Goal: Task Accomplishment & Management: Use online tool/utility

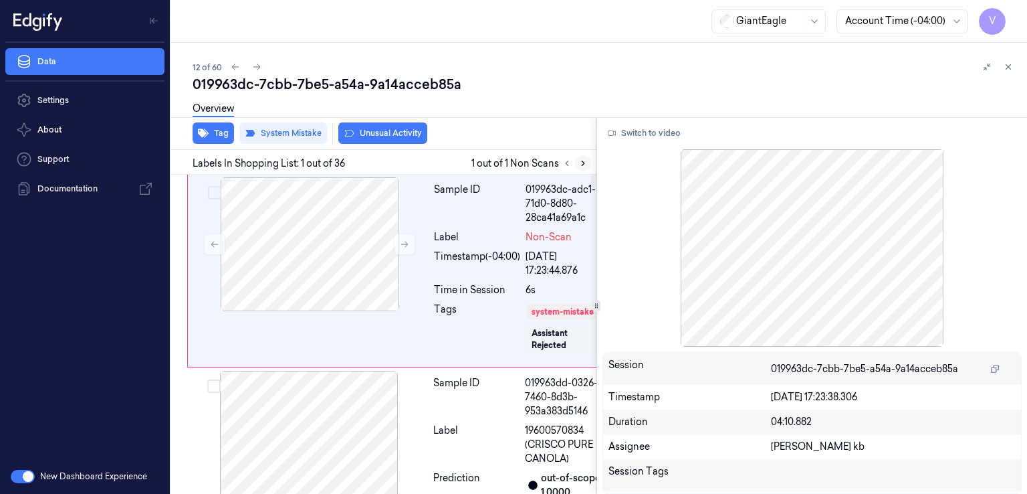
click at [581, 161] on icon at bounding box center [583, 163] width 9 height 9
click at [407, 245] on icon at bounding box center [404, 243] width 9 height 9
click at [642, 133] on button "Switch to video" at bounding box center [645, 132] width 84 height 21
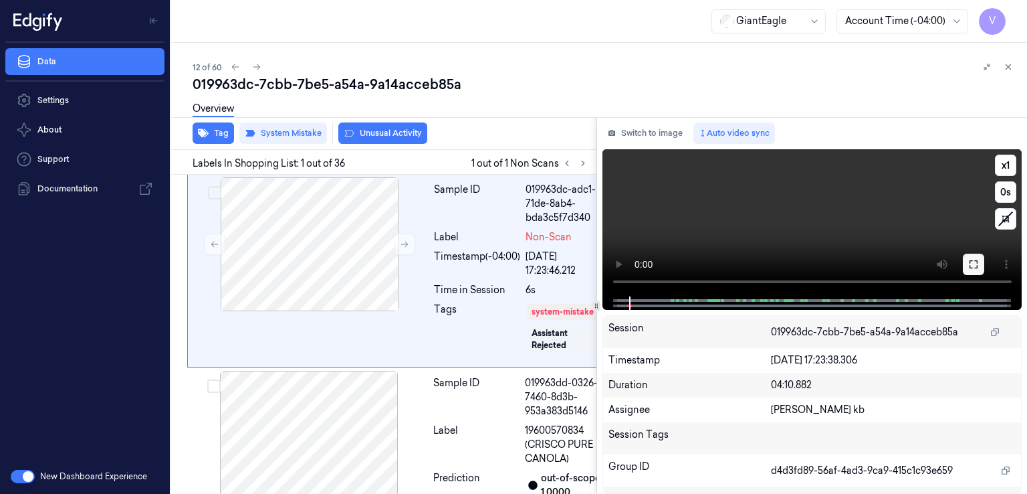
click at [970, 262] on icon at bounding box center [974, 264] width 8 height 8
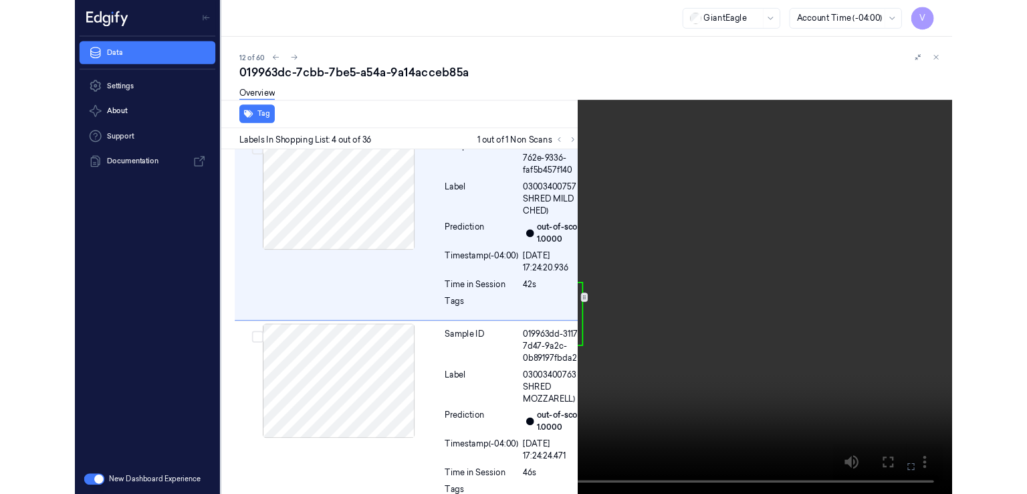
scroll to position [638, 0]
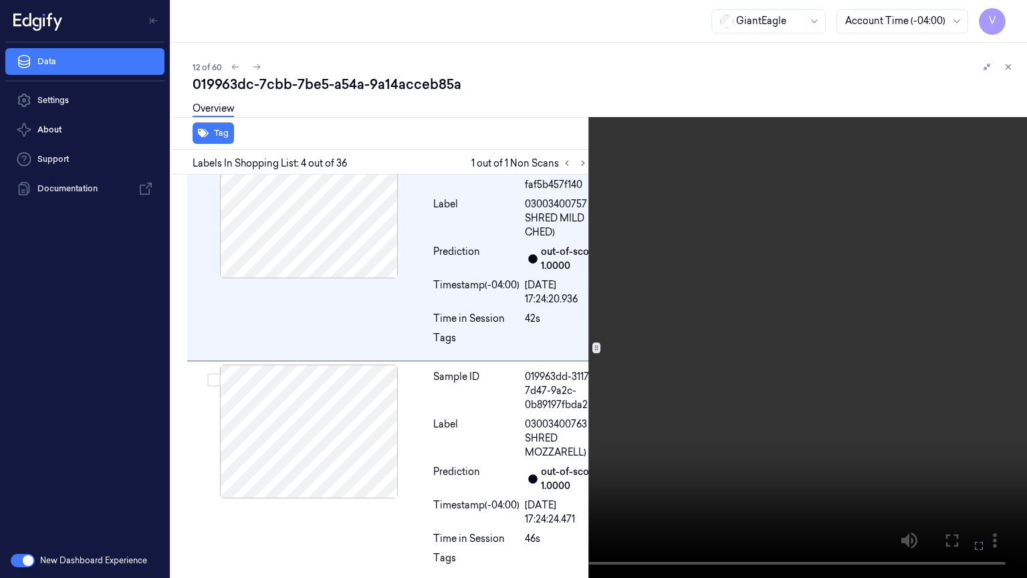
click at [0, 0] on button at bounding box center [0, 0] width 0 height 0
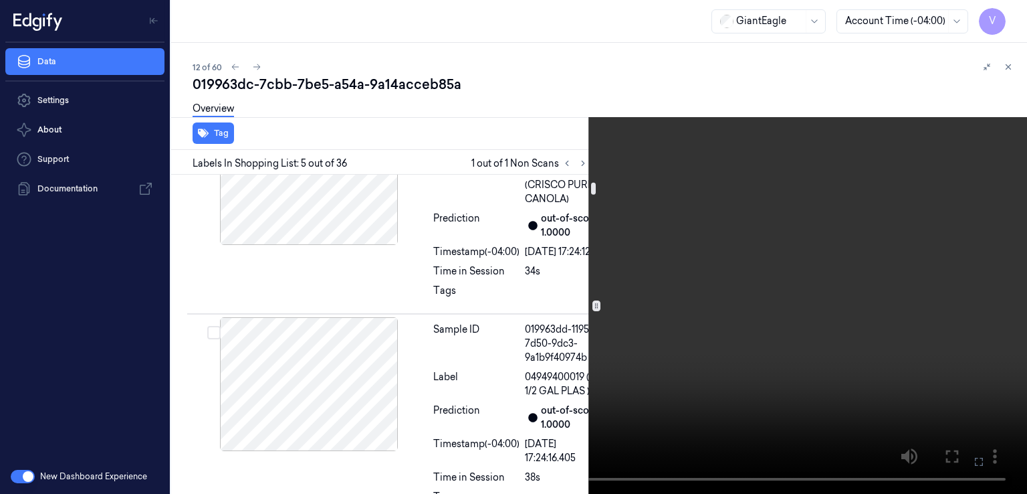
scroll to position [0, 0]
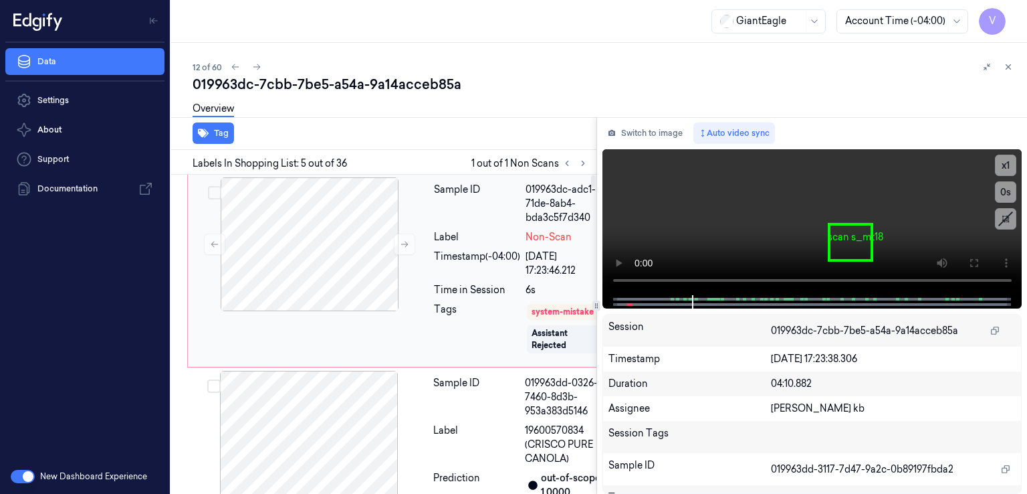
click at [431, 250] on div "Sample ID 019963dc-adc1-71de-8ab4-bda3c5f7d340 Label Non-Scan Timestamp (-04:00…" at bounding box center [521, 270] width 184 height 187
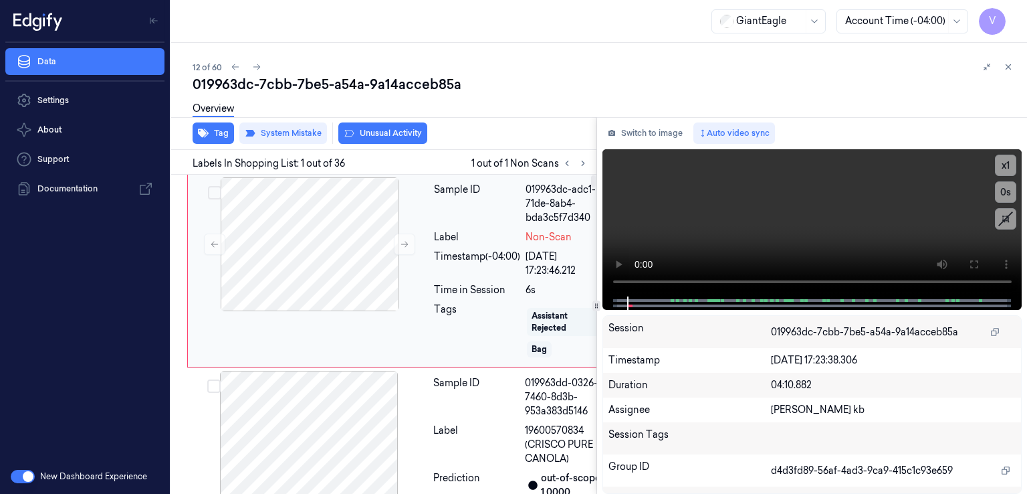
scroll to position [28, 0]
click at [662, 130] on button "Switch to image" at bounding box center [646, 132] width 86 height 21
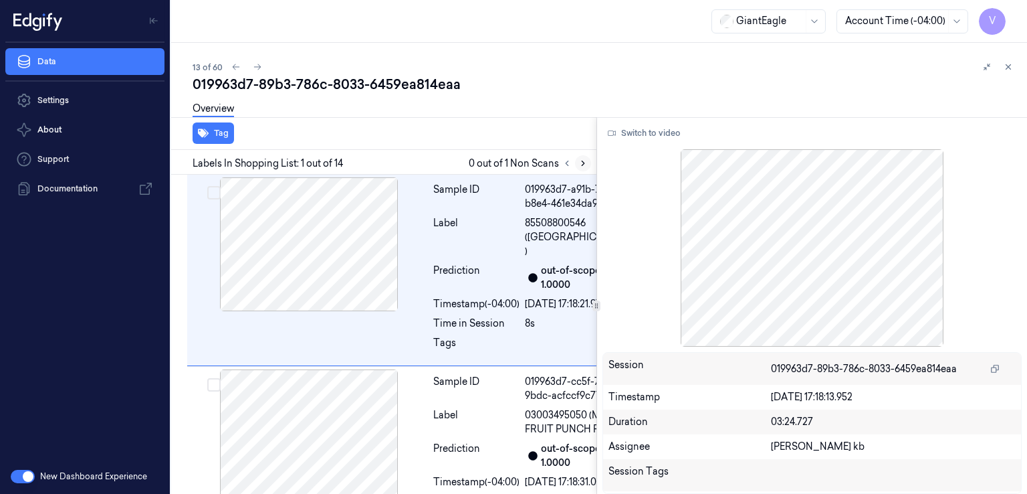
click at [581, 159] on icon at bounding box center [583, 163] width 9 height 9
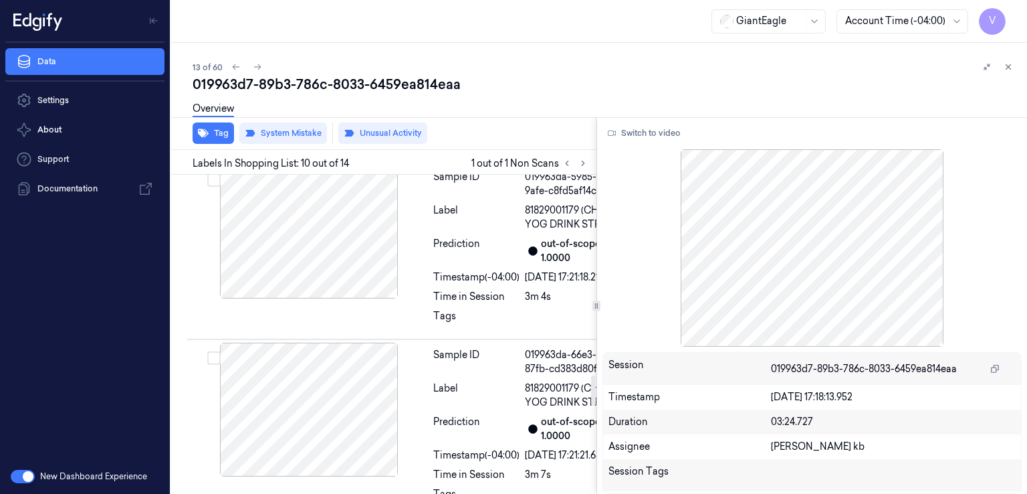
scroll to position [2146, 0]
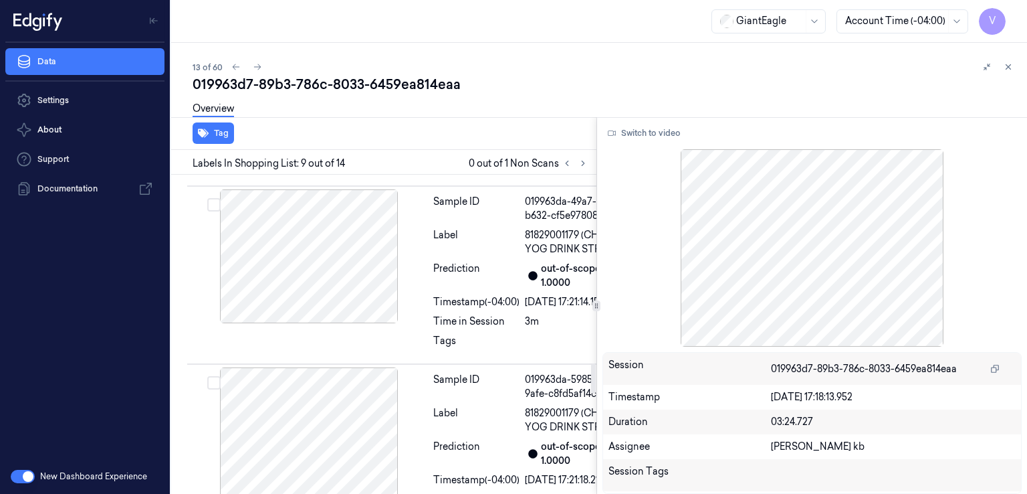
scroll to position [2066, 0]
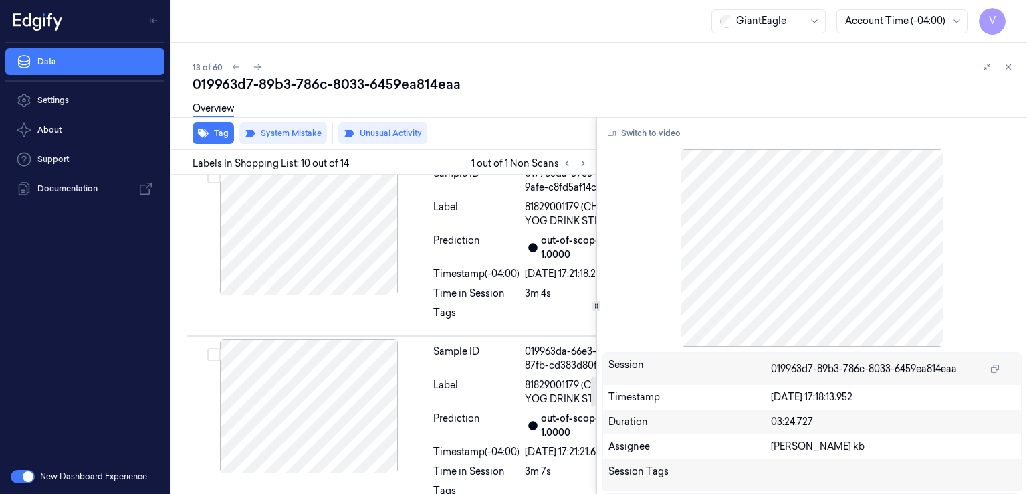
scroll to position [2146, 0]
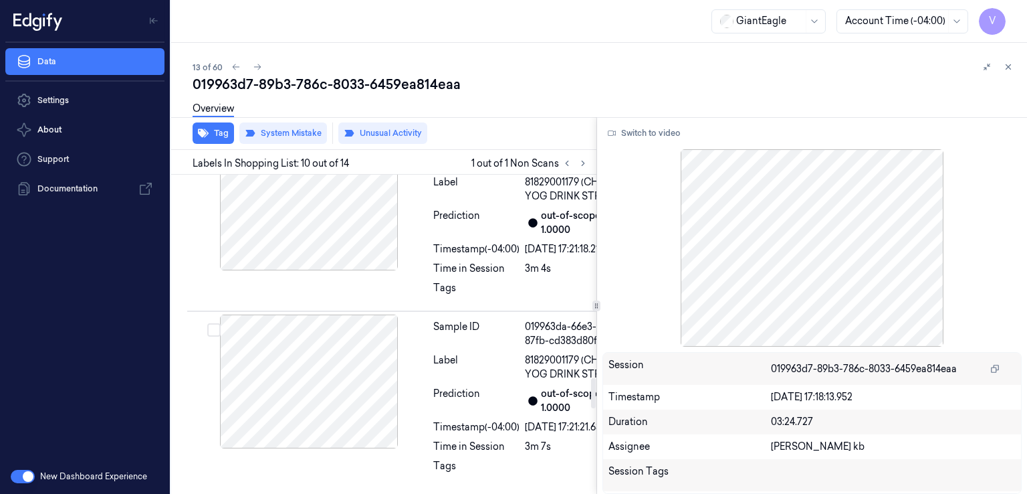
scroll to position [2146, 0]
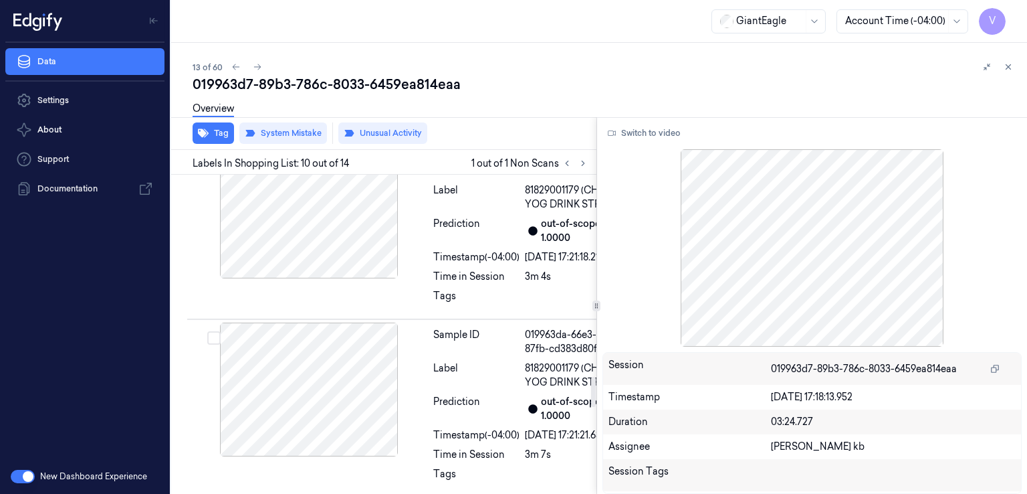
scroll to position [2146, 0]
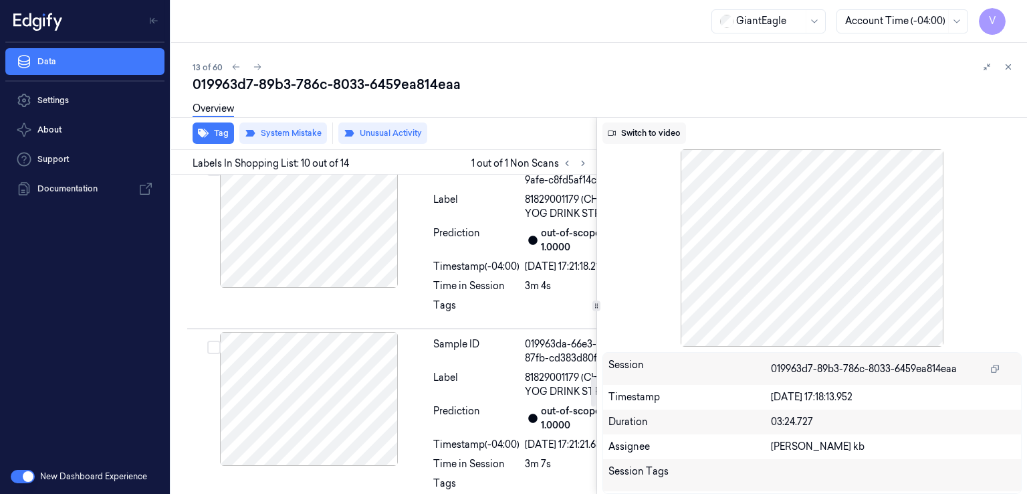
click at [645, 138] on button "Switch to video" at bounding box center [645, 132] width 84 height 21
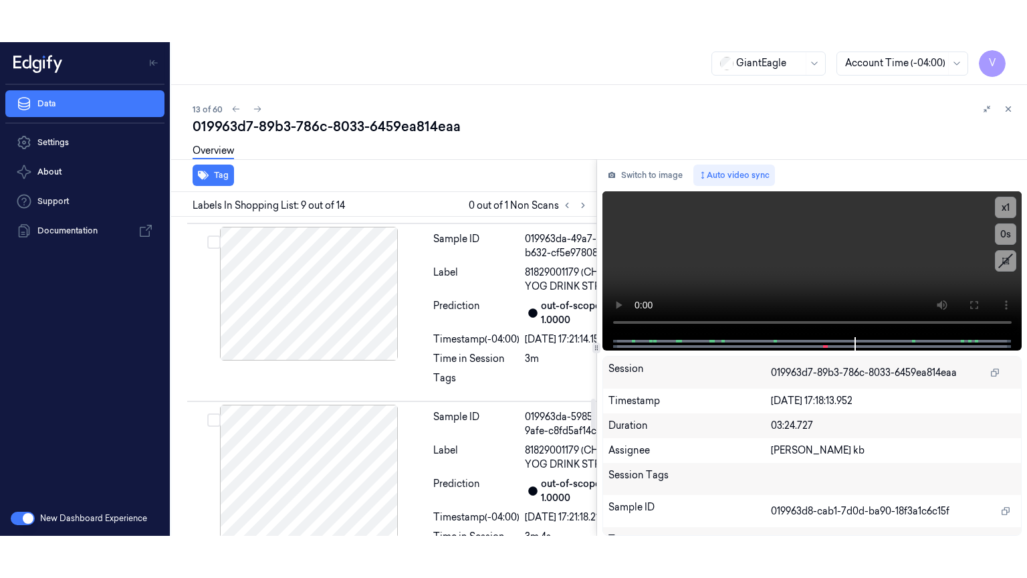
scroll to position [1933, 0]
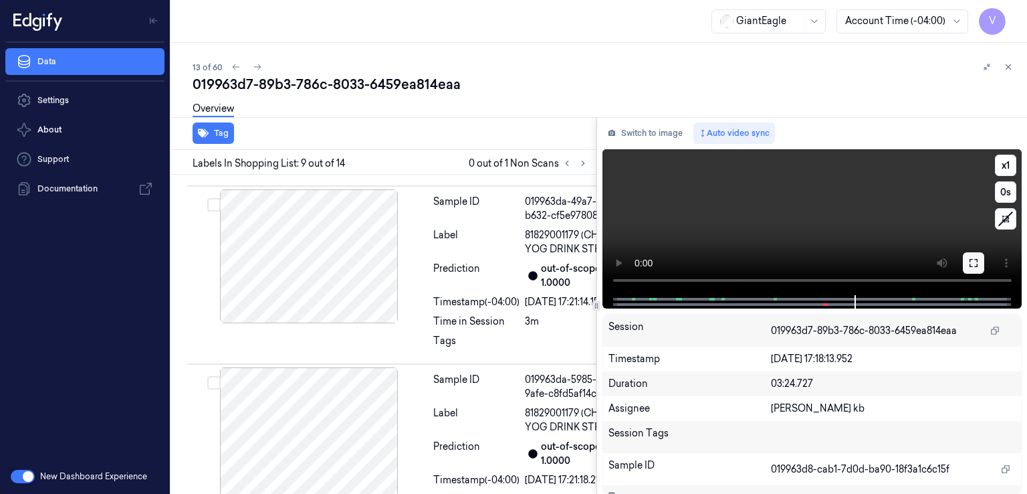
click at [971, 265] on icon at bounding box center [974, 263] width 8 height 8
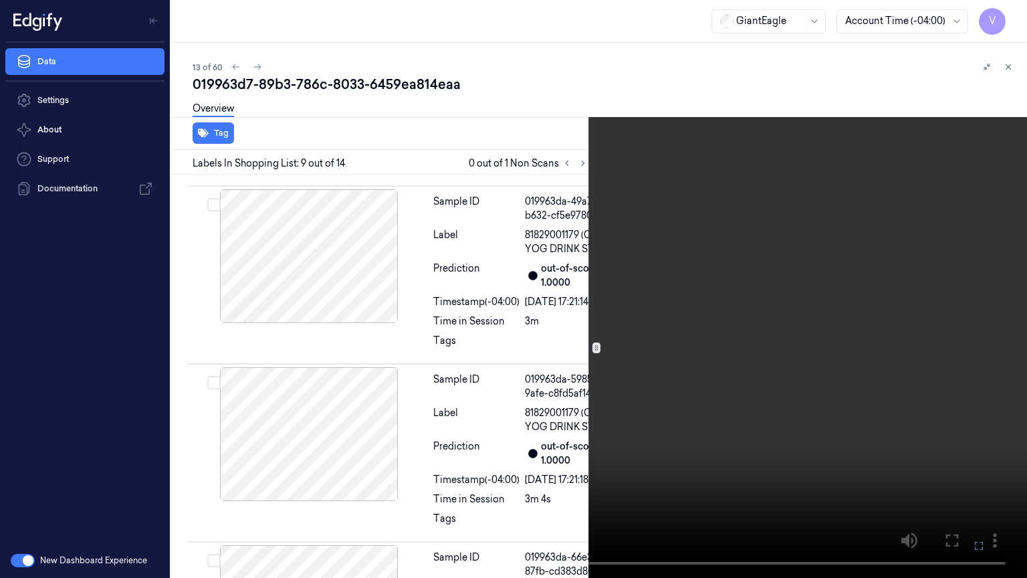
click at [368, 280] on video at bounding box center [513, 289] width 1027 height 578
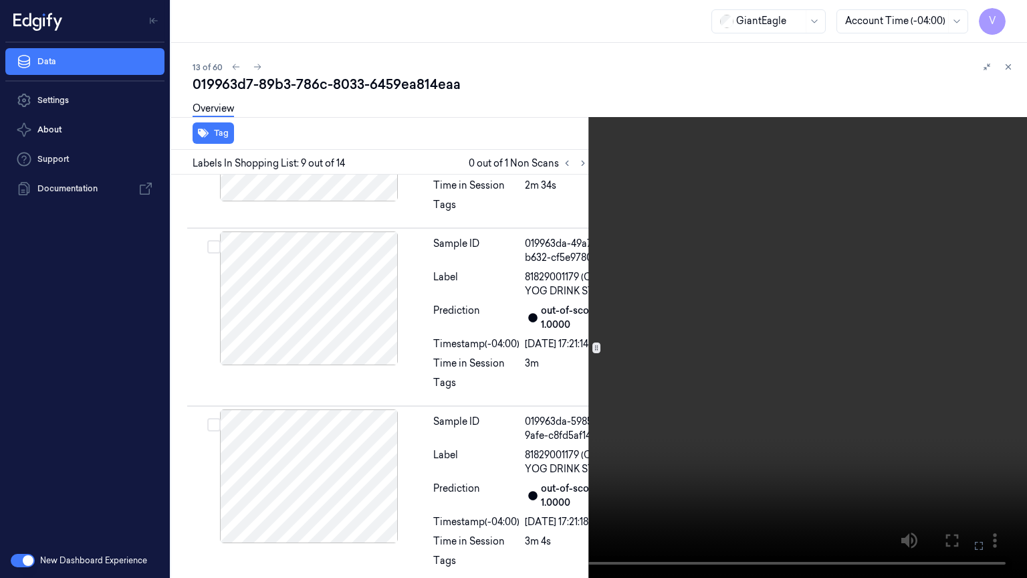
click at [368, 280] on video at bounding box center [513, 289] width 1027 height 578
click at [516, 315] on video at bounding box center [513, 289] width 1027 height 578
click at [468, 274] on video at bounding box center [513, 289] width 1027 height 578
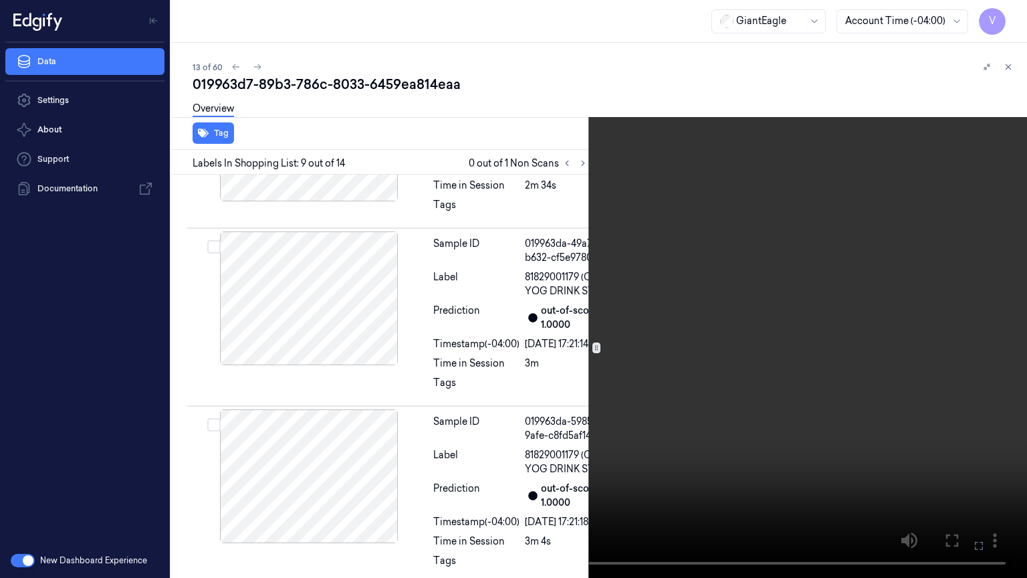
click at [459, 278] on video at bounding box center [513, 289] width 1027 height 578
click at [522, 292] on video at bounding box center [513, 289] width 1027 height 578
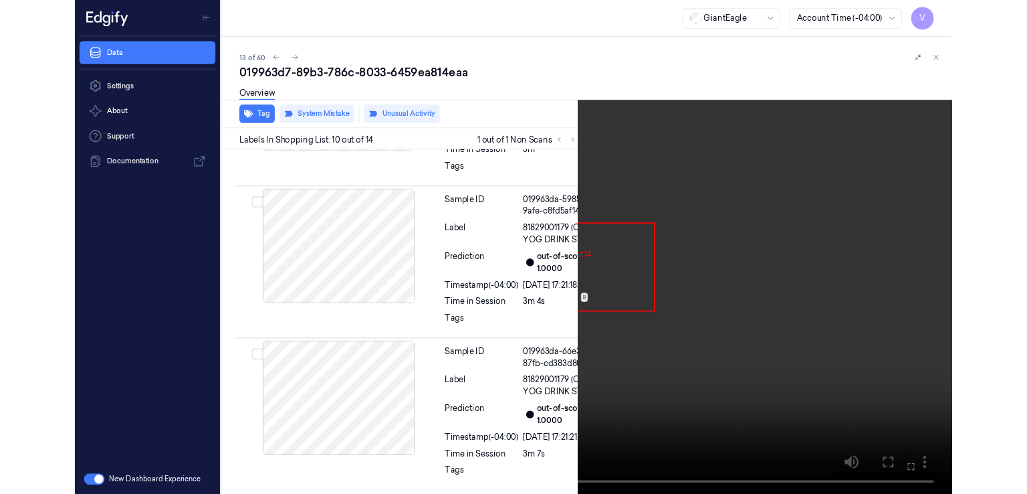
scroll to position [2104, 0]
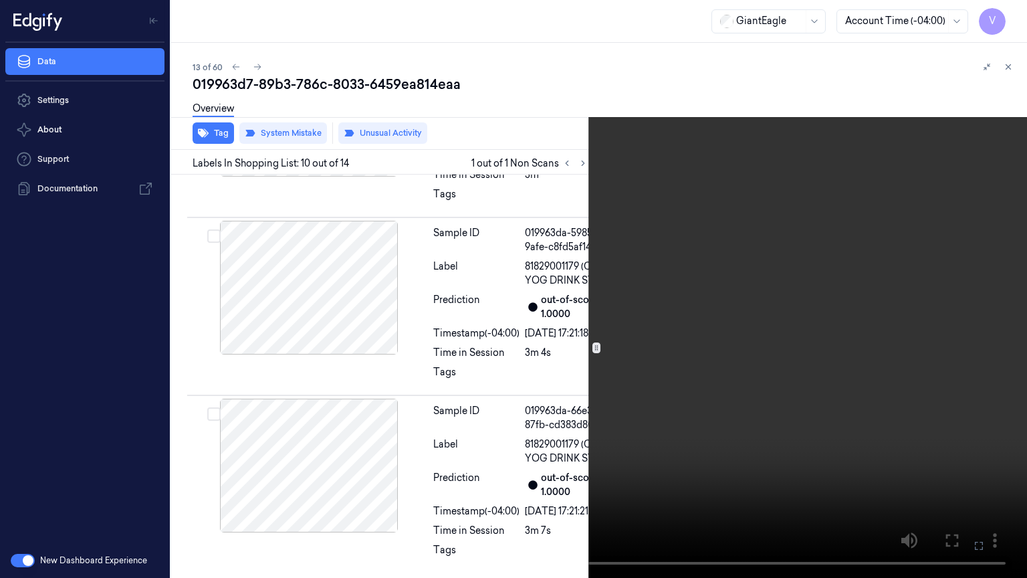
click at [0, 0] on button at bounding box center [0, 0] width 0 height 0
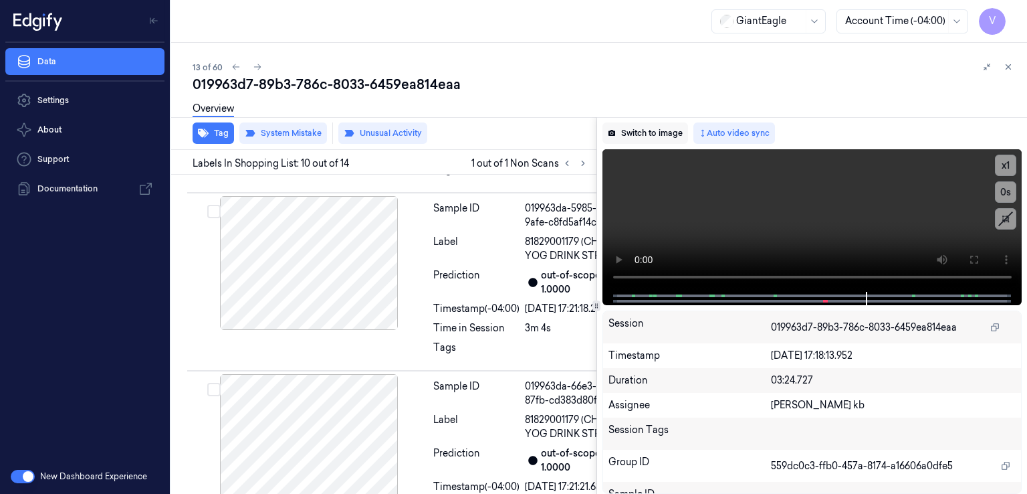
click at [644, 140] on button "Switch to image" at bounding box center [646, 132] width 86 height 21
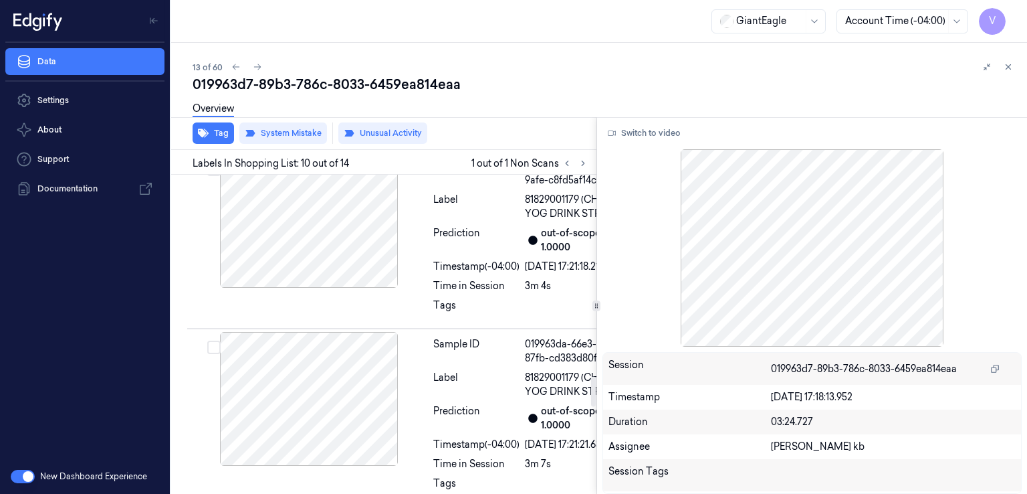
scroll to position [60, 0]
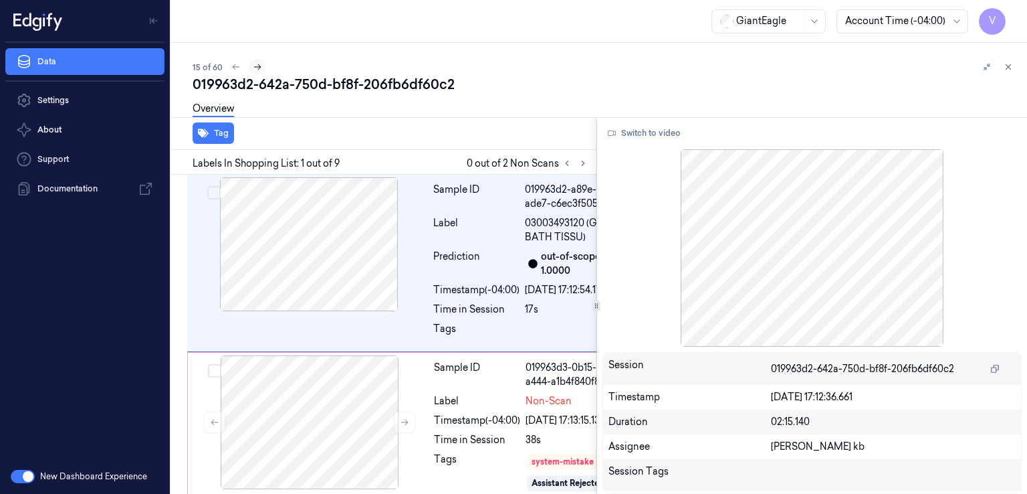
click at [254, 63] on icon at bounding box center [257, 66] width 9 height 9
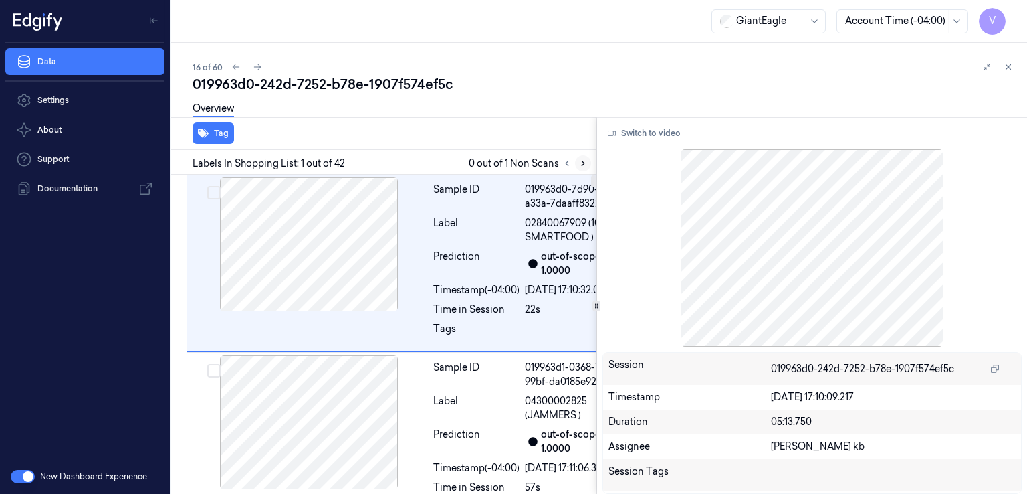
click at [584, 163] on icon at bounding box center [583, 163] width 3 height 5
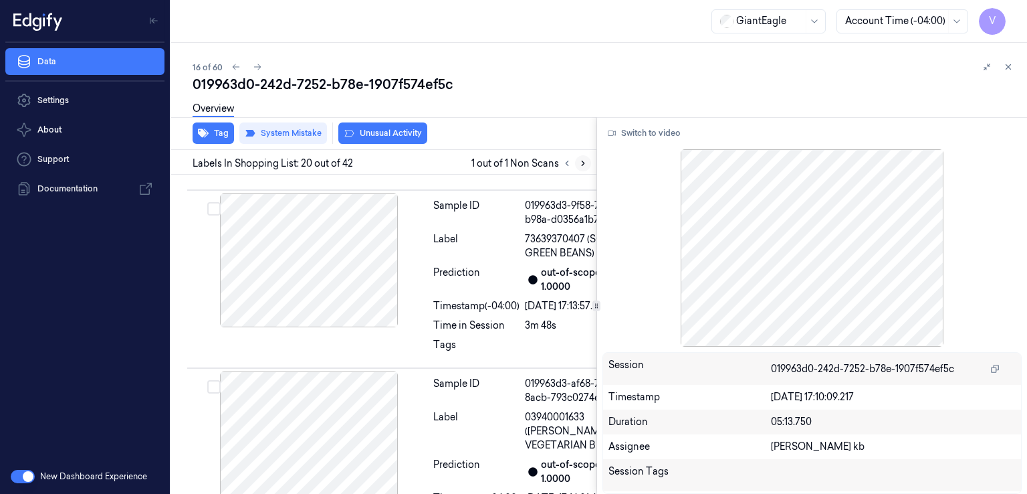
scroll to position [4709, 0]
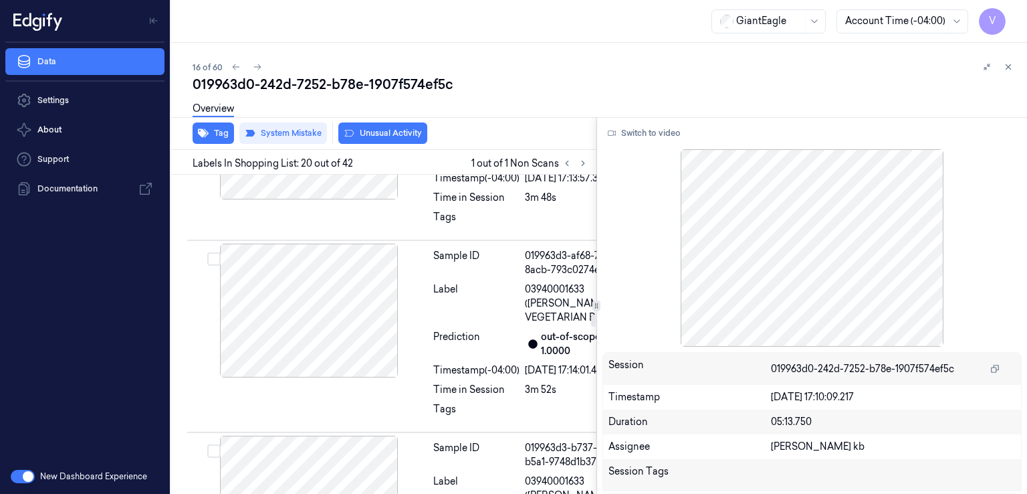
scroll to position [4843, 0]
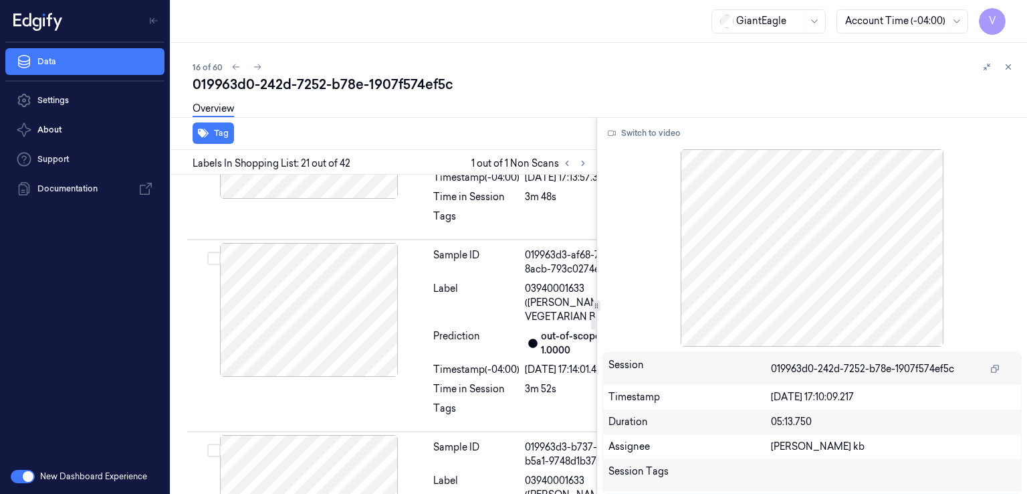
scroll to position [4810, 0]
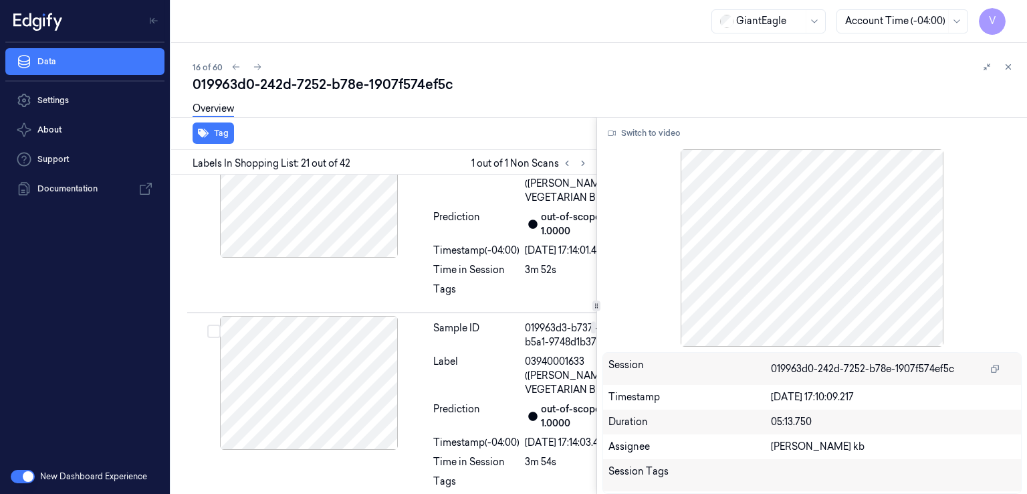
scroll to position [4944, 0]
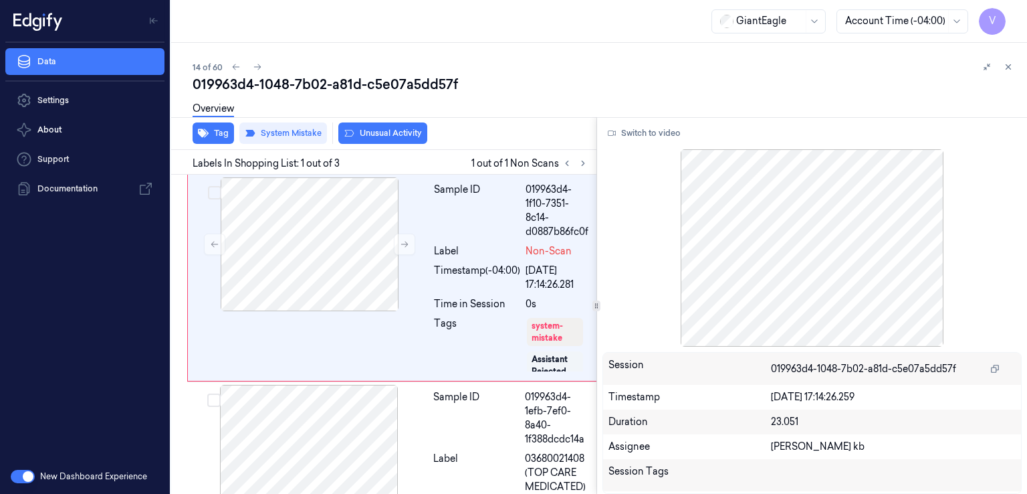
click at [591, 166] on div "Labels In Shopping List: 1 out of 3 1 out of 1 Non Scans" at bounding box center [381, 162] width 431 height 25
click at [586, 167] on icon at bounding box center [583, 163] width 9 height 9
click at [411, 240] on button at bounding box center [404, 243] width 21 height 21
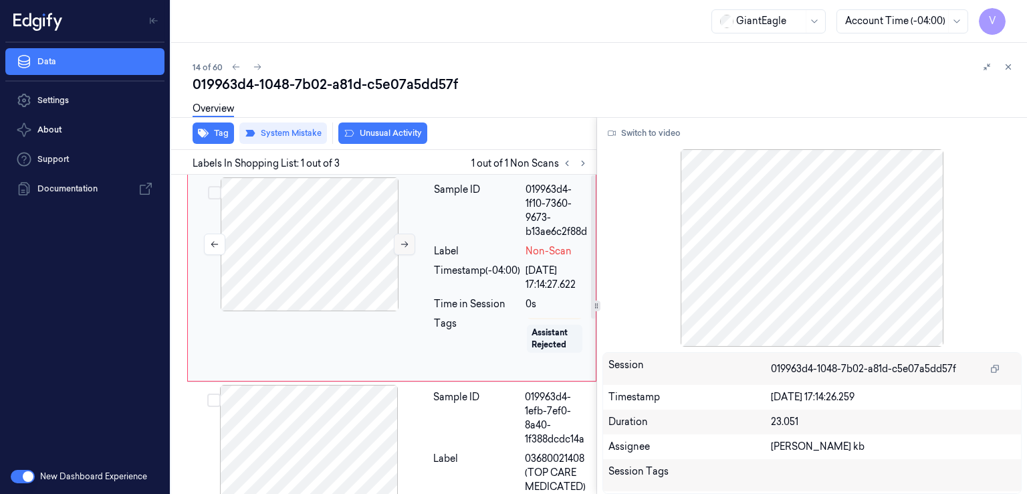
click at [405, 240] on icon at bounding box center [404, 243] width 9 height 9
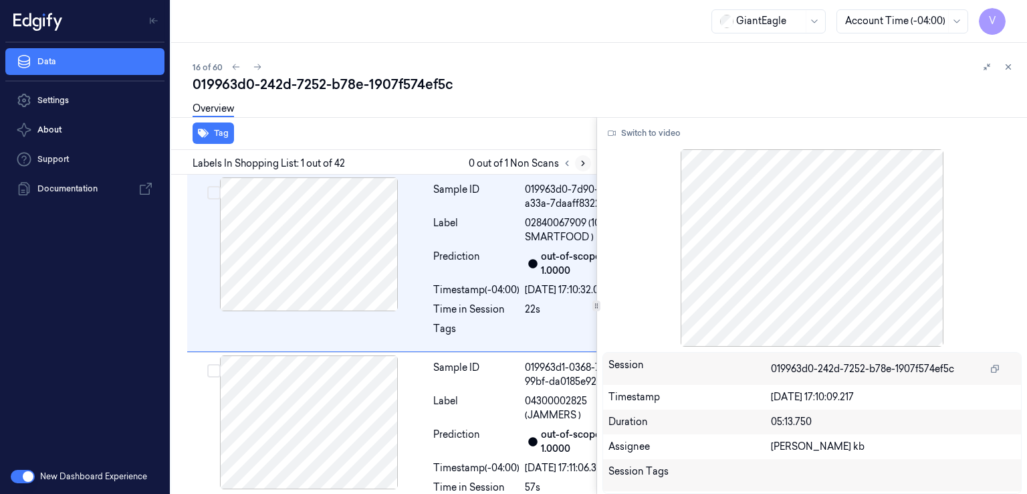
click at [579, 162] on icon at bounding box center [583, 163] width 9 height 9
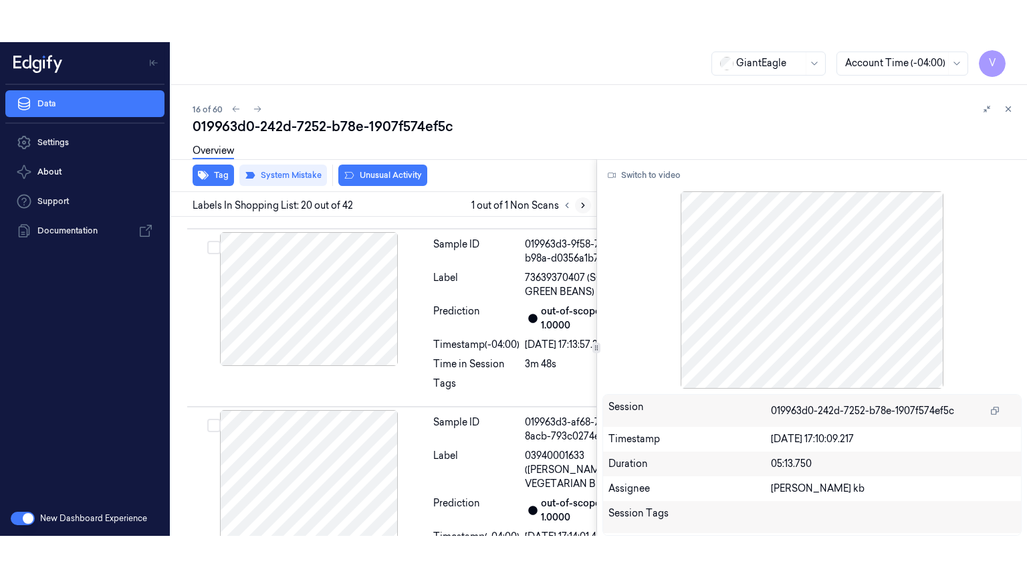
scroll to position [4709, 0]
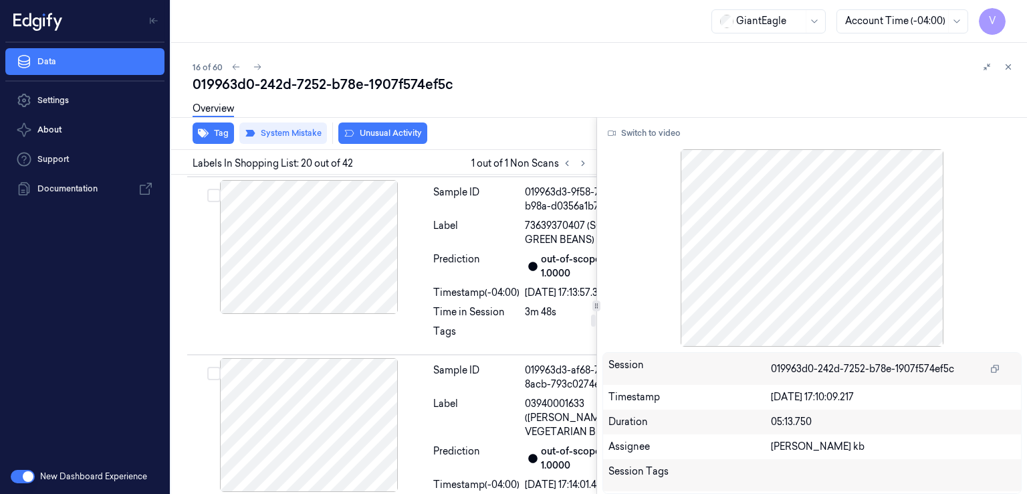
click at [664, 134] on button "Switch to video" at bounding box center [645, 132] width 84 height 21
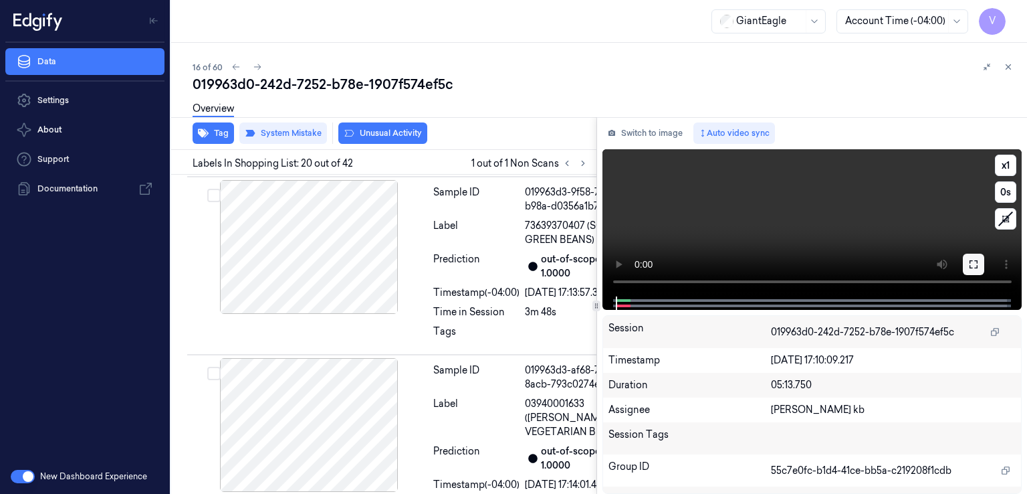
click at [979, 264] on button at bounding box center [973, 264] width 21 height 21
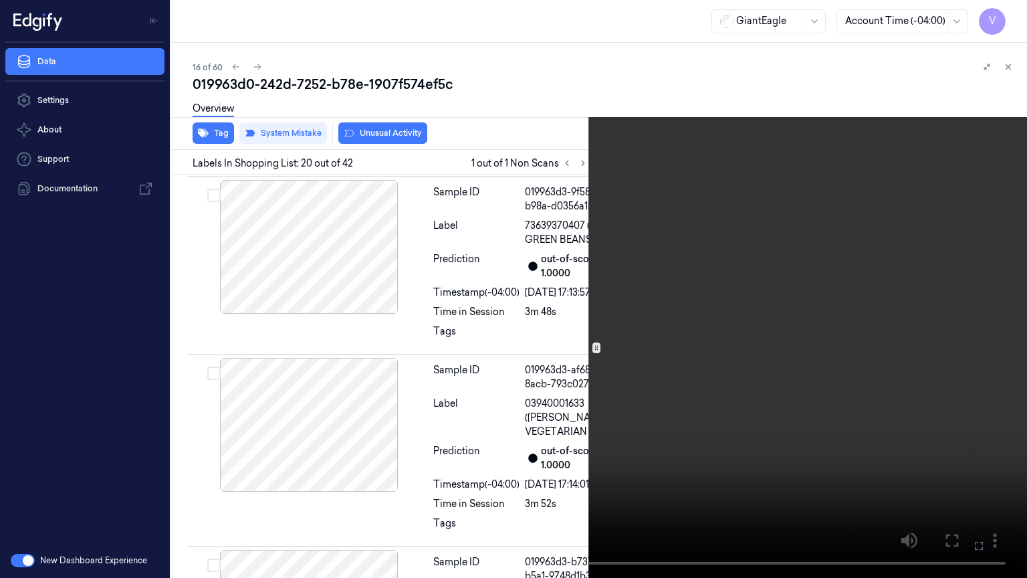
click at [704, 272] on video at bounding box center [513, 289] width 1027 height 578
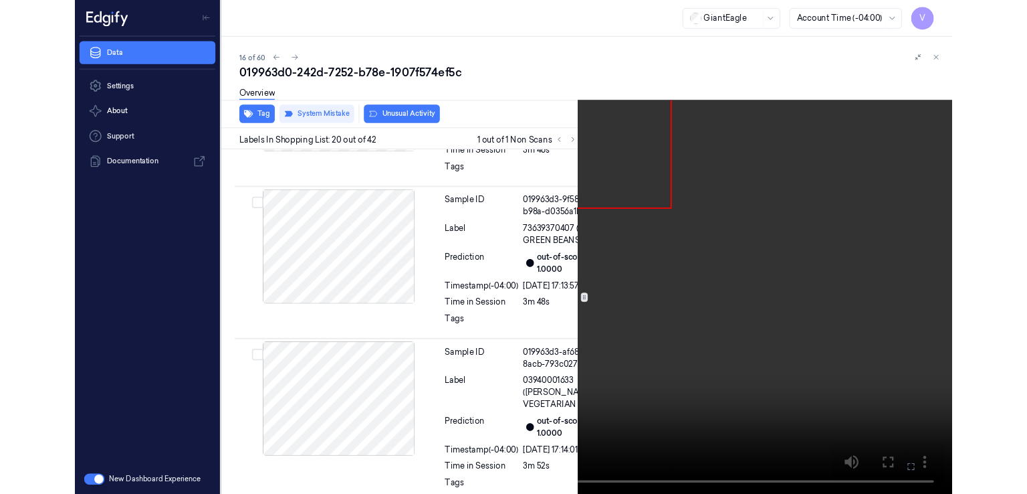
scroll to position [4667, 0]
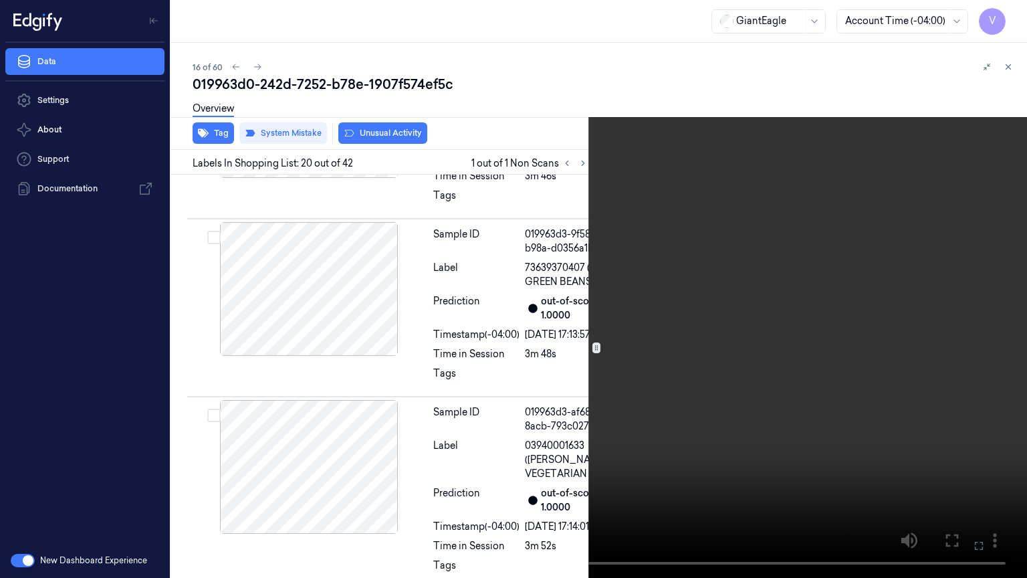
click at [0, 0] on button at bounding box center [0, 0] width 0 height 0
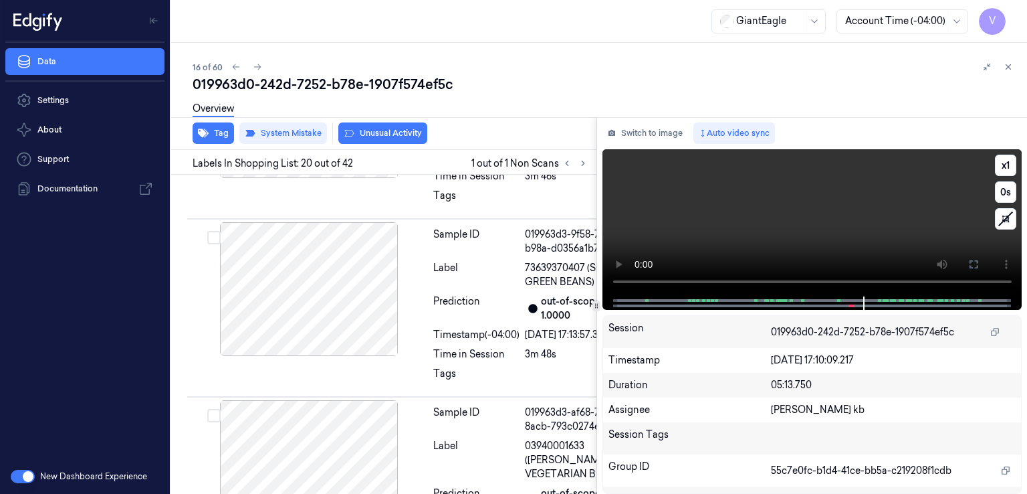
click at [714, 192] on video at bounding box center [813, 222] width 420 height 147
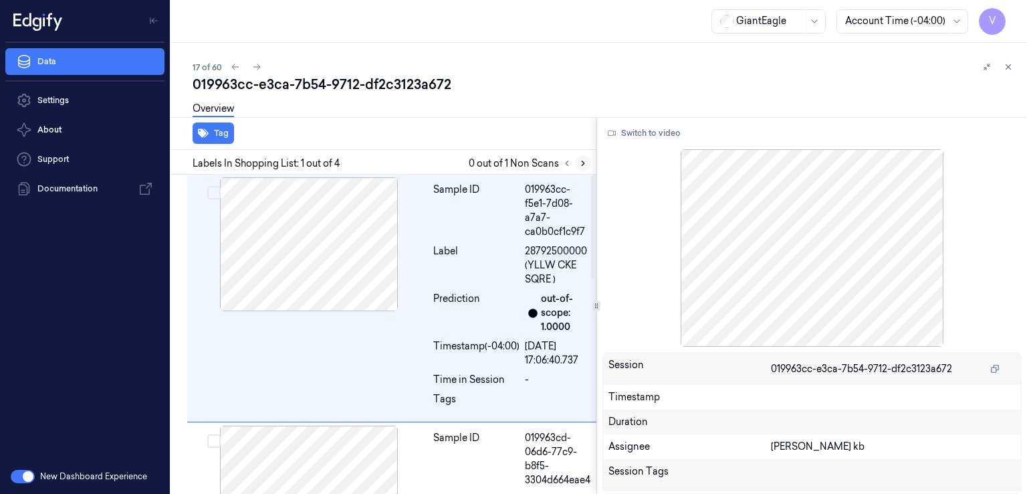
click at [585, 161] on icon at bounding box center [583, 163] width 9 height 9
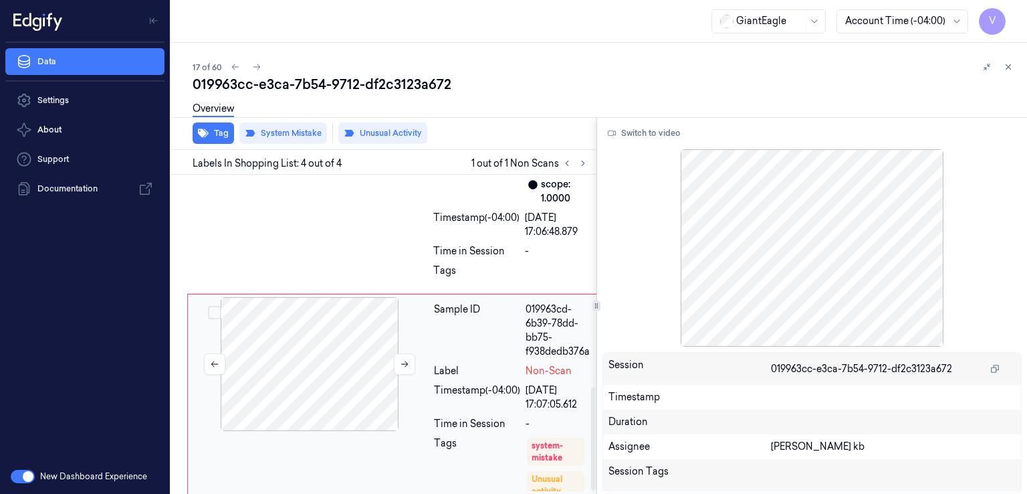
scroll to position [664, 0]
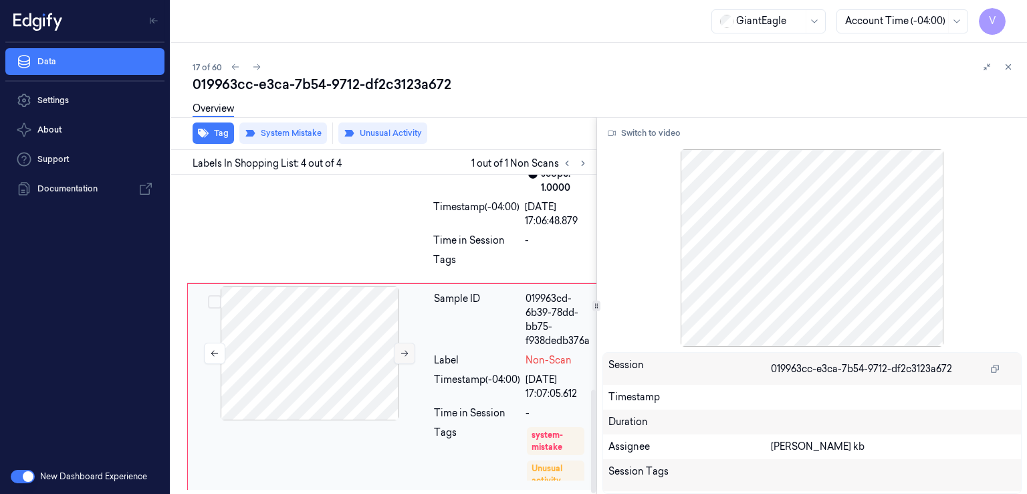
click at [411, 357] on button at bounding box center [404, 352] width 21 height 21
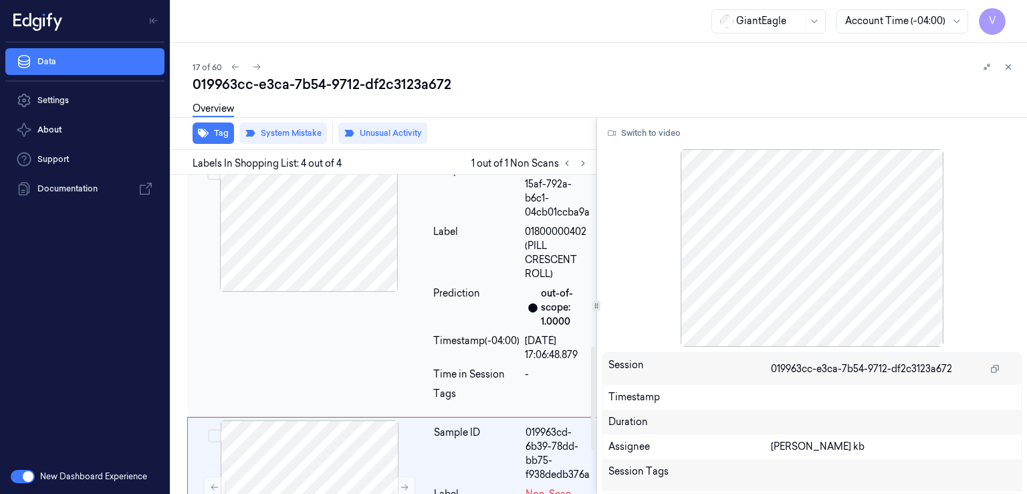
click at [436, 289] on div "Prediction" at bounding box center [476, 307] width 86 height 42
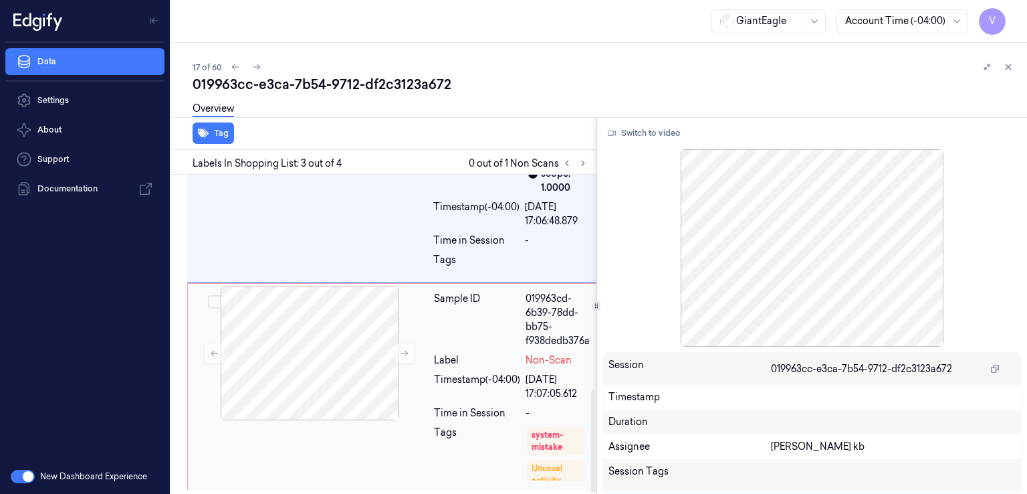
click at [492, 324] on div "Sample ID" at bounding box center [477, 320] width 86 height 56
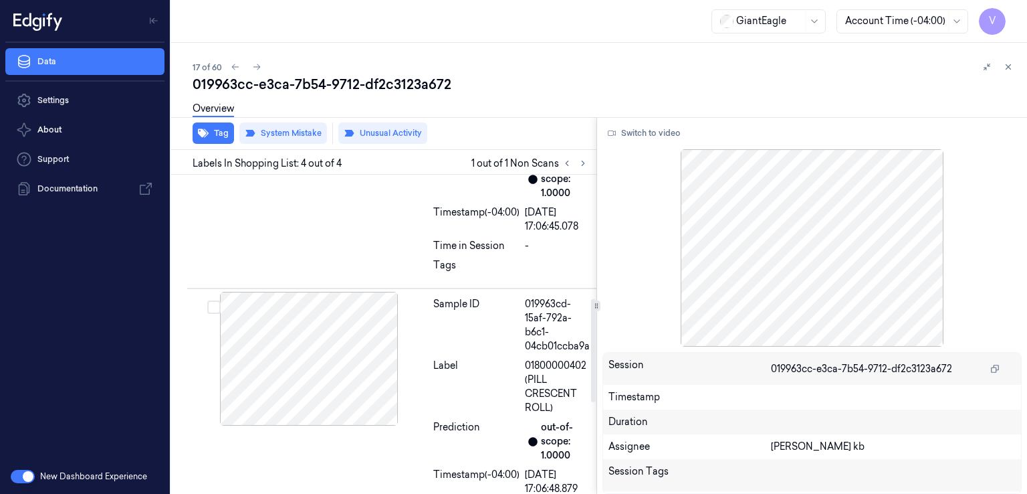
scroll to position [262, 0]
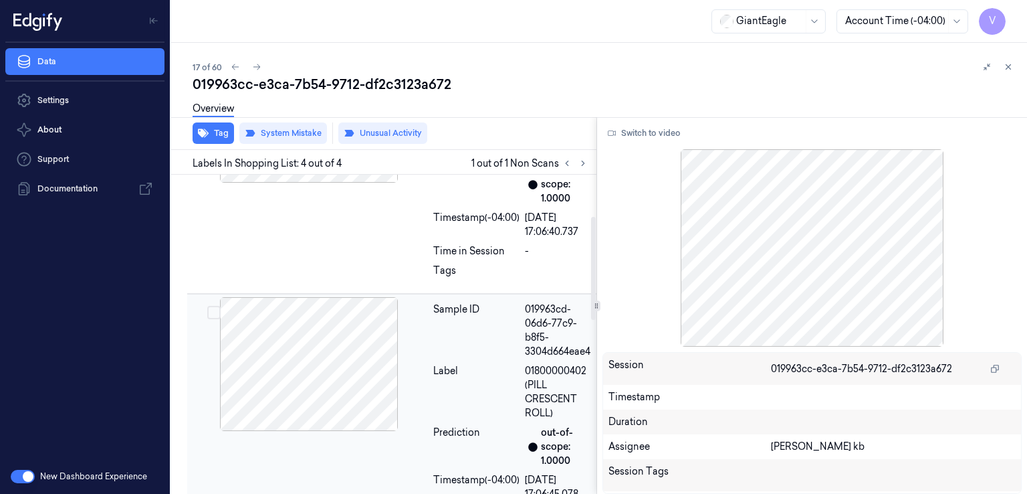
click at [456, 340] on div "Sample ID" at bounding box center [476, 330] width 86 height 56
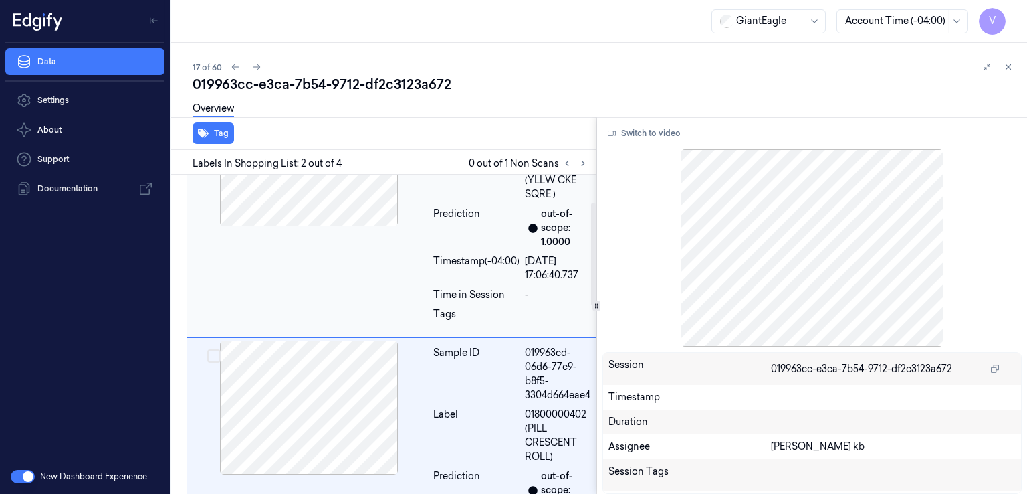
click at [450, 276] on div "Timestamp (-04:00)" at bounding box center [476, 268] width 86 height 28
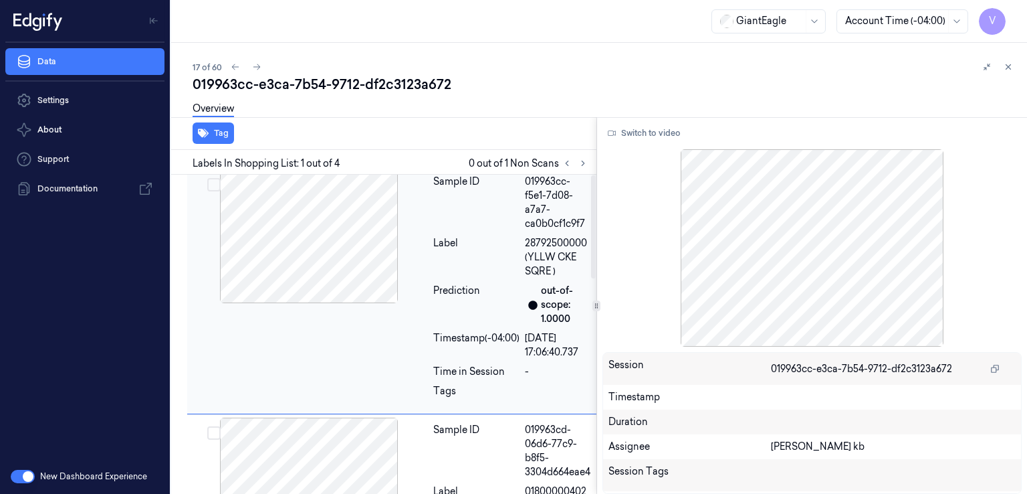
scroll to position [0, 0]
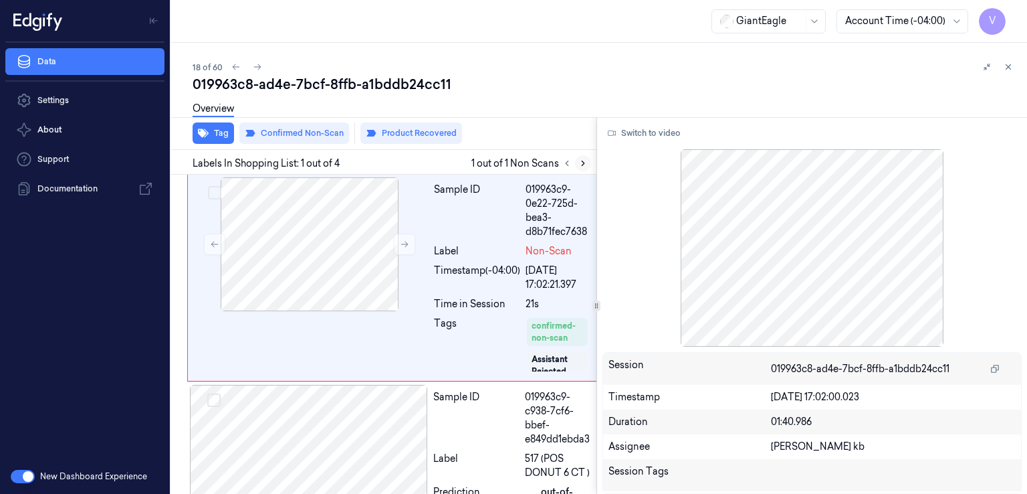
click at [587, 161] on icon at bounding box center [583, 163] width 9 height 9
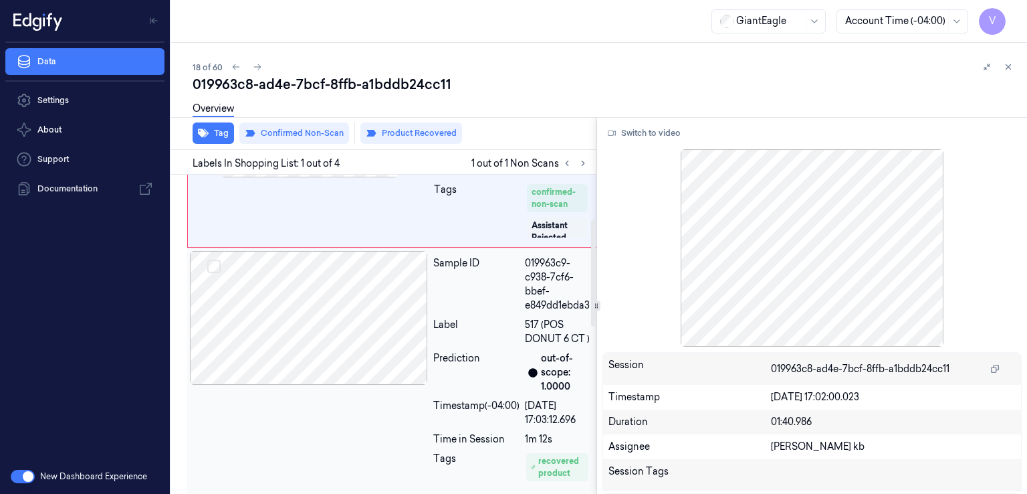
click at [369, 298] on div at bounding box center [309, 318] width 238 height 134
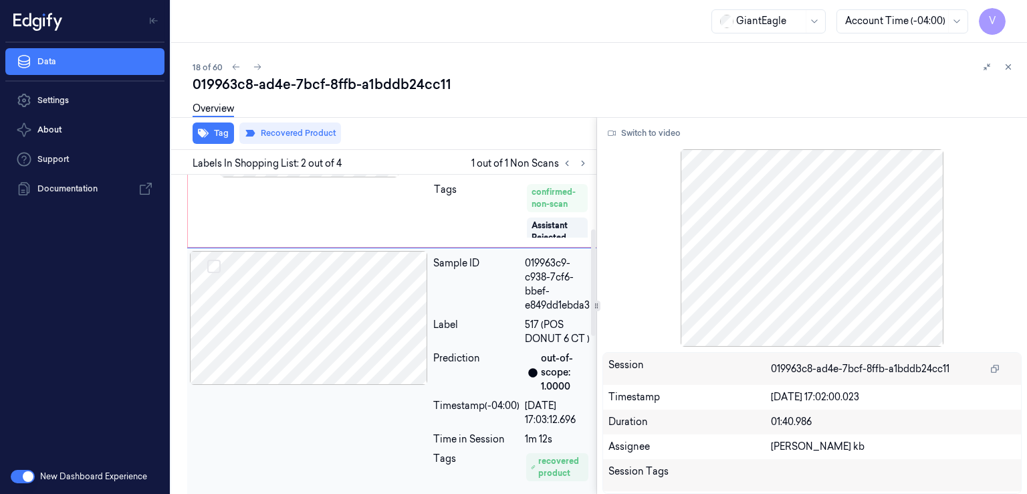
scroll to position [178, 0]
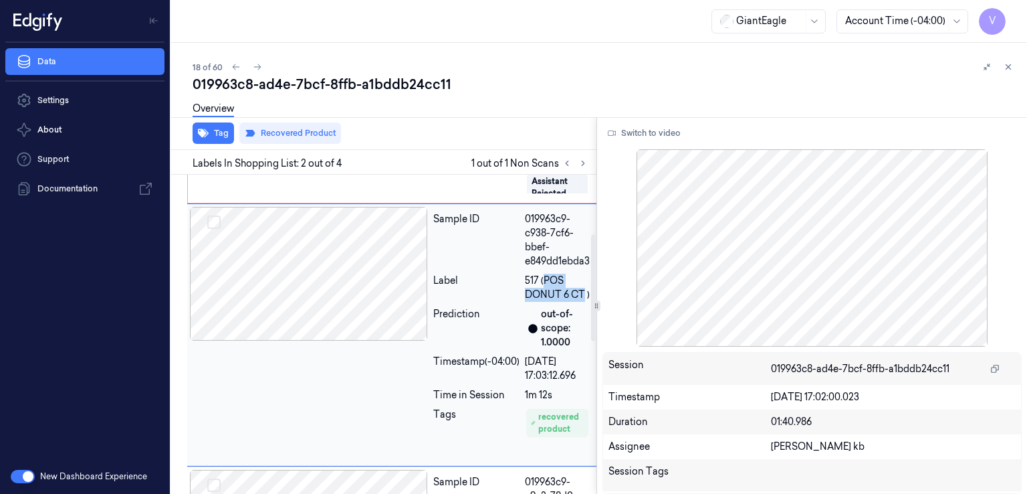
drag, startPoint x: 540, startPoint y: 279, endPoint x: 581, endPoint y: 299, distance: 45.5
click at [581, 299] on span "517 (POS DONUT 6 CT )" at bounding box center [559, 288] width 69 height 28
copy span "POS DONUT 6 CT"
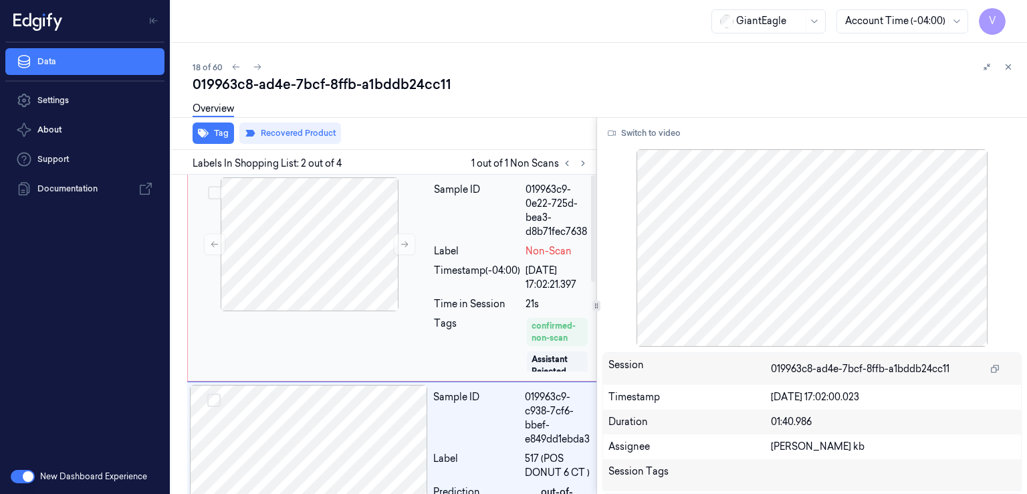
click at [570, 310] on div "Sample ID 019963c9-0e22-725d-bea3-d8b71fec7638 Label Non-Scan Timestamp (-04:00…" at bounding box center [514, 277] width 170 height 201
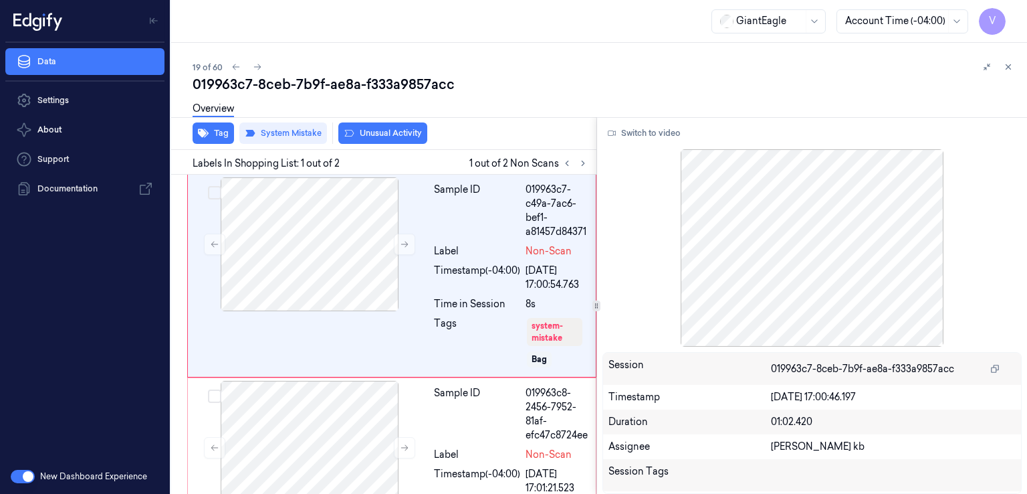
click at [130, 317] on div "Data Settings About Support Documentation" at bounding box center [85, 251] width 170 height 416
click at [213, 25] on div "GiantEagle Account Time (-04:00) V" at bounding box center [599, 21] width 856 height 43
click at [581, 164] on icon at bounding box center [583, 163] width 9 height 9
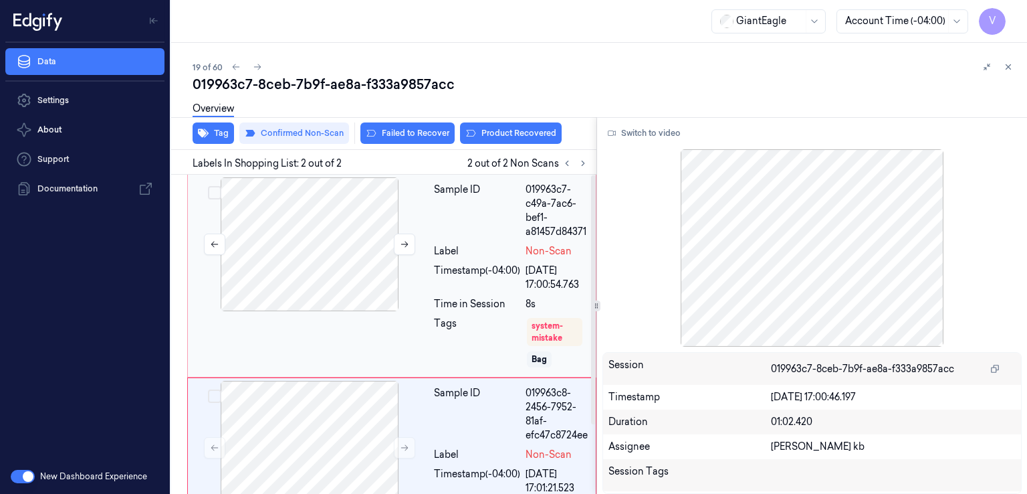
click at [365, 274] on div at bounding box center [310, 244] width 238 height 134
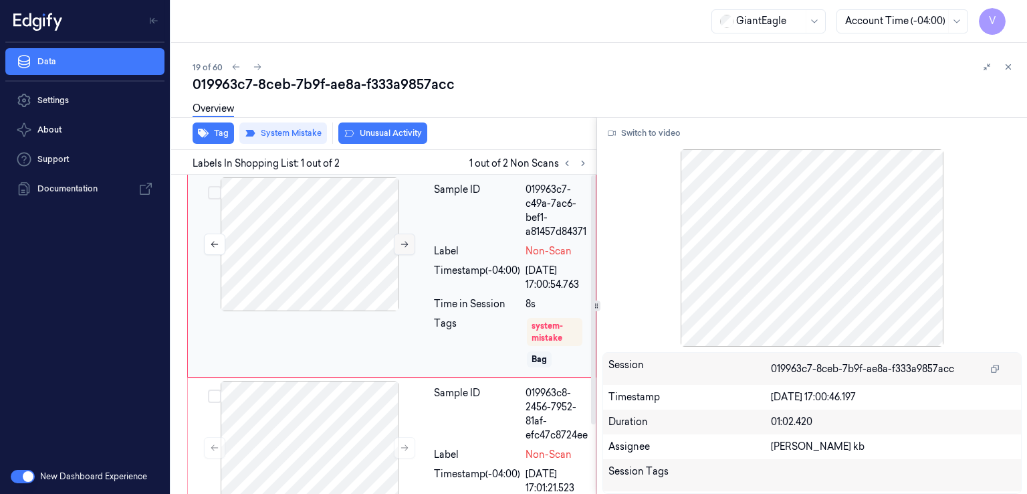
click at [399, 243] on button at bounding box center [404, 243] width 21 height 21
click at [400, 243] on icon at bounding box center [404, 243] width 9 height 9
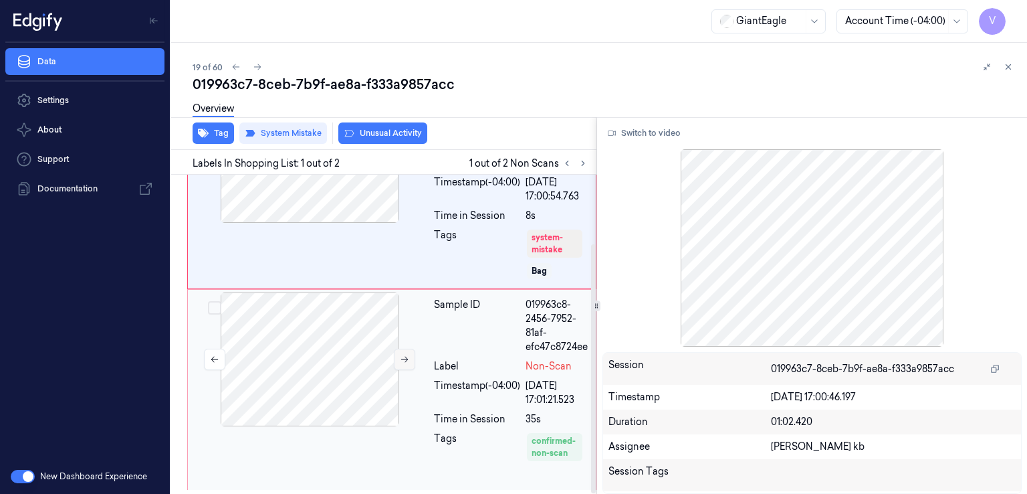
click at [410, 365] on button at bounding box center [404, 359] width 21 height 21
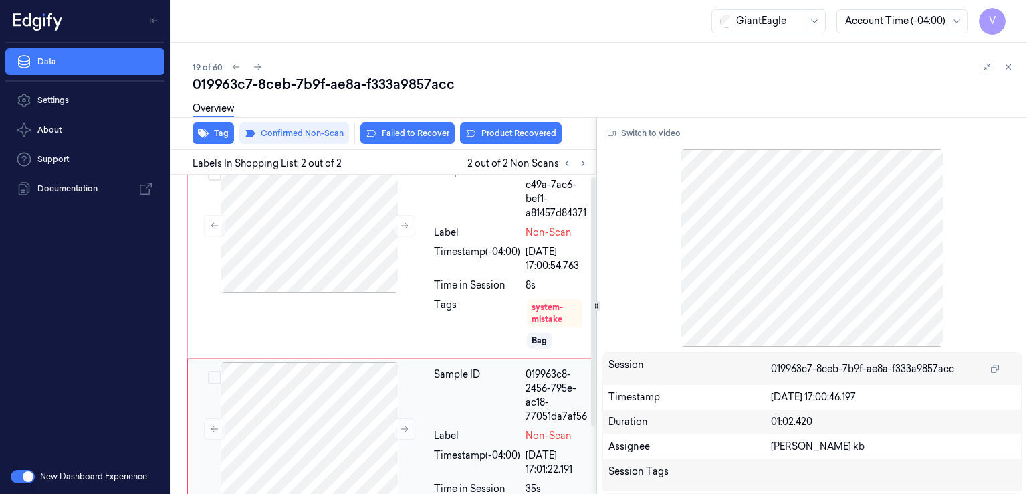
scroll to position [0, 0]
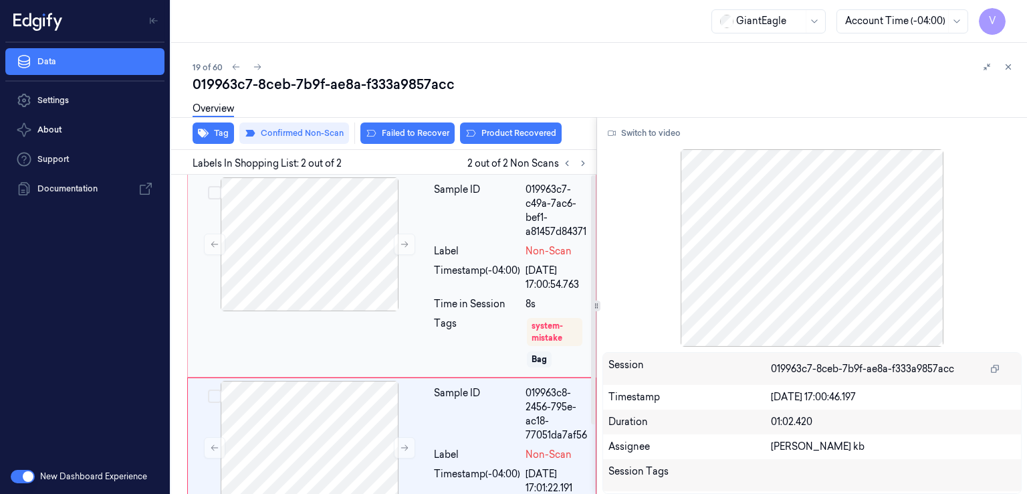
click at [526, 227] on div "019963c7-c49a-7ac6-bef1-a81457d84371" at bounding box center [557, 211] width 62 height 56
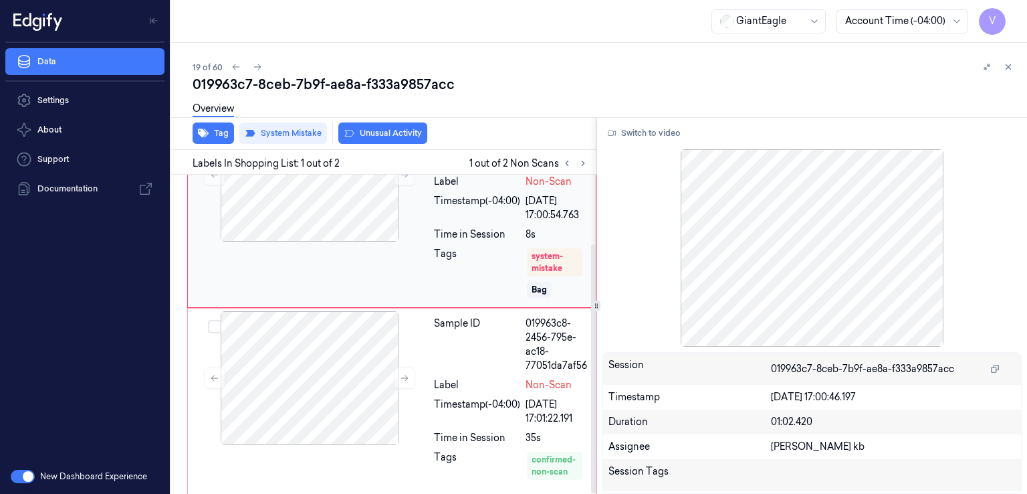
scroll to position [88, 0]
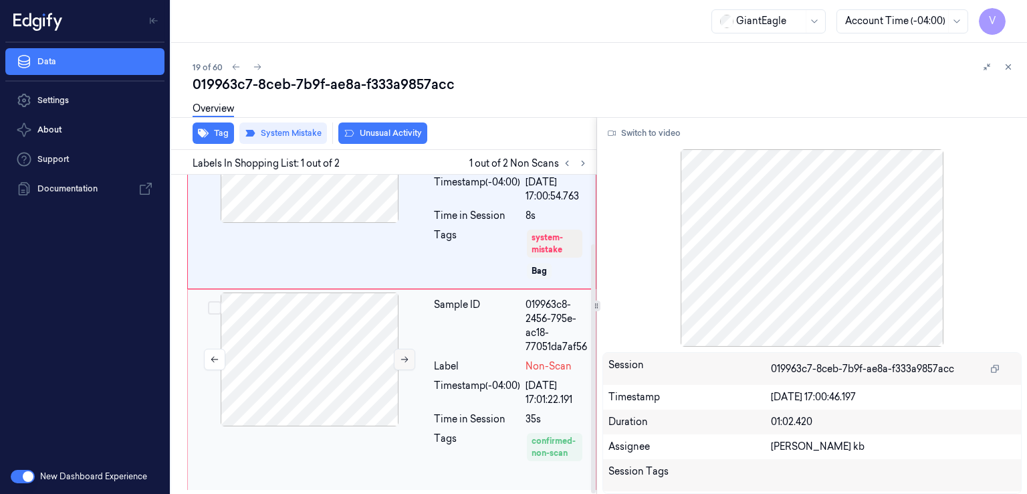
click at [396, 355] on button at bounding box center [404, 359] width 21 height 21
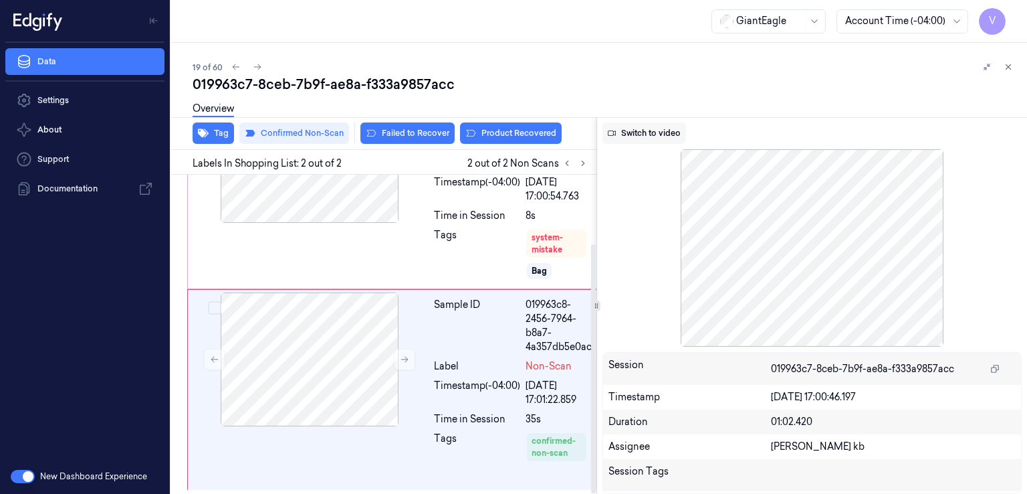
click at [654, 128] on button "Switch to video" at bounding box center [645, 132] width 84 height 21
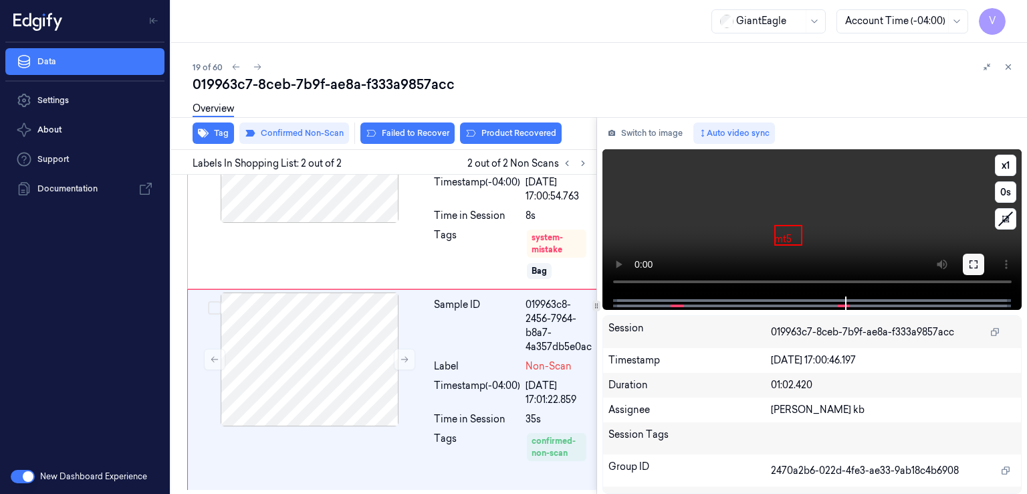
click at [969, 266] on icon at bounding box center [974, 264] width 11 height 11
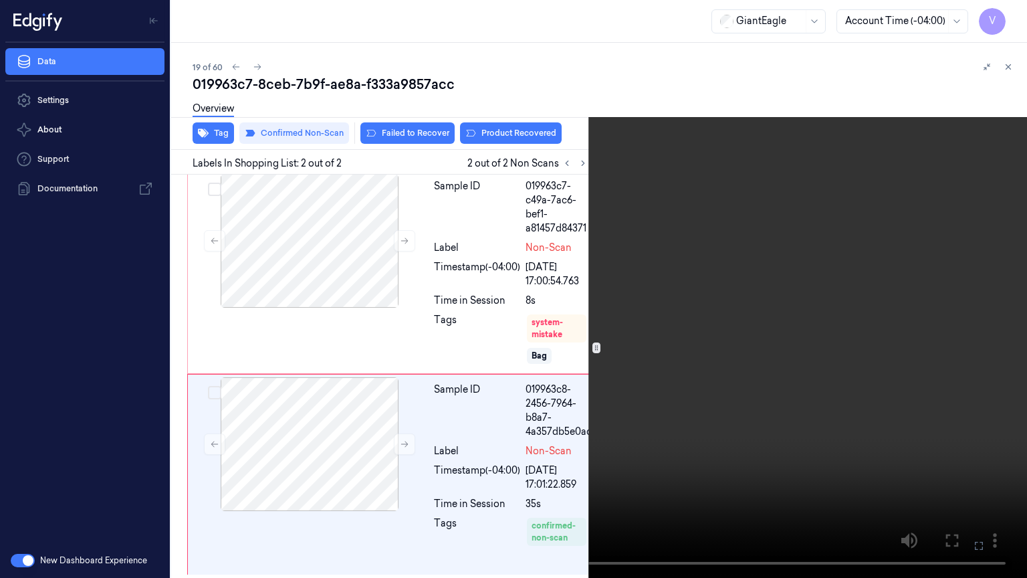
click at [0, 0] on icon at bounding box center [0, 0] width 0 height 0
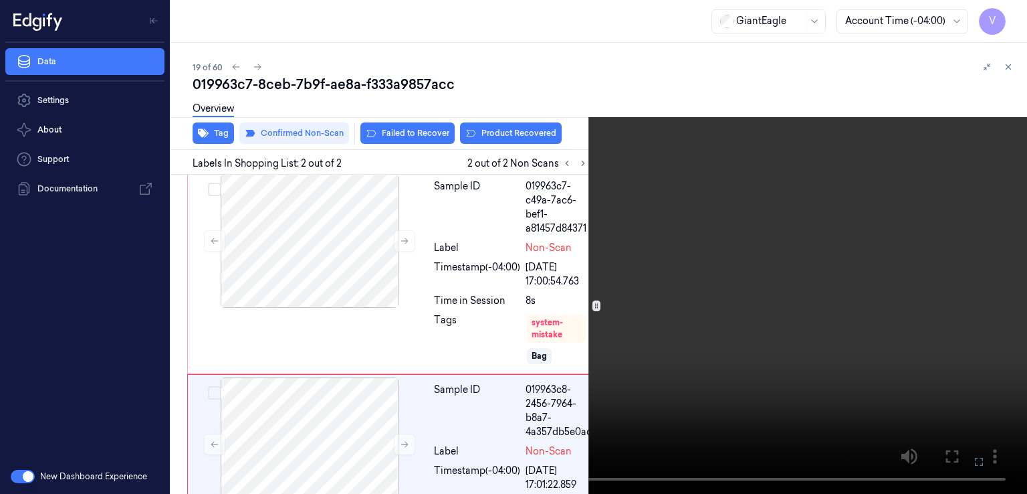
scroll to position [88, 0]
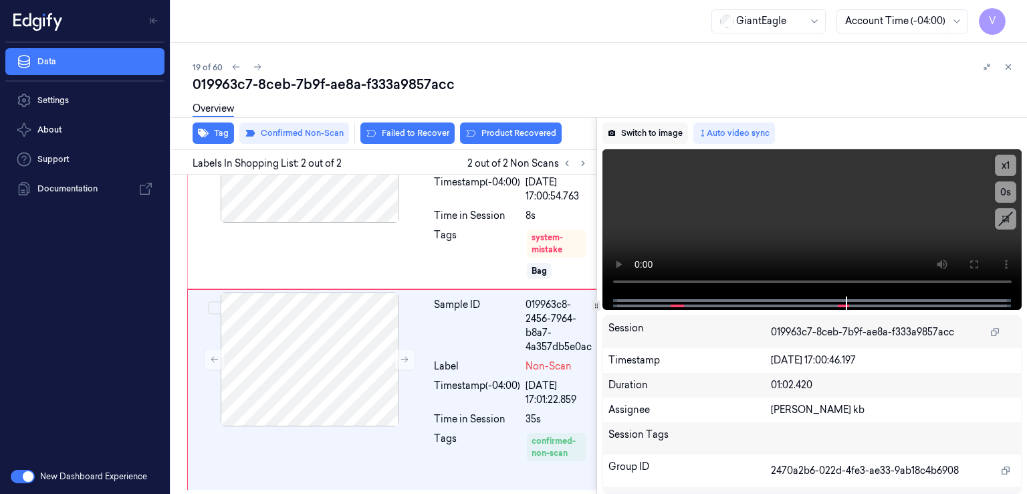
click at [674, 124] on button "Switch to image" at bounding box center [646, 132] width 86 height 21
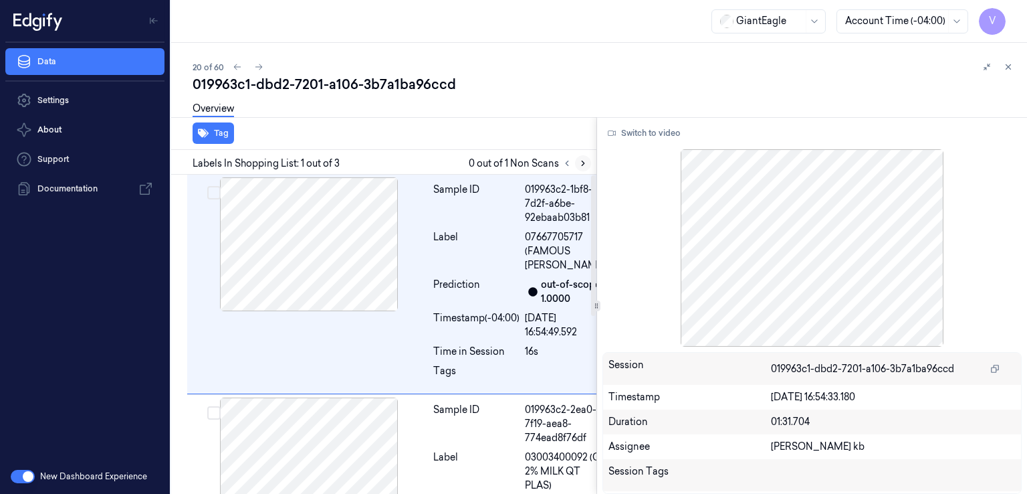
click at [585, 164] on icon at bounding box center [583, 163] width 9 height 9
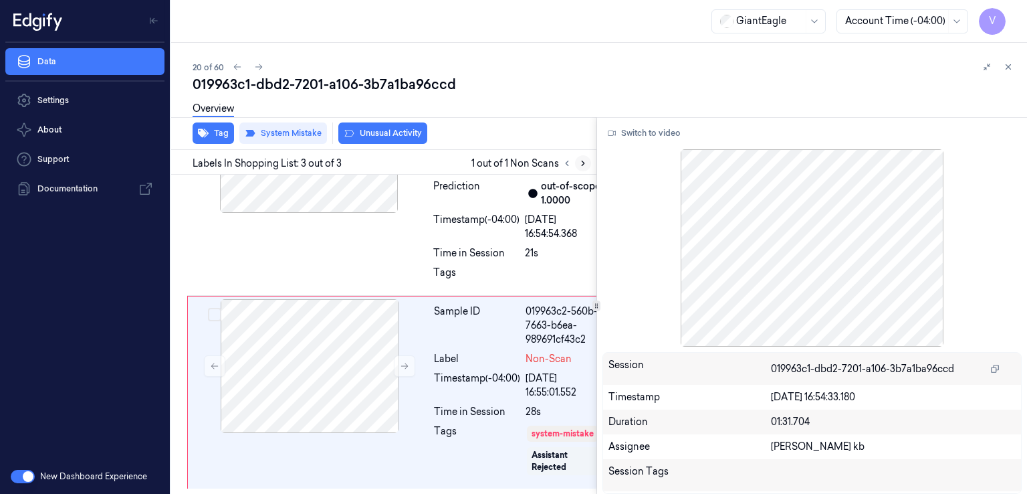
scroll to position [401, 0]
click at [585, 164] on icon at bounding box center [583, 163] width 9 height 9
click at [400, 361] on icon at bounding box center [404, 365] width 9 height 9
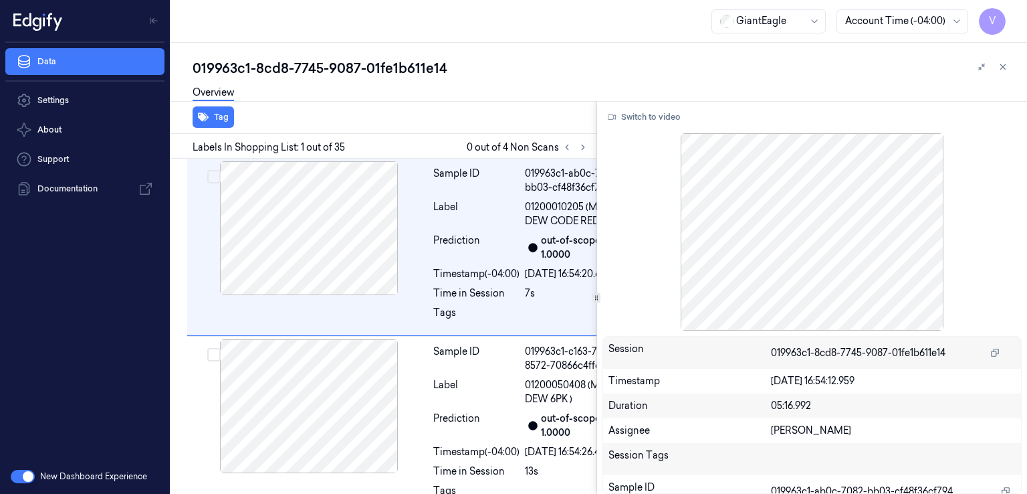
click at [592, 153] on div "Labels In Shopping List: 1 out of 35 0 out of 4 Non Scans" at bounding box center [381, 146] width 431 height 25
click at [584, 147] on icon at bounding box center [583, 146] width 9 height 9
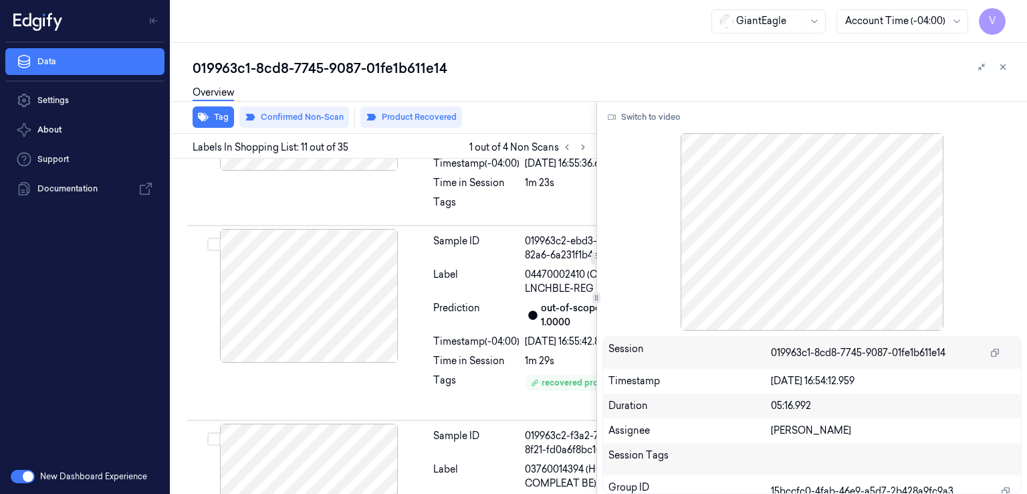
scroll to position [2421, 0]
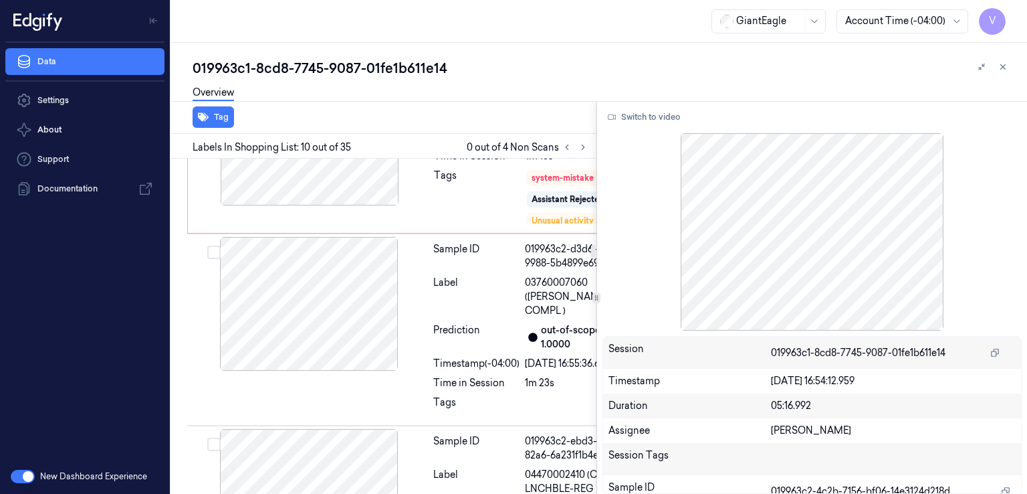
scroll to position [2201, 0]
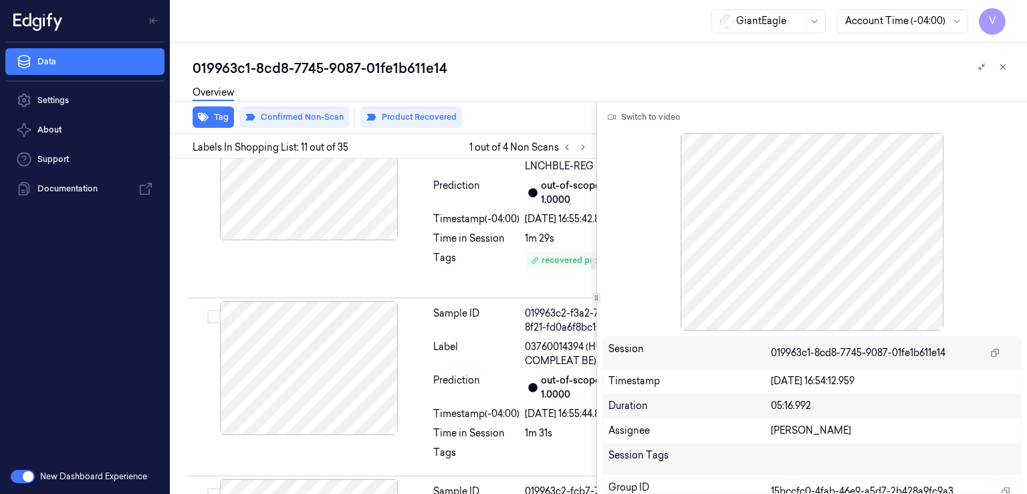
scroll to position [2555, 0]
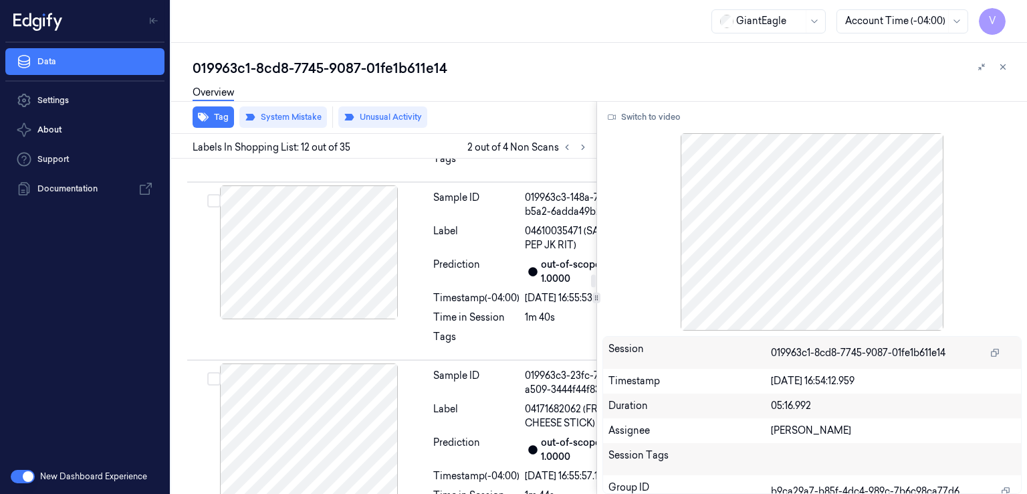
scroll to position [3023, 0]
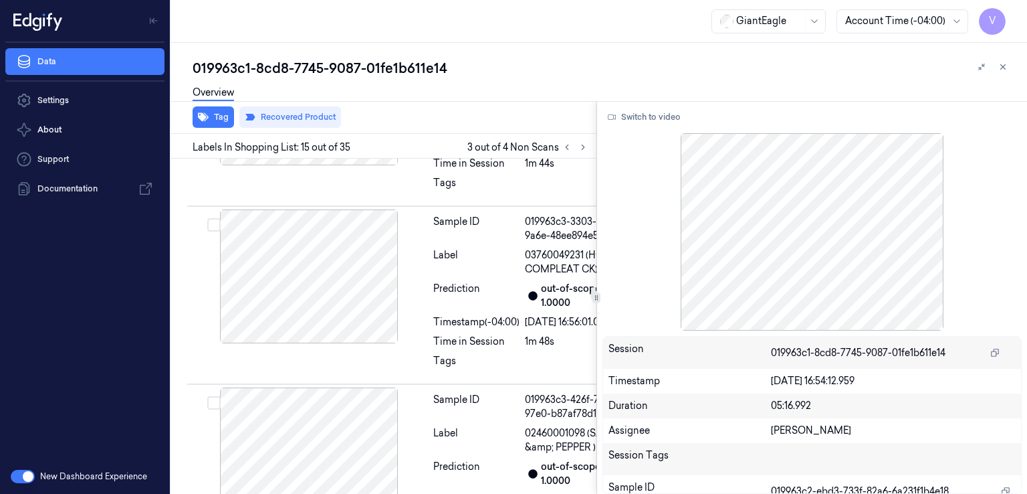
scroll to position [3339, 0]
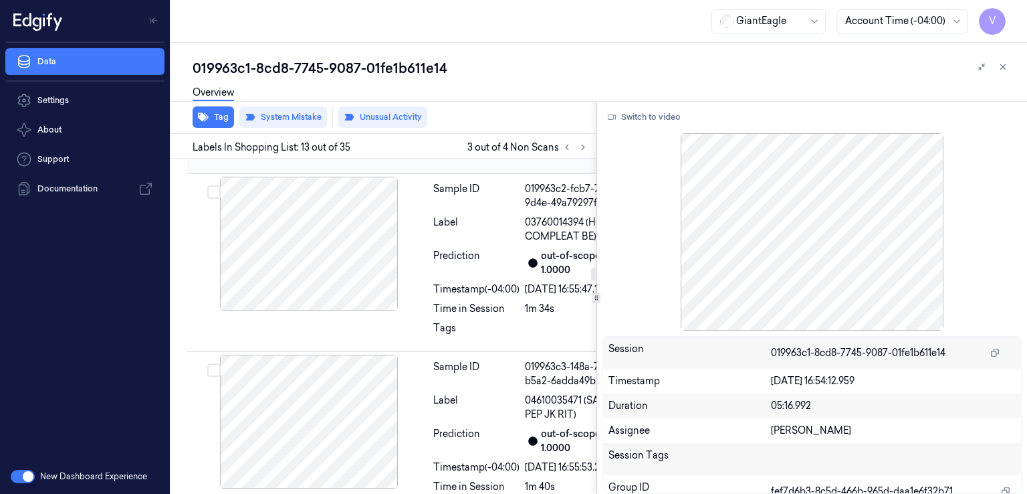
scroll to position [2828, 0]
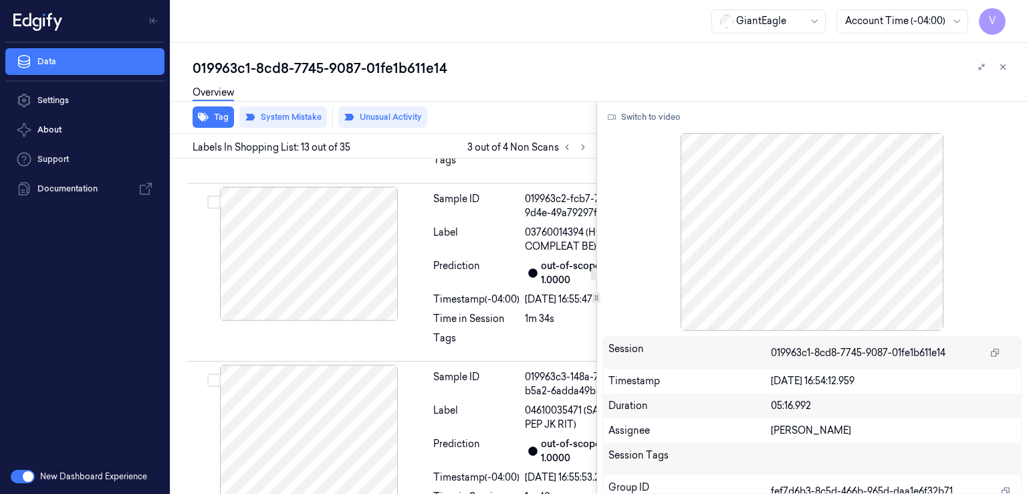
click at [556, 148] on span "3 out of 4 Non Scans" at bounding box center [530, 147] width 124 height 16
click at [561, 151] on button at bounding box center [567, 147] width 16 height 16
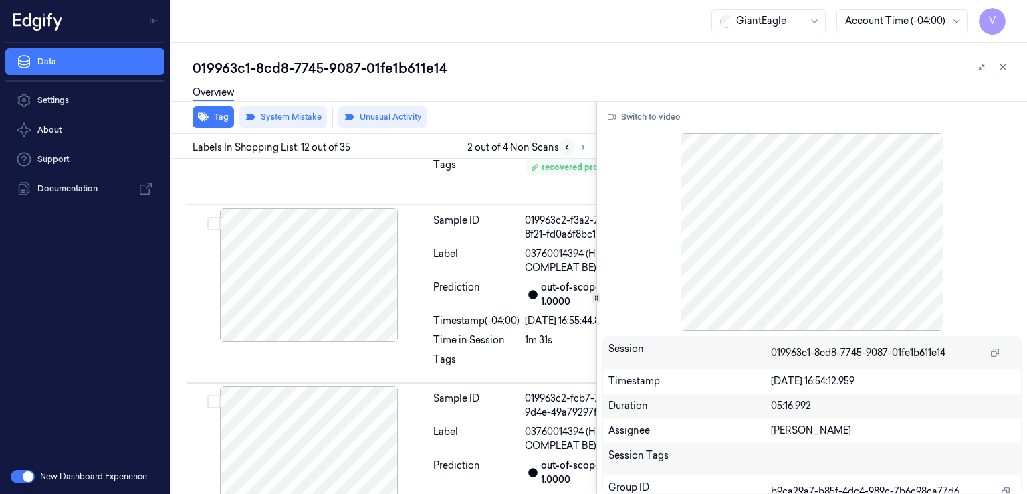
scroll to position [2621, 0]
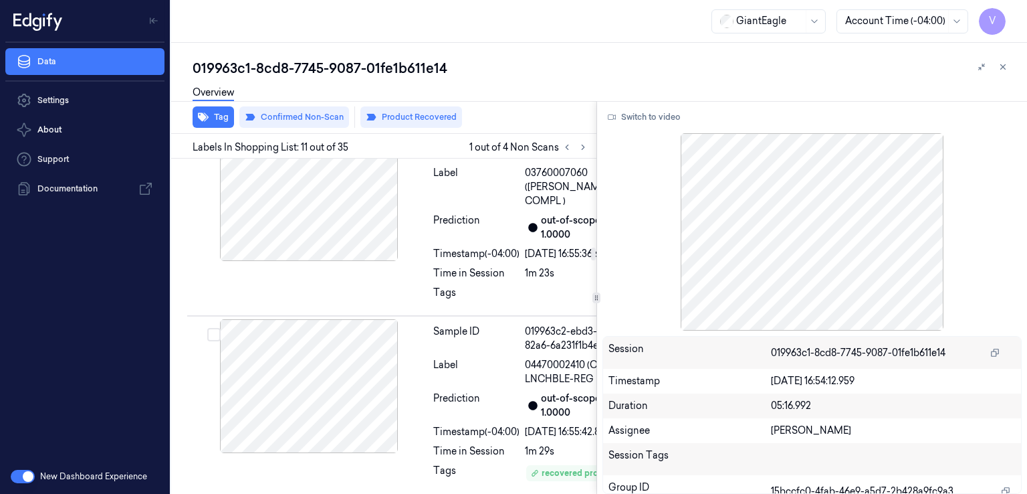
scroll to position [2288, 0]
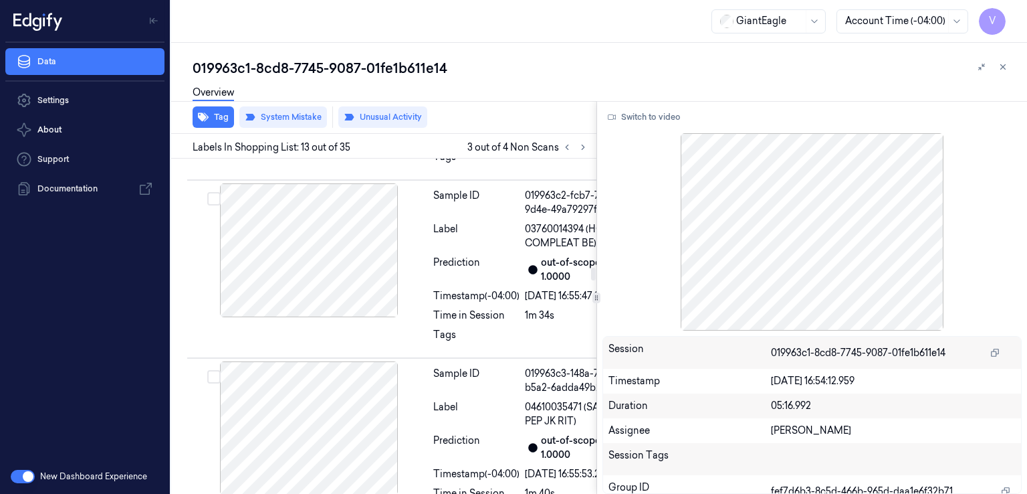
scroll to position [2828, 0]
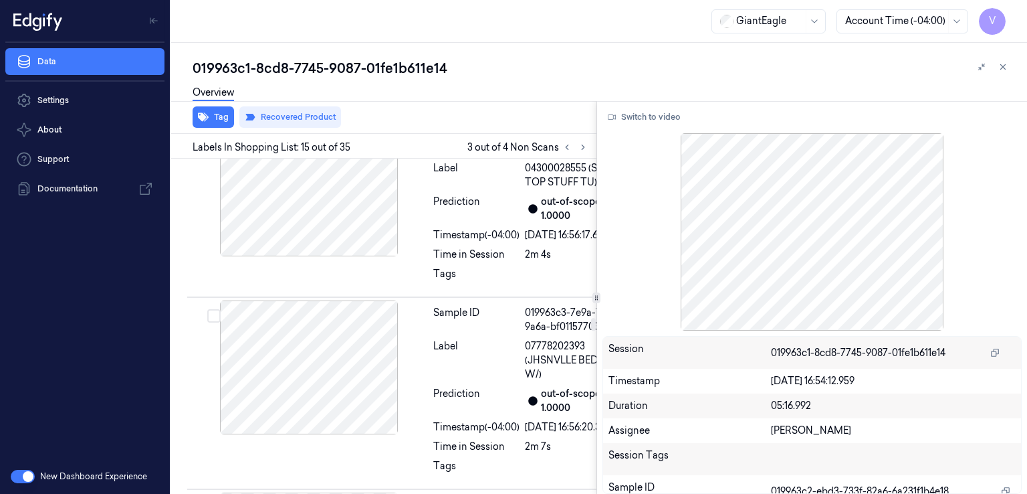
scroll to position [4142, 0]
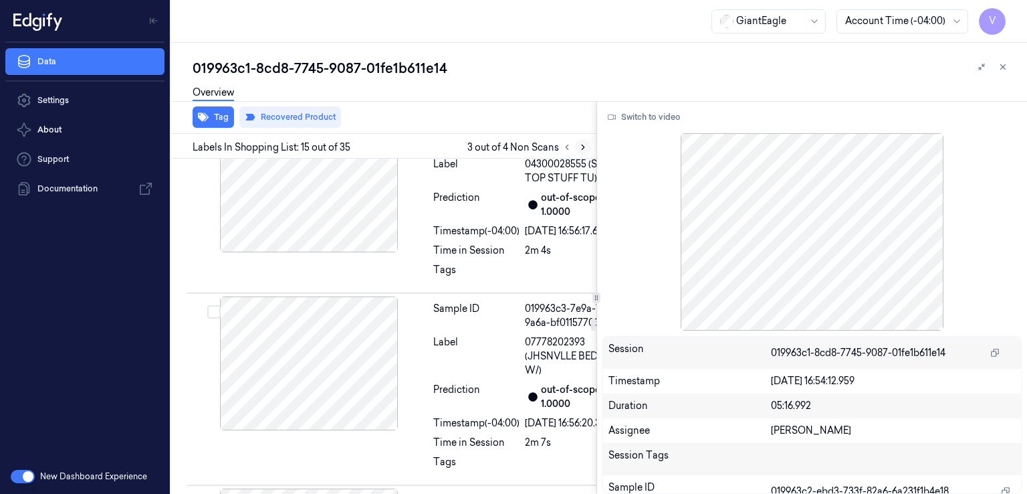
click at [584, 142] on icon at bounding box center [583, 146] width 9 height 9
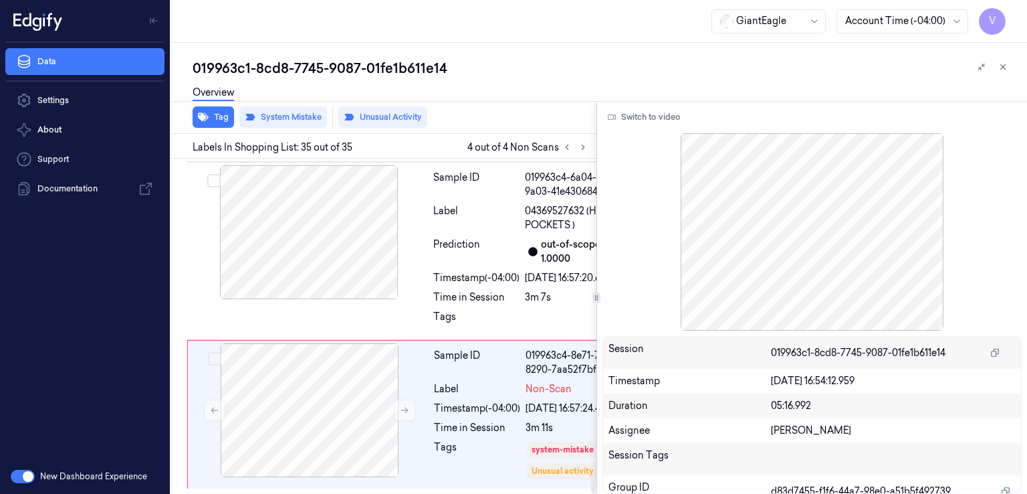
scroll to position [8379, 0]
click at [454, 382] on div "Label" at bounding box center [477, 389] width 86 height 14
click at [455, 266] on div "Prediction" at bounding box center [476, 251] width 86 height 28
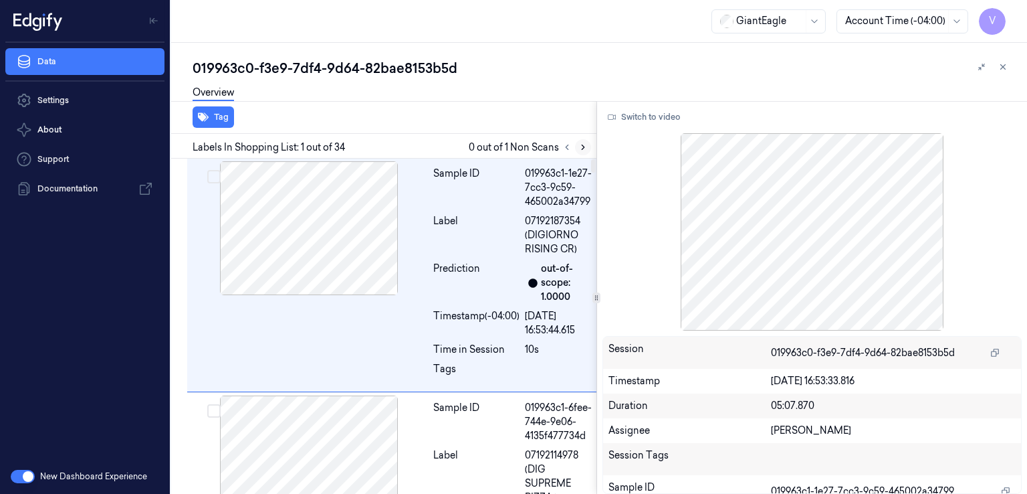
click at [584, 150] on icon at bounding box center [583, 146] width 9 height 9
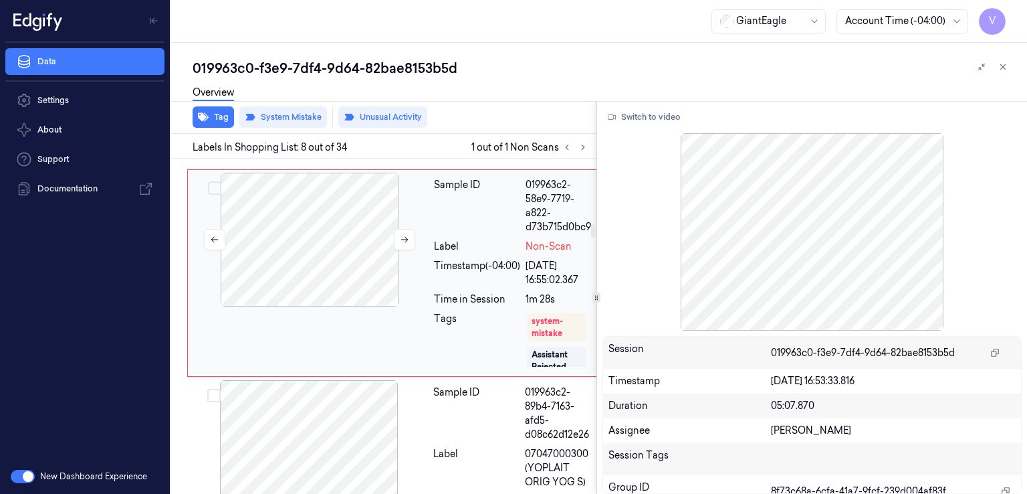
scroll to position [1670, 0]
click at [407, 250] on button at bounding box center [404, 238] width 21 height 21
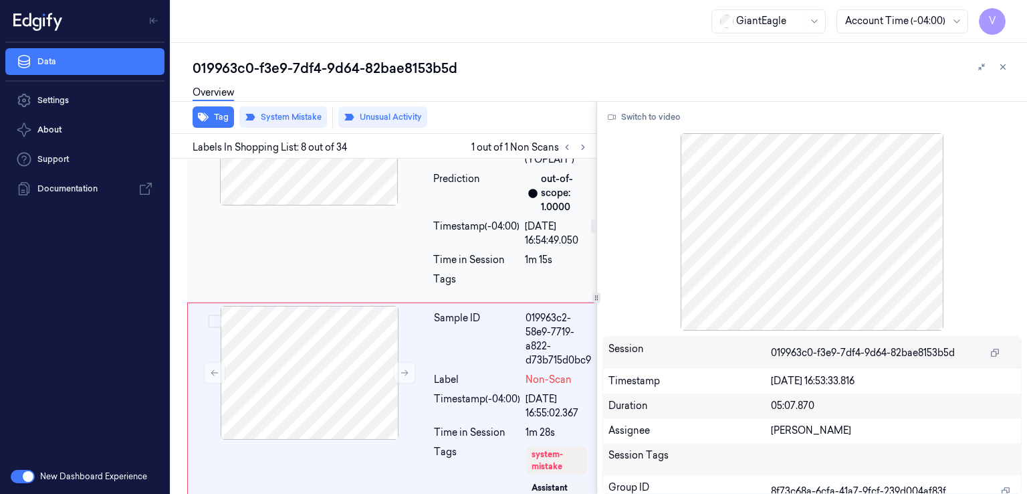
click at [393, 262] on div "Sample ID 019963c2-19da-7b78-bf0f-c59a26ba37c2 Label 07047000303 (YOPLAIT ) Pre…" at bounding box center [393, 185] width 413 height 234
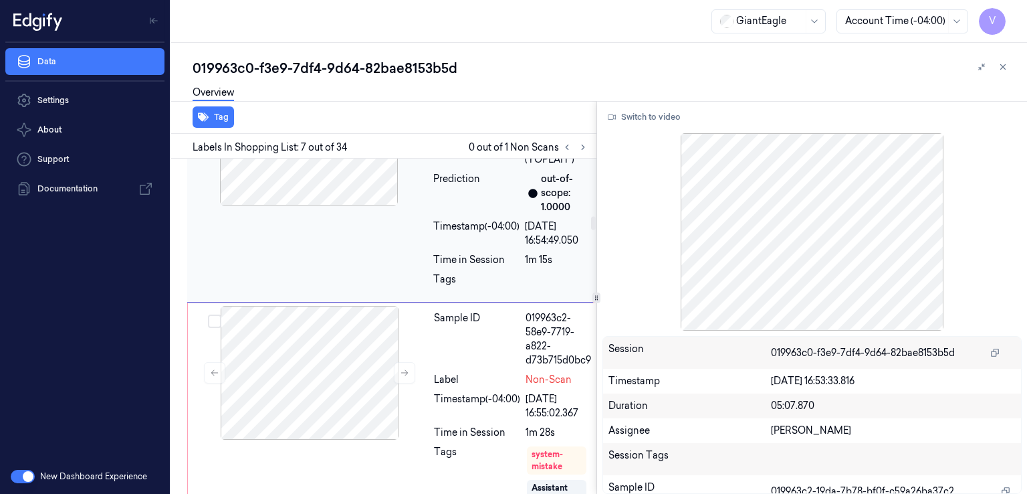
scroll to position [1450, 0]
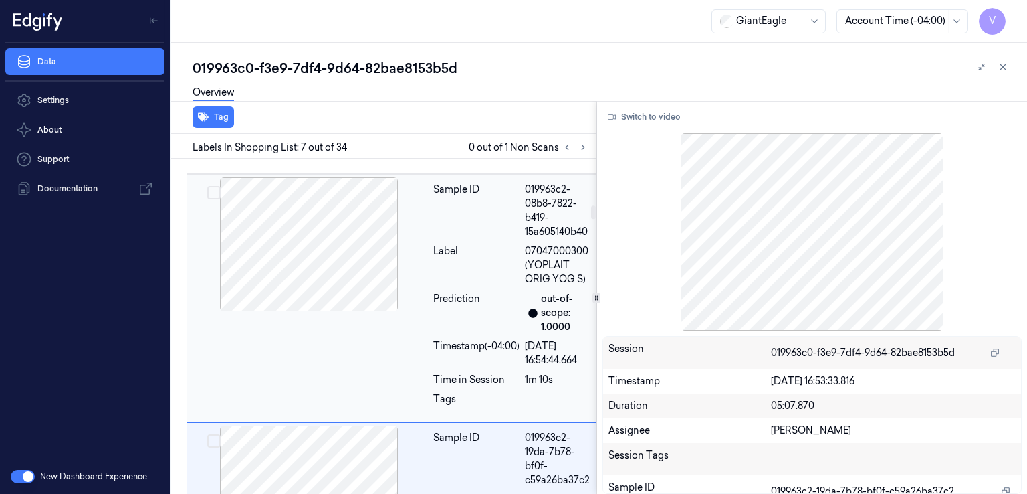
click at [452, 334] on div "Prediction" at bounding box center [476, 313] width 86 height 42
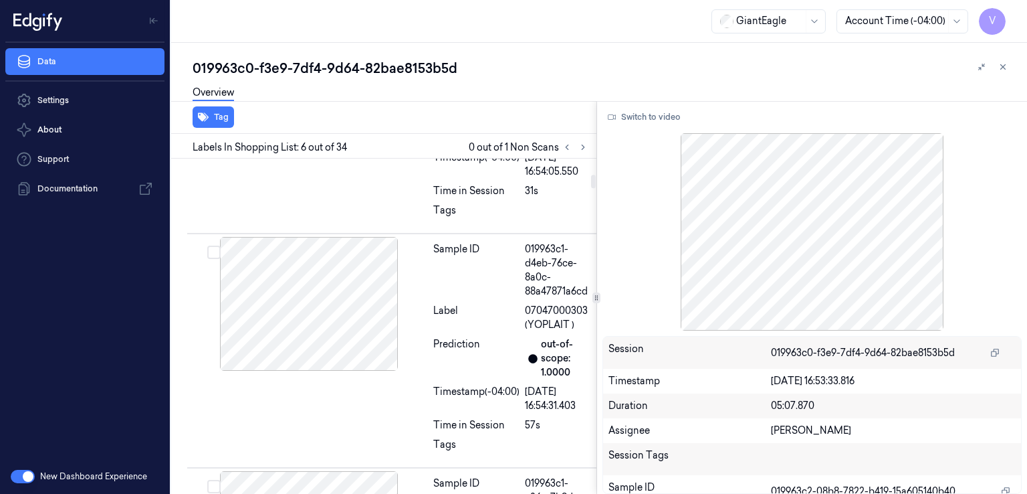
scroll to position [273, 0]
click at [456, 365] on div "Prediction" at bounding box center [476, 358] width 86 height 42
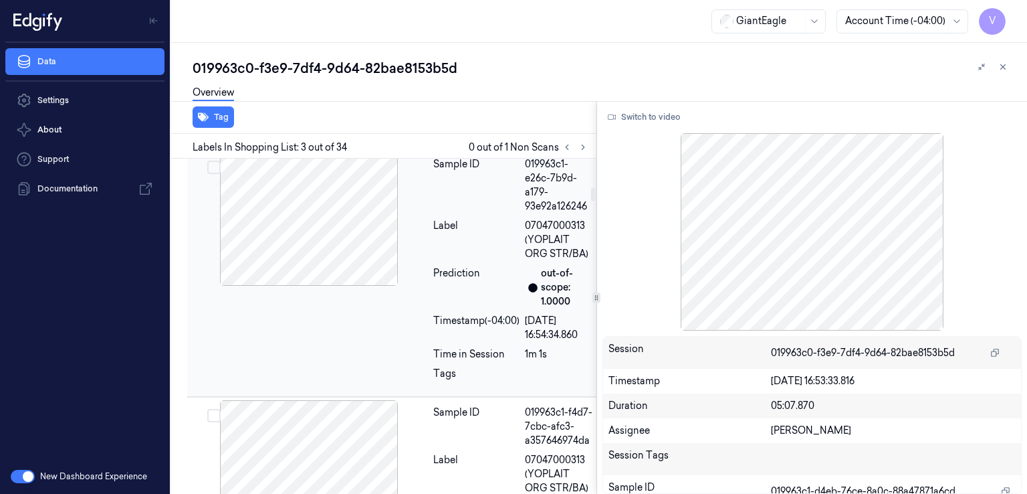
click at [455, 308] on div "Prediction" at bounding box center [476, 287] width 86 height 42
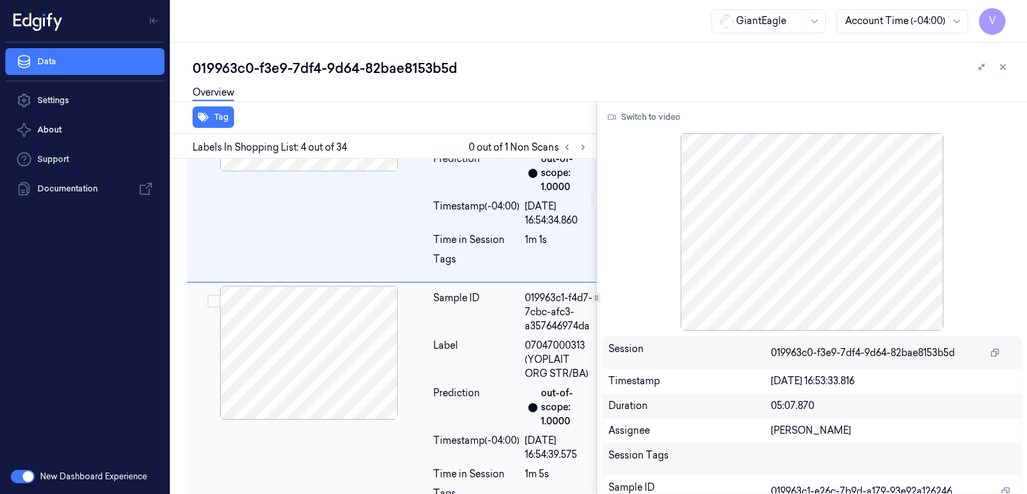
click at [432, 346] on div "Sample ID 019963c1-f4d7-7cbc-afc3-a357646974da Label 07047000313 (YOPLAIT ORG S…" at bounding box center [513, 399] width 170 height 227
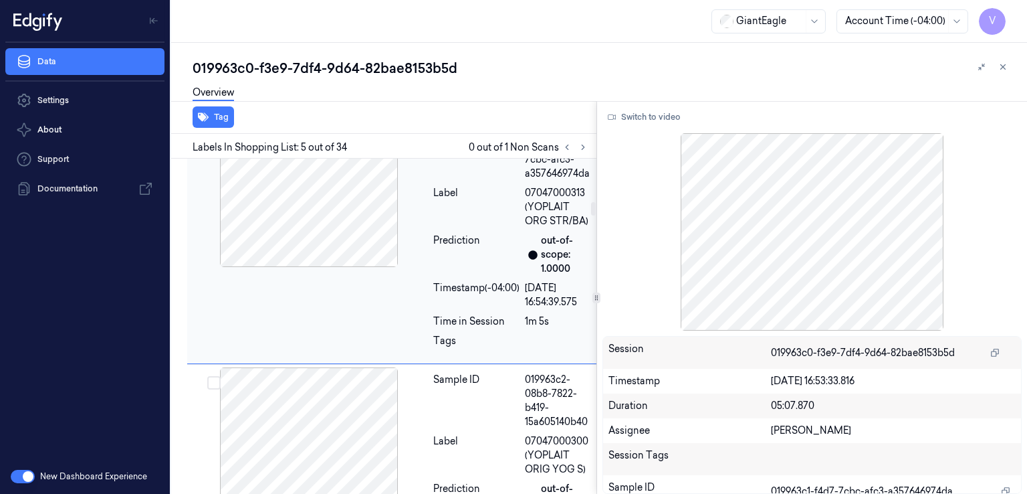
scroll to position [1095, 0]
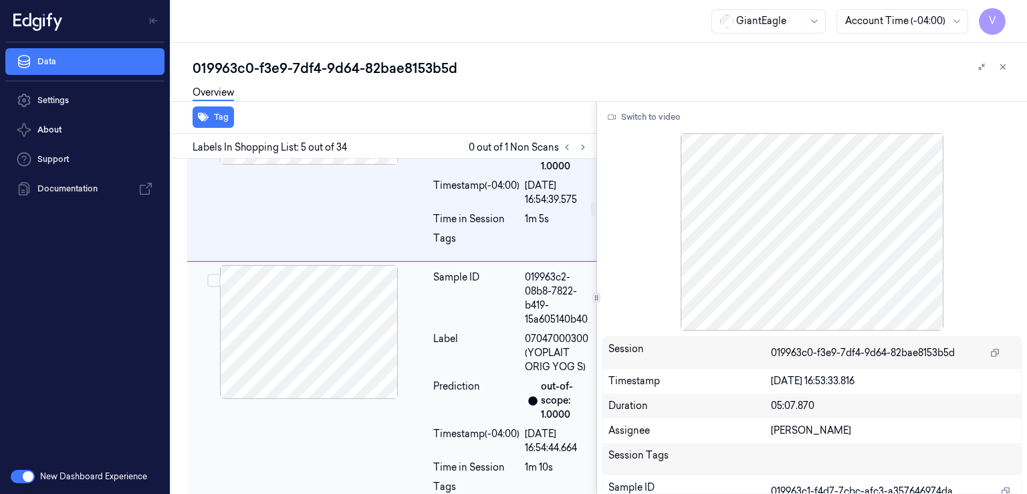
click at [486, 374] on div "Label" at bounding box center [476, 353] width 86 height 42
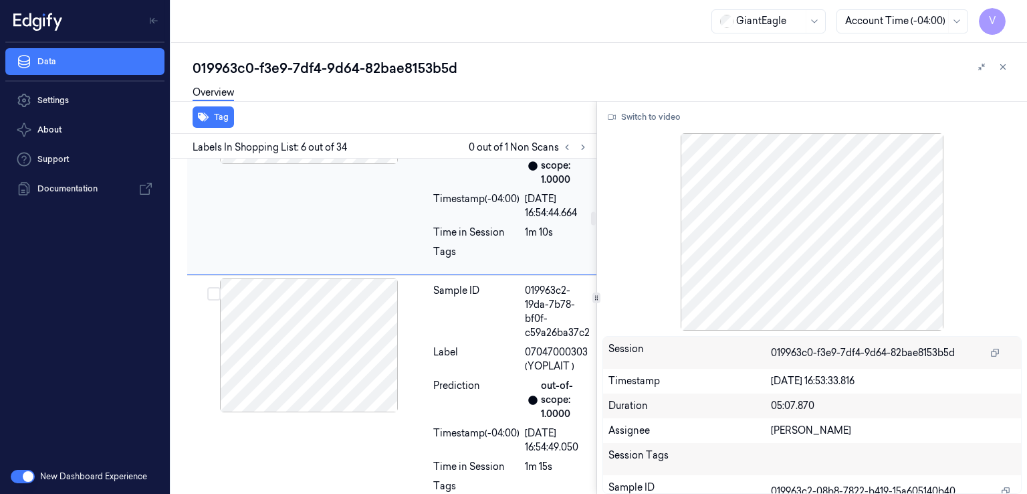
scroll to position [1343, 0]
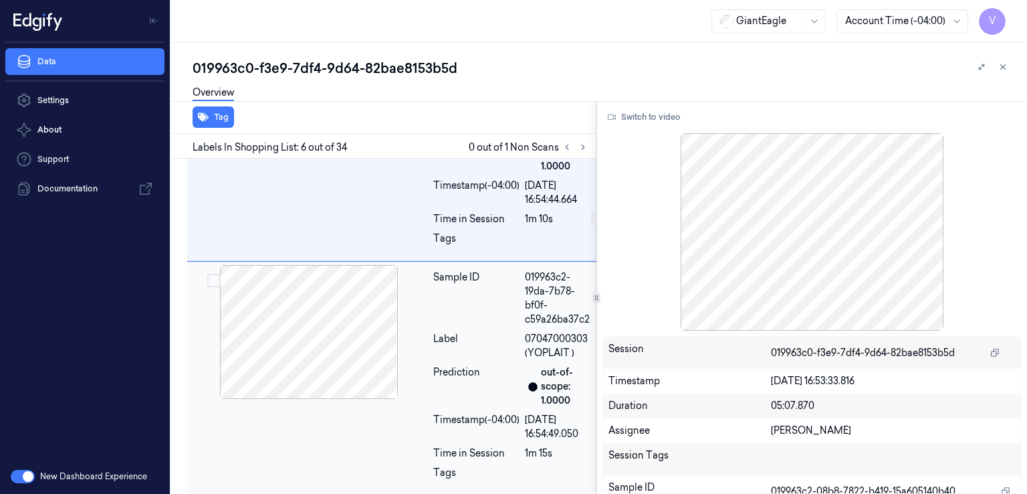
click at [495, 326] on div "Sample ID" at bounding box center [476, 298] width 86 height 56
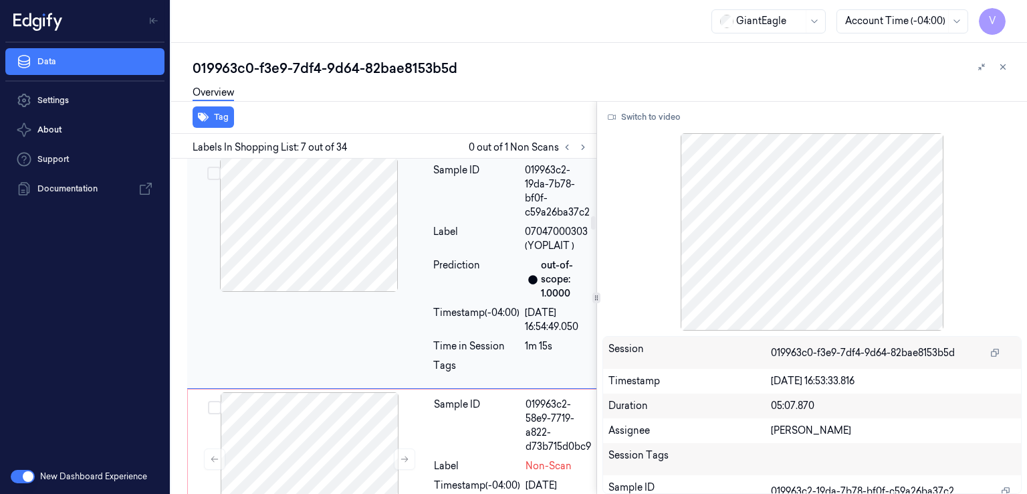
scroll to position [1584, 0]
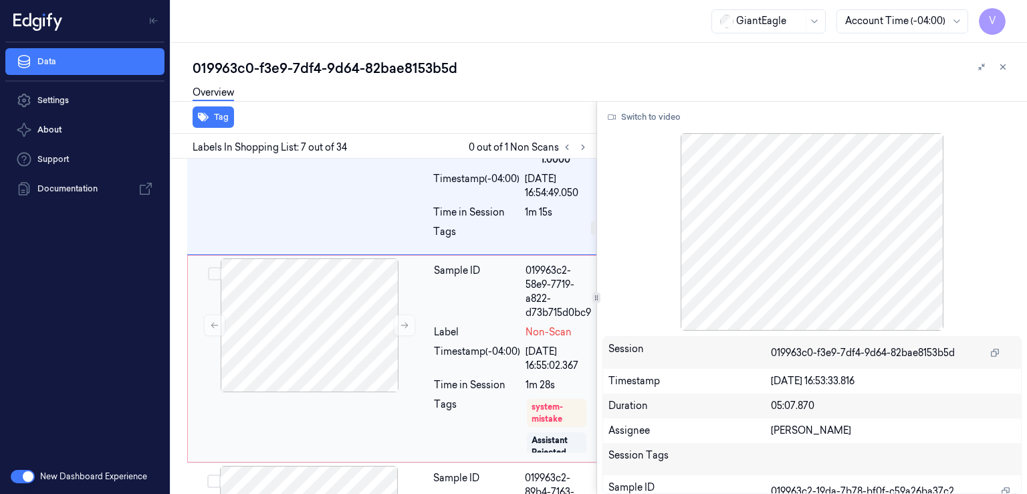
click at [468, 320] on div "Sample ID" at bounding box center [477, 292] width 86 height 56
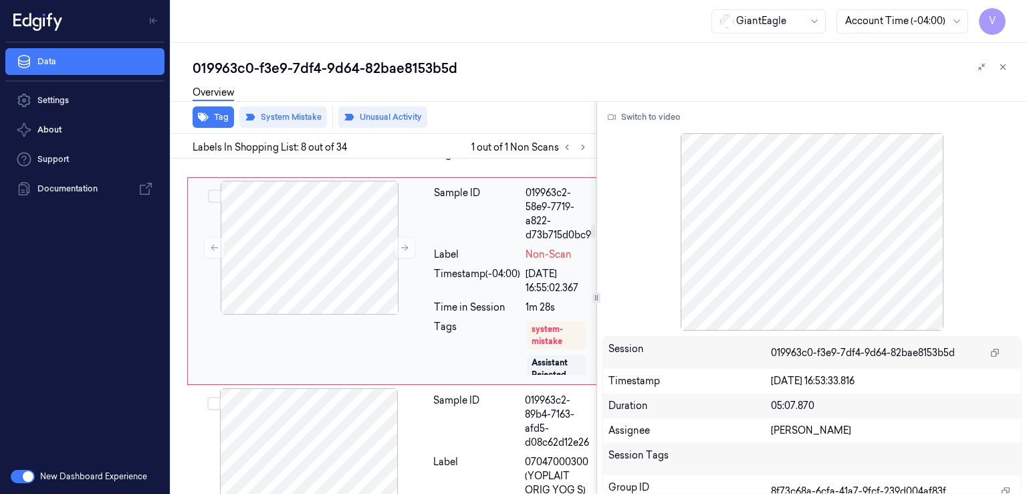
scroll to position [1670, 0]
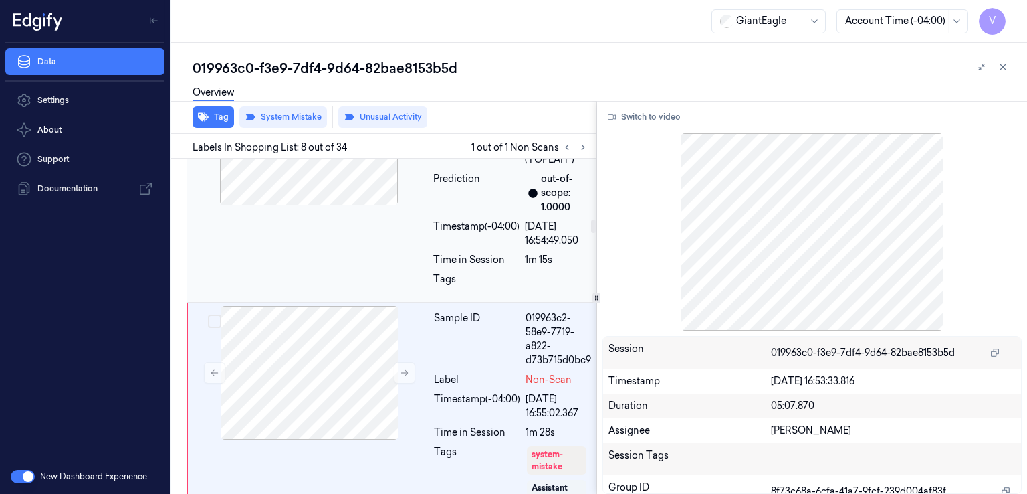
click at [476, 247] on div "Timestamp (-04:00)" at bounding box center [476, 233] width 86 height 28
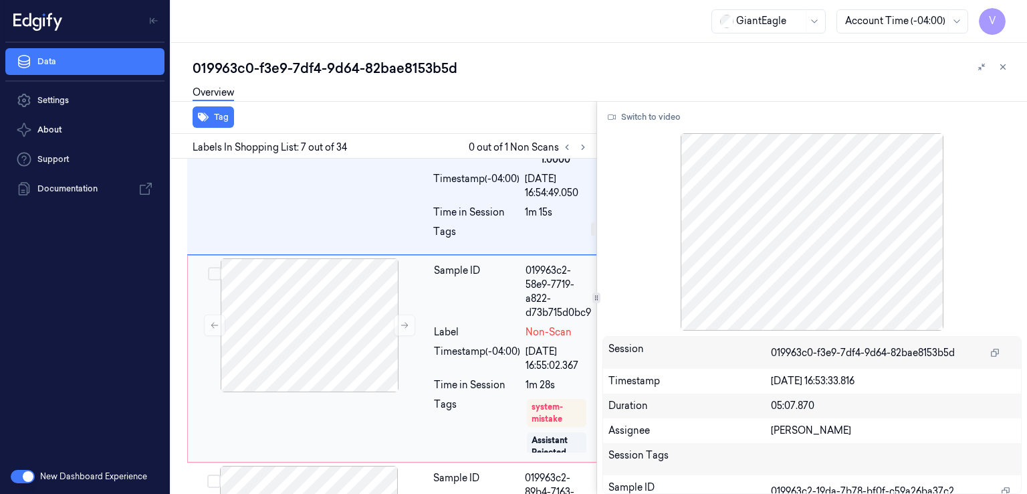
scroll to position [1718, 0]
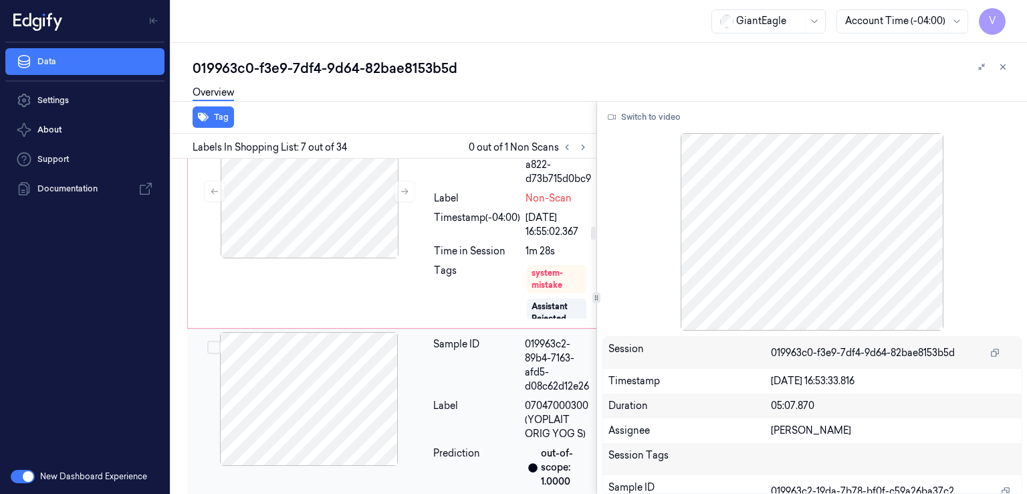
click at [448, 393] on div "Sample ID" at bounding box center [476, 365] width 86 height 56
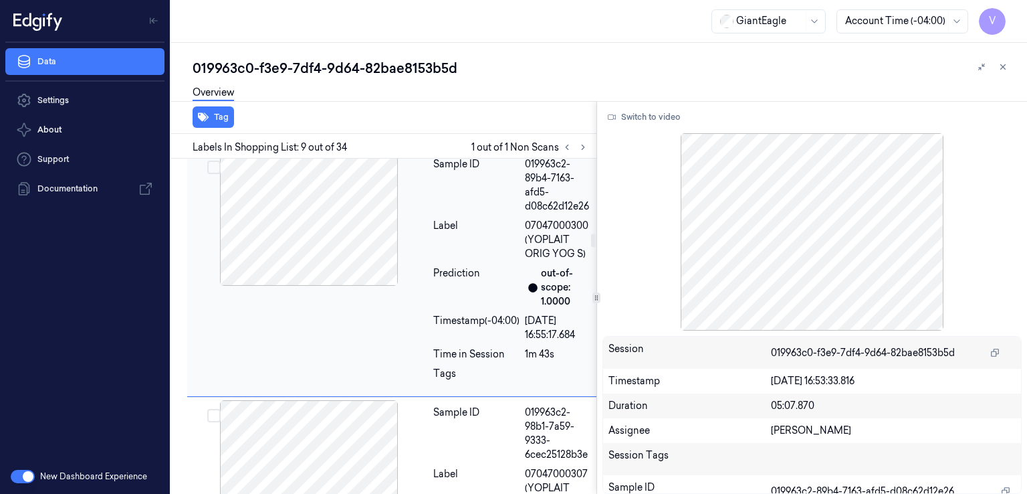
scroll to position [2032, 0]
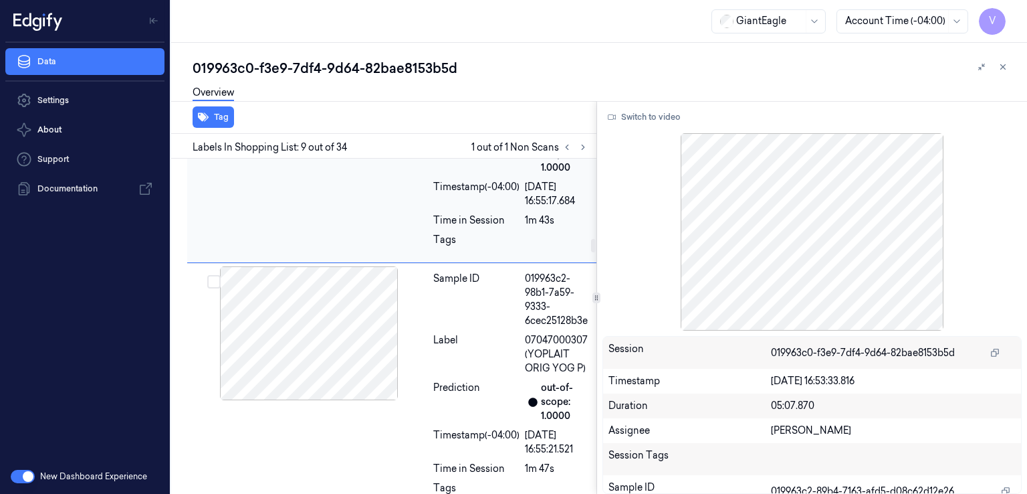
click at [479, 328] on div "Sample ID" at bounding box center [476, 300] width 86 height 56
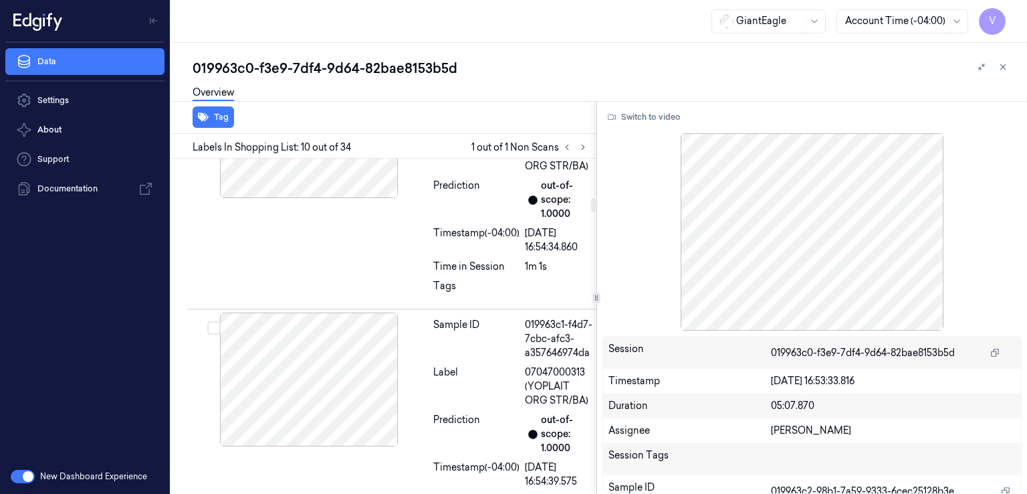
scroll to position [808, 0]
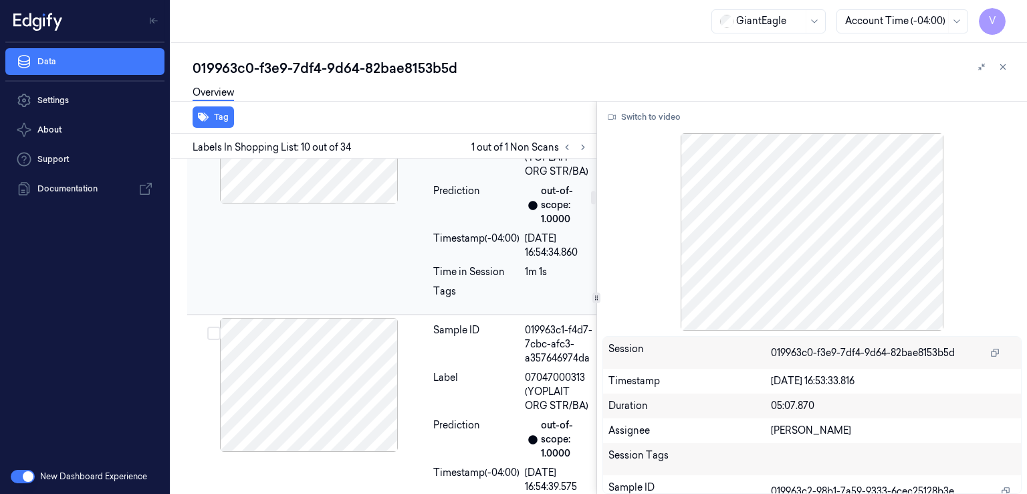
click at [433, 271] on div "Sample ID 019963c1-e26c-7b9d-a179-93e92a126246 Label 07047000313 (YOPLAIT ORG S…" at bounding box center [513, 190] width 170 height 241
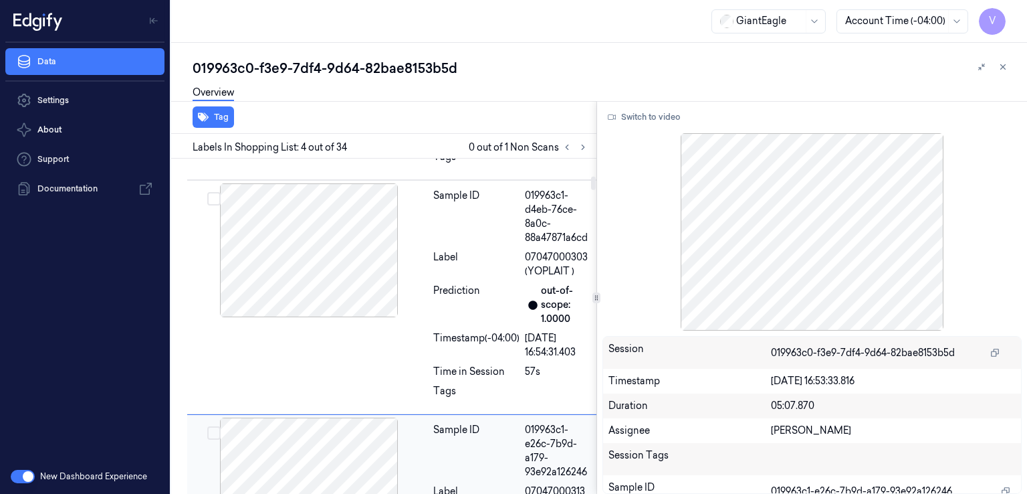
scroll to position [439, 0]
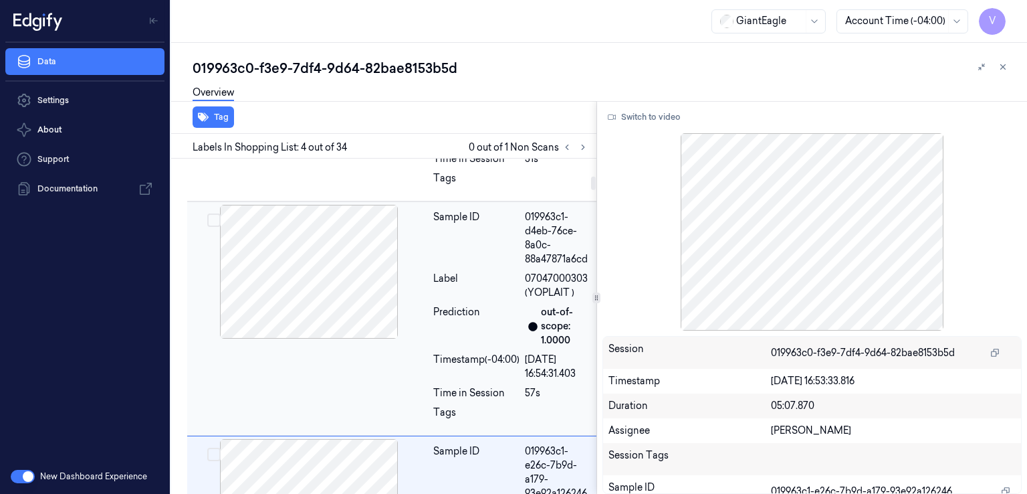
click at [441, 300] on div "Label" at bounding box center [476, 286] width 86 height 28
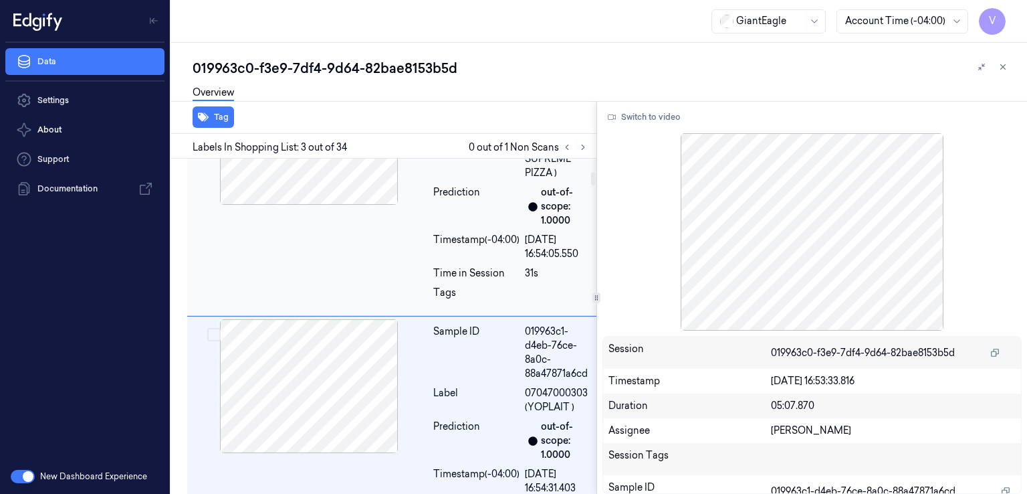
click at [448, 261] on div "Timestamp (-04:00)" at bounding box center [476, 247] width 86 height 28
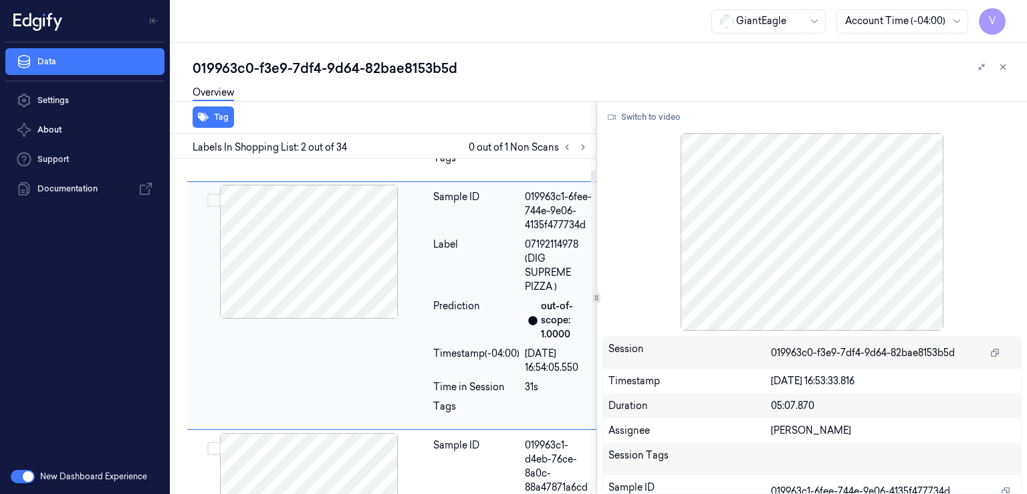
scroll to position [344, 0]
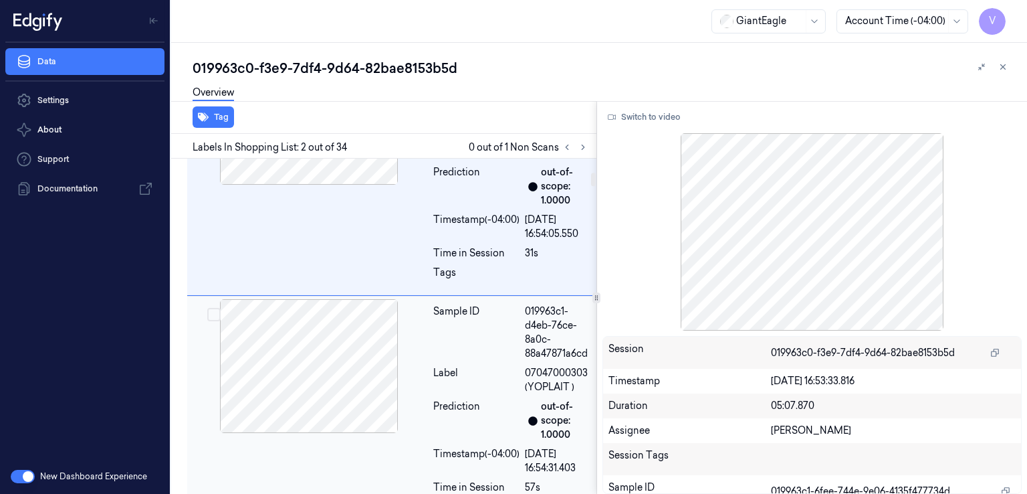
click at [412, 396] on div at bounding box center [309, 366] width 238 height 134
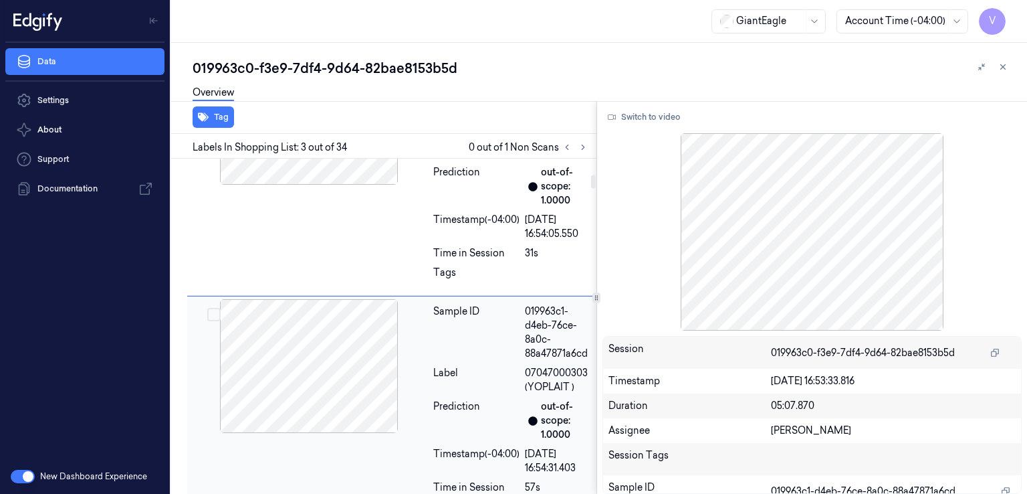
scroll to position [458, 0]
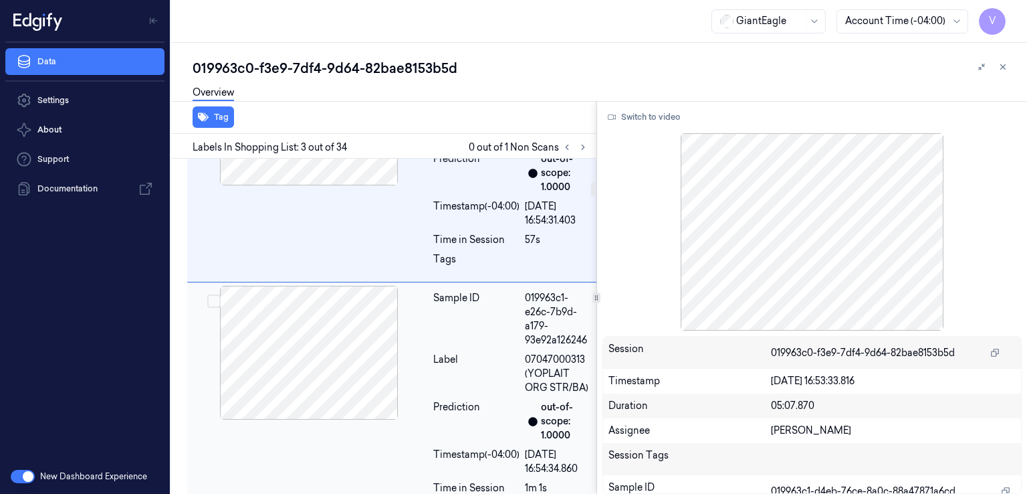
click at [407, 400] on div at bounding box center [309, 353] width 238 height 134
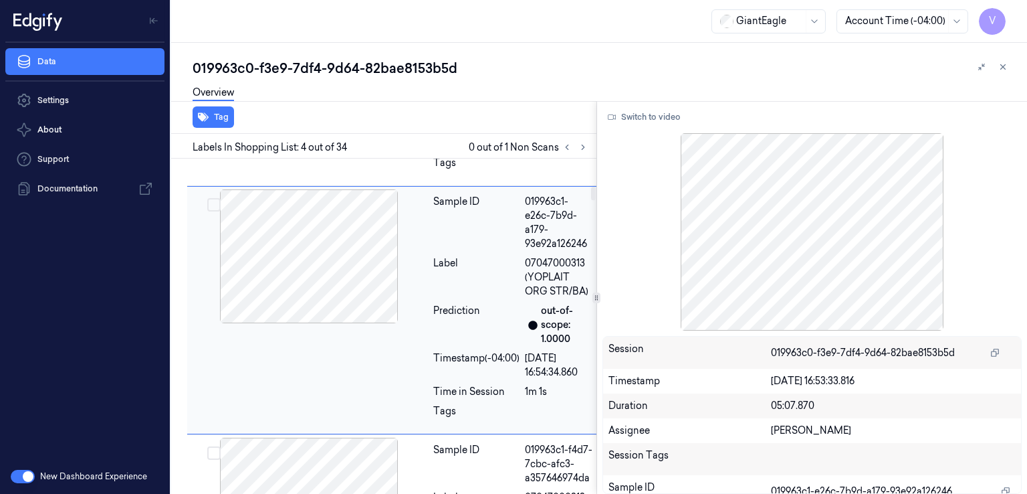
scroll to position [706, 0]
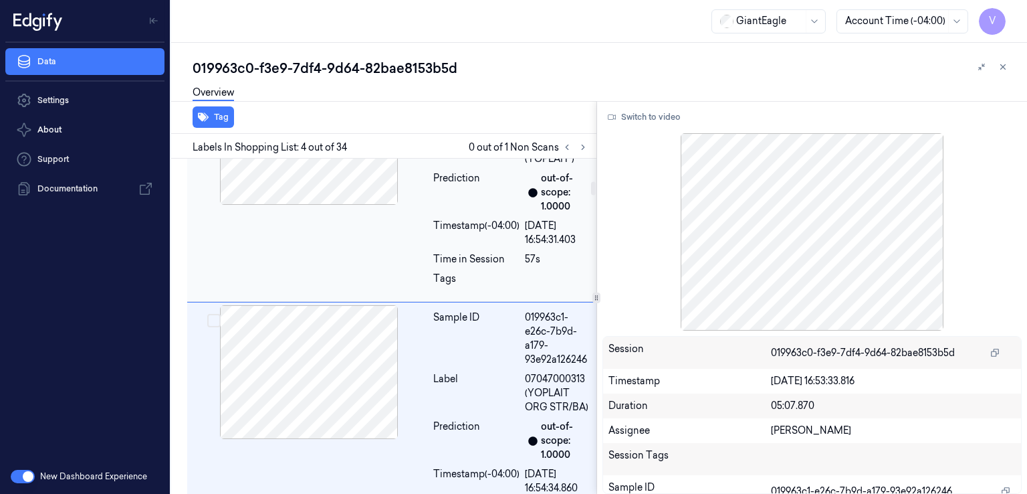
click at [395, 235] on div "Sample ID 019963c1-d4eb-76ce-8a0c-88a47871a6cd Label 07047000303 (YOPLAIT ) Pre…" at bounding box center [393, 185] width 413 height 234
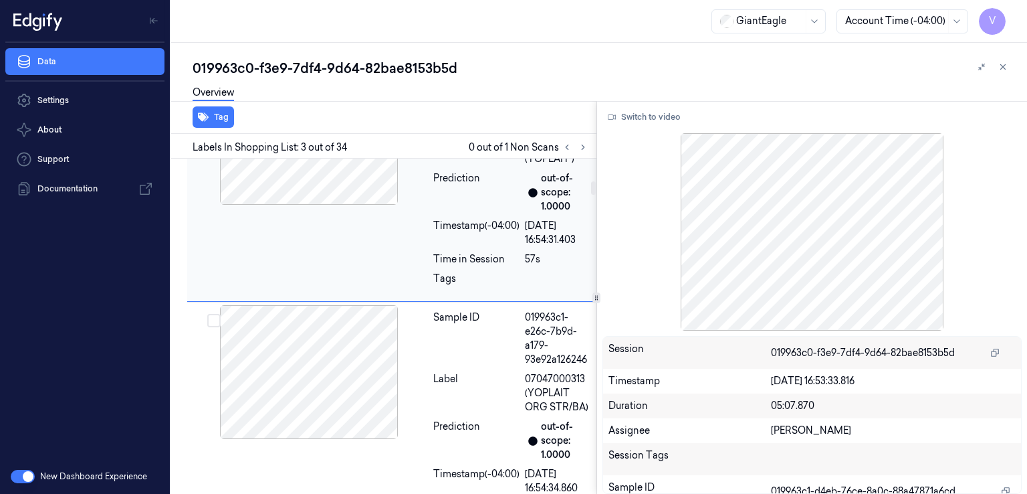
scroll to position [458, 0]
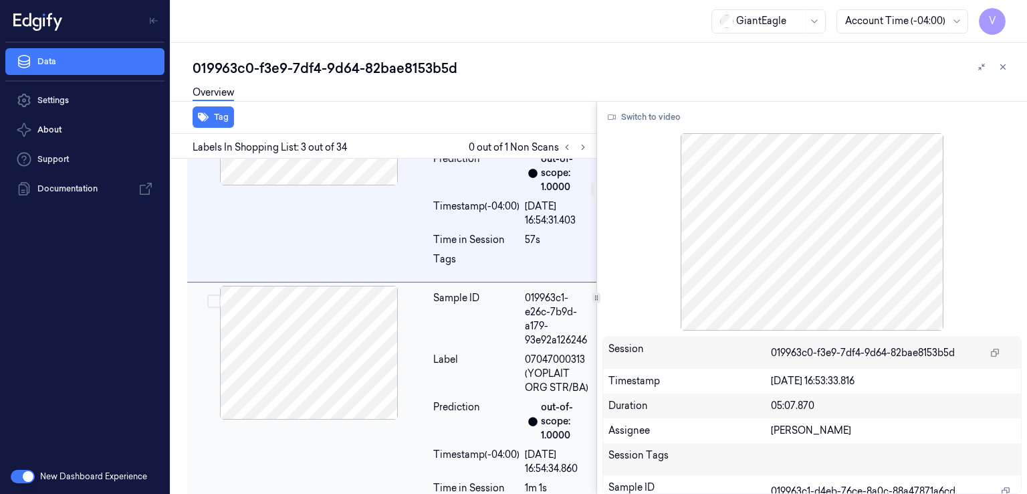
click at [466, 327] on div "Sample ID" at bounding box center [476, 319] width 86 height 56
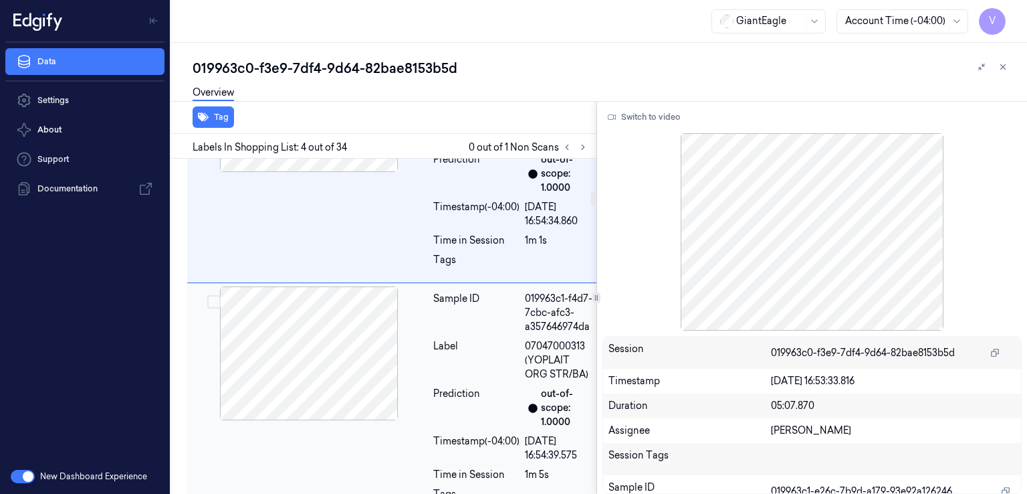
click at [471, 334] on div "Sample ID" at bounding box center [476, 313] width 86 height 42
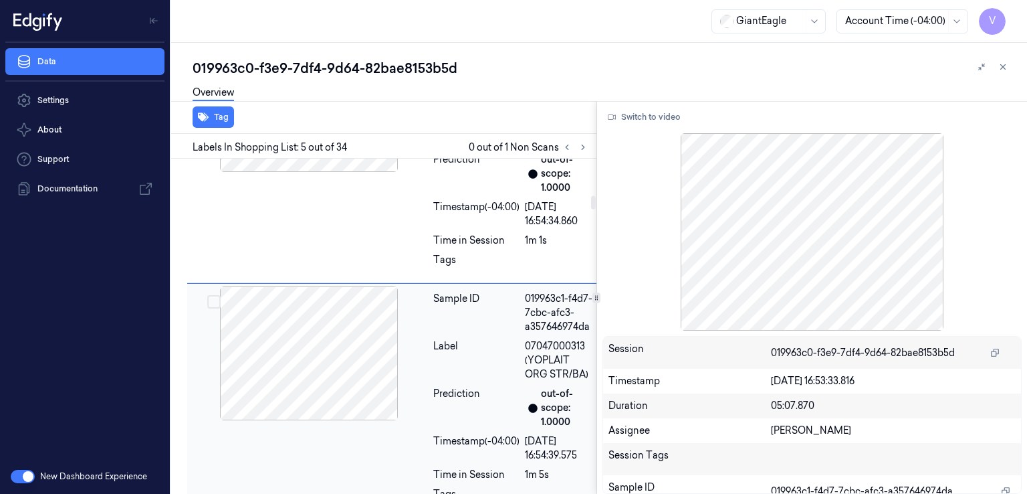
scroll to position [961, 0]
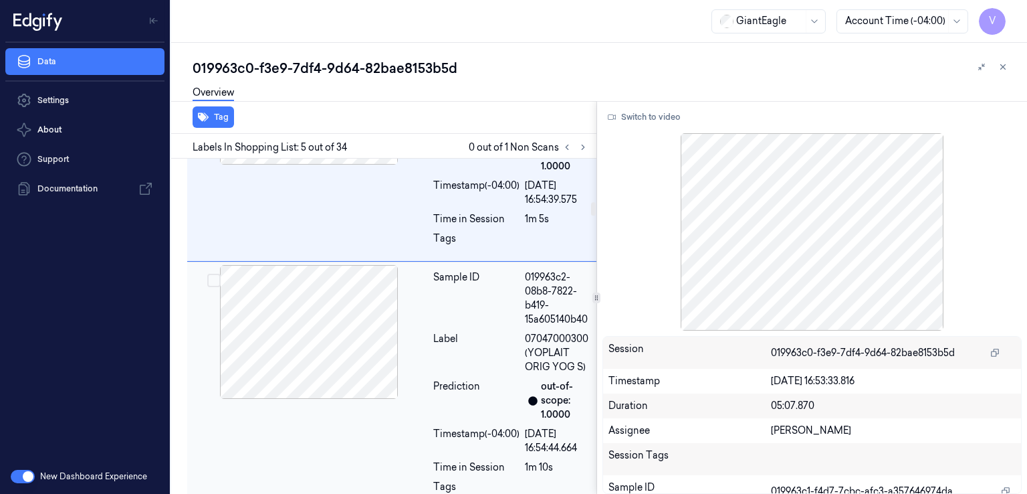
click at [448, 374] on div "Label" at bounding box center [476, 353] width 86 height 42
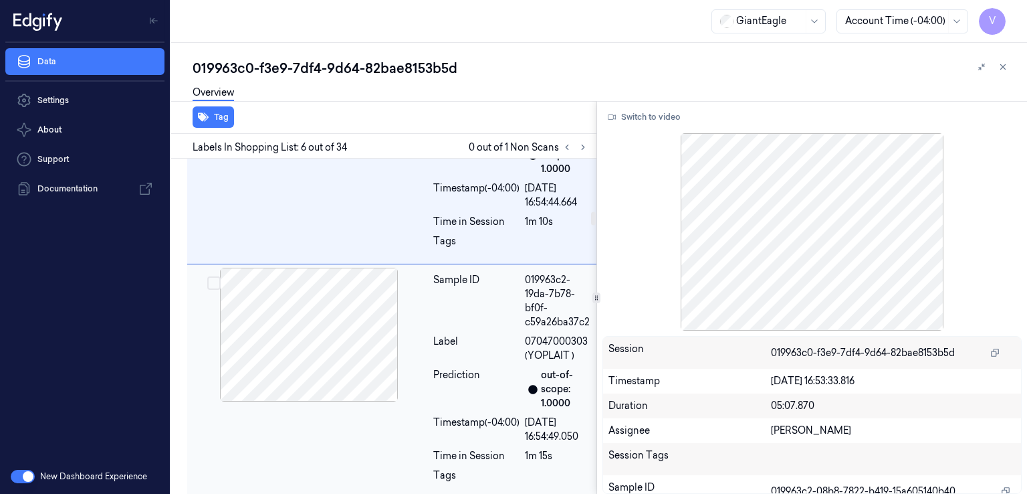
click at [452, 329] on div "Sample ID" at bounding box center [476, 301] width 86 height 56
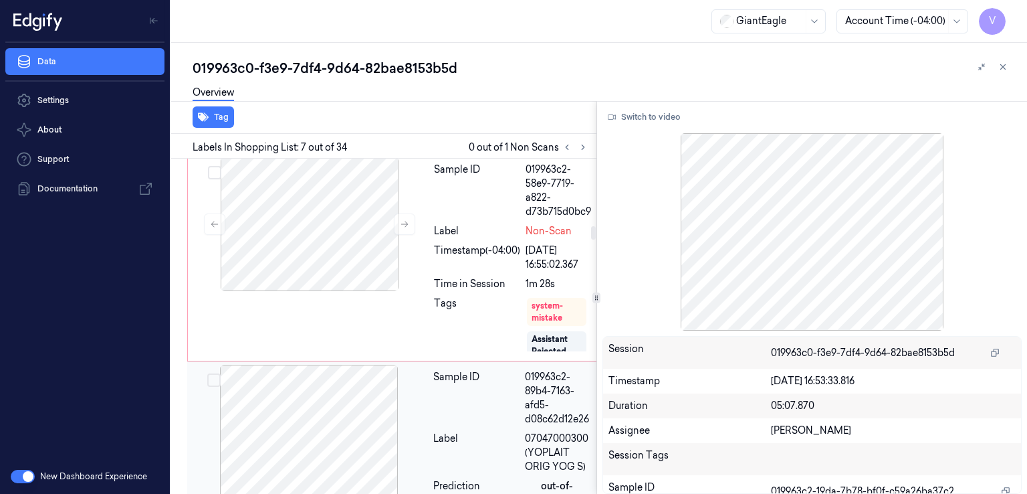
scroll to position [1707, 0]
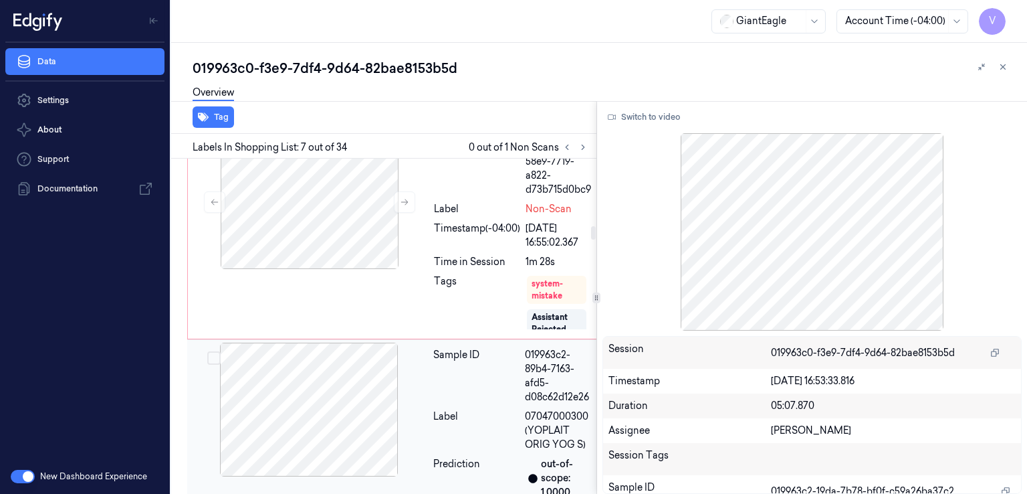
click at [455, 404] on div "Sample ID" at bounding box center [476, 376] width 86 height 56
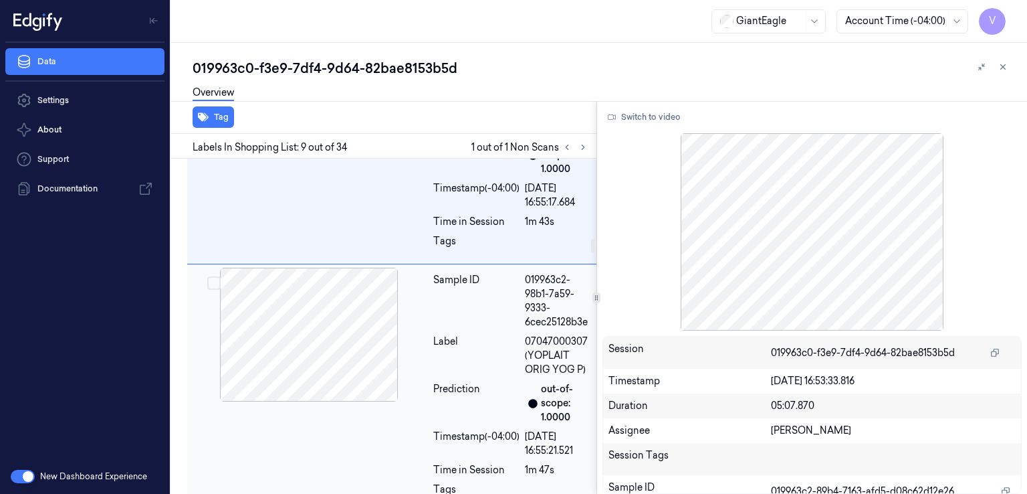
click at [455, 377] on div "Label" at bounding box center [476, 355] width 86 height 42
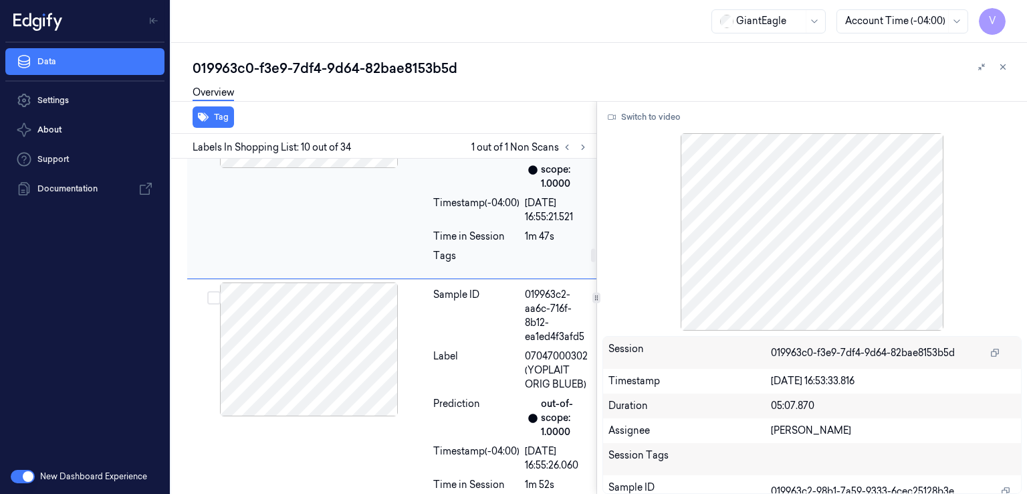
scroll to position [2280, 0]
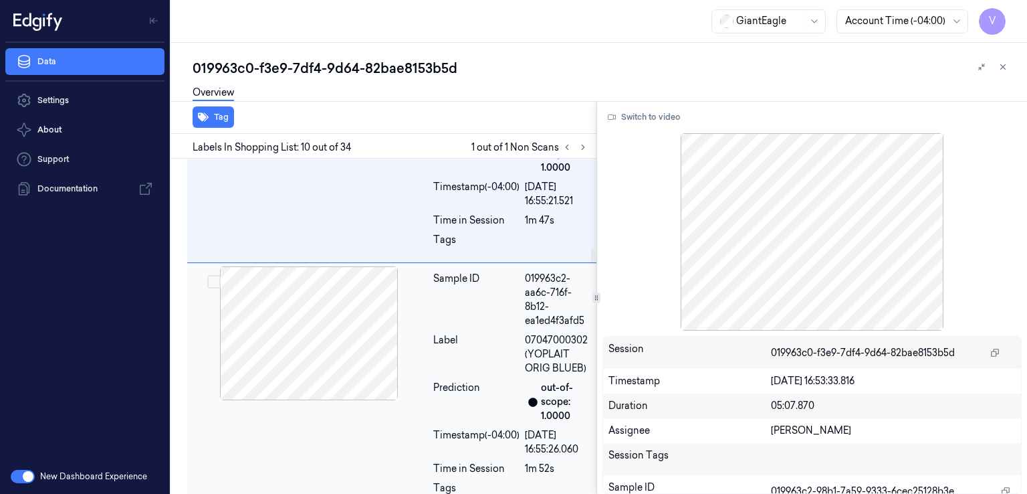
click at [455, 375] on div "Label" at bounding box center [476, 354] width 86 height 42
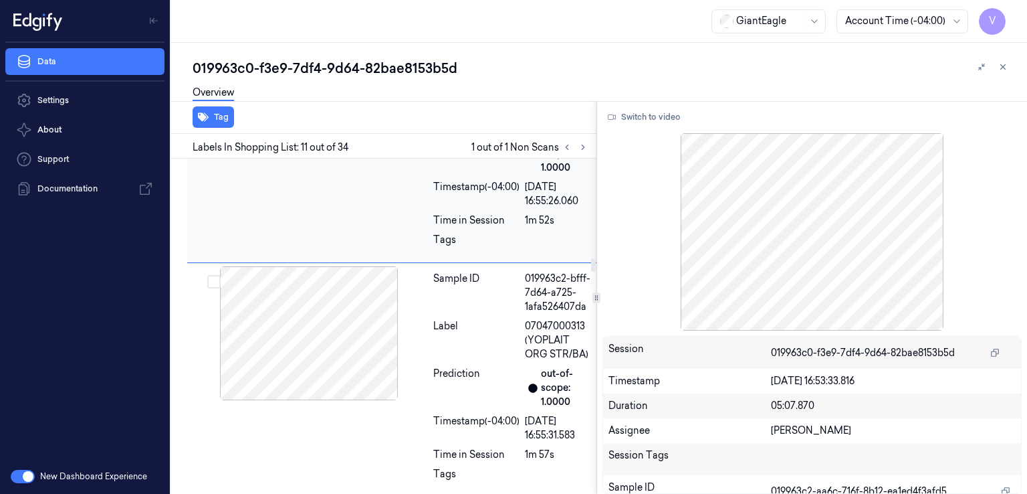
click at [455, 361] on div "Label" at bounding box center [476, 340] width 86 height 42
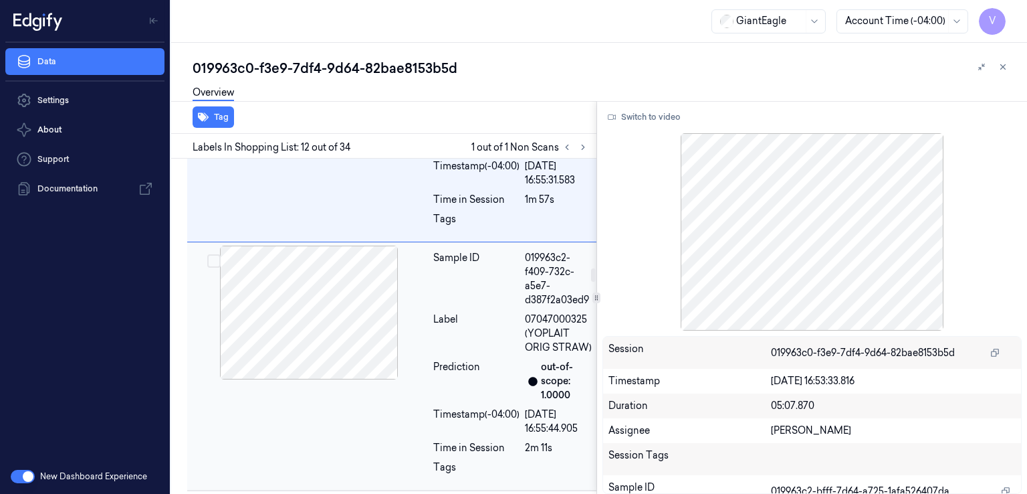
click at [452, 307] on div "Sample ID" at bounding box center [476, 279] width 86 height 56
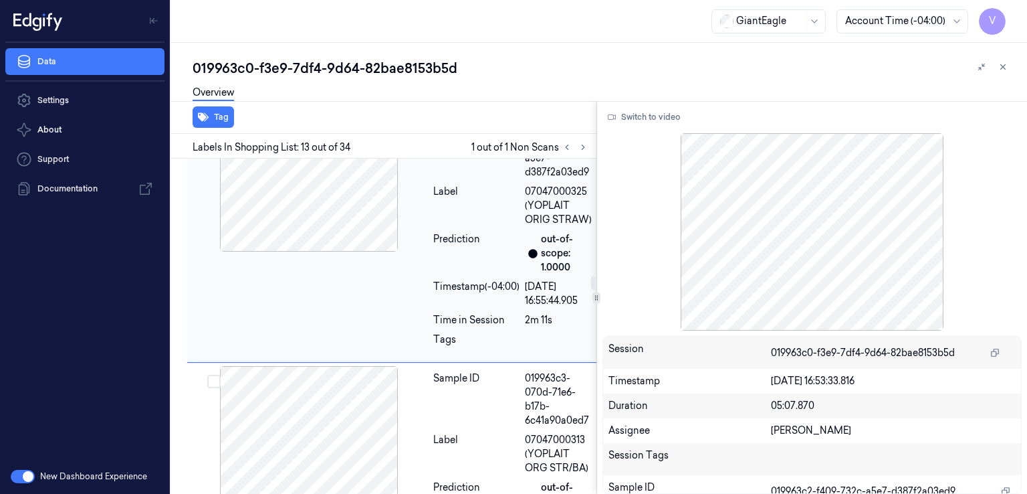
scroll to position [3044, 0]
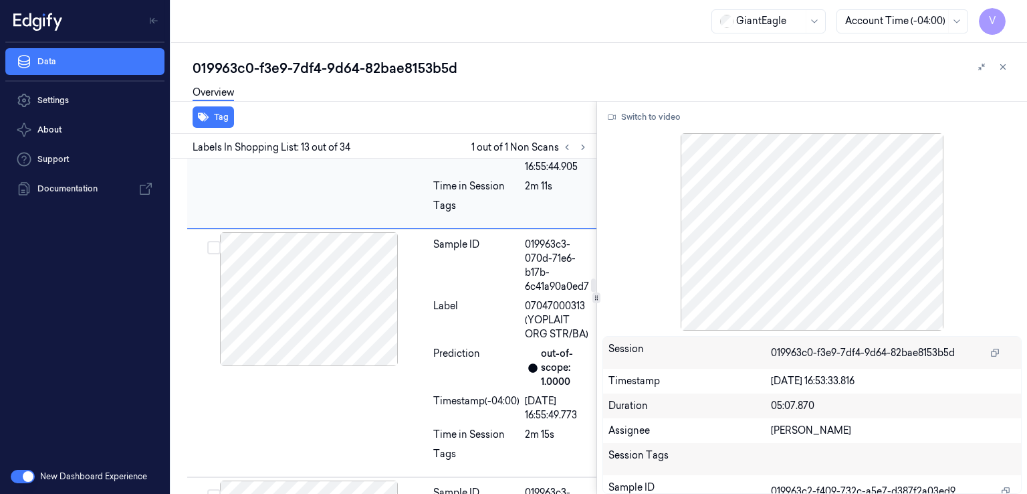
click at [452, 294] on div "Sample ID" at bounding box center [476, 265] width 86 height 56
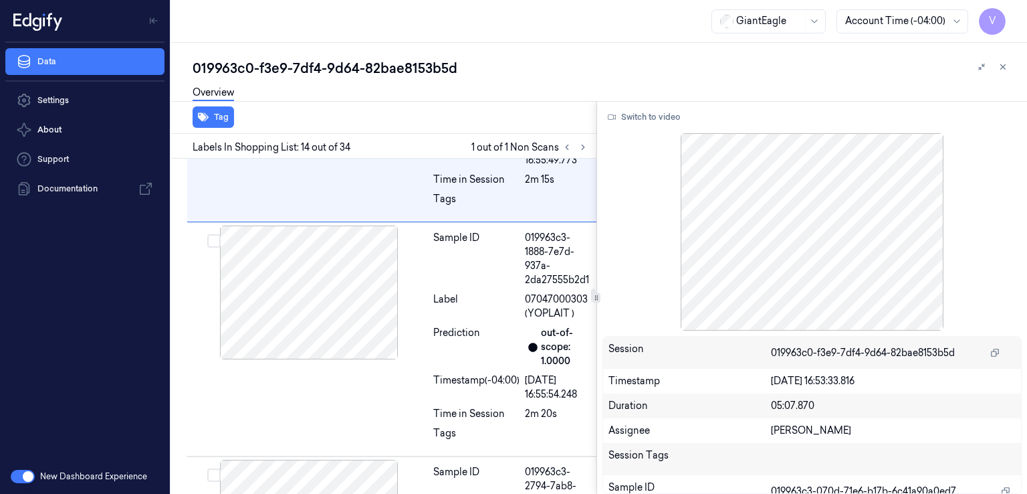
click at [452, 320] on div "Label" at bounding box center [476, 306] width 86 height 28
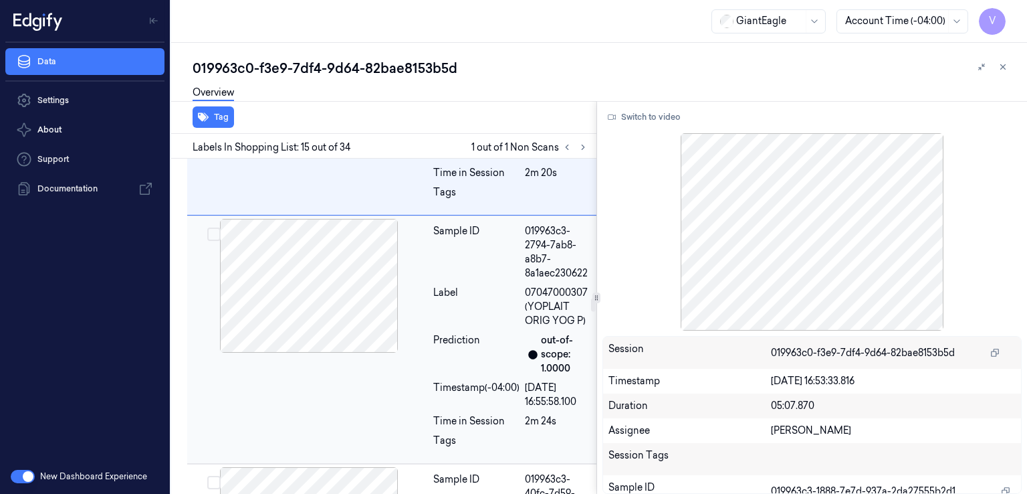
click at [459, 328] on div "Label" at bounding box center [476, 307] width 86 height 42
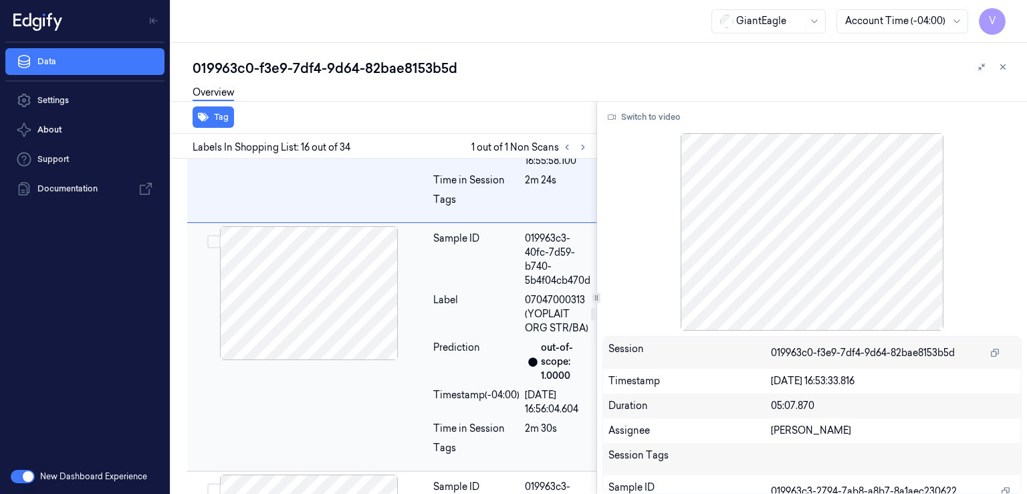
click at [460, 335] on div "Label" at bounding box center [476, 314] width 86 height 42
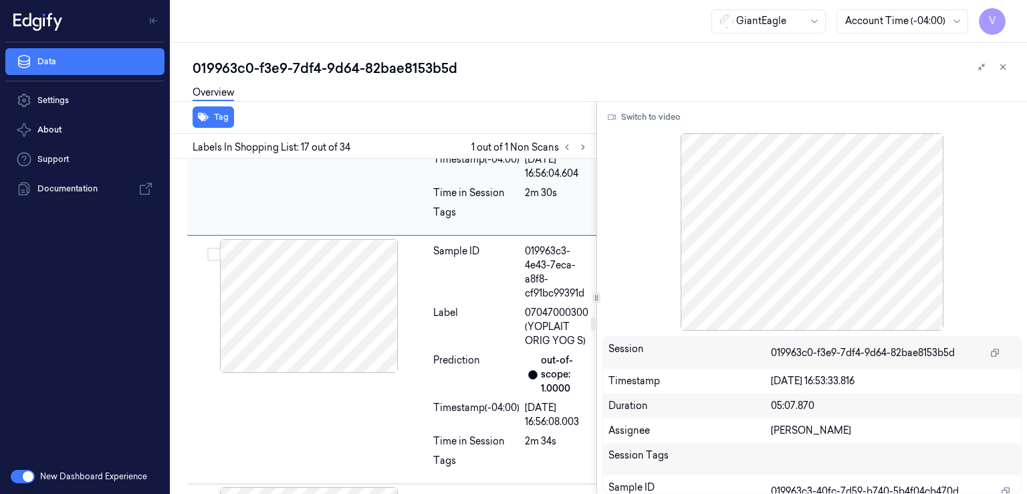
scroll to position [4029, 0]
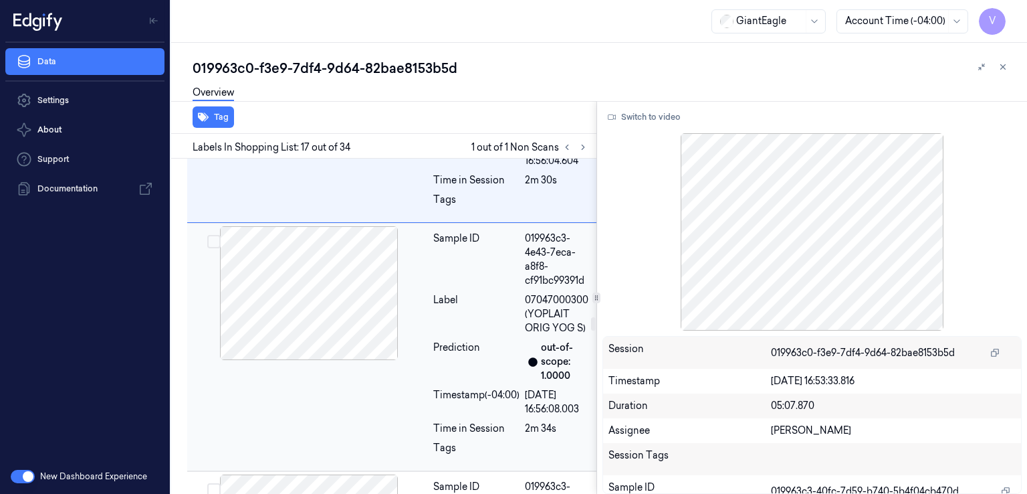
click at [459, 335] on div "Label" at bounding box center [476, 314] width 86 height 42
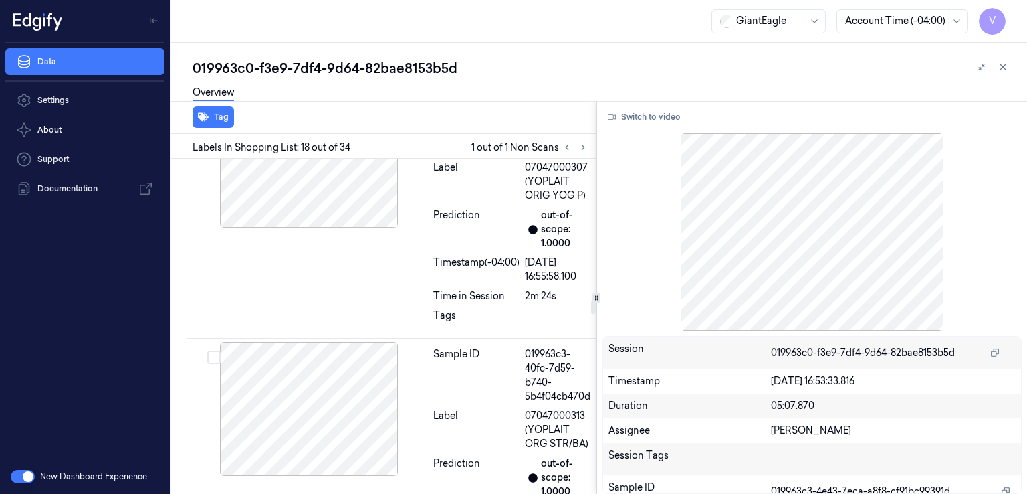
scroll to position [3608, 0]
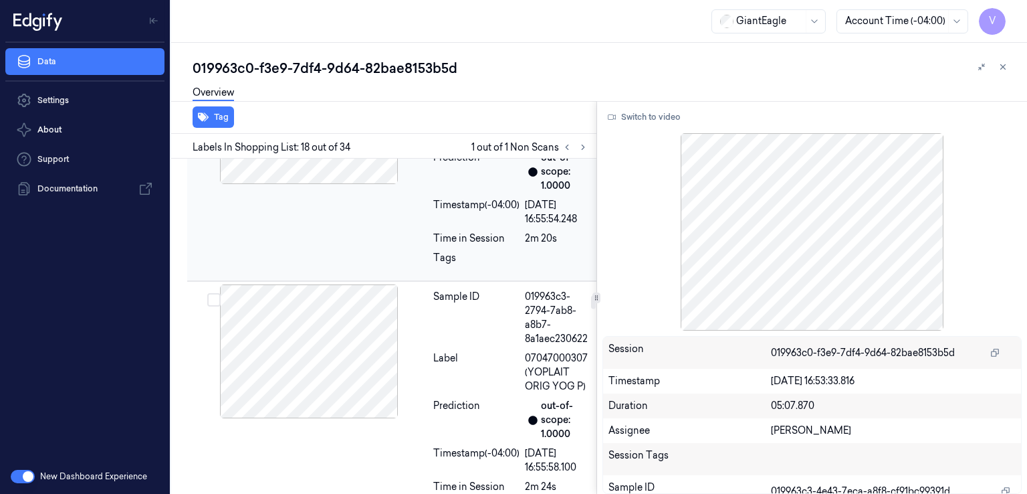
click at [397, 281] on div "Sample ID 019963c3-1888-7e7d-937a-2da27555b2d1 Label 07047000303 (YOPLAIT ) Pre…" at bounding box center [393, 164] width 413 height 234
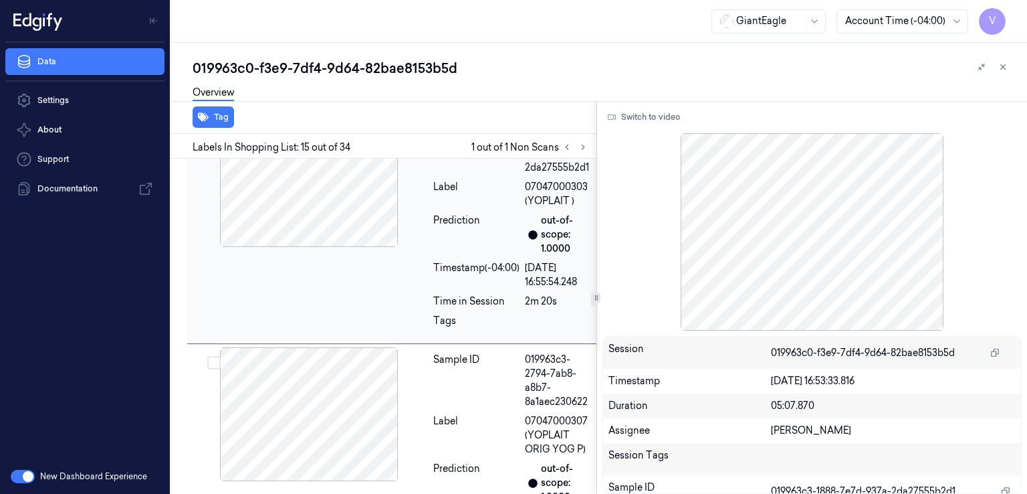
scroll to position [3406, 0]
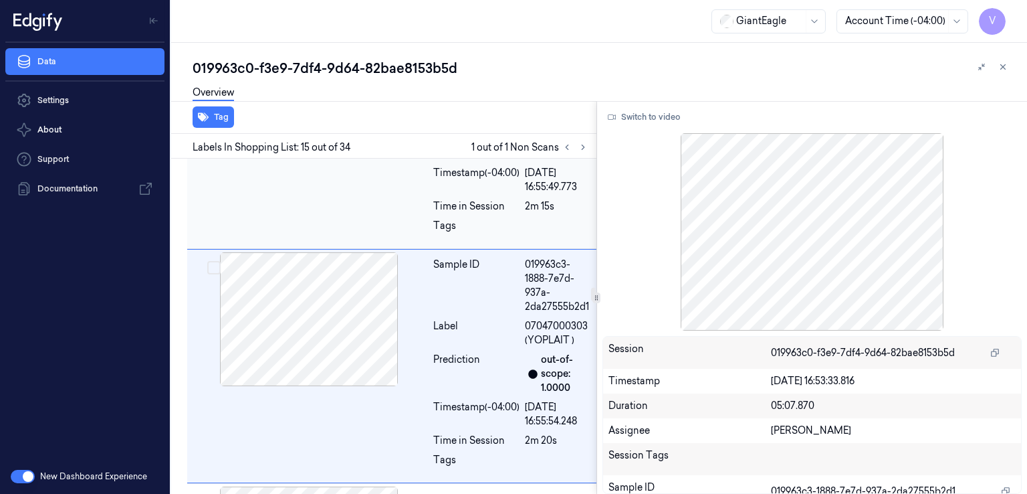
click at [414, 249] on div "Sample ID 019963c3-070d-71e6-b17b-6c41a90a0ed7 Label 07047000313 (YOPLAIT ORG S…" at bounding box center [393, 125] width 413 height 248
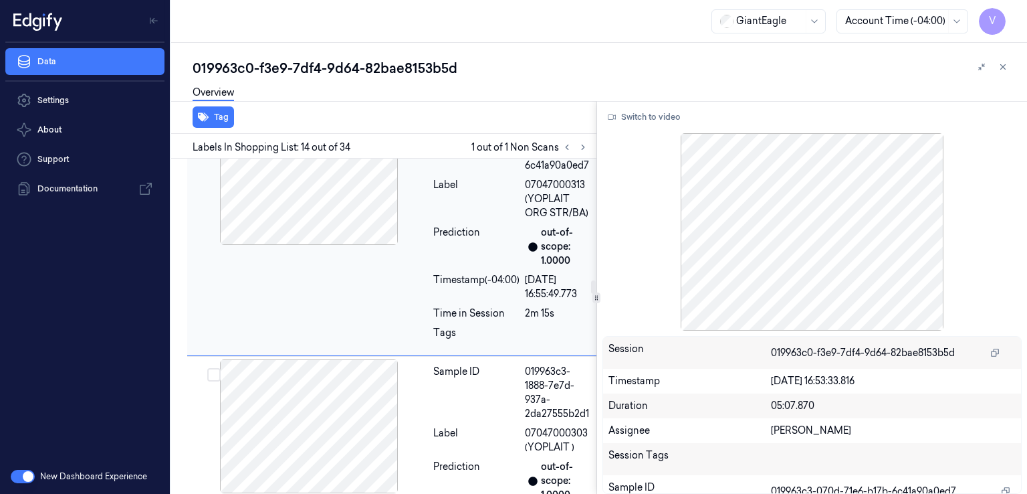
scroll to position [3032, 0]
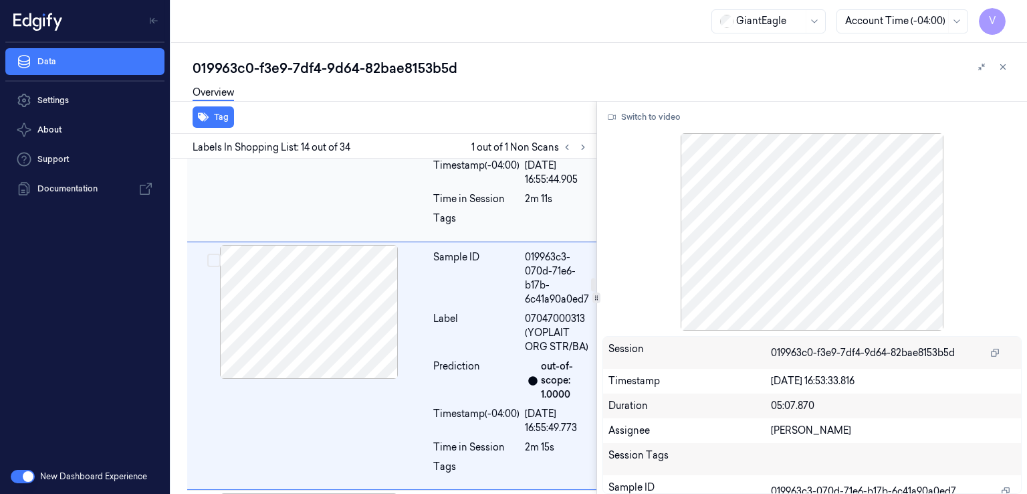
click at [454, 153] on div "Prediction" at bounding box center [476, 132] width 86 height 42
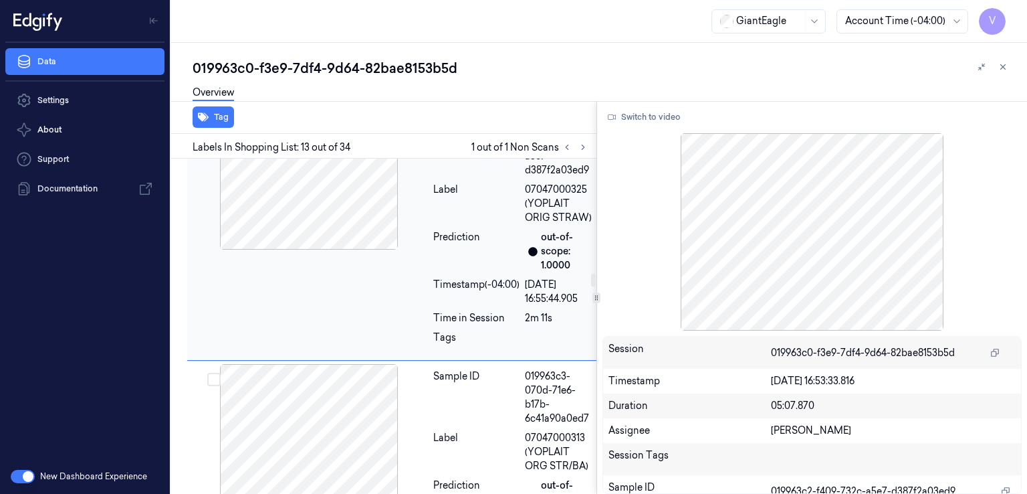
scroll to position [2910, 0]
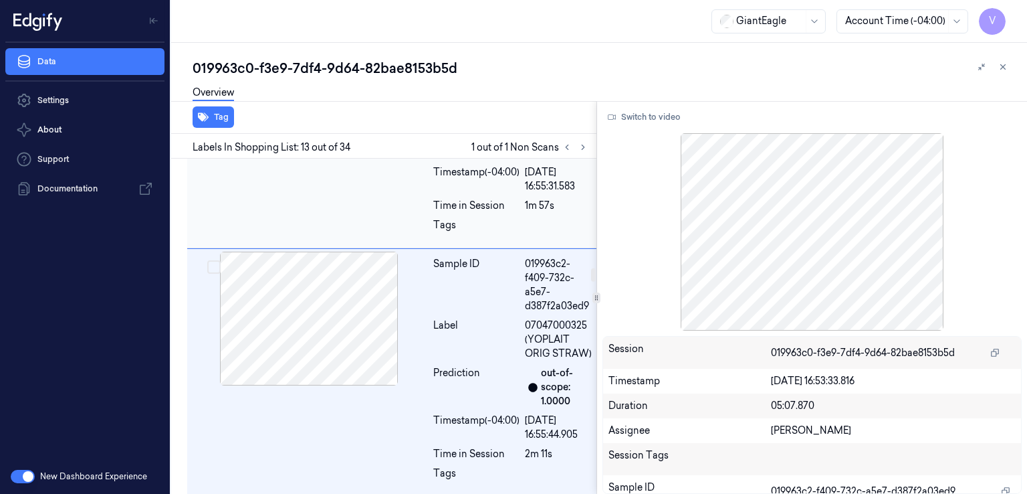
click at [452, 193] on div "Timestamp (-04:00)" at bounding box center [476, 179] width 86 height 28
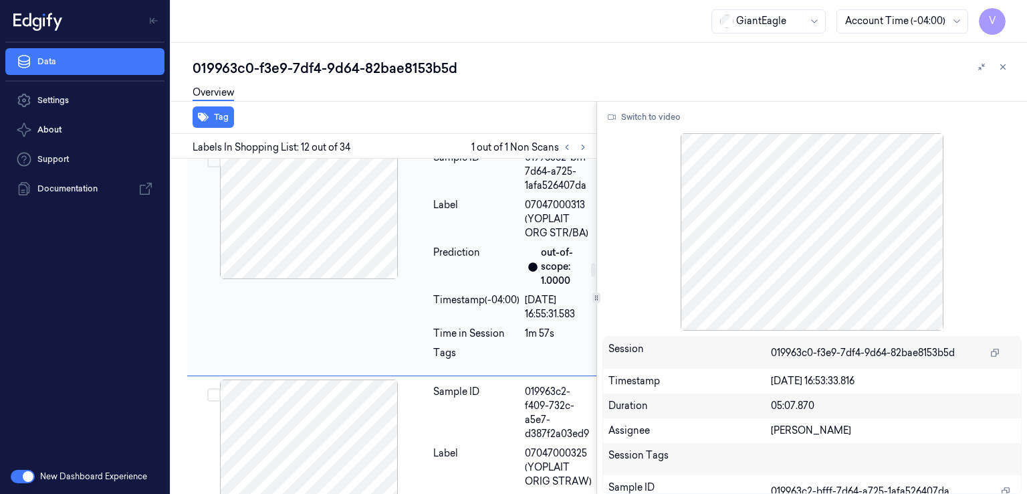
scroll to position [2649, 0]
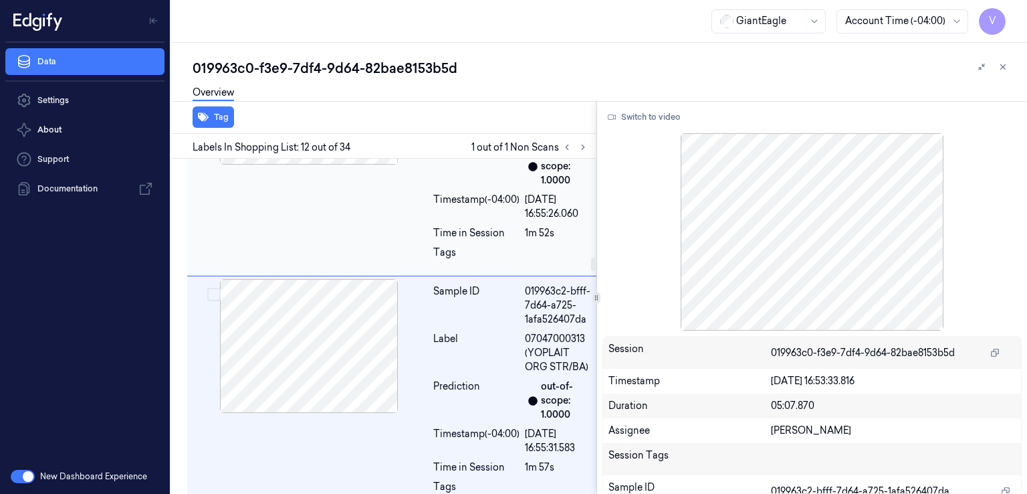
click at [452, 221] on div "Timestamp (-04:00)" at bounding box center [476, 207] width 86 height 28
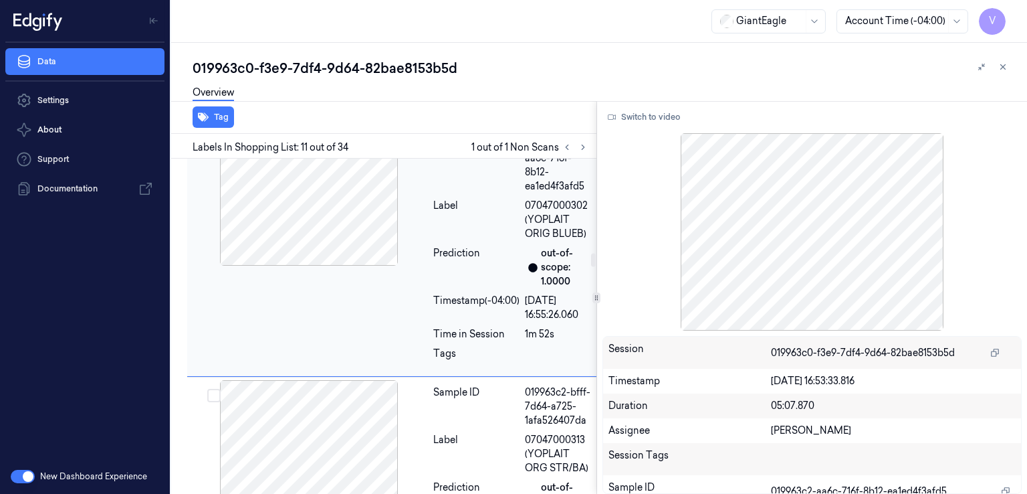
scroll to position [2394, 0]
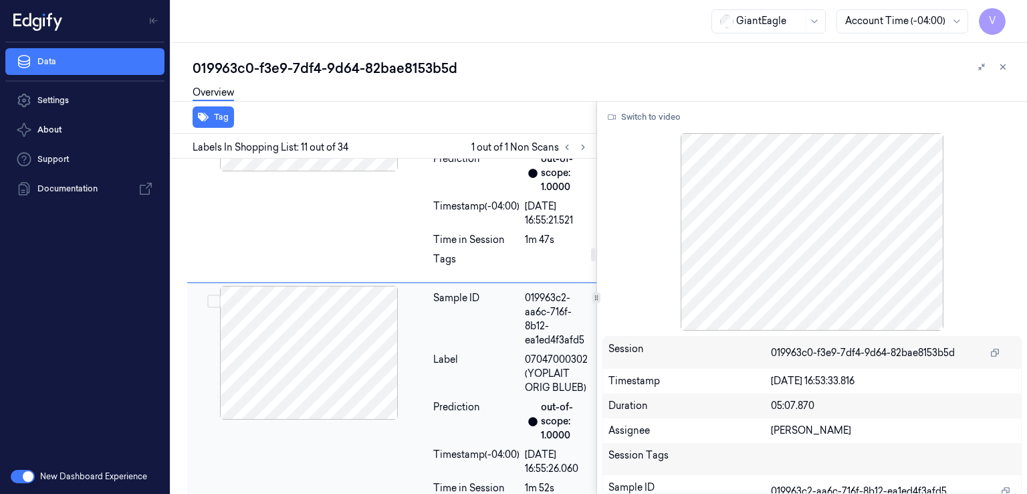
click at [452, 227] on div "Timestamp (-04:00)" at bounding box center [476, 213] width 86 height 28
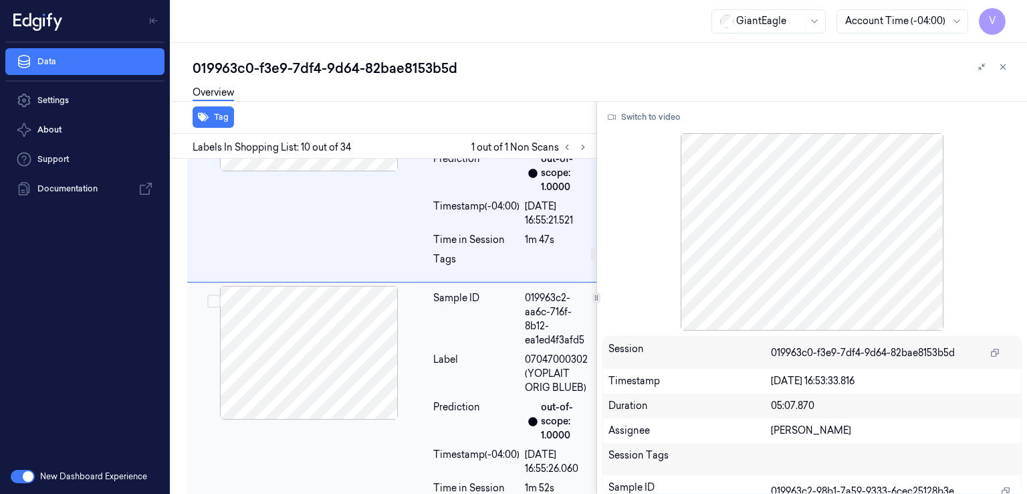
scroll to position [2146, 0]
click at [452, 247] on div "Time in Session" at bounding box center [476, 240] width 86 height 14
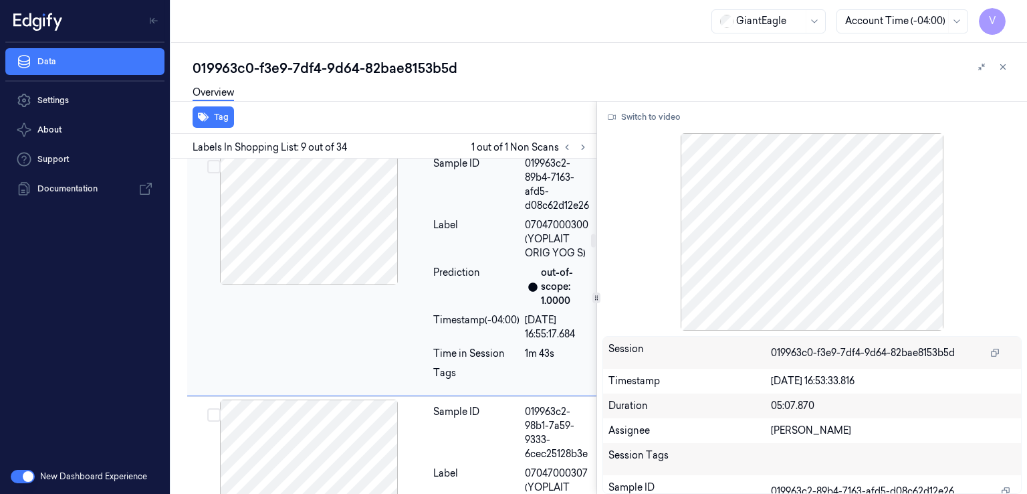
scroll to position [1898, 0]
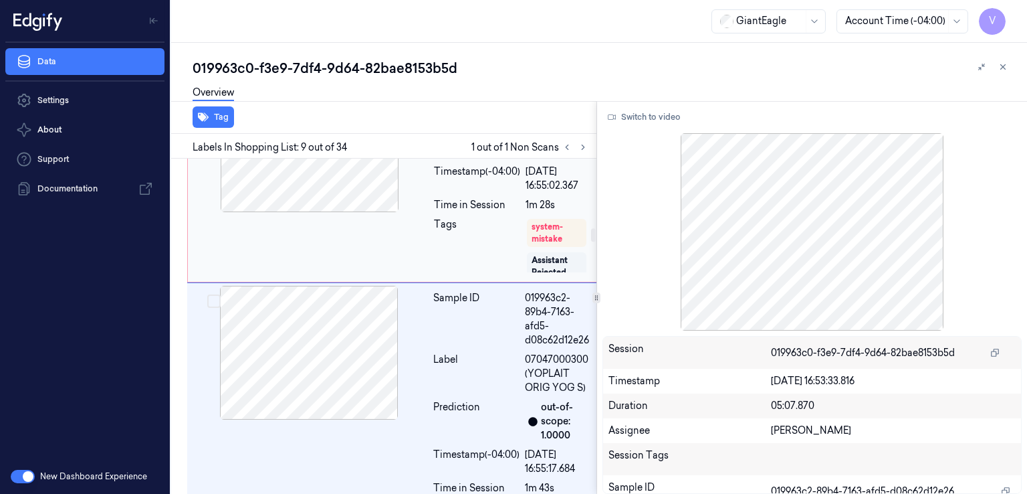
click at [462, 274] on div "Tags" at bounding box center [477, 245] width 86 height 56
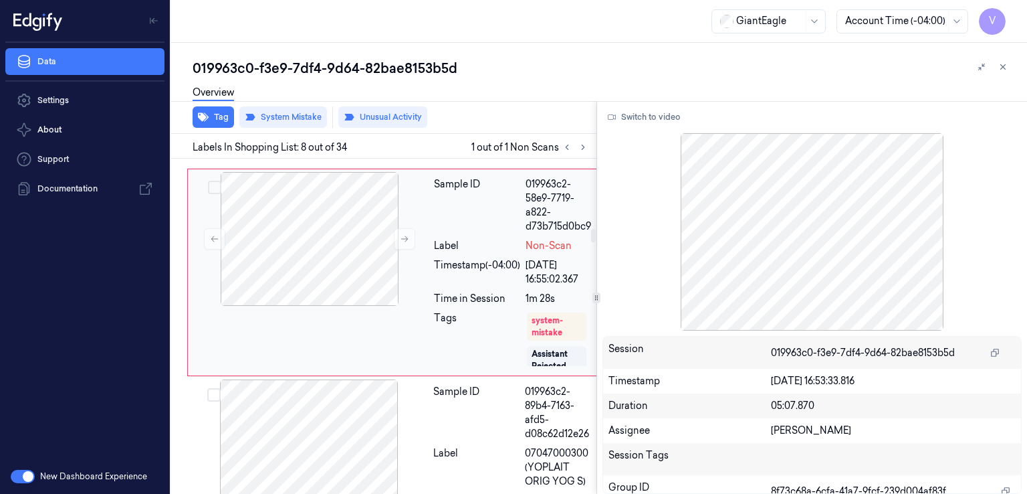
scroll to position [1804, 0]
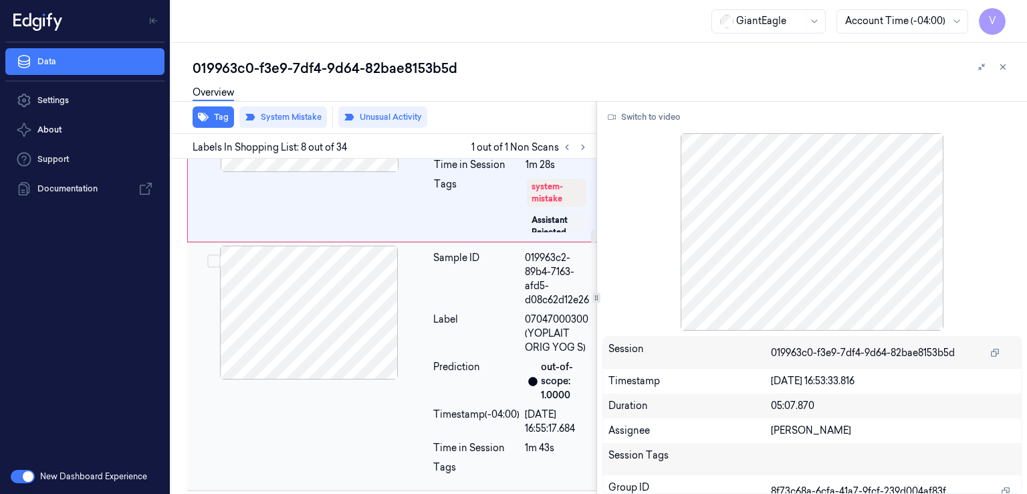
click at [473, 307] on div "Sample ID" at bounding box center [476, 279] width 86 height 56
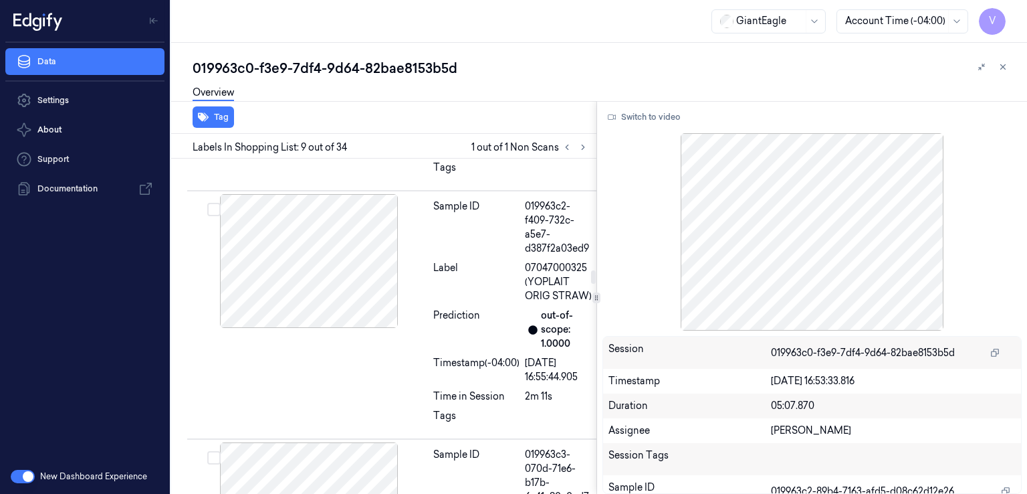
click at [473, 303] on div "Label" at bounding box center [476, 282] width 86 height 42
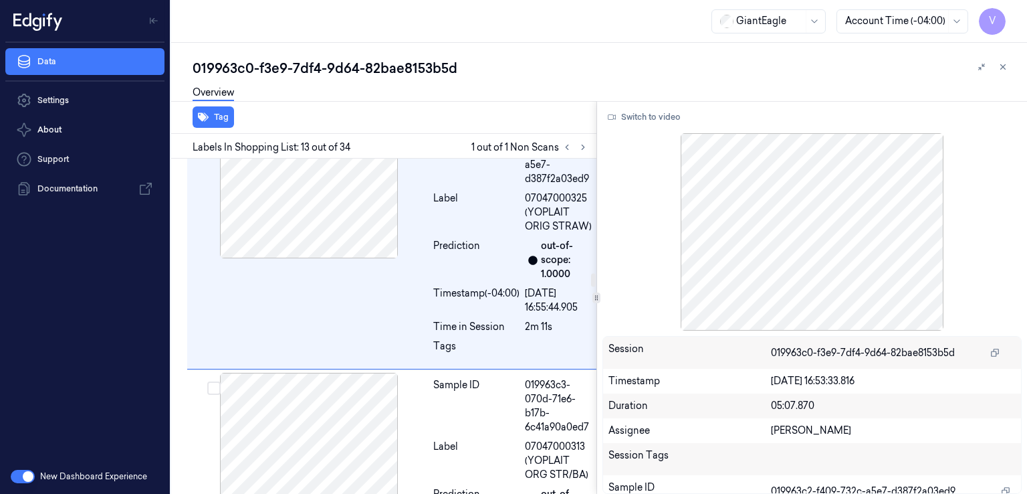
scroll to position [2910, 0]
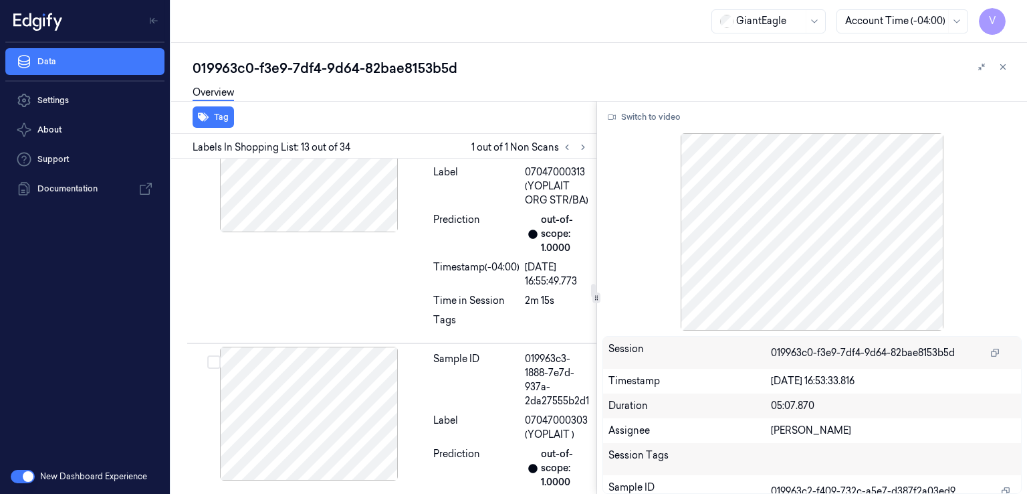
click at [473, 288] on div "Timestamp (-04:00)" at bounding box center [476, 274] width 86 height 28
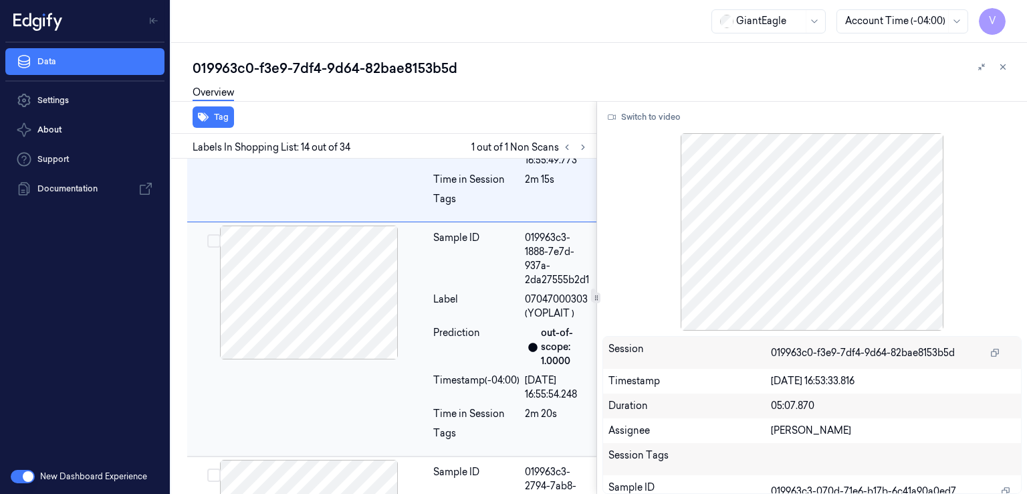
click at [460, 320] on div "Label" at bounding box center [476, 306] width 86 height 28
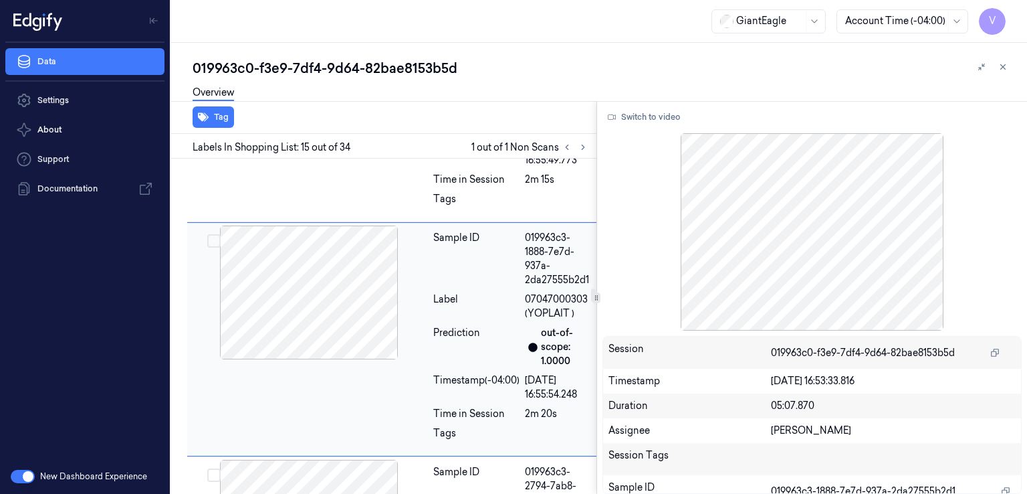
scroll to position [3406, 0]
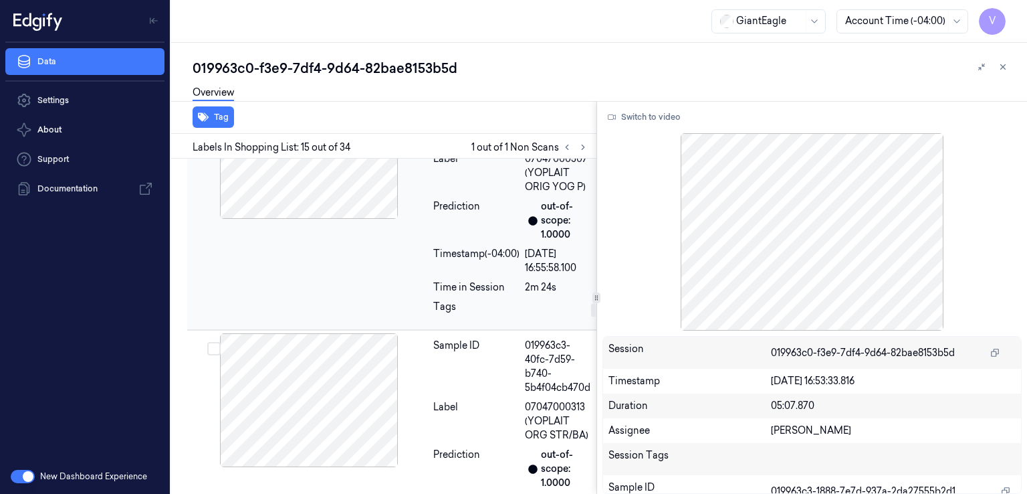
click at [463, 275] on div "Timestamp (-04:00)" at bounding box center [476, 261] width 86 height 28
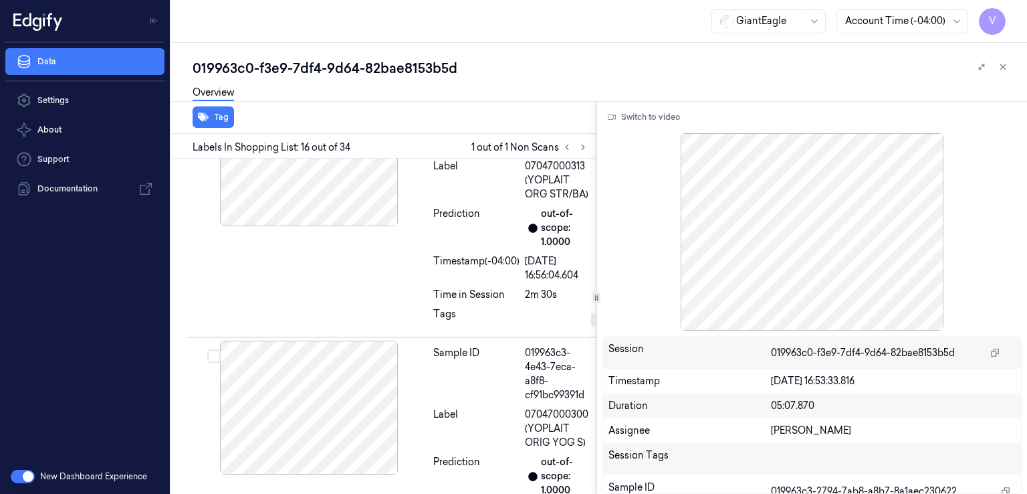
click at [463, 249] on div "Prediction" at bounding box center [476, 228] width 86 height 42
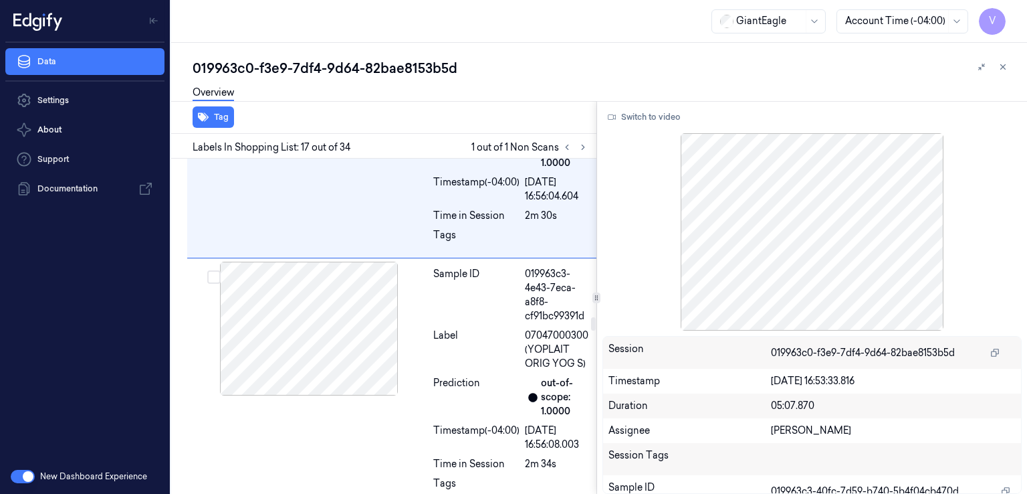
scroll to position [4029, 0]
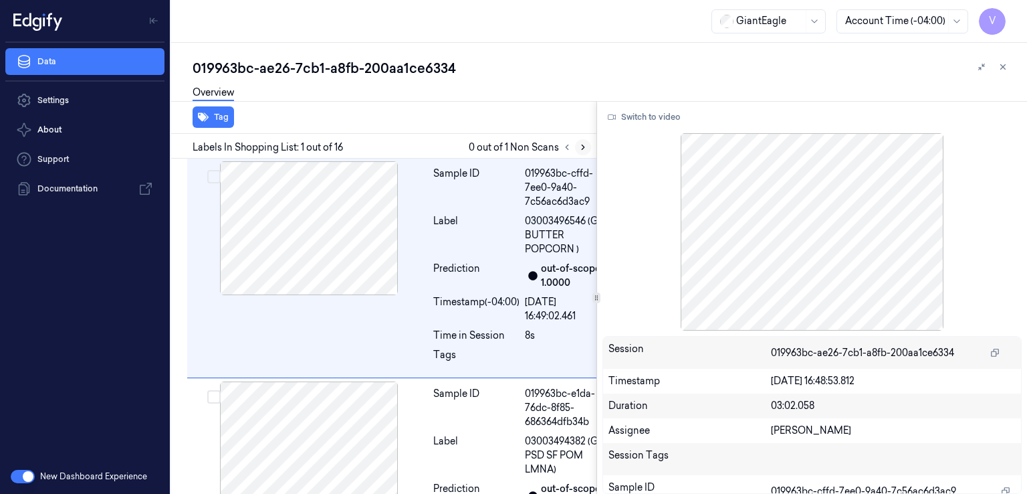
click at [584, 151] on icon at bounding box center [583, 146] width 9 height 9
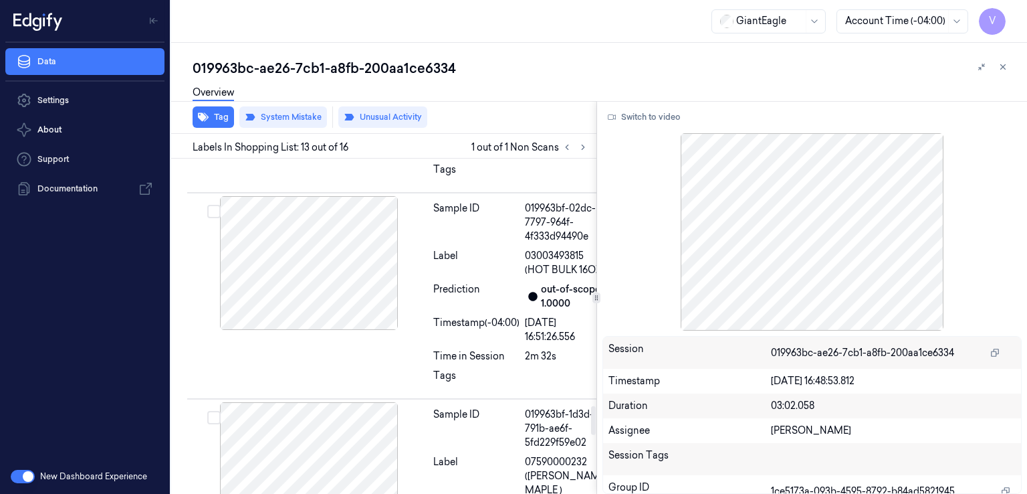
scroll to position [2924, 0]
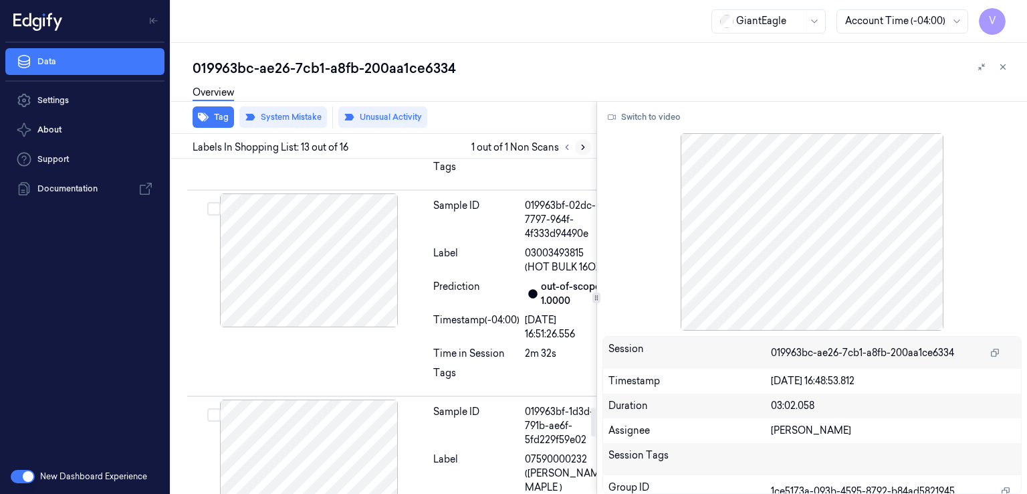
click at [581, 147] on icon at bounding box center [583, 146] width 9 height 9
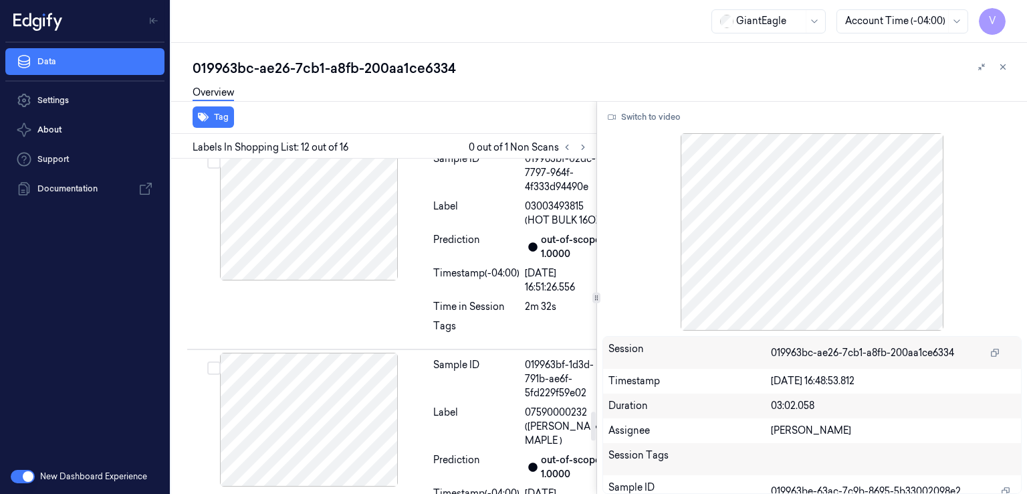
scroll to position [60, 0]
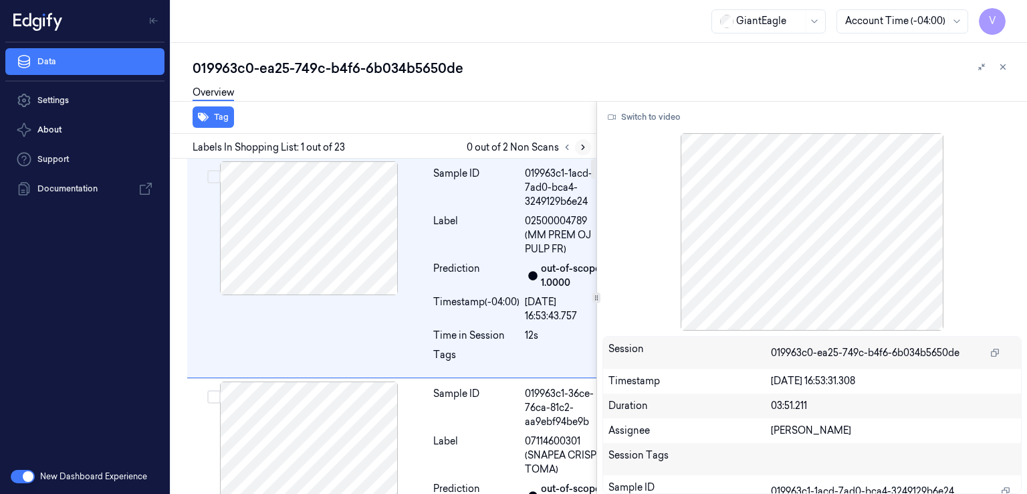
click at [585, 146] on icon at bounding box center [583, 146] width 9 height 9
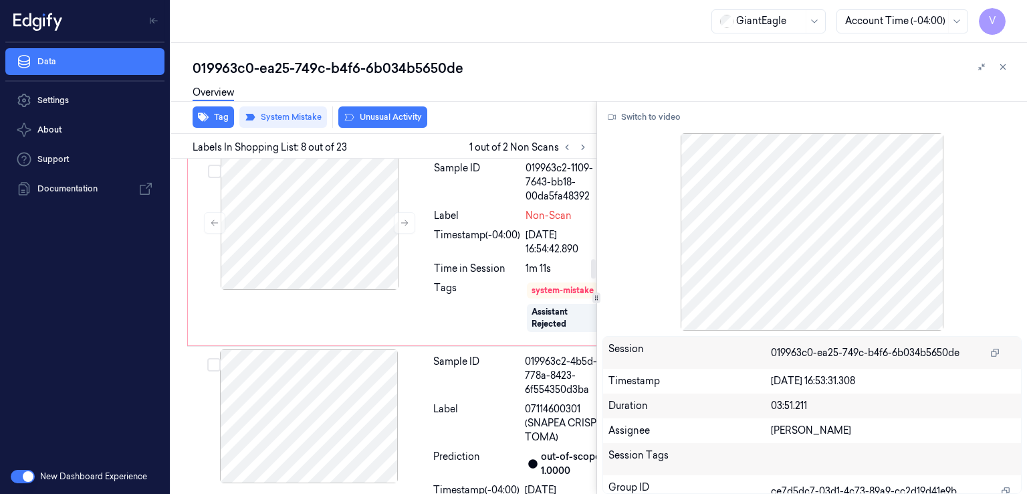
scroll to position [1741, 0]
click at [403, 33] on icon at bounding box center [404, 27] width 9 height 9
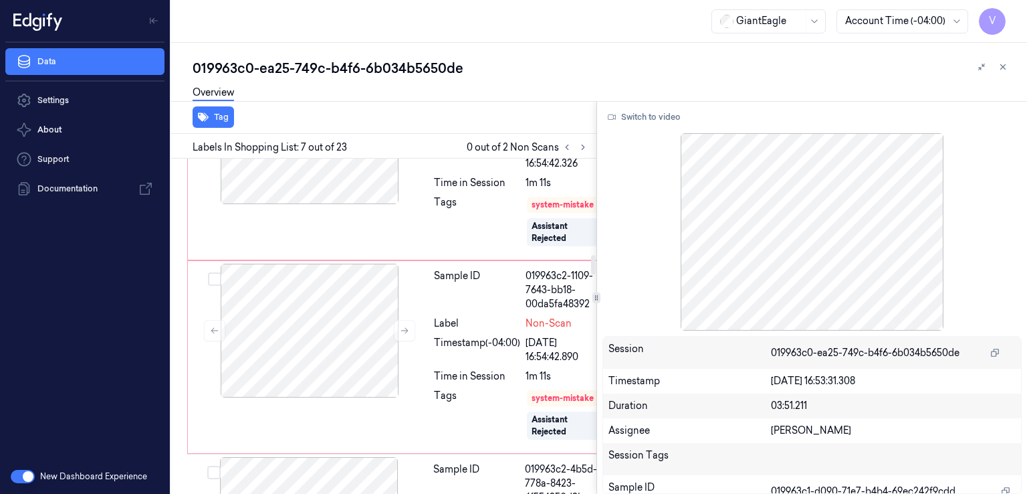
scroll to position [1647, 0]
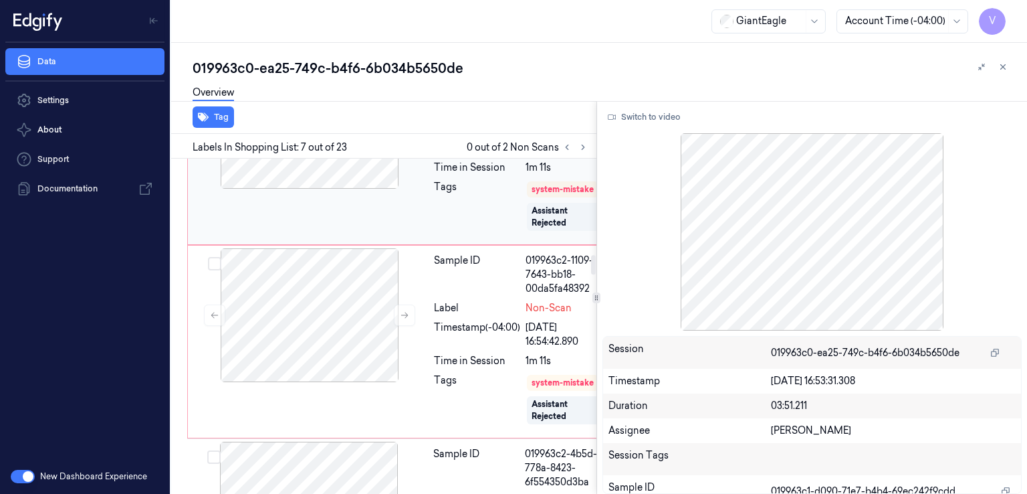
click at [474, 102] on div "Sample ID" at bounding box center [477, 81] width 86 height 42
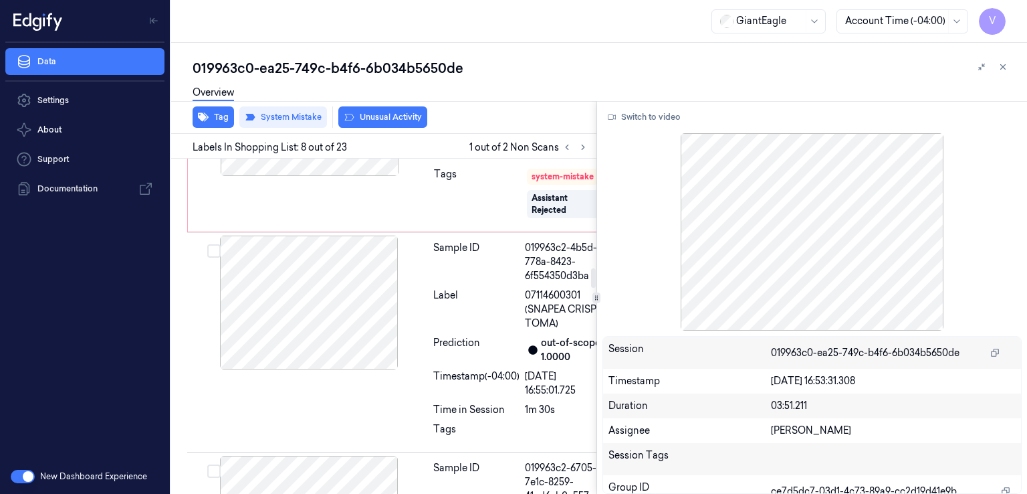
scroll to position [1874, 0]
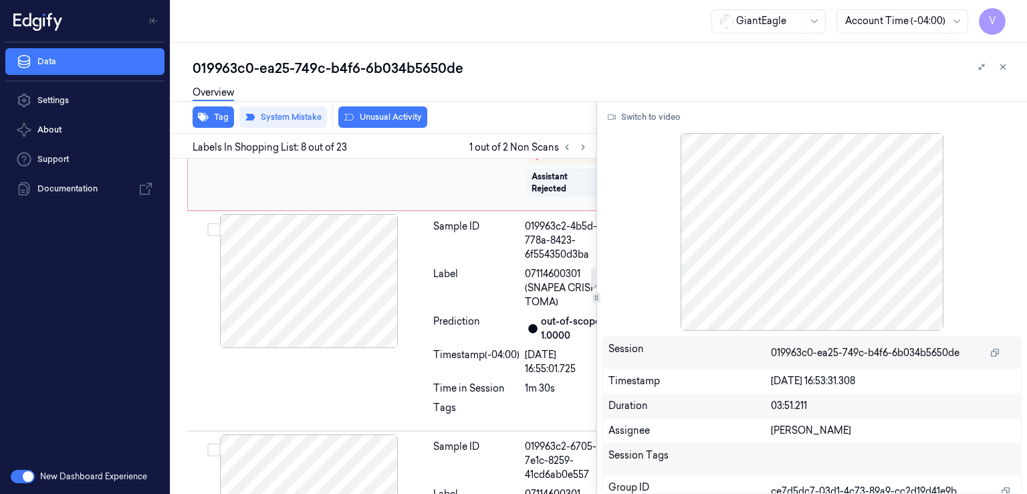
click at [466, 68] on div "Sample ID" at bounding box center [477, 47] width 86 height 42
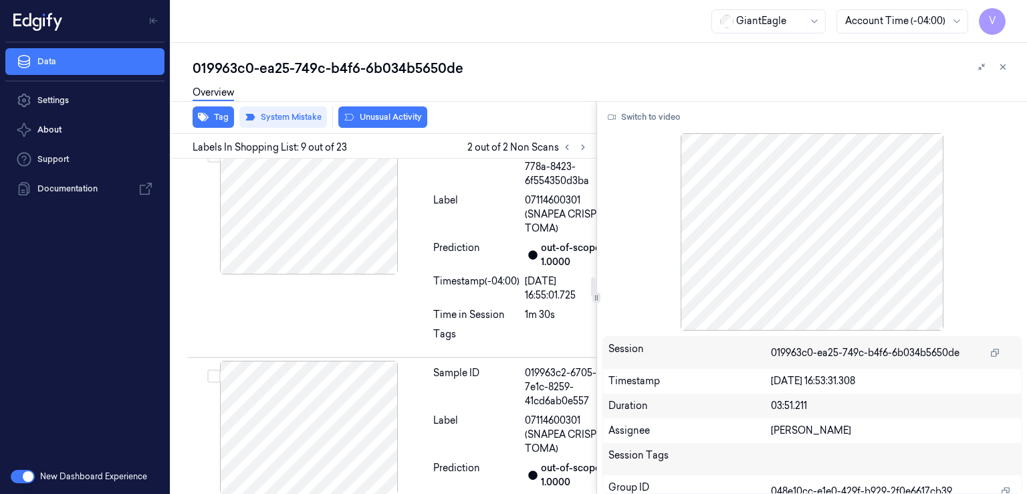
scroll to position [2082, 0]
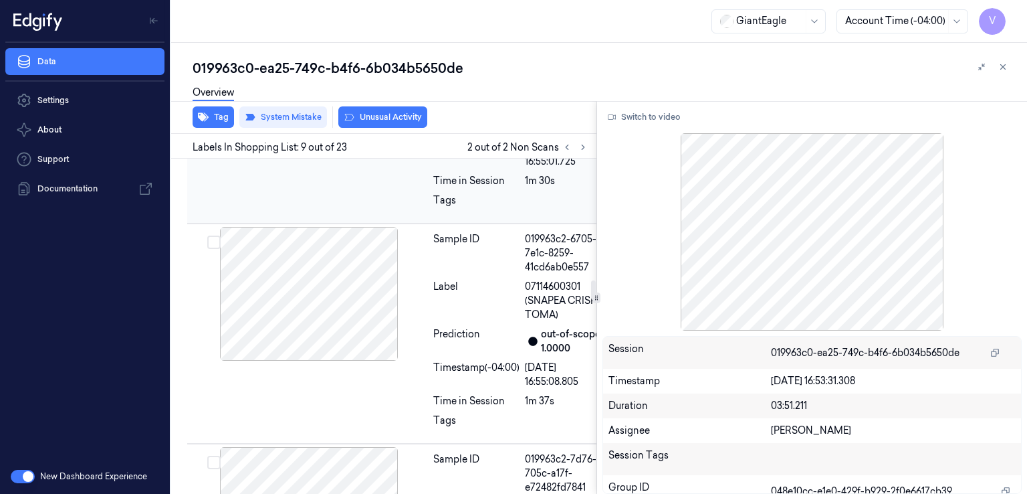
click at [478, 102] on div "Label" at bounding box center [476, 81] width 86 height 42
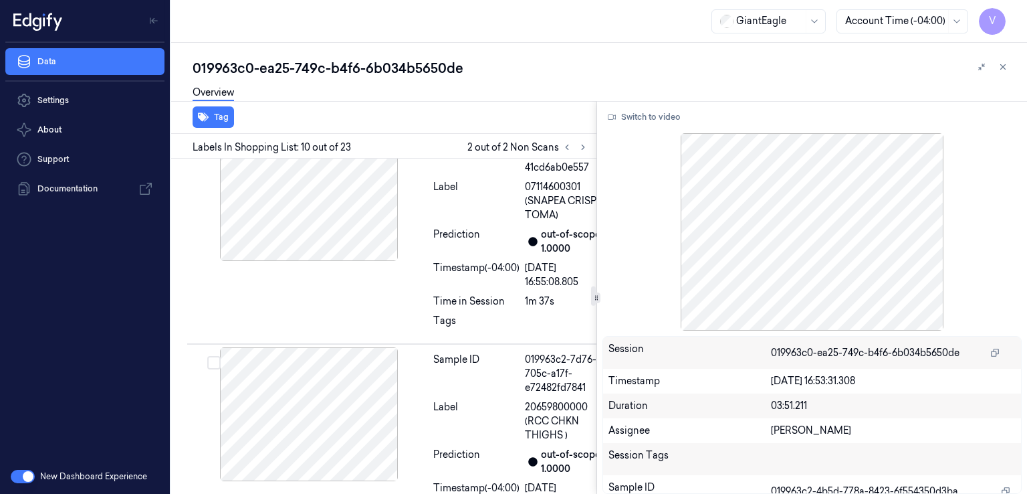
scroll to position [2182, 0]
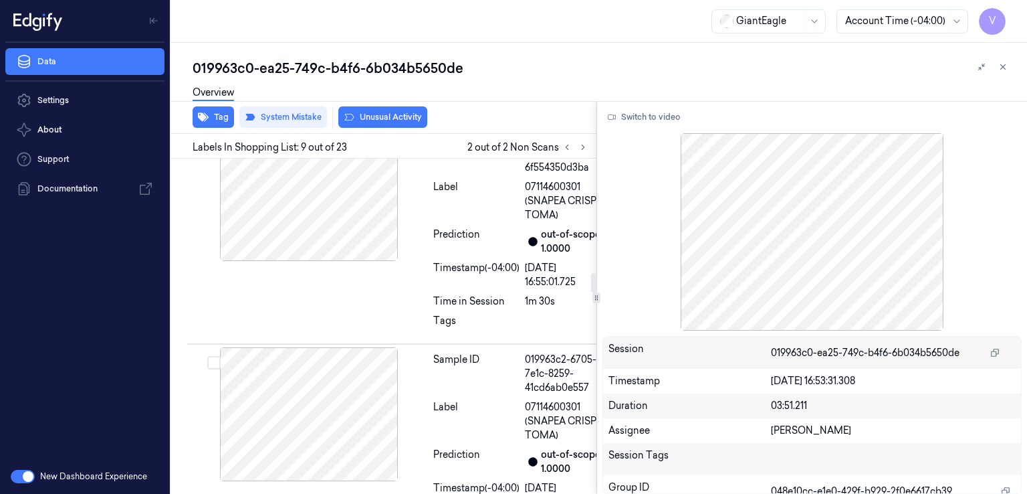
scroll to position [1948, 0]
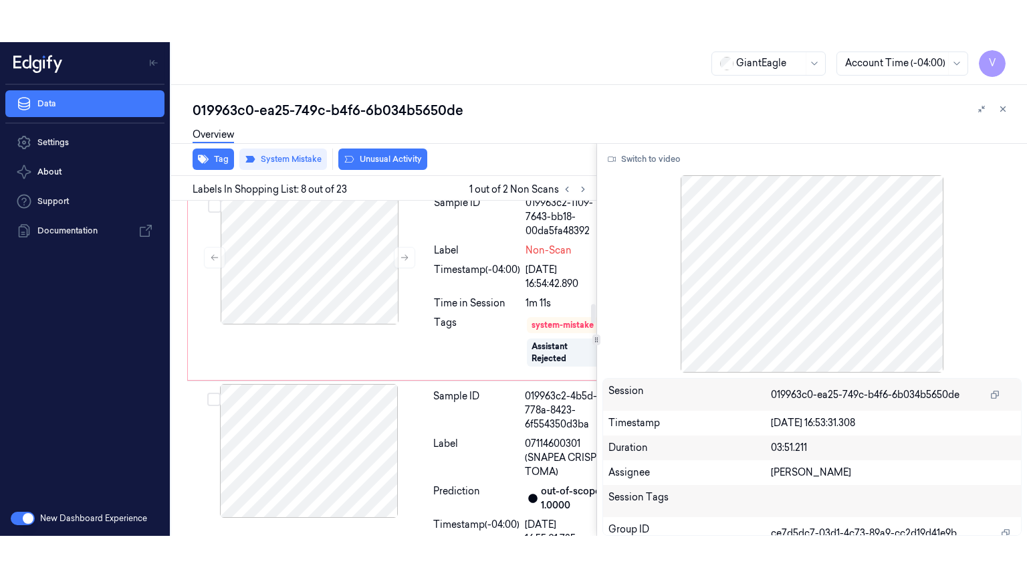
scroll to position [1741, 0]
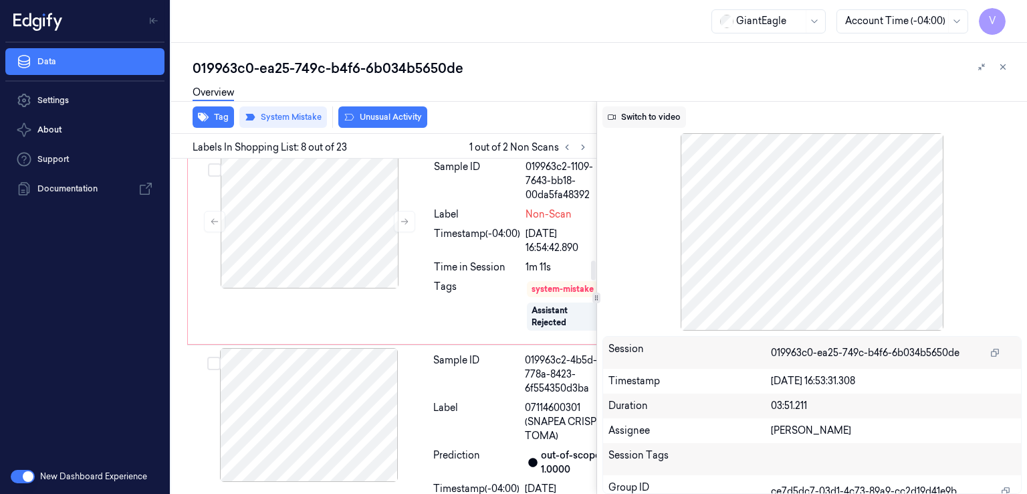
click at [665, 114] on button "Switch to video" at bounding box center [645, 116] width 84 height 21
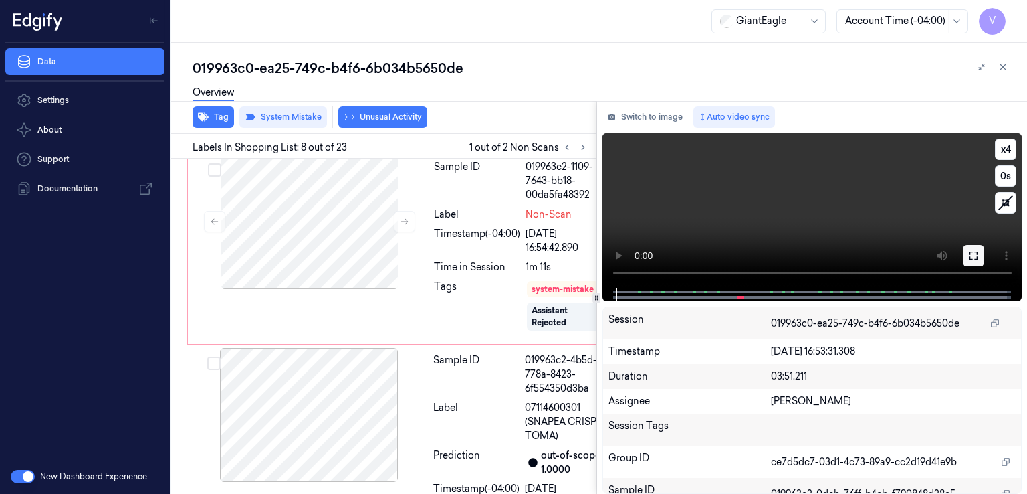
click at [967, 252] on button at bounding box center [973, 255] width 21 height 21
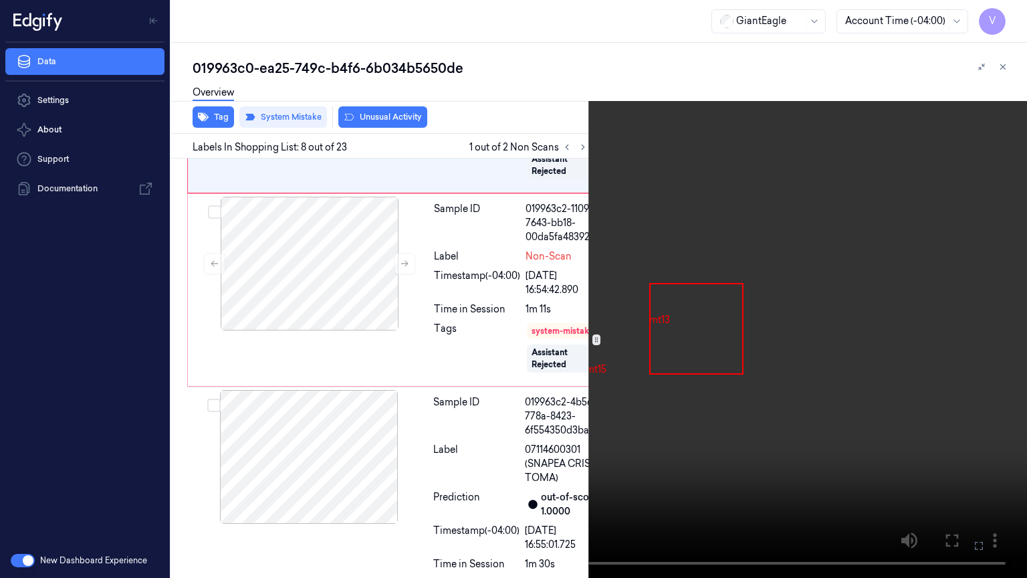
click at [738, 276] on video at bounding box center [513, 289] width 1027 height 578
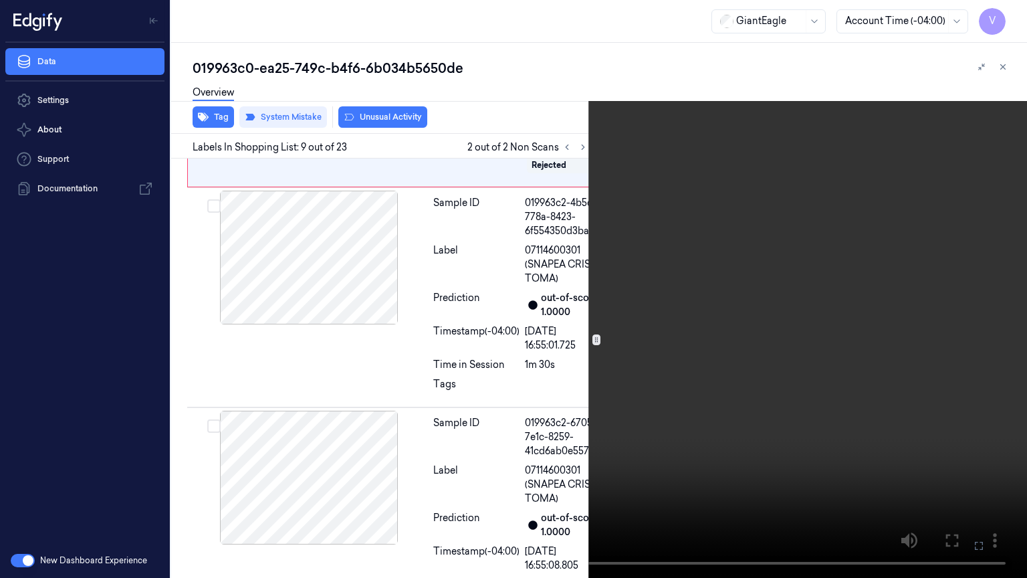
scroll to position [1905, 0]
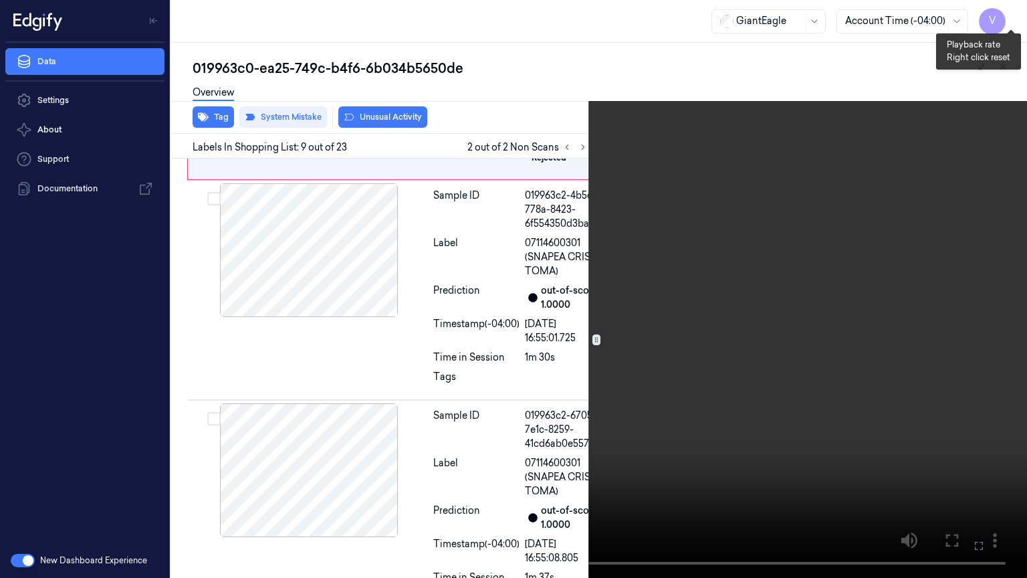
click at [1018, 21] on button "x 4" at bounding box center [1011, 15] width 21 height 21
click at [0, 0] on icon at bounding box center [0, 0] width 0 height 0
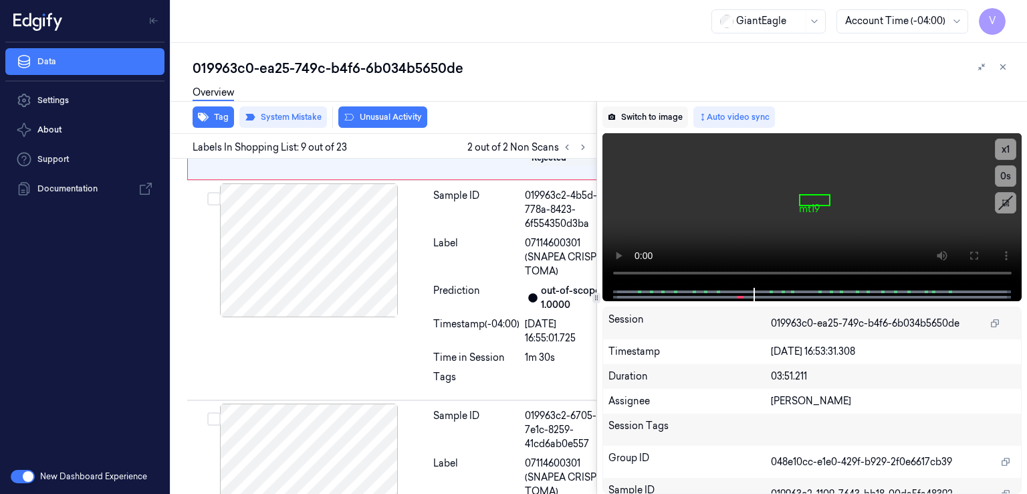
click at [639, 106] on button "Switch to image" at bounding box center [646, 116] width 86 height 21
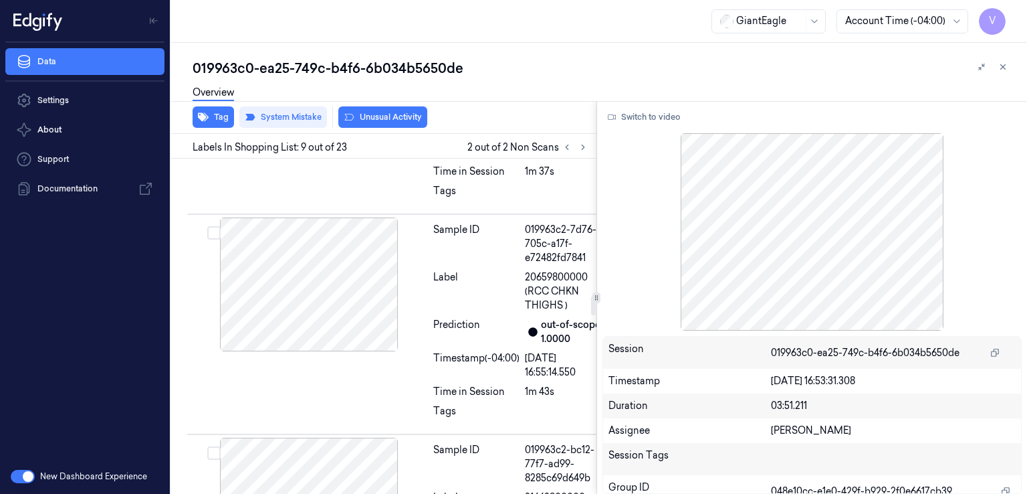
scroll to position [2349, 0]
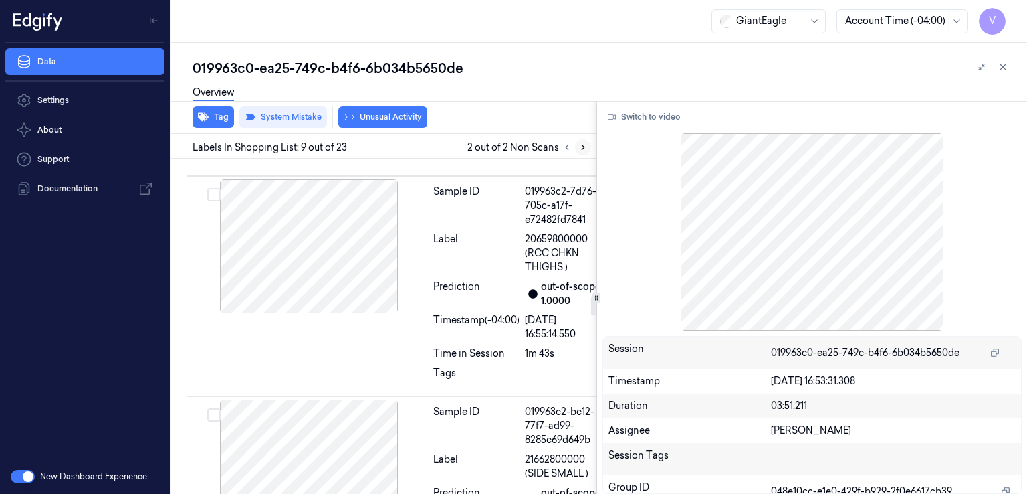
click at [583, 145] on icon at bounding box center [583, 146] width 9 height 9
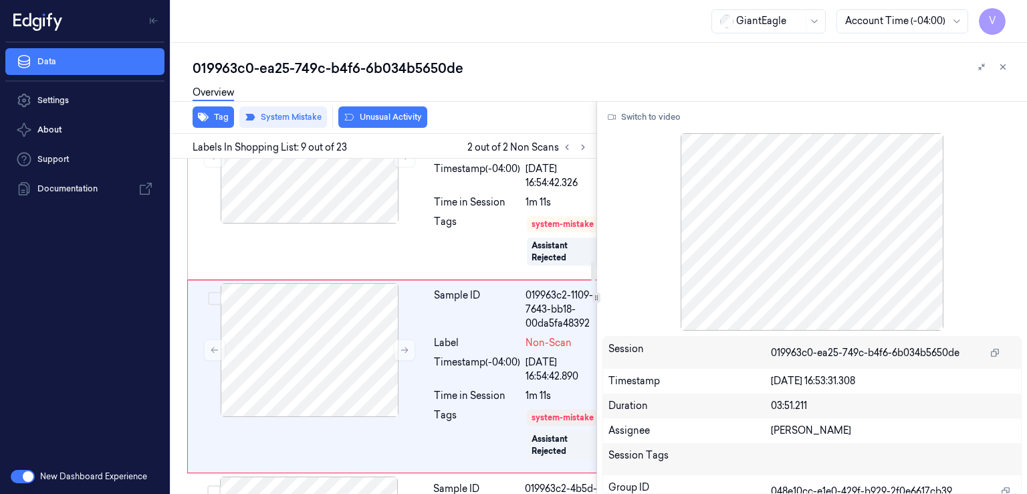
scroll to position [1547, 0]
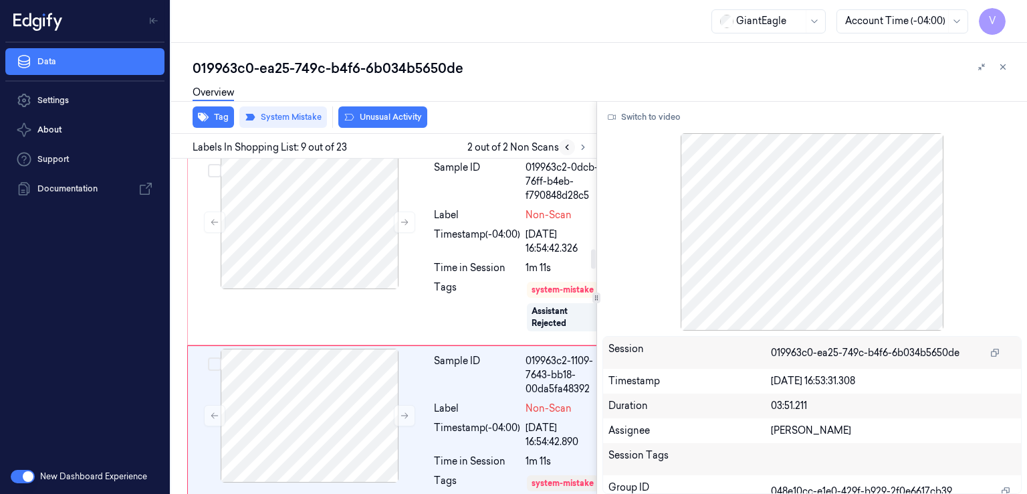
click at [559, 148] on button at bounding box center [567, 147] width 16 height 16
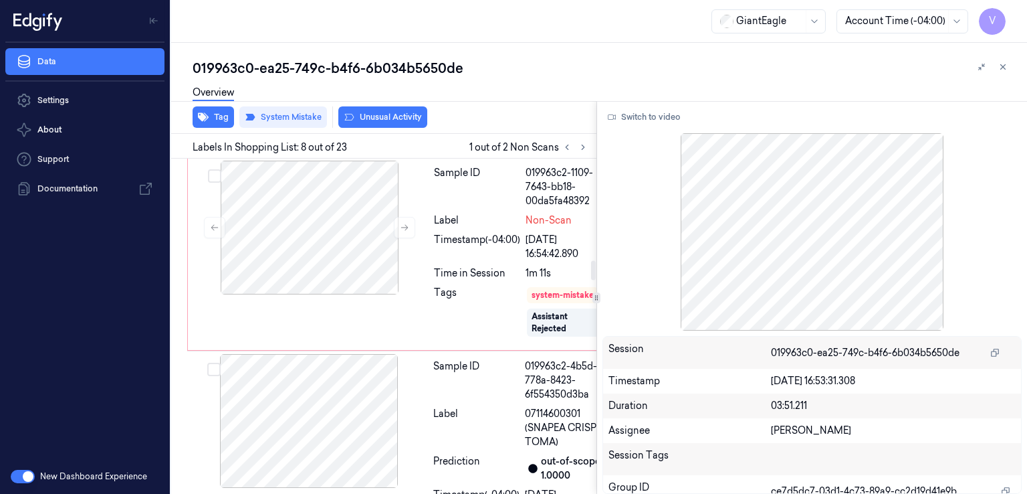
scroll to position [1741, 0]
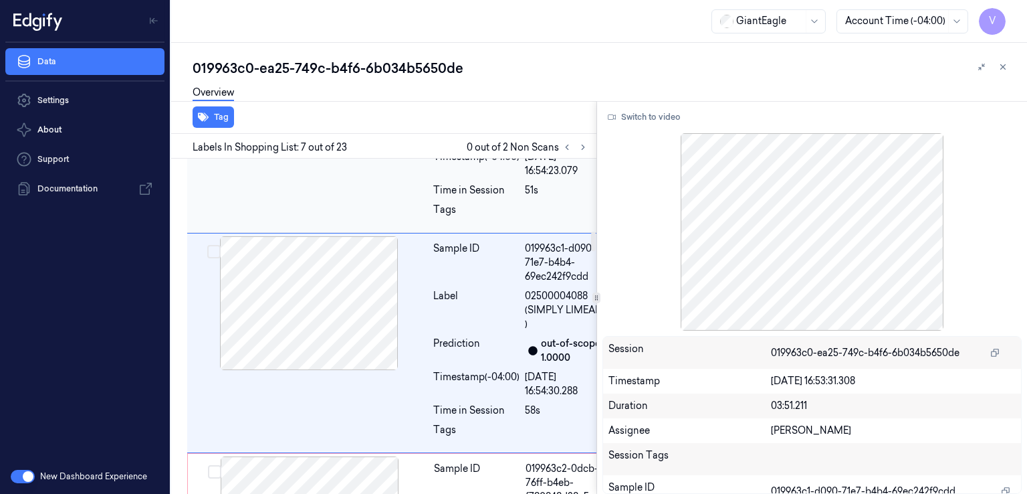
click at [425, 150] on div at bounding box center [309, 83] width 238 height 134
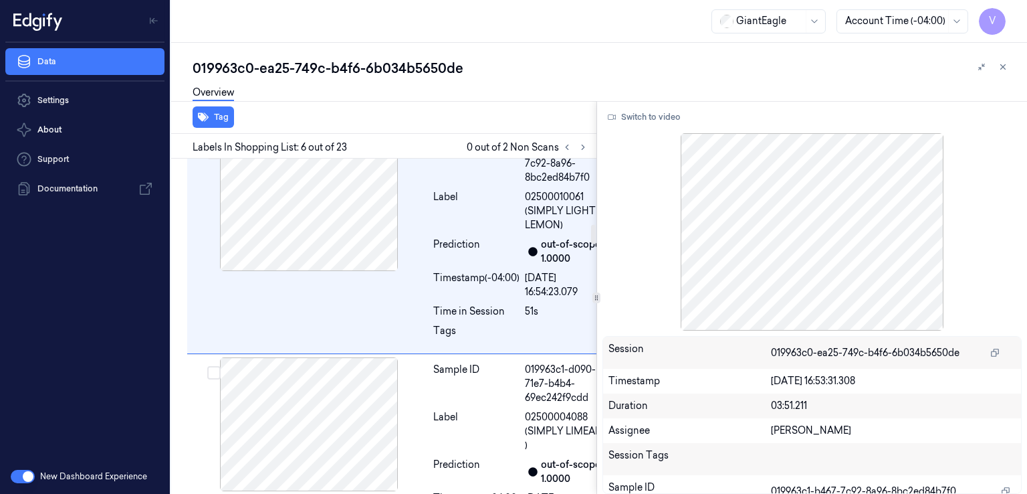
click at [412, 134] on div "Sample ID 019963c1-9a56-7c63-94fc-6ad2d537a80f Label 07114600301 (SNAPEA CRISPS…" at bounding box center [401, 24] width 429 height 220
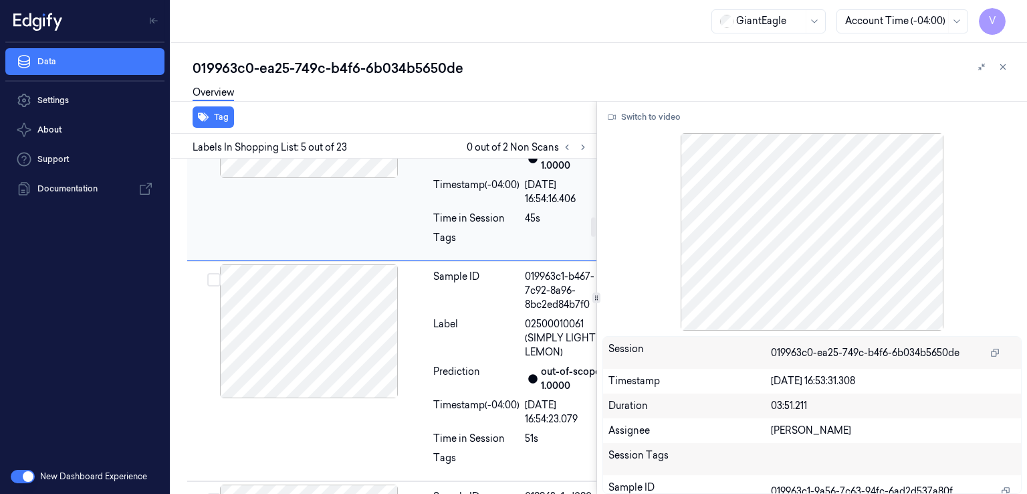
scroll to position [996, 0]
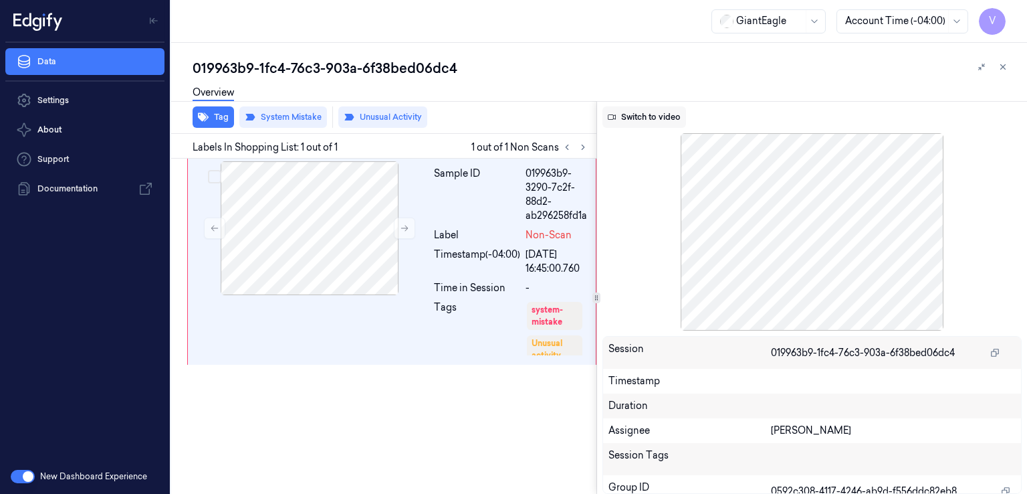
click at [648, 126] on button "Switch to video" at bounding box center [645, 116] width 84 height 21
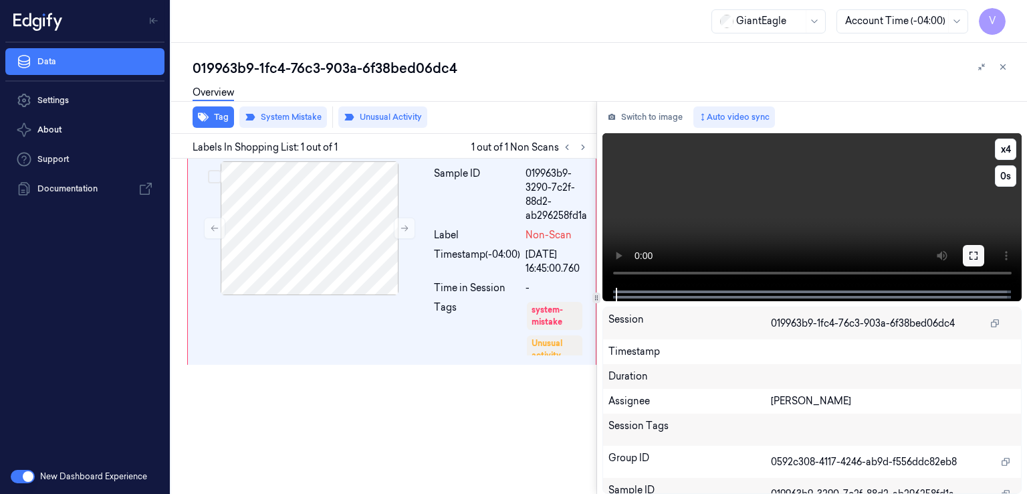
click at [979, 261] on button at bounding box center [973, 255] width 21 height 21
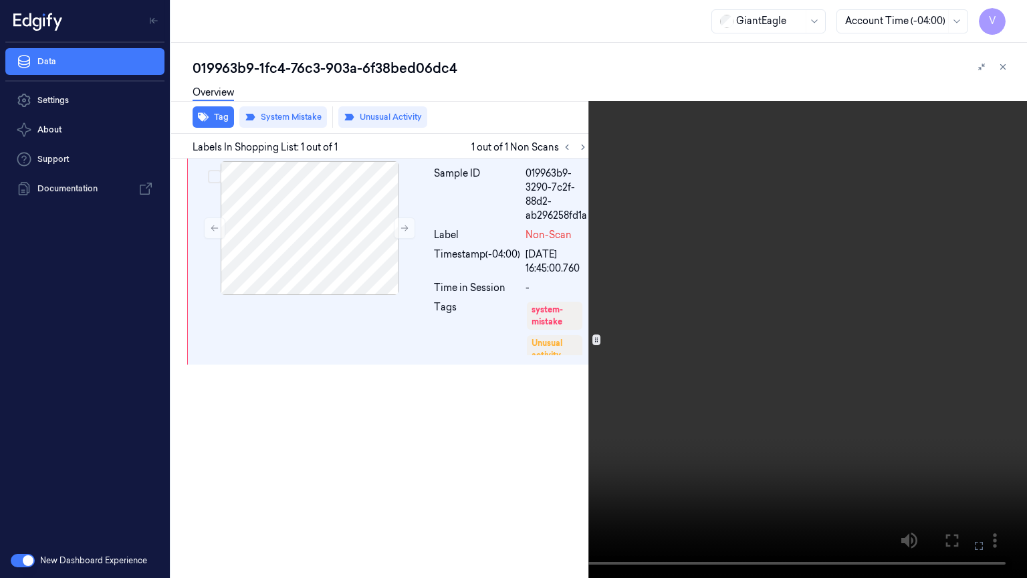
click at [279, 428] on video at bounding box center [513, 289] width 1027 height 578
click at [1017, 16] on button "x 4" at bounding box center [1011, 15] width 21 height 21
click at [700, 283] on video at bounding box center [513, 289] width 1027 height 578
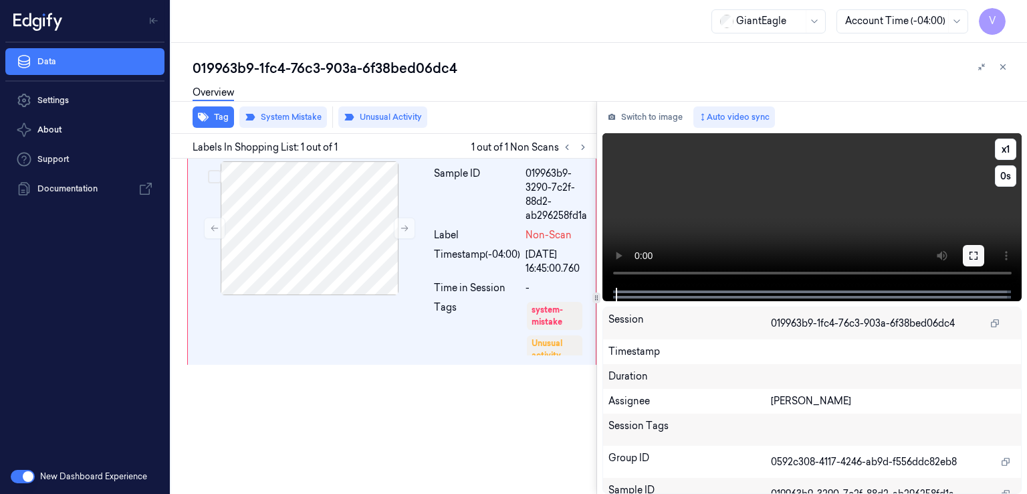
click at [977, 254] on icon at bounding box center [974, 256] width 8 height 8
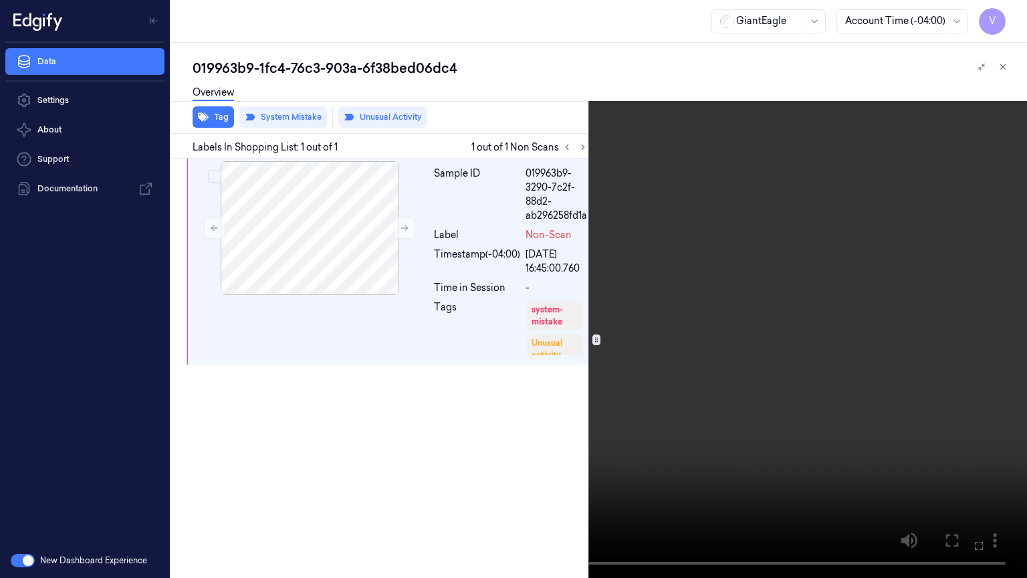
click at [864, 285] on video at bounding box center [513, 289] width 1027 height 578
click at [0, 0] on icon at bounding box center [0, 0] width 0 height 0
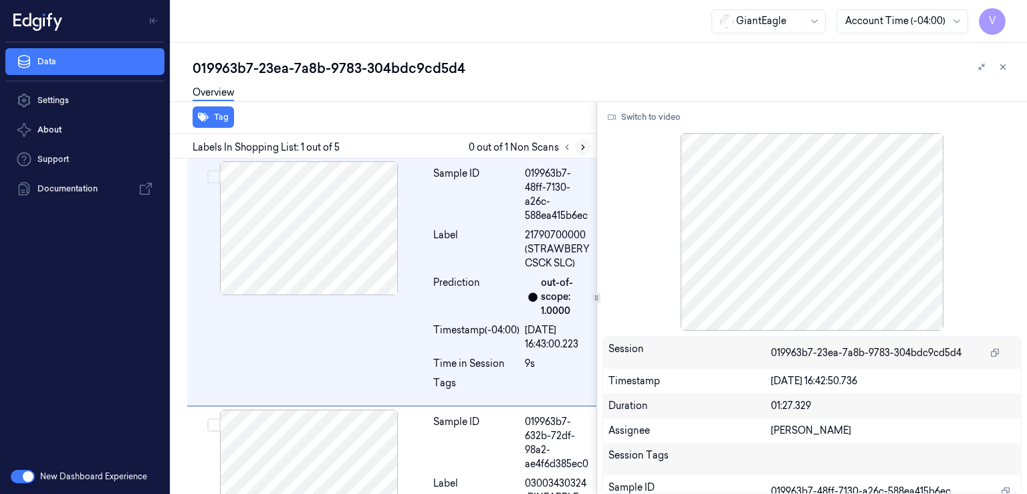
click at [579, 148] on icon at bounding box center [583, 146] width 9 height 9
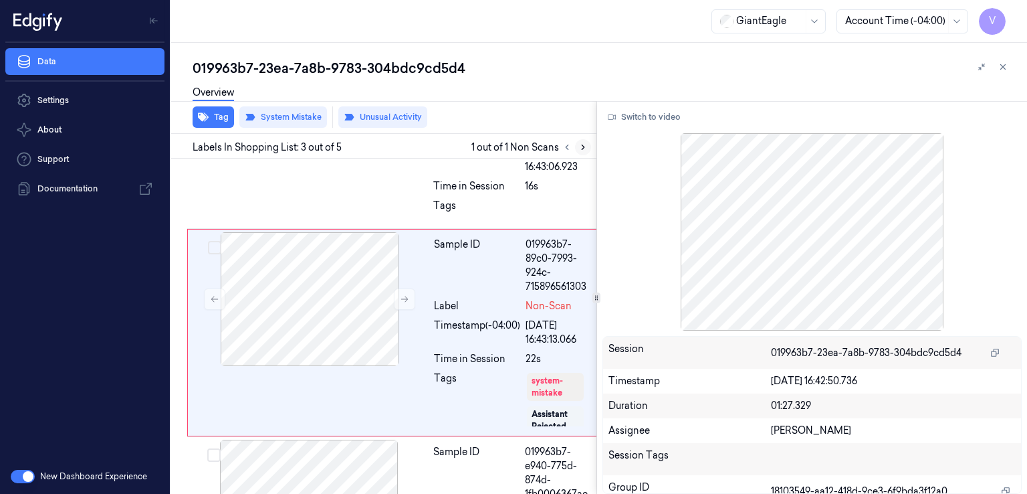
scroll to position [431, 0]
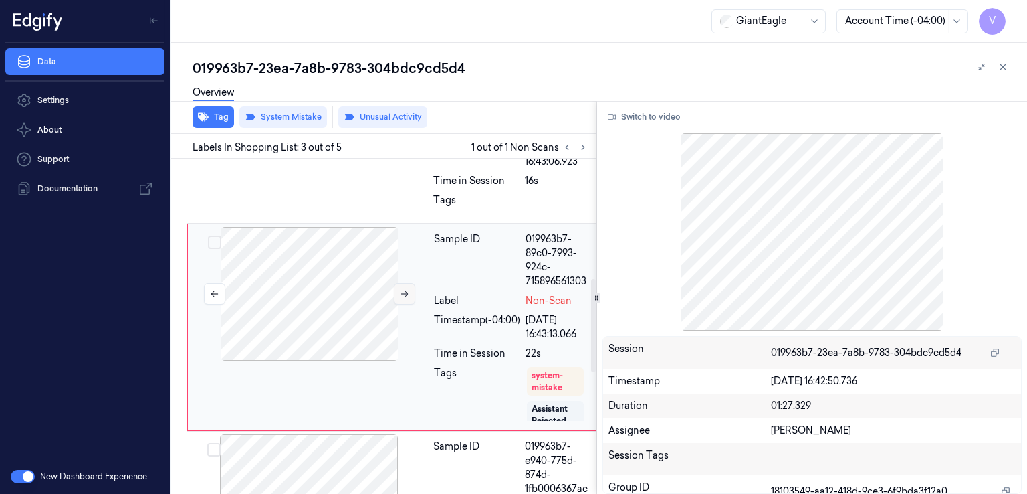
click at [406, 298] on button at bounding box center [404, 293] width 21 height 21
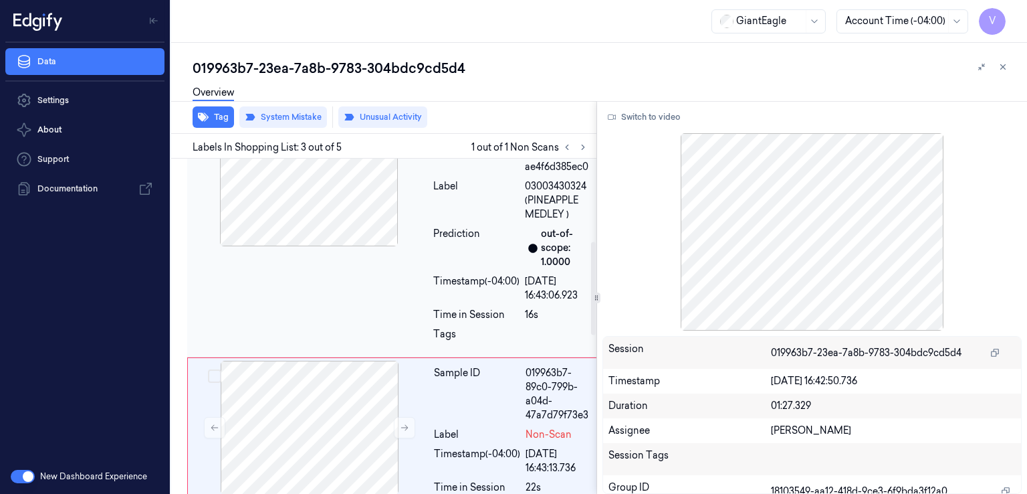
click at [362, 213] on div at bounding box center [309, 179] width 238 height 134
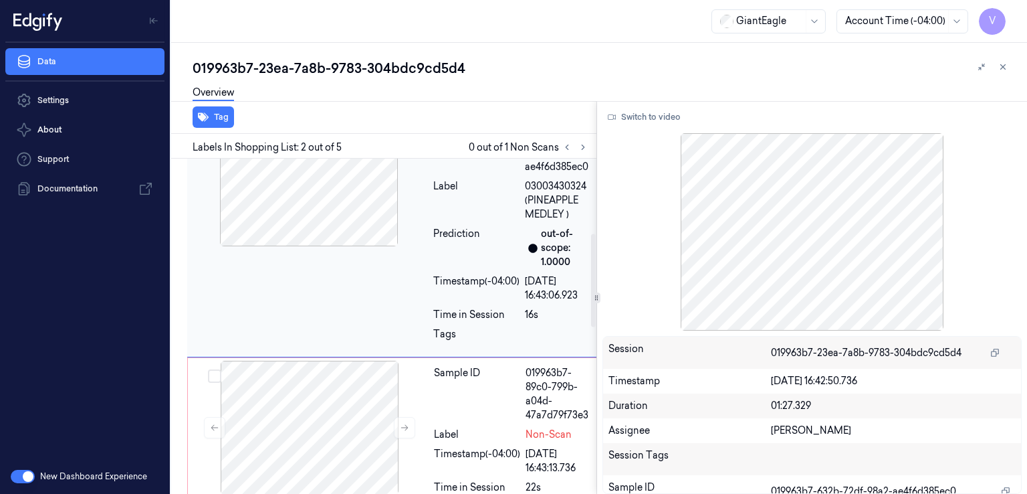
scroll to position [203, 0]
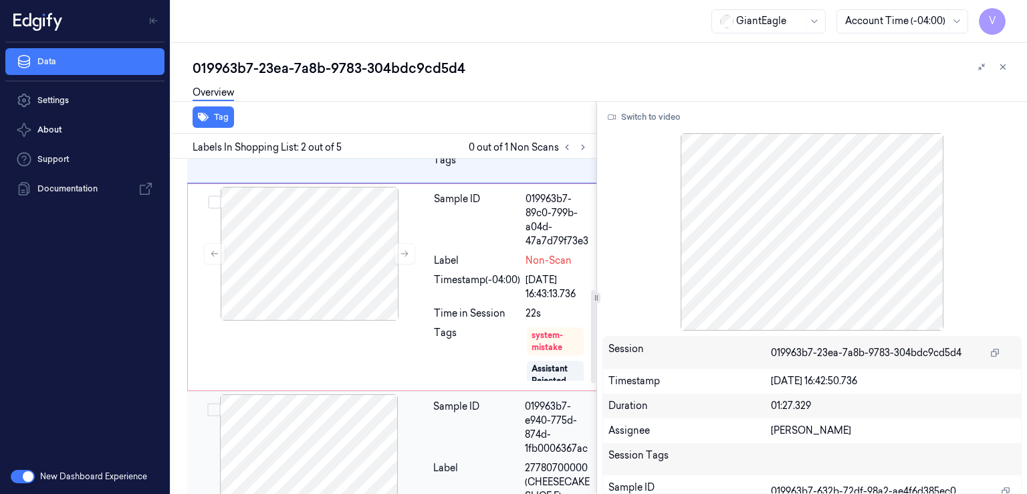
click at [438, 442] on div "Sample ID" at bounding box center [476, 427] width 86 height 56
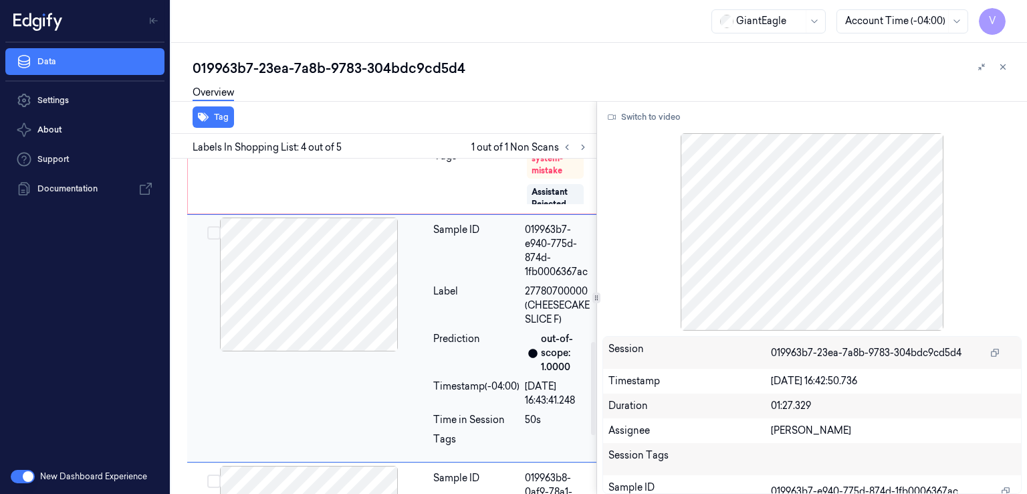
scroll to position [658, 0]
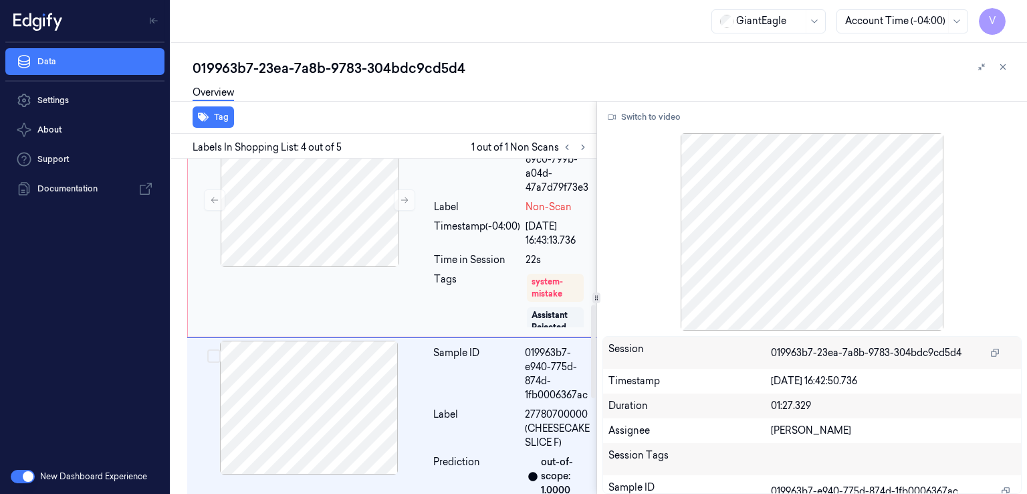
click at [445, 248] on div "Sample ID 019963b7-89c0-799b-a04d-47a7d79f73e3 Label Non-Scan Timestamp (-04:00…" at bounding box center [512, 233] width 166 height 201
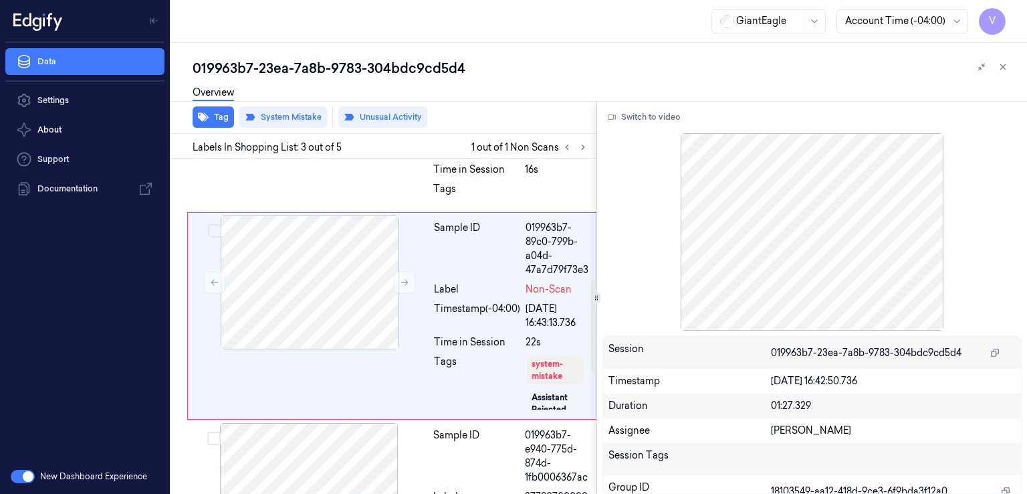
scroll to position [431, 0]
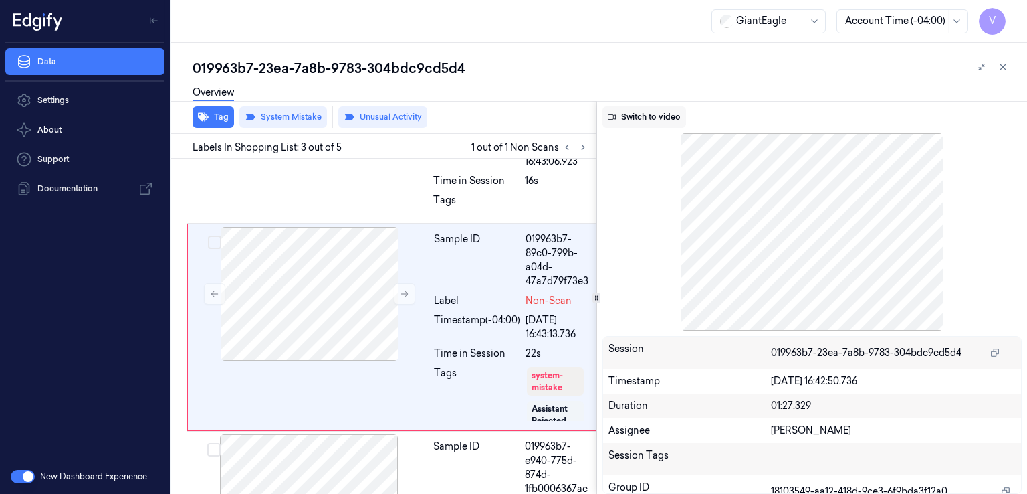
click at [658, 122] on button "Switch to video" at bounding box center [645, 116] width 84 height 21
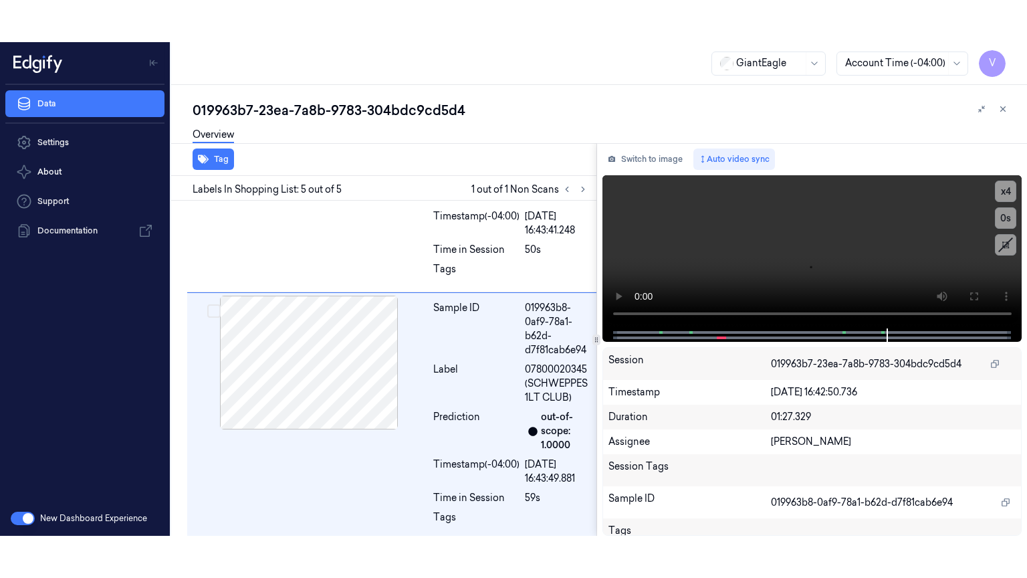
scroll to position [867, 0]
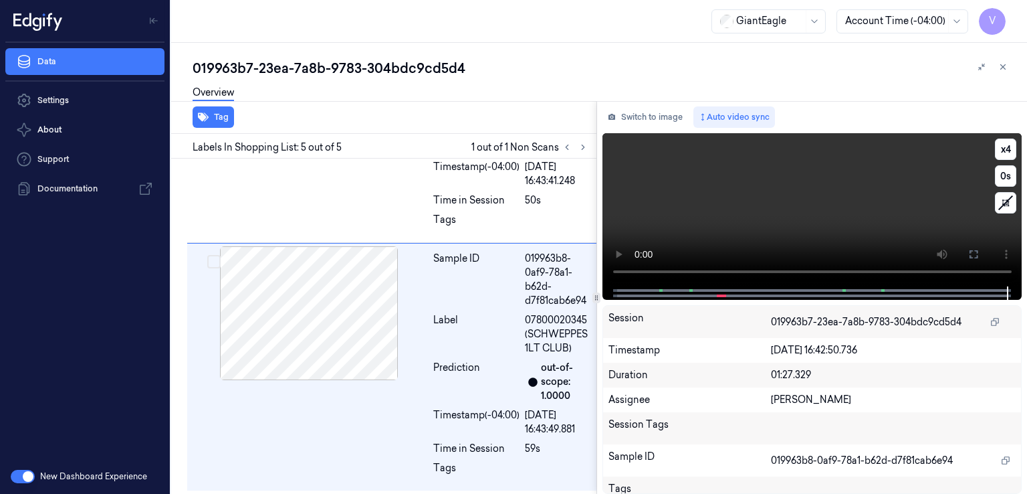
drag, startPoint x: 976, startPoint y: 247, endPoint x: 977, endPoint y: 304, distance: 57.5
click at [977, 246] on button at bounding box center [973, 253] width 21 height 21
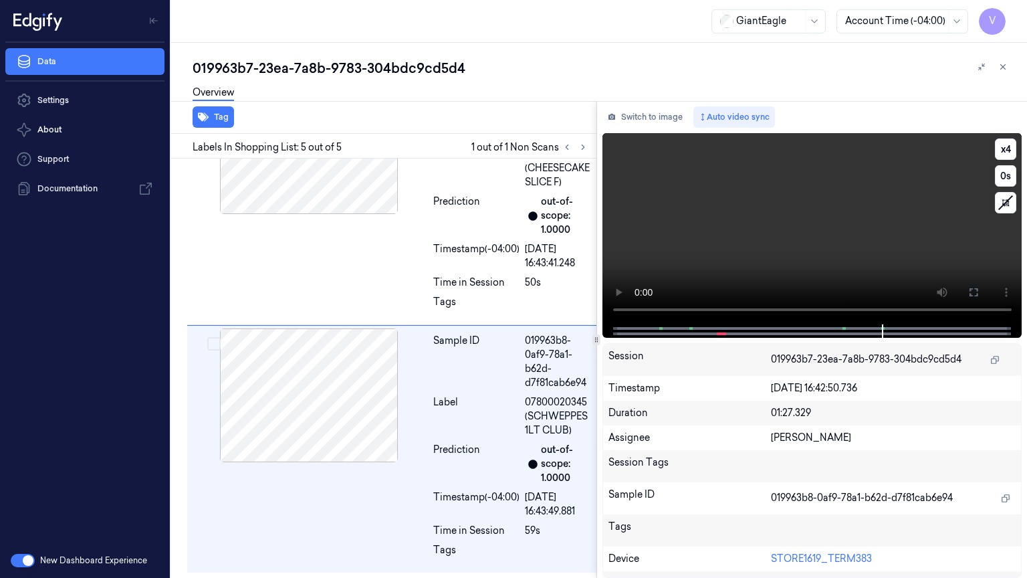
scroll to position [783, 0]
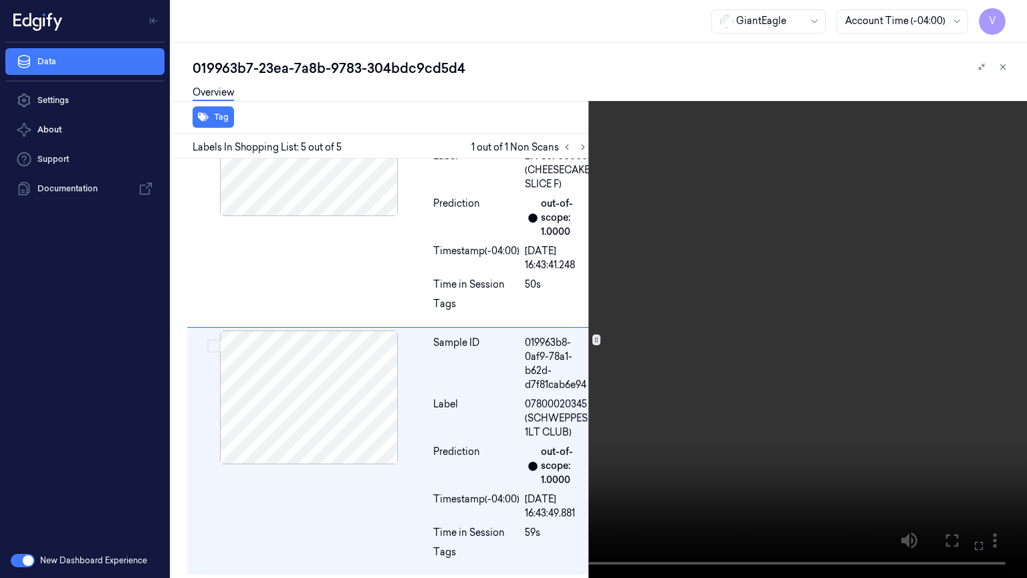
click at [209, 316] on video at bounding box center [513, 289] width 1027 height 578
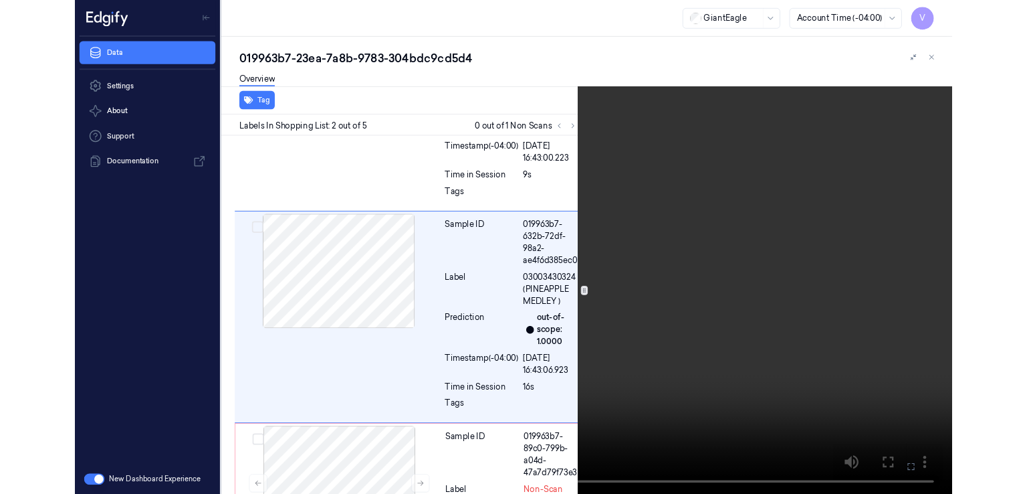
scroll to position [161, 0]
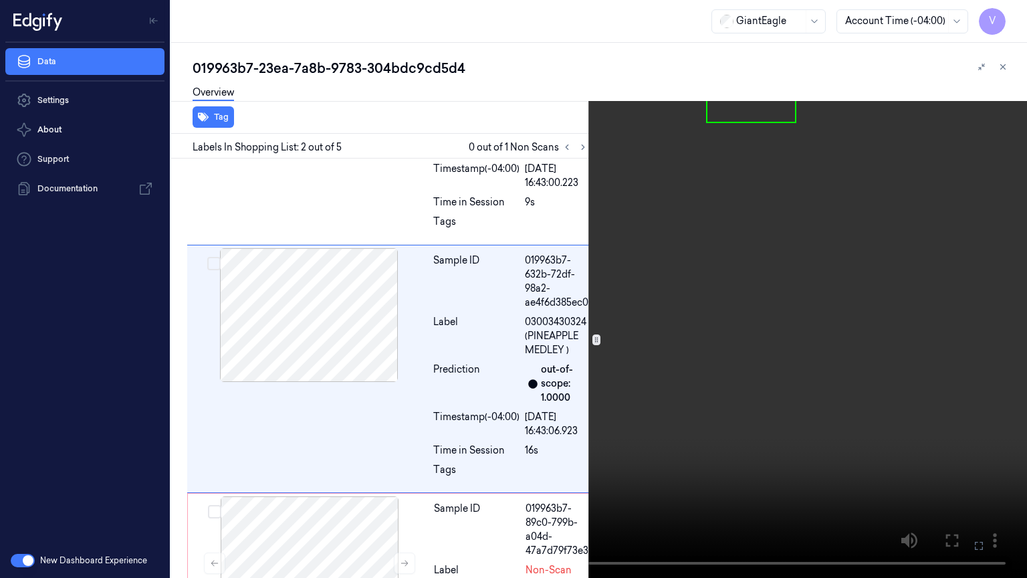
click at [954, 404] on video at bounding box center [513, 289] width 1027 height 578
click at [0, 0] on icon at bounding box center [0, 0] width 0 height 0
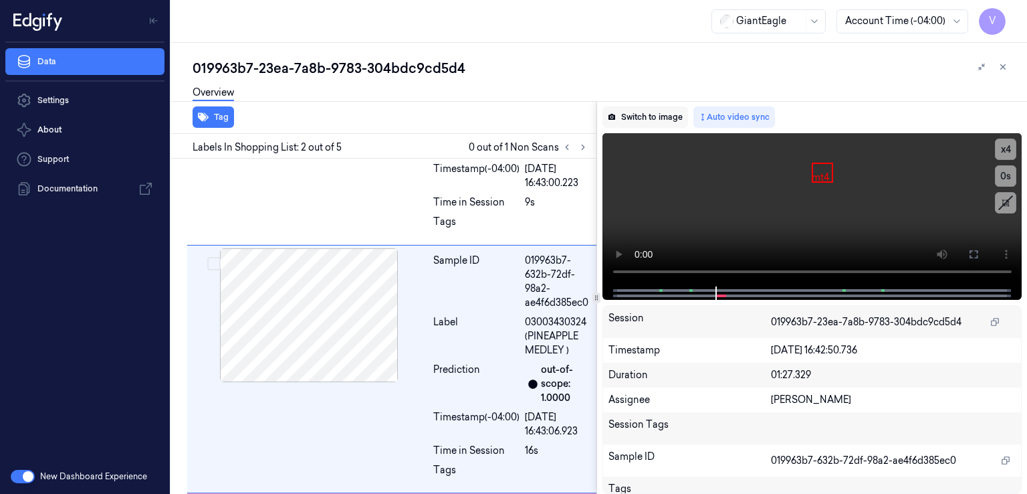
drag, startPoint x: 663, startPoint y: 101, endPoint x: 642, endPoint y: 122, distance: 29.8
click at [661, 102] on div "Switch to image Auto video sync x 4 0 s mt4 Session 019963b7-23ea-7a8b-9783-304…" at bounding box center [812, 297] width 431 height 393
click at [639, 125] on button "Switch to image" at bounding box center [646, 116] width 86 height 21
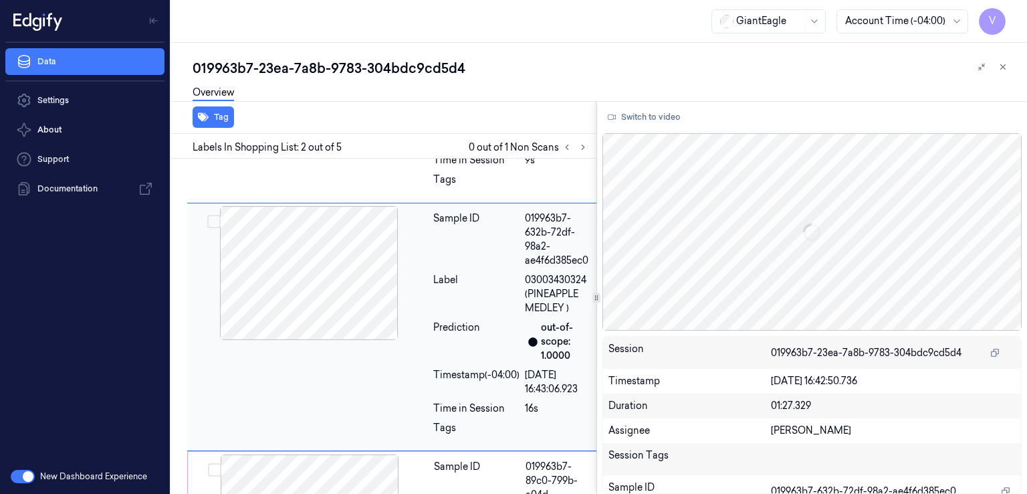
scroll to position [203, 0]
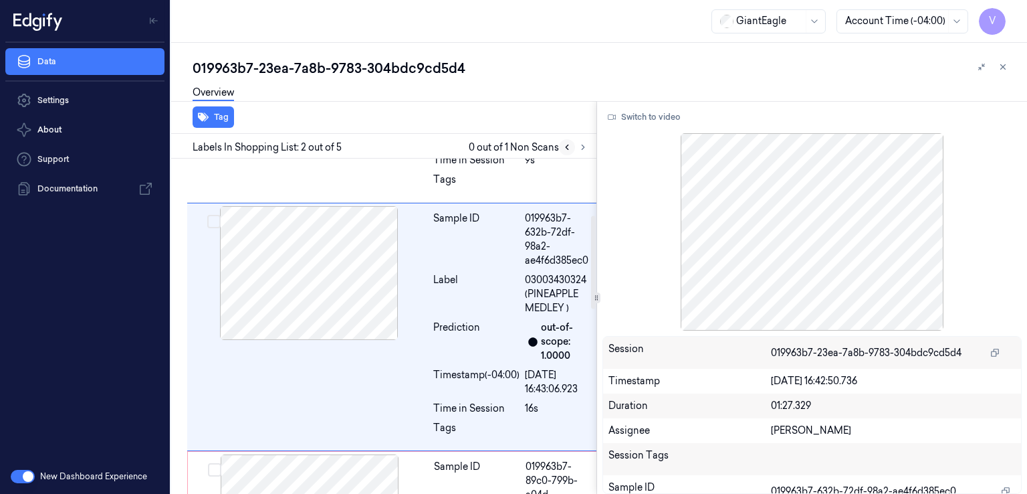
click at [566, 148] on icon at bounding box center [567, 146] width 9 height 9
click at [586, 152] on button at bounding box center [583, 147] width 16 height 16
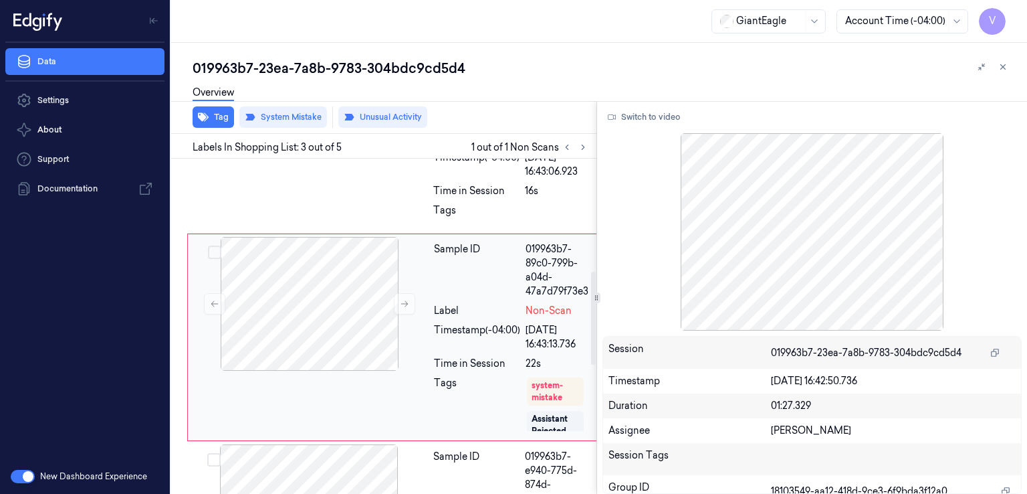
scroll to position [431, 0]
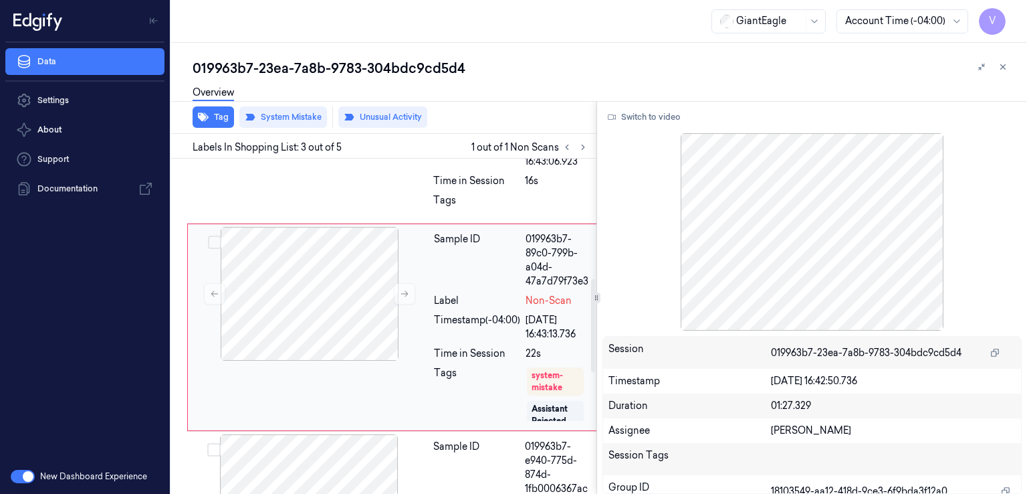
click at [456, 328] on div "Timestamp (-04:00)" at bounding box center [477, 327] width 86 height 28
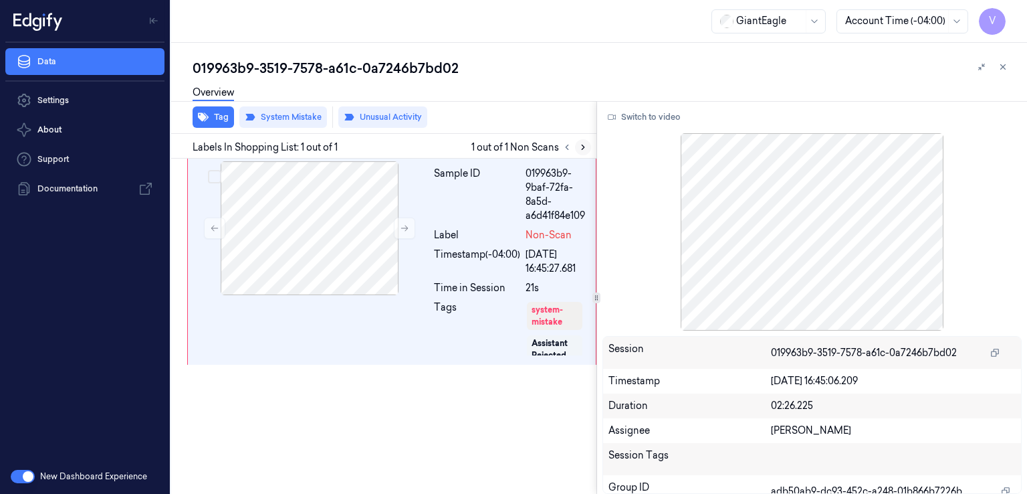
click at [585, 148] on icon at bounding box center [583, 146] width 9 height 9
click at [664, 121] on button "Switch to video" at bounding box center [645, 116] width 84 height 21
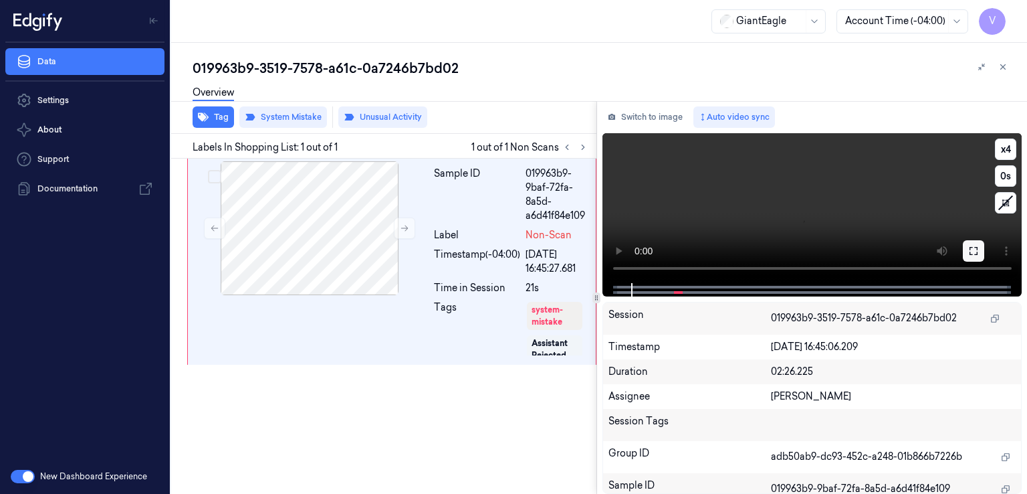
click at [979, 254] on button at bounding box center [973, 250] width 21 height 21
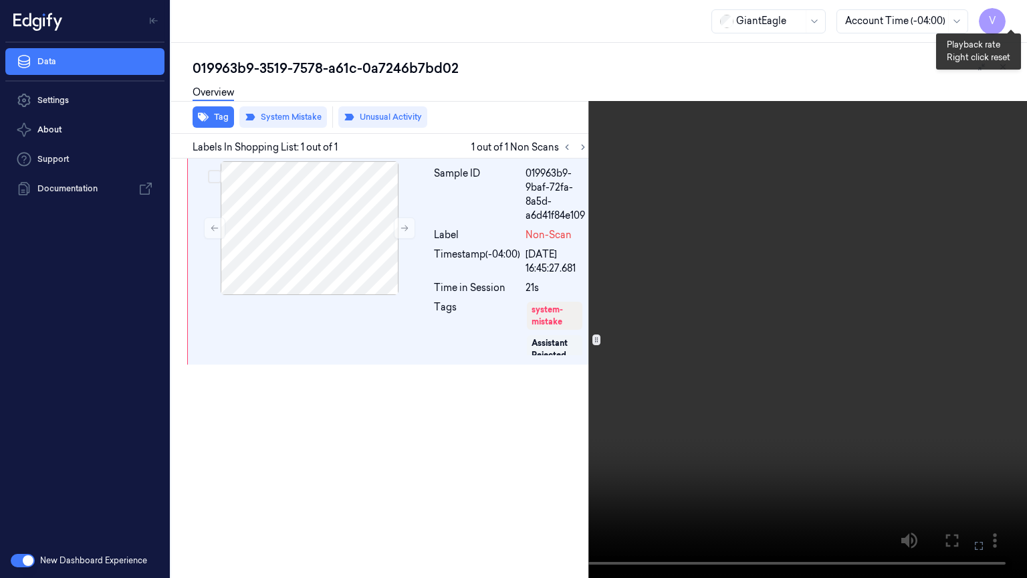
click at [1013, 11] on button "x 4" at bounding box center [1011, 15] width 21 height 21
click at [0, 0] on icon at bounding box center [0, 0] width 0 height 0
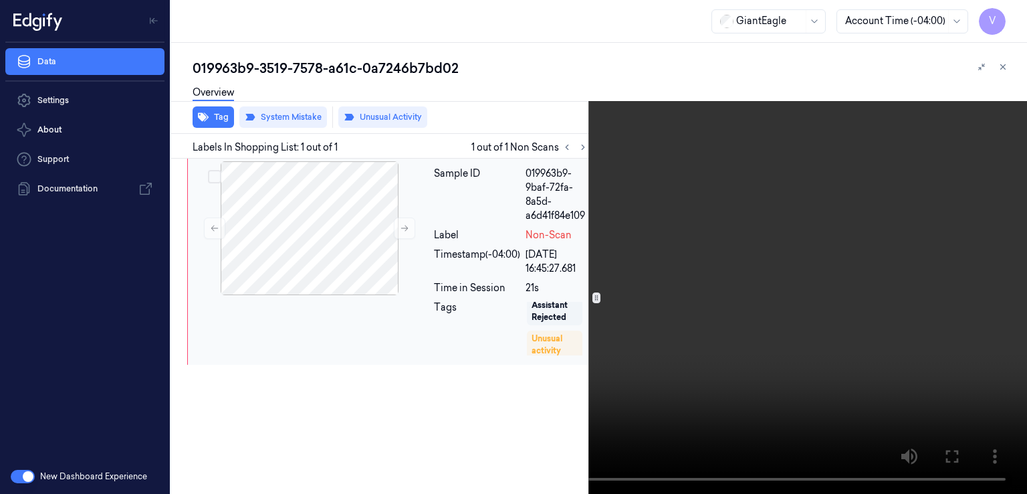
scroll to position [60, 0]
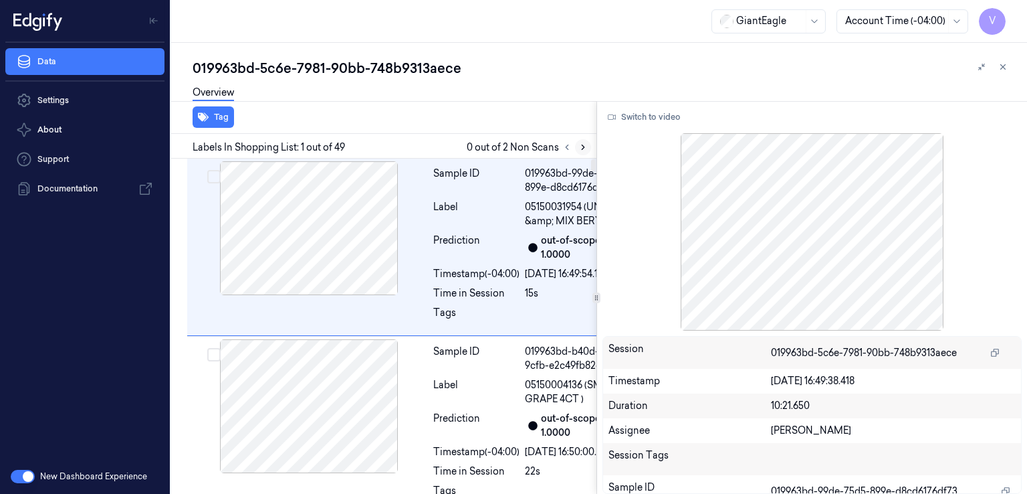
click at [584, 148] on icon at bounding box center [583, 146] width 9 height 9
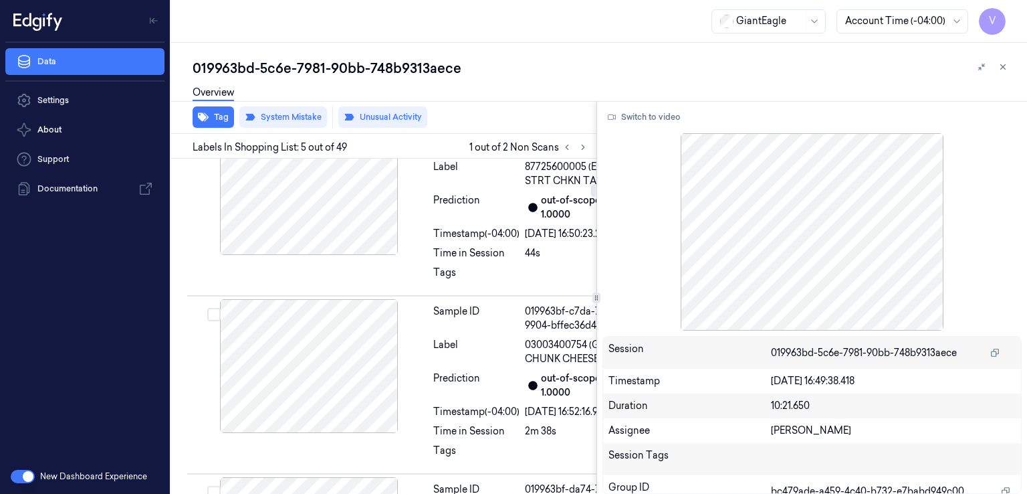
scroll to position [940, 0]
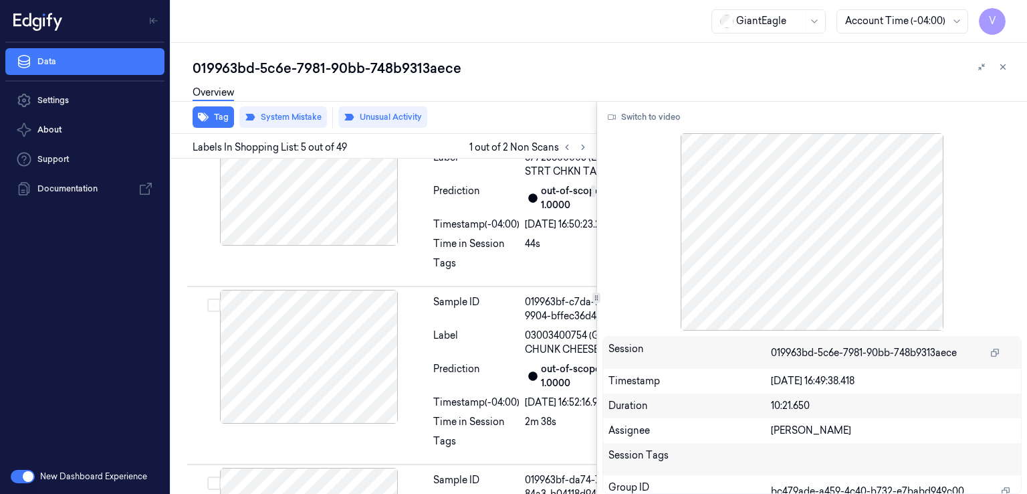
click at [416, 80] on div at bounding box center [310, 13] width 238 height 134
click at [401, 18] on icon at bounding box center [404, 13] width 9 height 9
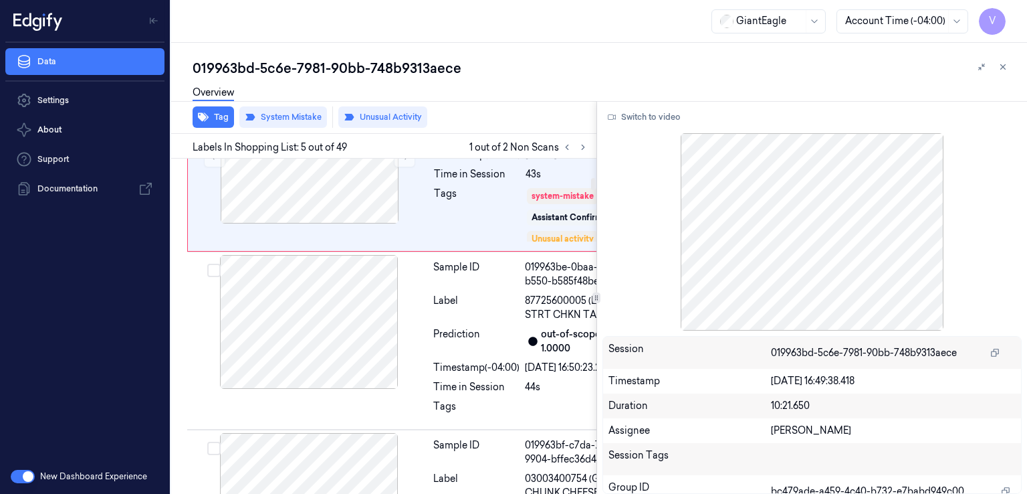
scroll to position [807, 0]
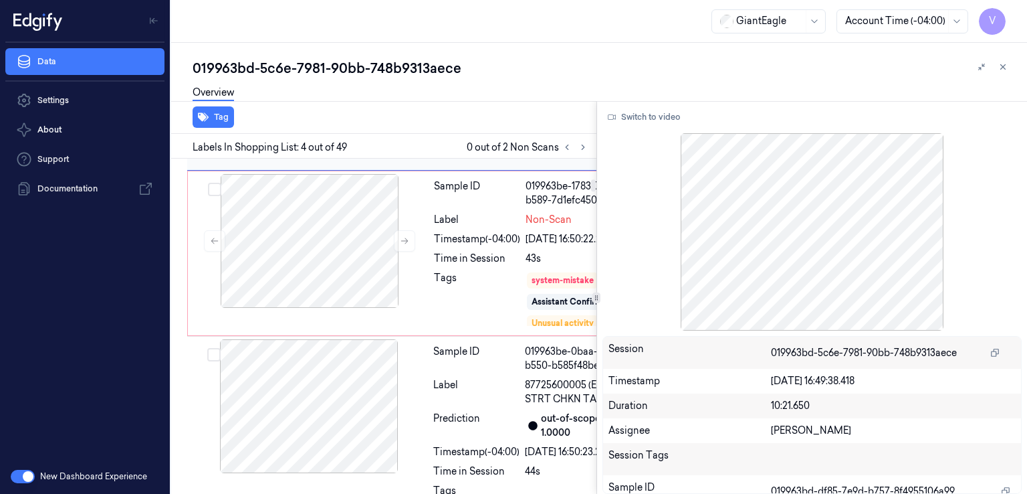
scroll to position [847, 0]
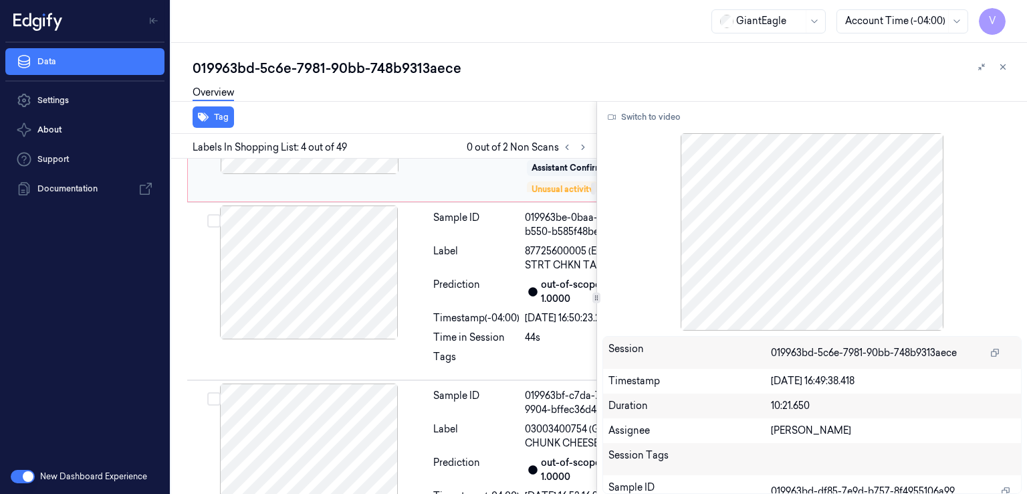
click at [421, 174] on div at bounding box center [310, 107] width 238 height 134
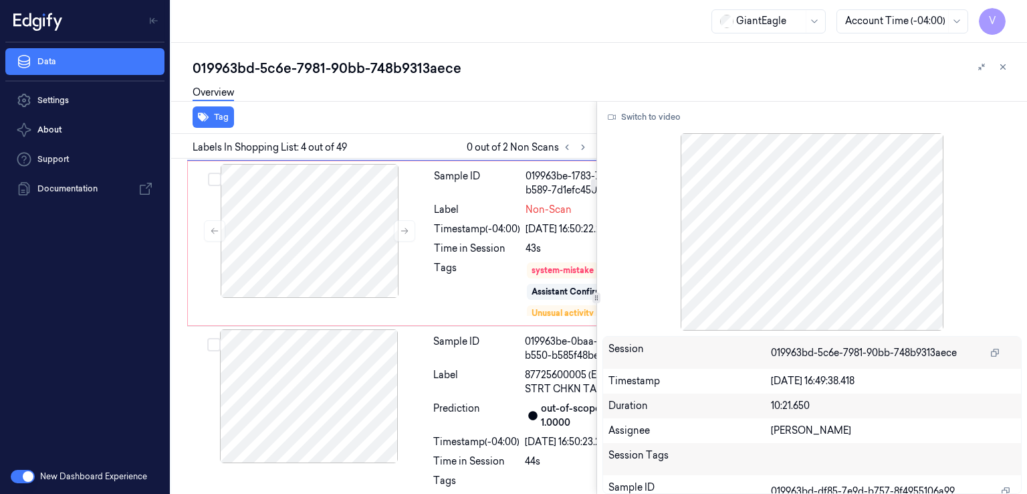
scroll to position [713, 0]
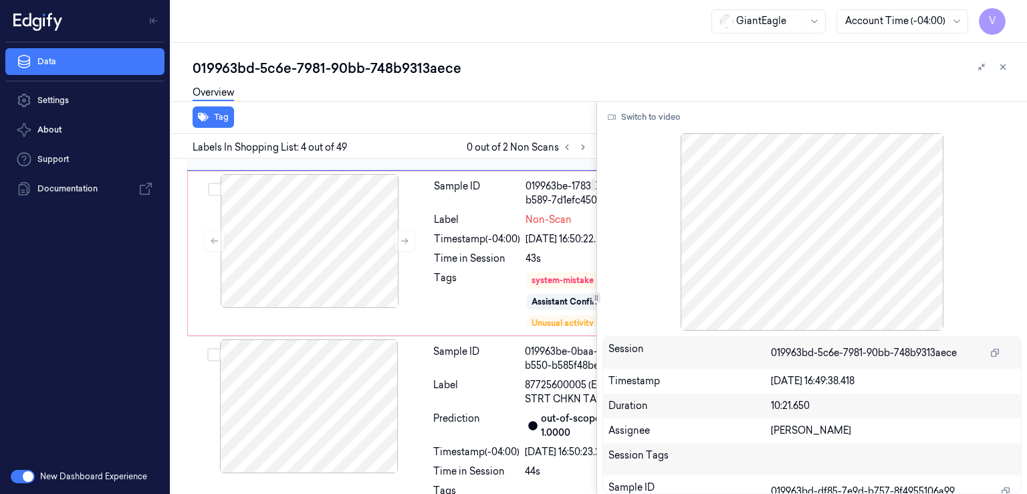
click at [502, 96] on div "Prediction" at bounding box center [476, 82] width 86 height 28
click at [505, 207] on div "Sample ID" at bounding box center [477, 193] width 86 height 28
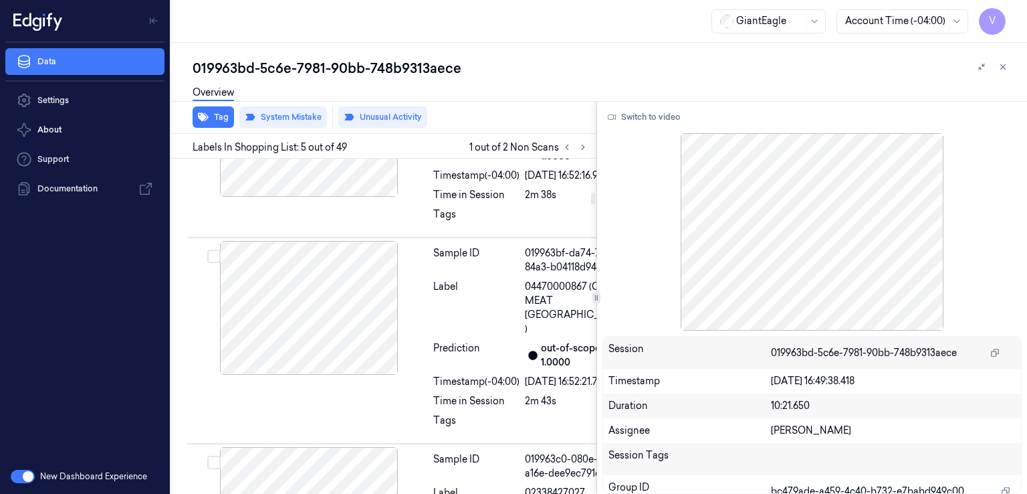
scroll to position [1208, 0]
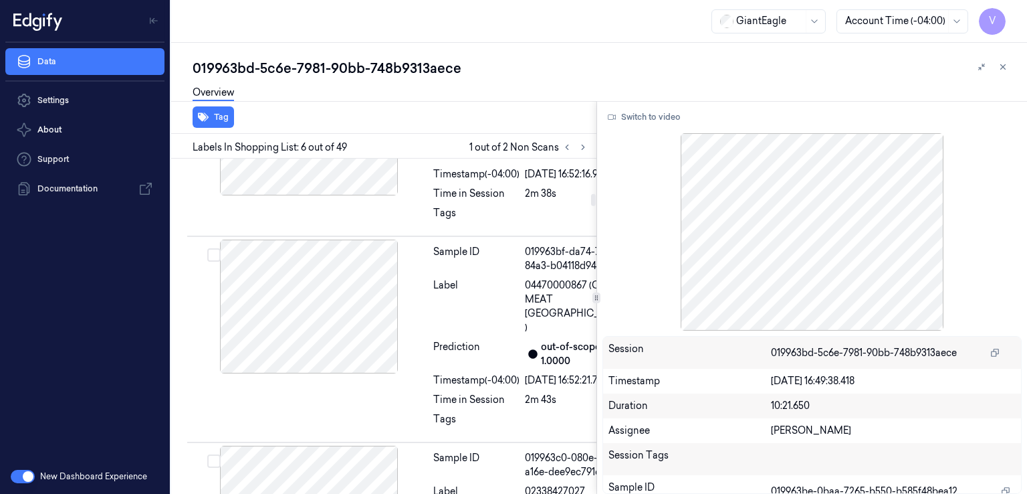
scroll to position [1302, 0]
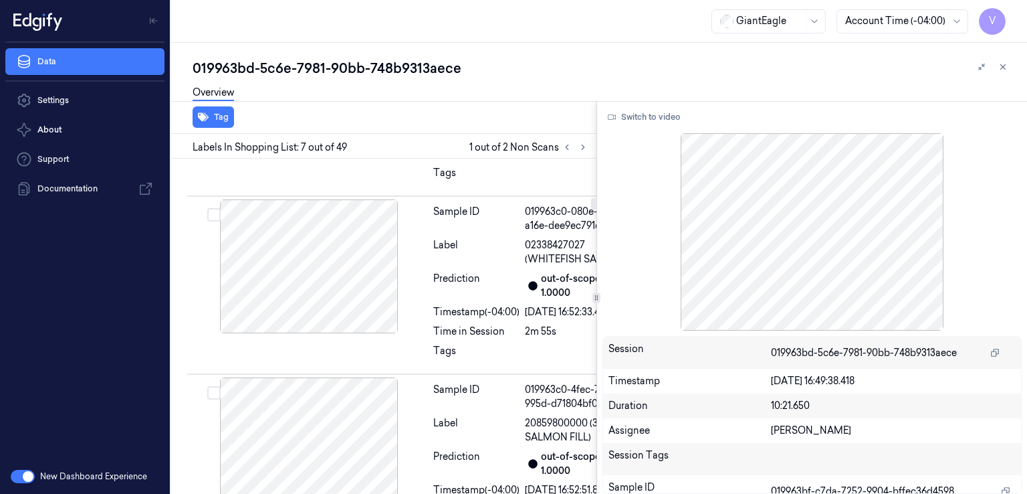
scroll to position [1416, 0]
click at [580, 140] on button at bounding box center [583, 147] width 16 height 16
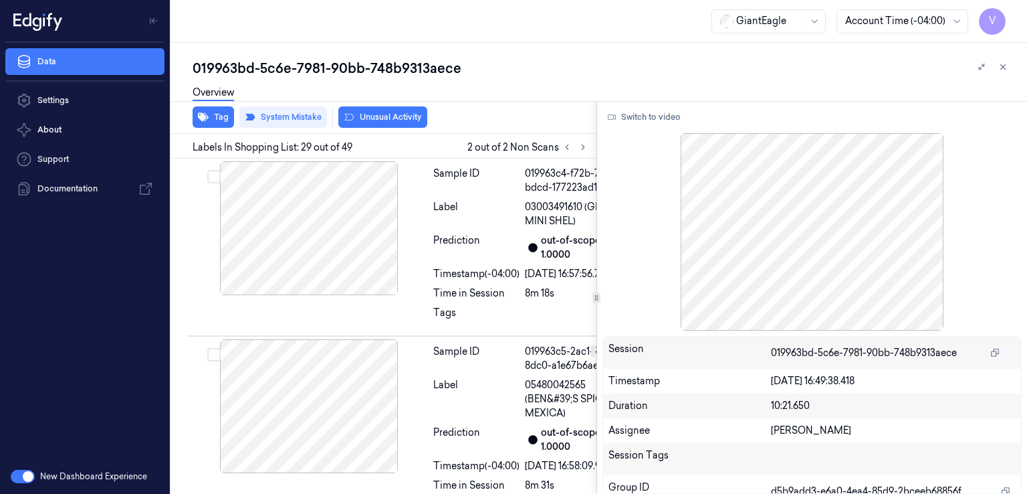
scroll to position [6779, 0]
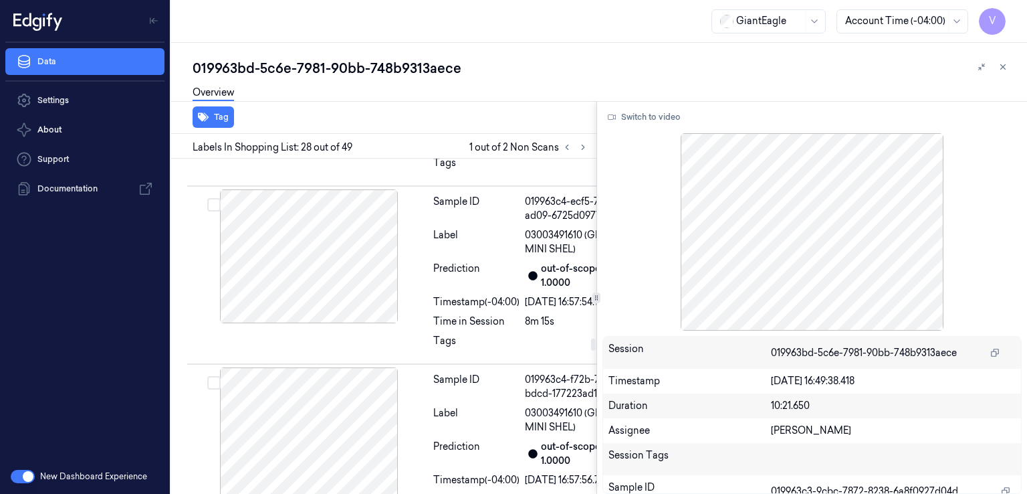
scroll to position [6545, 0]
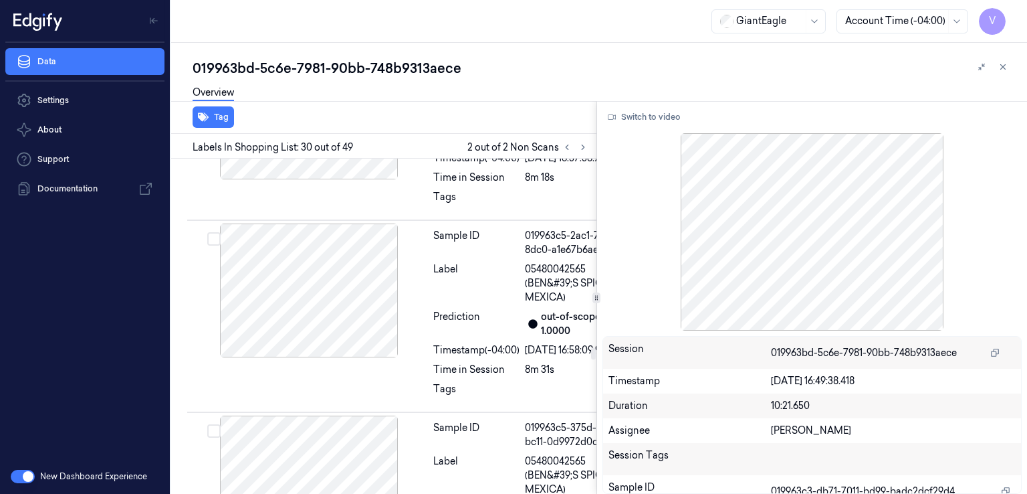
scroll to position [28, 0]
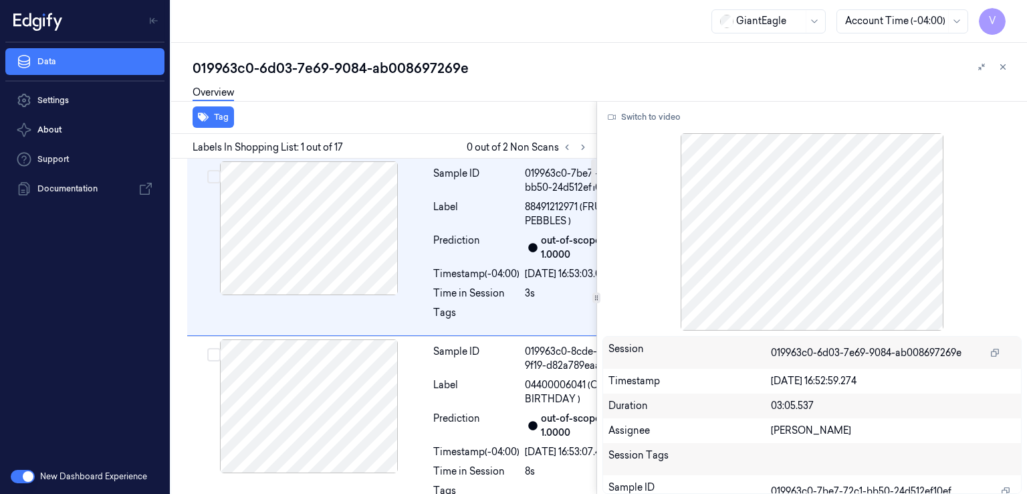
click at [574, 138] on div "Labels In Shopping List: 1 out of 17 0 out of 2 Non Scans" at bounding box center [381, 146] width 431 height 25
click at [579, 142] on icon at bounding box center [583, 146] width 9 height 9
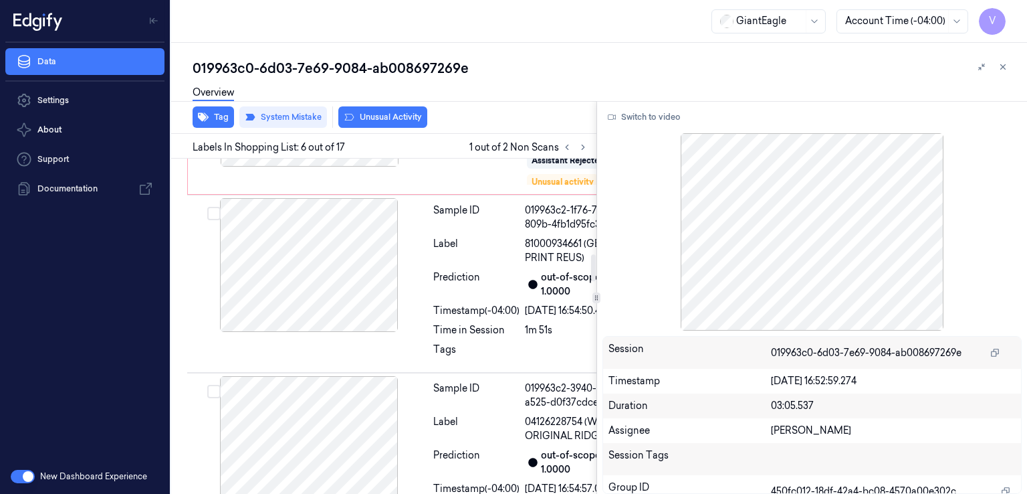
scroll to position [1189, 0]
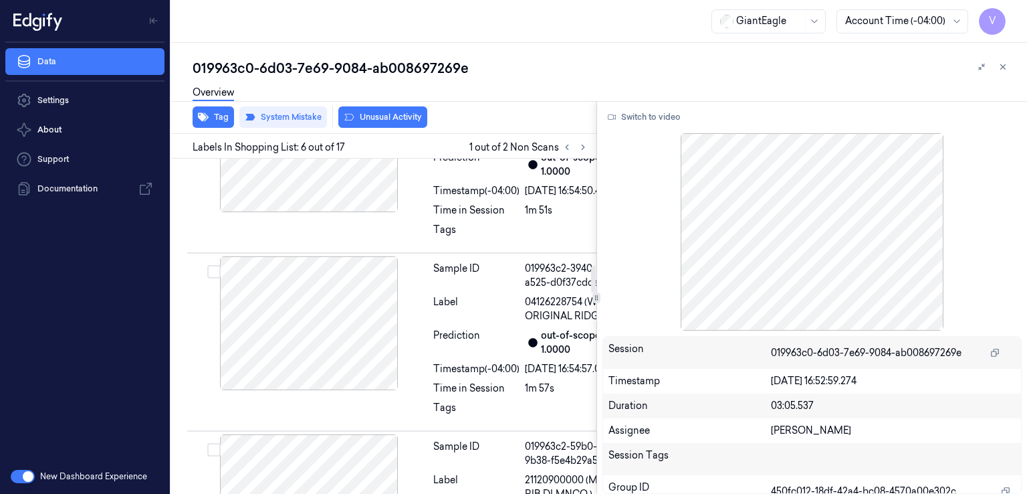
scroll to position [1322, 0]
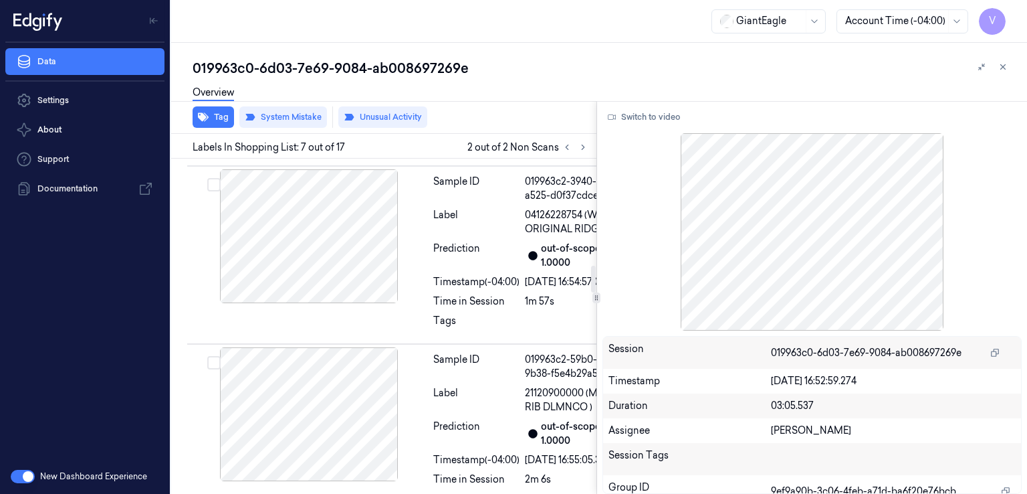
scroll to position [1396, 0]
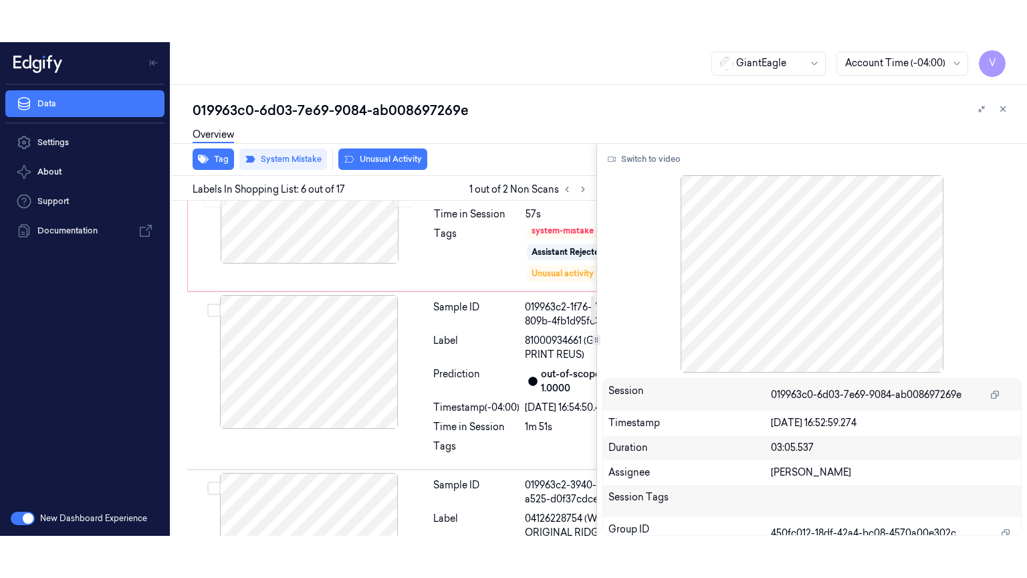
scroll to position [1189, 0]
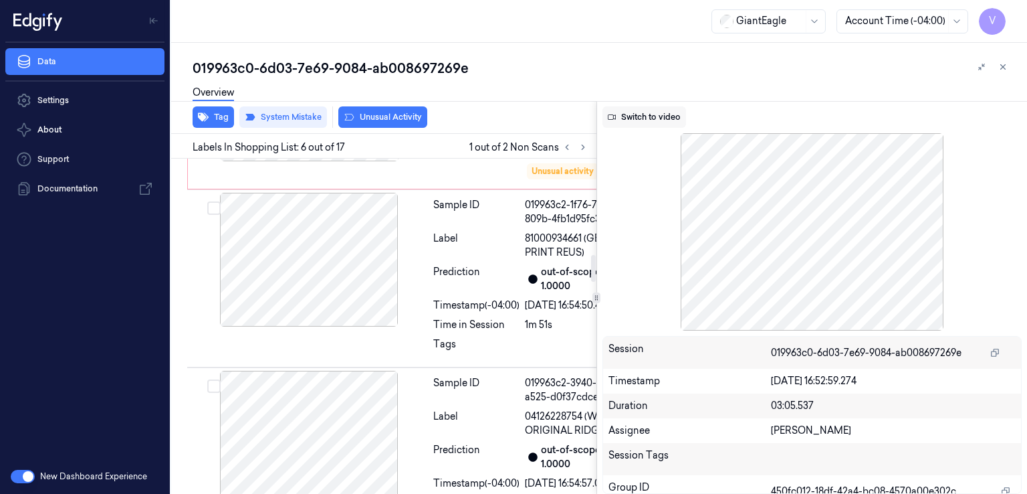
click at [642, 116] on button "Switch to video" at bounding box center [645, 116] width 84 height 21
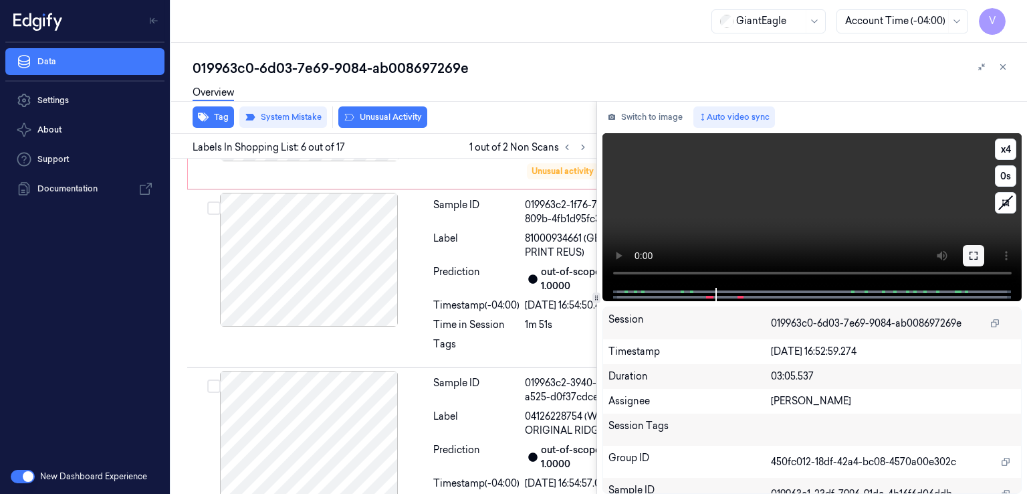
click at [971, 258] on icon at bounding box center [974, 256] width 8 height 8
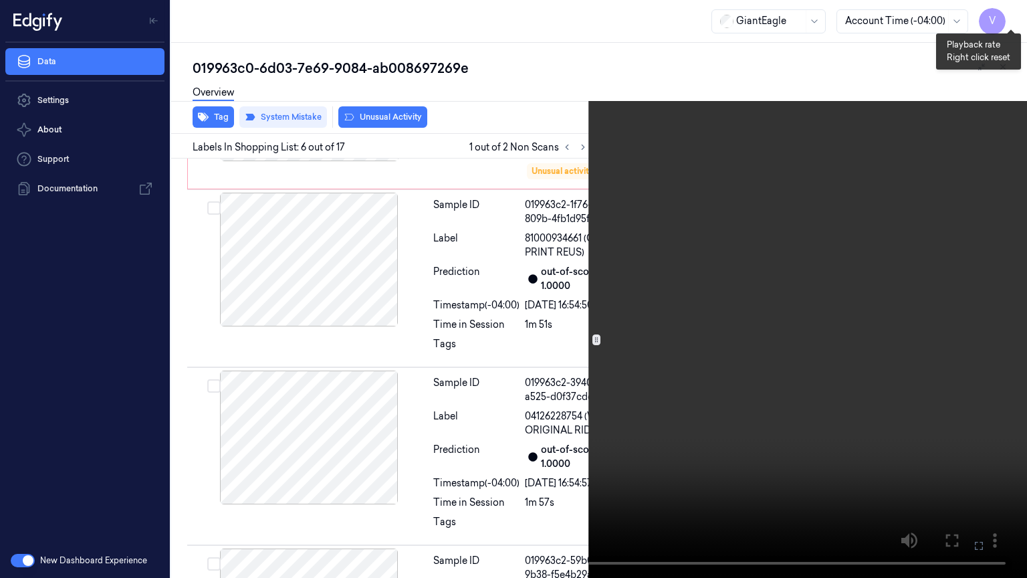
drag, startPoint x: 1014, startPoint y: 5, endPoint x: 1007, endPoint y: 11, distance: 8.6
click at [1014, 5] on button "x 4" at bounding box center [1011, 15] width 21 height 21
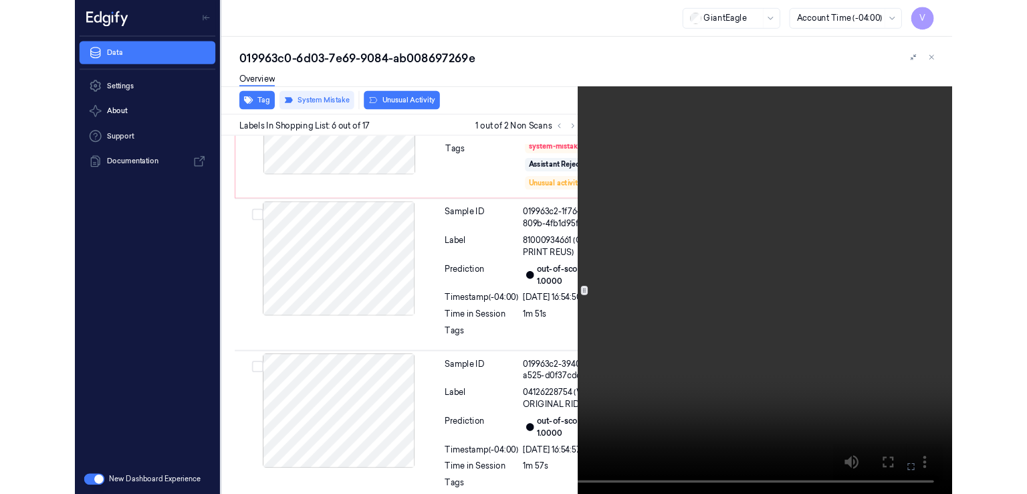
scroll to position [1147, 0]
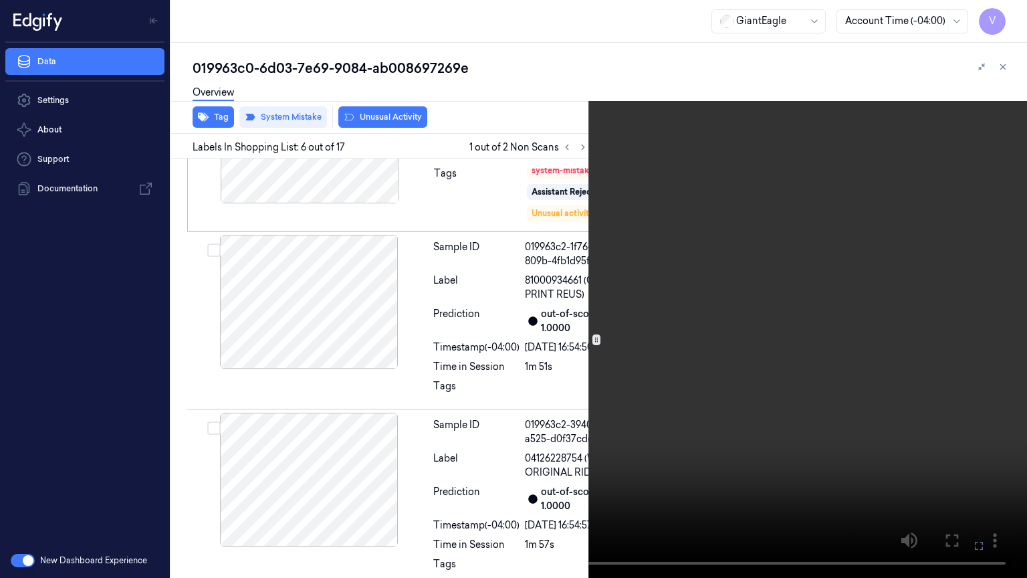
click at [621, 153] on video at bounding box center [513, 289] width 1027 height 578
click at [0, 0] on icon at bounding box center [0, 0] width 0 height 0
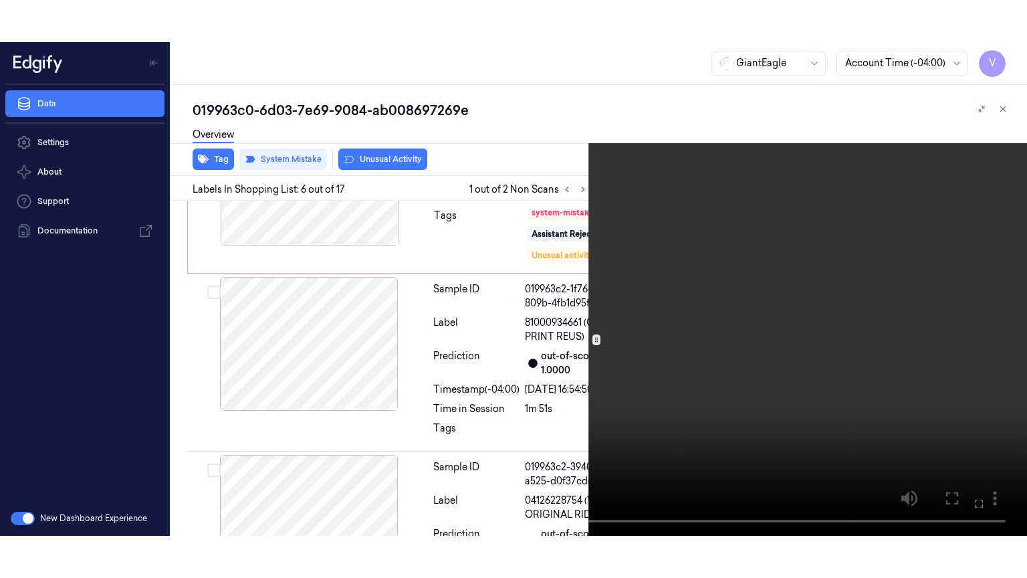
scroll to position [1189, 0]
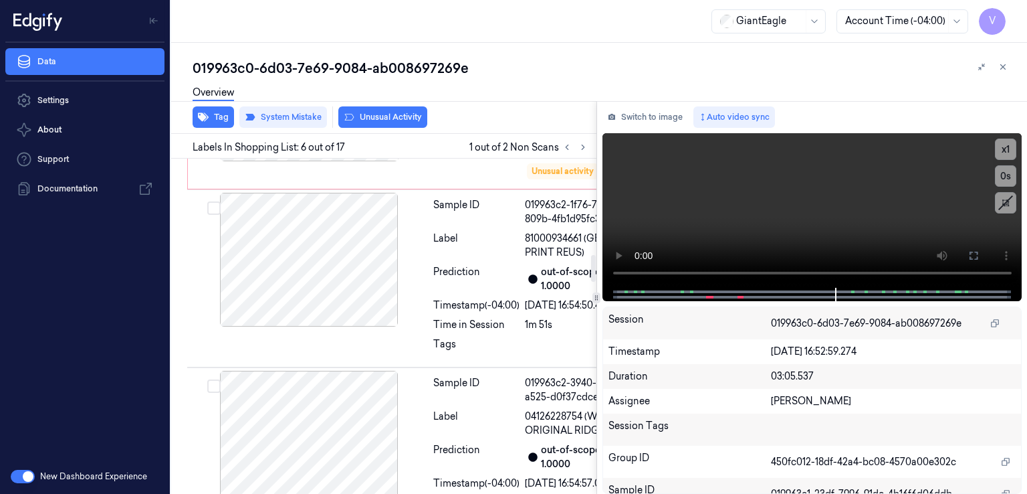
click at [893, 216] on video at bounding box center [813, 210] width 420 height 155
click at [973, 255] on icon at bounding box center [974, 255] width 11 height 11
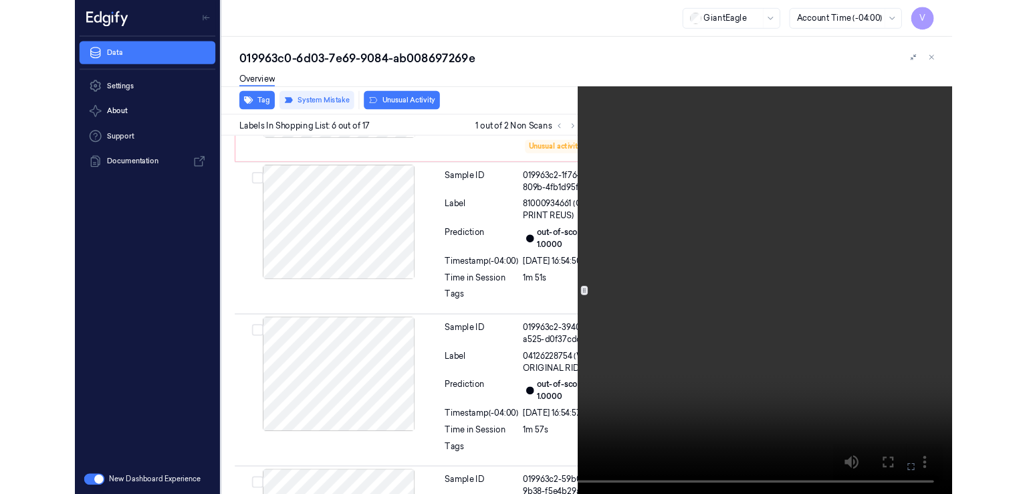
scroll to position [1147, 0]
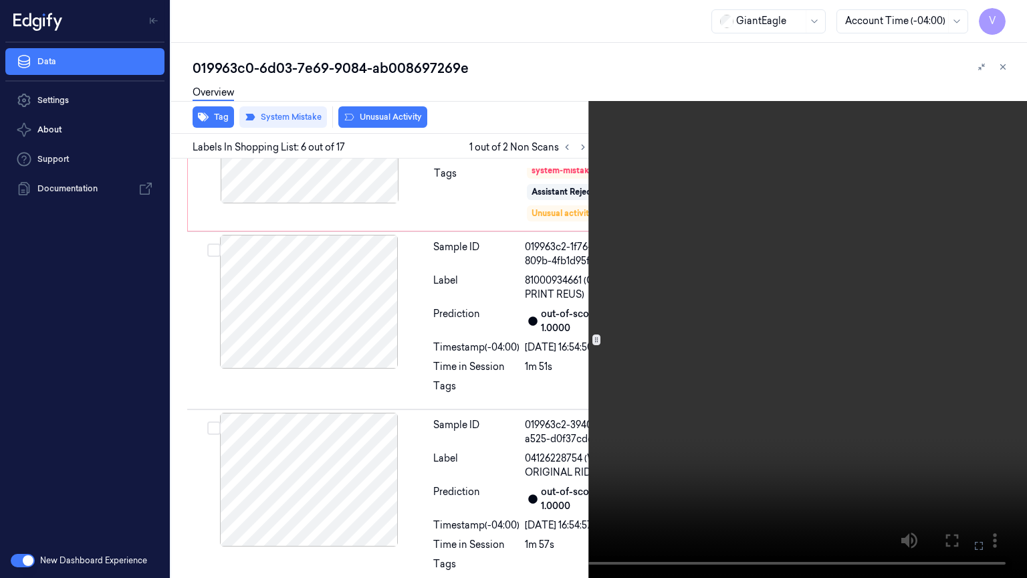
click at [0, 0] on icon at bounding box center [0, 0] width 0 height 0
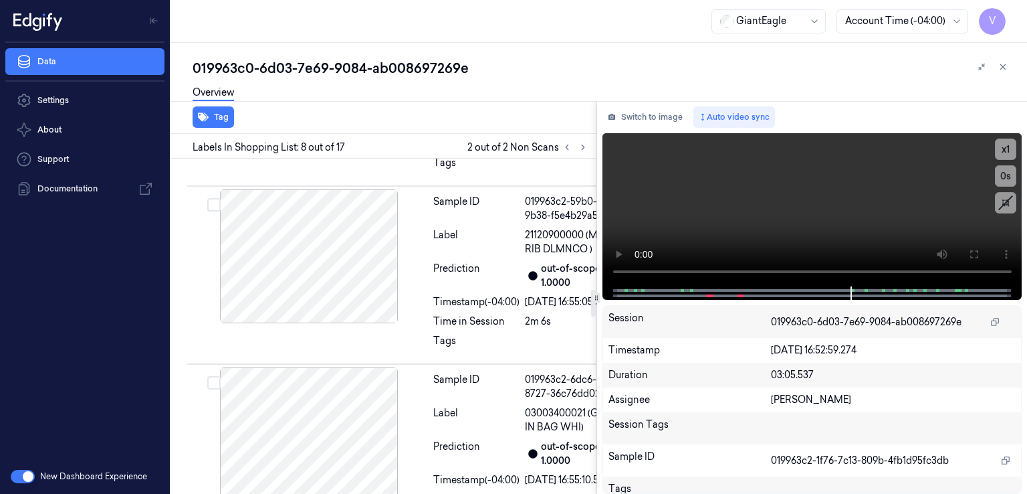
scroll to position [1623, 0]
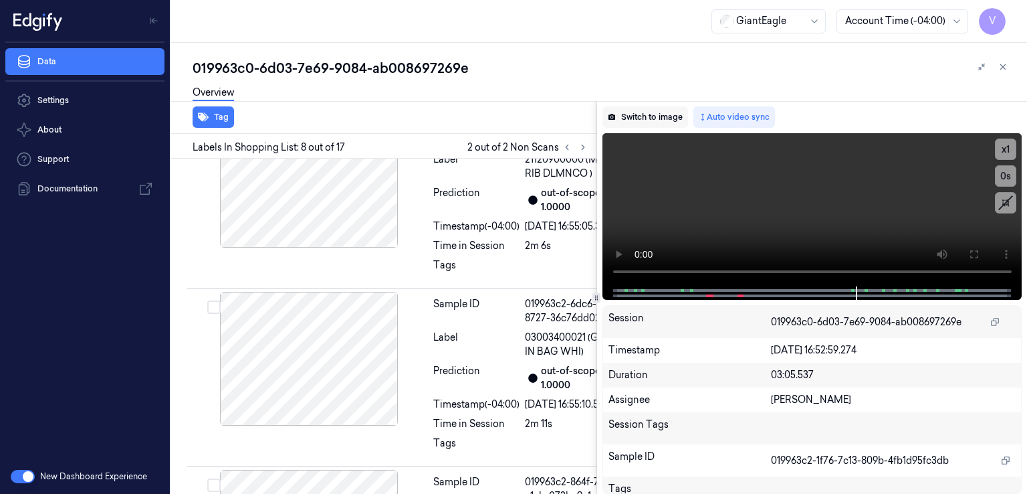
click at [637, 118] on button "Switch to image" at bounding box center [646, 116] width 86 height 21
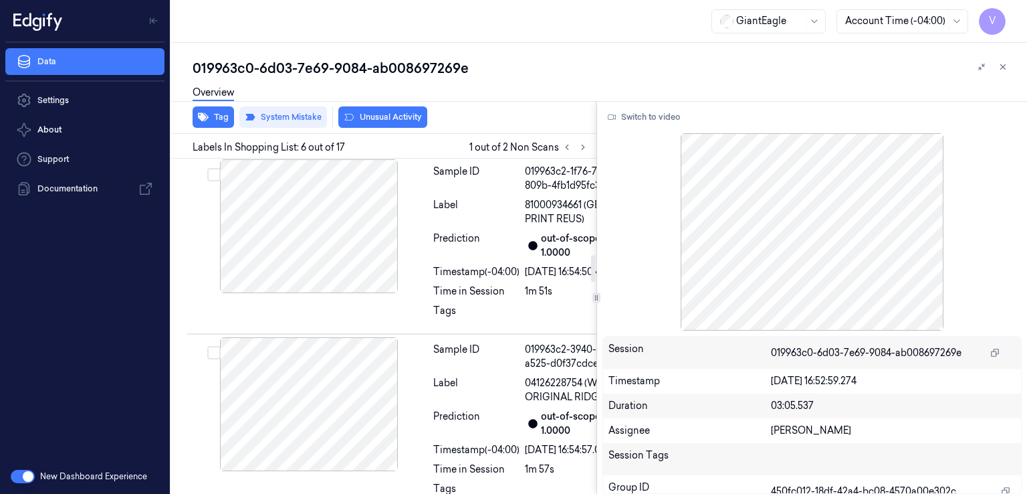
scroll to position [1189, 0]
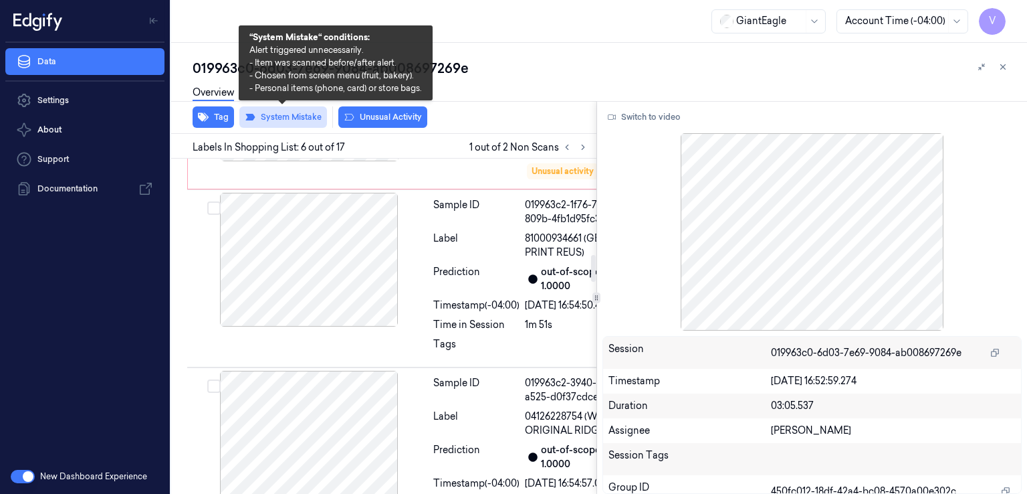
click at [312, 122] on button "System Mistake" at bounding box center [283, 116] width 88 height 21
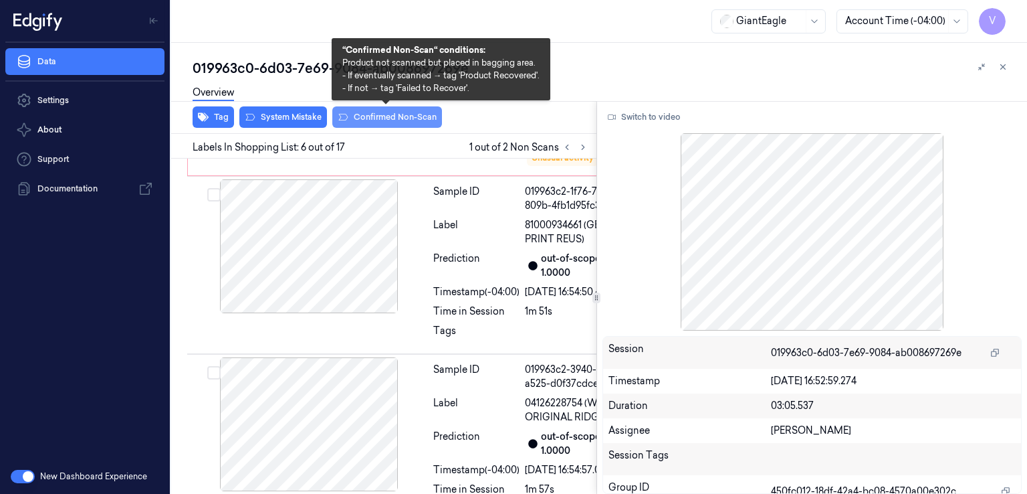
click at [368, 126] on button "Confirmed Non-Scan" at bounding box center [387, 116] width 110 height 21
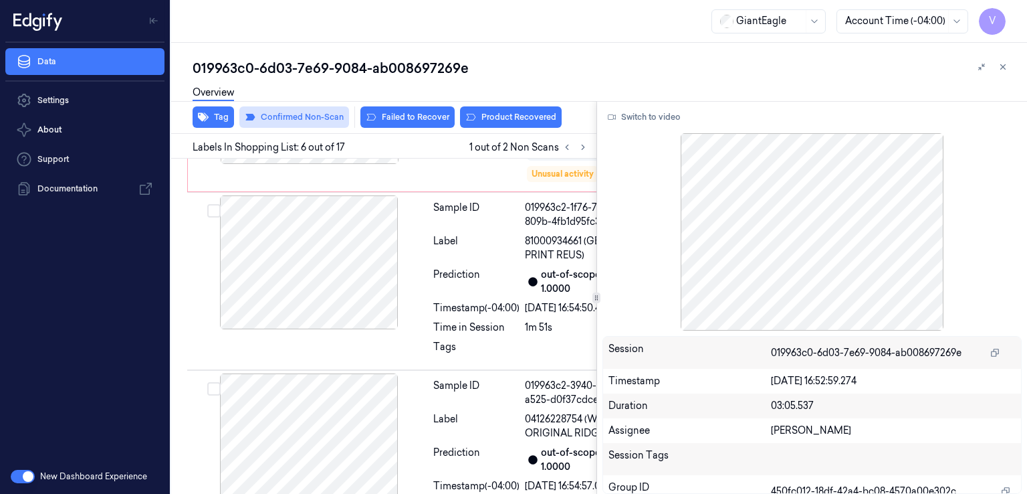
scroll to position [1189, 0]
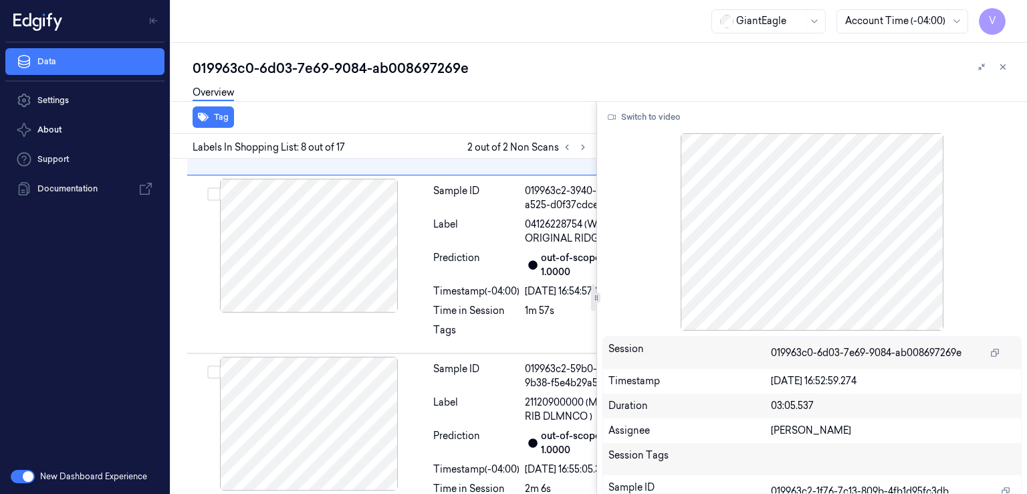
scroll to position [1356, 0]
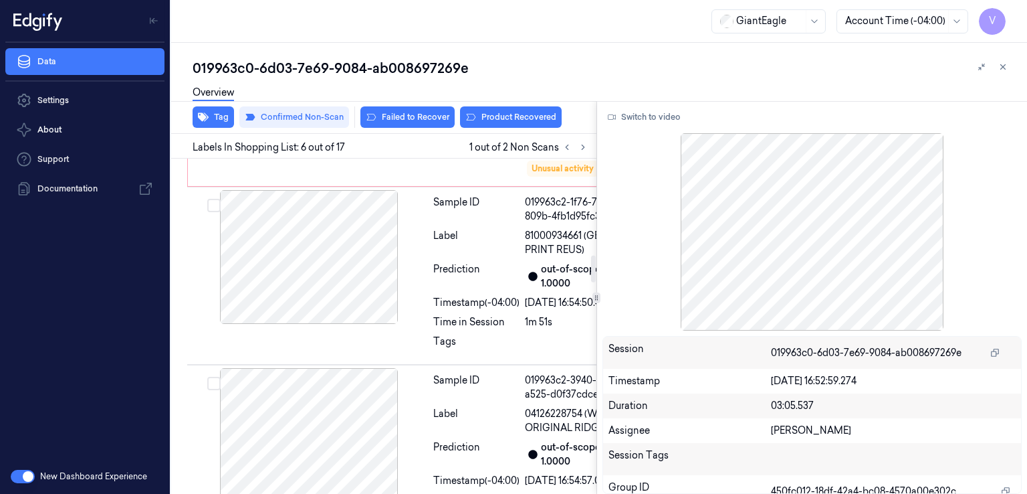
scroll to position [1189, 0]
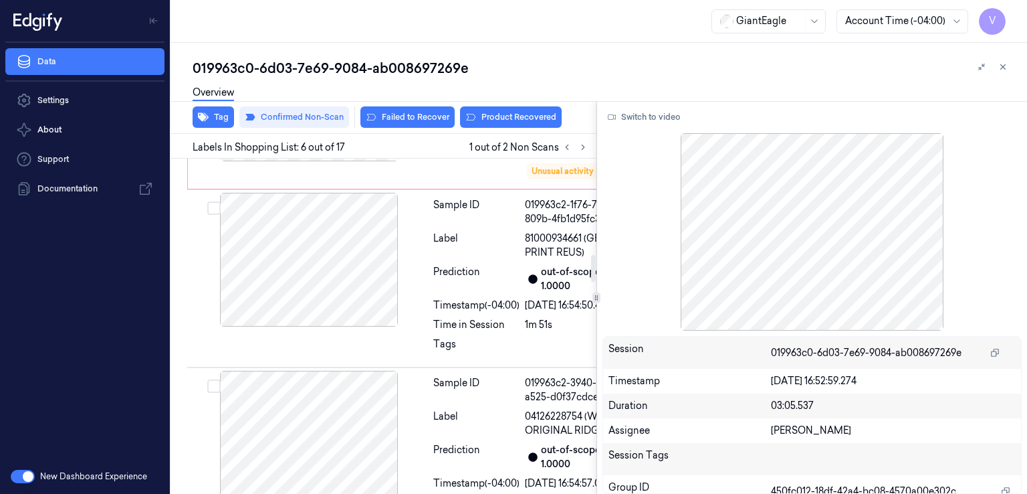
click at [543, 104] on div "Overview" at bounding box center [605, 95] width 824 height 34
click at [537, 110] on div "Overview" at bounding box center [605, 95] width 824 height 34
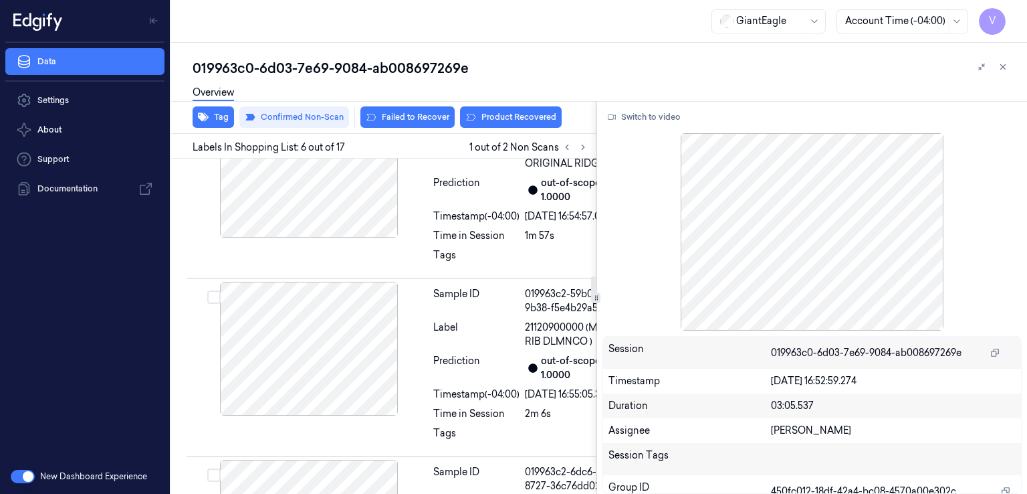
scroll to position [1456, 0]
click at [496, 118] on button "Product Recovered" at bounding box center [511, 116] width 102 height 21
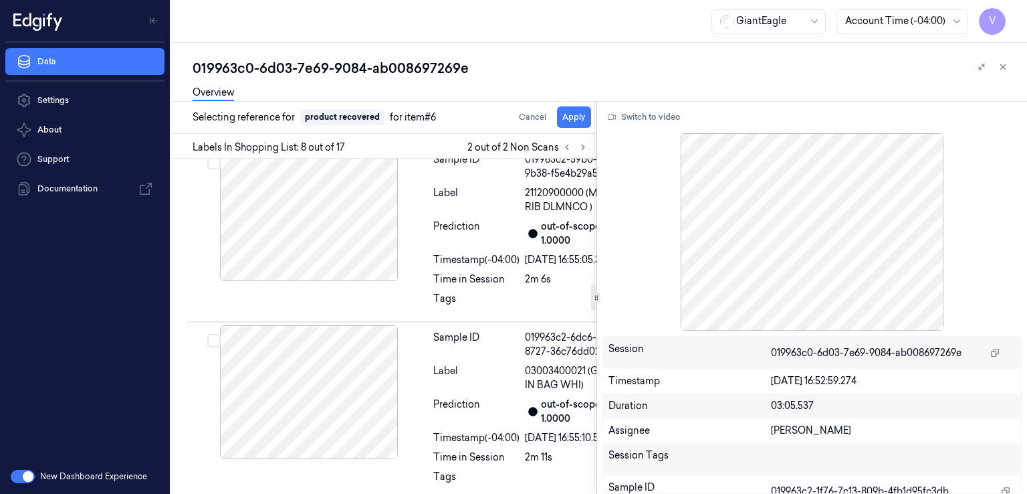
scroll to position [1623, 0]
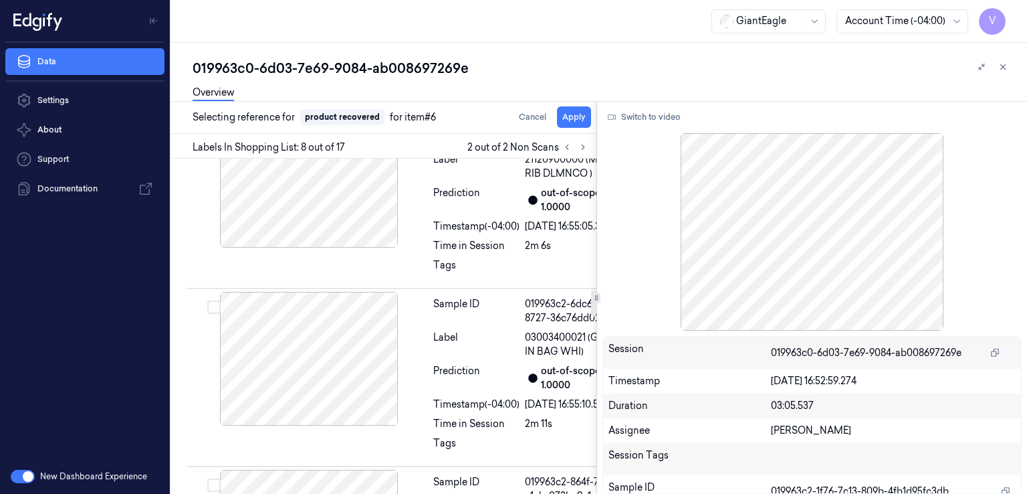
click at [567, 127] on div "Selecting reference for product recovered for item #6 Cancel Apply" at bounding box center [381, 117] width 431 height 33
click at [570, 118] on button "Apply" at bounding box center [574, 116] width 34 height 21
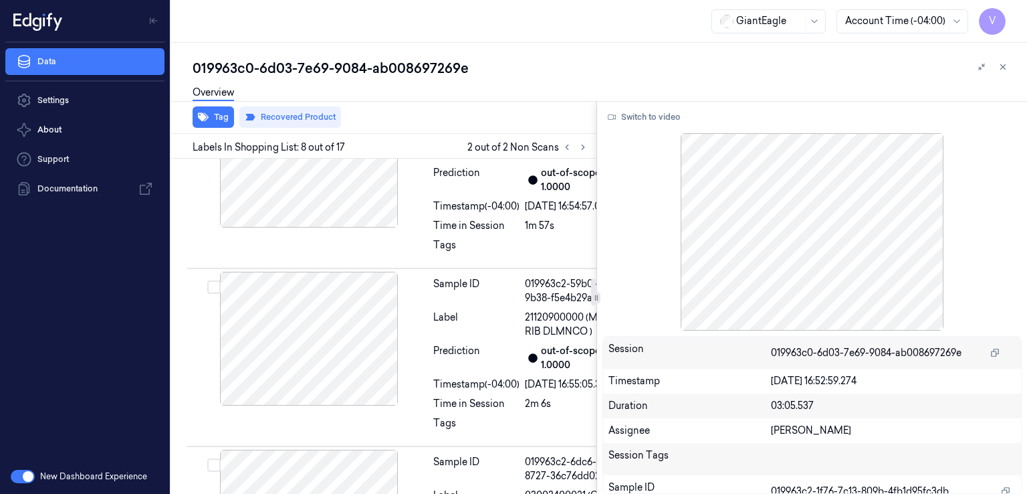
scroll to position [0, 0]
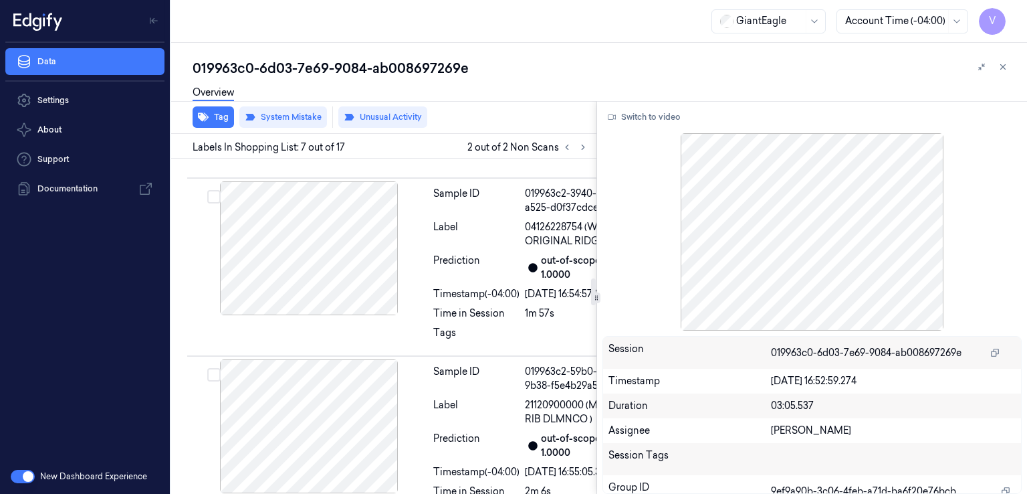
scroll to position [1381, 0]
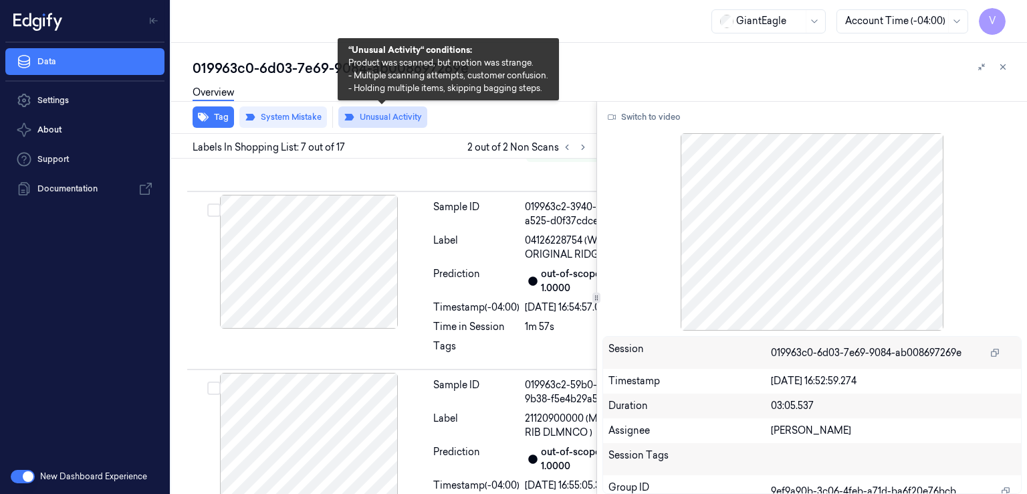
click at [407, 124] on button "Unusual Activity" at bounding box center [382, 116] width 89 height 21
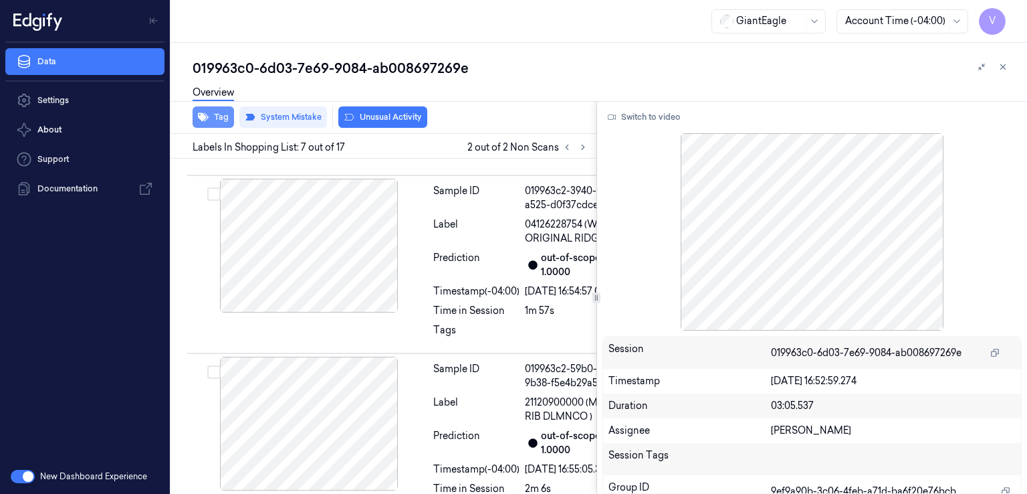
click at [210, 124] on button "Tag" at bounding box center [213, 116] width 41 height 21
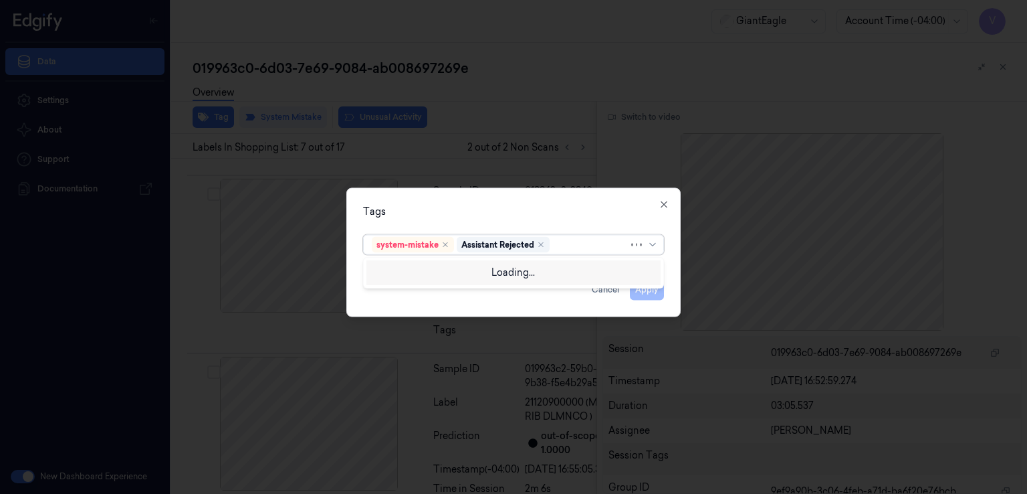
click at [597, 245] on div at bounding box center [591, 244] width 76 height 14
type input "BAG"
click at [396, 272] on div "Bag" at bounding box center [514, 271] width 284 height 14
click at [672, 292] on div "Tags system-mistake Assistant Rejected Bag Apply Cancel Close" at bounding box center [513, 252] width 334 height 129
click at [643, 286] on button "Apply" at bounding box center [647, 289] width 34 height 21
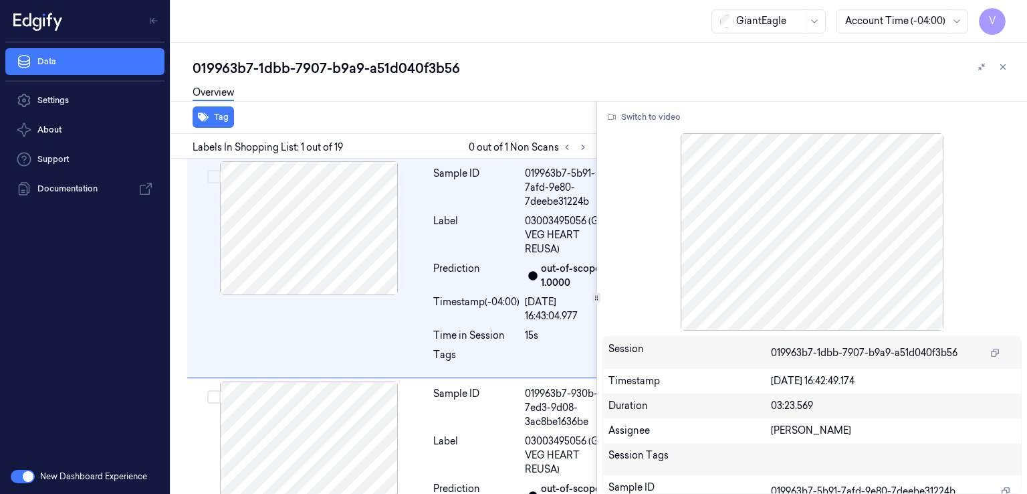
click at [575, 153] on div at bounding box center [575, 147] width 32 height 16
click at [583, 151] on button at bounding box center [583, 147] width 16 height 16
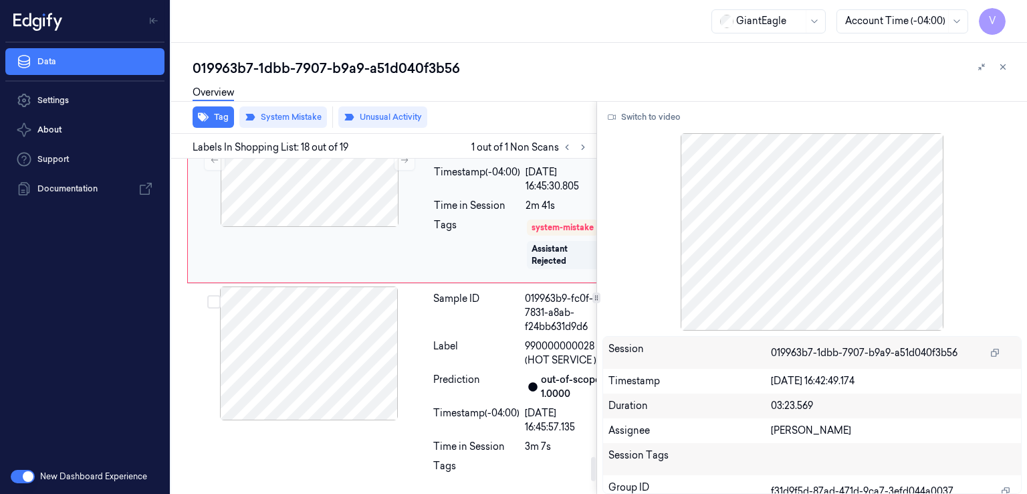
scroll to position [4191, 0]
click at [412, 171] on button at bounding box center [404, 159] width 21 height 21
click at [376, 363] on div at bounding box center [309, 353] width 238 height 134
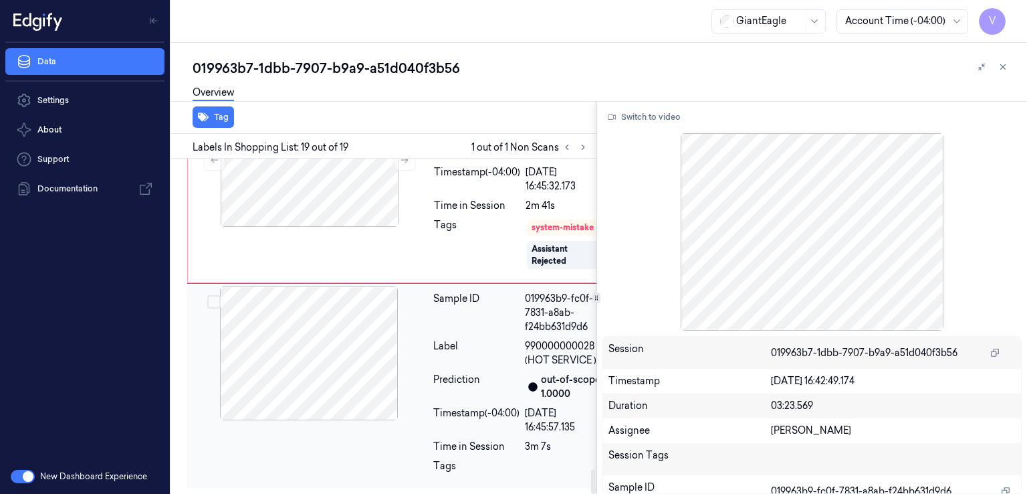
scroll to position [4366, 0]
click at [552, 165] on div "[DATE] 16:45:32.173" at bounding box center [565, 179] width 79 height 28
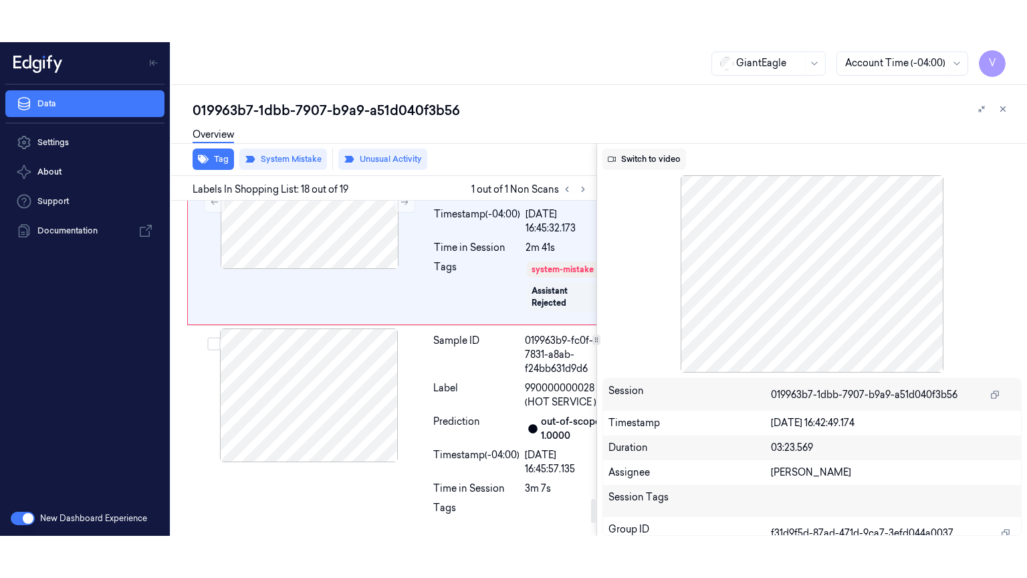
scroll to position [4191, 0]
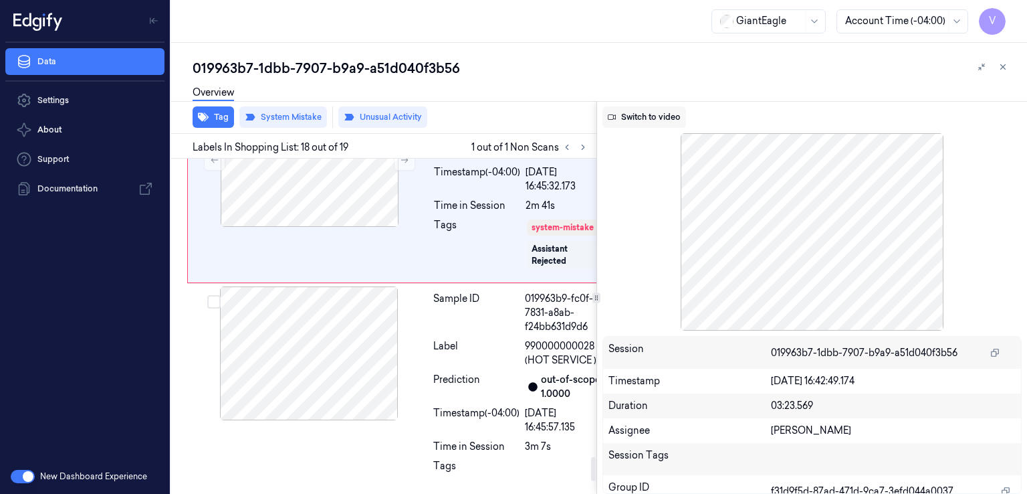
click at [639, 116] on button "Switch to video" at bounding box center [645, 116] width 84 height 21
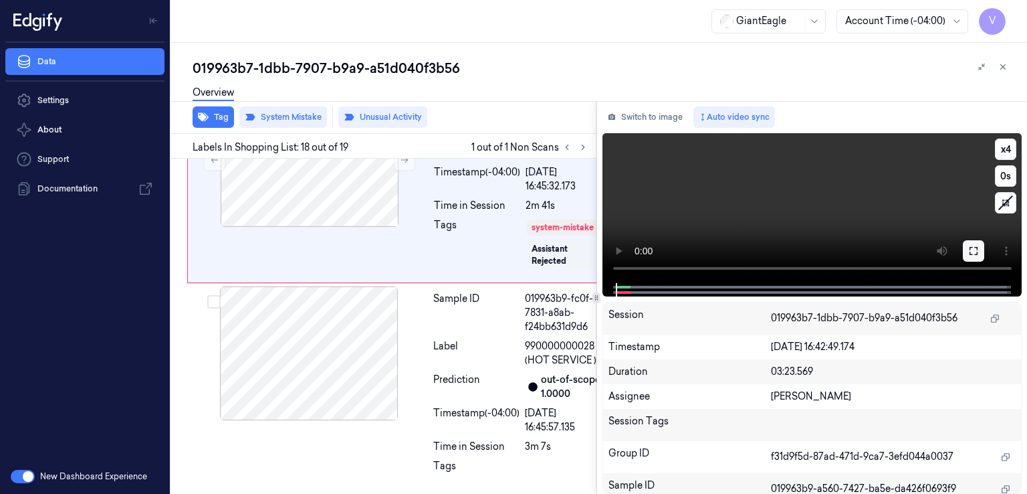
click at [977, 256] on icon at bounding box center [974, 250] width 11 height 11
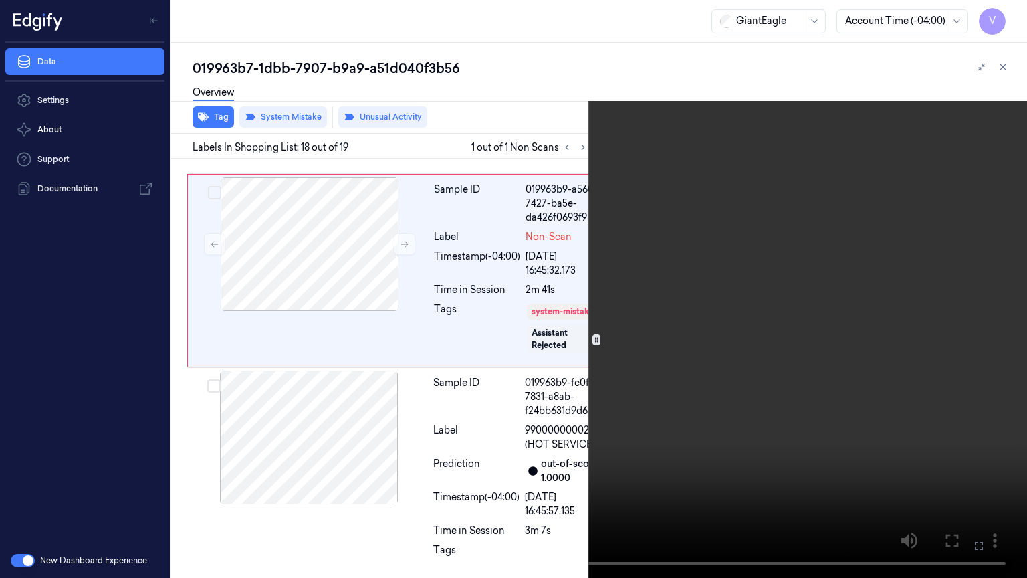
click at [742, 366] on video at bounding box center [513, 289] width 1027 height 578
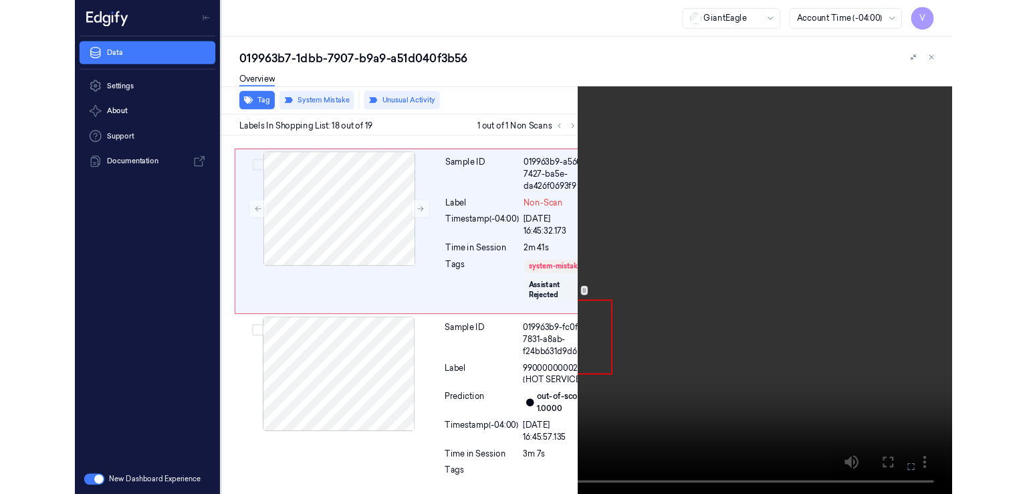
scroll to position [4149, 0]
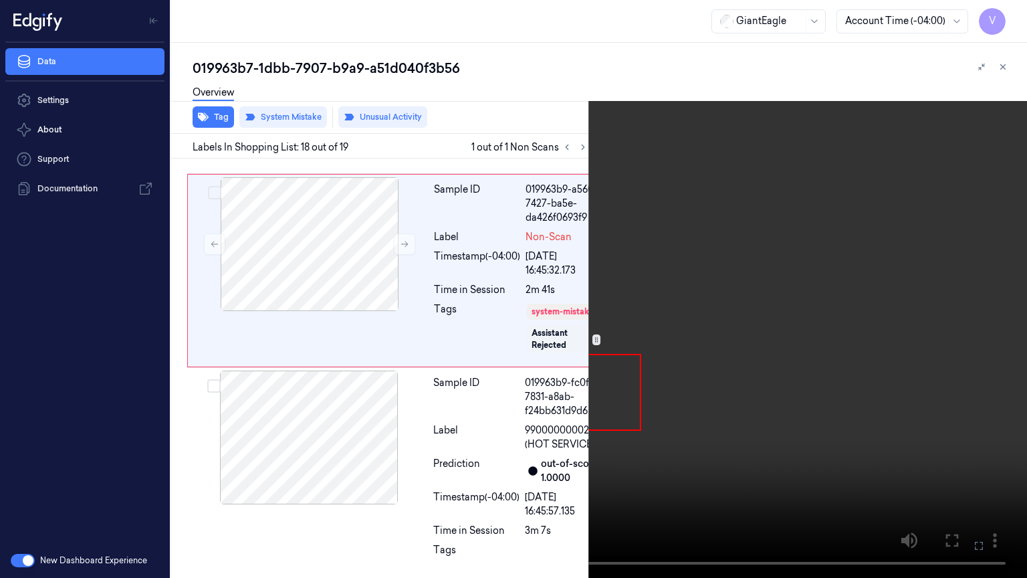
click at [675, 398] on video at bounding box center [513, 289] width 1027 height 578
click at [787, 452] on video at bounding box center [513, 289] width 1027 height 578
click at [0, 0] on icon at bounding box center [0, 0] width 0 height 0
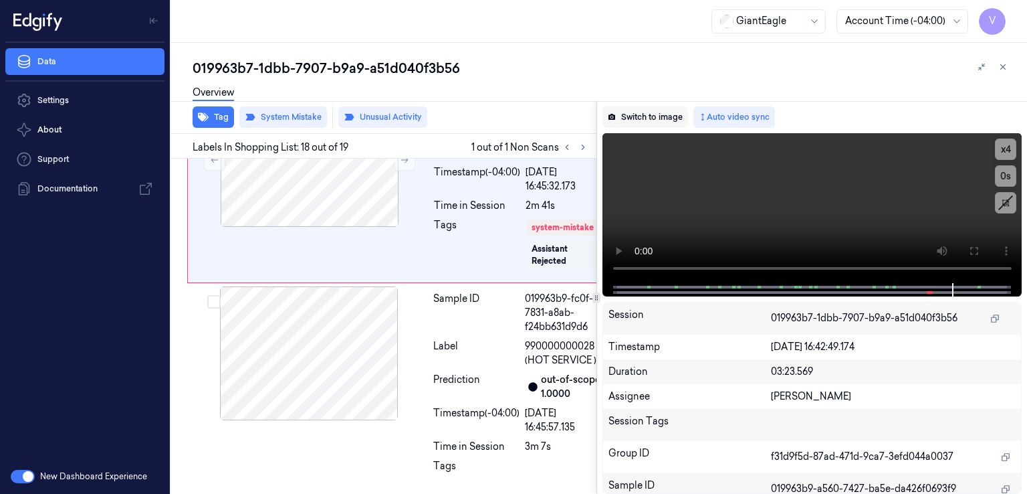
click at [642, 110] on button "Switch to image" at bounding box center [646, 116] width 86 height 21
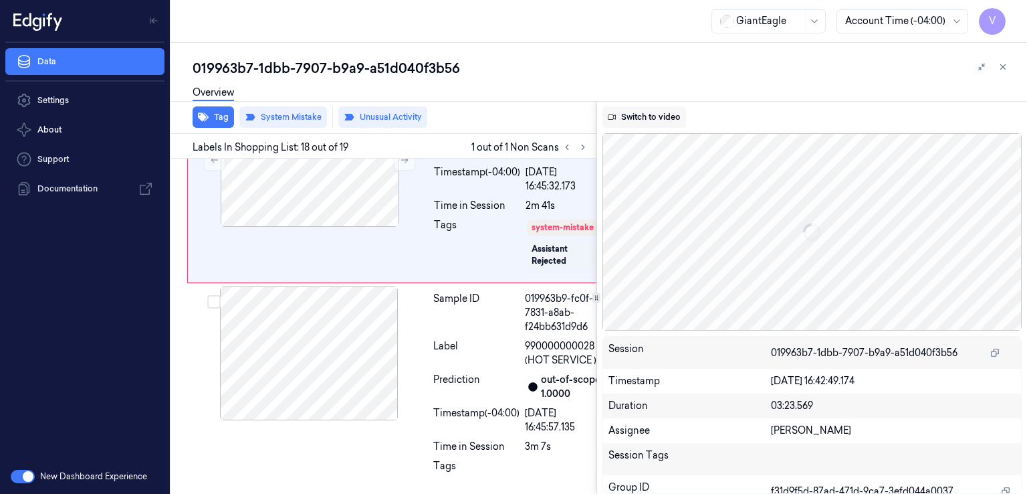
scroll to position [4191, 0]
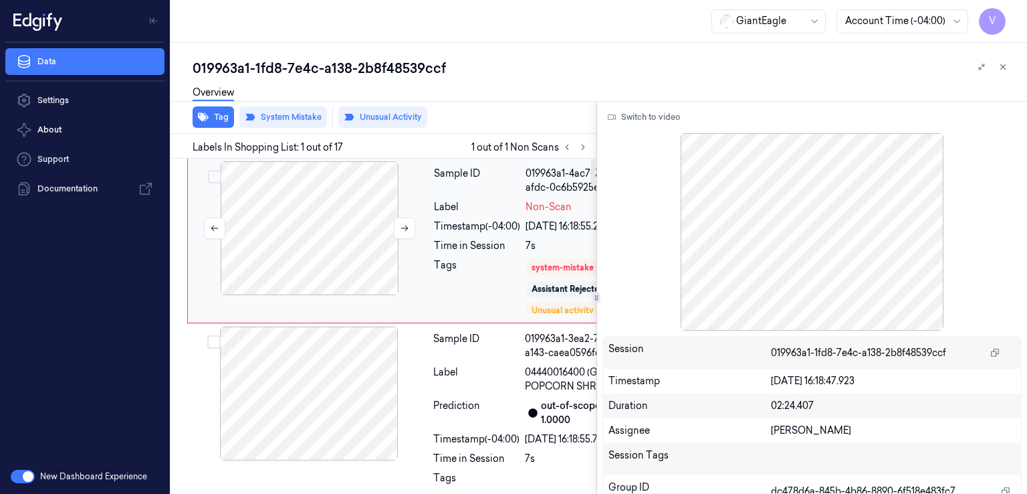
click at [371, 277] on div at bounding box center [310, 228] width 238 height 134
click at [399, 231] on button at bounding box center [404, 227] width 21 height 21
click at [412, 423] on div at bounding box center [309, 393] width 238 height 134
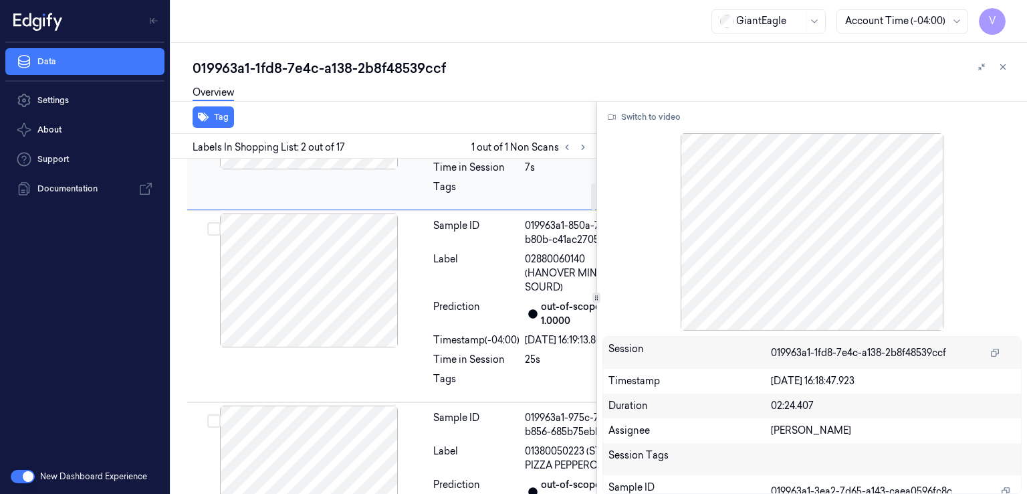
scroll to position [303, 0]
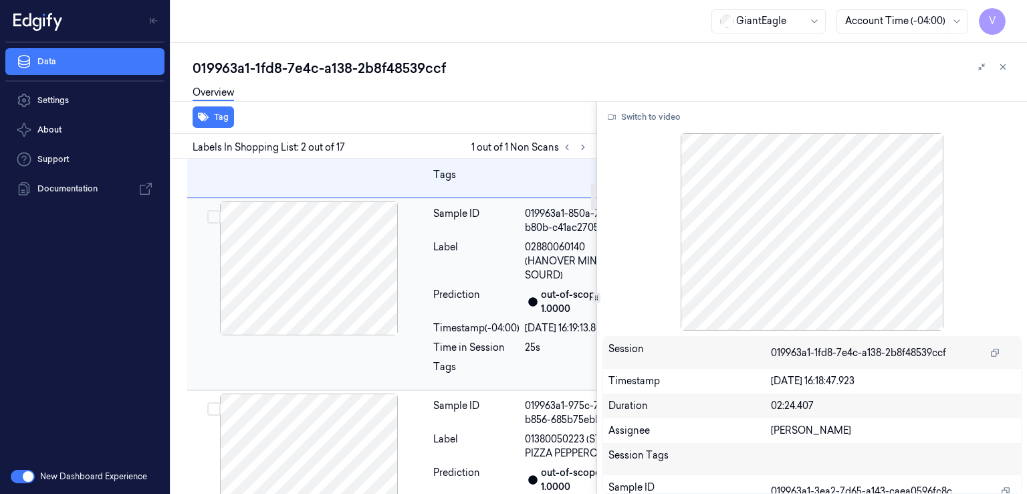
click at [417, 335] on div at bounding box center [309, 268] width 238 height 134
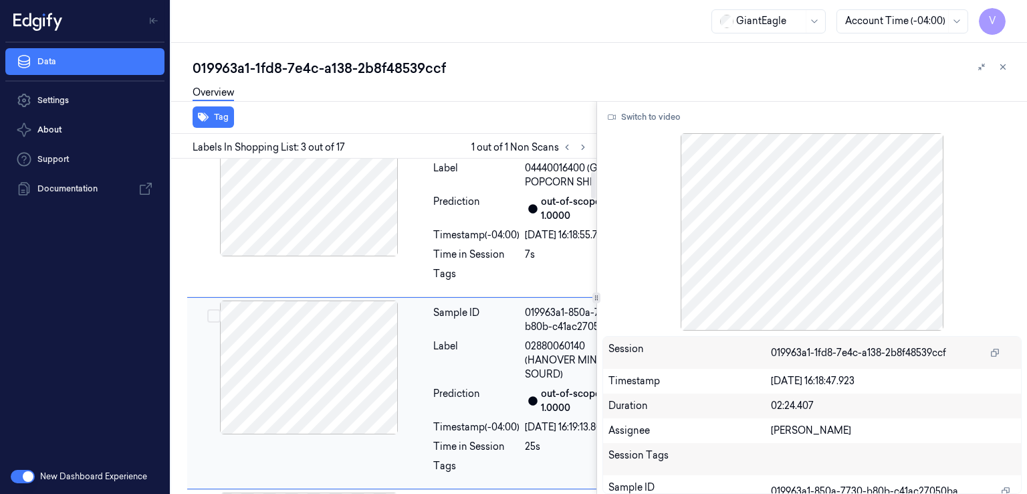
scroll to position [157, 0]
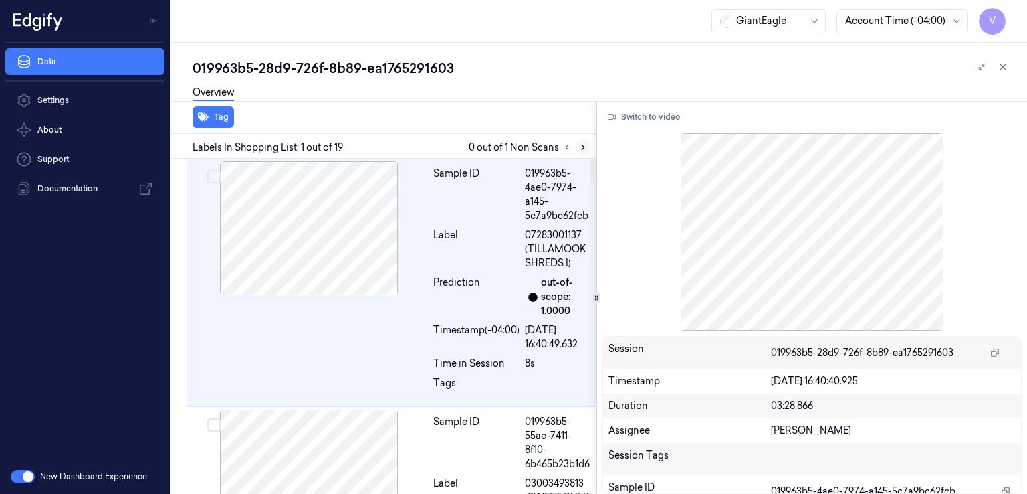
click at [586, 146] on icon at bounding box center [583, 146] width 9 height 9
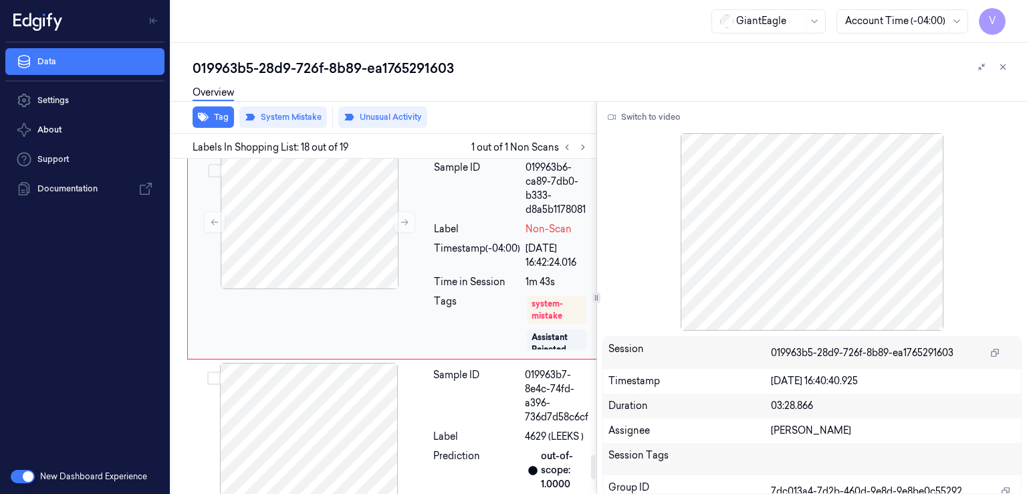
scroll to position [4205, 0]
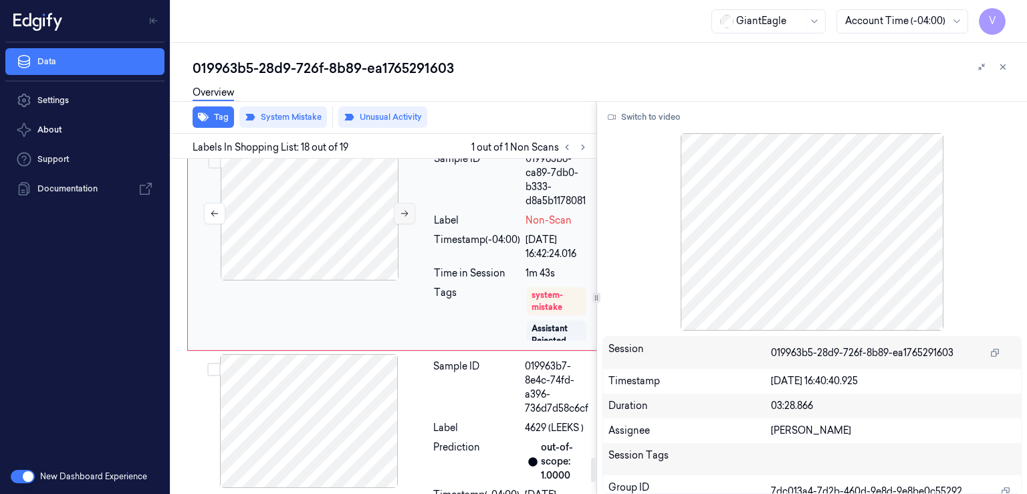
click at [406, 224] on button at bounding box center [404, 213] width 21 height 21
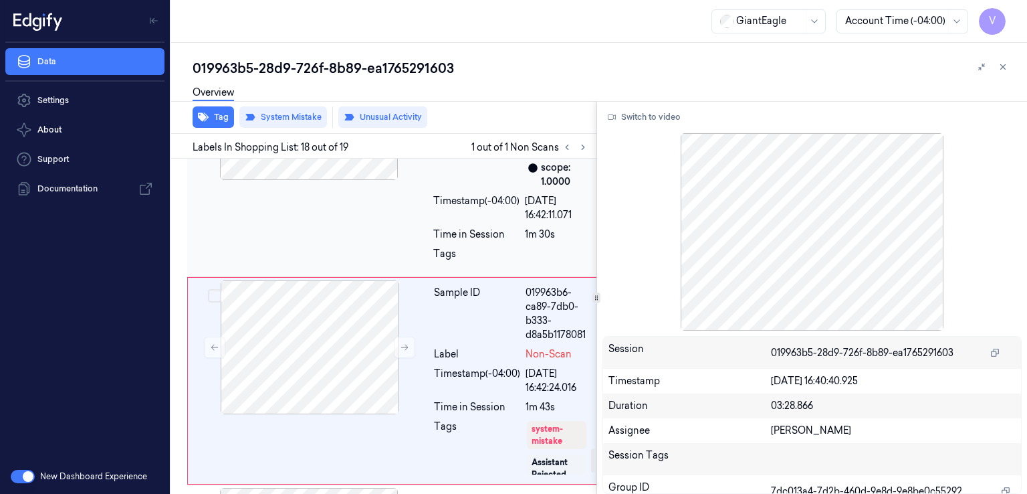
click at [427, 180] on div at bounding box center [309, 113] width 238 height 134
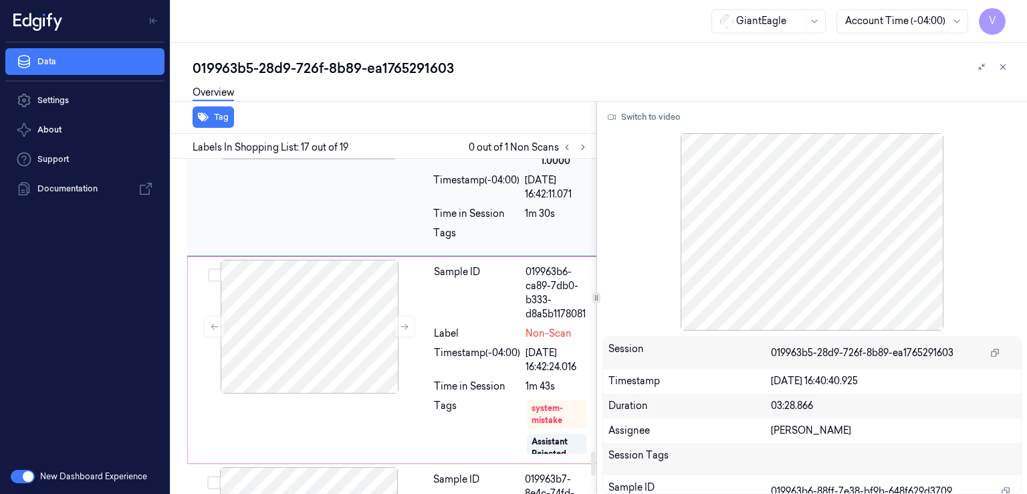
scroll to position [4112, 0]
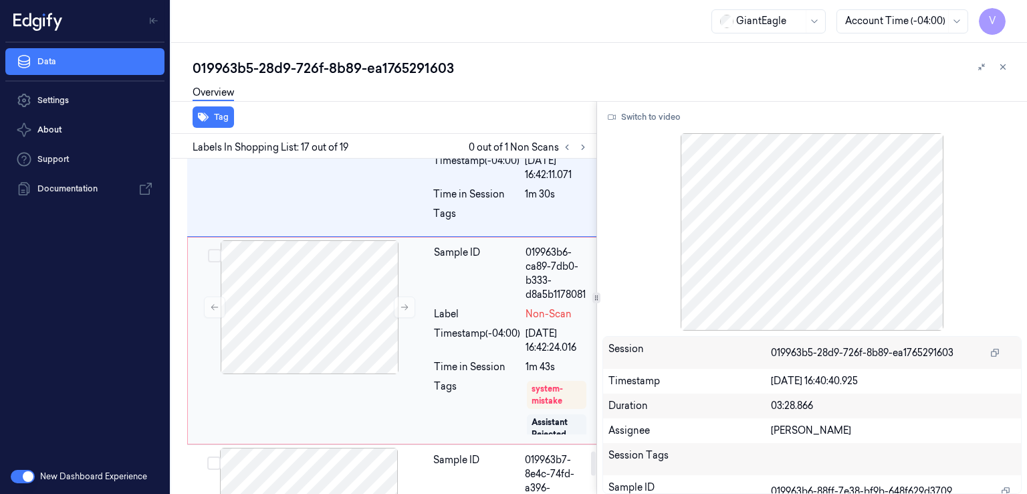
click at [443, 302] on div "Sample ID" at bounding box center [477, 273] width 86 height 56
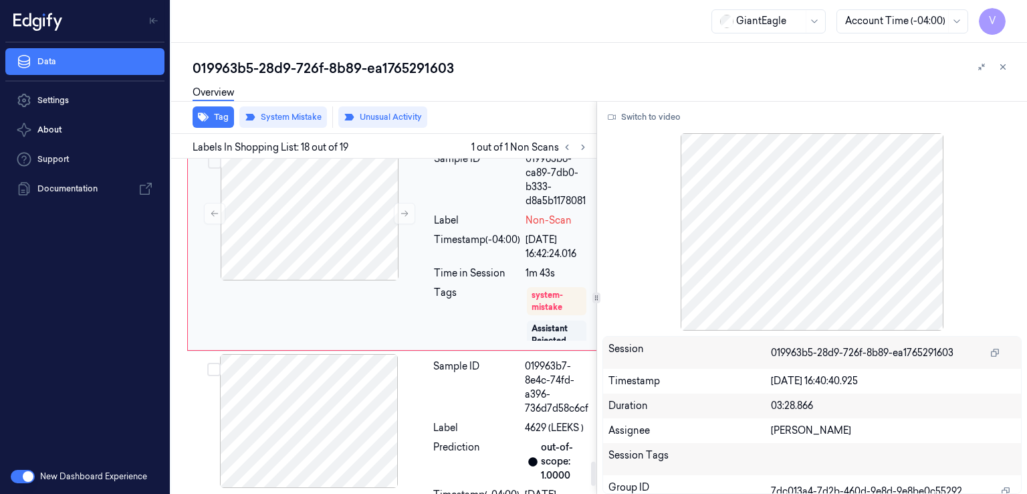
scroll to position [4339, 0]
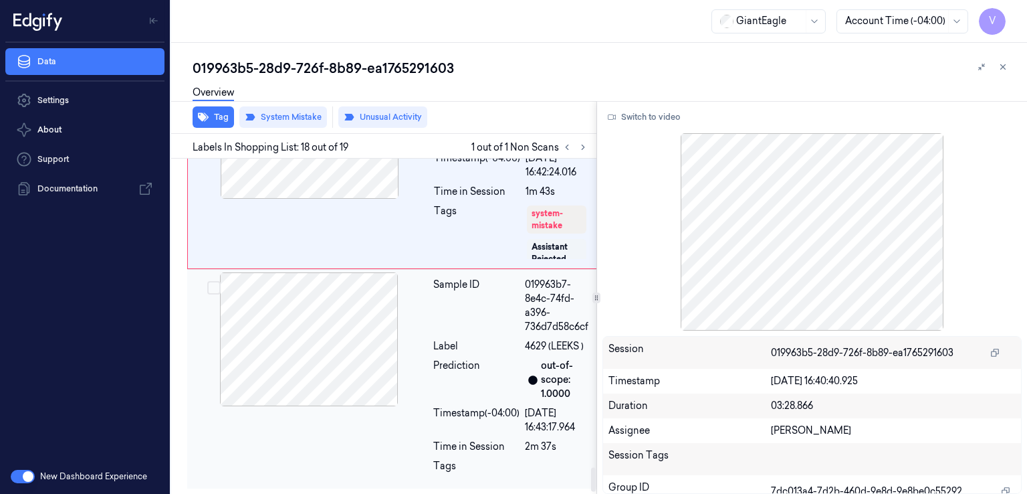
click at [492, 334] on div "Sample ID" at bounding box center [476, 306] width 86 height 56
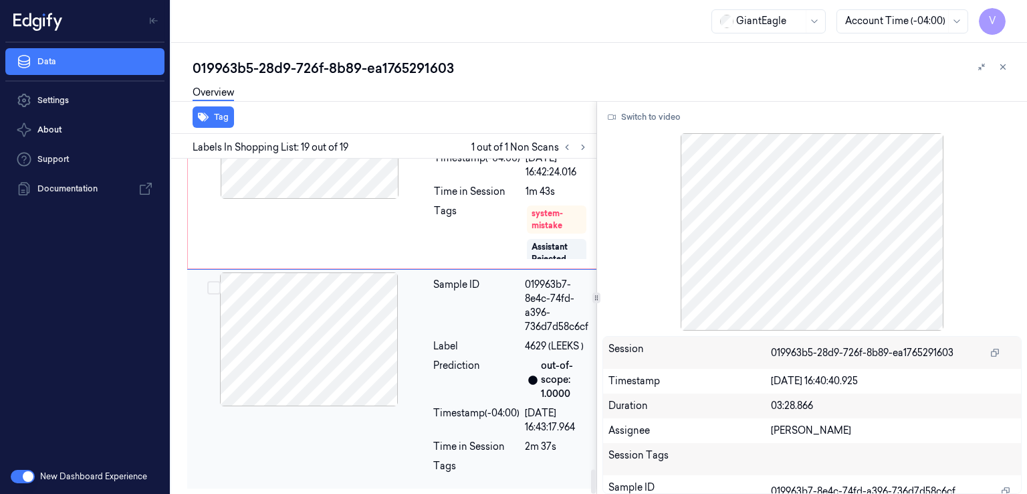
scroll to position [4366, 0]
click at [541, 231] on div "system-mistake" at bounding box center [557, 219] width 50 height 24
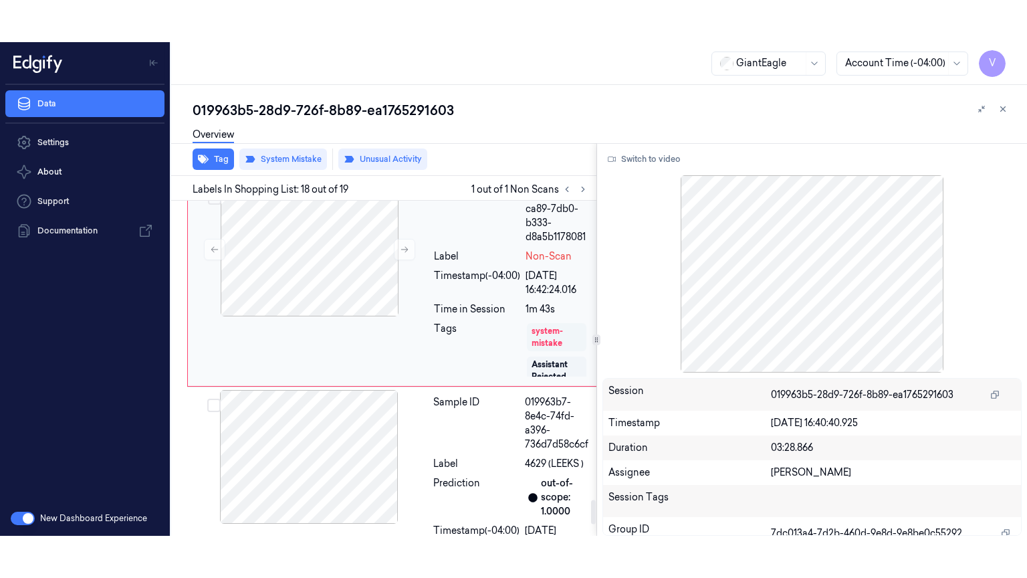
scroll to position [4205, 0]
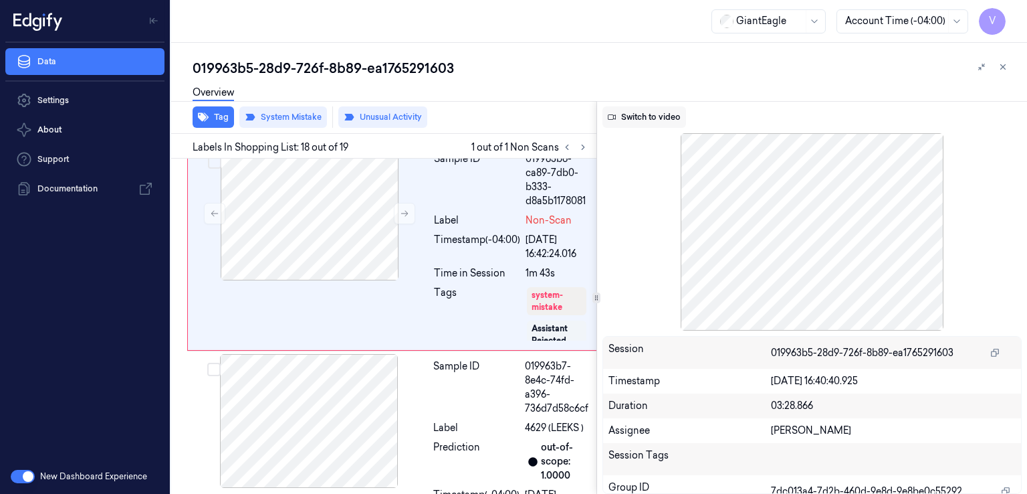
click at [618, 113] on button "Switch to video" at bounding box center [645, 116] width 84 height 21
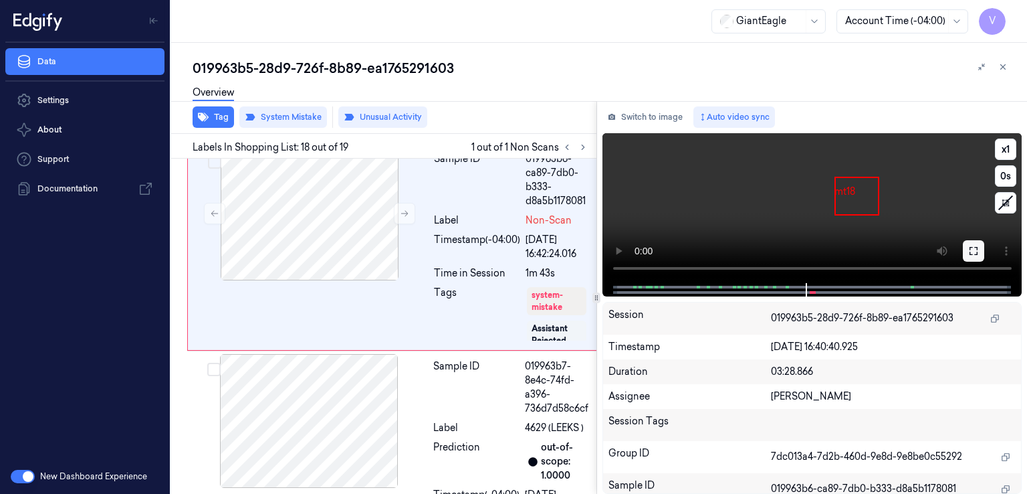
click at [977, 255] on icon at bounding box center [974, 250] width 11 height 11
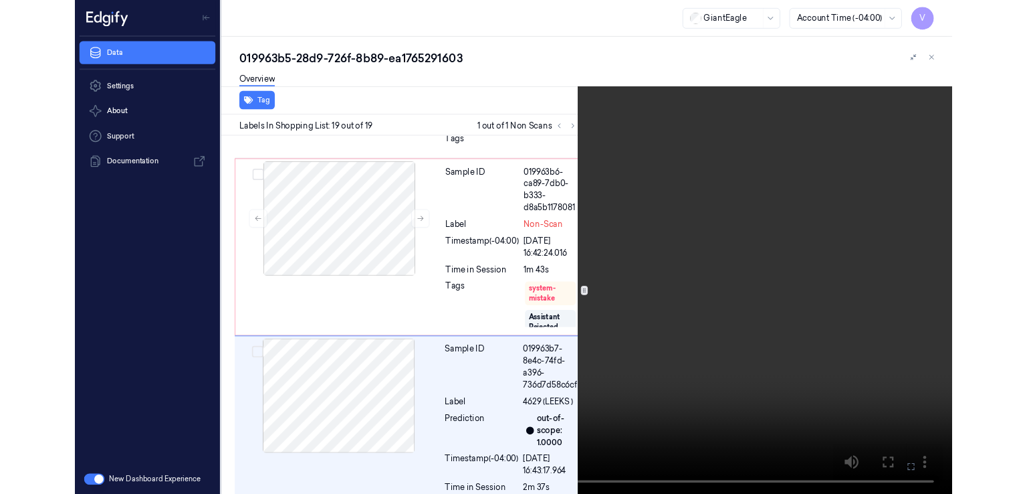
scroll to position [4281, 0]
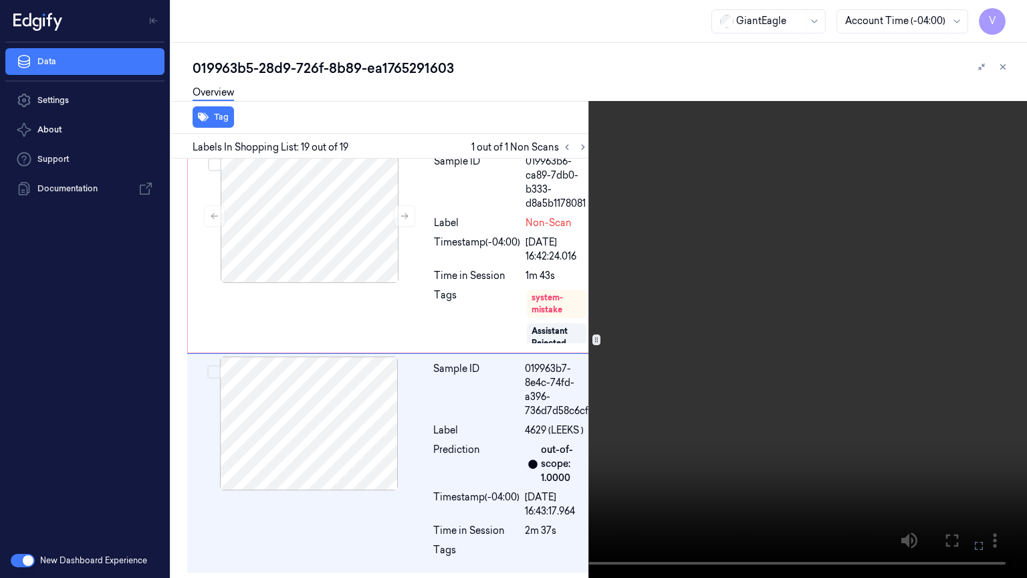
click at [0, 0] on icon at bounding box center [0, 0] width 0 height 0
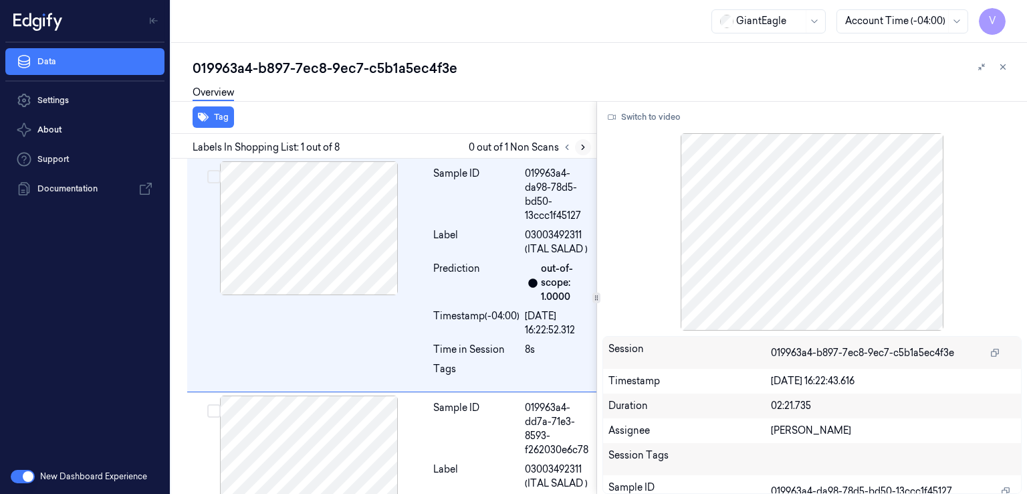
click at [589, 148] on button at bounding box center [583, 147] width 16 height 16
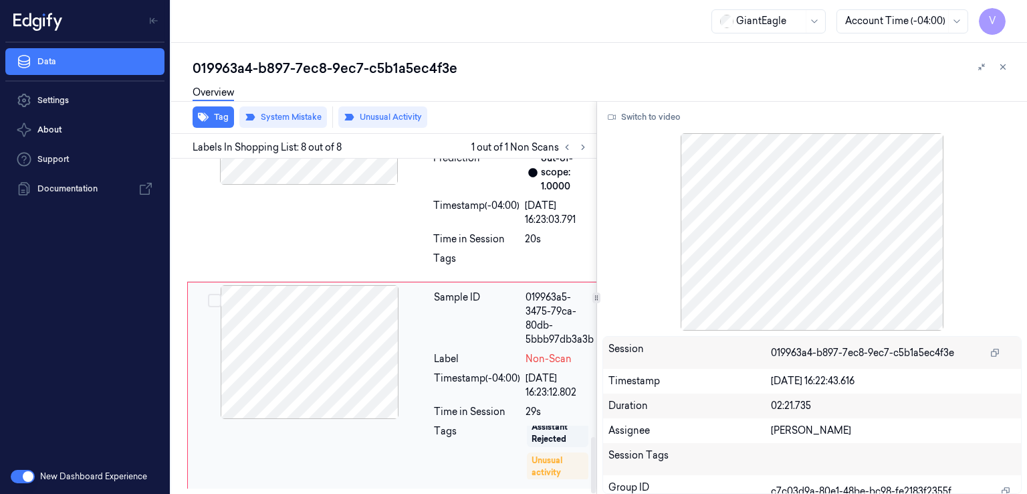
scroll to position [60, 0]
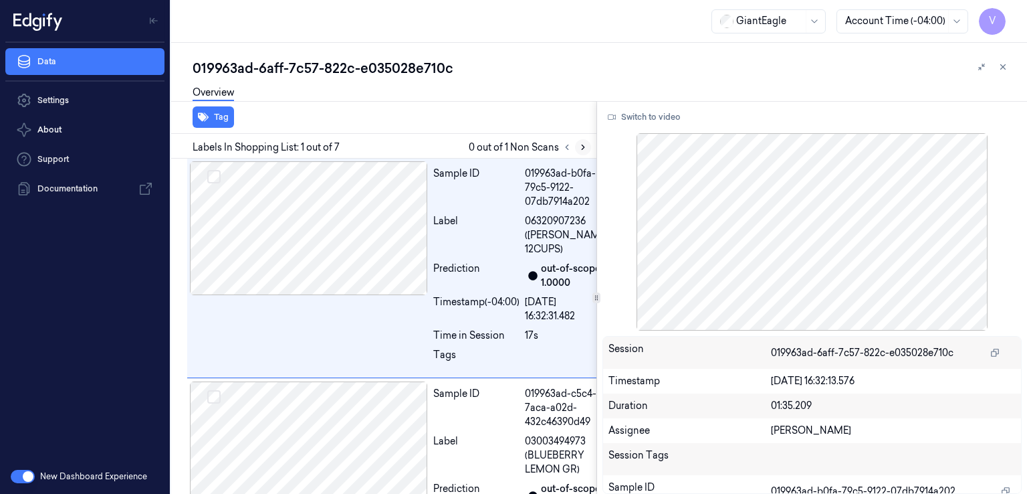
click at [579, 146] on icon at bounding box center [583, 146] width 9 height 9
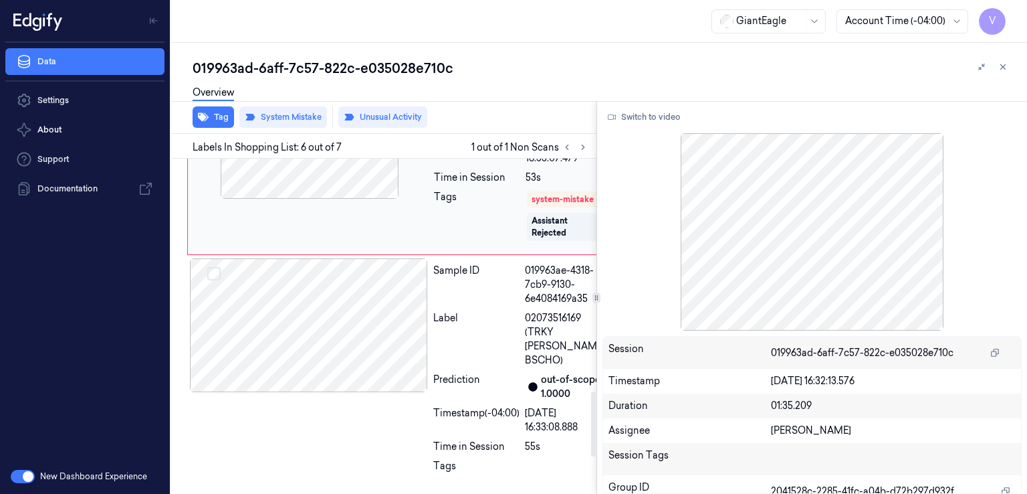
scroll to position [1203, 0]
click at [478, 165] on div "Timestamp (-04:00)" at bounding box center [477, 151] width 86 height 28
click at [413, 142] on button at bounding box center [404, 131] width 21 height 21
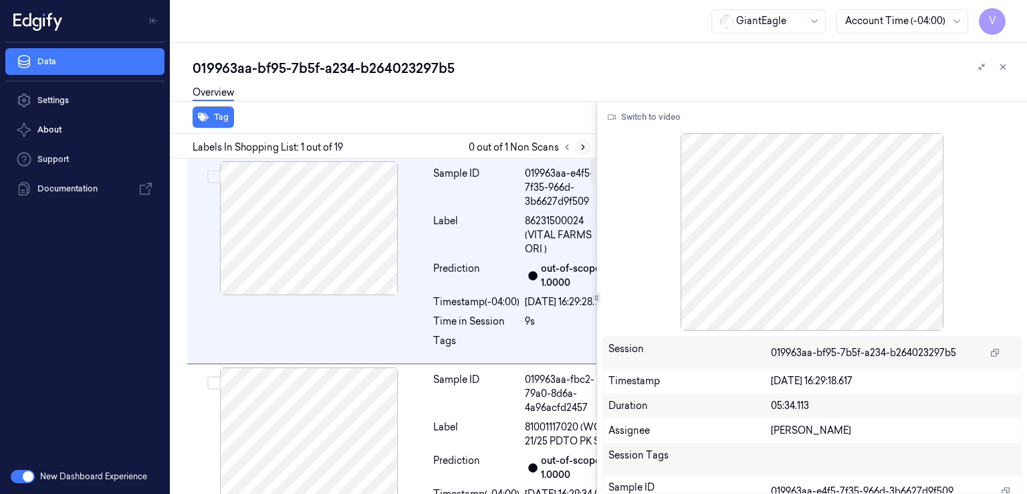
click at [586, 148] on icon at bounding box center [583, 146] width 9 height 9
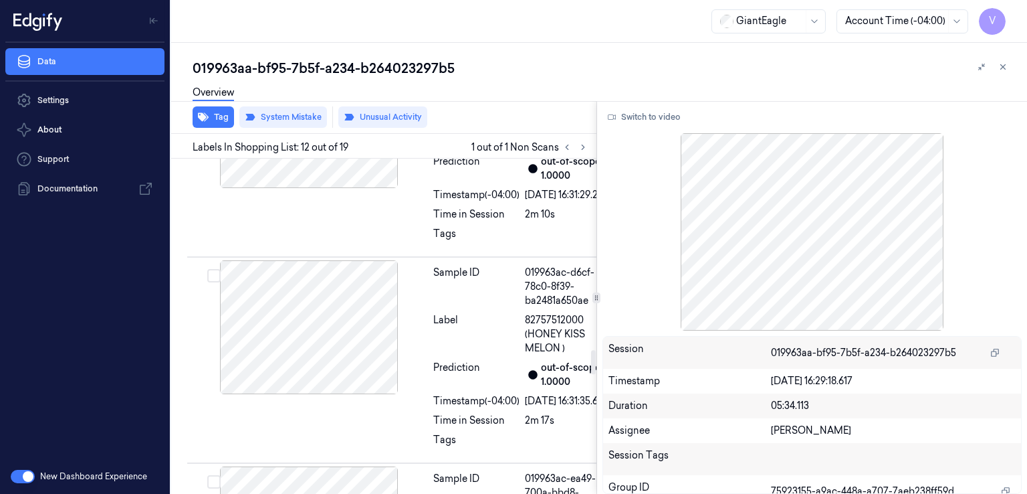
scroll to position [2690, 0]
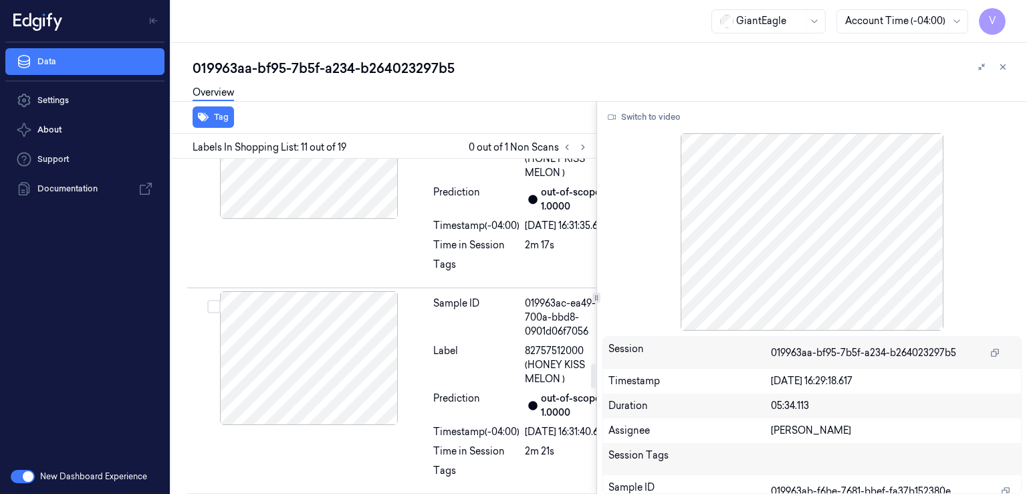
scroll to position [60, 0]
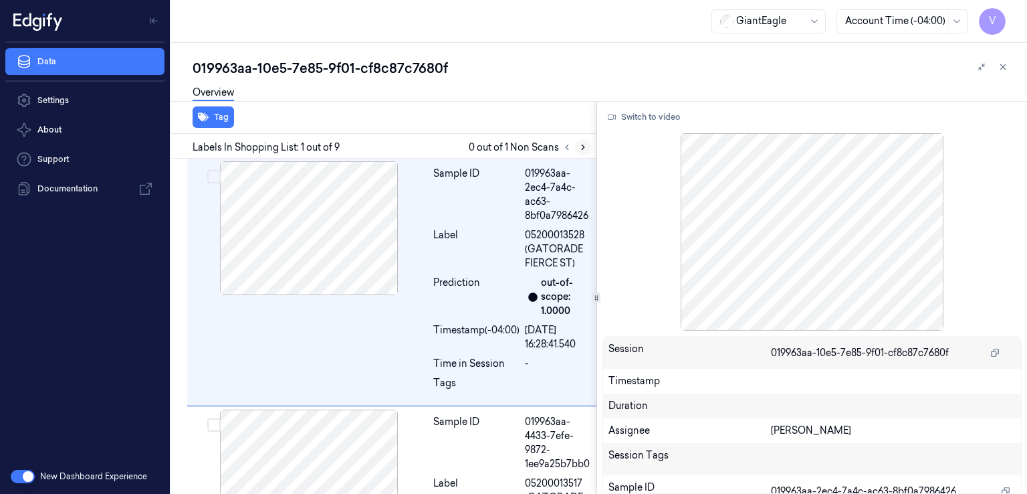
click at [582, 146] on icon at bounding box center [583, 146] width 9 height 9
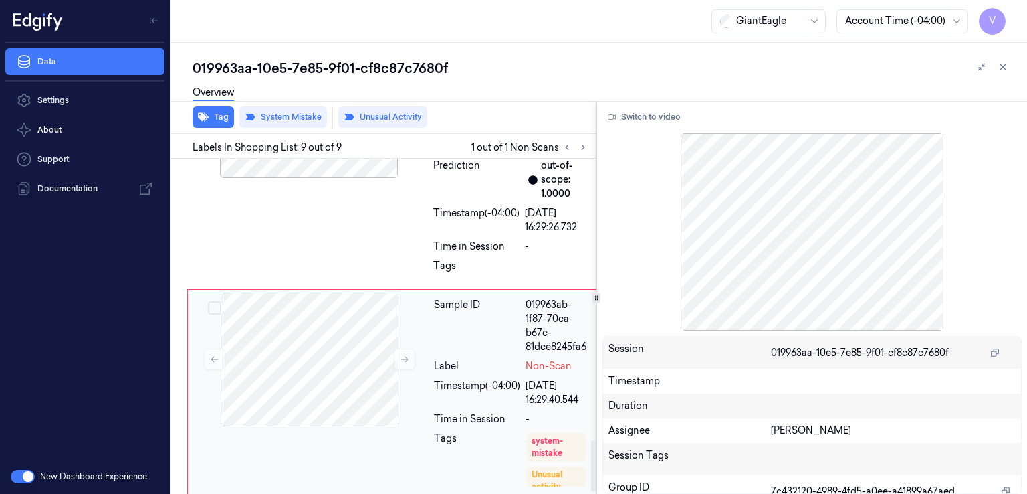
scroll to position [1859, 0]
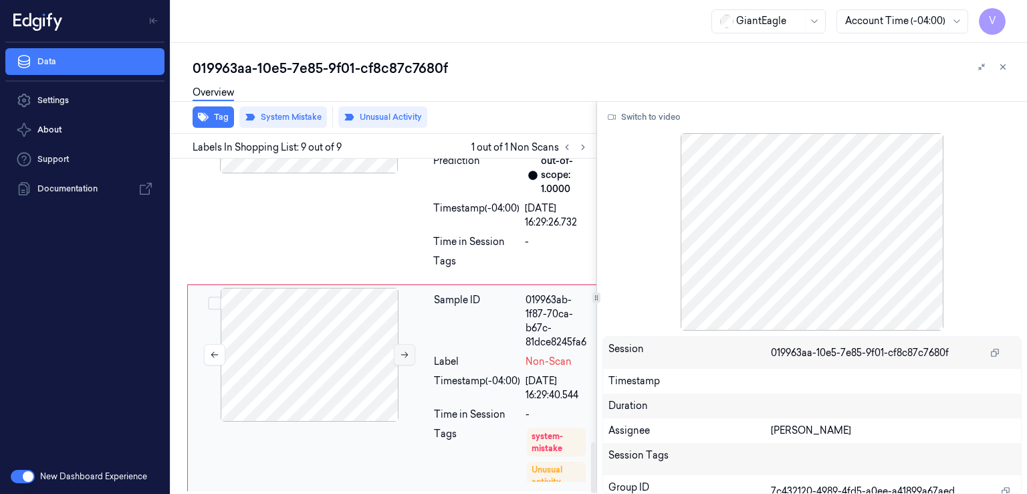
click at [411, 355] on button at bounding box center [404, 354] width 21 height 21
click at [409, 355] on button at bounding box center [404, 354] width 21 height 21
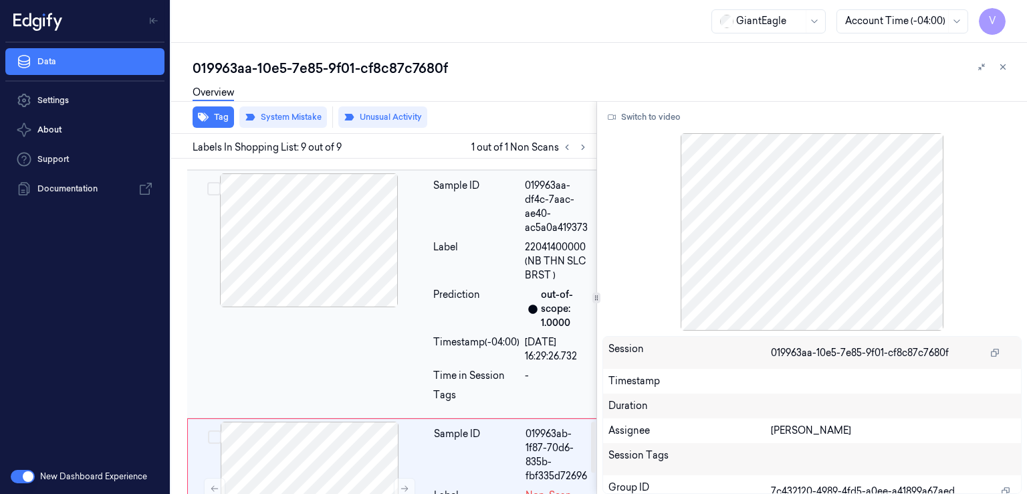
click at [417, 265] on div at bounding box center [309, 240] width 238 height 134
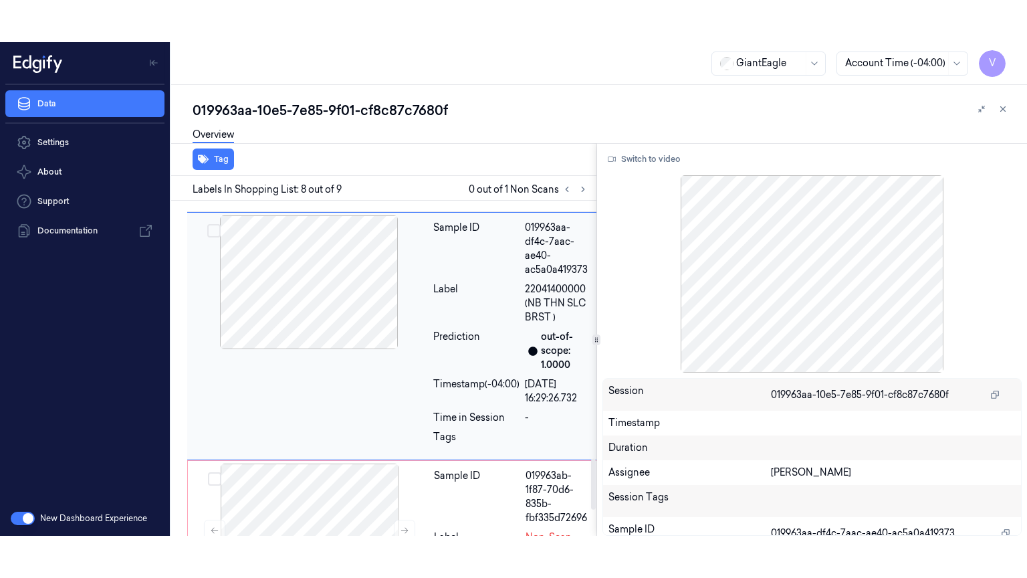
scroll to position [1691, 0]
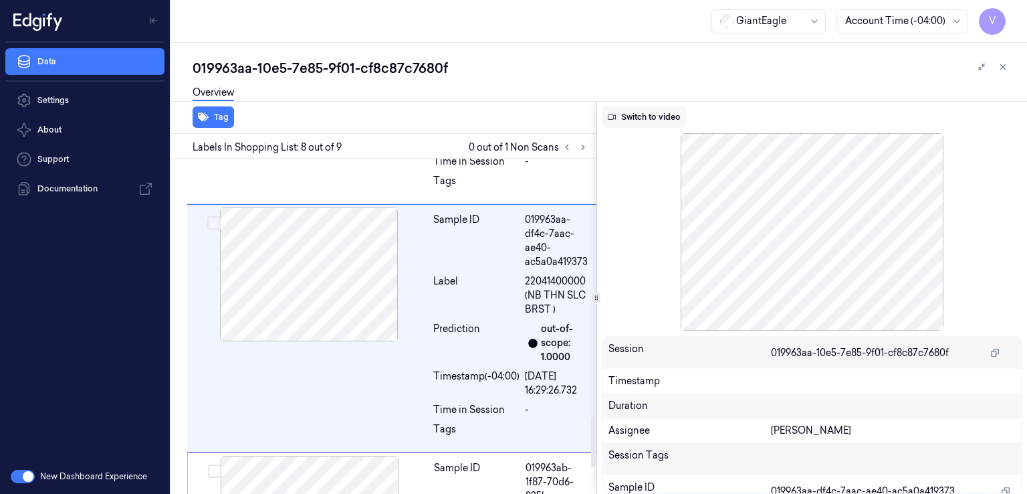
click at [674, 121] on button "Switch to video" at bounding box center [645, 116] width 84 height 21
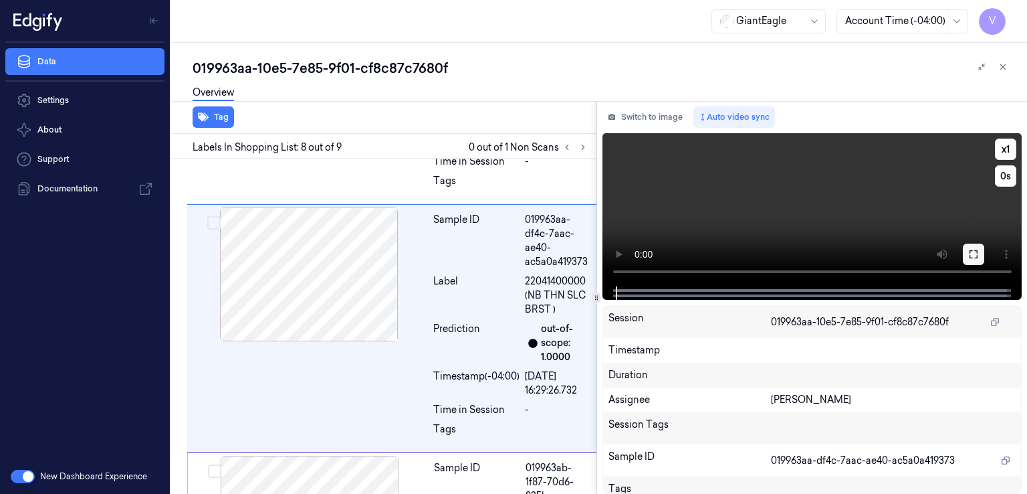
click at [983, 257] on button at bounding box center [973, 253] width 21 height 21
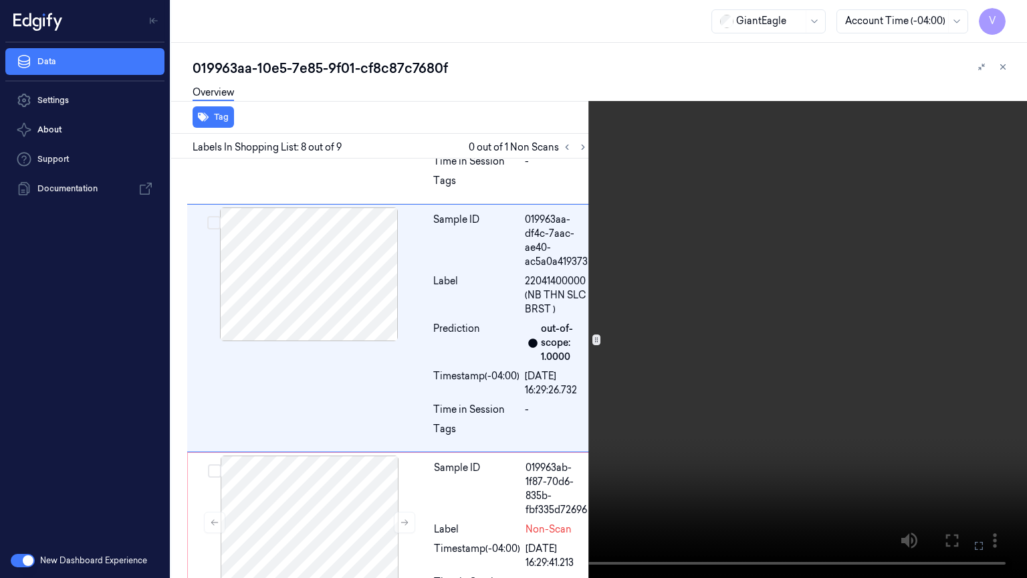
click at [516, 369] on video at bounding box center [513, 289] width 1027 height 578
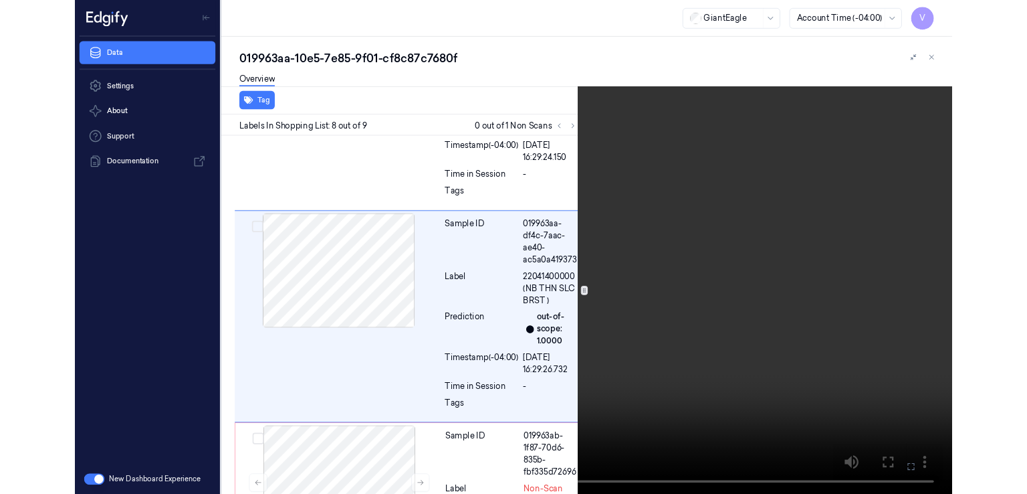
scroll to position [1648, 0]
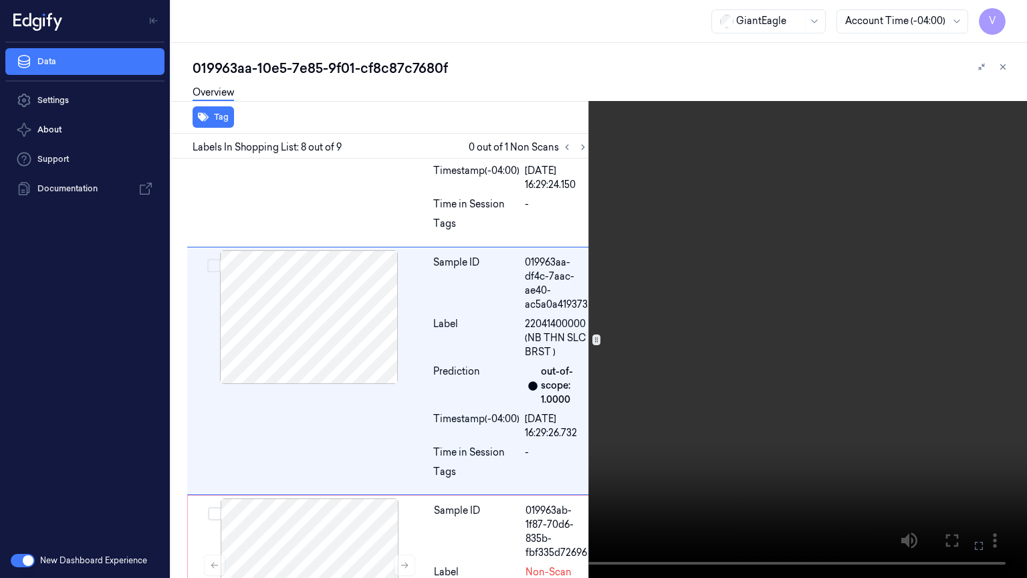
click at [0, 0] on icon at bounding box center [0, 0] width 0 height 0
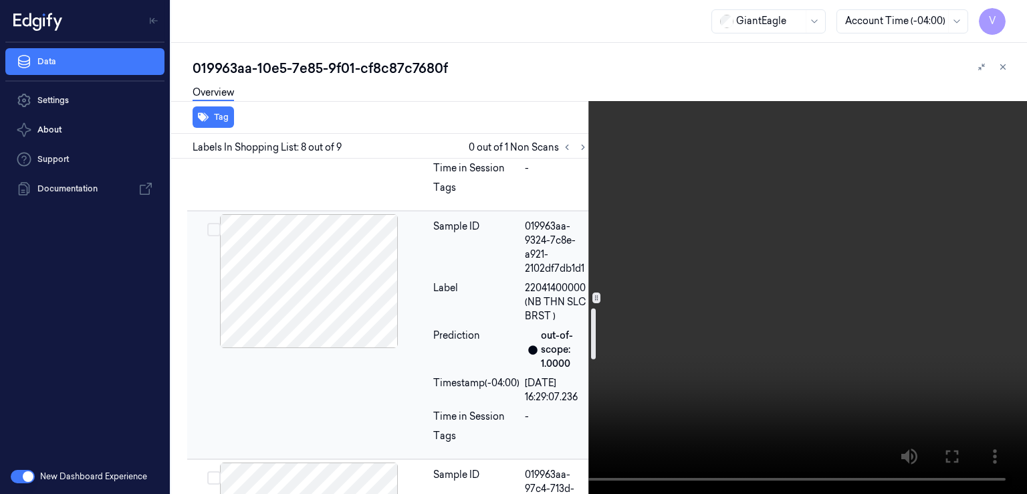
scroll to position [979, 0]
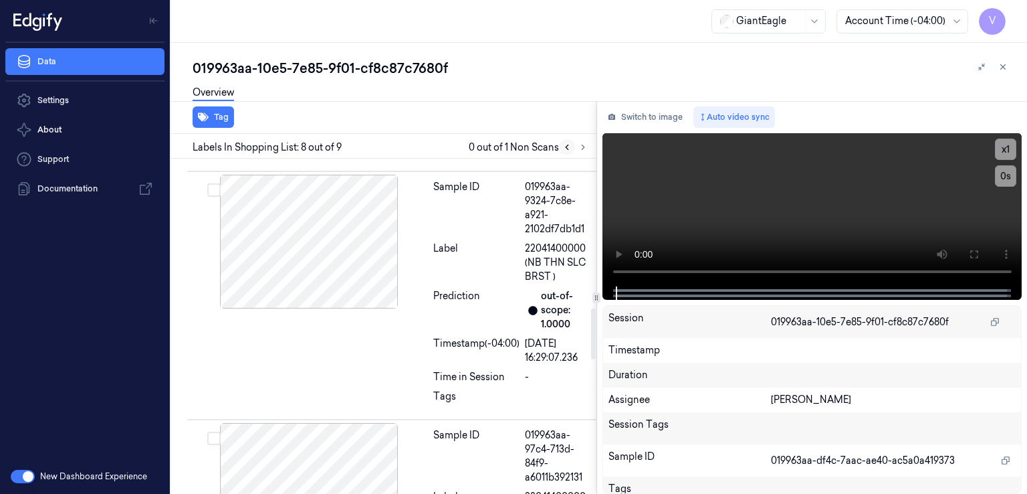
click at [565, 140] on button at bounding box center [567, 147] width 16 height 16
click at [585, 147] on icon at bounding box center [583, 146] width 9 height 9
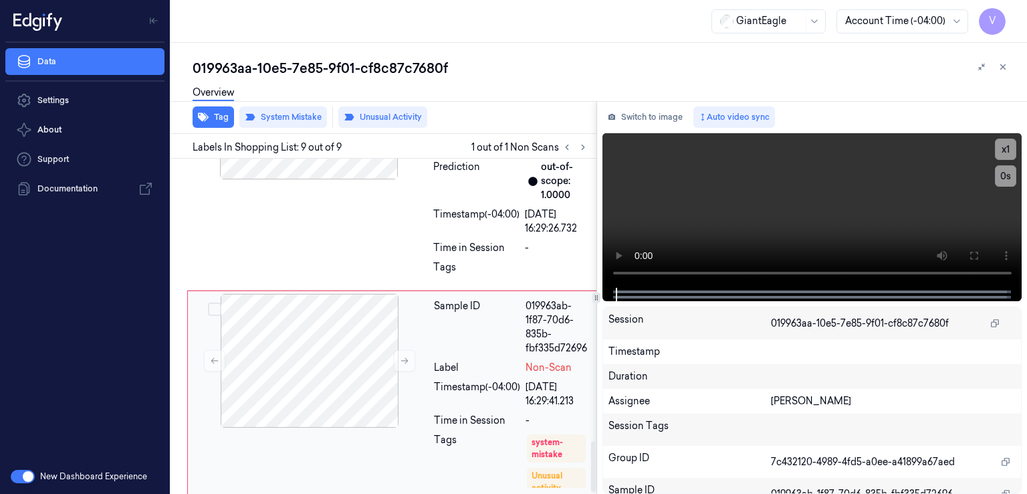
scroll to position [1859, 0]
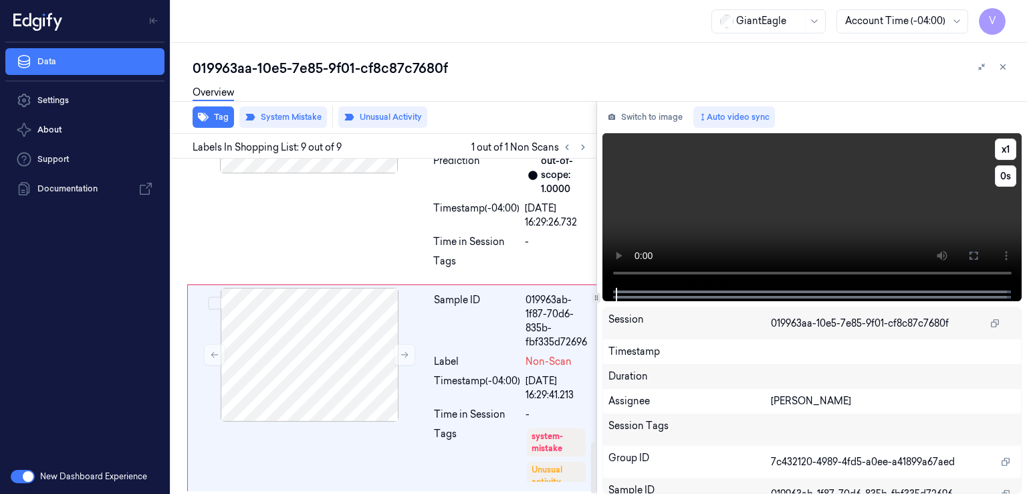
click at [662, 235] on video at bounding box center [813, 210] width 420 height 155
click at [654, 124] on button "Switch to image" at bounding box center [646, 116] width 86 height 21
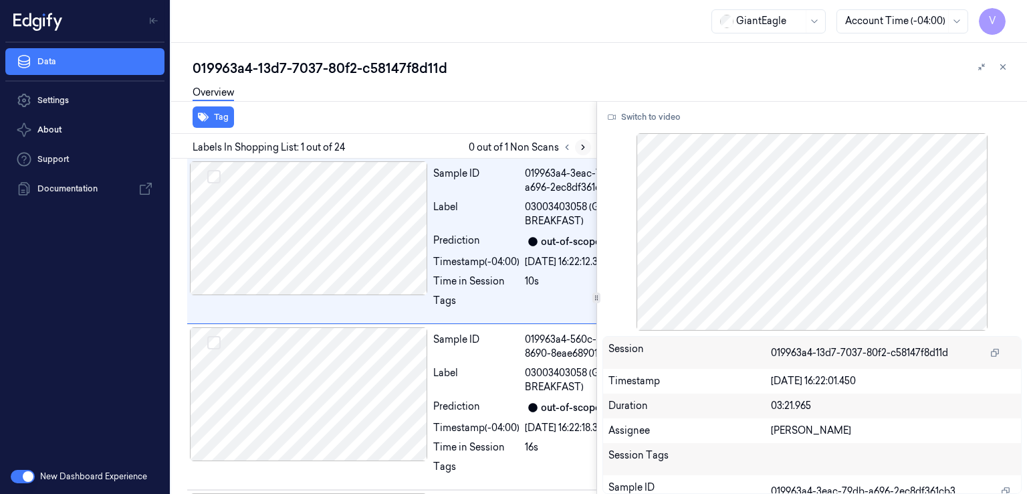
click at [581, 140] on button at bounding box center [583, 147] width 16 height 16
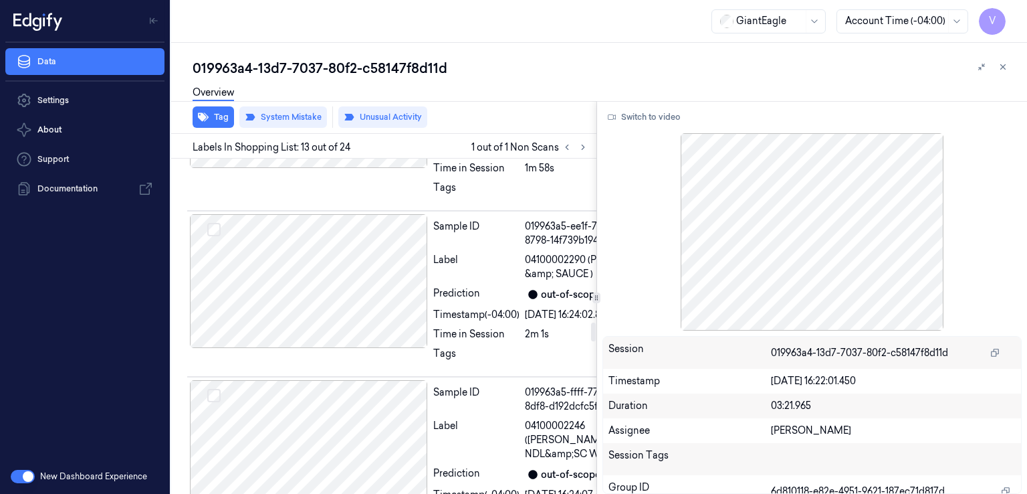
scroll to position [2966, 0]
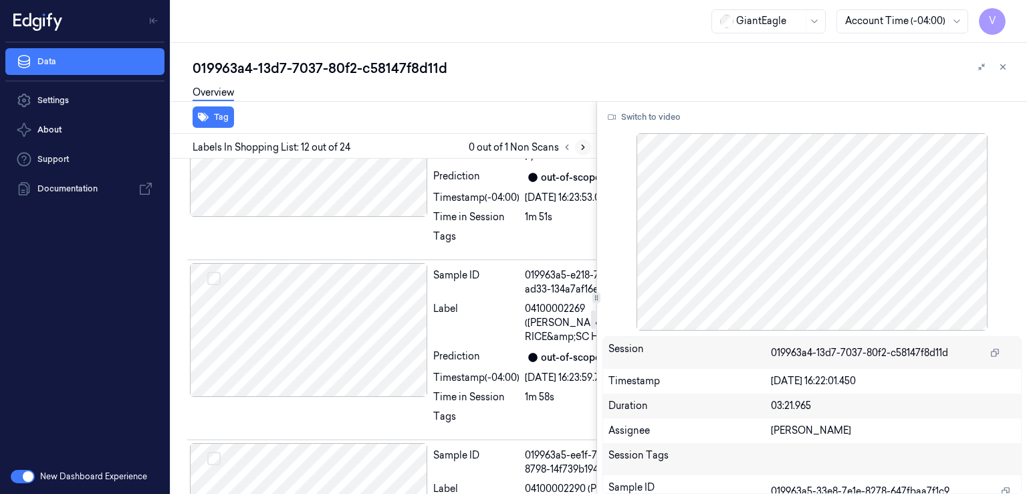
click at [584, 149] on icon at bounding box center [583, 146] width 9 height 9
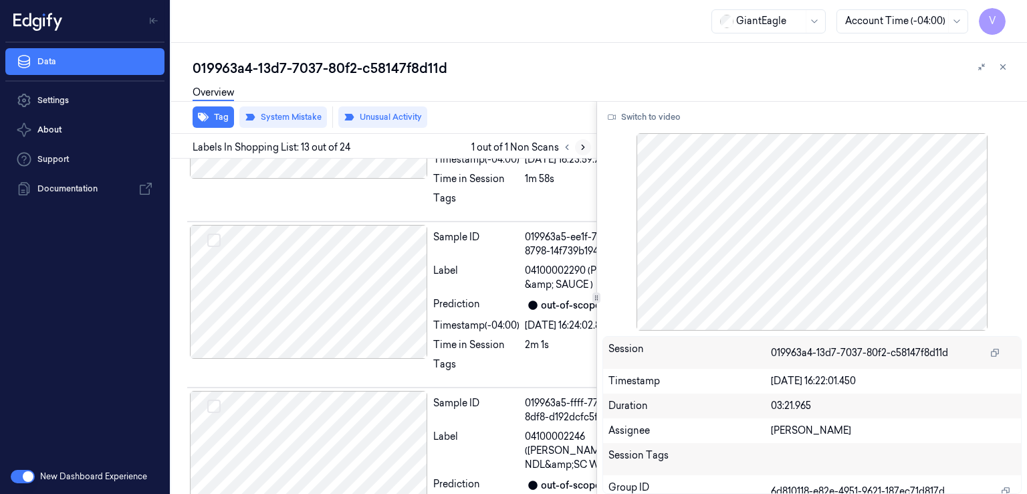
scroll to position [2966, 0]
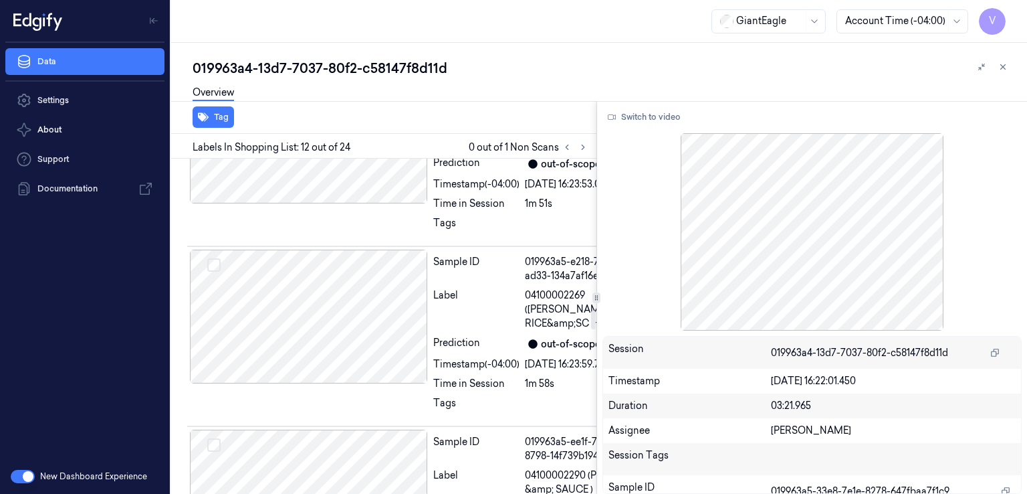
scroll to position [2732, 0]
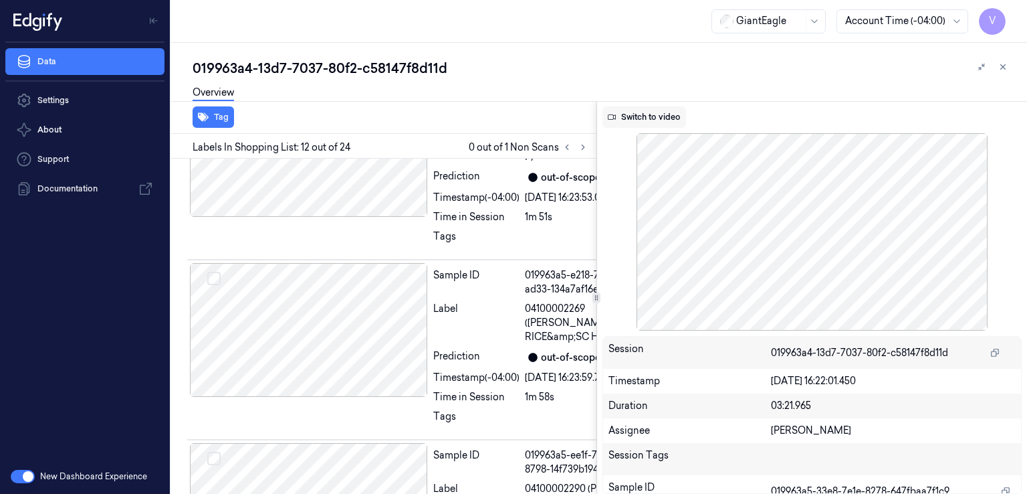
click at [653, 120] on button "Switch to video" at bounding box center [645, 116] width 84 height 21
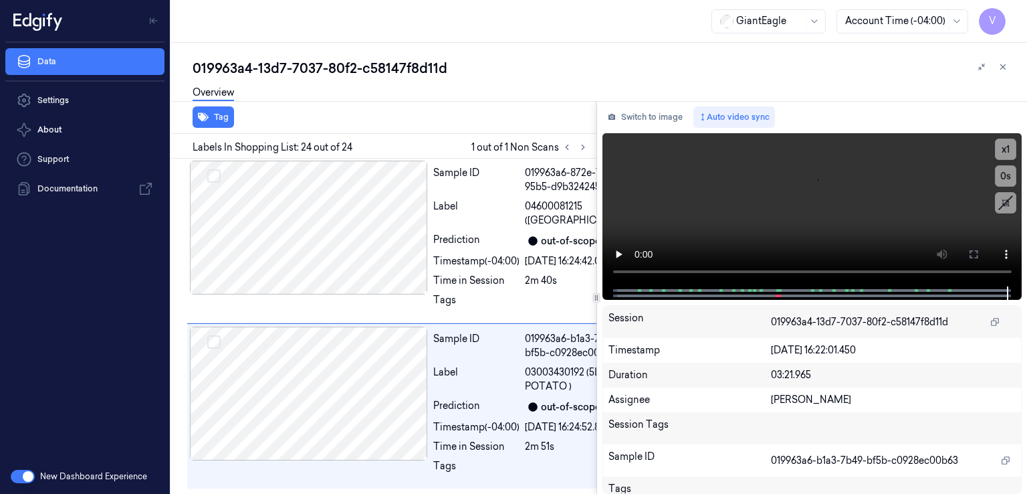
scroll to position [5704, 0]
click at [591, 146] on div "Labels In Shopping List: 24 out of 24 1 out of 1 Non Scans" at bounding box center [381, 146] width 431 height 25
click at [587, 147] on icon at bounding box center [583, 146] width 9 height 9
click at [593, 148] on div "Labels In Shopping List: 24 out of 24 1 out of 1 Non Scans" at bounding box center [381, 146] width 431 height 25
click at [579, 148] on icon at bounding box center [583, 146] width 9 height 9
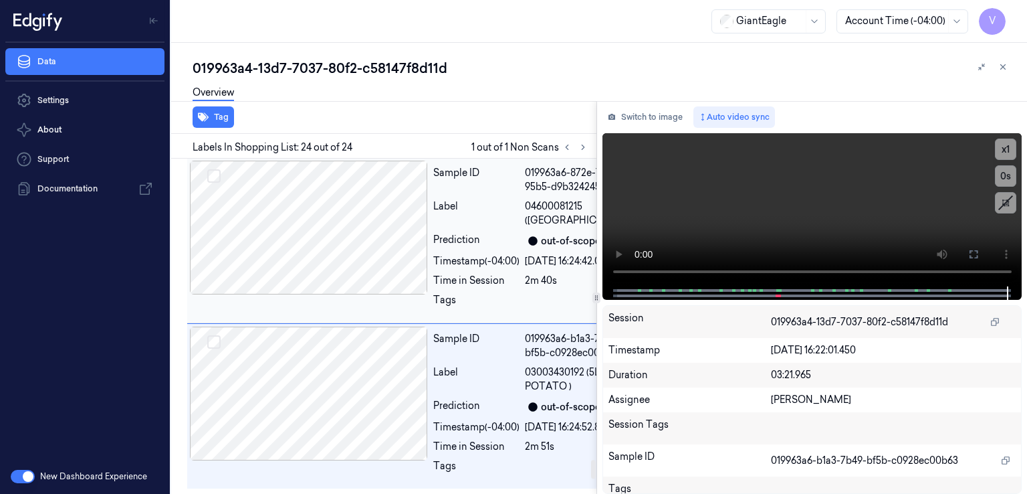
scroll to position [5436, 0]
click at [564, 146] on icon at bounding box center [567, 146] width 9 height 9
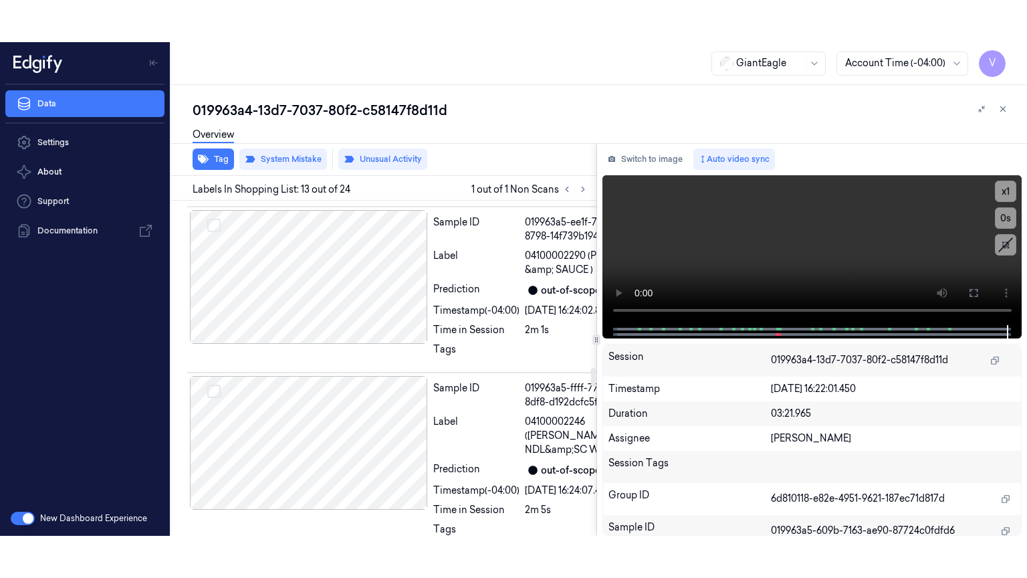
scroll to position [2966, 0]
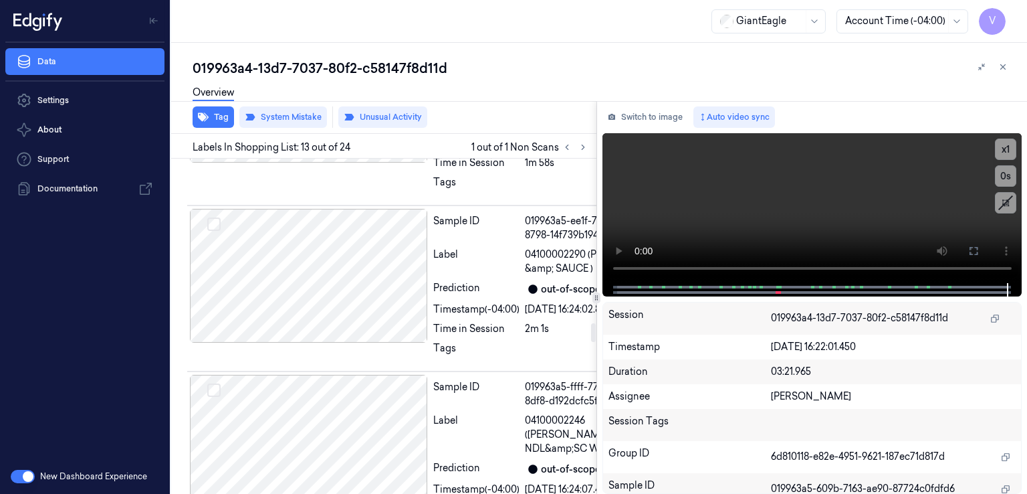
click at [821, 195] on video at bounding box center [813, 208] width 420 height 150
click at [975, 248] on icon at bounding box center [974, 250] width 11 height 11
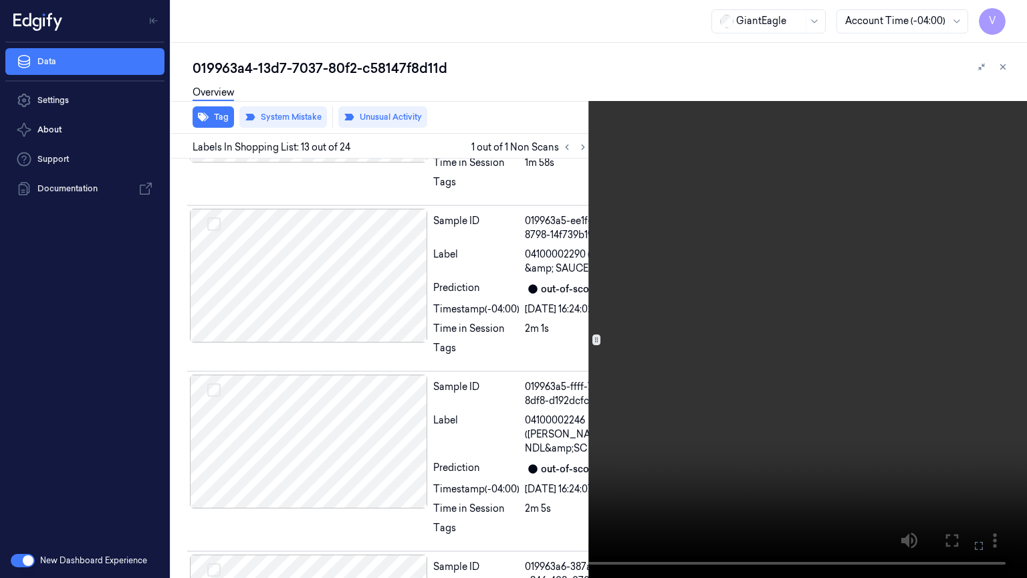
click at [633, 314] on video at bounding box center [513, 289] width 1027 height 578
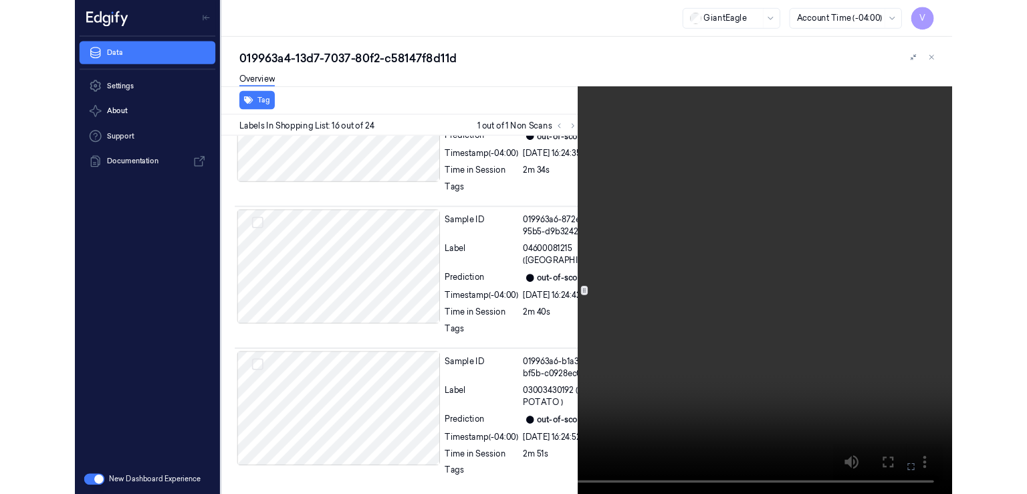
scroll to position [3654, 0]
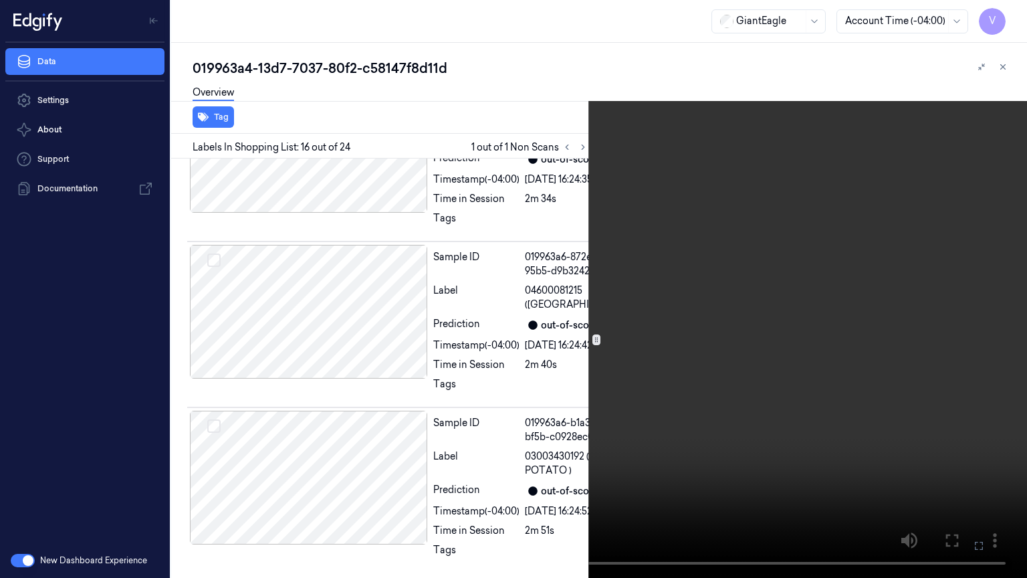
click at [0, 0] on icon at bounding box center [0, 0] width 0 height 0
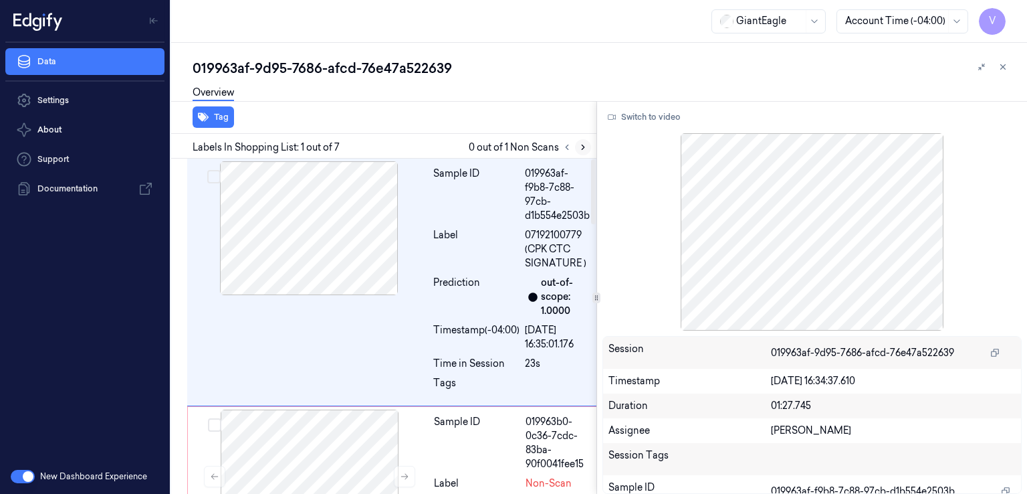
click at [587, 153] on button at bounding box center [583, 147] width 16 height 16
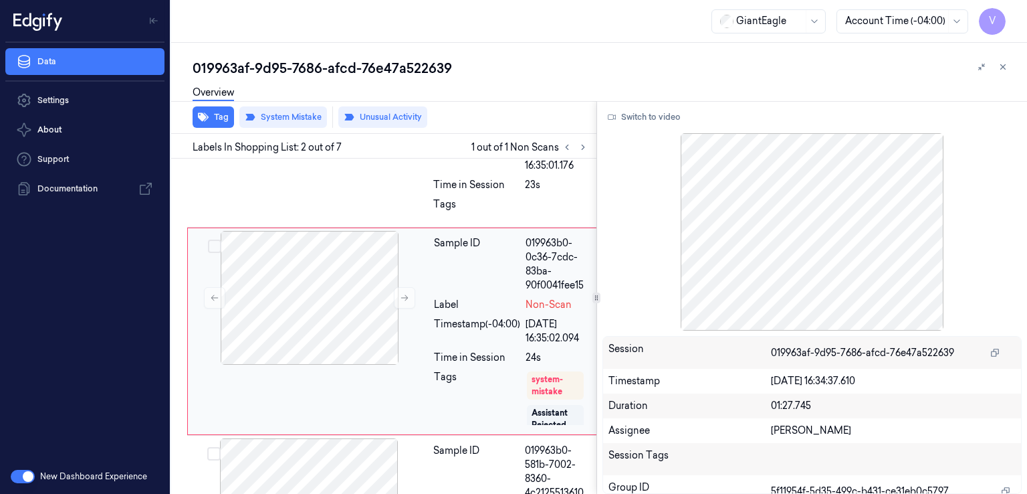
scroll to position [183, 0]
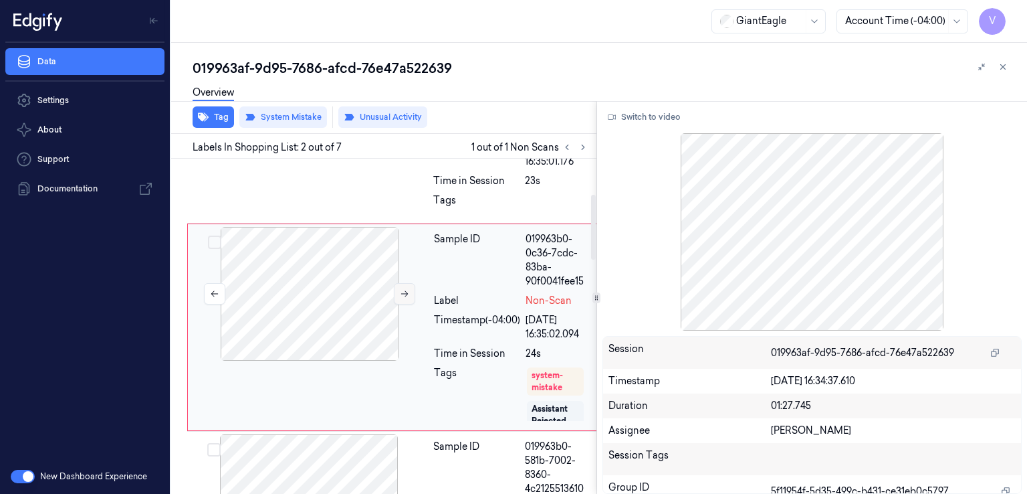
click at [404, 296] on icon at bounding box center [404, 293] width 9 height 9
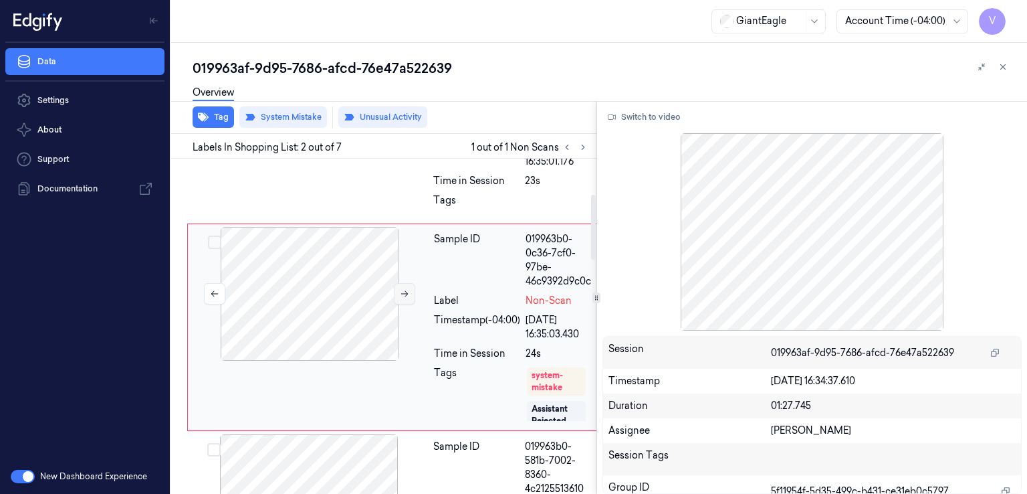
click at [395, 300] on button at bounding box center [404, 293] width 21 height 21
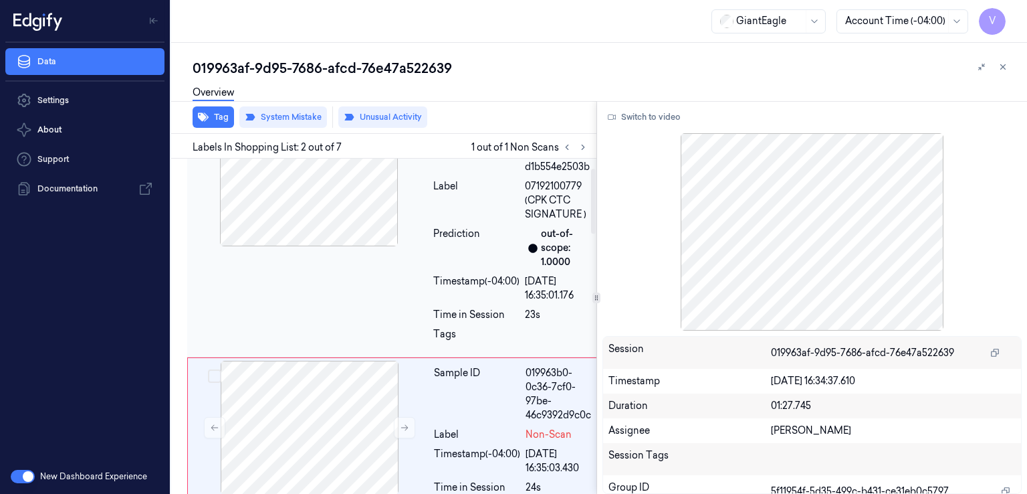
click at [404, 260] on div "Sample ID 019963af-f9b8-7c88-97cb-d1b554e2503b Label 07192100779 (CPK CTC SIGNA…" at bounding box center [393, 233] width 413 height 247
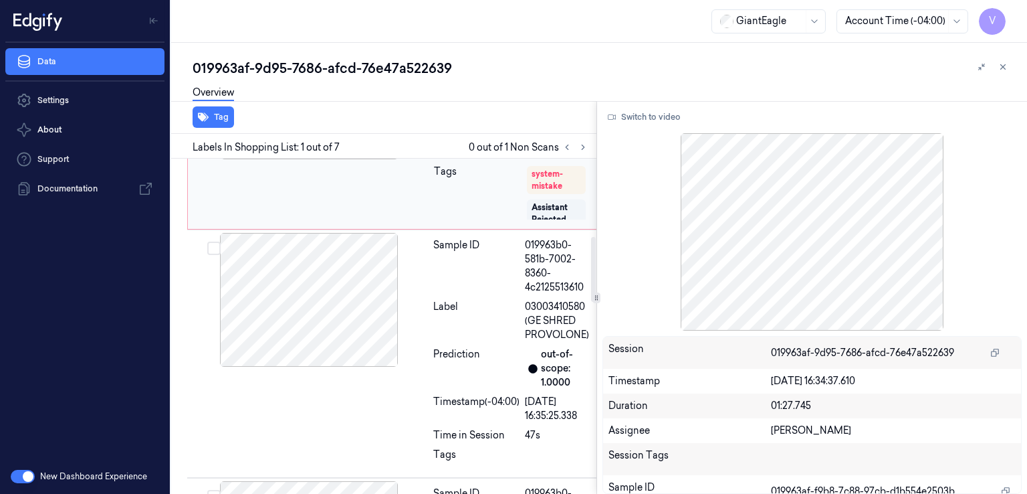
scroll to position [401, 0]
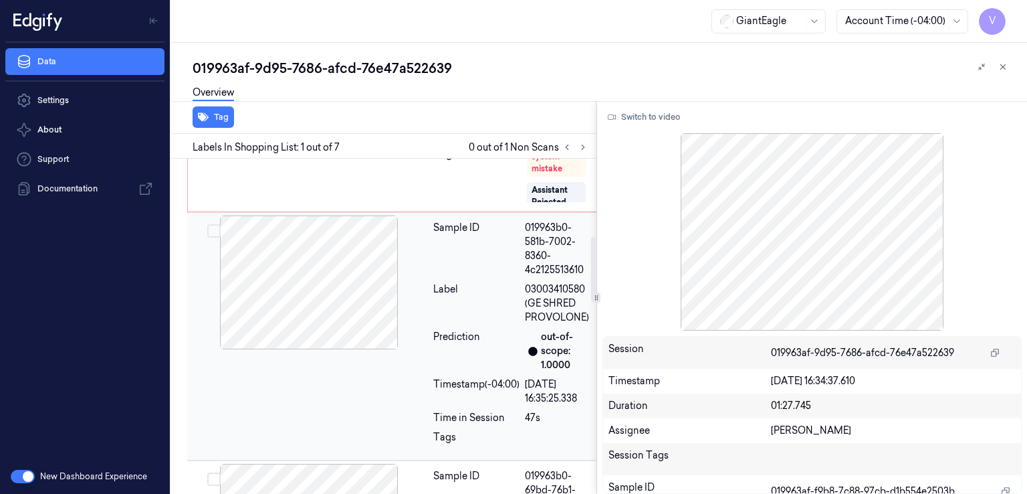
click at [435, 278] on div "Sample ID 019963b0-581b-7002-8360-4c2125513610 Label 03003410580 (GE SHRED PROV…" at bounding box center [512, 335] width 169 height 241
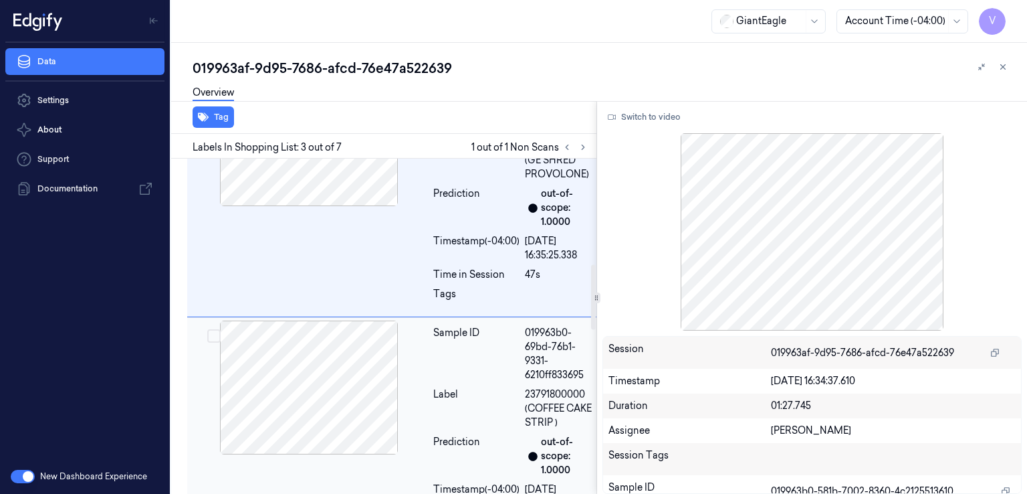
click at [401, 379] on div at bounding box center [309, 387] width 238 height 134
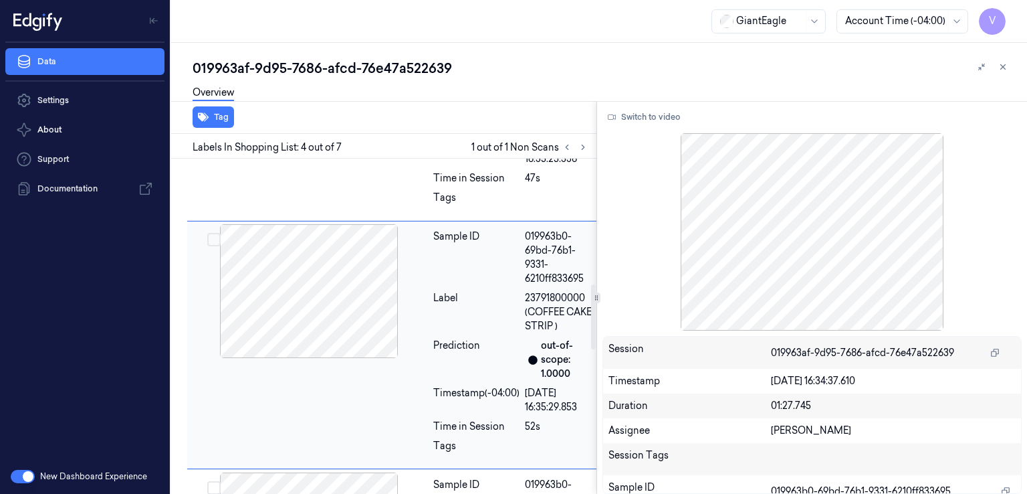
scroll to position [658, 0]
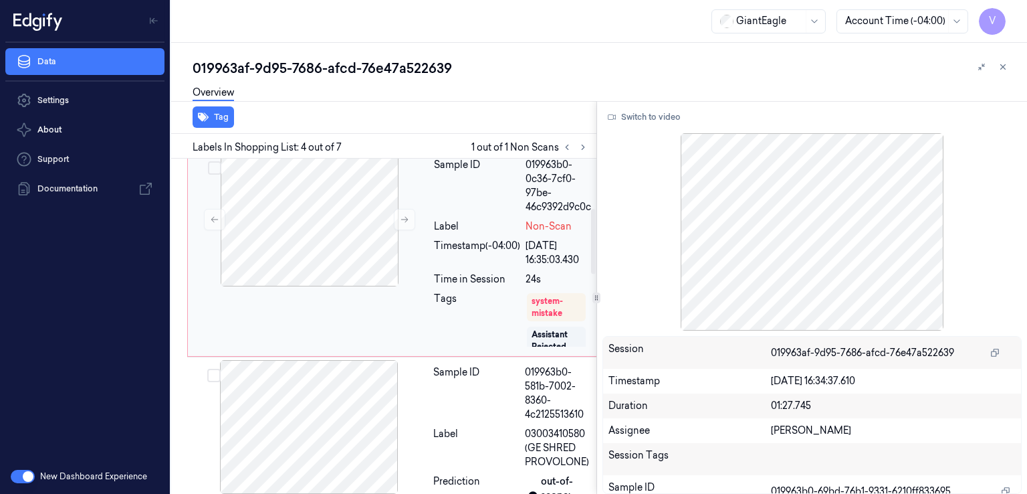
click at [514, 294] on div "Tags" at bounding box center [477, 320] width 86 height 56
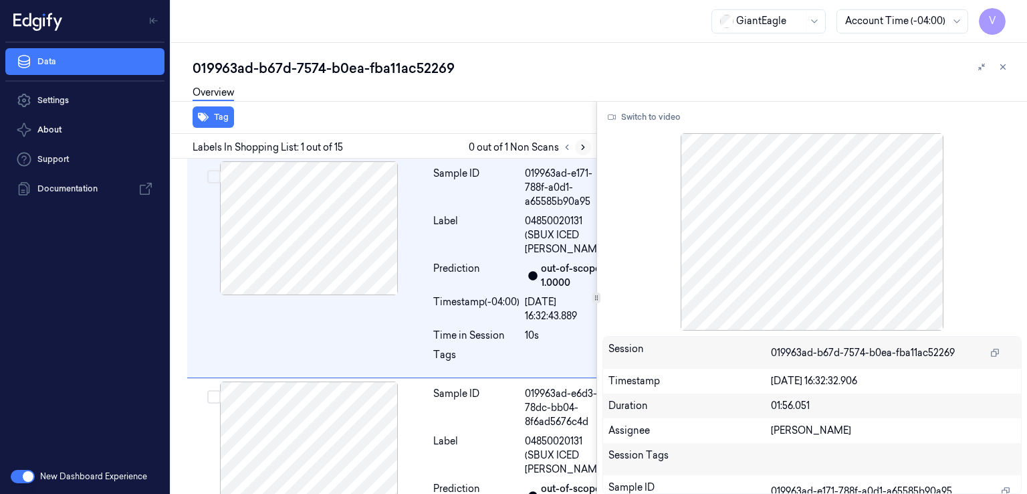
click at [588, 151] on button at bounding box center [583, 147] width 16 height 16
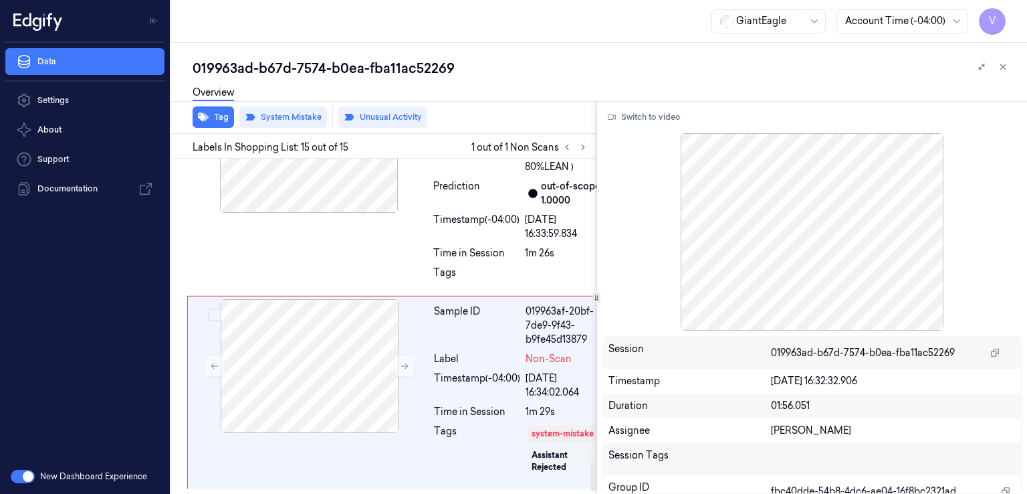
scroll to position [3374, 0]
click at [411, 355] on button at bounding box center [404, 365] width 21 height 21
click at [393, 213] on div at bounding box center [309, 146] width 238 height 134
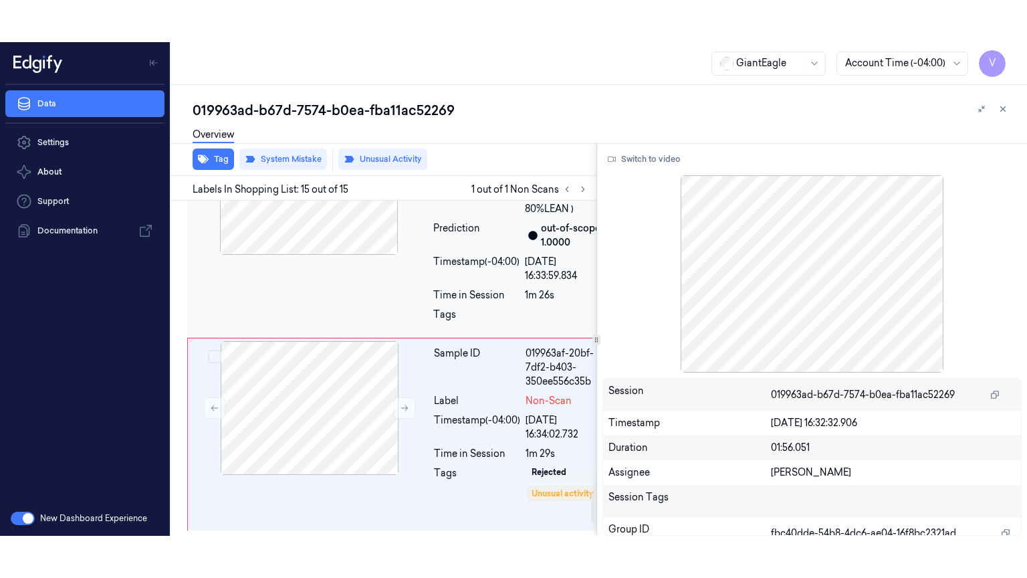
scroll to position [3206, 0]
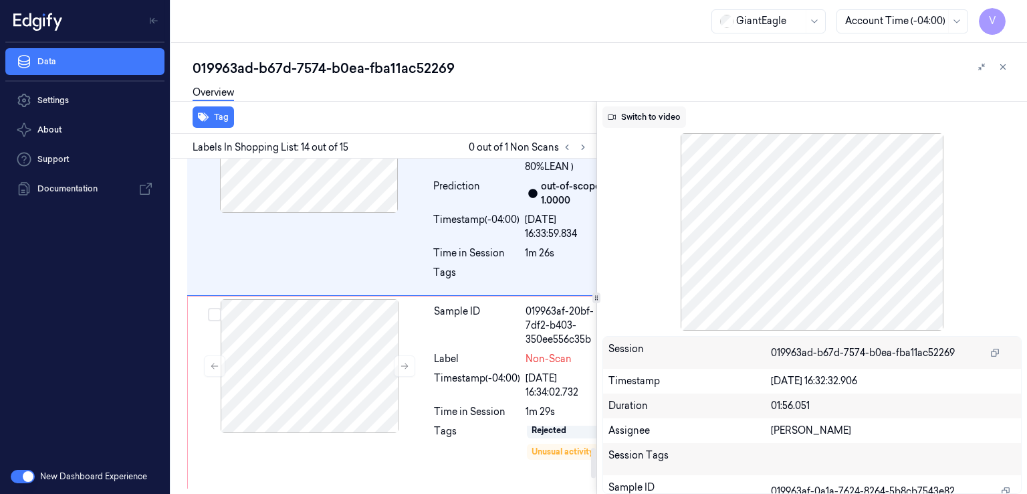
click at [658, 116] on button "Switch to video" at bounding box center [645, 116] width 84 height 21
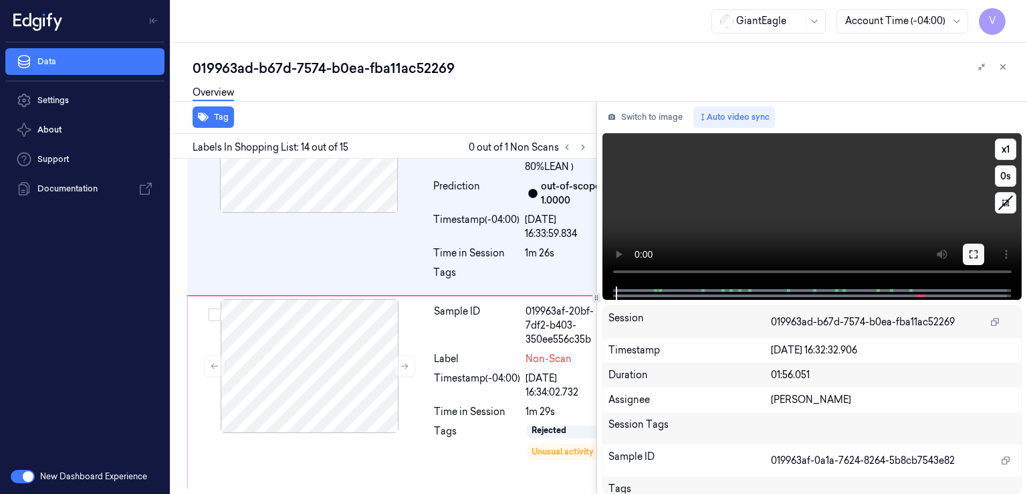
click at [983, 254] on button at bounding box center [973, 253] width 21 height 21
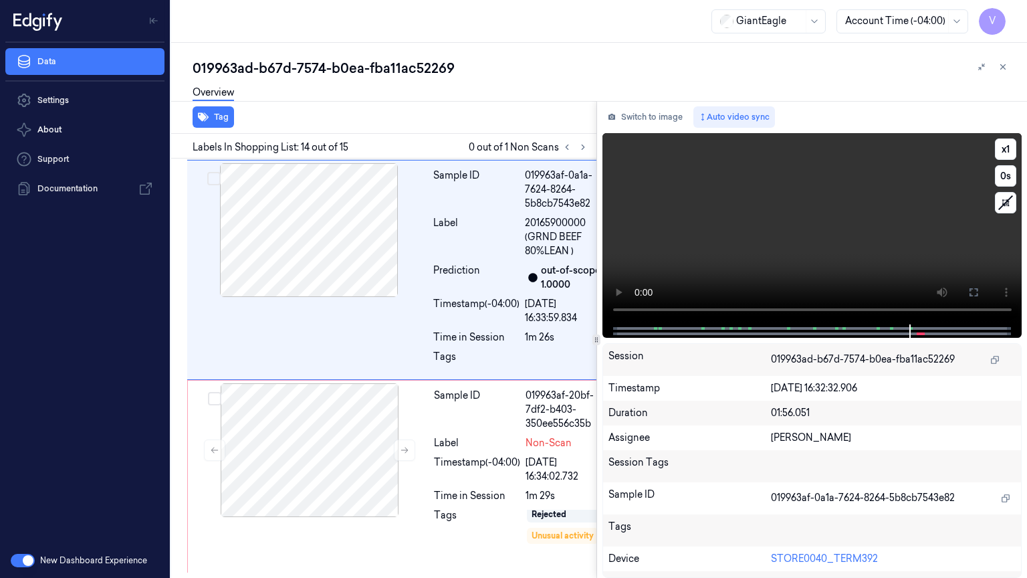
scroll to position [3164, 0]
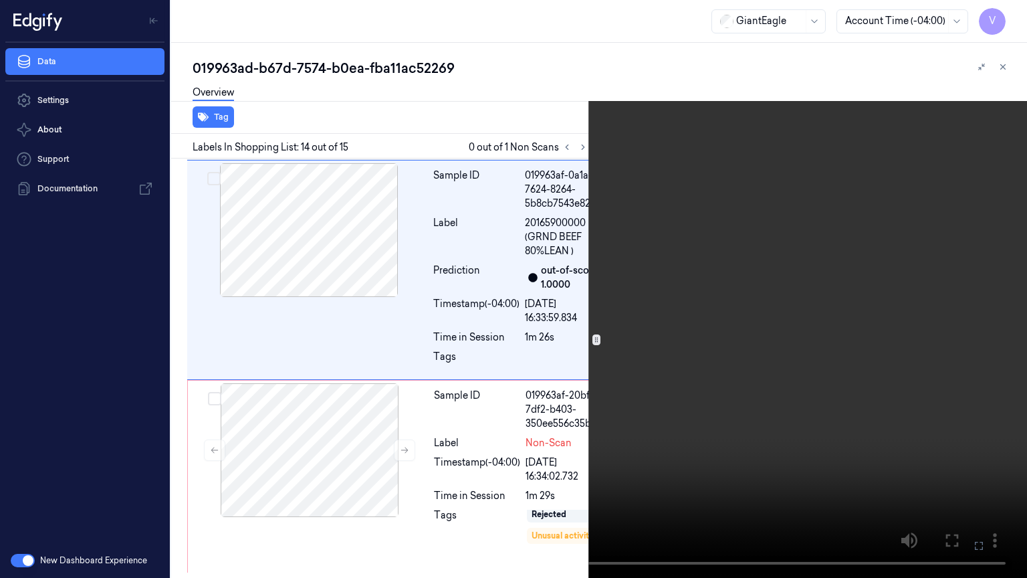
click at [714, 219] on video at bounding box center [513, 289] width 1027 height 578
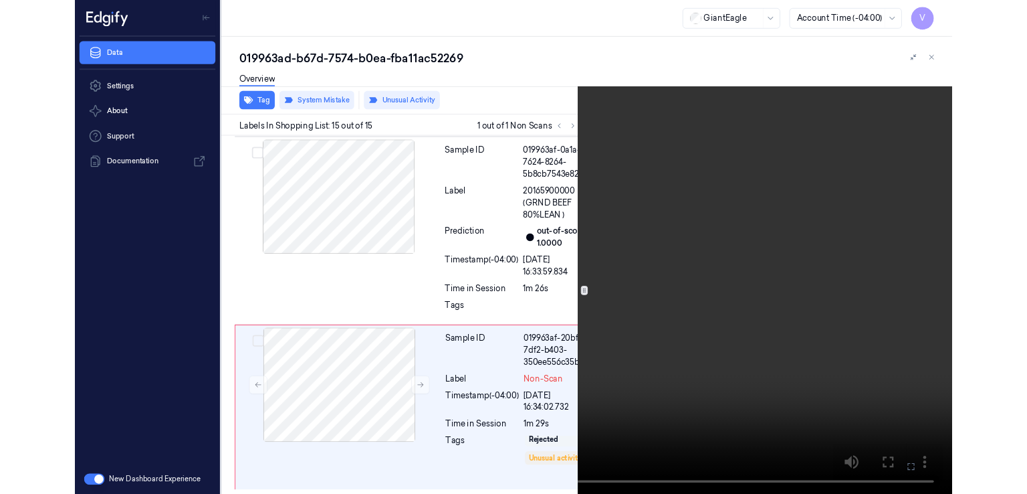
scroll to position [3290, 0]
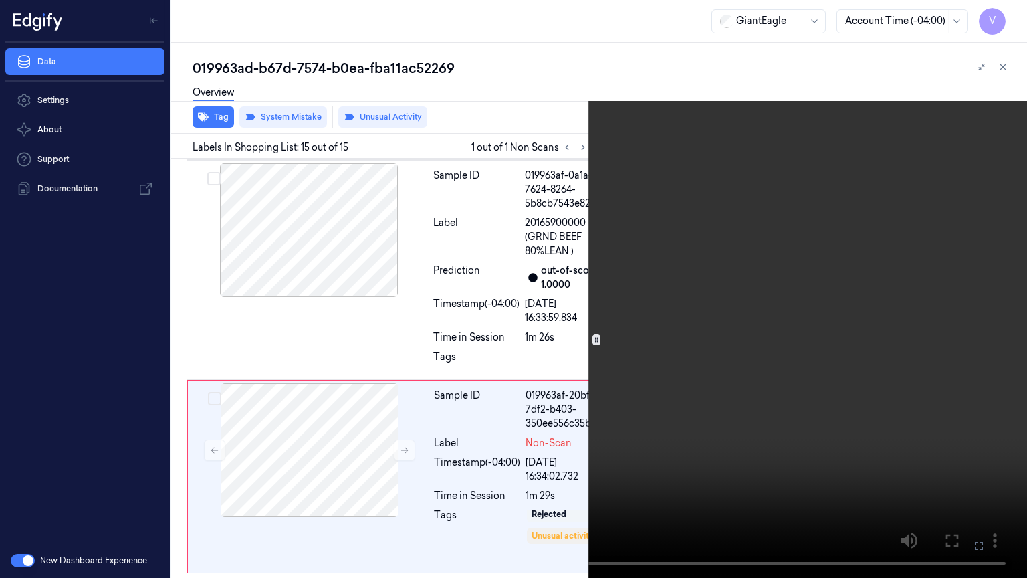
click at [0, 0] on icon at bounding box center [0, 0] width 0 height 0
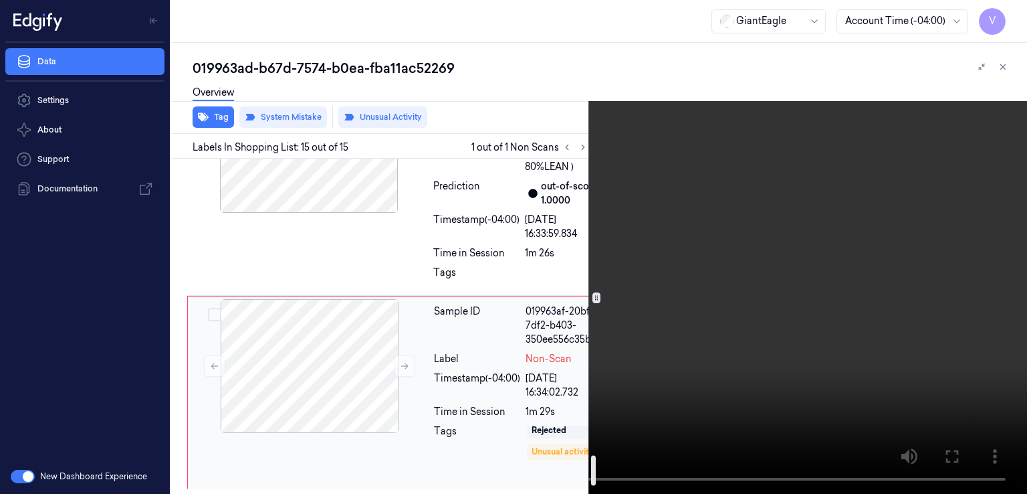
scroll to position [3374, 0]
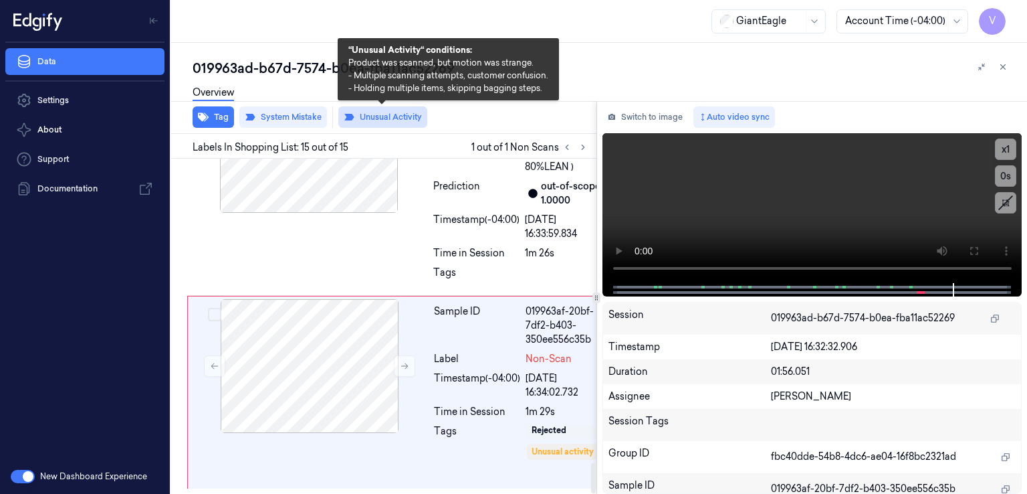
click at [374, 110] on div "Overview" at bounding box center [605, 95] width 824 height 34
click at [375, 116] on button "Unusual Activity" at bounding box center [382, 116] width 89 height 21
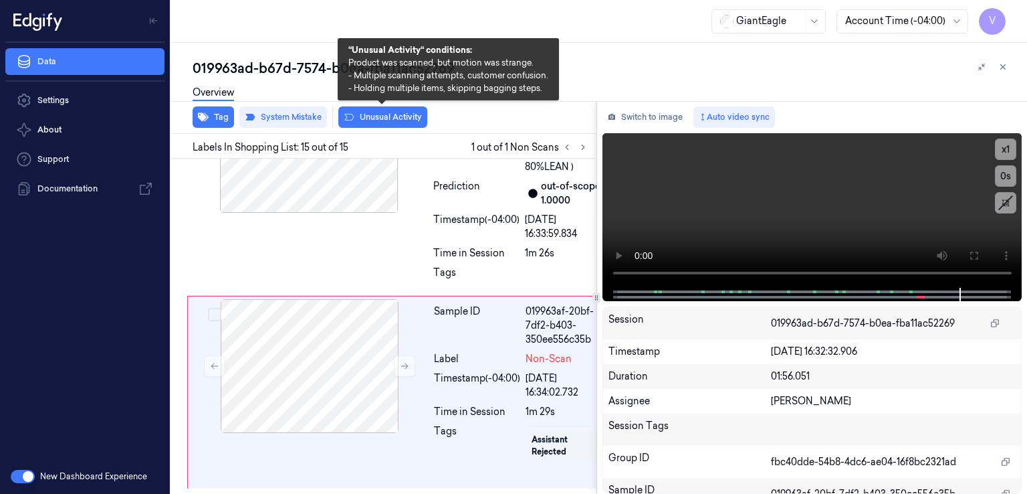
scroll to position [27, 0]
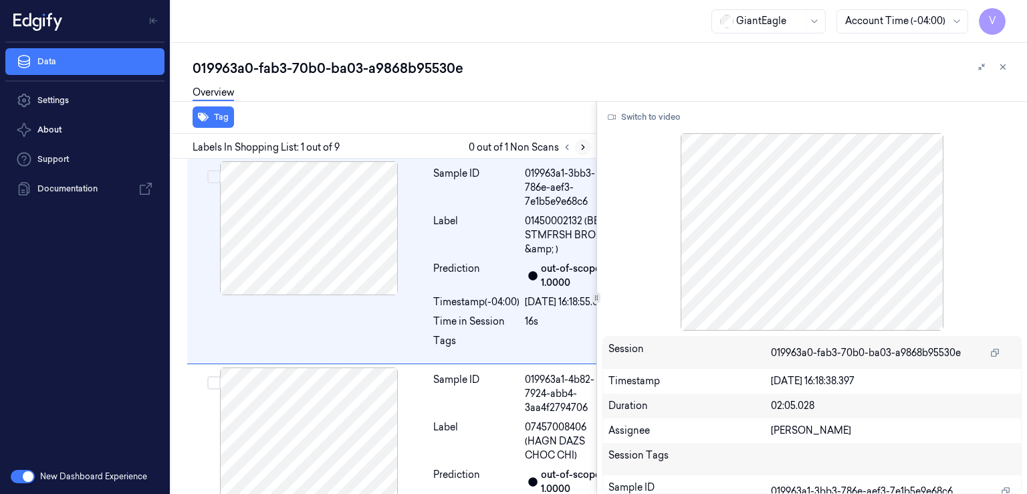
click at [585, 146] on icon at bounding box center [583, 146] width 9 height 9
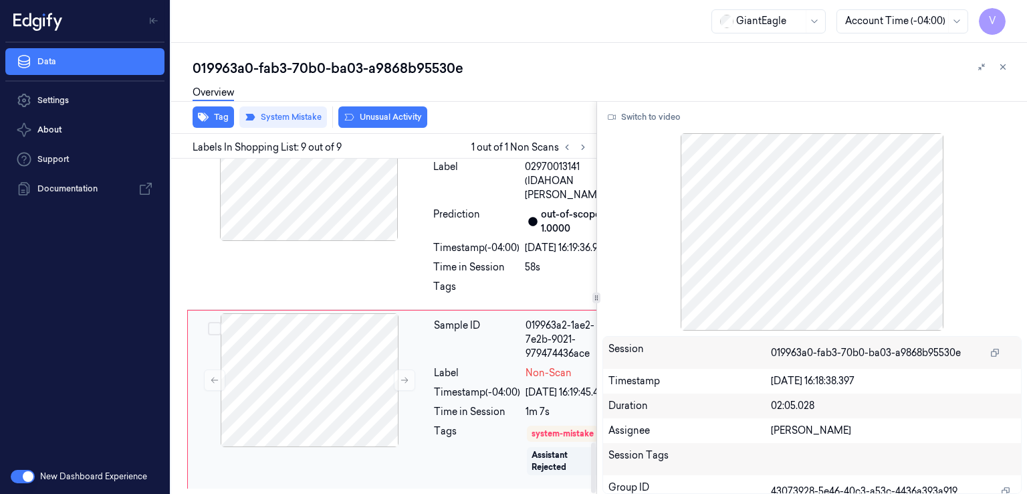
scroll to position [1901, 0]
click at [450, 370] on div "Sample ID 019963a2-1ae2-7e2b-9021-979474436ace Label Non-Scan Timestamp (-04:00…" at bounding box center [523, 399] width 189 height 173
click at [400, 369] on button at bounding box center [404, 379] width 21 height 21
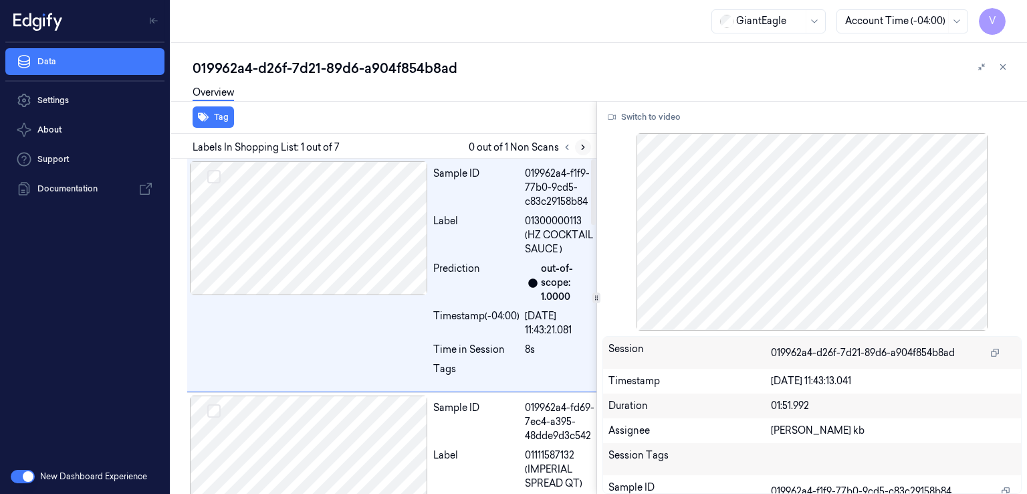
click at [588, 149] on button at bounding box center [583, 147] width 16 height 16
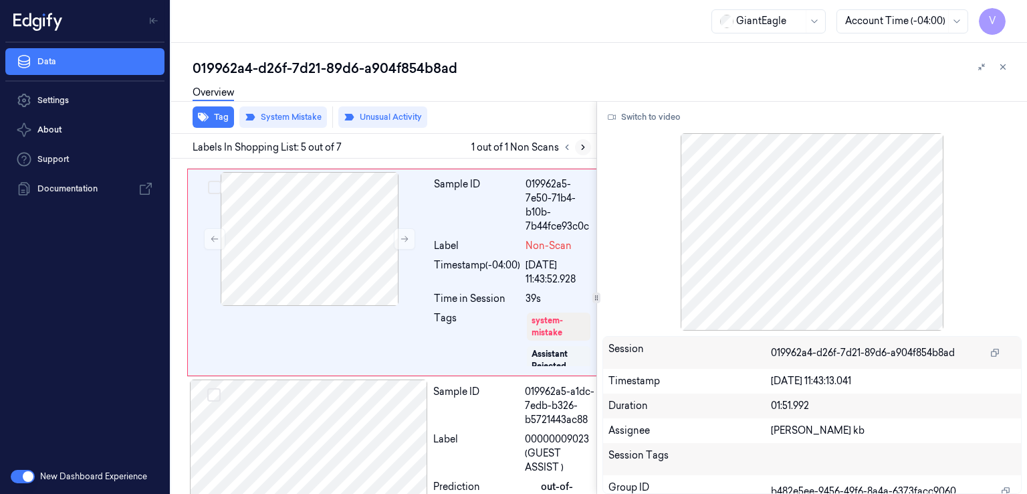
scroll to position [940, 0]
click at [407, 249] on button at bounding box center [404, 237] width 21 height 21
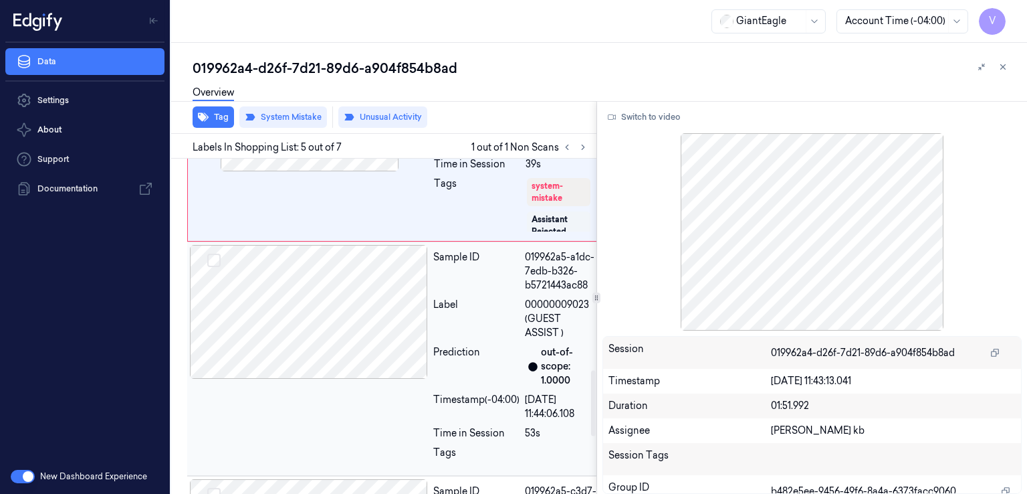
click at [531, 340] on span "00000009023 (GUEST ASSIST )" at bounding box center [561, 319] width 72 height 42
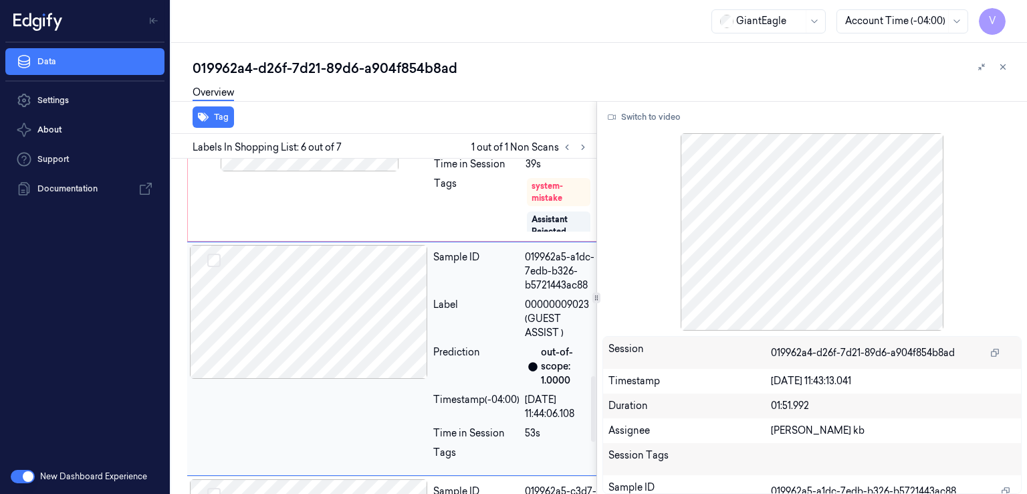
scroll to position [1169, 0]
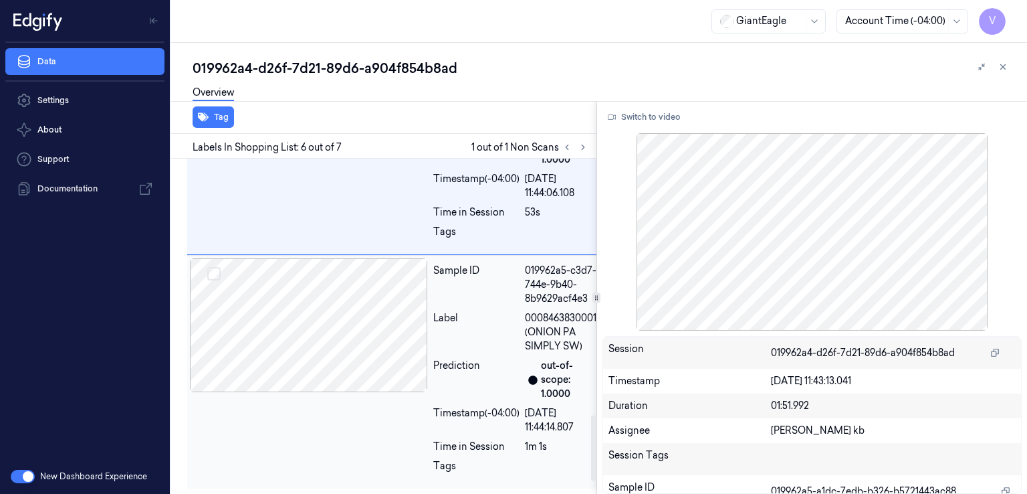
click at [488, 353] on div "Label" at bounding box center [476, 332] width 86 height 42
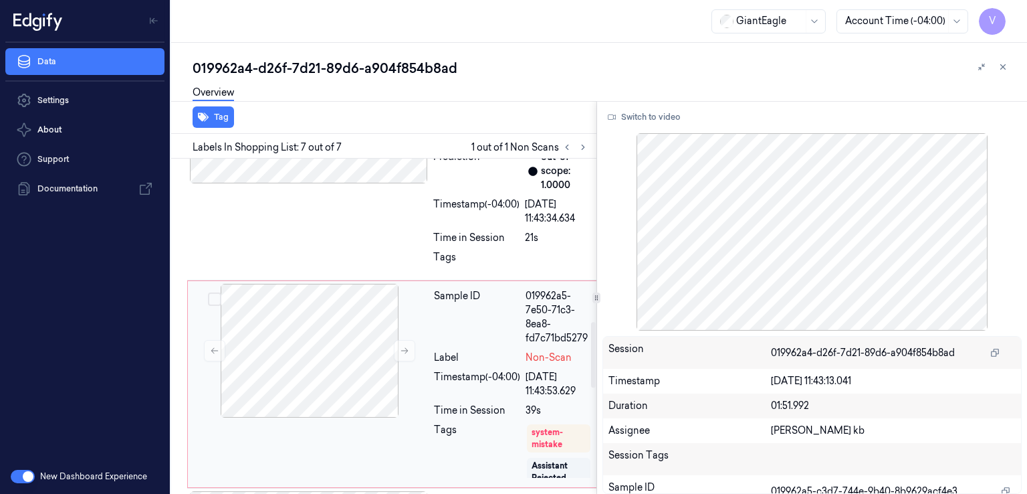
click at [506, 365] on div "Label" at bounding box center [477, 358] width 86 height 14
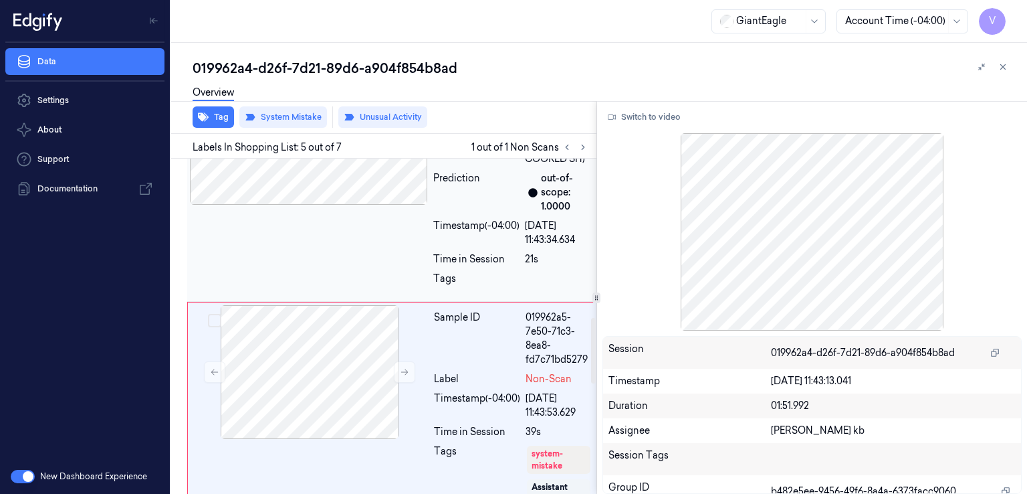
click at [476, 213] on div "Prediction" at bounding box center [476, 192] width 86 height 42
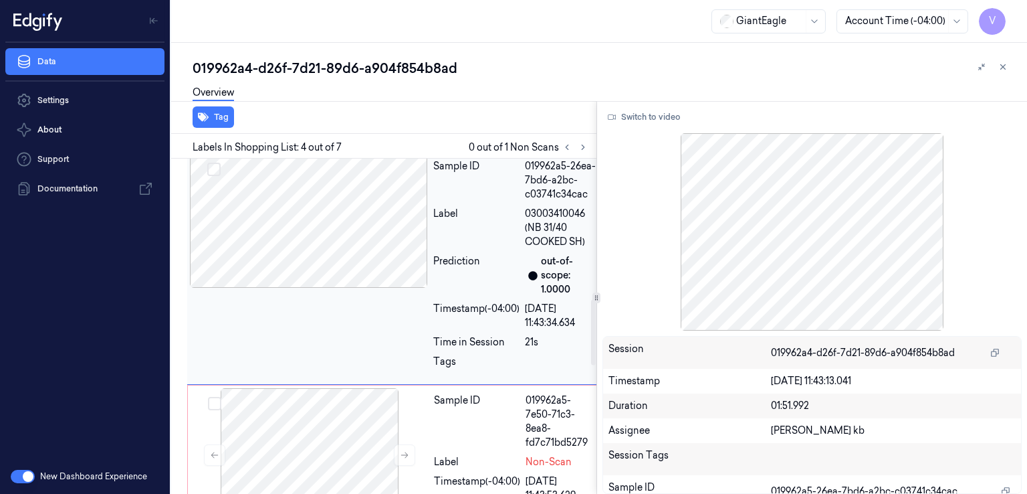
scroll to position [713, 0]
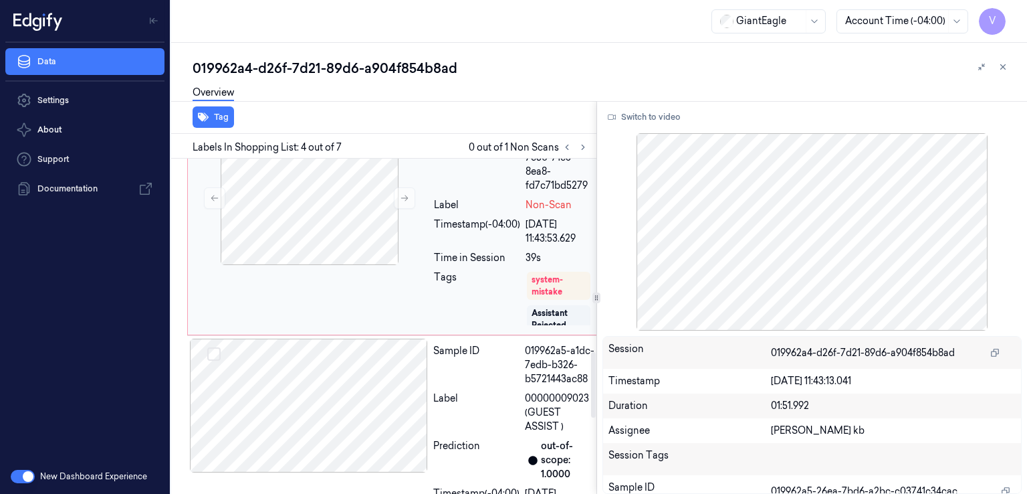
click at [459, 270] on div "Sample ID 019962a5-7e50-71c3-8ea8-fd7c71bd5279 Label Non-Scan Timestamp (-04:00…" at bounding box center [515, 231] width 173 height 201
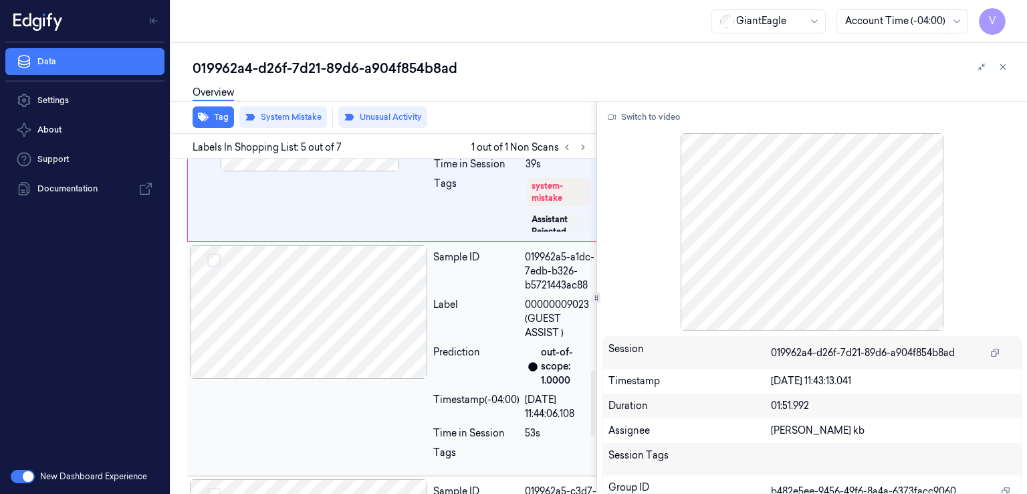
click at [472, 292] on div "Sample ID" at bounding box center [476, 271] width 86 height 42
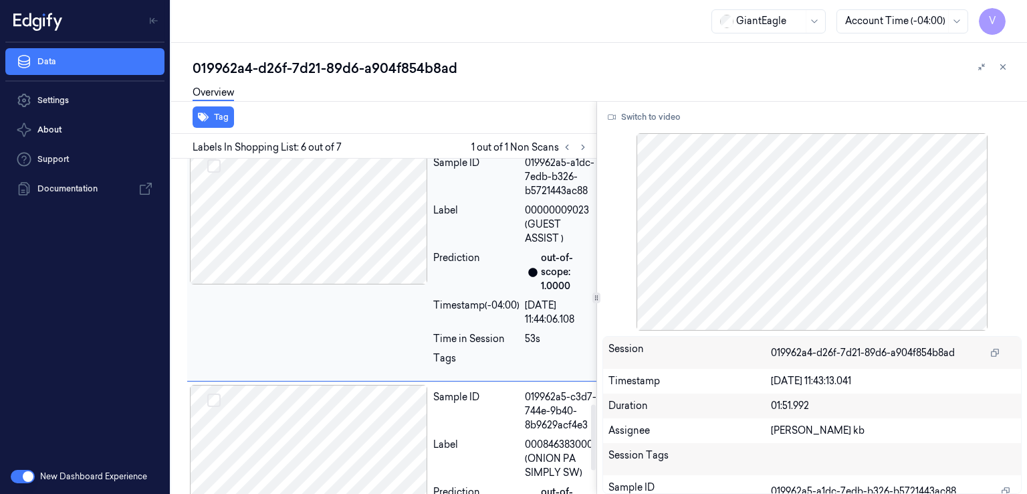
scroll to position [1302, 0]
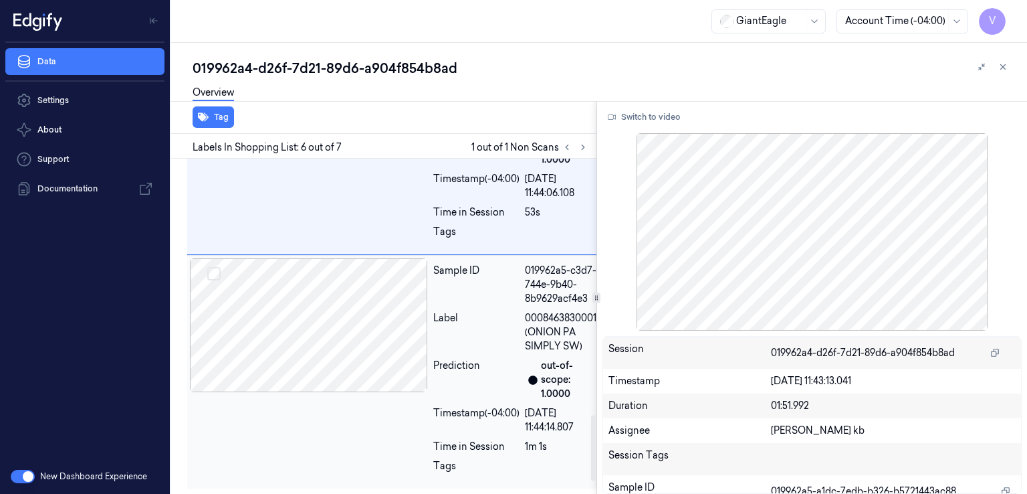
click at [467, 353] on div "Label" at bounding box center [476, 332] width 86 height 42
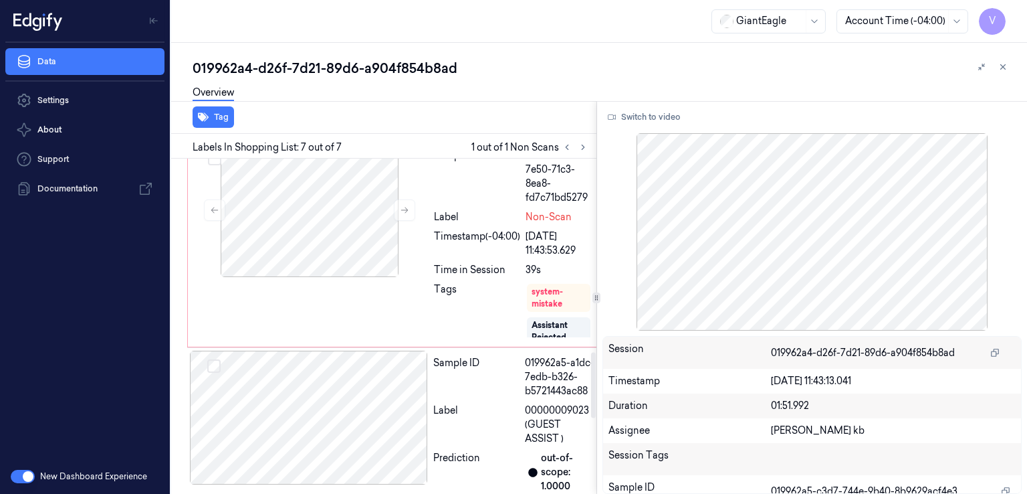
scroll to position [962, 0]
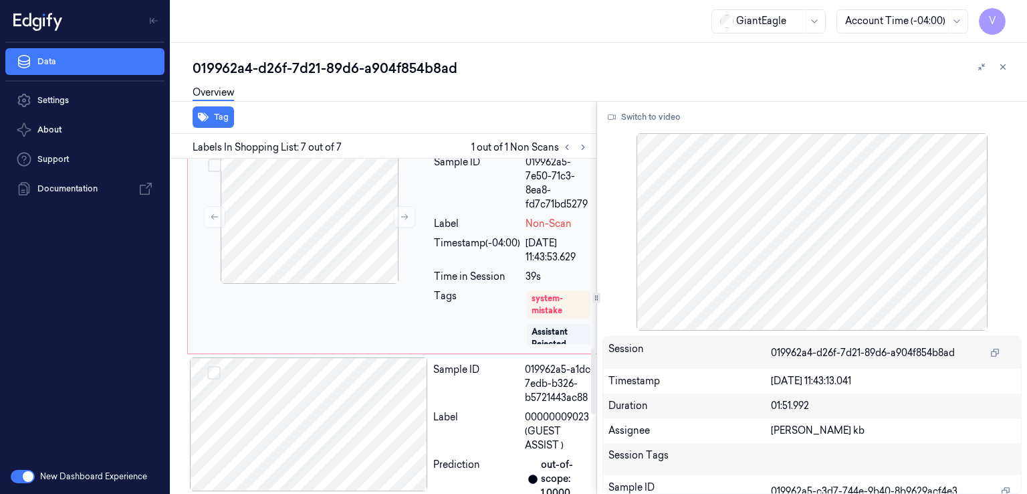
click at [500, 284] on div "Time in Session" at bounding box center [477, 277] width 86 height 14
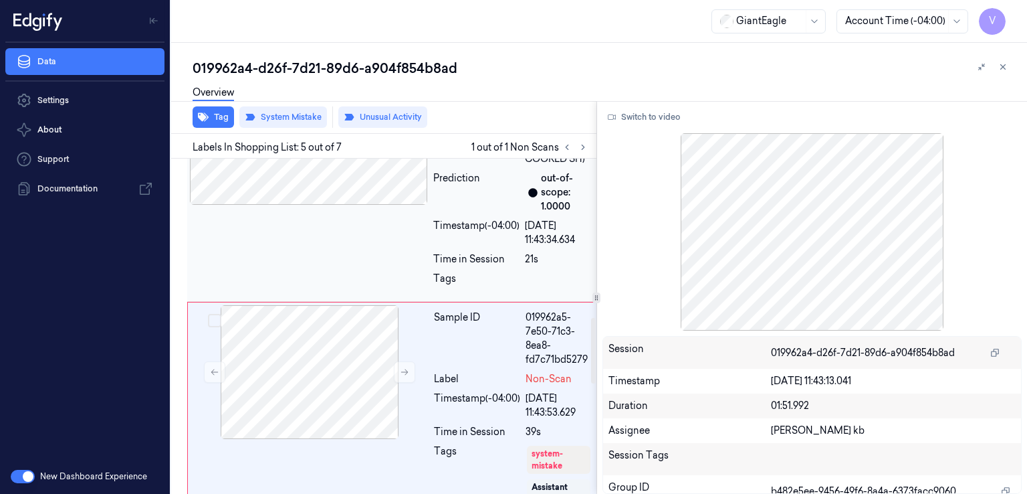
click at [491, 266] on div "Time in Session" at bounding box center [476, 259] width 86 height 14
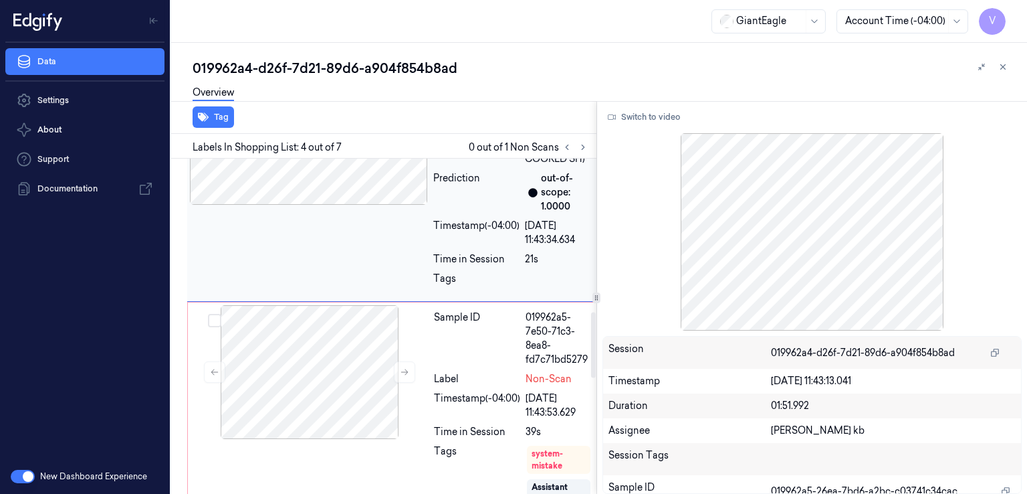
scroll to position [713, 0]
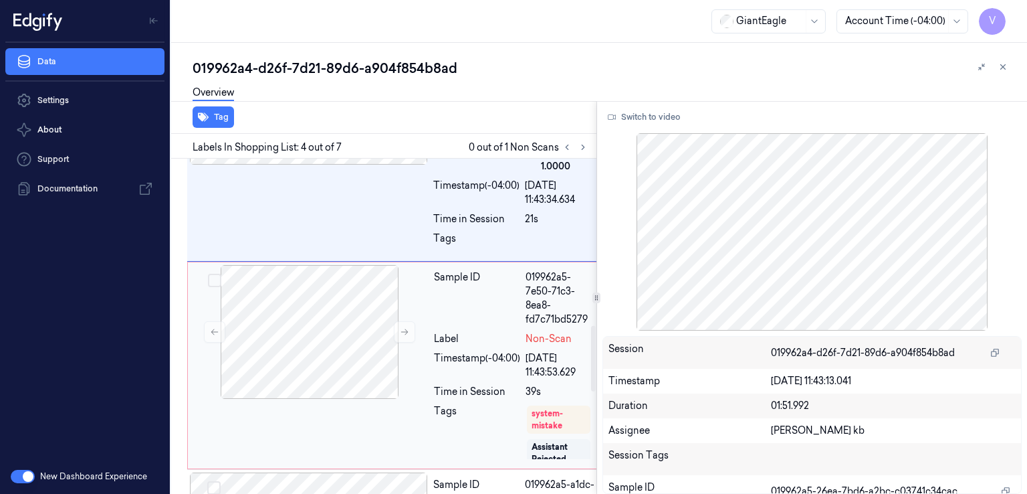
click at [460, 326] on div "Sample ID" at bounding box center [477, 298] width 86 height 56
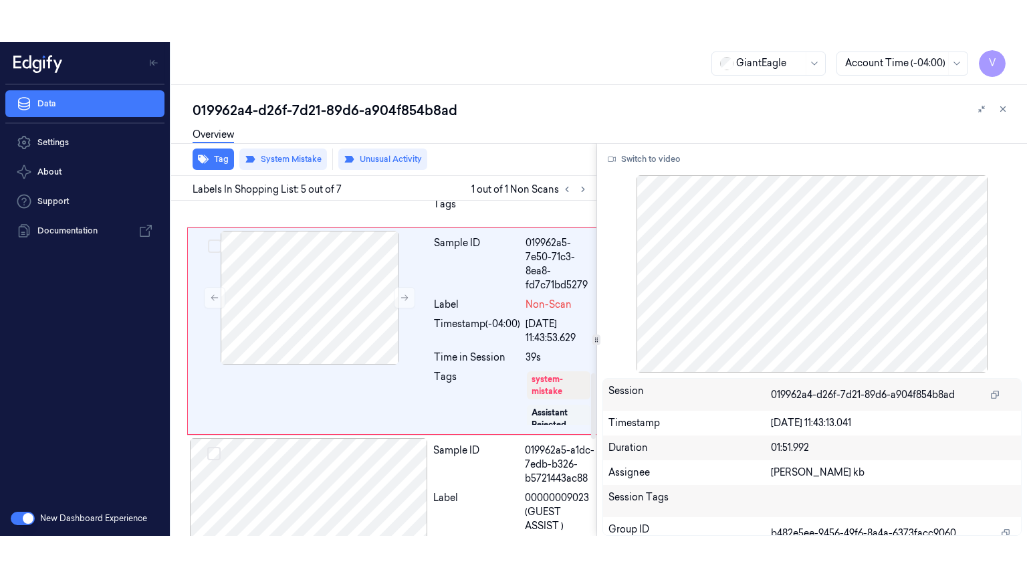
scroll to position [940, 0]
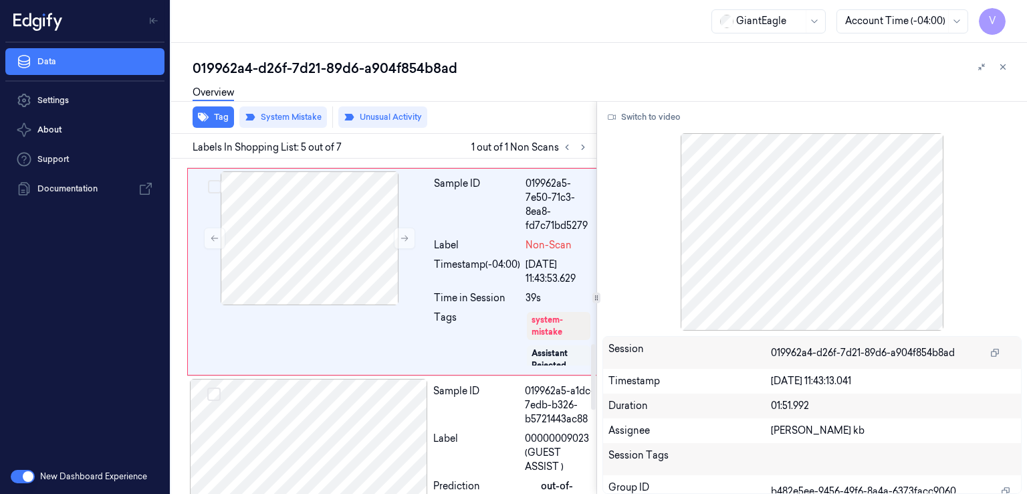
click at [659, 132] on div "Switch to video Session 019962a4-d26f-7d21-89d6-a904f854b8ad Timestamp [DATE] 1…" at bounding box center [812, 297] width 431 height 393
click at [660, 120] on button "Switch to video" at bounding box center [645, 116] width 84 height 21
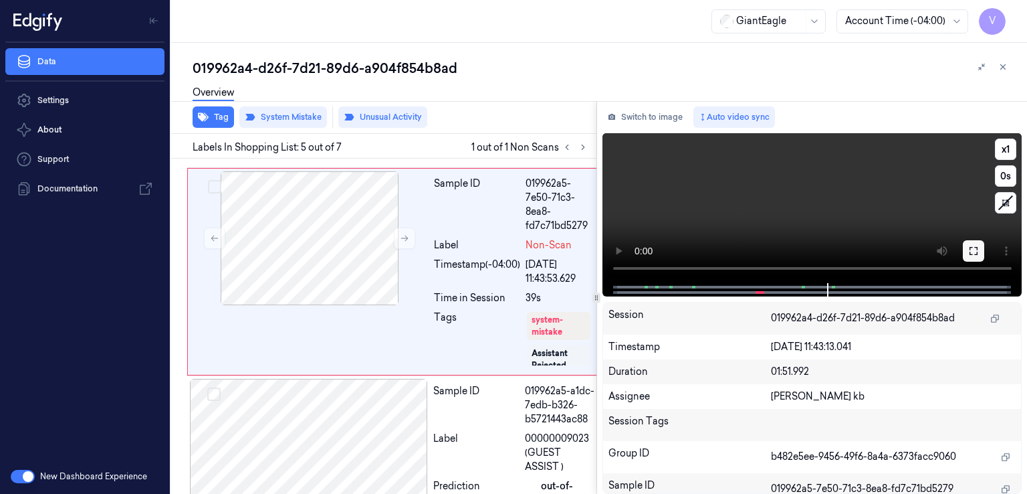
click at [974, 260] on button at bounding box center [973, 250] width 21 height 21
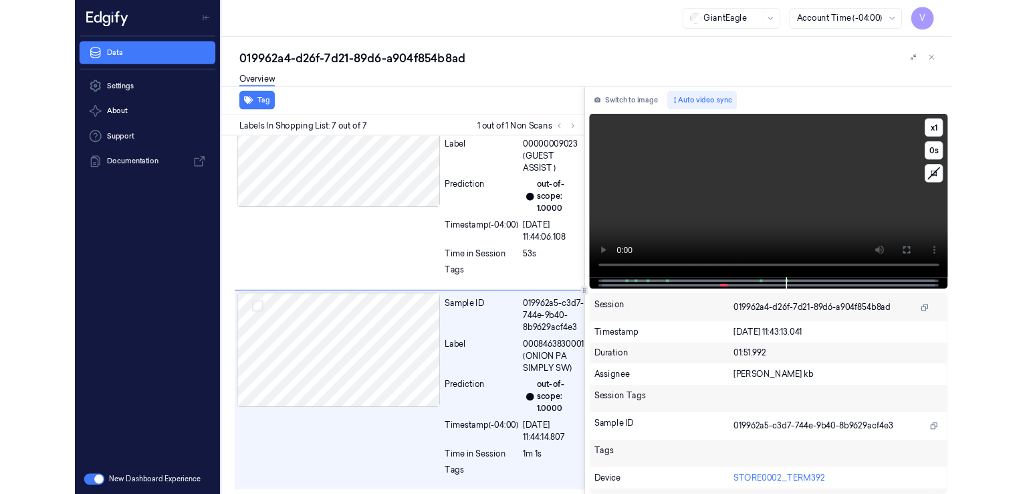
scroll to position [1279, 0]
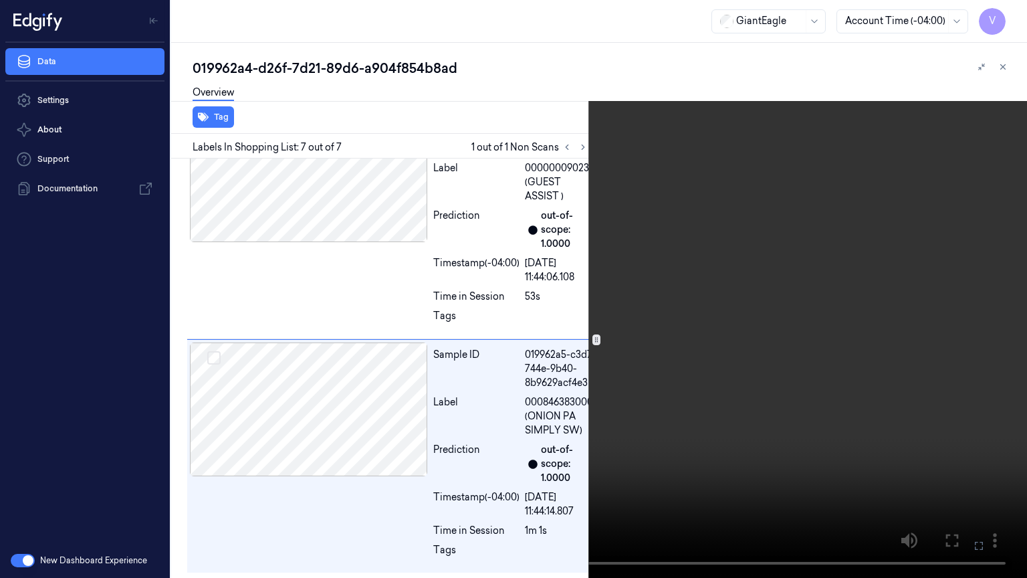
click at [0, 0] on icon at bounding box center [0, 0] width 0 height 0
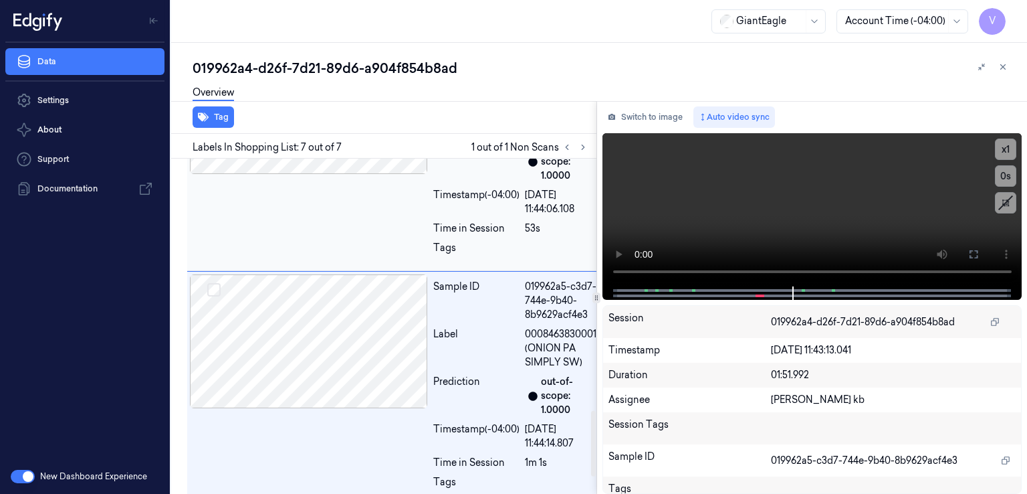
click at [408, 237] on div "Sample ID 019962a5-a1dc-7edb-b326-b5721443ac88 Label 00000009023 (GUEST ASSIST …" at bounding box center [395, 154] width 417 height 234
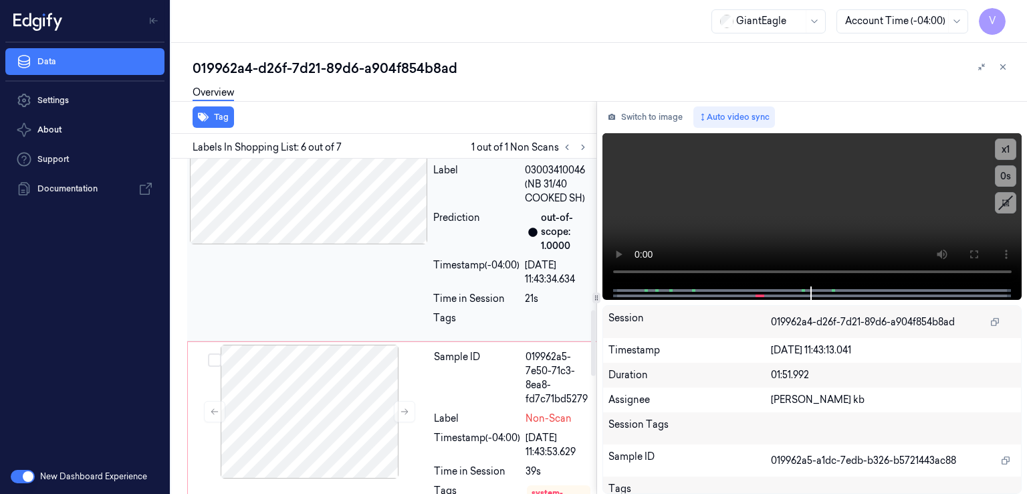
click at [383, 236] on div at bounding box center [309, 177] width 238 height 134
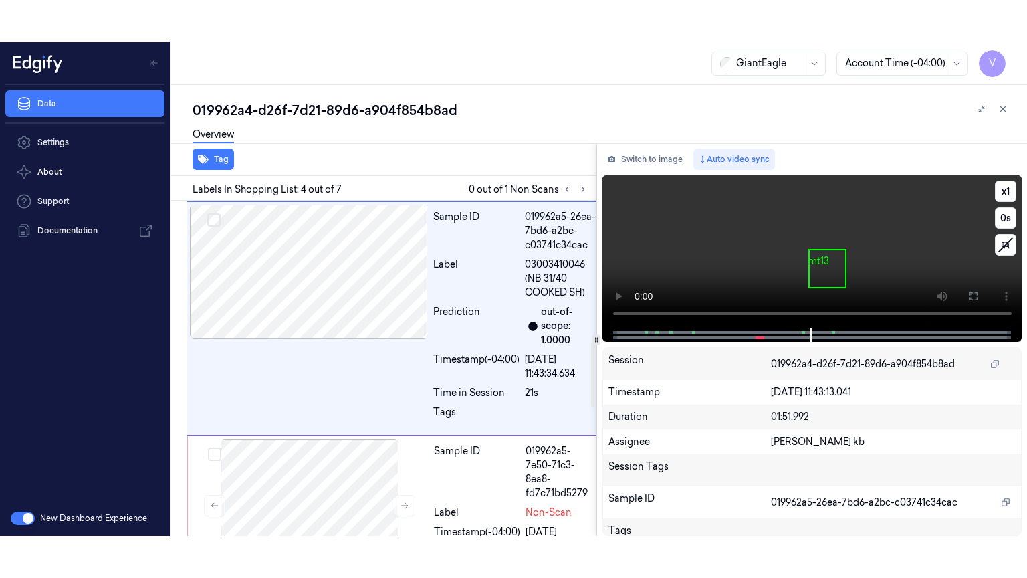
scroll to position [713, 0]
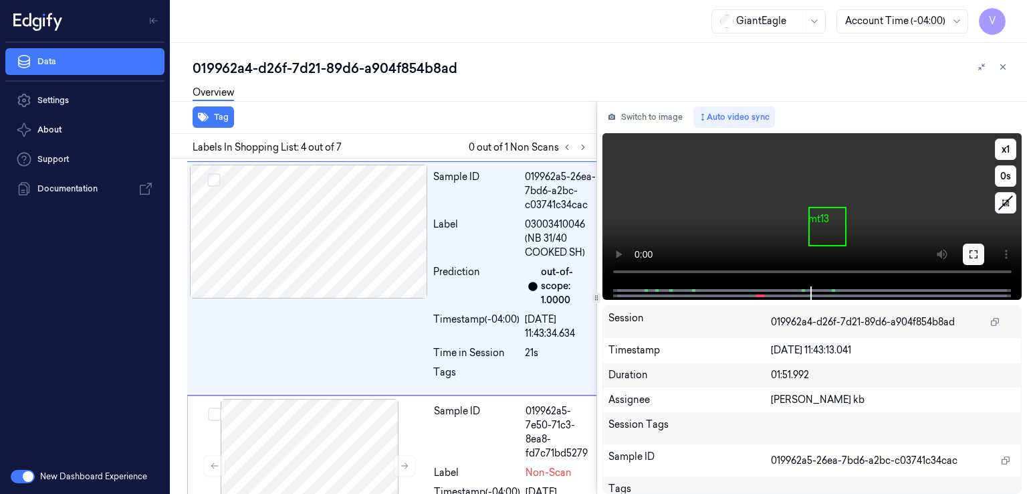
click at [977, 256] on icon at bounding box center [974, 254] width 8 height 8
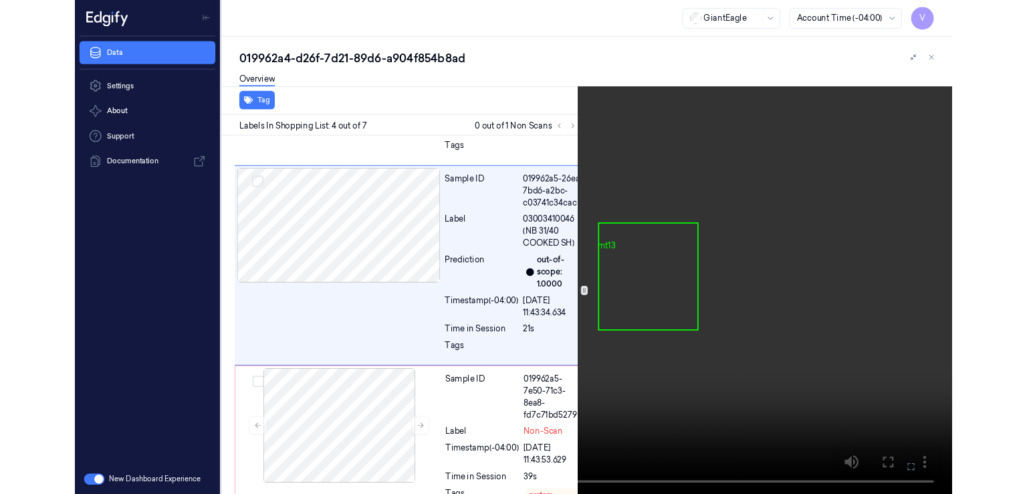
scroll to position [671, 0]
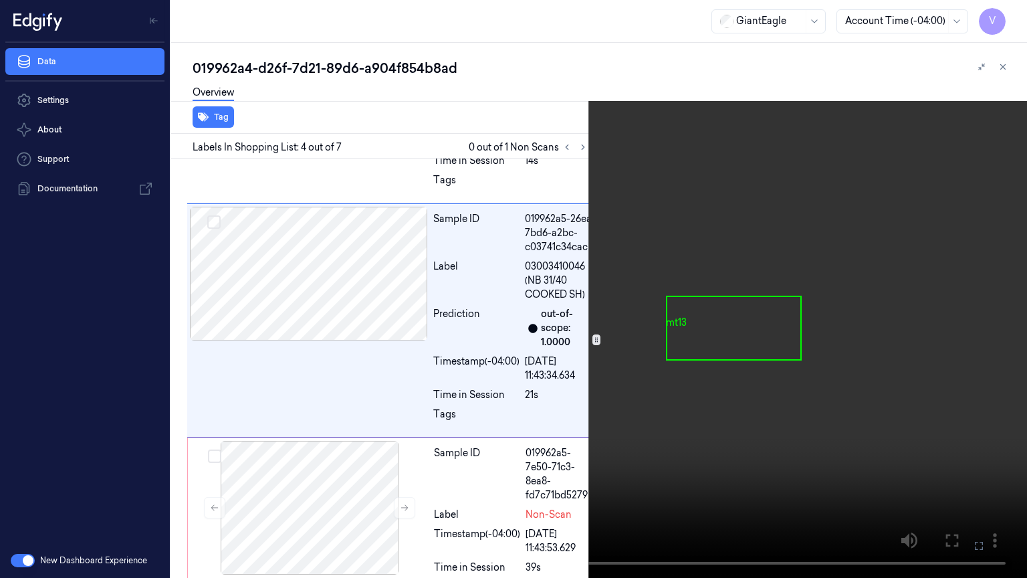
click at [0, 0] on icon at bounding box center [0, 0] width 0 height 0
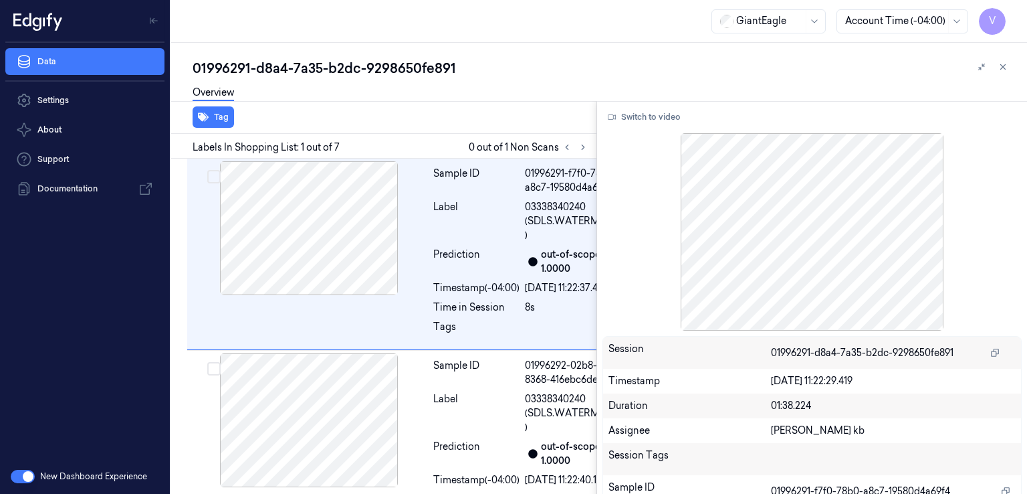
scroll to position [0, 2]
click at [584, 148] on icon at bounding box center [583, 146] width 9 height 9
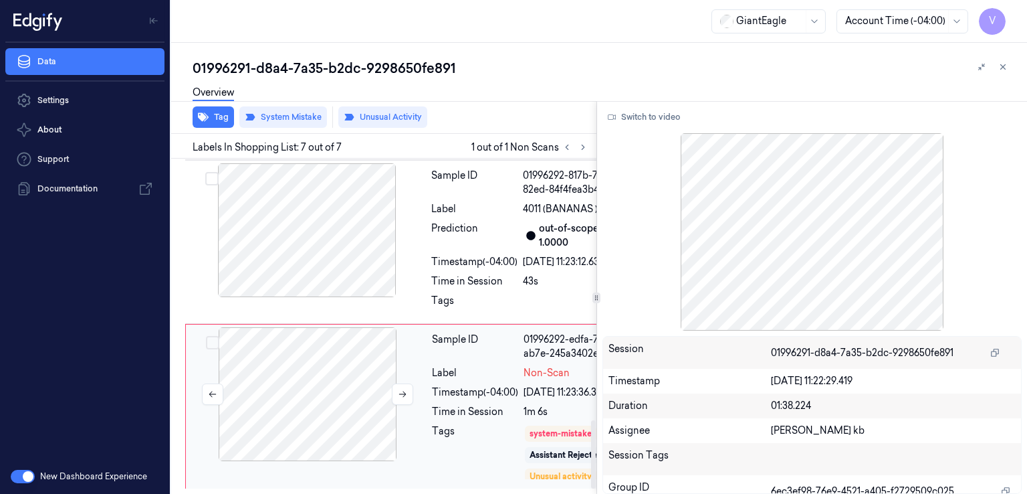
scroll to position [1307, 2]
click at [299, 383] on div at bounding box center [308, 394] width 238 height 134
click at [401, 383] on button at bounding box center [402, 393] width 21 height 21
click at [417, 297] on div at bounding box center [307, 230] width 238 height 134
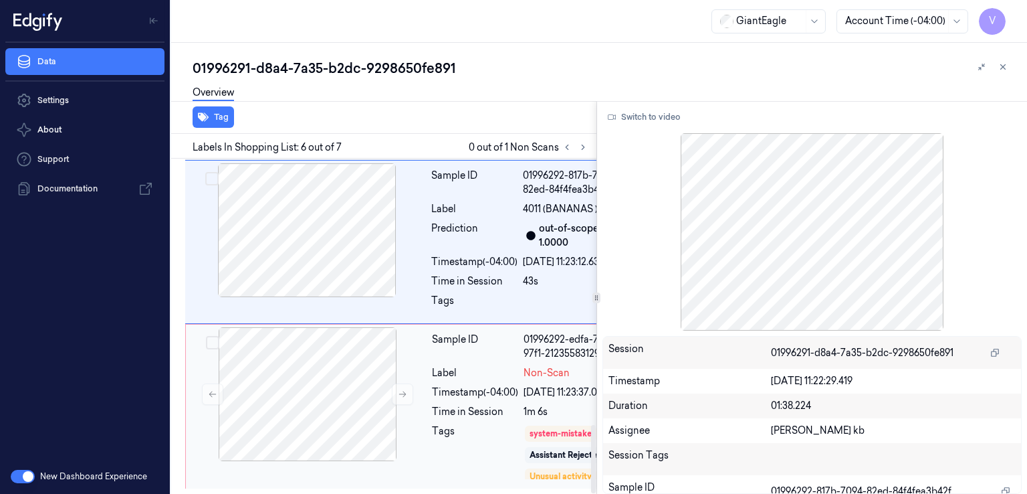
click at [450, 385] on div "Timestamp (-04:00)" at bounding box center [475, 392] width 86 height 14
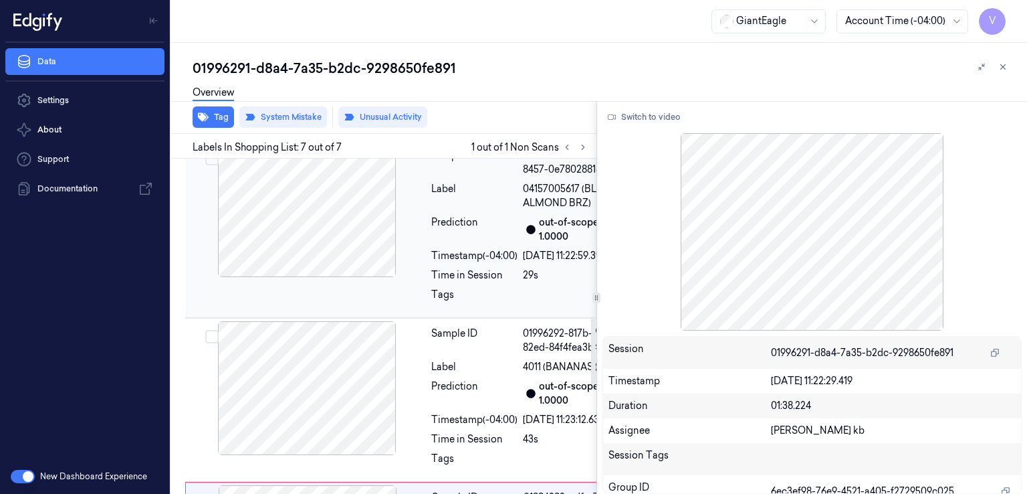
click at [441, 314] on div "Sample ID 01996292-4dc2-7617-8457-0e7802881c8c Label 04157005617 (BLU DIA ALMON…" at bounding box center [527, 228] width 203 height 171
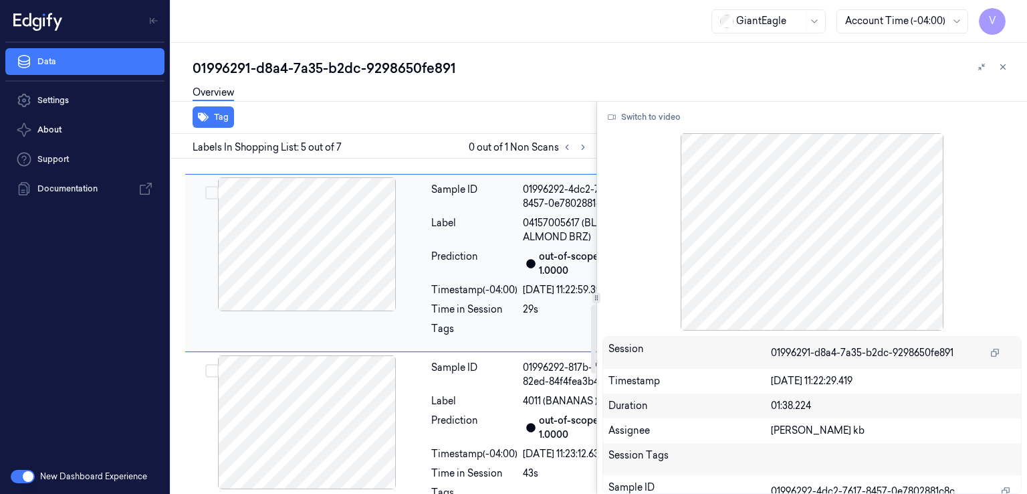
scroll to position [630, 2]
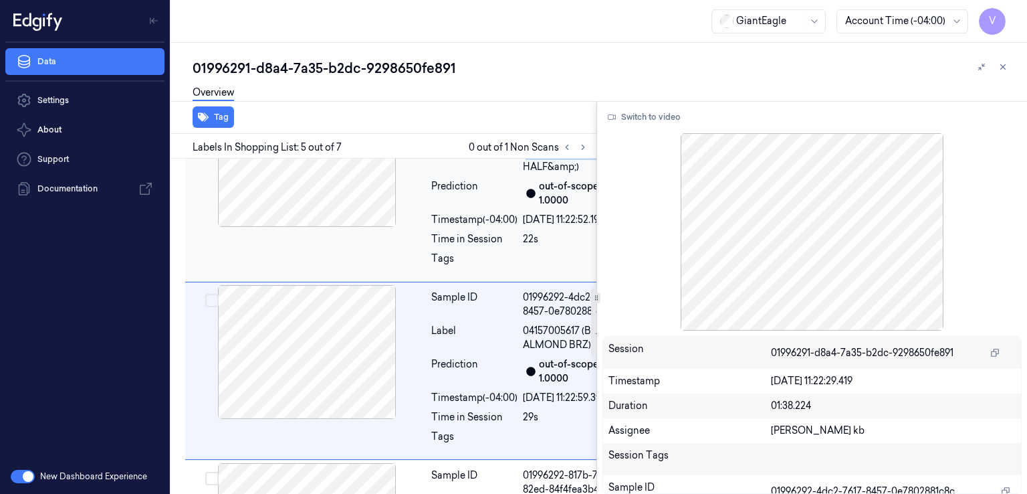
drag, startPoint x: 528, startPoint y: 294, endPoint x: 547, endPoint y: 311, distance: 25.6
click at [547, 174] on span "27791200000 (CUPCAKE MD 6 HALF&amp;)" at bounding box center [573, 153] width 101 height 42
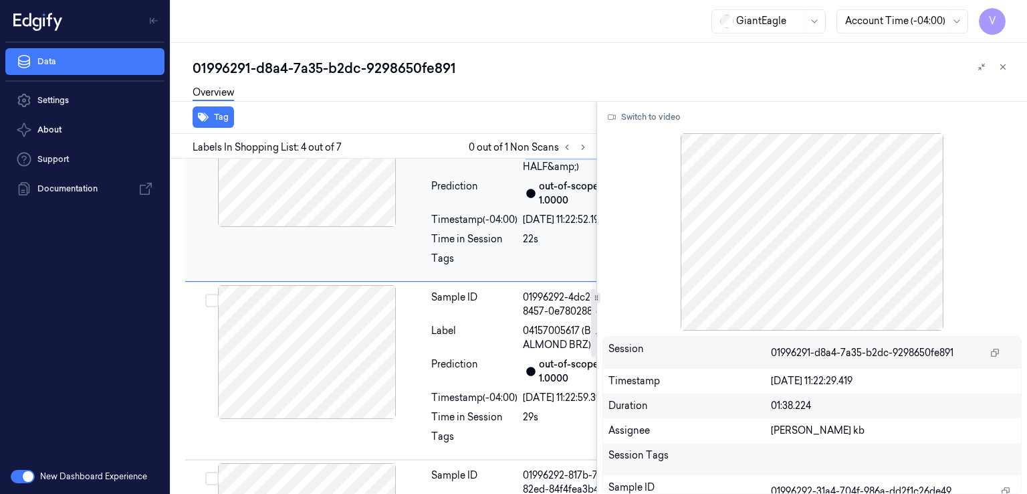
scroll to position [636, 2]
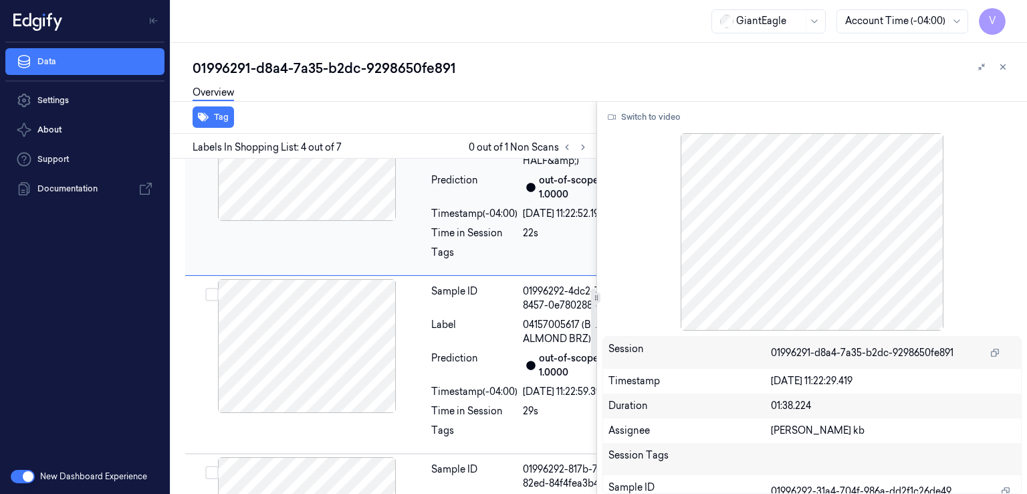
copy span "CUPCAKE MD 6"
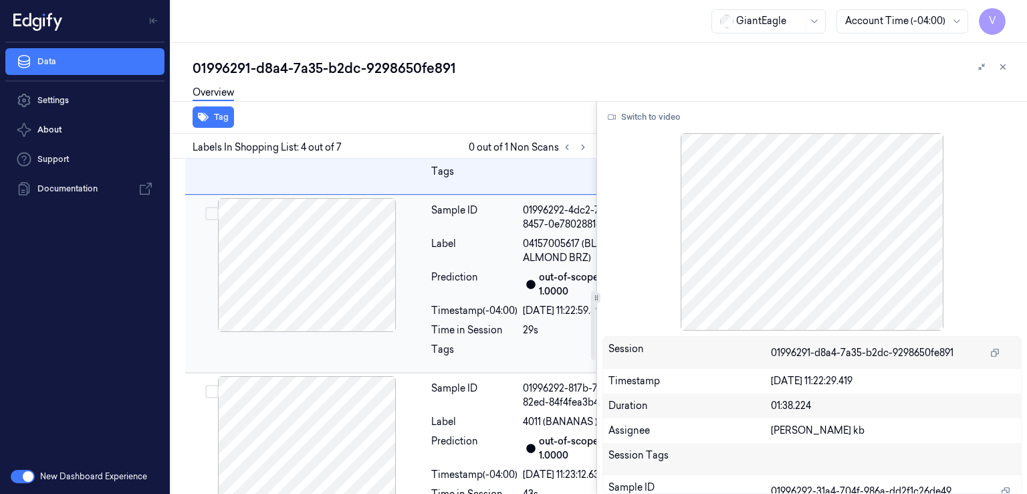
scroll to position [770, 2]
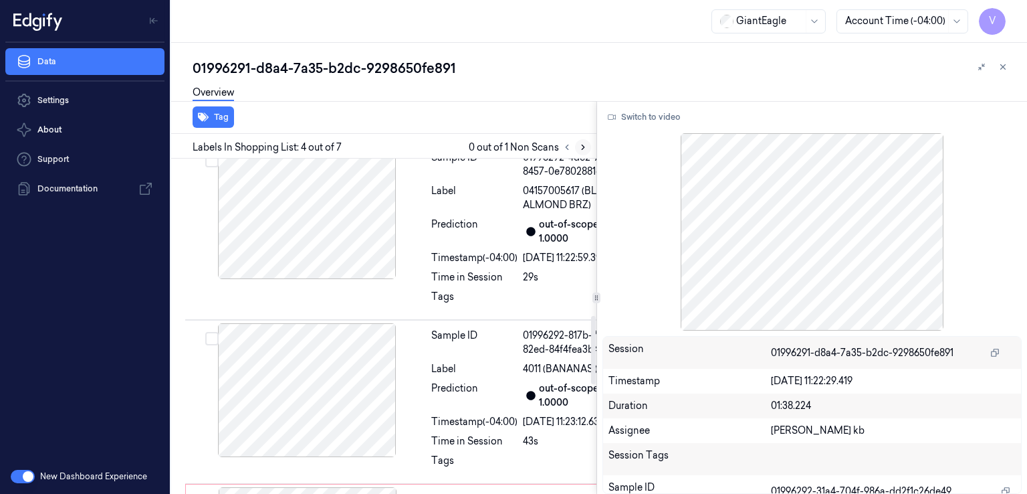
click at [579, 142] on icon at bounding box center [583, 146] width 9 height 9
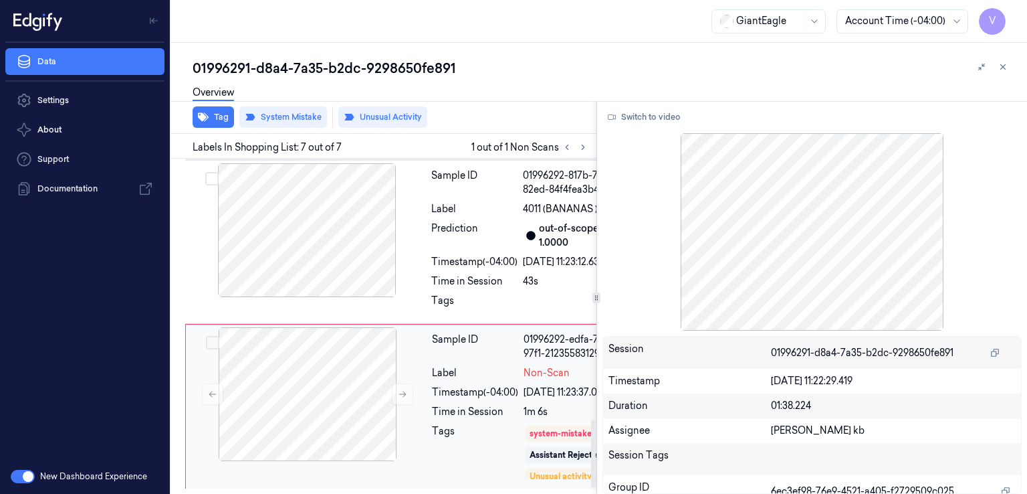
scroll to position [1307, 2]
click at [540, 431] on div "system-mistake" at bounding box center [561, 433] width 62 height 12
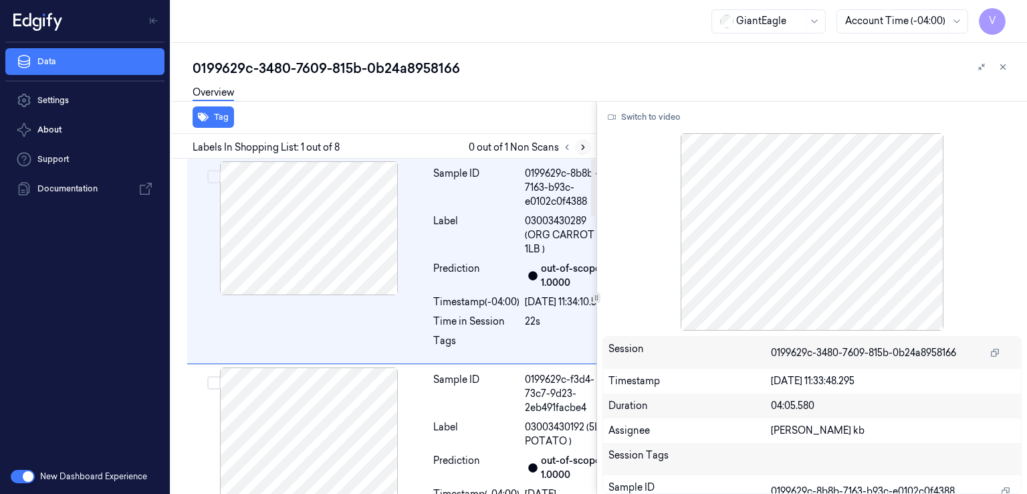
click at [579, 143] on icon at bounding box center [583, 146] width 9 height 9
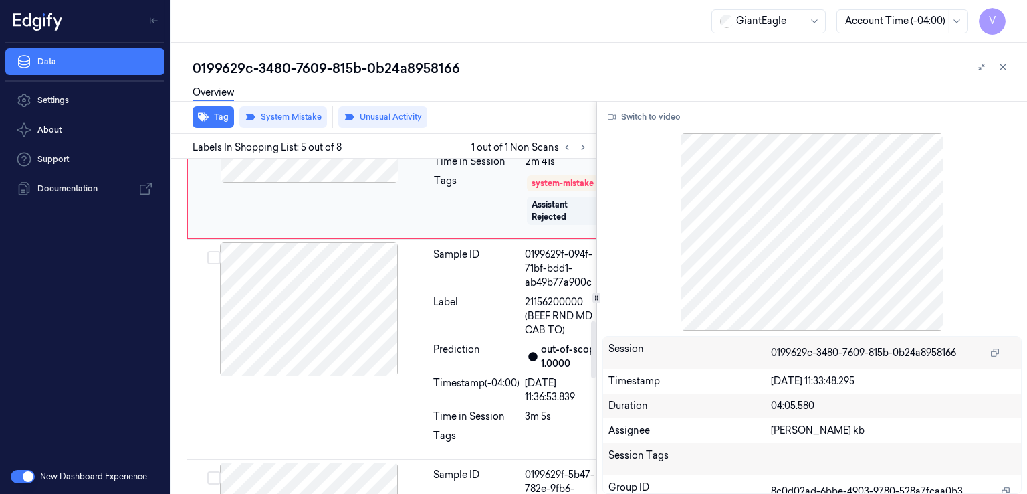
scroll to position [955, 0]
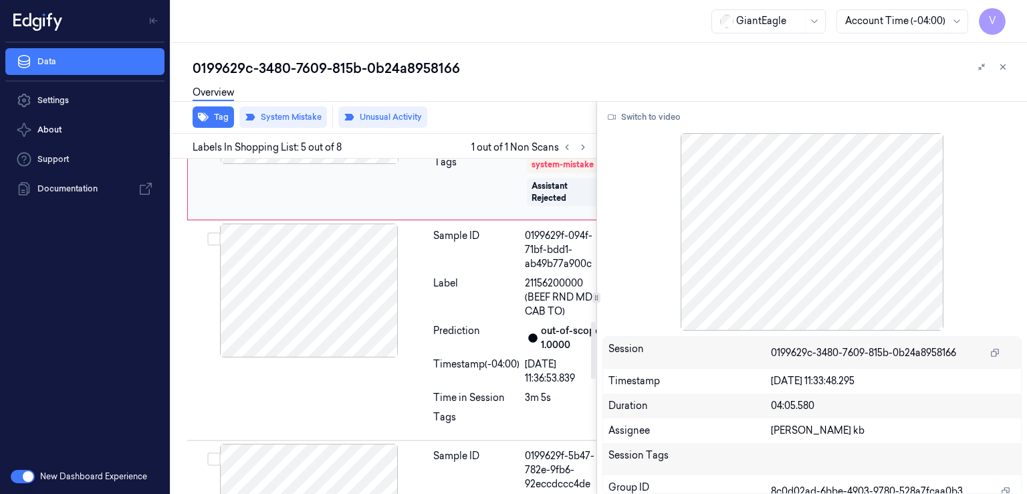
click at [396, 108] on button at bounding box center [404, 96] width 21 height 21
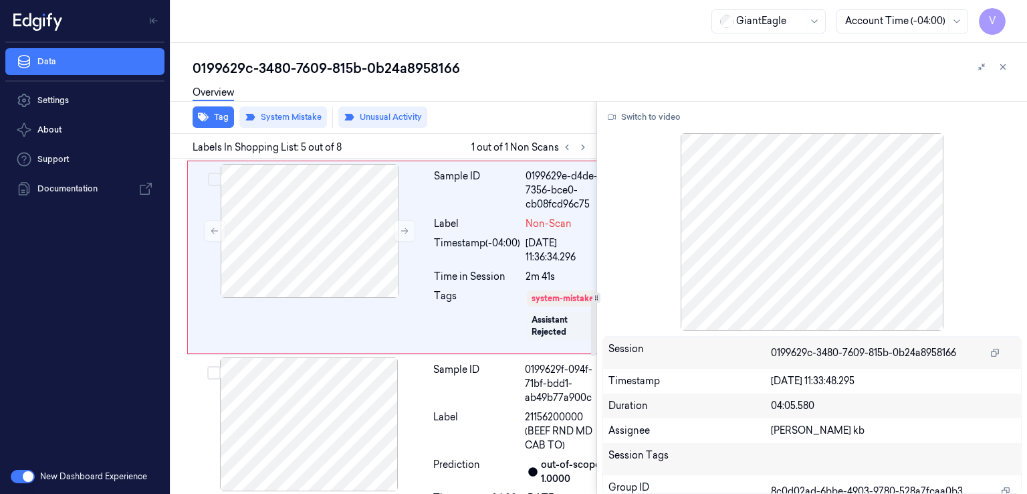
click at [421, 92] on div at bounding box center [309, 25] width 238 height 134
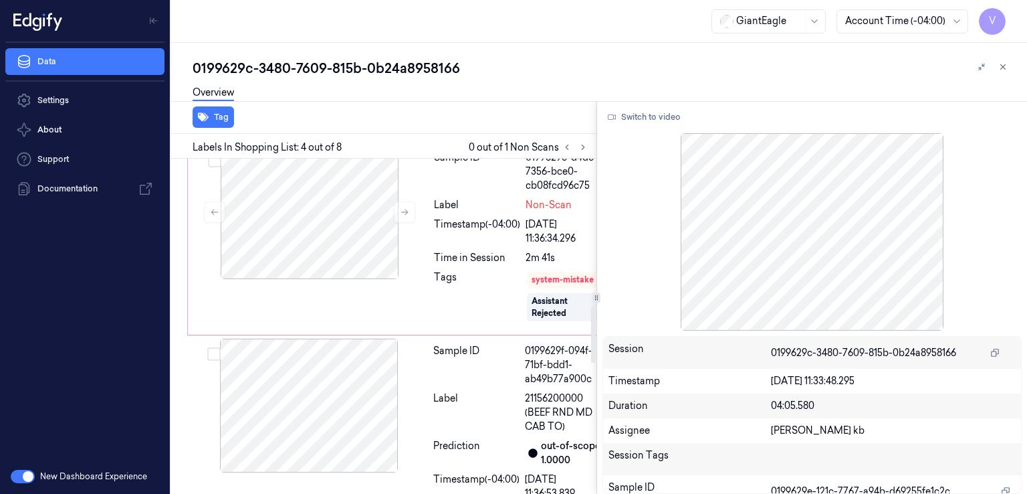
scroll to position [862, 0]
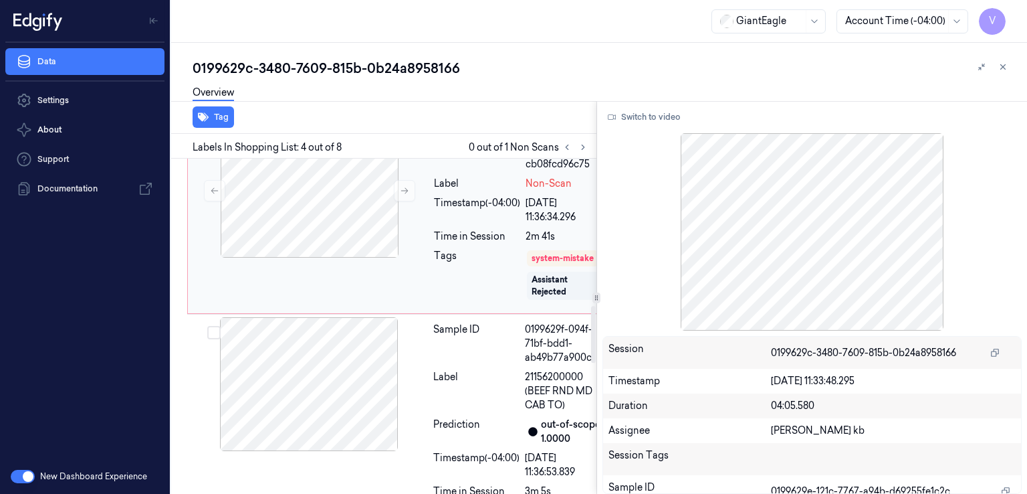
click at [459, 171] on div "Sample ID" at bounding box center [477, 150] width 86 height 42
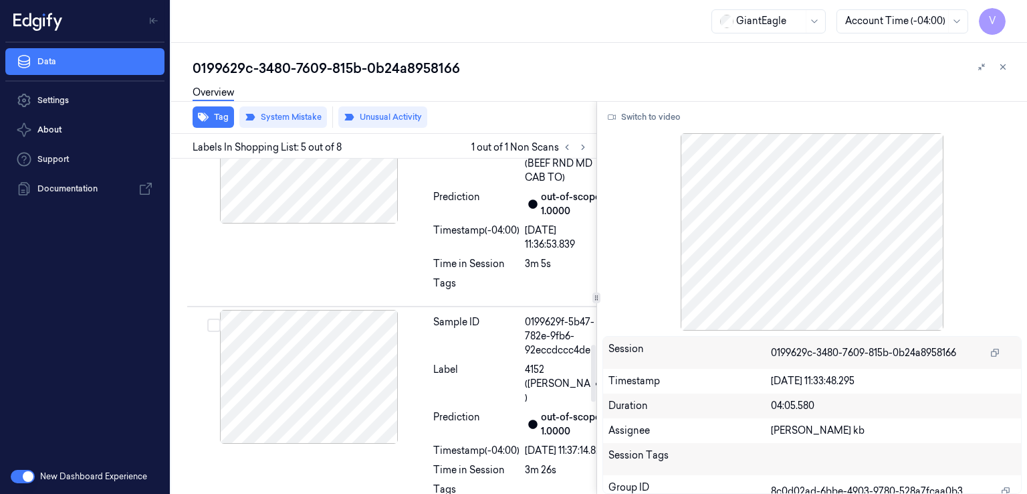
scroll to position [60, 0]
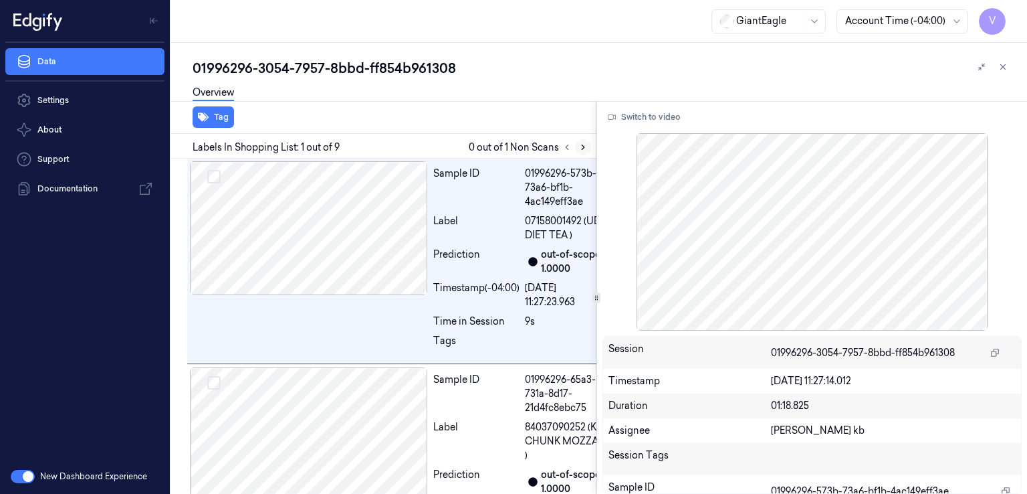
click at [585, 153] on button at bounding box center [583, 147] width 16 height 16
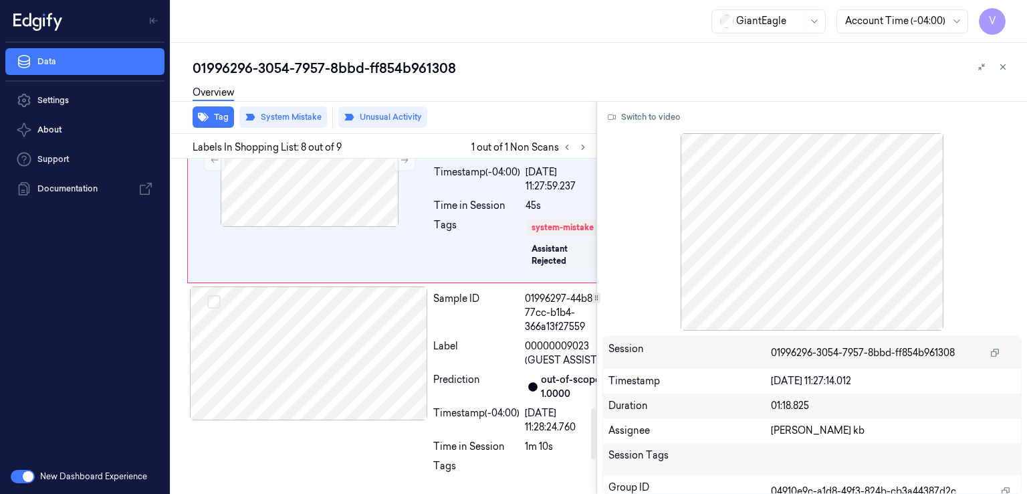
scroll to position [1684, 0]
click at [415, 171] on button at bounding box center [404, 159] width 21 height 21
click at [407, 163] on icon at bounding box center [404, 160] width 7 height 6
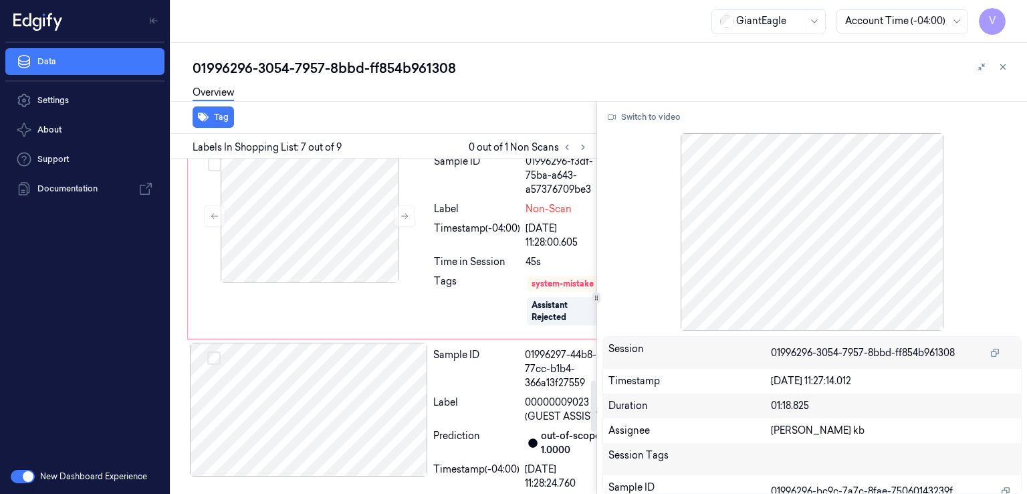
scroll to position [1457, 0]
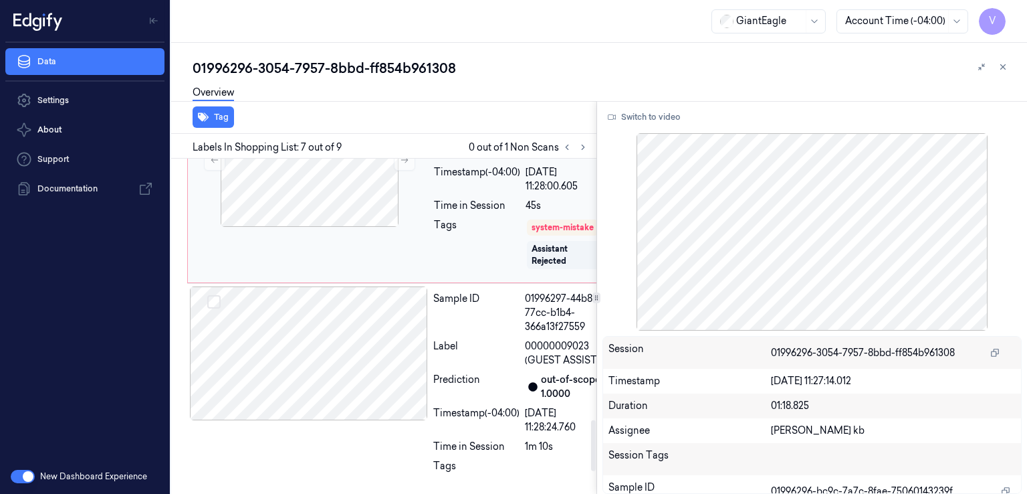
click at [492, 274] on div "Tags" at bounding box center [477, 246] width 86 height 56
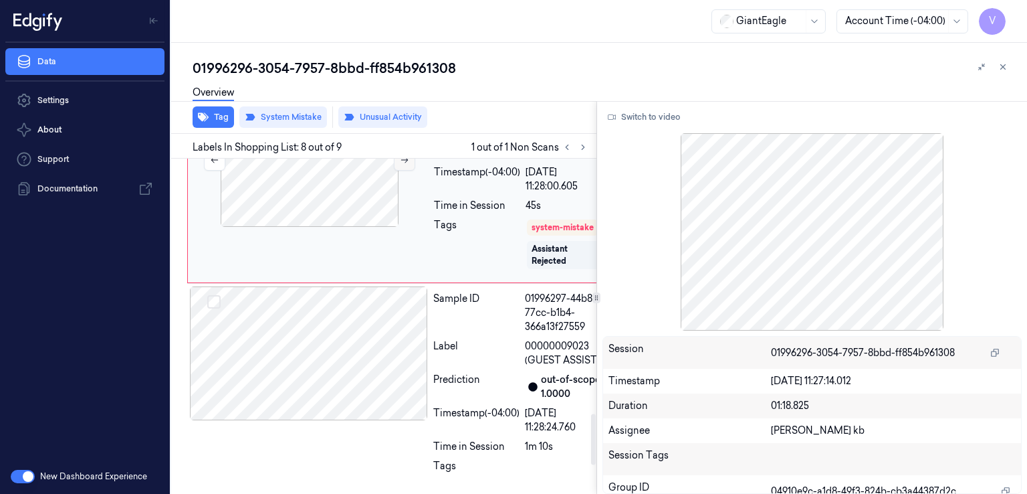
click at [405, 163] on icon at bounding box center [404, 160] width 7 height 6
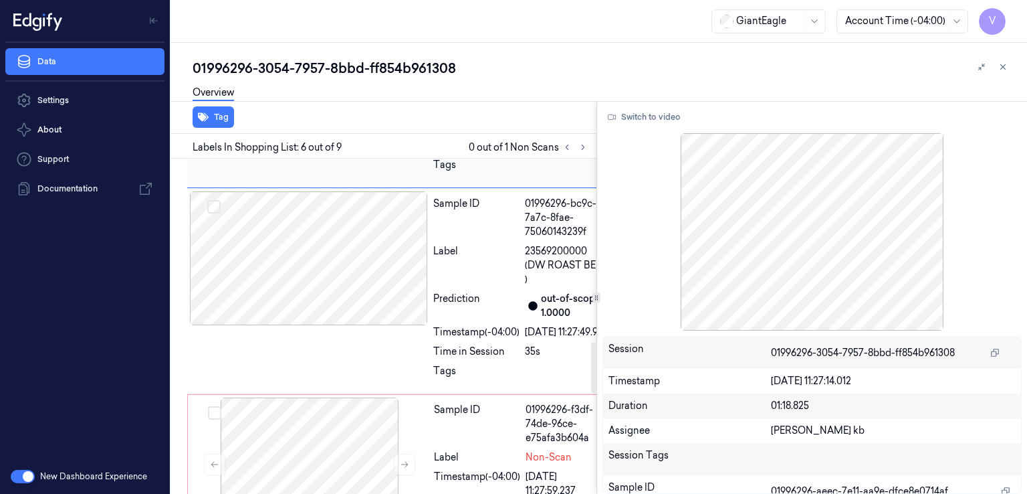
scroll to position [1209, 0]
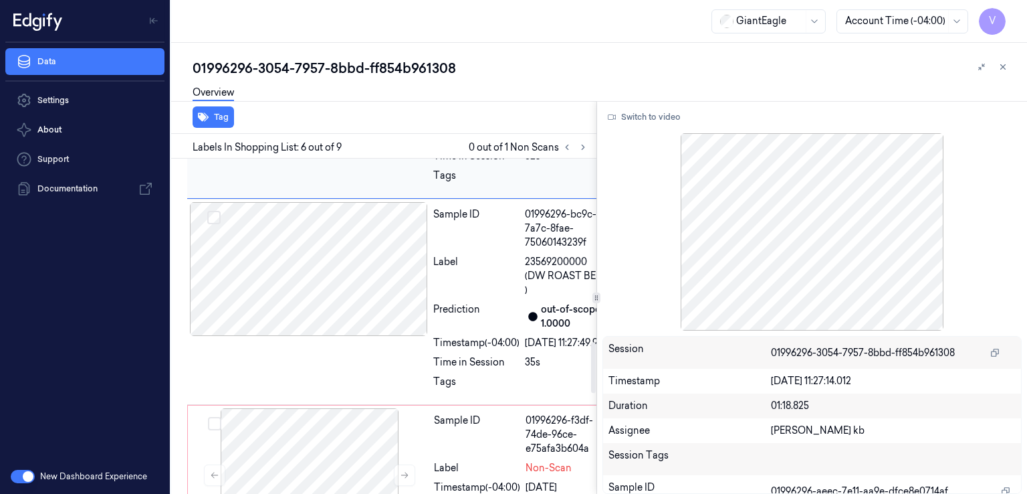
click at [336, 130] on div at bounding box center [309, 63] width 238 height 134
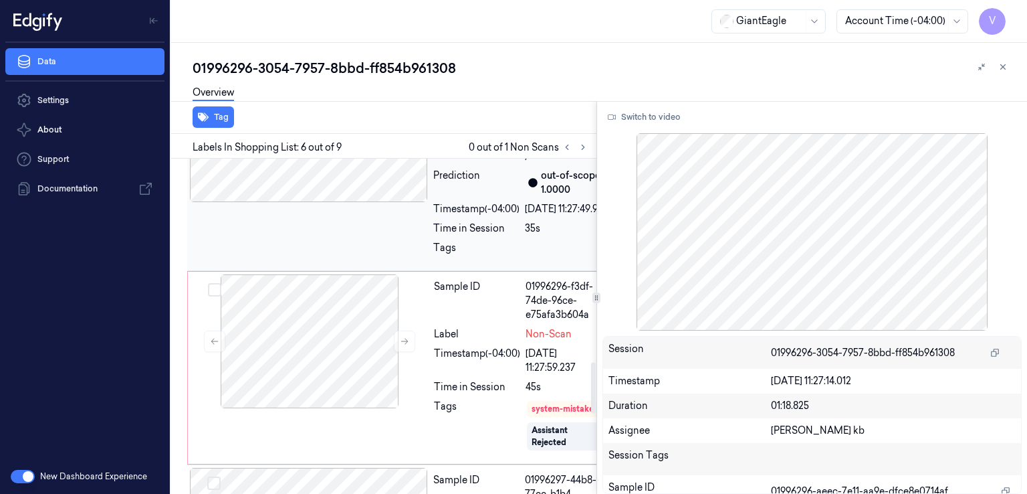
click at [359, 202] on div at bounding box center [309, 135] width 238 height 134
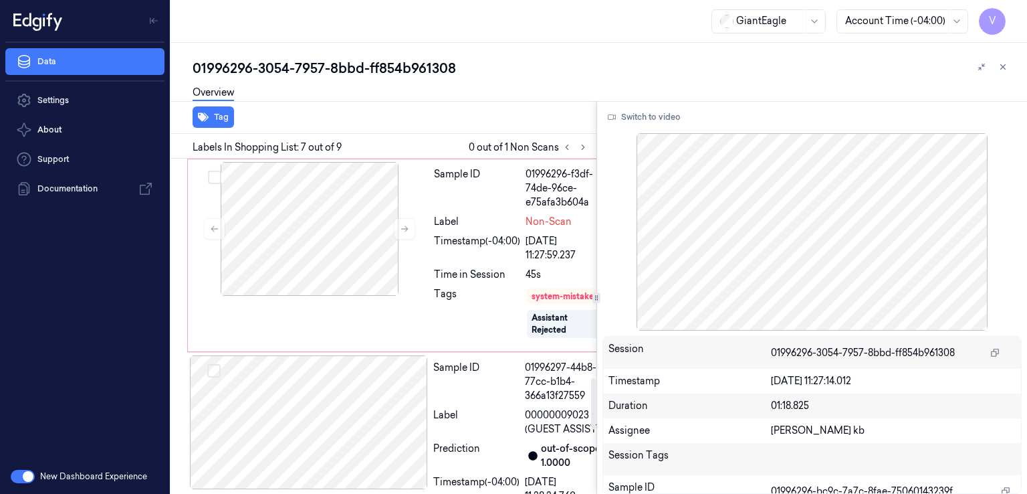
scroll to position [1457, 0]
drag, startPoint x: 530, startPoint y: 294, endPoint x: 547, endPoint y: 311, distance: 24.1
click at [547, 49] on span "23569200000 (DW ROAST BEEF )" at bounding box center [566, 28] width 83 height 42
copy span "DW ROAST BEEF"
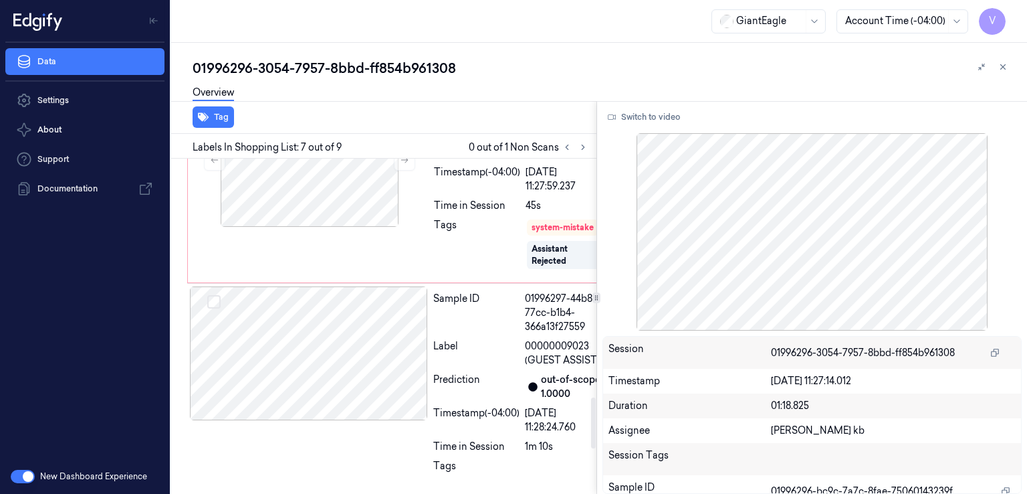
scroll to position [1591, 0]
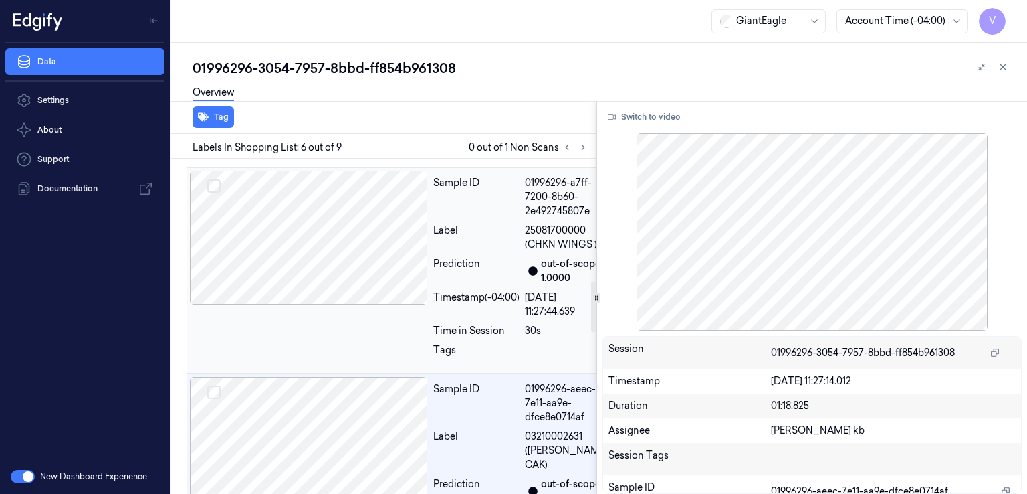
scroll to position [808, 0]
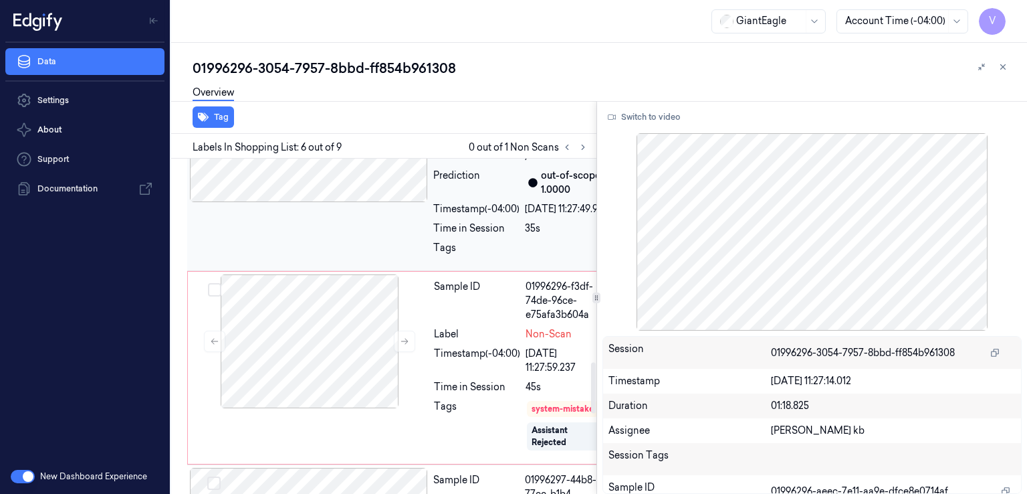
click at [477, 116] on div "Sample ID" at bounding box center [476, 95] width 86 height 42
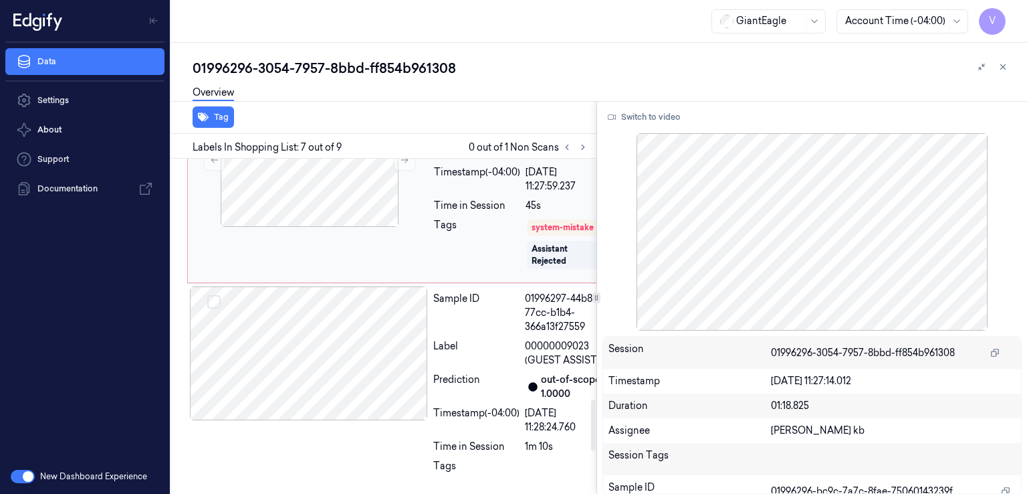
click at [478, 160] on div "Label" at bounding box center [477, 153] width 86 height 14
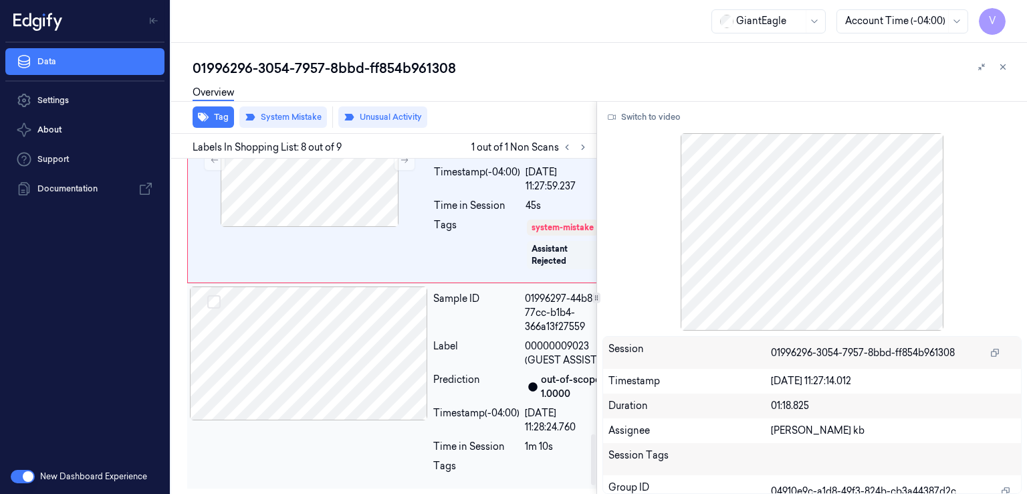
click at [478, 367] on div "Label" at bounding box center [476, 353] width 86 height 28
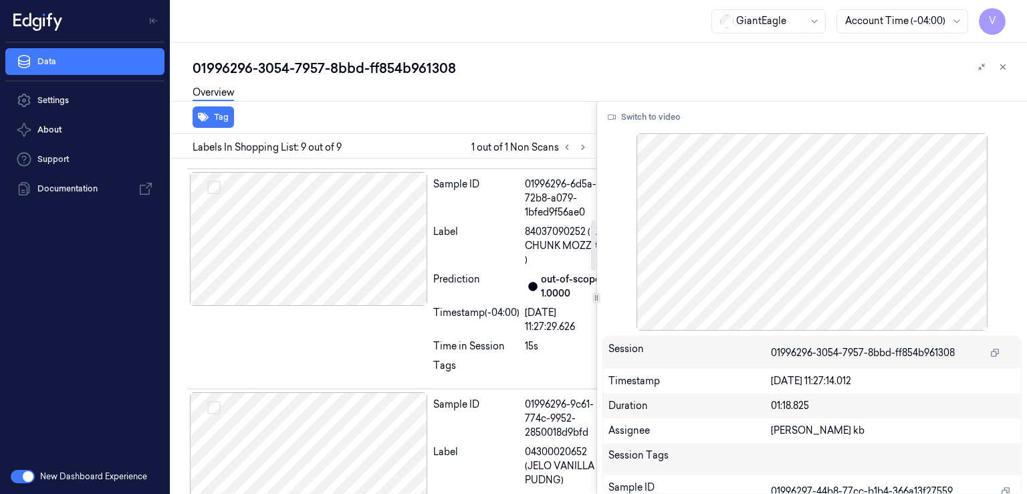
click at [491, 219] on div "Sample ID" at bounding box center [476, 198] width 86 height 42
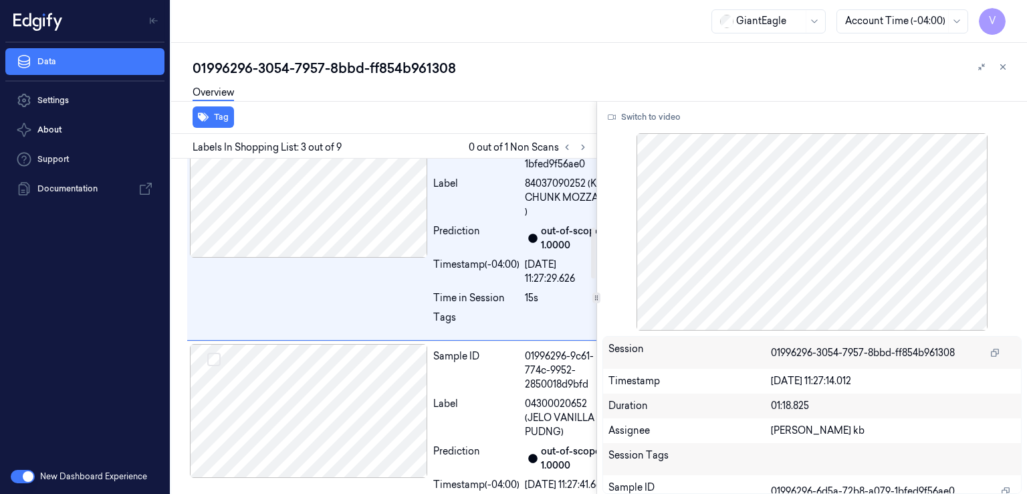
scroll to position [452, 0]
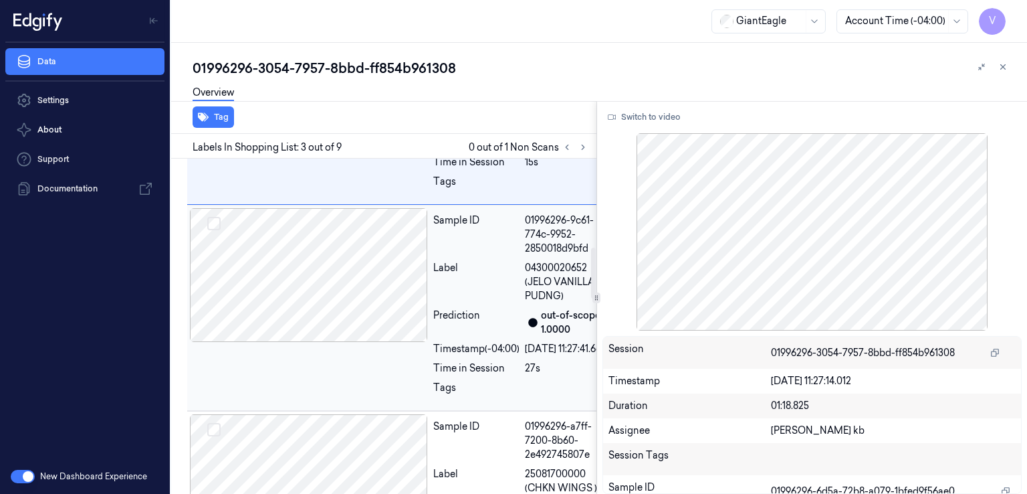
click at [508, 256] on div "Sample ID" at bounding box center [476, 234] width 86 height 42
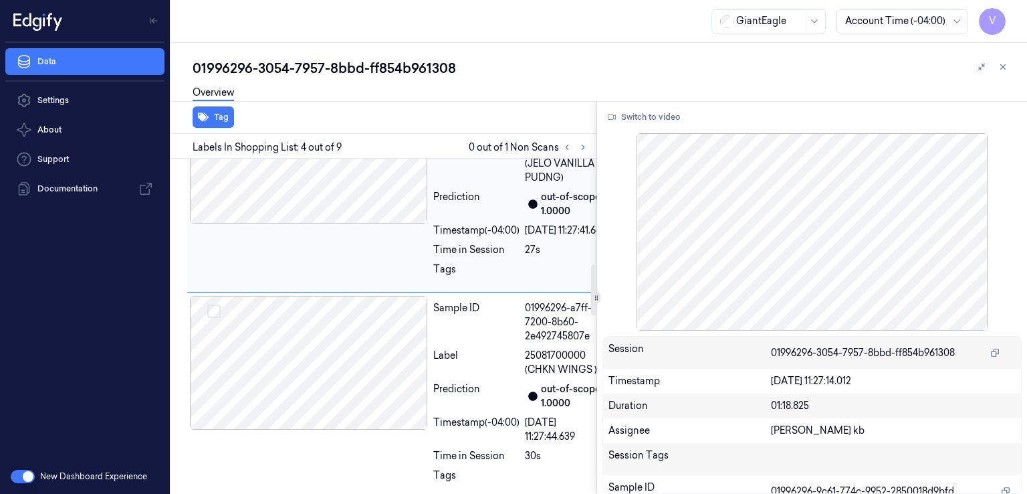
scroll to position [706, 0]
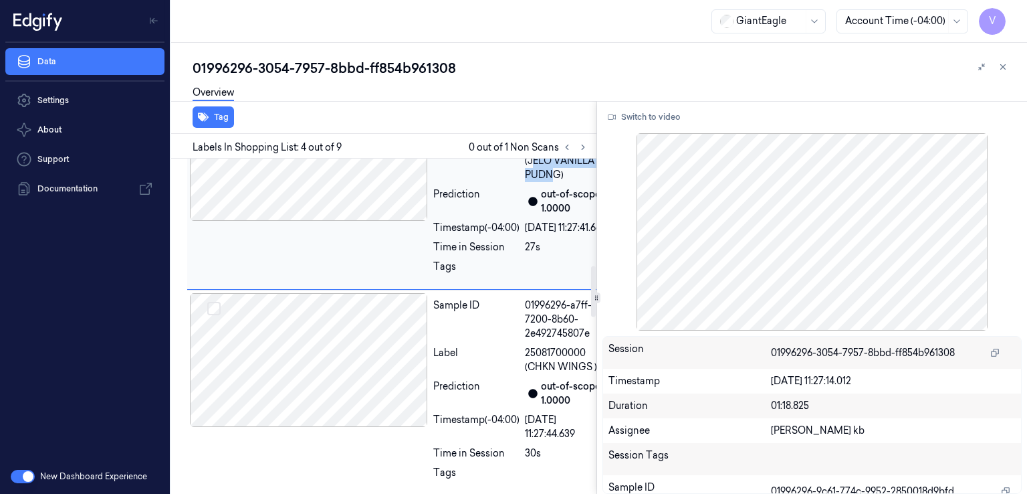
drag, startPoint x: 532, startPoint y: 284, endPoint x: 535, endPoint y: 296, distance: 12.5
click at [547, 182] on span "04300020652 (JELO VANILLA PUDNG)" at bounding box center [566, 161] width 83 height 42
drag, startPoint x: 528, startPoint y: 282, endPoint x: 559, endPoint y: 314, distance: 44.5
click at [559, 182] on span "04300020652 (JELO VANILLA PUDNG)" at bounding box center [566, 161] width 83 height 42
copy span "[PERSON_NAME] PUDNG"
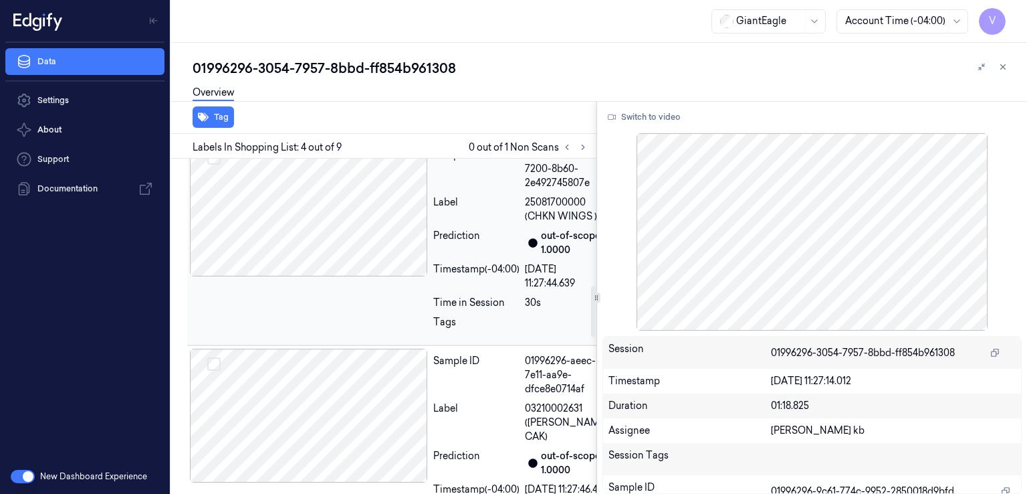
scroll to position [840, 0]
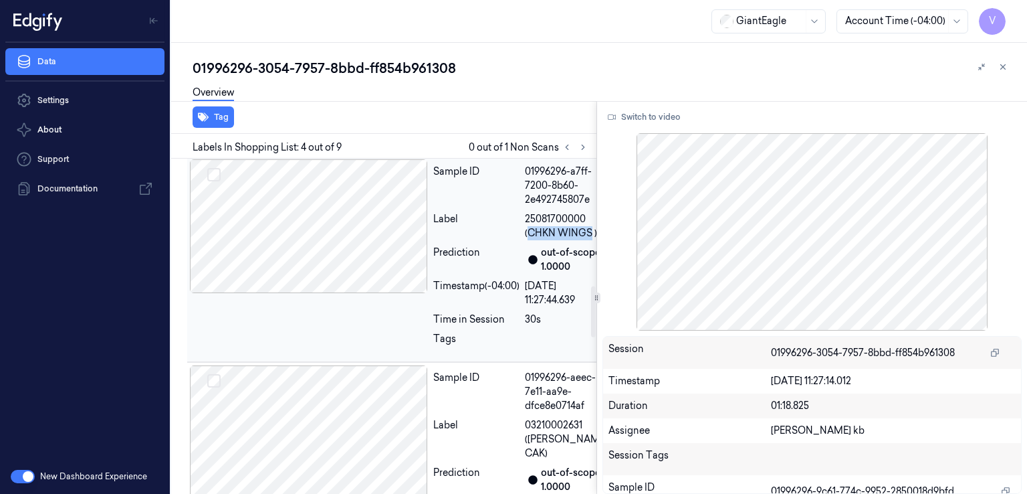
drag, startPoint x: 527, startPoint y: 414, endPoint x: 557, endPoint y: 436, distance: 36.8
click at [557, 359] on div "Sample ID 01996296-a7ff-7200-8b60-2e492745807e Label 25081700000 (CHKN WINGS ) …" at bounding box center [520, 258] width 185 height 199
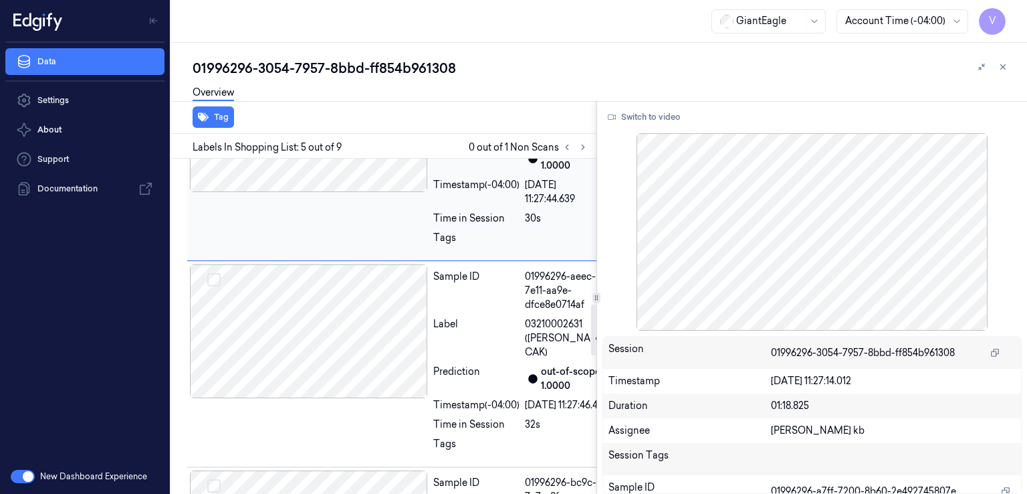
scroll to position [961, 0]
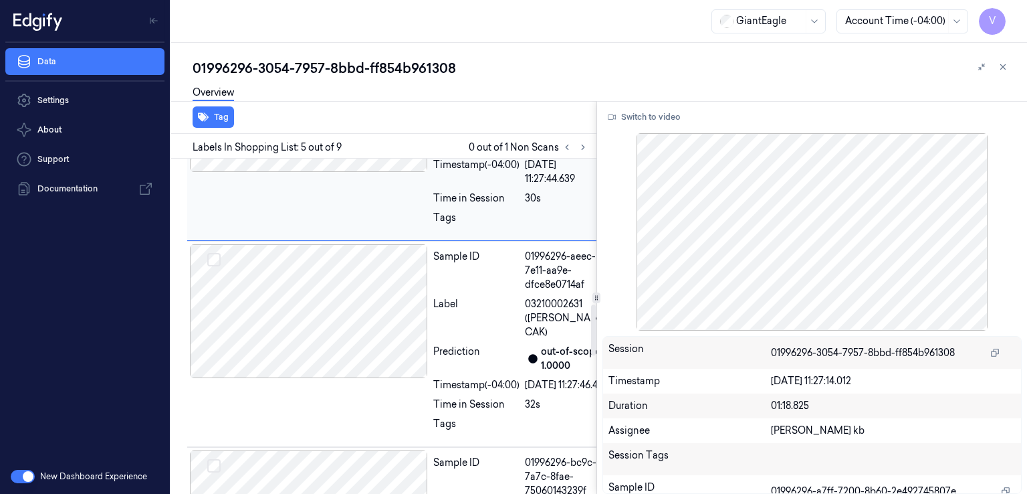
copy span "CHKN WINGS"
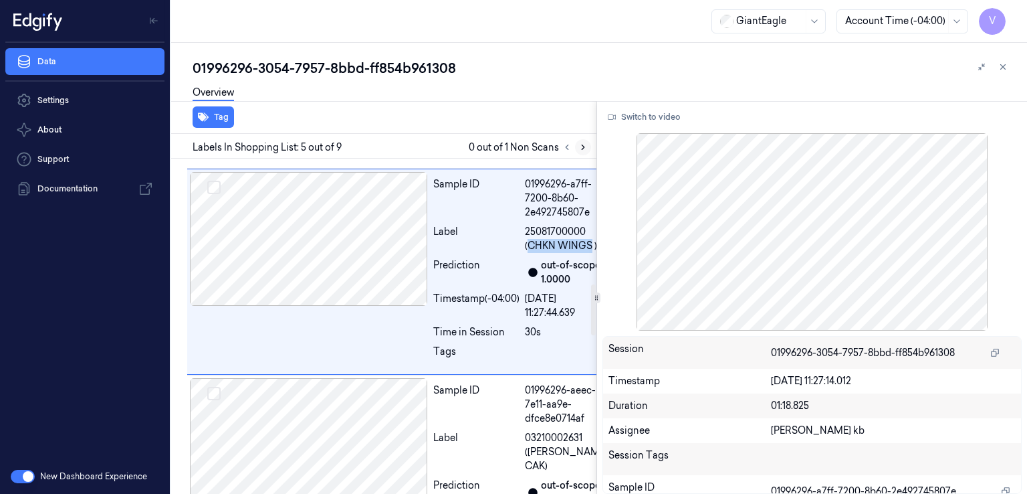
click at [585, 145] on icon at bounding box center [583, 146] width 9 height 9
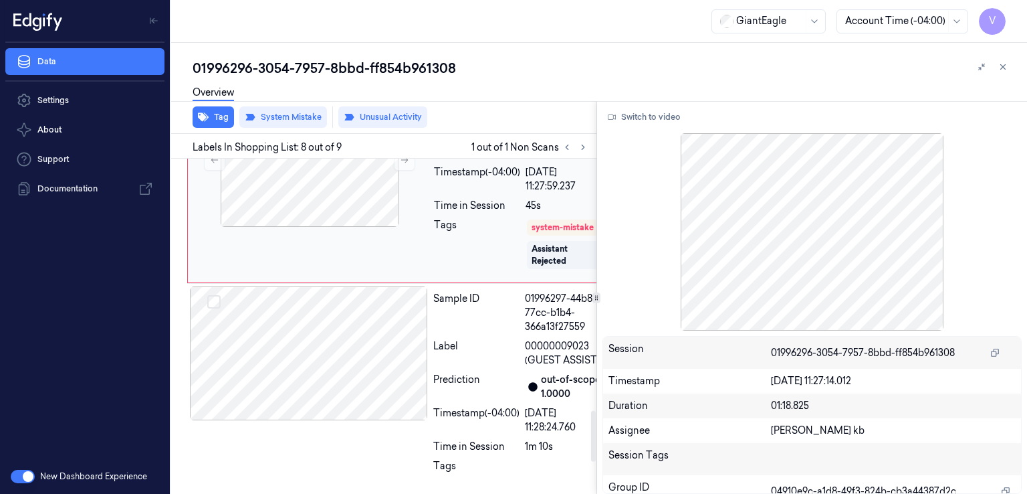
scroll to position [1684, 0]
click at [536, 280] on div "Sample ID 01996296-f3df-74de-96ce-e75afa3b604a Label Non-Scan Timestamp (-04:00…" at bounding box center [521, 186] width 184 height 187
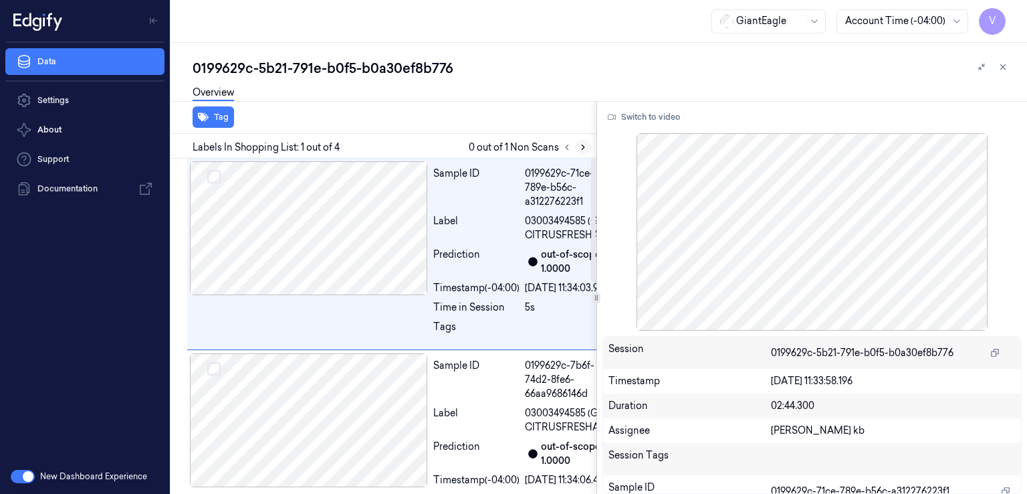
click at [581, 141] on button at bounding box center [583, 147] width 16 height 16
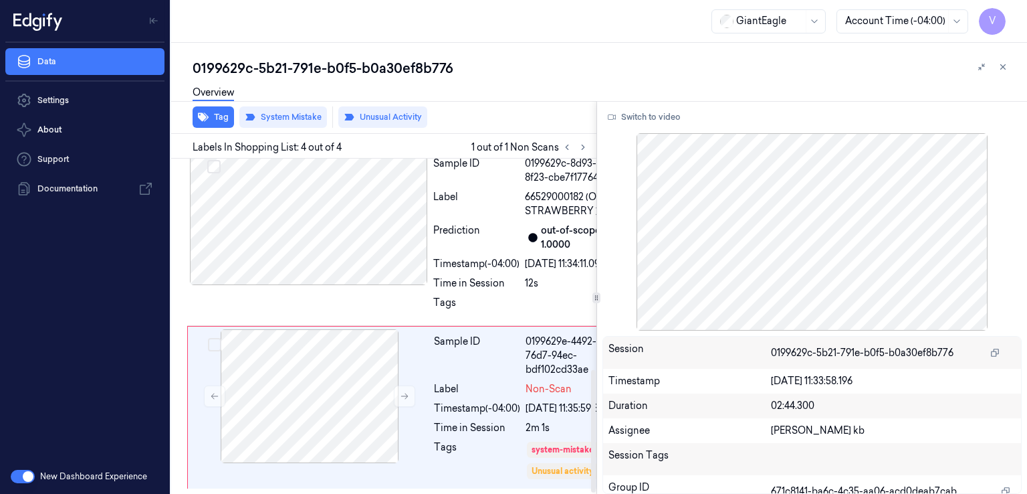
scroll to position [577, 0]
click at [401, 391] on icon at bounding box center [404, 395] width 9 height 9
click at [415, 306] on div "Sample ID 0199629c-8d93-7ef1-8f23-cbe7f17764a4 Label 66529000182 (ORG STRAWBERR…" at bounding box center [406, 237] width 439 height 178
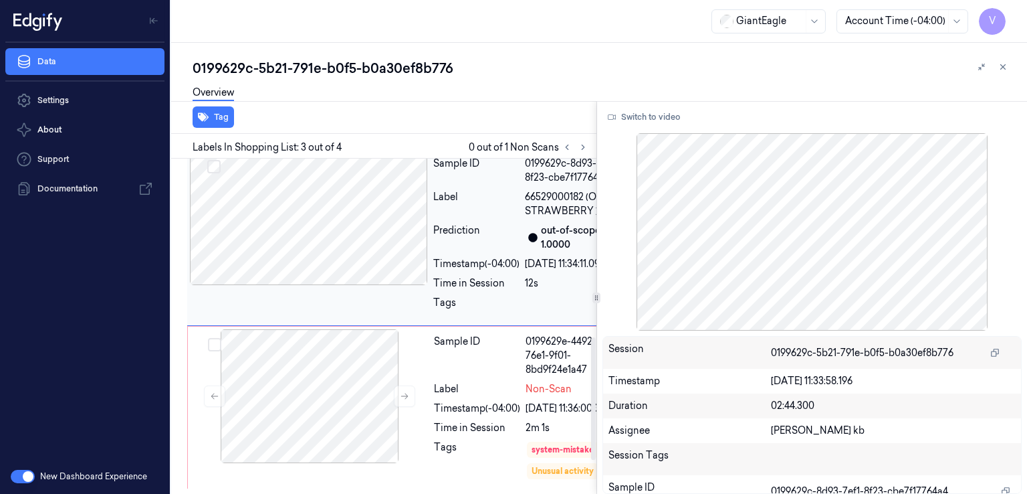
scroll to position [402, 0]
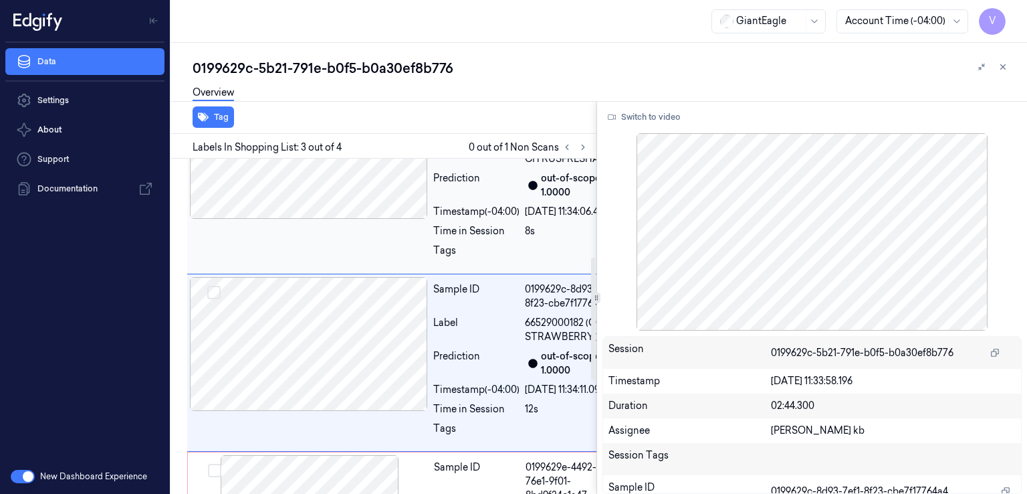
click at [409, 274] on div "Sample ID 0199629c-7b6f-74d2-8fe6-66aa9686146d Label 03003494585 (GE CITRUSFRES…" at bounding box center [406, 178] width 439 height 192
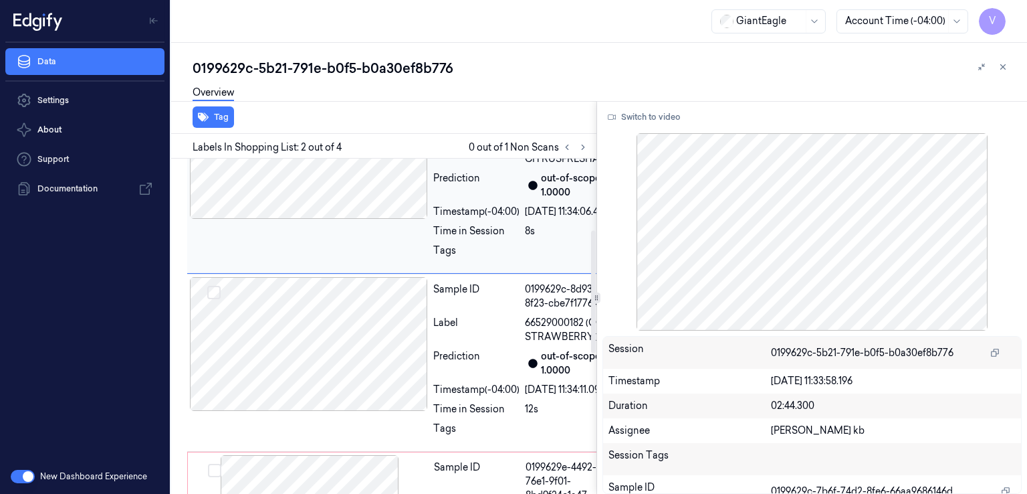
scroll to position [161, 0]
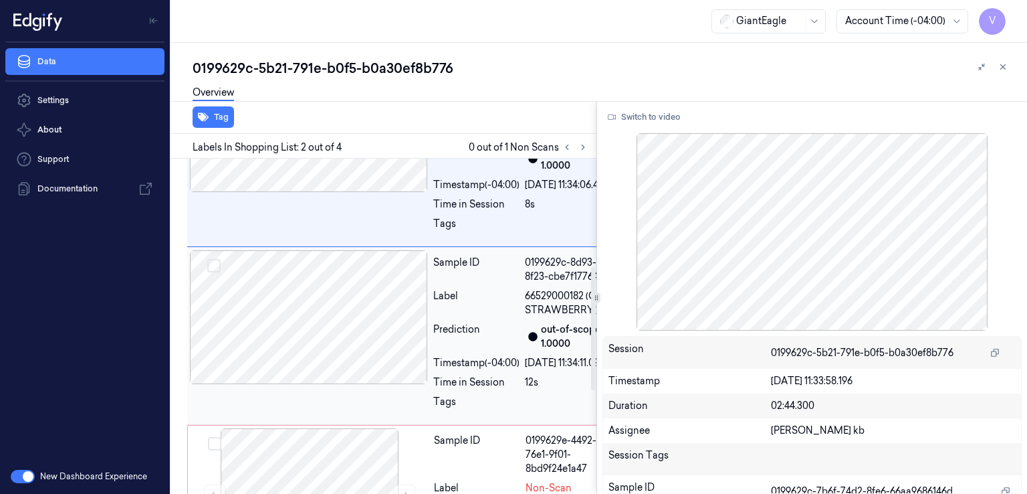
click at [417, 381] on div at bounding box center [309, 317] width 238 height 134
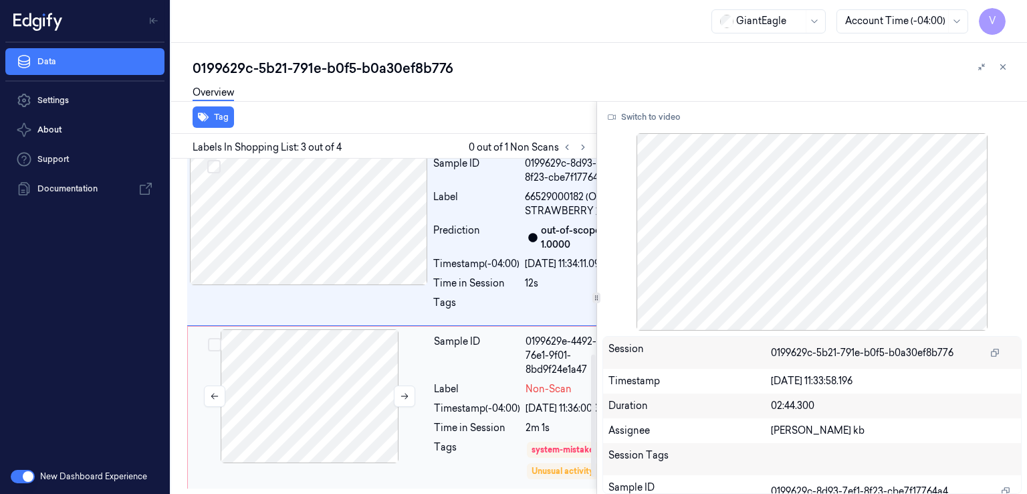
click at [411, 408] on div at bounding box center [310, 396] width 238 height 134
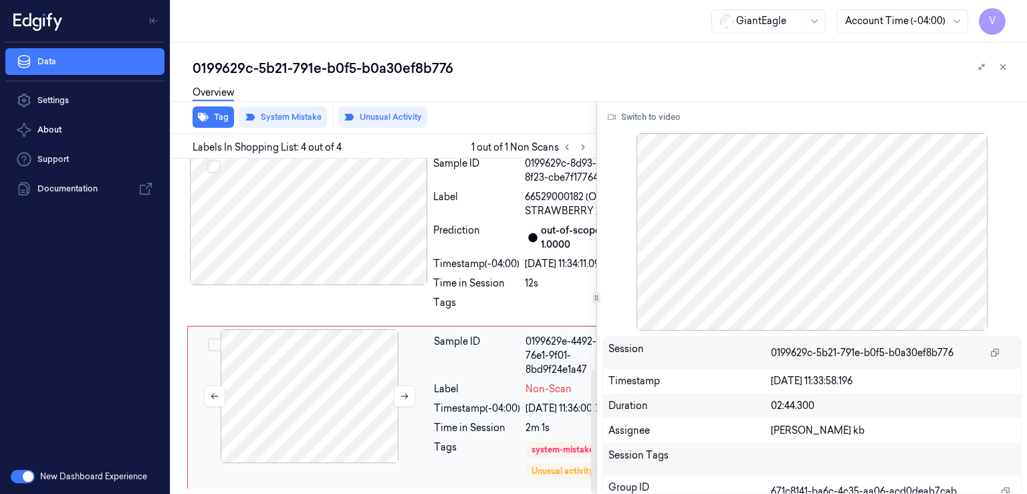
scroll to position [577, 0]
click at [389, 322] on div "Sample ID 0199629c-8d93-7ef1-8f23-cbe7f17764a4 Label 66529000182 (ORG STRAWBERR…" at bounding box center [406, 237] width 439 height 178
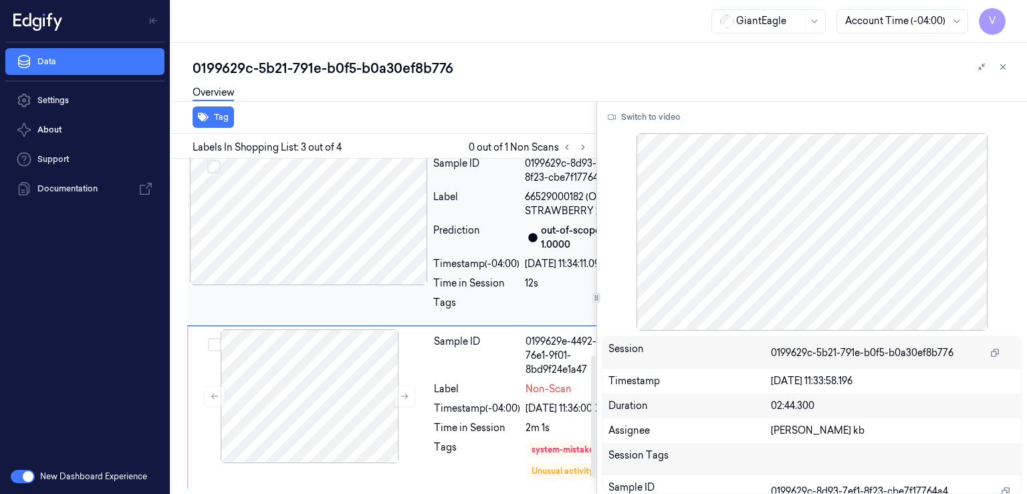
scroll to position [536, 0]
click at [450, 377] on div "Sample ID" at bounding box center [477, 355] width 86 height 42
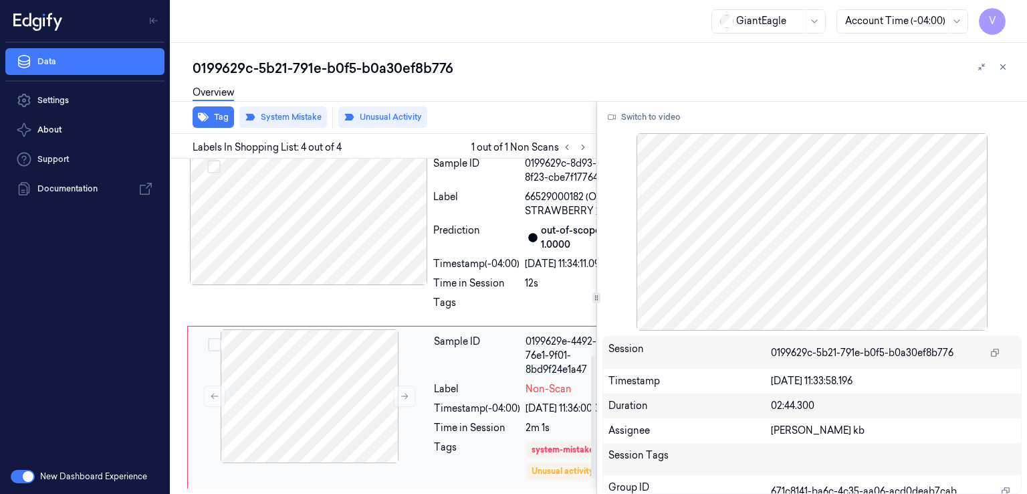
scroll to position [577, 0]
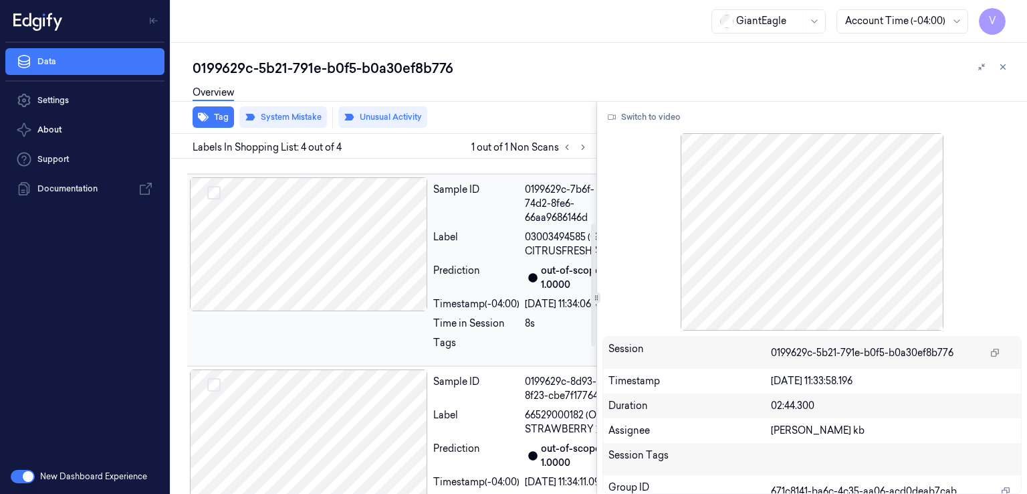
click at [480, 292] on div "Prediction" at bounding box center [476, 278] width 86 height 28
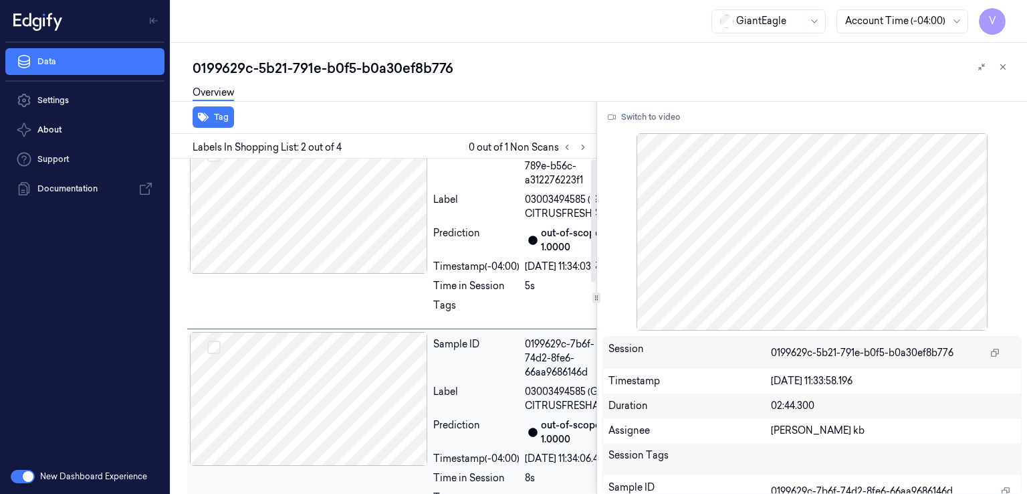
scroll to position [0, 0]
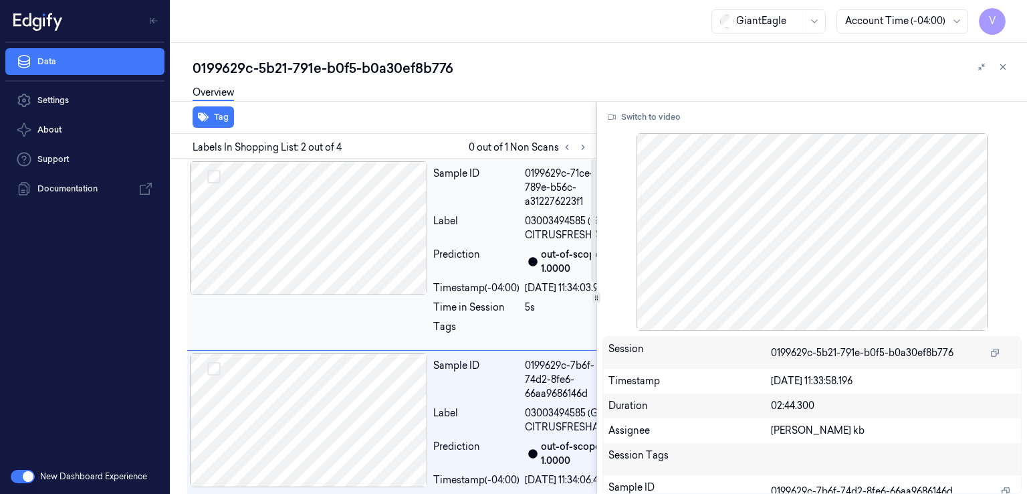
click at [458, 314] on div "Time in Session" at bounding box center [476, 307] width 86 height 14
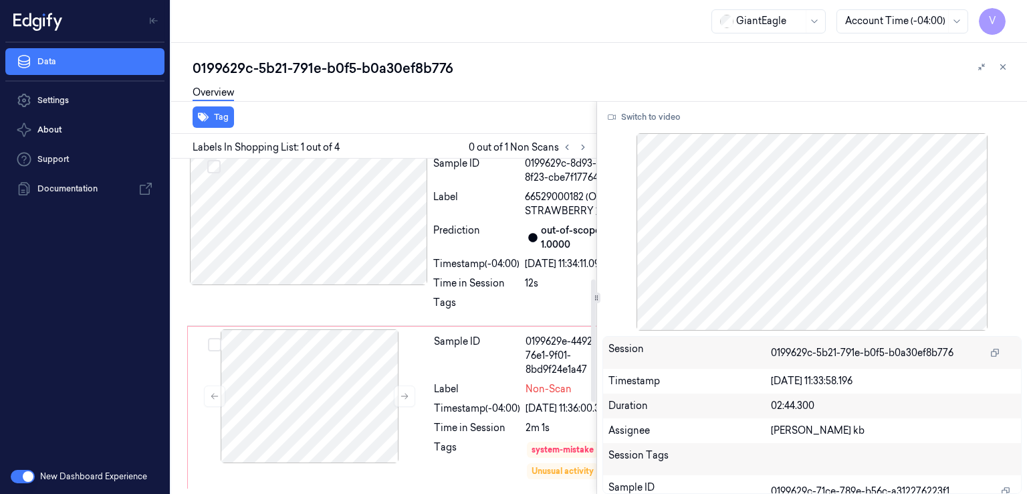
scroll to position [535, 0]
click at [452, 377] on div "Sample ID" at bounding box center [477, 355] width 86 height 42
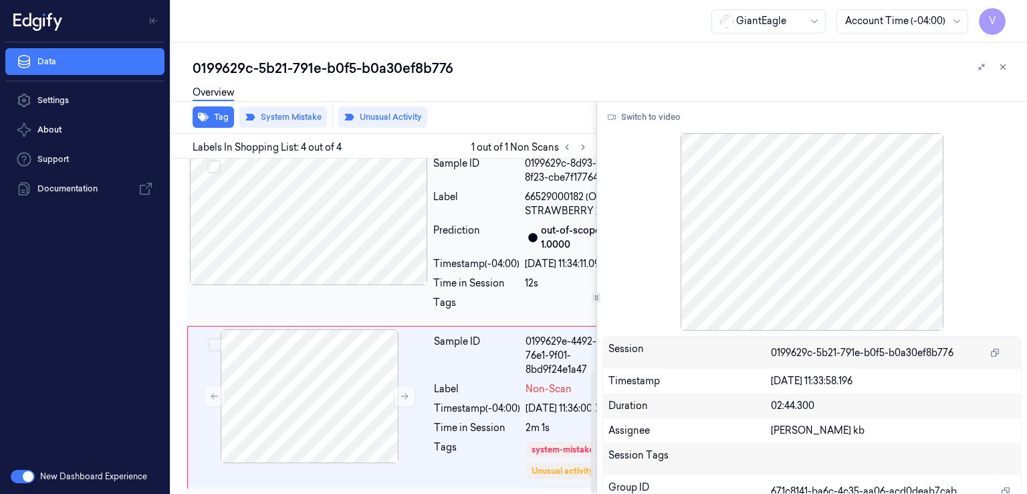
click at [512, 276] on div "Time in Session" at bounding box center [476, 283] width 86 height 14
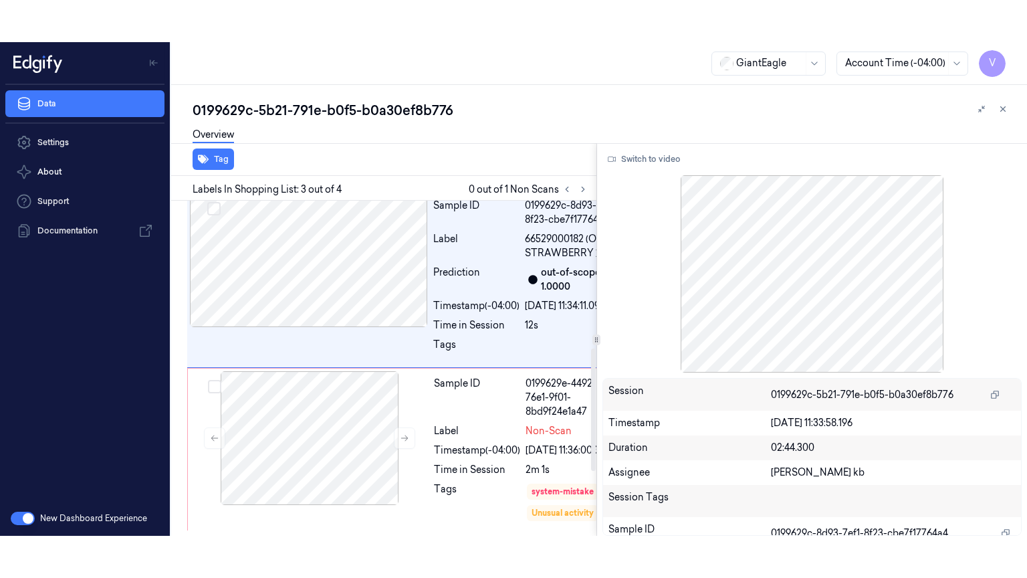
scroll to position [402, 0]
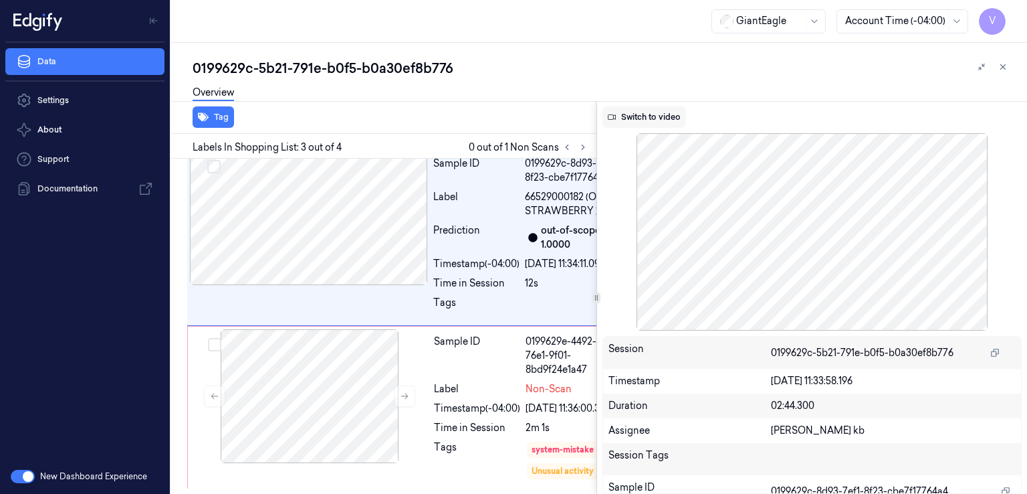
click at [645, 109] on button "Switch to video" at bounding box center [645, 116] width 84 height 21
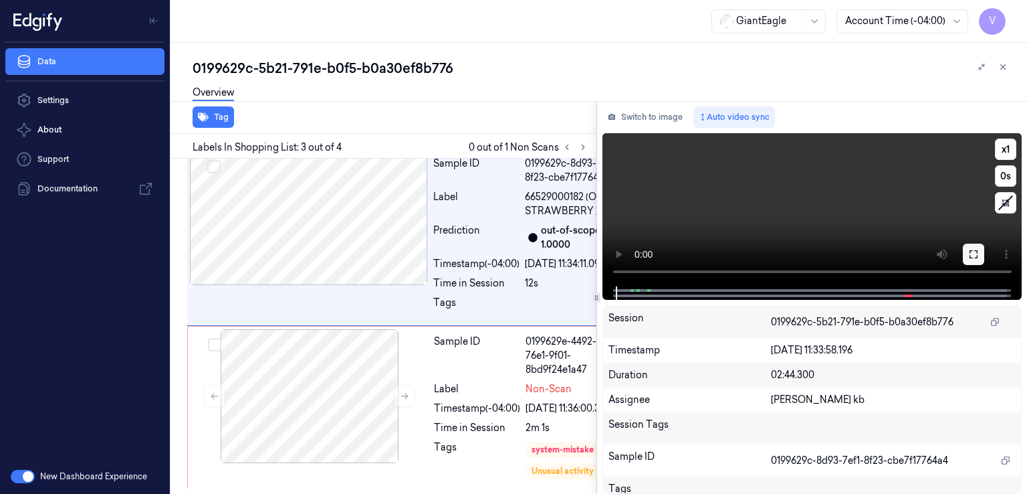
click at [970, 250] on icon at bounding box center [974, 254] width 8 height 8
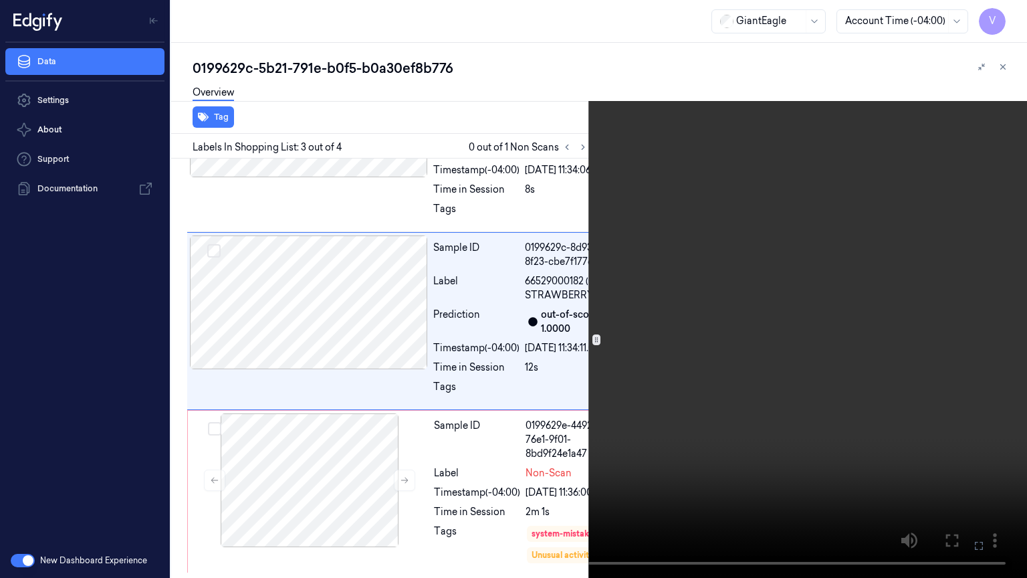
click at [607, 302] on video at bounding box center [513, 289] width 1027 height 578
click at [789, 283] on video at bounding box center [513, 289] width 1027 height 578
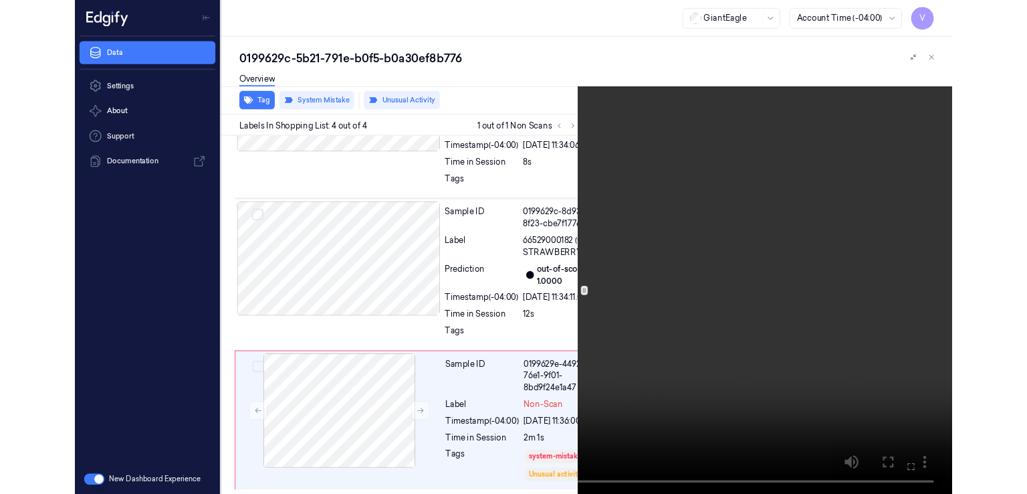
scroll to position [492, 0]
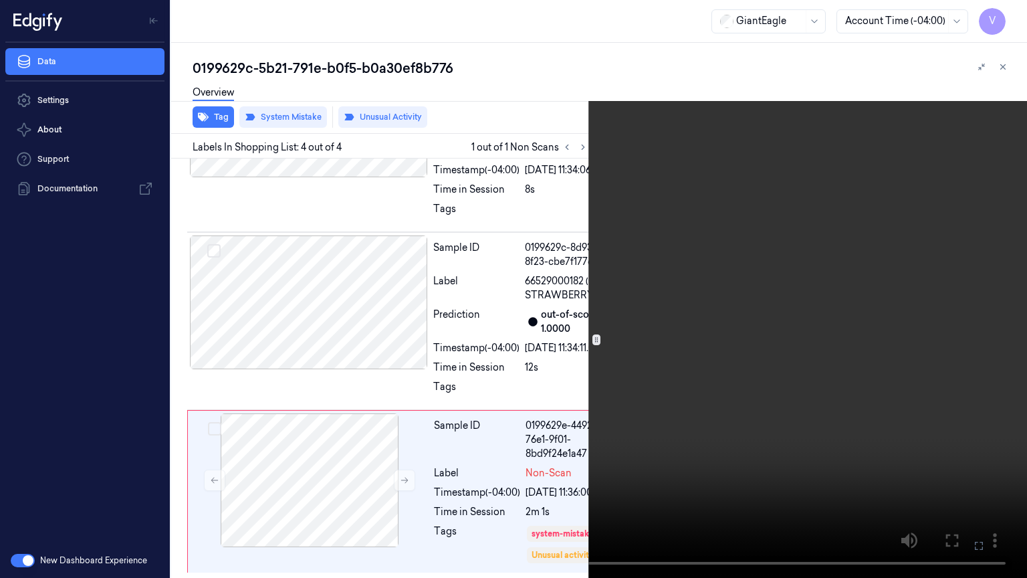
click at [0, 0] on icon at bounding box center [0, 0] width 0 height 0
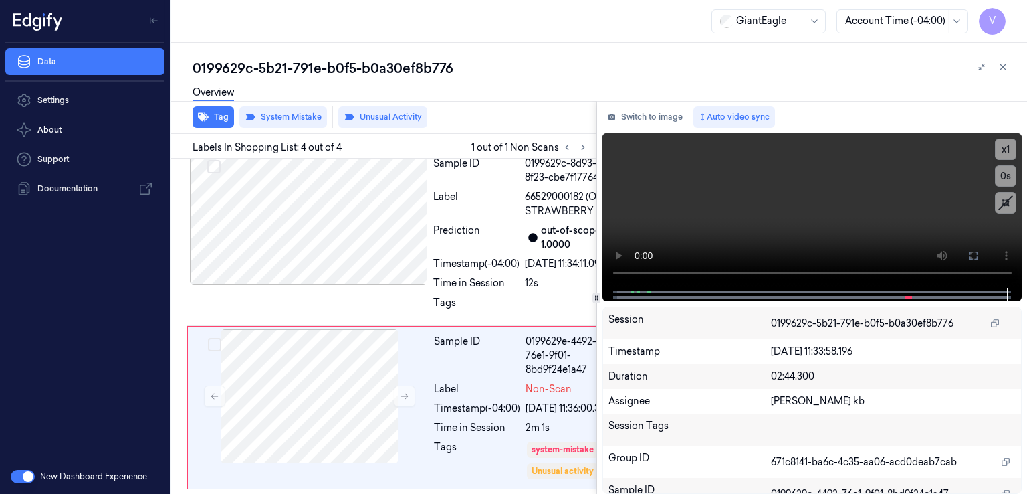
click at [627, 130] on div "Switch to image Auto video sync x 1 0 s Session 0199629c-5b21-791e-b0f5-b0a30ef…" at bounding box center [812, 297] width 431 height 393
click at [629, 125] on button "Switch to image" at bounding box center [646, 116] width 86 height 21
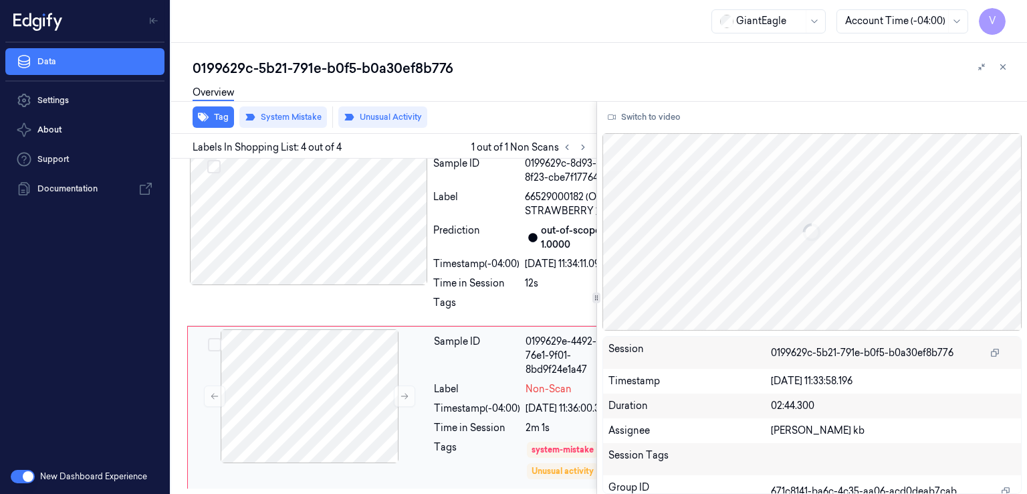
scroll to position [577, 0]
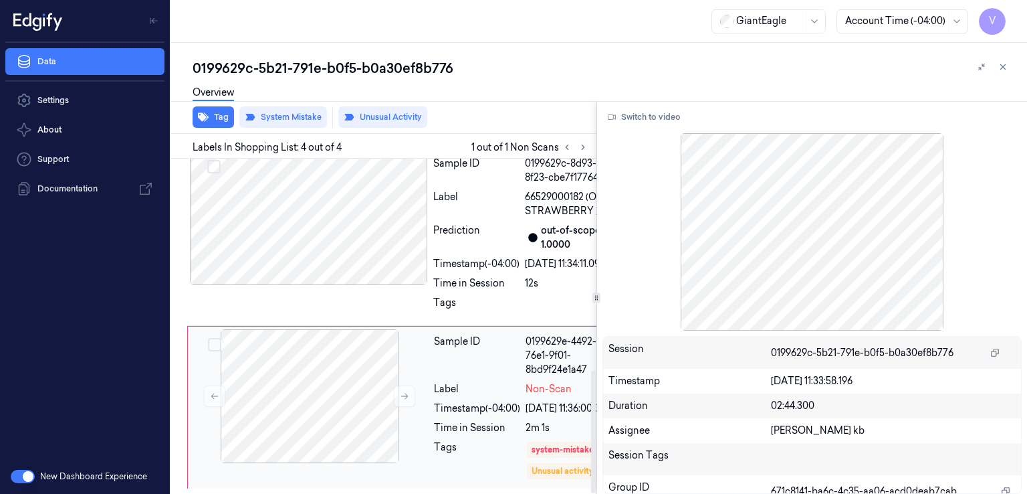
click at [503, 382] on div "Label" at bounding box center [477, 389] width 86 height 14
click at [460, 401] on div "Timestamp (-04:00)" at bounding box center [477, 408] width 86 height 14
click at [406, 391] on icon at bounding box center [404, 395] width 9 height 9
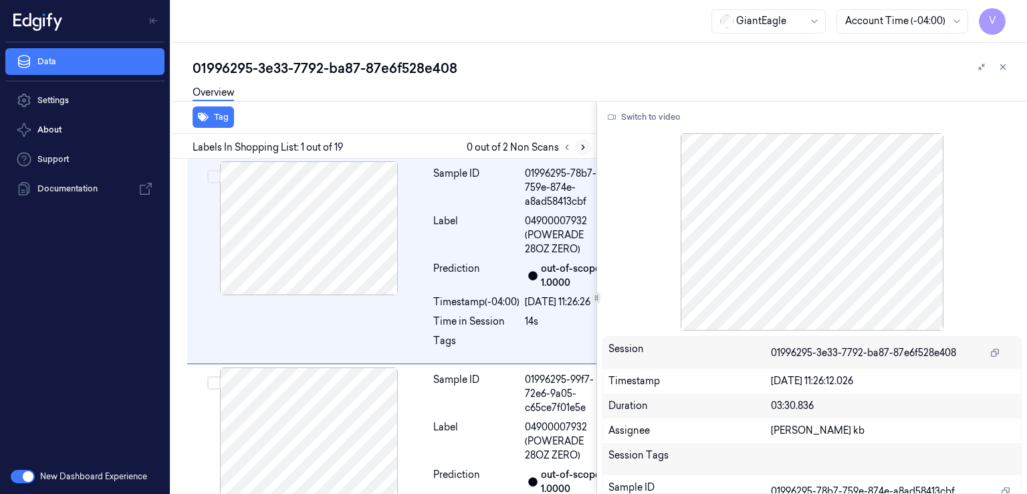
click at [579, 146] on icon at bounding box center [583, 146] width 9 height 9
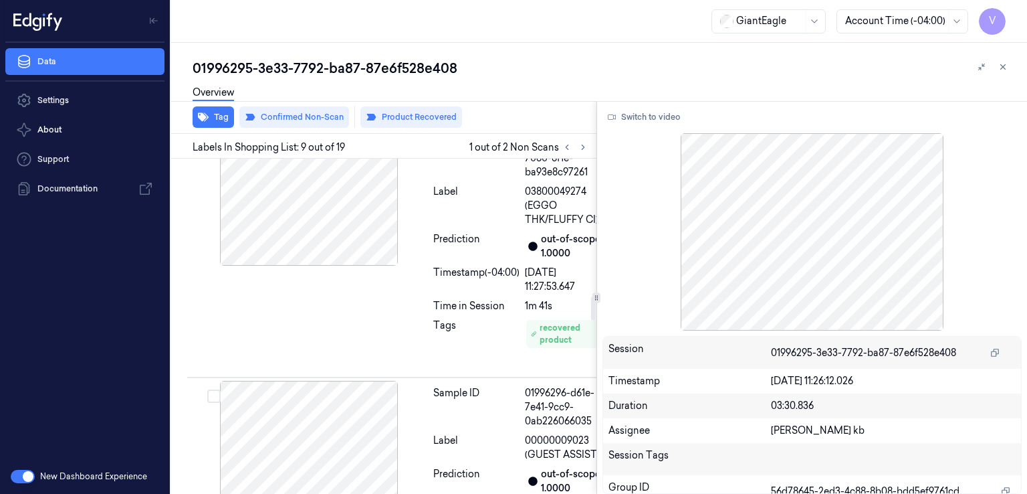
scroll to position [1940, 0]
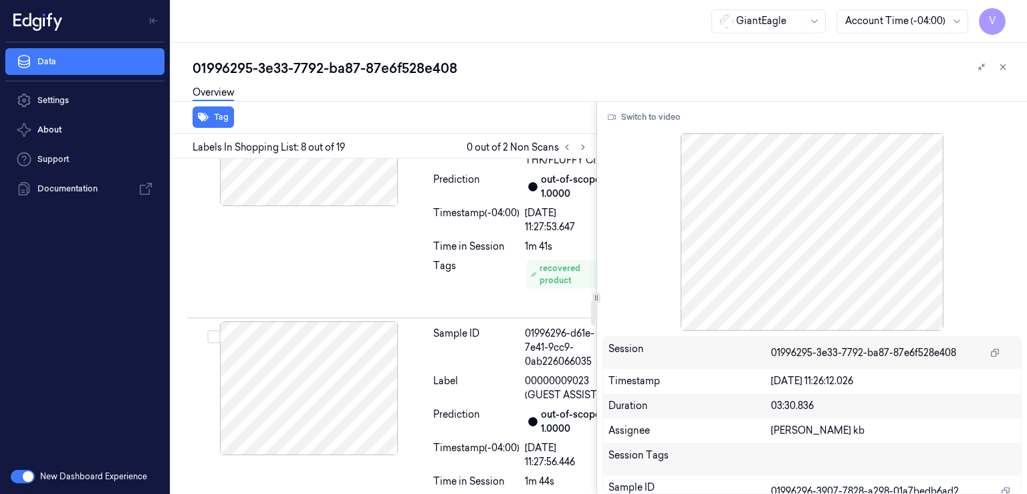
scroll to position [60, 0]
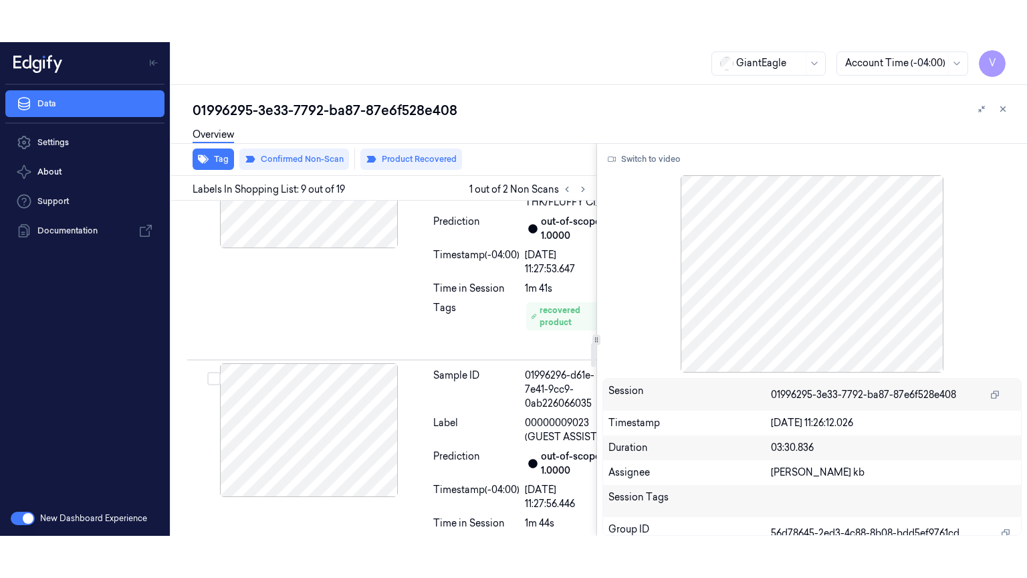
scroll to position [1940, 0]
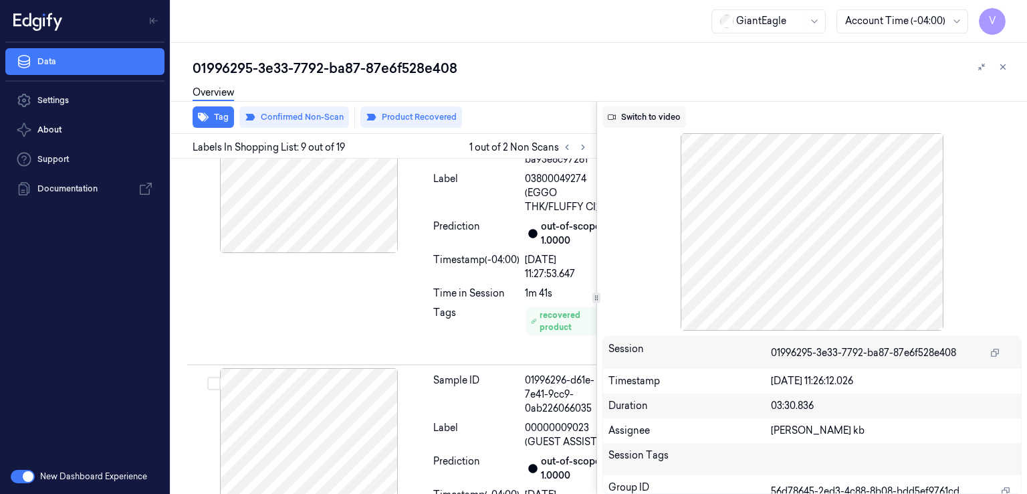
click at [648, 109] on button "Switch to video" at bounding box center [645, 116] width 84 height 21
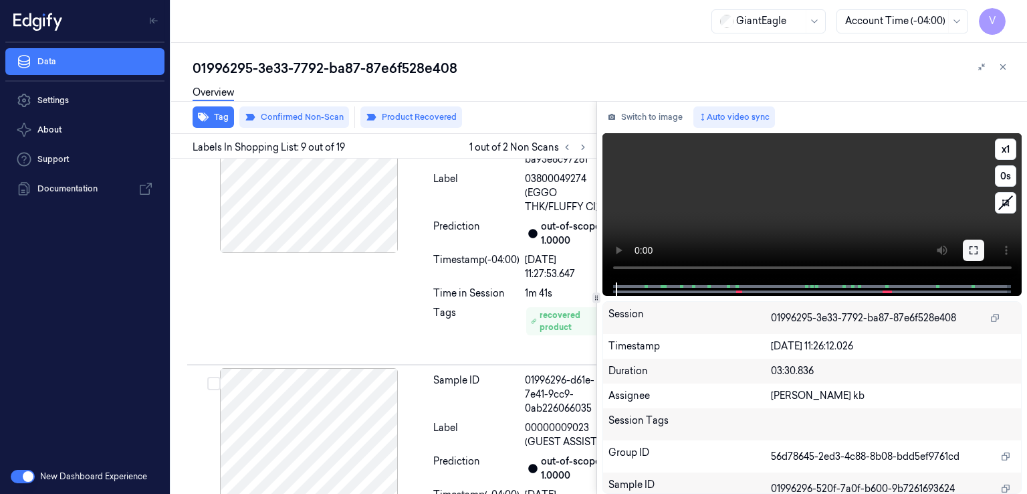
click at [977, 245] on icon at bounding box center [974, 250] width 11 height 11
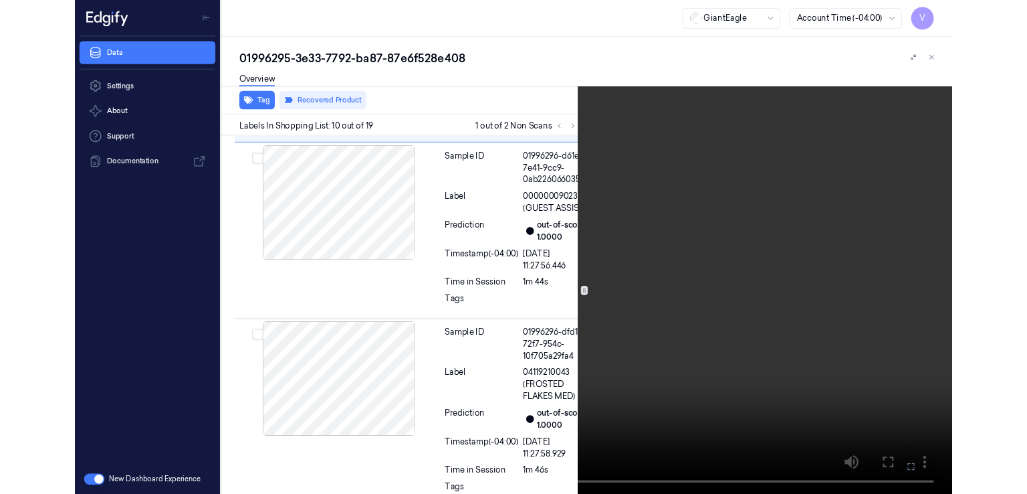
scroll to position [2139, 0]
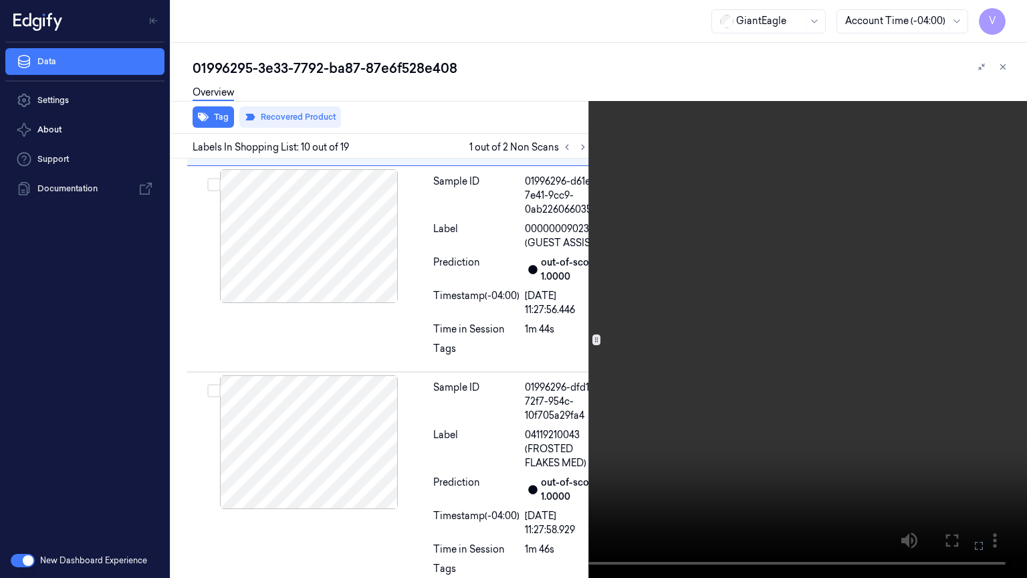
click at [0, 0] on button at bounding box center [0, 0] width 0 height 0
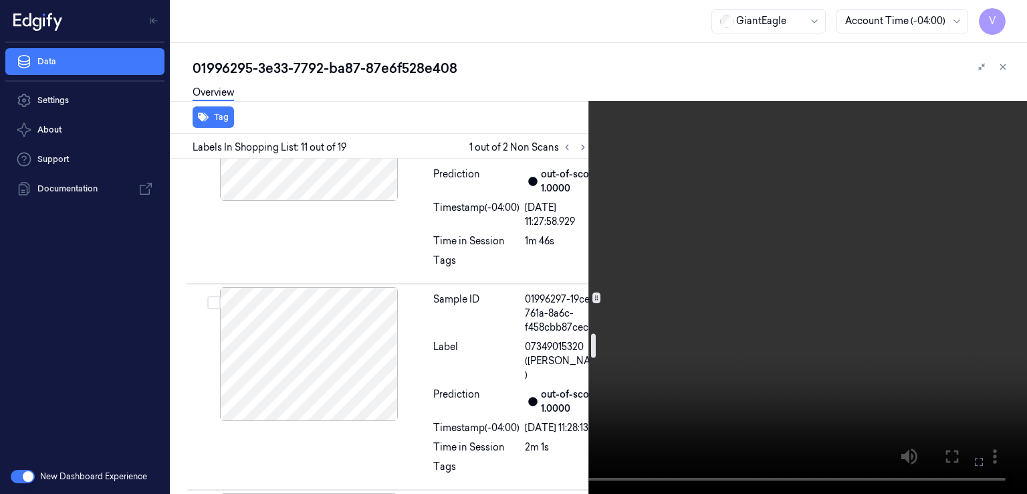
scroll to position [2450, 0]
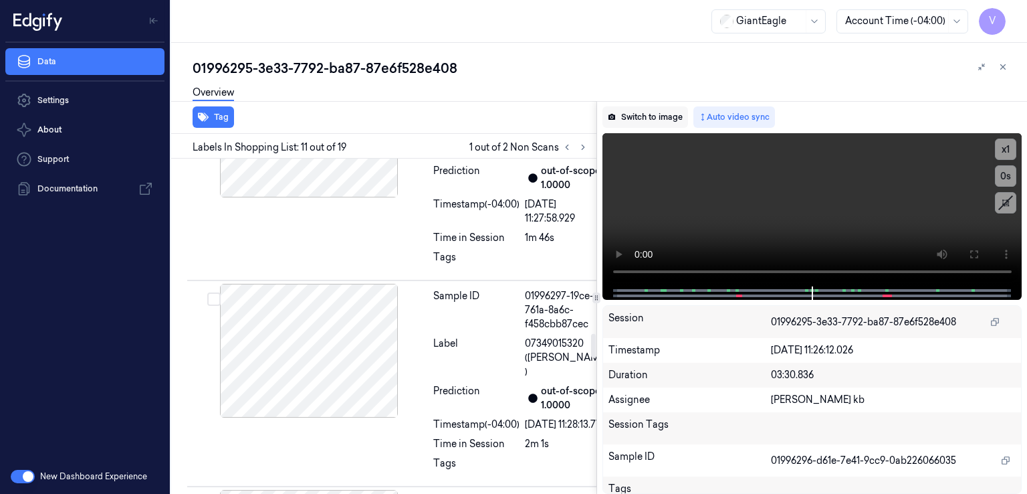
click at [669, 123] on button "Switch to image" at bounding box center [646, 116] width 86 height 21
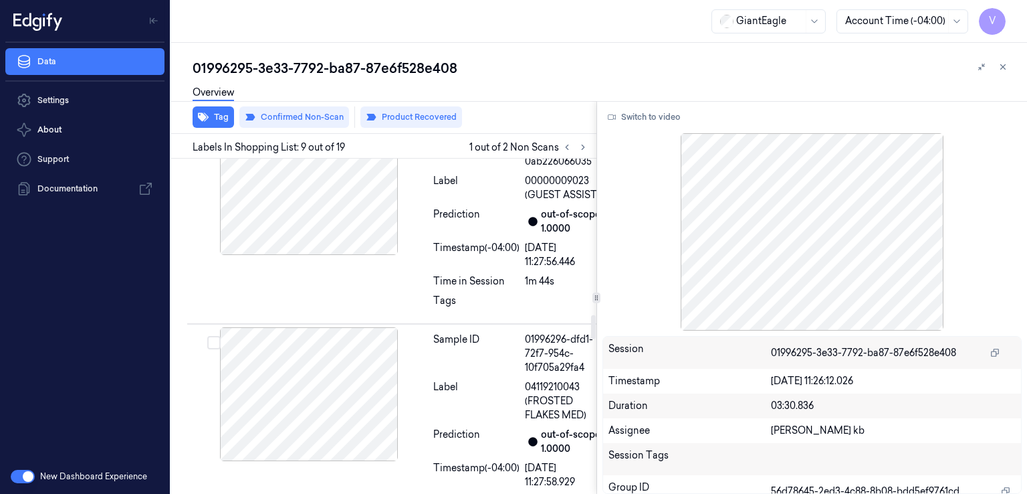
scroll to position [2207, 0]
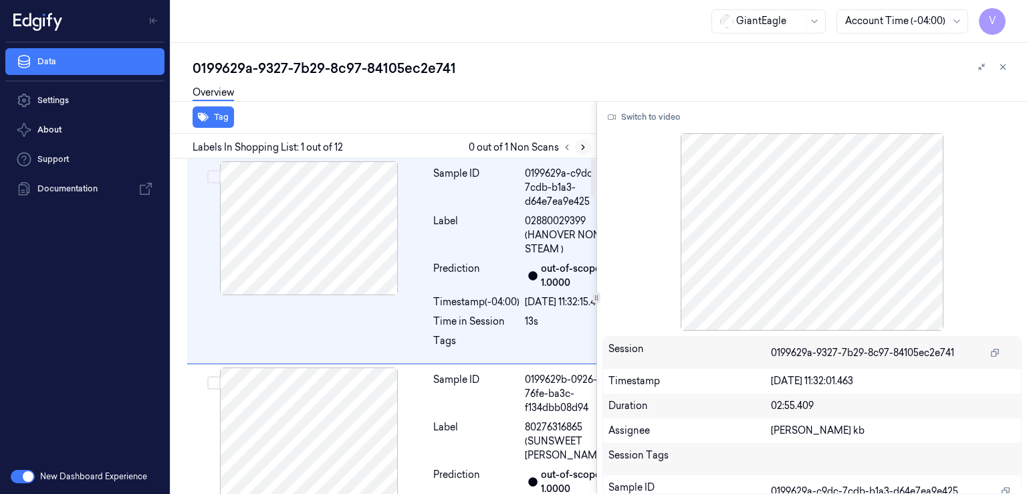
click at [579, 151] on icon at bounding box center [583, 146] width 9 height 9
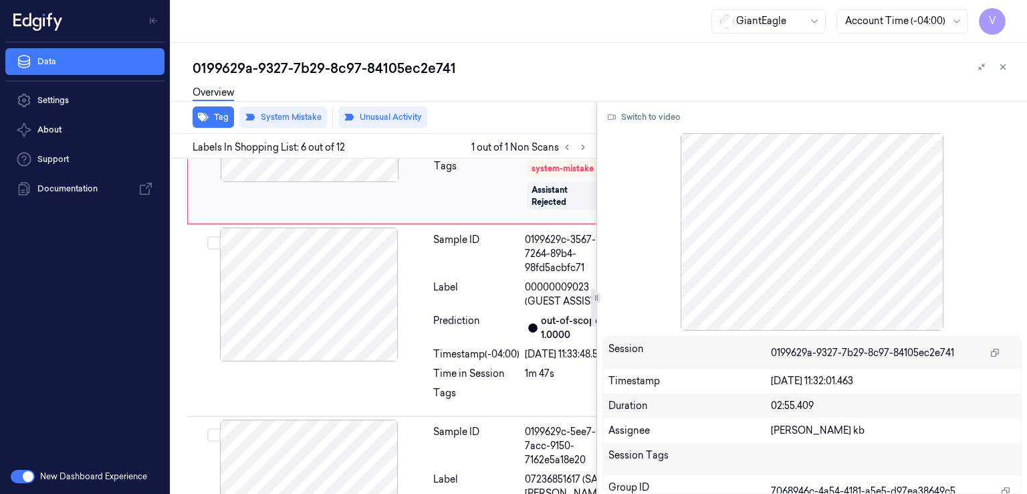
scroll to position [1175, 0]
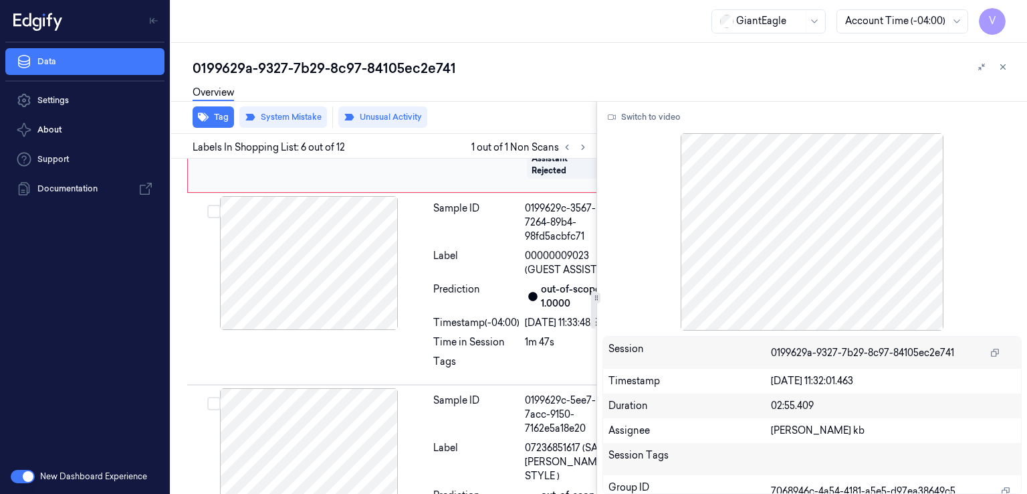
click at [402, 94] on button at bounding box center [404, 83] width 21 height 21
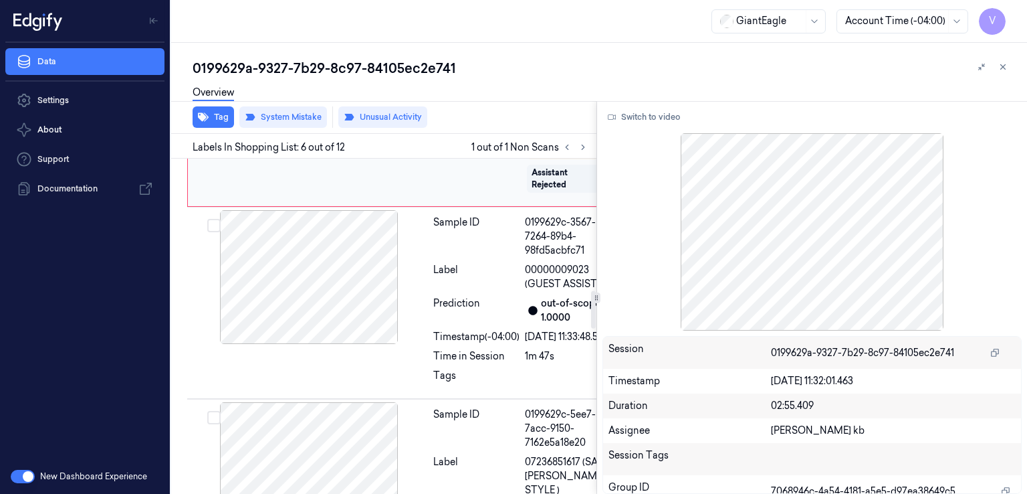
click at [402, 94] on button at bounding box center [404, 83] width 21 height 21
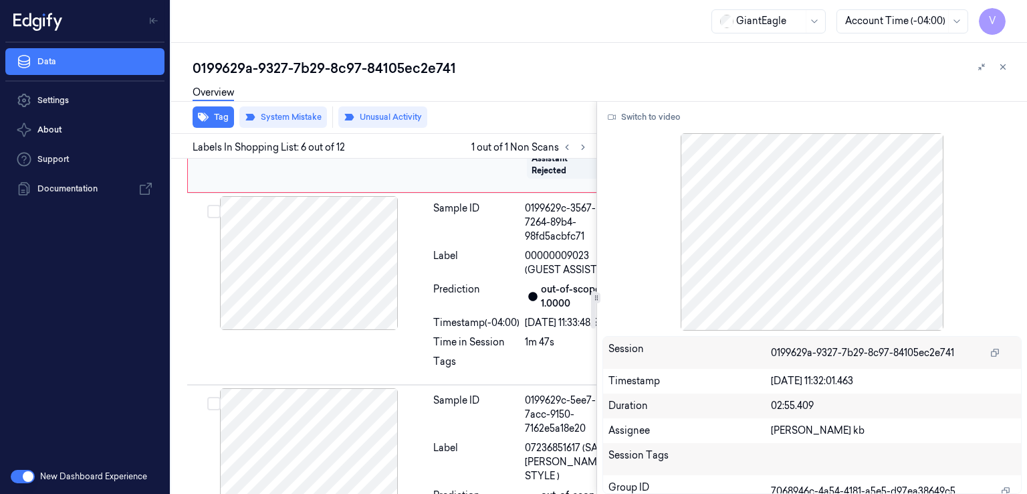
click at [402, 94] on button at bounding box center [404, 83] width 21 height 21
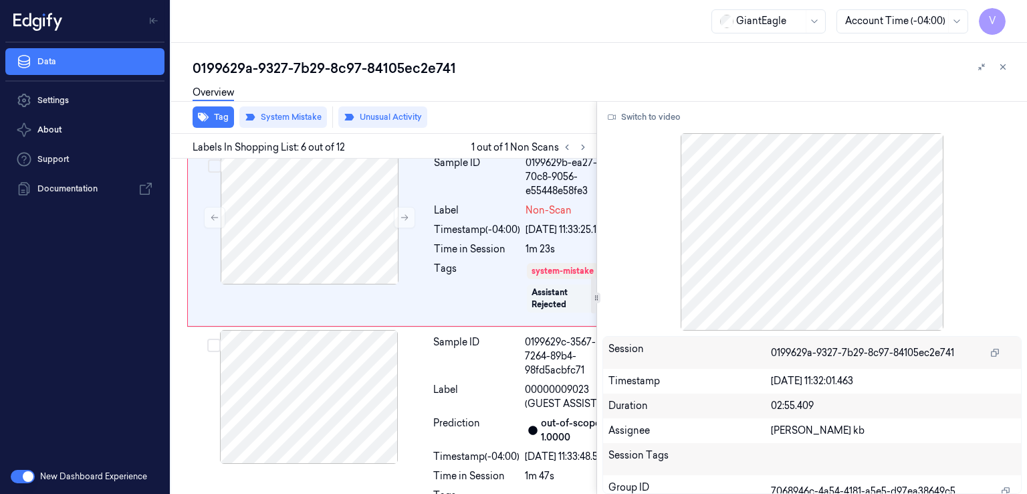
click at [364, 78] on div at bounding box center [309, 11] width 238 height 134
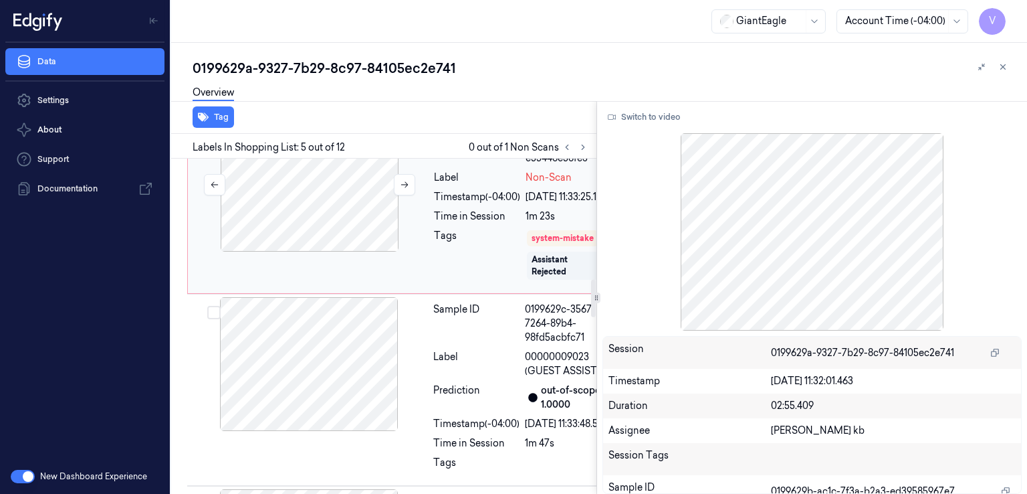
scroll to position [1207, 0]
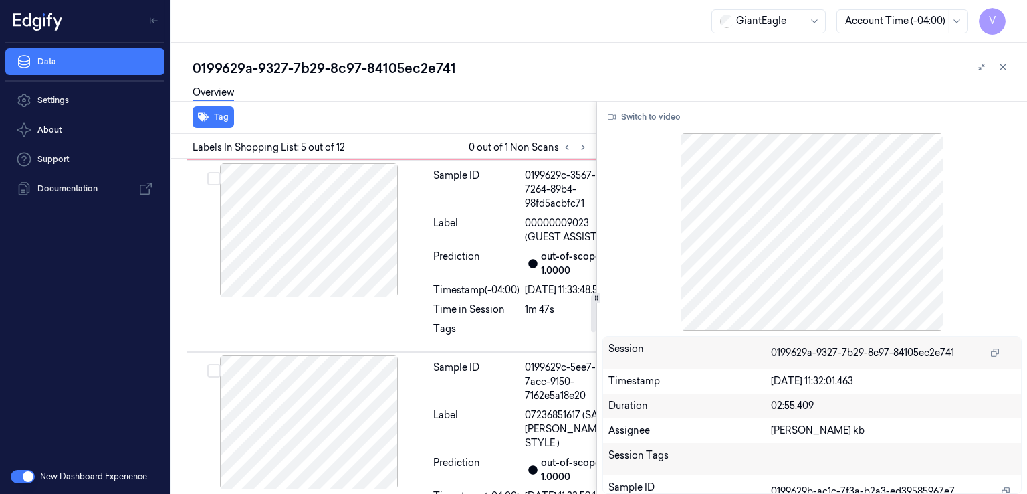
click at [496, 70] on div "Timestamp (-04:00)" at bounding box center [477, 63] width 86 height 14
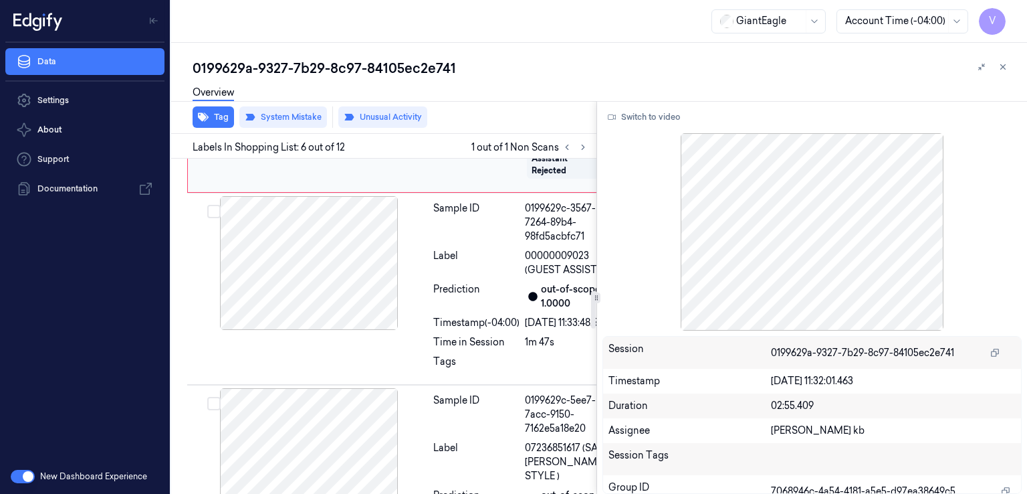
click at [492, 184] on div "Tags" at bounding box center [477, 156] width 86 height 56
click at [476, 243] on div "Sample ID" at bounding box center [476, 222] width 86 height 42
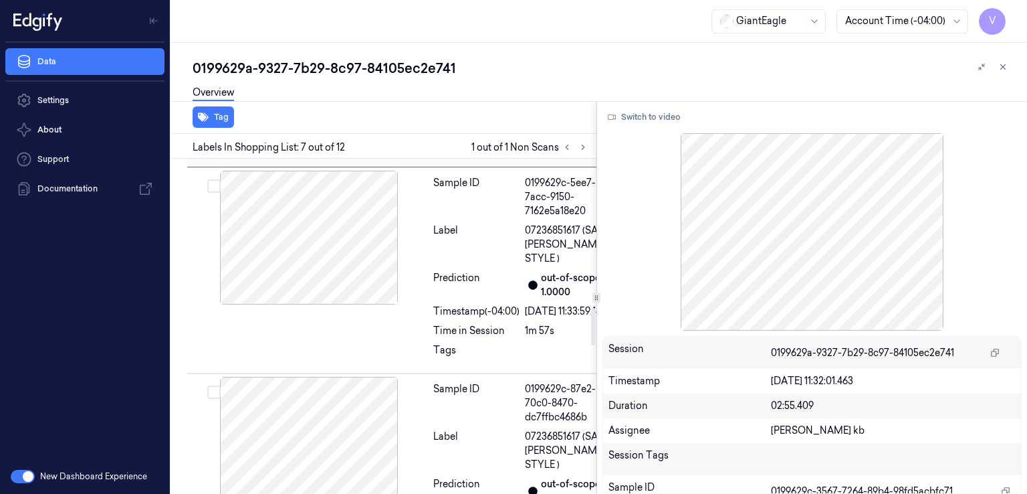
scroll to position [1402, 0]
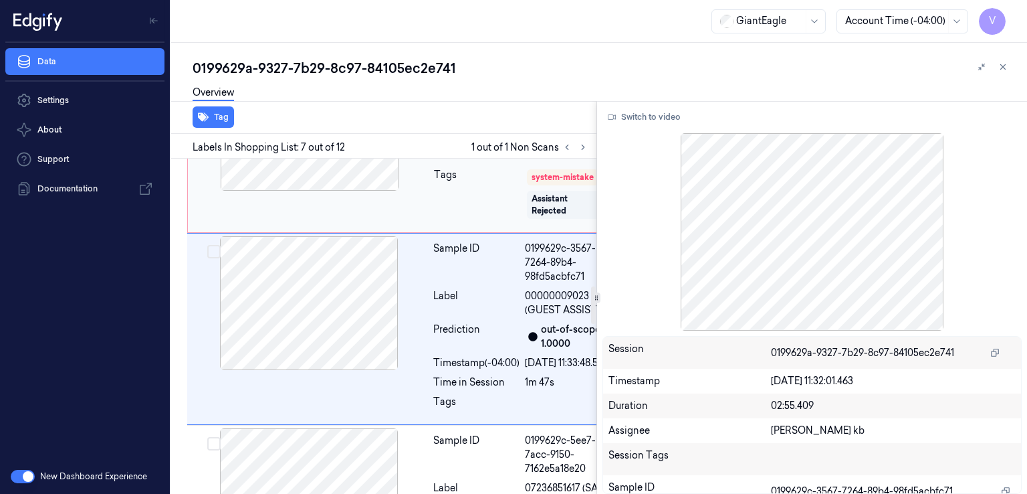
click at [460, 104] on div "Sample ID" at bounding box center [477, 83] width 86 height 42
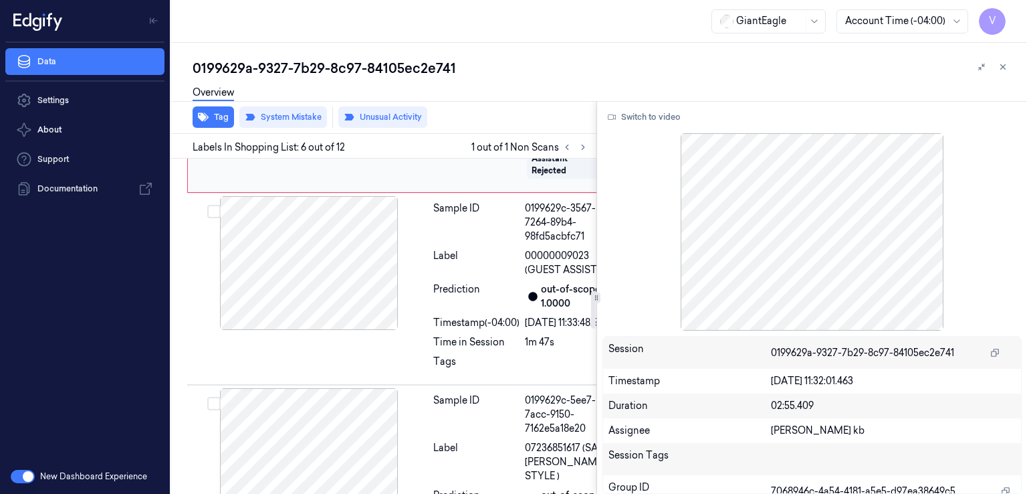
click at [480, 193] on div "Sample ID 0199629b-ea27-70c8-9056-e55448e58fe3 Label Non-Scan Timestamp (-04:00…" at bounding box center [401, 102] width 429 height 179
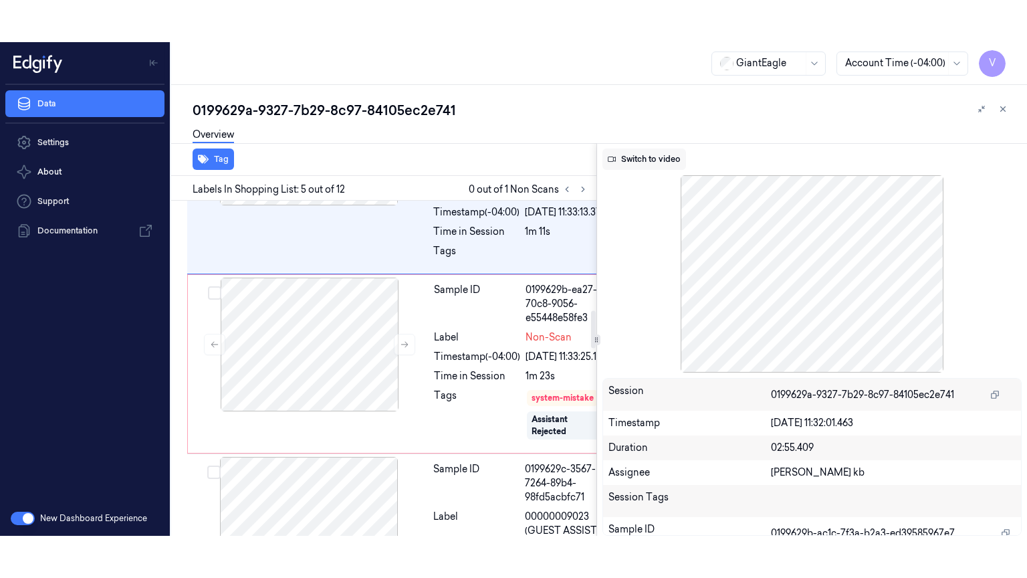
scroll to position [940, 0]
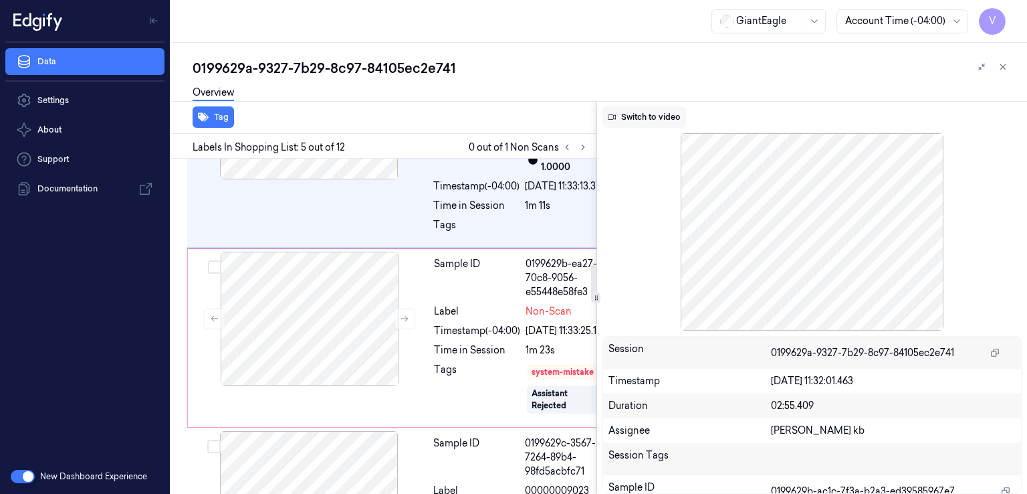
click at [635, 125] on button "Switch to video" at bounding box center [645, 116] width 84 height 21
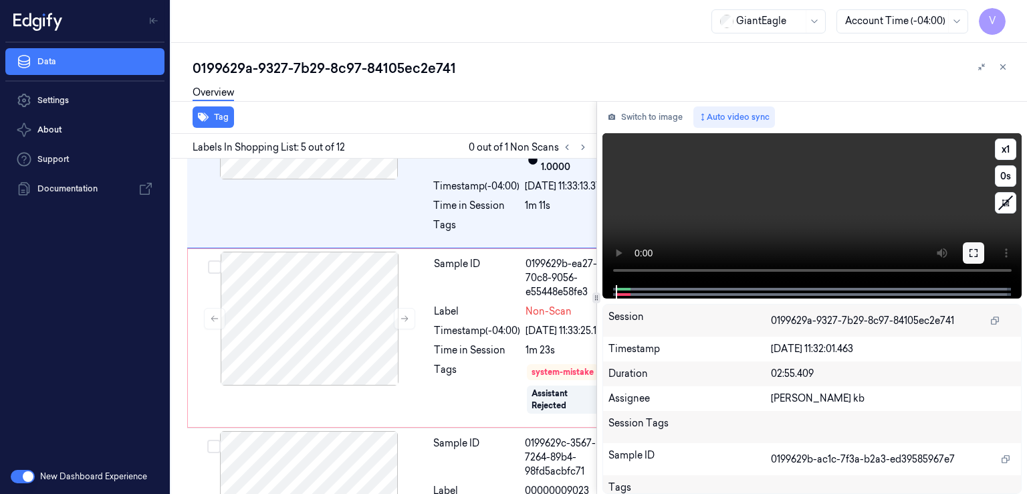
click at [966, 243] on button at bounding box center [973, 252] width 21 height 21
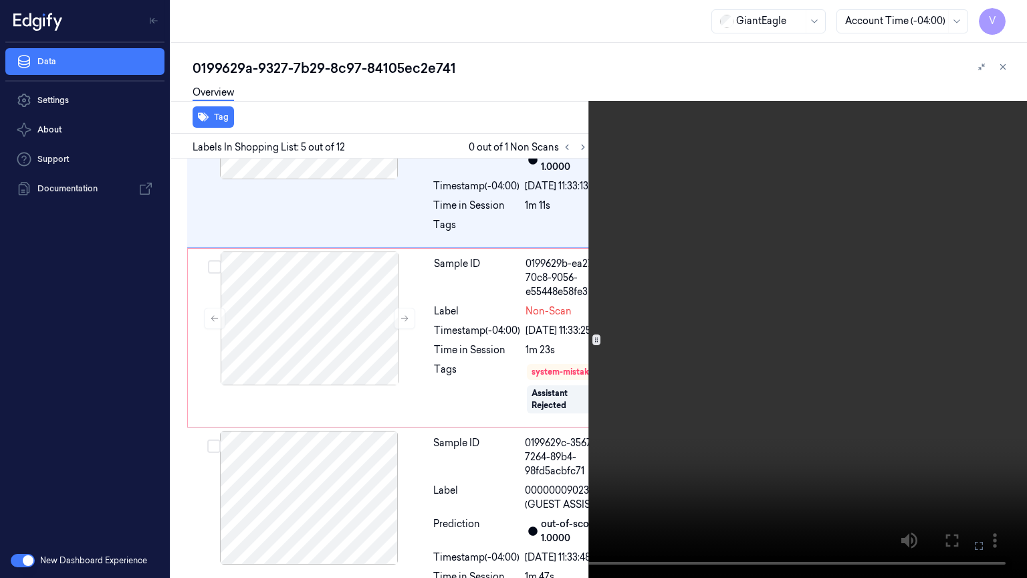
click at [415, 300] on video at bounding box center [513, 289] width 1027 height 578
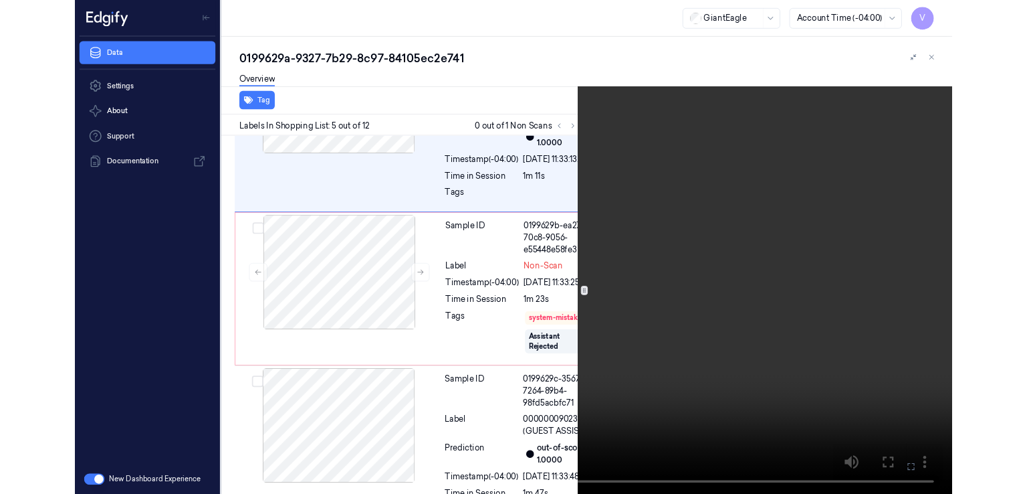
scroll to position [898, 0]
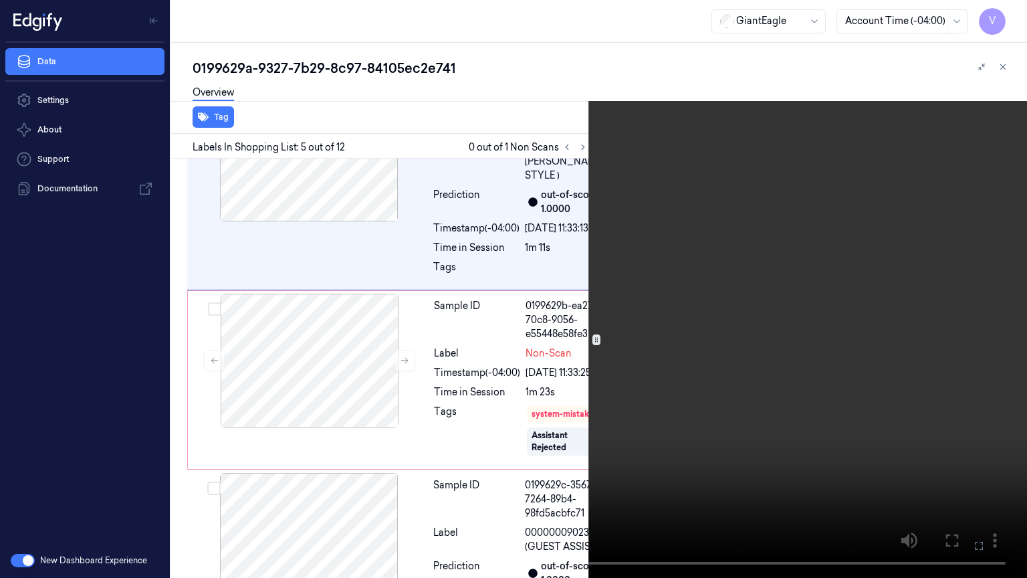
click at [0, 0] on icon at bounding box center [0, 0] width 0 height 0
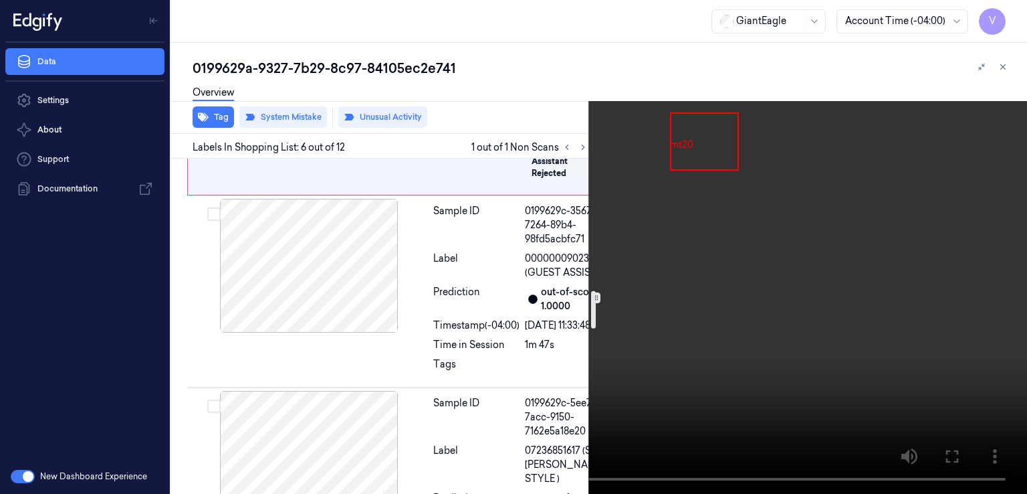
scroll to position [1175, 0]
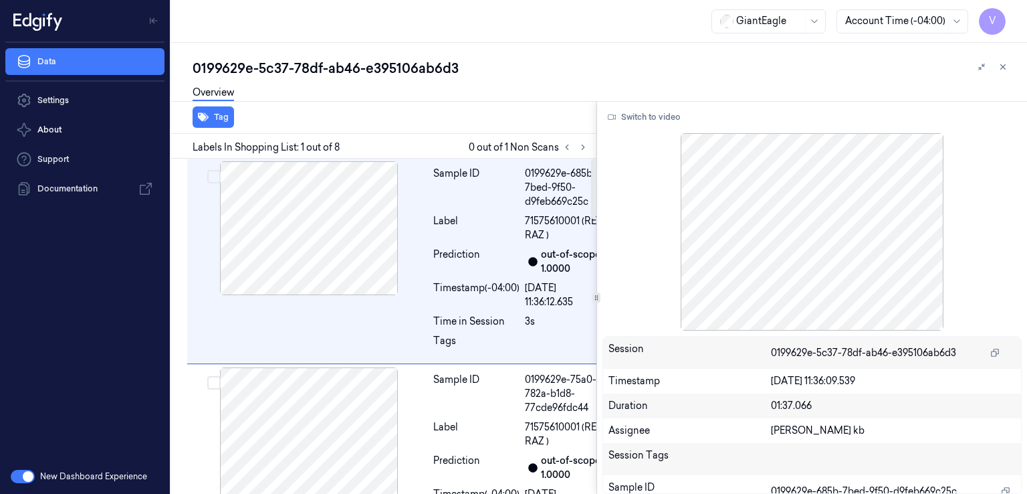
click at [574, 151] on div at bounding box center [575, 147] width 32 height 16
click at [579, 149] on icon at bounding box center [583, 146] width 9 height 9
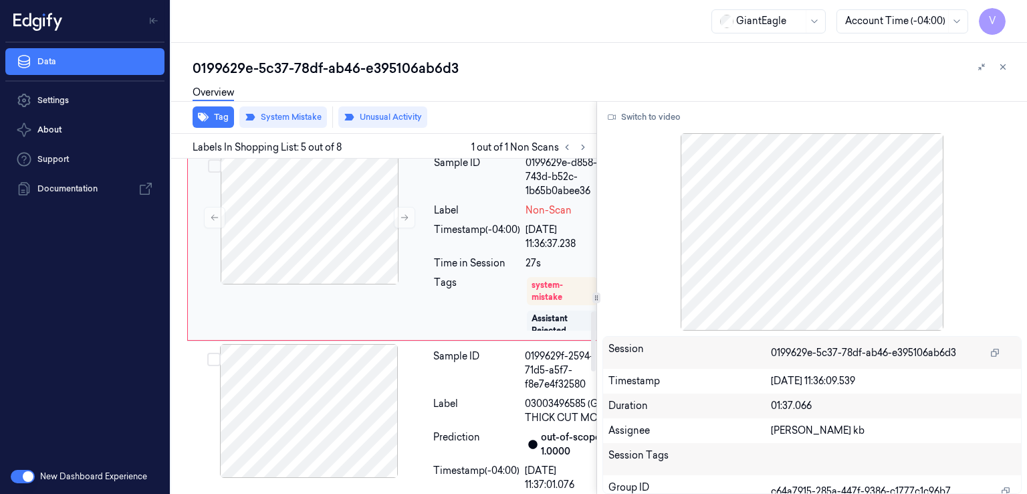
scroll to position [856, 0]
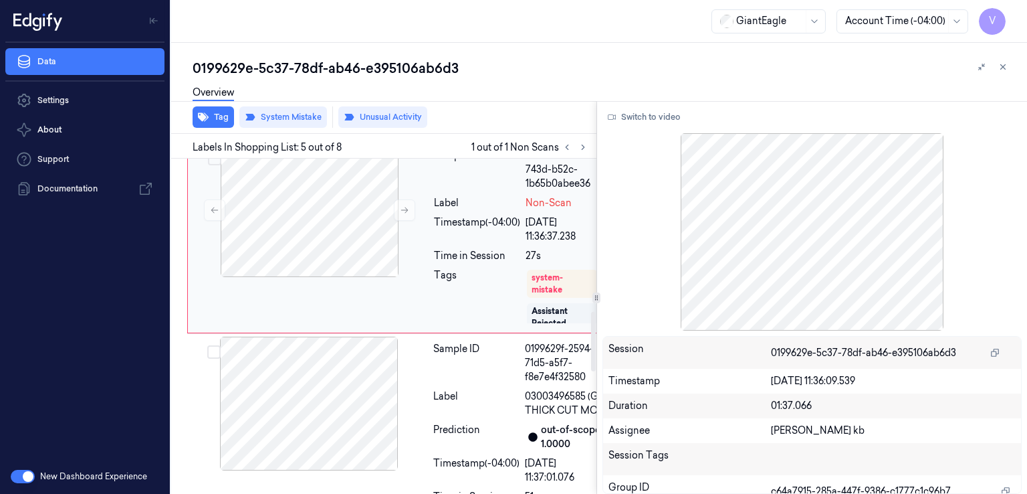
click at [457, 310] on div "Sample ID 0199629e-d858-743d-b52c-1b65b0abee36 Label Non-Scan Timestamp (-04:00…" at bounding box center [519, 236] width 180 height 187
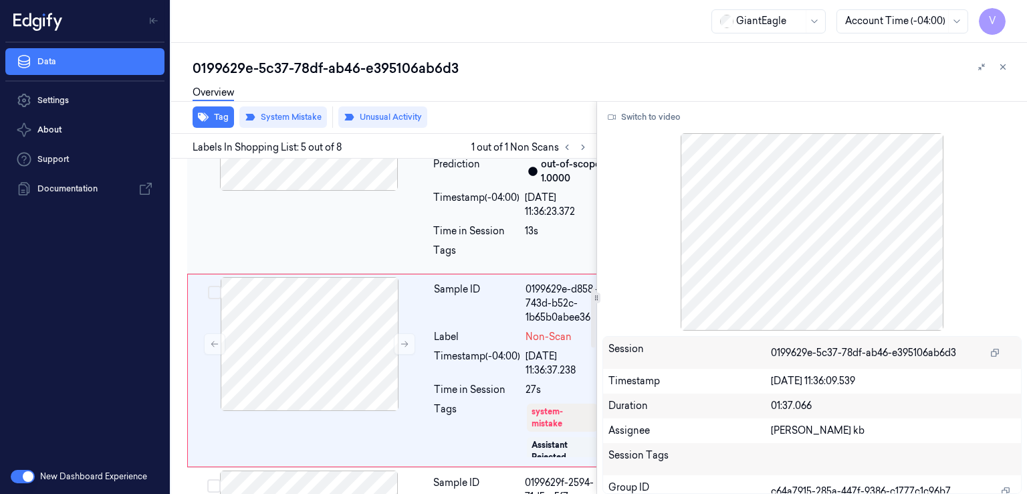
click at [361, 191] on div at bounding box center [309, 124] width 238 height 134
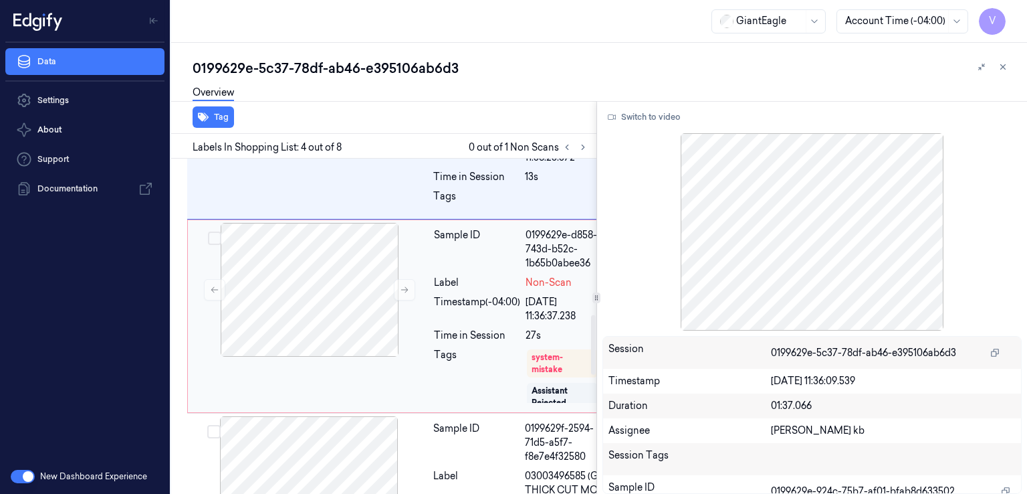
scroll to position [910, 0]
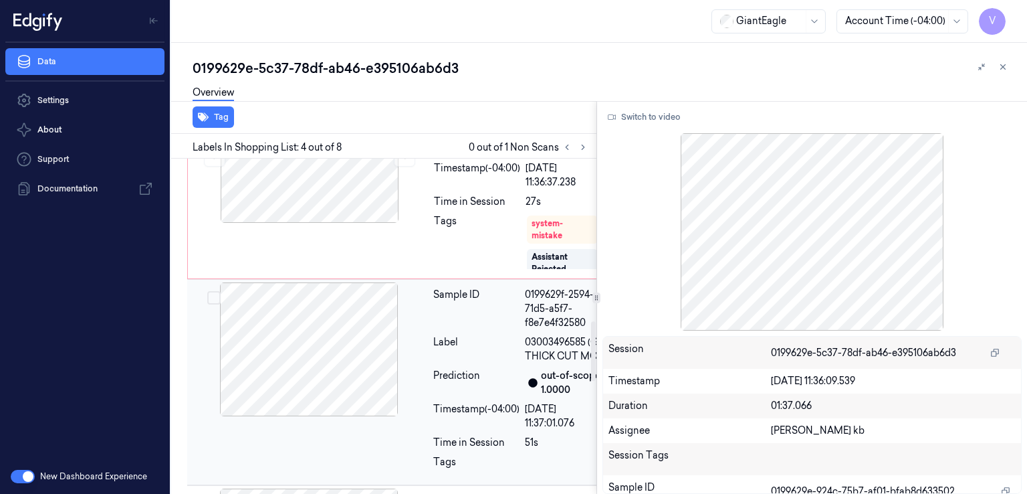
click at [454, 330] on div "Sample ID" at bounding box center [476, 309] width 86 height 42
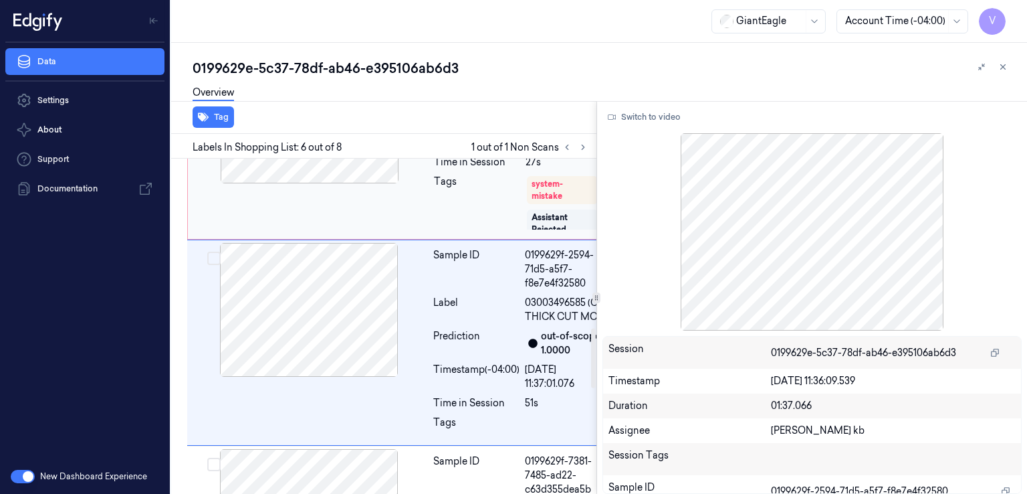
click at [419, 239] on div "Sample ID 0199629e-d858-743d-b52c-1b65b0abee36 Label Non-Scan Timestamp (-04:00…" at bounding box center [399, 142] width 425 height 193
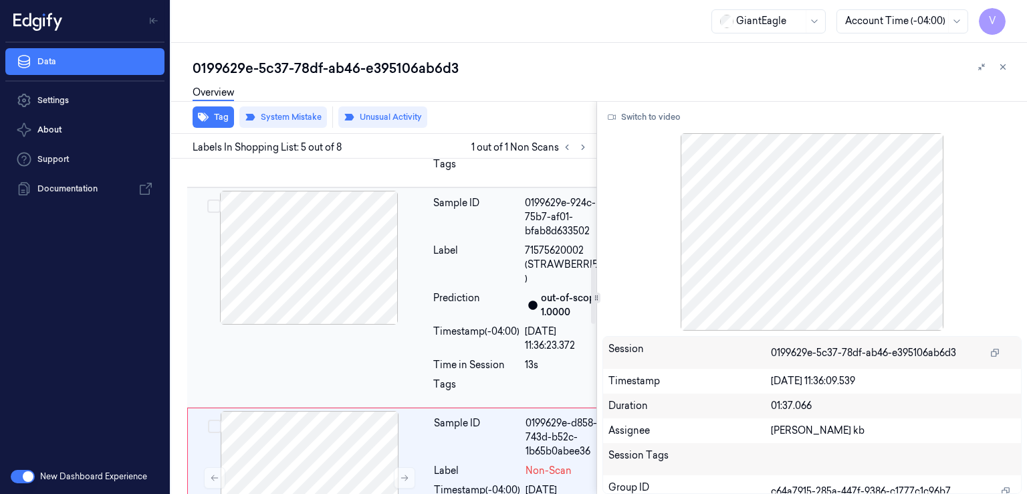
click at [460, 238] on div "Sample ID" at bounding box center [476, 217] width 86 height 42
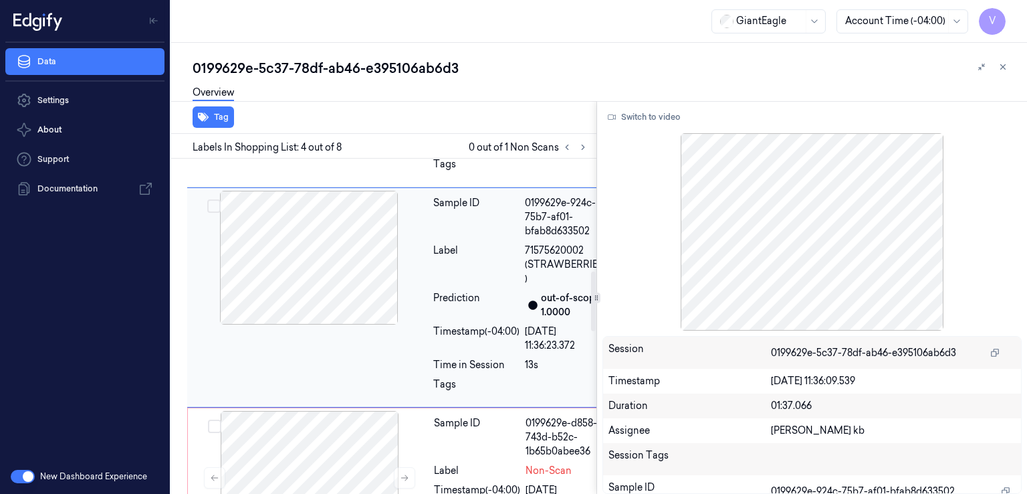
scroll to position [643, 0]
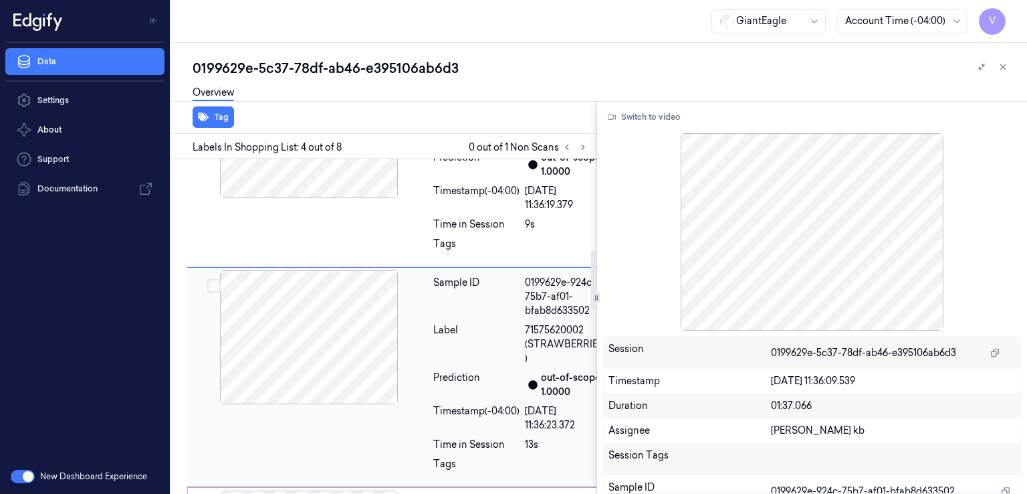
click at [452, 212] on div "Timestamp (-04:00)" at bounding box center [476, 198] width 86 height 28
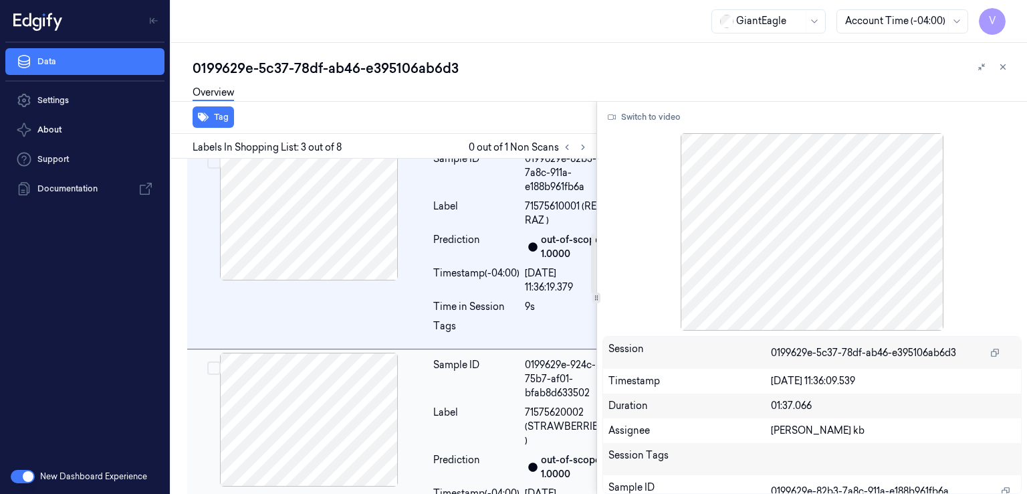
scroll to position [416, 0]
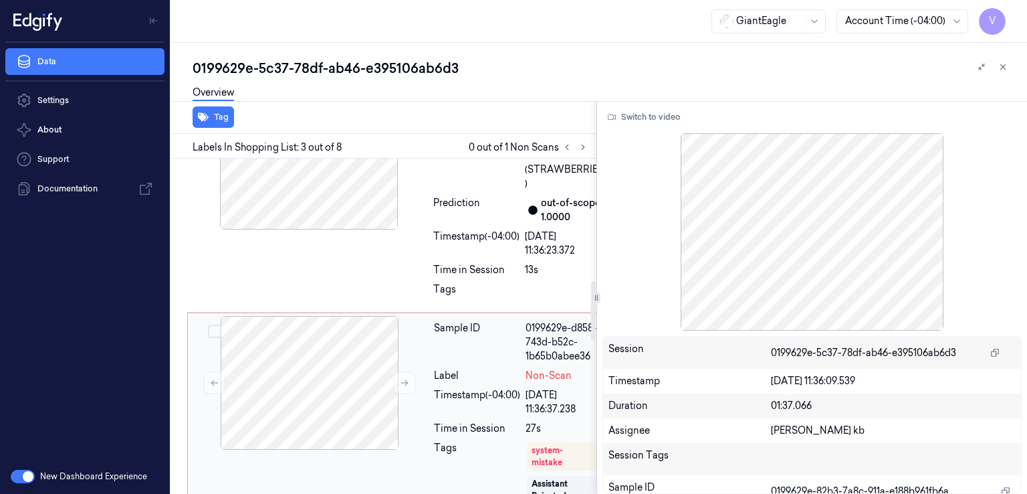
click at [484, 363] on div "Sample ID" at bounding box center [477, 342] width 86 height 42
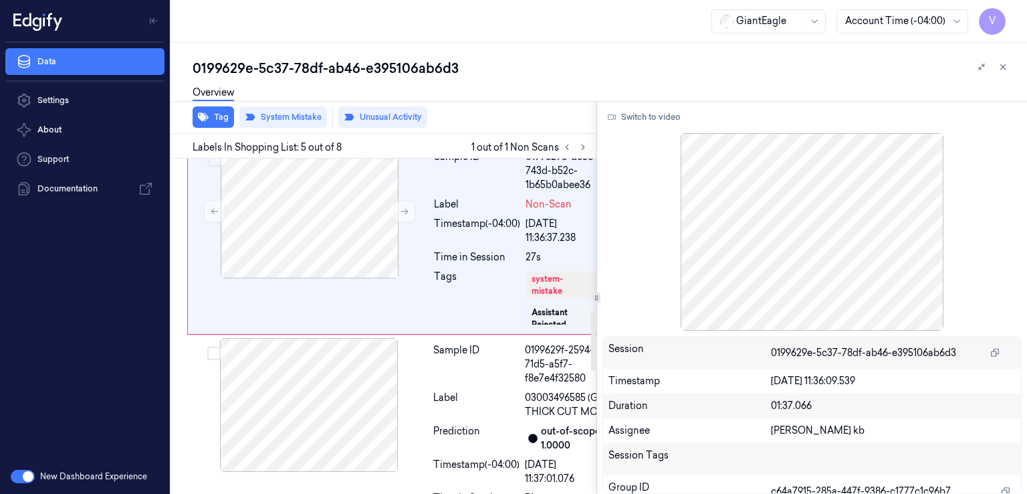
scroll to position [856, 0]
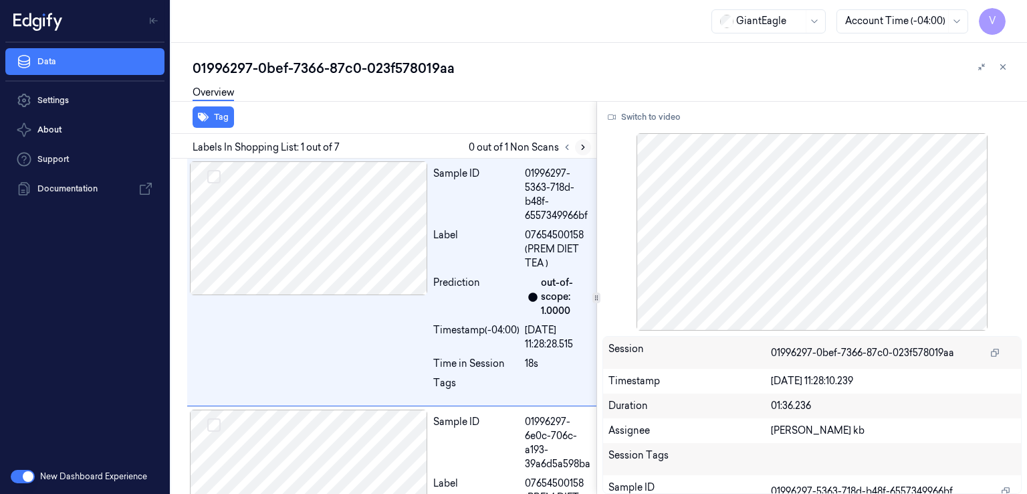
click at [582, 153] on button at bounding box center [583, 147] width 16 height 16
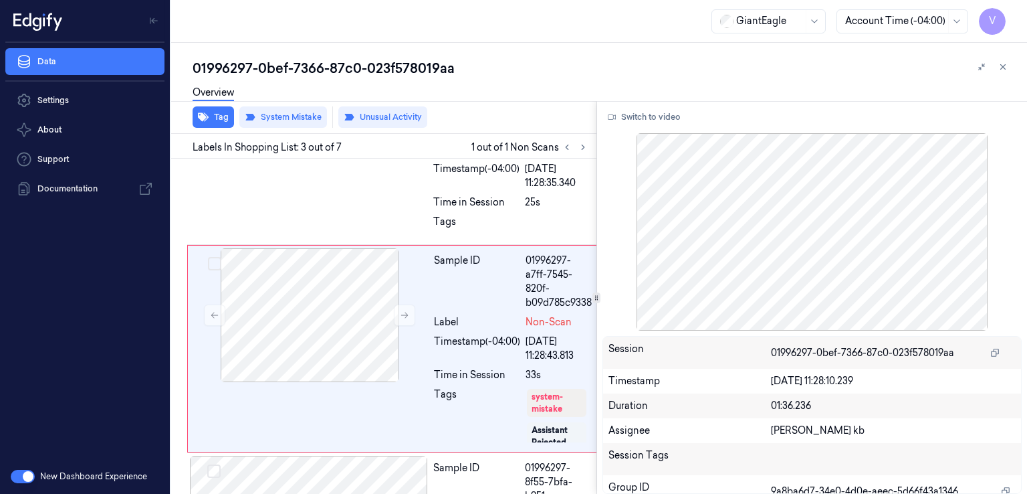
scroll to position [424, 0]
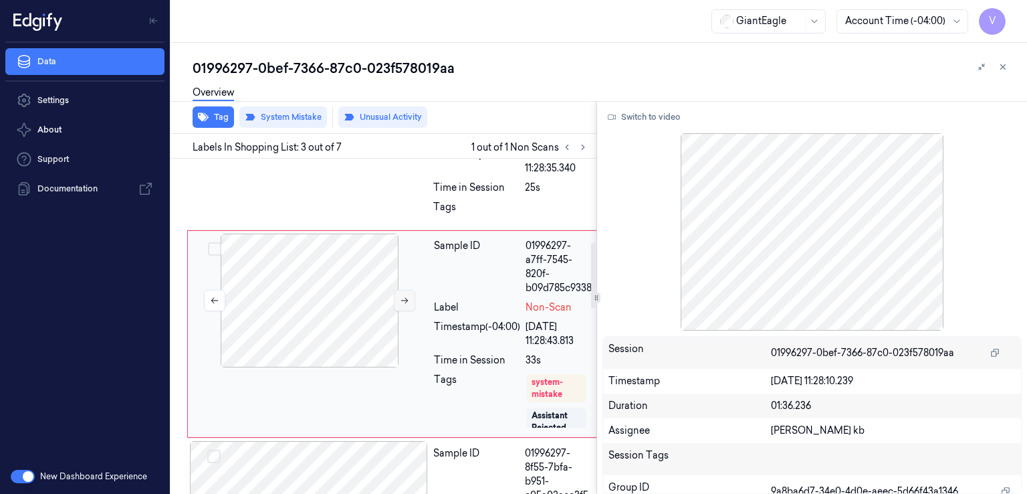
click at [408, 296] on icon at bounding box center [404, 300] width 9 height 9
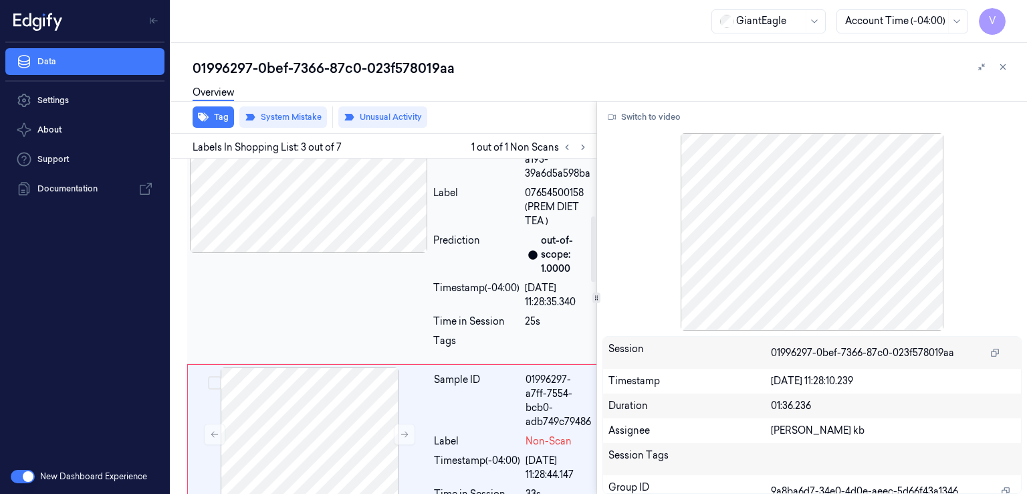
click at [375, 256] on div "Sample ID 01996297-6e0c-706c-a193-39a6d5a598ba Label 07654500158 (PREM DIET TEA…" at bounding box center [393, 240] width 413 height 248
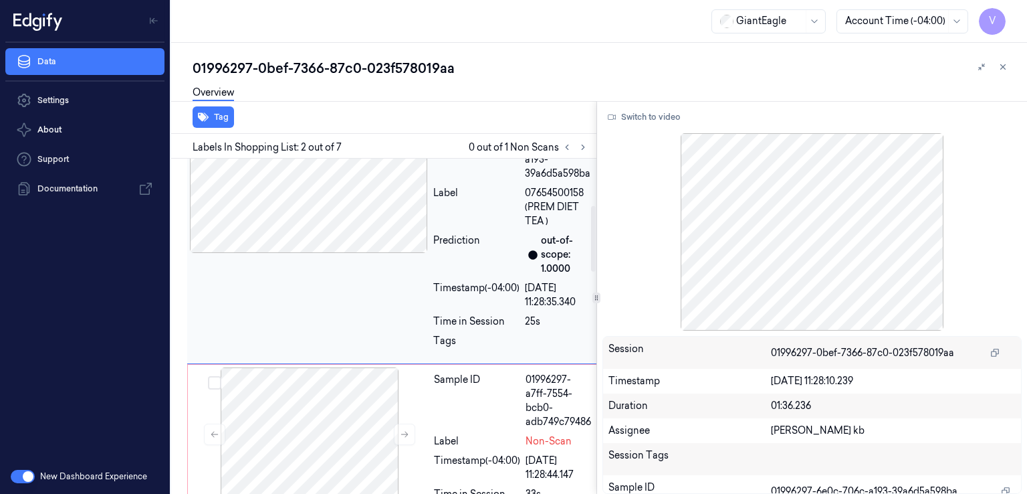
scroll to position [203, 0]
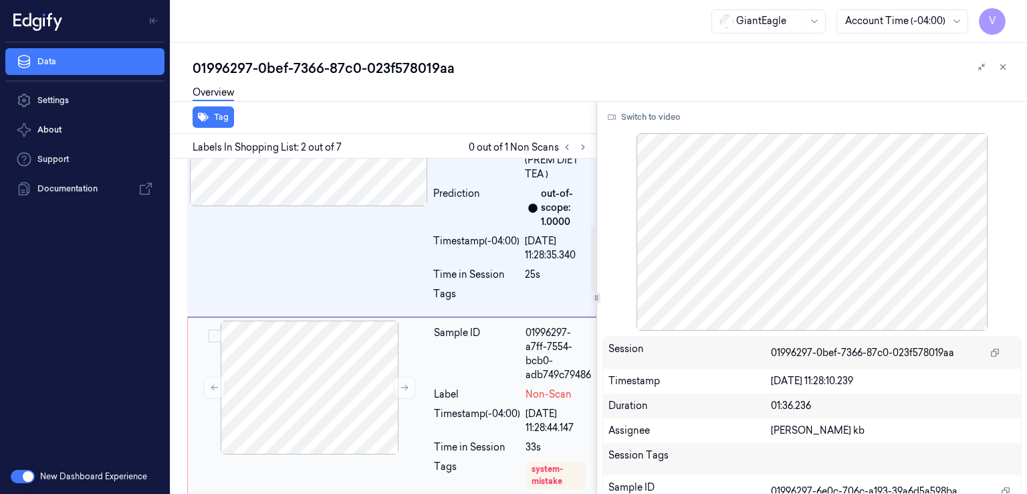
click at [456, 366] on div "Sample ID" at bounding box center [477, 354] width 86 height 56
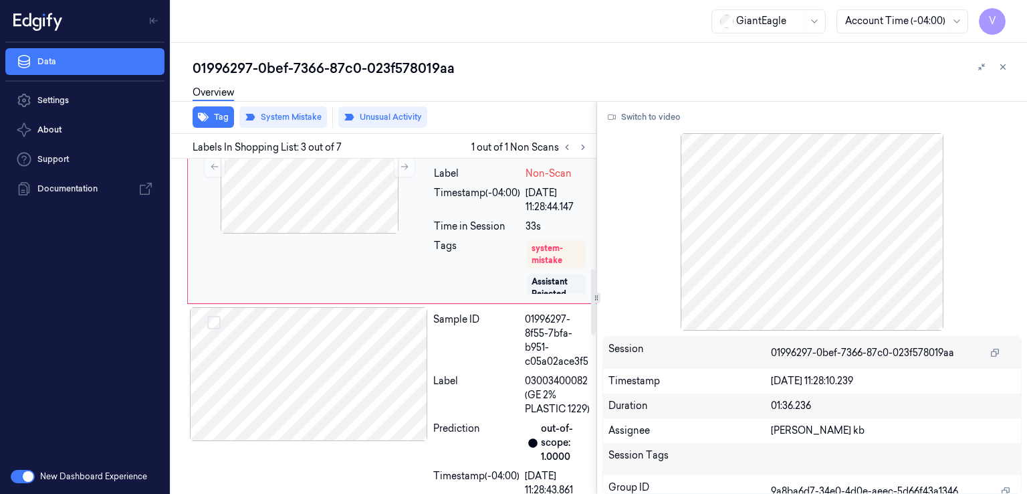
click at [463, 374] on div "Label" at bounding box center [476, 395] width 86 height 42
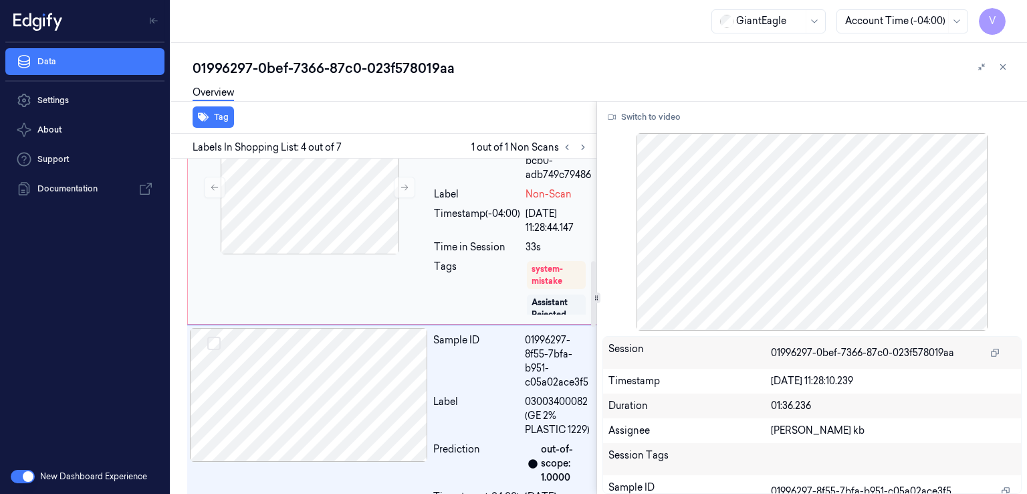
scroll to position [518, 0]
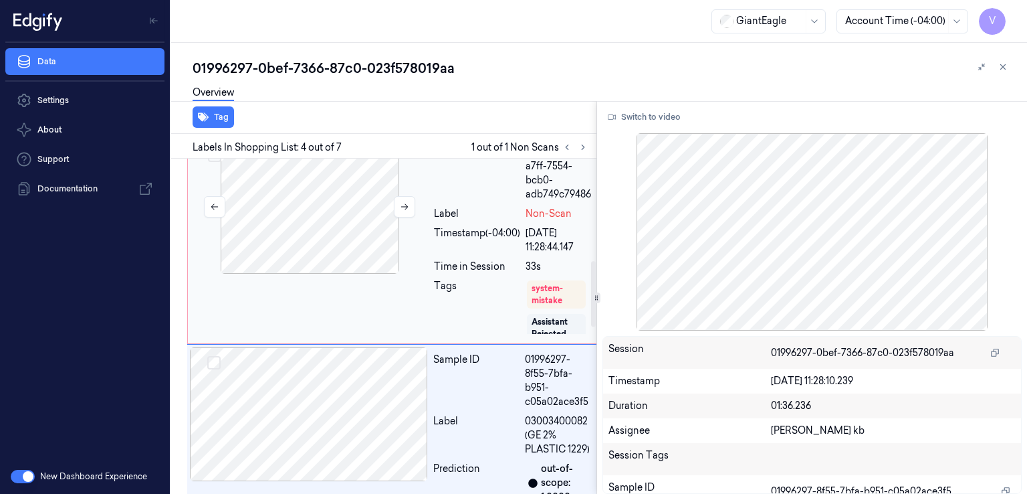
click at [424, 264] on div at bounding box center [310, 207] width 238 height 134
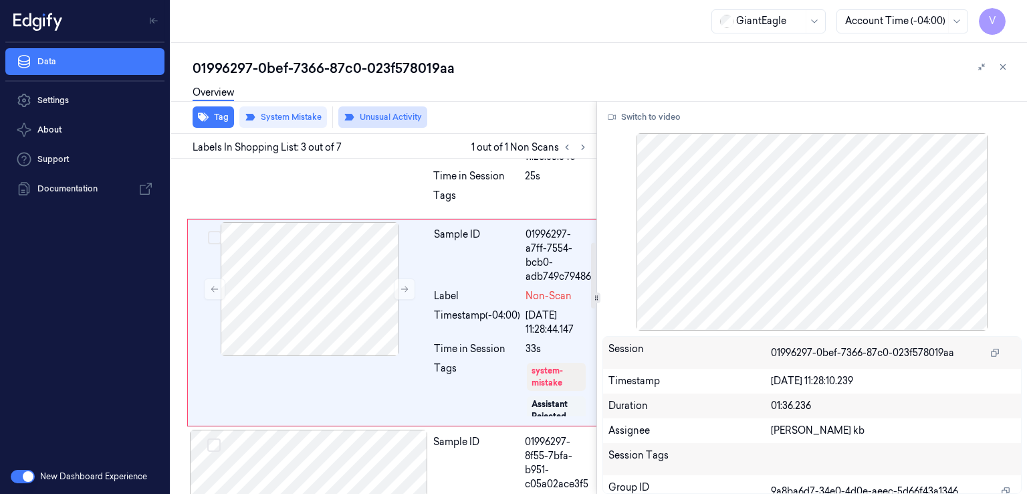
scroll to position [424, 0]
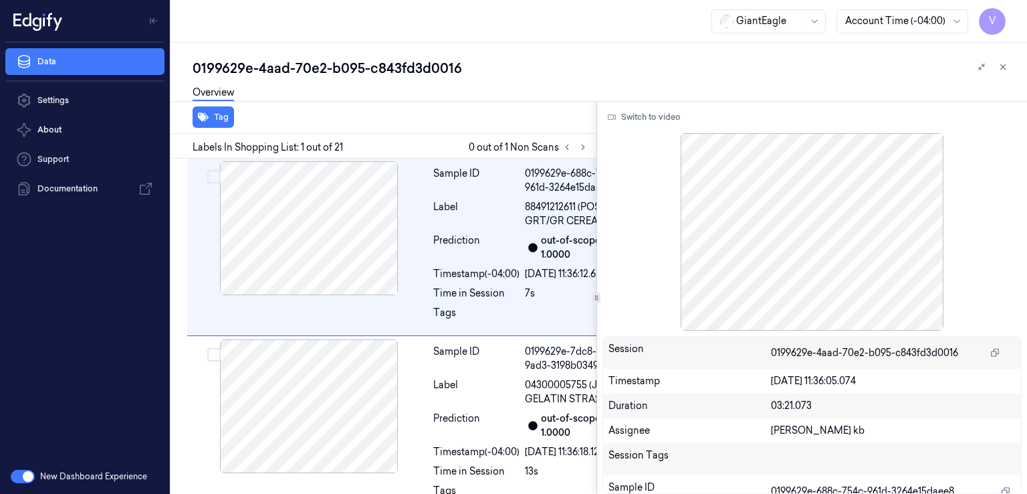
click at [587, 155] on div "Labels In Shopping List: 1 out of 21 0 out of 1 Non Scans" at bounding box center [381, 146] width 431 height 25
click at [586, 153] on button at bounding box center [583, 147] width 16 height 16
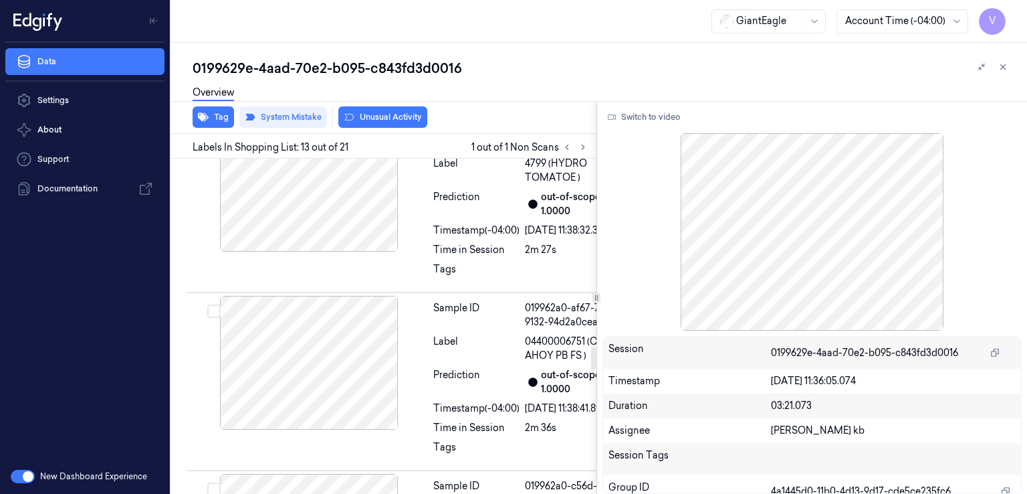
scroll to position [2896, 0]
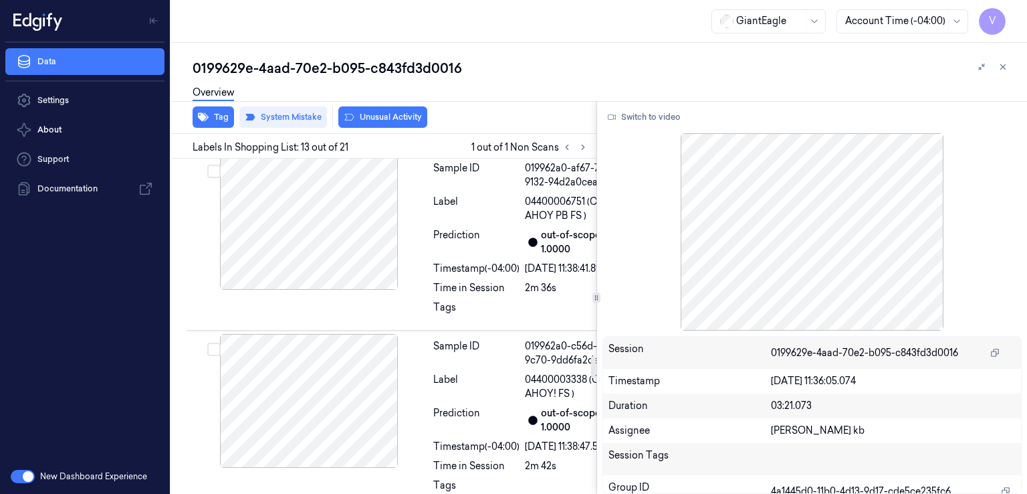
scroll to position [27, 0]
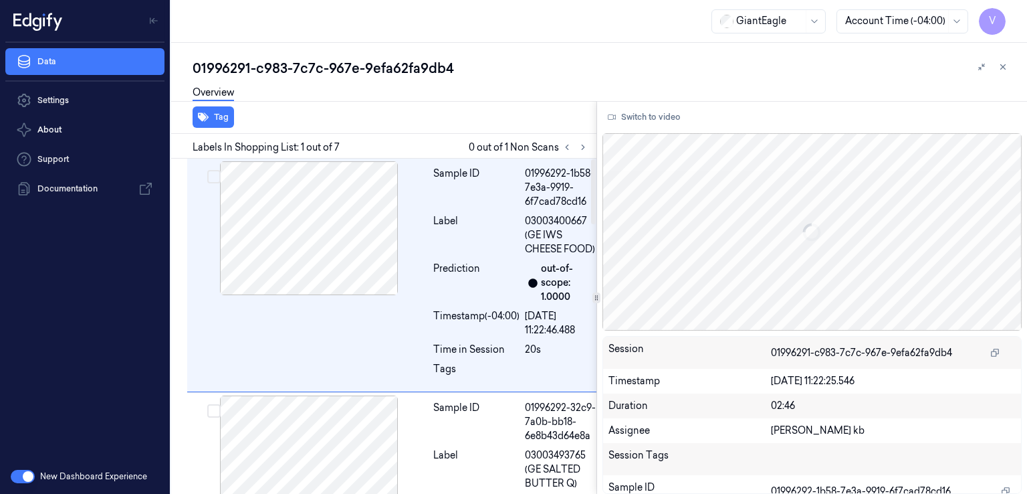
click at [464, 106] on div "Overview" at bounding box center [605, 95] width 824 height 34
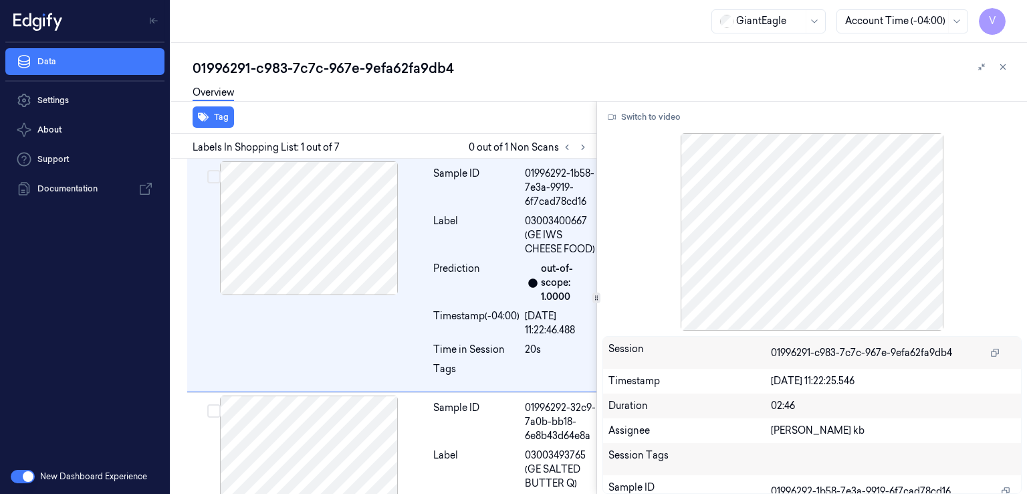
click at [210, 33] on div "GiantEagle Account Time (-04:00) V" at bounding box center [599, 21] width 856 height 43
click at [579, 151] on icon at bounding box center [583, 146] width 9 height 9
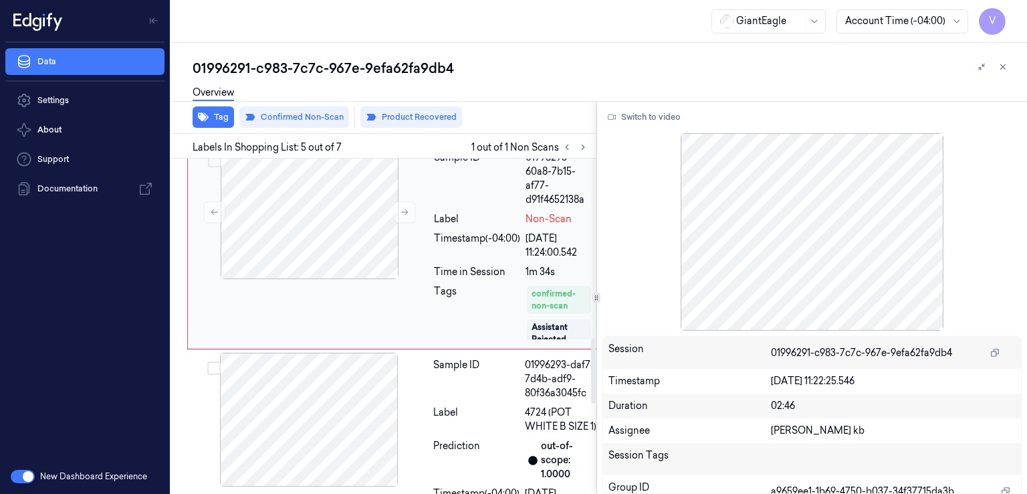
scroll to position [926, 0]
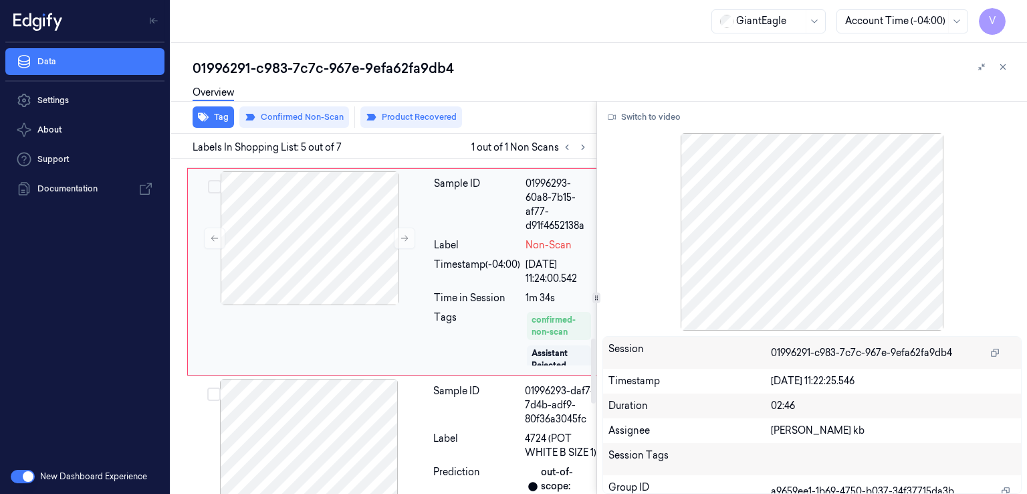
click at [462, 286] on div "Timestamp (-04:00)" at bounding box center [477, 272] width 86 height 28
click at [585, 144] on icon at bounding box center [583, 146] width 9 height 9
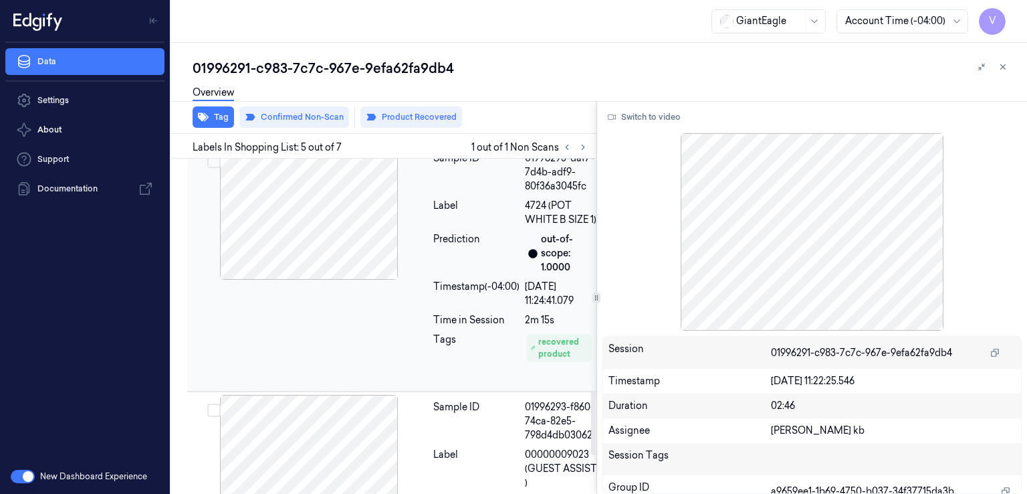
scroll to position [1194, 0]
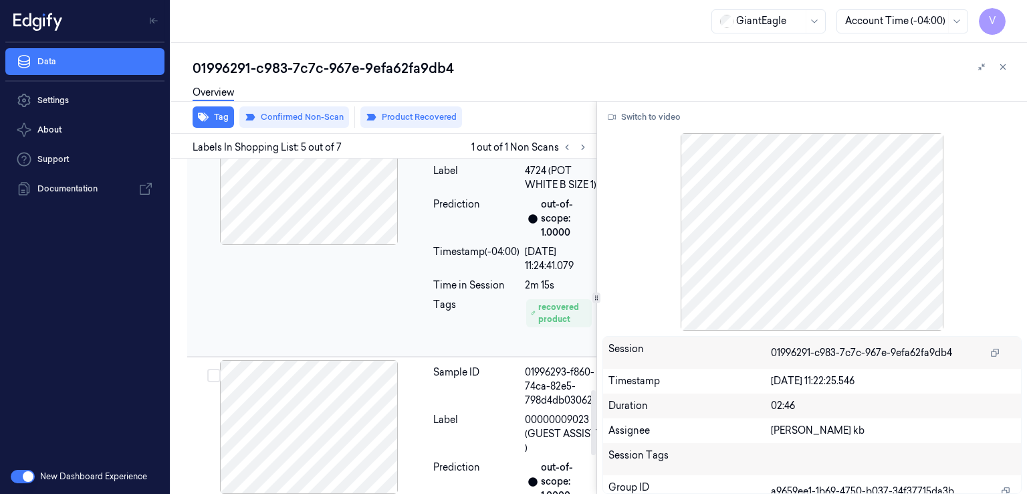
click at [488, 292] on div "Time in Session" at bounding box center [476, 285] width 86 height 14
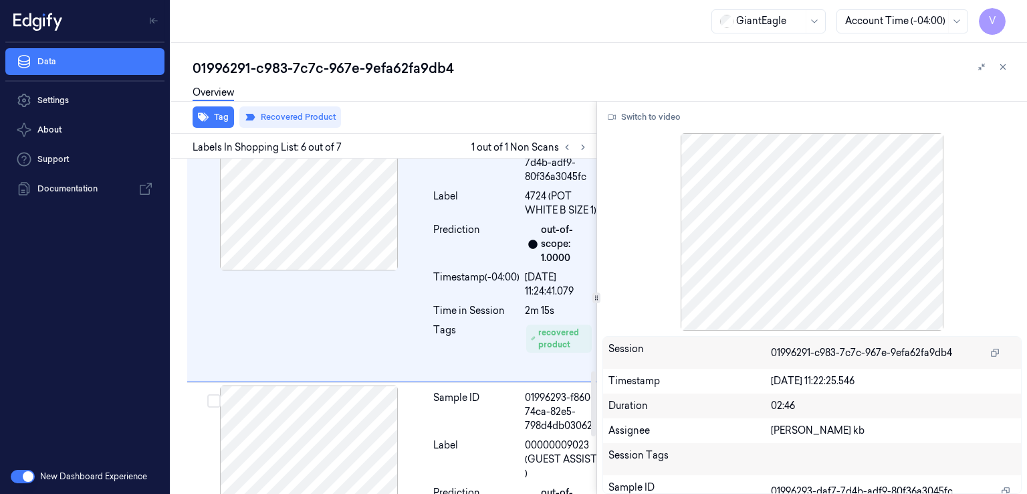
scroll to position [1035, 0]
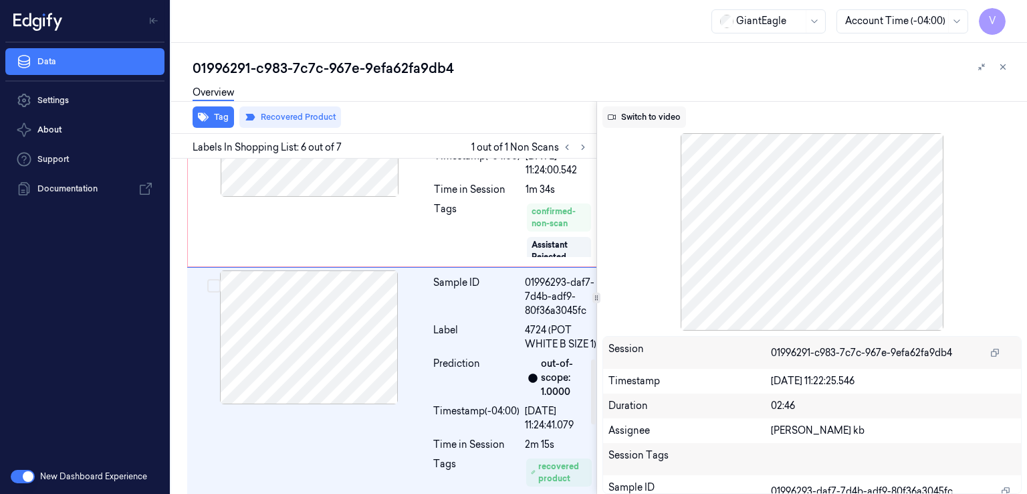
click at [661, 111] on button "Switch to video" at bounding box center [645, 116] width 84 height 21
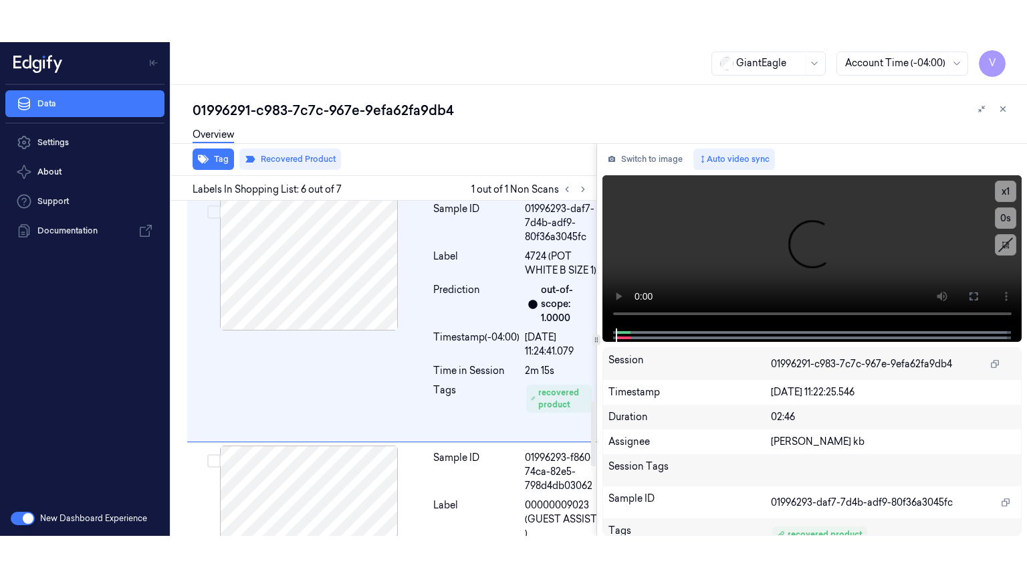
scroll to position [1169, 0]
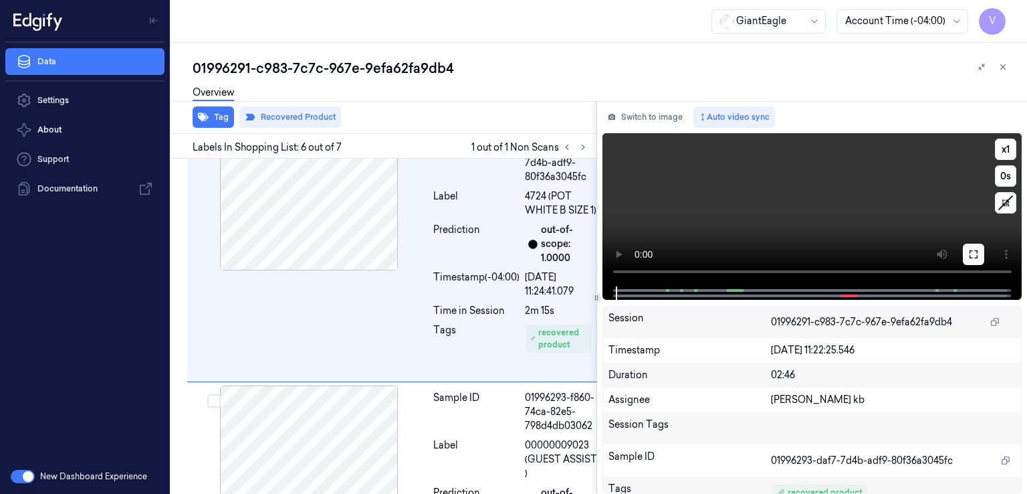
click at [969, 247] on button at bounding box center [973, 253] width 21 height 21
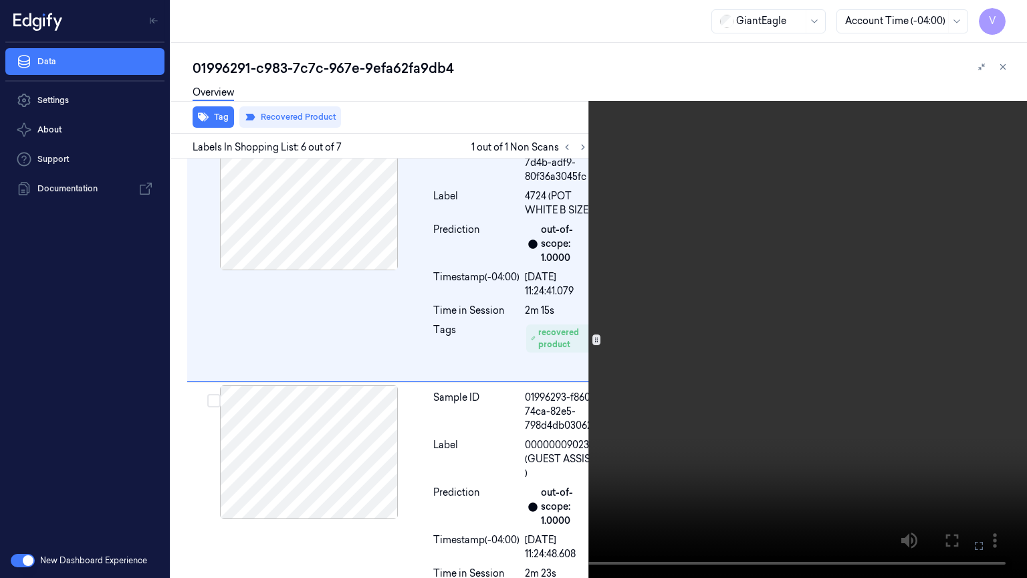
click at [549, 301] on video at bounding box center [513, 289] width 1027 height 578
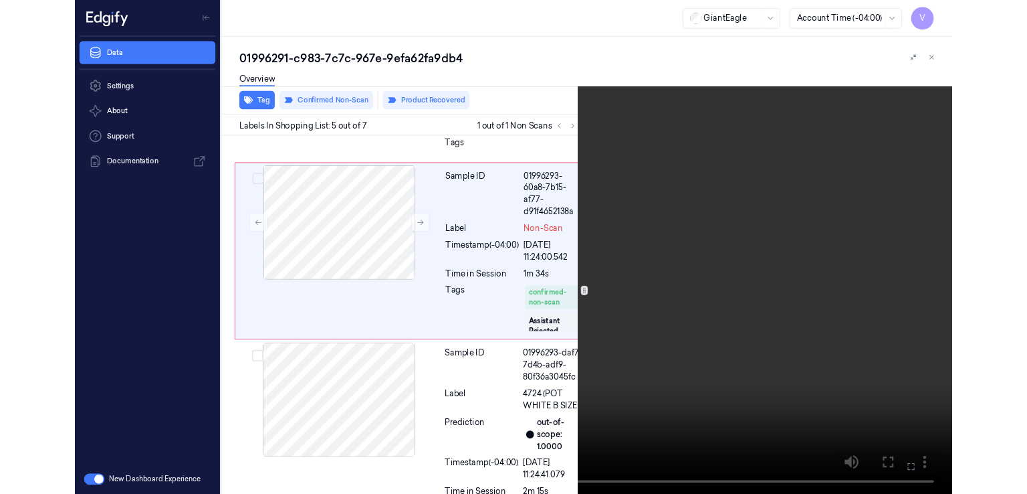
scroll to position [884, 0]
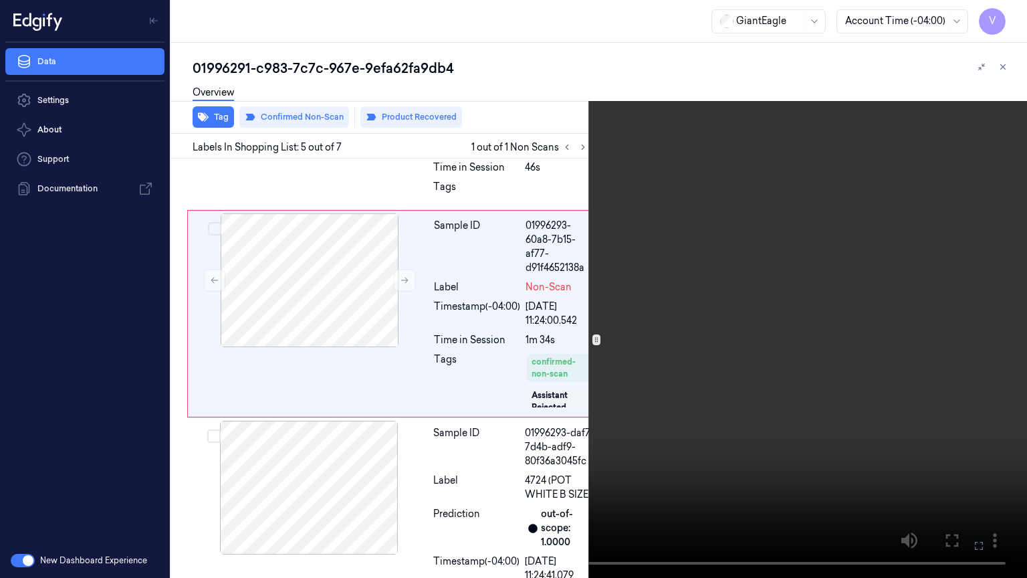
click at [581, 332] on video at bounding box center [513, 289] width 1027 height 578
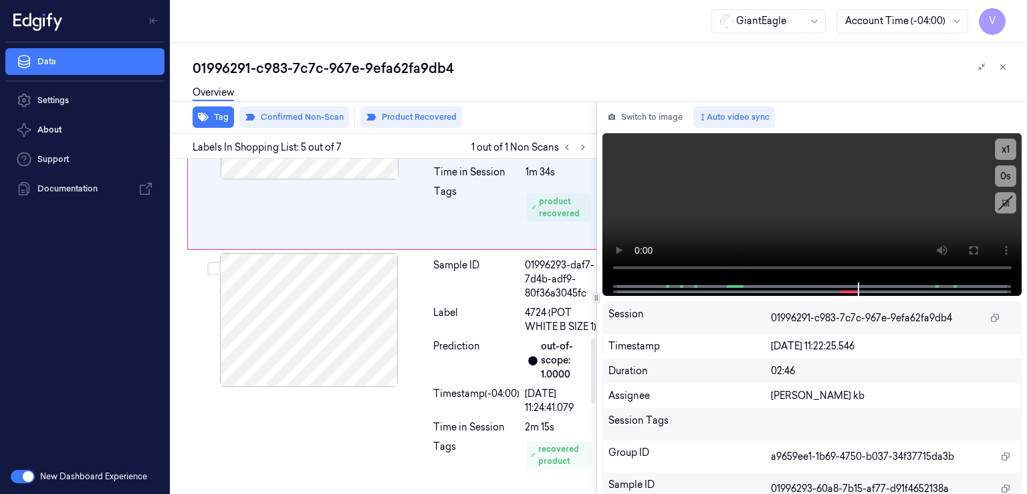
scroll to position [926, 0]
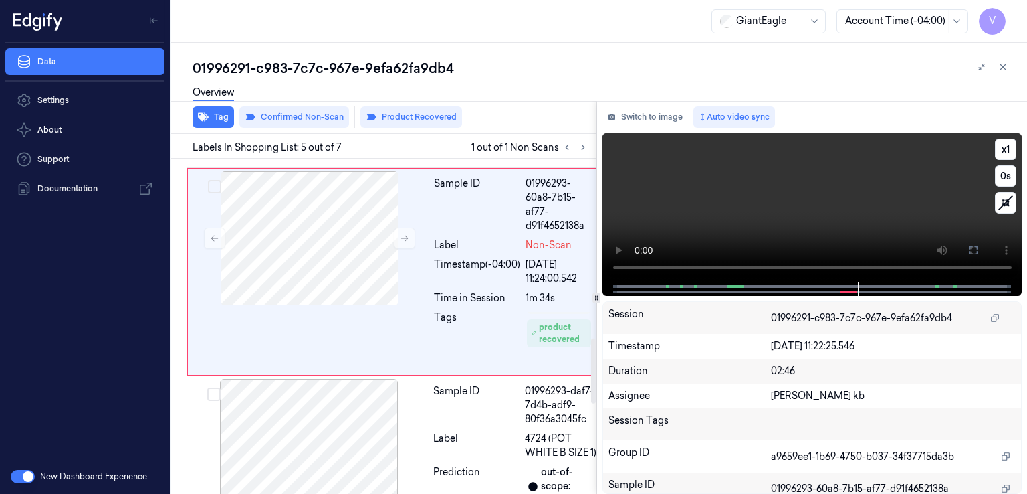
click at [880, 213] on video at bounding box center [813, 207] width 420 height 149
click at [969, 247] on icon at bounding box center [974, 250] width 11 height 11
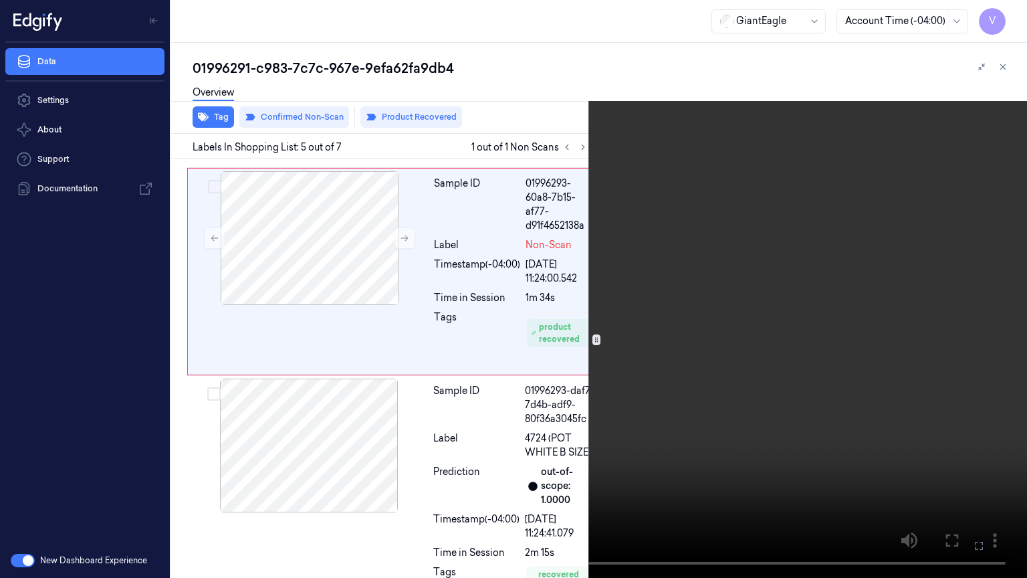
click at [0, 0] on icon at bounding box center [0, 0] width 0 height 0
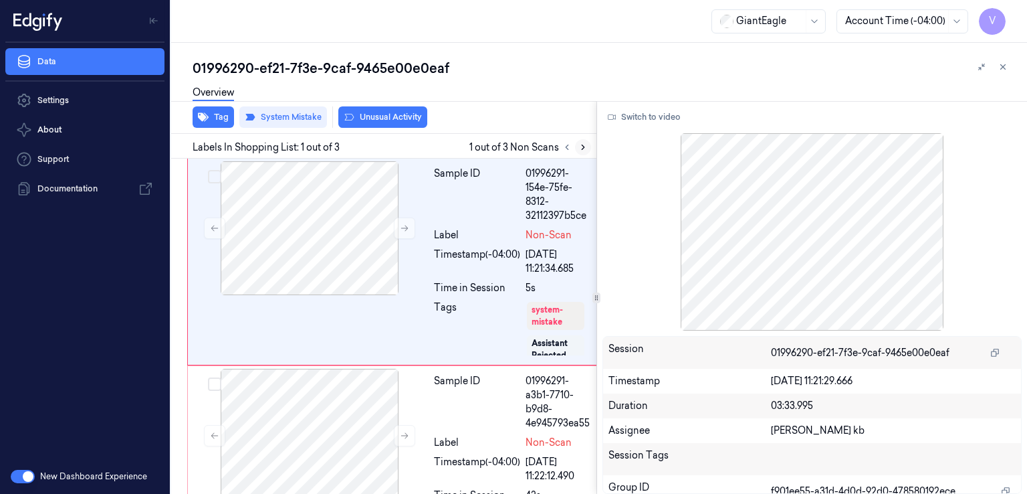
click at [583, 144] on icon at bounding box center [583, 146] width 9 height 9
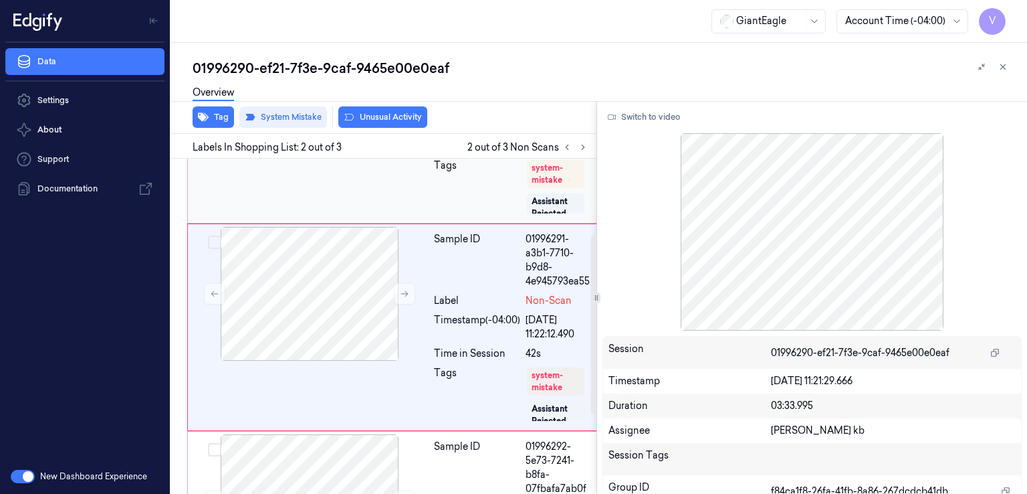
click at [499, 209] on div "Tags" at bounding box center [477, 187] width 86 height 56
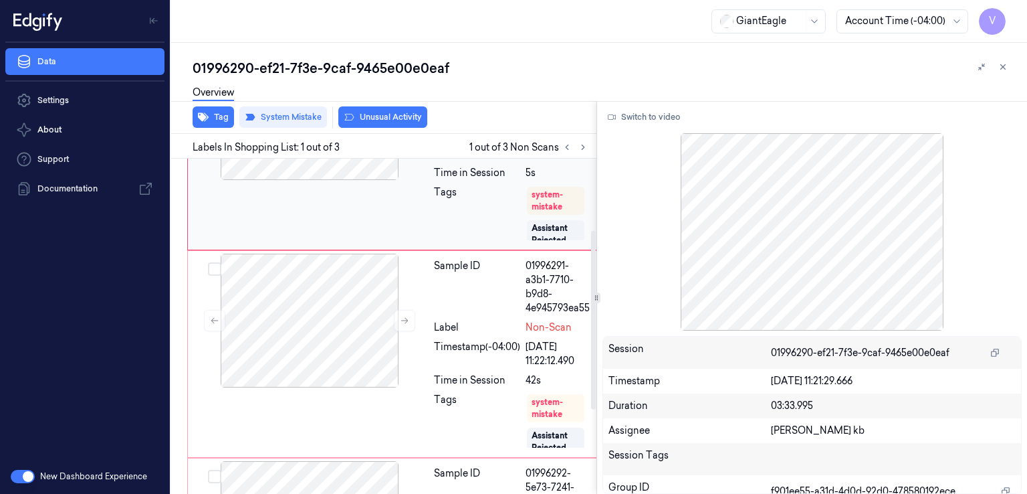
scroll to position [134, 0]
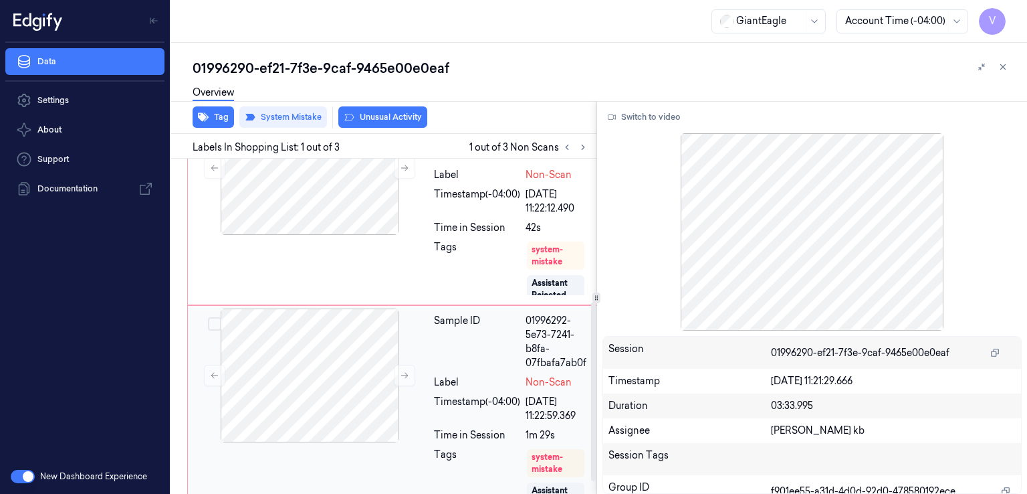
click at [431, 386] on div "Sample ID 01996292-5e73-7241-b8fa-07fbafa7ab0f Label Non-Scan Timestamp (-04:00…" at bounding box center [512, 408] width 167 height 201
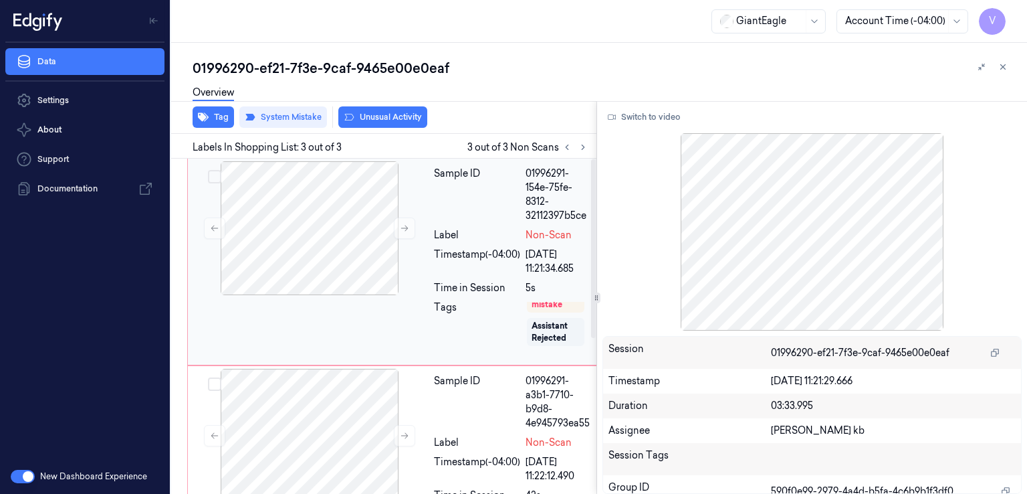
scroll to position [27, 0]
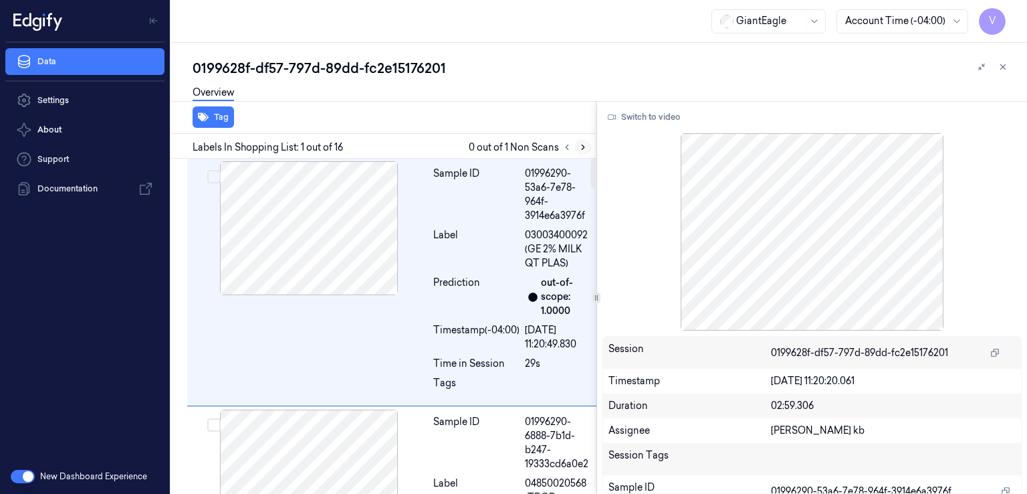
click at [581, 148] on icon at bounding box center [583, 146] width 9 height 9
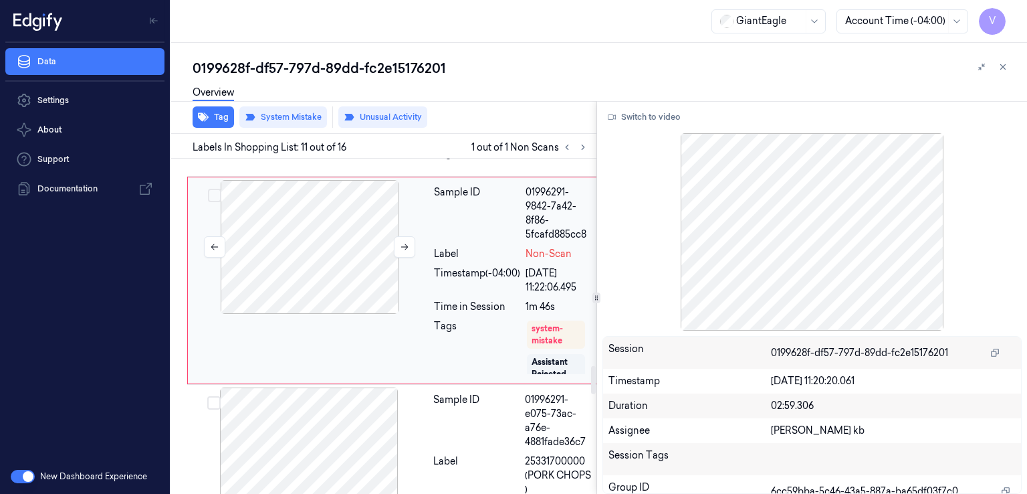
scroll to position [2498, 0]
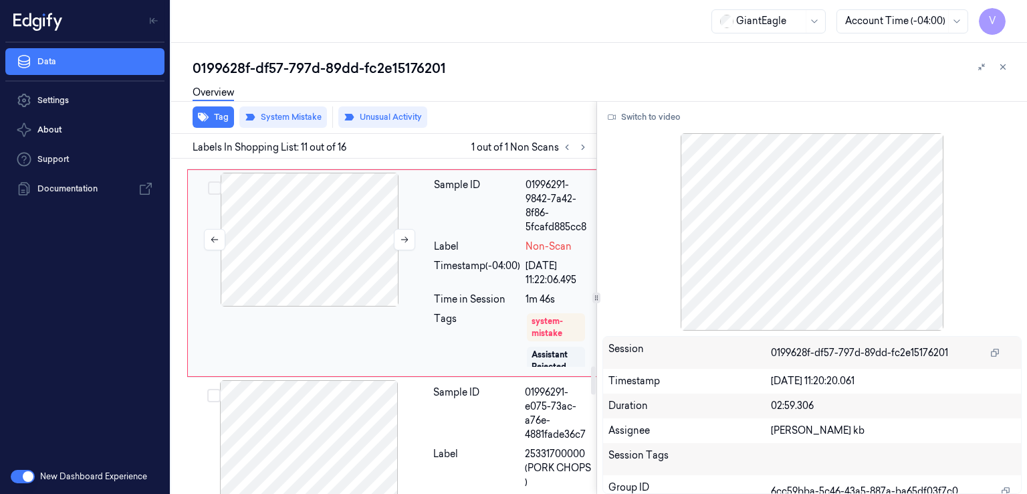
click at [357, 306] on div at bounding box center [310, 240] width 238 height 134
click at [394, 250] on button at bounding box center [404, 239] width 21 height 21
click at [408, 244] on icon at bounding box center [404, 239] width 9 height 9
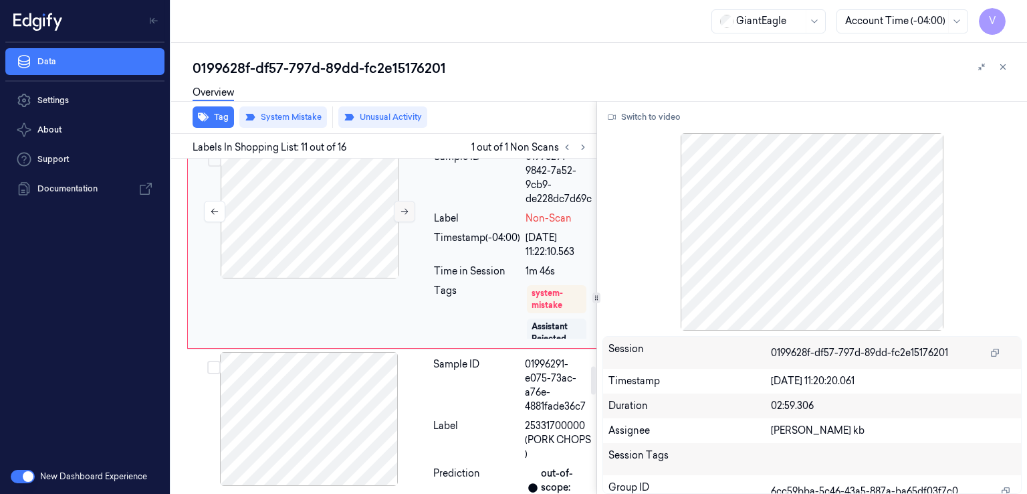
click at [408, 216] on icon at bounding box center [404, 211] width 9 height 9
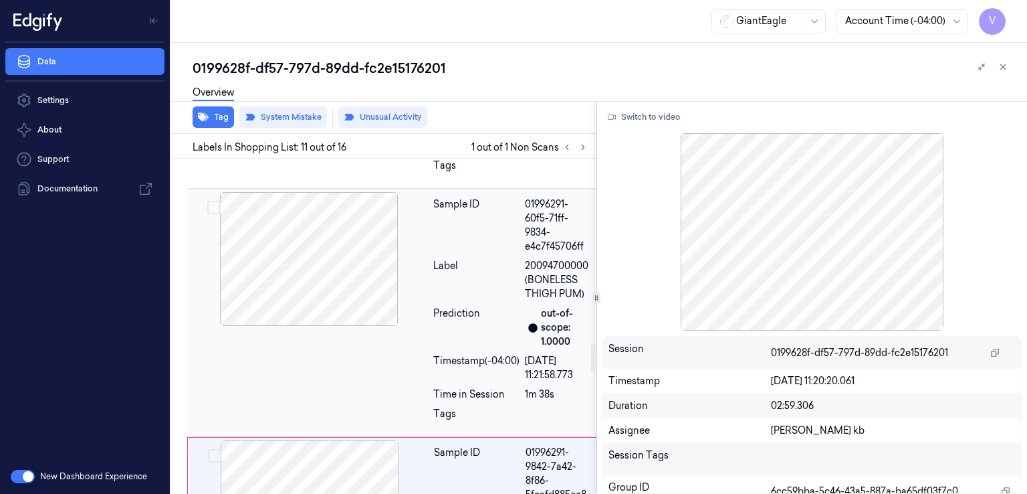
click at [385, 270] on div at bounding box center [309, 259] width 238 height 134
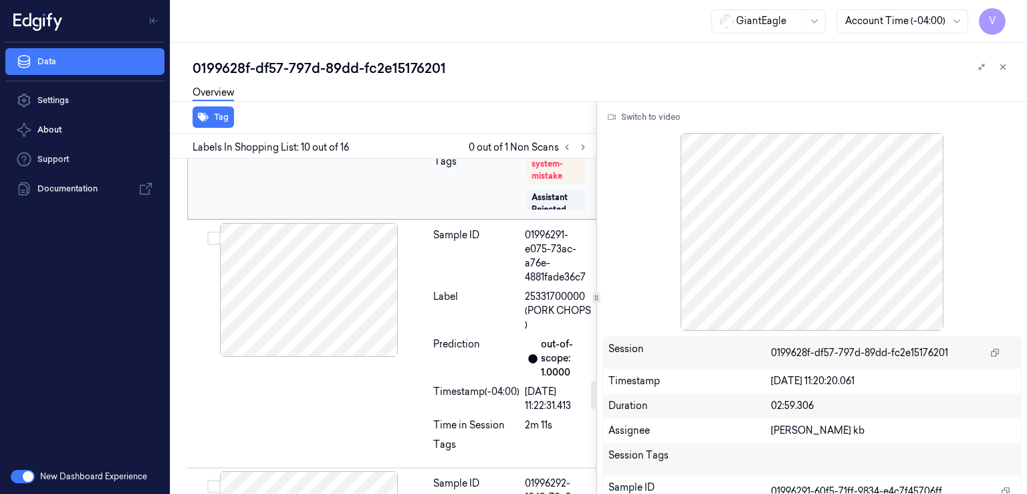
scroll to position [2672, 0]
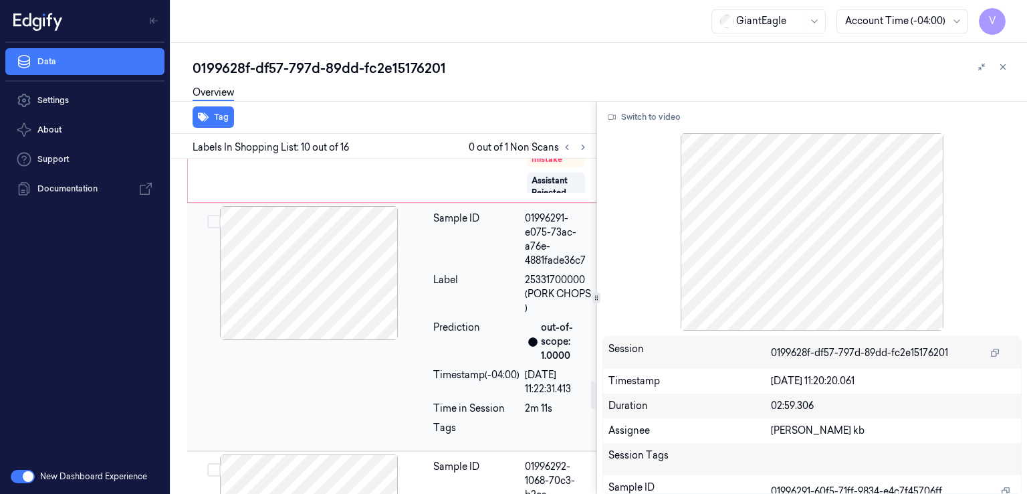
click at [456, 315] on div "Label" at bounding box center [476, 294] width 86 height 42
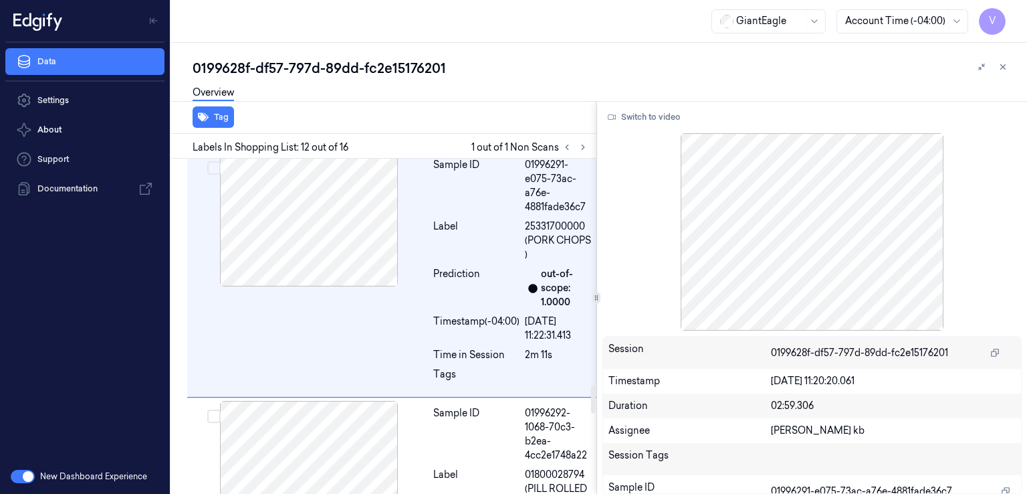
drag, startPoint x: 502, startPoint y: 415, endPoint x: 639, endPoint y: 70, distance: 371.8
click at [639, 70] on div "0199628f-df57-797d-89dd-fc2e15176201" at bounding box center [605, 68] width 824 height 19
click at [393, 286] on div at bounding box center [309, 220] width 238 height 134
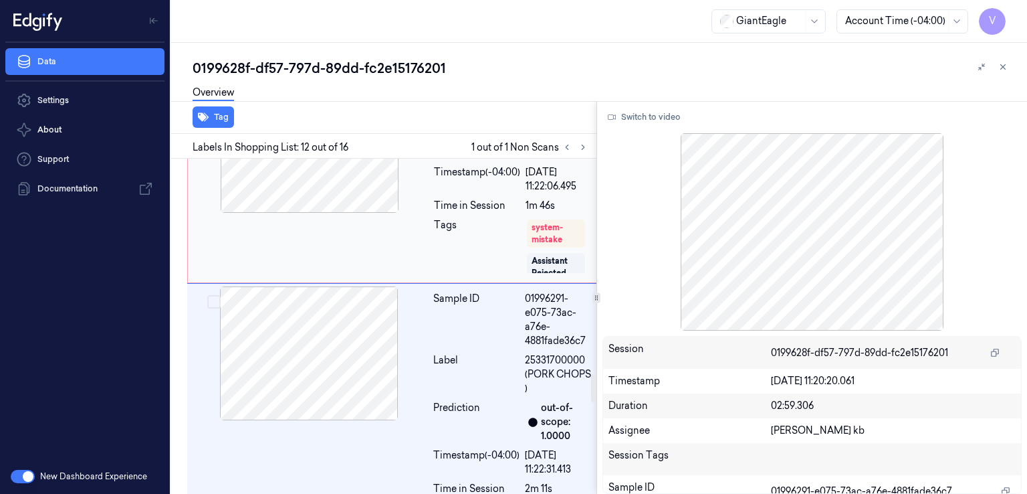
click at [409, 213] on div at bounding box center [310, 146] width 238 height 134
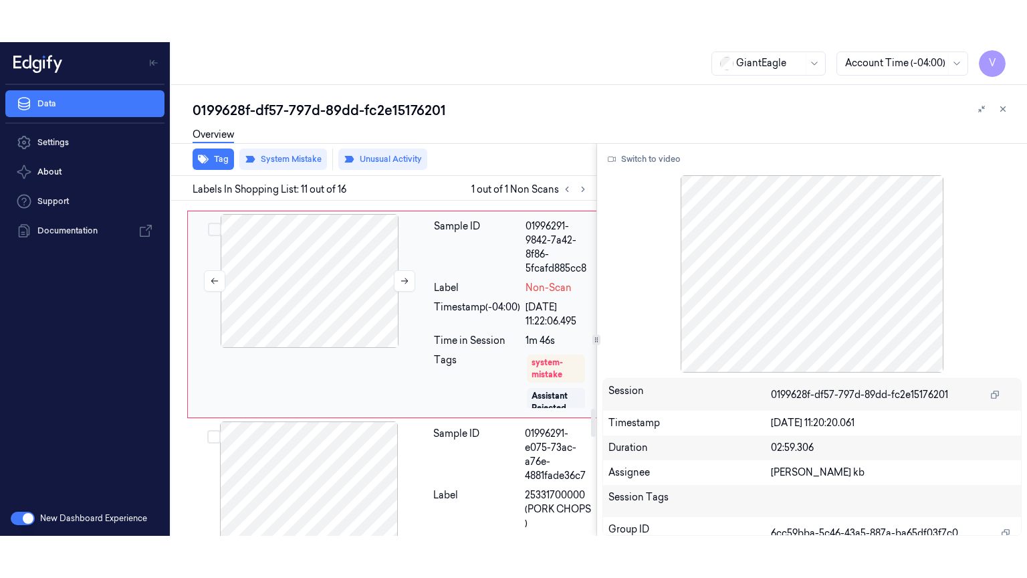
scroll to position [2498, 0]
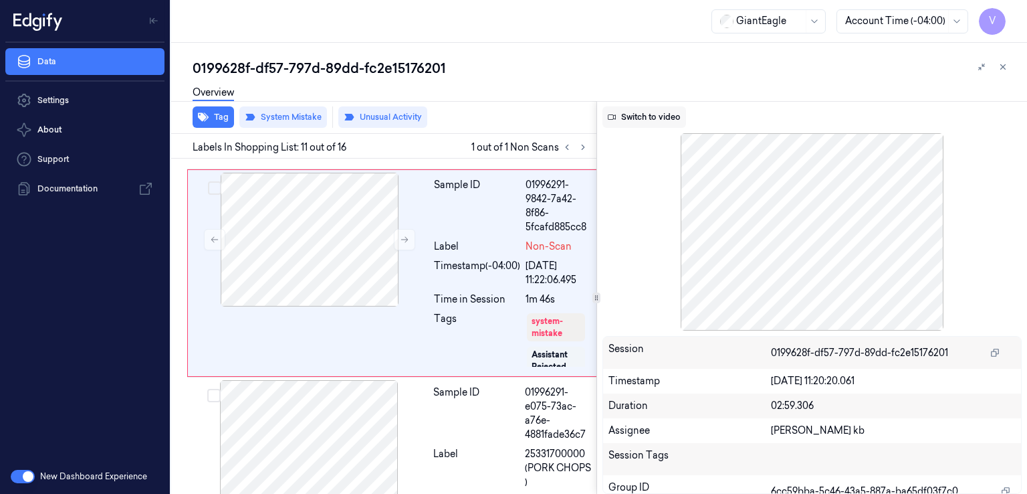
click at [642, 112] on button "Switch to video" at bounding box center [645, 116] width 84 height 21
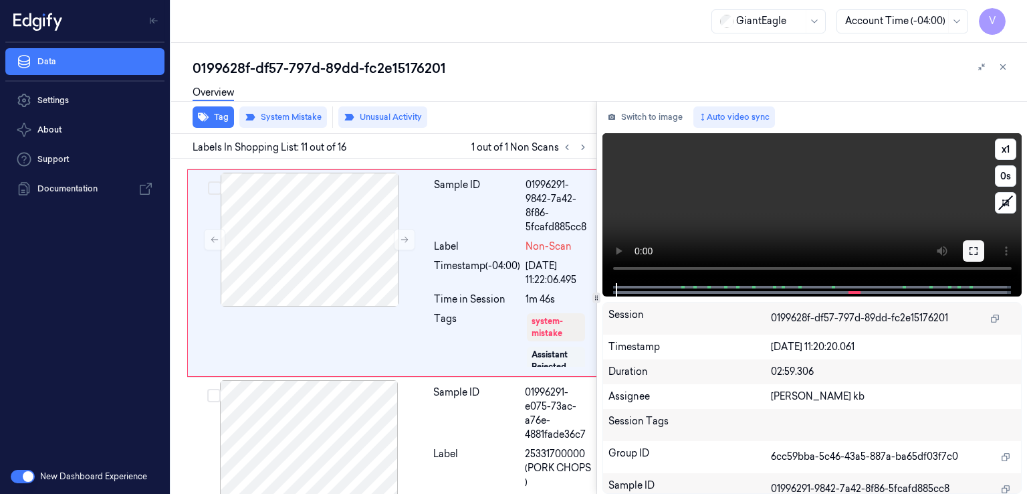
click at [965, 252] on button at bounding box center [973, 250] width 21 height 21
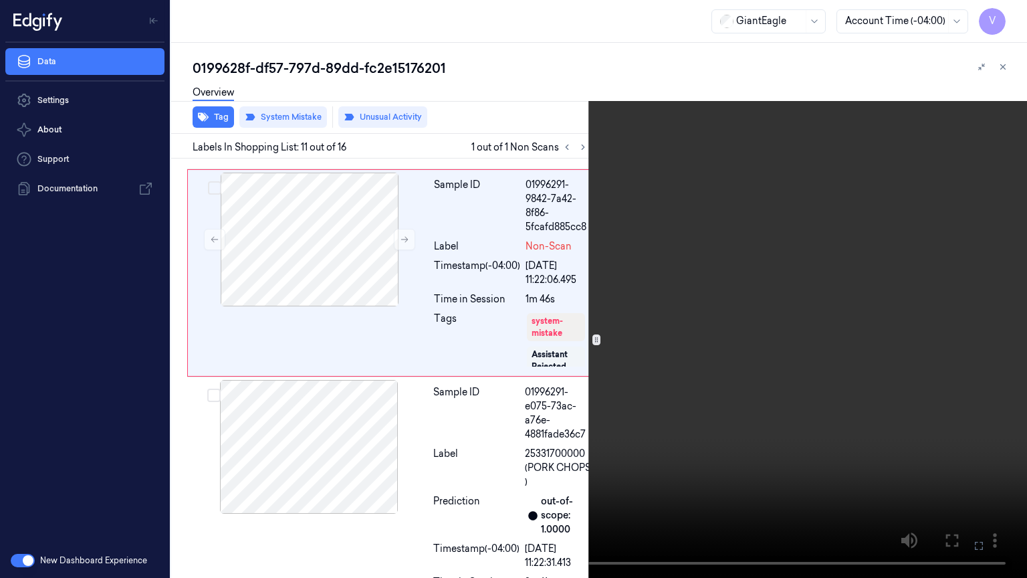
click at [864, 298] on video at bounding box center [513, 289] width 1027 height 578
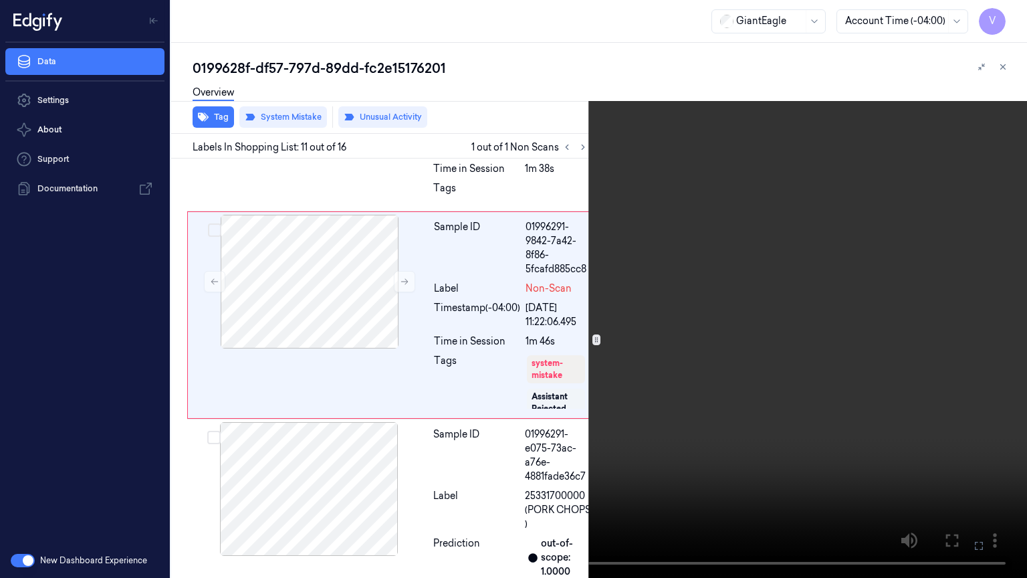
click at [524, 468] on video at bounding box center [513, 289] width 1027 height 578
click at [472, 231] on video at bounding box center [513, 289] width 1027 height 578
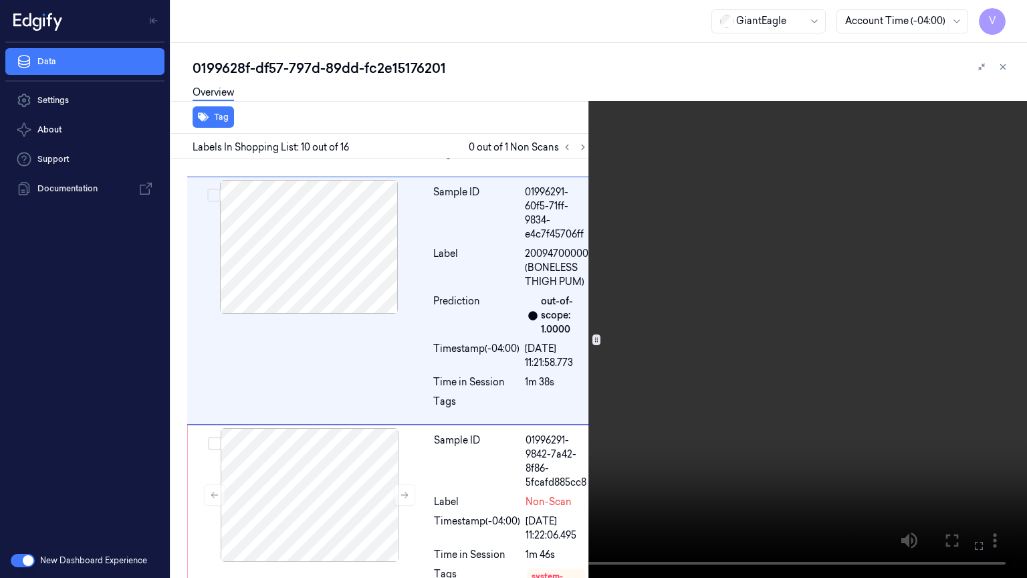
scroll to position [2229, 0]
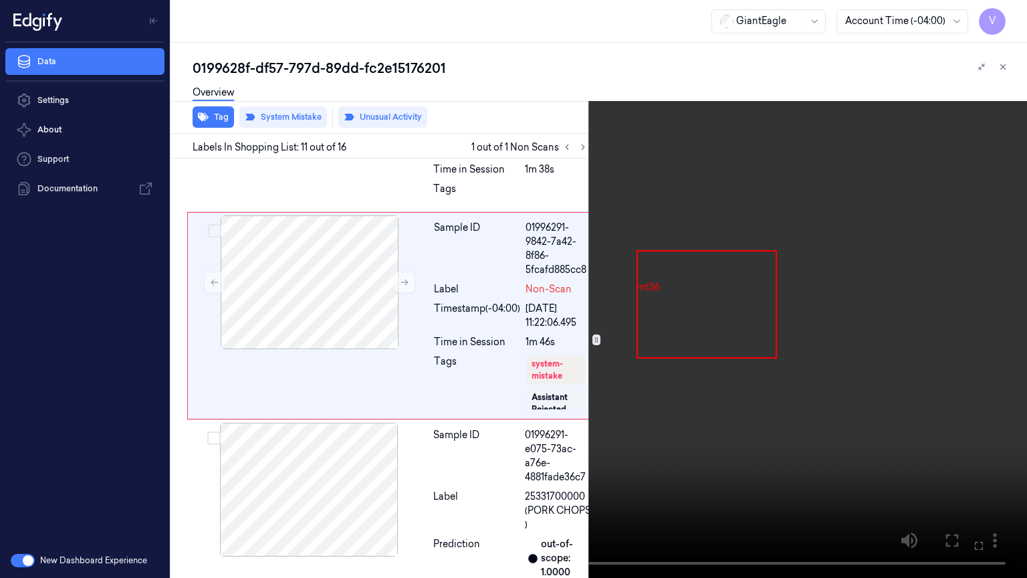
click at [0, 0] on icon at bounding box center [0, 0] width 0 height 0
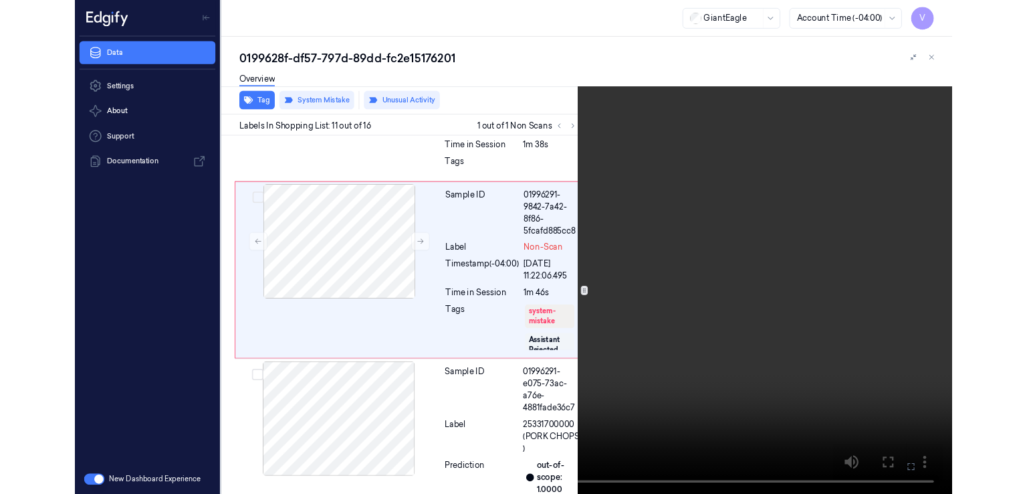
scroll to position [2456, 0]
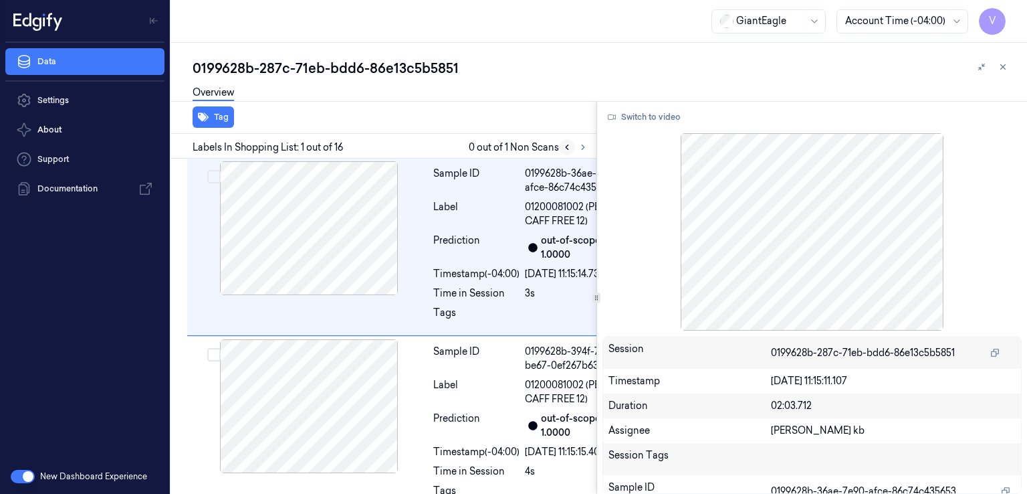
click at [572, 143] on button at bounding box center [567, 147] width 16 height 16
click at [581, 145] on icon at bounding box center [583, 146] width 9 height 9
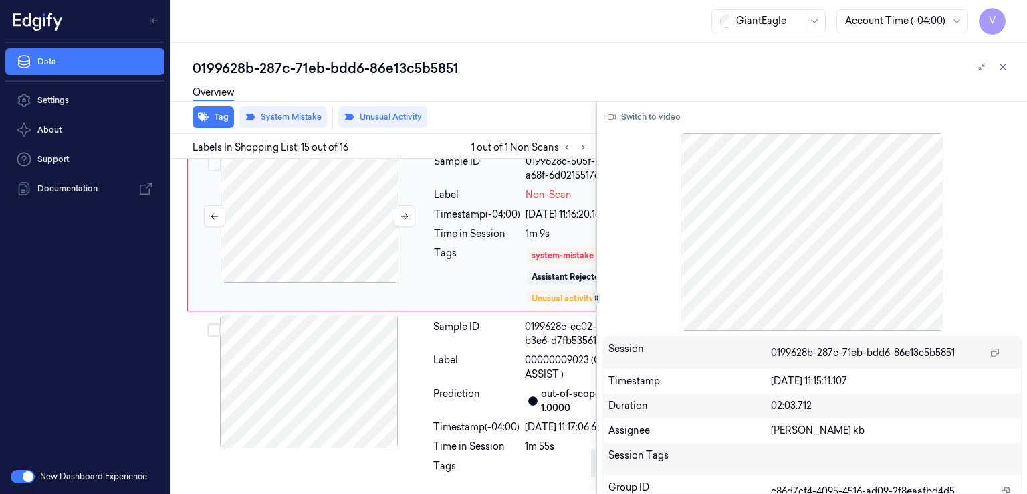
scroll to position [3420, 0]
click at [402, 221] on icon at bounding box center [404, 215] width 9 height 9
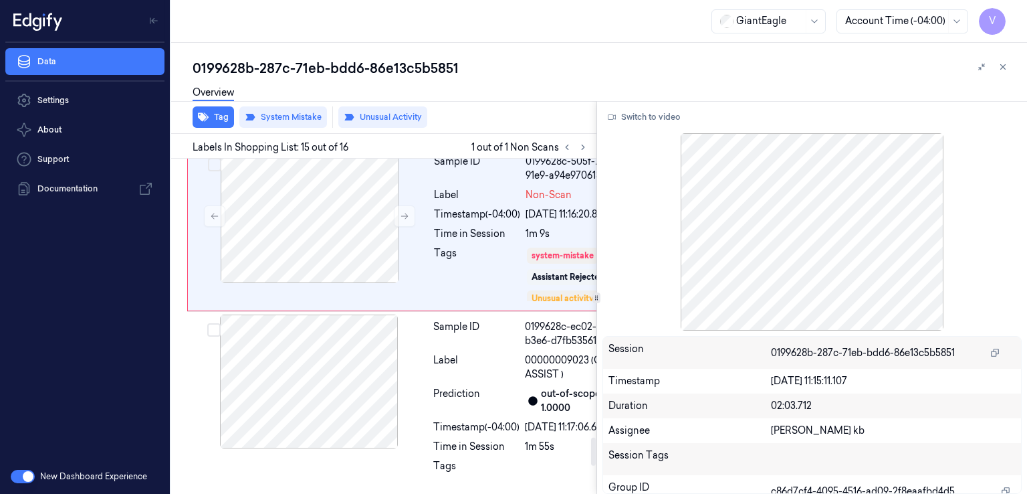
click at [361, 146] on div "Sample ID 0199628c-0867-7d03-ad9f-42beb7eece44 Label 03003491584 (GRAPE GREEN S…" at bounding box center [414, 57] width 454 height 178
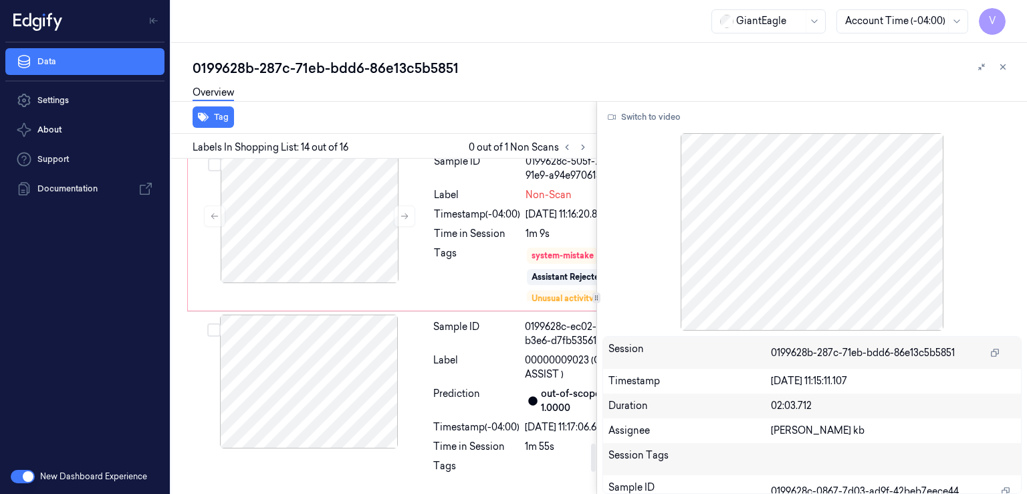
scroll to position [3460, 0]
click at [393, 420] on div at bounding box center [309, 381] width 238 height 134
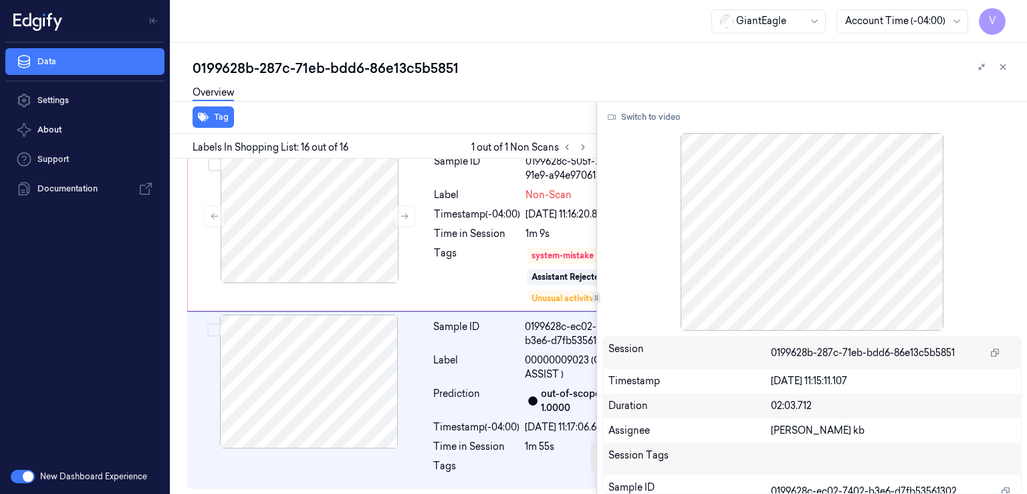
click at [467, 91] on div "Timestamp (-04:00)" at bounding box center [476, 84] width 86 height 14
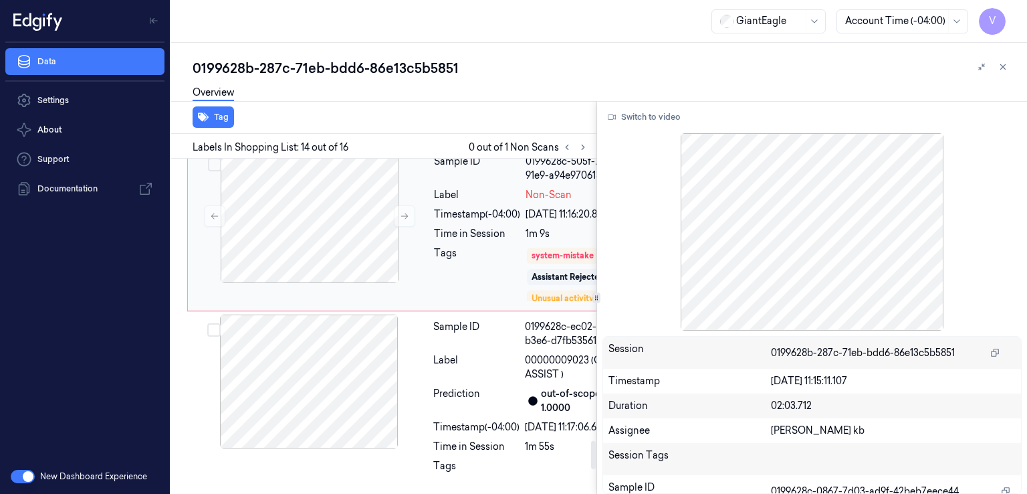
click at [444, 221] on div "Timestamp (-04:00)" at bounding box center [477, 214] width 86 height 14
click at [415, 227] on button at bounding box center [404, 215] width 21 height 21
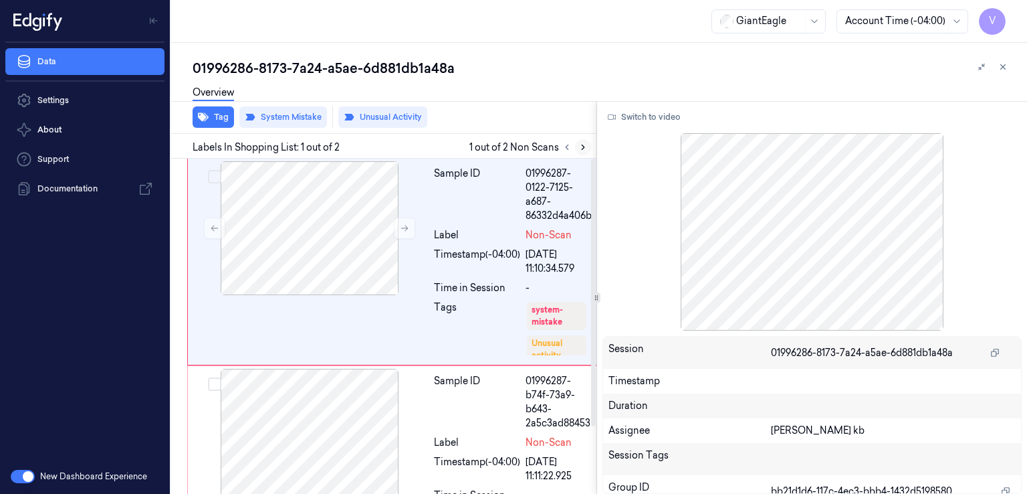
click at [590, 143] on button at bounding box center [583, 147] width 16 height 16
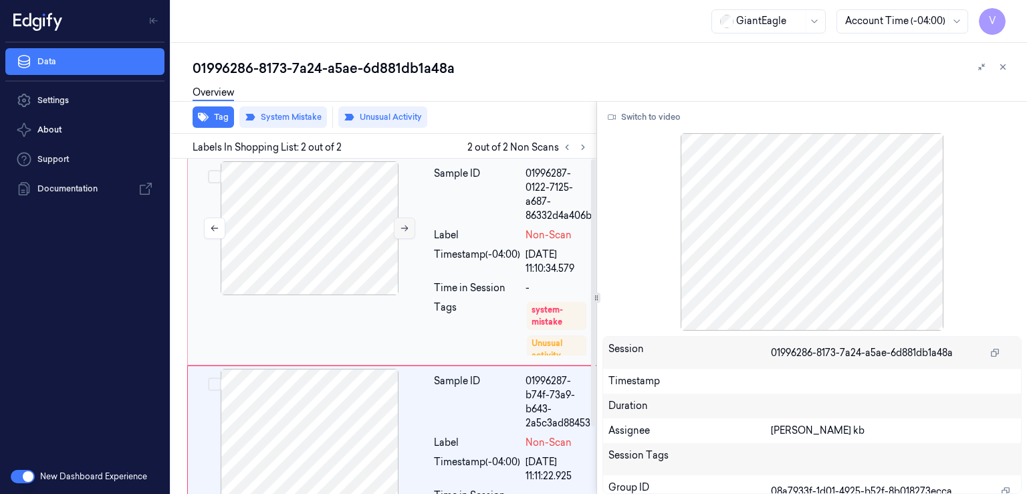
click at [397, 230] on button at bounding box center [404, 227] width 21 height 21
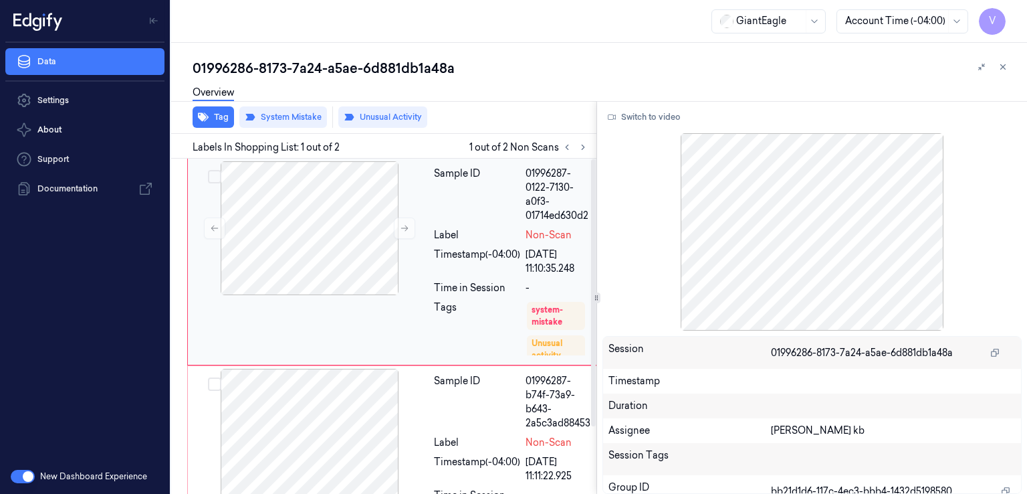
scroll to position [83, 0]
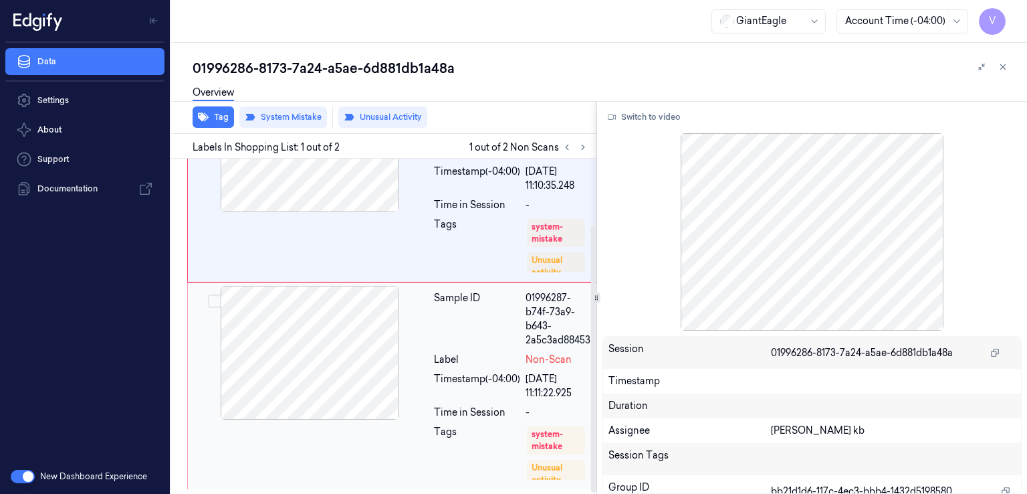
click at [482, 354] on div "Label" at bounding box center [477, 360] width 86 height 14
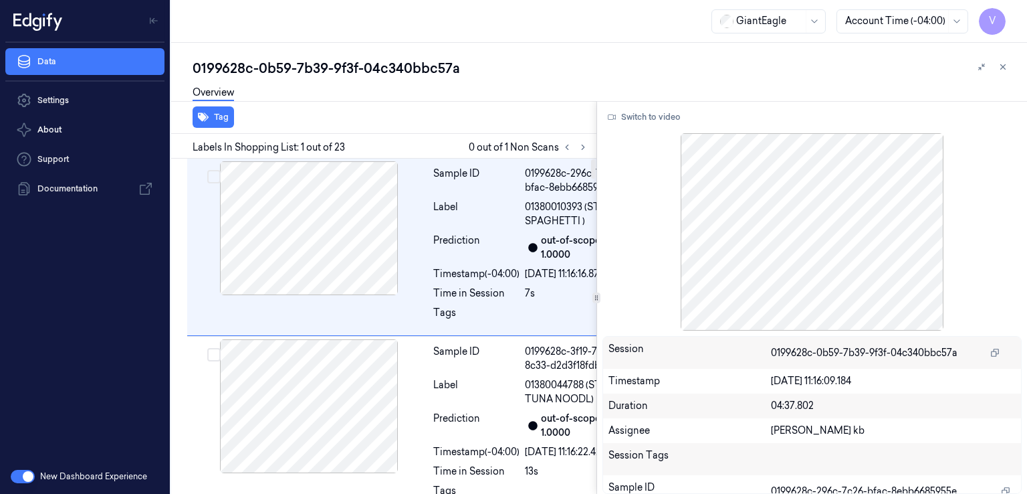
click at [585, 156] on div "Labels In Shopping List: 1 out of 23 0 out of 1 Non Scans" at bounding box center [381, 146] width 431 height 25
click at [585, 148] on icon at bounding box center [583, 146] width 9 height 9
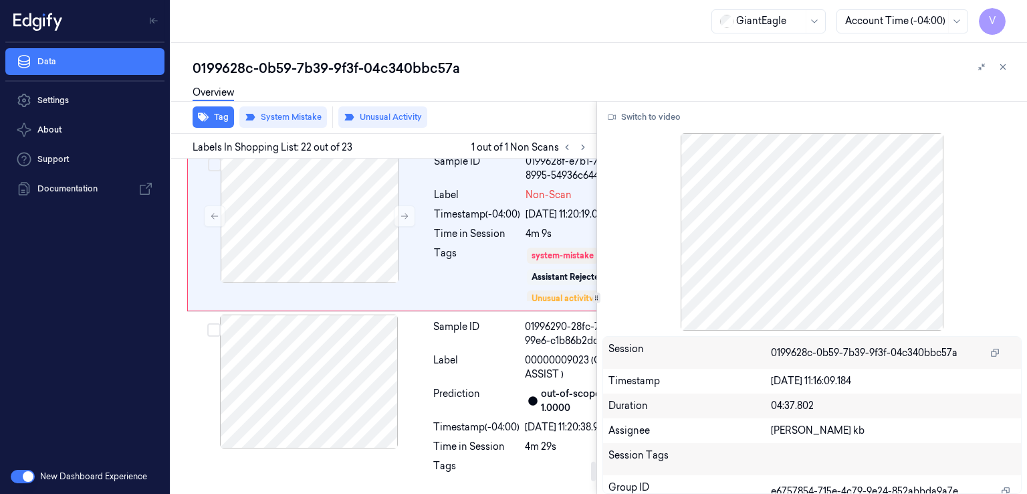
scroll to position [5197, 0]
click at [405, 219] on icon at bounding box center [404, 216] width 7 height 6
click at [423, 105] on div at bounding box center [309, 38] width 238 height 134
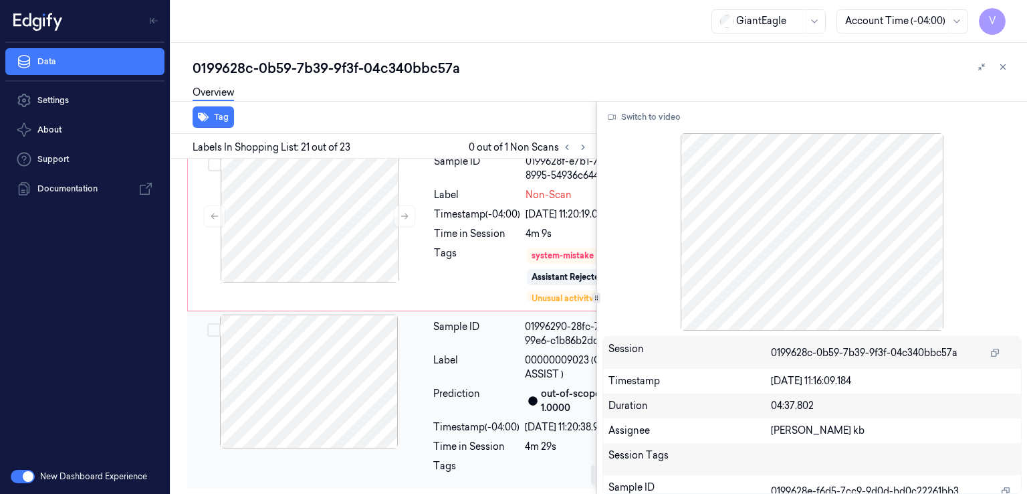
click at [469, 348] on div "Sample ID" at bounding box center [476, 334] width 86 height 28
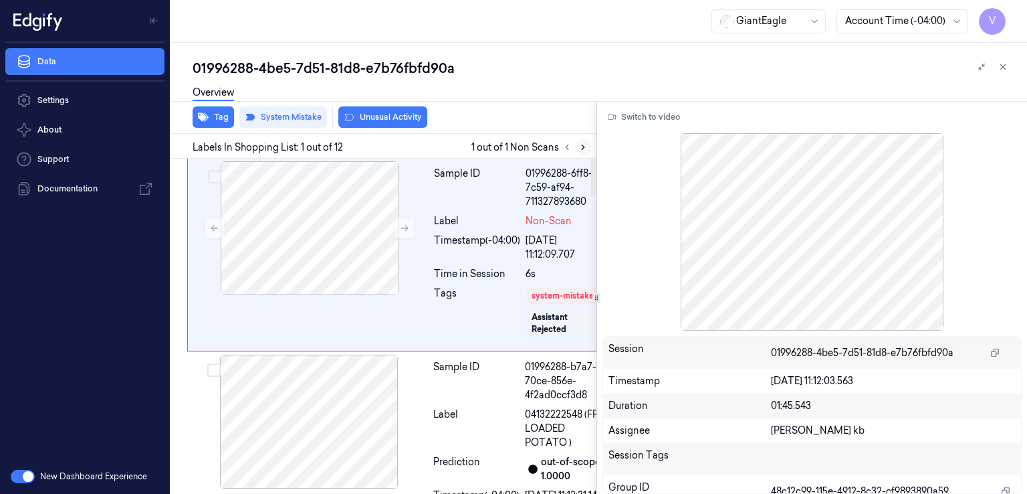
click at [581, 154] on button at bounding box center [583, 147] width 16 height 16
click at [583, 143] on icon at bounding box center [583, 146] width 9 height 9
click at [408, 227] on icon at bounding box center [404, 227] width 9 height 9
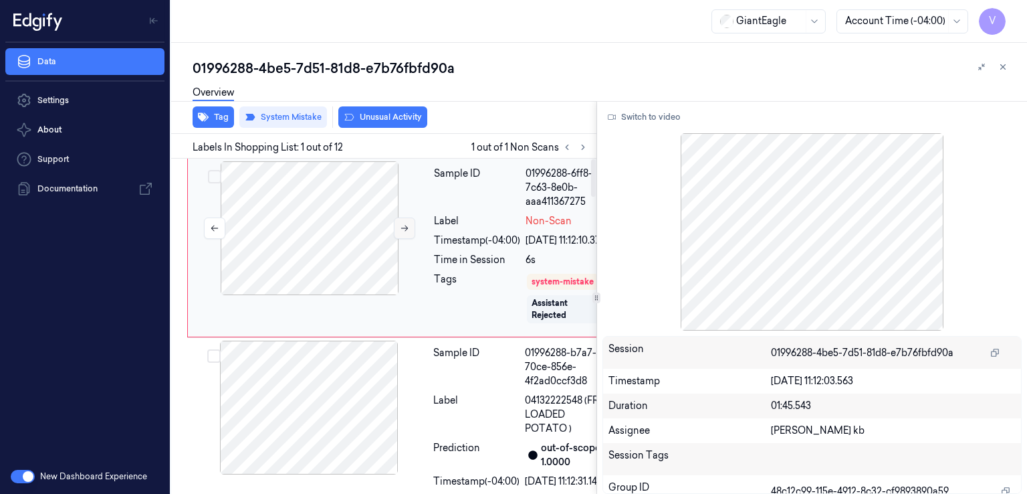
click at [408, 227] on icon at bounding box center [404, 227] width 9 height 9
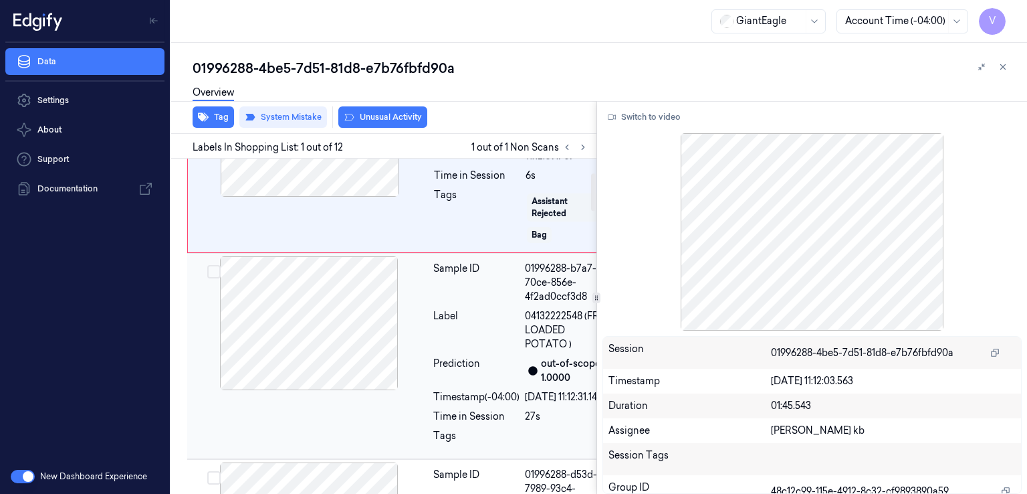
scroll to position [134, 0]
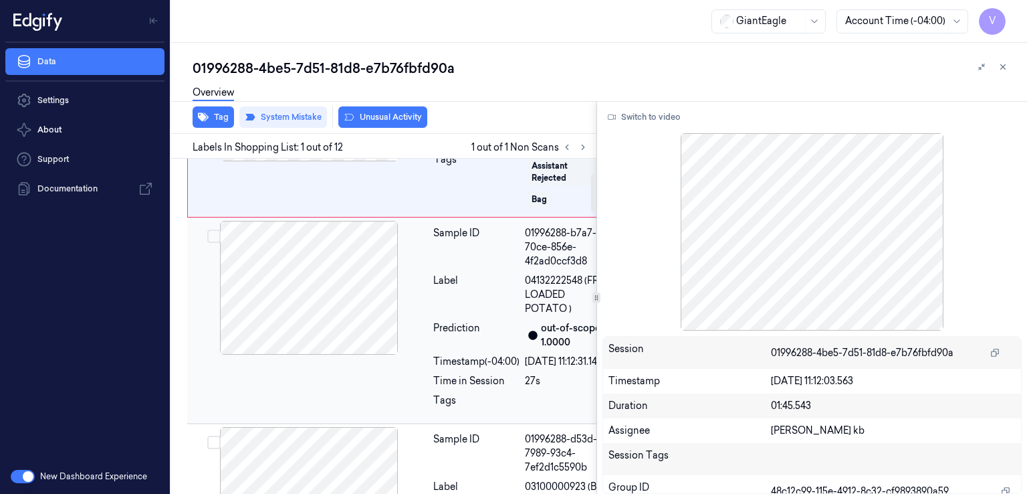
click at [329, 316] on div at bounding box center [309, 288] width 238 height 134
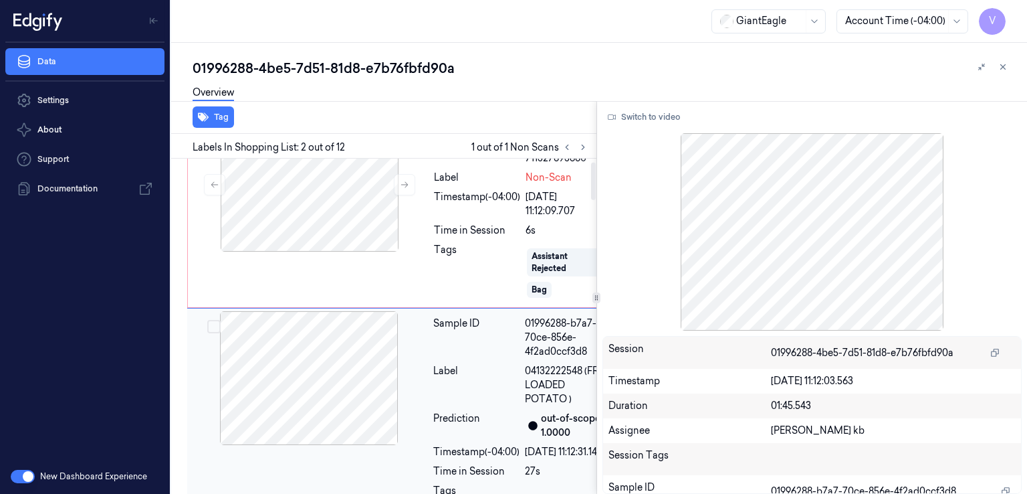
scroll to position [29, 0]
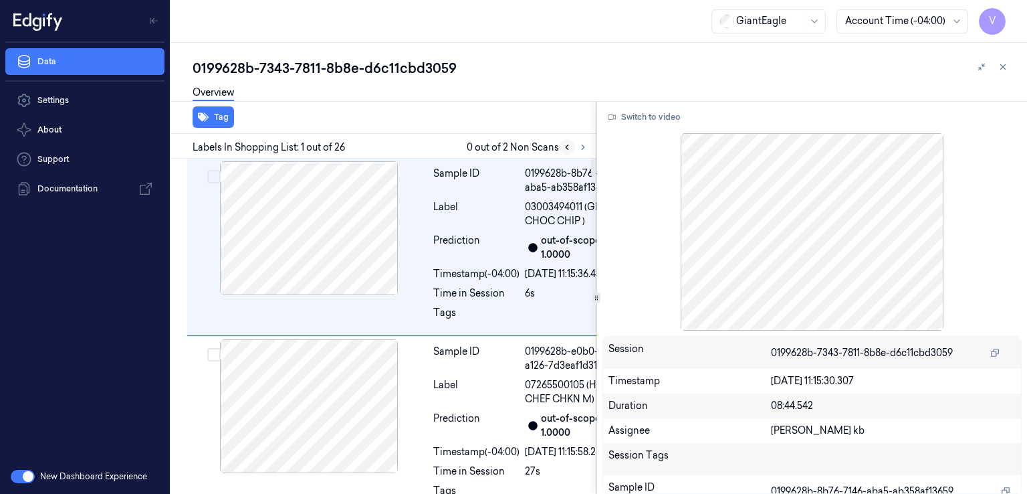
click at [574, 148] on button at bounding box center [567, 147] width 16 height 16
click at [579, 148] on icon at bounding box center [583, 146] width 9 height 9
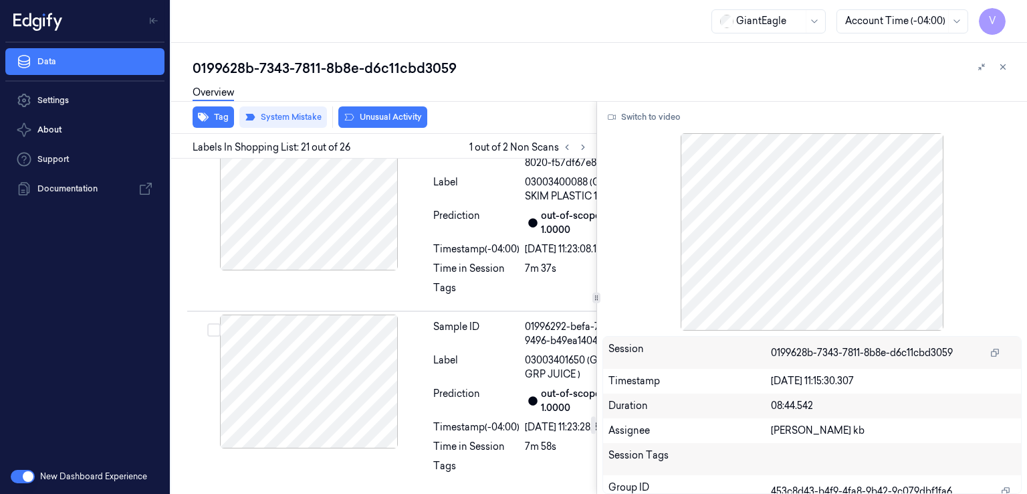
scroll to position [4949, 0]
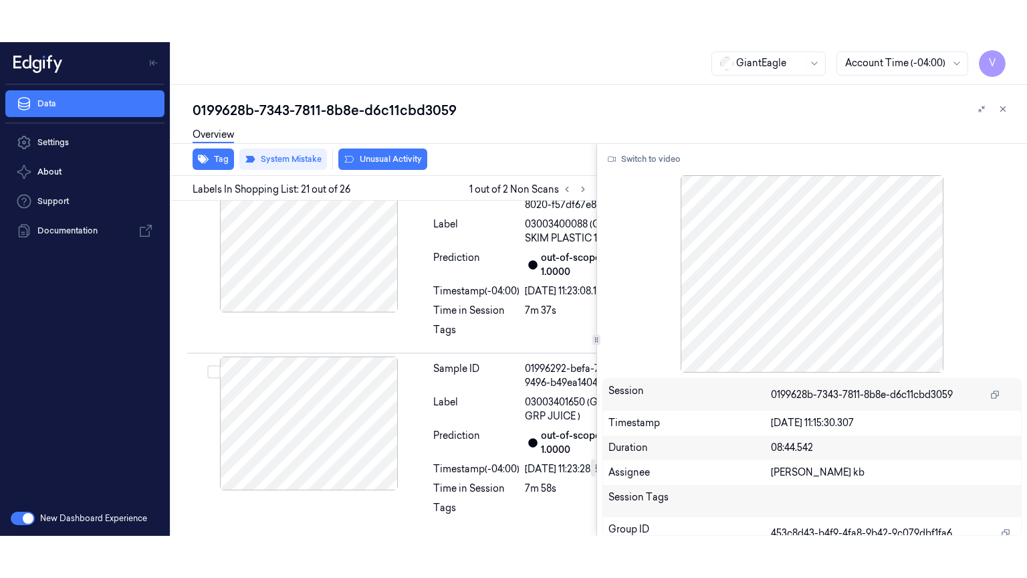
scroll to position [4949, 0]
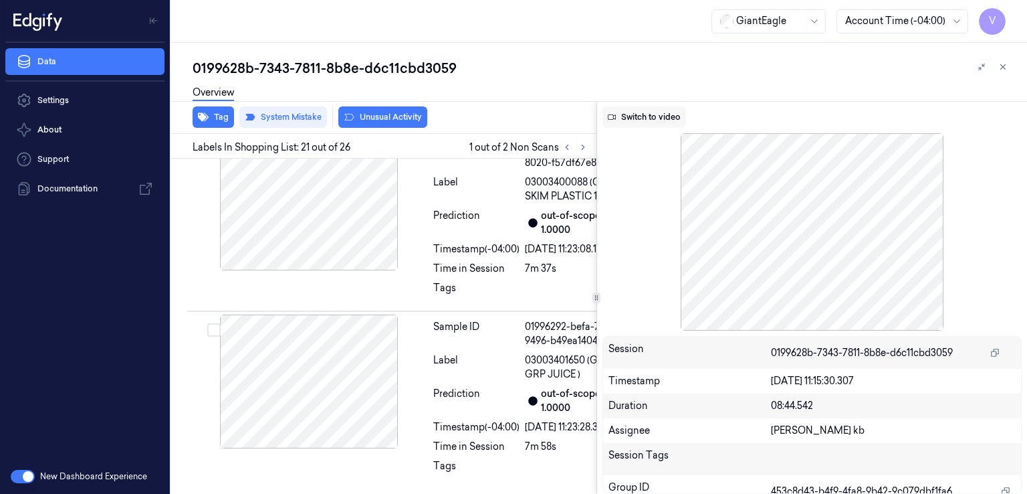
click at [650, 118] on button "Switch to video" at bounding box center [645, 116] width 84 height 21
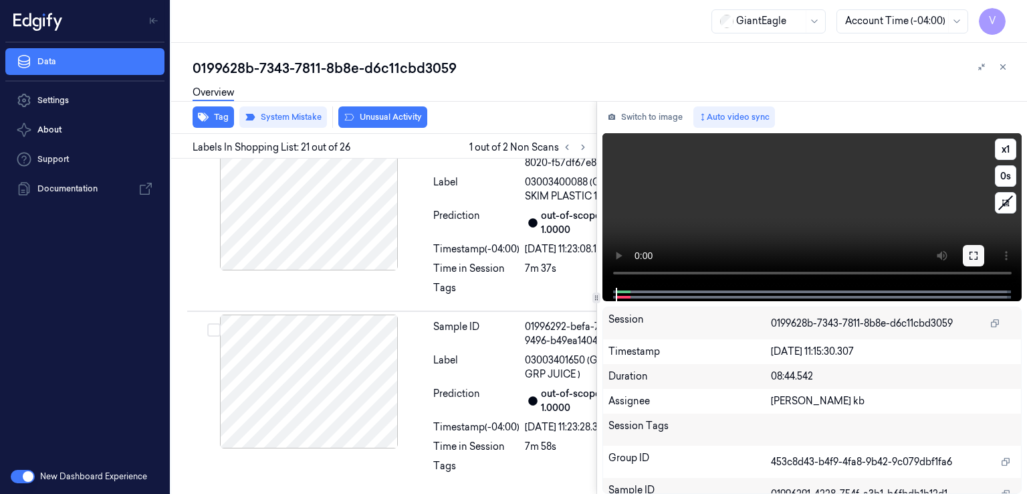
click at [974, 260] on icon at bounding box center [974, 255] width 11 height 11
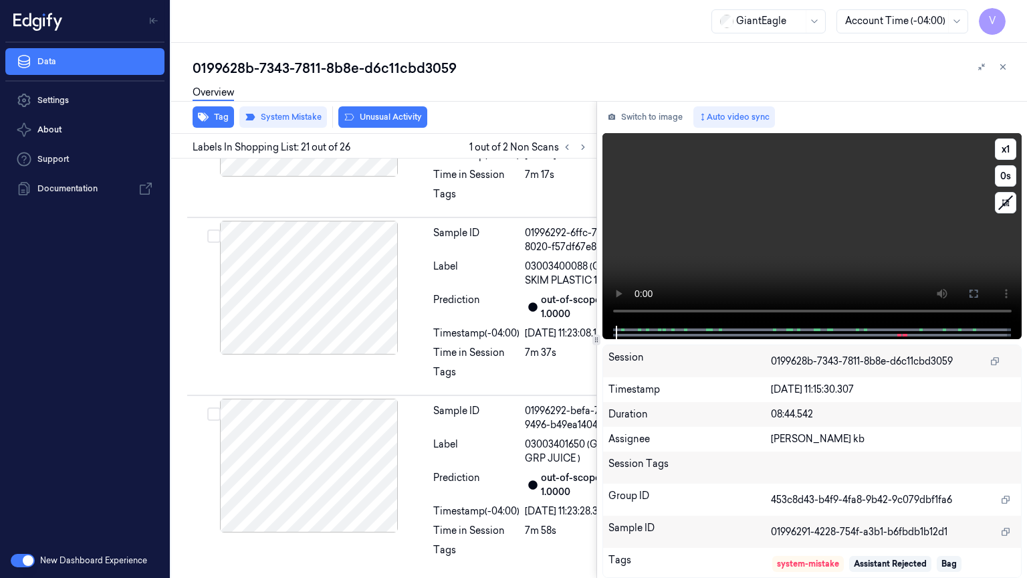
scroll to position [4907, 0]
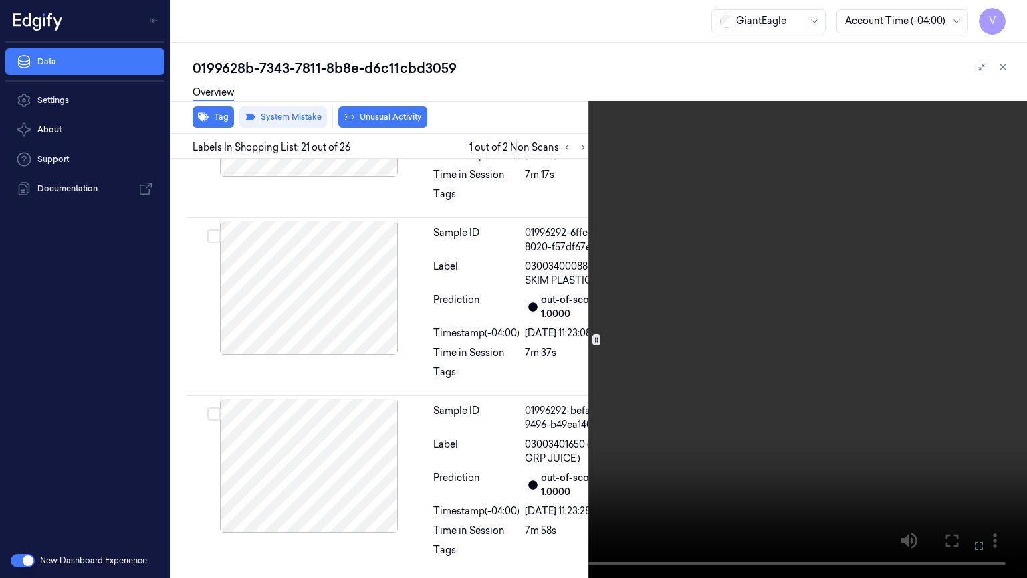
click at [510, 363] on video at bounding box center [513, 289] width 1027 height 578
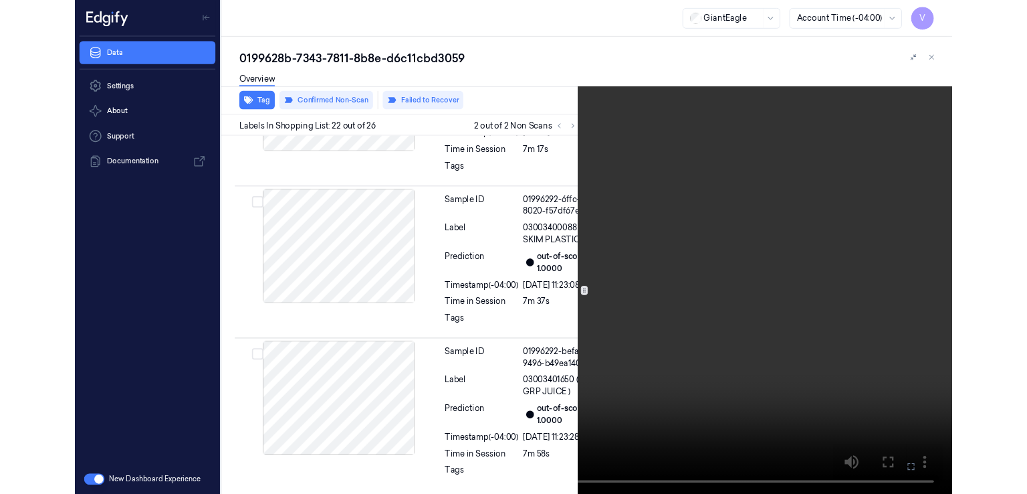
scroll to position [5107, 0]
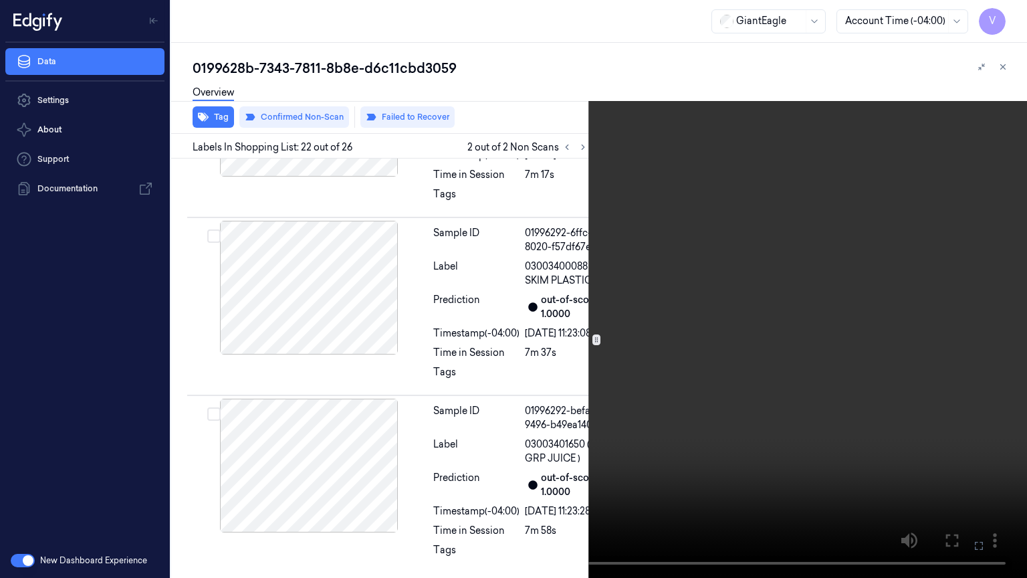
click at [0, 0] on icon at bounding box center [0, 0] width 0 height 0
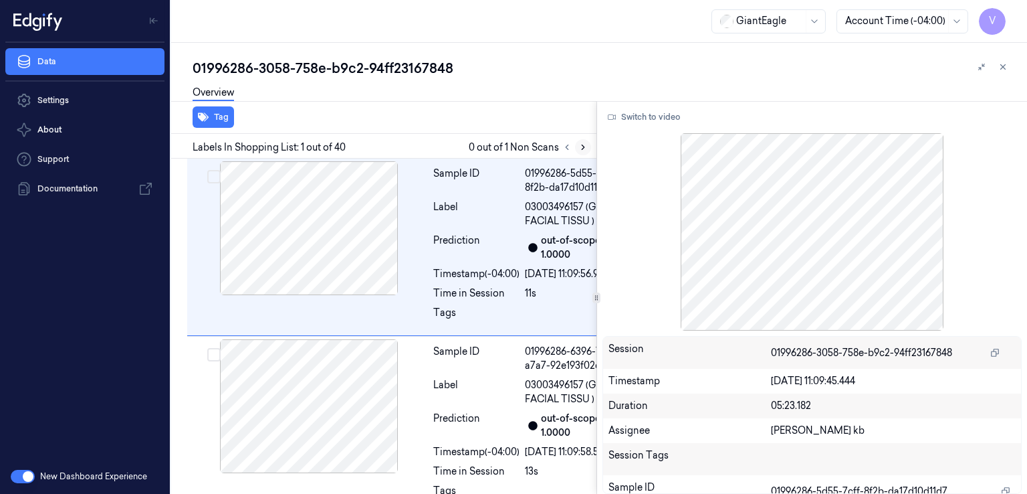
click at [575, 146] on button at bounding box center [583, 147] width 16 height 16
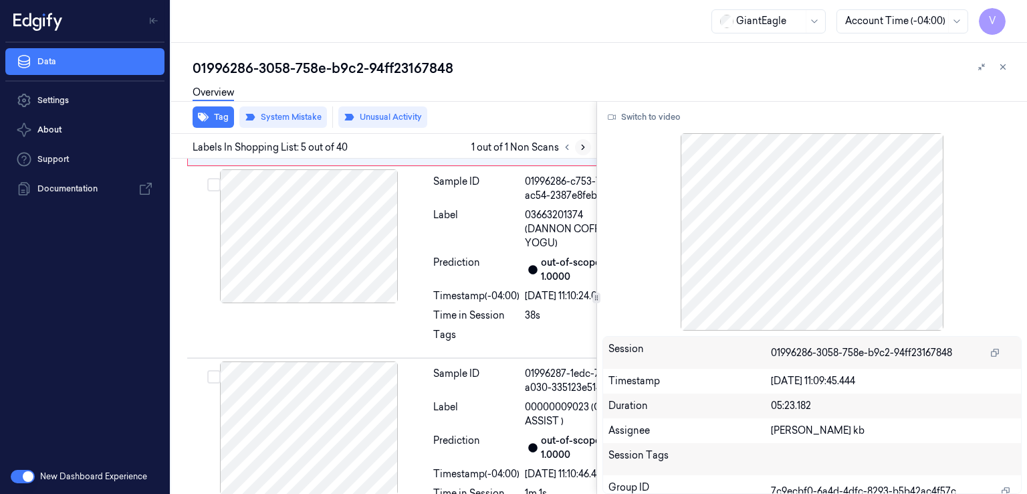
scroll to position [926, 0]
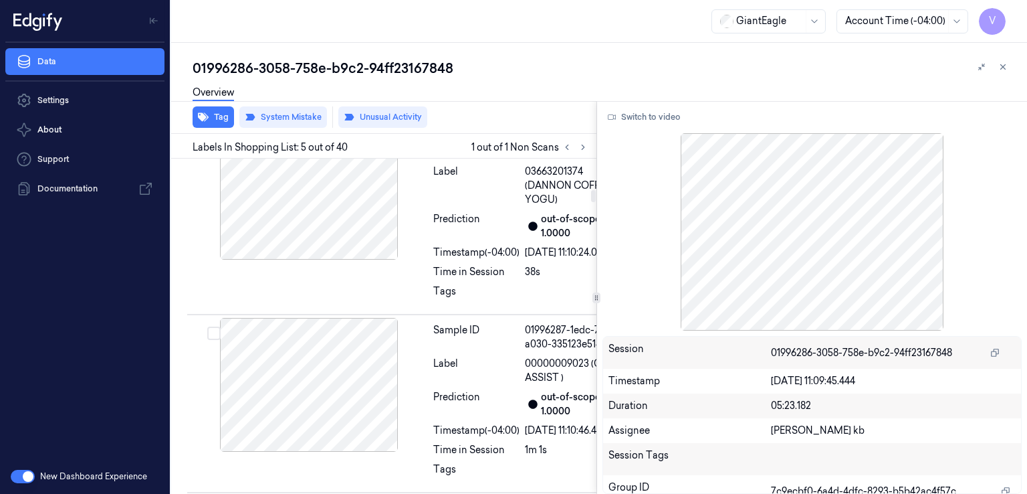
click at [409, 38] on button at bounding box center [404, 27] width 21 height 21
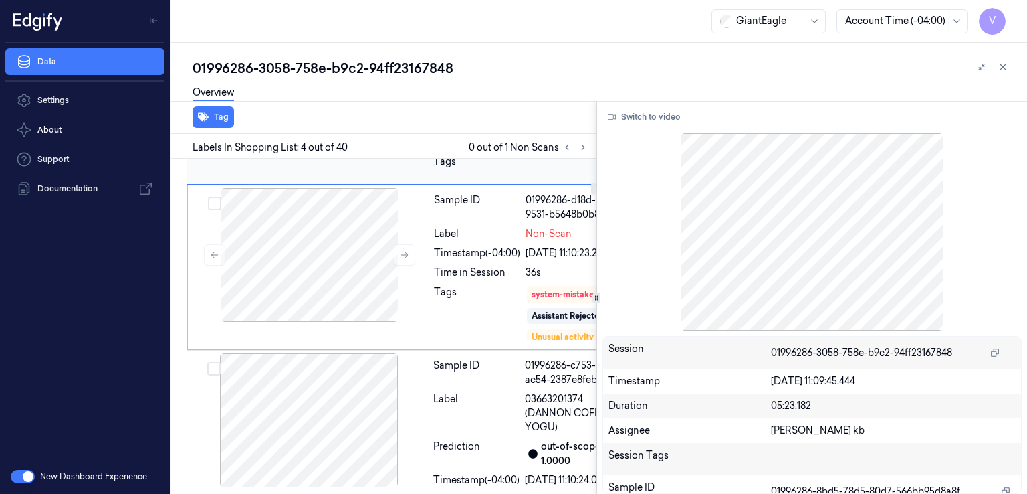
scroll to position [967, 0]
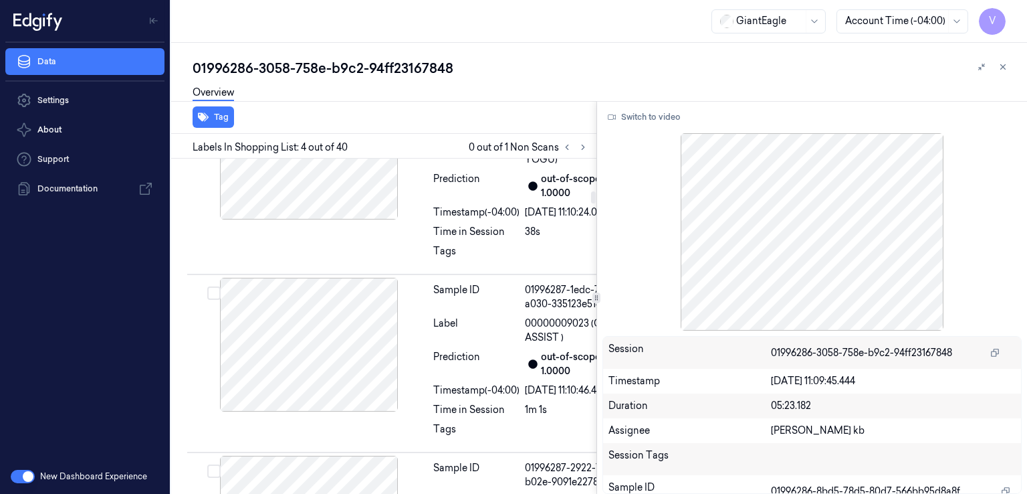
click at [458, 79] on div "Sample ID 01996286-d18d-74db-9531-b5648b0b8090 Label Non-Scan Timestamp (-04:00…" at bounding box center [532, -1] width 207 height 159
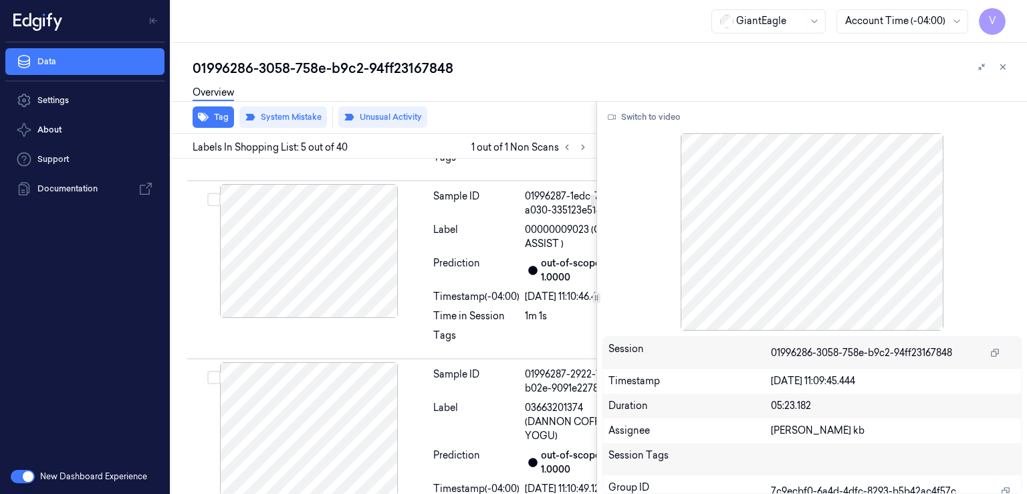
scroll to position [1194, 0]
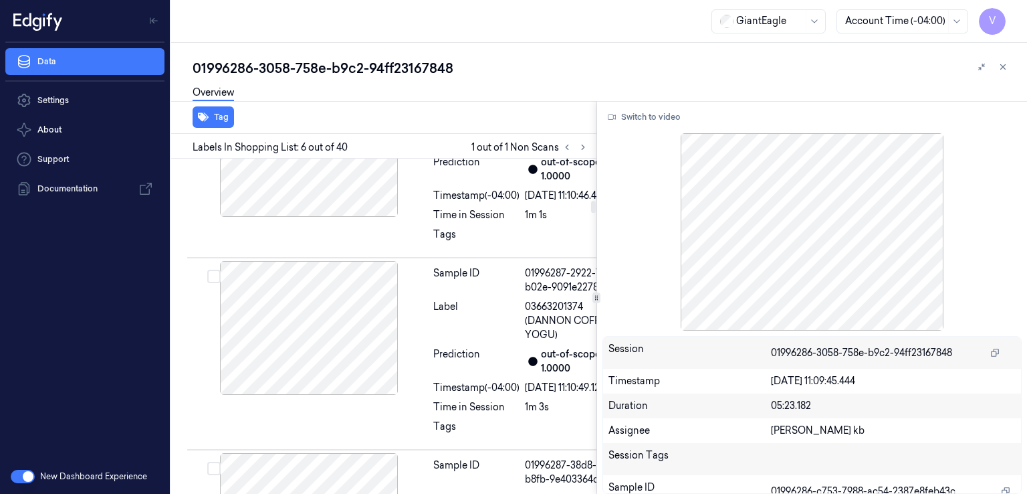
scroll to position [1295, 0]
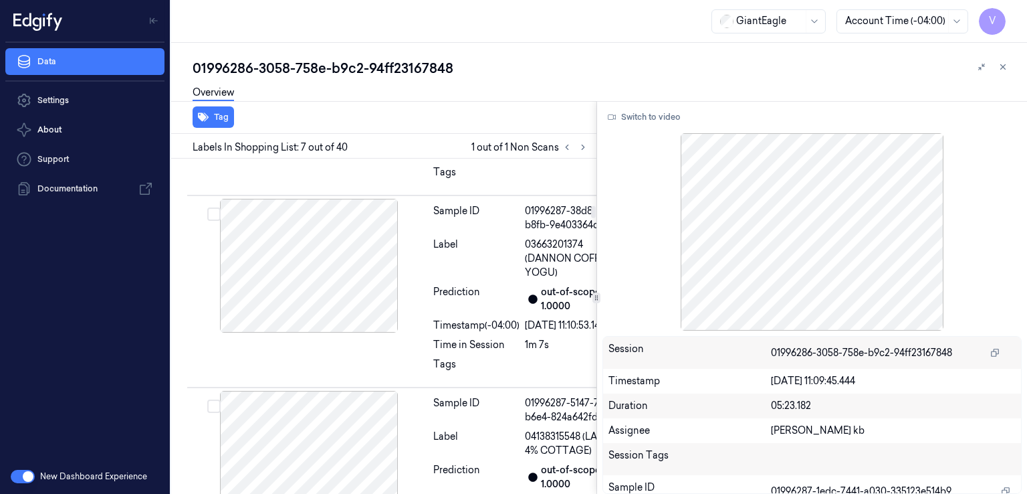
scroll to position [1416, 0]
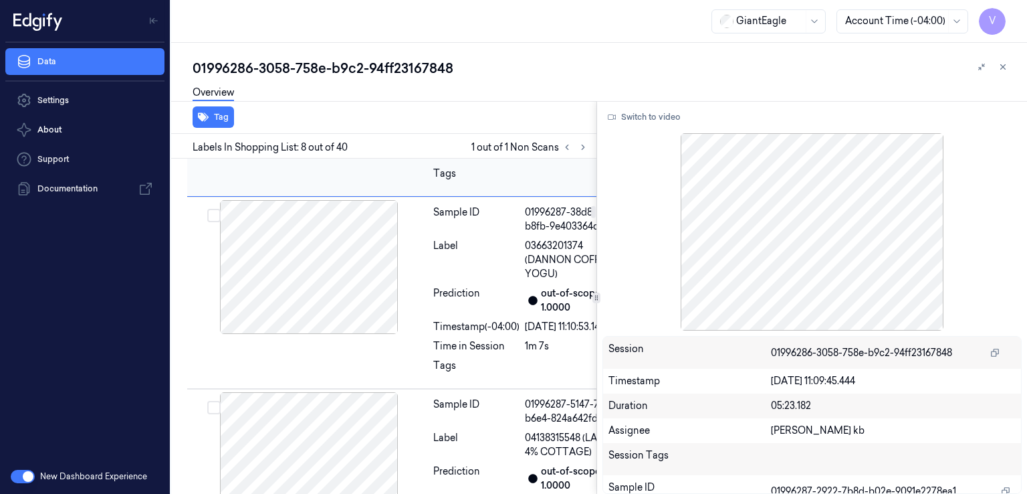
scroll to position [1403, 0]
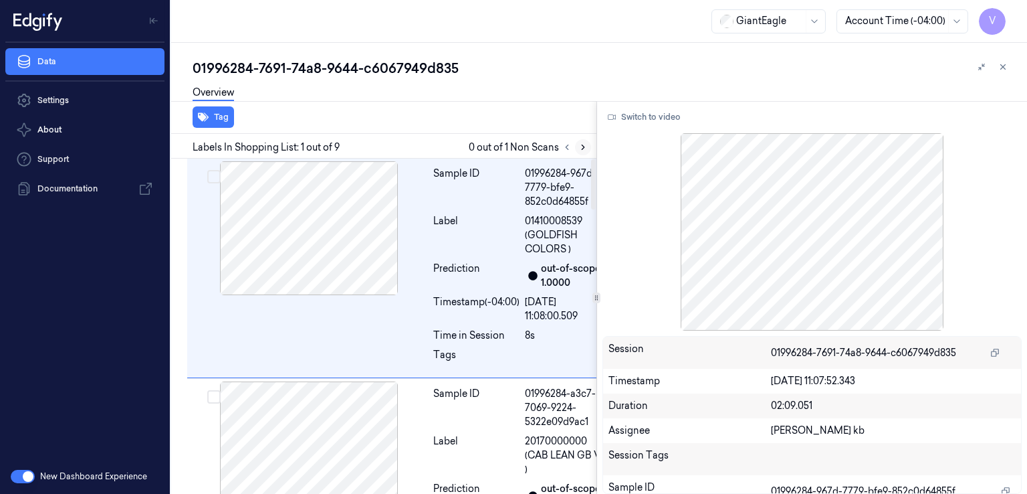
click at [582, 145] on icon at bounding box center [583, 147] width 3 height 5
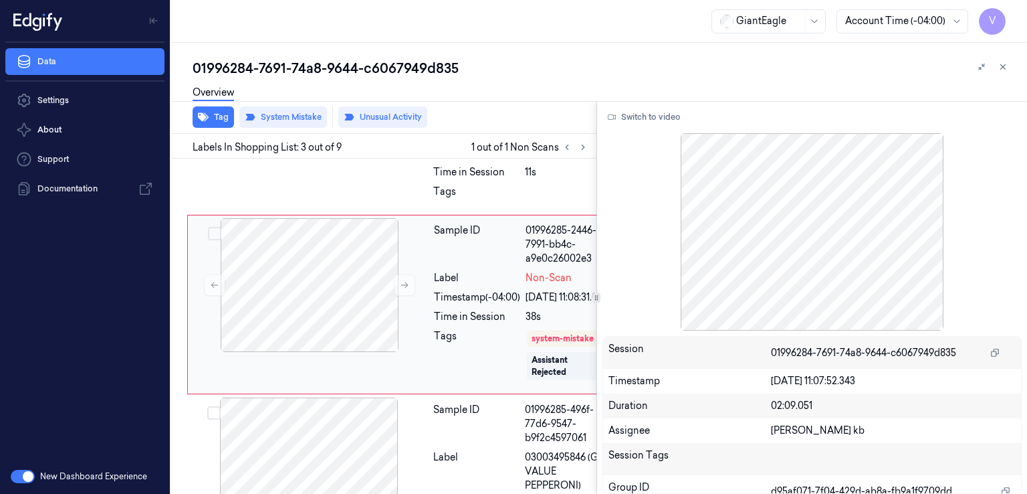
scroll to position [431, 0]
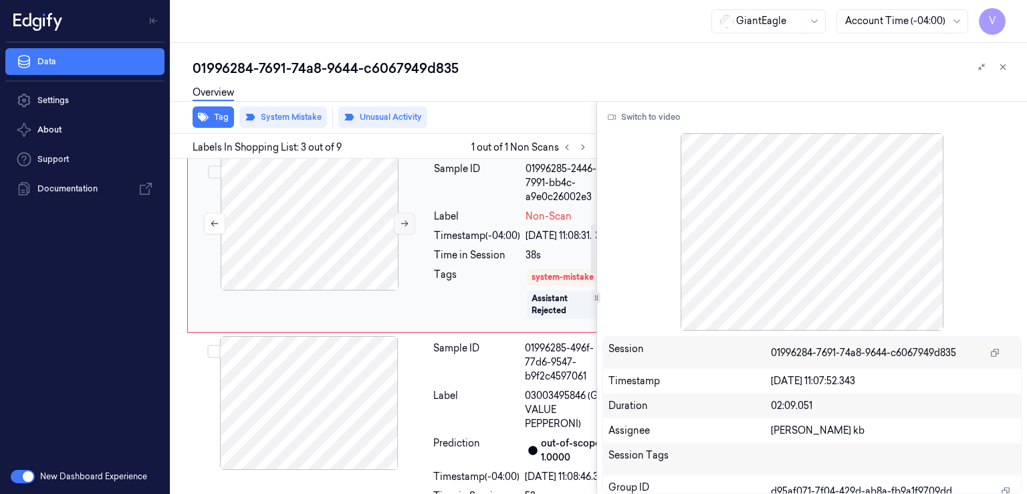
click at [407, 228] on icon at bounding box center [404, 223] width 9 height 9
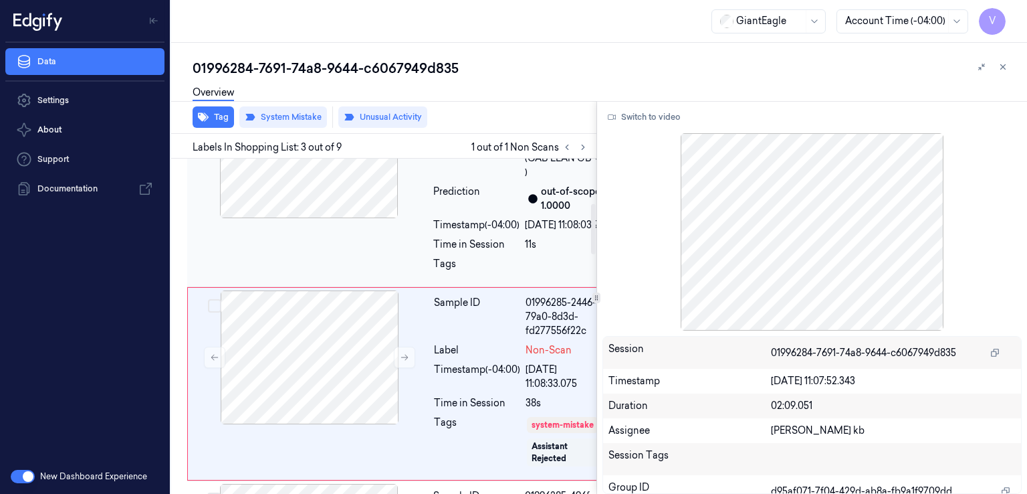
click at [402, 261] on div "Sample ID 01996284-a3c7-7069-9224-5322e09d9ac1 Label 20170000000 (CAB LEAN GB V…" at bounding box center [402, 184] width 431 height 206
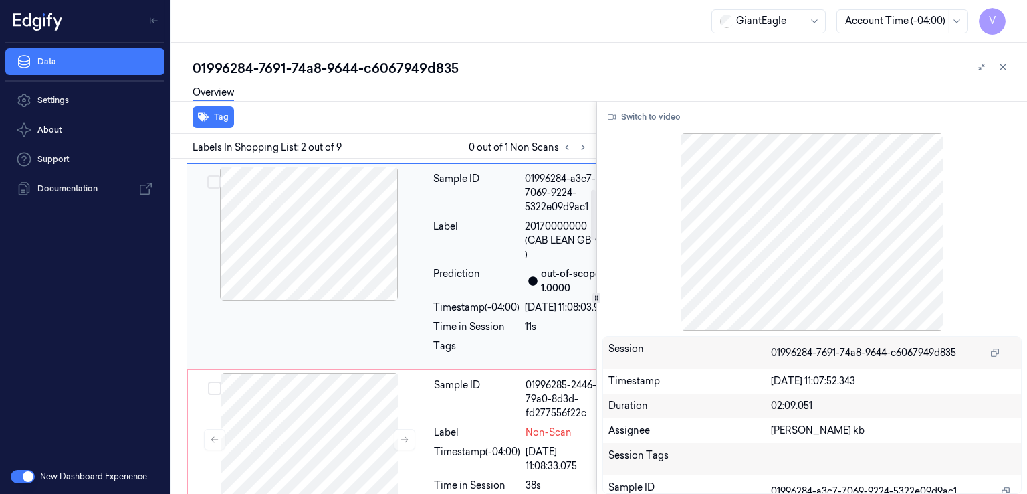
scroll to position [203, 0]
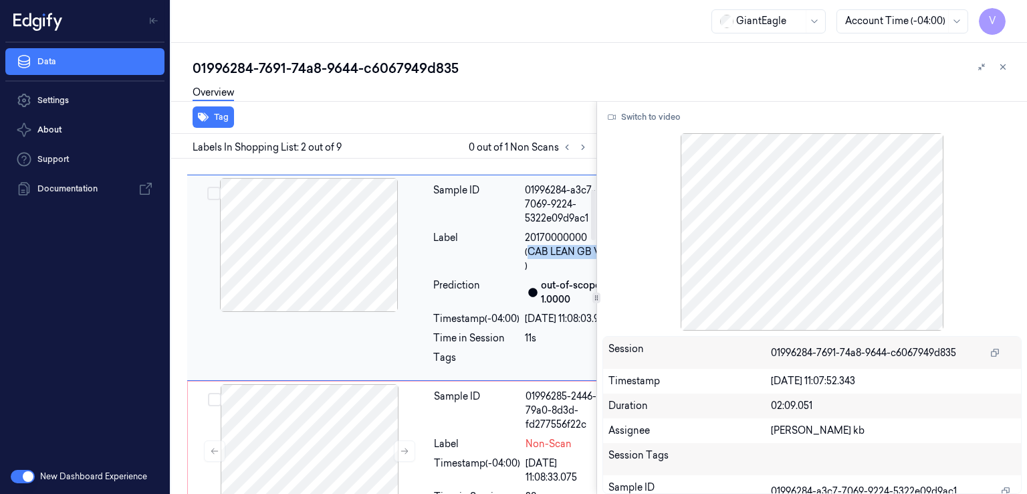
drag, startPoint x: 528, startPoint y: 292, endPoint x: 552, endPoint y: 306, distance: 27.3
click at [552, 273] on span "20170000000 (CAB LEAN GB VP )" at bounding box center [568, 252] width 86 height 42
copy span "CAB LEAN GB VP"
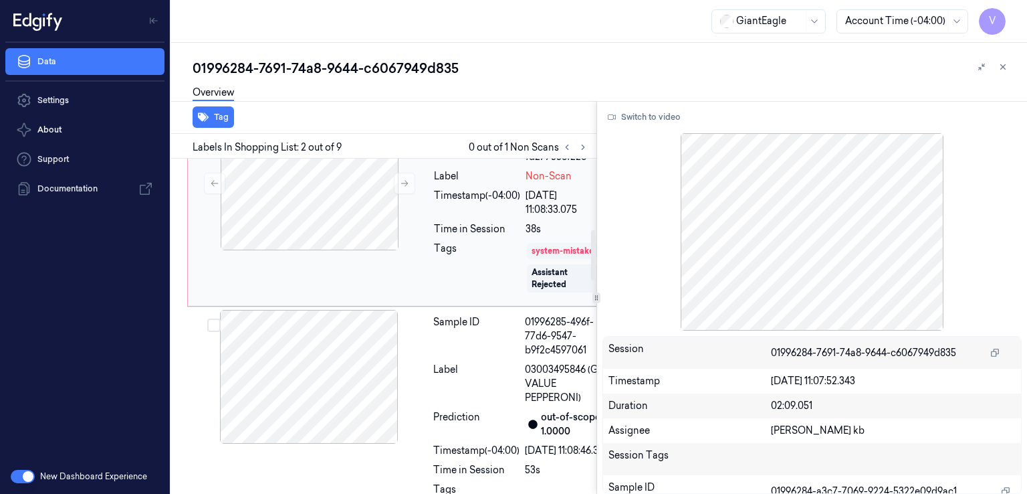
scroll to position [60, 0]
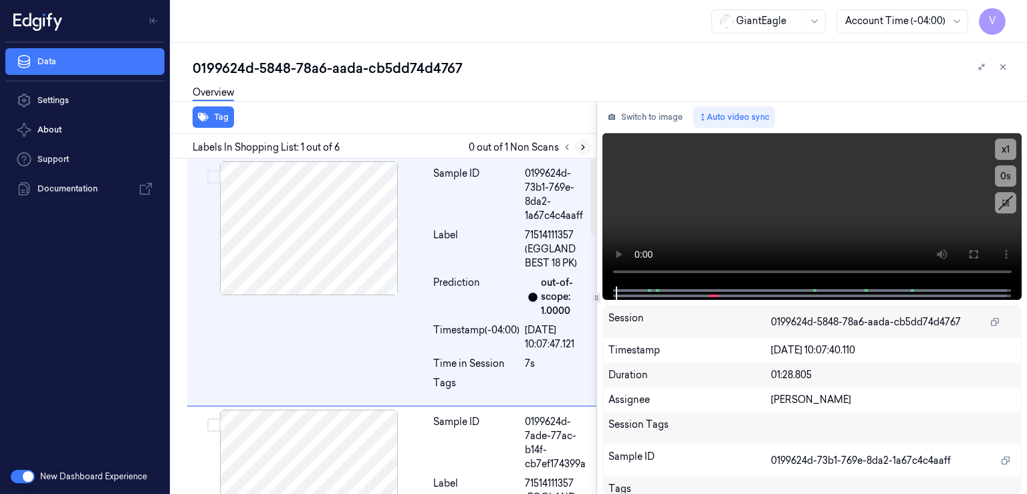
click at [583, 151] on icon at bounding box center [583, 146] width 9 height 9
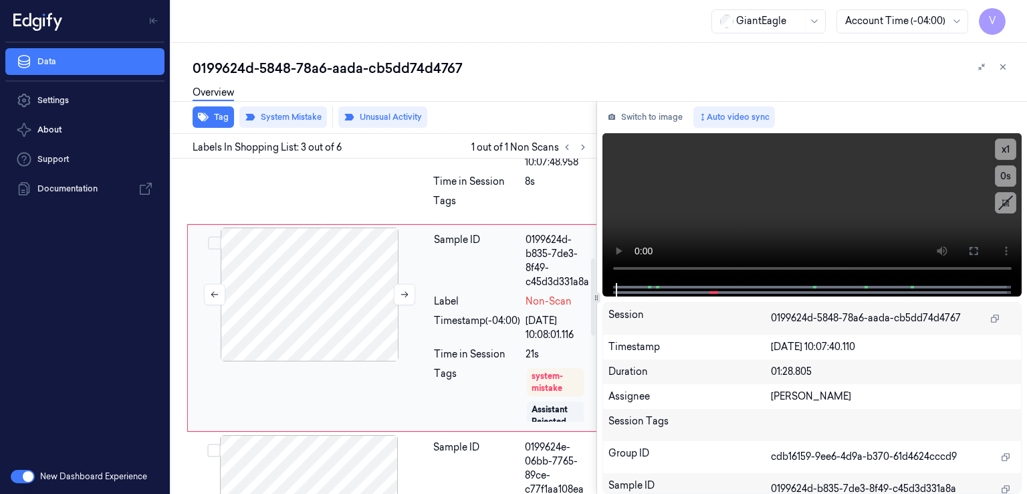
scroll to position [431, 0]
click at [367, 295] on div at bounding box center [310, 294] width 238 height 134
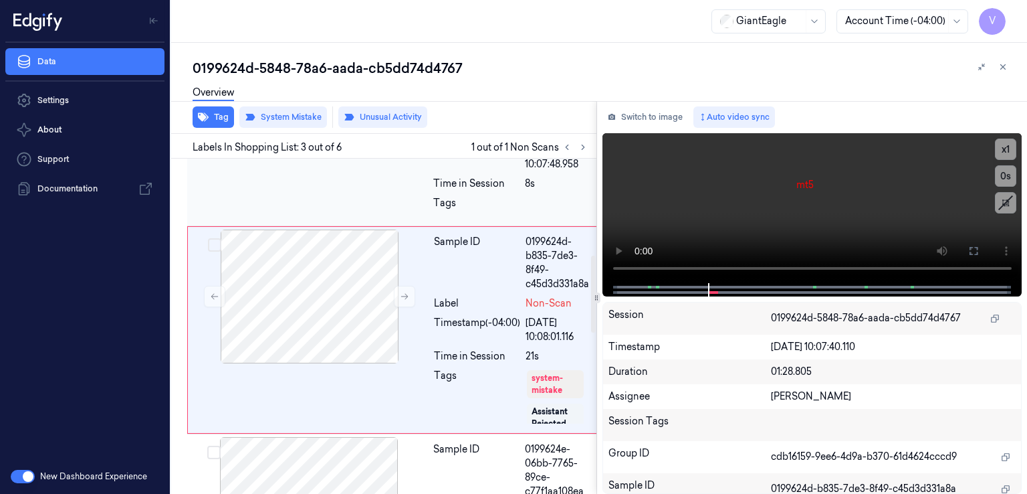
click at [369, 252] on div "Sample ID 0199624d-73b1-769e-8da2-1a67c4c4aaff Label 71514111357 (EGGLAND BEST …" at bounding box center [381, 456] width 431 height 1452
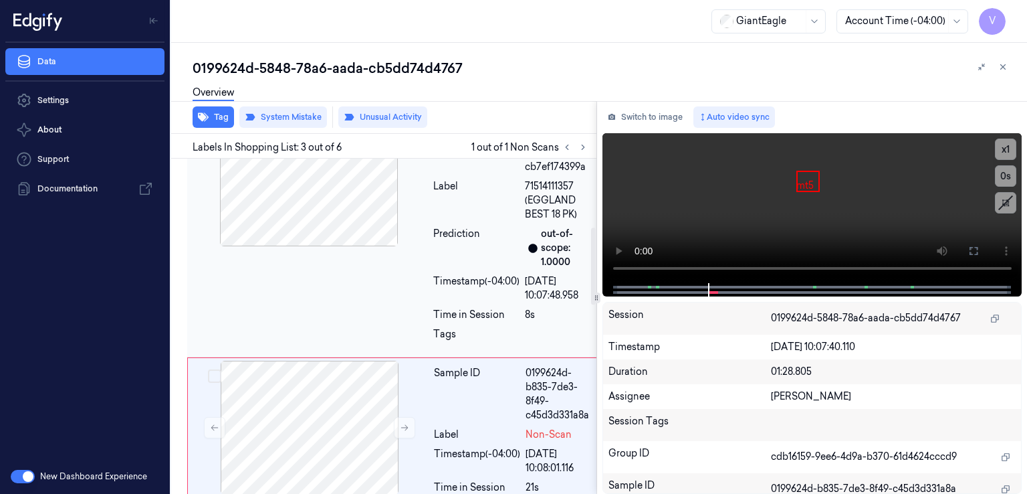
click at [392, 286] on div "Sample ID 0199624d-7ade-77ac-b14f-cb7ef174399a Label 71514111357 (EGGLAND BEST …" at bounding box center [392, 233] width 411 height 248
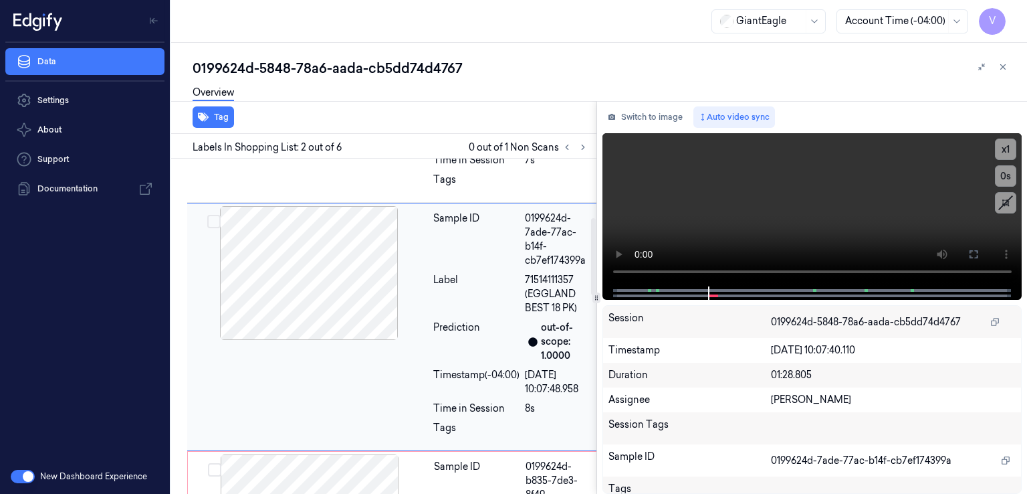
scroll to position [337, 0]
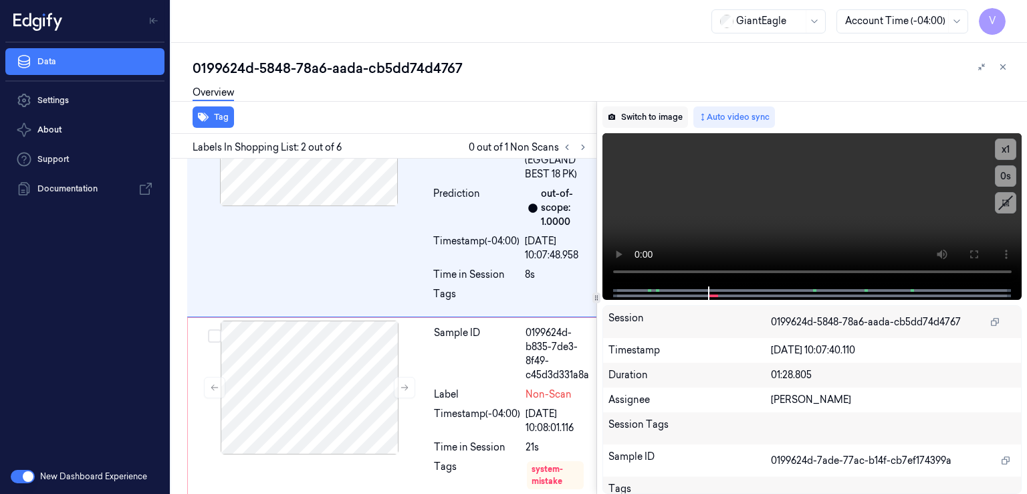
click at [666, 112] on button "Switch to image" at bounding box center [646, 116] width 86 height 21
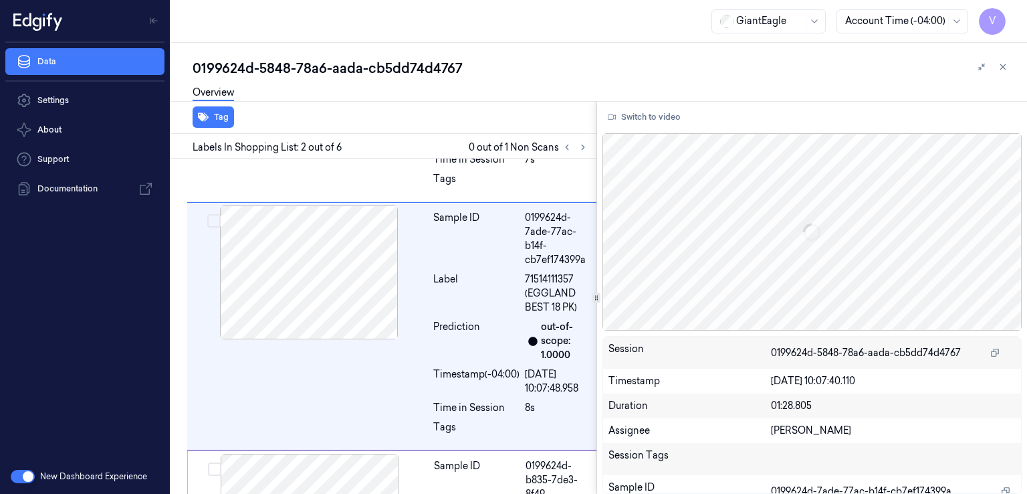
scroll to position [203, 0]
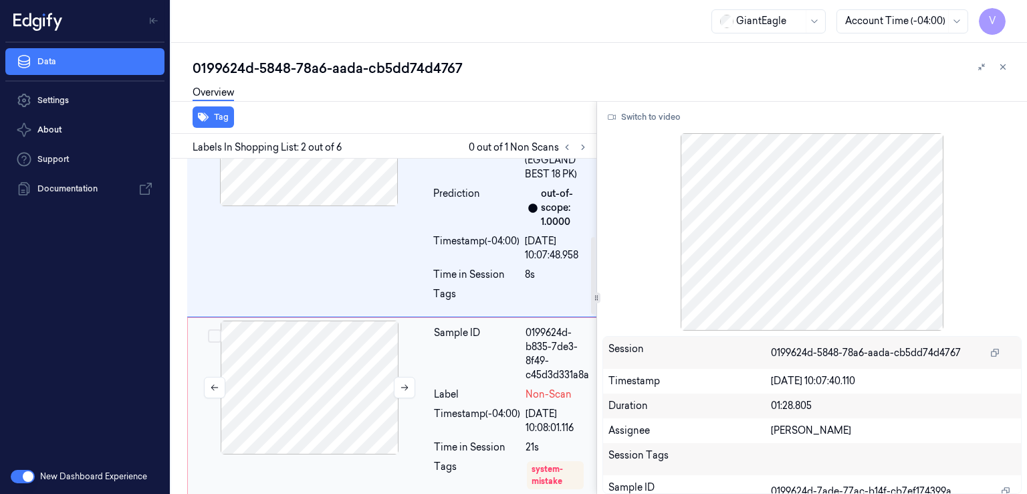
click at [317, 370] on div at bounding box center [310, 387] width 238 height 134
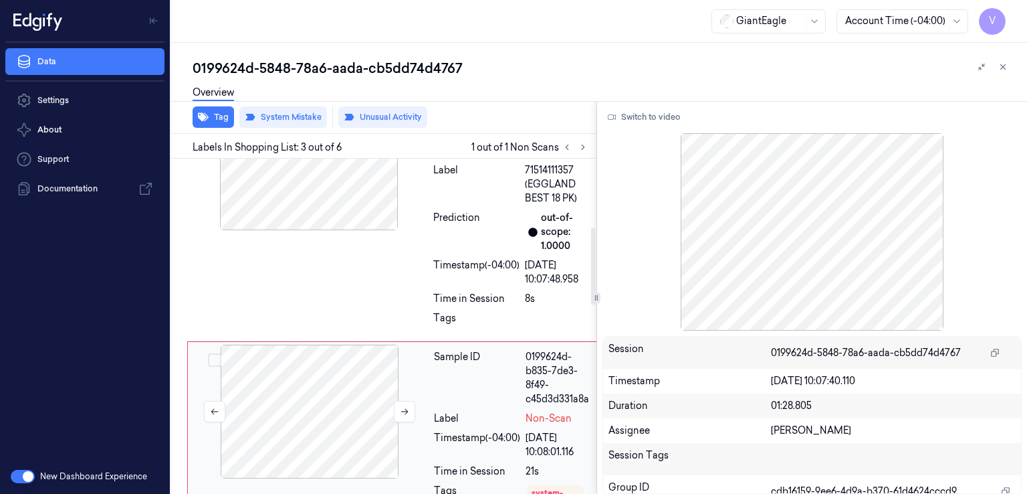
scroll to position [297, 0]
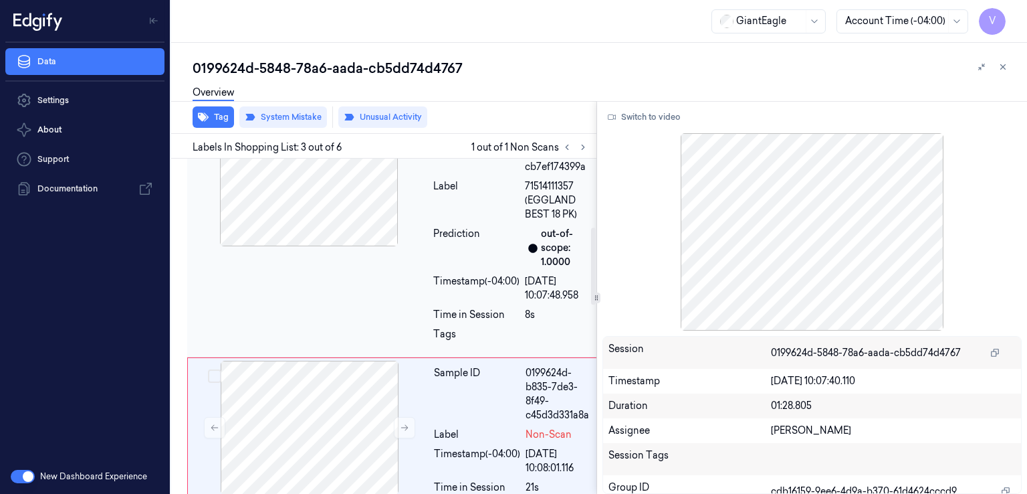
click at [425, 276] on div "Sample ID 0199624d-7ade-77ac-b14f-cb7ef174399a Label 71514111357 (EGGLAND BEST …" at bounding box center [392, 233] width 411 height 248
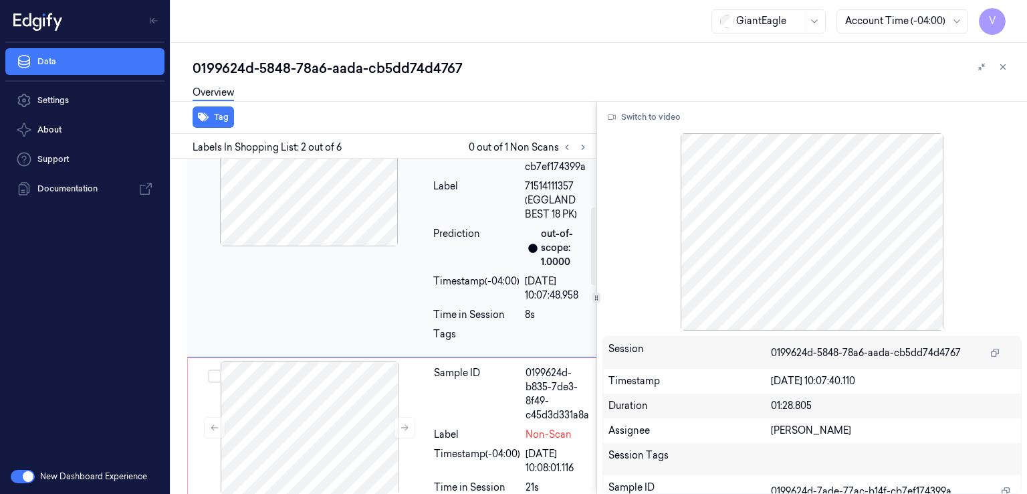
scroll to position [203, 0]
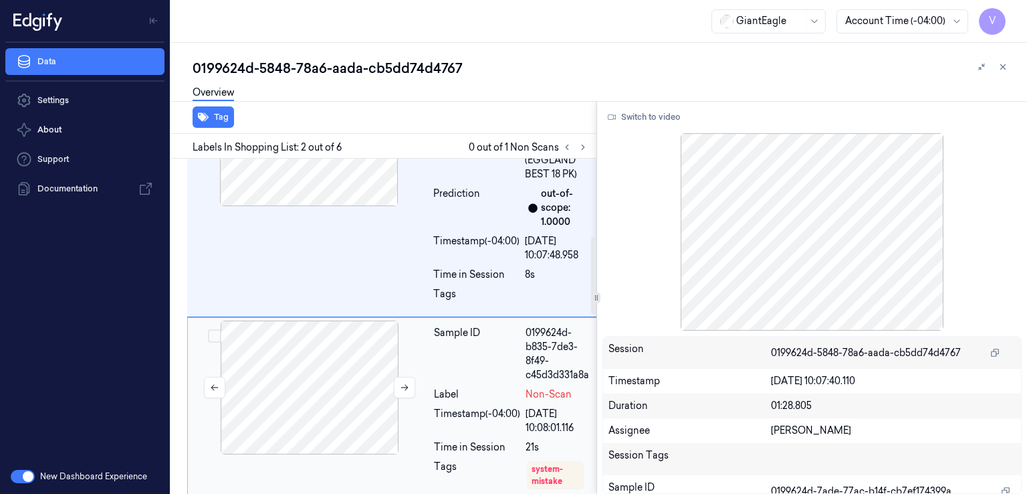
click at [373, 385] on div at bounding box center [310, 387] width 238 height 134
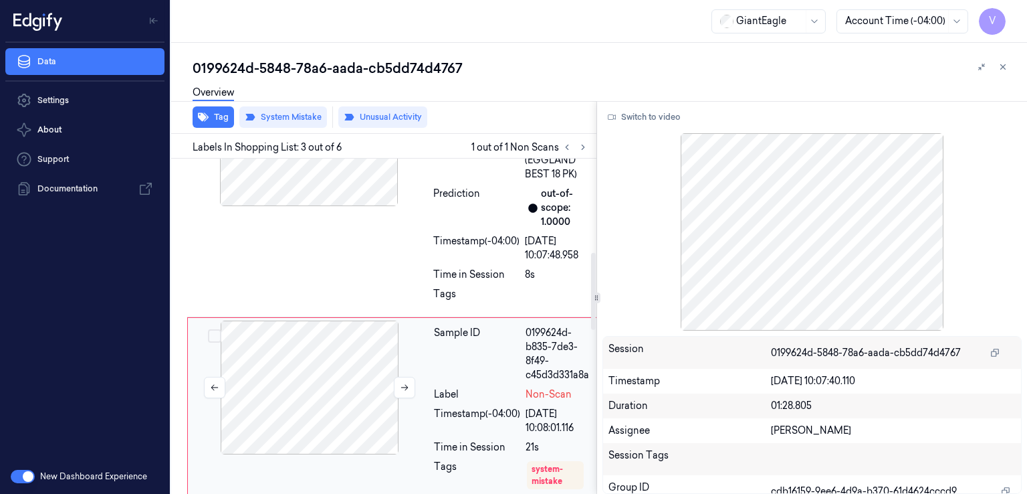
scroll to position [431, 0]
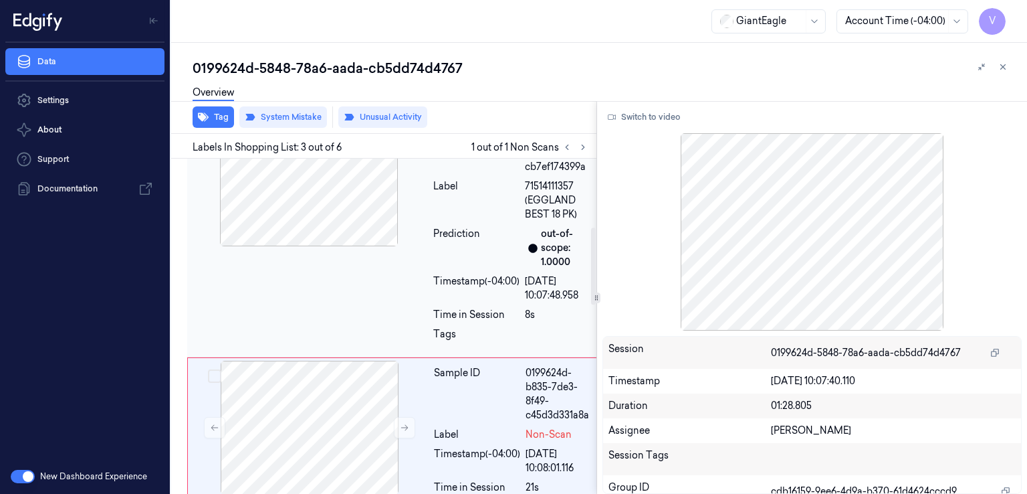
click at [407, 281] on div "Sample ID 0199624d-7ade-77ac-b14f-cb7ef174399a Label 71514111357 (EGGLAND BEST …" at bounding box center [392, 233] width 411 height 248
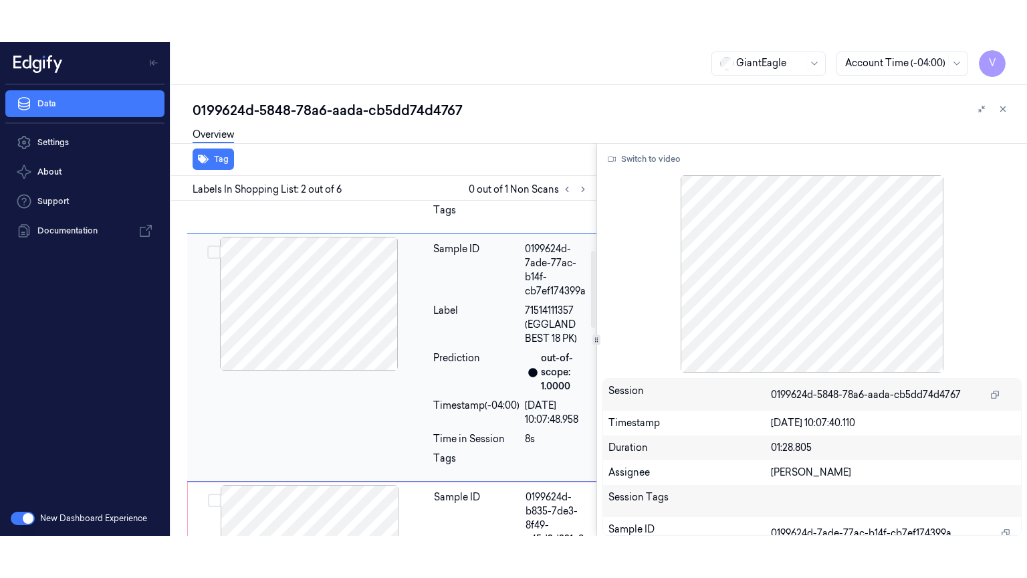
scroll to position [203, 0]
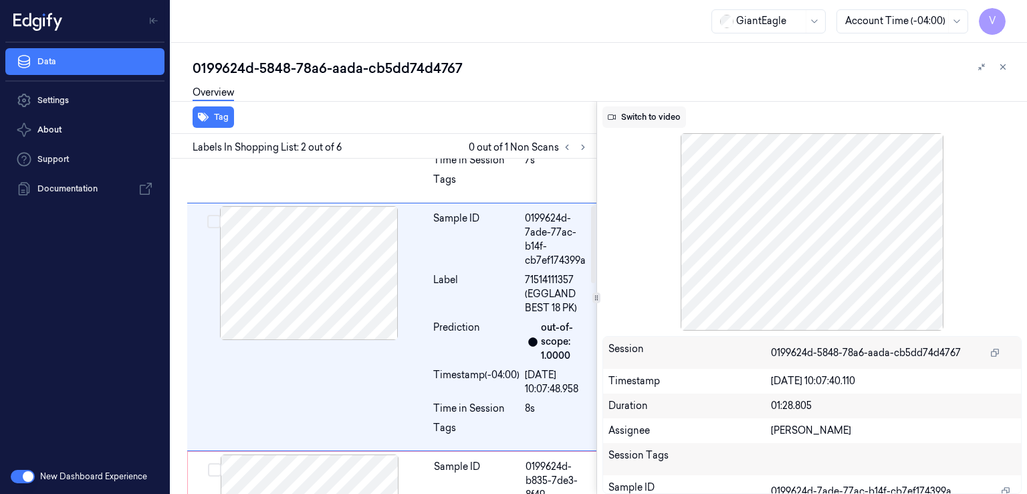
click at [656, 110] on button "Switch to video" at bounding box center [645, 116] width 84 height 21
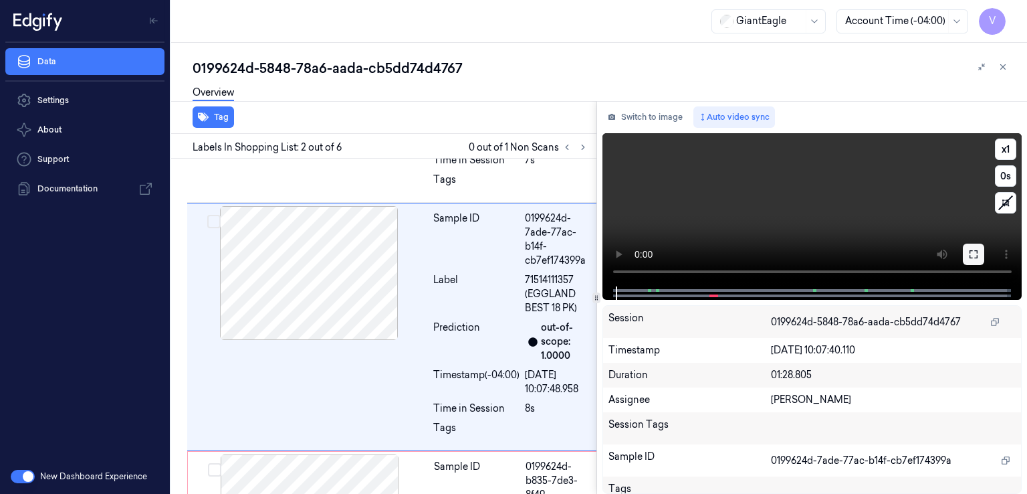
click at [967, 247] on button at bounding box center [973, 253] width 21 height 21
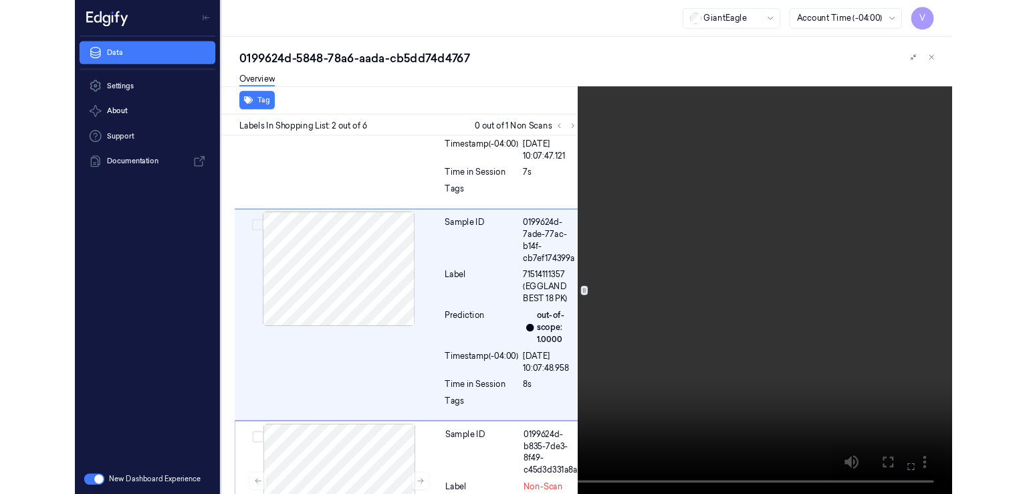
scroll to position [161, 0]
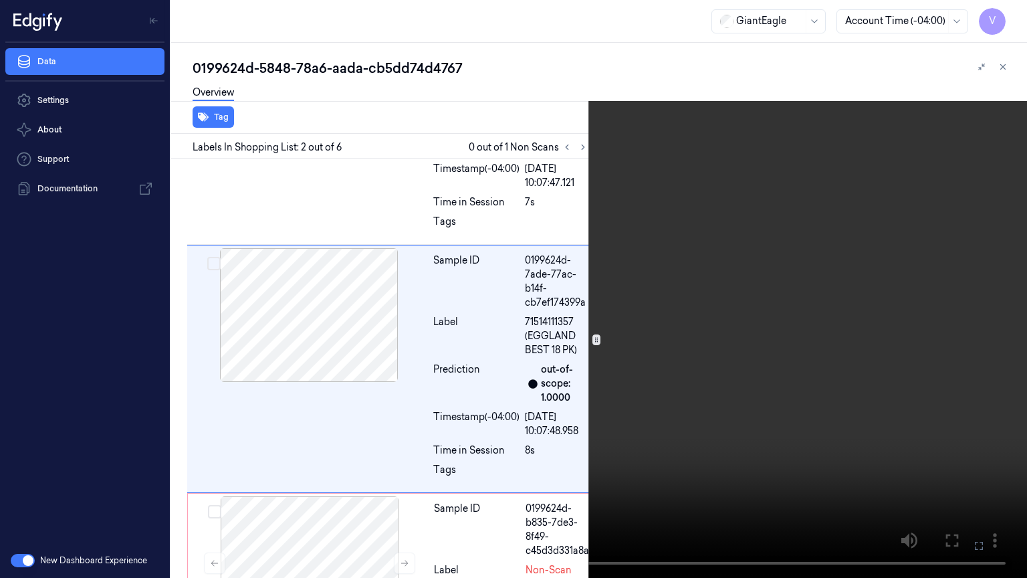
click at [0, 0] on button at bounding box center [0, 0] width 0 height 0
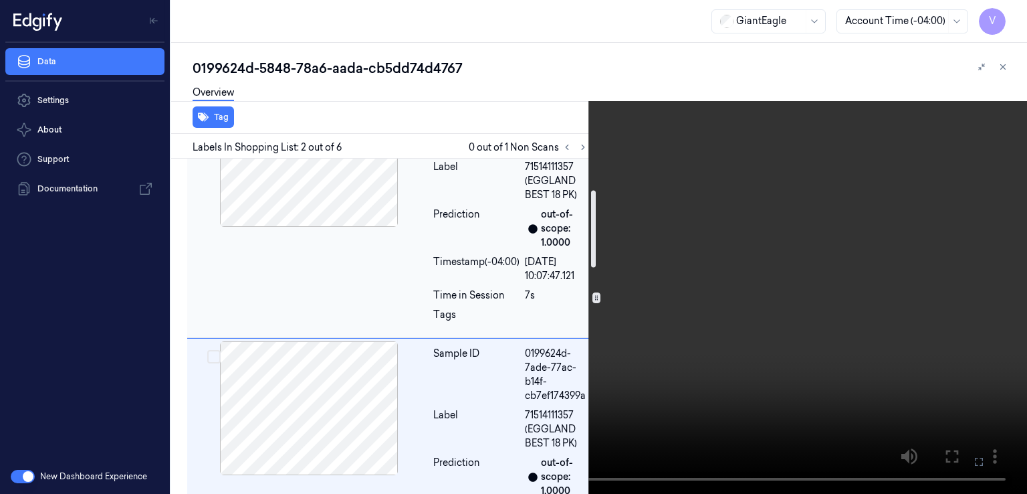
scroll to position [0, 0]
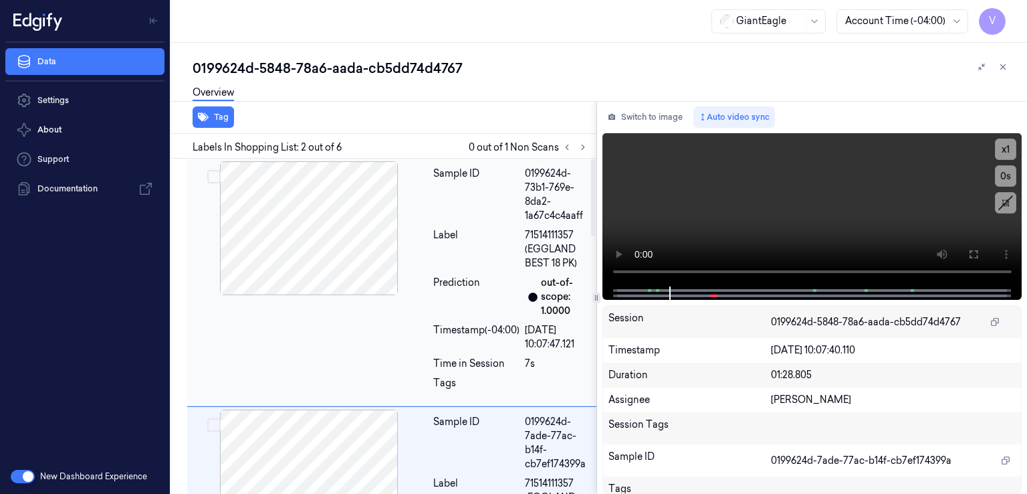
click at [425, 247] on div at bounding box center [309, 228] width 238 height 134
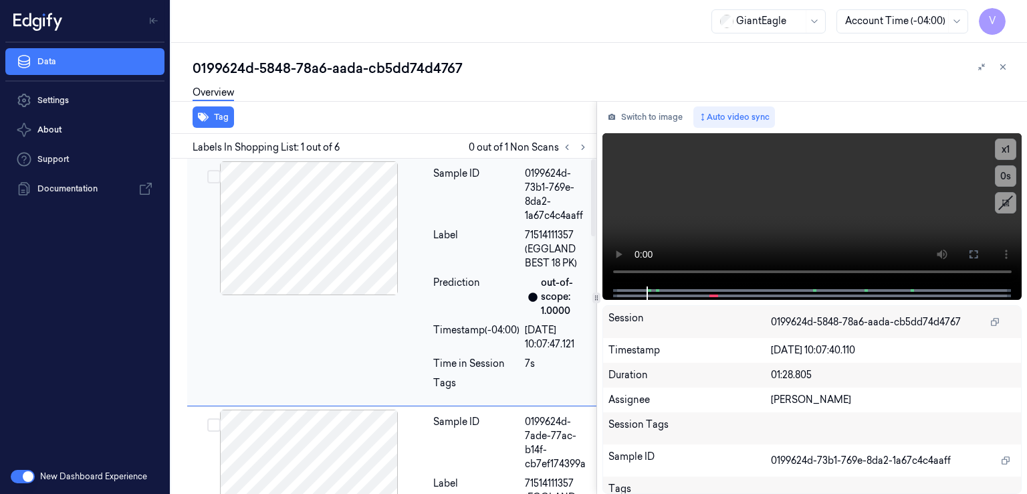
scroll to position [134, 0]
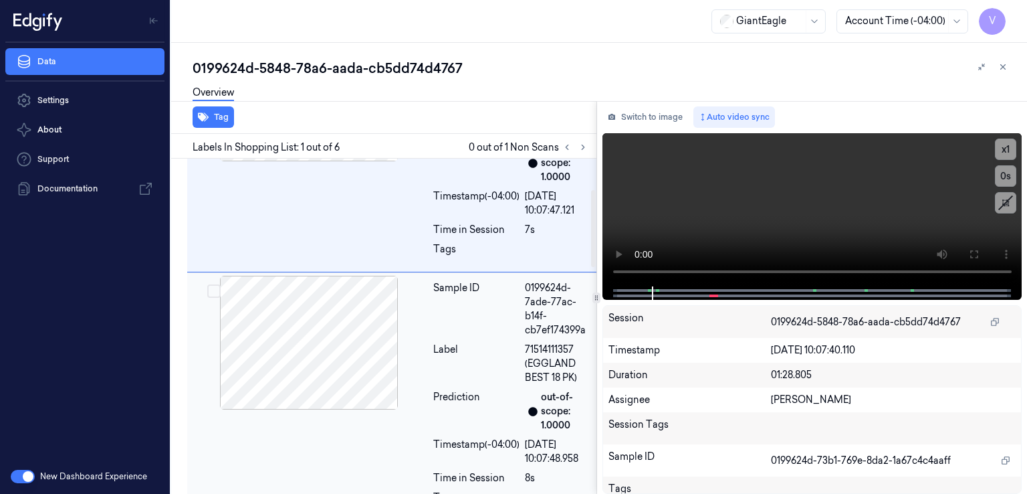
click at [415, 346] on div at bounding box center [309, 343] width 238 height 134
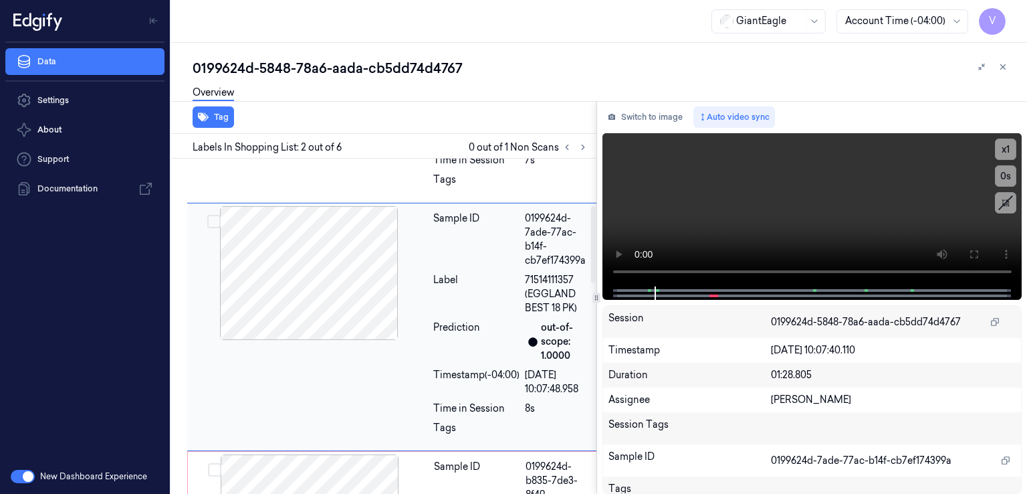
scroll to position [0, 0]
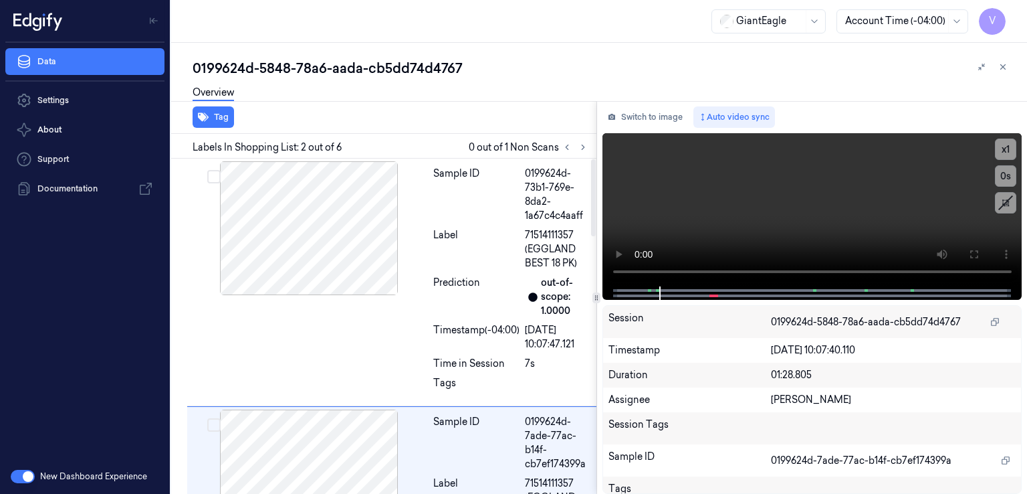
drag, startPoint x: 635, startPoint y: 94, endPoint x: 644, endPoint y: 116, distance: 23.1
click at [635, 97] on div "Overview" at bounding box center [605, 95] width 824 height 34
click at [644, 116] on button "Switch to image" at bounding box center [646, 116] width 86 height 21
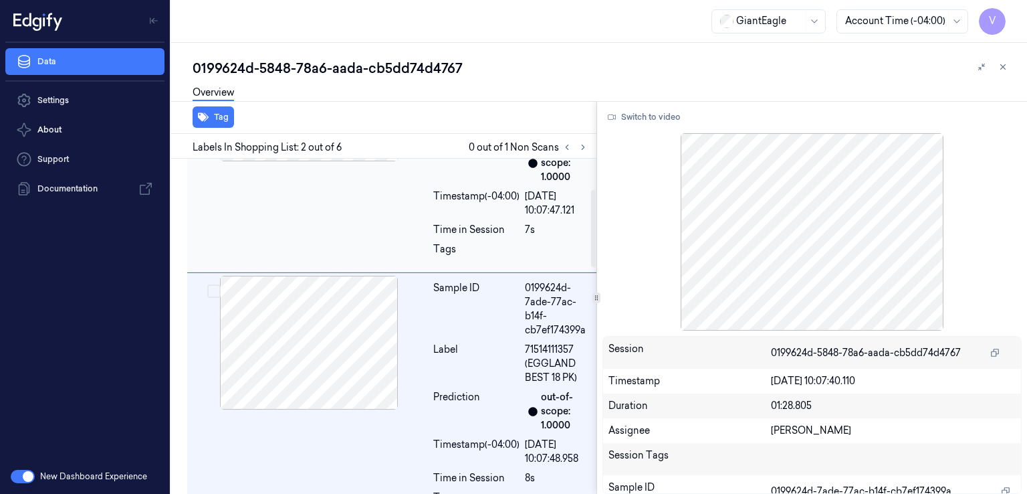
click at [450, 221] on div "Sample ID 0199624d-73b1-769e-8da2-1a67c4c4aaff Label 71514111357 (EGGLAND BEST …" at bounding box center [511, 147] width 167 height 241
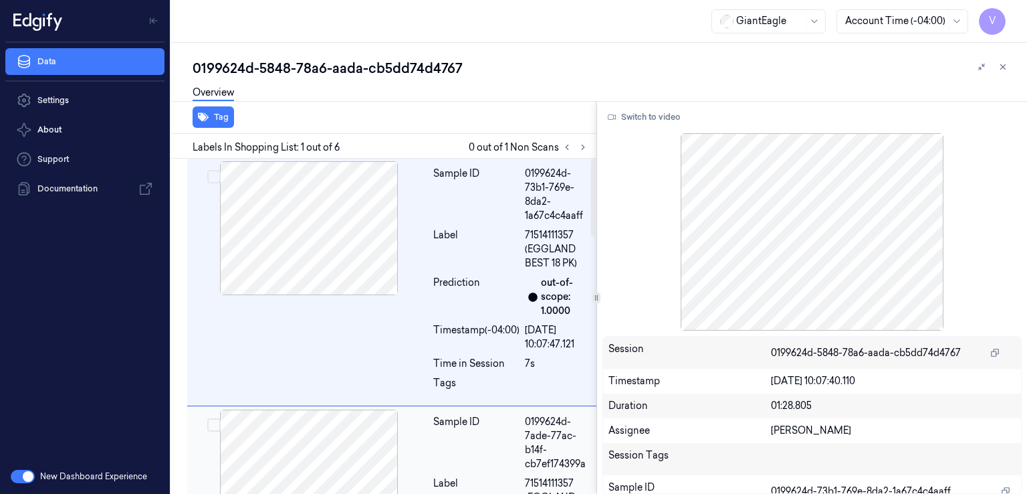
click at [424, 418] on div at bounding box center [309, 476] width 238 height 134
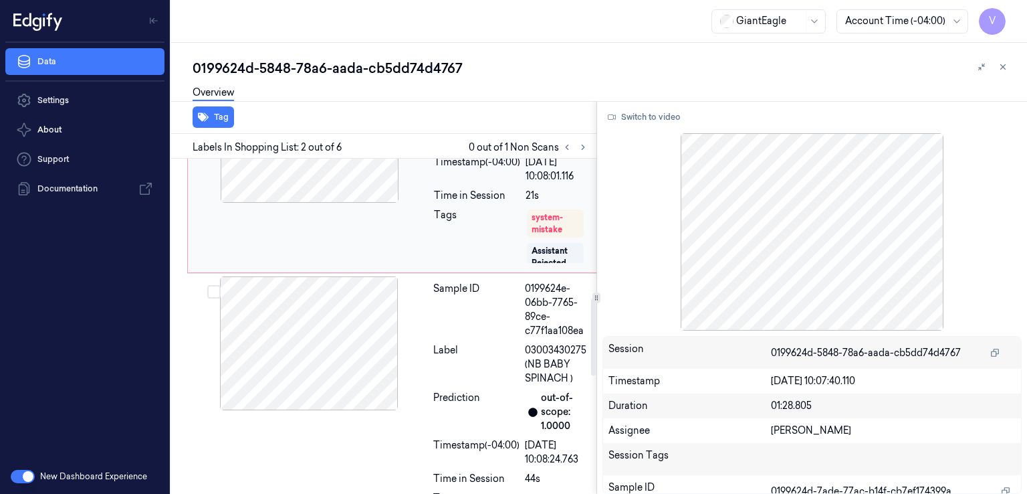
scroll to position [605, 0]
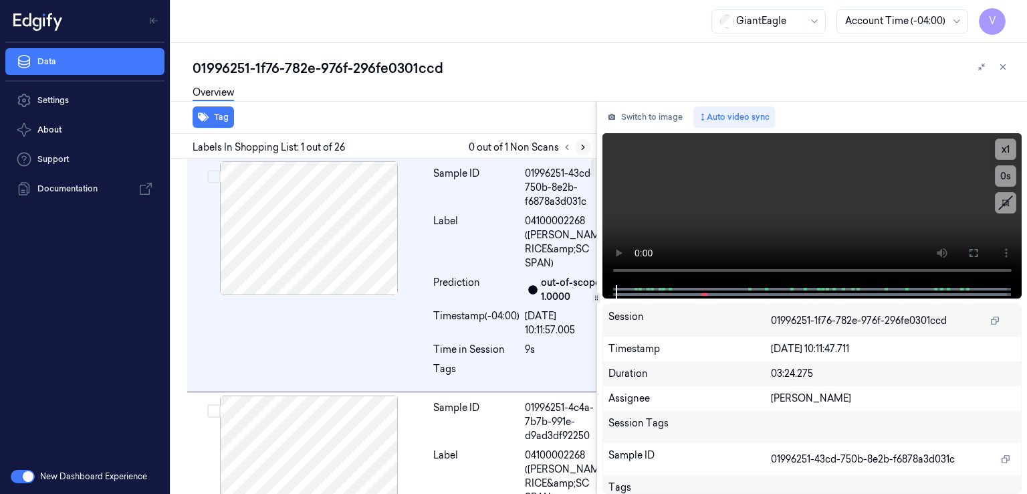
click at [583, 144] on icon at bounding box center [583, 146] width 9 height 9
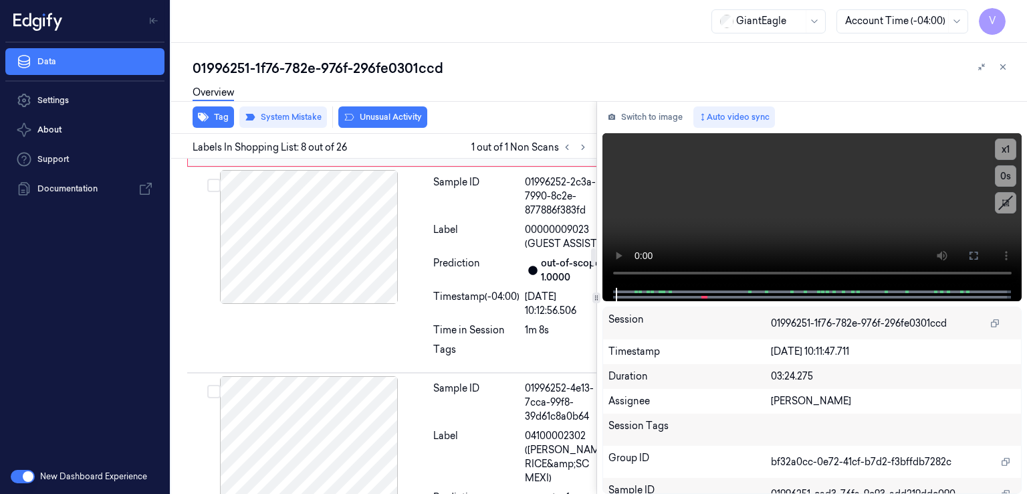
scroll to position [1741, 0]
click at [460, 42] on div "Label" at bounding box center [477, 35] width 86 height 14
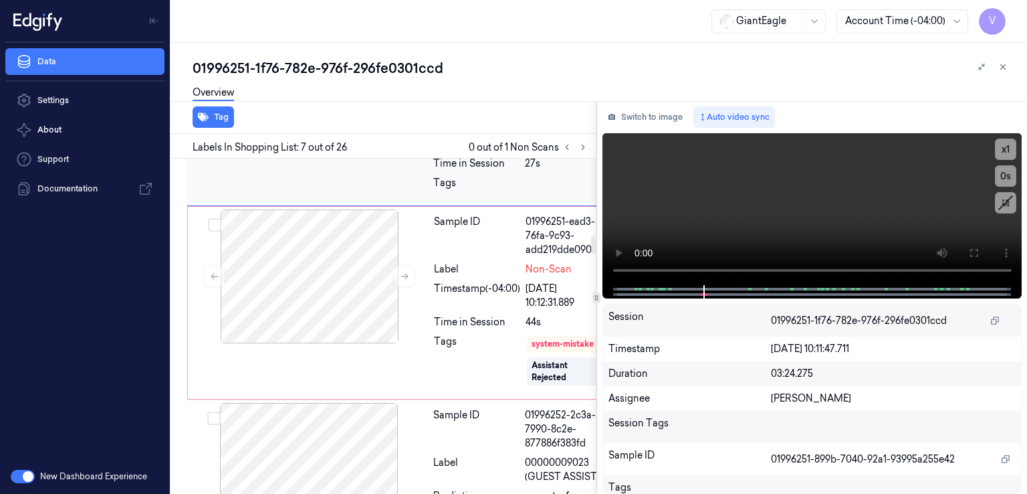
scroll to position [1640, 0]
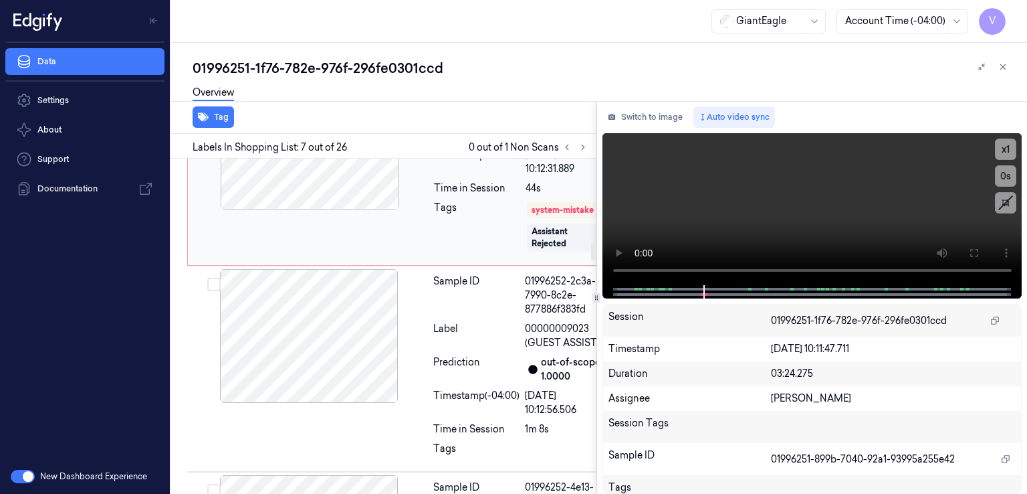
click at [381, 209] on div at bounding box center [310, 143] width 238 height 134
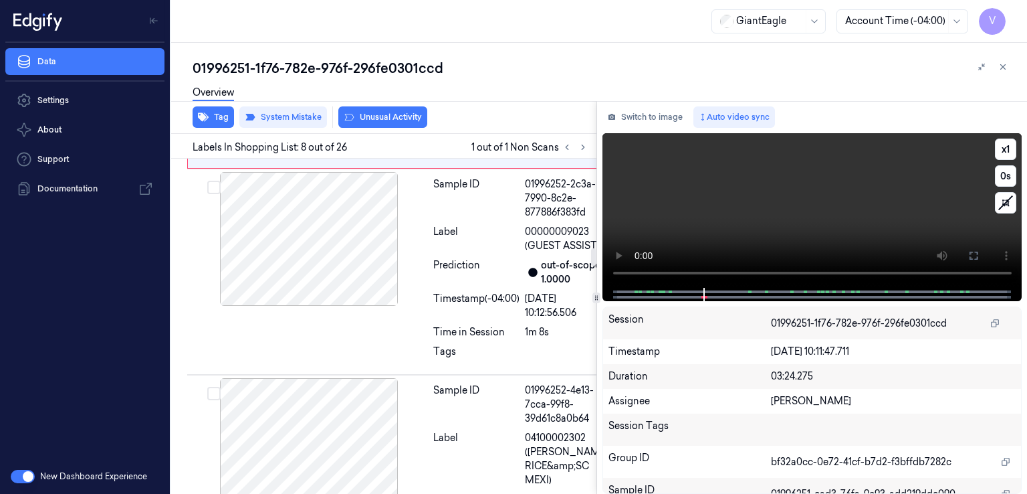
scroll to position [1741, 0]
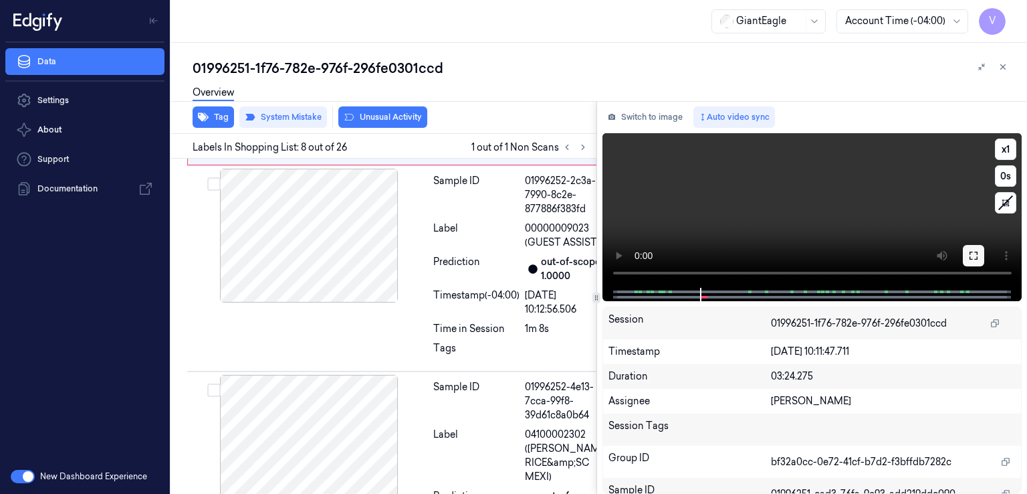
click at [965, 259] on button at bounding box center [973, 255] width 21 height 21
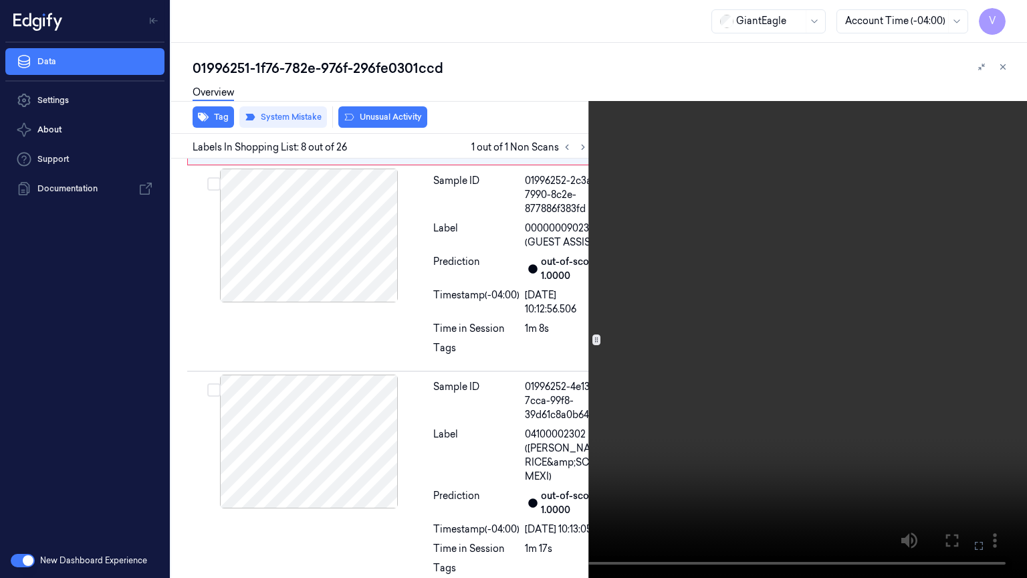
drag, startPoint x: 981, startPoint y: 546, endPoint x: 979, endPoint y: 482, distance: 63.6
click at [0, 0] on icon at bounding box center [0, 0] width 0 height 0
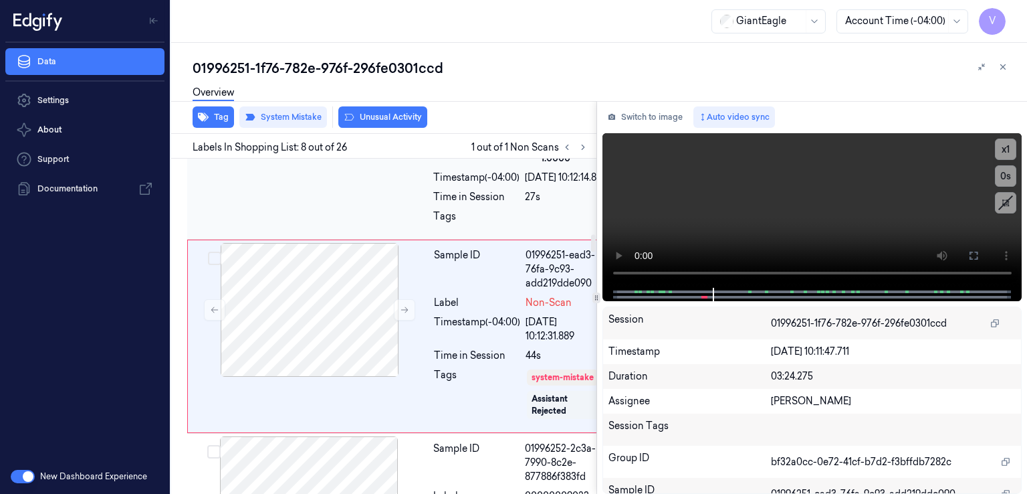
click at [381, 157] on div at bounding box center [309, 90] width 238 height 134
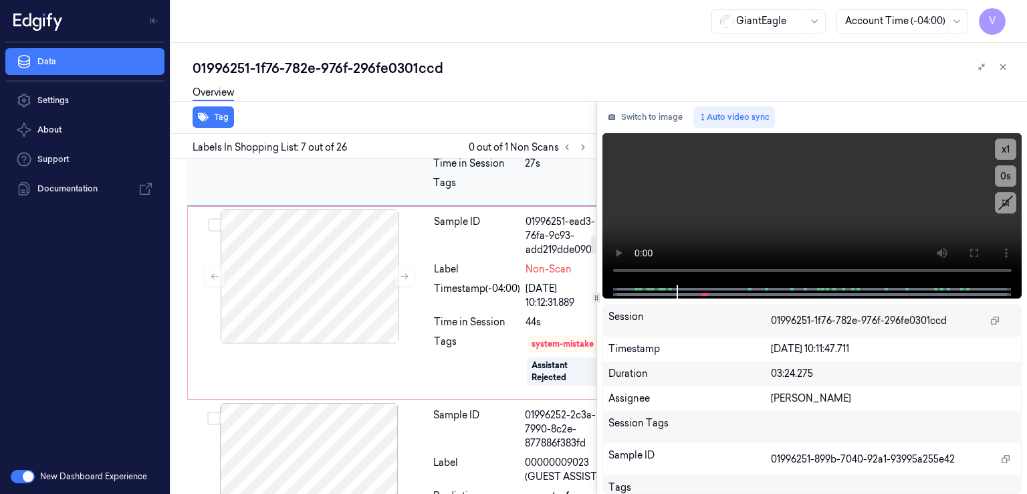
scroll to position [1640, 0]
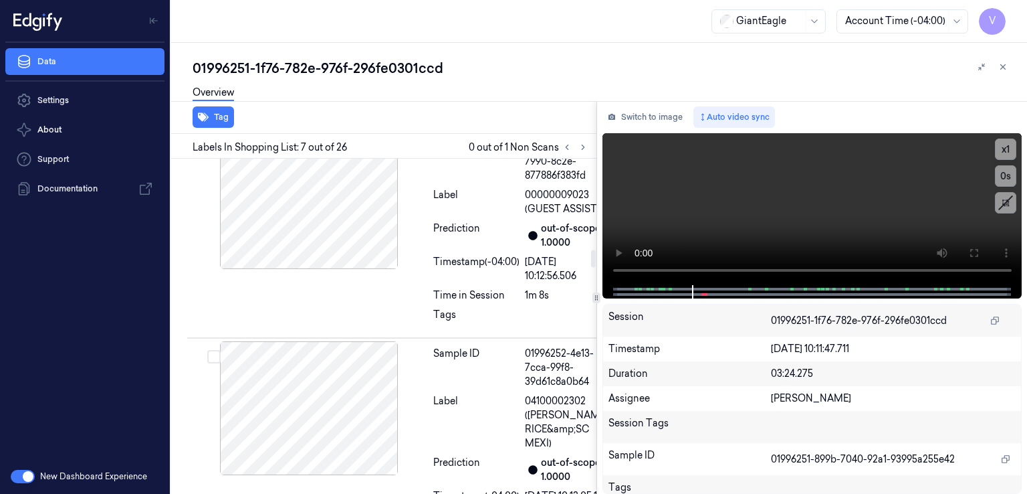
click at [500, 42] on div "Timestamp (-04:00)" at bounding box center [477, 28] width 86 height 28
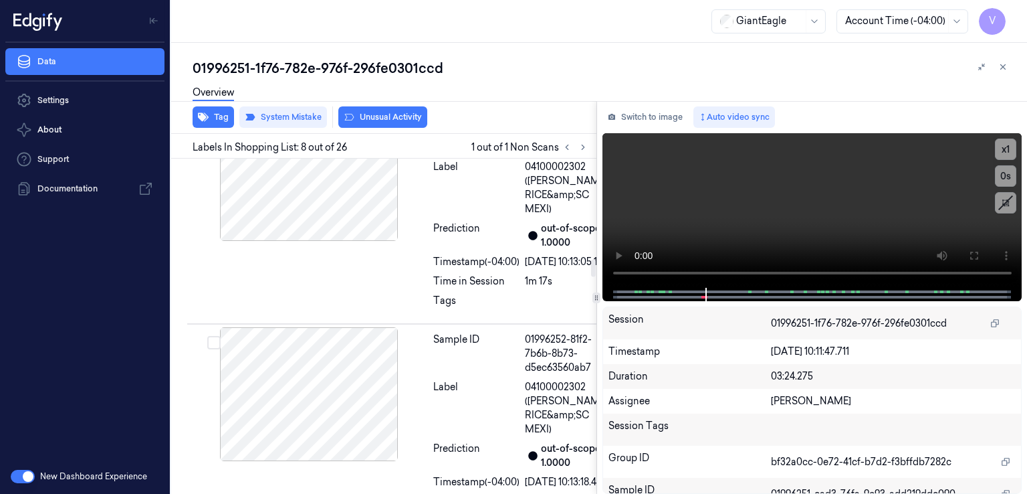
scroll to position [1874, 0]
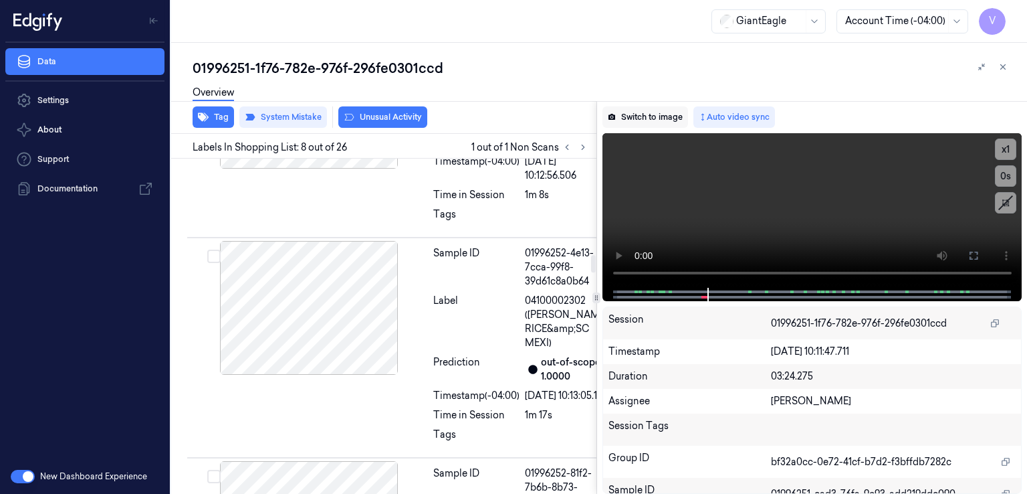
click at [634, 122] on button "Switch to image" at bounding box center [646, 116] width 86 height 21
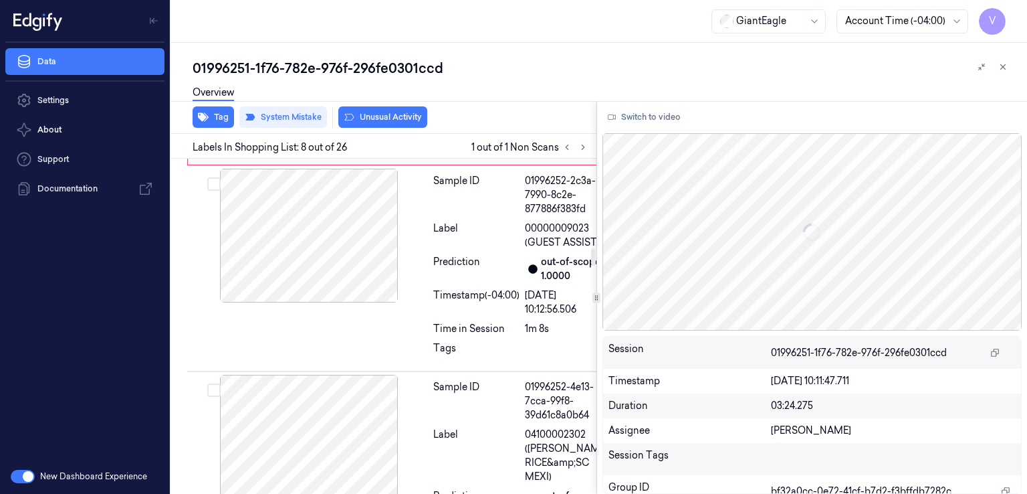
scroll to position [28, 0]
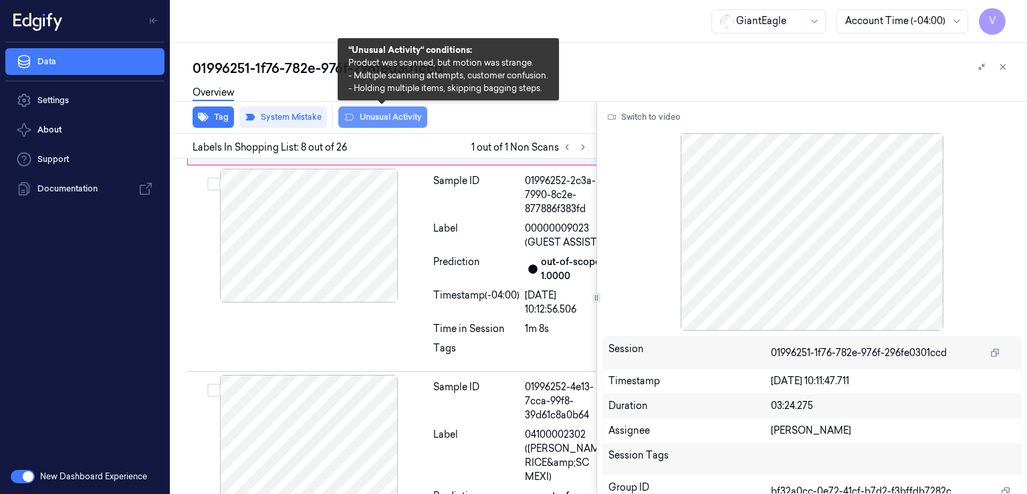
click at [398, 118] on button "Unusual Activity" at bounding box center [382, 116] width 89 height 21
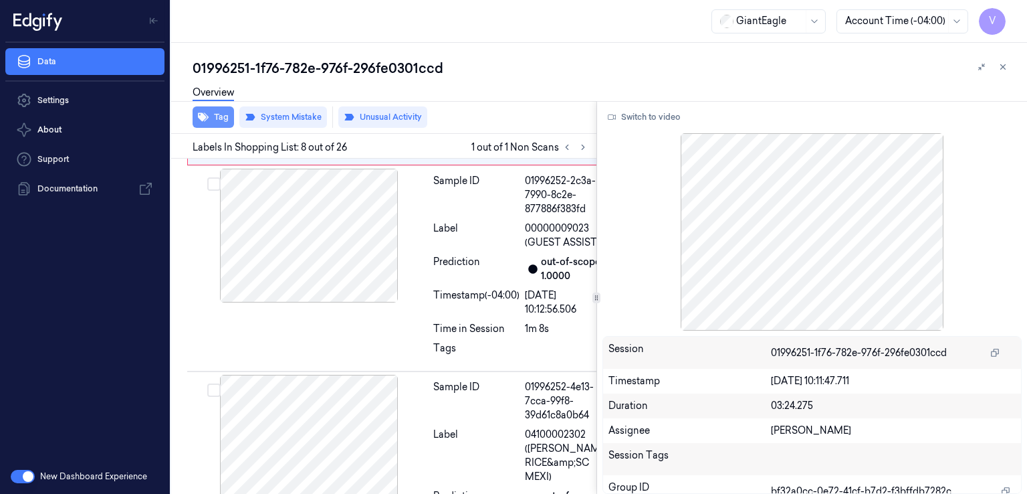
click at [213, 113] on button "Tag" at bounding box center [213, 116] width 41 height 21
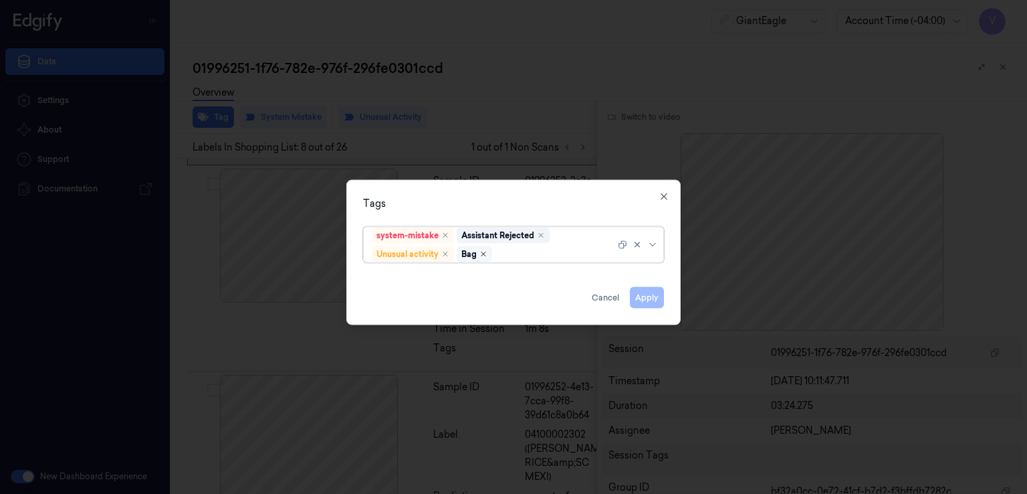
click at [487, 252] on icon "Remove ,Bag" at bounding box center [484, 254] width 8 height 8
click at [643, 300] on button "Apply" at bounding box center [647, 297] width 34 height 21
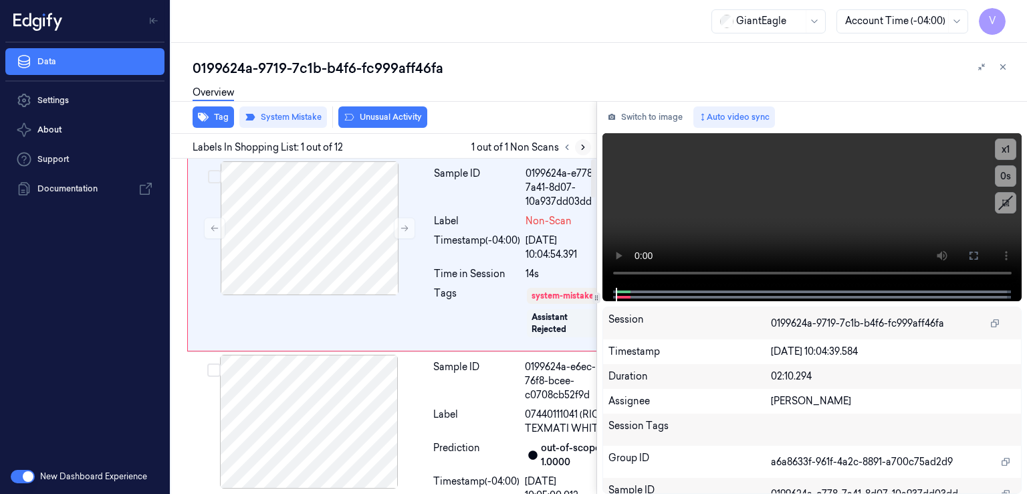
click at [581, 143] on icon at bounding box center [583, 146] width 9 height 9
click at [411, 227] on button at bounding box center [404, 227] width 21 height 21
click at [656, 122] on button "Switch to image" at bounding box center [646, 116] width 86 height 21
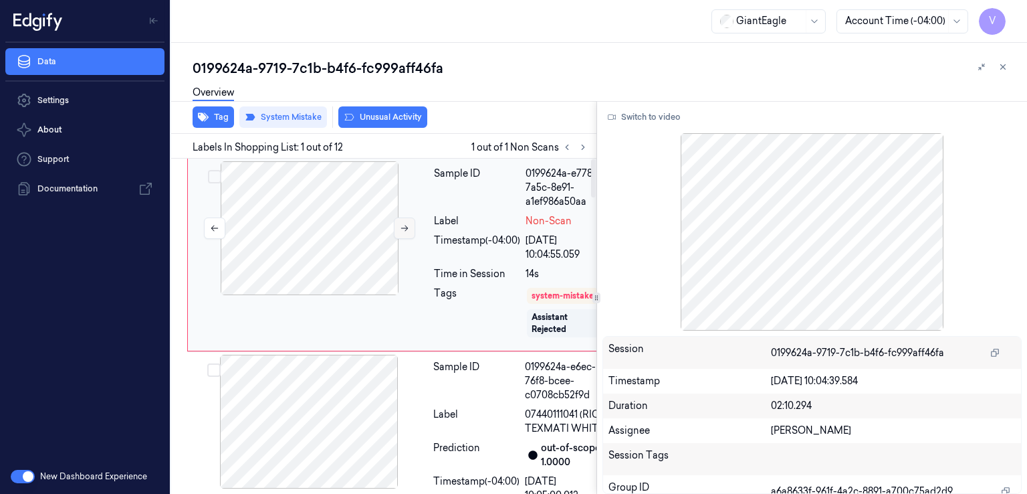
click at [403, 228] on icon at bounding box center [404, 227] width 9 height 9
click at [640, 124] on button "Switch to video" at bounding box center [645, 116] width 84 height 21
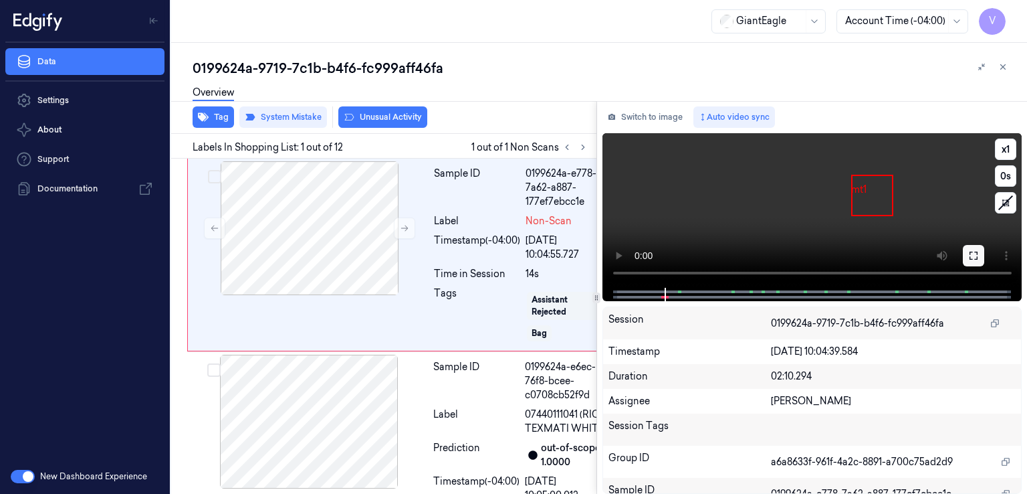
click at [972, 255] on icon at bounding box center [974, 255] width 11 height 11
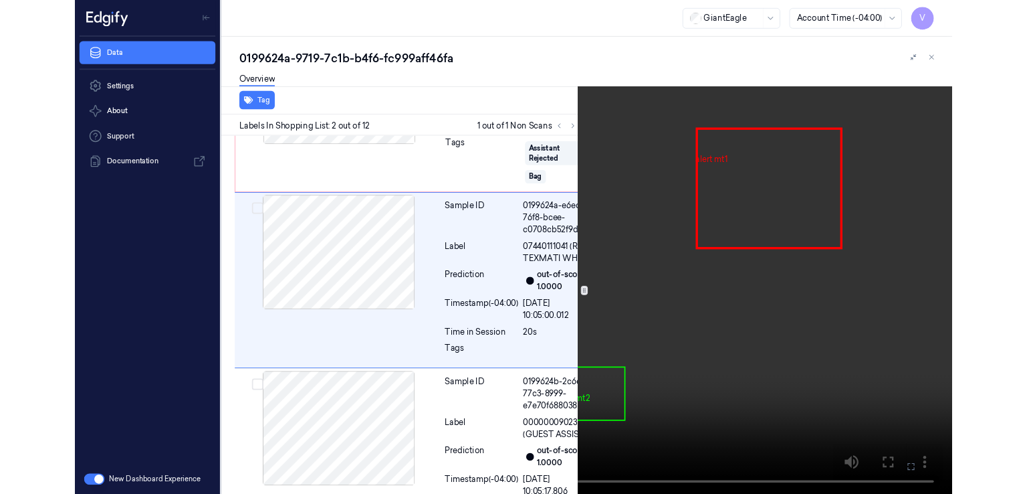
scroll to position [127, 0]
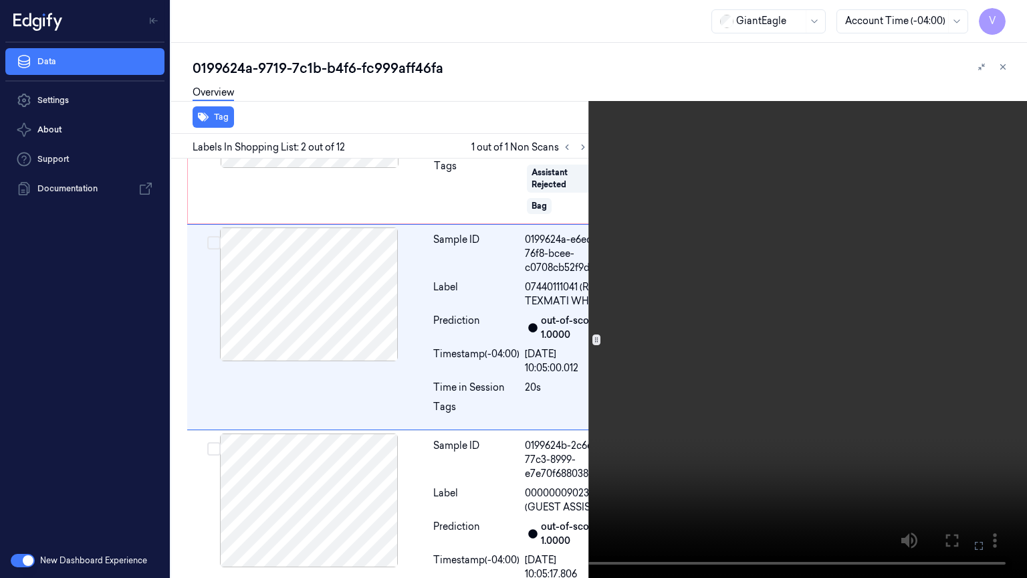
click at [0, 0] on icon at bounding box center [0, 0] width 0 height 0
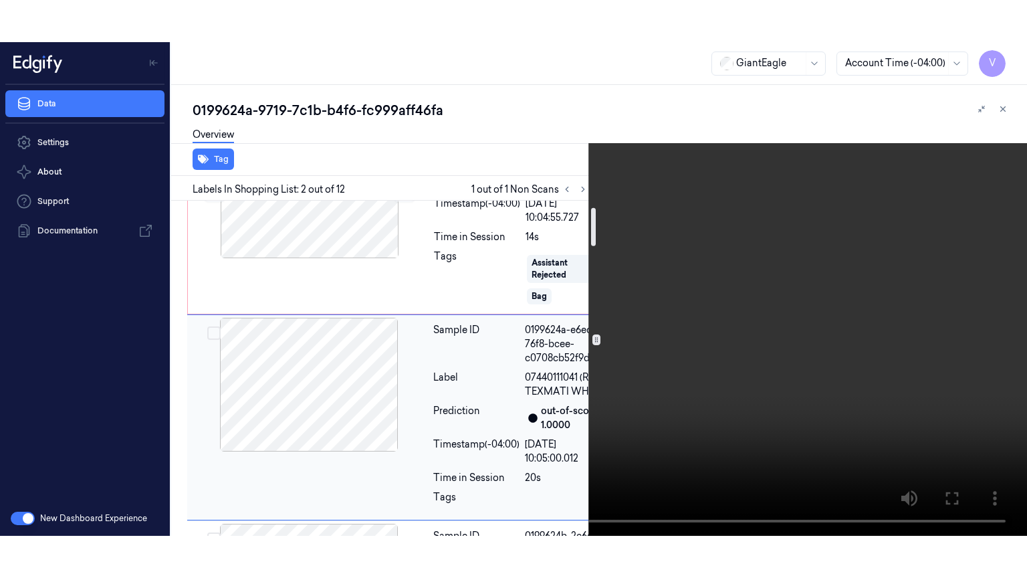
scroll to position [0, 0]
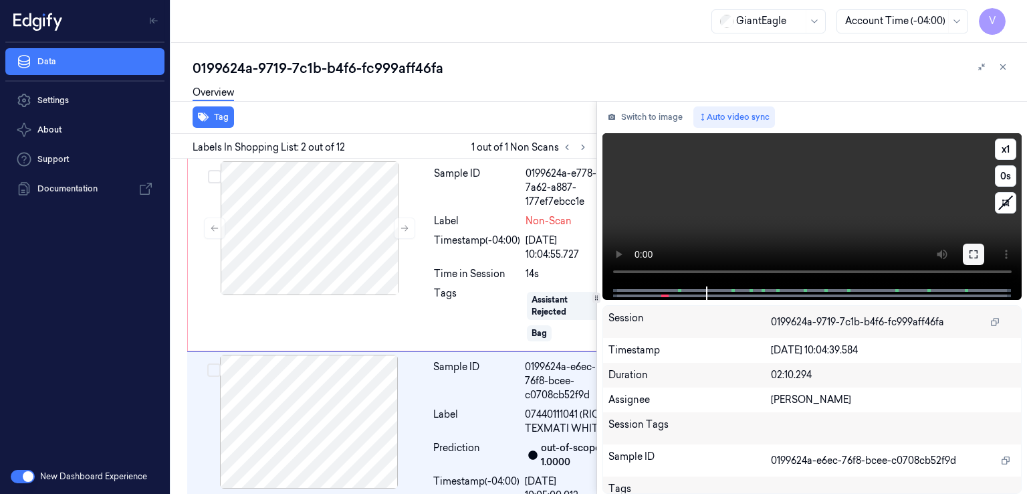
click at [963, 247] on button at bounding box center [973, 253] width 21 height 21
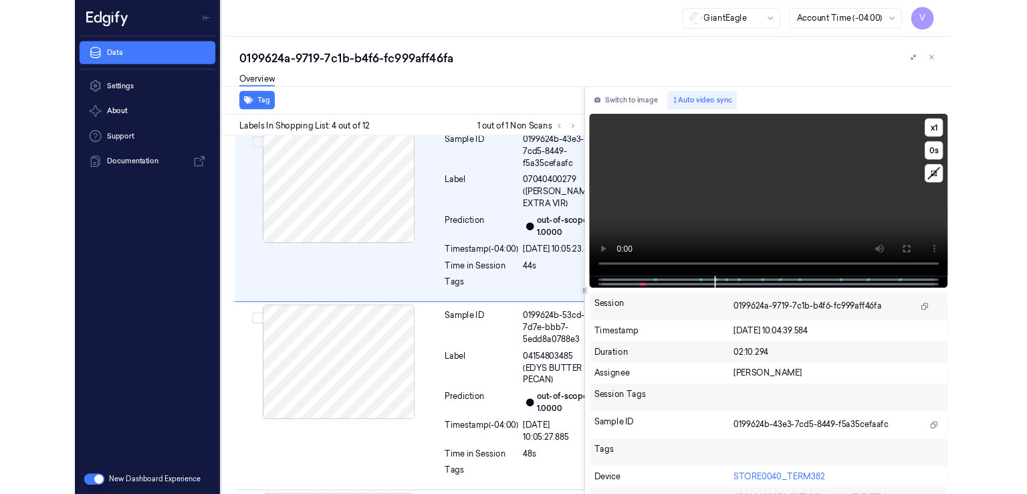
scroll to position [630, 0]
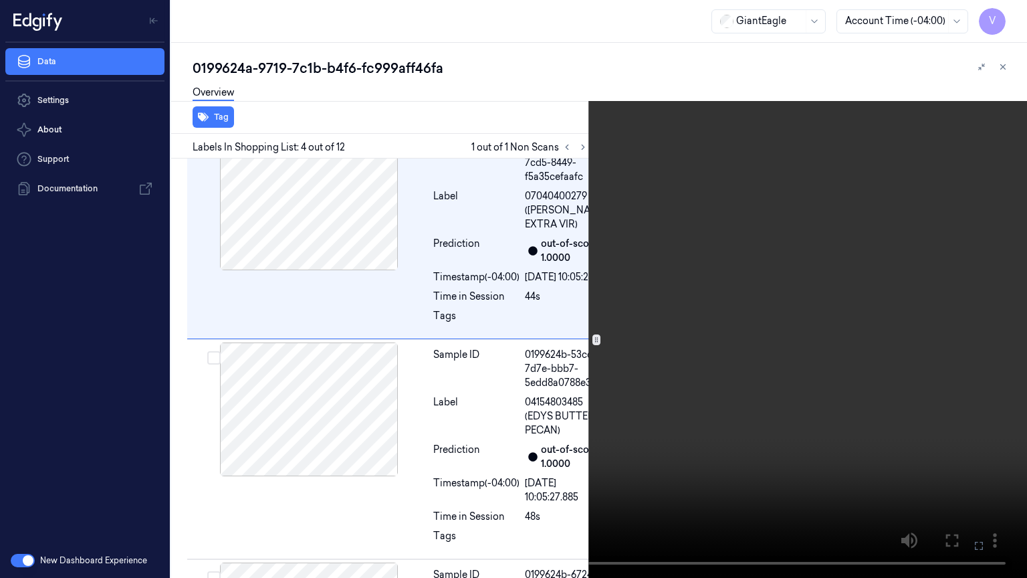
click at [0, 0] on button at bounding box center [0, 0] width 0 height 0
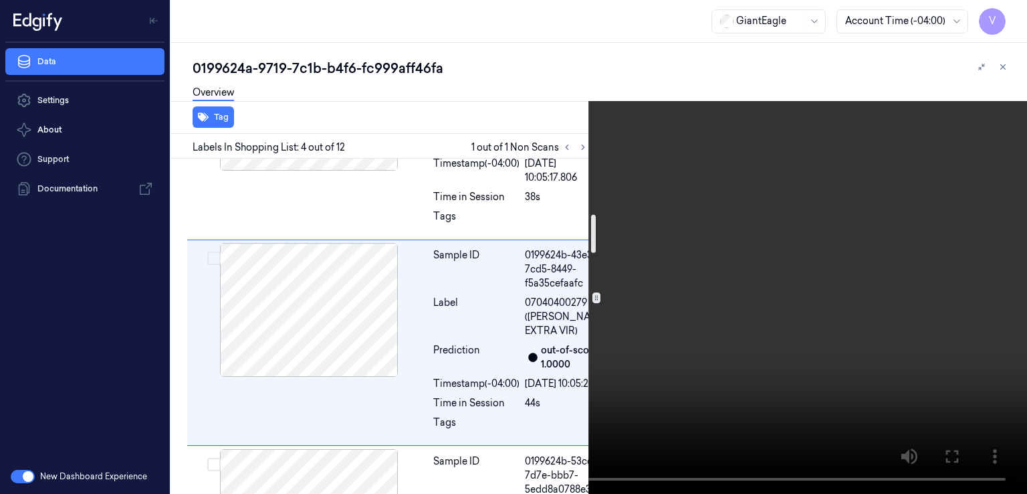
scroll to position [363, 0]
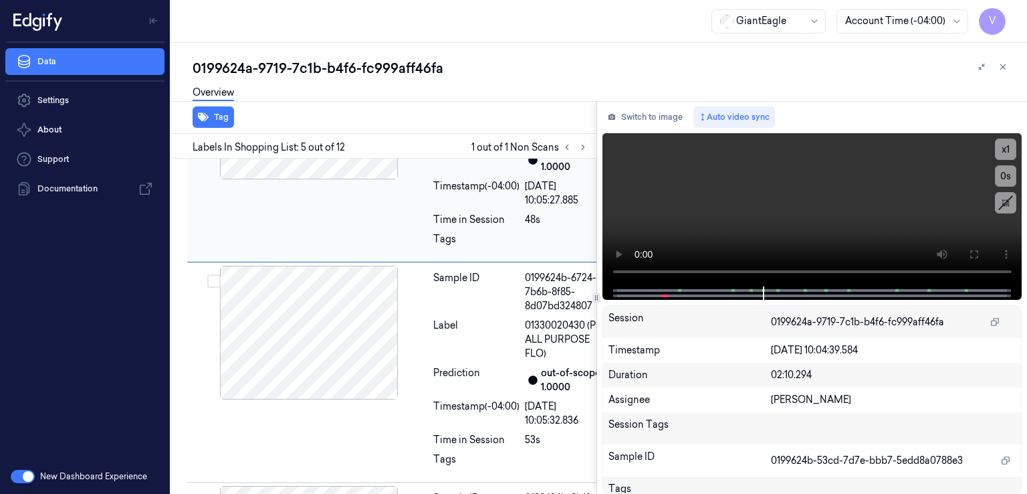
drag, startPoint x: 683, startPoint y: 118, endPoint x: 461, endPoint y: 239, distance: 252.9
click at [678, 118] on button "Switch to image" at bounding box center [646, 116] width 86 height 21
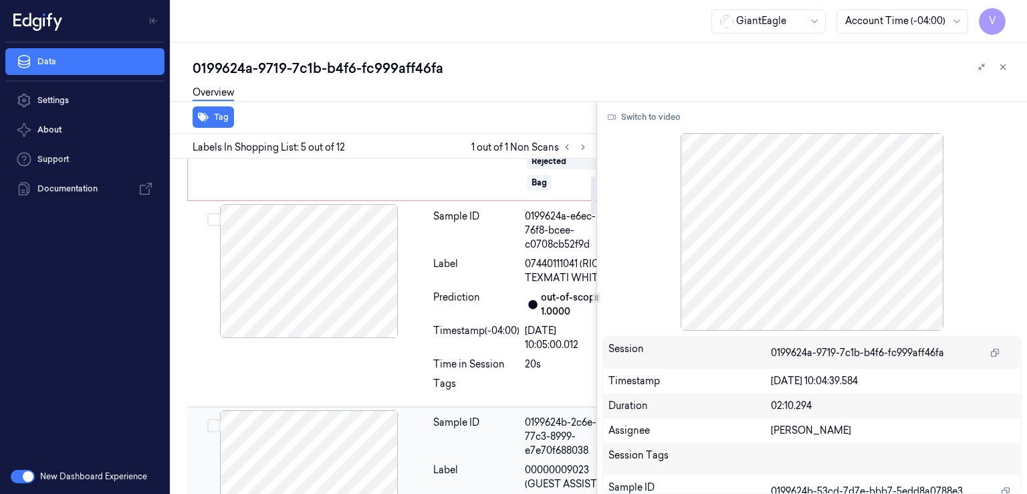
scroll to position [0, 0]
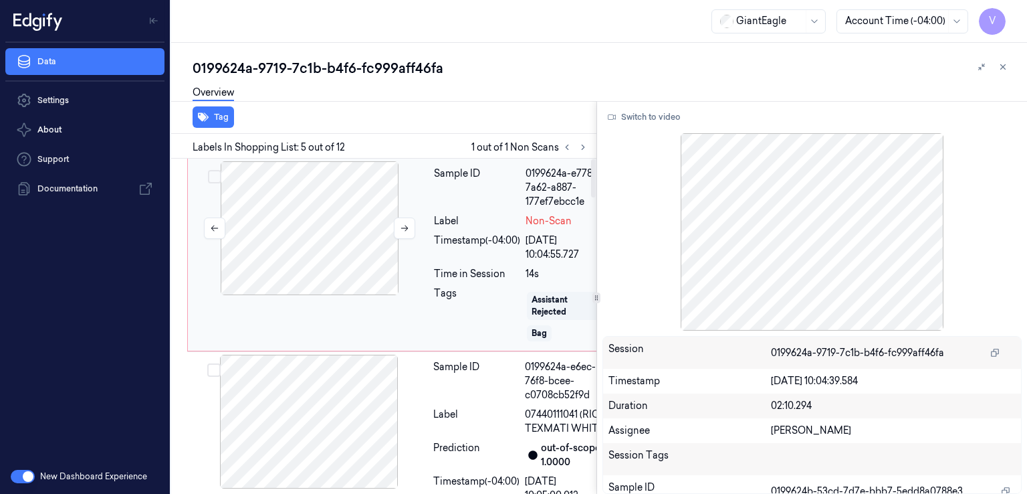
click at [407, 239] on div at bounding box center [310, 228] width 238 height 134
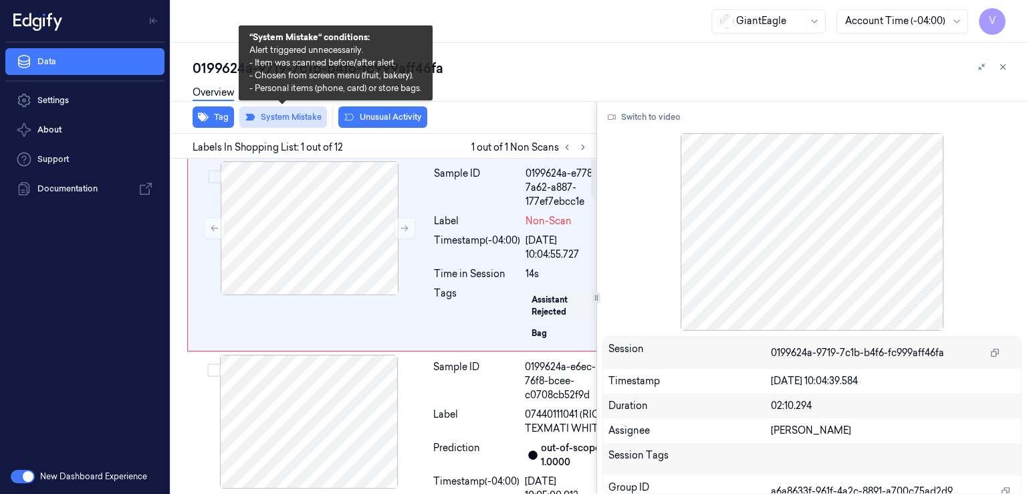
click at [292, 120] on button "System Mistake" at bounding box center [283, 116] width 88 height 21
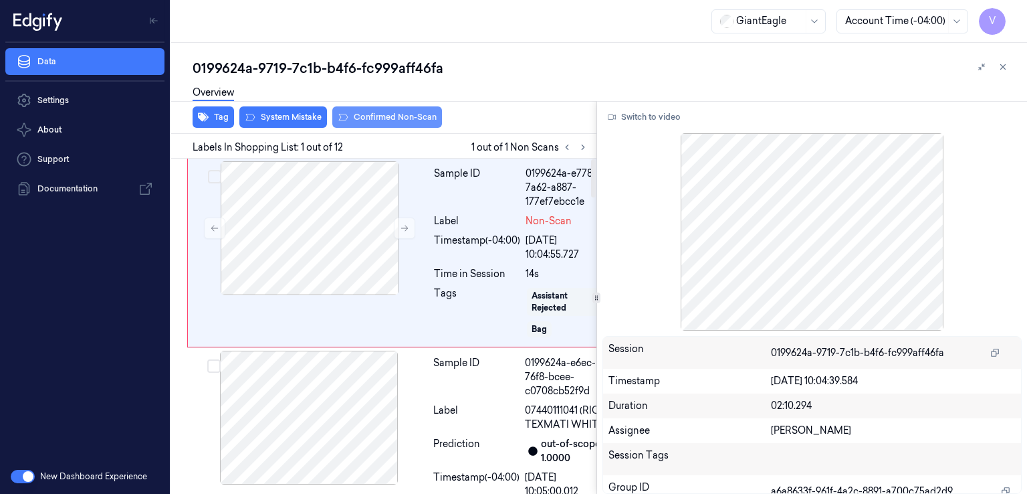
click at [405, 113] on button "Confirmed Non-Scan" at bounding box center [387, 116] width 110 height 21
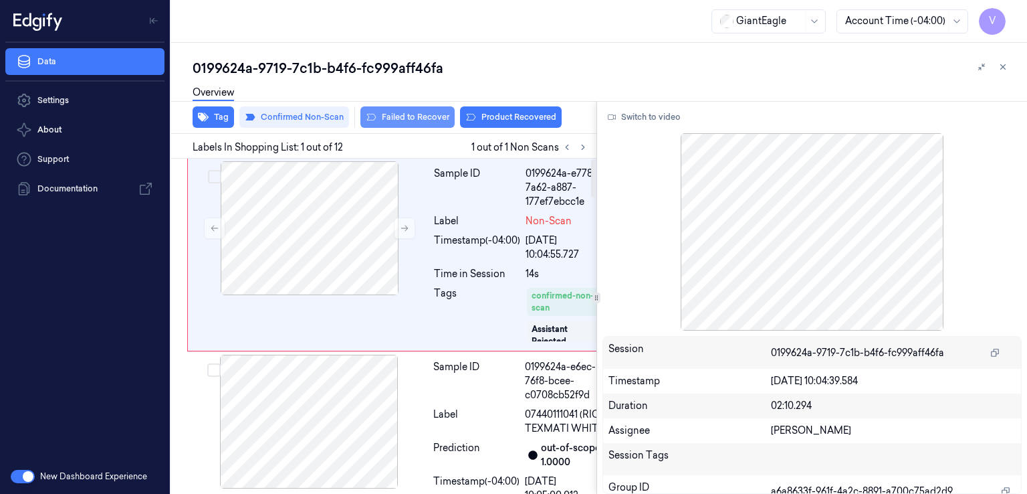
click at [399, 123] on button "Failed to Recover" at bounding box center [408, 116] width 94 height 21
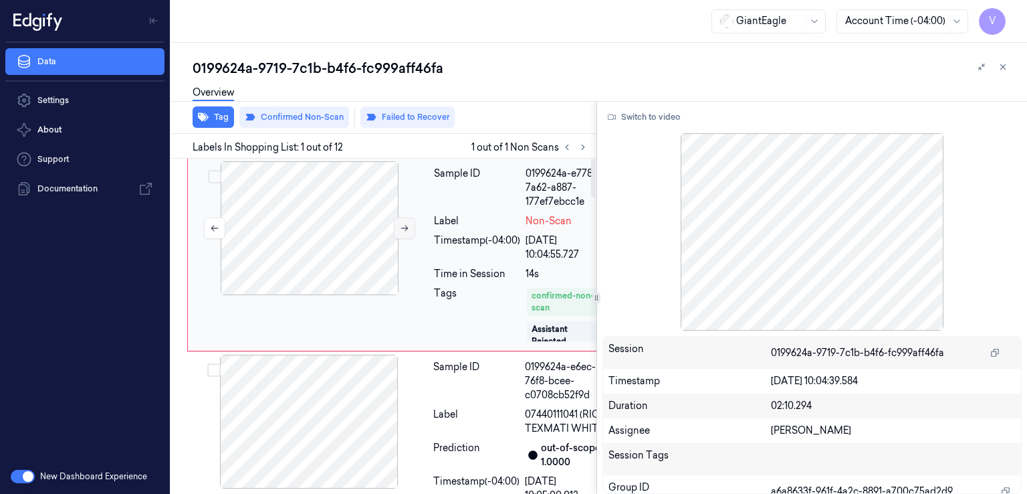
click at [407, 226] on icon at bounding box center [404, 227] width 9 height 9
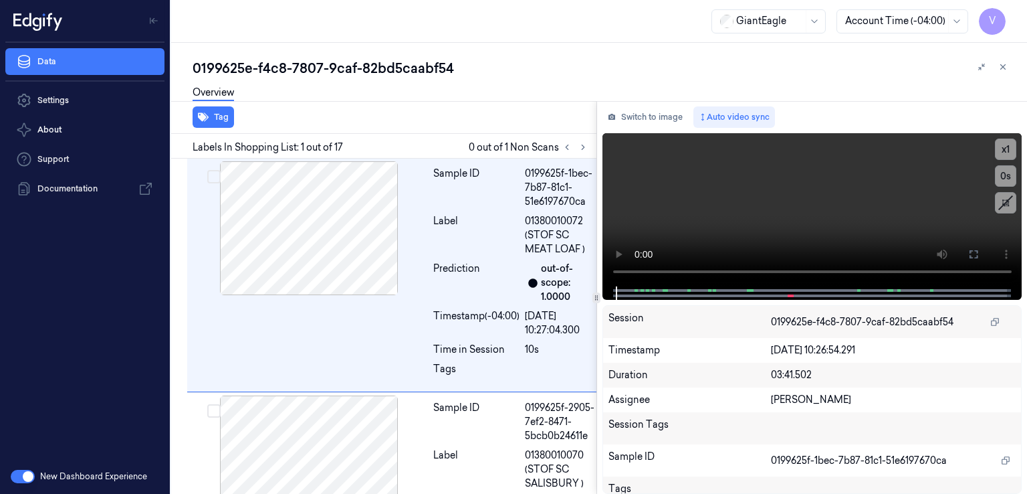
click at [591, 148] on div "Labels In Shopping List: 1 out of 17 0 out of 1 Non Scans" at bounding box center [381, 146] width 431 height 25
click at [590, 148] on button at bounding box center [583, 147] width 16 height 16
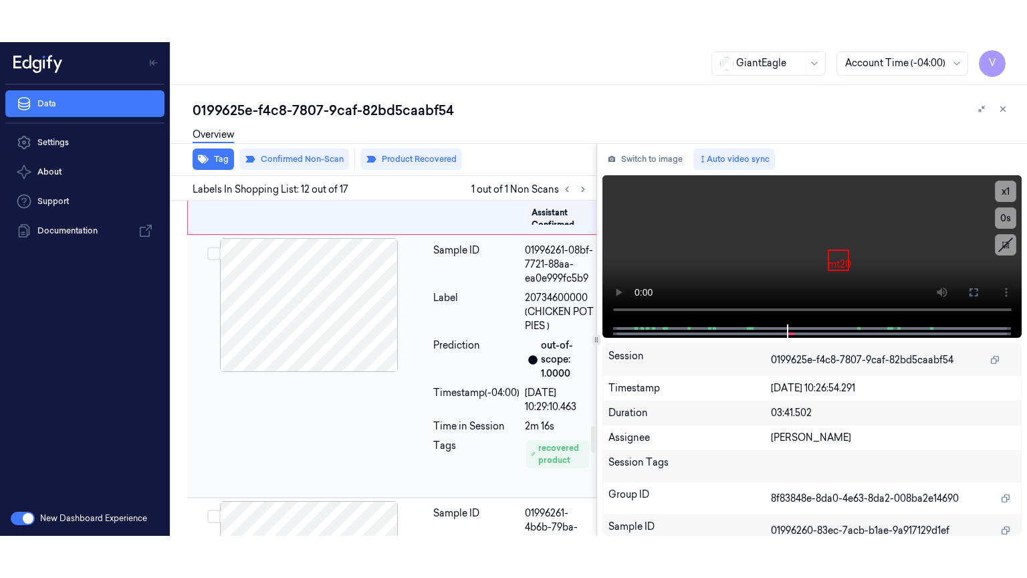
scroll to position [2838, 0]
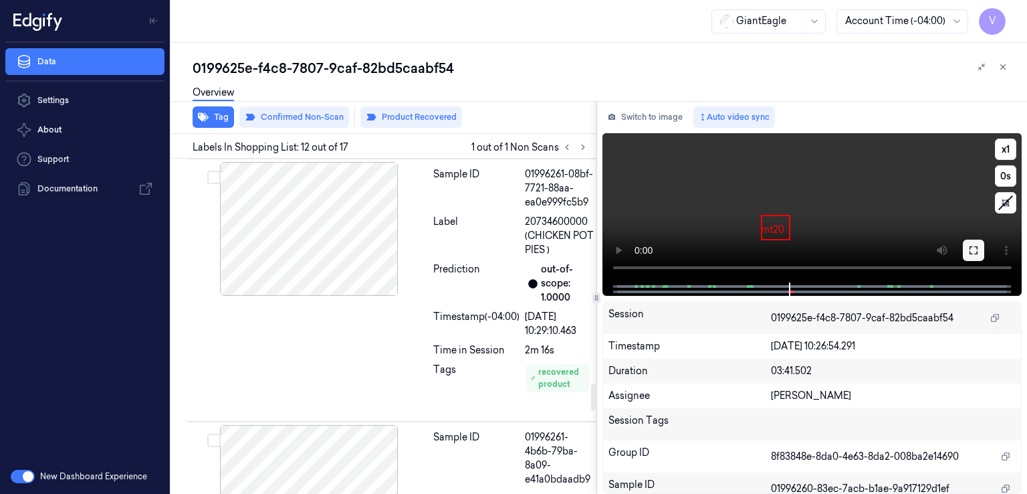
click at [974, 253] on icon at bounding box center [974, 250] width 11 height 11
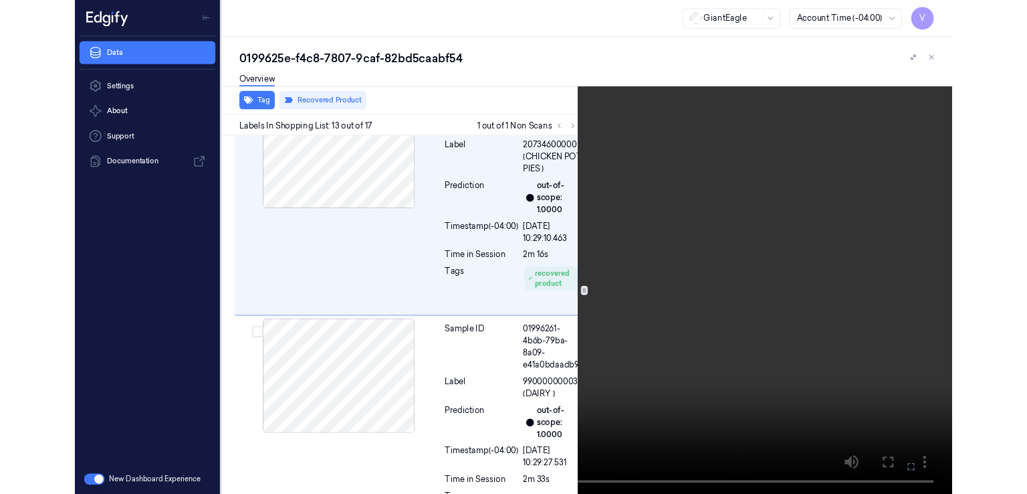
scroll to position [2903, 0]
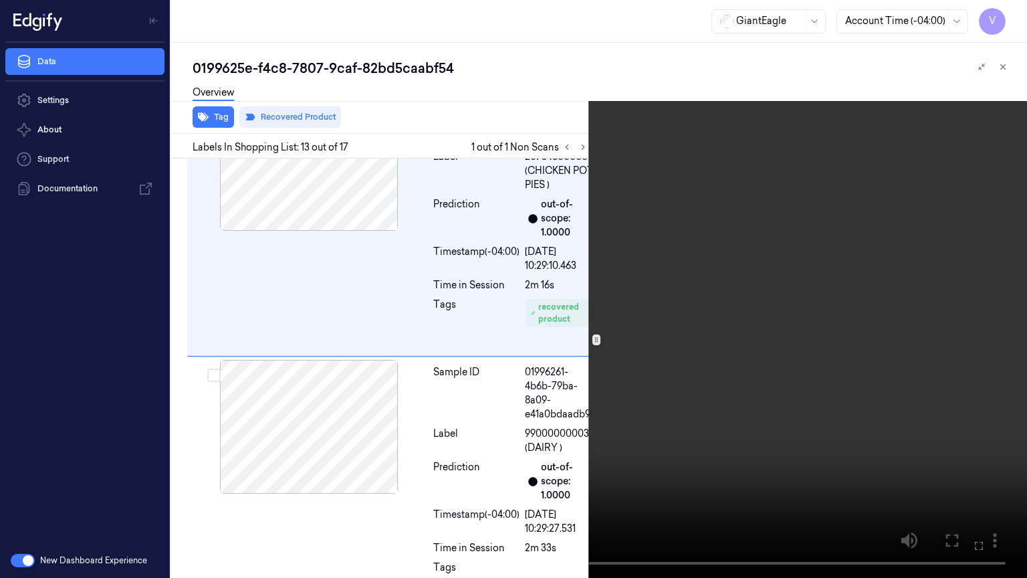
click at [0, 0] on icon at bounding box center [0, 0] width 0 height 0
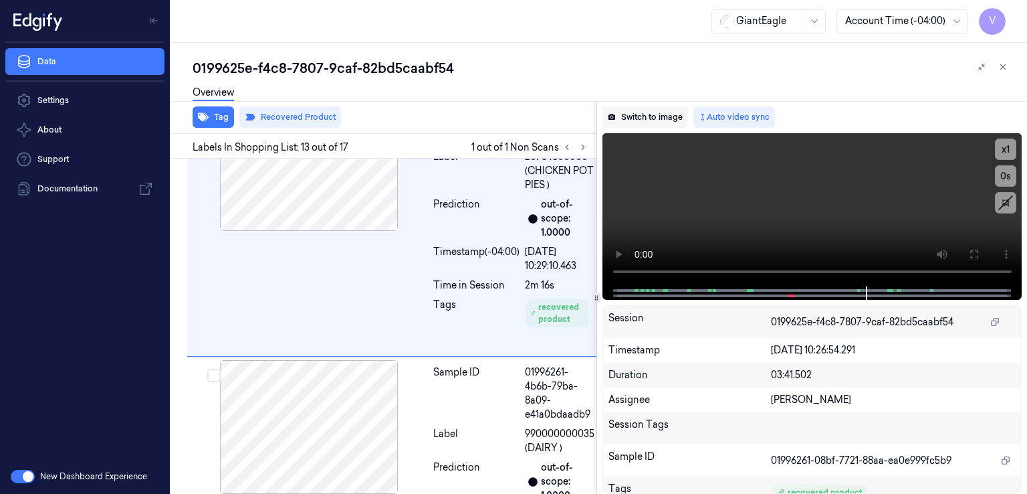
click at [639, 121] on button "Switch to image" at bounding box center [646, 116] width 86 height 21
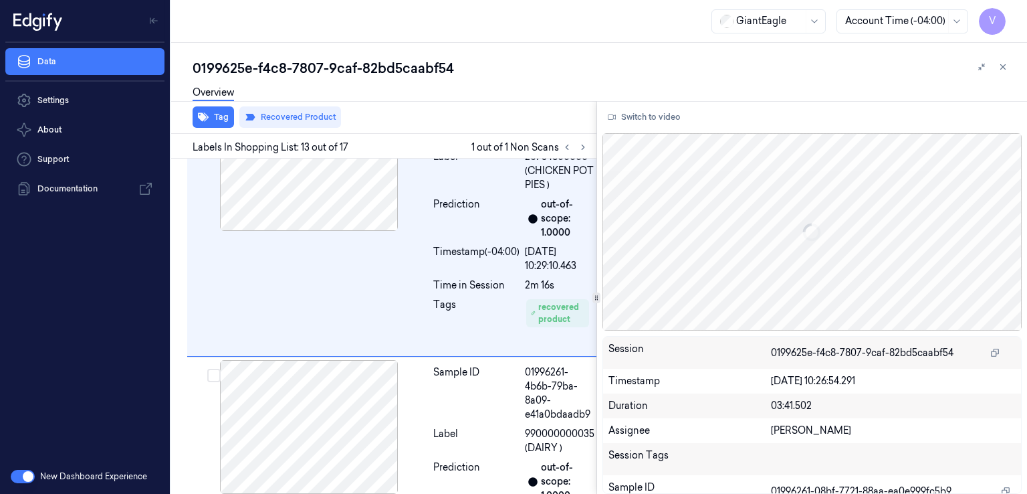
scroll to position [2946, 0]
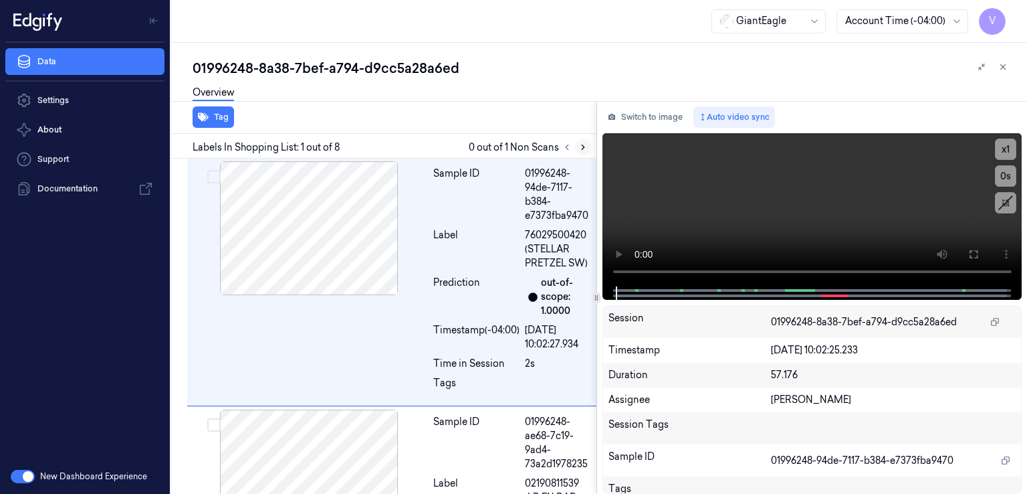
click at [581, 146] on icon at bounding box center [583, 146] width 9 height 9
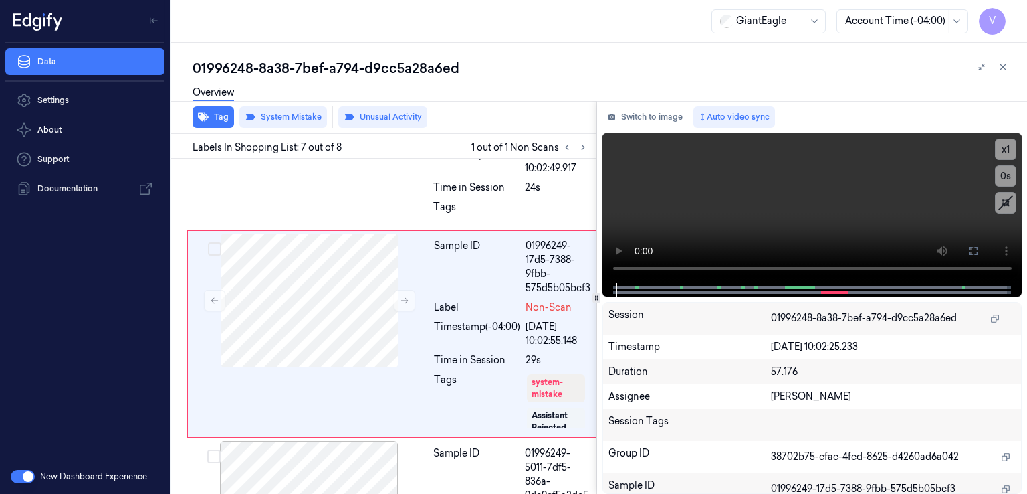
scroll to position [1437, 0]
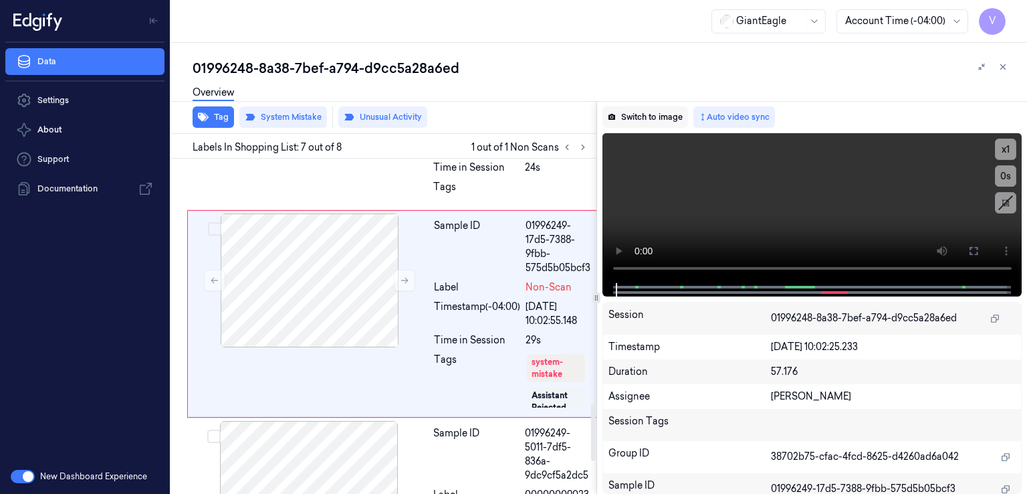
click at [647, 122] on button "Switch to image" at bounding box center [646, 116] width 86 height 21
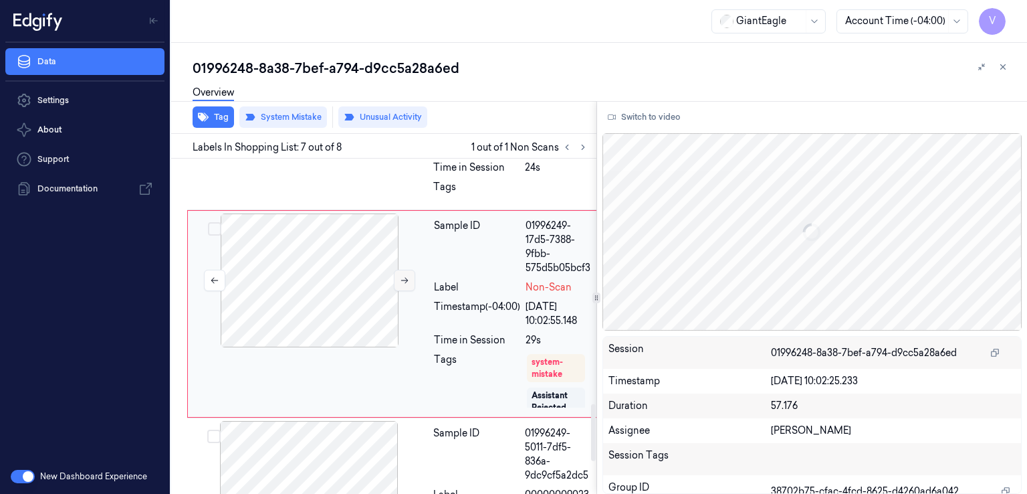
click at [407, 291] on button at bounding box center [404, 280] width 21 height 21
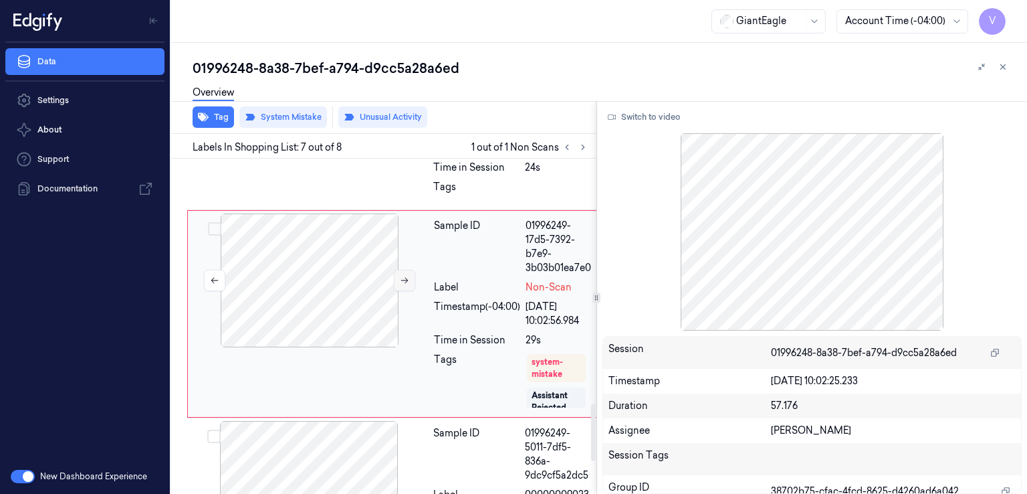
click at [407, 291] on button at bounding box center [404, 280] width 21 height 21
click at [409, 291] on button at bounding box center [404, 280] width 21 height 21
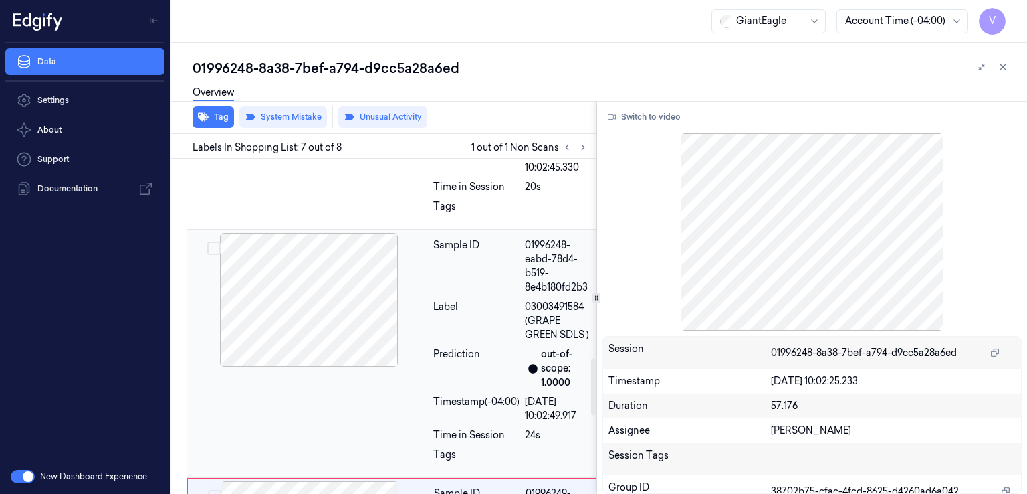
click at [443, 303] on div "Label" at bounding box center [476, 321] width 86 height 42
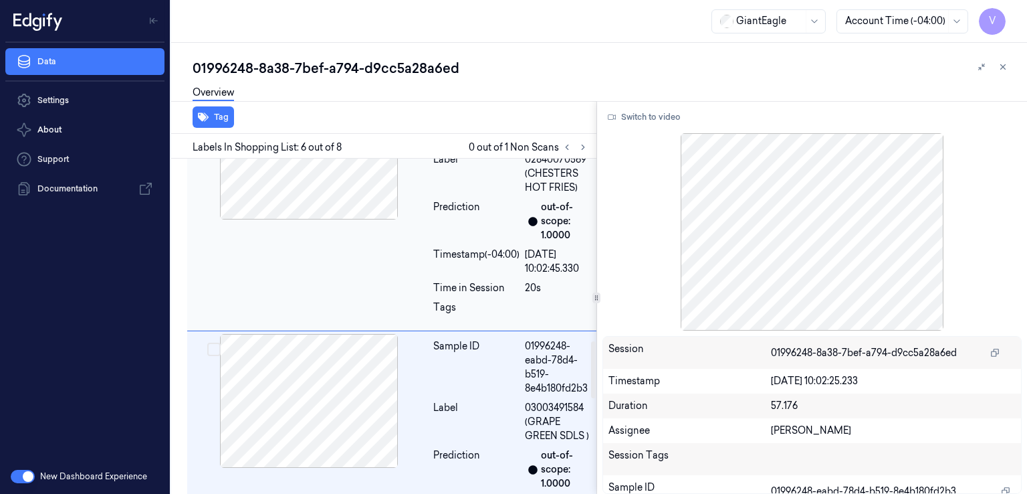
click at [423, 267] on div "Sample ID 01996248-d8d2-764a-855f-9f6e915211cd Label 02840070569 (CHESTERS HOT …" at bounding box center [393, 206] width 412 height 248
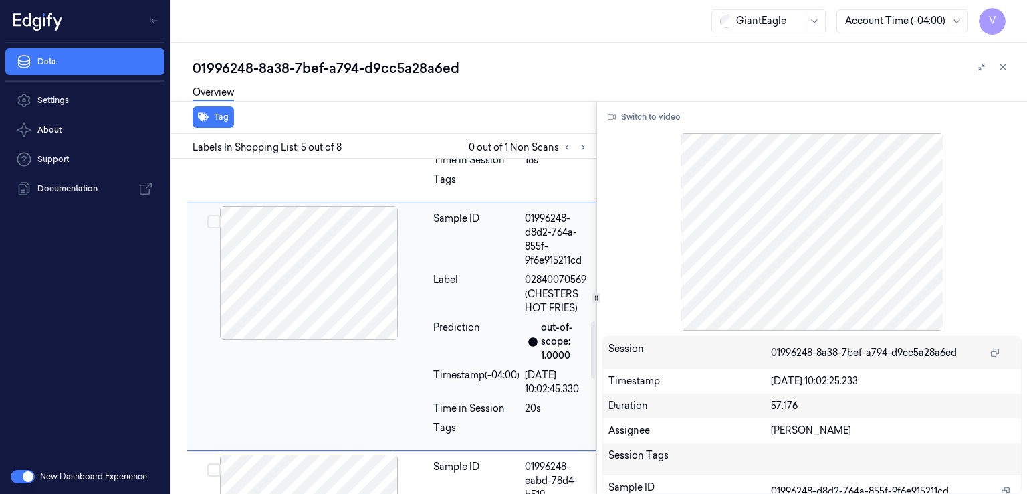
scroll to position [947, 0]
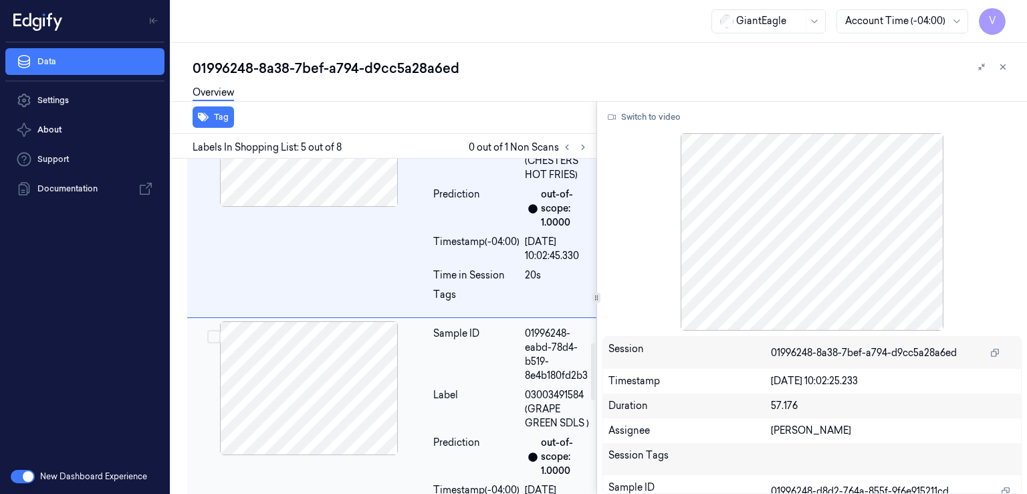
click at [447, 371] on div "Sample ID" at bounding box center [476, 354] width 86 height 56
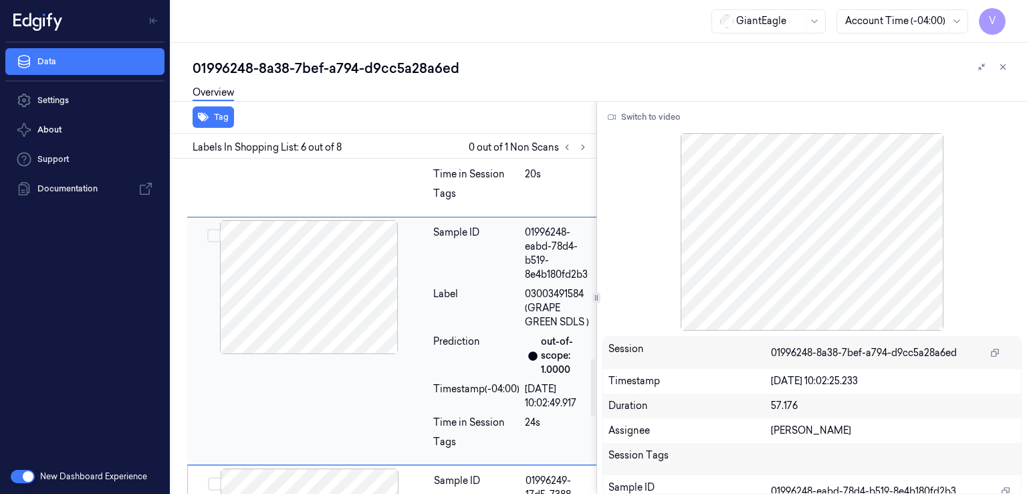
scroll to position [1202, 0]
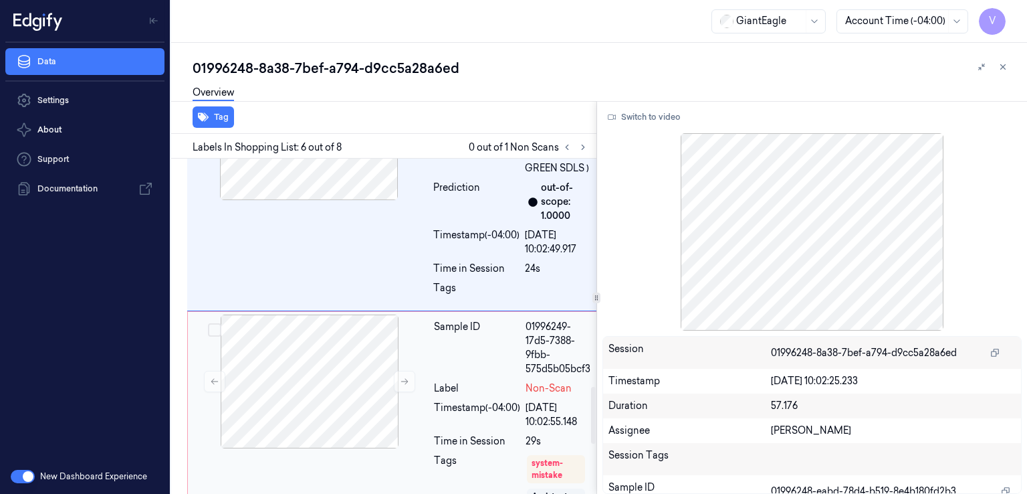
click at [440, 372] on div "Sample ID" at bounding box center [477, 348] width 86 height 56
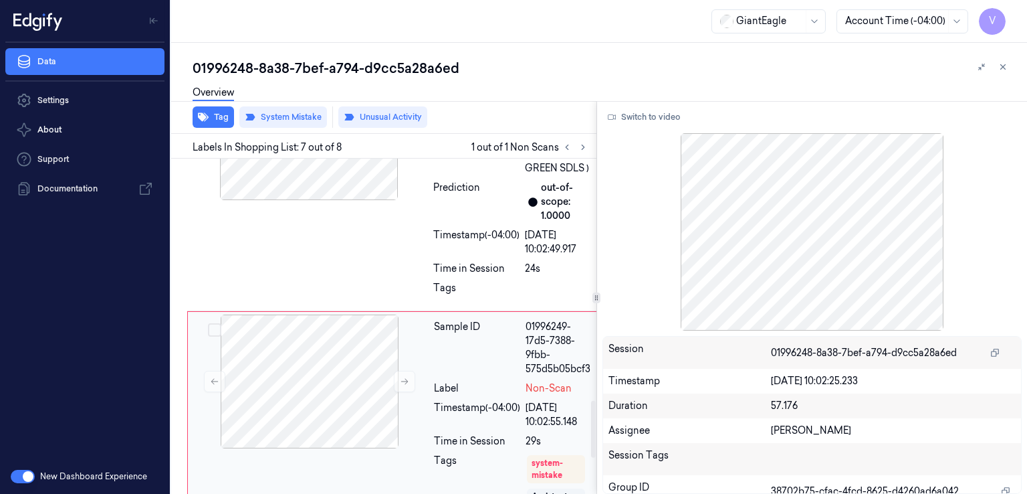
scroll to position [1437, 0]
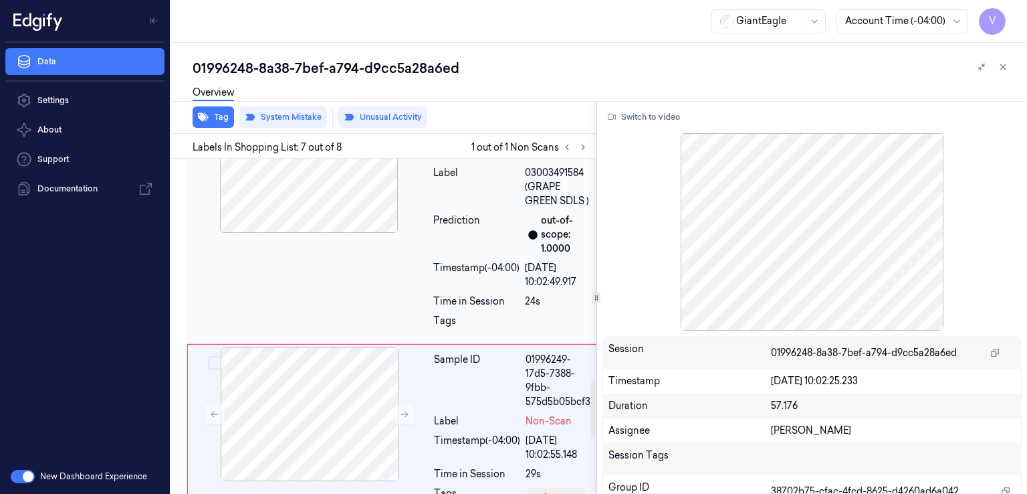
click at [466, 280] on div "Timestamp (-04:00)" at bounding box center [476, 275] width 86 height 28
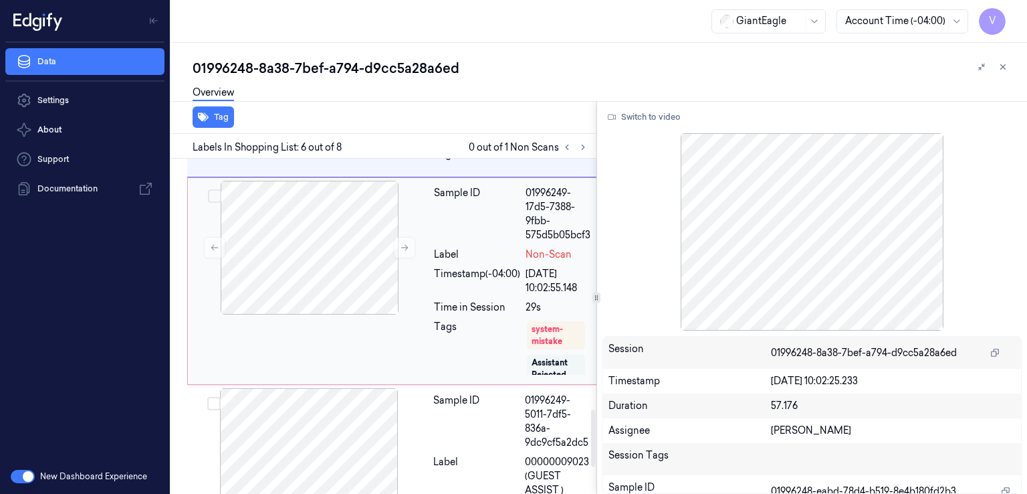
scroll to position [60, 0]
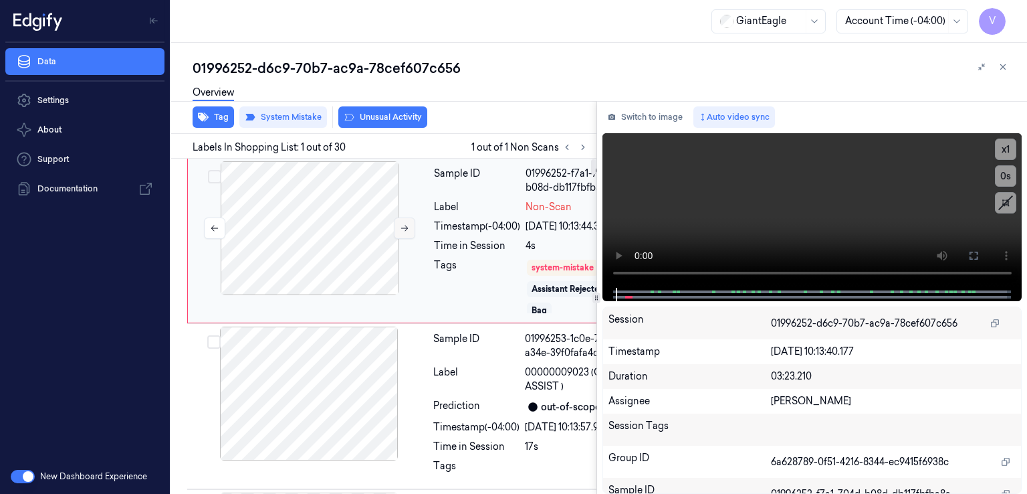
click at [411, 231] on button at bounding box center [404, 227] width 21 height 21
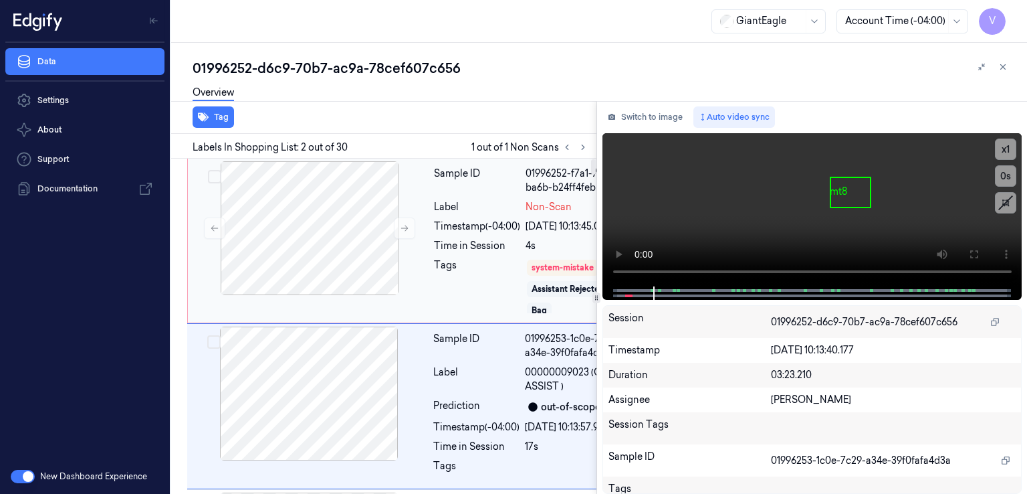
click at [486, 233] on div "Timestamp (-04:00)" at bounding box center [477, 226] width 86 height 14
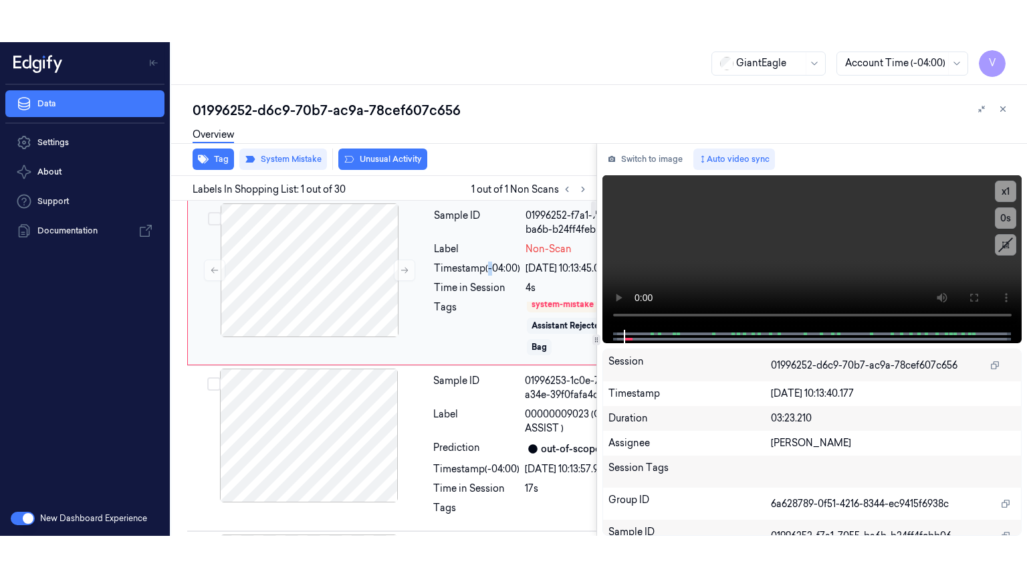
scroll to position [28, 0]
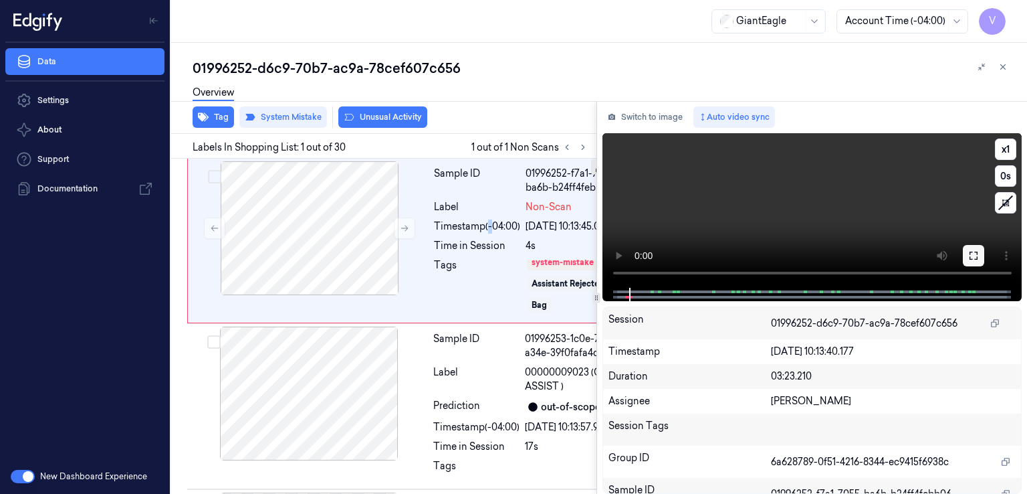
click at [972, 263] on button at bounding box center [973, 255] width 21 height 21
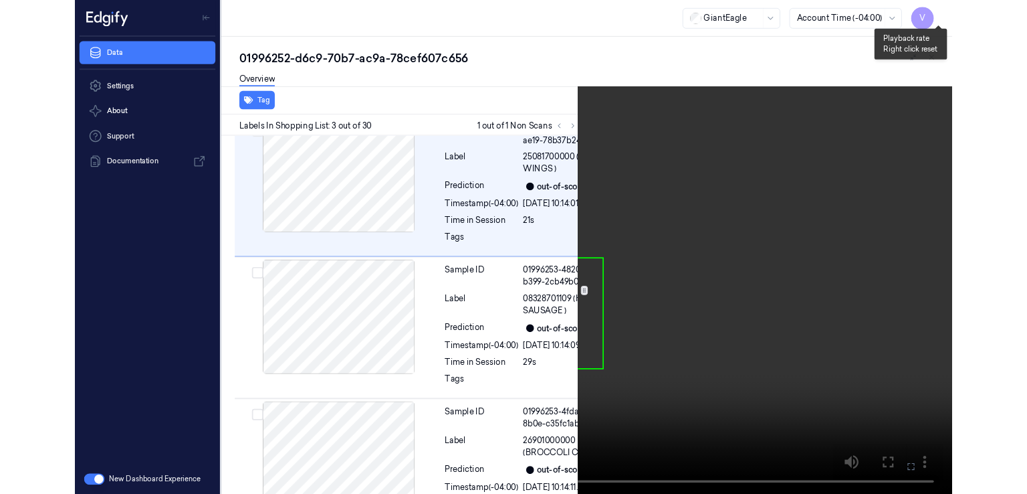
scroll to position [369, 0]
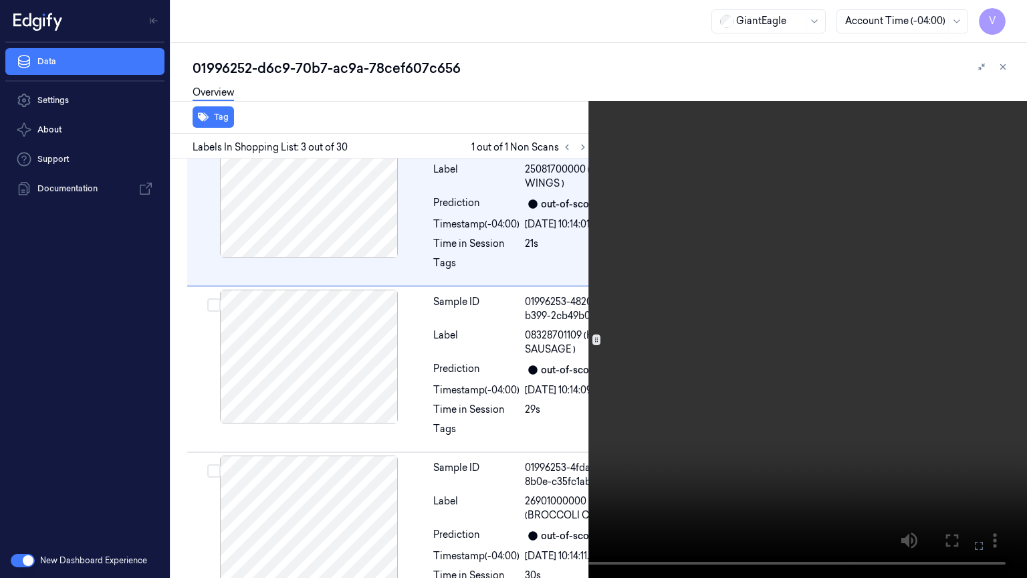
click at [0, 0] on icon at bounding box center [0, 0] width 0 height 0
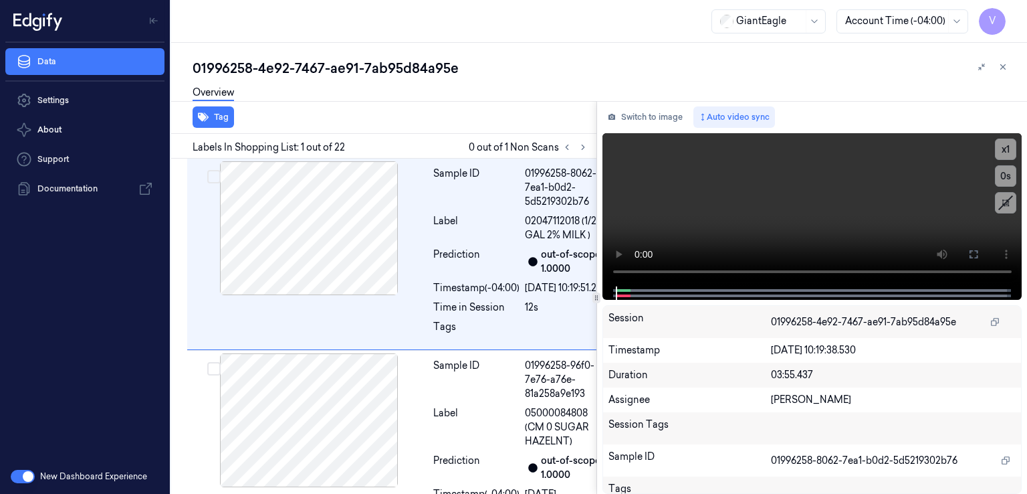
click at [712, 15] on div "GiantEagle" at bounding box center [769, 21] width 114 height 24
click at [572, 35] on div "1 result available. Use Up and Down to choose options, press Enter to select th…" at bounding box center [599, 21] width 856 height 43
drag, startPoint x: 725, startPoint y: 5, endPoint x: 684, endPoint y: 5, distance: 41.5
click at [724, 5] on div "GiantEagle Account Time (-04:00) V" at bounding box center [599, 21] width 856 height 43
click at [577, 150] on button at bounding box center [583, 147] width 16 height 16
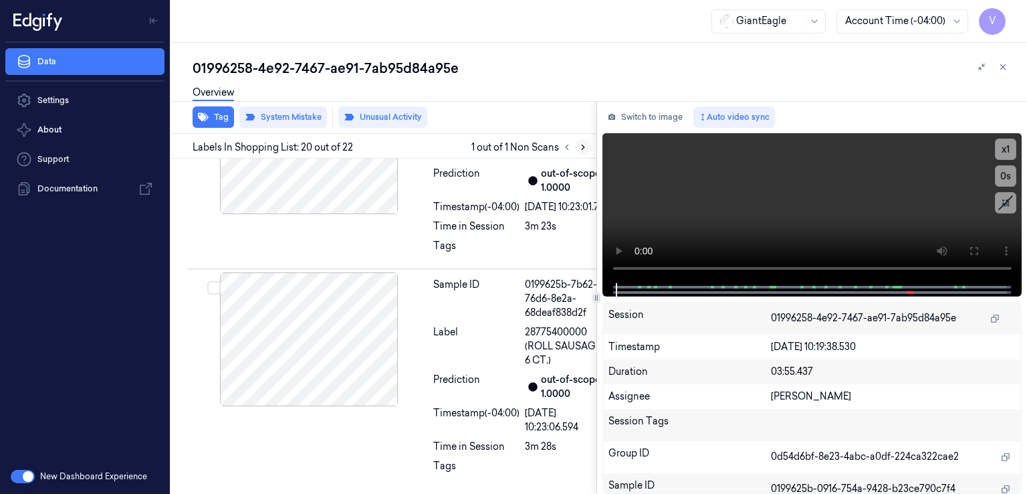
scroll to position [4701, 0]
click at [655, 124] on button "Switch to image" at bounding box center [646, 116] width 86 height 21
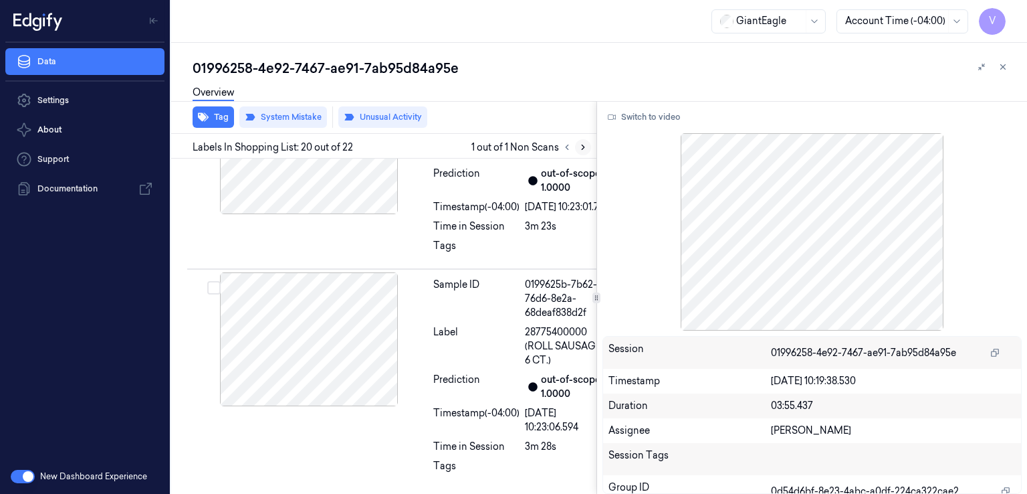
click at [583, 151] on icon at bounding box center [583, 146] width 9 height 9
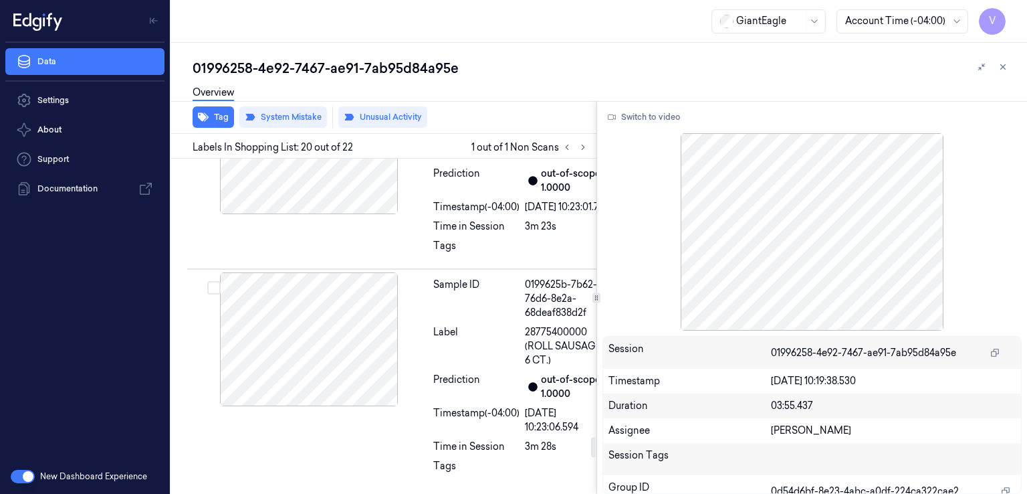
click at [423, 214] on div at bounding box center [309, 147] width 238 height 134
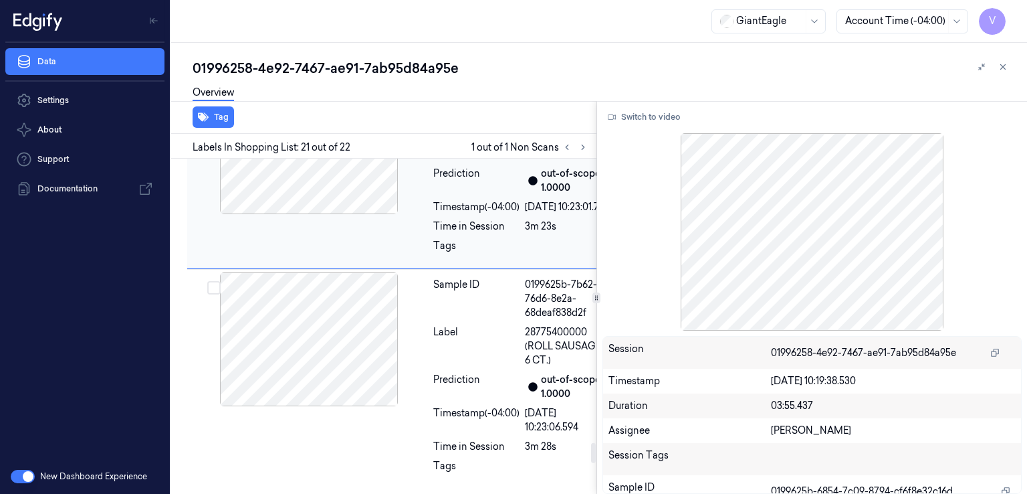
scroll to position [4661, 0]
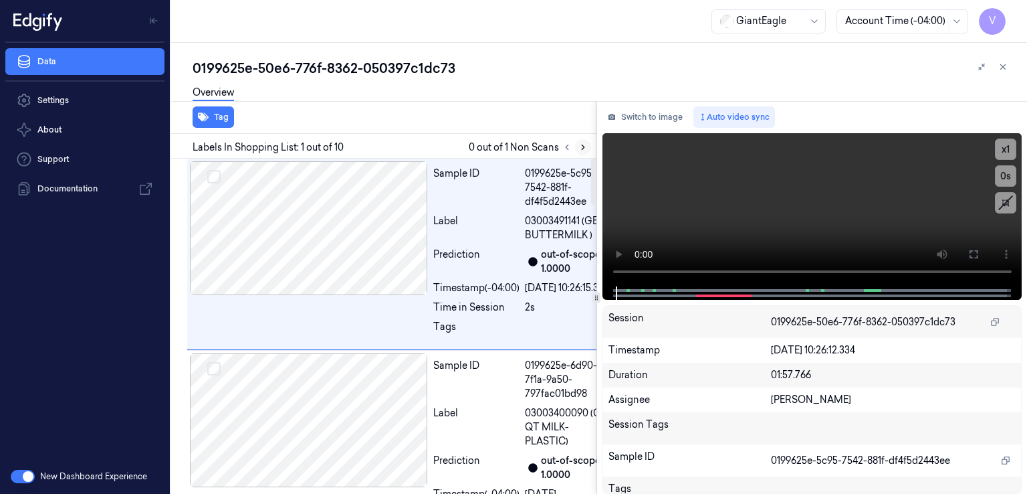
click at [588, 149] on button at bounding box center [583, 147] width 16 height 16
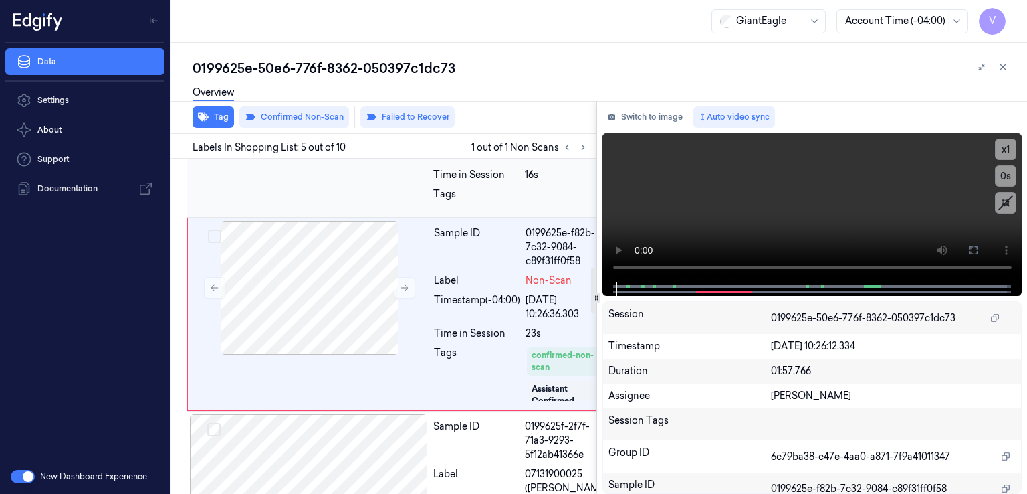
click at [351, 134] on div at bounding box center [309, 68] width 238 height 134
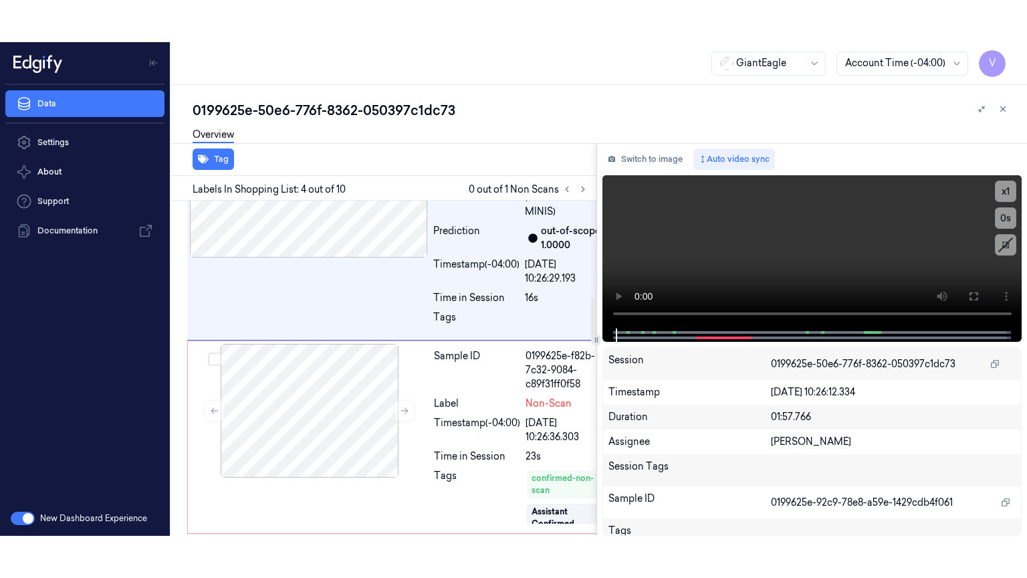
scroll to position [706, 0]
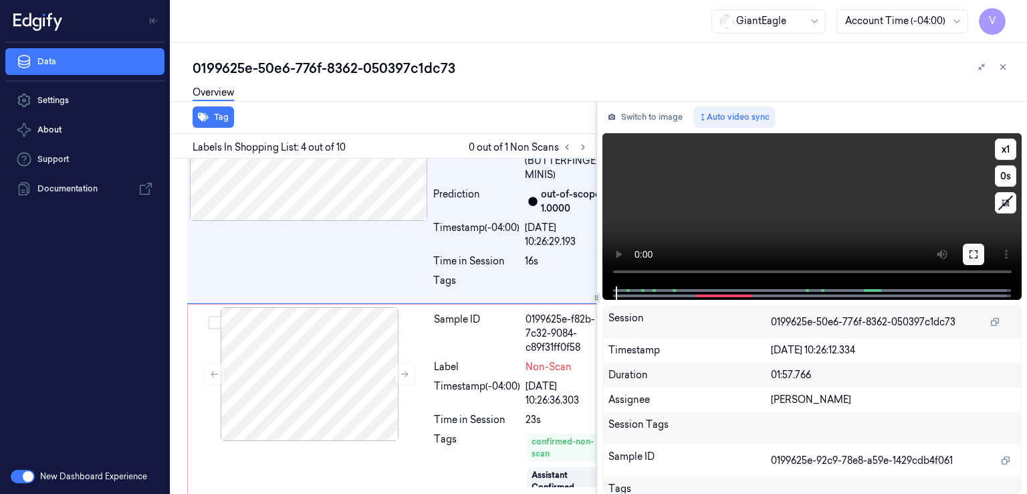
click at [974, 261] on button at bounding box center [973, 253] width 21 height 21
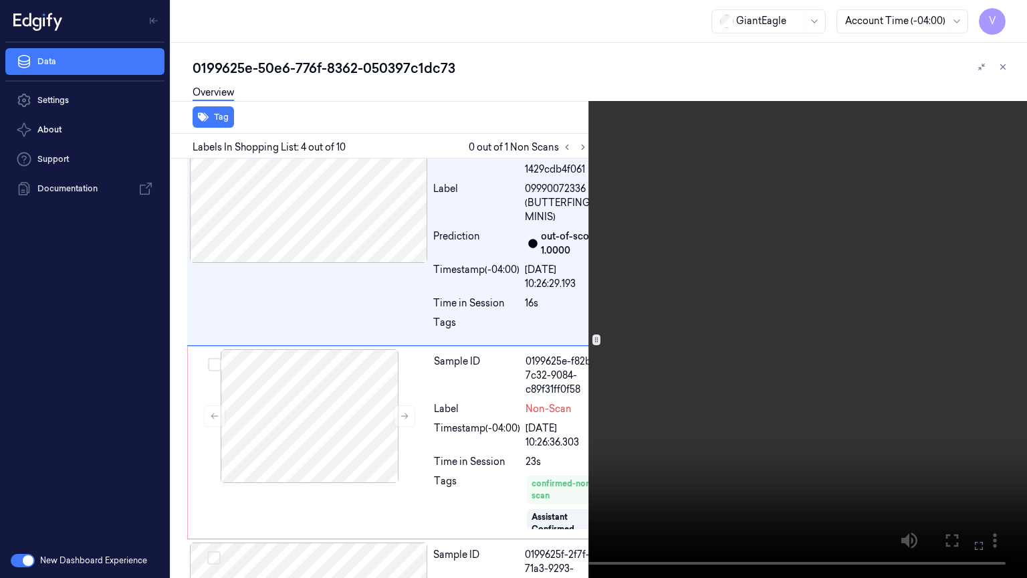
click at [678, 280] on video at bounding box center [513, 289] width 1027 height 578
click at [701, 265] on video at bounding box center [513, 289] width 1027 height 578
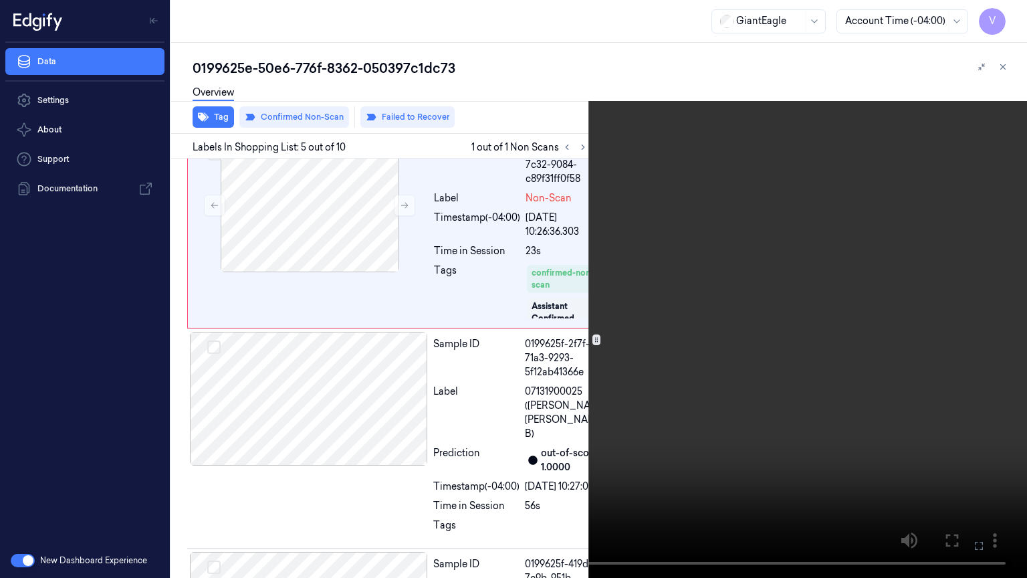
scroll to position [884, 0]
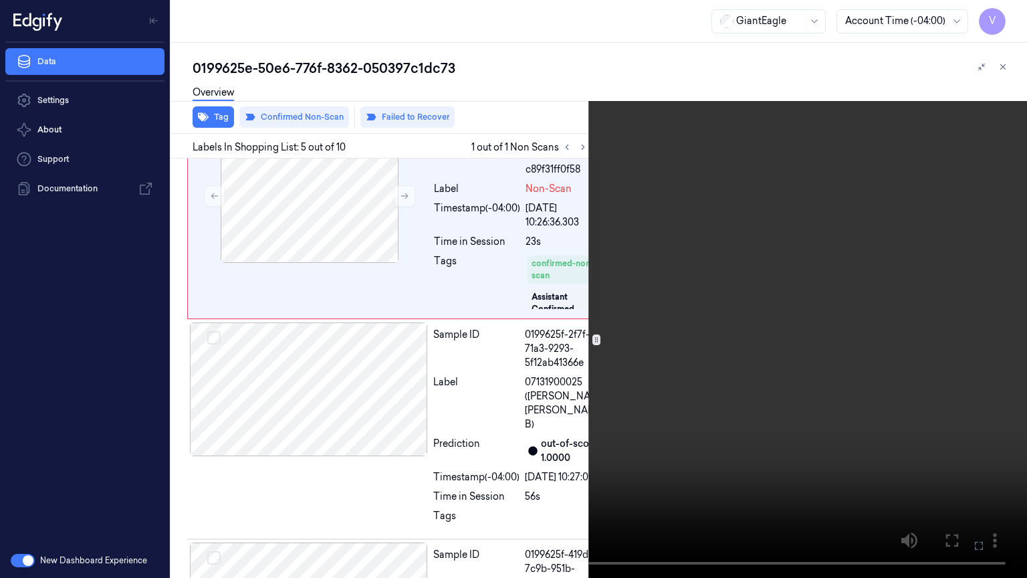
click at [757, 209] on video at bounding box center [513, 289] width 1027 height 578
click at [557, 396] on video at bounding box center [513, 289] width 1027 height 578
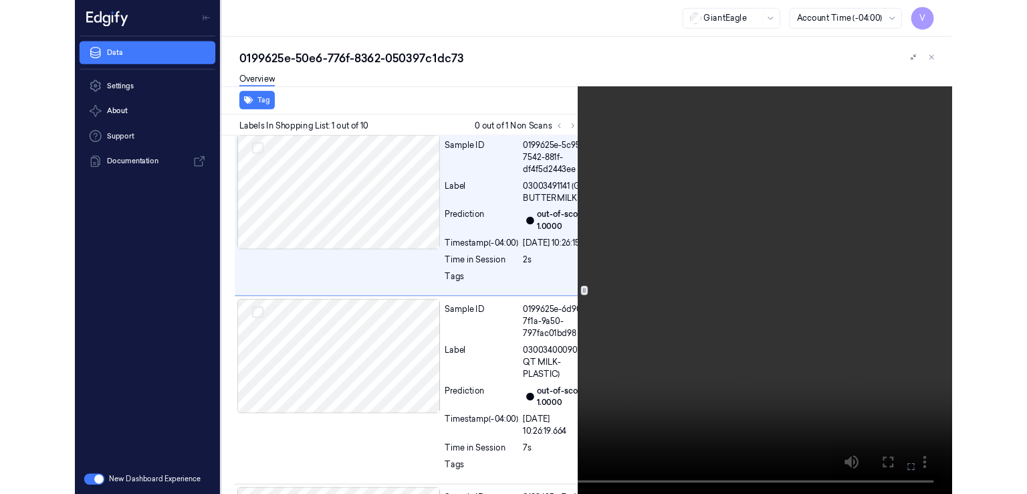
scroll to position [0, 0]
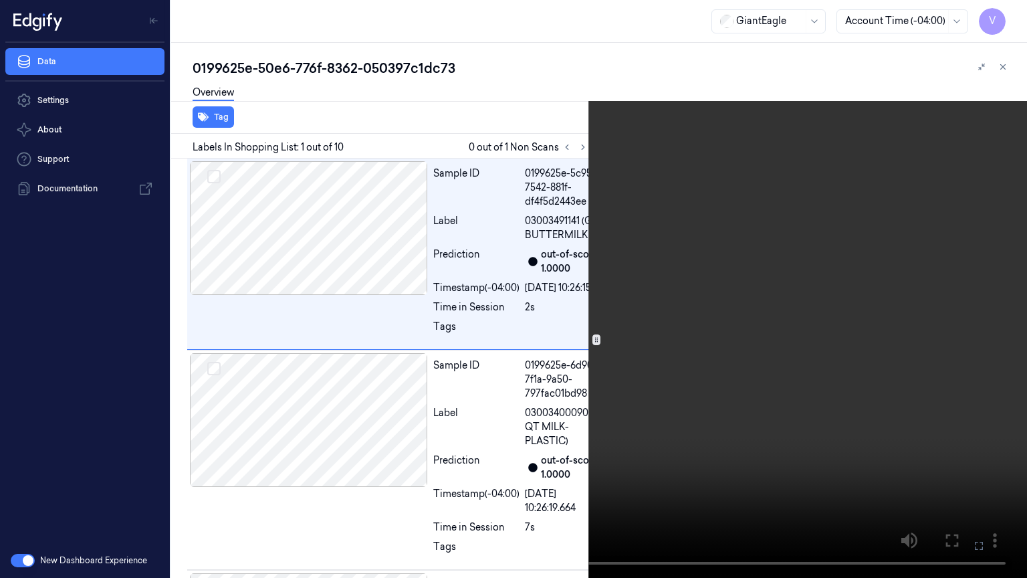
click at [0, 0] on icon at bounding box center [0, 0] width 0 height 0
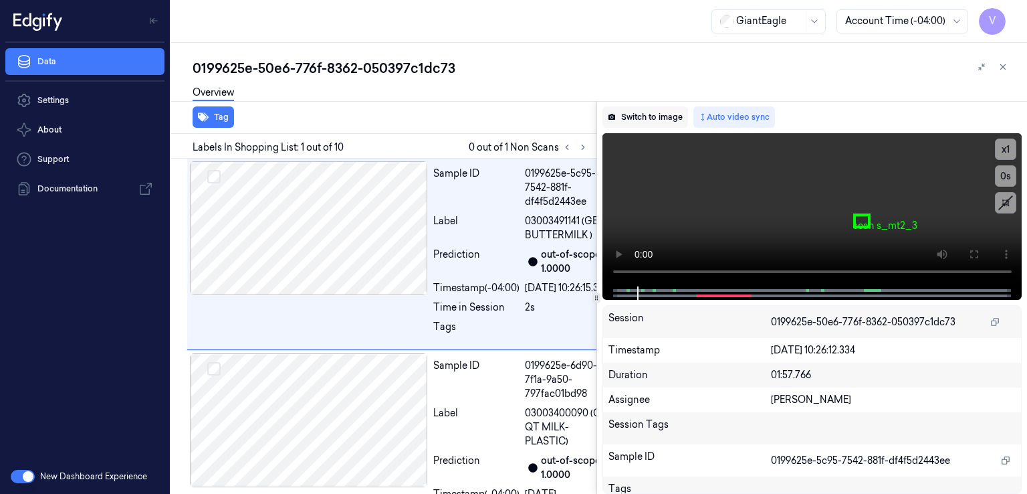
click at [629, 118] on button "Switch to image" at bounding box center [646, 116] width 86 height 21
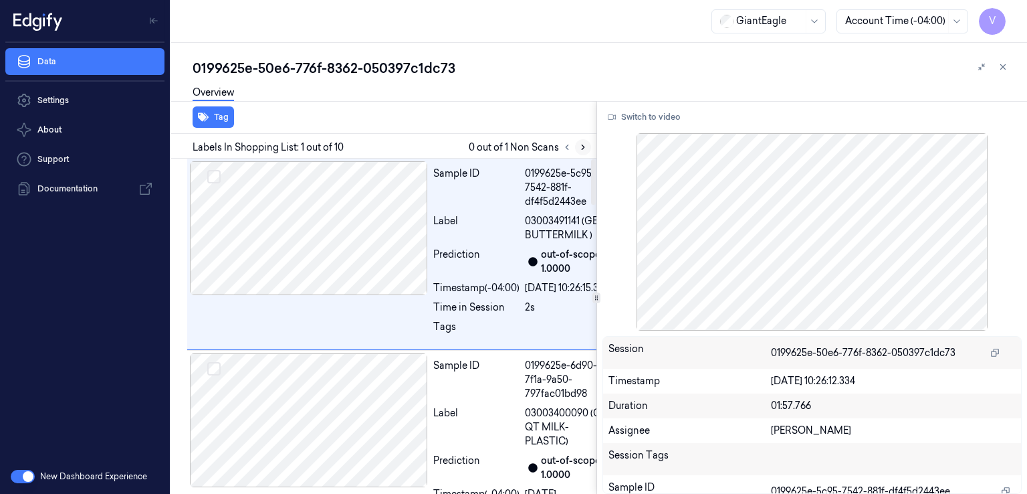
click at [581, 142] on icon at bounding box center [583, 146] width 9 height 9
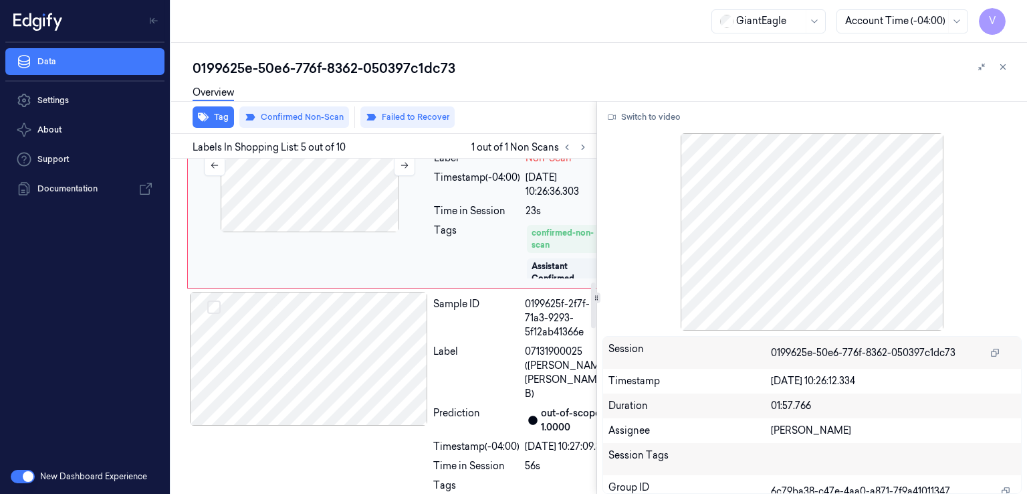
scroll to position [926, 0]
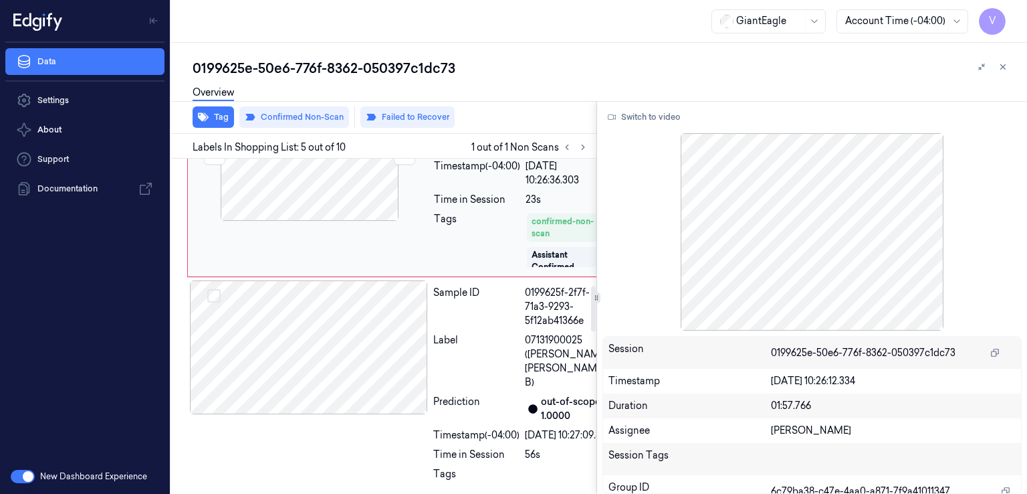
click at [342, 221] on div at bounding box center [310, 154] width 238 height 134
click at [405, 159] on icon at bounding box center [404, 153] width 9 height 9
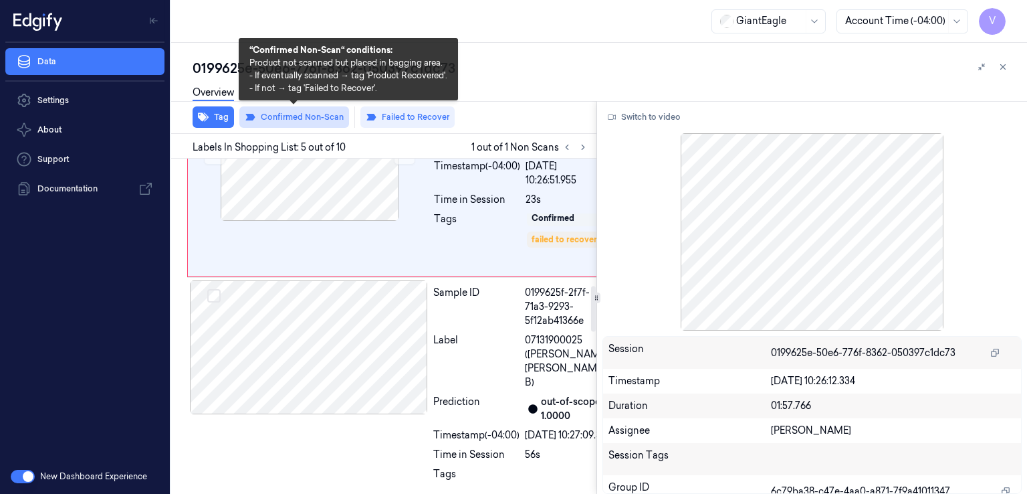
click at [272, 124] on button "Confirmed Non-Scan" at bounding box center [294, 116] width 110 height 21
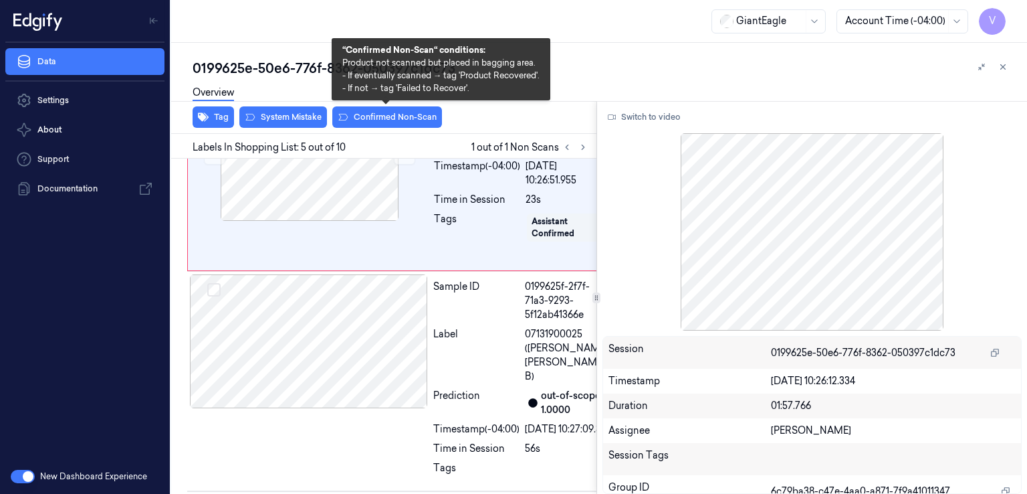
scroll to position [923, 0]
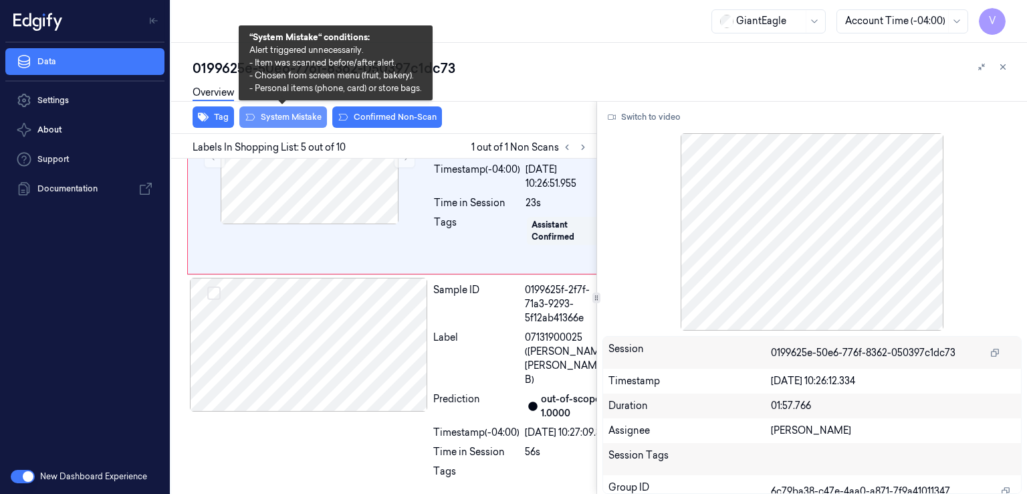
click at [277, 123] on button "System Mistake" at bounding box center [283, 116] width 88 height 21
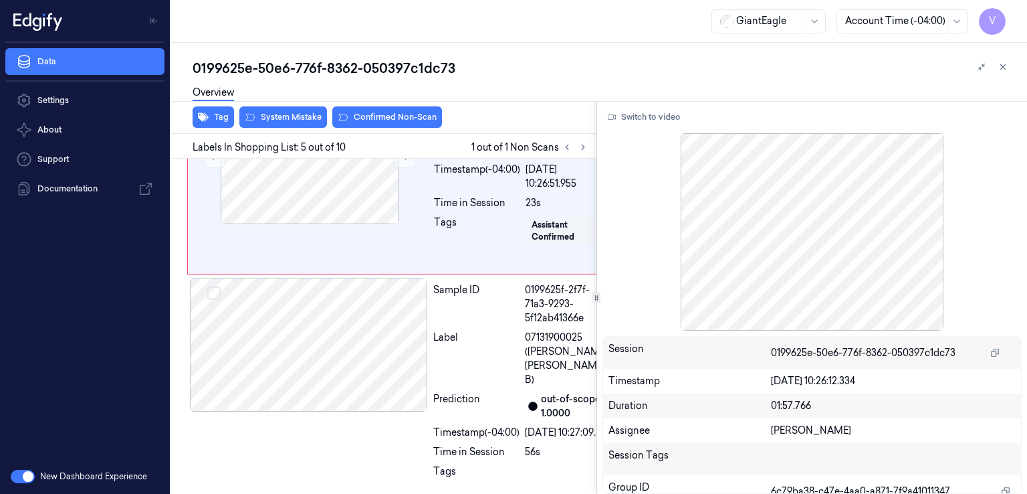
scroll to position [926, 0]
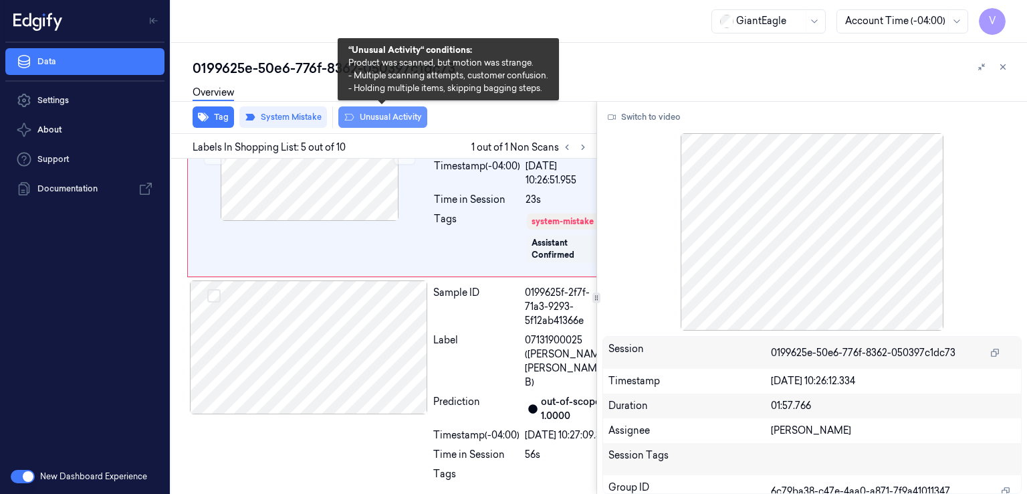
click at [384, 116] on button "Unusual Activity" at bounding box center [382, 116] width 89 height 21
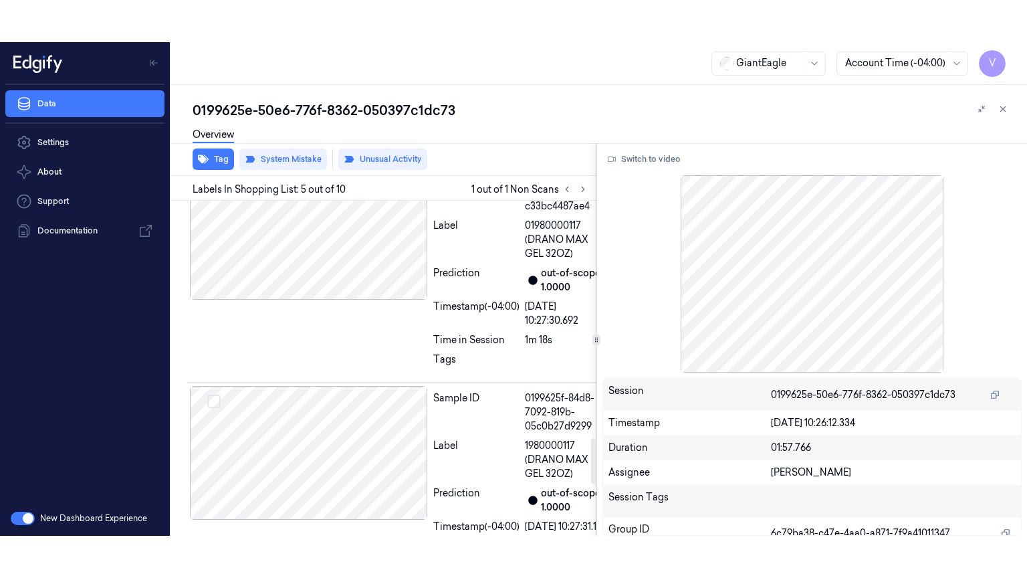
scroll to position [2106, 0]
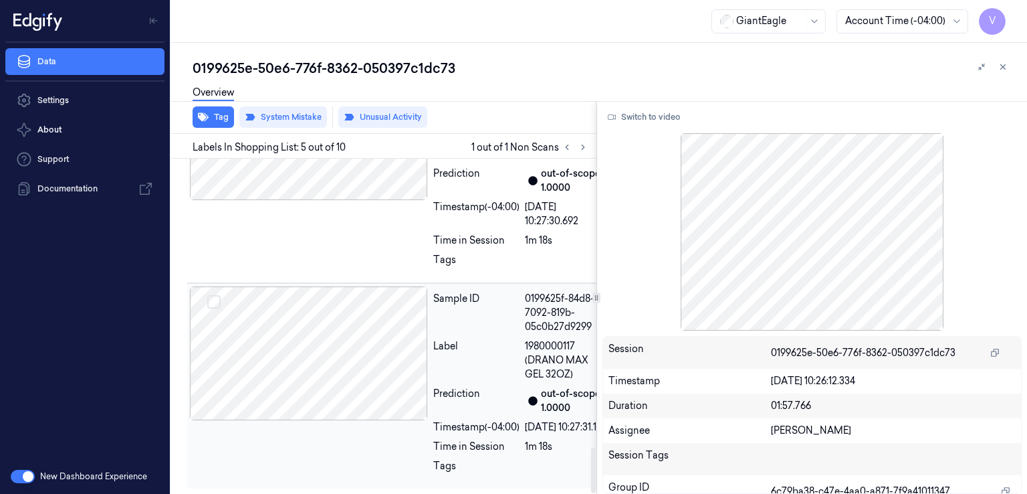
click at [417, 288] on div at bounding box center [309, 353] width 238 height 134
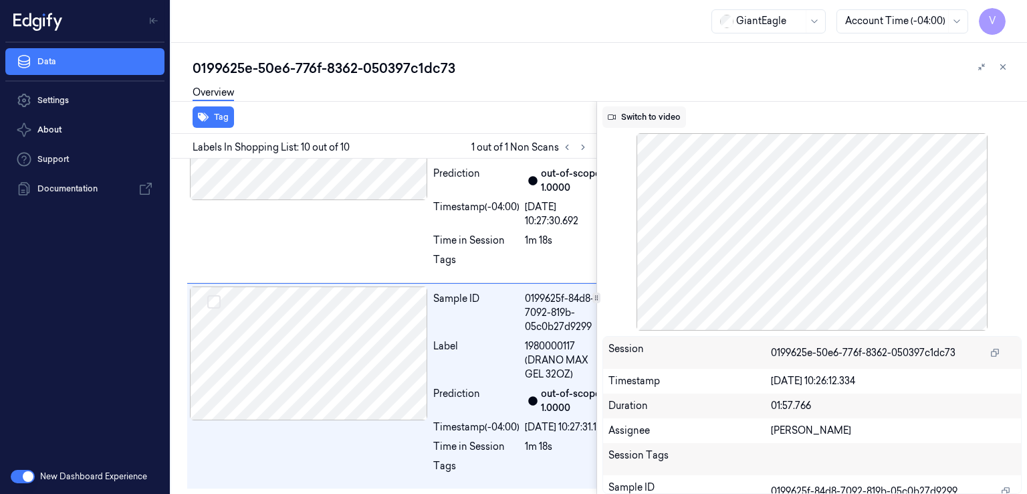
click at [648, 116] on button "Switch to video" at bounding box center [645, 116] width 84 height 21
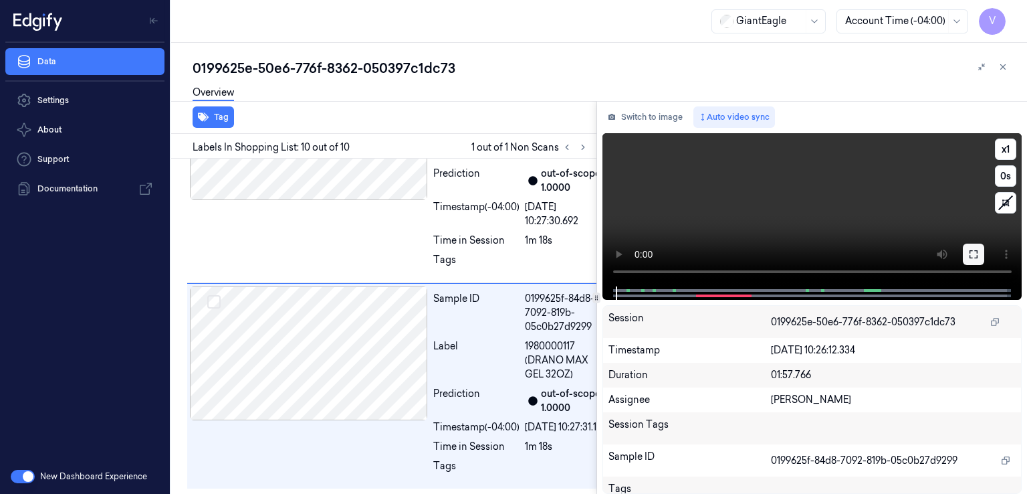
click at [979, 253] on button at bounding box center [973, 253] width 21 height 21
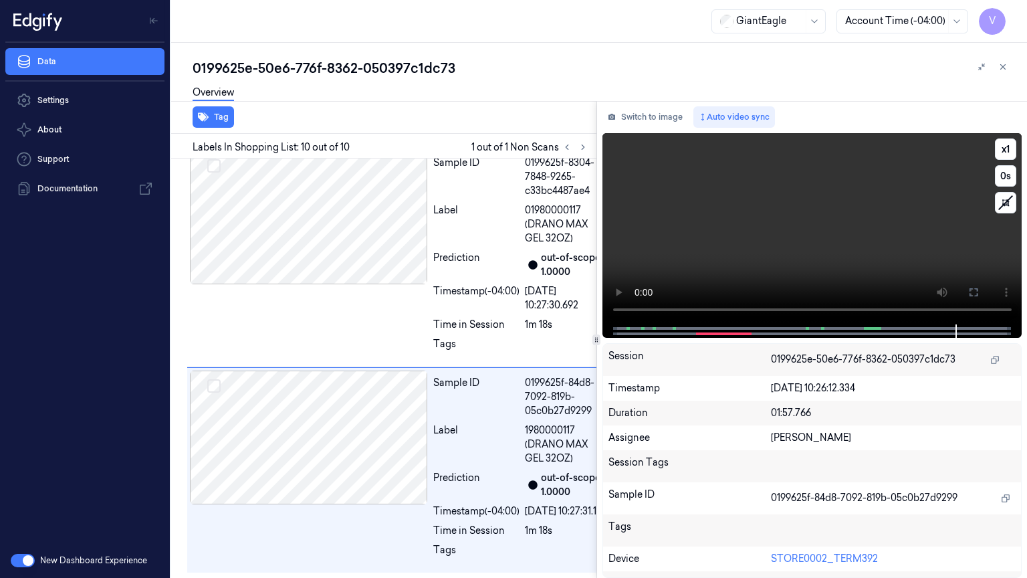
scroll to position [2022, 0]
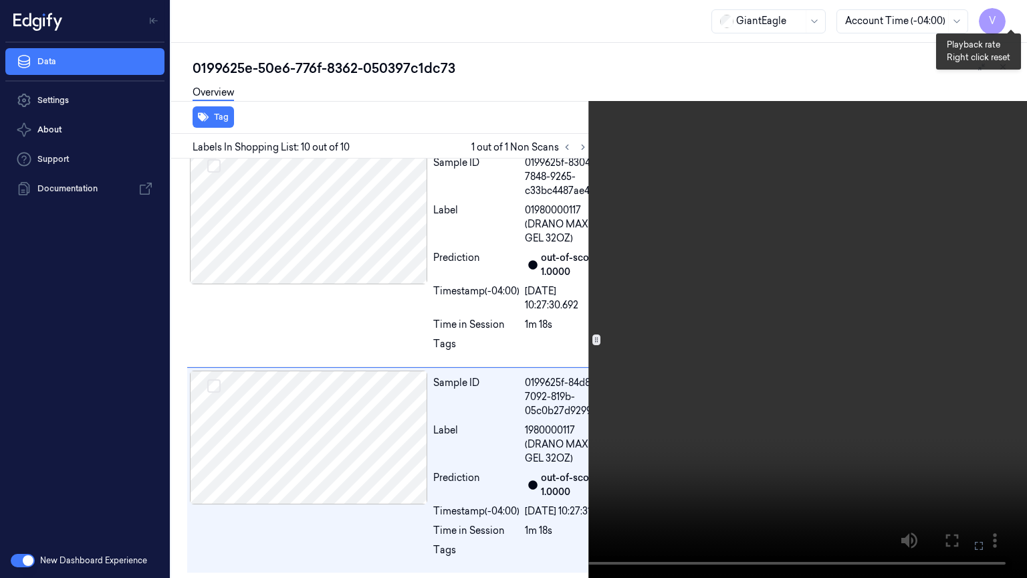
click at [1010, 17] on button "x 1" at bounding box center [1011, 15] width 21 height 21
click at [1000, 9] on video at bounding box center [513, 289] width 1027 height 578
click at [1009, 13] on button "x 2" at bounding box center [1011, 15] width 21 height 21
click at [1009, 13] on button "x 4" at bounding box center [1011, 15] width 21 height 21
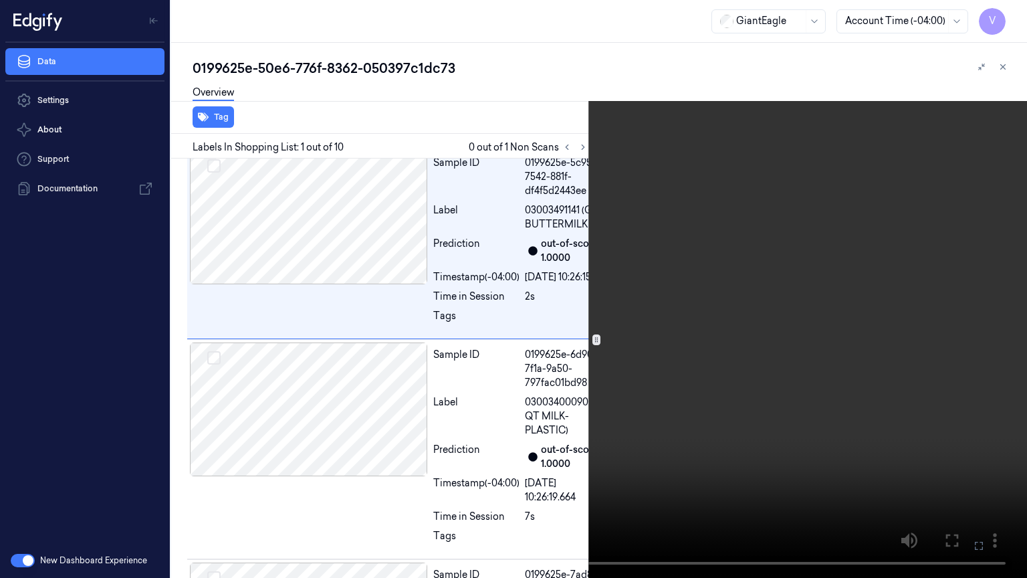
scroll to position [0, 0]
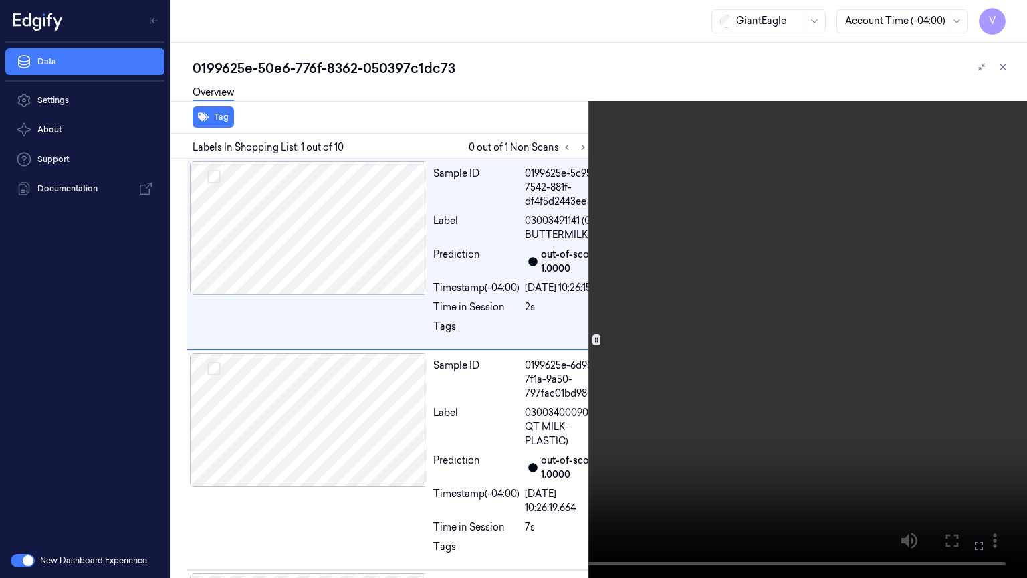
click at [0, 0] on icon at bounding box center [0, 0] width 0 height 0
click at [976, 489] on body "V Data Settings About Support Documentation New Dashboard Experience GiantEagle…" at bounding box center [513, 289] width 1027 height 578
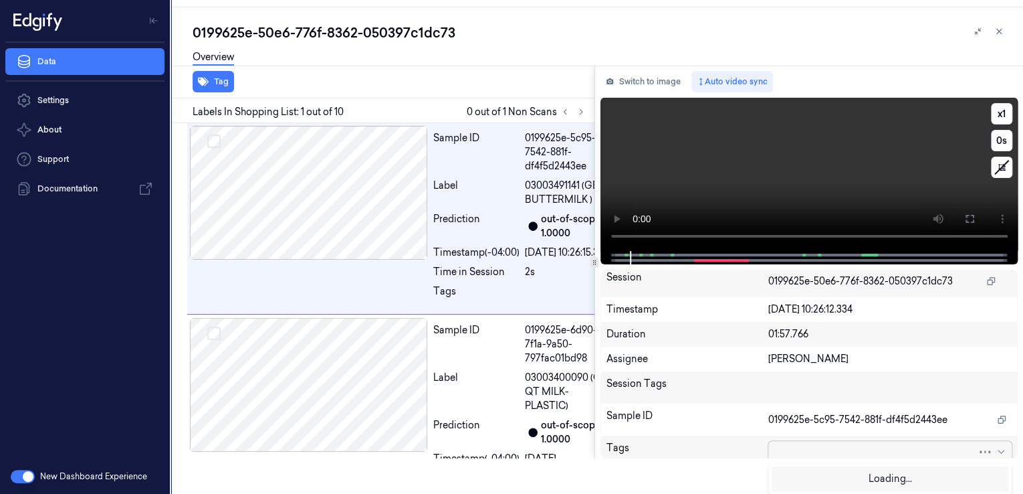
scroll to position [37, 0]
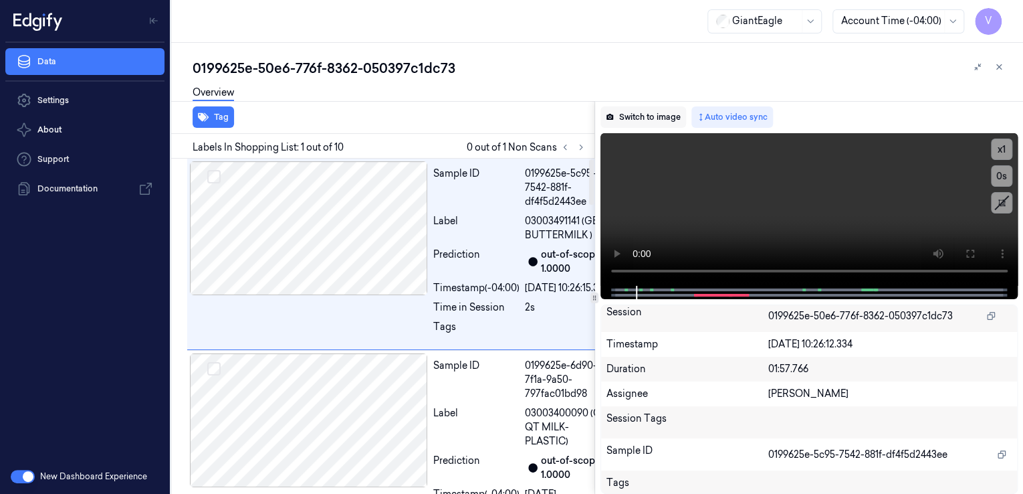
click at [637, 76] on div "0199625e-50e6-776f-8362-050397c1dc73 Overview Tag Labels In Shopping List: 1 ou…" at bounding box center [603, 276] width 820 height 435
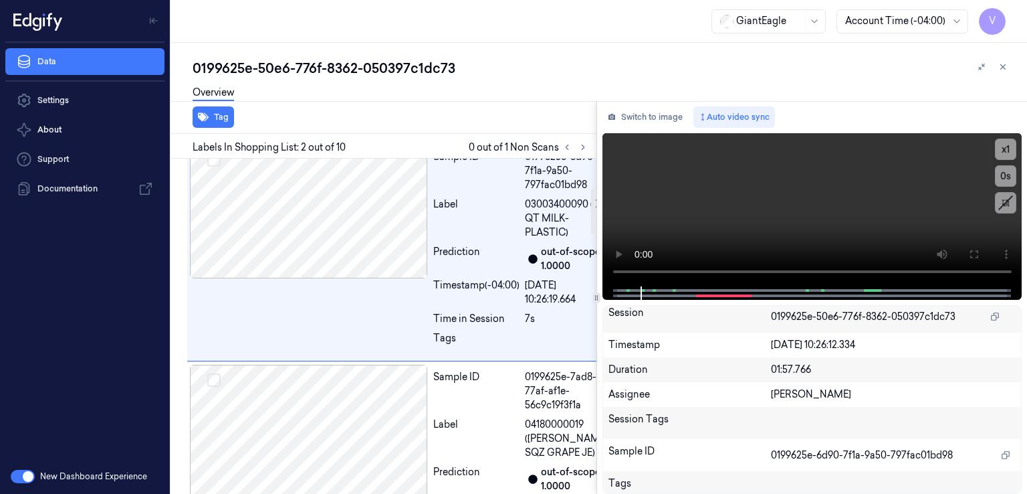
scroll to position [217, 0]
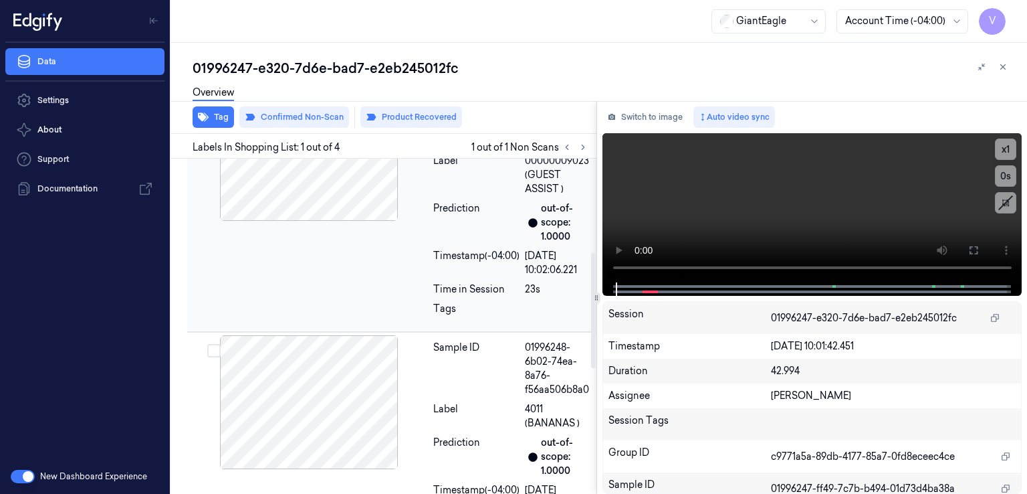
scroll to position [401, 0]
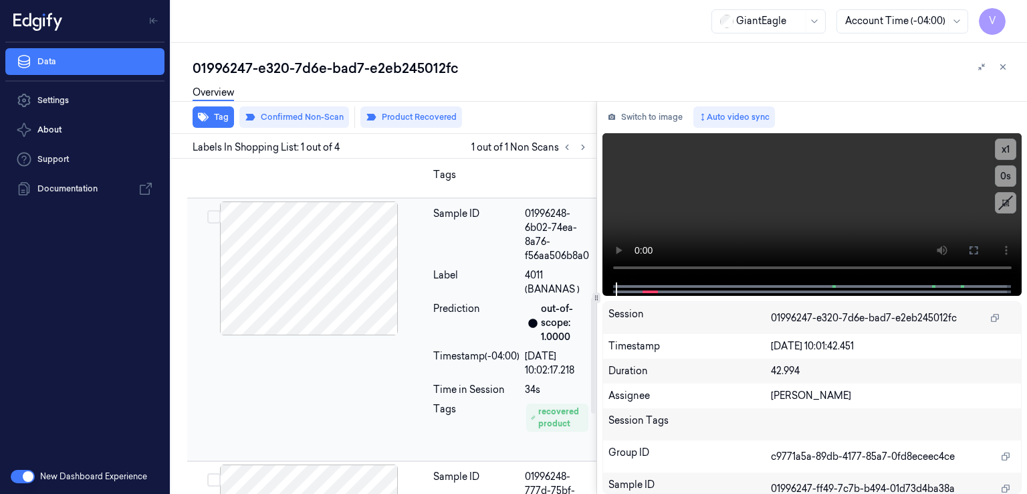
click at [473, 324] on div "Prediction" at bounding box center [476, 323] width 86 height 42
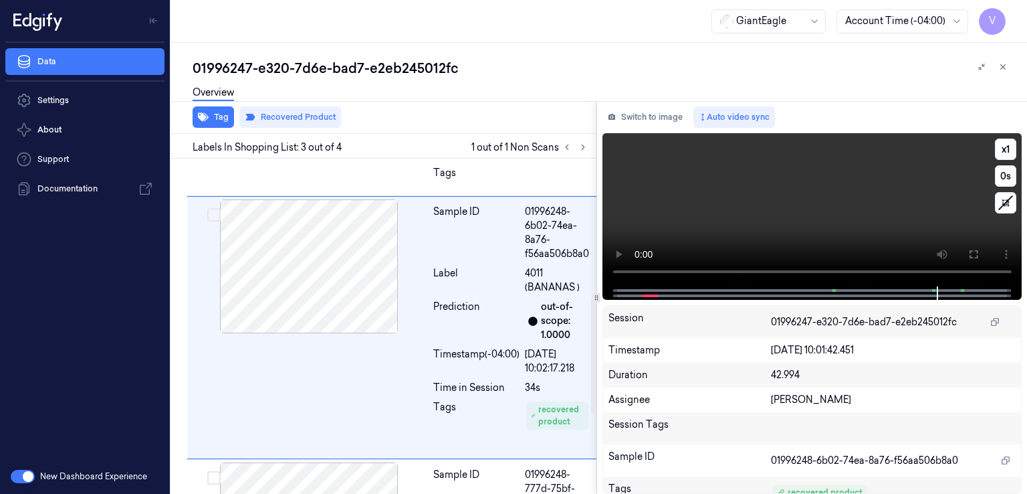
scroll to position [404, 0]
click at [646, 127] on div "Switch to image Auto video sync x 1 0 s Session 01996247-e320-7d6e-bad7-e2eb245…" at bounding box center [812, 297] width 431 height 393
click at [646, 122] on button "Switch to image" at bounding box center [646, 116] width 86 height 21
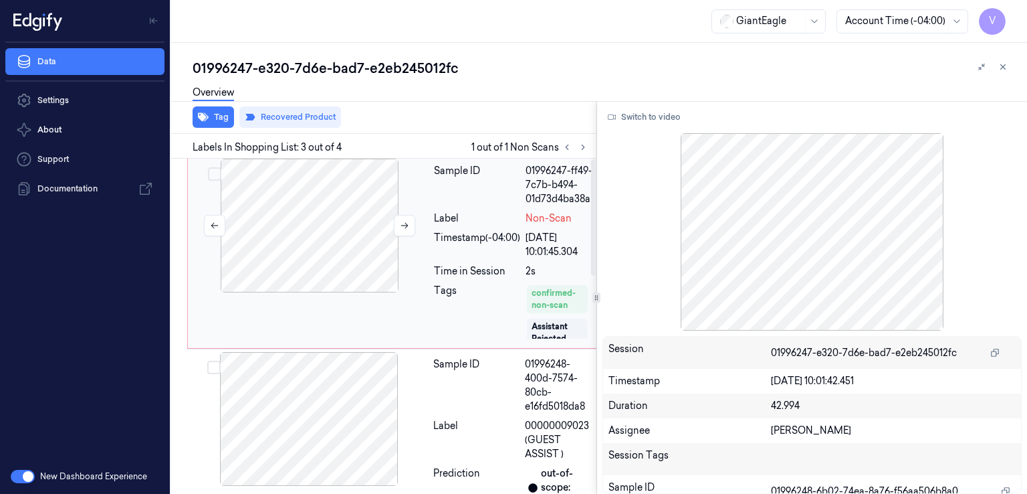
scroll to position [0, 0]
click at [423, 265] on div at bounding box center [310, 228] width 238 height 134
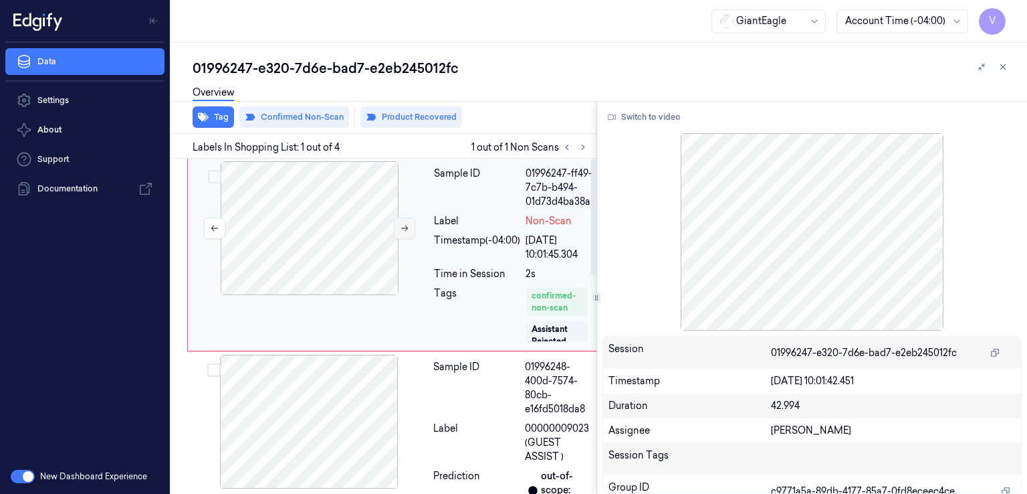
click at [406, 227] on icon at bounding box center [404, 227] width 9 height 9
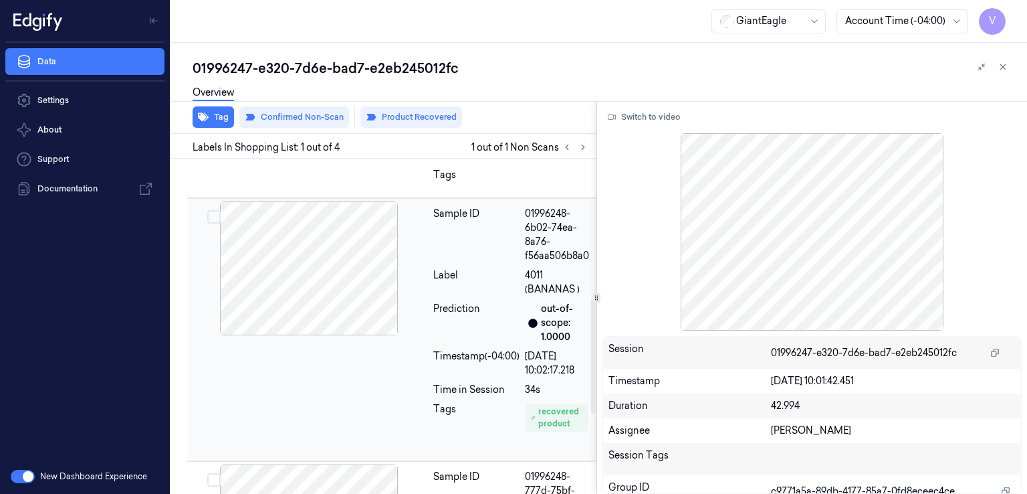
click at [463, 279] on div "Label" at bounding box center [476, 282] width 86 height 28
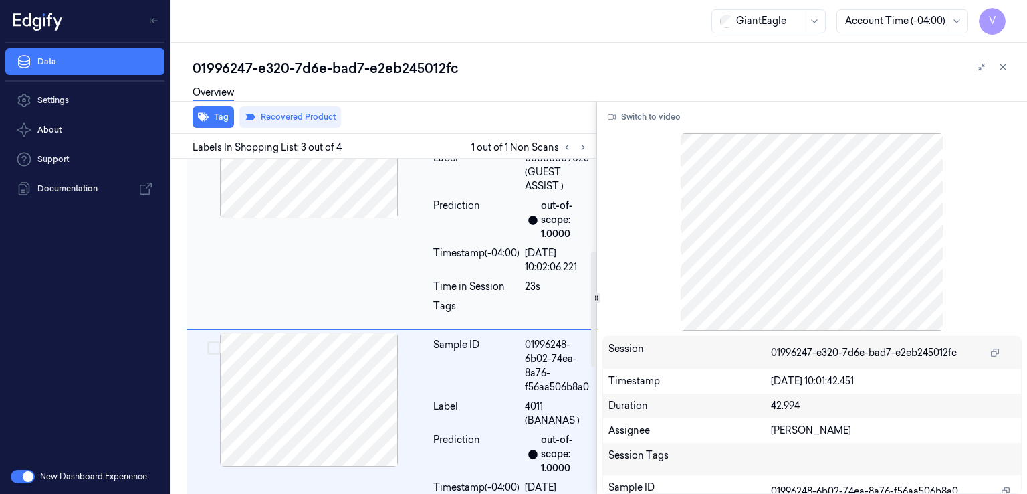
scroll to position [136, 0]
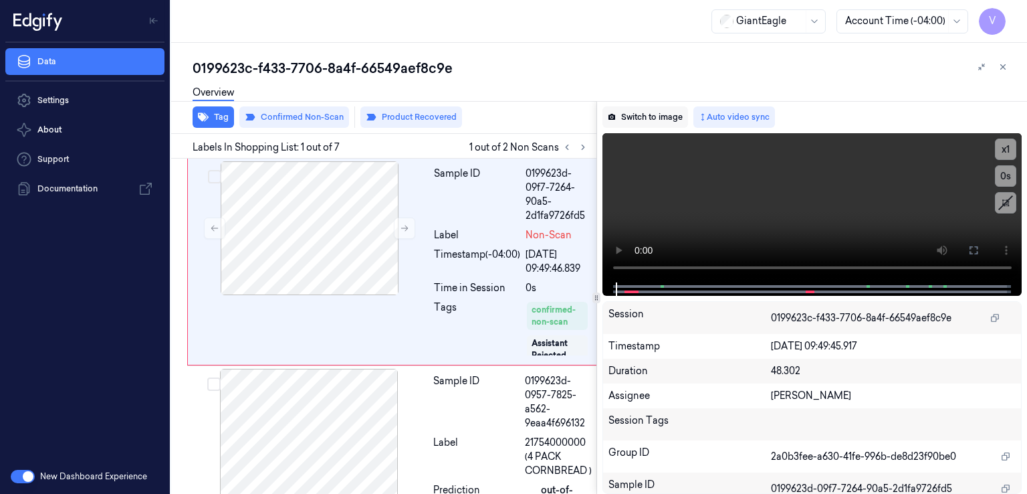
click at [638, 124] on button "Switch to image" at bounding box center [646, 116] width 86 height 21
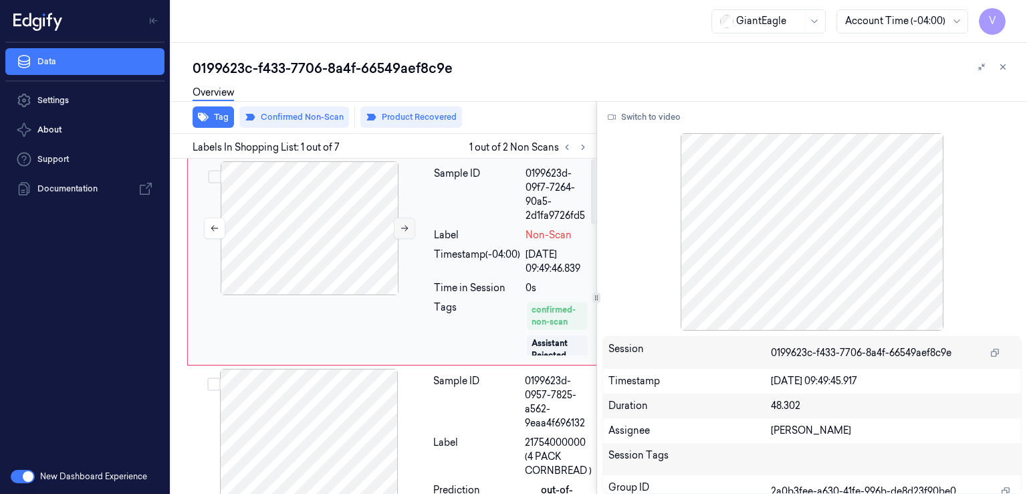
click at [409, 226] on icon at bounding box center [404, 227] width 9 height 9
click at [404, 387] on div at bounding box center [309, 436] width 238 height 134
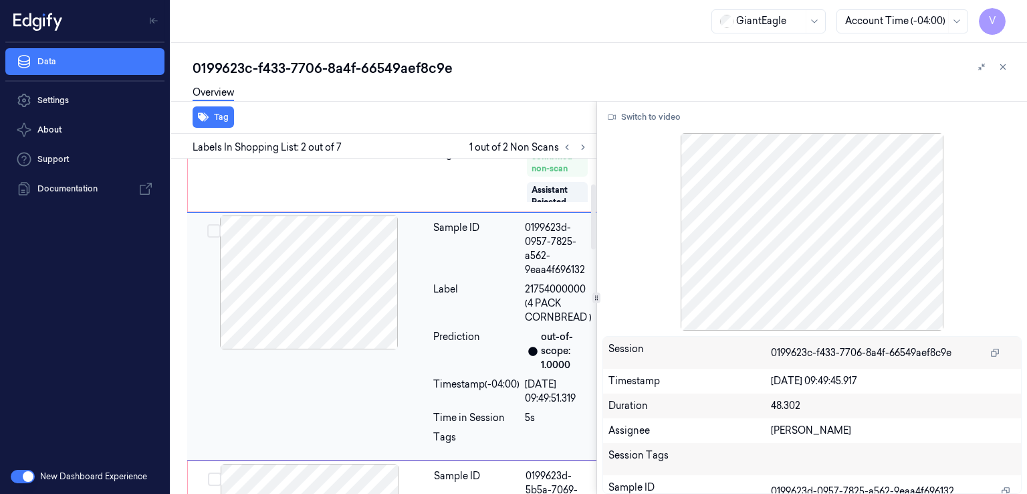
scroll to position [155, 0]
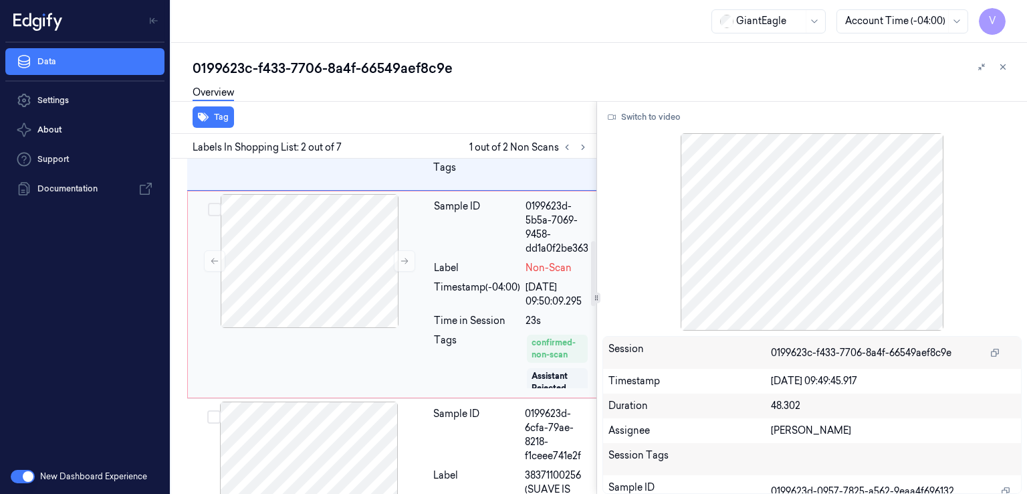
click at [462, 334] on div "Tags" at bounding box center [477, 361] width 86 height 56
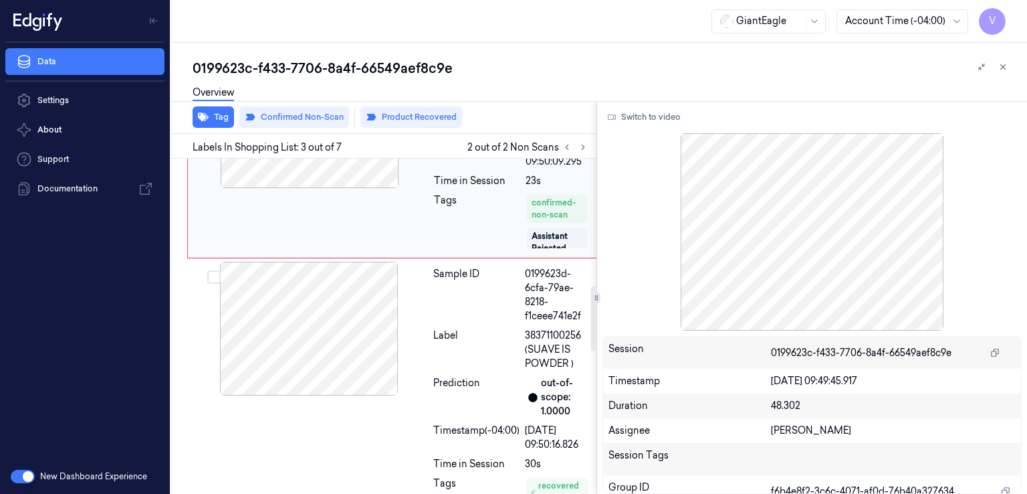
scroll to position [658, 0]
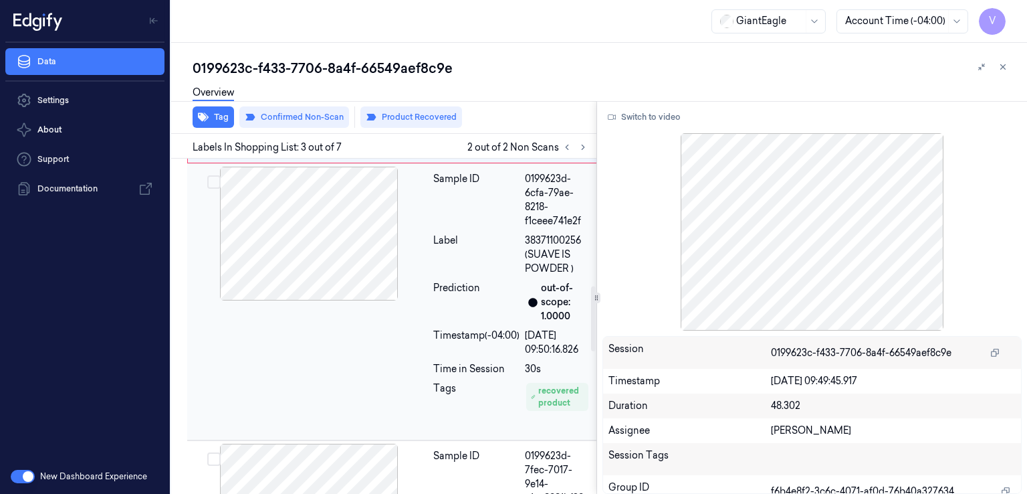
click at [458, 263] on div "Label" at bounding box center [476, 254] width 86 height 42
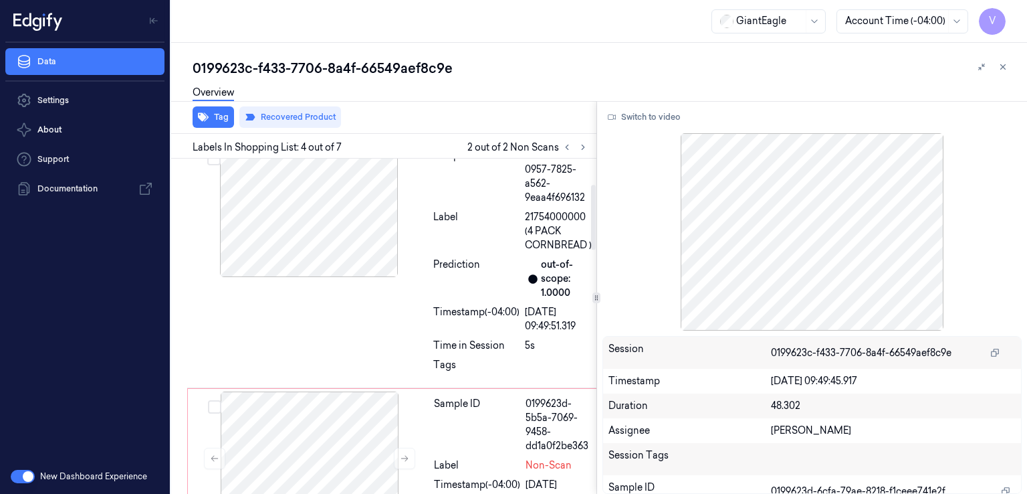
scroll to position [96, 0]
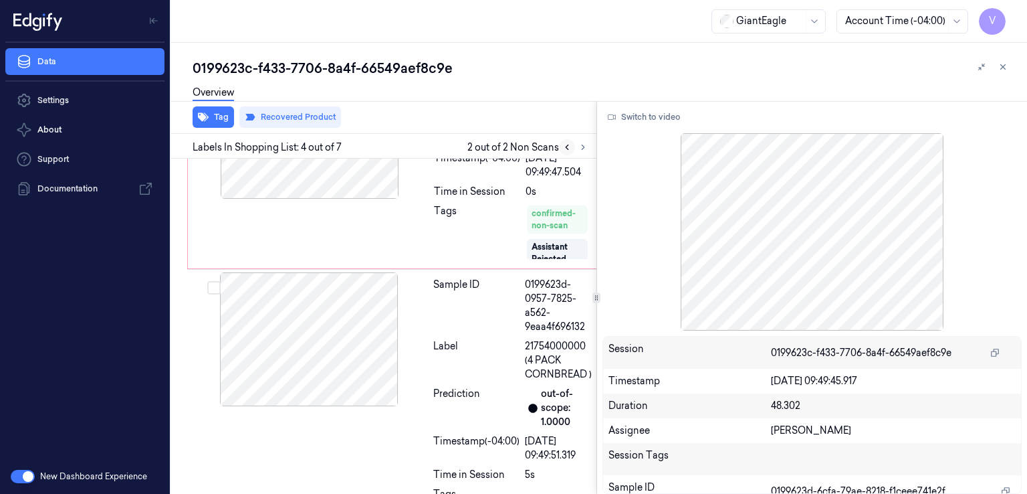
click at [563, 146] on icon at bounding box center [567, 146] width 9 height 9
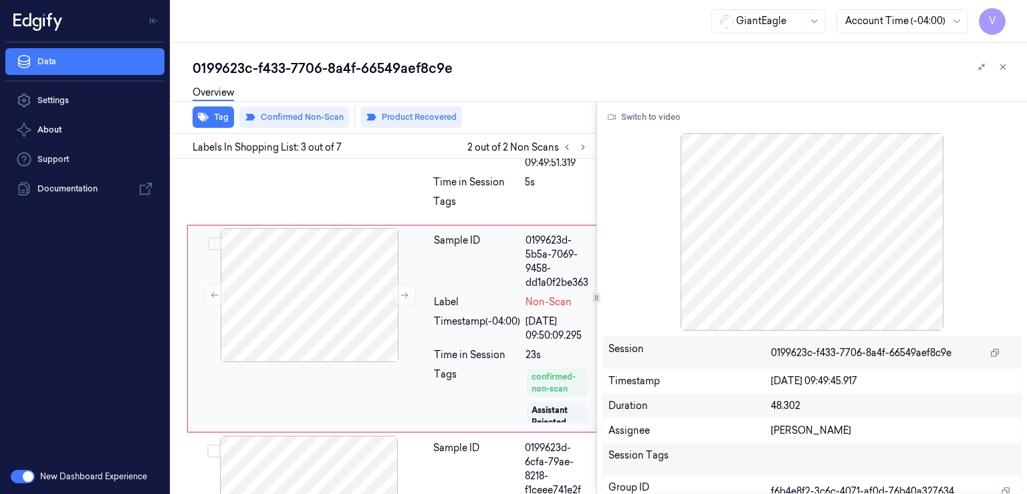
scroll to position [390, 0]
click at [463, 287] on div "Sample ID" at bounding box center [477, 260] width 86 height 56
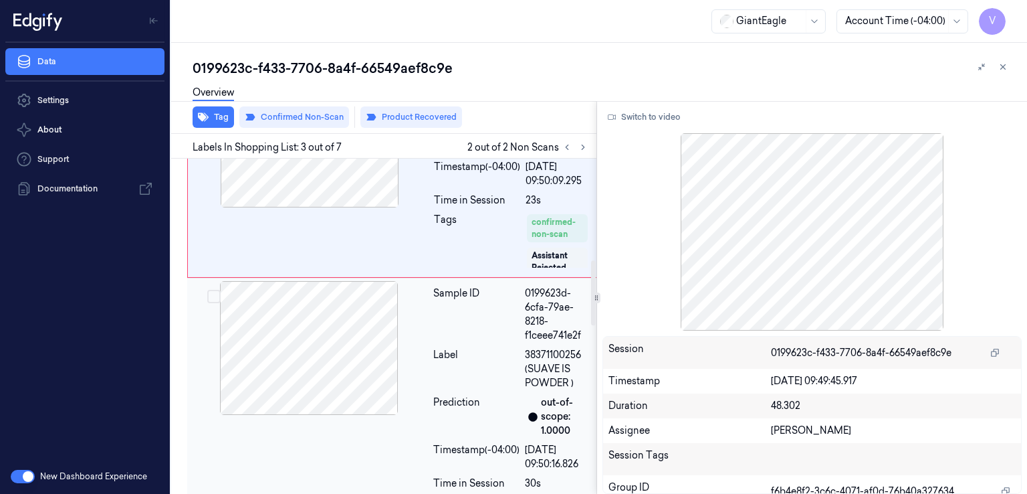
scroll to position [524, 0]
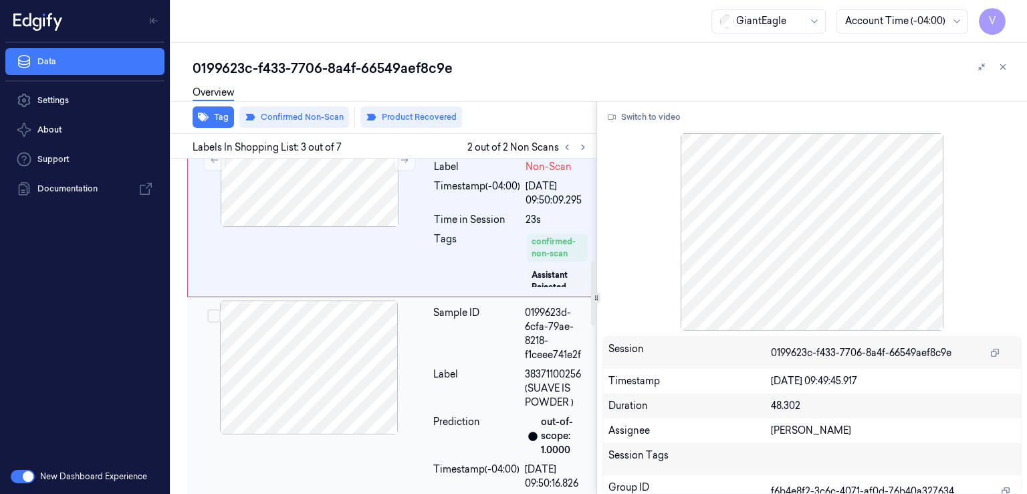
click at [464, 363] on div "Sample ID 0199623d-6cfa-79ae-8218-f1ceee741e2f Label 38371100256 (SUAVE IS POWD…" at bounding box center [513, 435] width 171 height 270
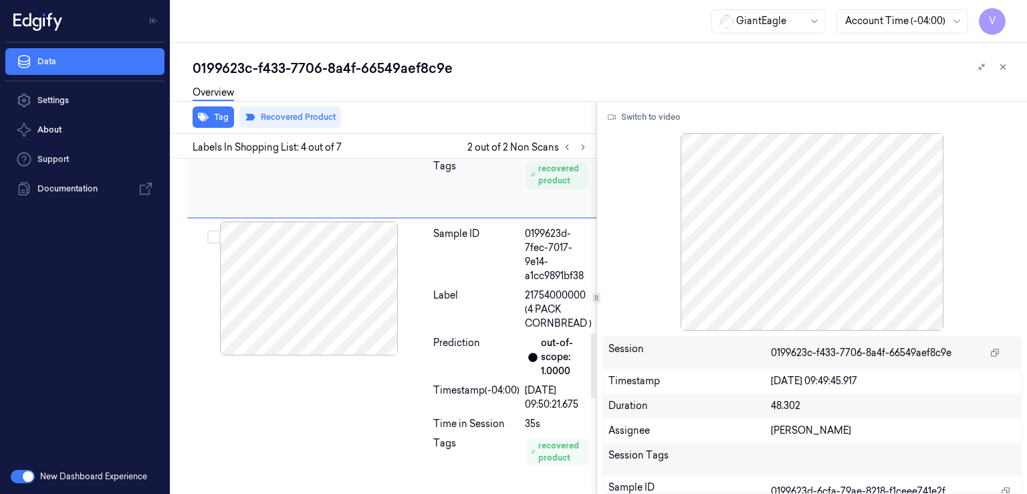
scroll to position [899, 0]
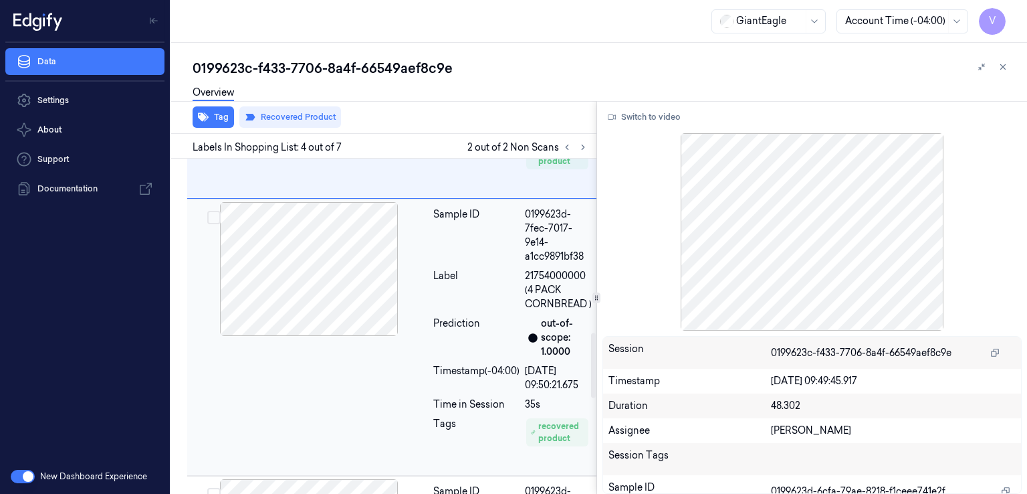
click at [511, 309] on div "Sample ID 0199623d-7fec-7017-9e14-a1cc9891bf38 Label 21754000000 (4 PACK CORNBR…" at bounding box center [513, 337] width 171 height 270
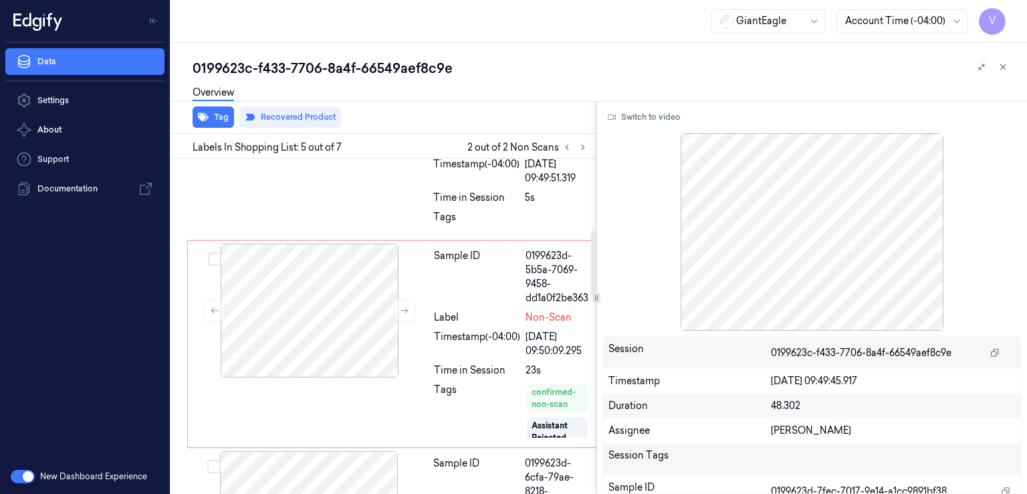
scroll to position [239, 0]
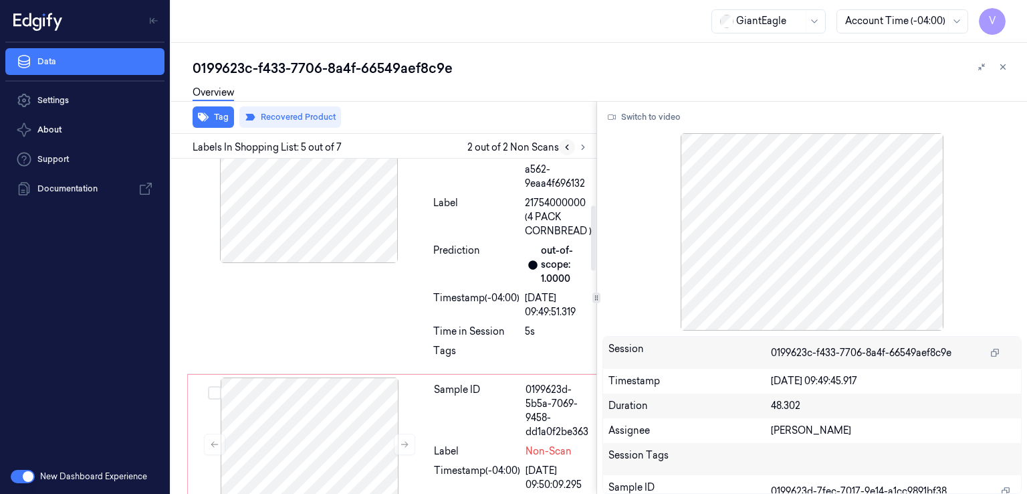
click at [567, 144] on icon at bounding box center [567, 146] width 9 height 9
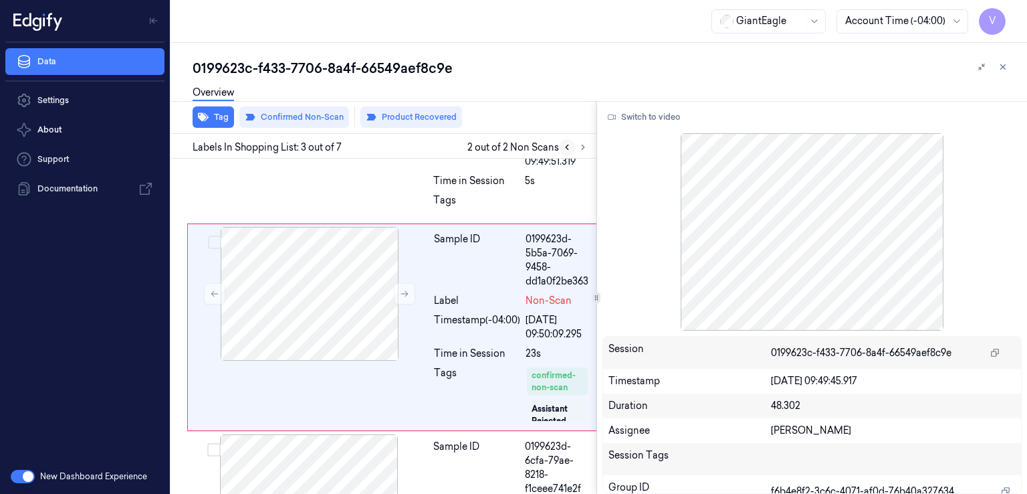
click at [567, 144] on icon at bounding box center [567, 146] width 9 height 9
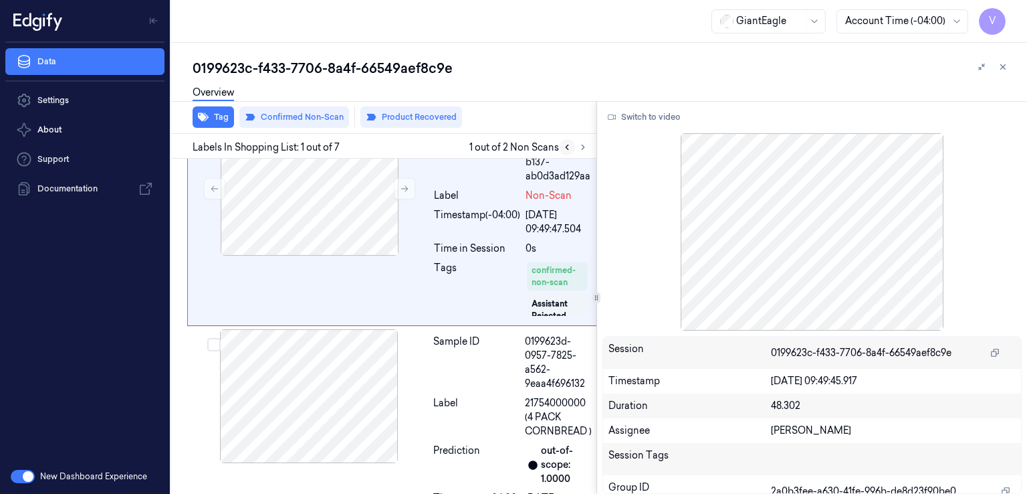
scroll to position [0, 0]
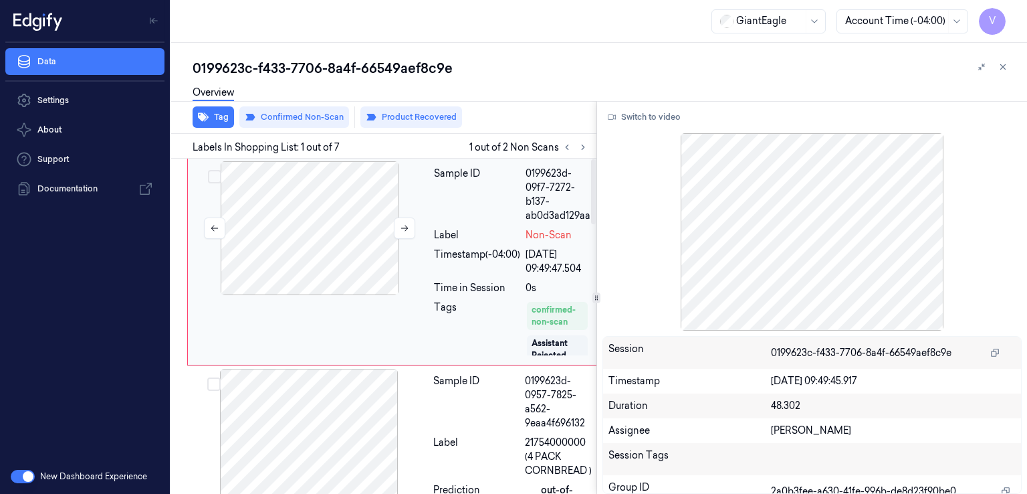
click at [386, 236] on div at bounding box center [310, 228] width 238 height 134
click at [405, 219] on button at bounding box center [404, 227] width 21 height 21
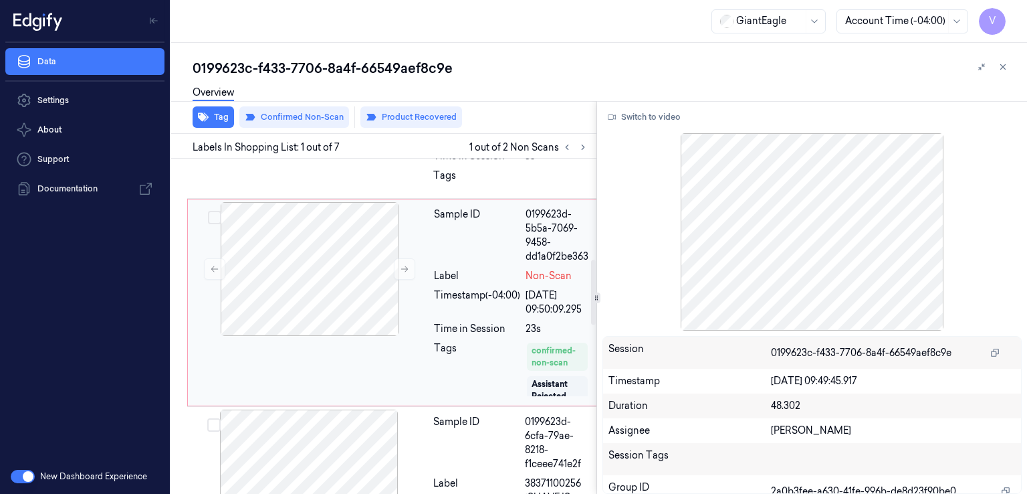
scroll to position [535, 0]
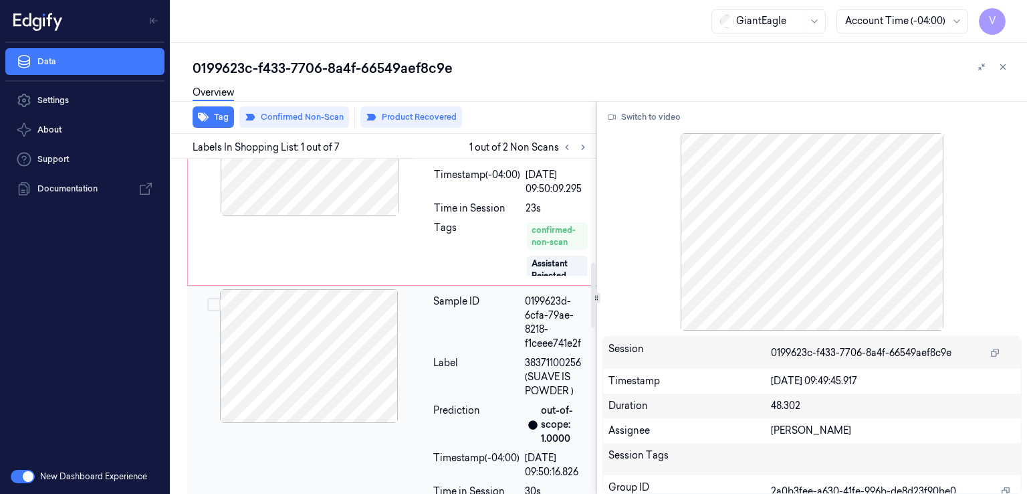
click at [469, 320] on div "Sample ID" at bounding box center [476, 322] width 86 height 56
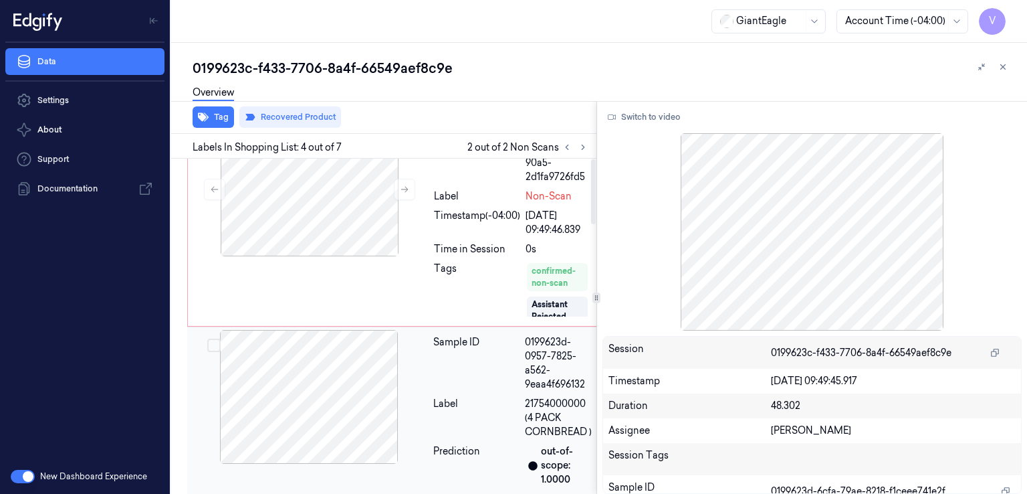
scroll to position [0, 0]
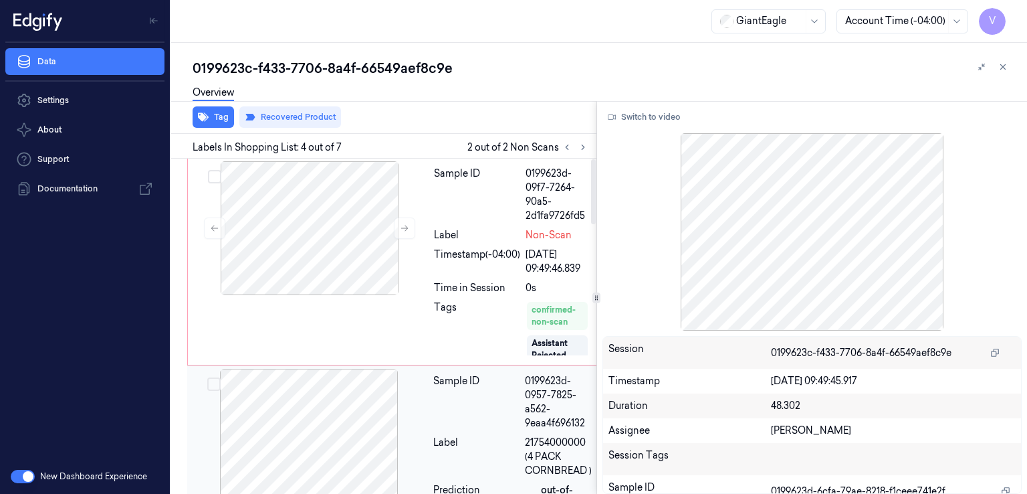
click at [417, 391] on div at bounding box center [309, 436] width 238 height 134
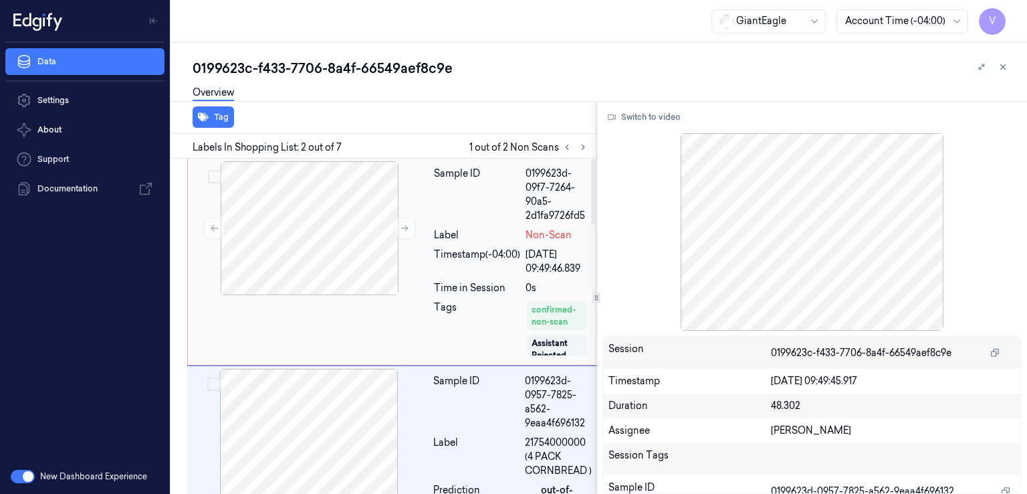
click at [505, 247] on div "Timestamp (-04:00)" at bounding box center [477, 261] width 86 height 28
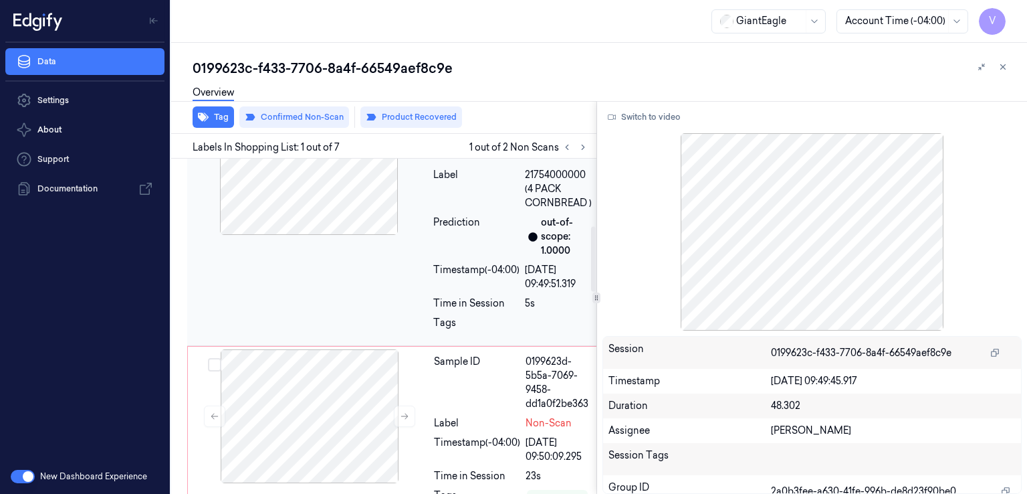
scroll to position [401, 0]
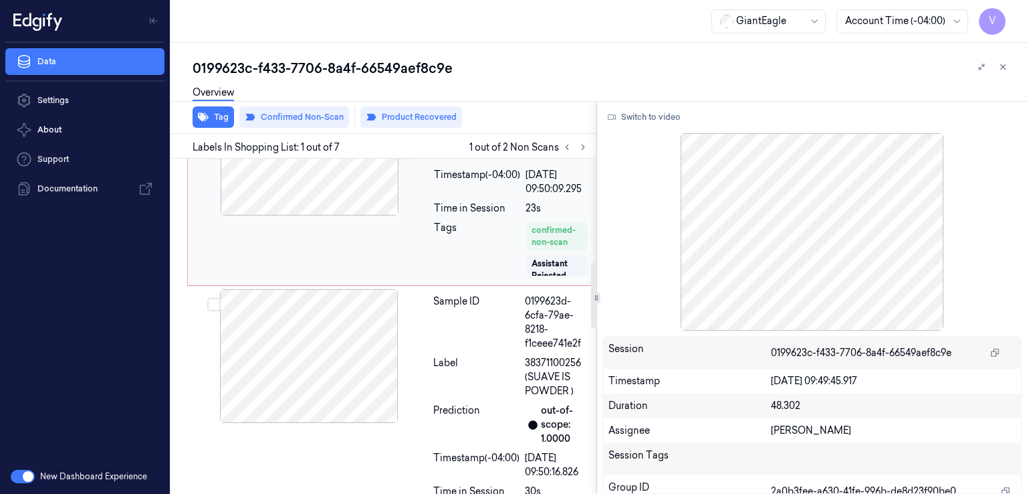
click at [474, 367] on div "Label" at bounding box center [476, 377] width 86 height 42
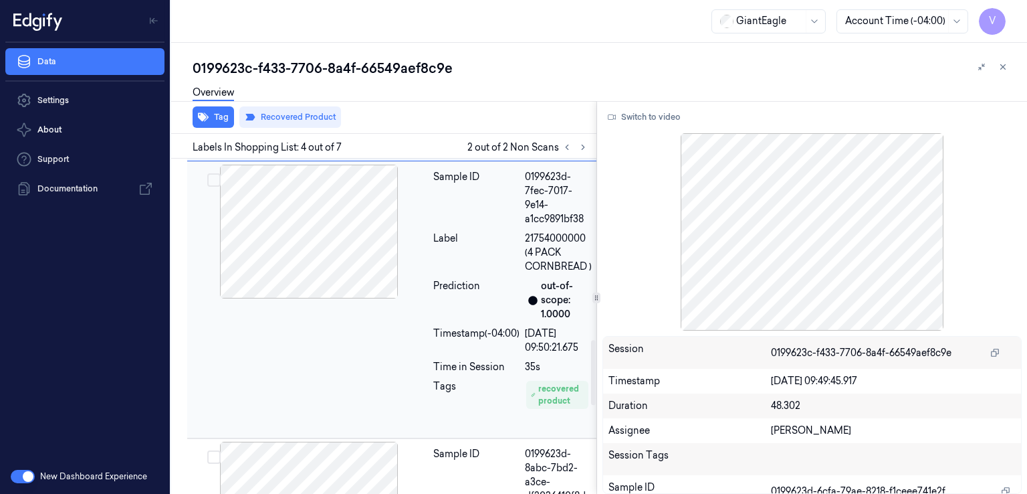
click at [501, 330] on div "Timestamp (-04:00)" at bounding box center [476, 340] width 86 height 28
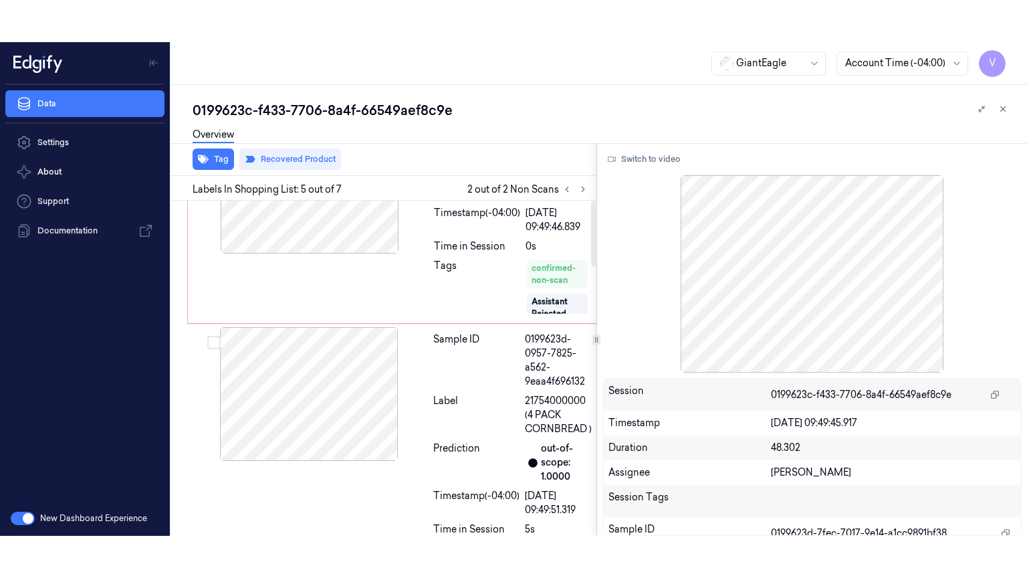
scroll to position [0, 0]
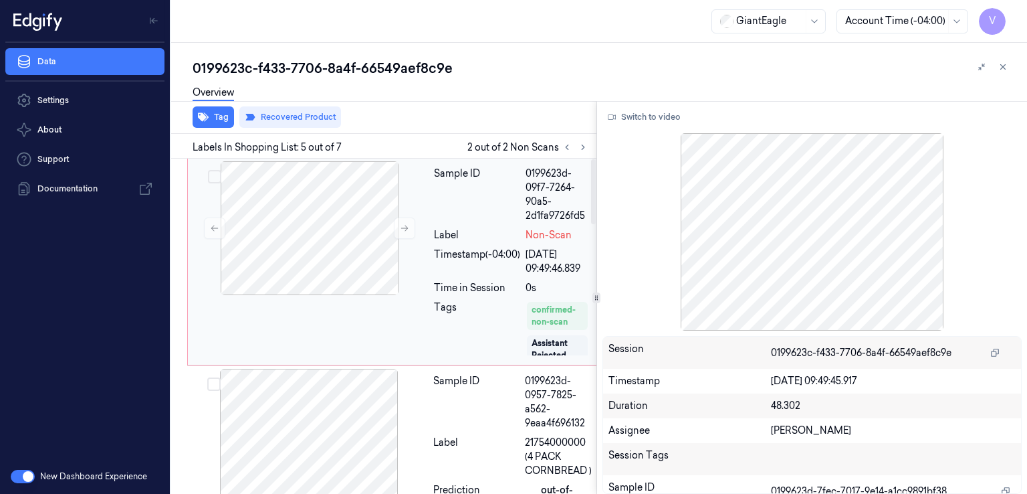
click at [453, 229] on div "Sample ID 0199623d-09f7-7264-90a5-2d1fa9726fd5 Label Non-Scan Timestamp (-04:00…" at bounding box center [514, 261] width 170 height 201
click at [652, 112] on button "Switch to video" at bounding box center [645, 116] width 84 height 21
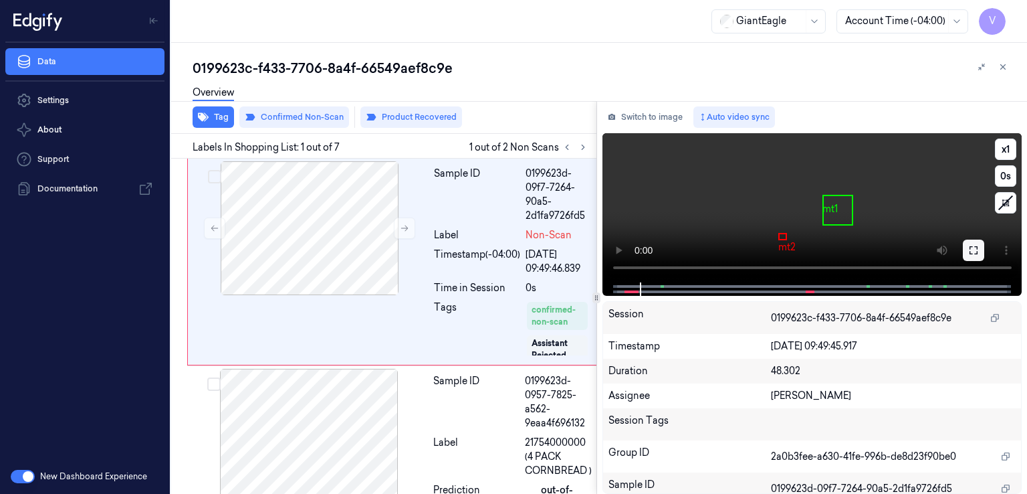
click at [975, 256] on button at bounding box center [973, 249] width 21 height 21
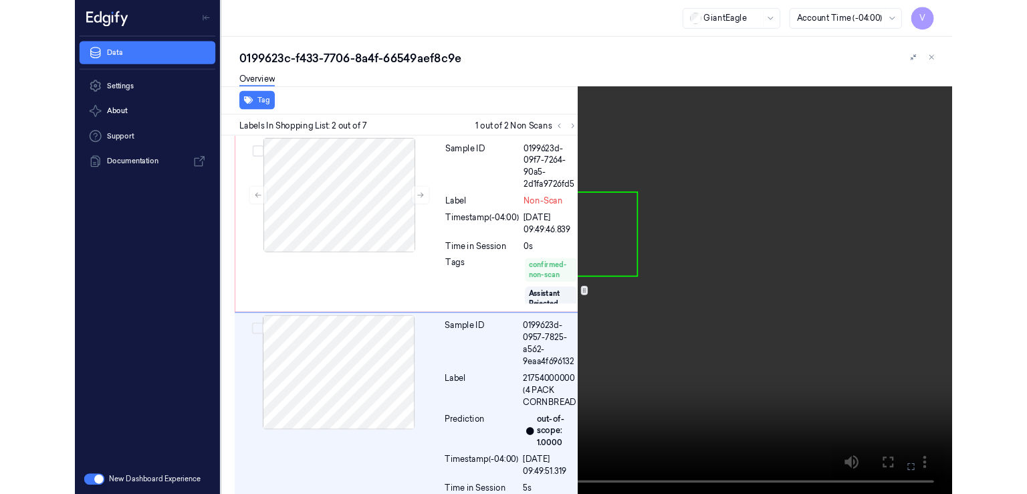
scroll to position [113, 0]
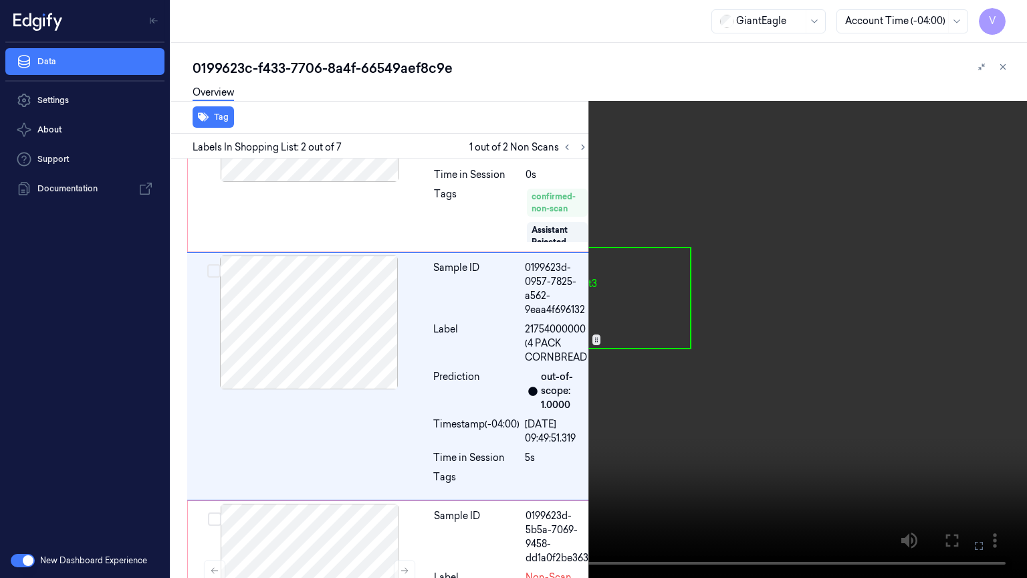
click at [0, 0] on icon at bounding box center [0, 0] width 0 height 0
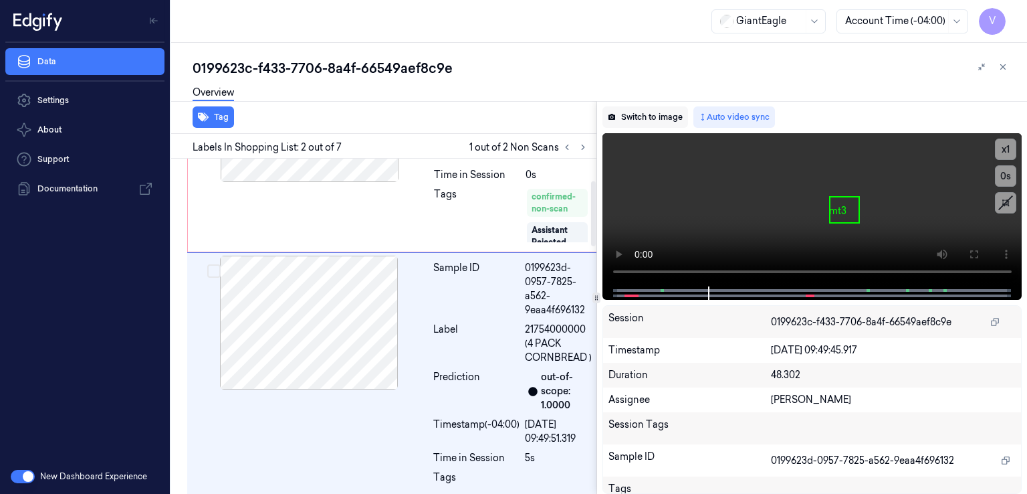
click at [635, 120] on button "Switch to image" at bounding box center [646, 116] width 86 height 21
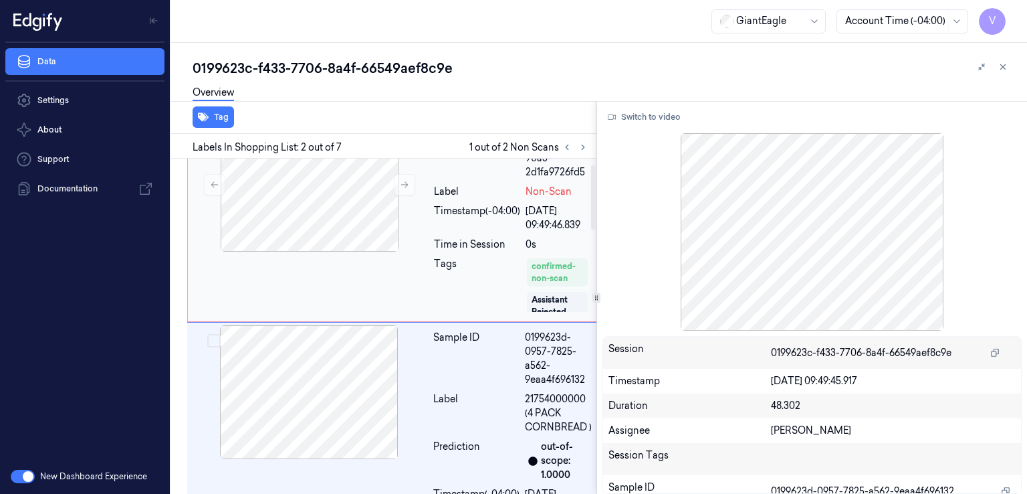
scroll to position [21, 0]
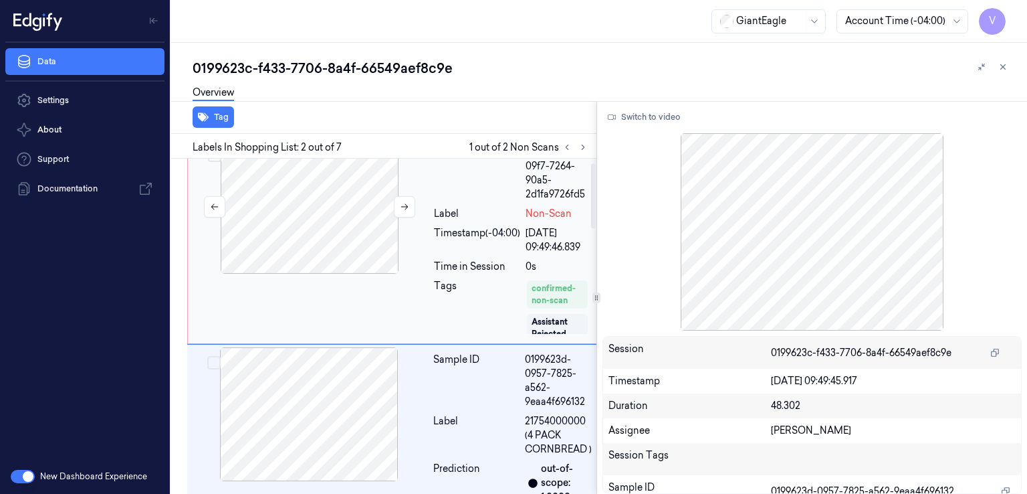
click at [381, 266] on div at bounding box center [310, 207] width 238 height 134
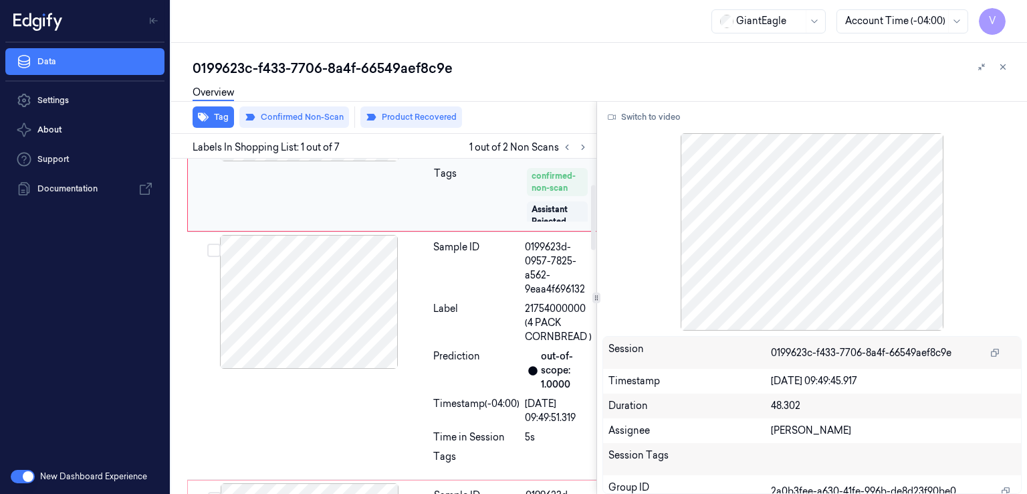
click at [381, 266] on div at bounding box center [309, 302] width 238 height 134
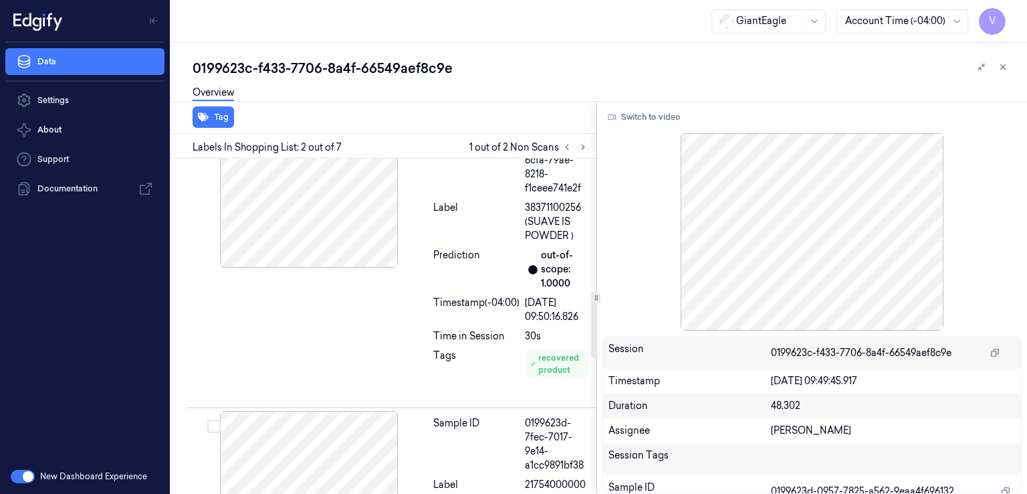
scroll to position [557, 0]
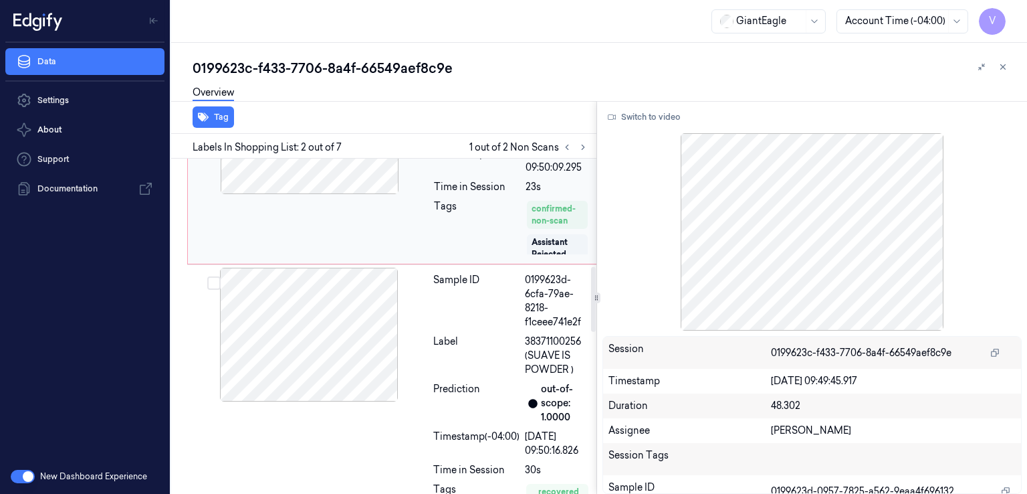
click at [467, 298] on div "Sample ID" at bounding box center [476, 301] width 86 height 56
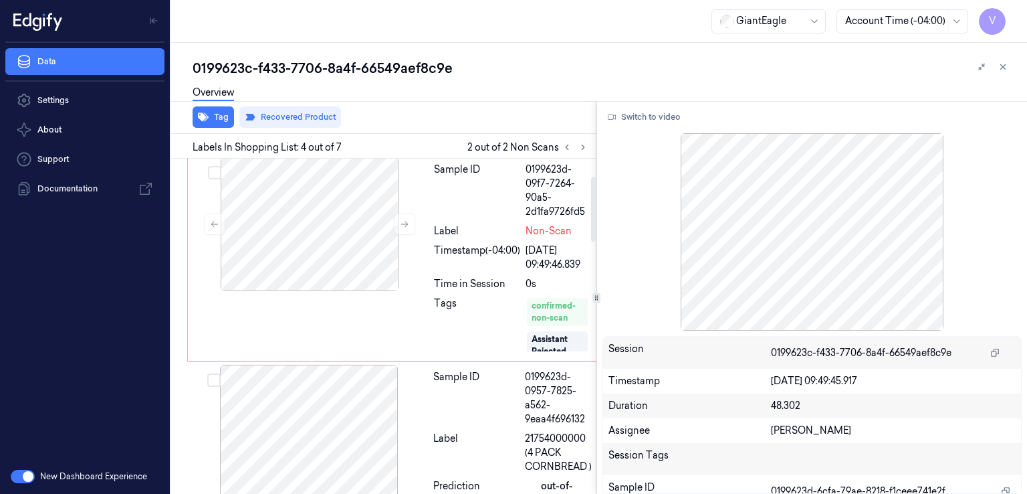
scroll to position [0, 0]
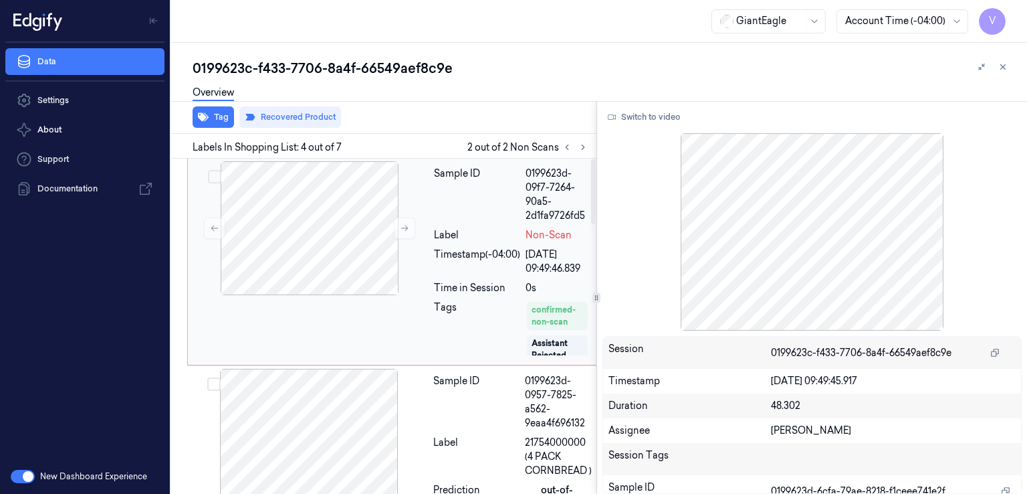
click at [466, 281] on div "Time in Session" at bounding box center [477, 288] width 86 height 14
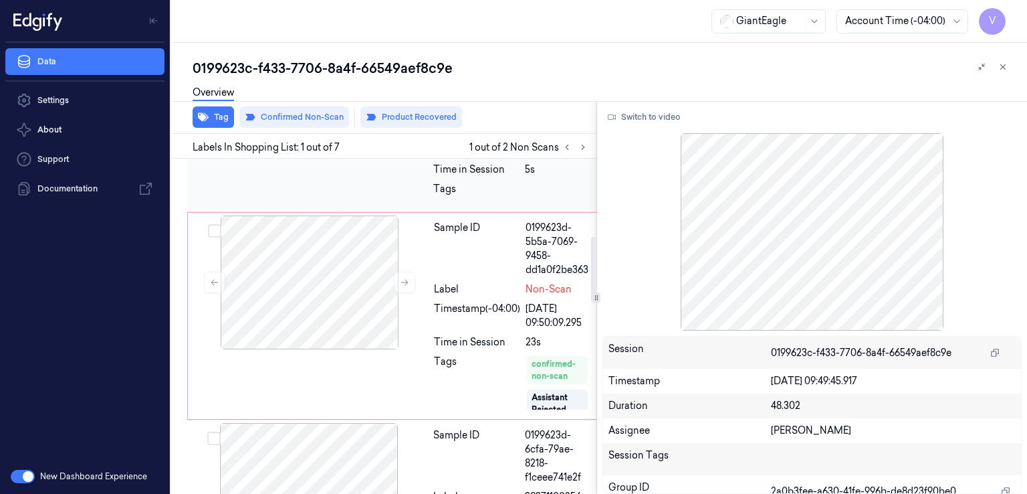
click at [458, 268] on div "Sample ID" at bounding box center [477, 249] width 86 height 56
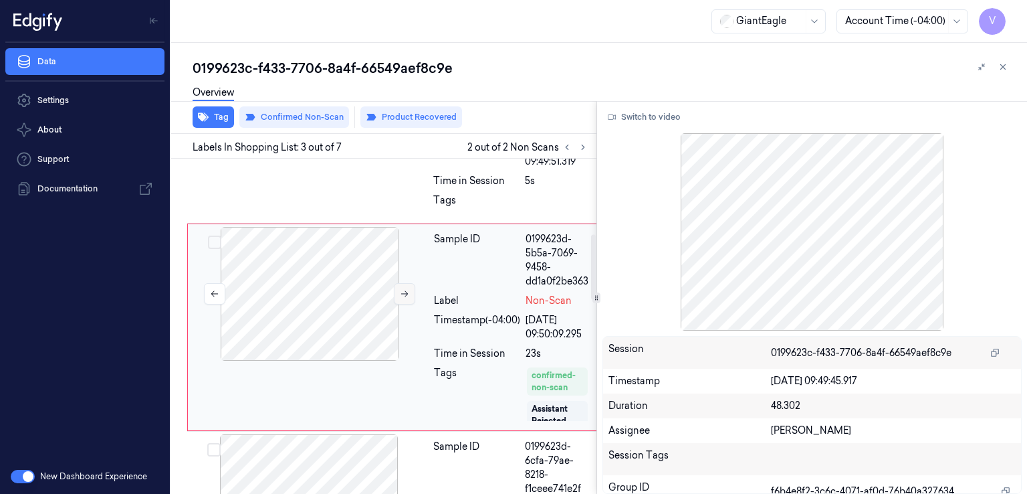
click at [404, 290] on icon at bounding box center [404, 293] width 9 height 9
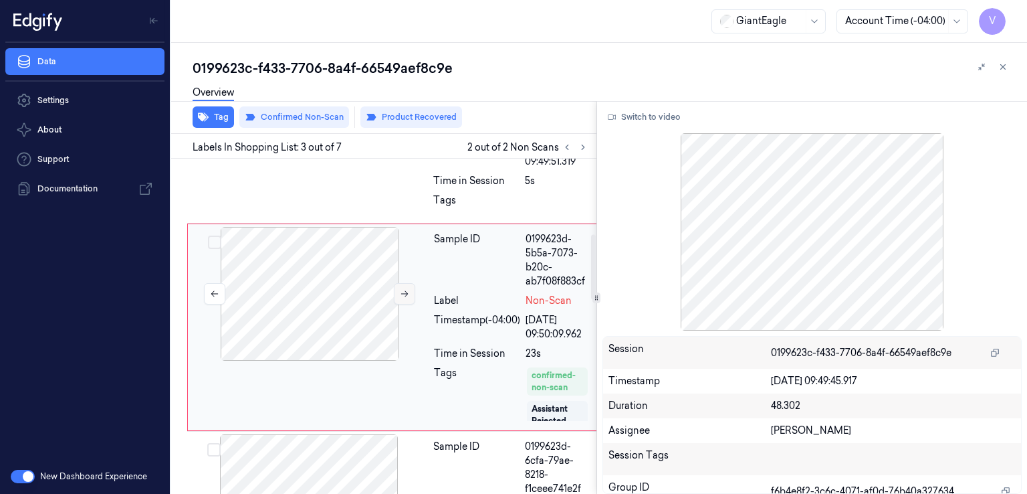
click at [404, 290] on icon at bounding box center [404, 293] width 9 height 9
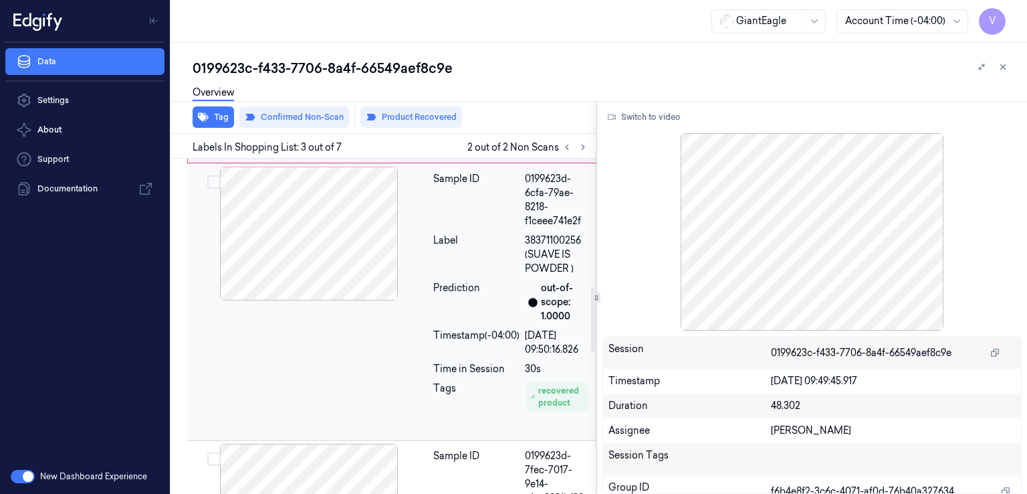
scroll to position [791, 0]
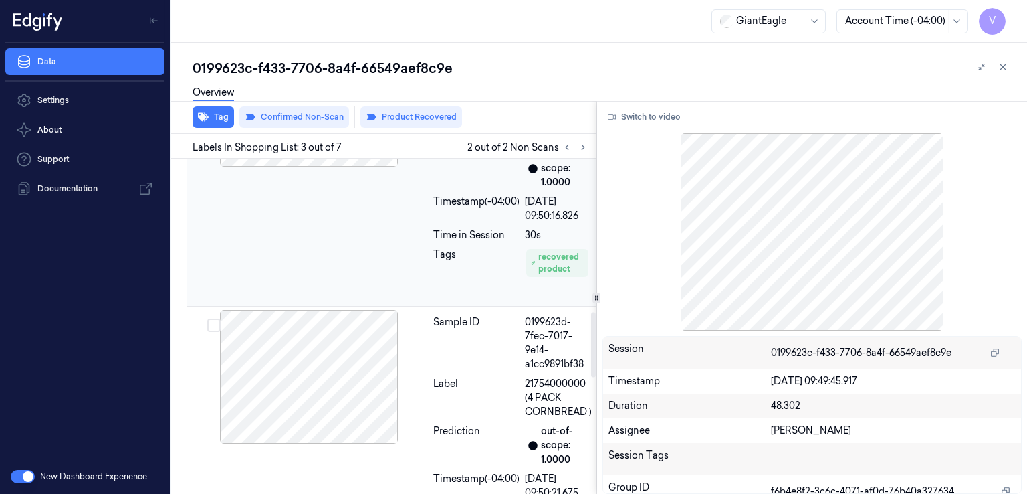
click at [445, 334] on div "Sample ID" at bounding box center [476, 343] width 86 height 56
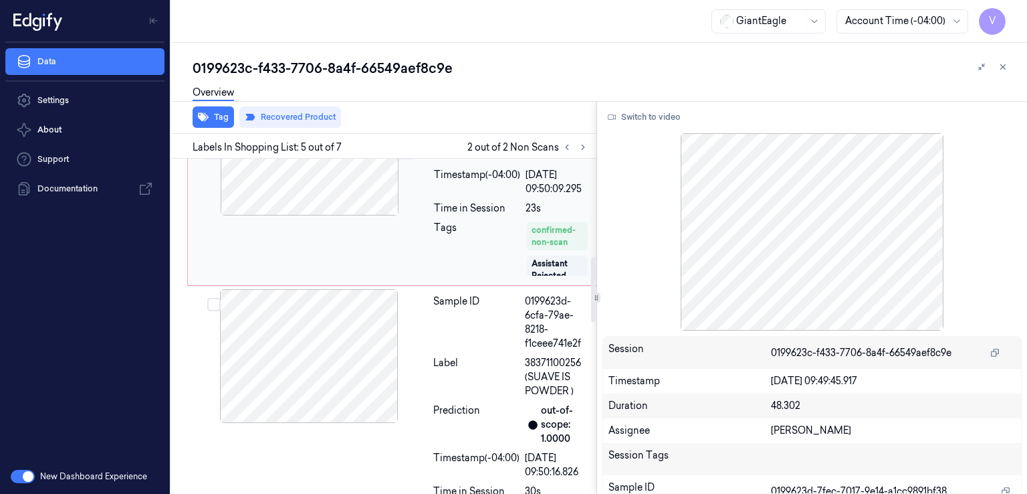
scroll to position [507, 0]
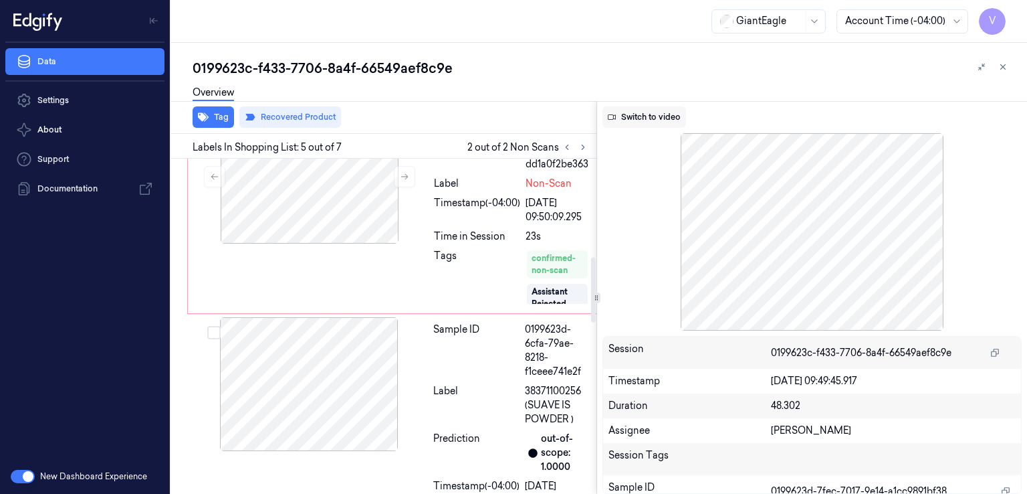
click at [637, 117] on button "Switch to video" at bounding box center [645, 116] width 84 height 21
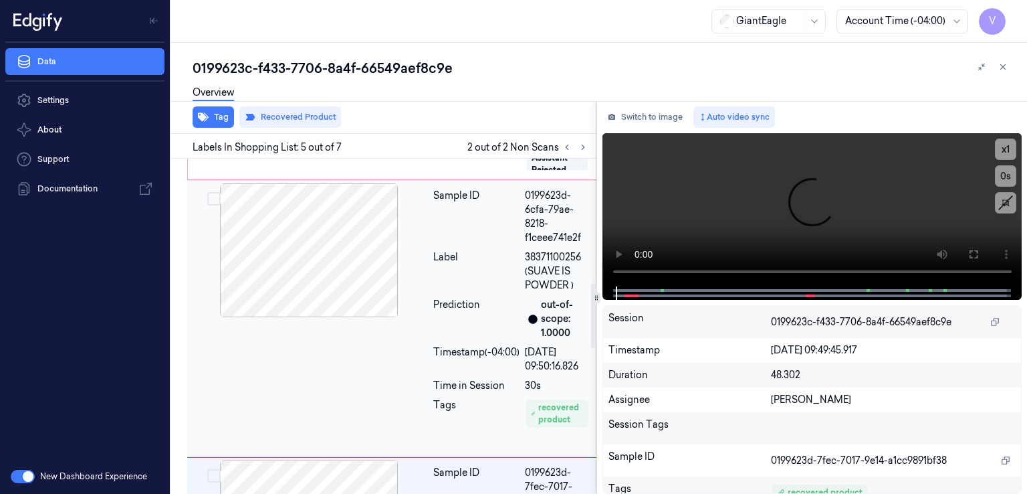
click at [432, 227] on div "Sample ID 0199623d-6cfa-79ae-8218-f1ceee741e2f Label 38371100256 (SUAVE IS POWD…" at bounding box center [513, 318] width 171 height 270
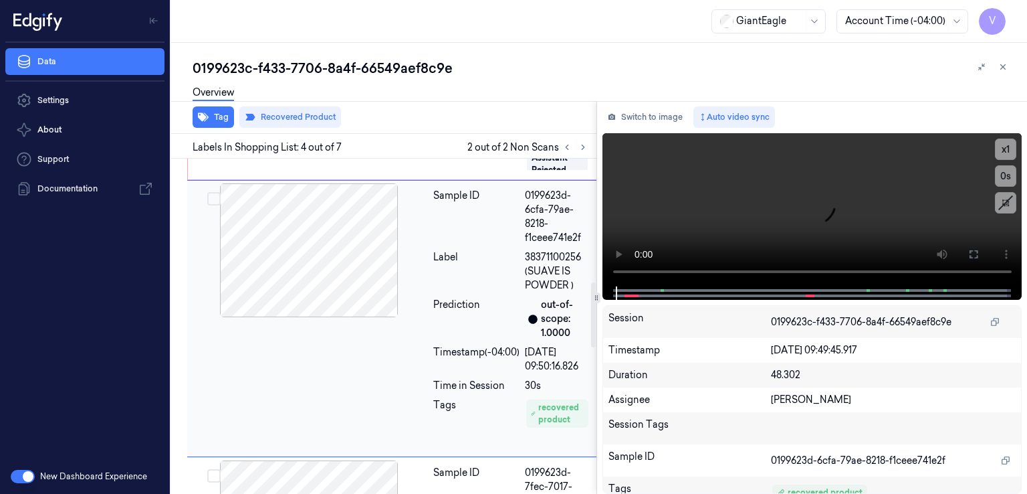
scroll to position [631, 0]
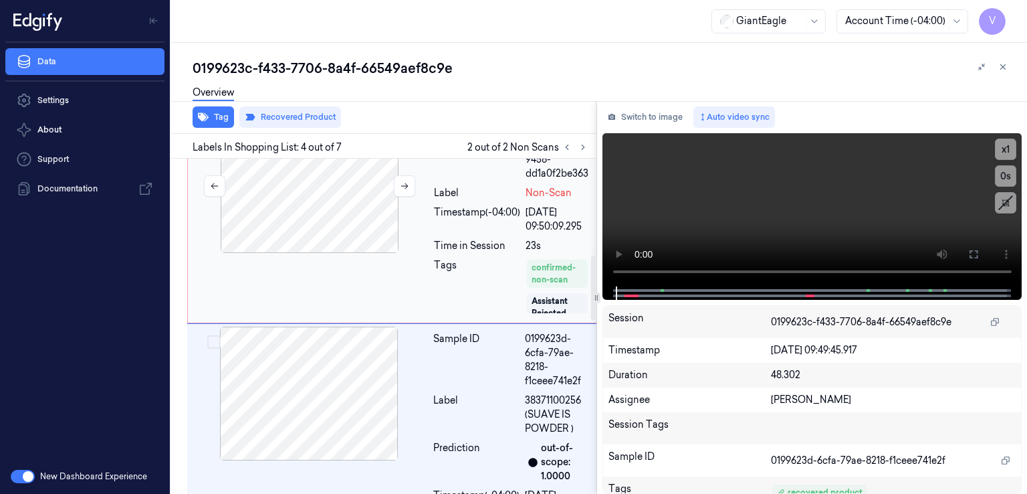
click at [385, 214] on div at bounding box center [310, 186] width 238 height 134
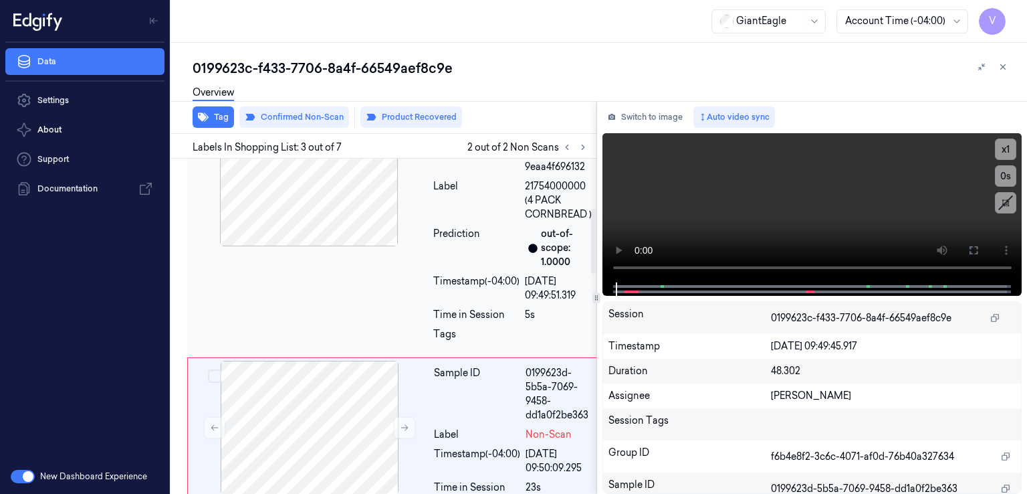
click at [391, 236] on div "Sample ID 0199623d-0957-7825-a562-9eaa4f696132 Label 21754000000 (4 PACK CORNBR…" at bounding box center [394, 233] width 415 height 248
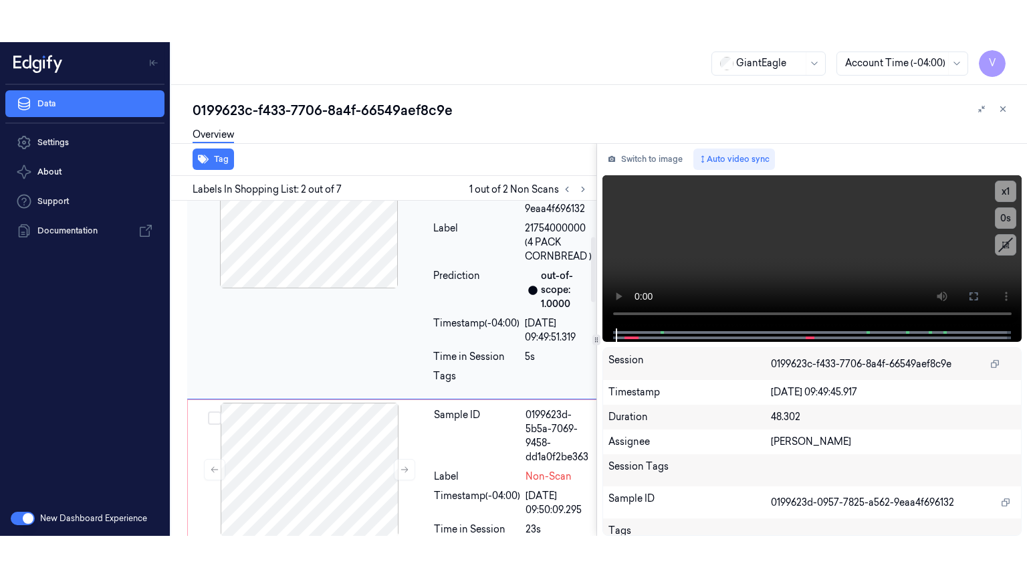
scroll to position [155, 0]
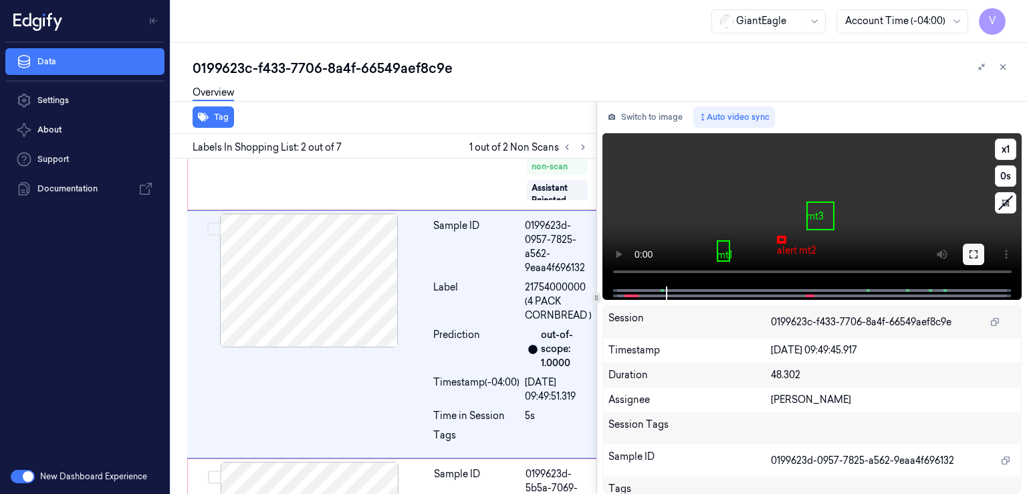
click at [978, 251] on icon at bounding box center [974, 254] width 11 height 11
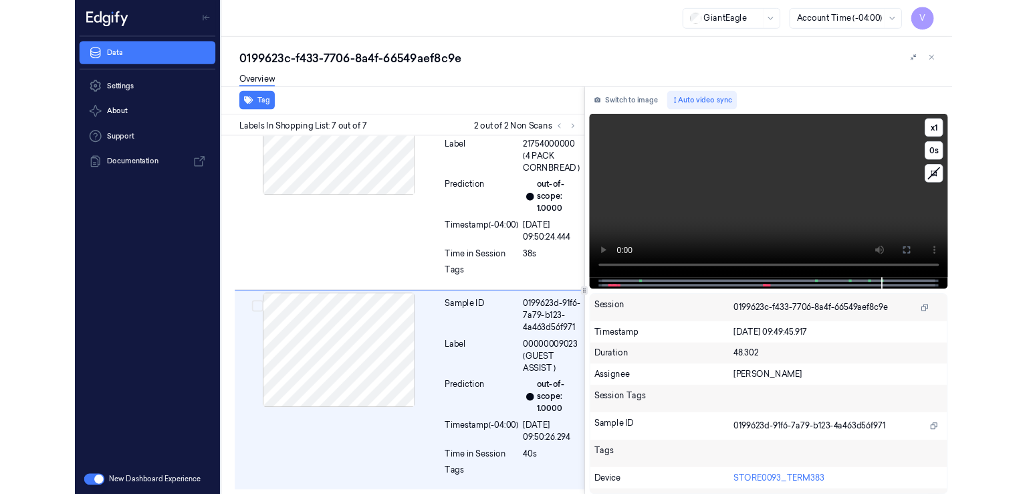
scroll to position [1308, 0]
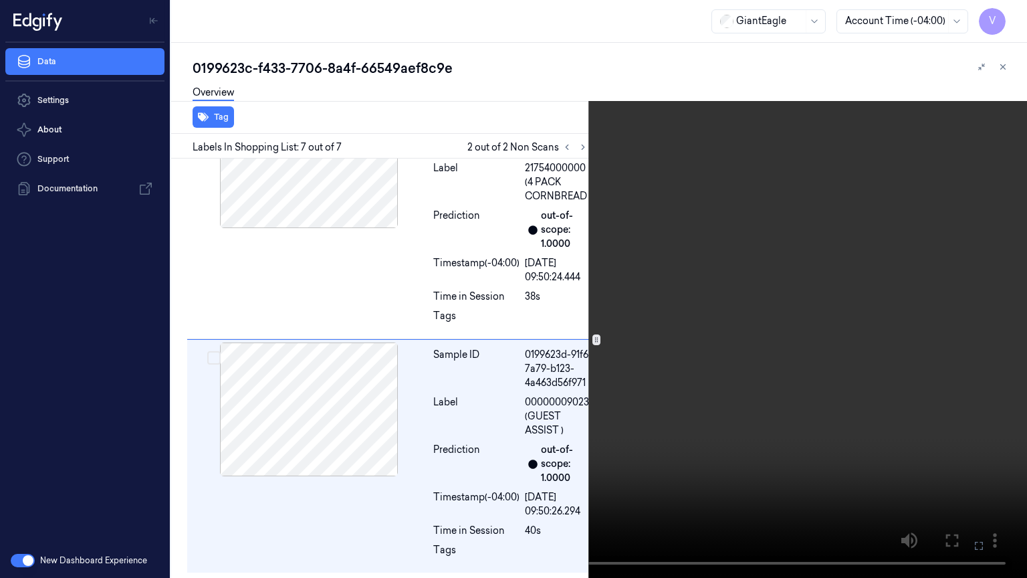
click at [0, 0] on icon at bounding box center [0, 0] width 0 height 0
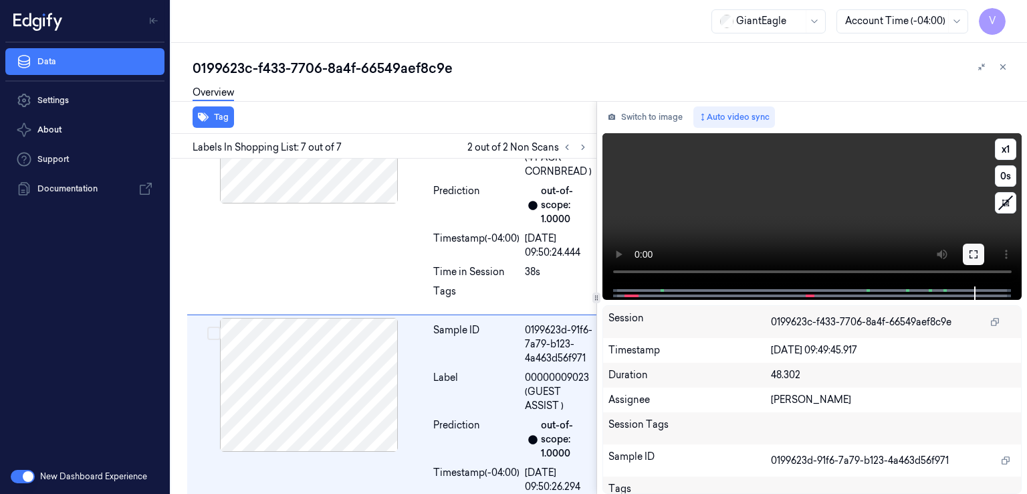
click at [974, 244] on button at bounding box center [973, 253] width 21 height 21
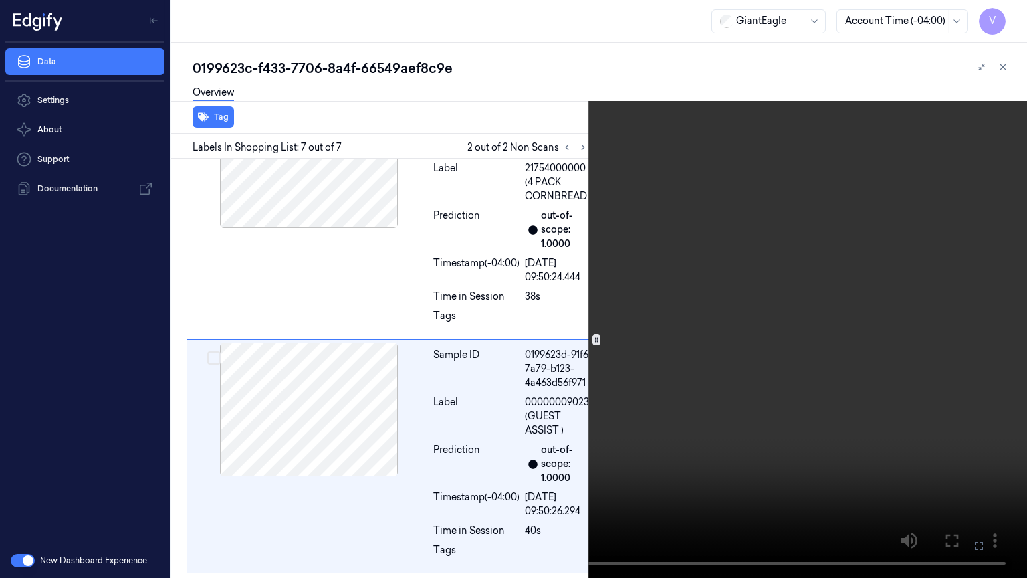
click at [0, 0] on icon at bounding box center [0, 0] width 0 height 0
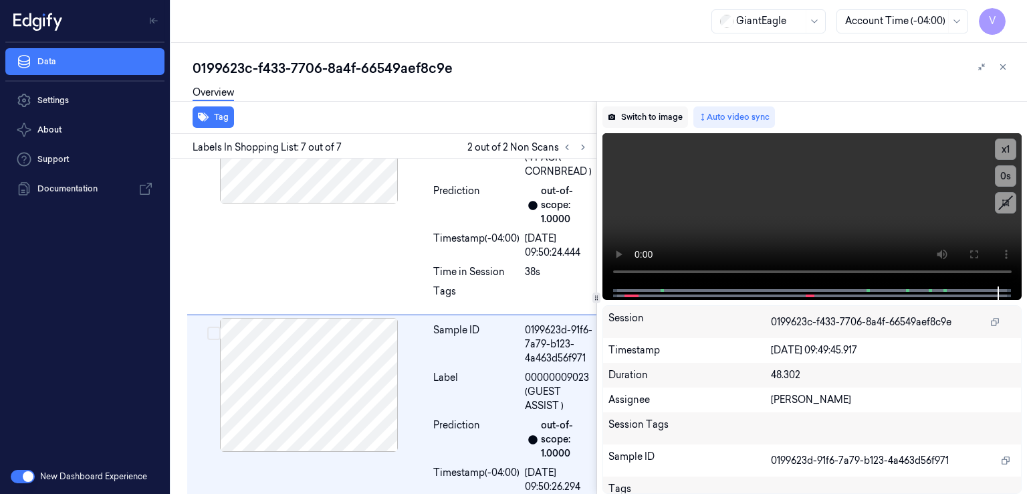
click at [656, 119] on button "Switch to image" at bounding box center [646, 116] width 86 height 21
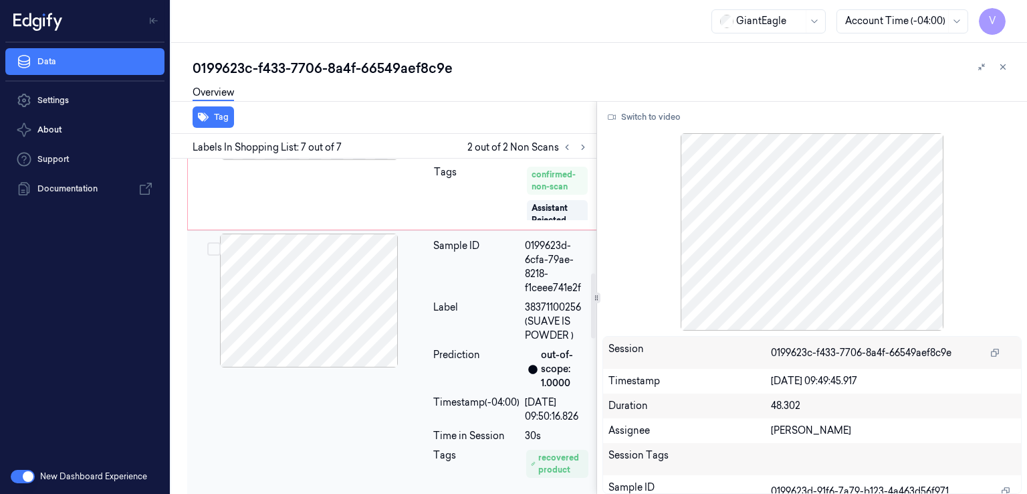
click at [423, 335] on div at bounding box center [309, 300] width 238 height 134
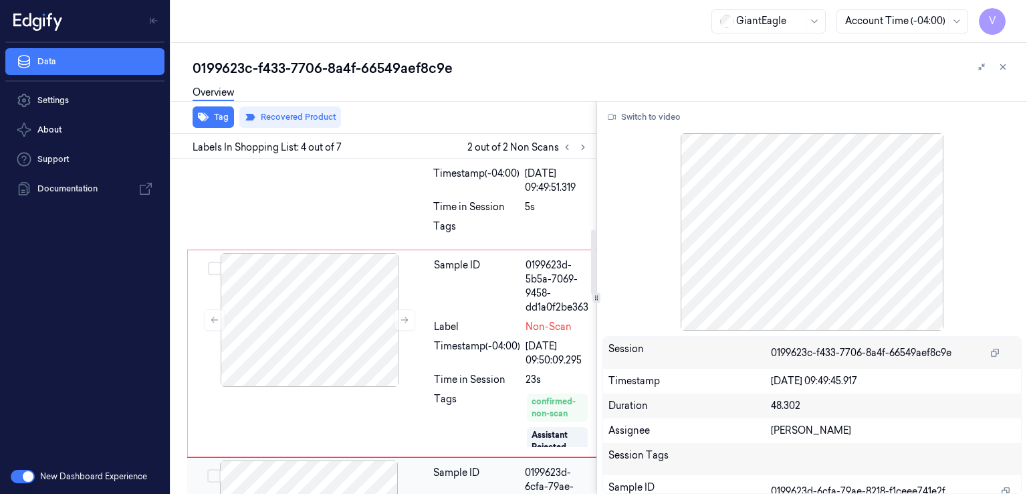
click at [423, 335] on div at bounding box center [310, 320] width 238 height 134
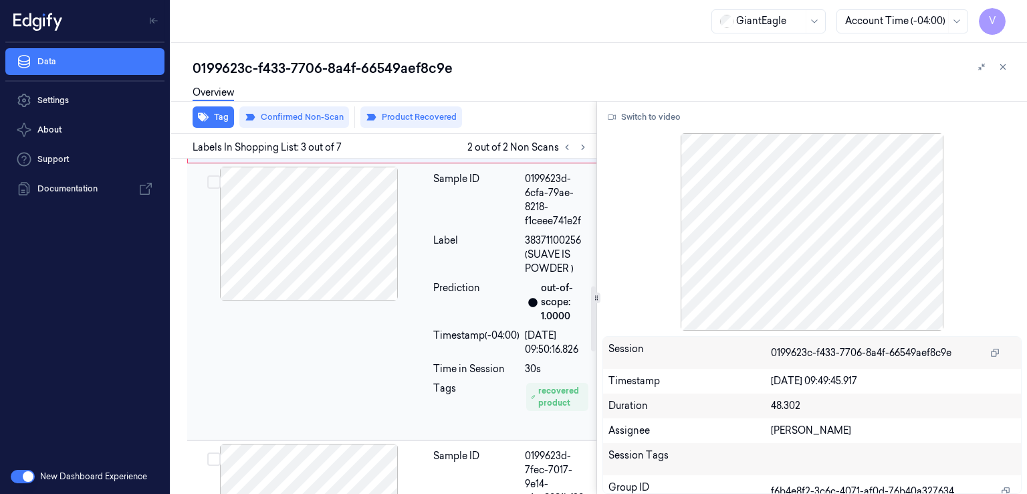
click at [454, 234] on div "Label" at bounding box center [476, 254] width 86 height 42
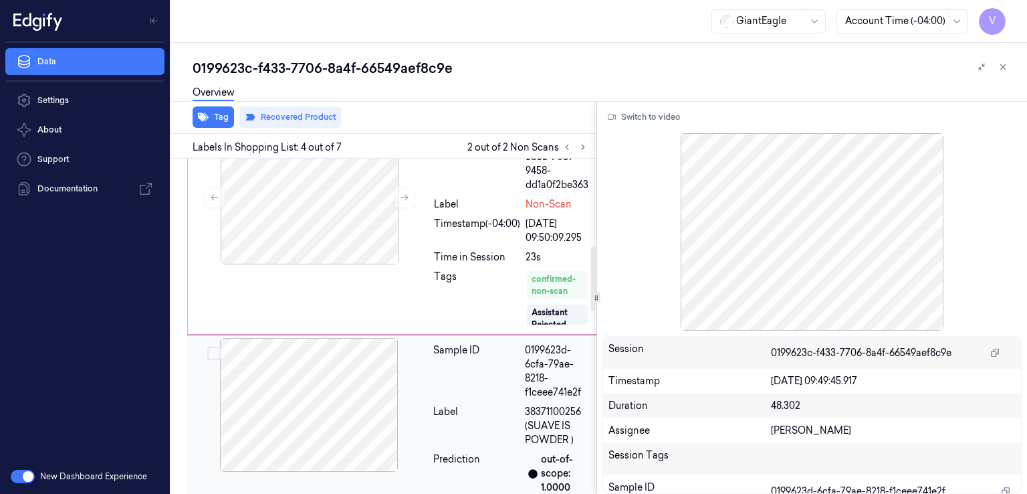
scroll to position [364, 0]
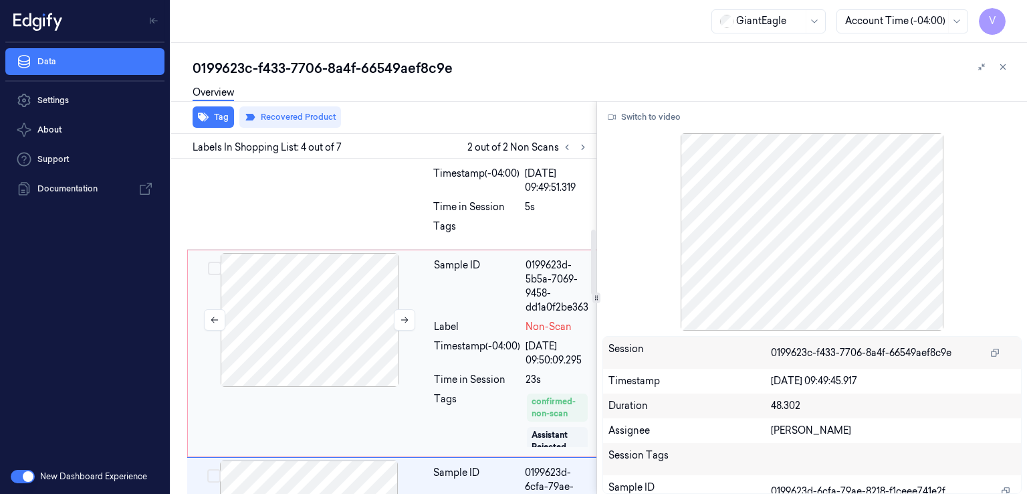
click at [419, 316] on div at bounding box center [310, 320] width 238 height 134
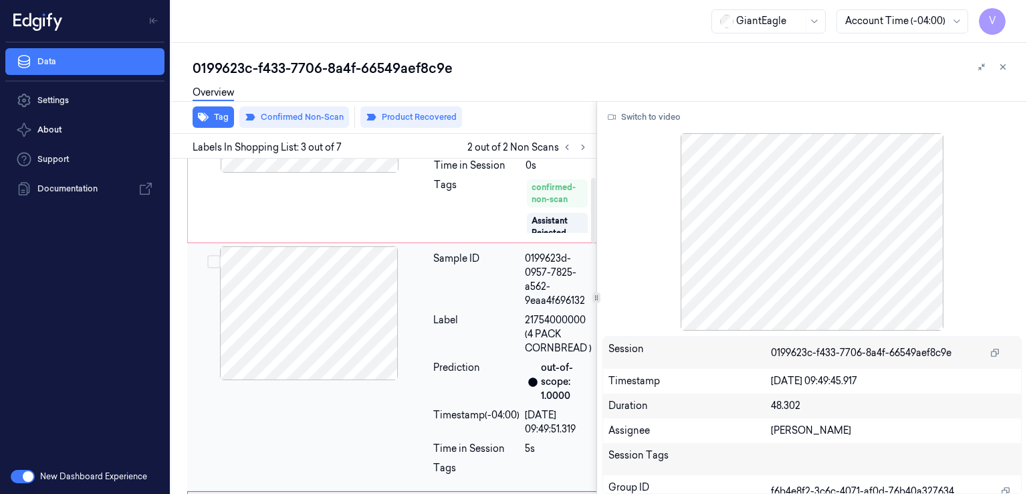
scroll to position [0, 0]
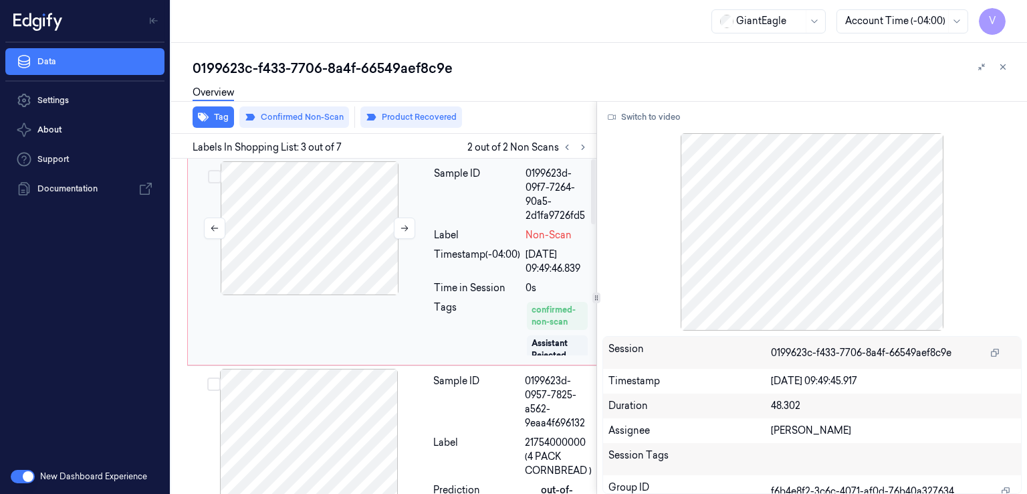
click at [418, 256] on div at bounding box center [310, 228] width 238 height 134
click at [405, 223] on icon at bounding box center [404, 227] width 9 height 9
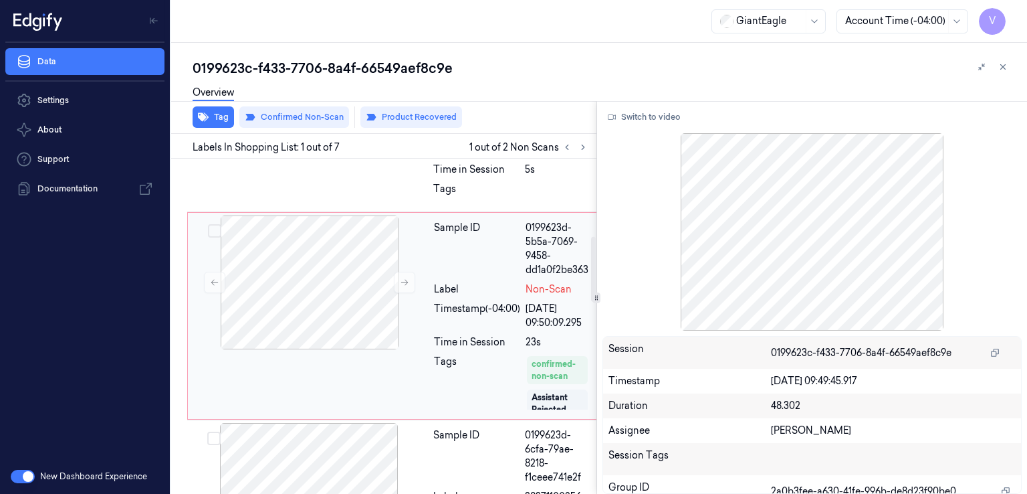
click at [457, 298] on div "Sample ID 0199623d-5b5a-7069-9458-dd1a0f2be363 Label Non-Scan Timestamp (-04:00…" at bounding box center [514, 315] width 170 height 201
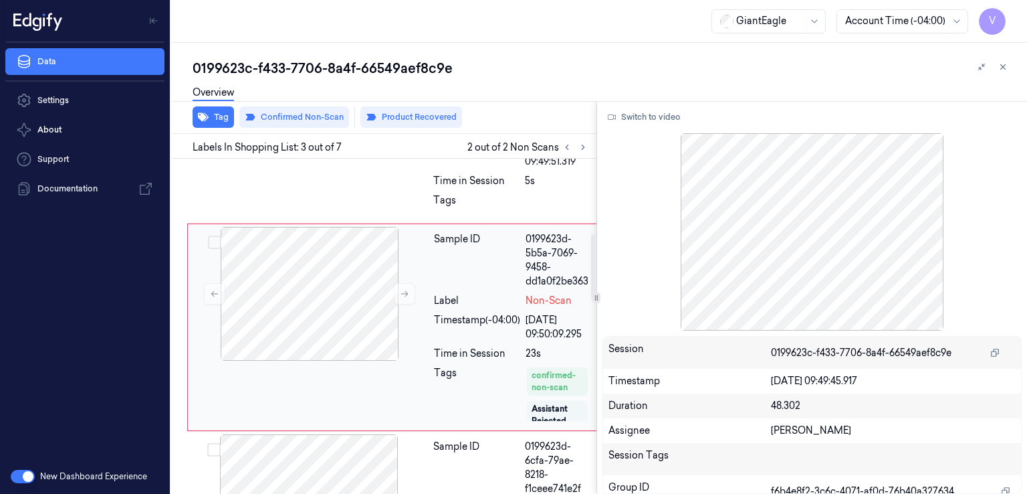
scroll to position [60, 0]
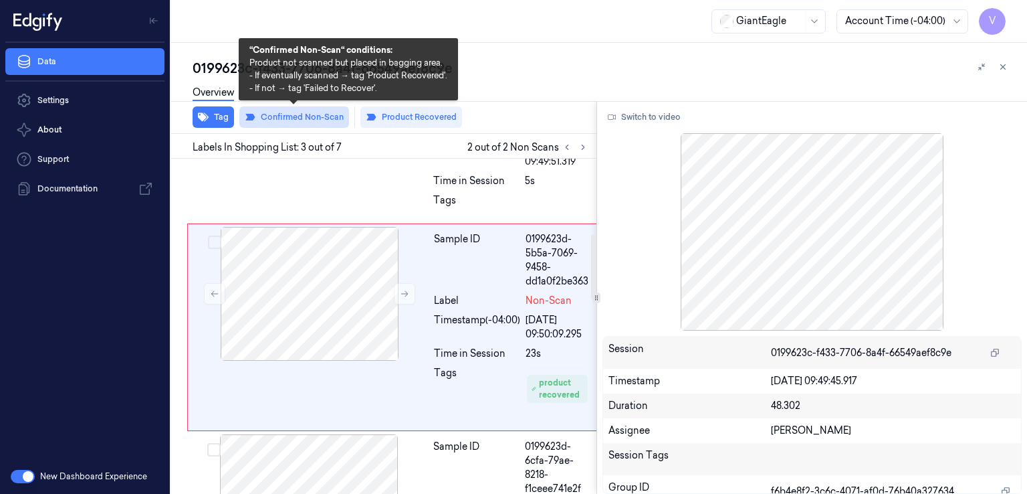
click at [273, 115] on button "Confirmed Non-Scan" at bounding box center [294, 116] width 110 height 21
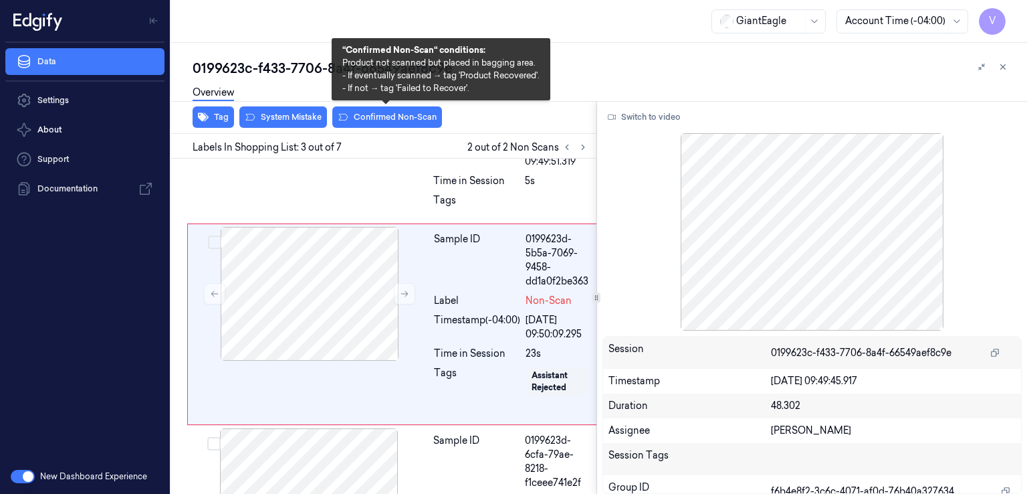
scroll to position [387, 0]
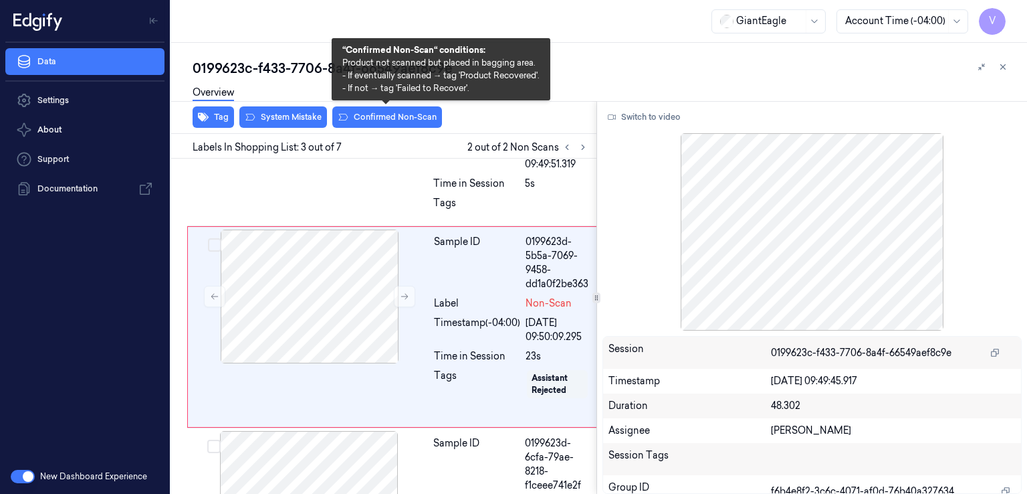
click at [394, 121] on button "Confirmed Non-Scan" at bounding box center [387, 116] width 110 height 21
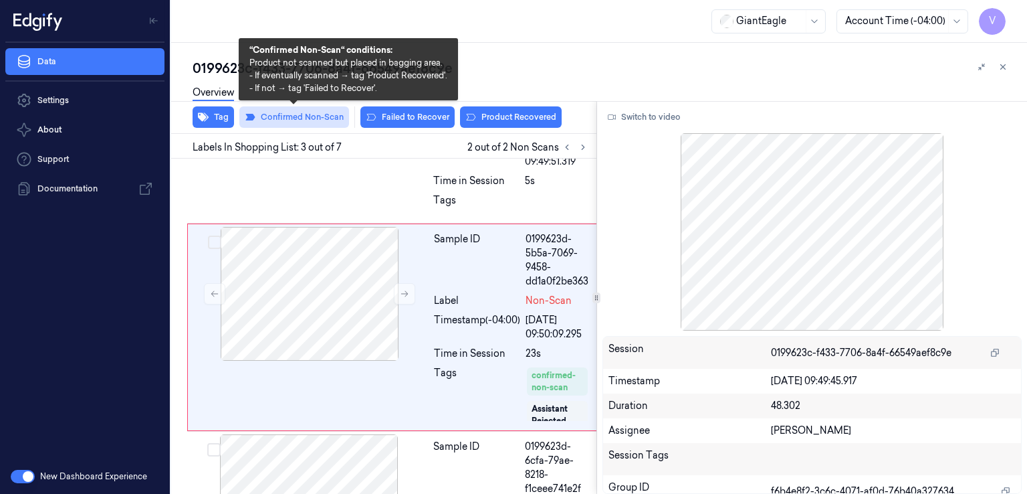
click at [289, 115] on button "Confirmed Non-Scan" at bounding box center [294, 116] width 110 height 21
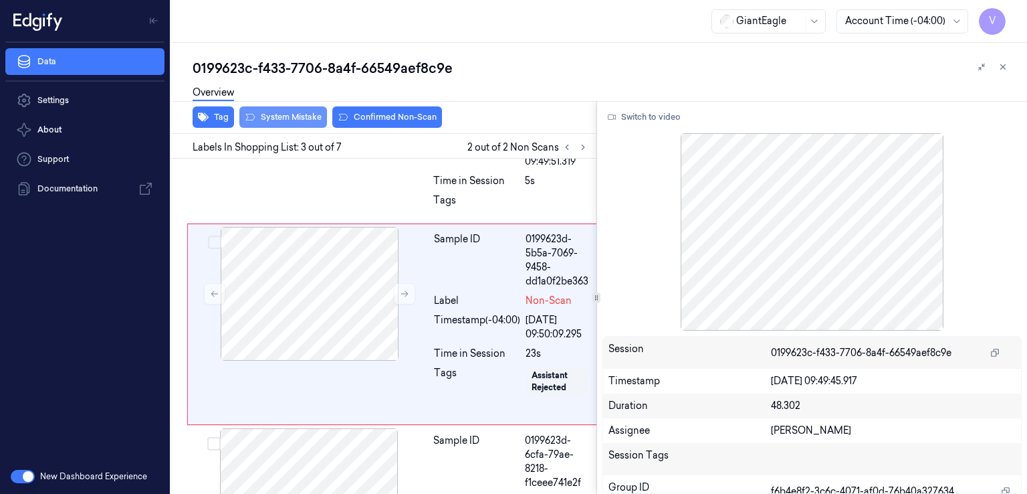
scroll to position [387, 0]
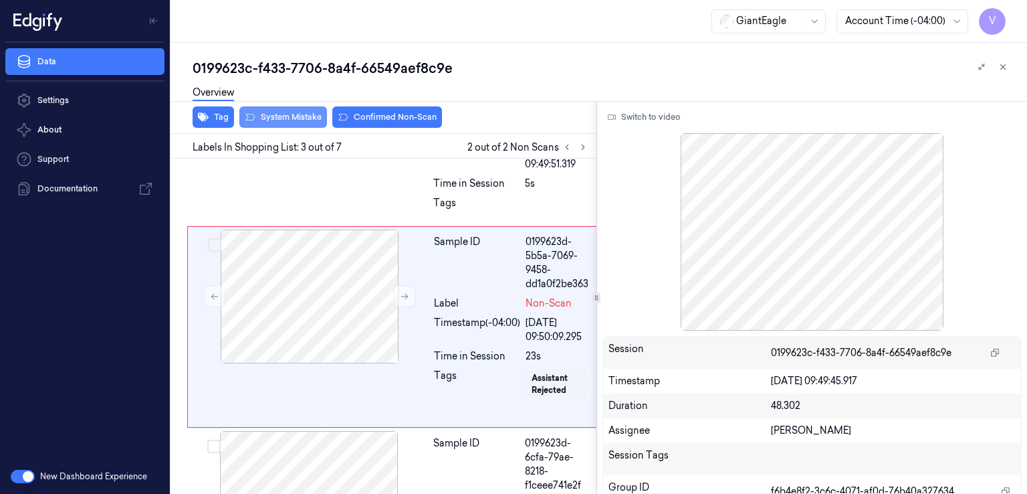
click at [306, 116] on button "System Mistake" at bounding box center [283, 116] width 88 height 21
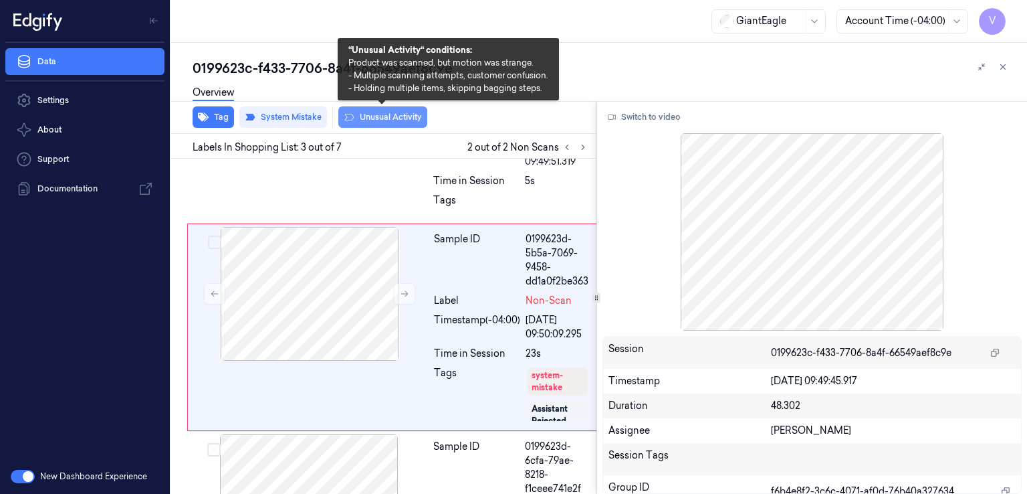
click at [393, 116] on button "Unusual Activity" at bounding box center [382, 116] width 89 height 21
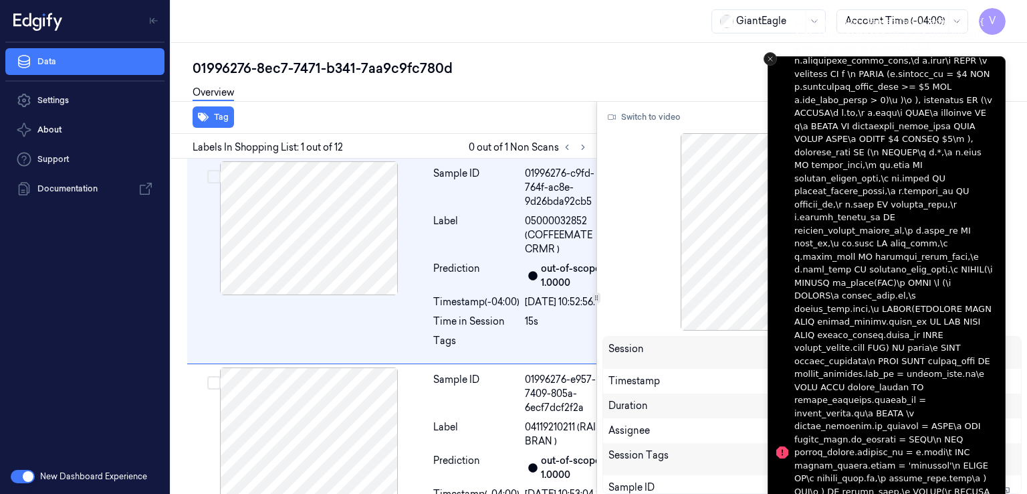
click at [769, 52] on button "Close toast" at bounding box center [770, 58] width 13 height 13
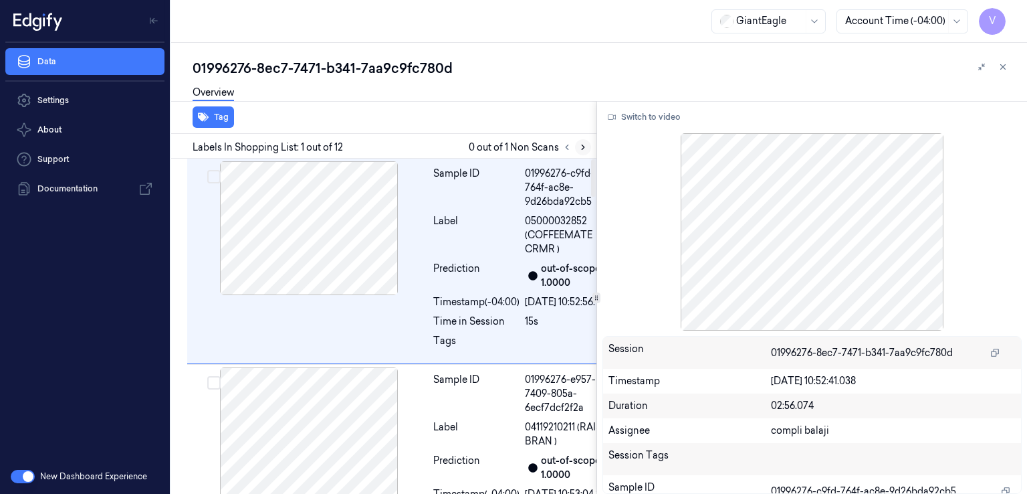
click at [579, 142] on icon at bounding box center [583, 146] width 9 height 9
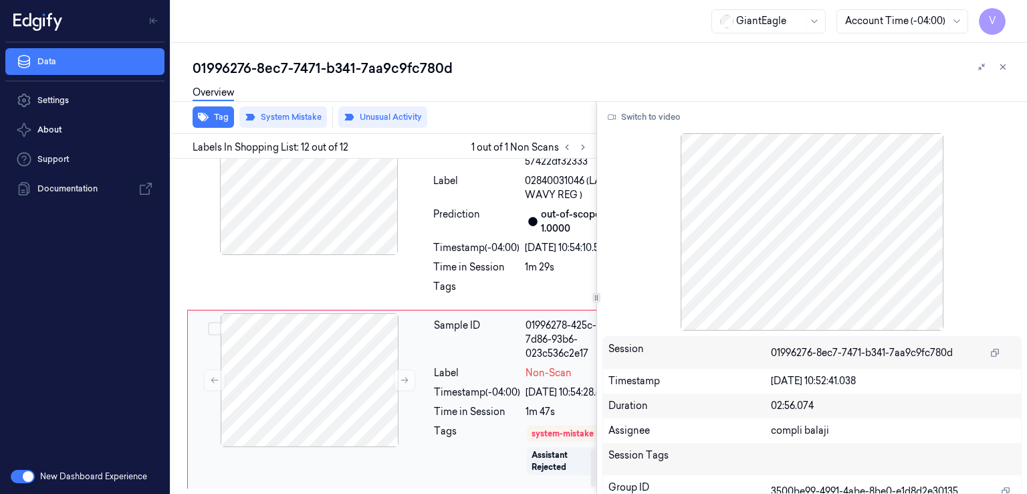
scroll to position [2630, 0]
click at [396, 369] on button at bounding box center [404, 379] width 21 height 21
click at [398, 369] on button at bounding box center [404, 379] width 21 height 21
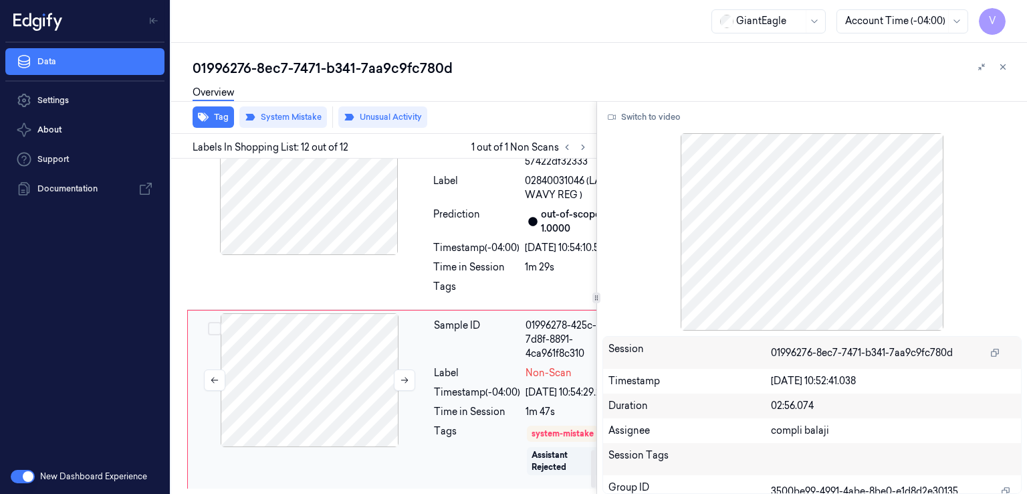
scroll to position [2496, 0]
click at [397, 255] on div at bounding box center [309, 188] width 238 height 134
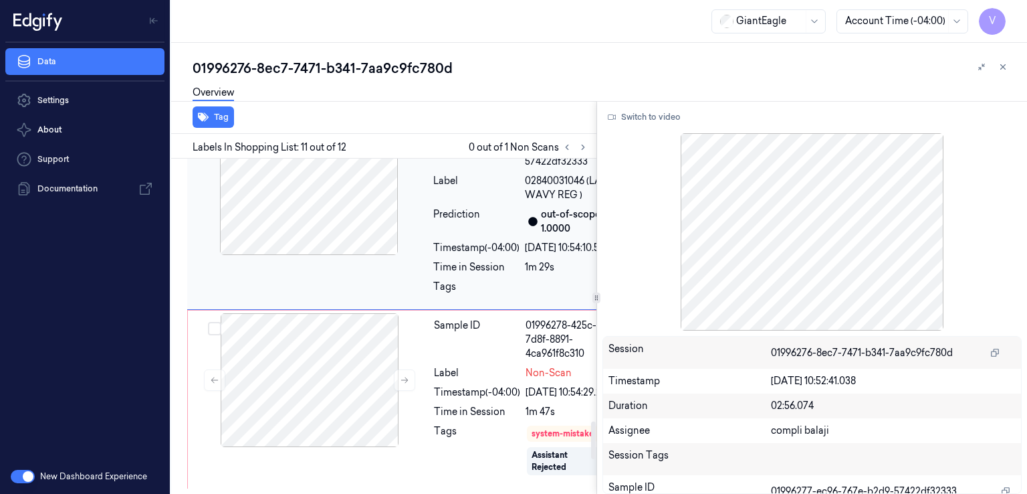
scroll to position [2329, 0]
click at [445, 353] on div "Sample ID" at bounding box center [477, 339] width 86 height 42
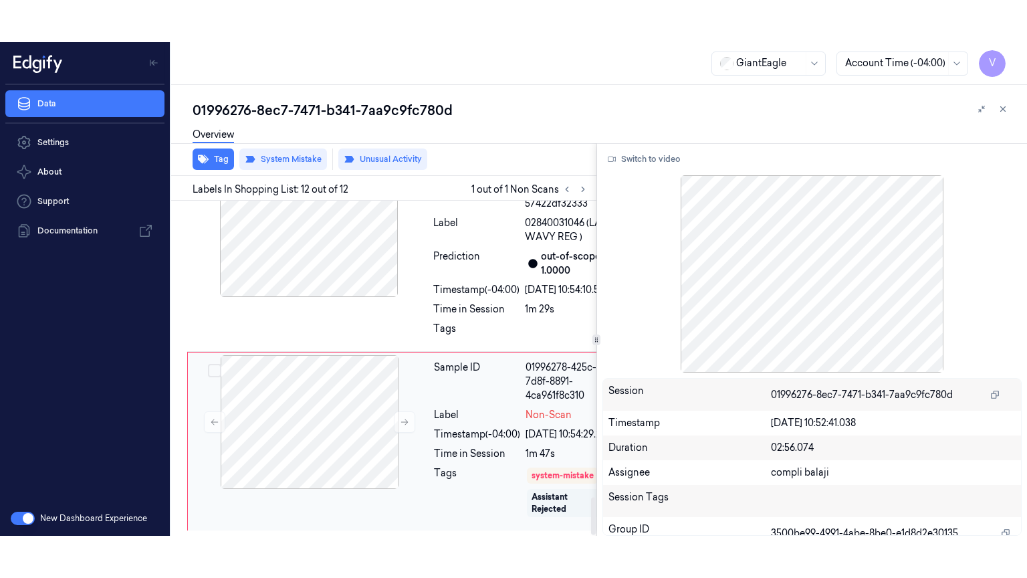
scroll to position [60, 0]
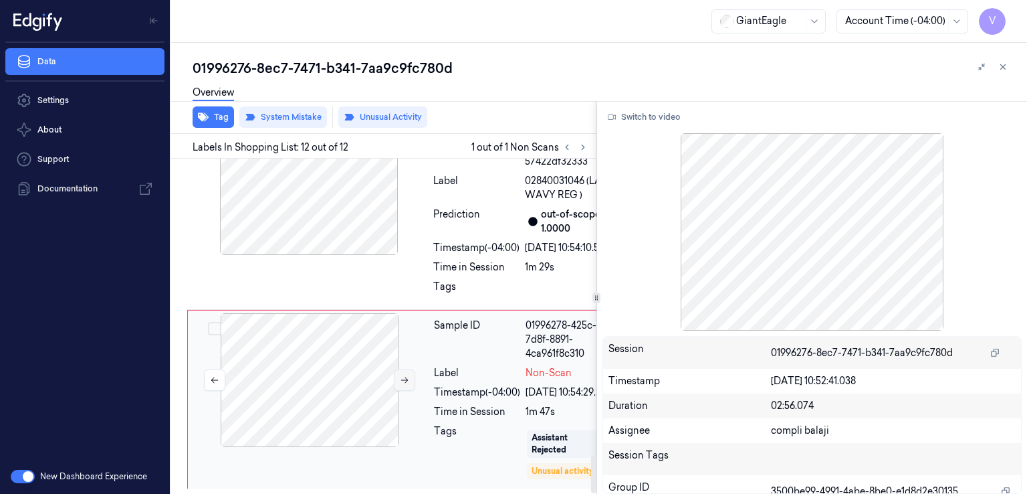
click at [414, 369] on button at bounding box center [404, 379] width 21 height 21
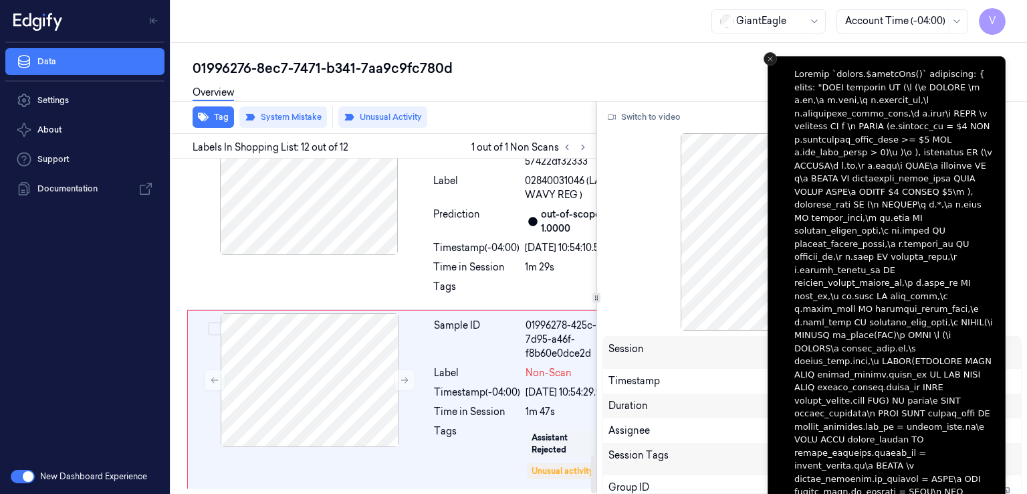
click at [765, 56] on main "GiantEagle Account Time (-04:00) V 01996276-8ec7-7471-b341-7aa9c9fc780d Overvie…" at bounding box center [599, 247] width 856 height 494
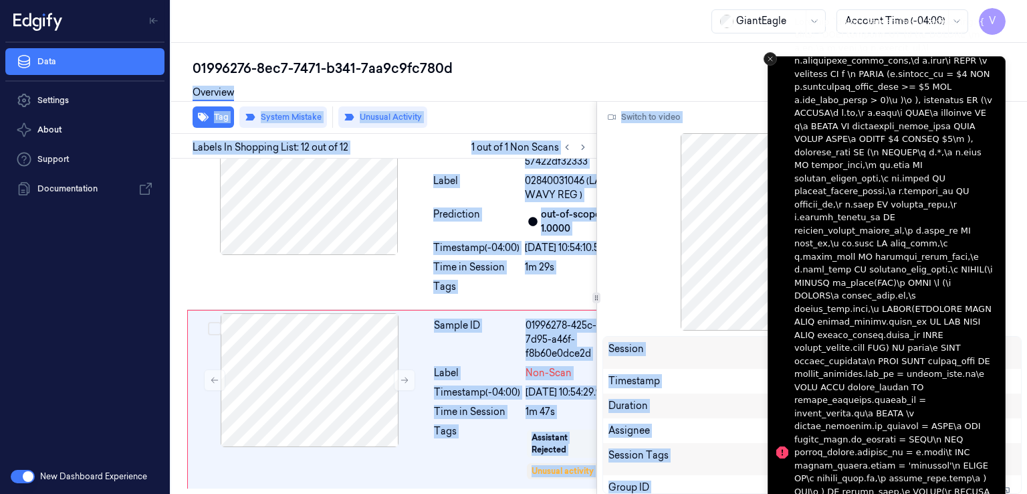
click at [773, 56] on icon "Close toast" at bounding box center [771, 59] width 8 height 8
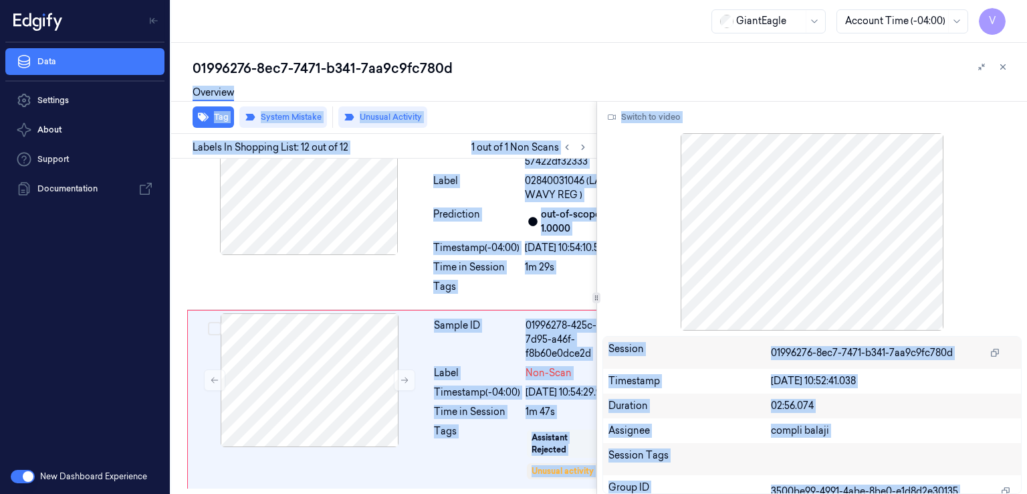
click at [538, 74] on div "01996276-8ec7-7471-b341-7aa9c9fc780d" at bounding box center [605, 68] width 824 height 19
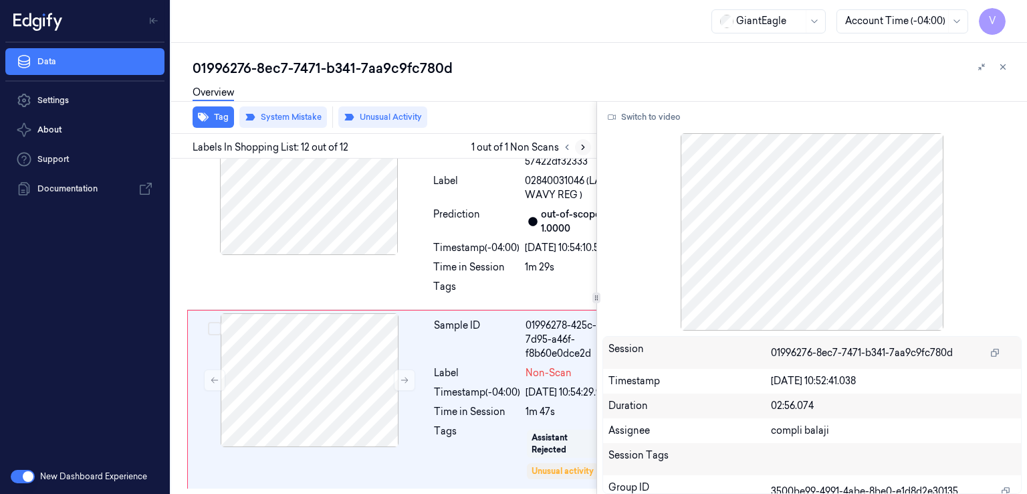
click at [585, 151] on icon at bounding box center [583, 146] width 9 height 9
click at [666, 118] on button "Switch to video" at bounding box center [645, 116] width 84 height 21
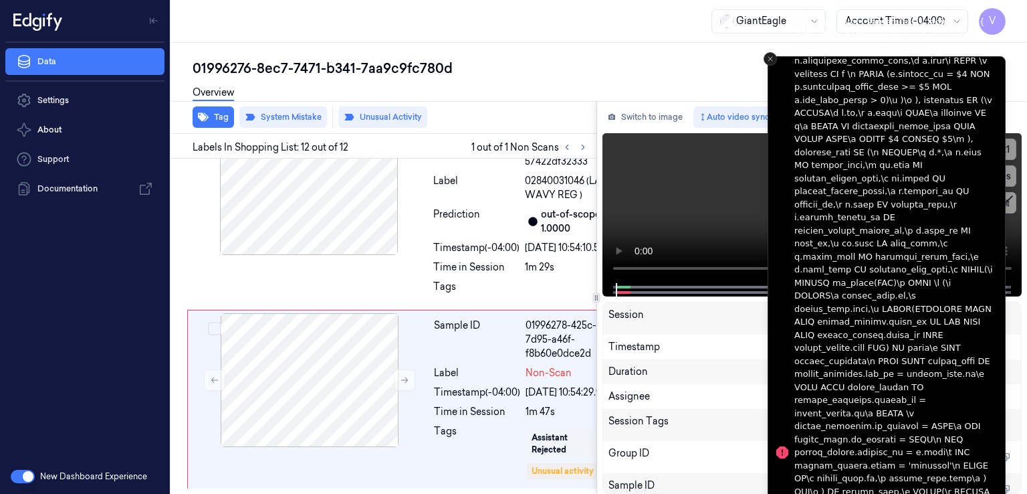
click at [765, 57] on button "Close toast" at bounding box center [770, 58] width 13 height 13
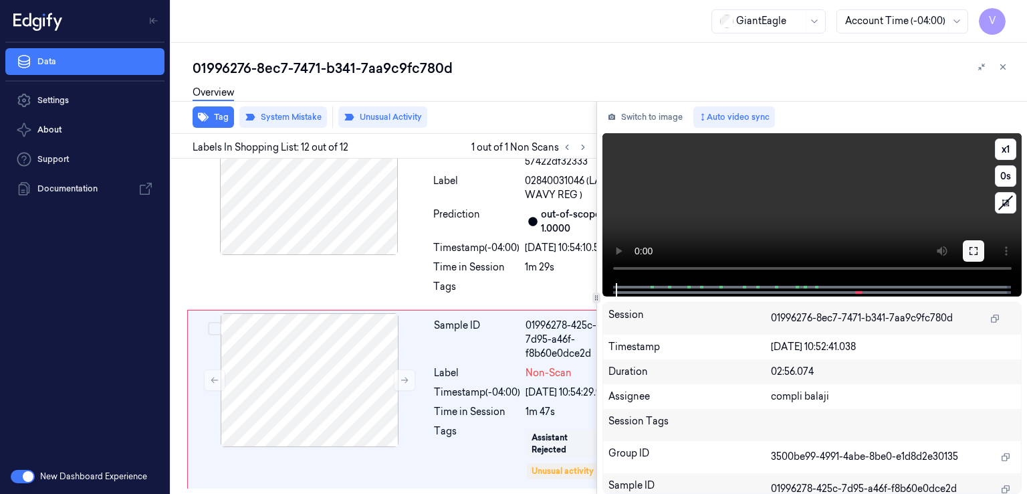
click at [976, 252] on icon at bounding box center [974, 250] width 11 height 11
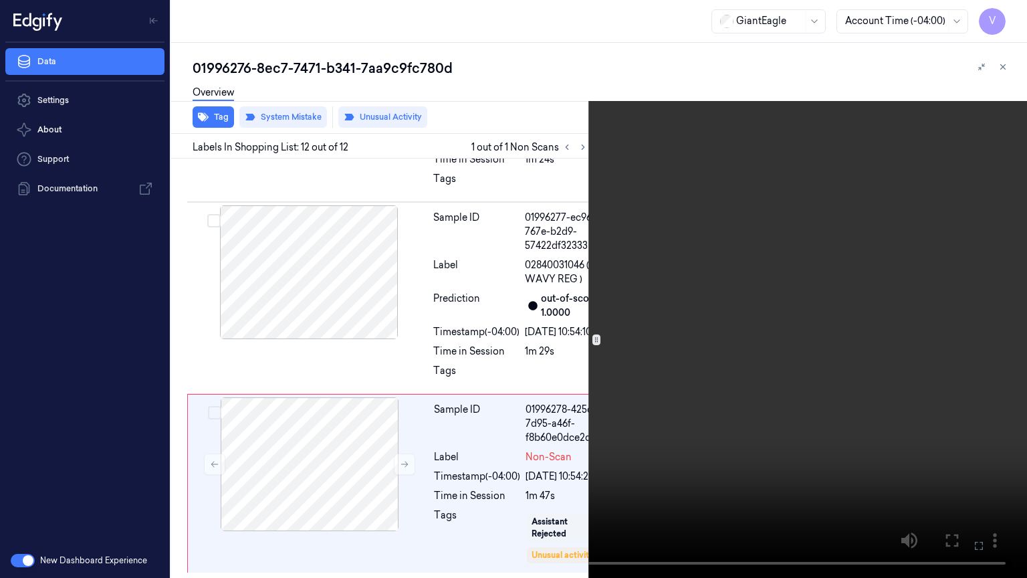
click at [808, 264] on video at bounding box center [513, 289] width 1027 height 578
click at [0, 0] on button at bounding box center [0, 0] width 0 height 0
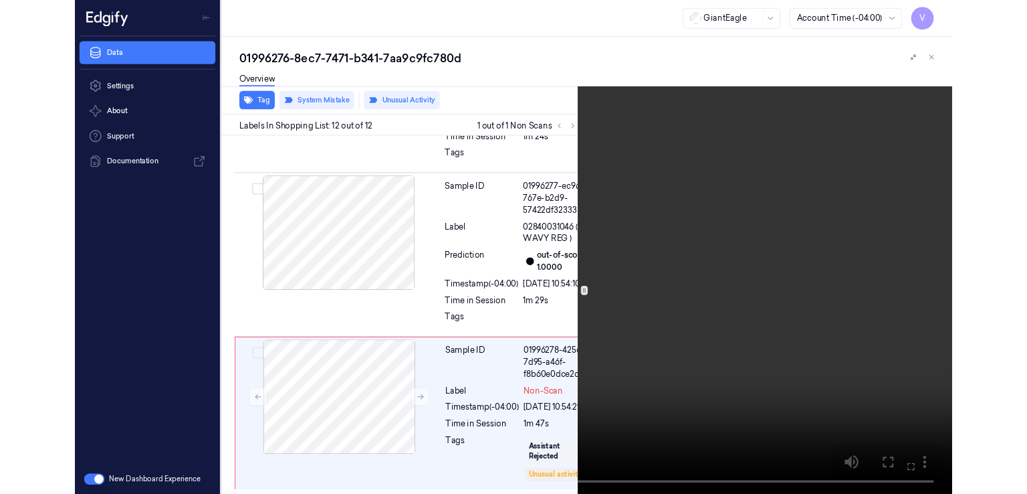
scroll to position [2630, 0]
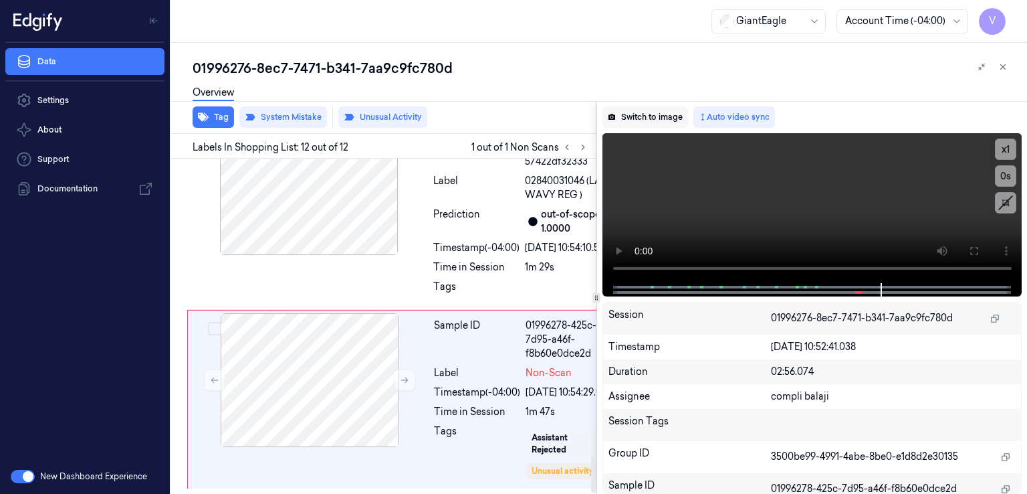
click at [656, 110] on button "Switch to image" at bounding box center [646, 116] width 86 height 21
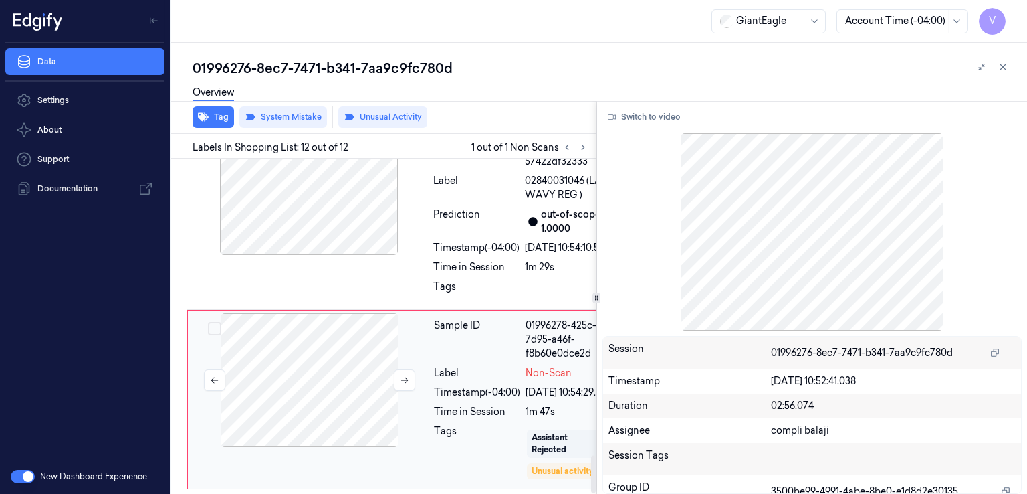
click at [365, 366] on div at bounding box center [310, 380] width 238 height 134
click at [401, 375] on icon at bounding box center [404, 379] width 9 height 9
click at [441, 235] on div "Prediction" at bounding box center [476, 221] width 86 height 28
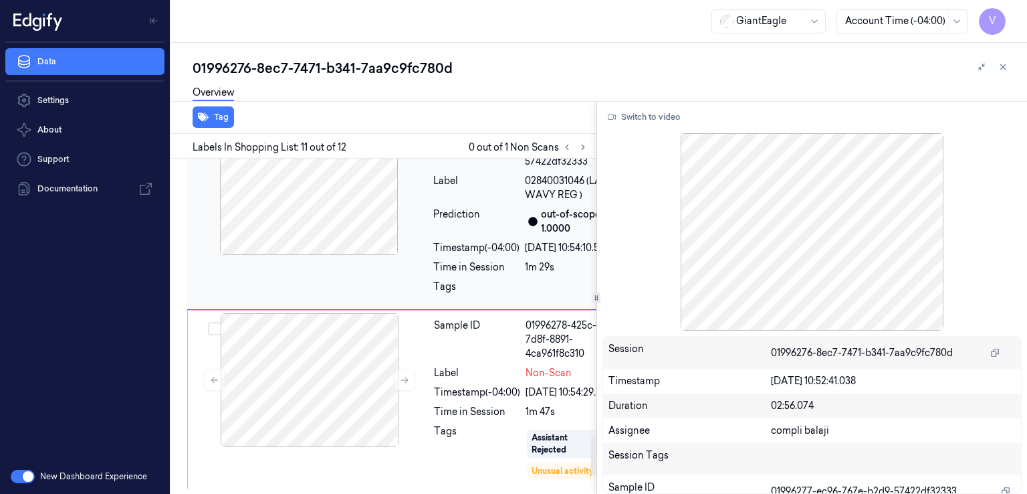
scroll to position [2462, 0]
click at [445, 63] on div "Timestamp (-04:00)" at bounding box center [476, 56] width 86 height 14
click at [433, 235] on div "Prediction" at bounding box center [476, 221] width 86 height 28
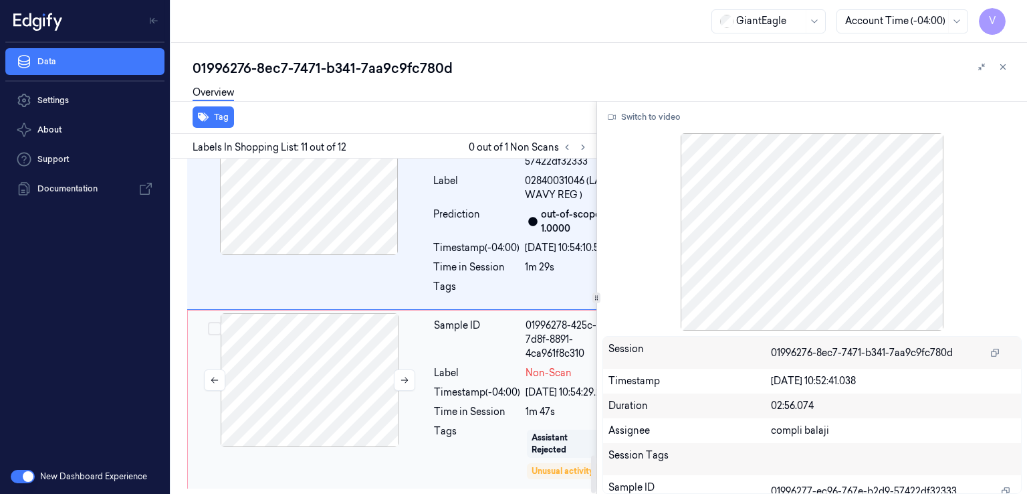
click at [426, 314] on div at bounding box center [310, 380] width 238 height 134
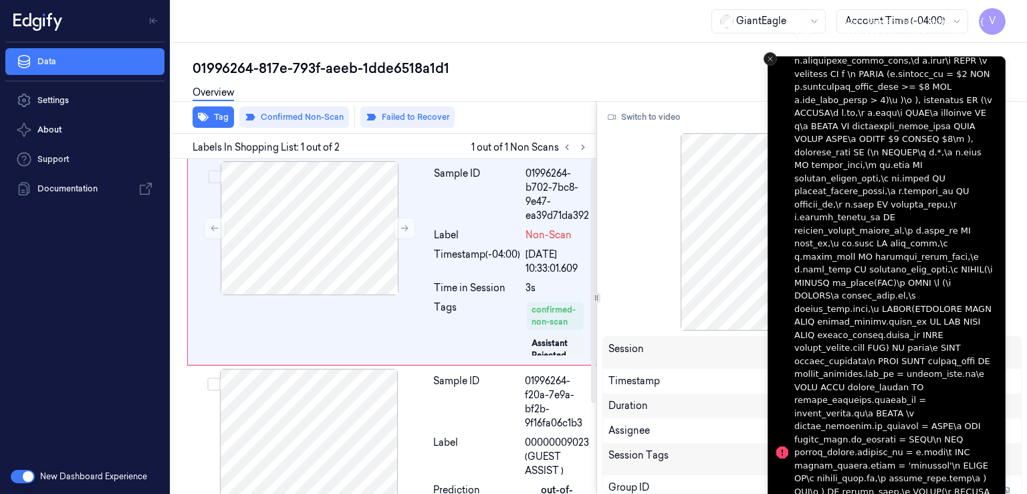
click at [770, 60] on icon "Close toast" at bounding box center [771, 59] width 8 height 8
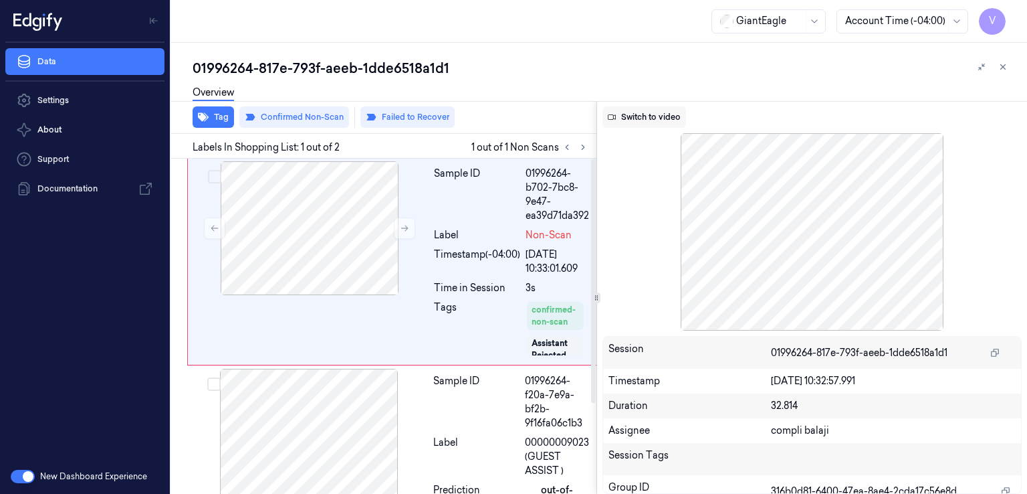
click at [625, 113] on button "Switch to video" at bounding box center [645, 116] width 84 height 21
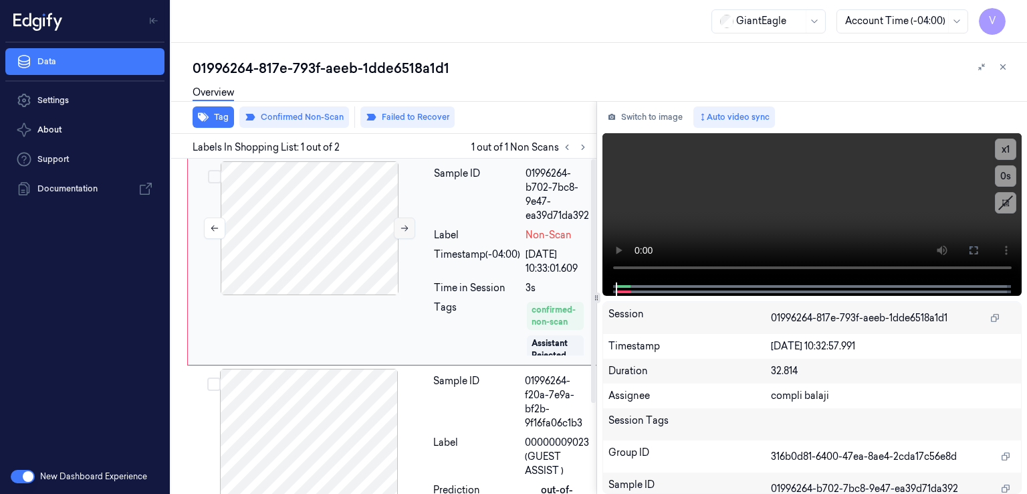
click at [407, 229] on icon at bounding box center [404, 227] width 9 height 9
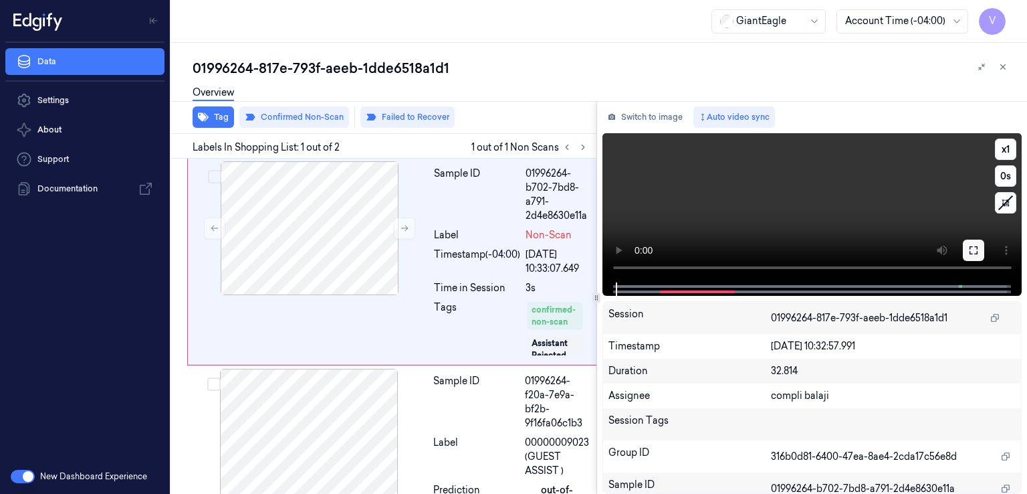
click at [975, 257] on button at bounding box center [973, 249] width 21 height 21
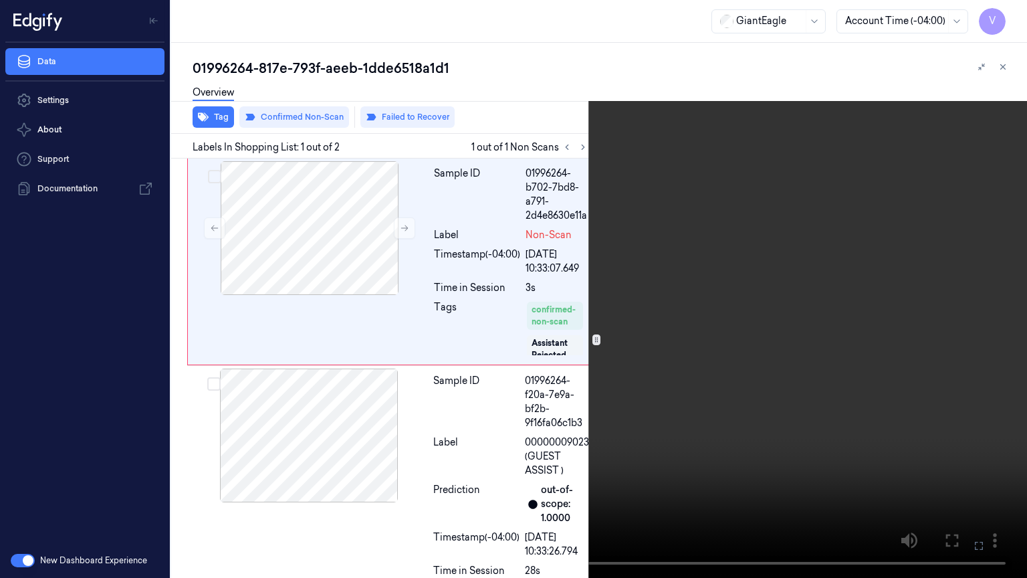
click at [0, 0] on icon at bounding box center [0, 0] width 0 height 0
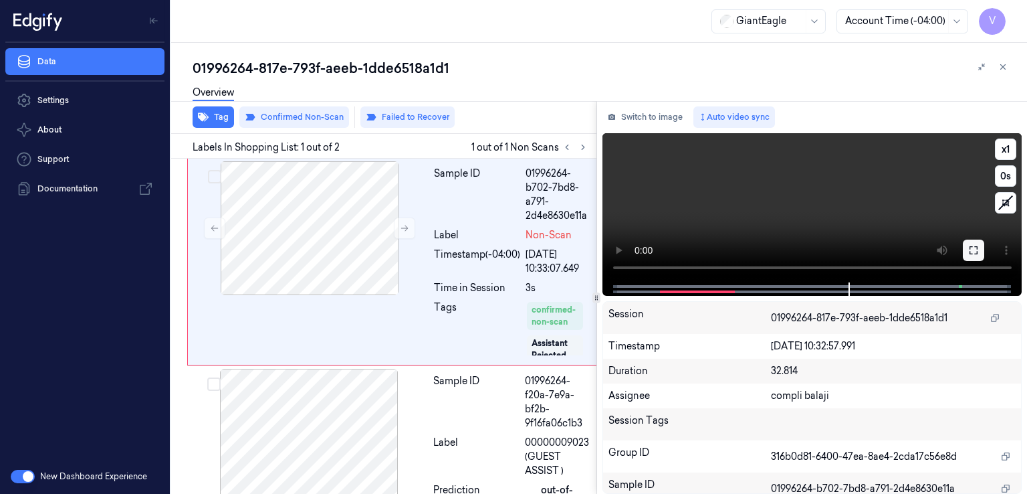
click at [971, 250] on icon at bounding box center [974, 250] width 11 height 11
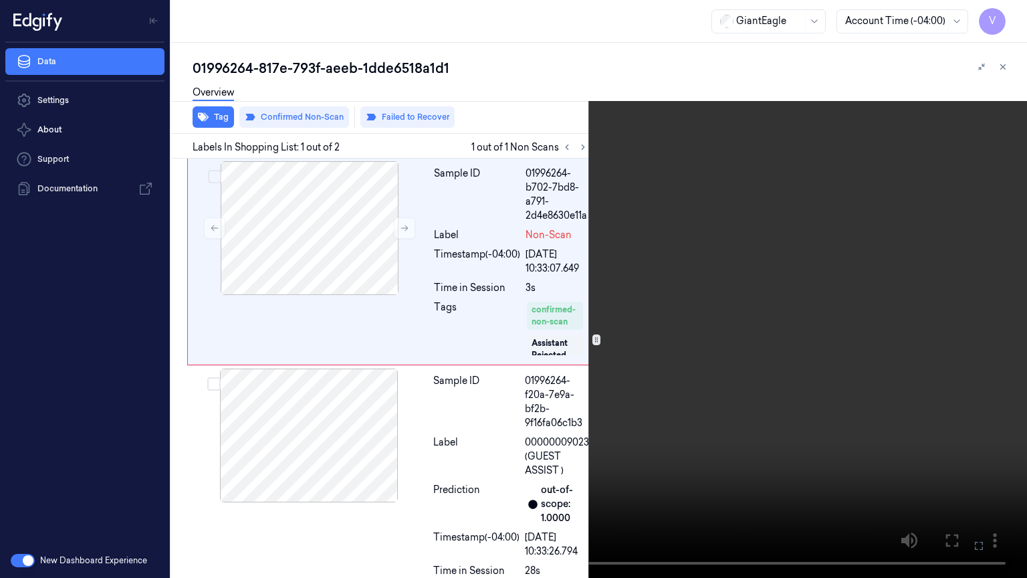
click at [478, 373] on video at bounding box center [513, 289] width 1027 height 578
click at [463, 413] on video at bounding box center [513, 289] width 1027 height 578
click at [0, 0] on button at bounding box center [0, 0] width 0 height 0
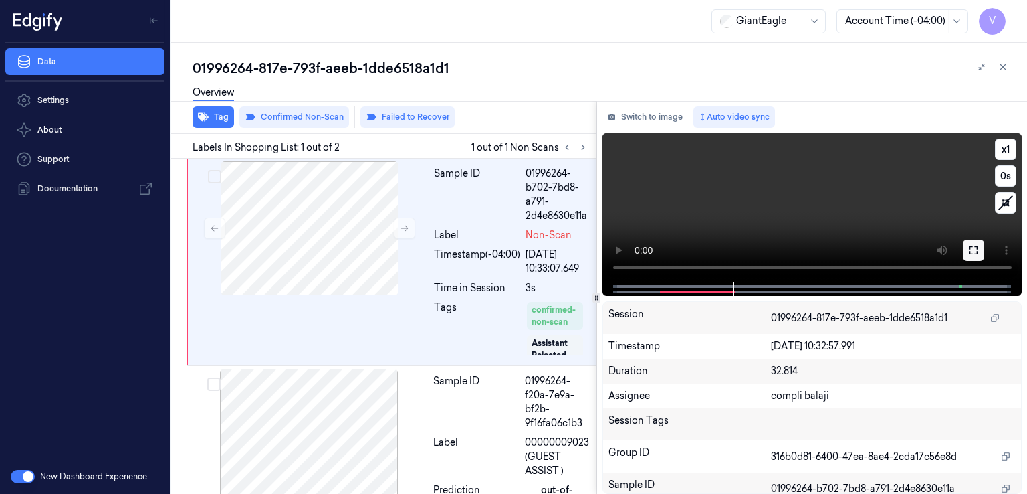
click at [971, 241] on button at bounding box center [973, 249] width 21 height 21
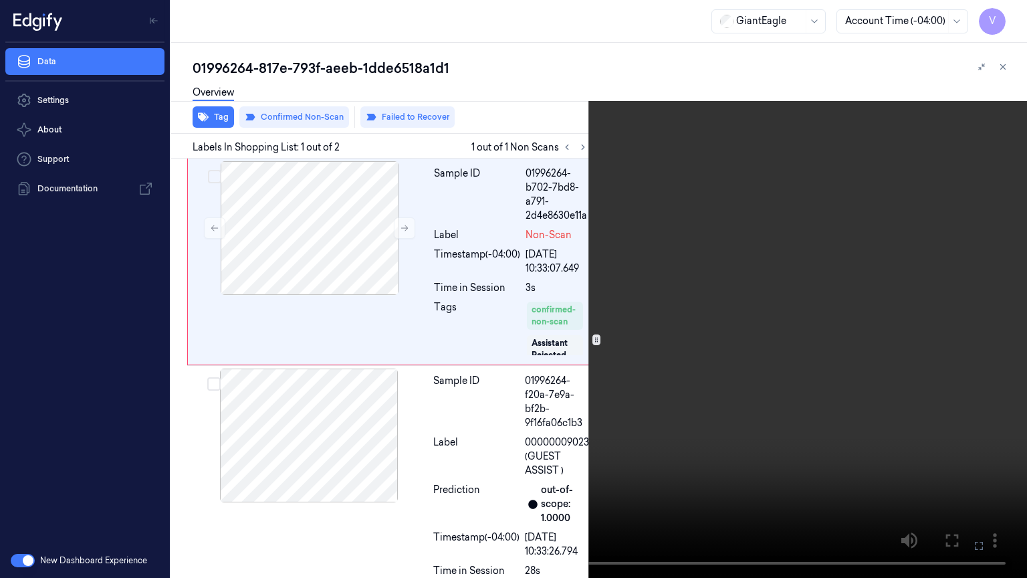
click at [765, 493] on video at bounding box center [513, 289] width 1027 height 578
click at [747, 462] on video at bounding box center [513, 289] width 1027 height 578
click at [0, 0] on button at bounding box center [0, 0] width 0 height 0
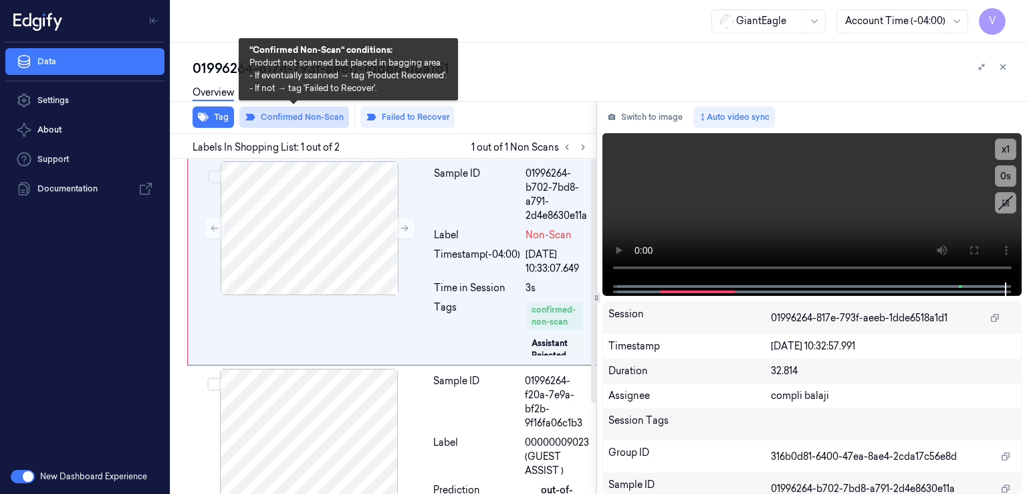
click at [326, 122] on button "Confirmed Non-Scan" at bounding box center [294, 116] width 110 height 21
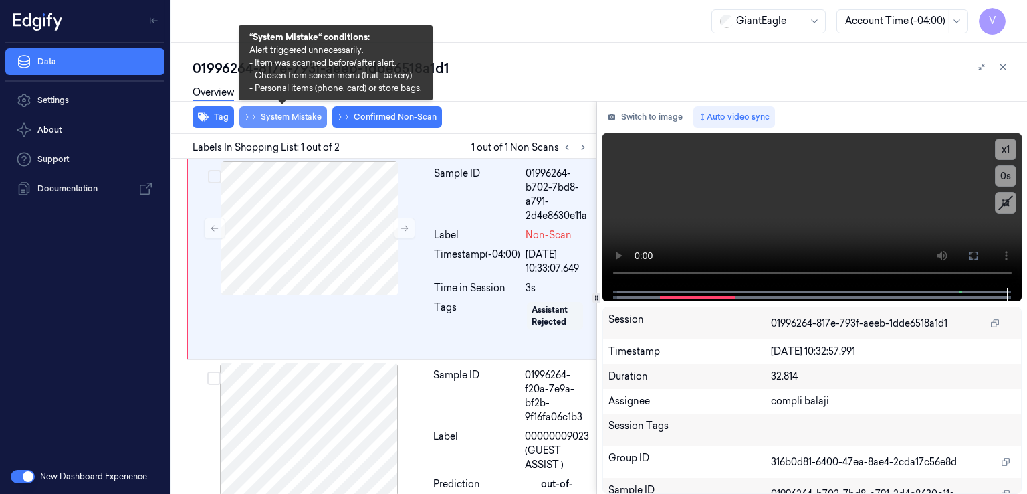
click at [282, 114] on button "System Mistake" at bounding box center [283, 116] width 88 height 21
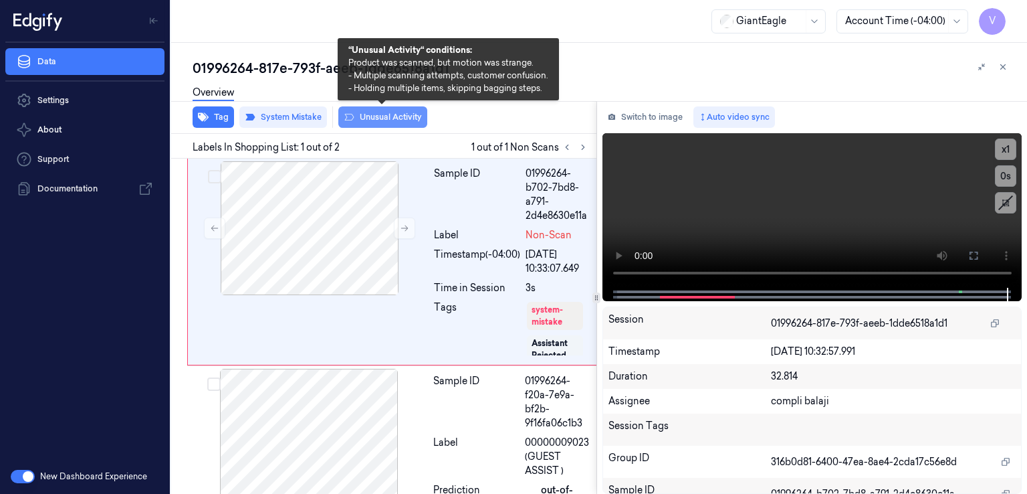
click at [399, 116] on button "Unusual Activity" at bounding box center [382, 116] width 89 height 21
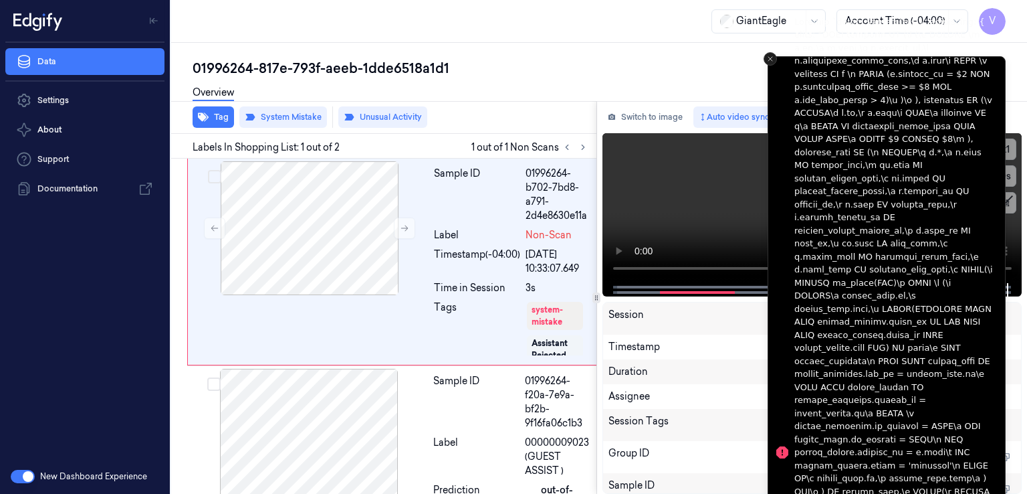
click at [767, 57] on icon "Close toast" at bounding box center [771, 59] width 8 height 8
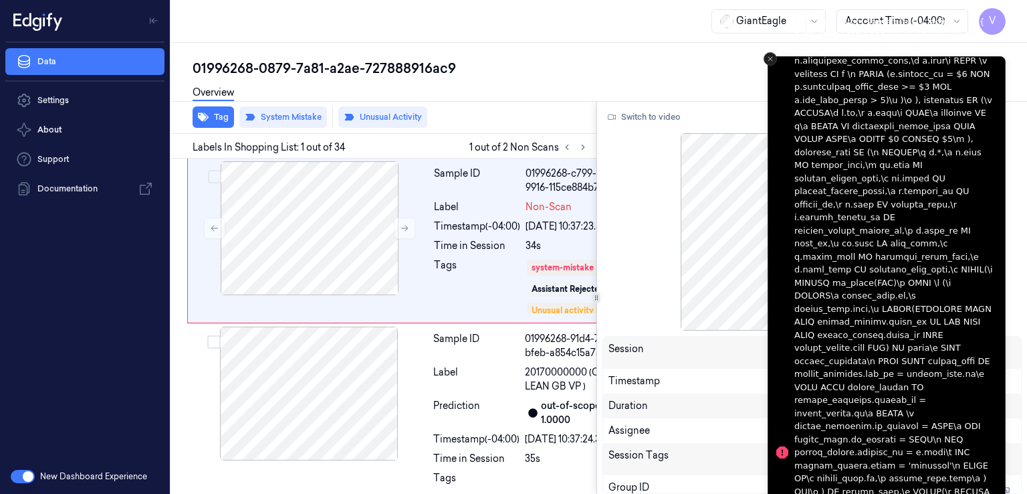
click at [767, 56] on icon "Close toast" at bounding box center [771, 59] width 8 height 8
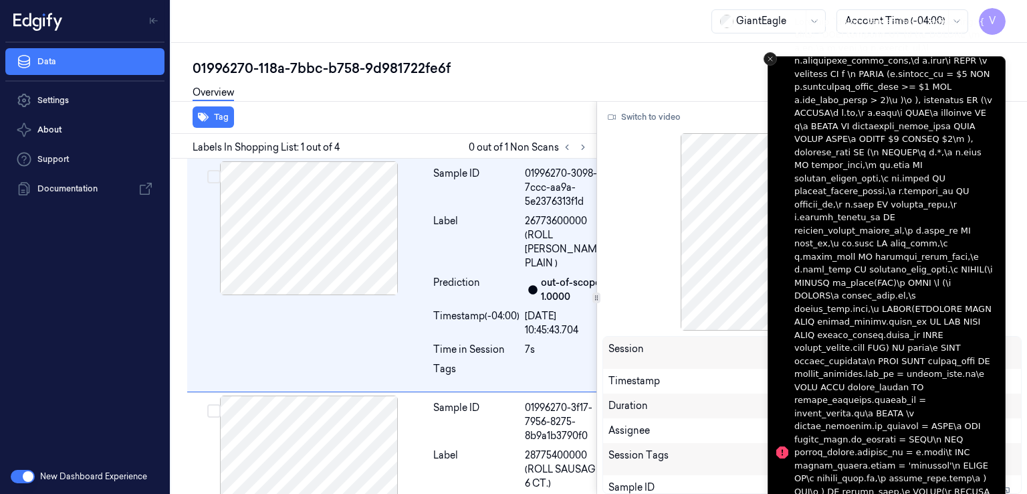
click at [775, 60] on button "Close toast" at bounding box center [770, 58] width 13 height 13
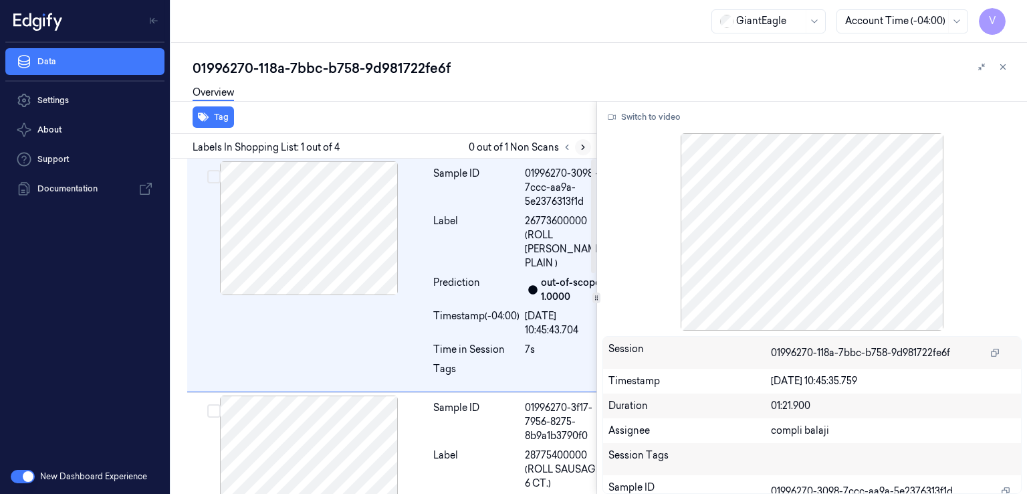
click at [577, 150] on button at bounding box center [583, 147] width 16 height 16
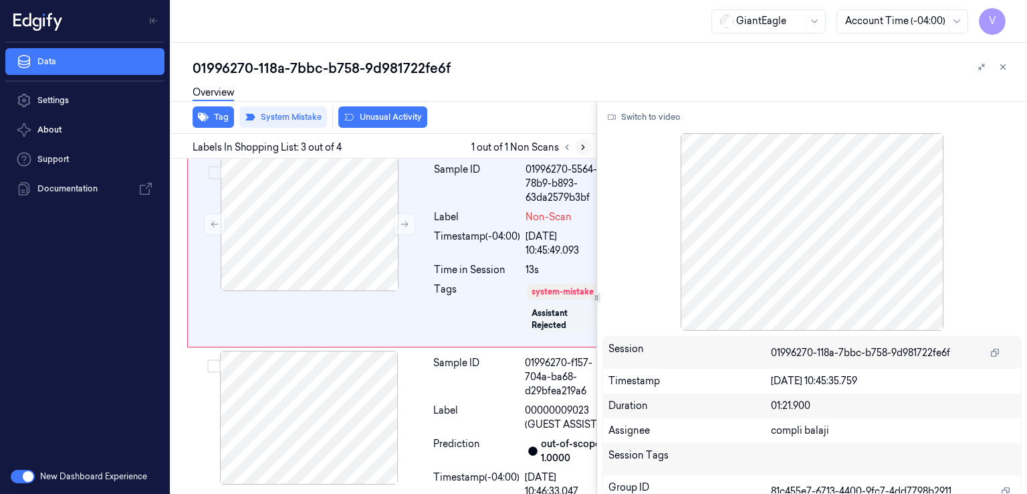
scroll to position [459, 0]
drag, startPoint x: 399, startPoint y: 288, endPoint x: 407, endPoint y: 287, distance: 8.8
click at [399, 234] on button at bounding box center [404, 223] width 21 height 21
click at [407, 228] on icon at bounding box center [404, 223] width 9 height 9
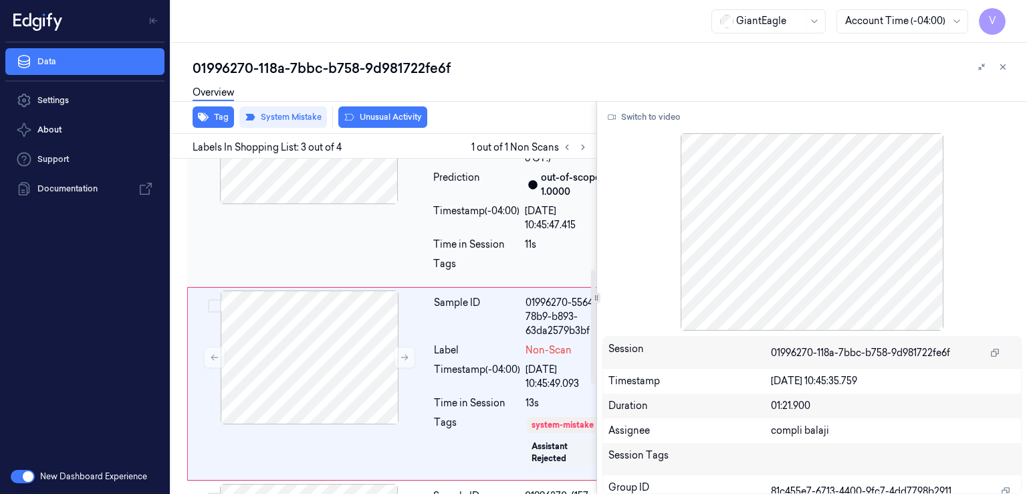
click at [464, 199] on div "Prediction" at bounding box center [476, 185] width 86 height 28
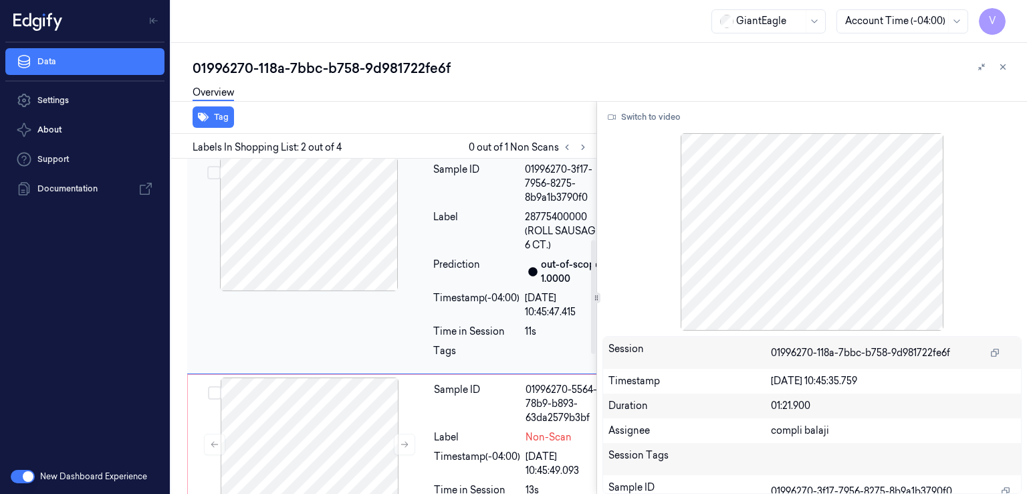
scroll to position [225, 0]
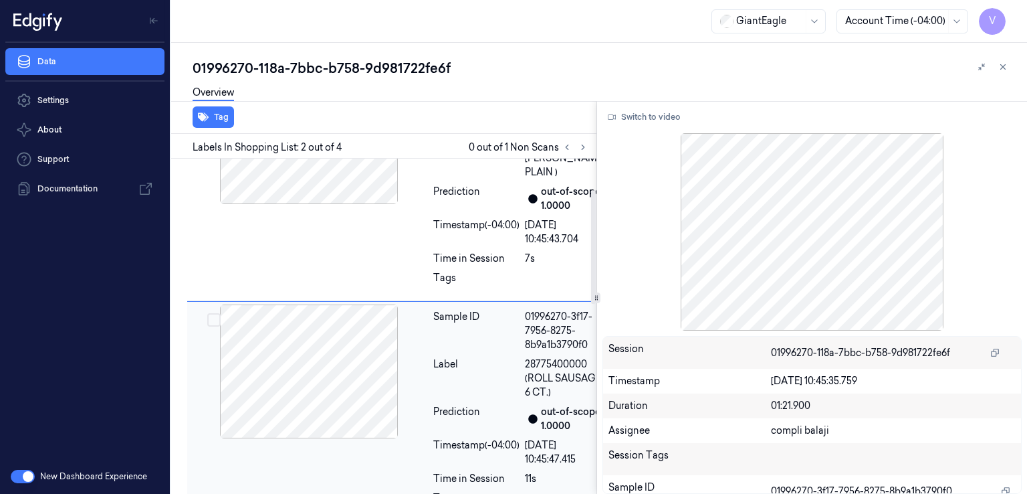
click at [457, 246] on div "Timestamp (-04:00)" at bounding box center [476, 232] width 86 height 28
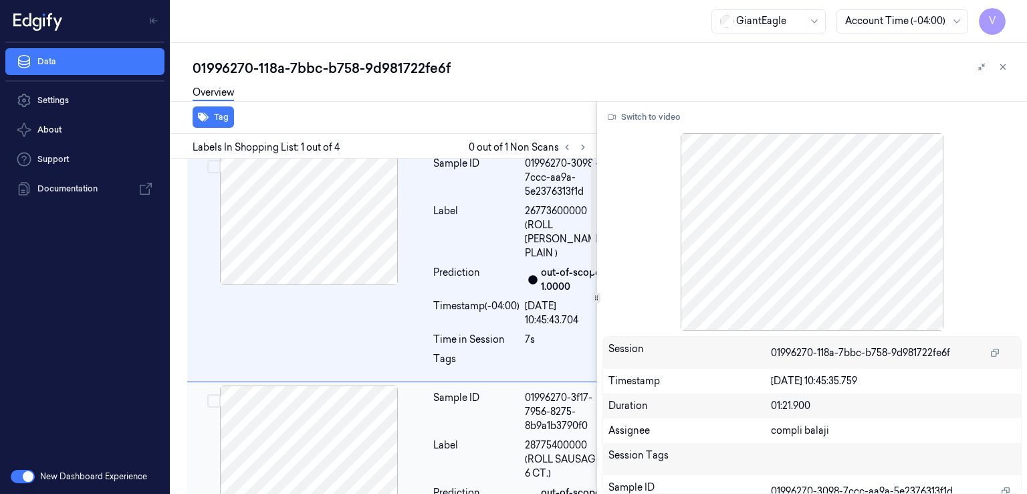
scroll to position [0, 0]
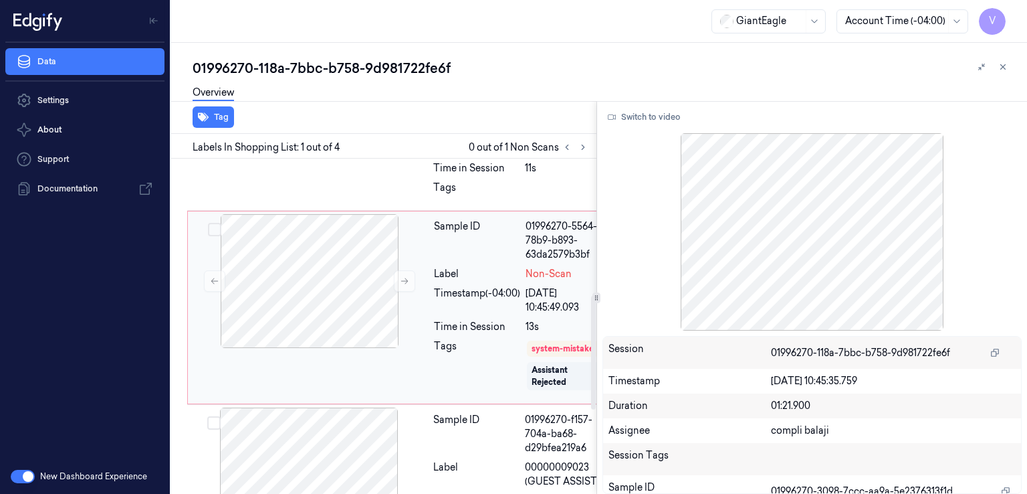
click at [466, 314] on div "Timestamp (-04:00)" at bounding box center [477, 300] width 86 height 28
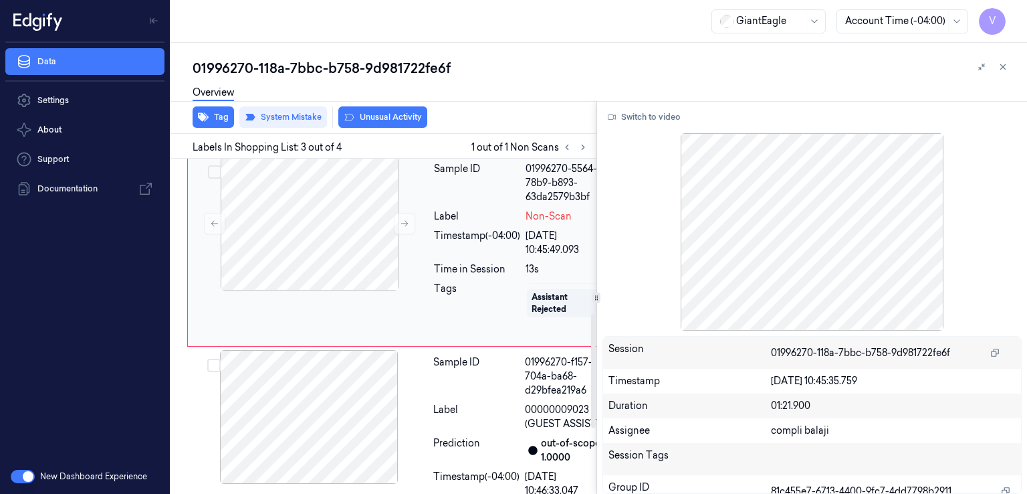
scroll to position [191, 0]
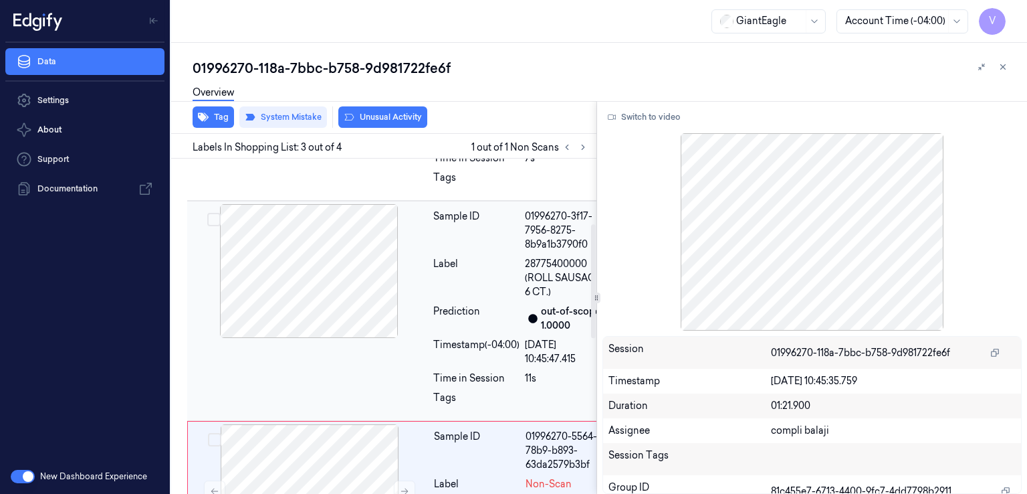
click at [522, 355] on div "Sample ID 01996270-3f17-7956-8275-8b9a1b3790f0 Label 28775400000 (ROLL SAUSAGE …" at bounding box center [519, 310] width 183 height 213
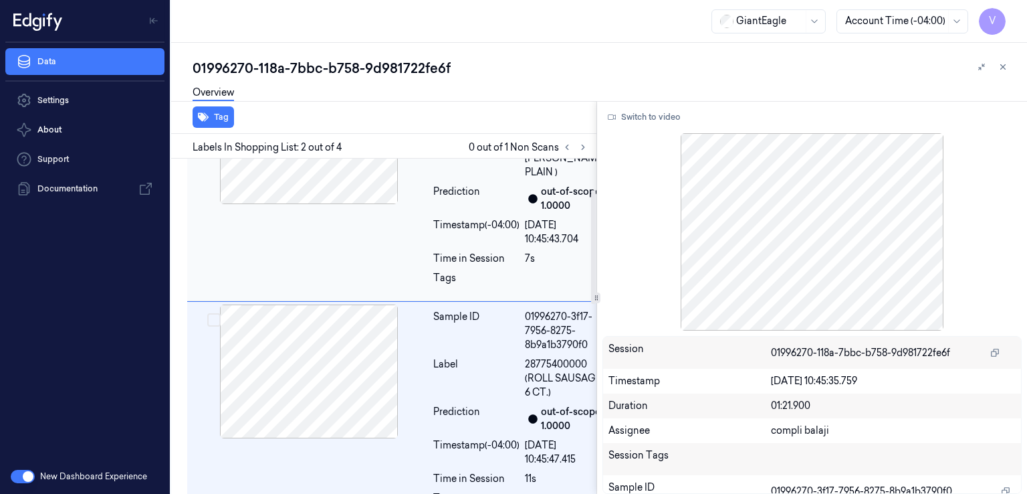
click at [498, 266] on div "Time in Session" at bounding box center [476, 259] width 86 height 14
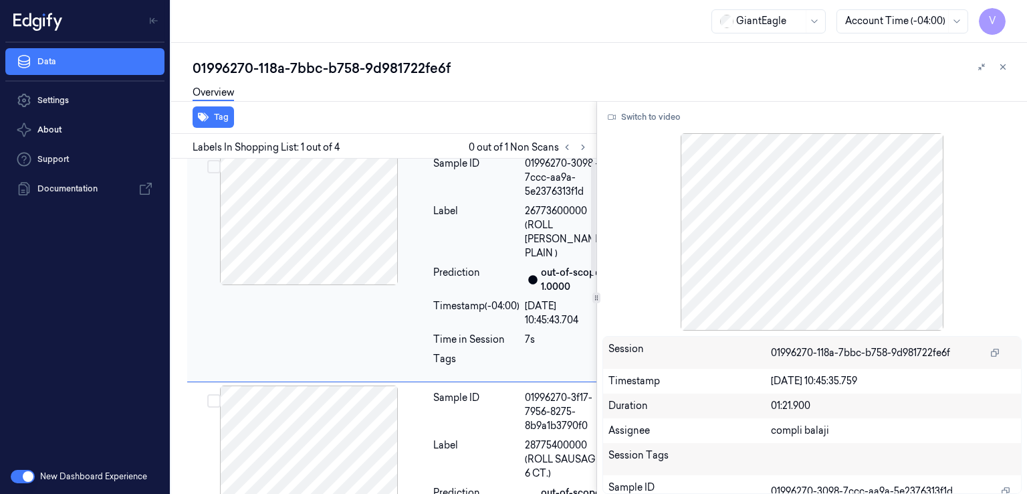
scroll to position [0, 0]
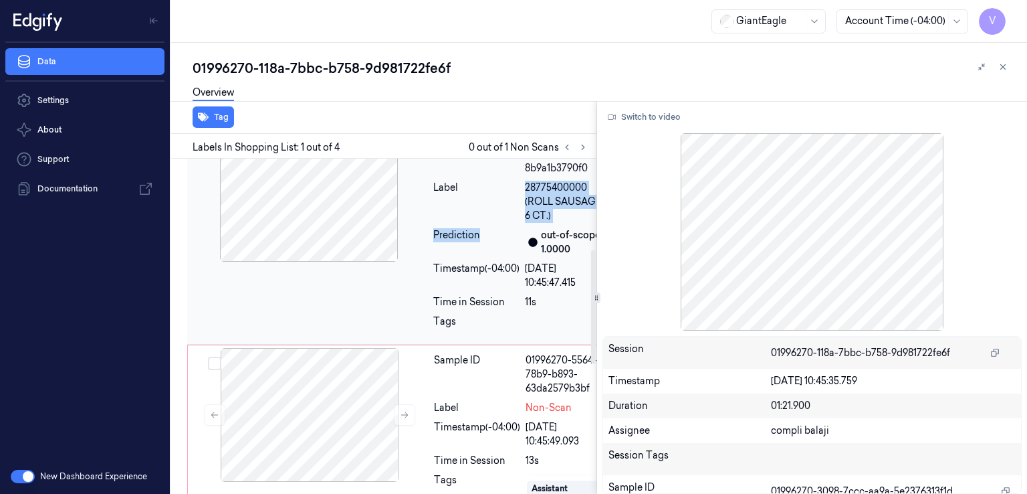
drag, startPoint x: 494, startPoint y: 278, endPoint x: 492, endPoint y: 286, distance: 7.6
click at [492, 285] on div "Sample ID 01996270-3f17-7956-8275-8b9a1b3790f0 Label 28775400000 (ROLL SAUSAGE …" at bounding box center [519, 234] width 183 height 213
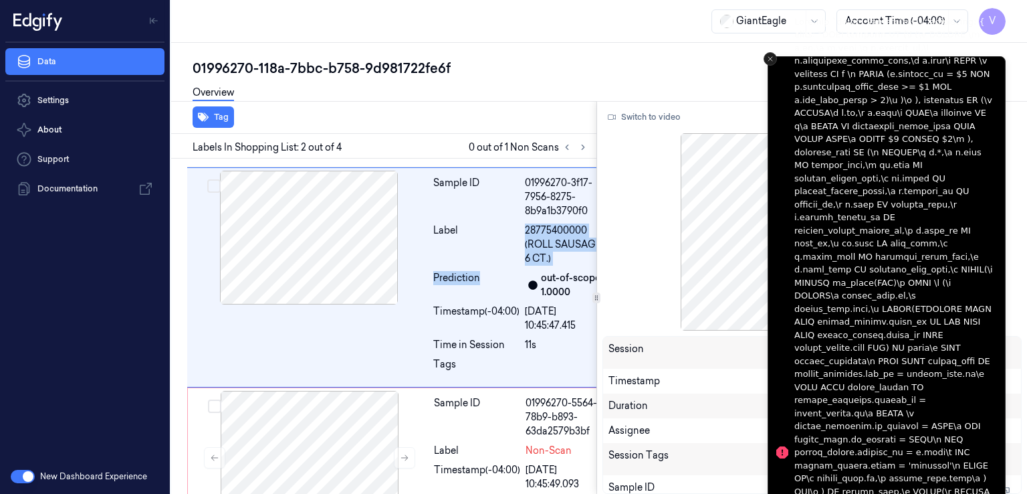
click at [768, 60] on icon "Close toast" at bounding box center [771, 59] width 8 height 8
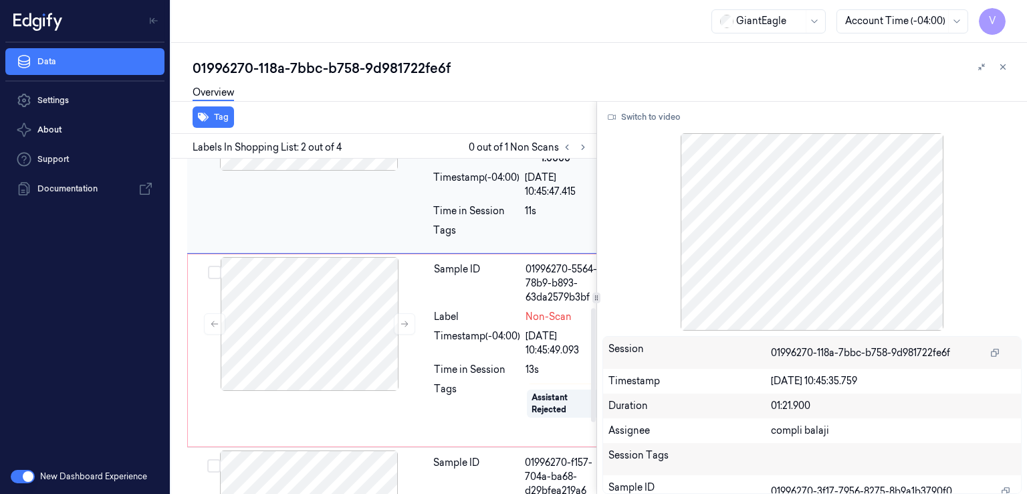
scroll to position [648, 0]
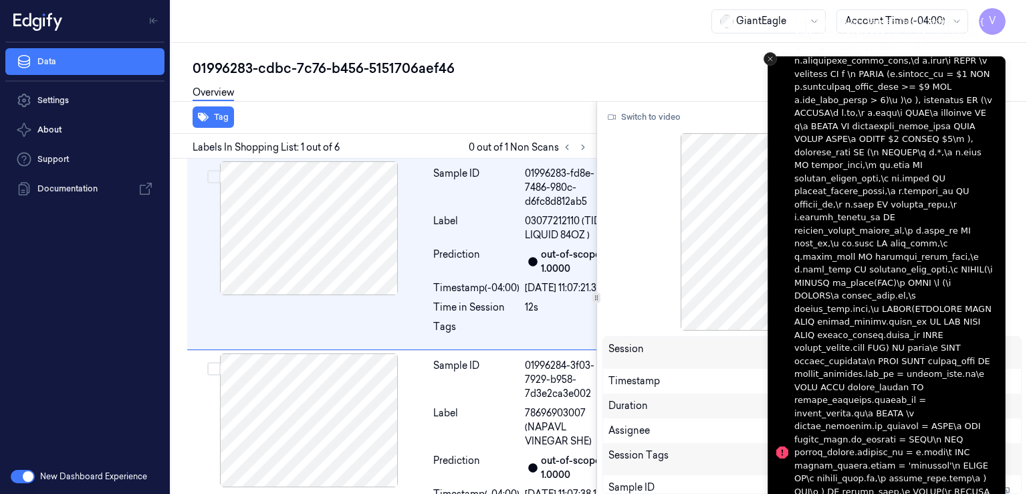
click at [773, 57] on icon "Close toast" at bounding box center [771, 59] width 8 height 8
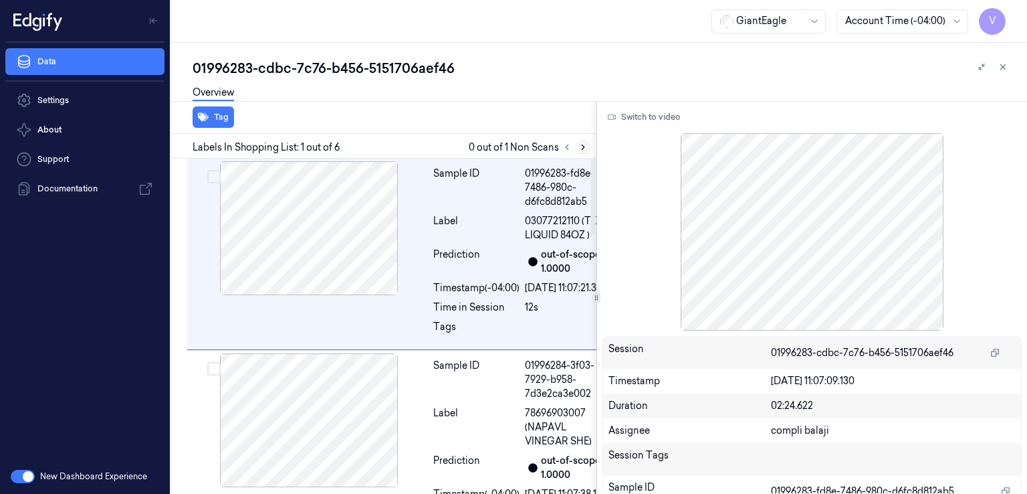
click at [581, 151] on icon at bounding box center [583, 146] width 9 height 9
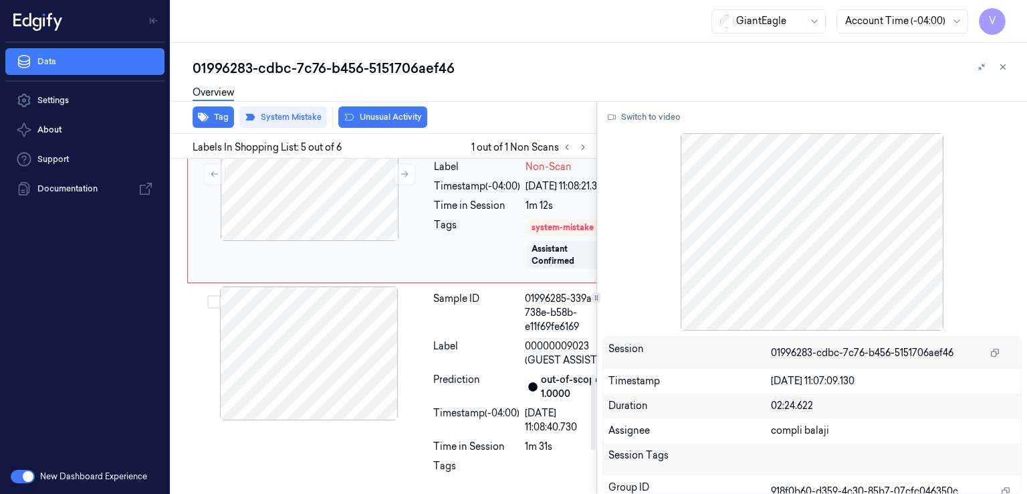
scroll to position [955, 0]
click at [413, 185] on button at bounding box center [404, 173] width 21 height 21
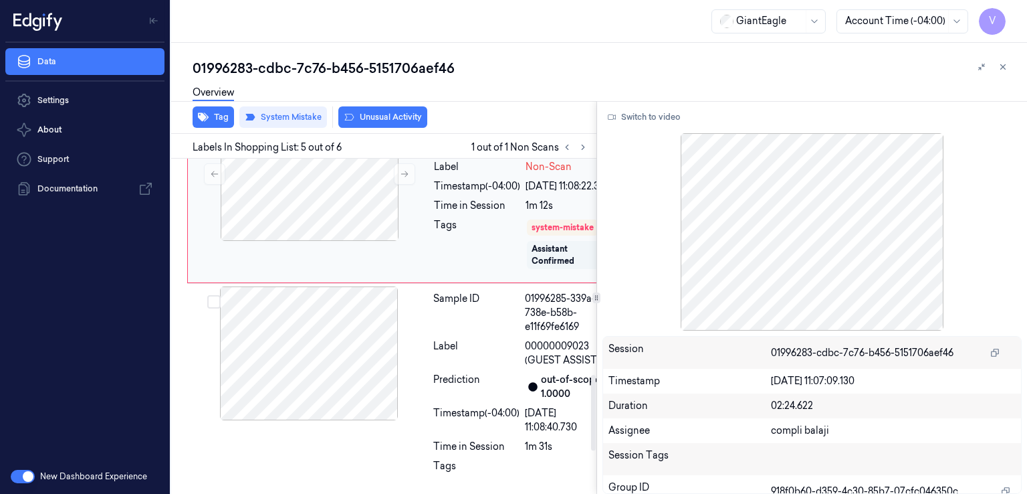
scroll to position [27, 0]
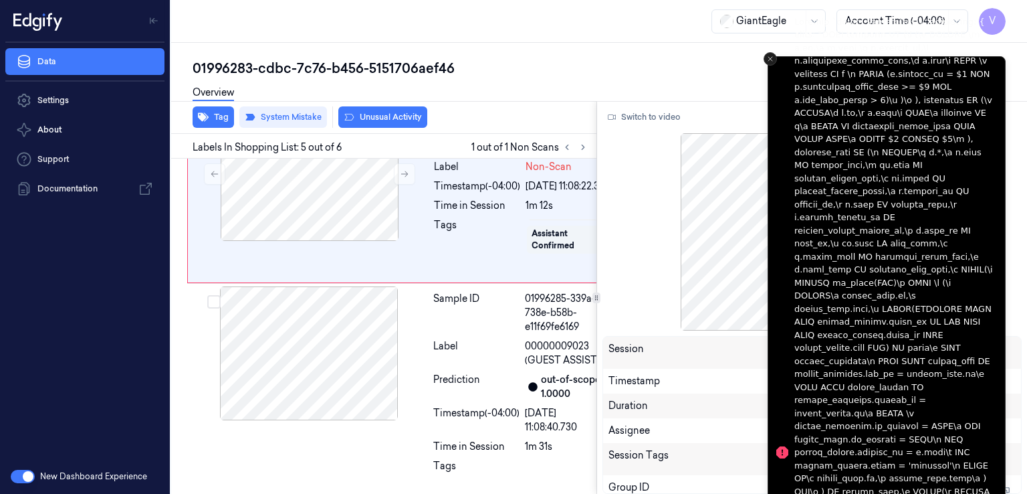
click at [769, 65] on button "Close toast" at bounding box center [770, 58] width 13 height 13
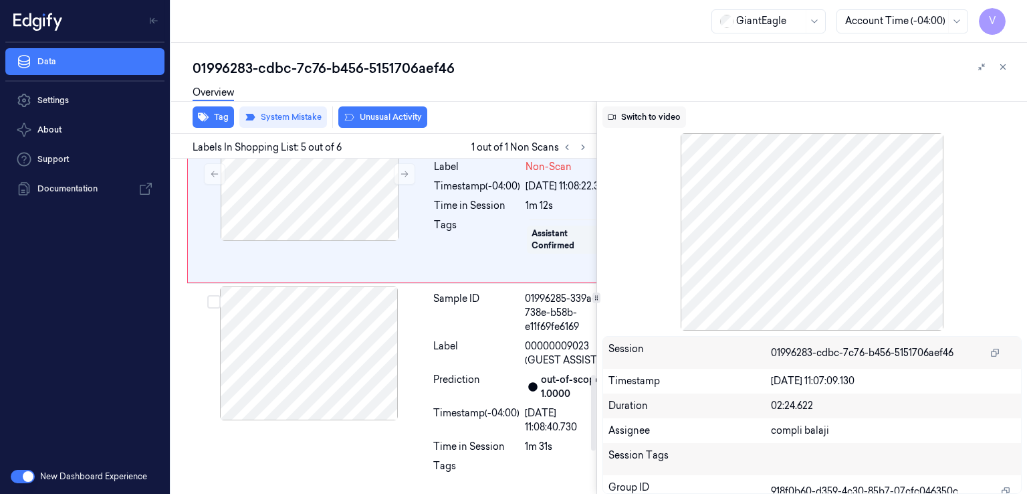
click at [621, 114] on button "Switch to video" at bounding box center [645, 116] width 84 height 21
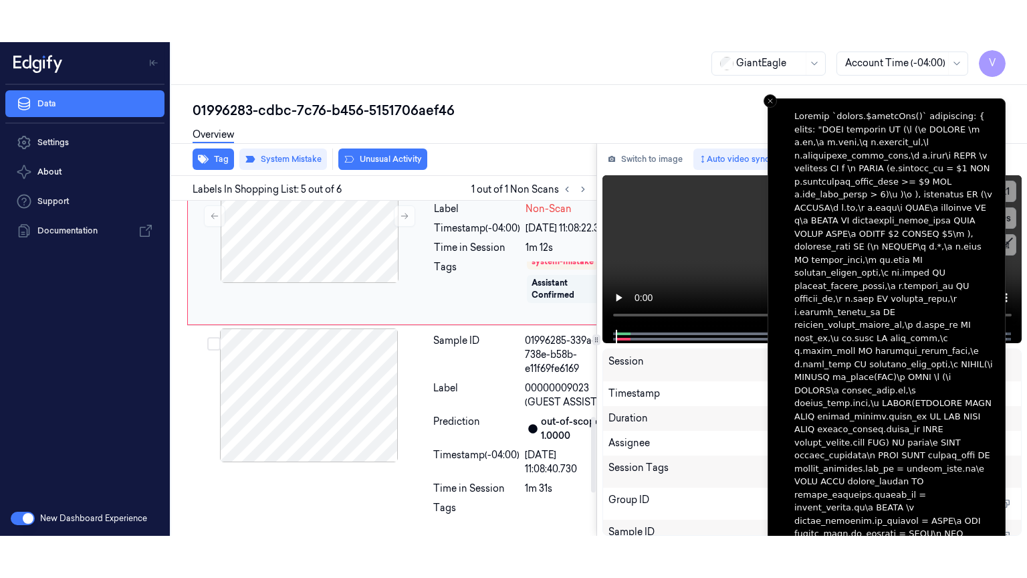
scroll to position [0, 0]
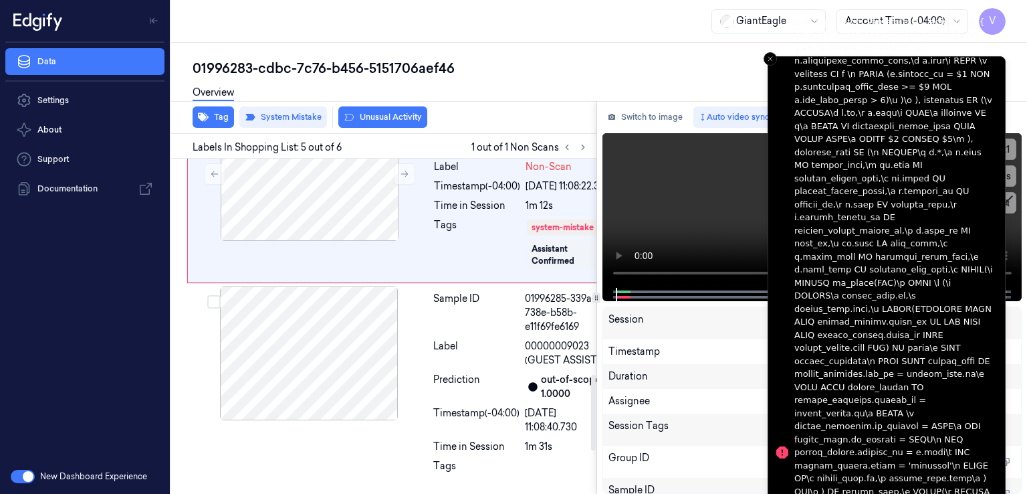
click at [779, 63] on li "Notifications alt+T" at bounding box center [887, 452] width 238 height 792
click at [773, 59] on icon "Close toast" at bounding box center [771, 59] width 8 height 8
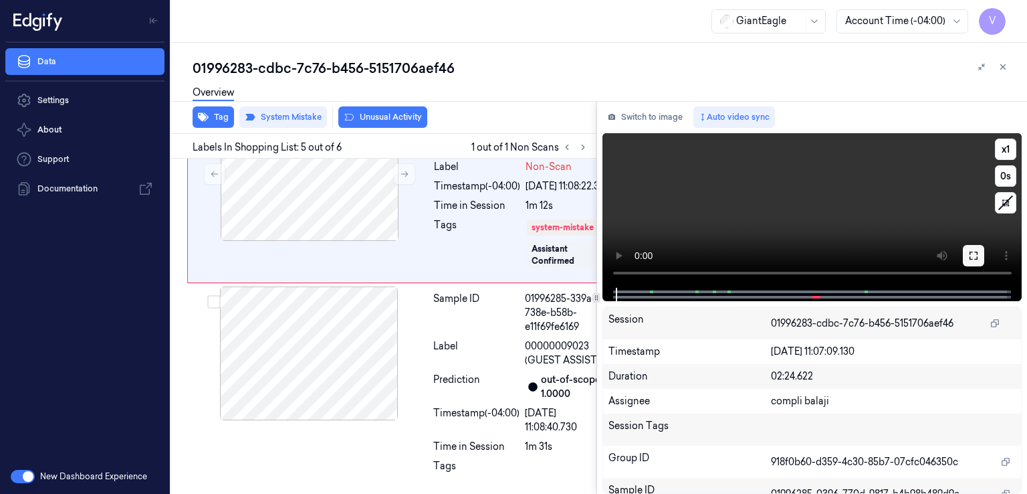
click at [974, 261] on button at bounding box center [973, 255] width 21 height 21
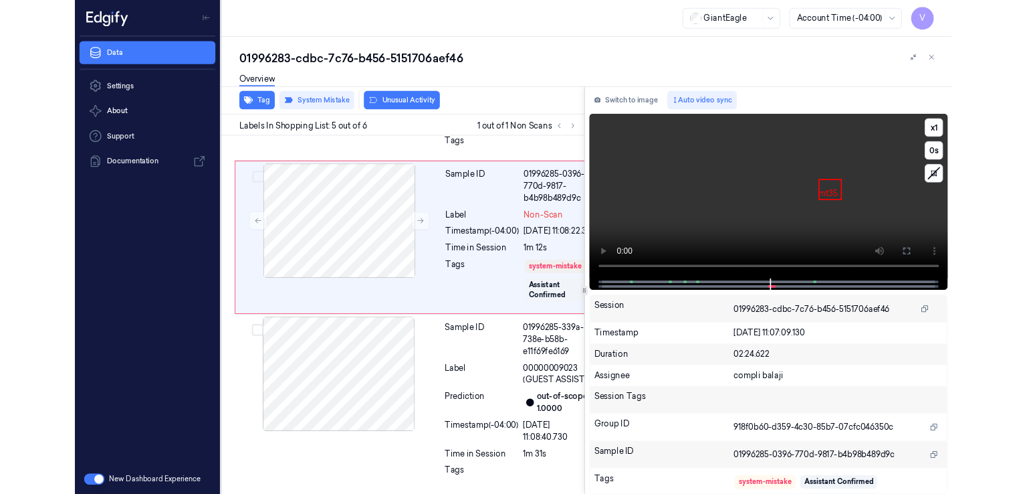
scroll to position [912, 0]
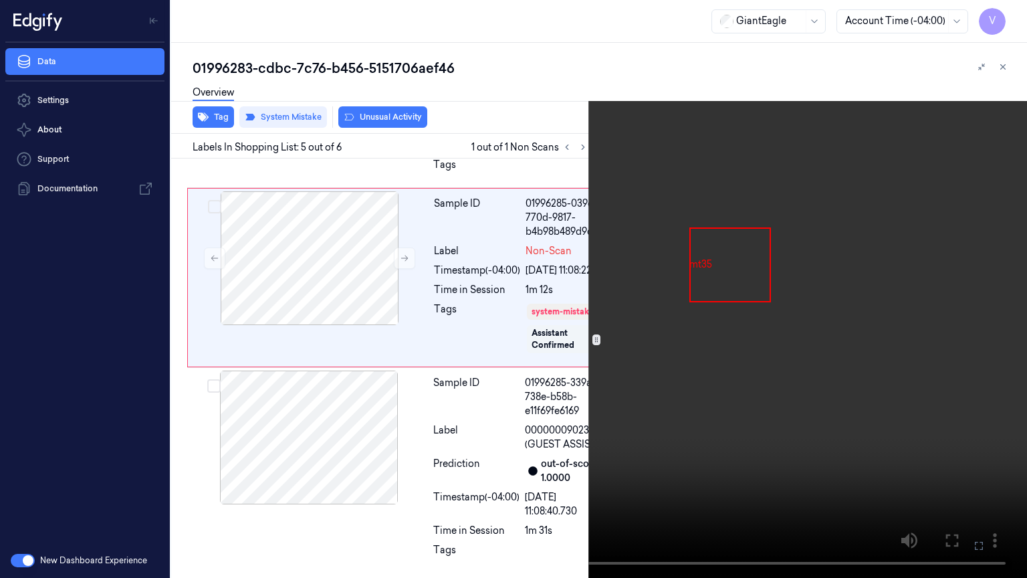
click at [553, 351] on video at bounding box center [513, 289] width 1027 height 578
click at [0, 0] on icon at bounding box center [0, 0] width 0 height 0
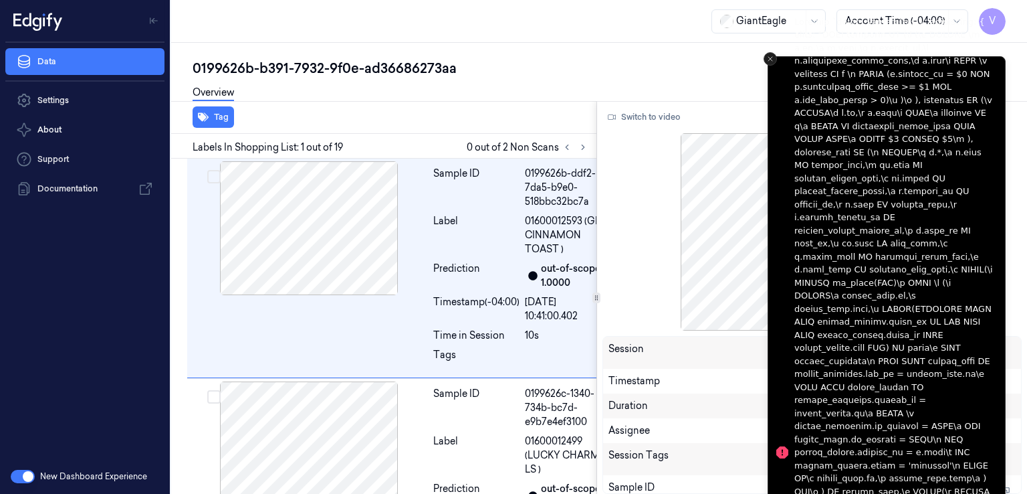
click at [765, 58] on button "Close toast" at bounding box center [770, 58] width 13 height 13
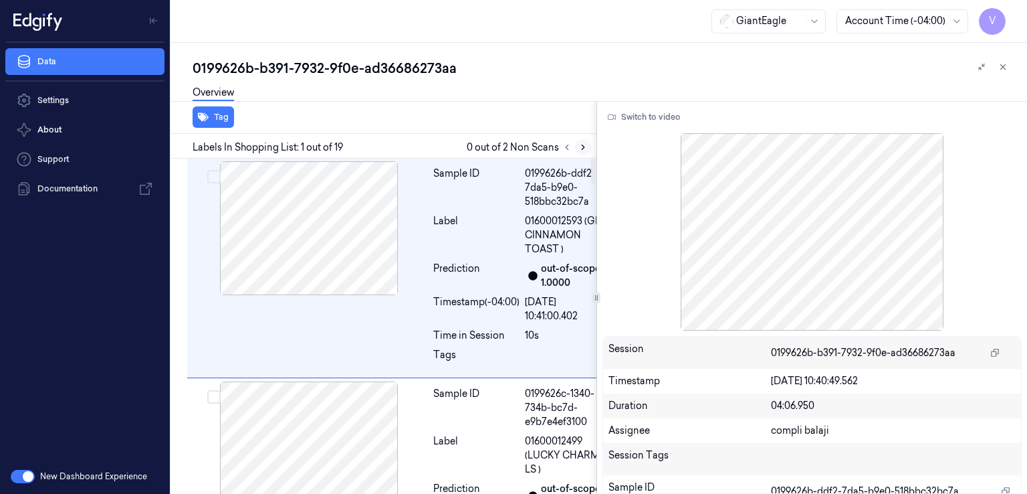
click at [583, 148] on icon at bounding box center [583, 146] width 9 height 9
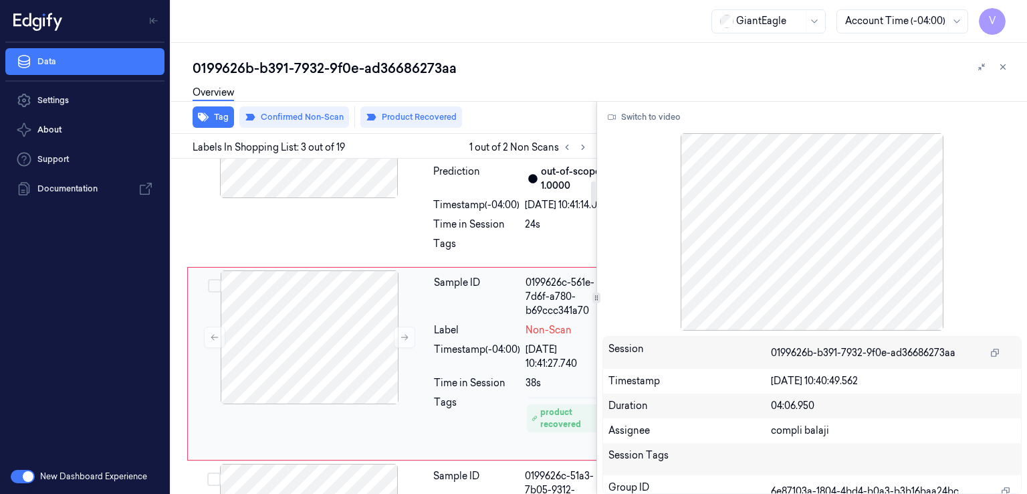
scroll to position [304, 0]
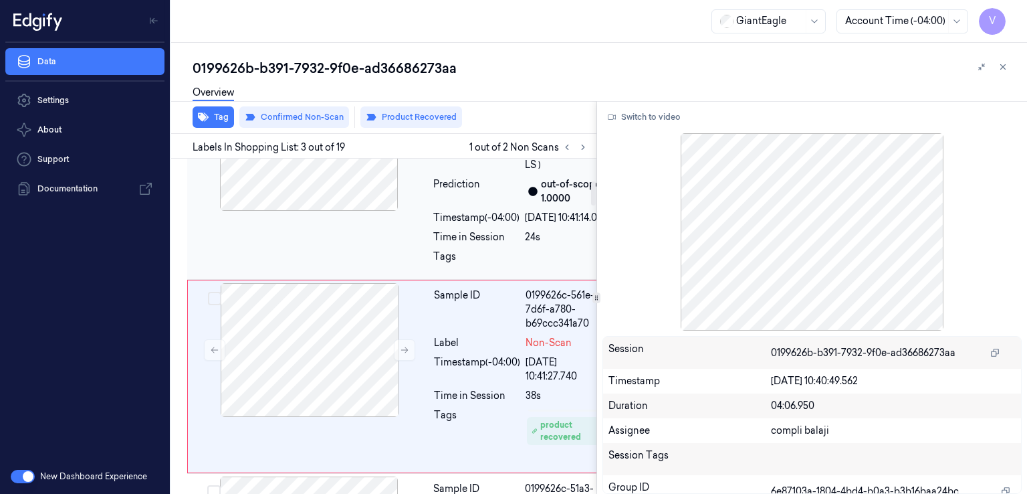
click at [396, 261] on div "Sample ID 0199626c-1340-734b-bc7d-e9b7e4ef3100 Label 01600012499 (LUCKY CHARMS …" at bounding box center [401, 177] width 429 height 206
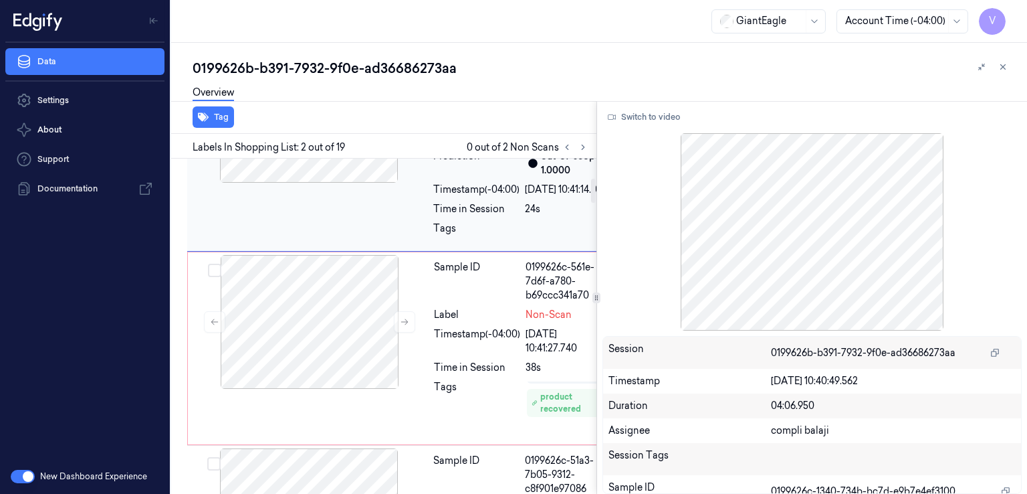
scroll to position [351, 0]
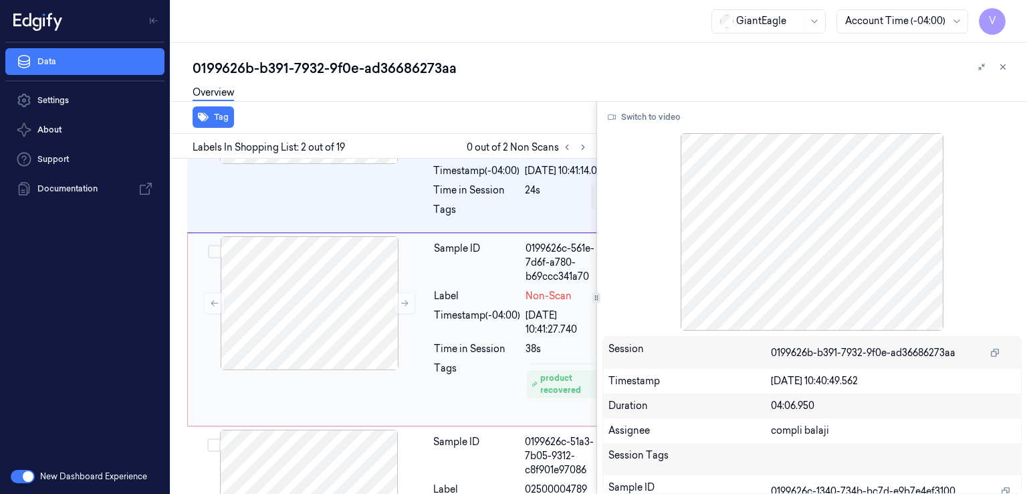
click at [480, 370] on div "Sample ID 0199626c-561e-7d6f-a780-b69ccc341a70 Label Non-Scan Timestamp (-04:00…" at bounding box center [521, 329] width 184 height 187
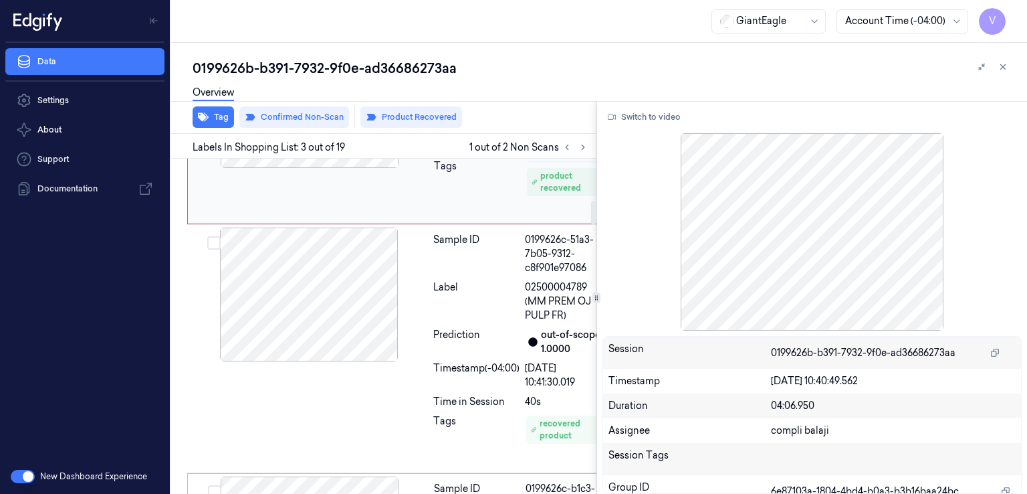
scroll to position [572, 0]
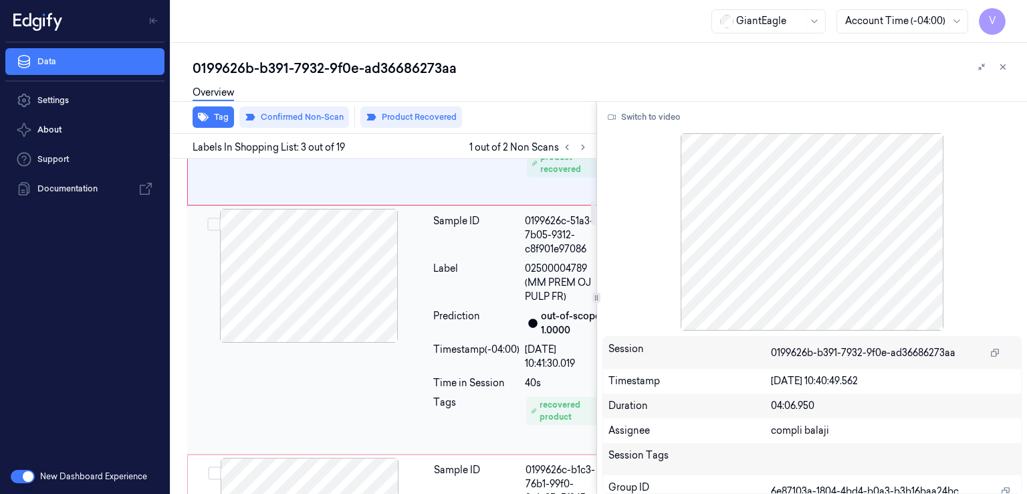
click at [479, 304] on div "Label" at bounding box center [476, 283] width 86 height 42
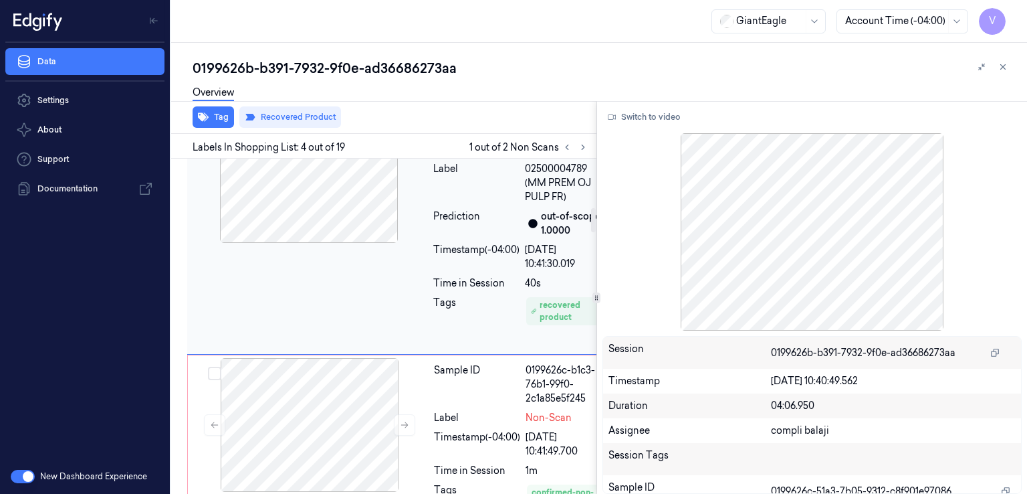
scroll to position [672, 0]
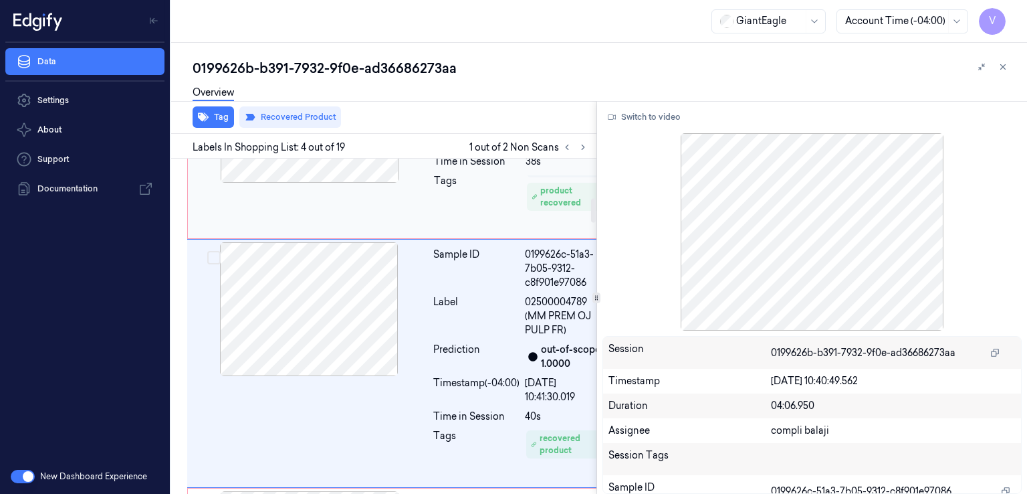
click at [421, 183] on div at bounding box center [310, 116] width 238 height 134
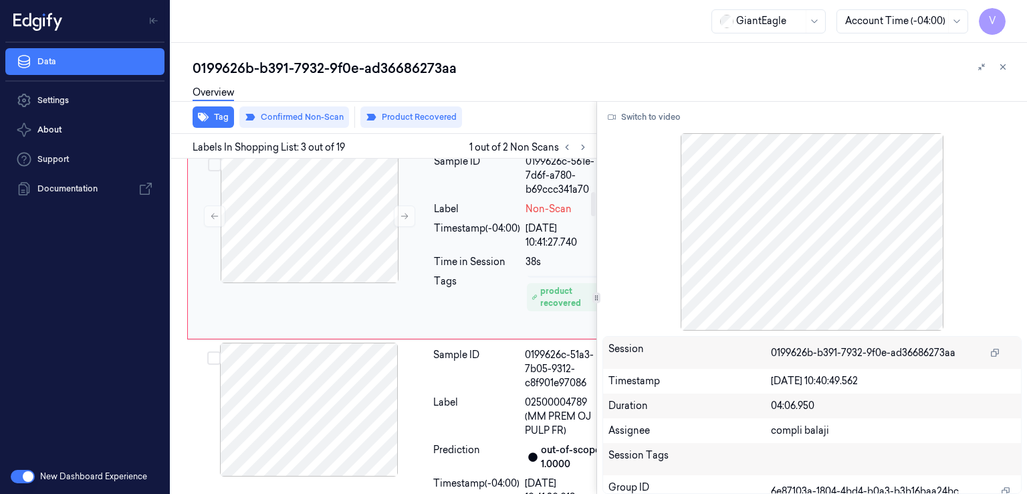
scroll to position [572, 0]
click at [421, 146] on div "Sample ID 0199626c-1340-734b-bc7d-e9b7e4ef3100 Label 01600012499 (LUCKY CHARMS …" at bounding box center [401, 43] width 429 height 206
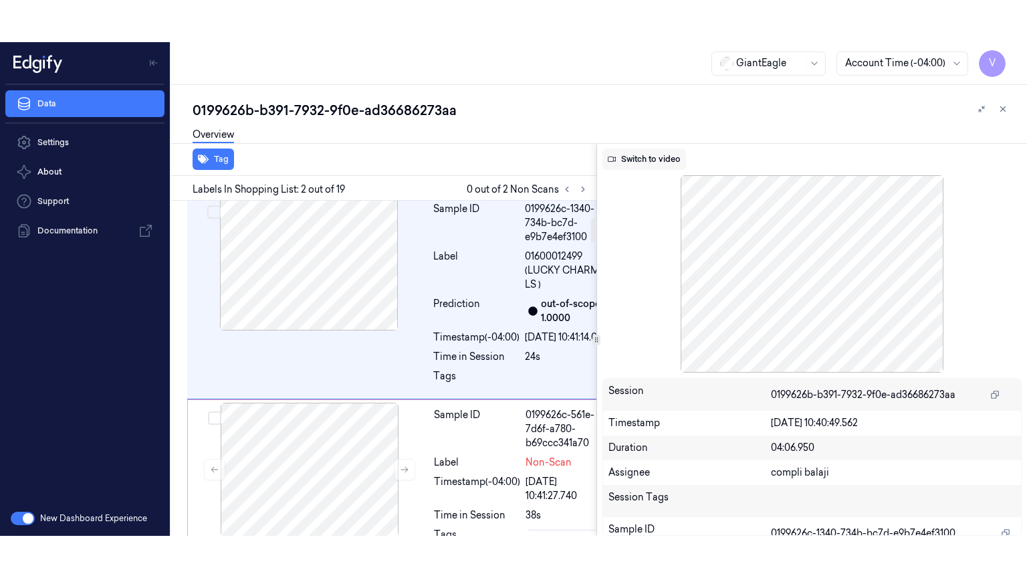
scroll to position [217, 0]
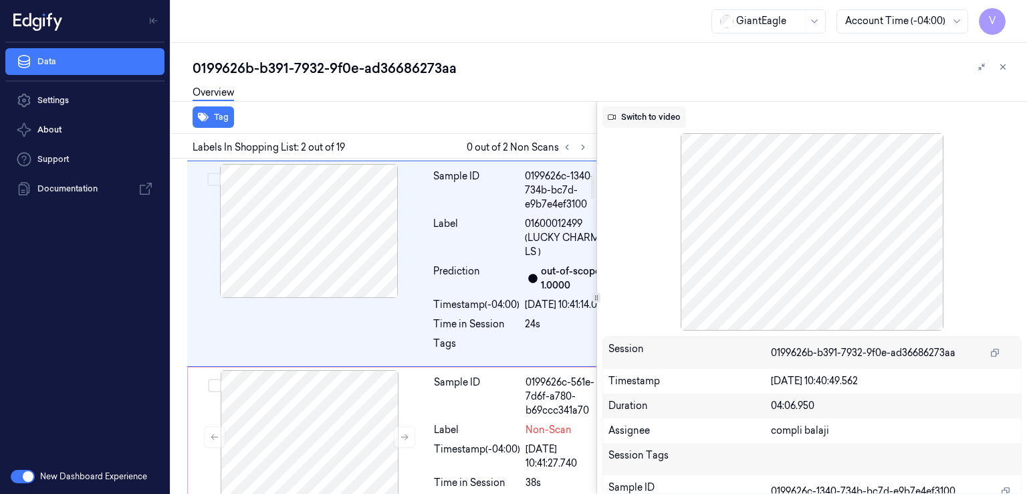
click at [611, 110] on button "Switch to video" at bounding box center [645, 116] width 84 height 21
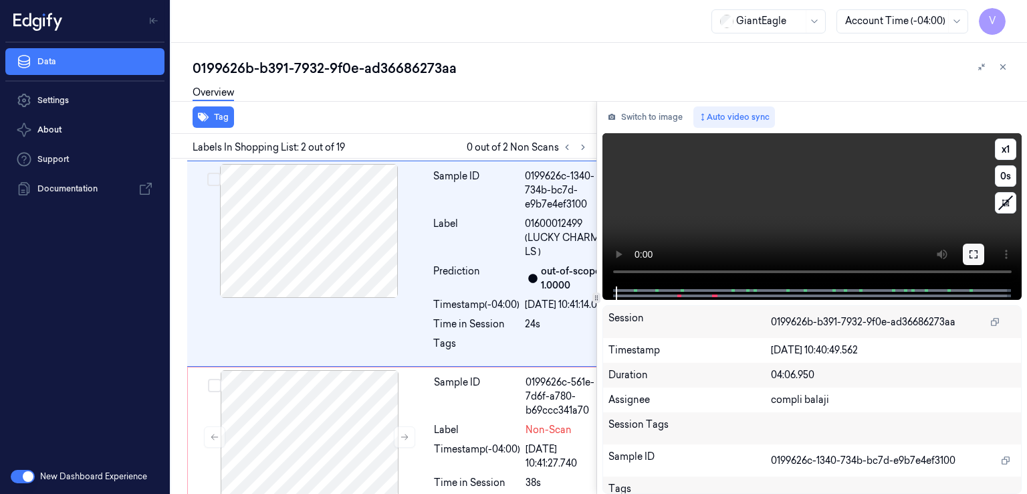
click at [969, 250] on icon at bounding box center [974, 254] width 11 height 11
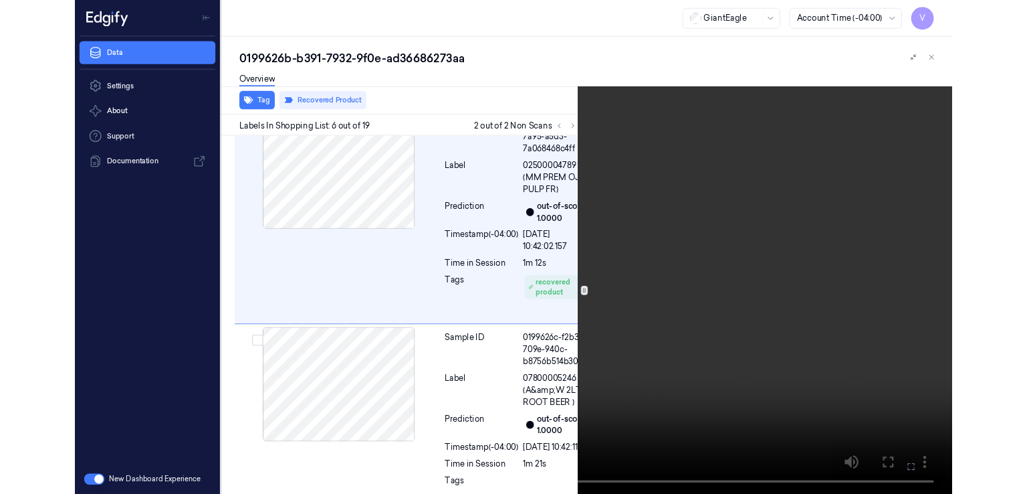
scroll to position [1100, 0]
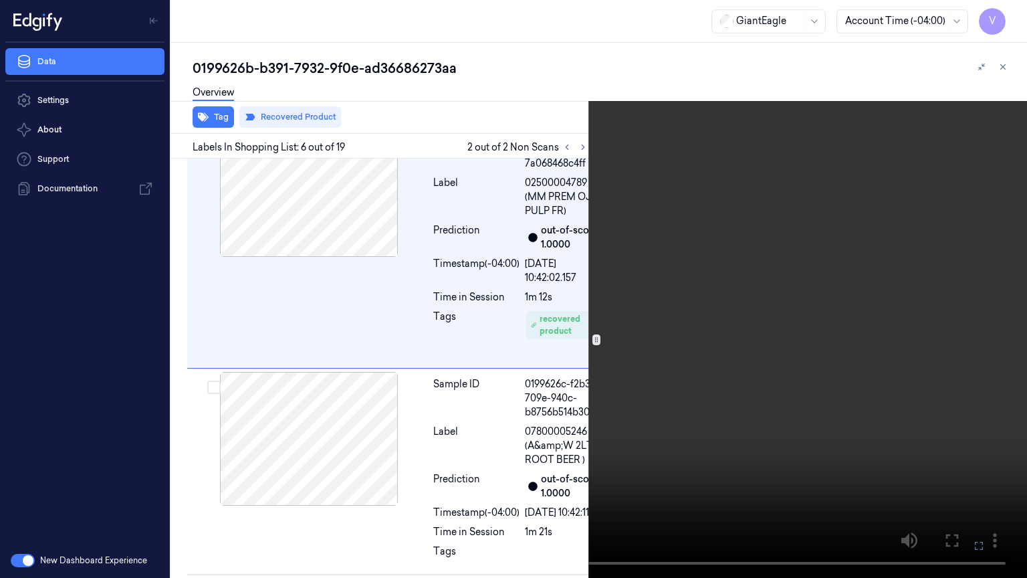
click at [0, 0] on icon at bounding box center [0, 0] width 0 height 0
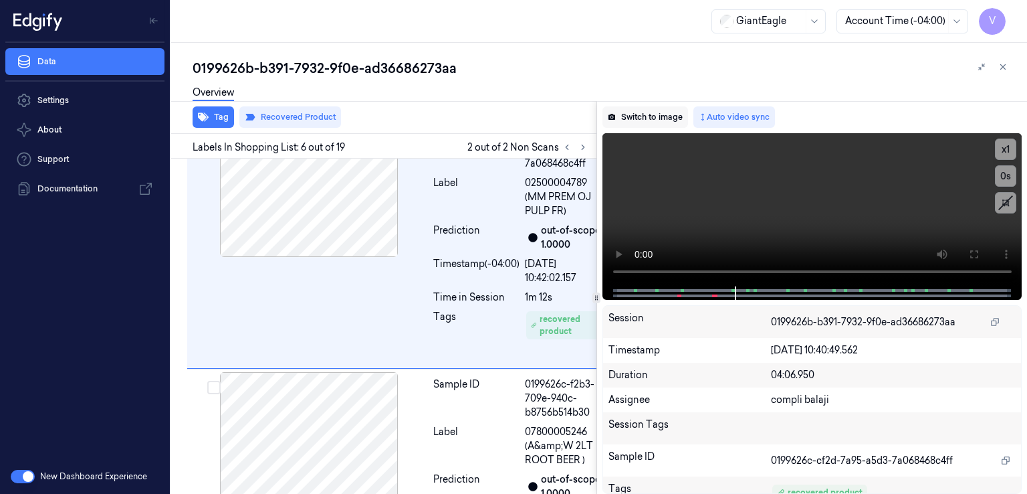
click at [652, 117] on button "Switch to image" at bounding box center [646, 116] width 86 height 21
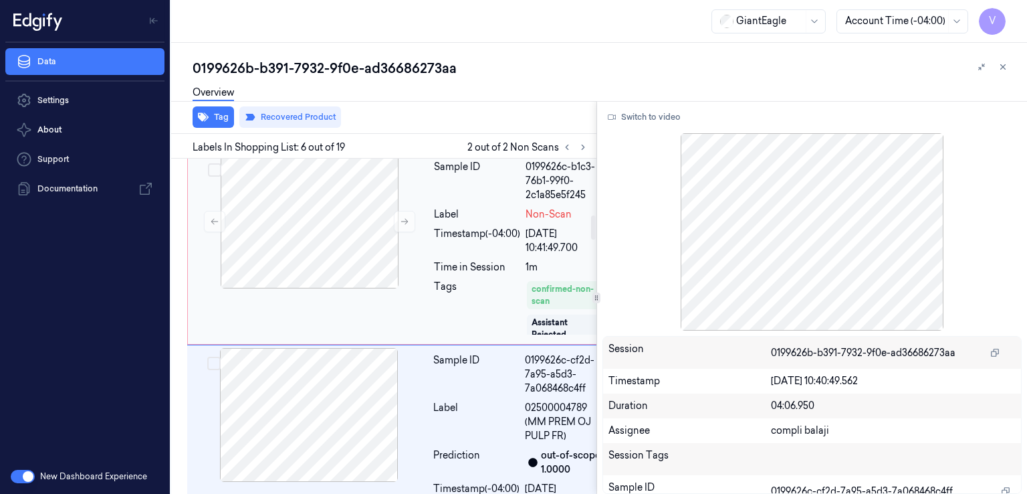
scroll to position [741, 0]
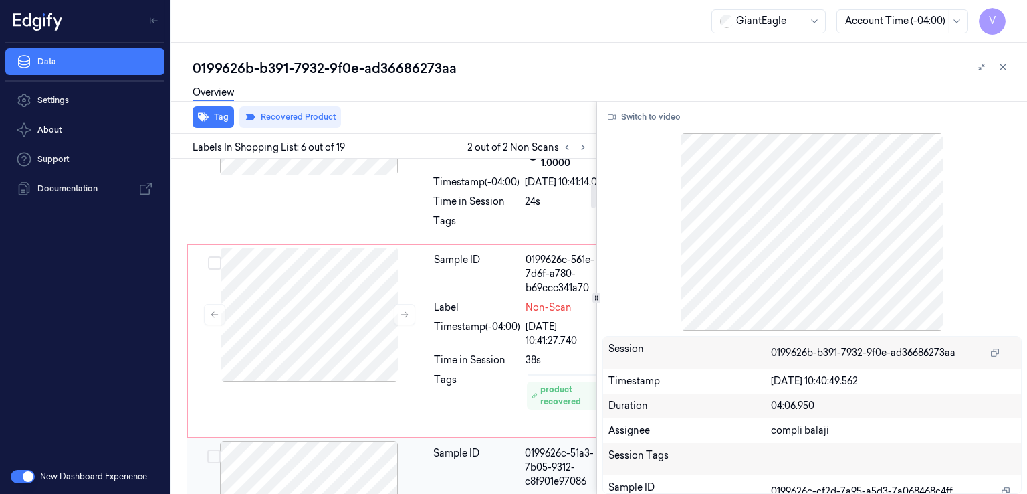
click at [430, 241] on div "Sample ID 0199626c-1340-734b-bc7d-e9b7e4ef3100 Label 01600012499 (LUCKY CHARMS …" at bounding box center [520, 140] width 185 height 199
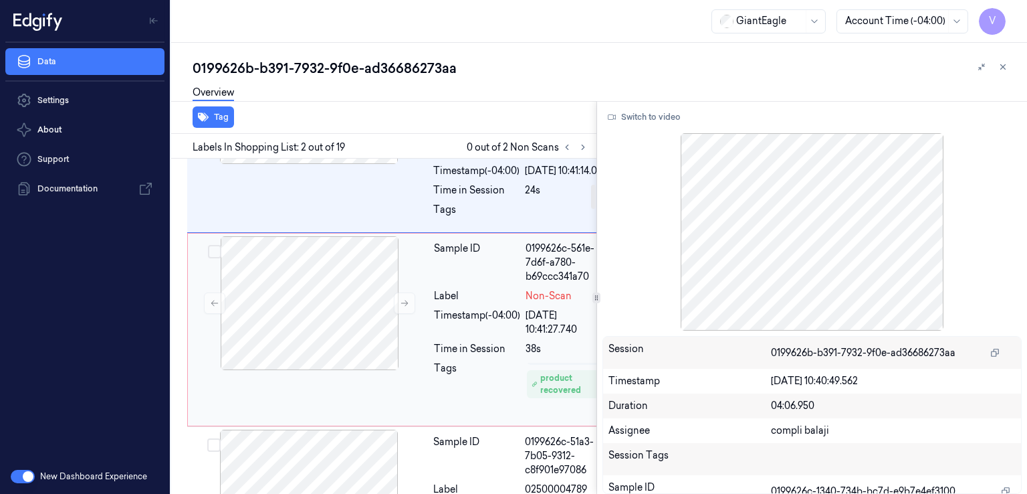
click at [429, 373] on div "Sample ID 0199626c-561e-7d6f-a780-b69ccc341a70 Label Non-Scan Timestamp (-04:00…" at bounding box center [521, 329] width 184 height 187
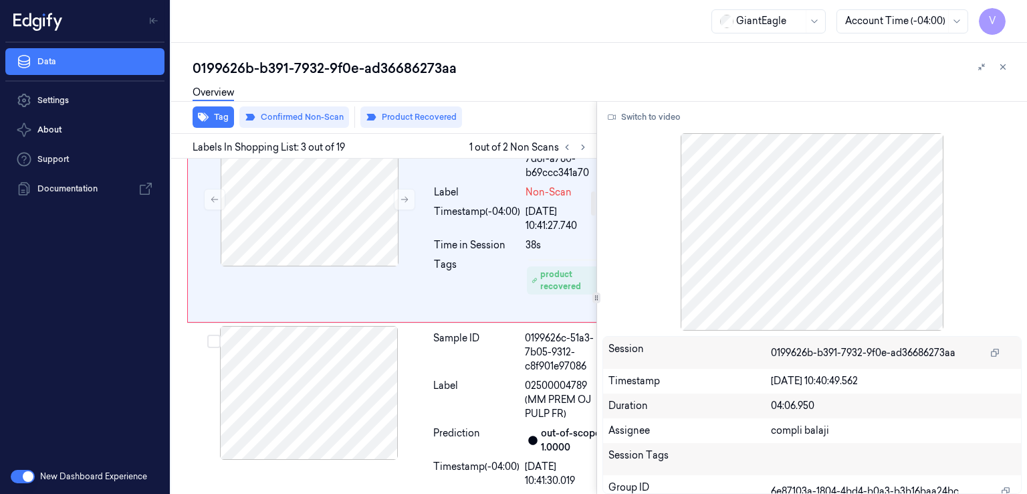
scroll to position [438, 0]
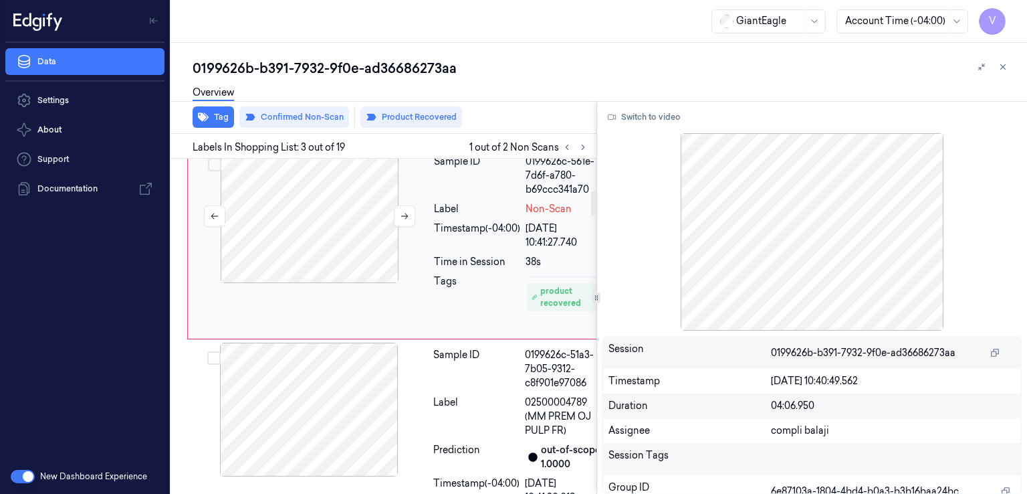
click at [409, 283] on div at bounding box center [310, 216] width 238 height 134
click at [407, 221] on icon at bounding box center [404, 215] width 9 height 9
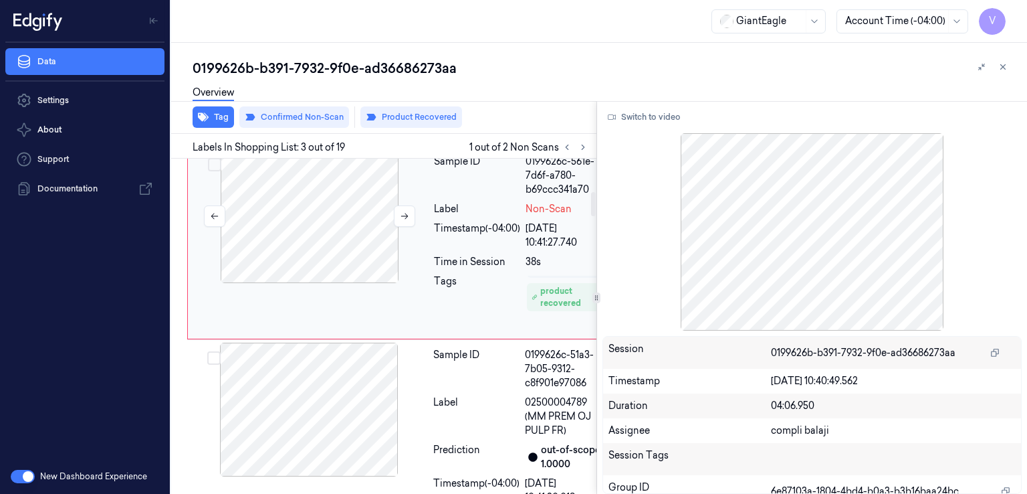
scroll to position [572, 0]
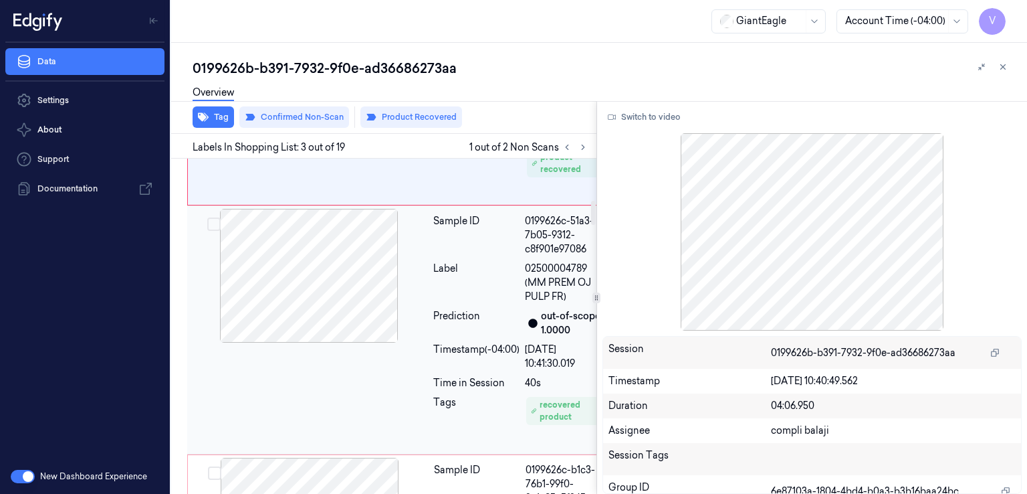
click at [419, 342] on div at bounding box center [309, 276] width 238 height 134
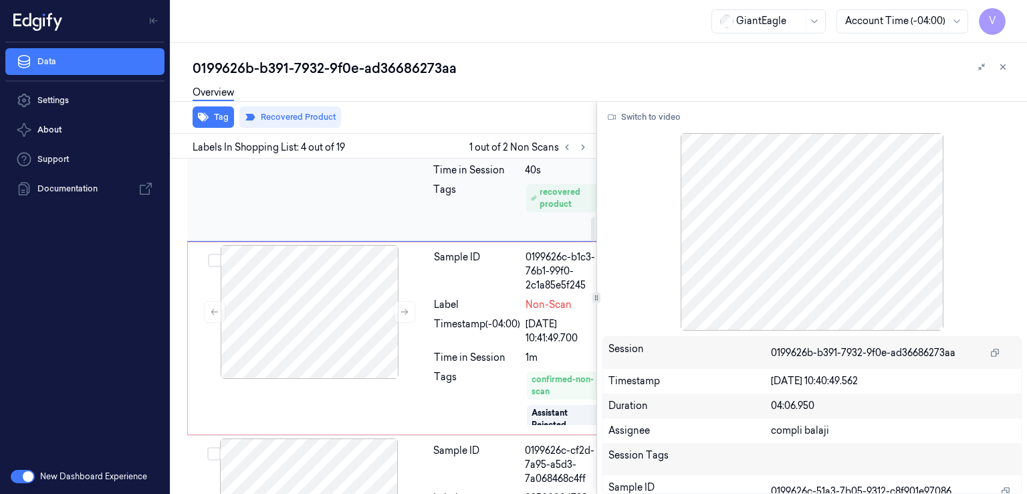
scroll to position [806, 0]
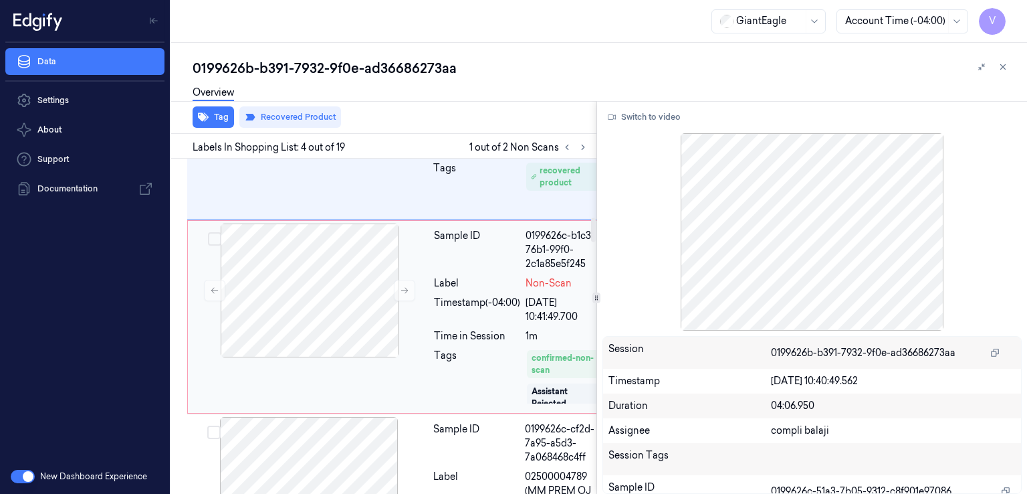
click at [459, 324] on div "Timestamp (-04:00)" at bounding box center [477, 310] width 86 height 28
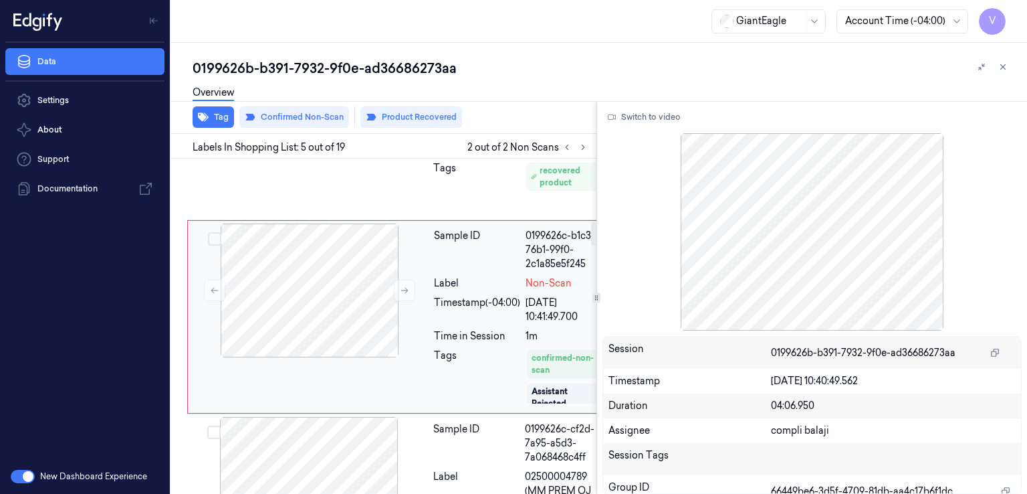
scroll to position [907, 0]
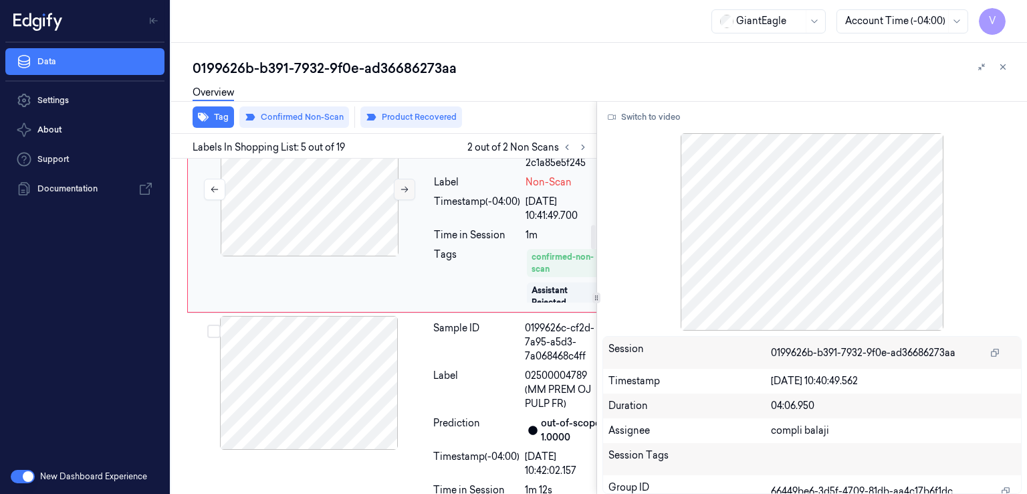
click at [401, 194] on icon at bounding box center [404, 189] width 9 height 9
click at [402, 194] on icon at bounding box center [404, 189] width 9 height 9
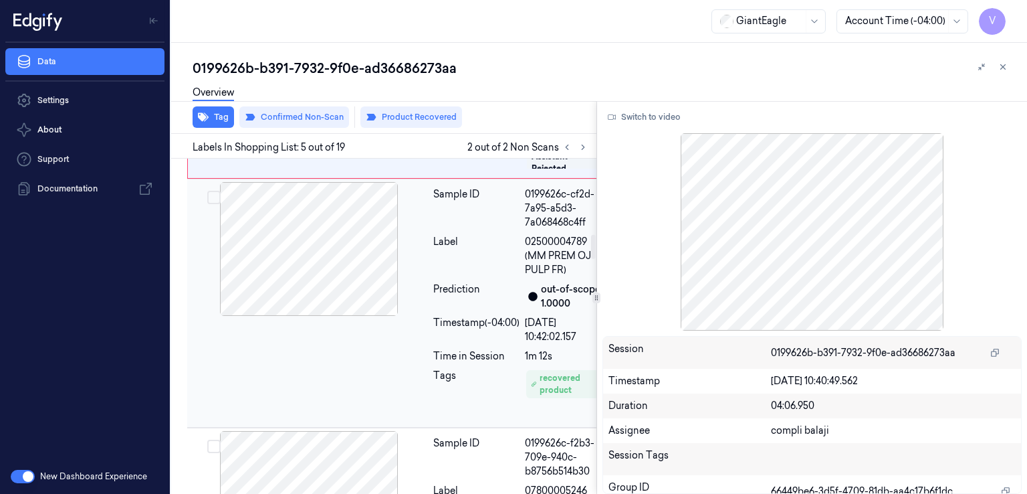
click at [510, 277] on div "Label" at bounding box center [476, 256] width 86 height 42
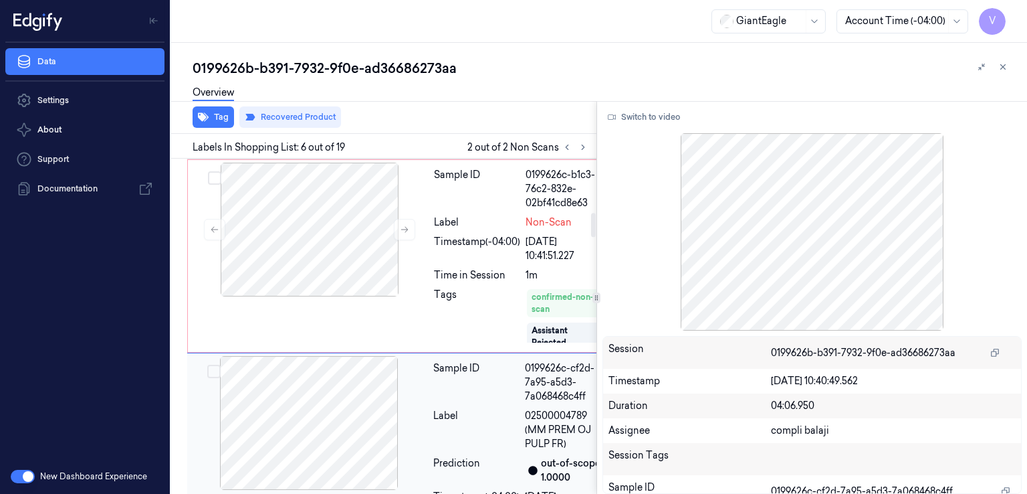
scroll to position [741, 0]
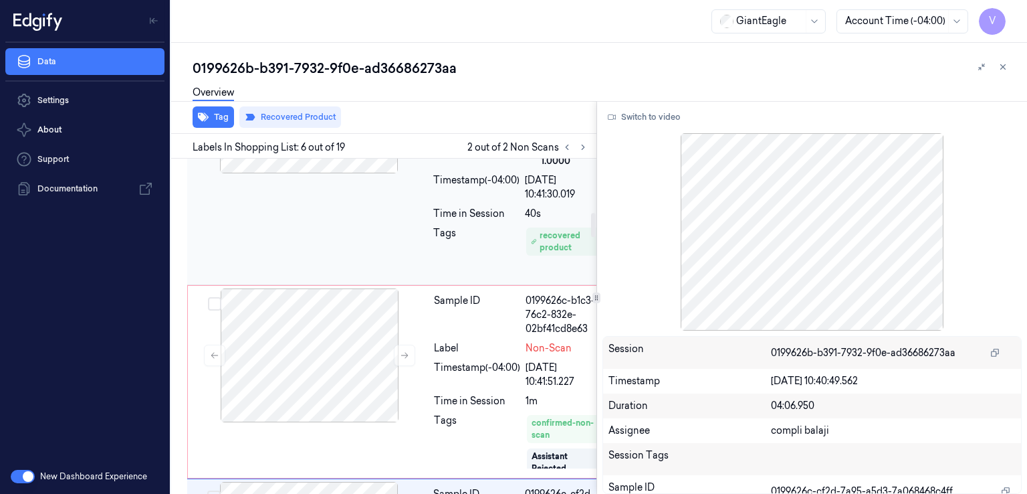
click at [476, 201] on div "Timestamp (-04:00)" at bounding box center [476, 187] width 86 height 28
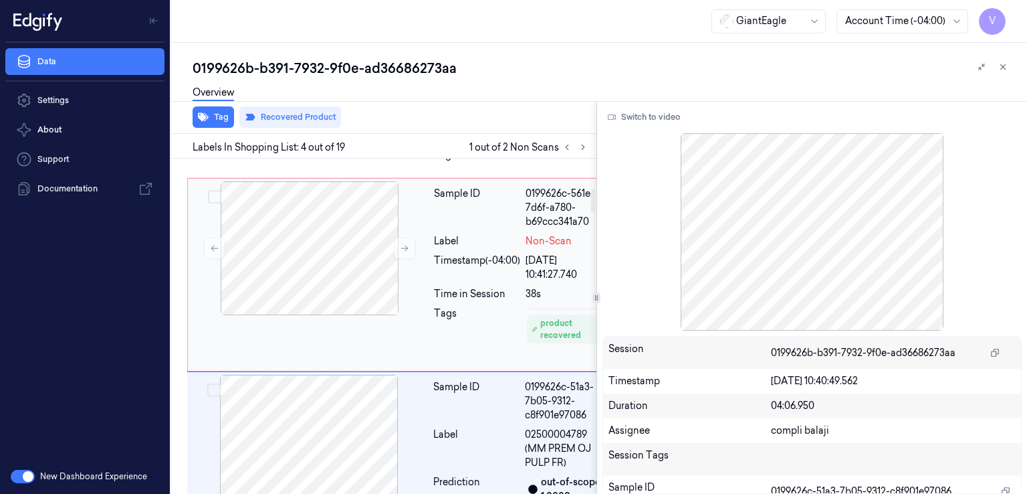
scroll to position [405, 0]
click at [385, 316] on div at bounding box center [310, 250] width 238 height 134
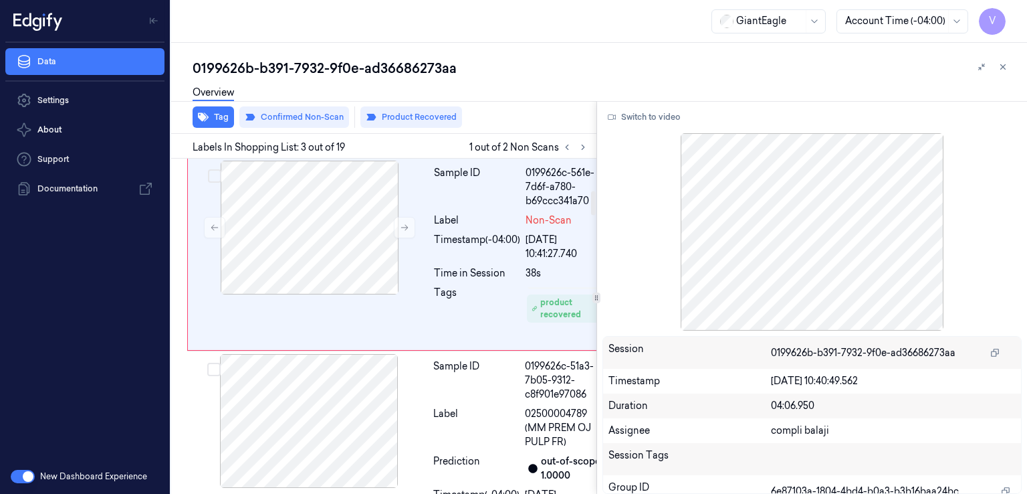
scroll to position [438, 0]
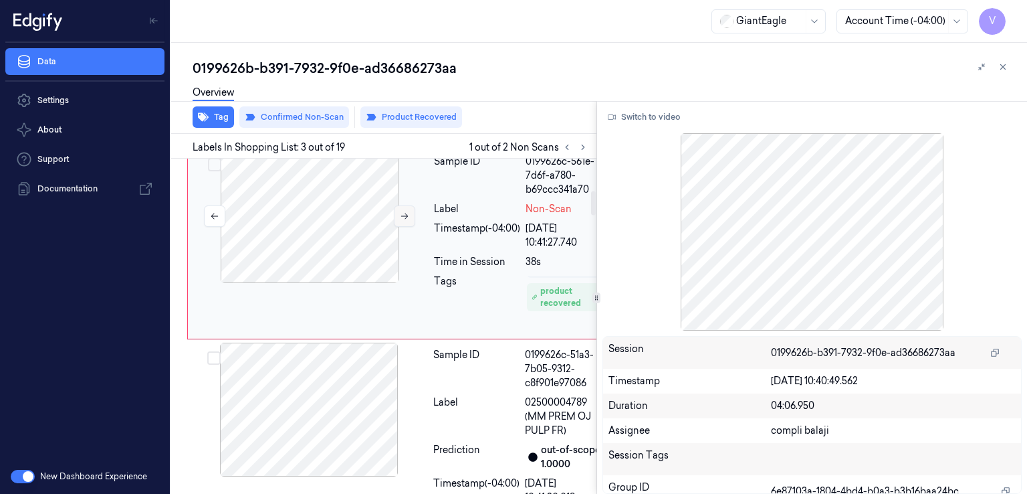
click at [407, 227] on button at bounding box center [404, 215] width 21 height 21
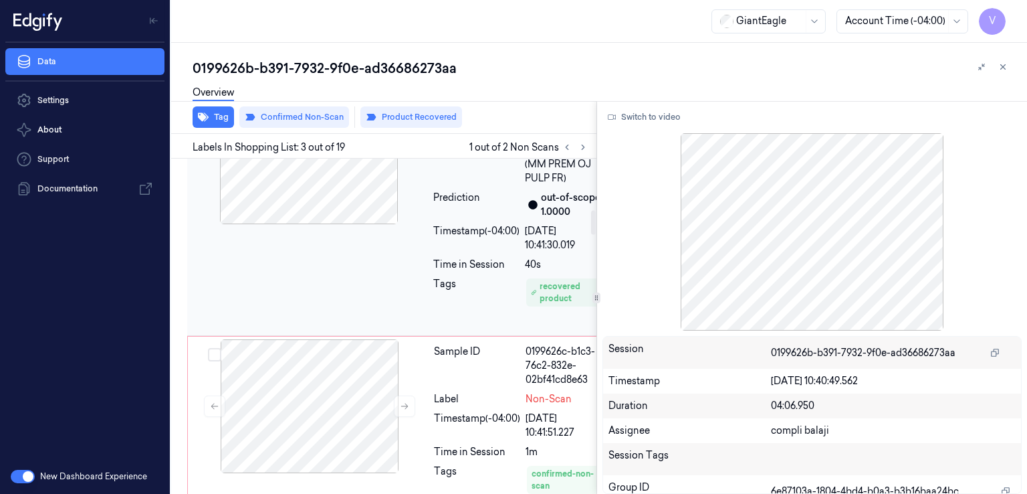
scroll to position [706, 0]
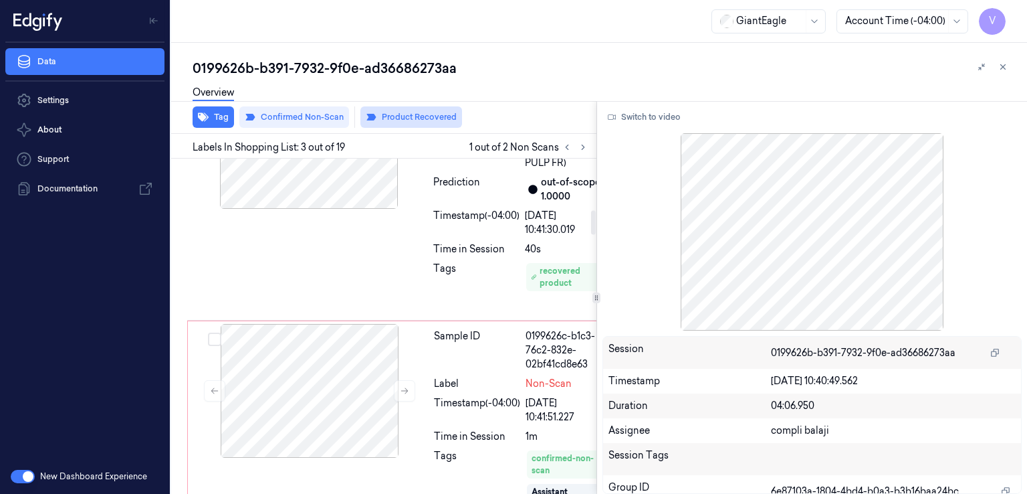
click at [412, 120] on button "Product Recovered" at bounding box center [412, 116] width 102 height 21
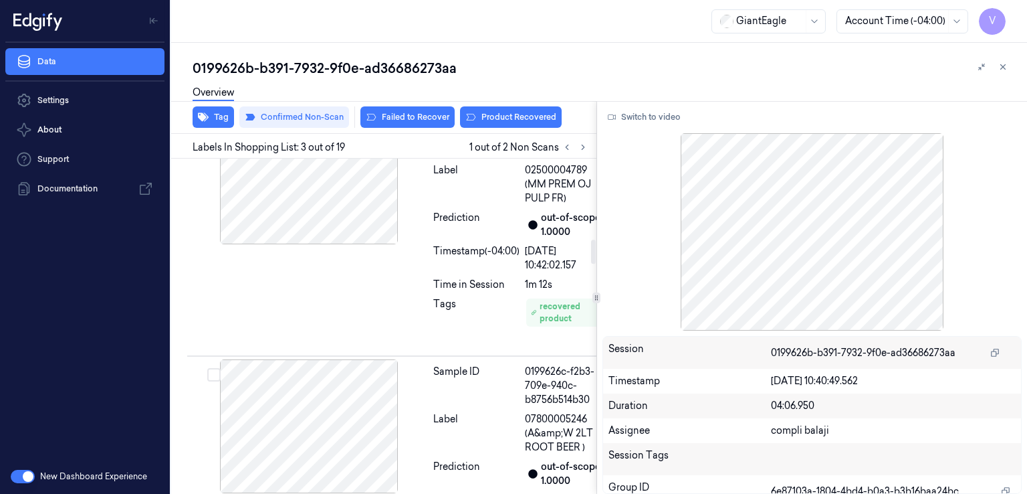
scroll to position [1107, 0]
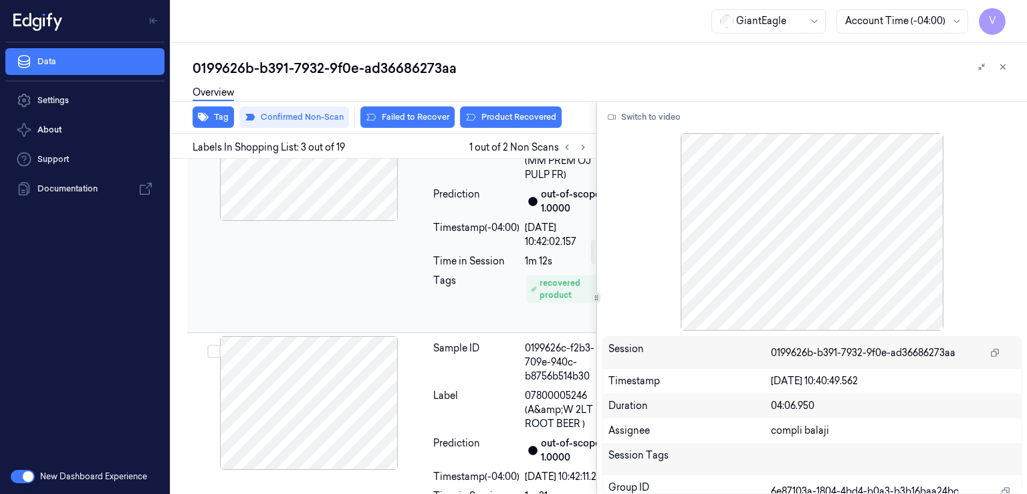
click at [465, 215] on div "Prediction" at bounding box center [476, 201] width 86 height 28
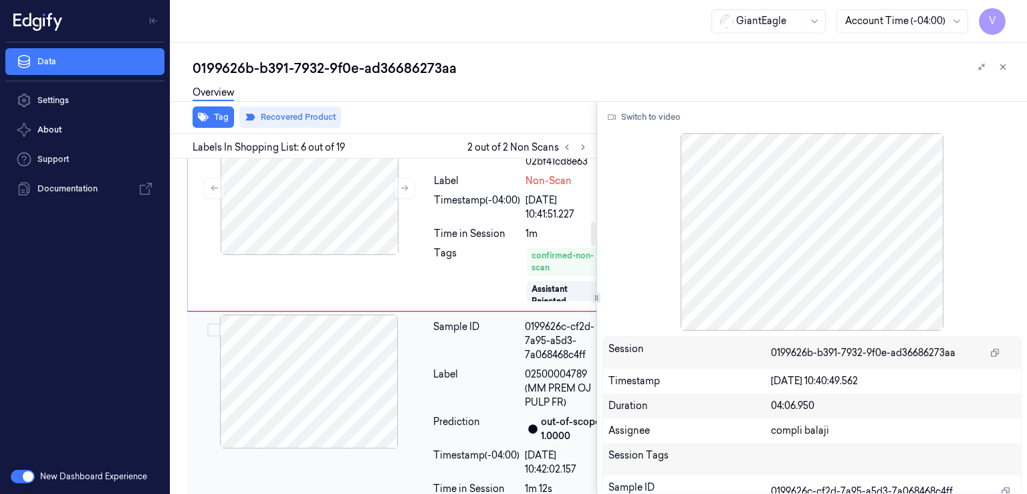
scroll to position [860, 0]
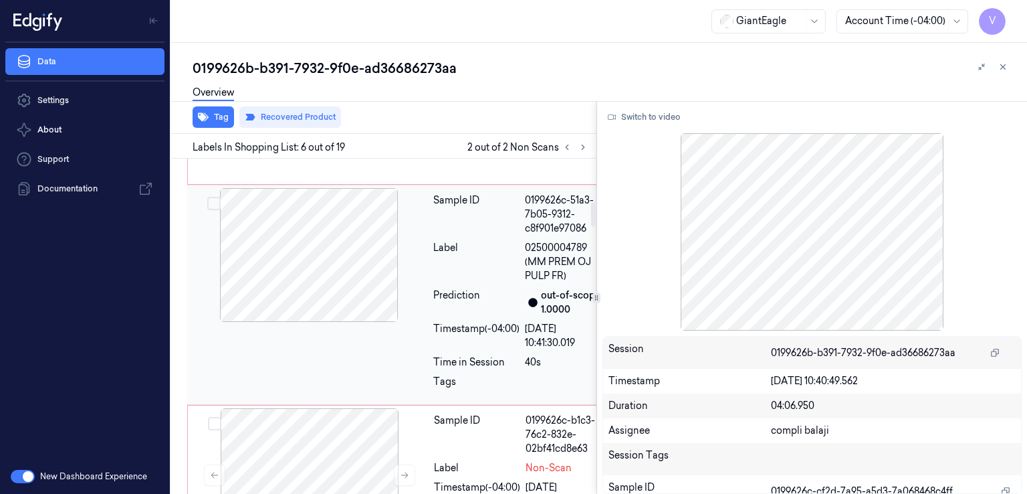
click at [464, 346] on div "Sample ID 0199626c-51a3-7b05-9312-c8f901e97086 Label 02500004789 (MM PREM OJ PU…" at bounding box center [520, 294] width 185 height 213
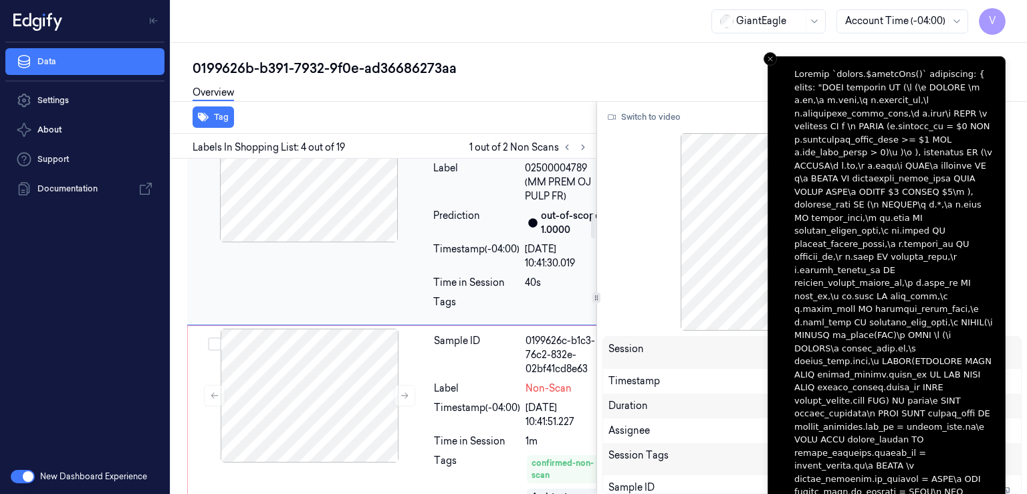
scroll to position [806, 0]
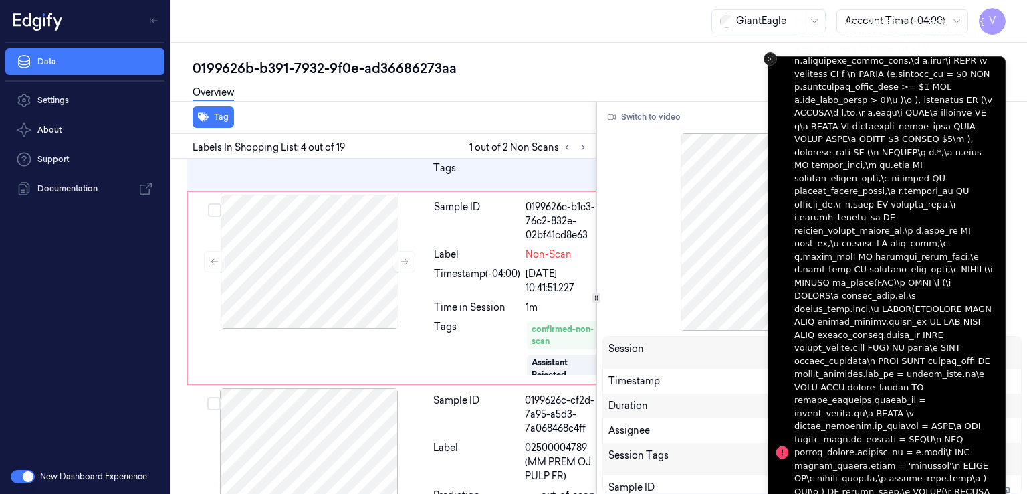
click at [768, 59] on icon "Close toast" at bounding box center [771, 59] width 8 height 8
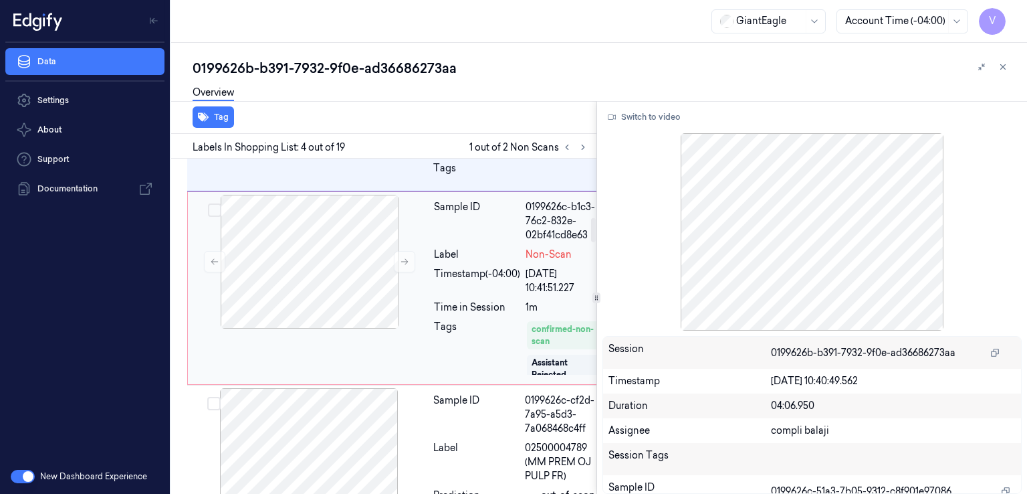
drag, startPoint x: 508, startPoint y: 315, endPoint x: 480, endPoint y: 340, distance: 38.4
click at [480, 242] on div "Sample ID" at bounding box center [477, 221] width 86 height 42
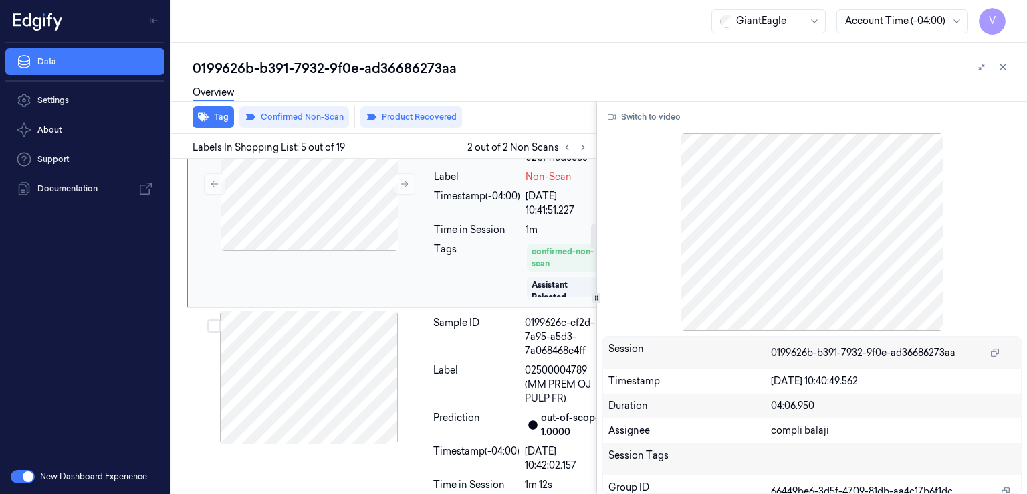
scroll to position [893, 0]
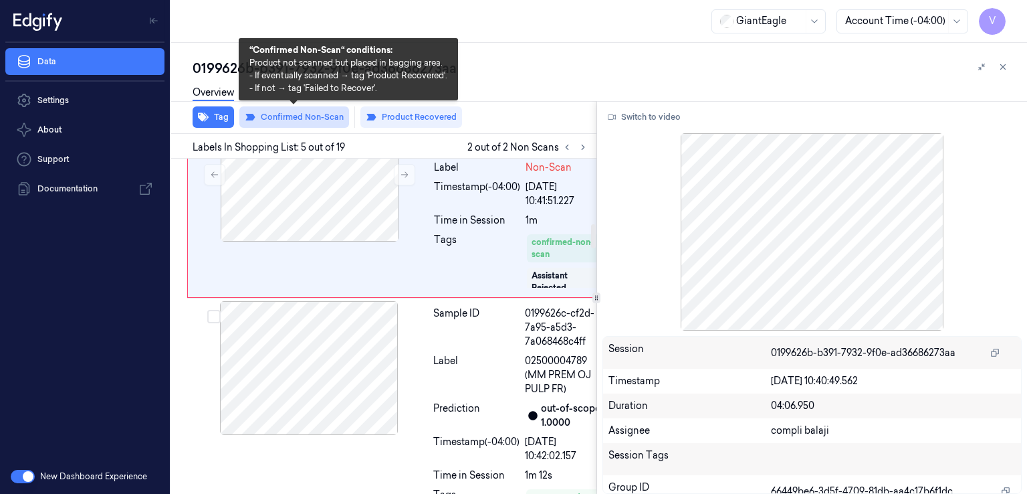
click at [320, 122] on button "Confirmed Non-Scan" at bounding box center [294, 116] width 110 height 21
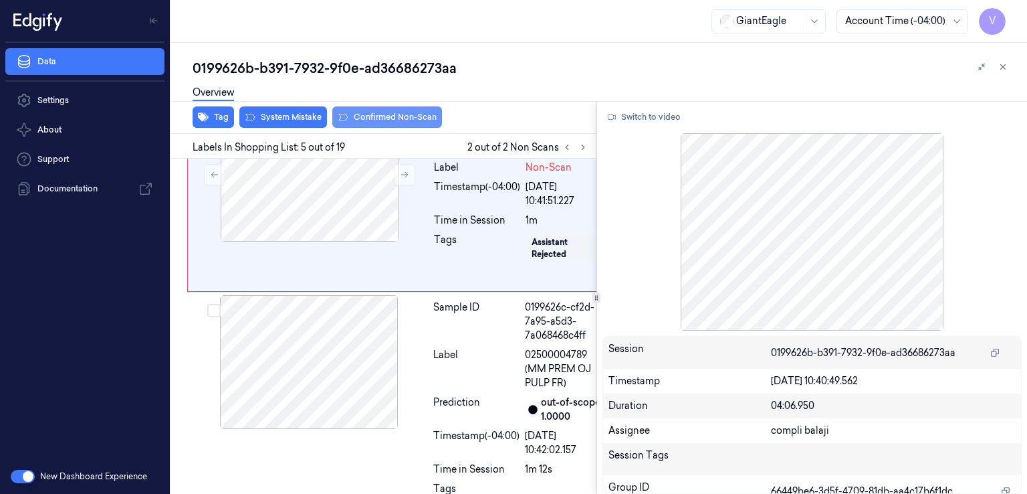
scroll to position [896, 0]
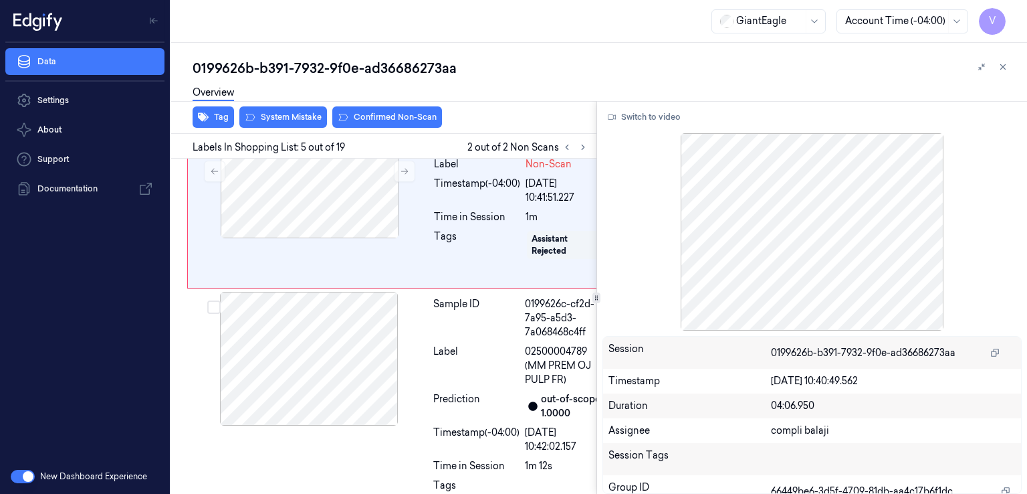
click at [290, 109] on div "Overview" at bounding box center [605, 95] width 824 height 34
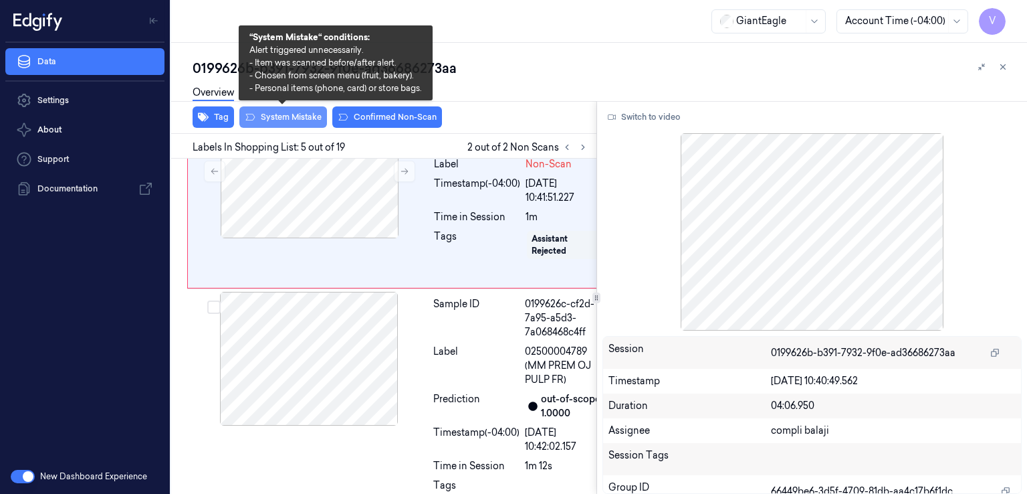
click at [288, 120] on button "System Mistake" at bounding box center [283, 116] width 88 height 21
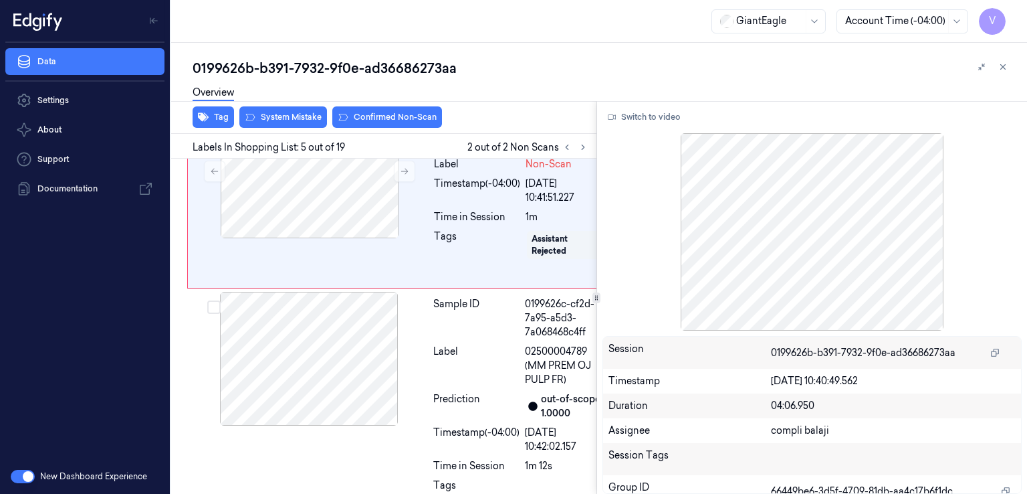
scroll to position [900, 0]
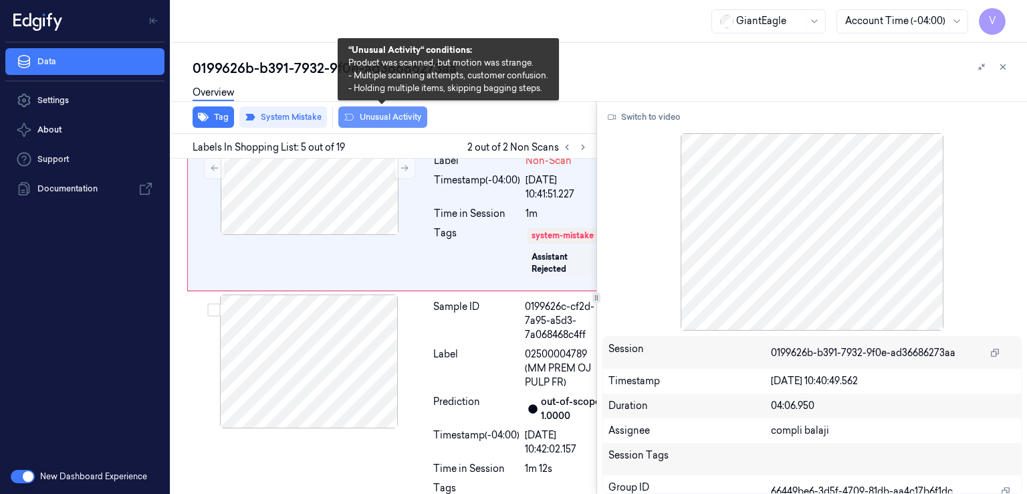
click at [393, 122] on button "Unusual Activity" at bounding box center [382, 116] width 89 height 21
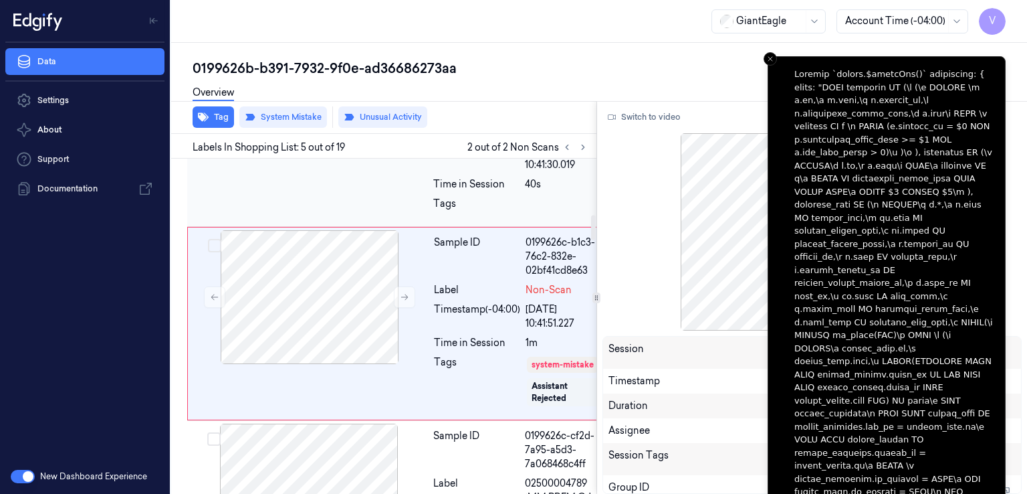
scroll to position [766, 0]
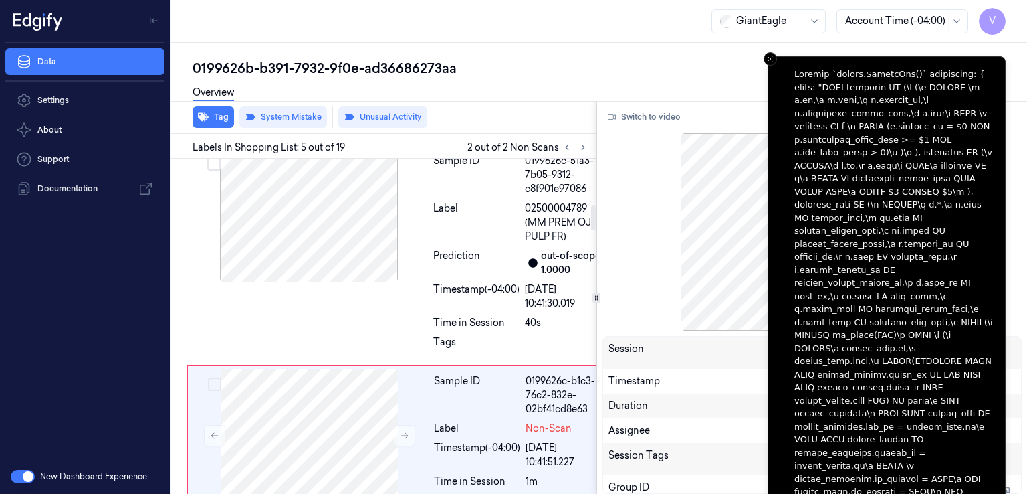
click at [427, 145] on div "Sample ID 0199626c-561e-7d7a-ba05-819d42369f22 Label Non-Scan Timestamp (-04:00…" at bounding box center [401, 48] width 429 height 193
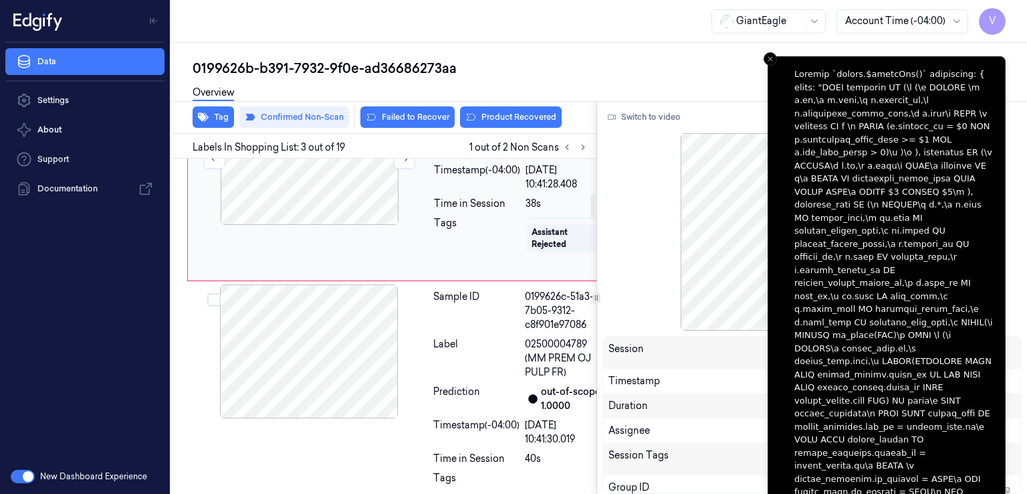
scroll to position [445, 0]
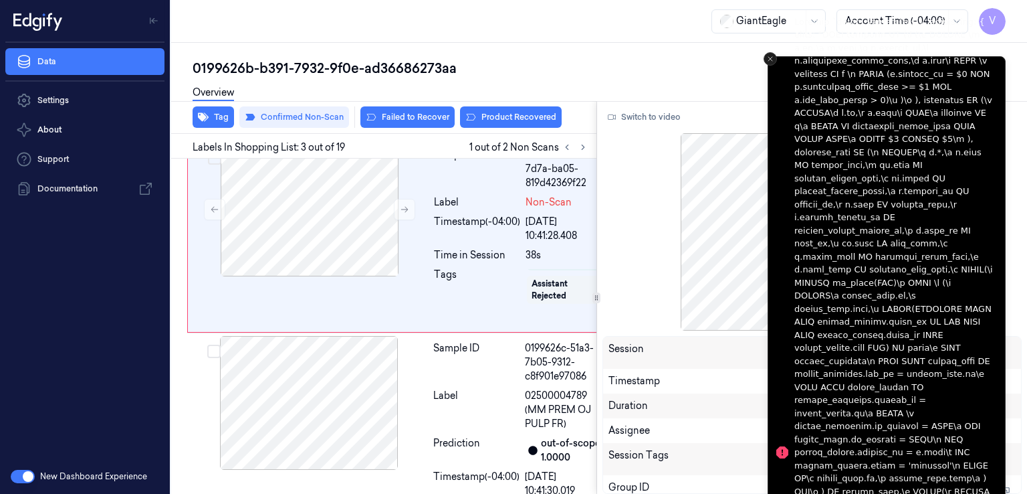
click at [771, 55] on icon "Close toast" at bounding box center [771, 59] width 8 height 8
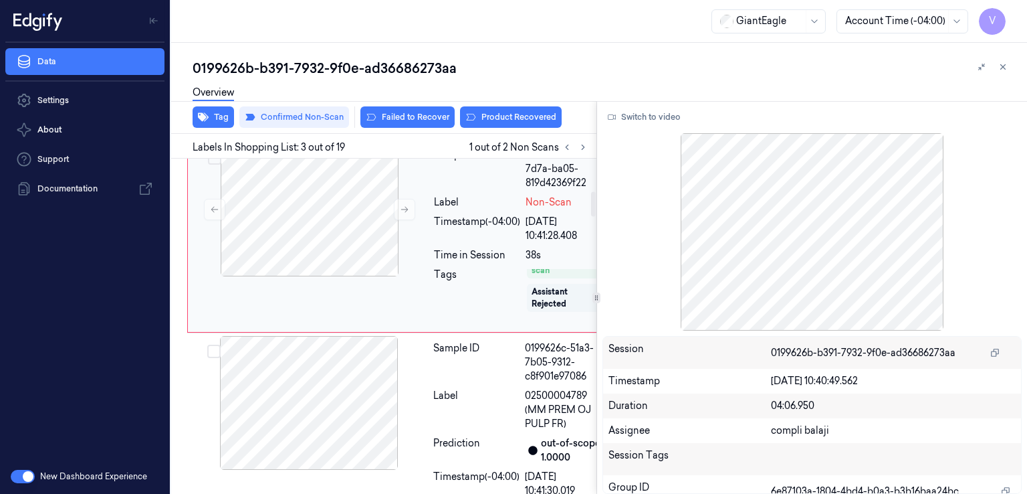
scroll to position [27, 0]
click at [481, 121] on button "Product Recovered" at bounding box center [511, 116] width 102 height 21
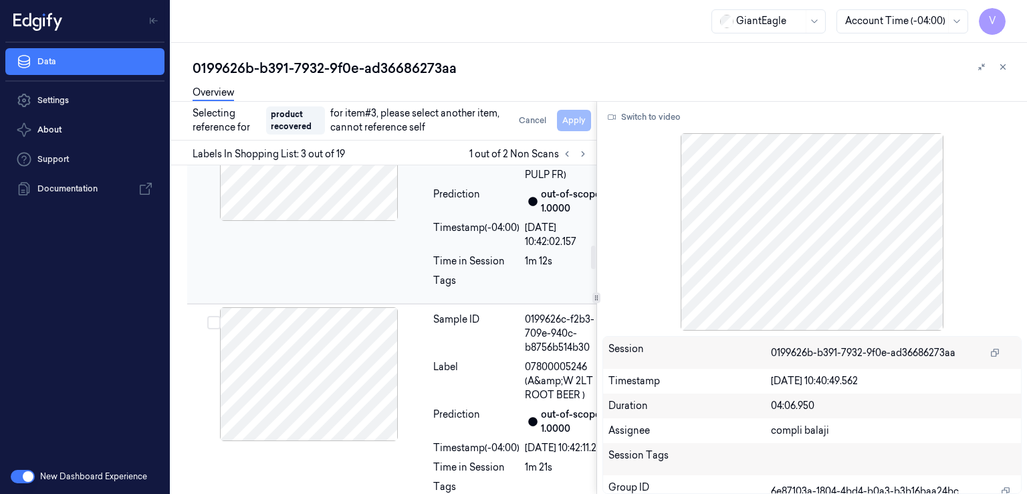
click at [455, 182] on div "Label" at bounding box center [476, 161] width 86 height 42
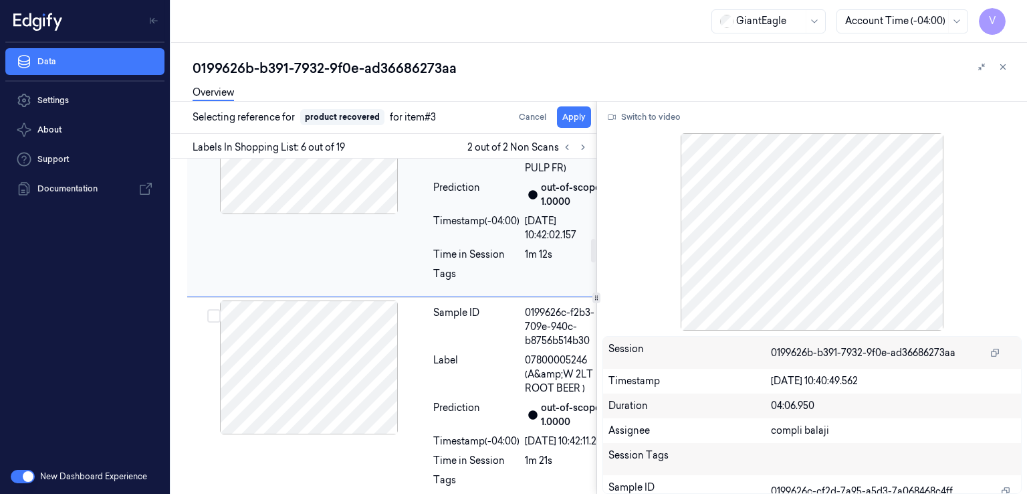
scroll to position [1127, 0]
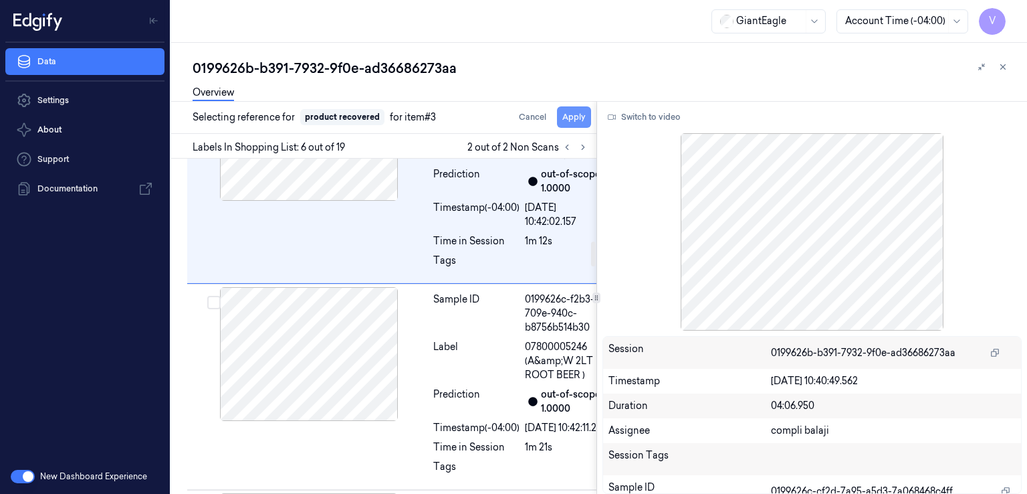
click at [567, 122] on button "Apply" at bounding box center [574, 116] width 34 height 21
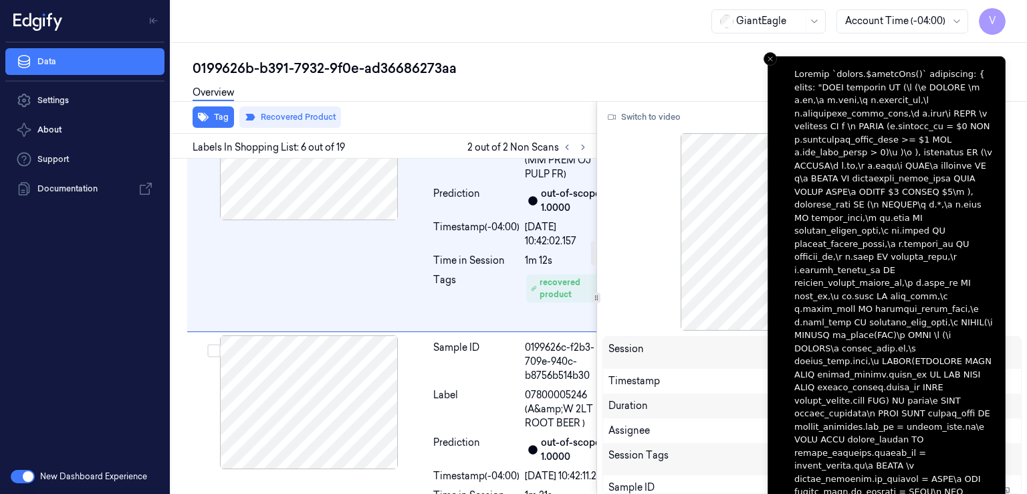
scroll to position [1128, 0]
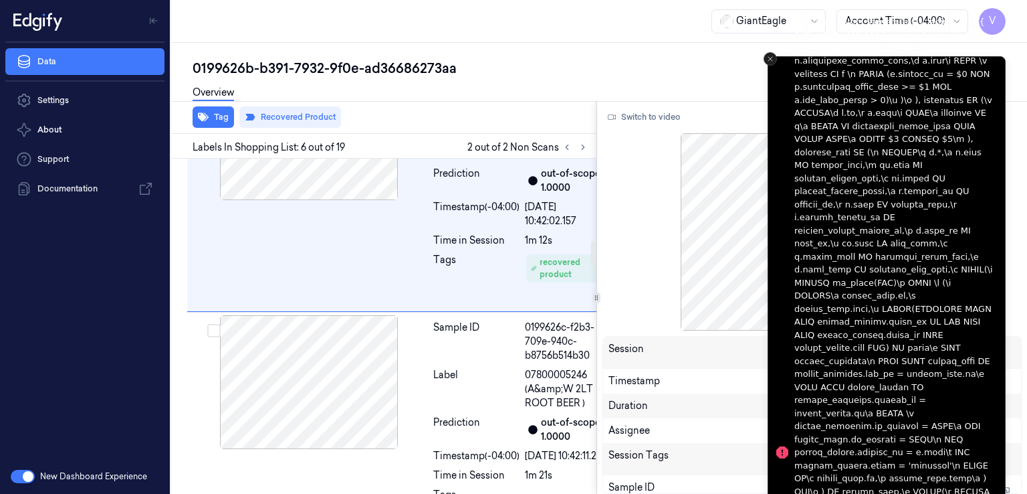
click at [769, 55] on icon "Close toast" at bounding box center [771, 59] width 8 height 8
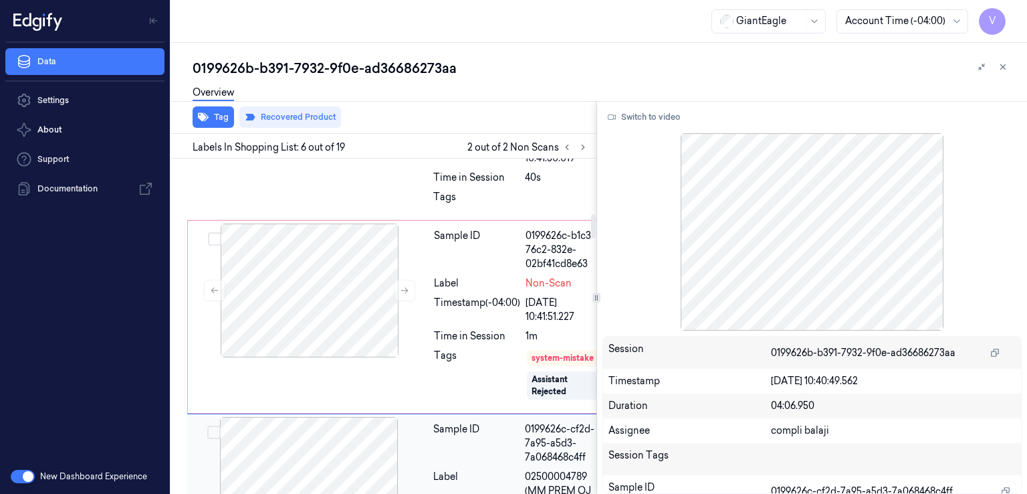
scroll to position [726, 0]
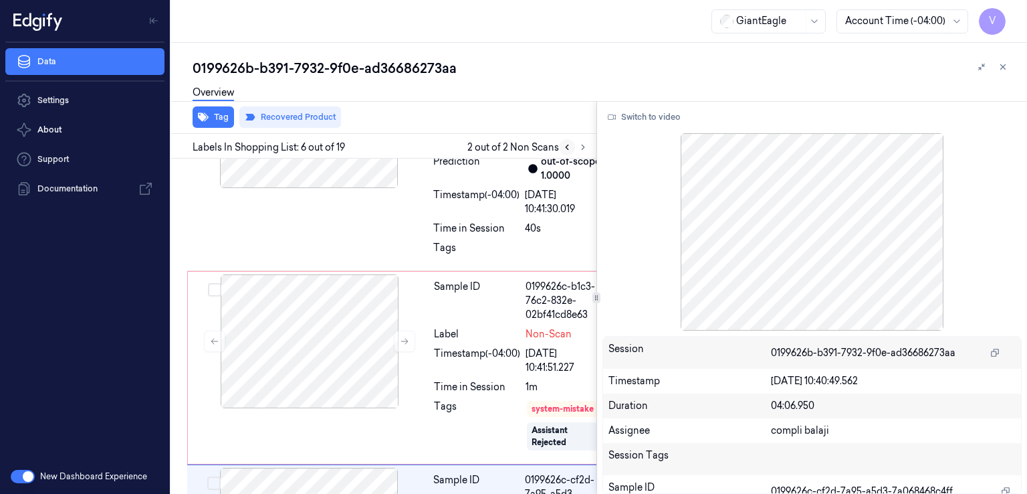
click at [564, 145] on icon at bounding box center [567, 146] width 9 height 9
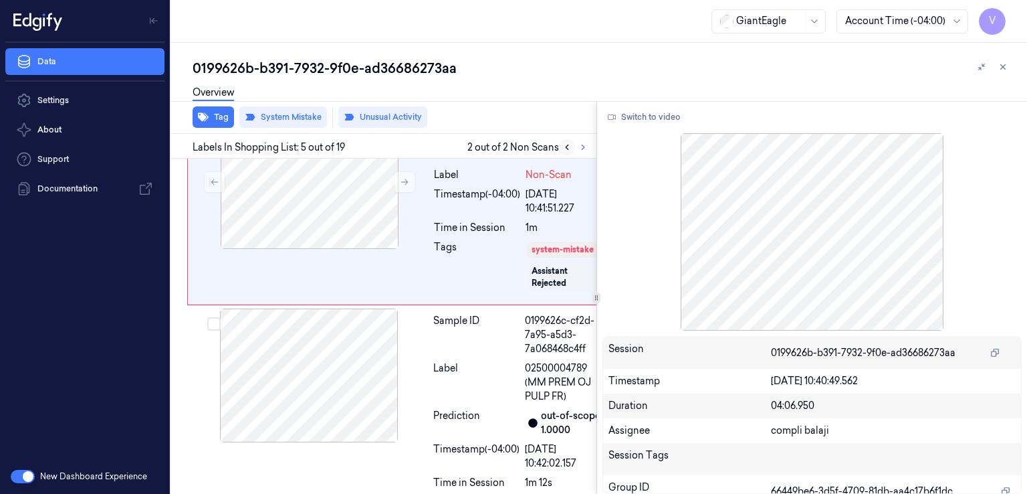
click at [564, 145] on icon at bounding box center [567, 146] width 9 height 9
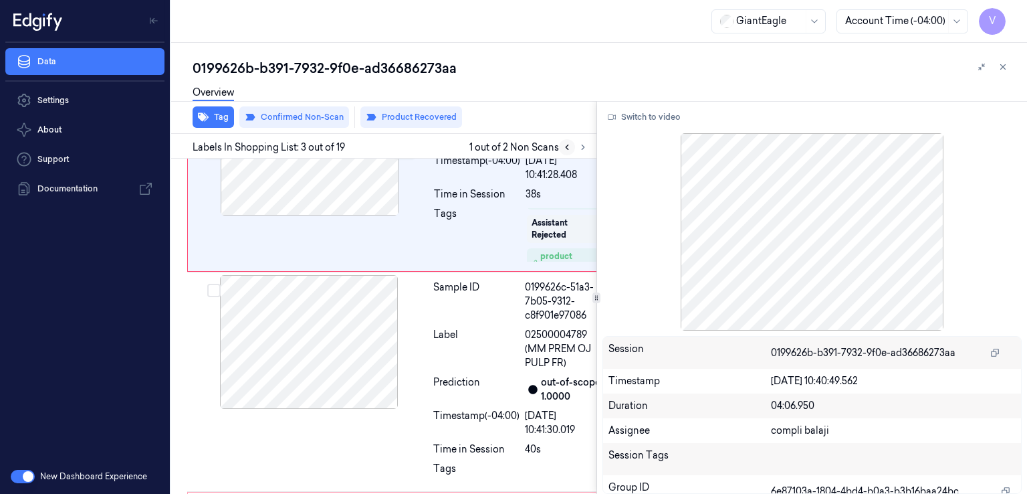
scroll to position [438, 0]
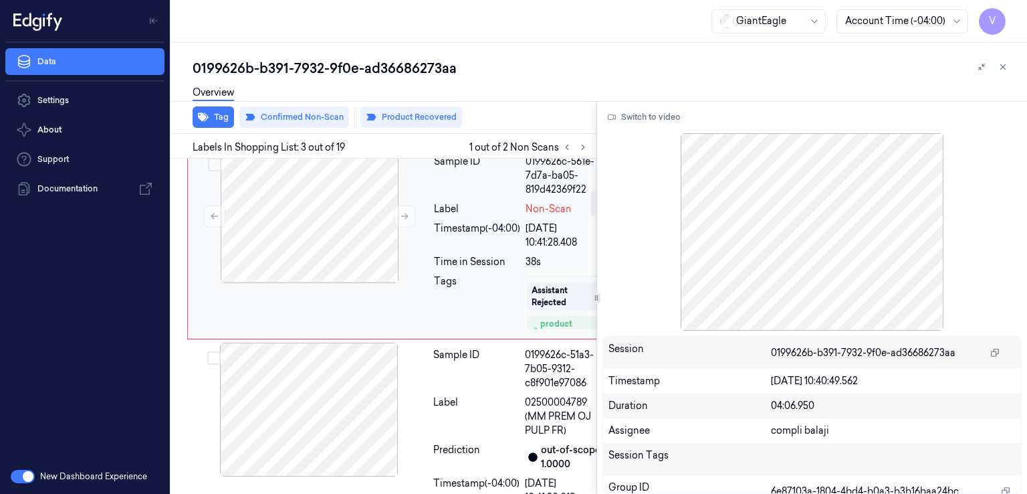
click at [439, 250] on div "Timestamp (-04:00)" at bounding box center [477, 235] width 86 height 28
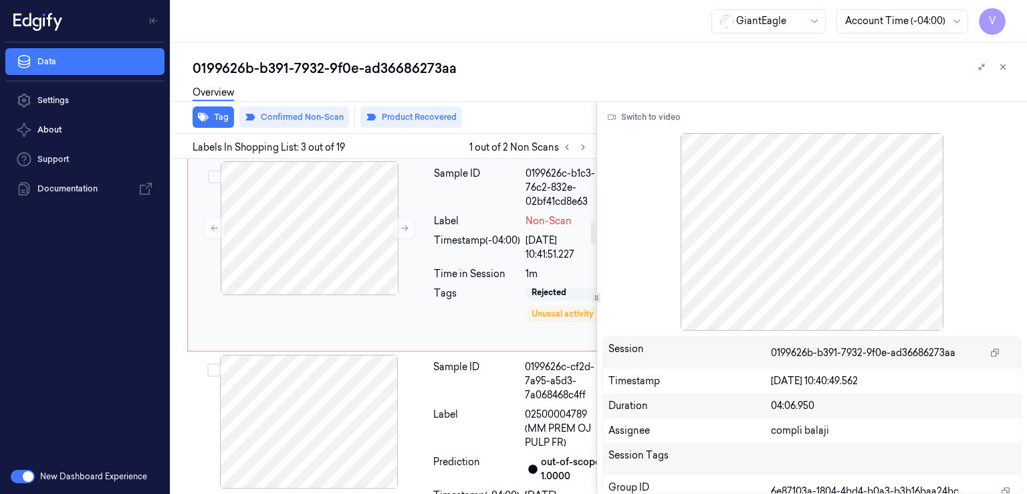
scroll to position [60, 0]
click at [466, 228] on div "Label" at bounding box center [477, 221] width 86 height 14
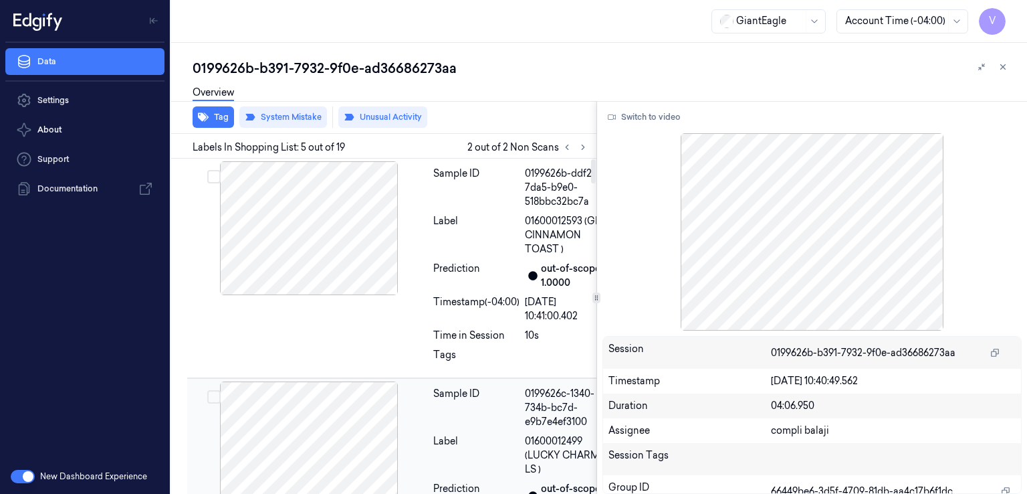
scroll to position [0, 0]
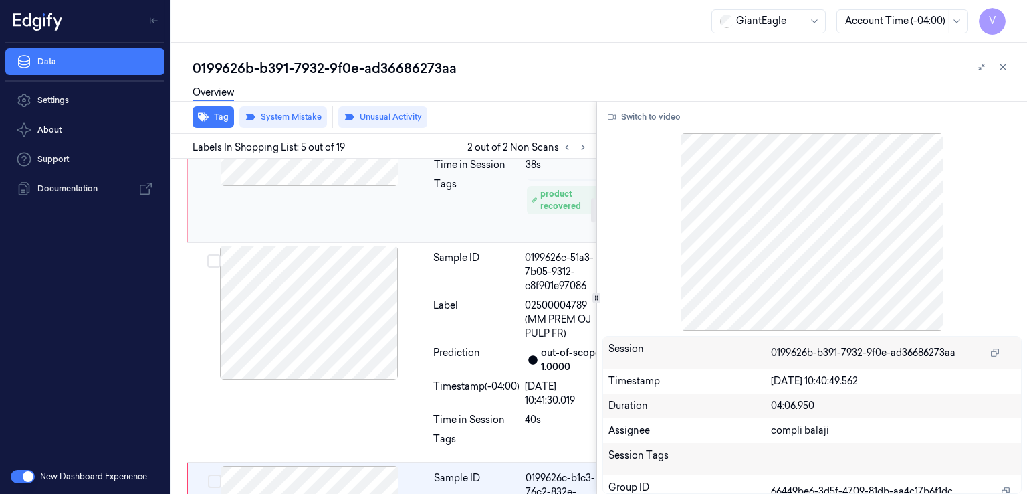
click at [448, 239] on div "Sample ID 0199626c-561e-7d7a-ba05-819d42369f22 Label Non-Scan Timestamp (-04:00…" at bounding box center [521, 145] width 184 height 187
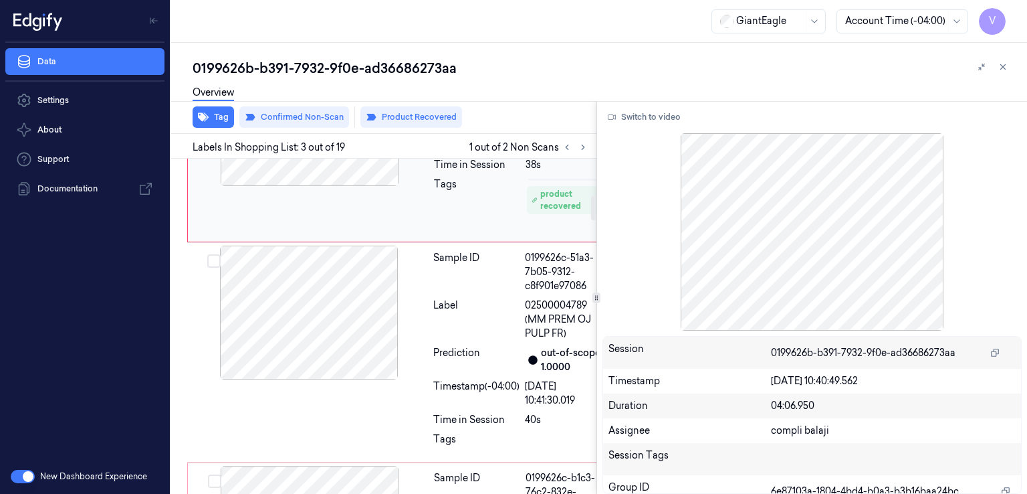
scroll to position [438, 0]
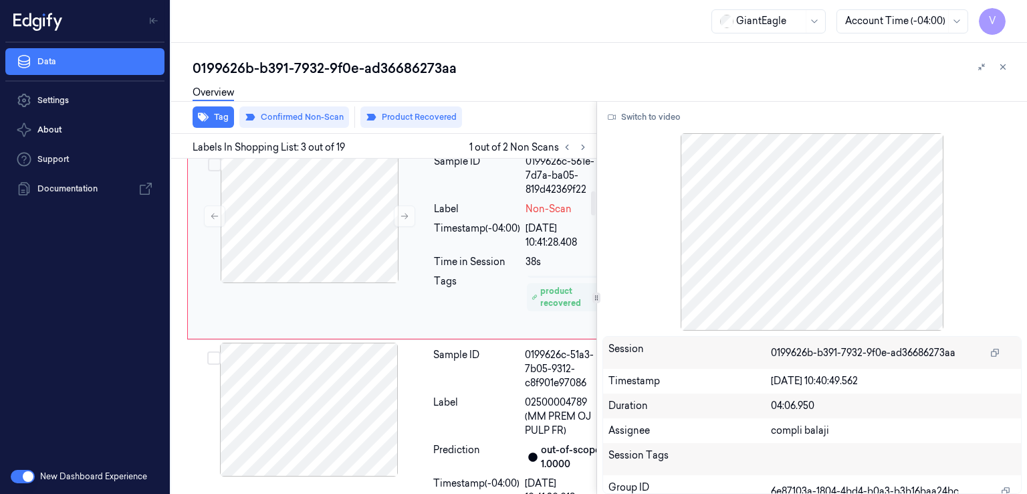
click at [547, 309] on div "product recovered" at bounding box center [565, 297] width 66 height 24
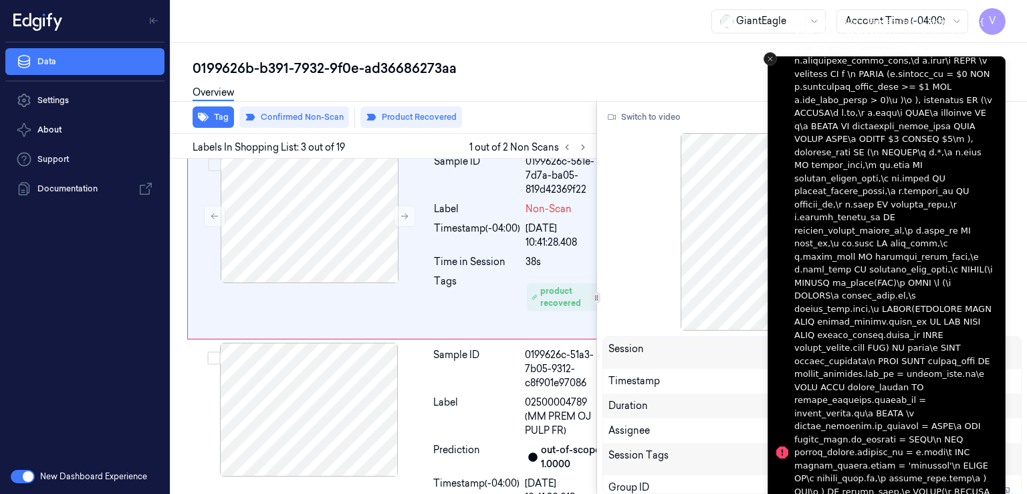
click at [776, 60] on button "Close toast" at bounding box center [770, 58] width 13 height 13
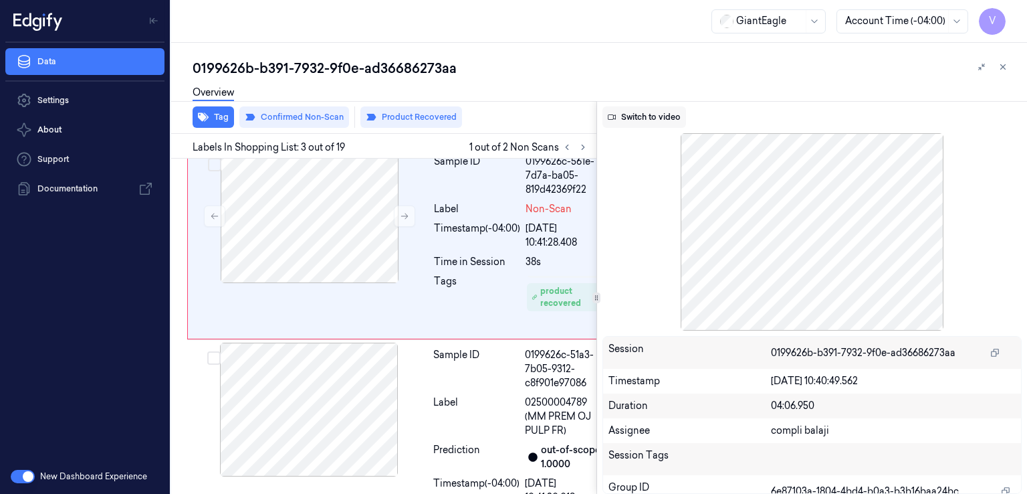
click at [634, 114] on button "Switch to video" at bounding box center [645, 116] width 84 height 21
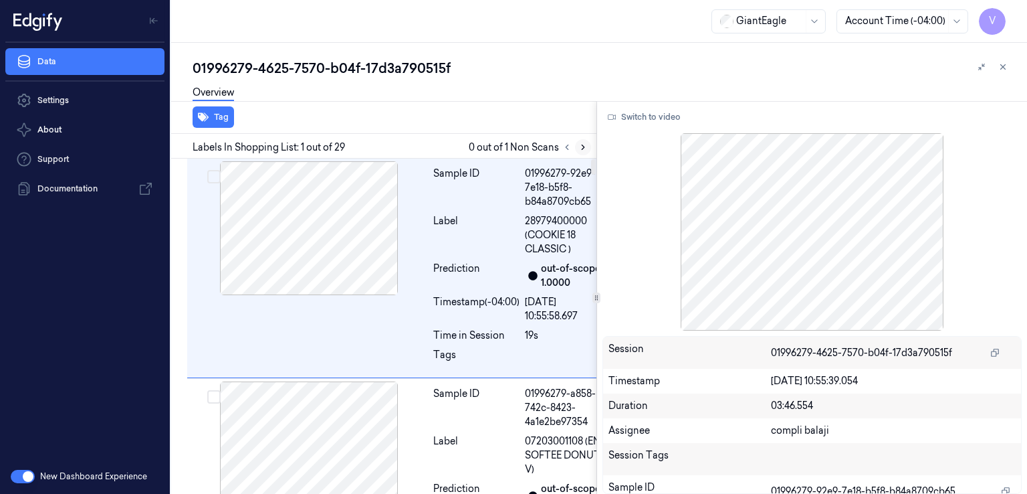
click at [581, 153] on button at bounding box center [583, 147] width 16 height 16
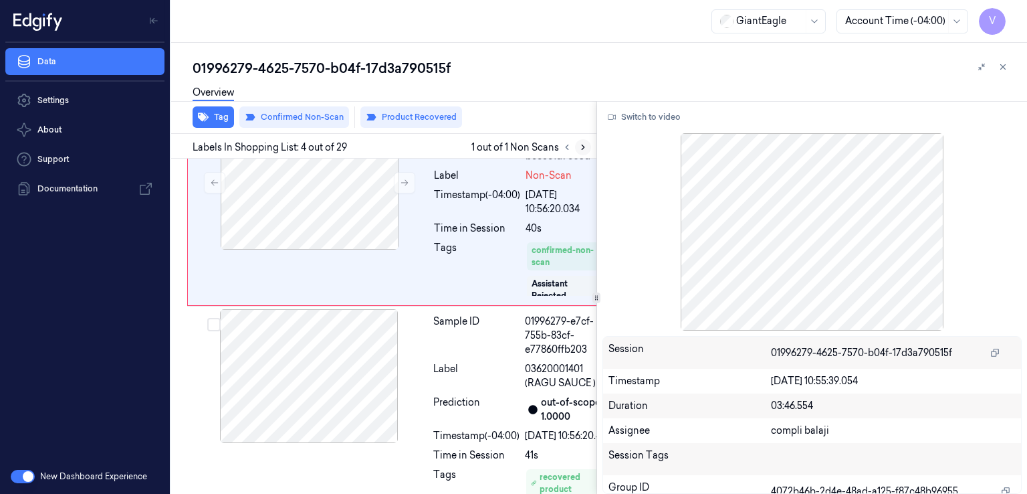
scroll to position [672, 0]
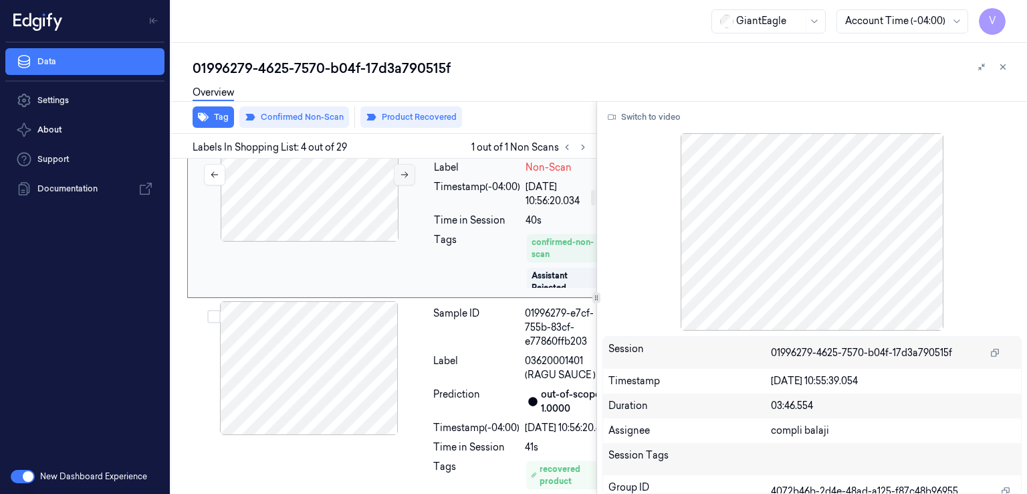
click at [411, 185] on button at bounding box center [404, 174] width 21 height 21
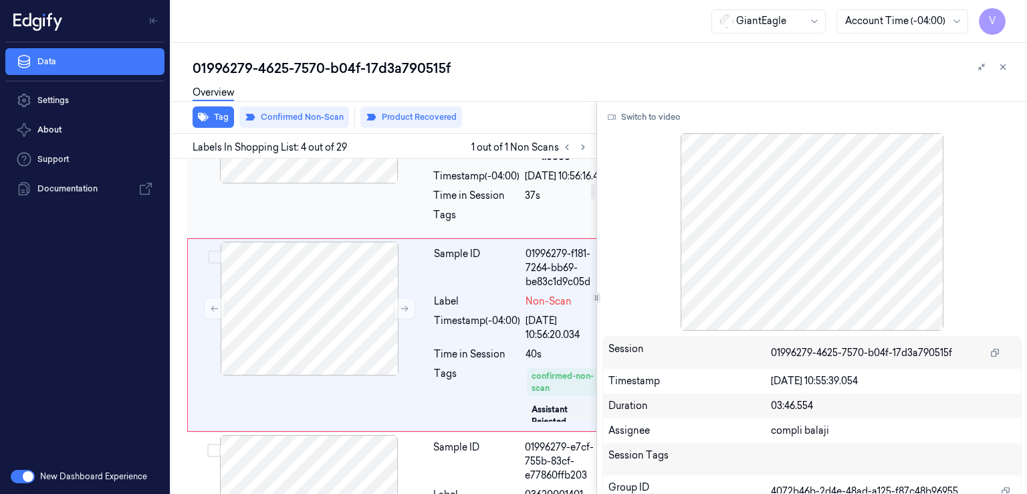
click at [452, 164] on div "Prediction" at bounding box center [476, 150] width 86 height 28
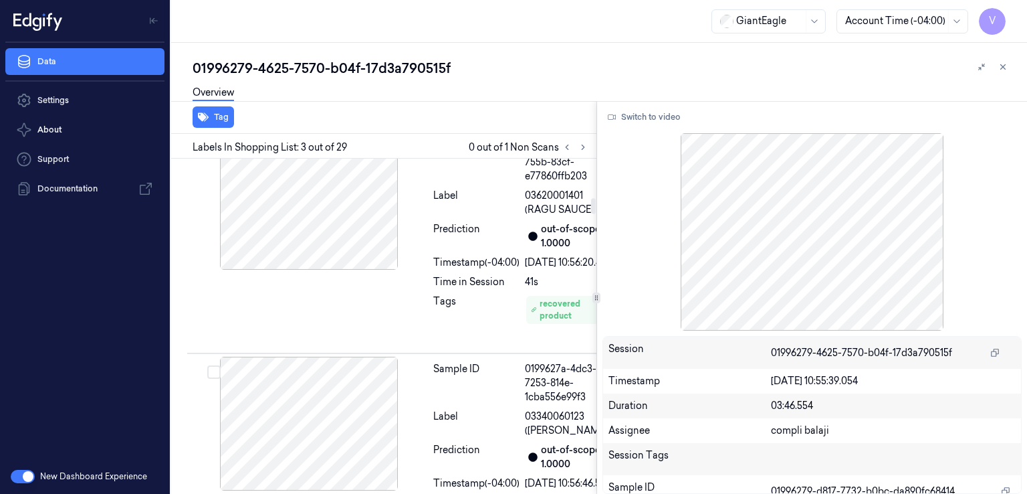
scroll to position [853, 0]
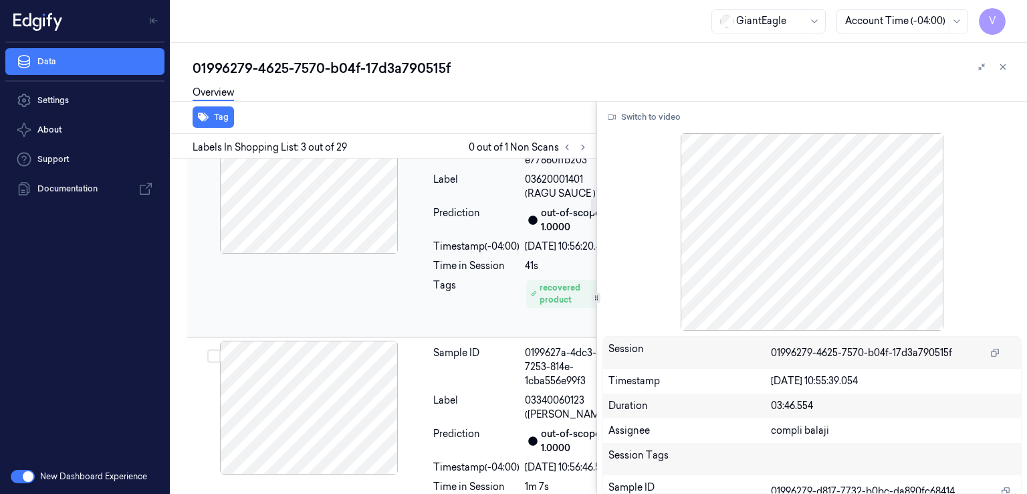
click at [417, 254] on div at bounding box center [309, 187] width 238 height 134
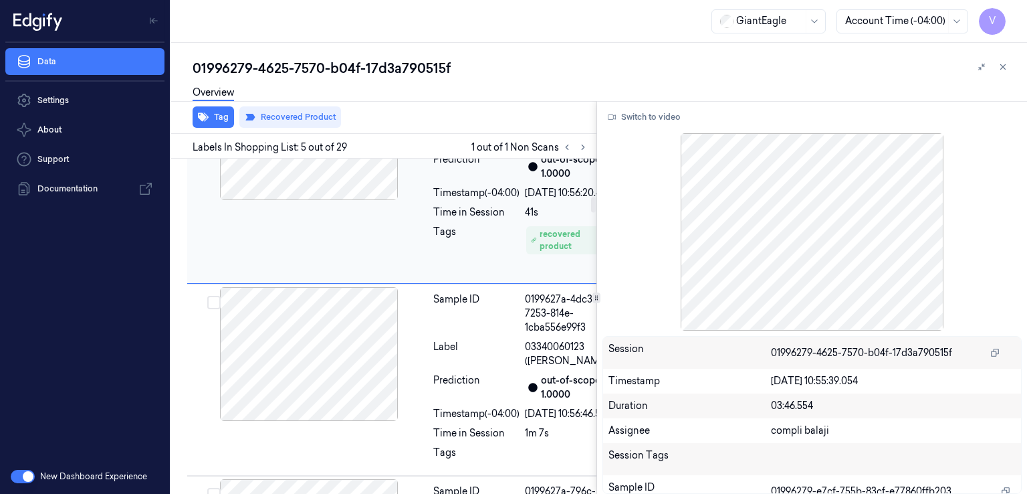
scroll to position [773, 0]
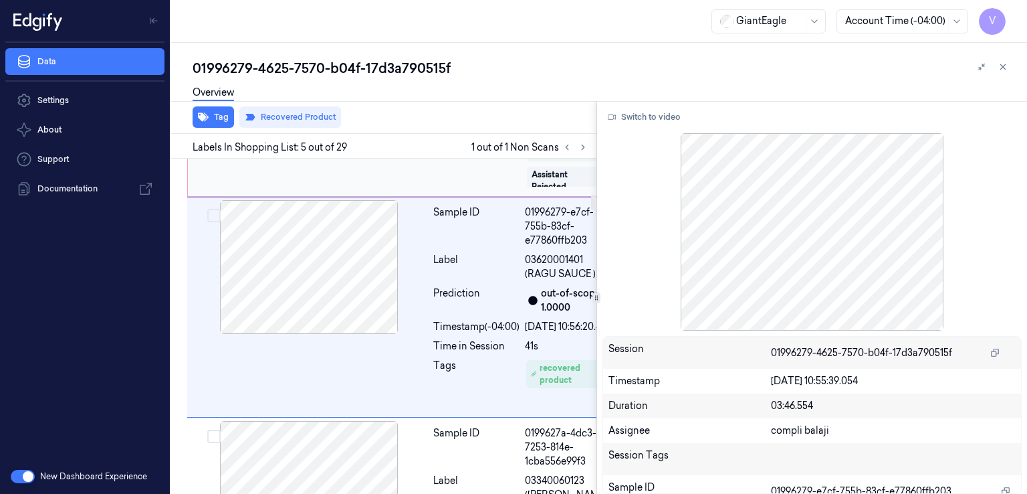
click at [437, 188] on div "Tags" at bounding box center [477, 160] width 86 height 56
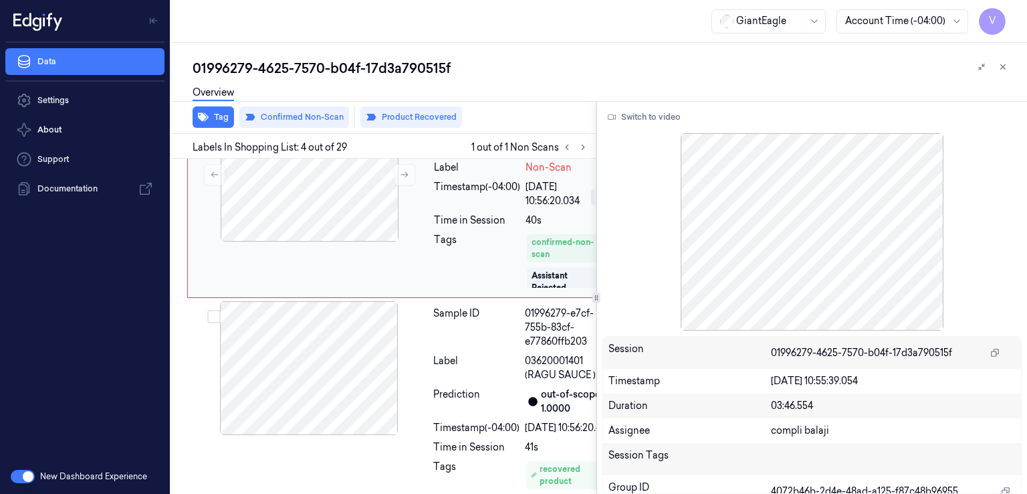
scroll to position [538, 0]
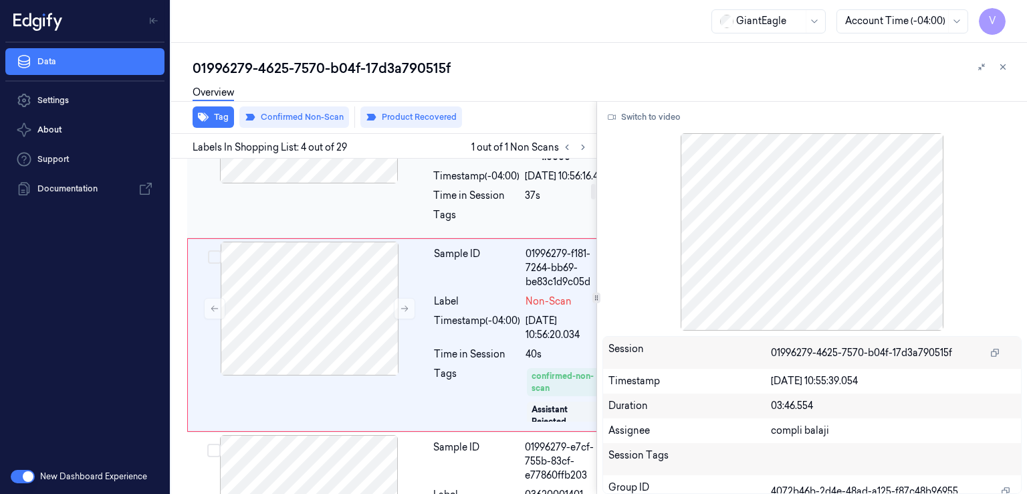
click at [437, 164] on div "Prediction" at bounding box center [476, 150] width 86 height 28
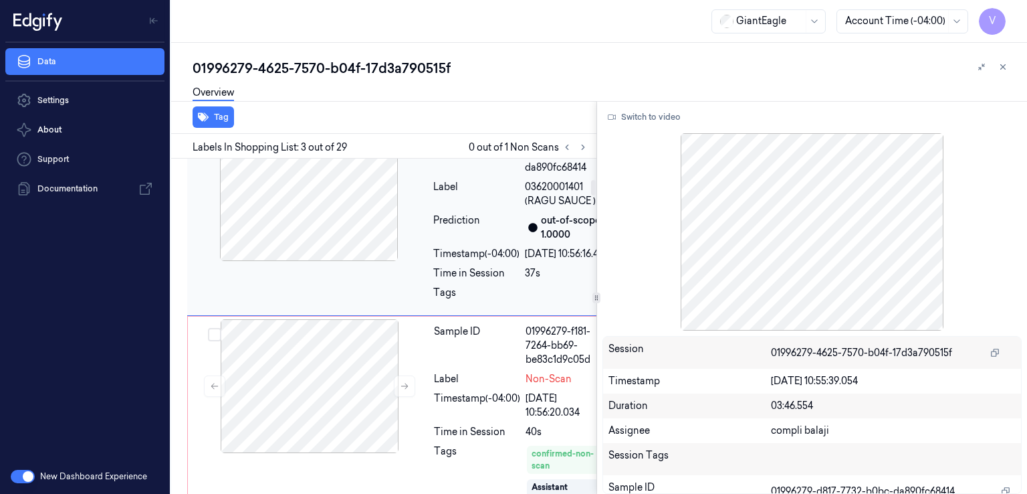
scroll to position [452, 0]
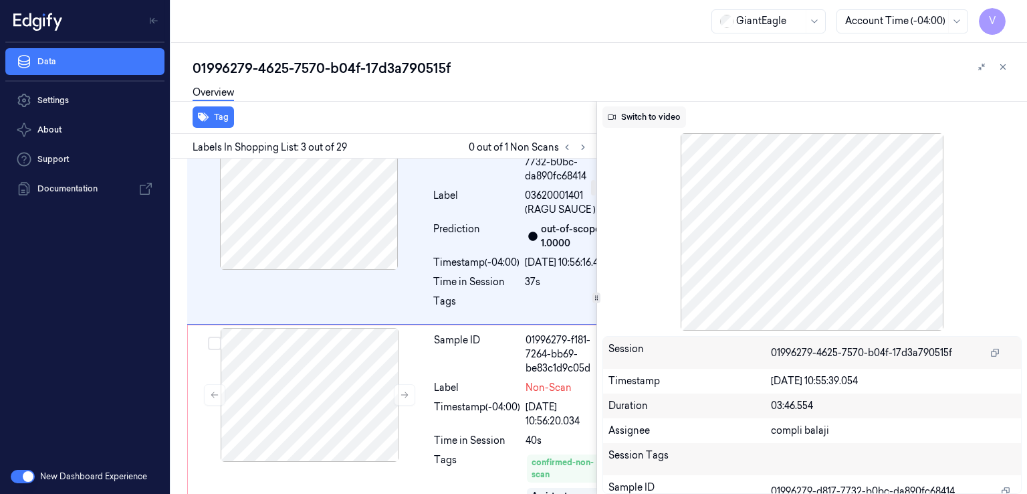
click at [645, 118] on button "Switch to video" at bounding box center [645, 116] width 84 height 21
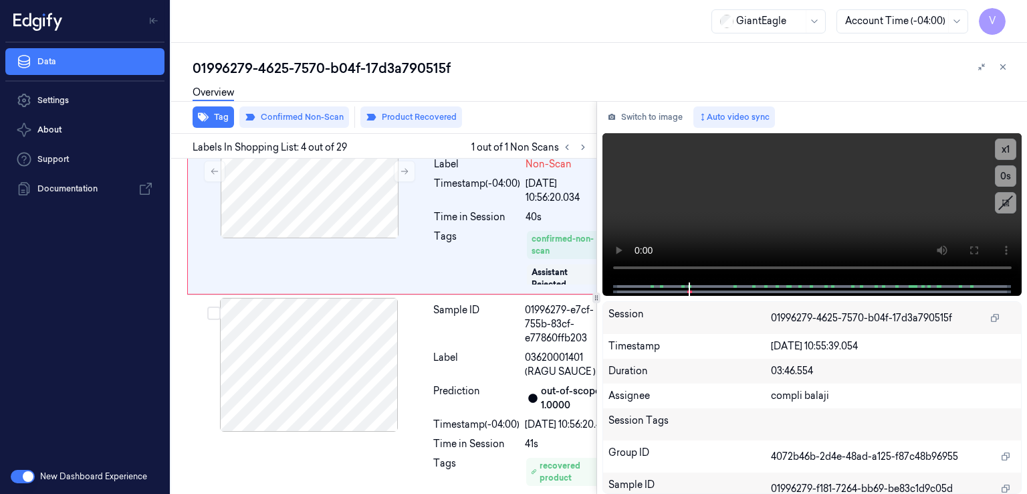
scroll to position [672, 0]
click at [504, 96] on div "Tags" at bounding box center [476, 84] width 86 height 21
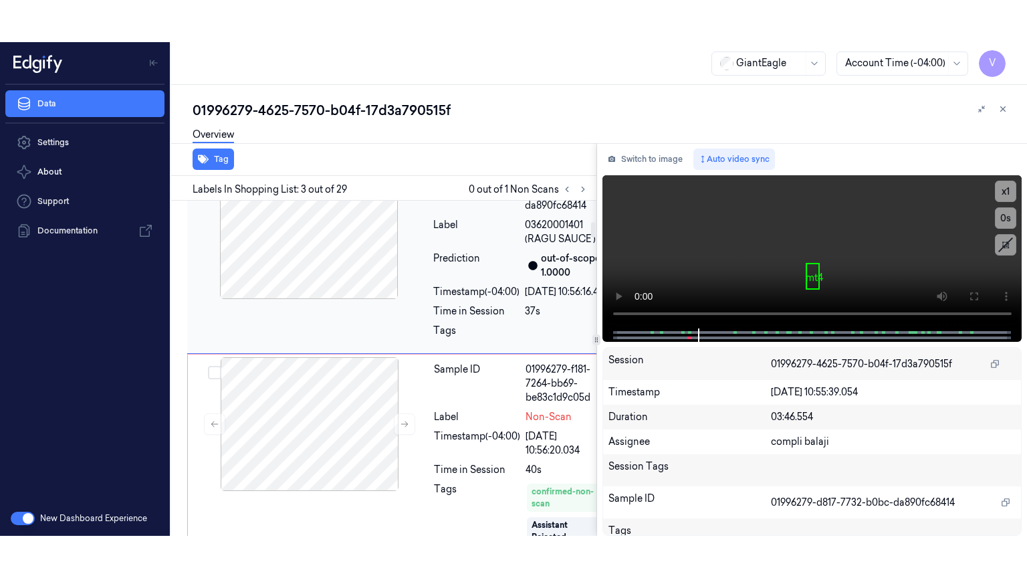
scroll to position [452, 0]
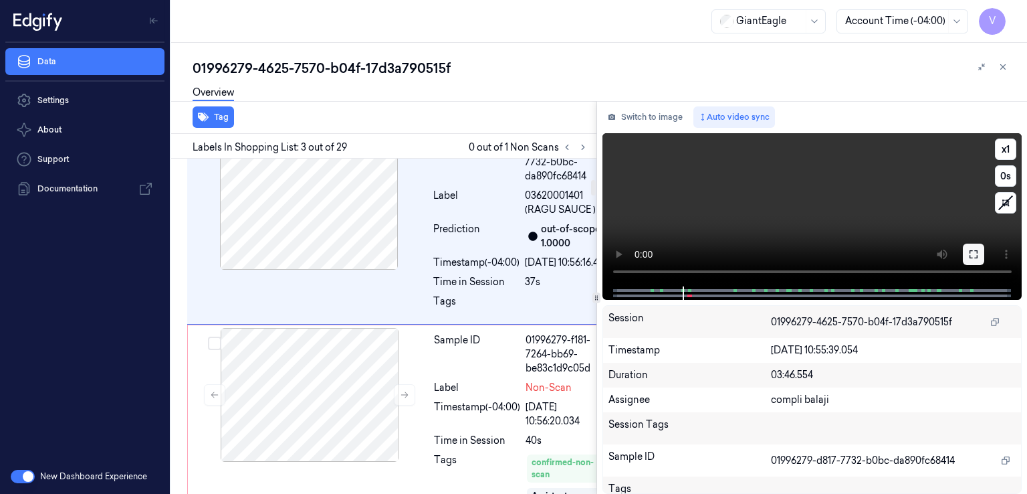
click at [967, 249] on button at bounding box center [973, 253] width 21 height 21
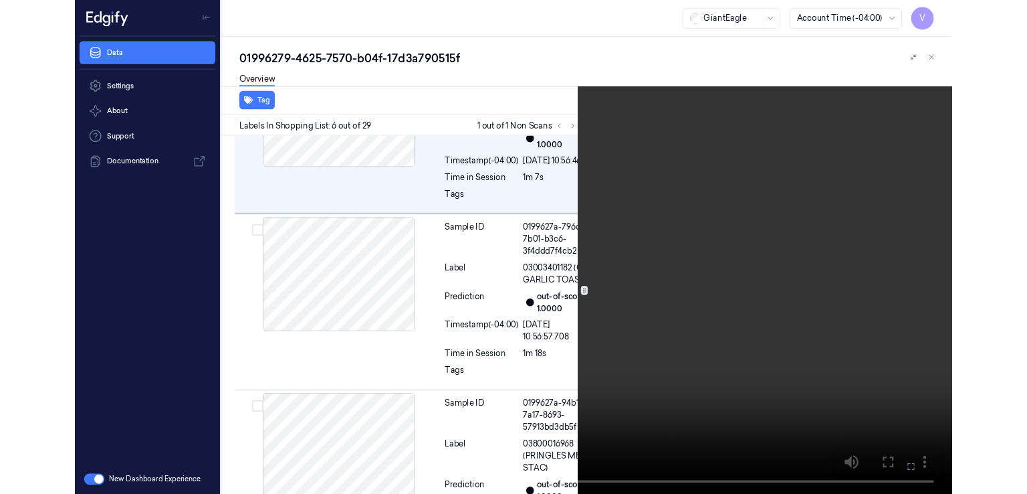
scroll to position [1133, 0]
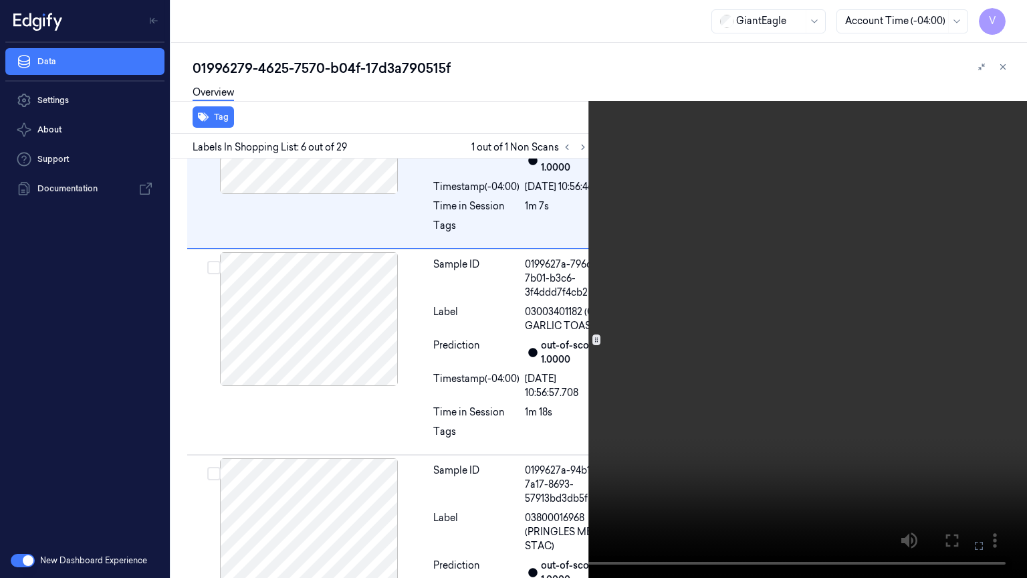
click at [0, 0] on button at bounding box center [0, 0] width 0 height 0
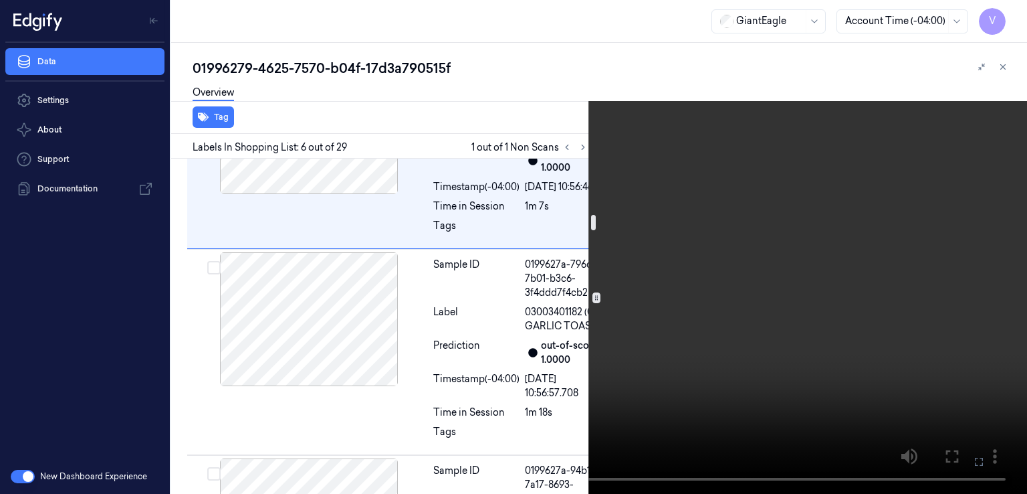
scroll to position [1267, 0]
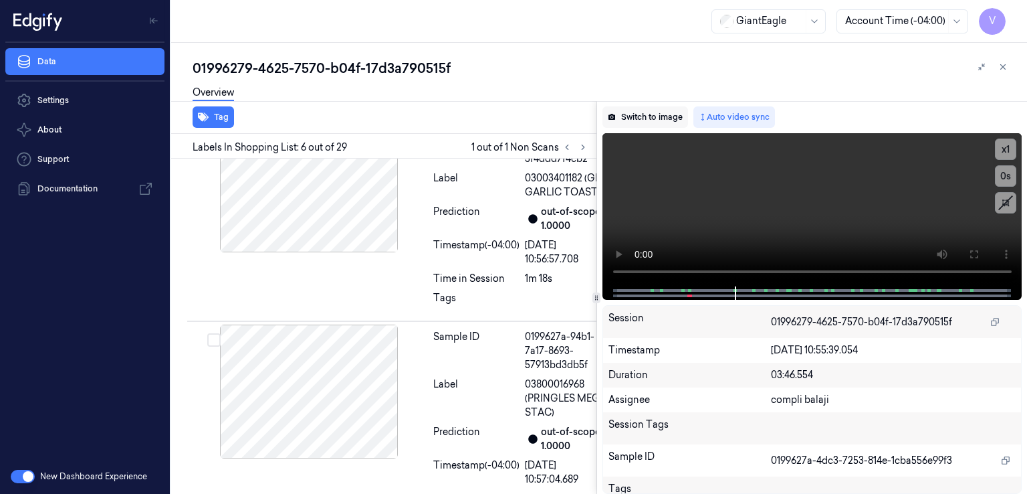
click at [639, 117] on button "Switch to image" at bounding box center [646, 116] width 86 height 21
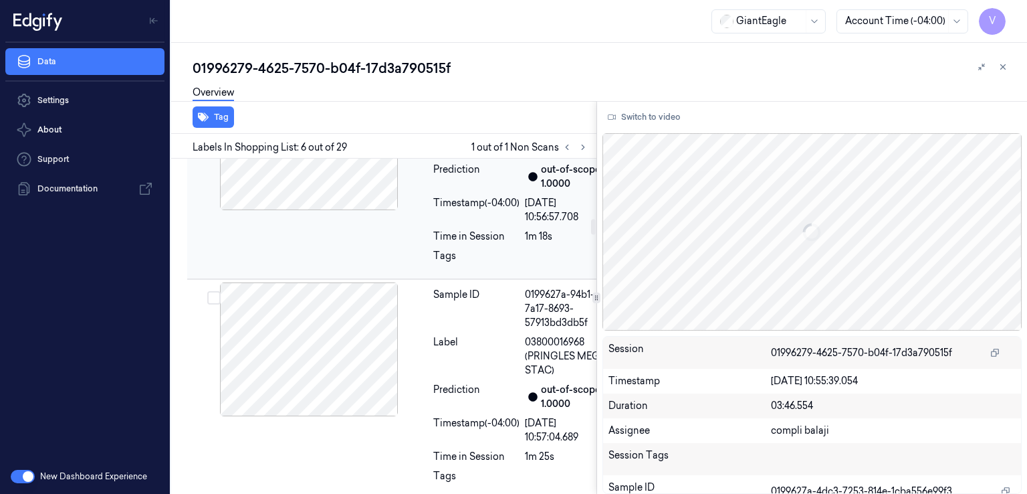
click at [426, 210] on div at bounding box center [309, 143] width 238 height 134
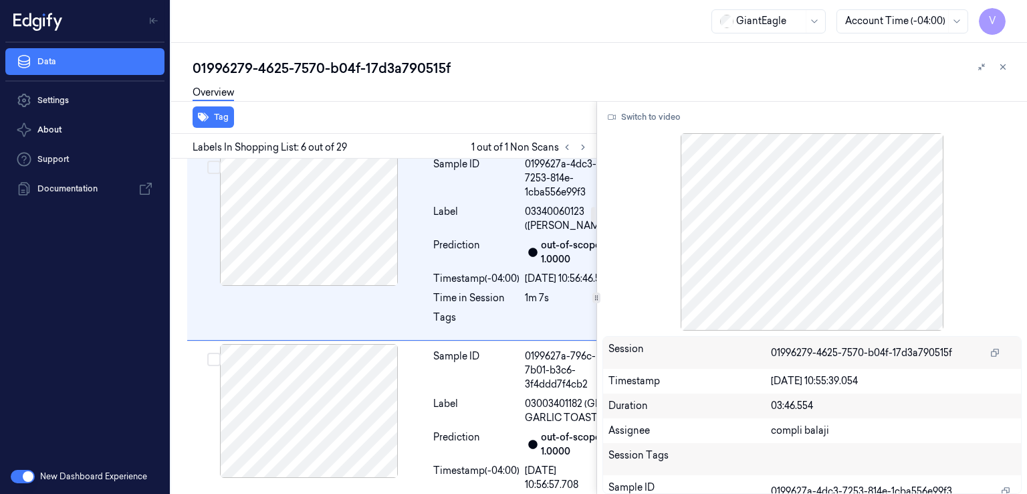
click at [419, 148] on div "Sample ID 01996279-e7cf-755b-83cf-e77860ffb203 Label 03620001401 (RAGU SAUCE ) …" at bounding box center [402, 38] width 431 height 221
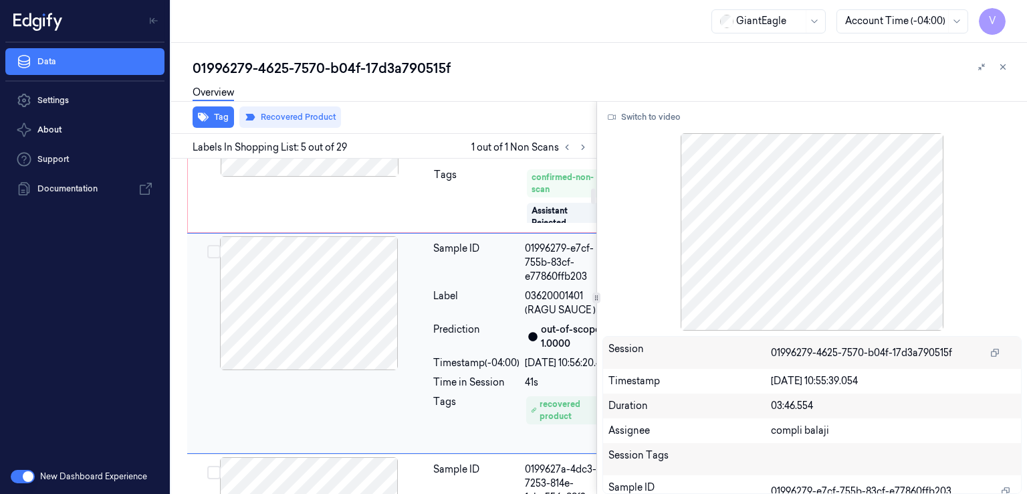
scroll to position [639, 0]
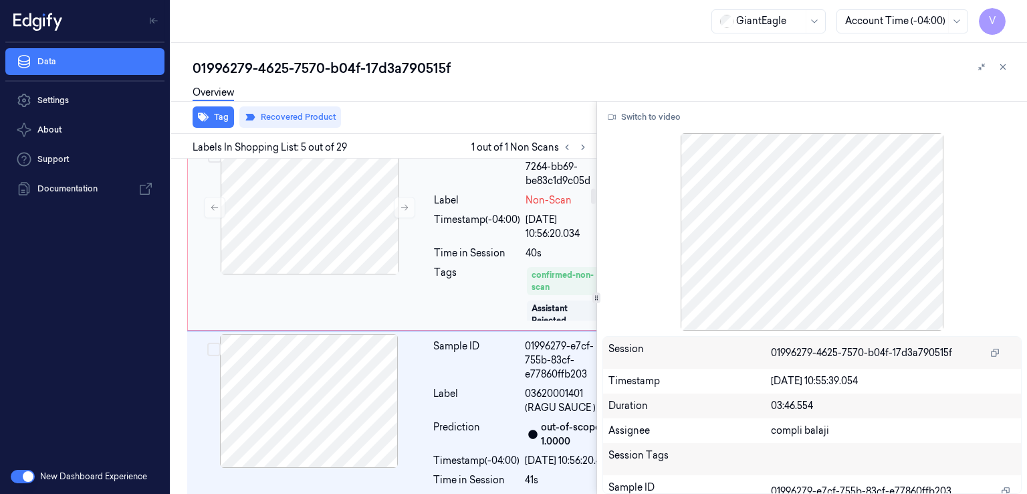
click at [436, 313] on div "Sample ID 01996279-f181-7264-bb69-be83c1d9c05d Label Non-Scan Timestamp (-04:00…" at bounding box center [522, 233] width 187 height 187
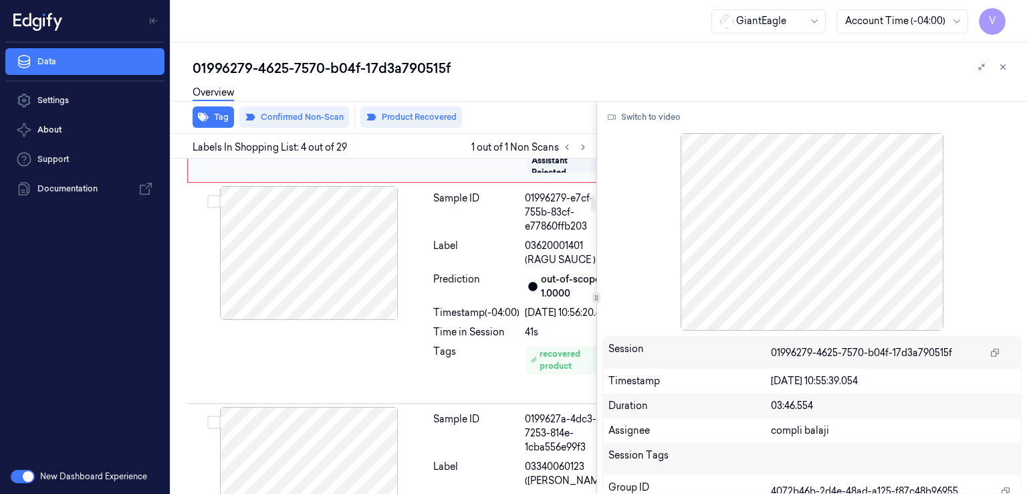
scroll to position [805, 0]
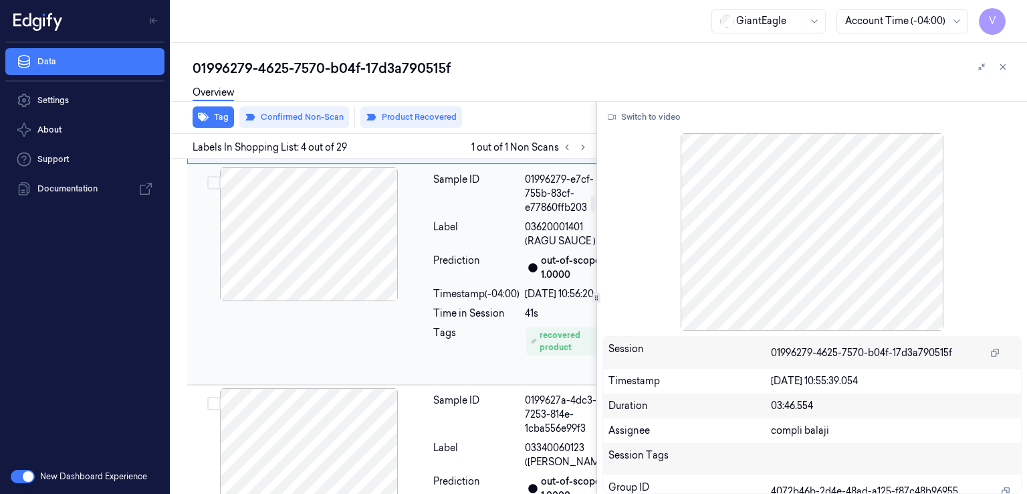
click at [444, 215] on div "Sample ID" at bounding box center [476, 194] width 86 height 42
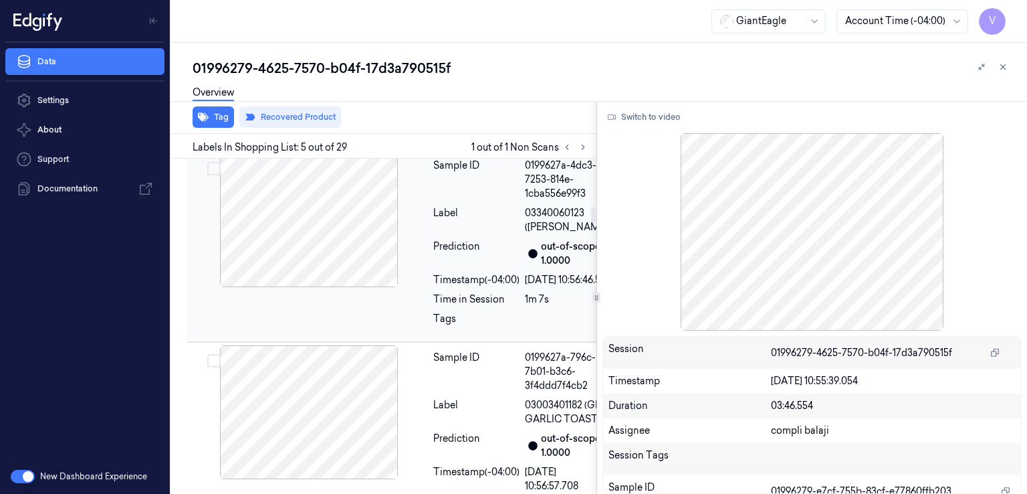
click at [415, 287] on div at bounding box center [309, 220] width 238 height 134
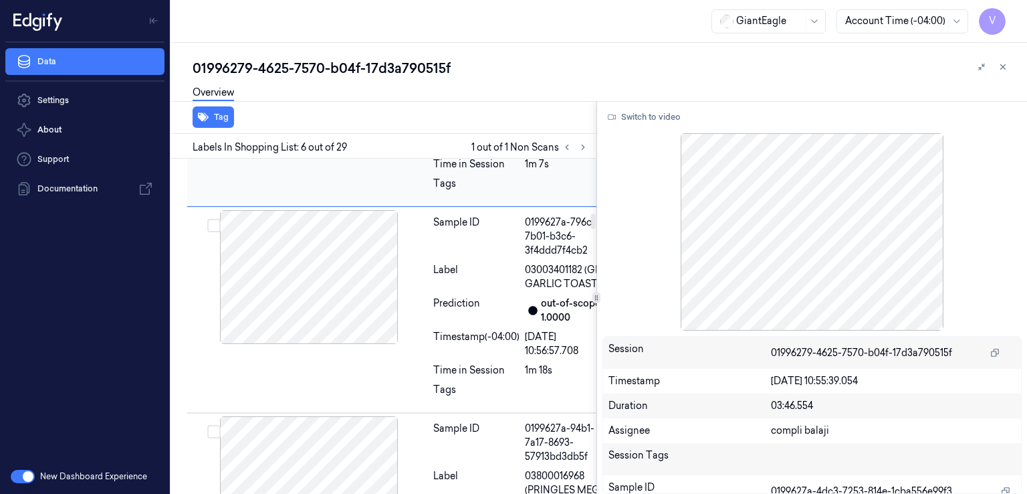
scroll to position [1309, 0]
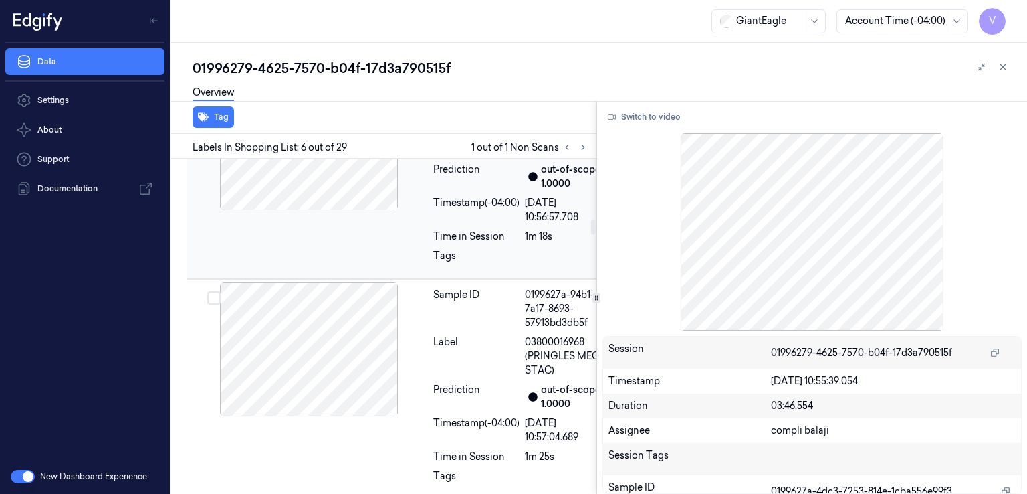
click at [468, 157] on div "Label" at bounding box center [476, 143] width 86 height 28
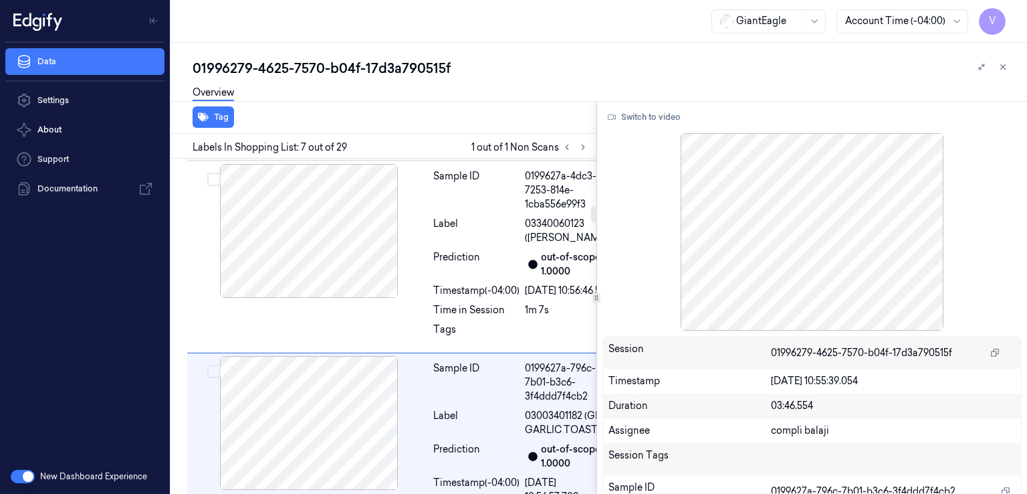
click at [427, 161] on div "Sample ID 01996279-e7cf-755b-83cf-e77860ffb203 Label 03620001401 (RAGU SAUCE ) …" at bounding box center [402, 50] width 431 height 221
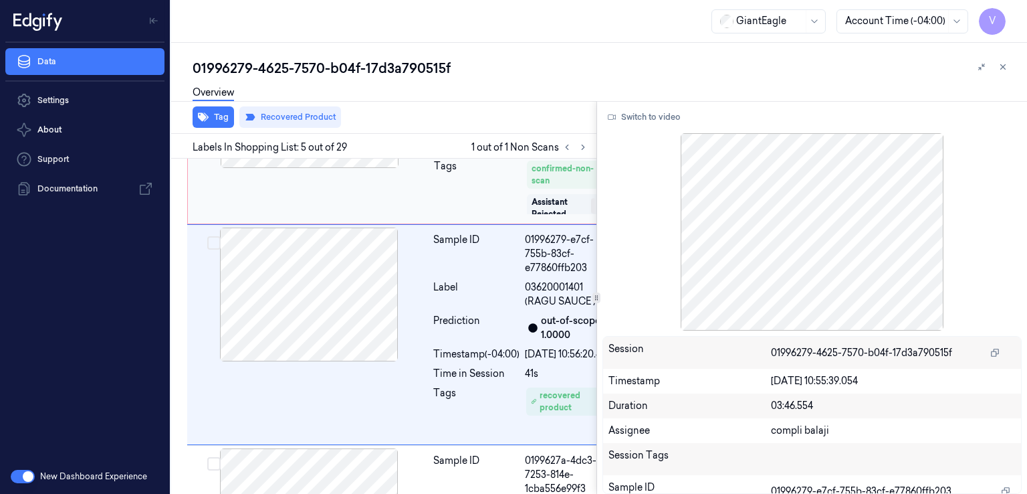
scroll to position [639, 0]
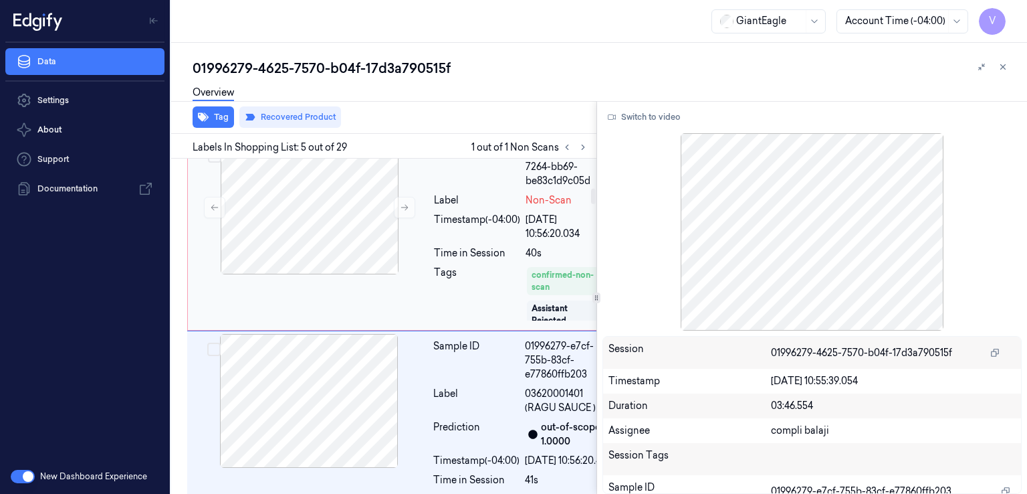
click at [448, 207] on div "Label" at bounding box center [477, 200] width 86 height 14
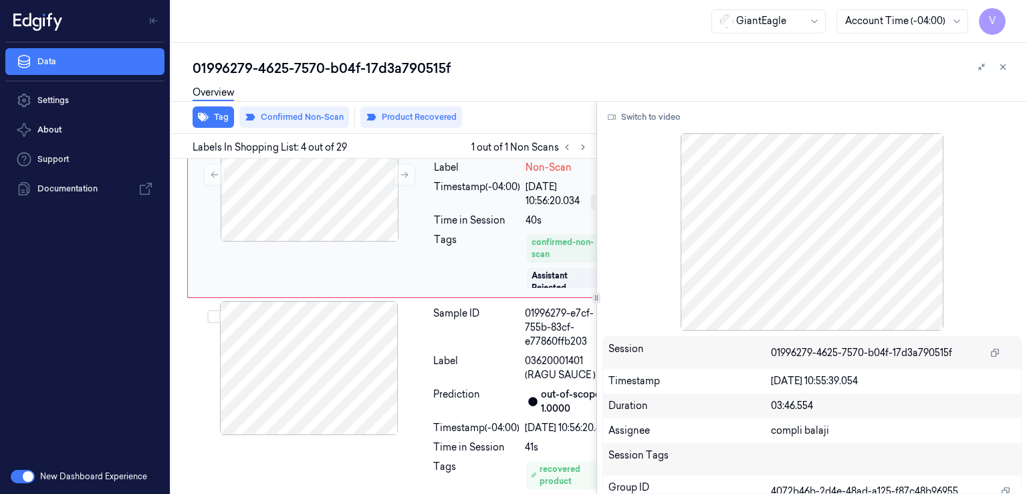
scroll to position [805, 0]
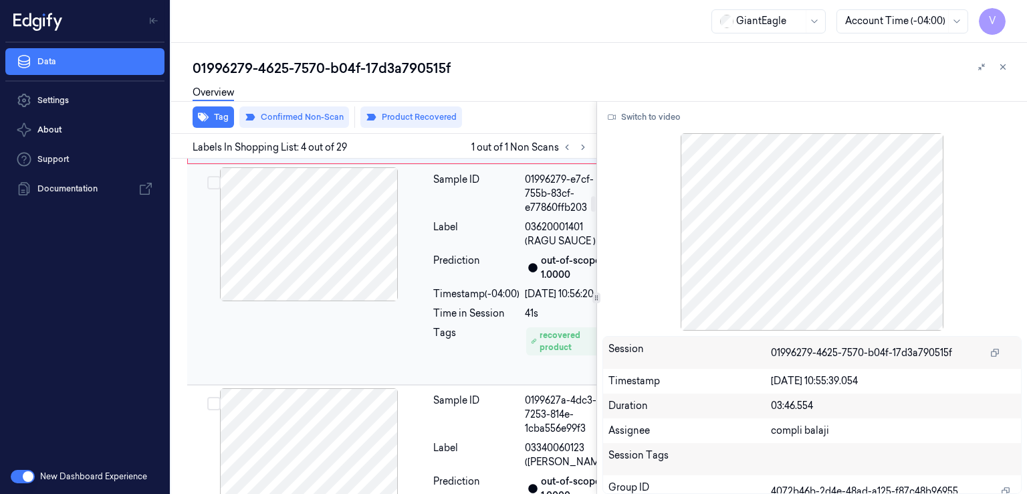
click at [450, 215] on div "Sample ID" at bounding box center [476, 194] width 86 height 42
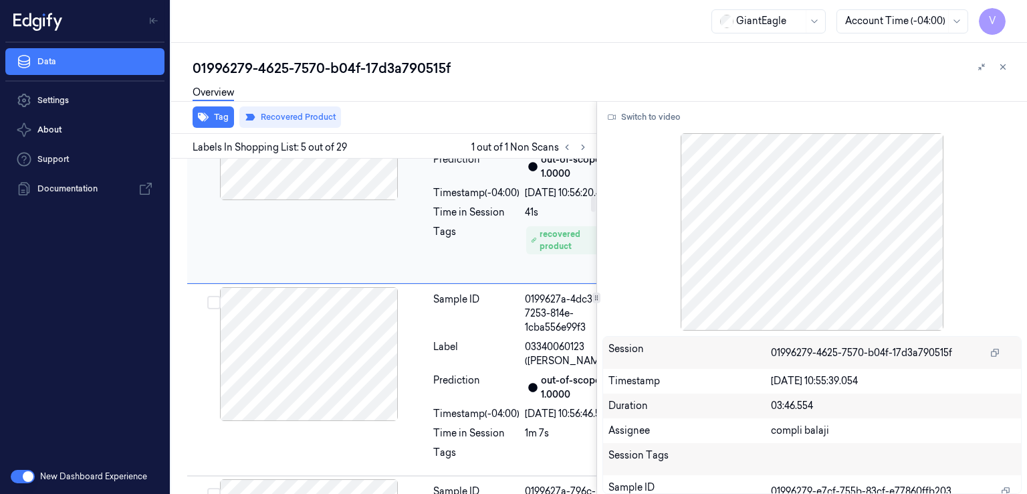
scroll to position [773, 0]
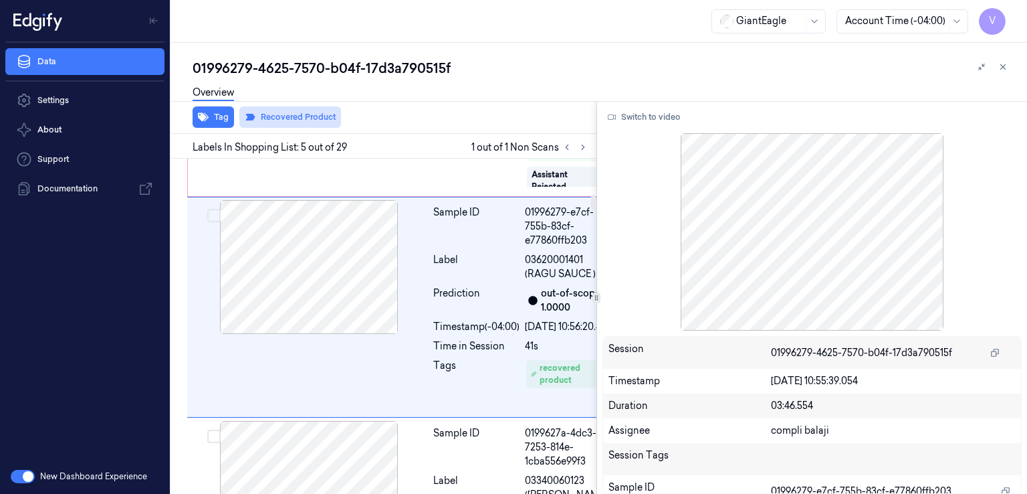
click at [301, 116] on button "Recovered Product" at bounding box center [290, 116] width 102 height 21
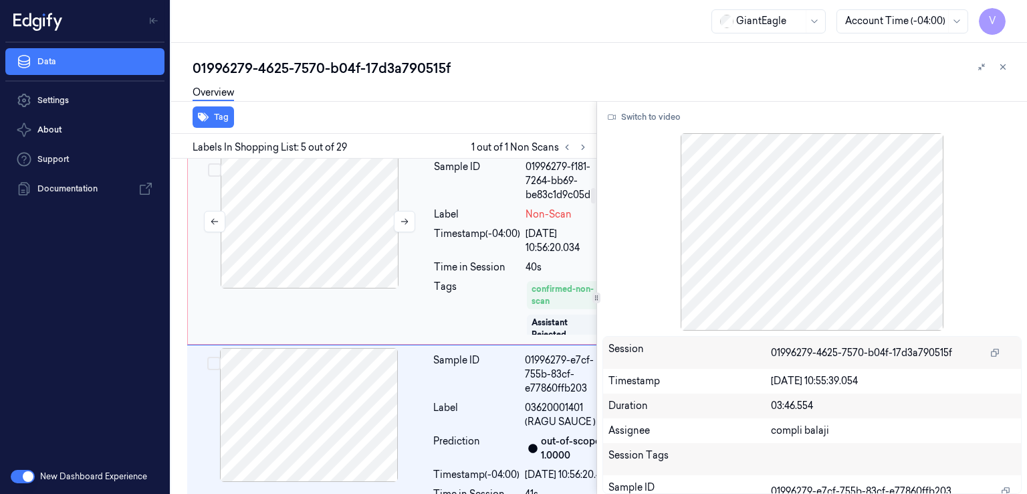
click at [425, 288] on div at bounding box center [310, 222] width 238 height 134
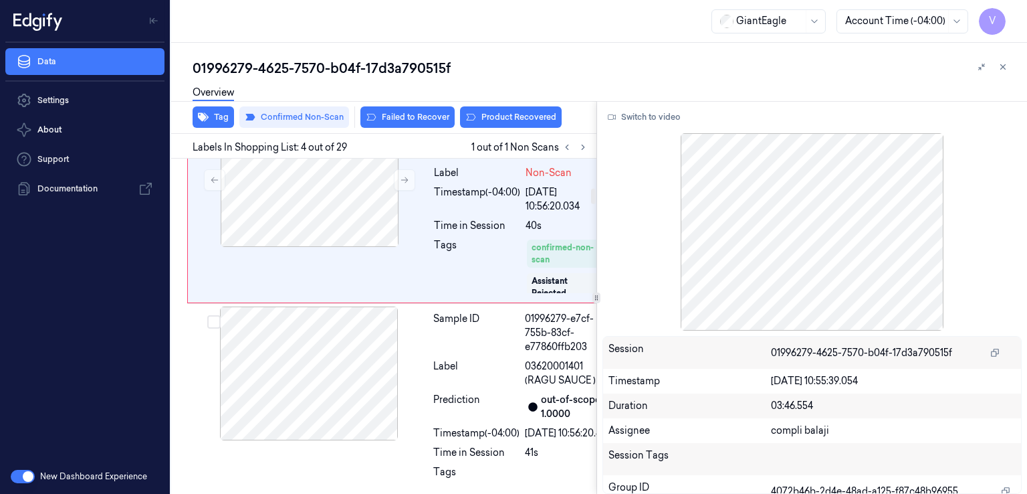
scroll to position [672, 0]
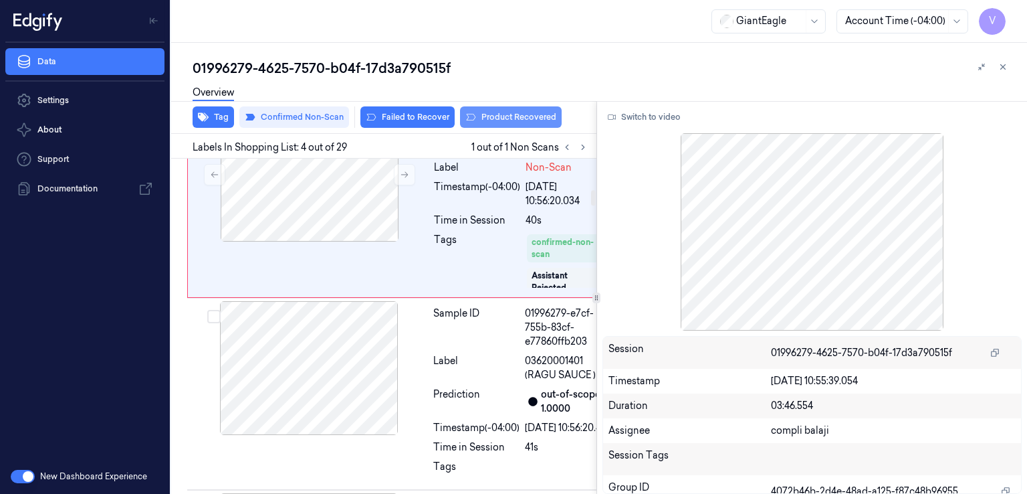
click at [489, 114] on button "Product Recovered" at bounding box center [511, 116] width 102 height 21
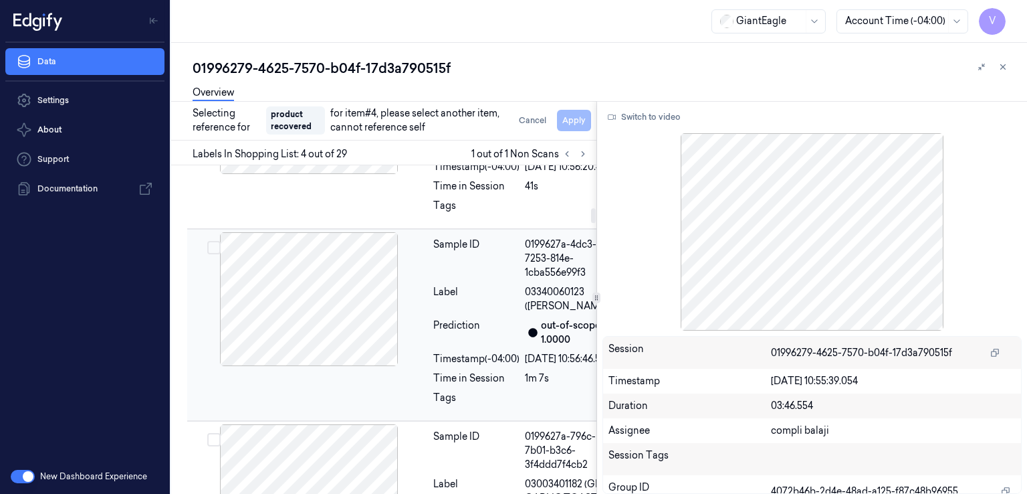
click at [379, 366] on div at bounding box center [309, 299] width 238 height 134
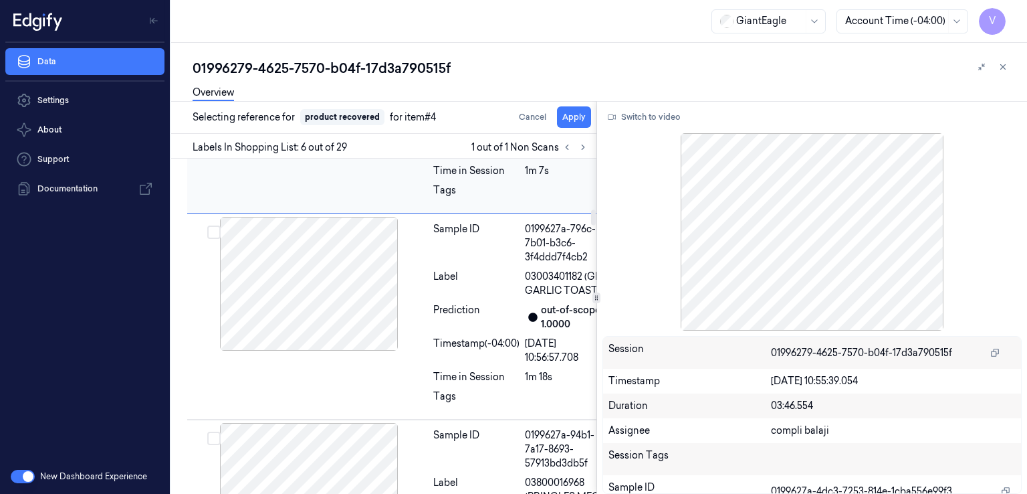
scroll to position [1147, 0]
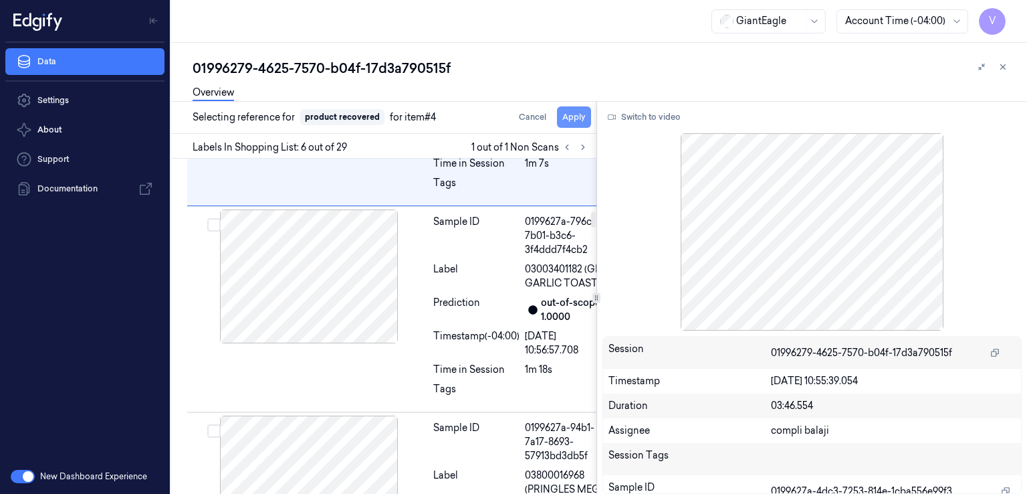
click at [583, 118] on button "Apply" at bounding box center [574, 116] width 34 height 21
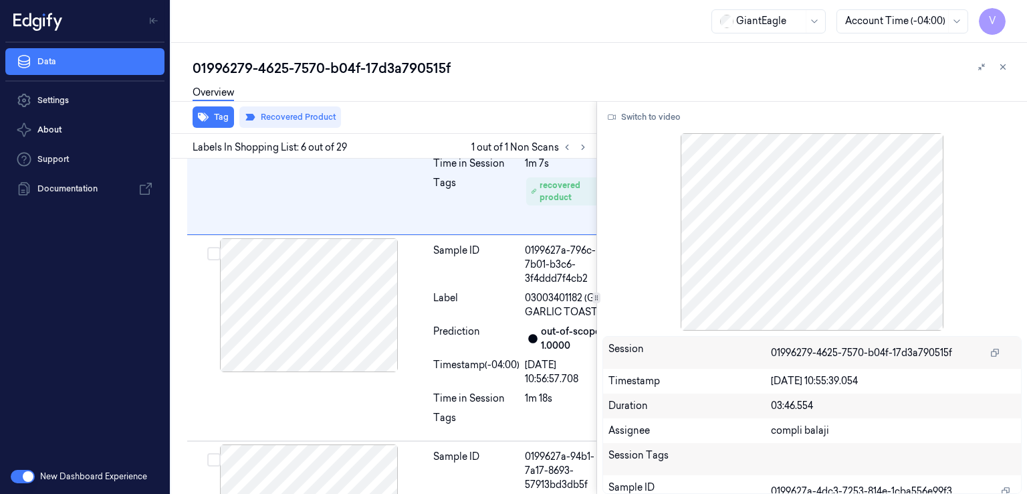
scroll to position [1161, 0]
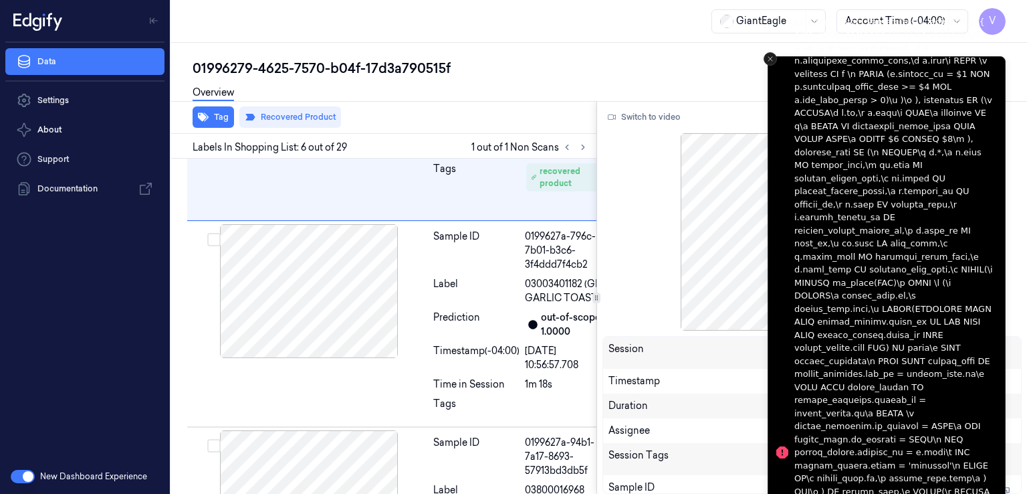
click at [775, 58] on button "Close toast" at bounding box center [770, 58] width 13 height 13
click at [771, 64] on button "Close toast" at bounding box center [770, 58] width 13 height 13
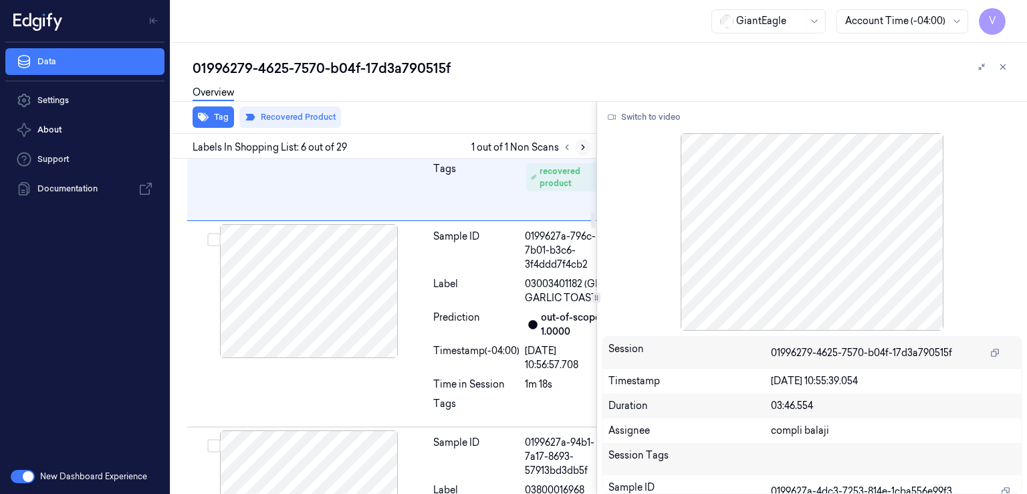
click at [576, 148] on button at bounding box center [583, 147] width 16 height 16
click at [391, 137] on div at bounding box center [309, 70] width 238 height 134
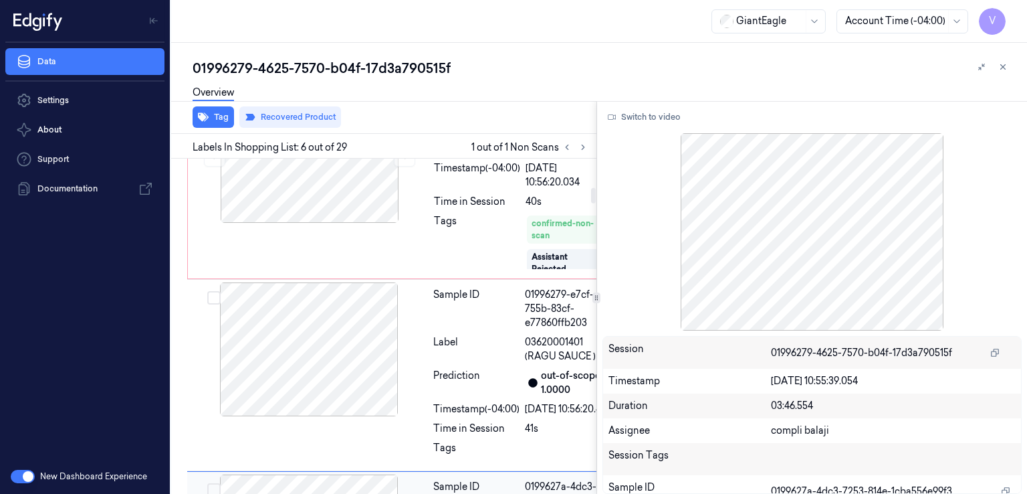
scroll to position [626, 0]
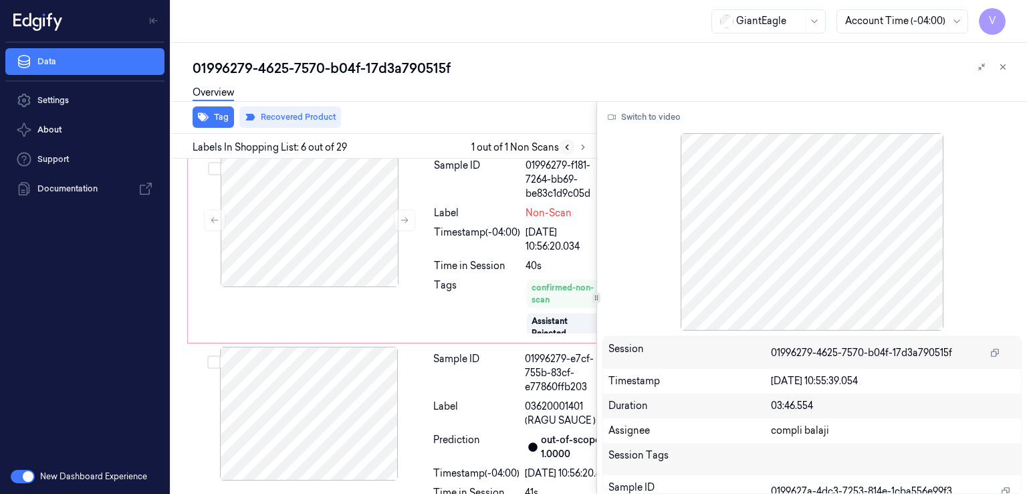
click at [563, 148] on icon at bounding box center [567, 146] width 9 height 9
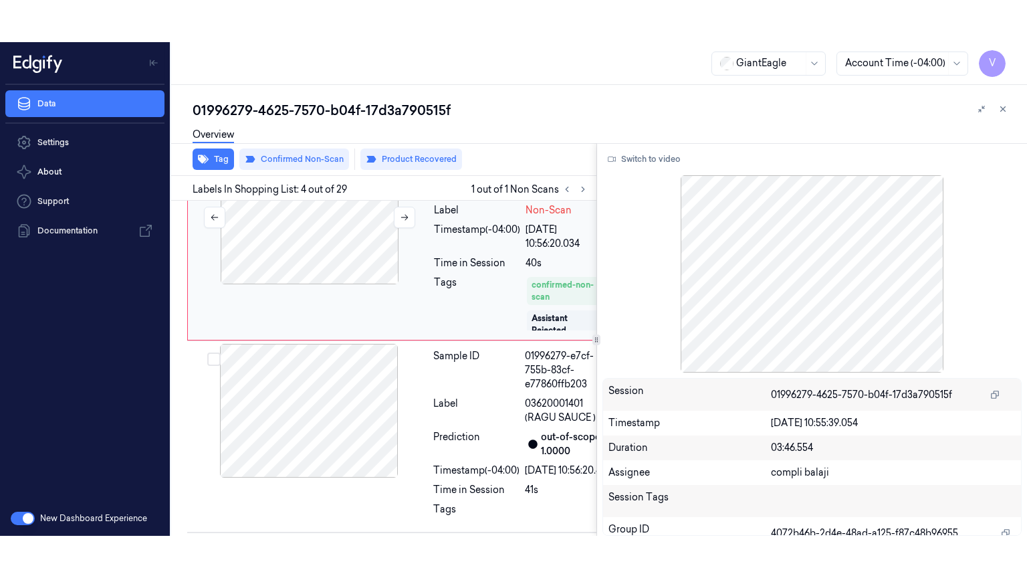
scroll to position [672, 0]
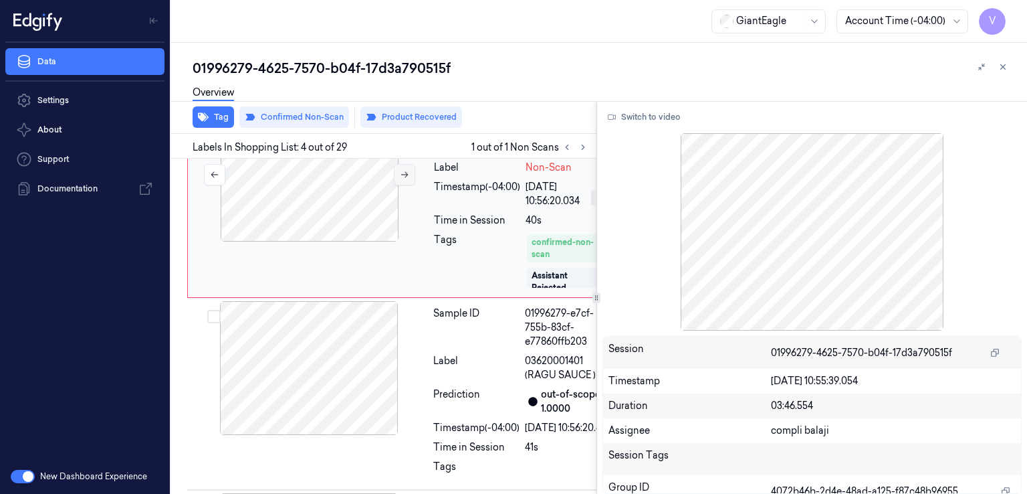
click at [409, 185] on button at bounding box center [404, 174] width 21 height 21
click at [635, 118] on button "Switch to video" at bounding box center [645, 116] width 84 height 21
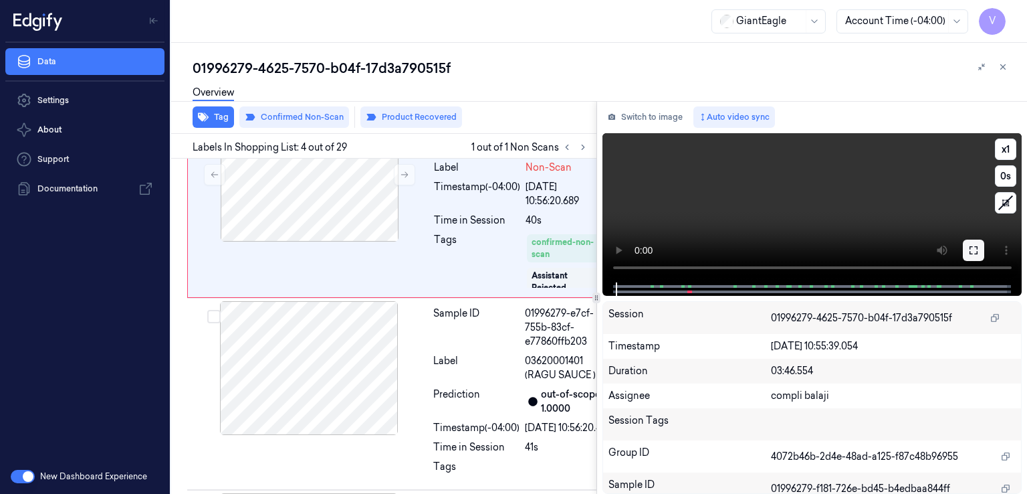
click at [980, 250] on button at bounding box center [973, 249] width 21 height 21
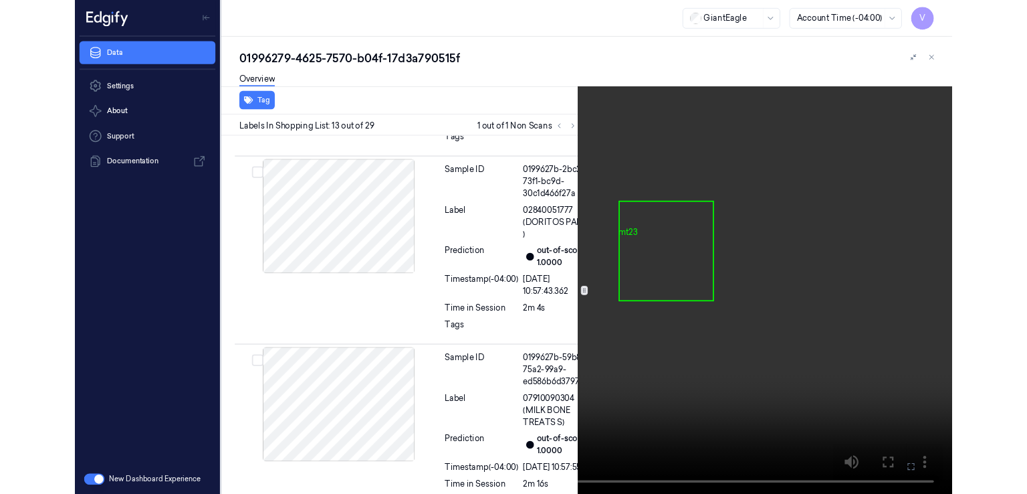
scroll to position [2890, 0]
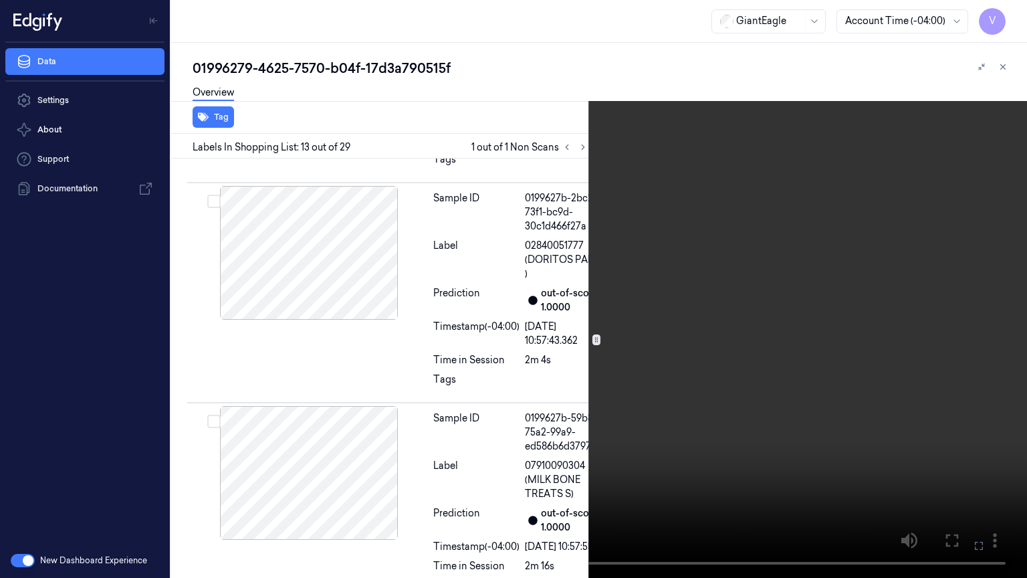
click at [0, 0] on button at bounding box center [0, 0] width 0 height 0
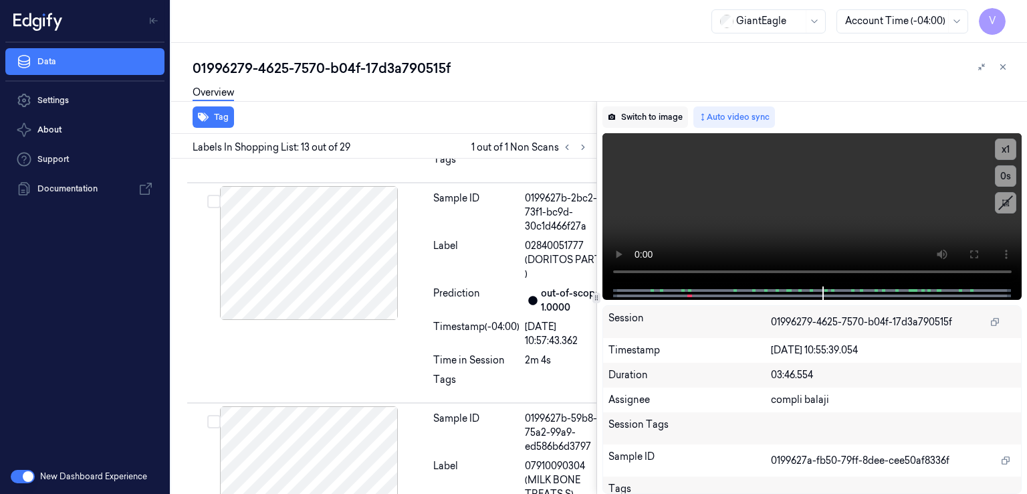
click at [663, 122] on button "Switch to image" at bounding box center [646, 116] width 86 height 21
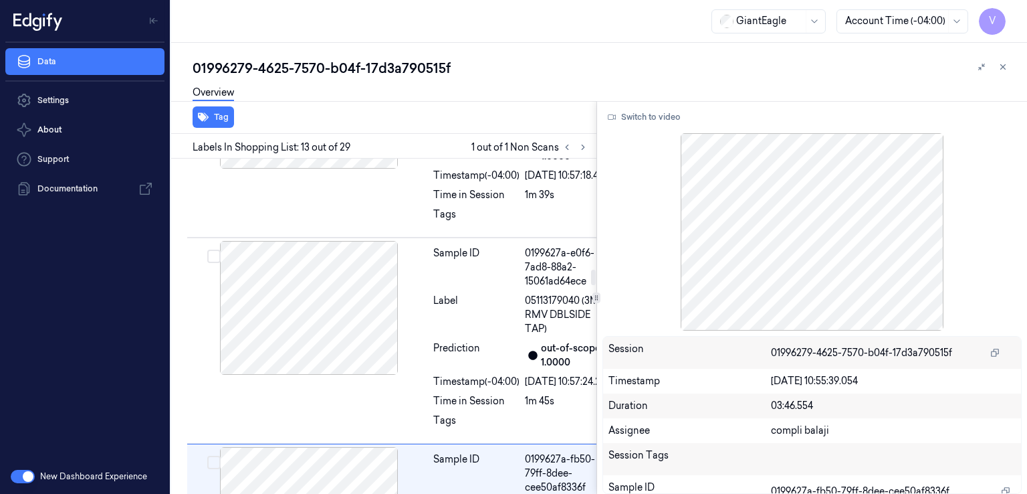
scroll to position [2130, 0]
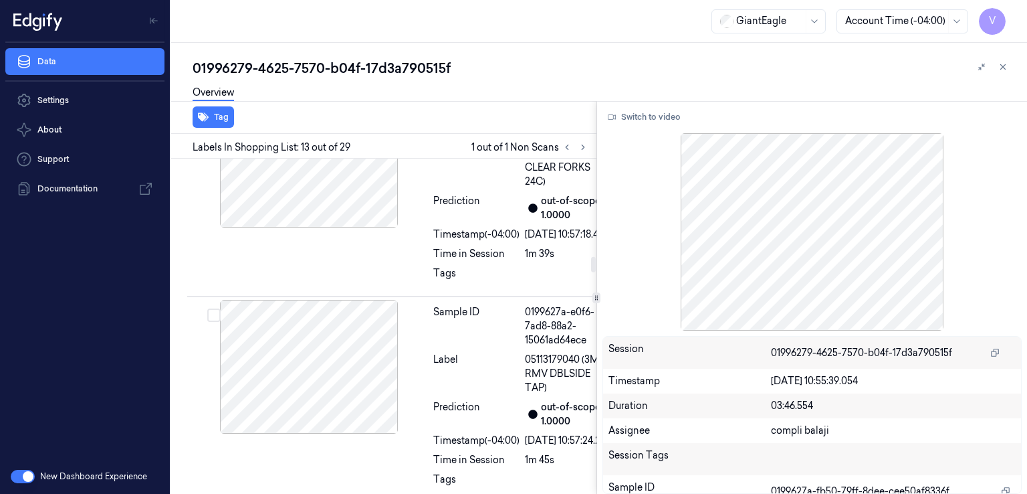
click at [565, 137] on div "Labels In Shopping List: 13 out of 29 1 out of 1 Non Scans" at bounding box center [381, 146] width 431 height 25
click at [565, 148] on icon at bounding box center [567, 146] width 9 height 9
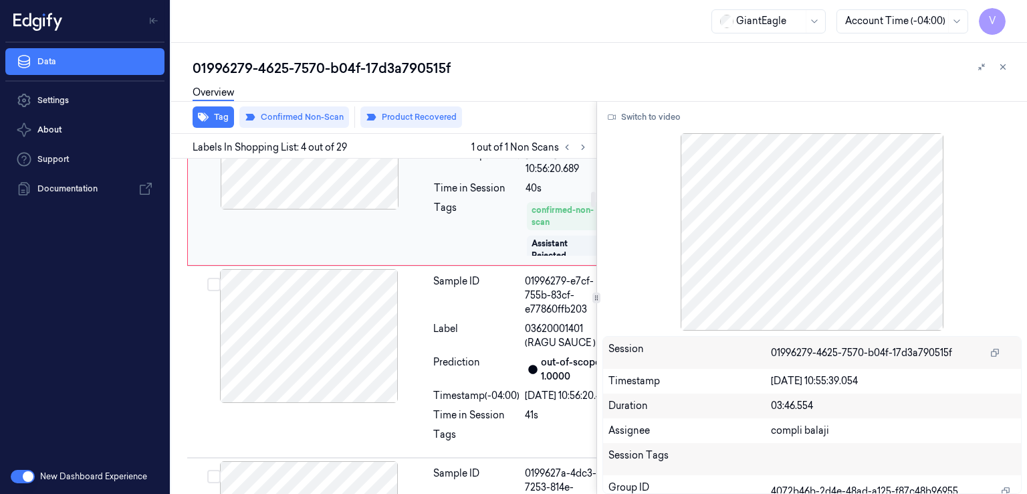
scroll to position [672, 0]
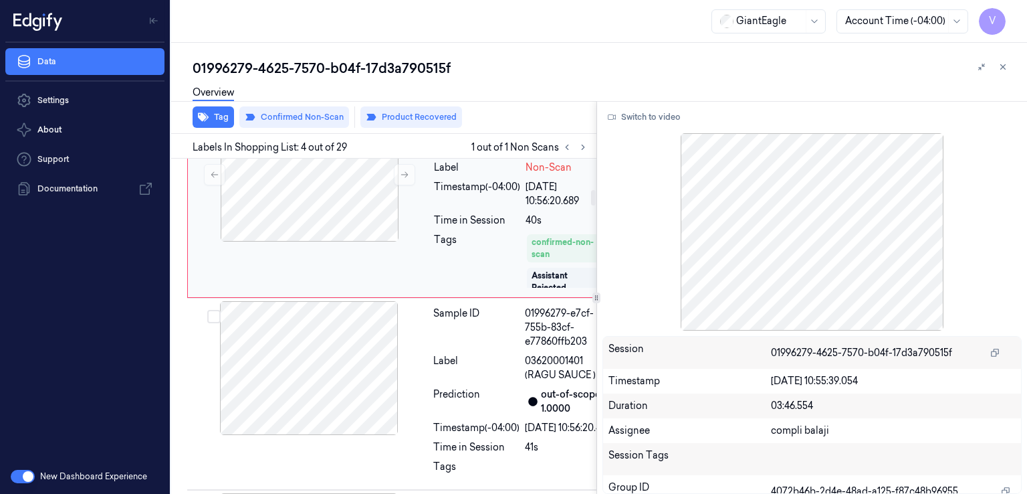
click at [489, 294] on div "Sample ID 01996279-f181-726e-bd45-b4edbaa844ff Label Non-Scan Timestamp (-04:00…" at bounding box center [522, 201] width 187 height 187
click at [405, 179] on icon at bounding box center [404, 174] width 9 height 9
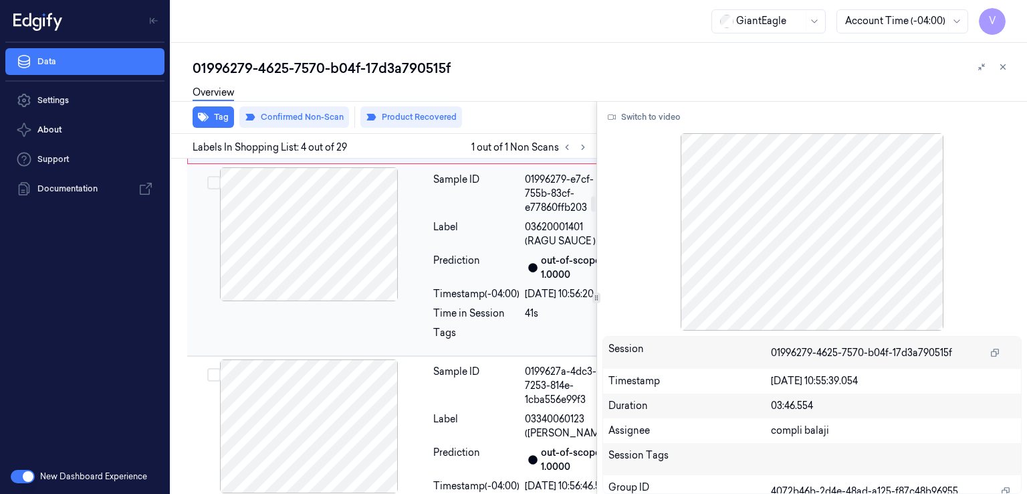
click at [433, 248] on div "Label" at bounding box center [476, 234] width 86 height 28
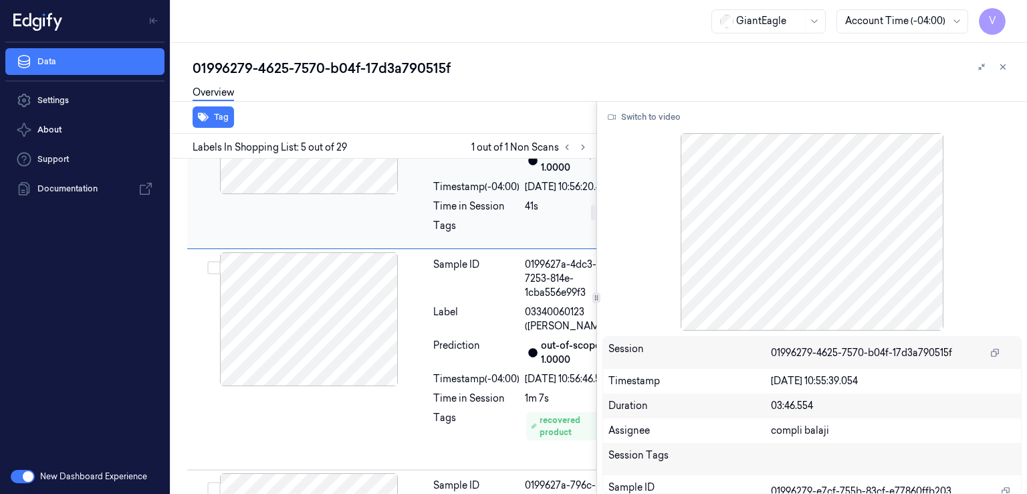
scroll to position [892, 0]
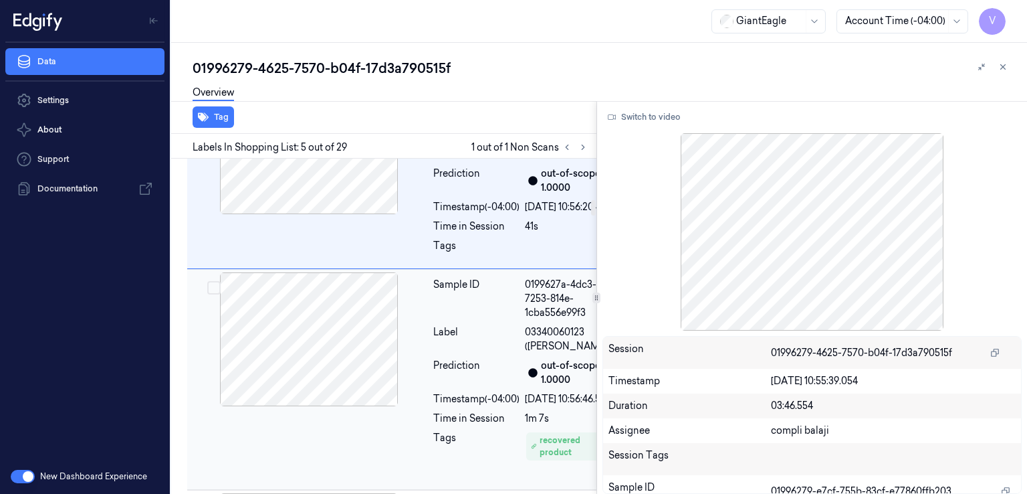
click at [432, 458] on div "Sample ID 0199627a-4dc3-7253-814e-1cba556e99f3 Label 03340060123 (SAN GIORGIO R…" at bounding box center [522, 379] width 188 height 214
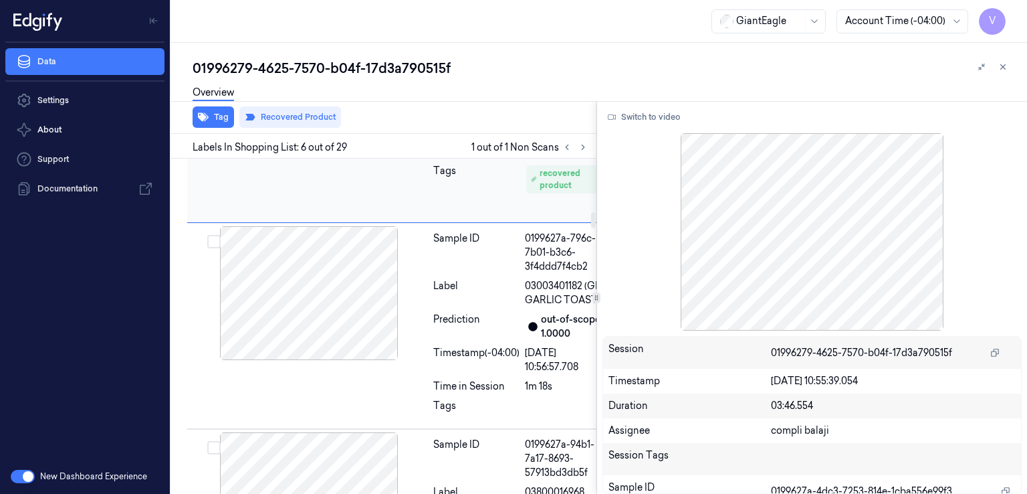
scroll to position [1161, 0]
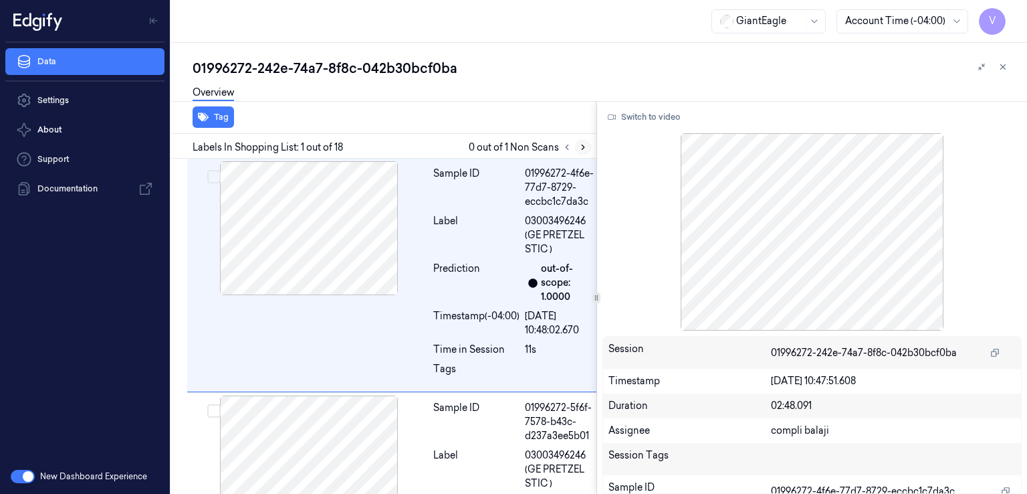
click at [579, 144] on icon at bounding box center [583, 146] width 9 height 9
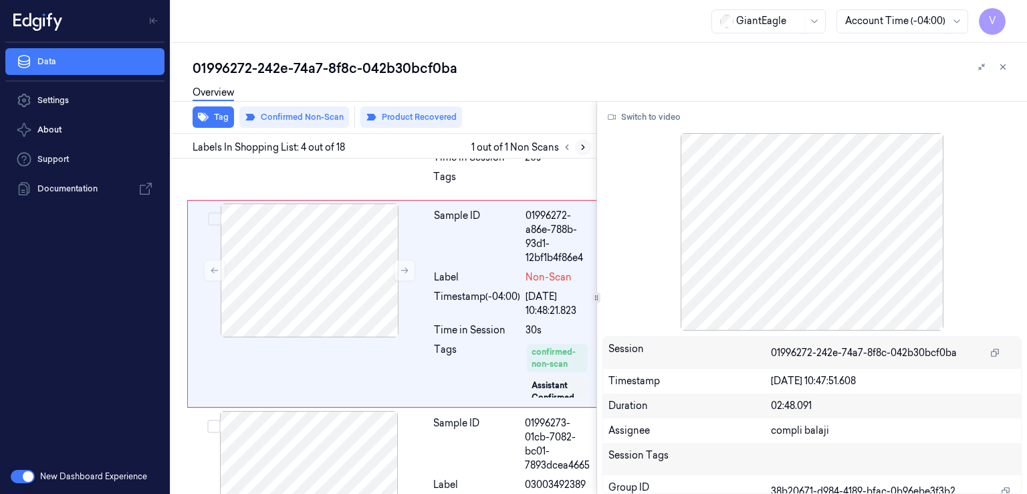
scroll to position [672, 0]
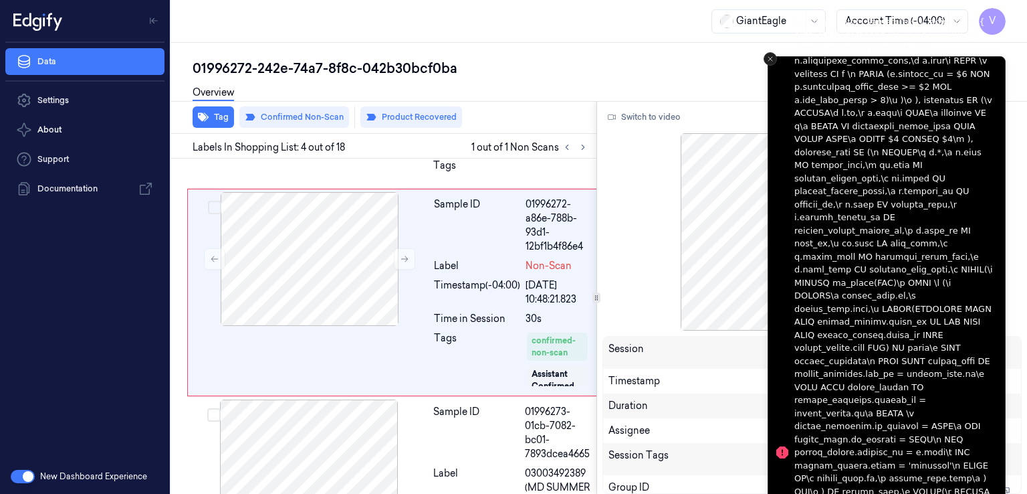
click at [772, 61] on icon "Close toast" at bounding box center [771, 59] width 8 height 8
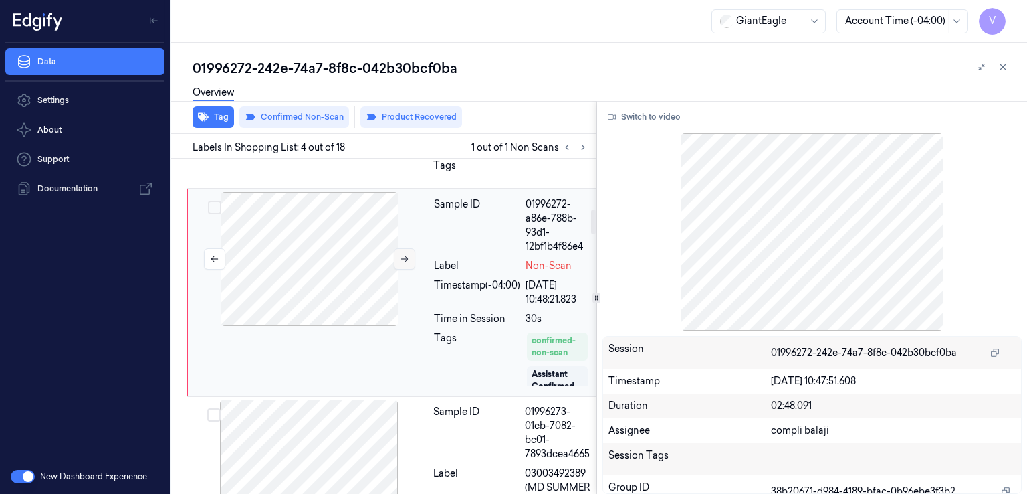
click at [406, 264] on icon at bounding box center [404, 258] width 9 height 9
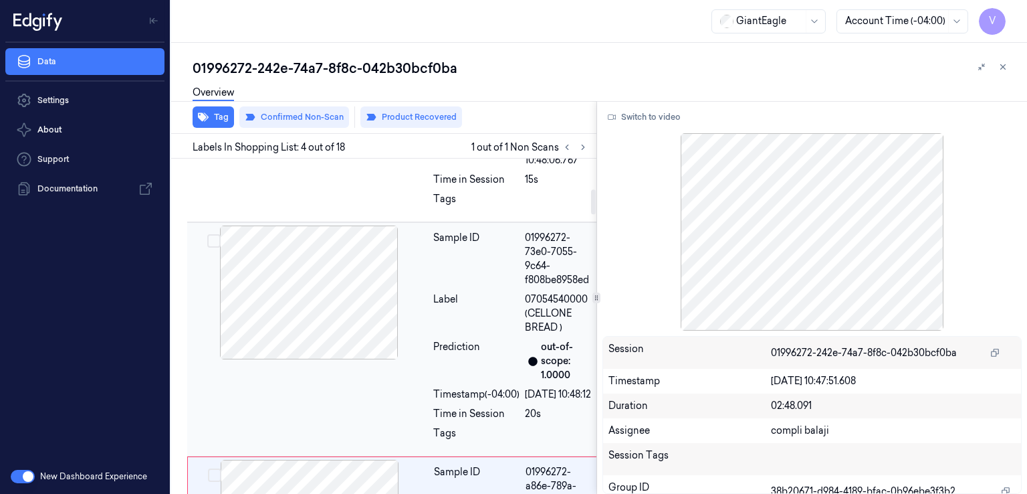
click at [421, 322] on div at bounding box center [309, 292] width 238 height 134
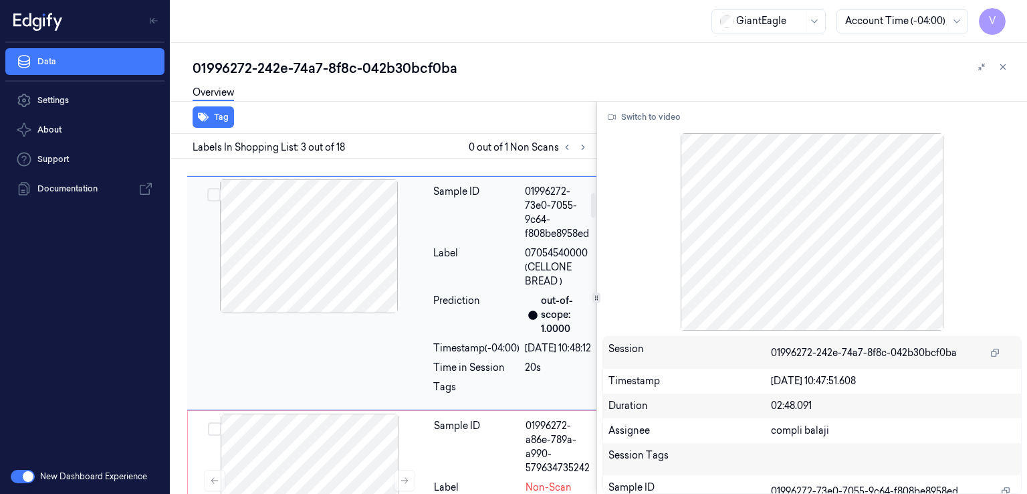
scroll to position [452, 0]
drag, startPoint x: 527, startPoint y: 291, endPoint x: 555, endPoint y: 306, distance: 31.7
click at [555, 287] on span "07054540000 (CELLONE BREAD )" at bounding box center [559, 266] width 69 height 42
copy span "CELLONE BREAD"
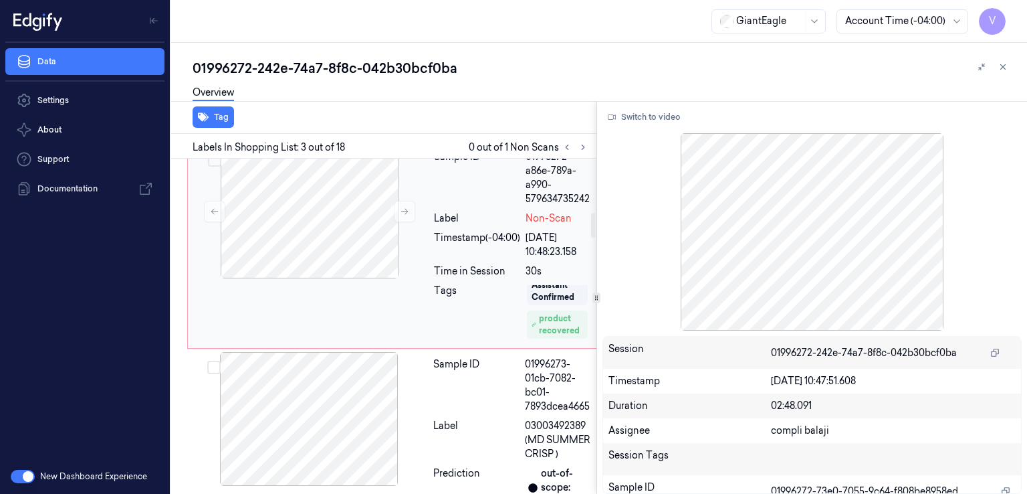
scroll to position [60, 0]
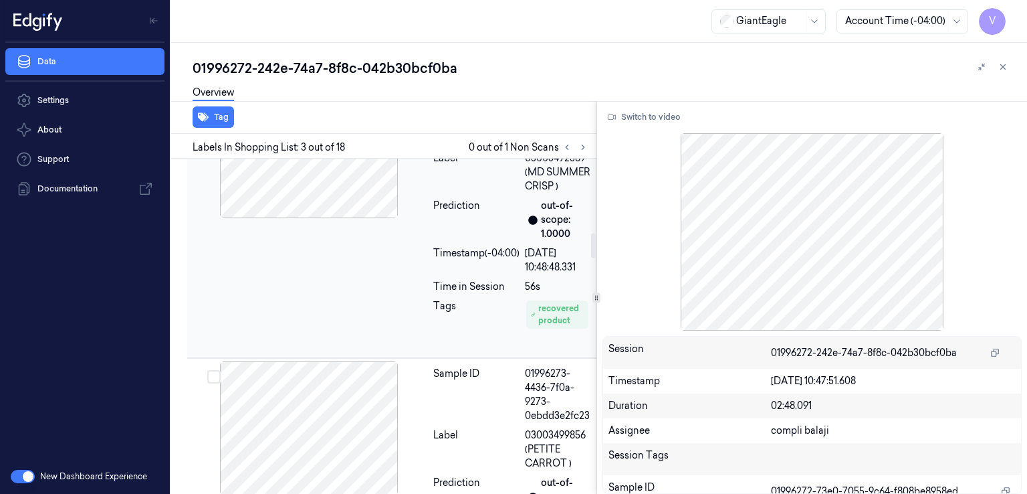
click at [476, 241] on div "Prediction" at bounding box center [476, 220] width 86 height 42
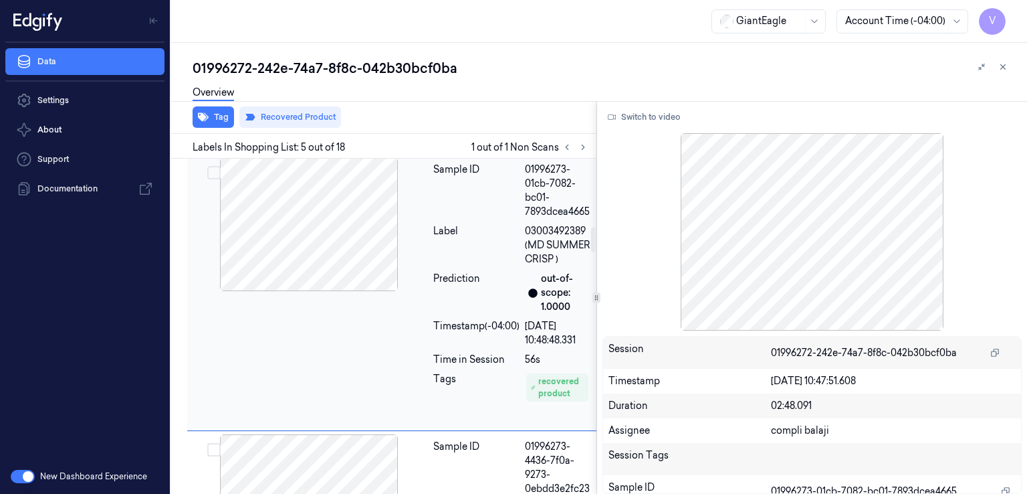
scroll to position [906, 0]
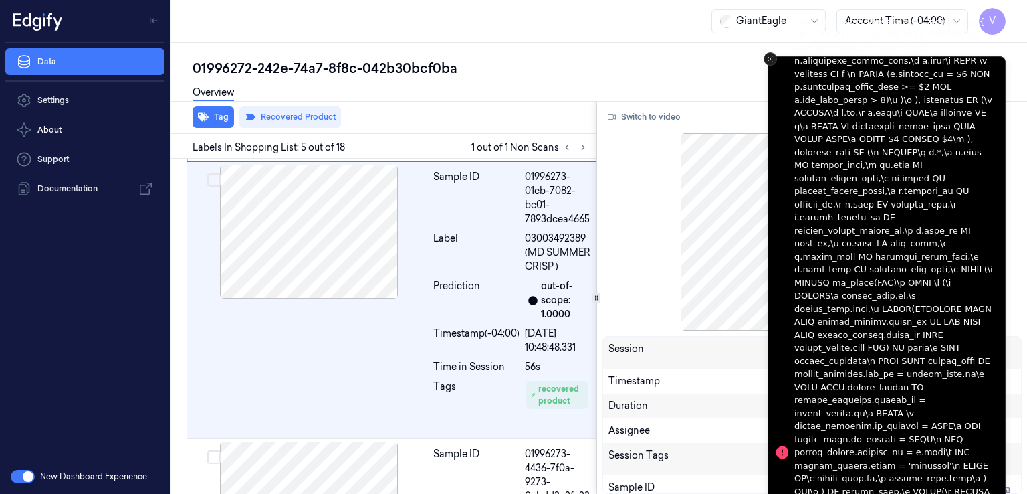
click at [767, 62] on icon "Close toast" at bounding box center [771, 59] width 8 height 8
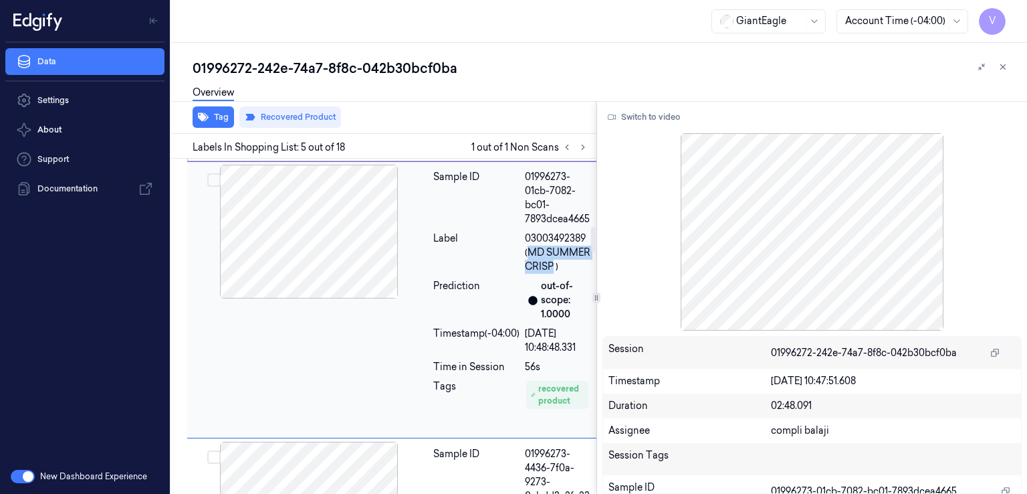
drag, startPoint x: 527, startPoint y: 276, endPoint x: 549, endPoint y: 293, distance: 27.2
click at [549, 274] on span "03003492389 (MD SUMMER CRISP )" at bounding box center [559, 252] width 69 height 42
copy span "MD SUMMER CRISP"
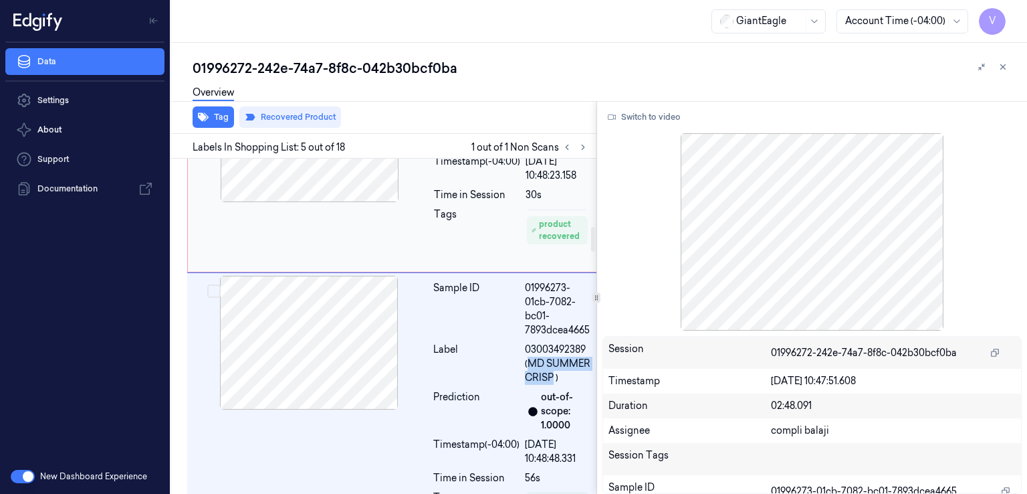
scroll to position [773, 0]
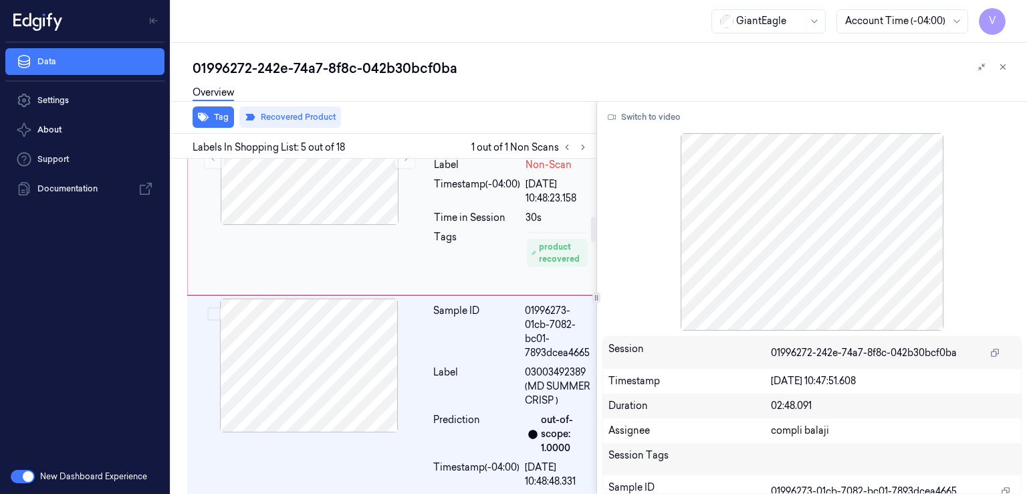
click at [461, 205] on div "Timestamp (-04:00)" at bounding box center [477, 191] width 86 height 28
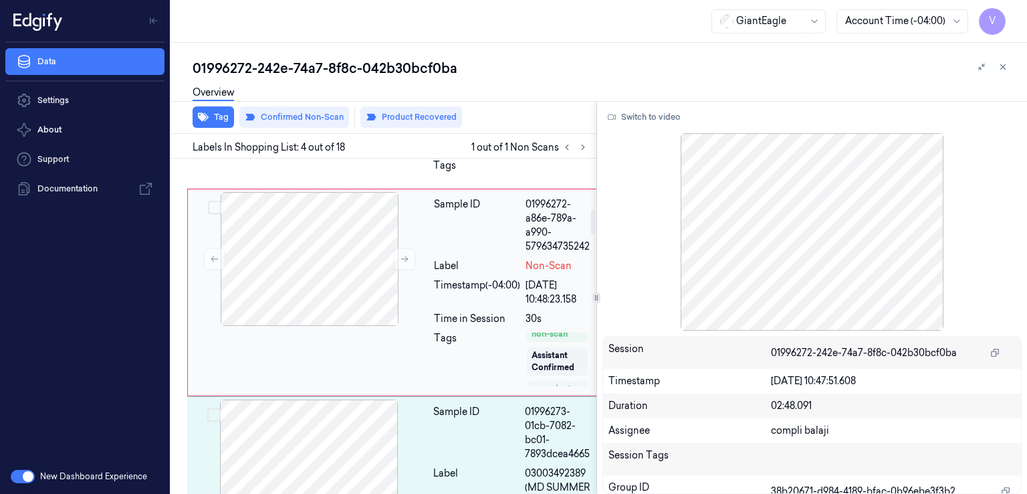
scroll to position [0, 0]
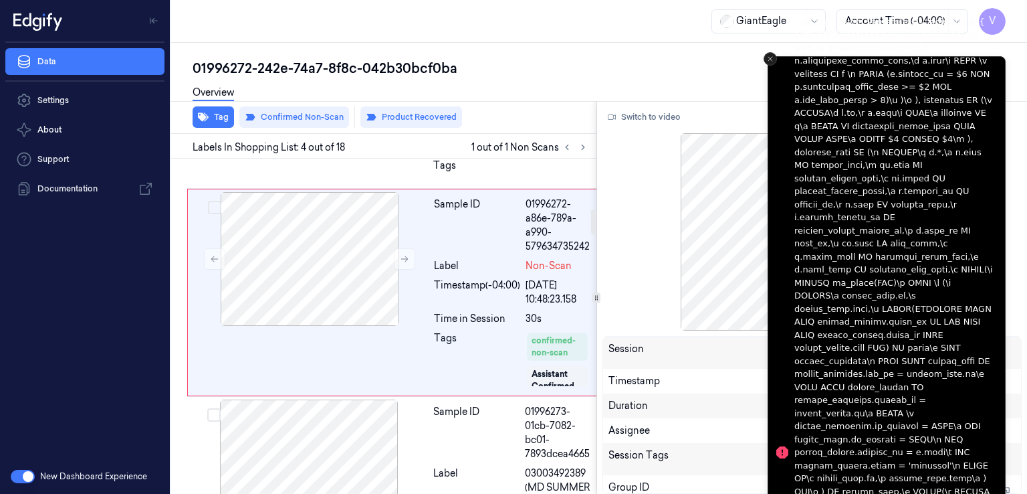
click at [770, 62] on icon "Close toast" at bounding box center [771, 59] width 8 height 8
click at [776, 58] on button "Close toast" at bounding box center [770, 58] width 13 height 13
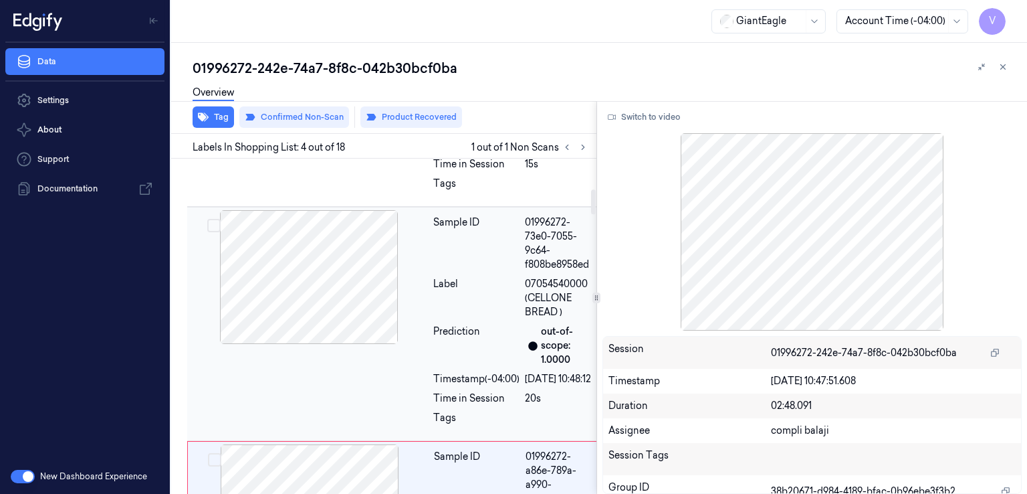
scroll to position [404, 0]
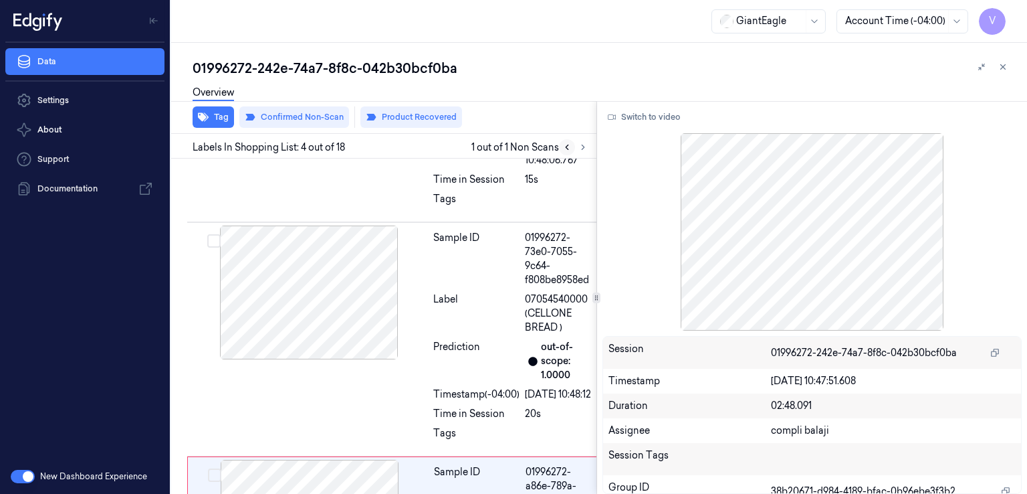
click at [566, 146] on icon at bounding box center [567, 147] width 3 height 5
click at [586, 151] on icon at bounding box center [583, 146] width 9 height 9
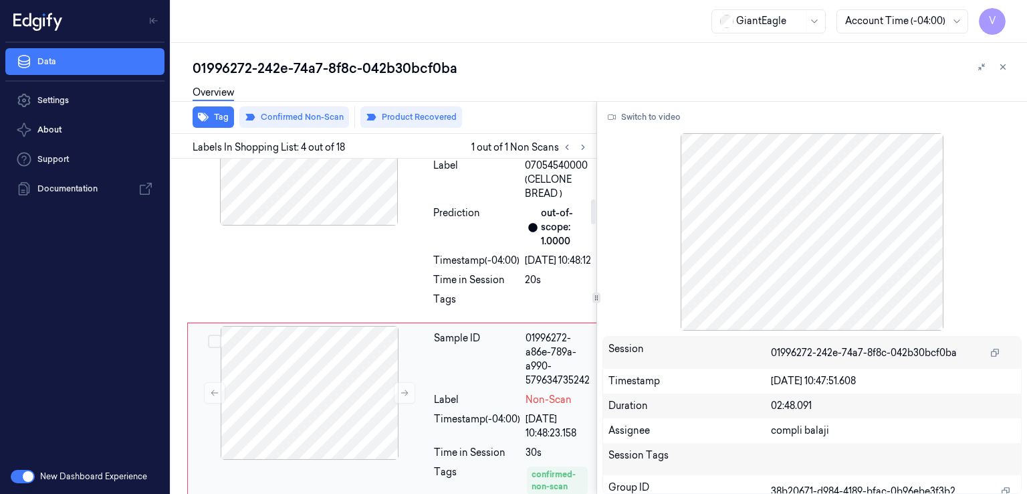
click at [495, 407] on div "Label" at bounding box center [477, 400] width 86 height 14
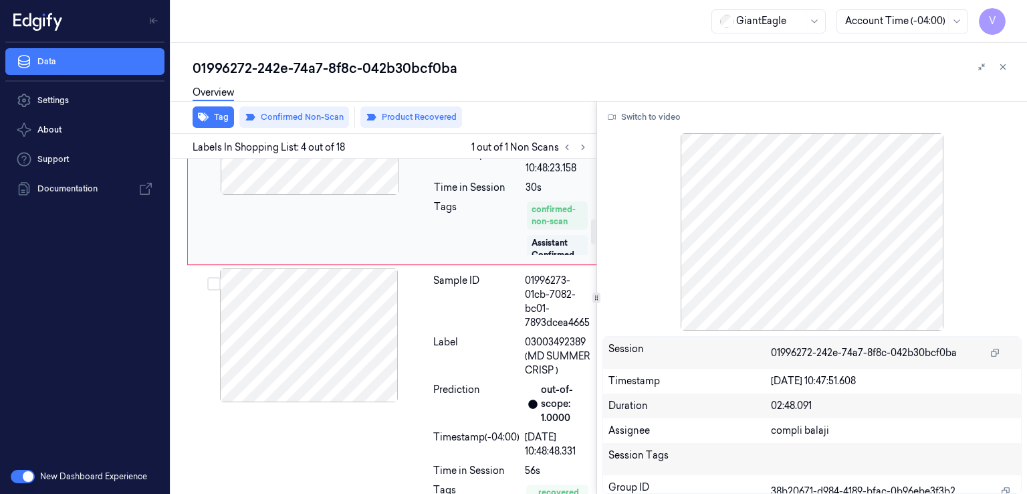
scroll to position [60, 0]
click at [460, 377] on div "Label" at bounding box center [476, 356] width 86 height 42
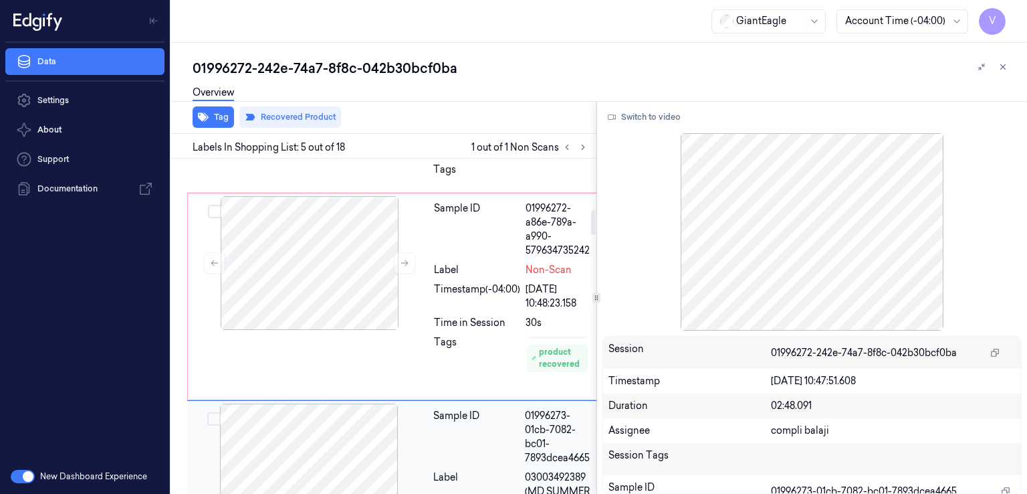
scroll to position [773, 0]
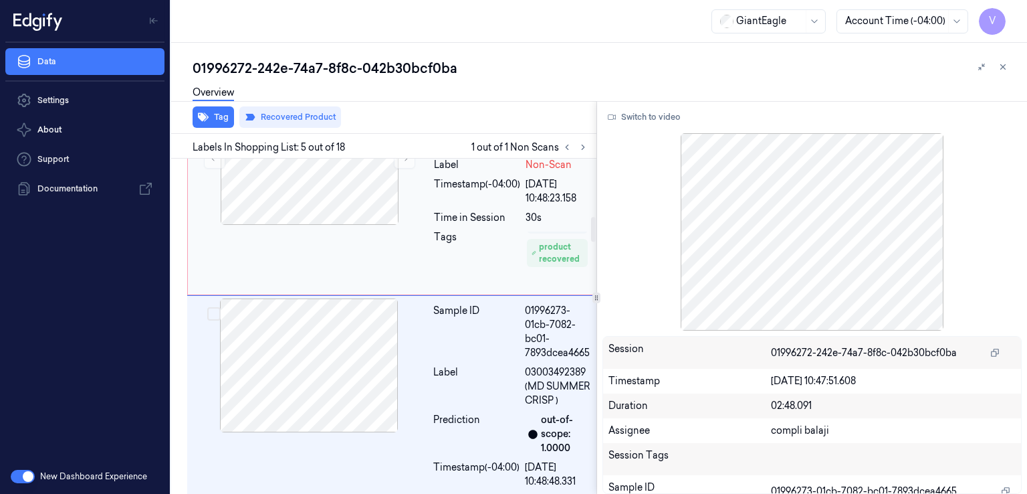
click at [449, 233] on div "Sample ID 01996272-a86e-789a-a990-579634735242 Label Non-Scan Timestamp (-04:00…" at bounding box center [514, 191] width 170 height 201
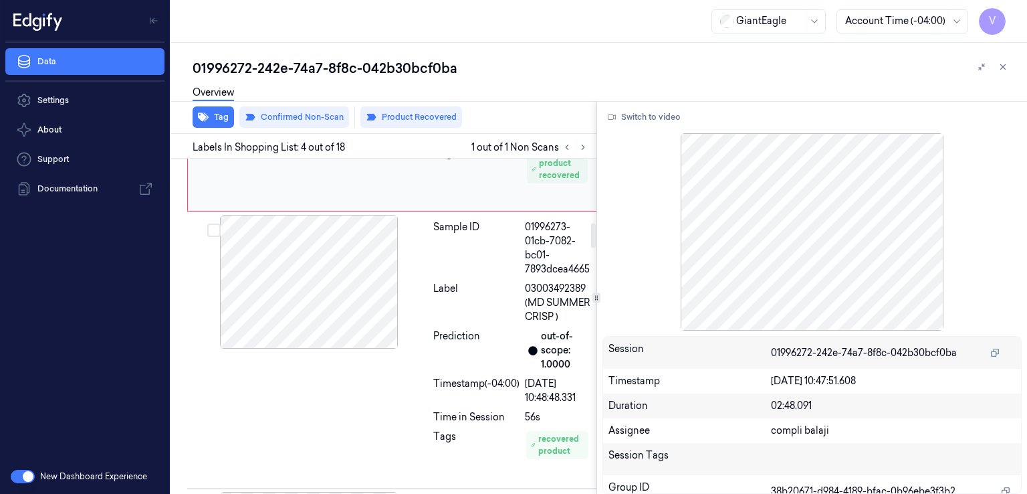
scroll to position [939, 0]
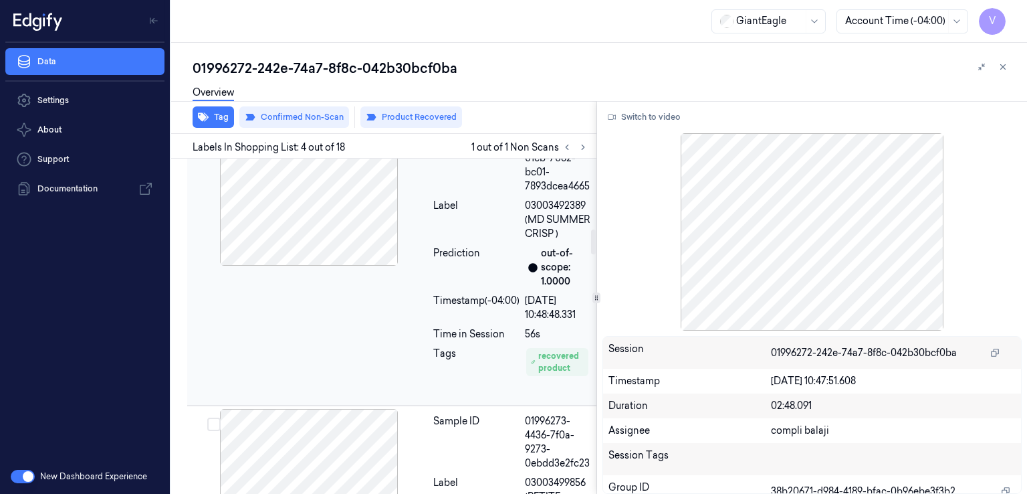
click at [510, 322] on div "Timestamp (-04:00)" at bounding box center [476, 308] width 86 height 28
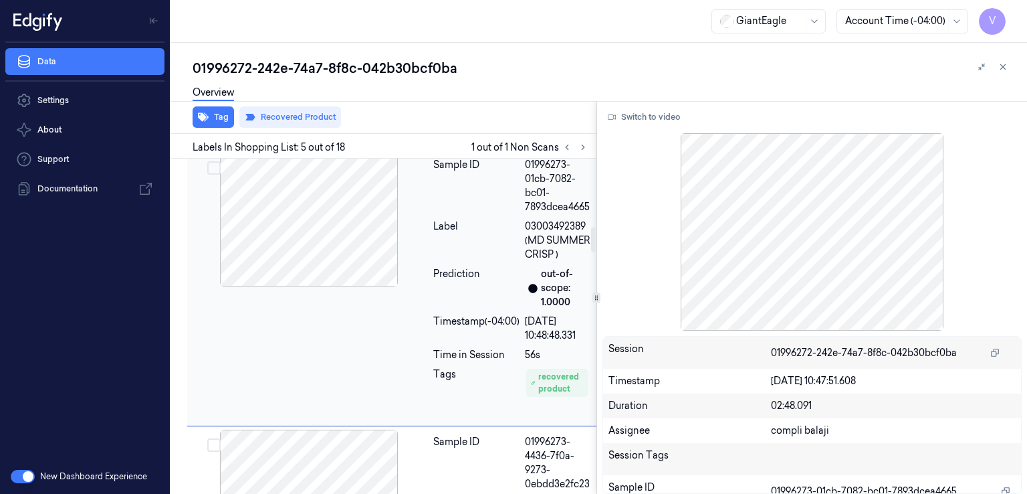
scroll to position [906, 0]
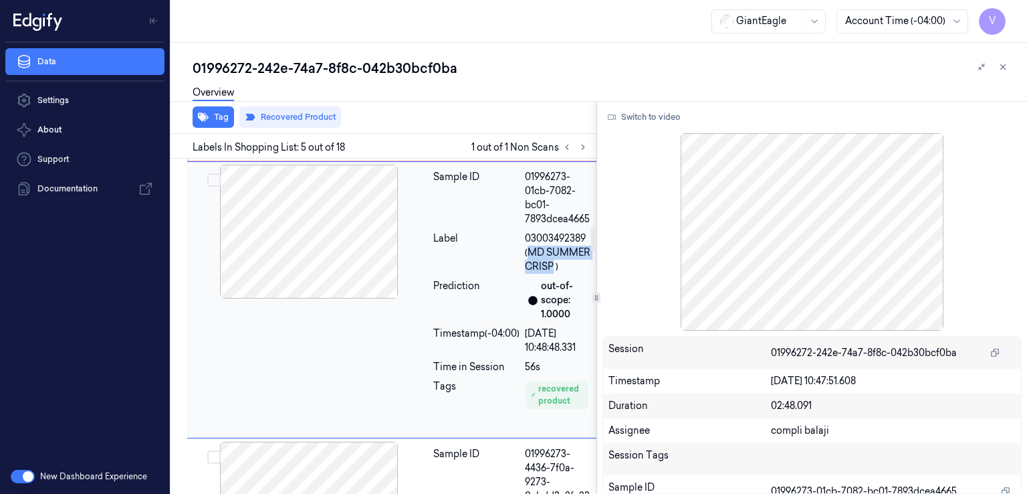
drag, startPoint x: 525, startPoint y: 279, endPoint x: 548, endPoint y: 297, distance: 29.0
click at [548, 274] on span "03003492389 (MD SUMMER CRISP )" at bounding box center [559, 252] width 69 height 42
copy span "MD SUMMER CRISP"
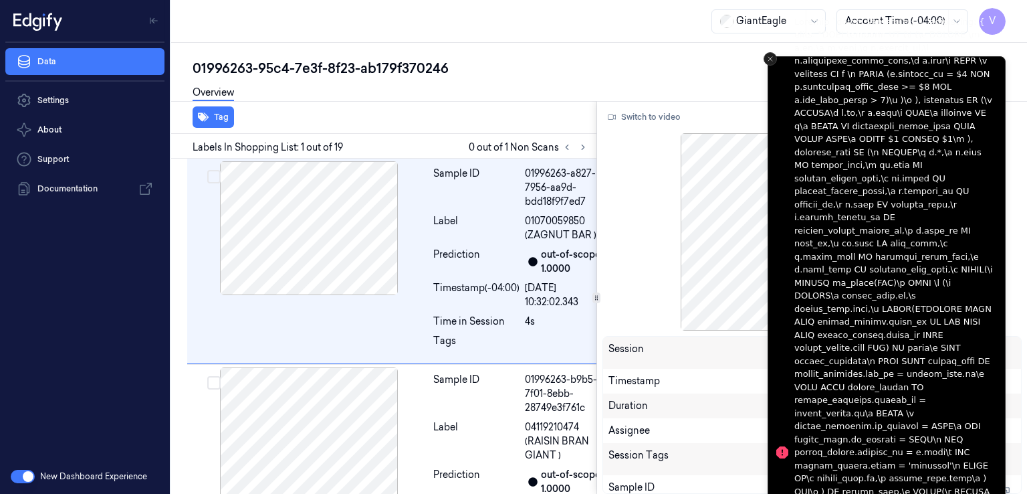
click at [772, 60] on icon "Close toast" at bounding box center [771, 59] width 8 height 8
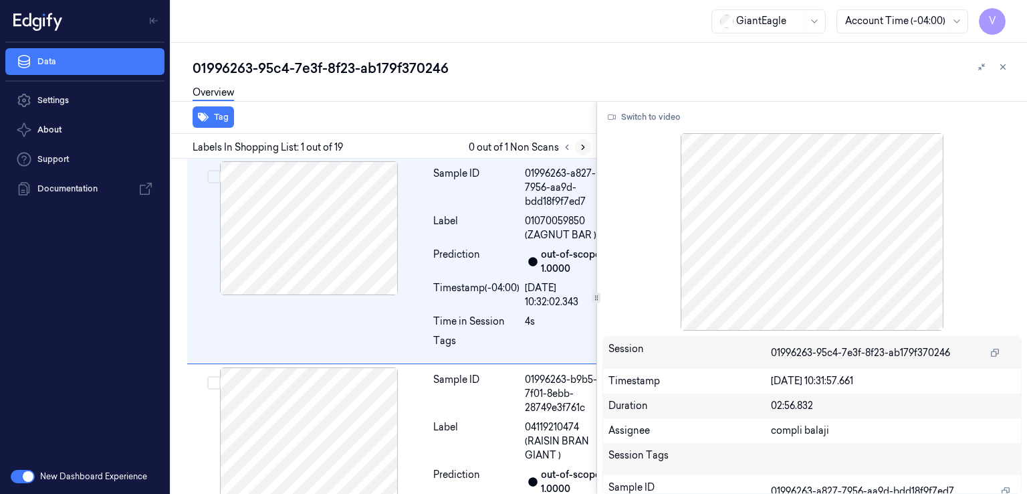
click at [586, 142] on icon at bounding box center [583, 146] width 9 height 9
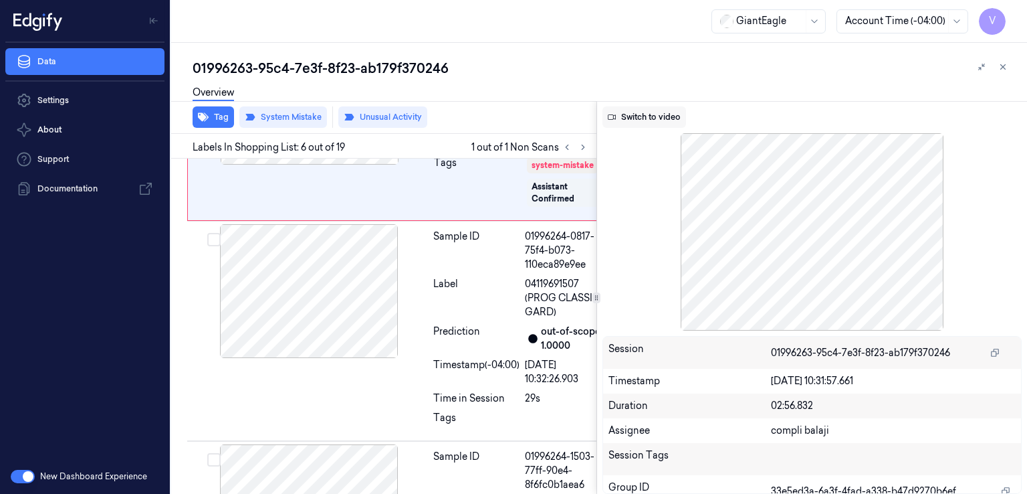
click at [653, 116] on button "Switch to video" at bounding box center [645, 116] width 84 height 21
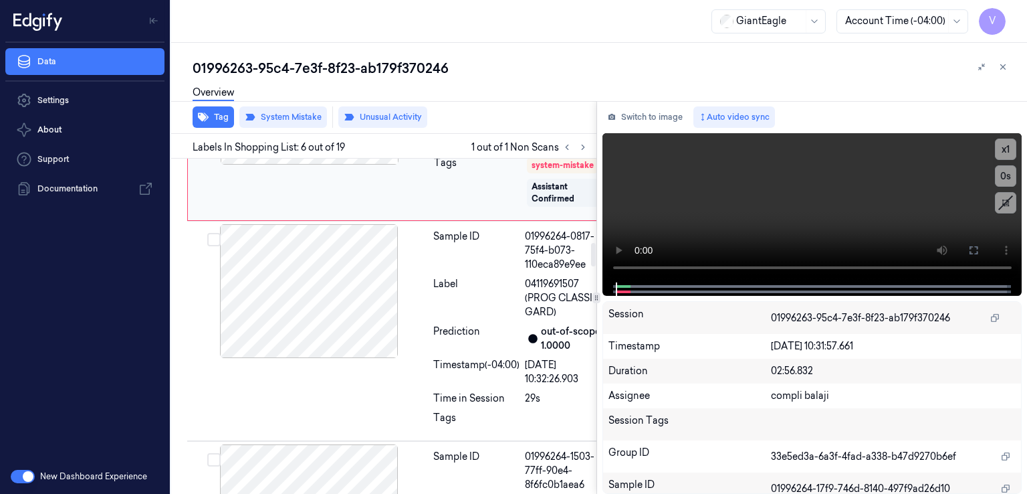
click at [400, 102] on icon at bounding box center [404, 97] width 9 height 9
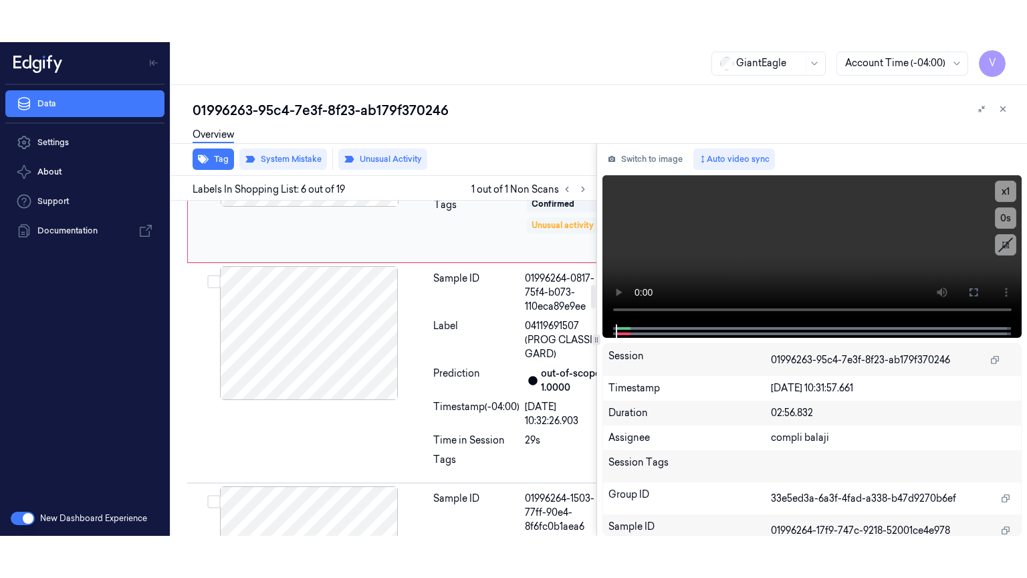
scroll to position [60, 0]
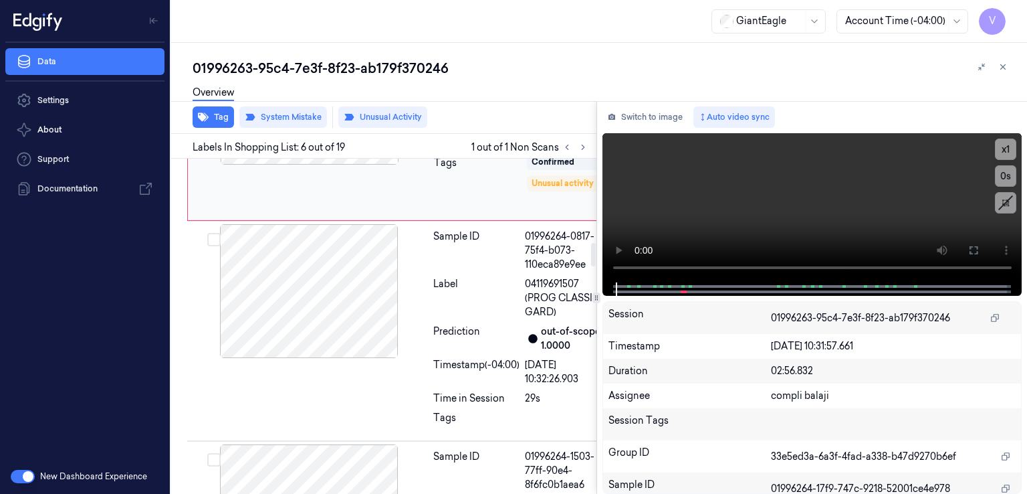
click at [405, 102] on icon at bounding box center [404, 97] width 9 height 9
click at [981, 253] on button at bounding box center [973, 249] width 21 height 21
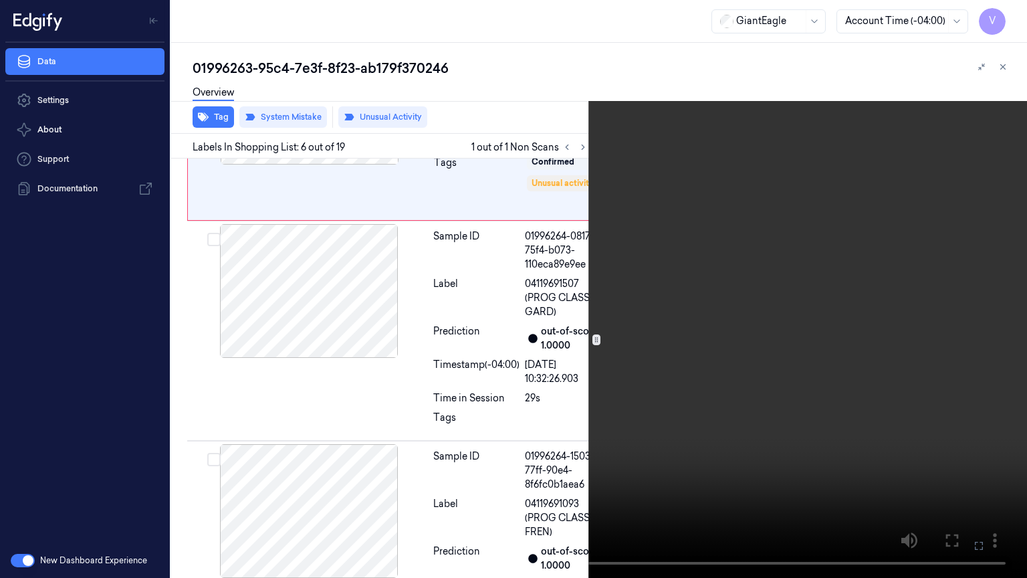
click at [690, 226] on video at bounding box center [513, 289] width 1027 height 578
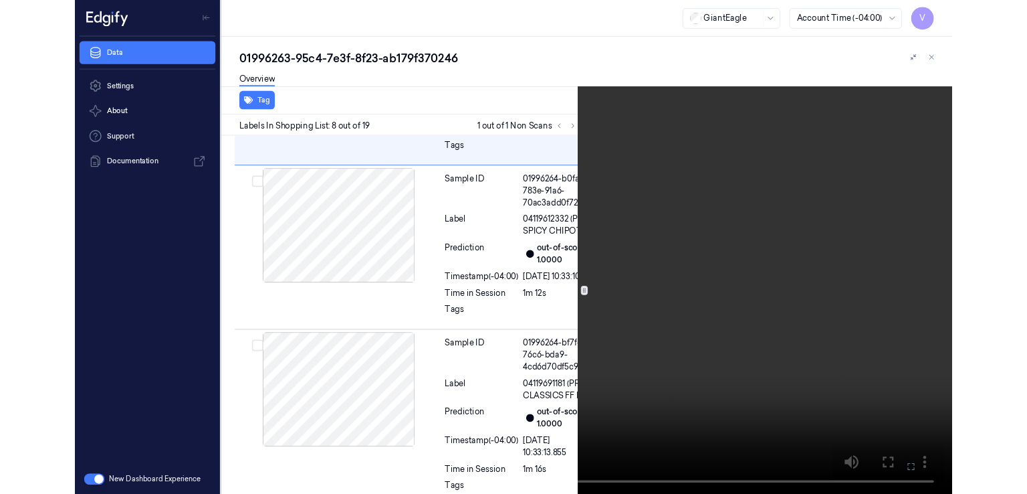
scroll to position [1657, 0]
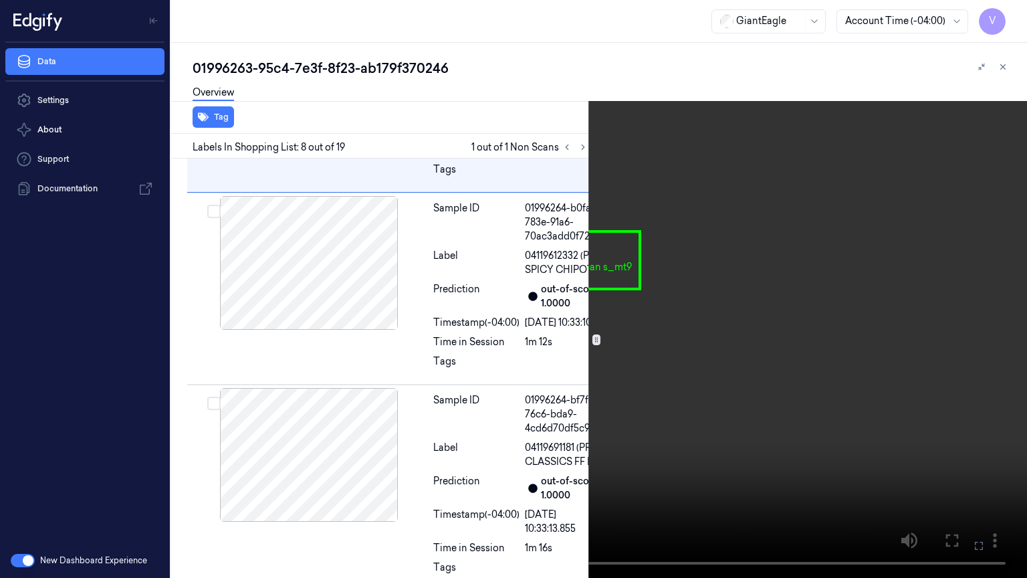
drag, startPoint x: 969, startPoint y: 540, endPoint x: 930, endPoint y: 460, distance: 89.8
click at [0, 0] on button at bounding box center [0, 0] width 0 height 0
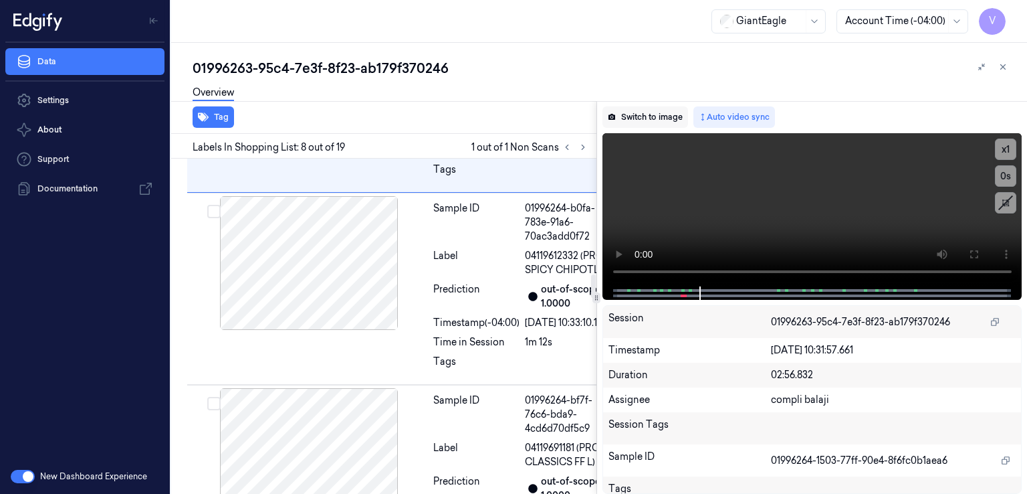
click at [646, 116] on button "Switch to image" at bounding box center [646, 116] width 86 height 21
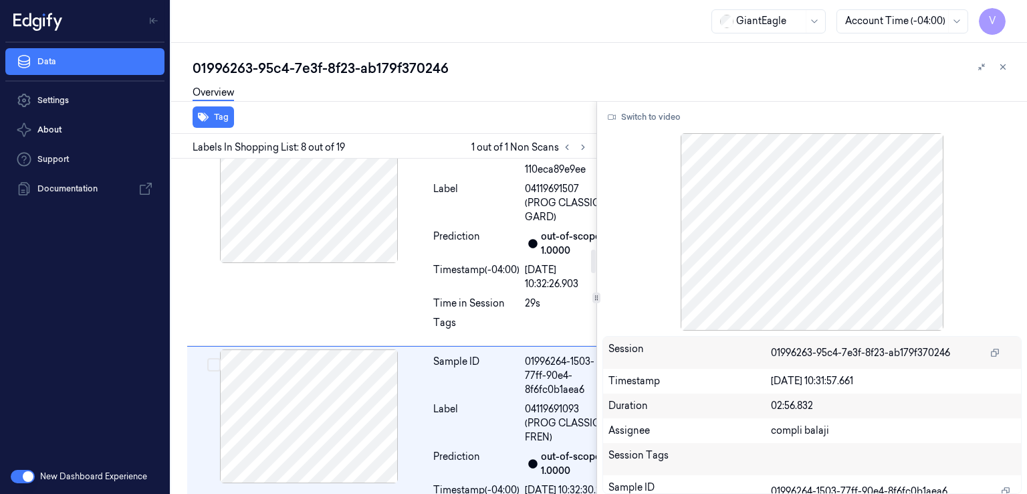
click at [471, 117] on div "Tags" at bounding box center [477, 89] width 86 height 56
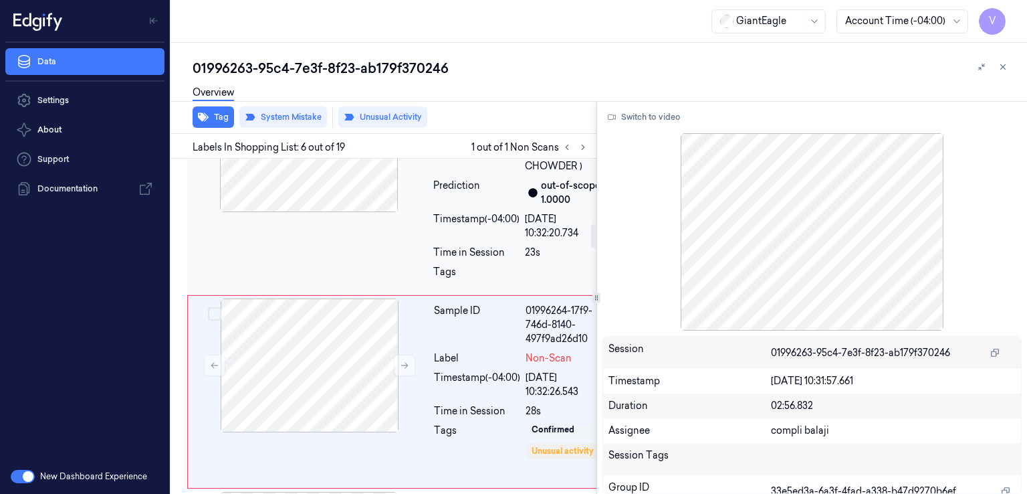
click at [444, 126] on div "Sample ID" at bounding box center [476, 105] width 86 height 42
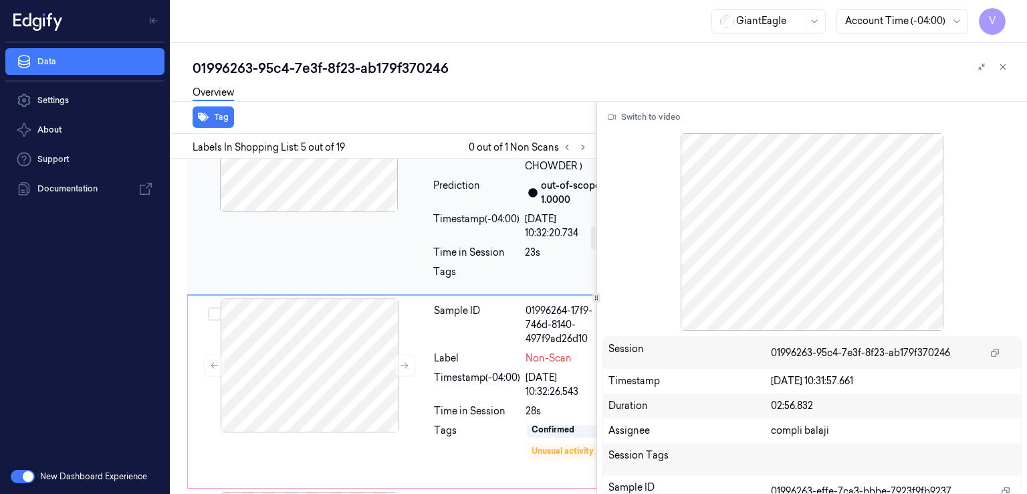
scroll to position [975, 0]
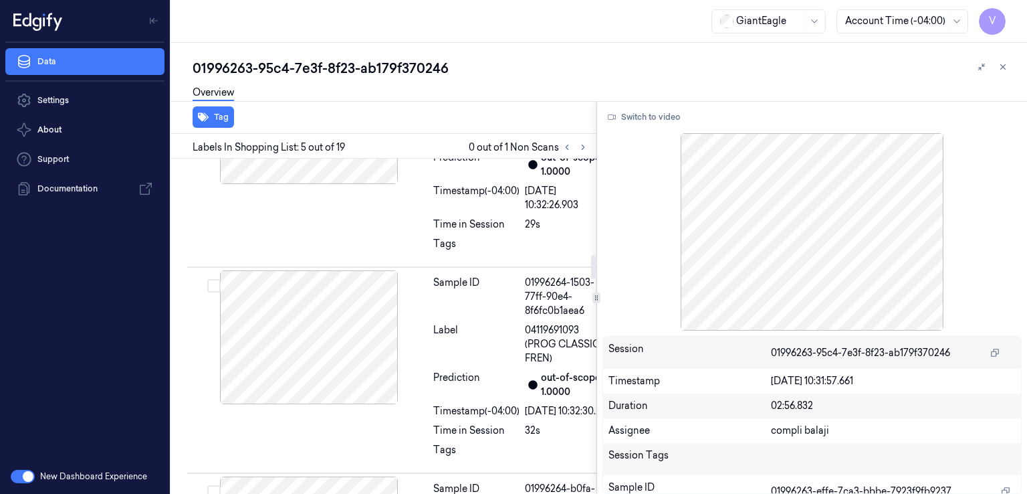
click at [439, 145] on div "Label" at bounding box center [476, 124] width 86 height 42
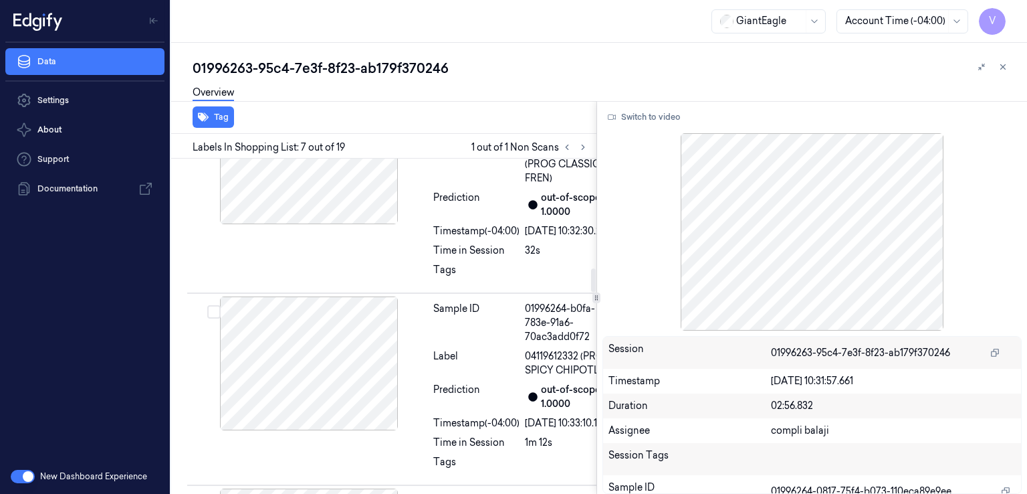
scroll to position [1571, 0]
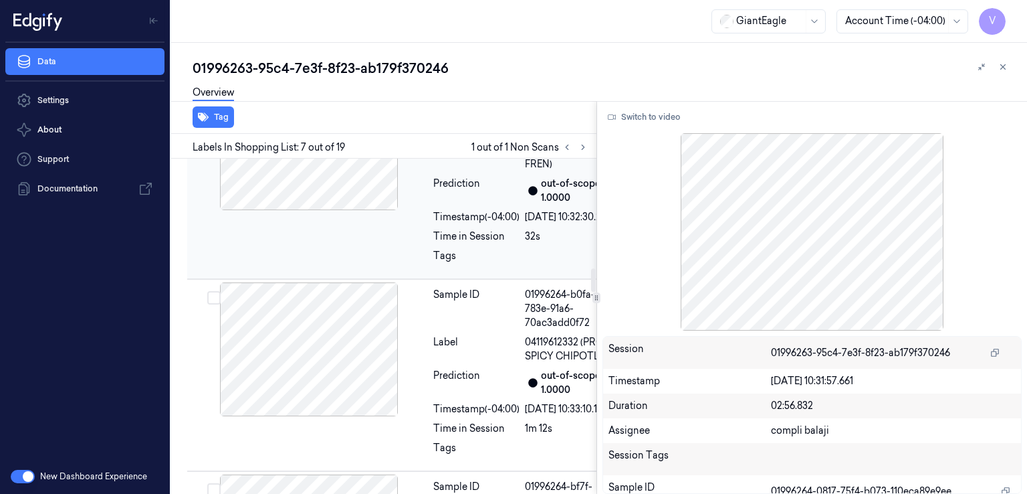
click at [461, 124] on div "Sample ID" at bounding box center [476, 103] width 86 height 42
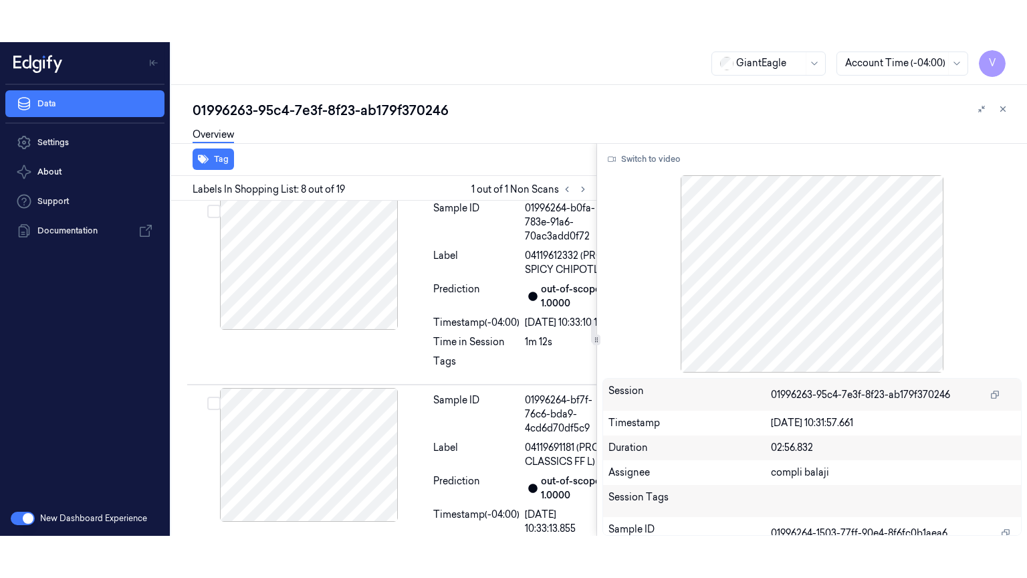
scroll to position [1699, 0]
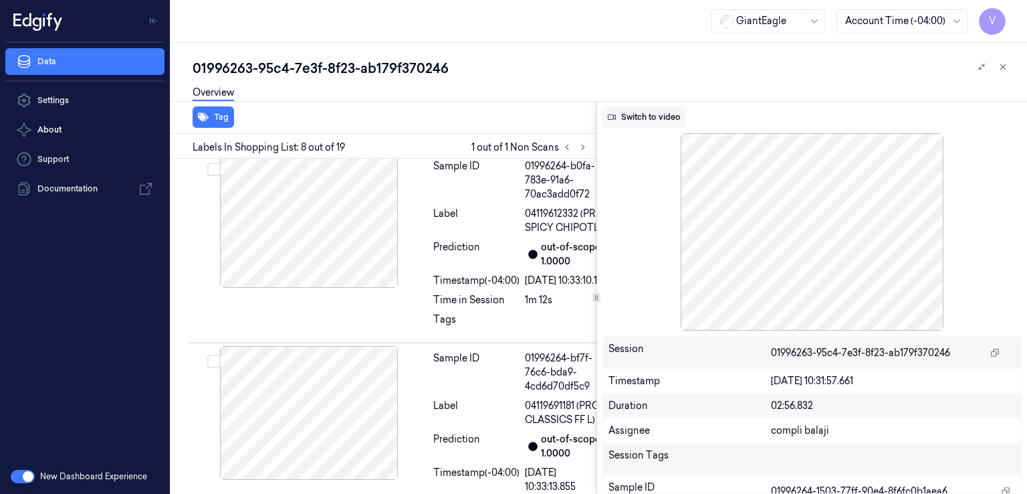
click at [658, 117] on button "Switch to video" at bounding box center [645, 116] width 84 height 21
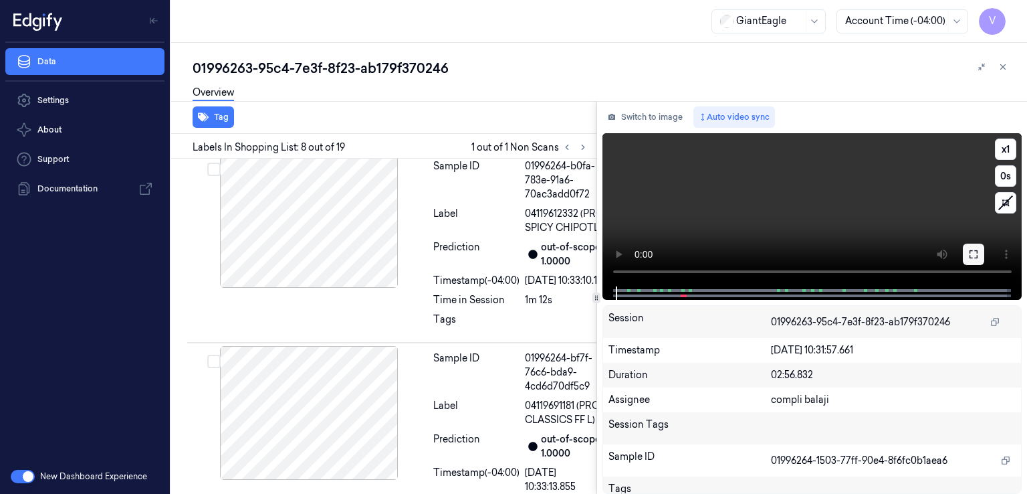
click at [975, 254] on icon at bounding box center [974, 254] width 11 height 11
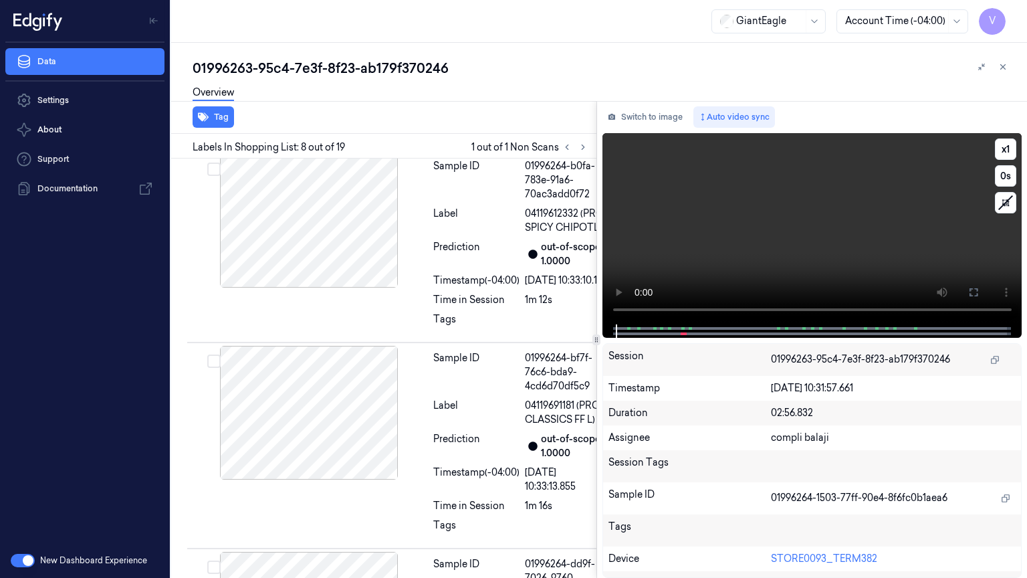
scroll to position [1657, 0]
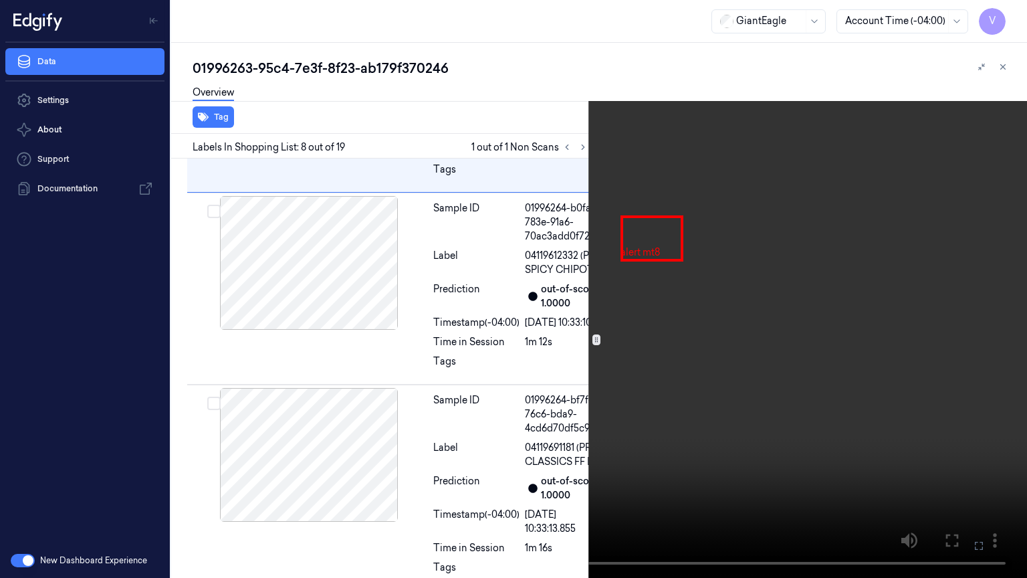
drag, startPoint x: 158, startPoint y: 290, endPoint x: 171, endPoint y: 289, distance: 13.4
click at [163, 290] on video at bounding box center [513, 289] width 1027 height 578
click at [364, 284] on video at bounding box center [513, 289] width 1027 height 578
click at [0, 0] on icon at bounding box center [0, 0] width 0 height 0
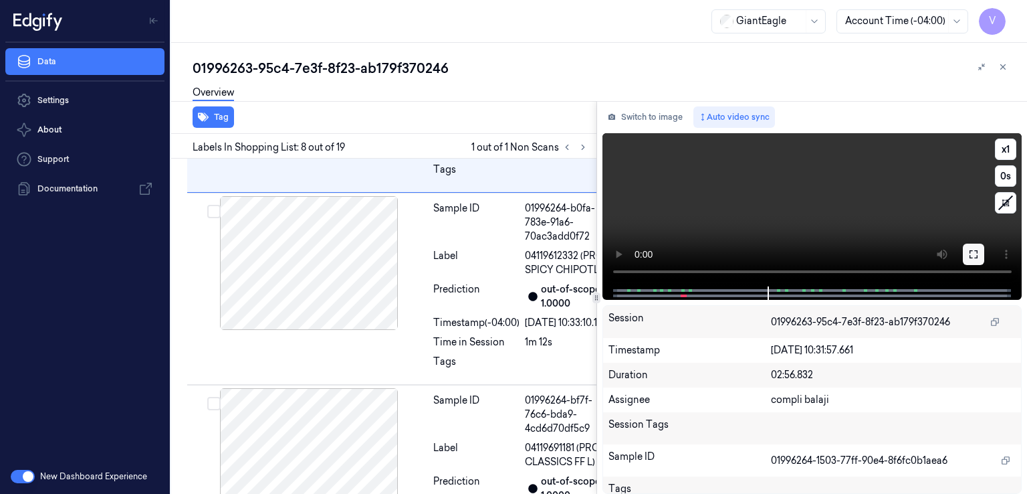
click at [965, 250] on button at bounding box center [973, 253] width 21 height 21
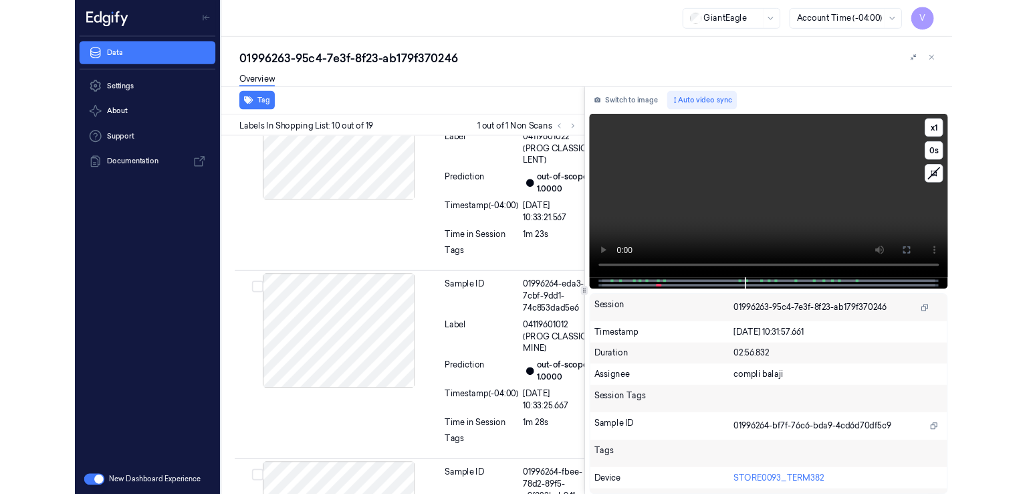
scroll to position [2167, 0]
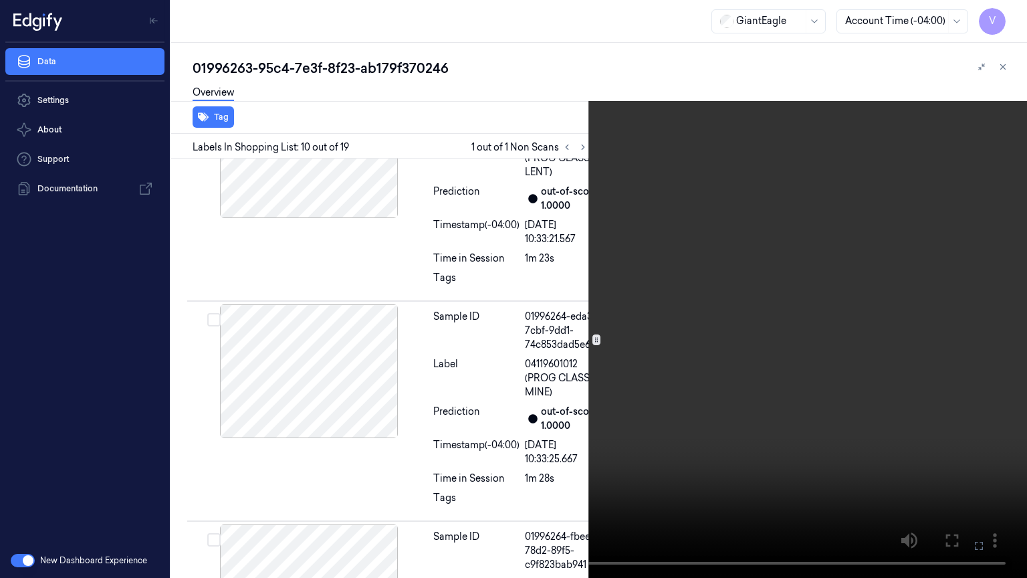
click at [413, 288] on video at bounding box center [513, 289] width 1027 height 578
click at [0, 0] on icon at bounding box center [0, 0] width 0 height 0
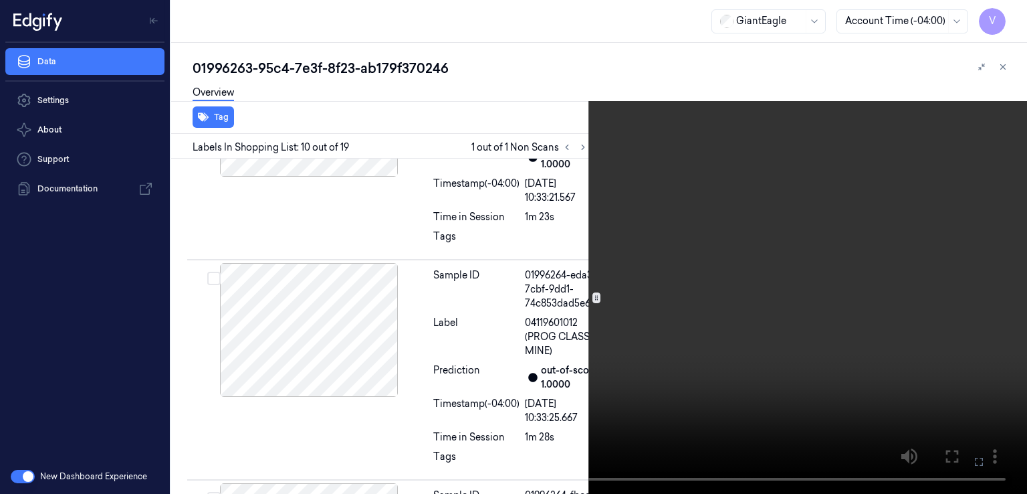
scroll to position [2209, 0]
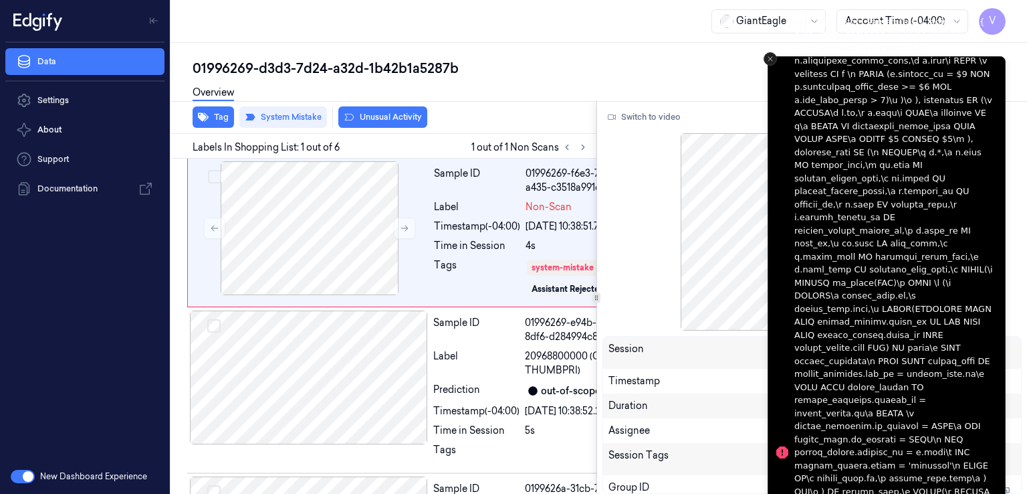
click at [768, 59] on icon "Close toast" at bounding box center [771, 59] width 8 height 8
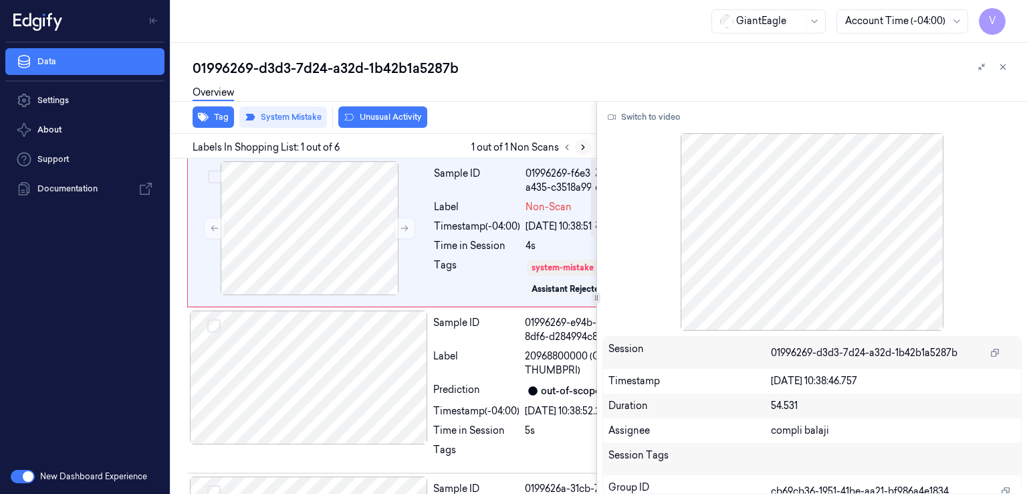
click at [588, 149] on button at bounding box center [583, 147] width 16 height 16
click at [443, 253] on div "Time in Session" at bounding box center [477, 246] width 86 height 14
click at [407, 223] on icon at bounding box center [404, 227] width 9 height 9
click at [401, 225] on icon at bounding box center [404, 227] width 9 height 9
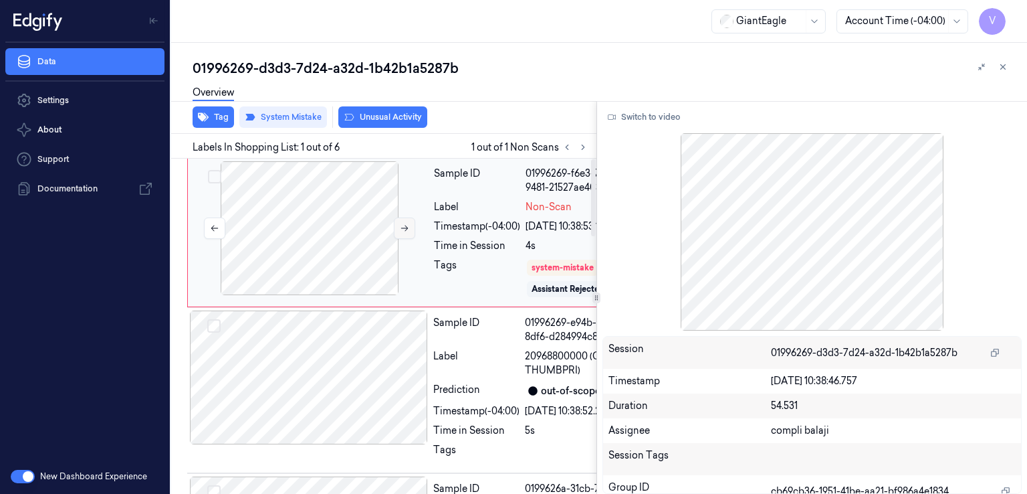
click at [399, 222] on button at bounding box center [404, 227] width 21 height 21
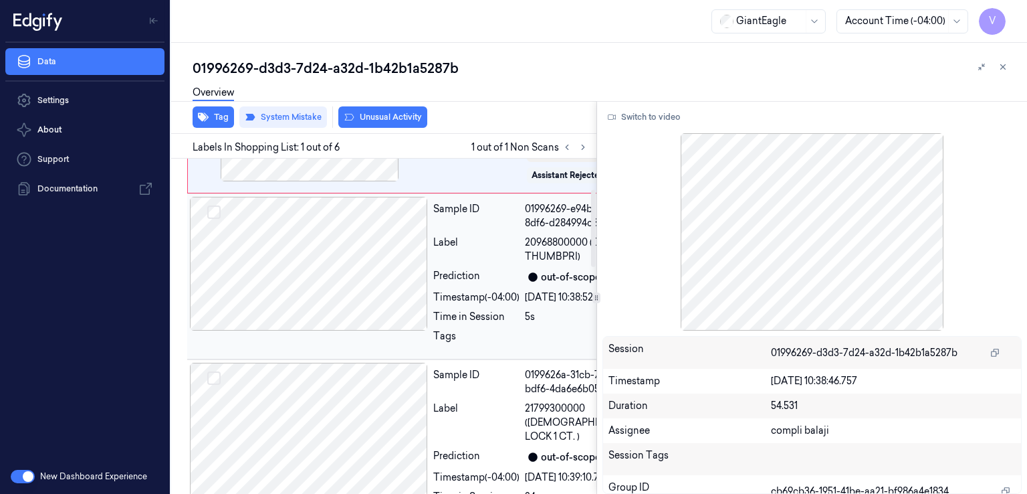
scroll to position [134, 0]
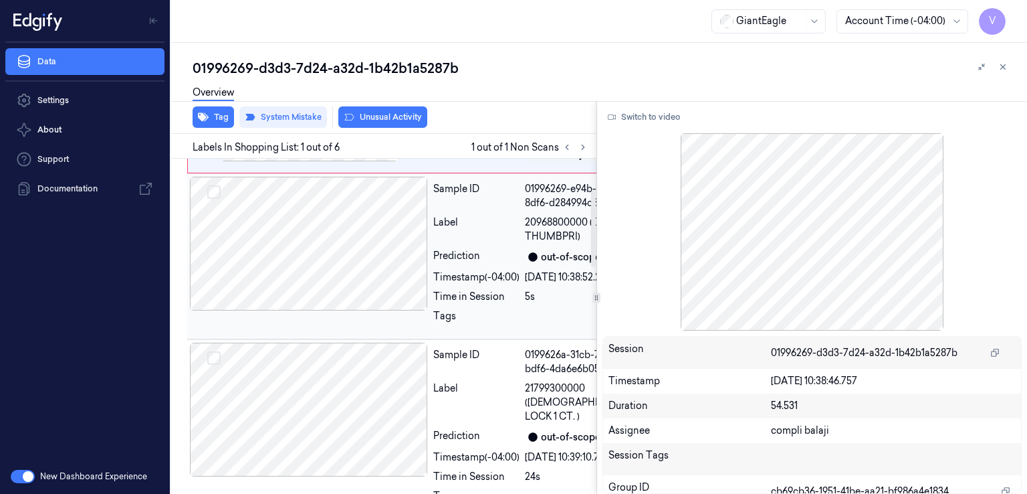
click at [441, 336] on div "Sample ID 01996269-e94b-74e8-8df6-d284994c8e74 Label 20968800000 (COOKIE 12 THU…" at bounding box center [537, 256] width 219 height 159
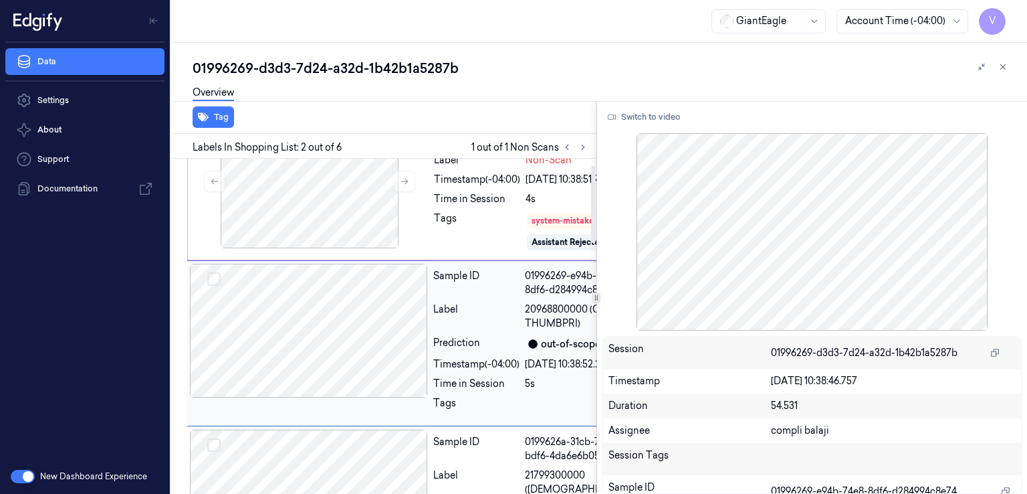
scroll to position [29, 0]
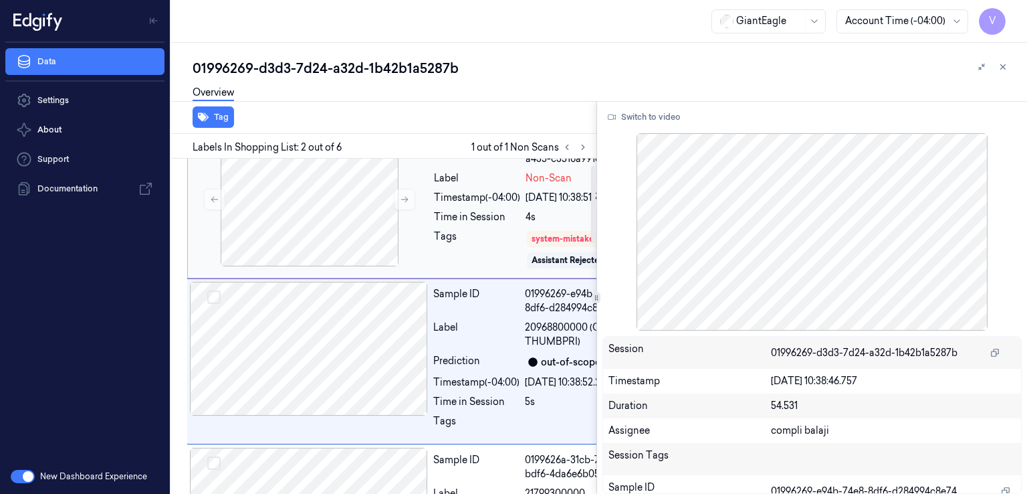
click at [423, 274] on div "Sample ID 01996269-f6e3-780e-a435-c3518a991e50 Label Non-Scan Timestamp (-04:00…" at bounding box center [418, 204] width 463 height 148
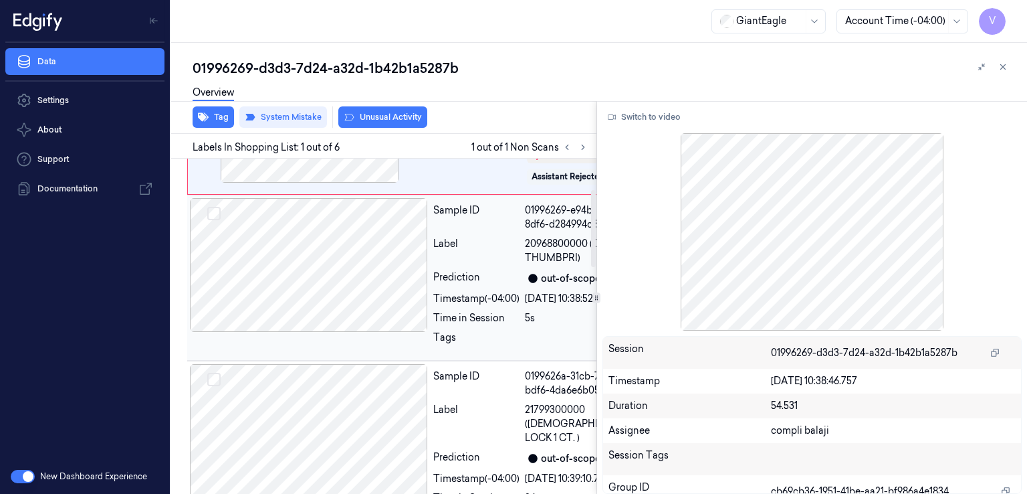
scroll to position [134, 0]
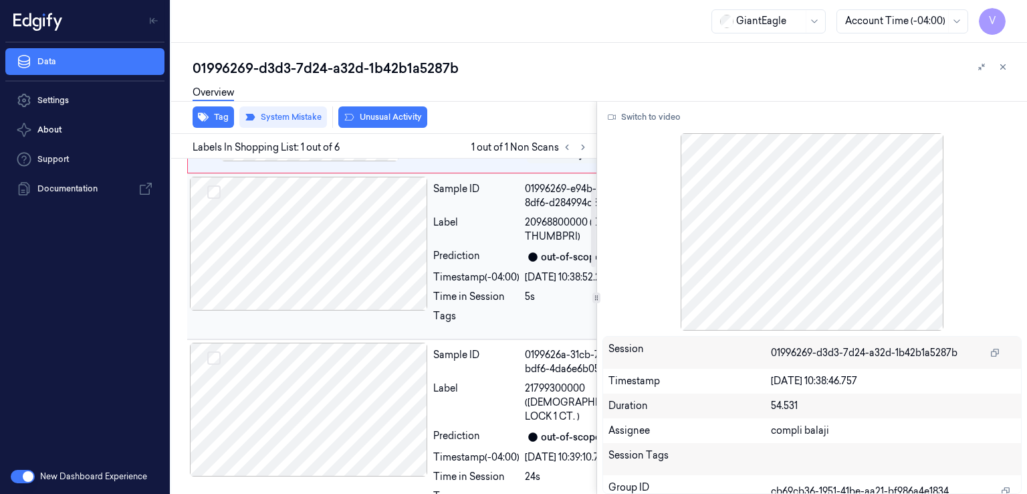
click at [441, 243] on div "Label" at bounding box center [476, 229] width 86 height 28
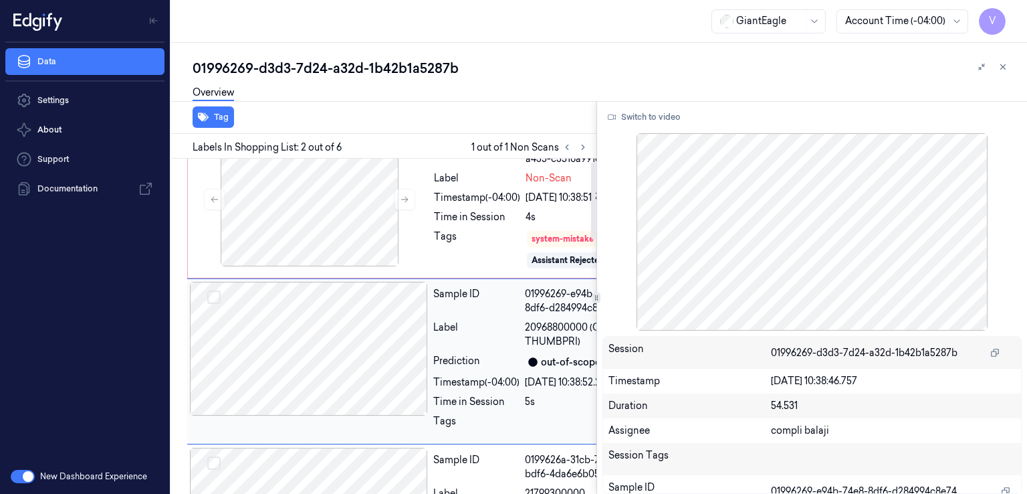
scroll to position [0, 0]
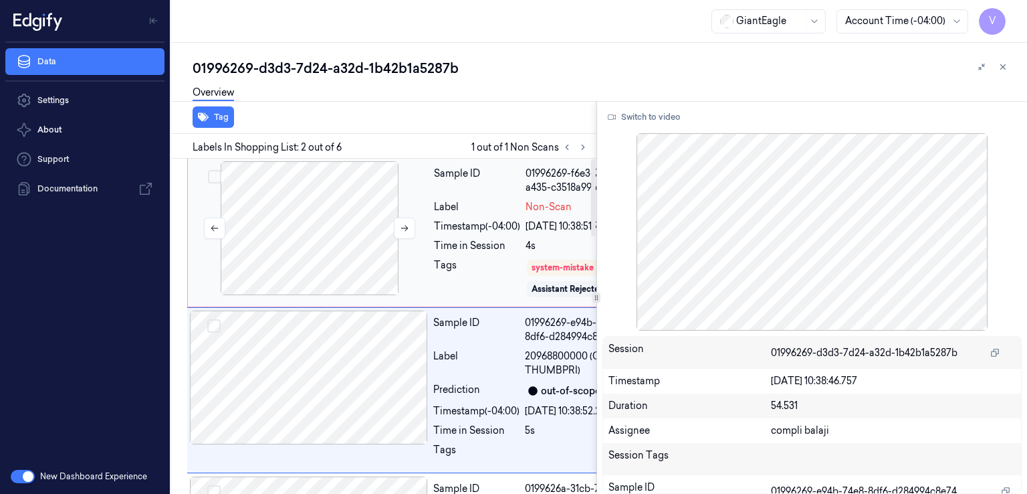
click at [423, 282] on div at bounding box center [310, 228] width 238 height 134
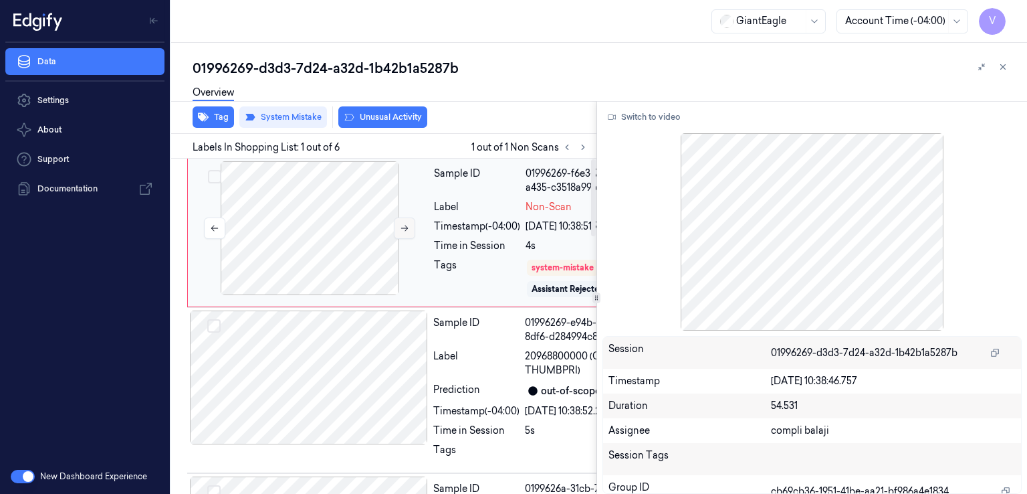
click at [402, 231] on icon at bounding box center [404, 227] width 9 height 9
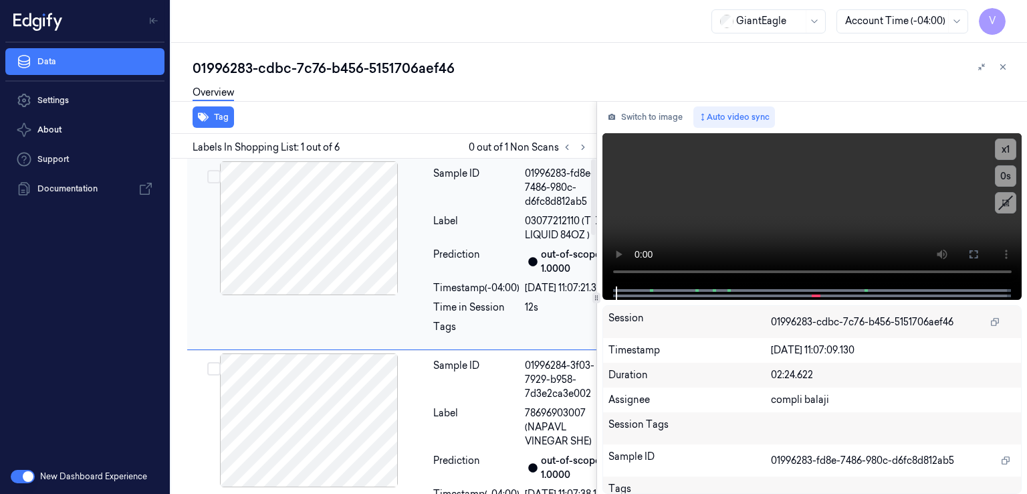
click at [448, 276] on div "Prediction" at bounding box center [476, 261] width 86 height 28
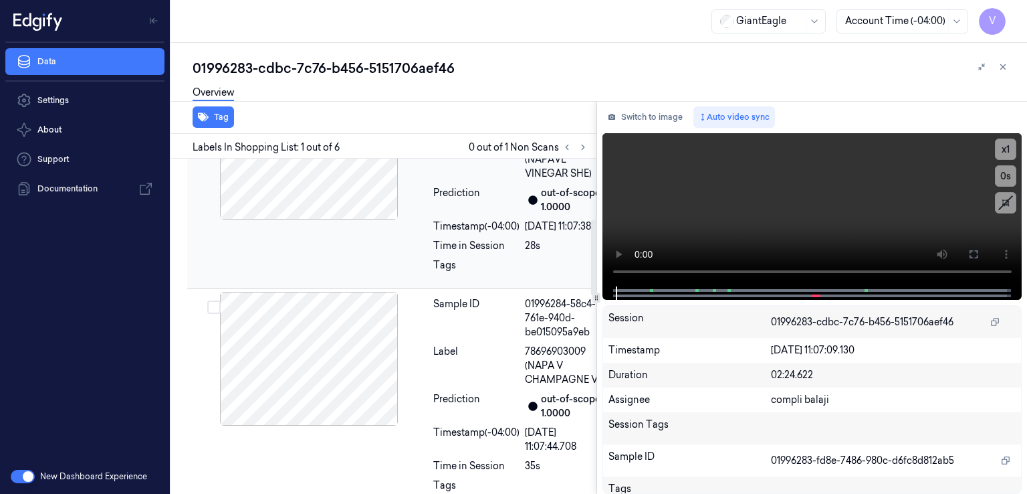
click at [430, 264] on div "Sample ID 01996284-3f03-7929-b958-7d3e2ca3e002 Label 78696903007 (NAPAVL VINEGA…" at bounding box center [521, 185] width 186 height 199
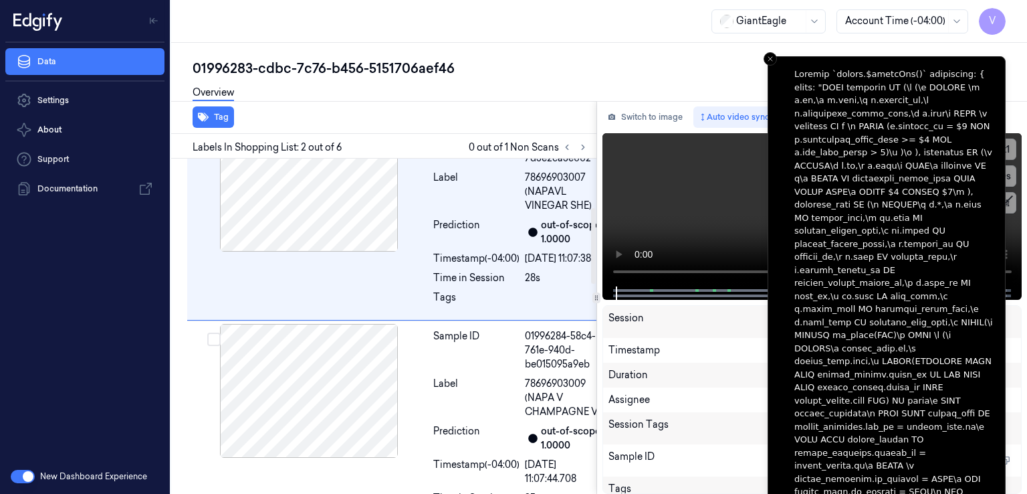
scroll to position [211, 0]
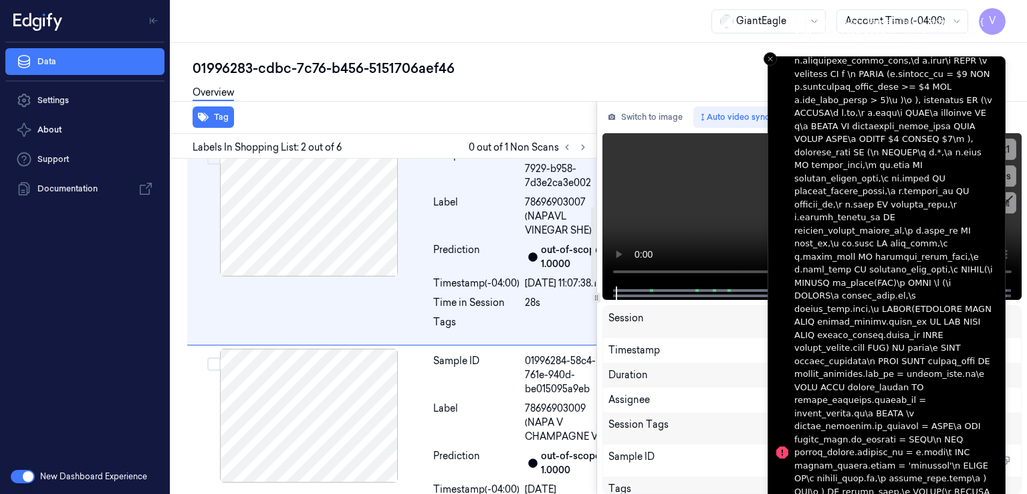
click at [777, 58] on li "Notifications alt+T" at bounding box center [887, 452] width 238 height 792
drag, startPoint x: 773, startPoint y: 58, endPoint x: 729, endPoint y: 112, distance: 69.0
click at [771, 62] on icon "Close toast" at bounding box center [771, 59] width 8 height 8
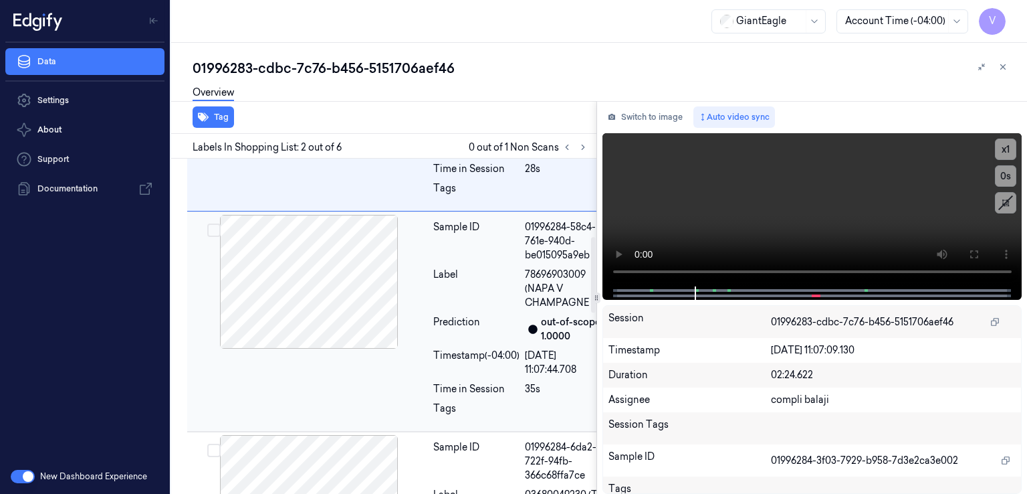
click at [443, 310] on div "Label" at bounding box center [476, 289] width 86 height 42
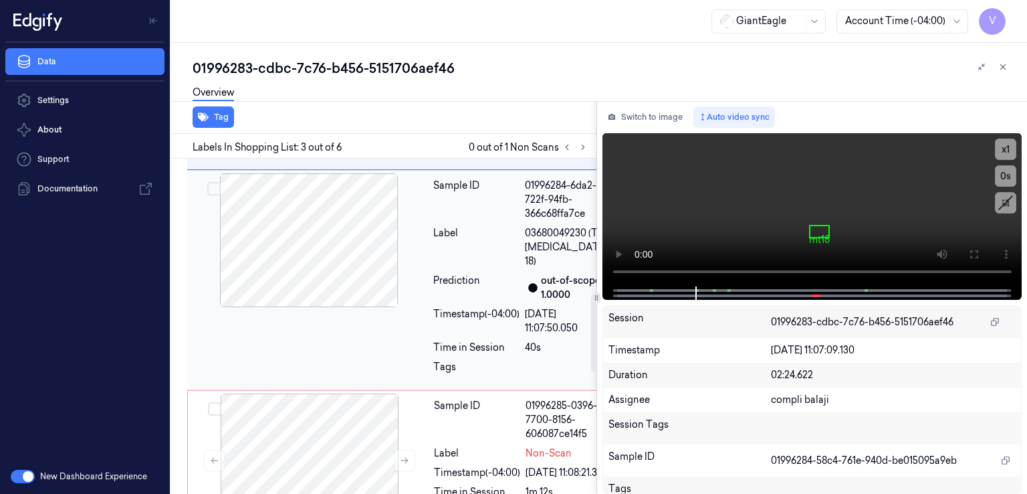
click at [441, 268] on div "Label" at bounding box center [476, 247] width 86 height 42
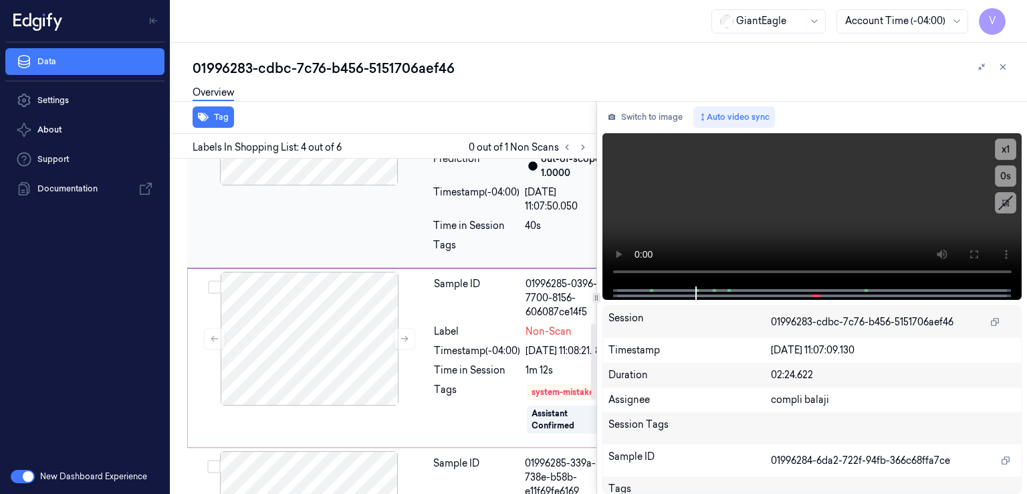
click at [447, 180] on div "Prediction" at bounding box center [476, 166] width 86 height 28
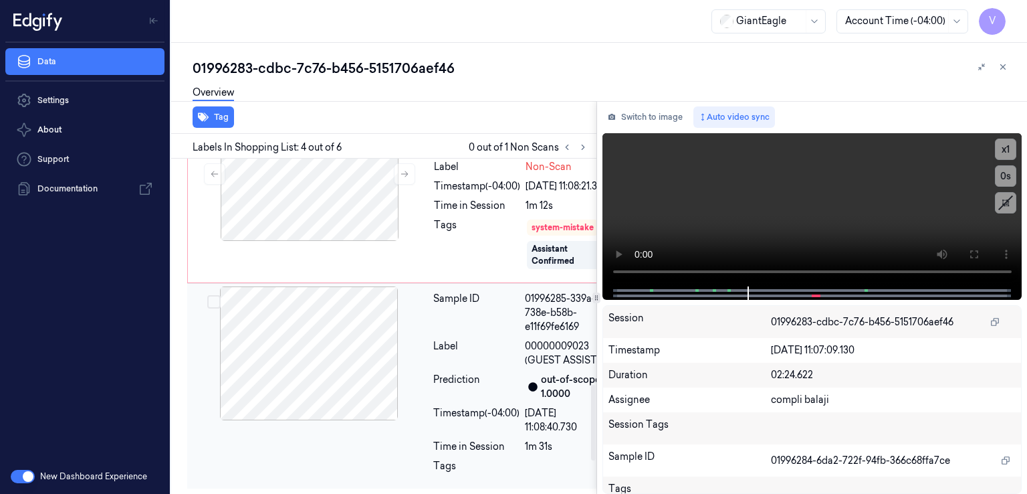
scroll to position [1129, 0]
click at [431, 346] on div "Sample ID 01996285-339a-738e-b58b-e11f69fe6169 Label 00000009023 (GUEST ASSIST …" at bounding box center [521, 385] width 186 height 199
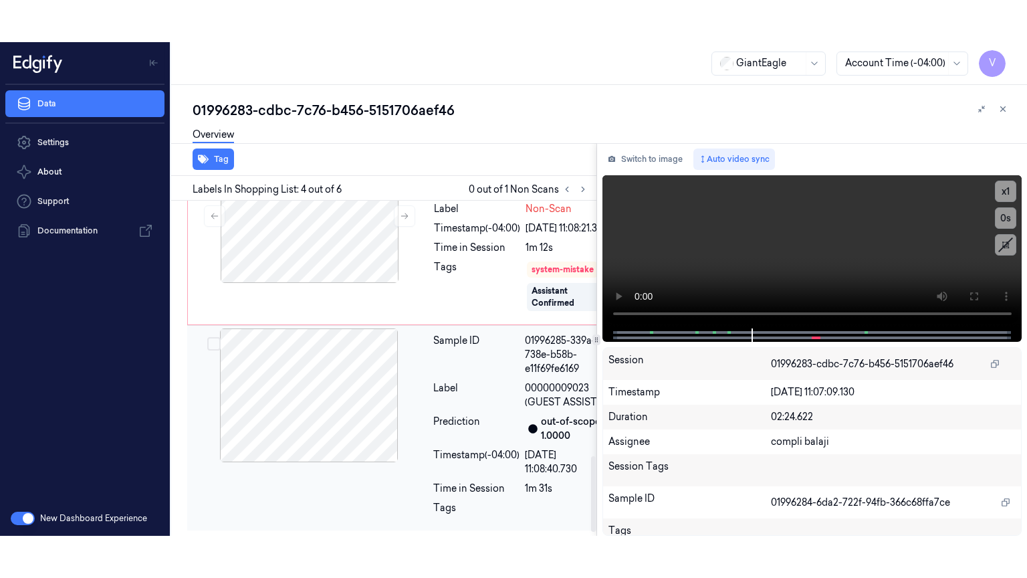
scroll to position [1143, 0]
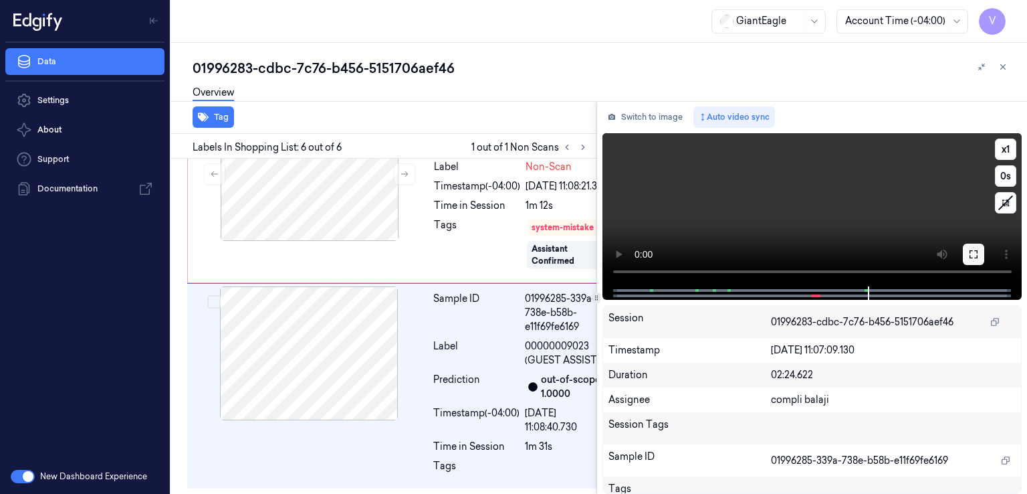
click at [975, 258] on icon at bounding box center [974, 254] width 11 height 11
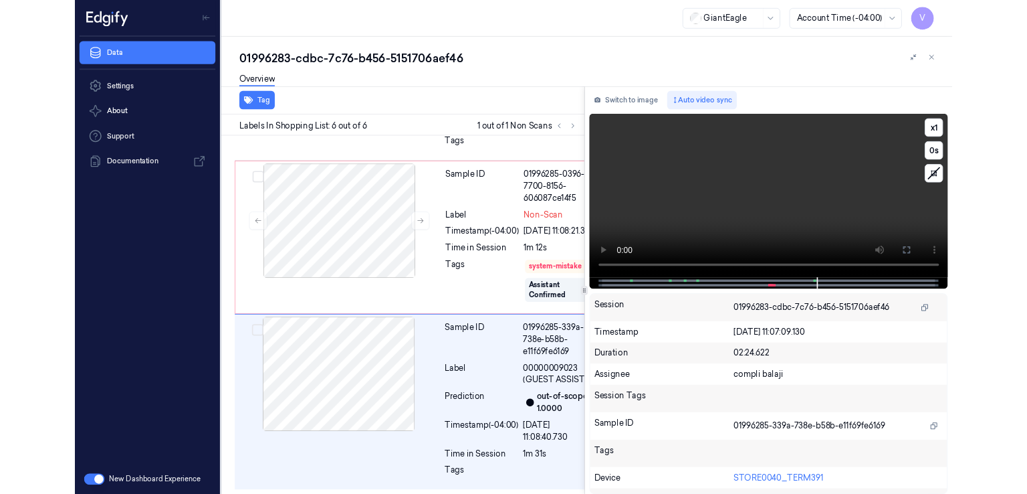
scroll to position [1059, 0]
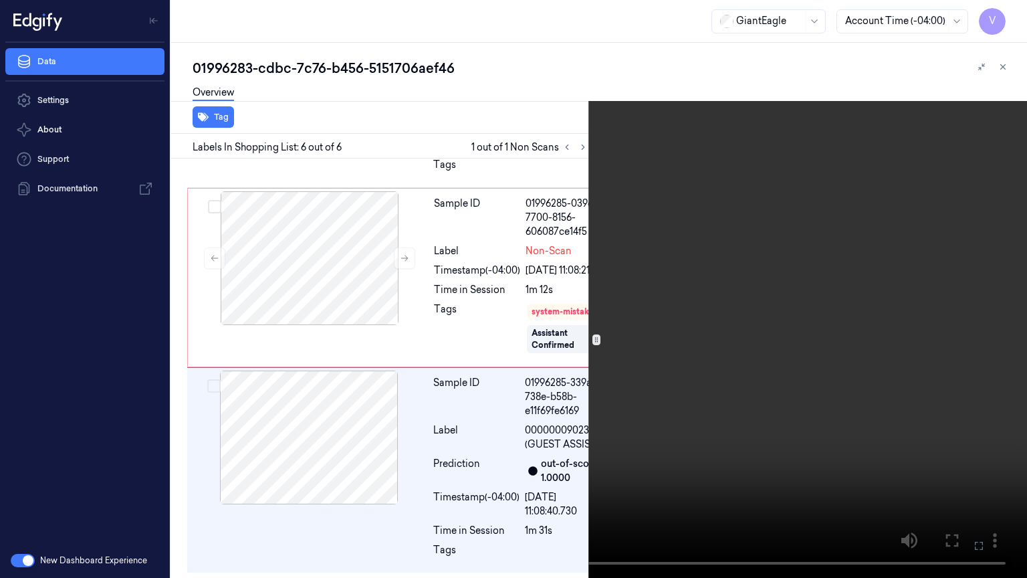
click at [0, 0] on icon at bounding box center [0, 0] width 0 height 0
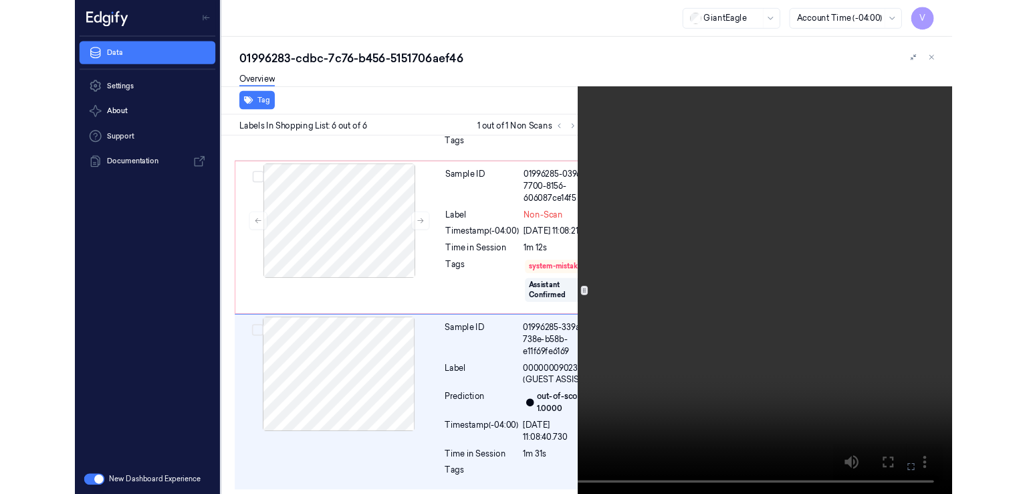
scroll to position [1143, 0]
